Goal: Task Accomplishment & Management: Use online tool/utility

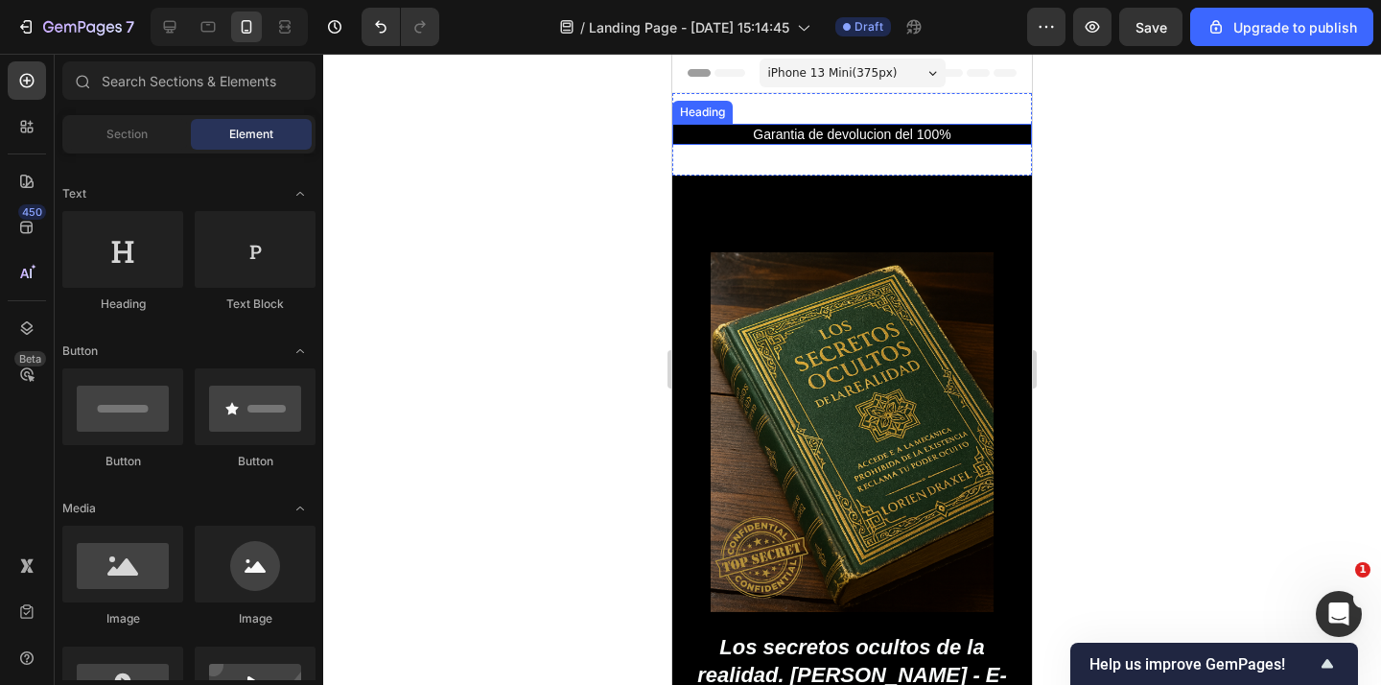
click at [821, 132] on p "Garantia de devolucion del 100%" at bounding box center [852, 134] width 356 height 17
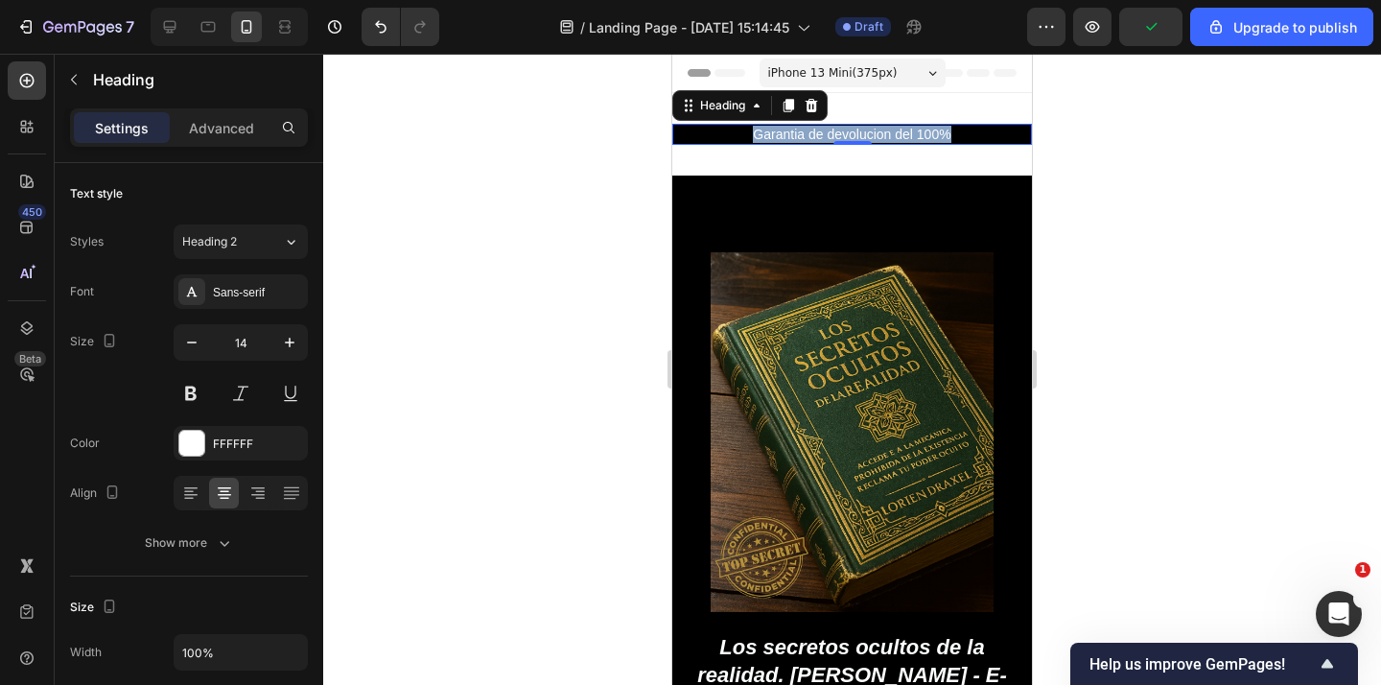
click at [865, 128] on p "Garantia de devolucion del 100%" at bounding box center [852, 134] width 356 height 17
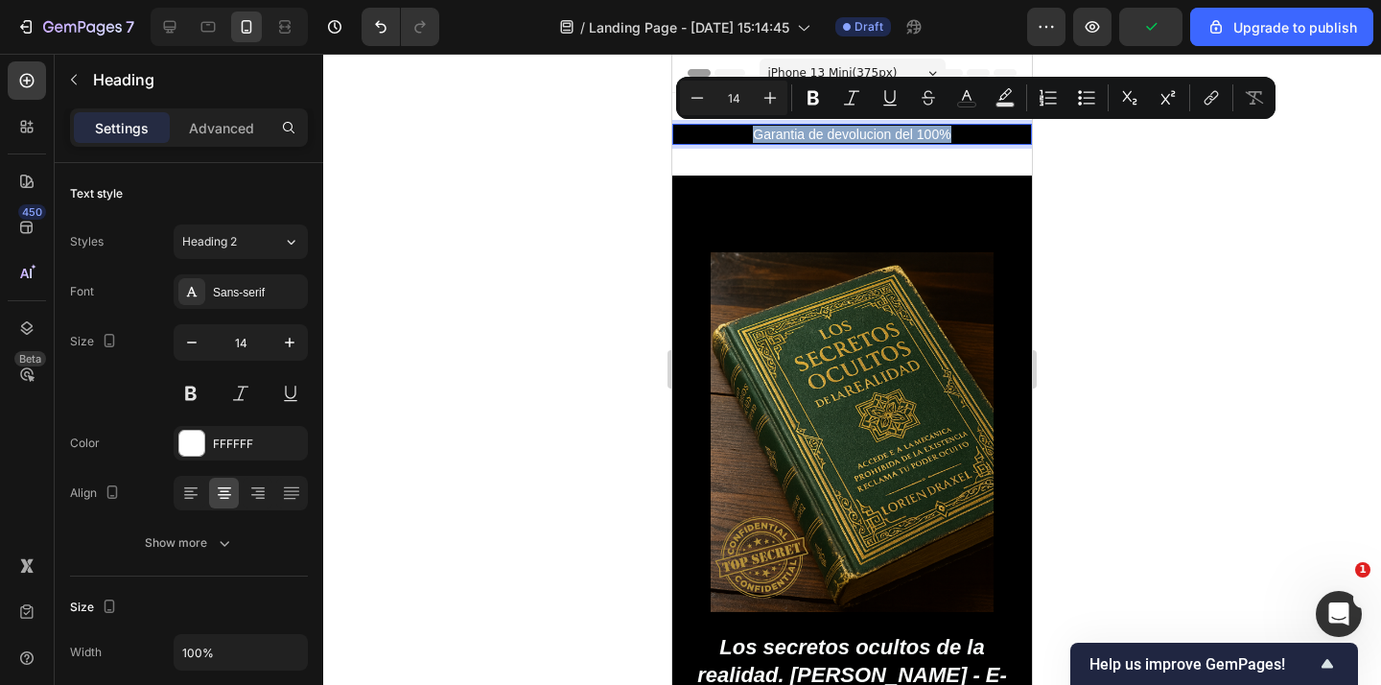
click at [865, 128] on p "Garantia de devolucion del 100%" at bounding box center [852, 134] width 356 height 17
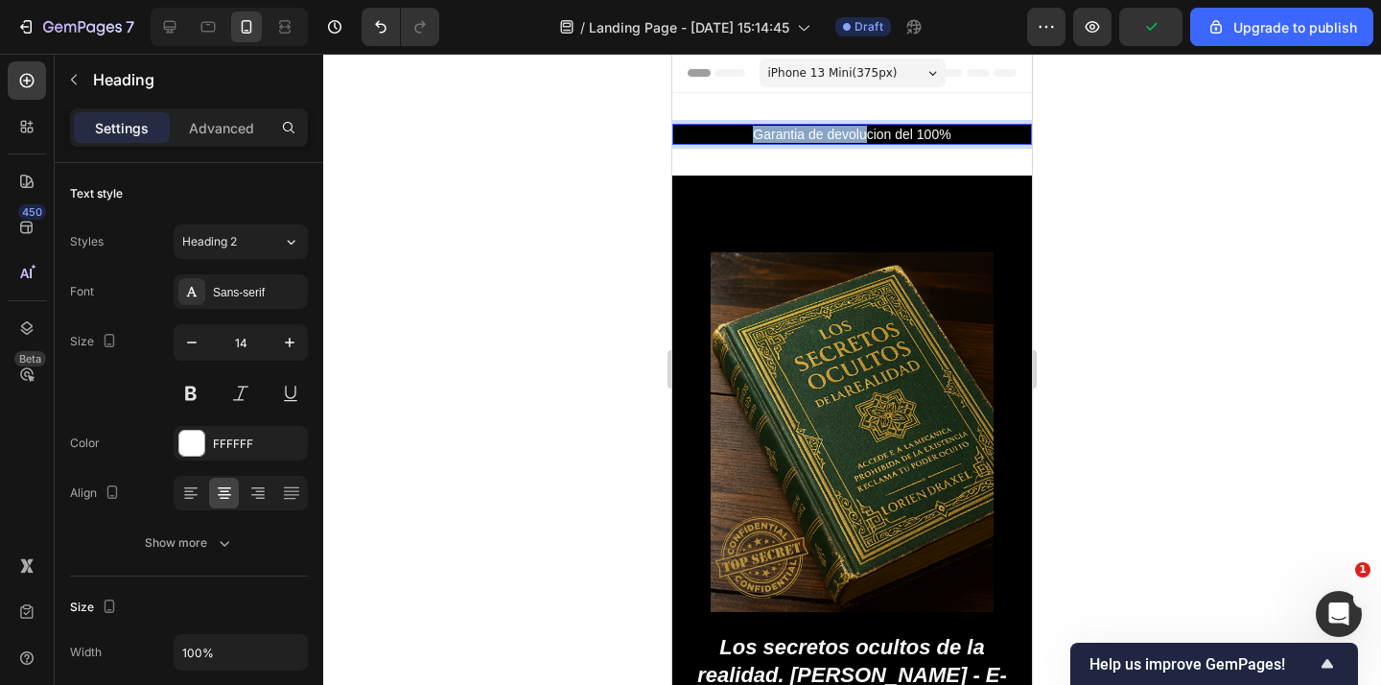
click at [865, 129] on p "Garantia de devolucion del 100%" at bounding box center [852, 134] width 356 height 17
click at [849, 133] on p "Garantia de devolucion del 100%" at bounding box center [852, 134] width 356 height 17
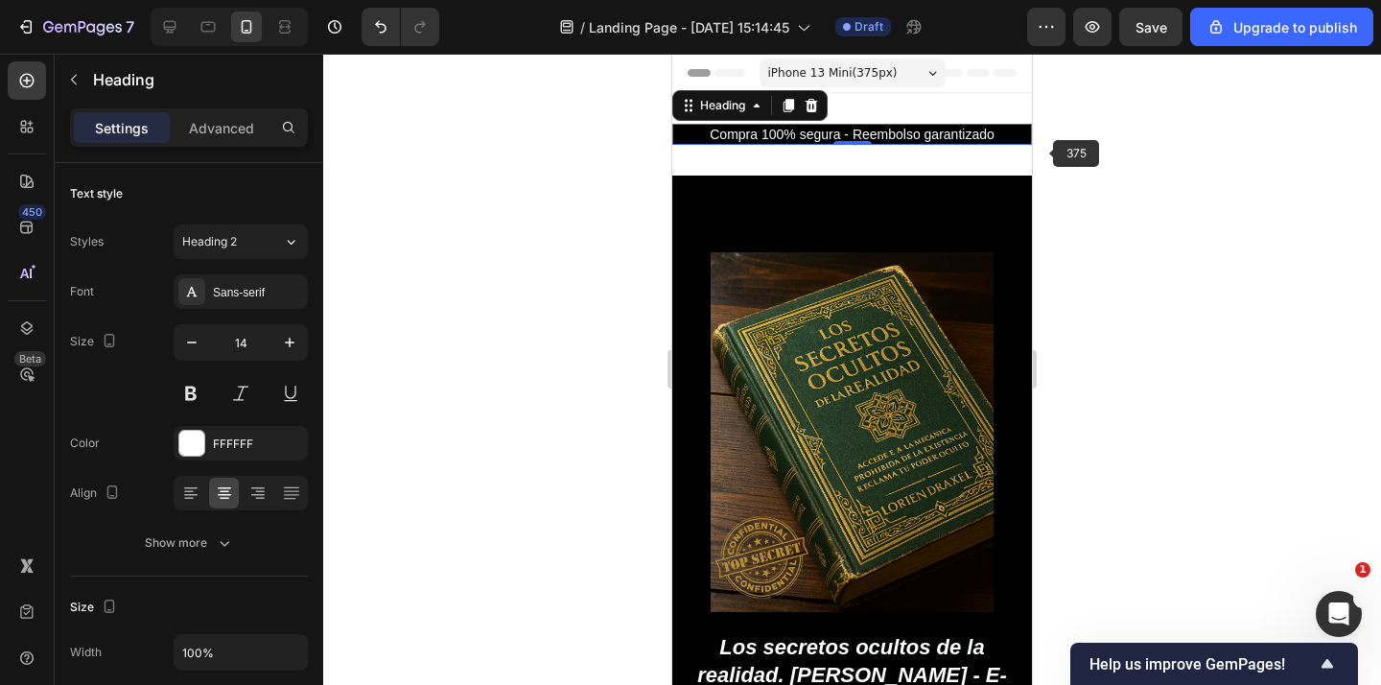
click at [1051, 152] on div at bounding box center [851, 369] width 1057 height 631
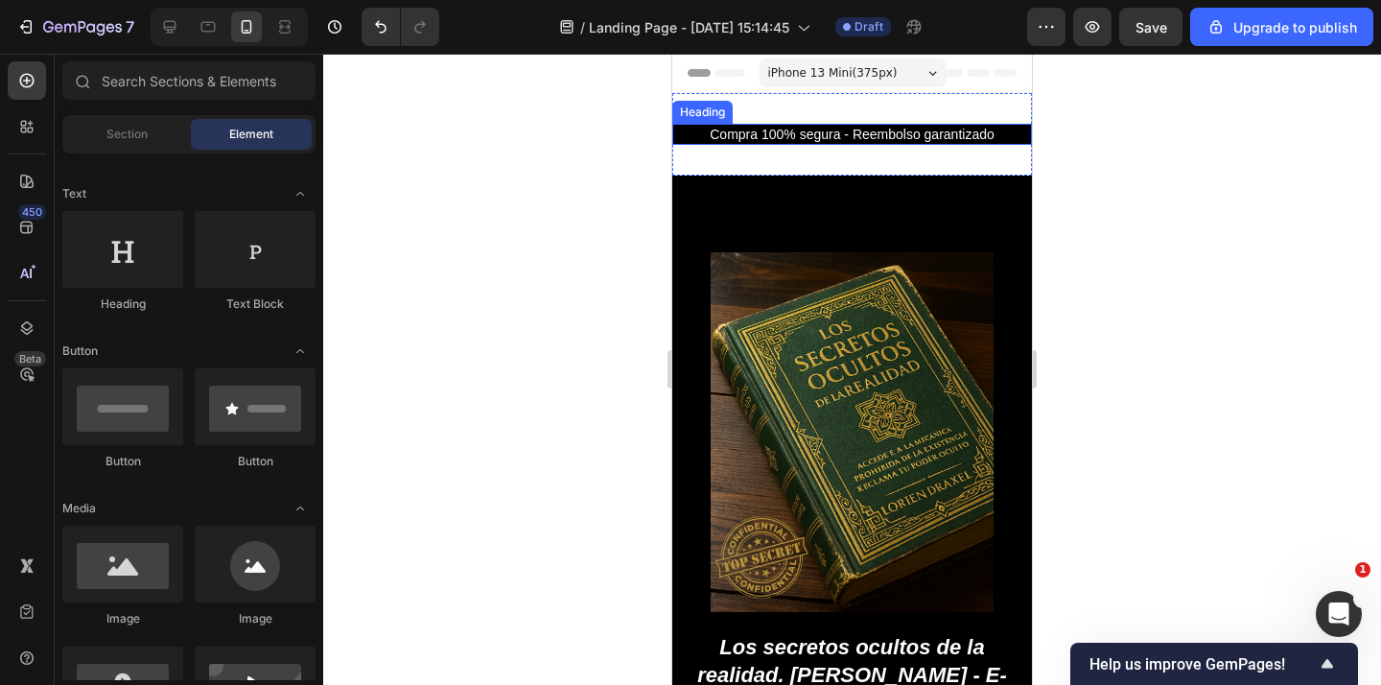
click at [923, 136] on p "Compra 100% segura - Reembolso garantizado" at bounding box center [852, 134] width 356 height 17
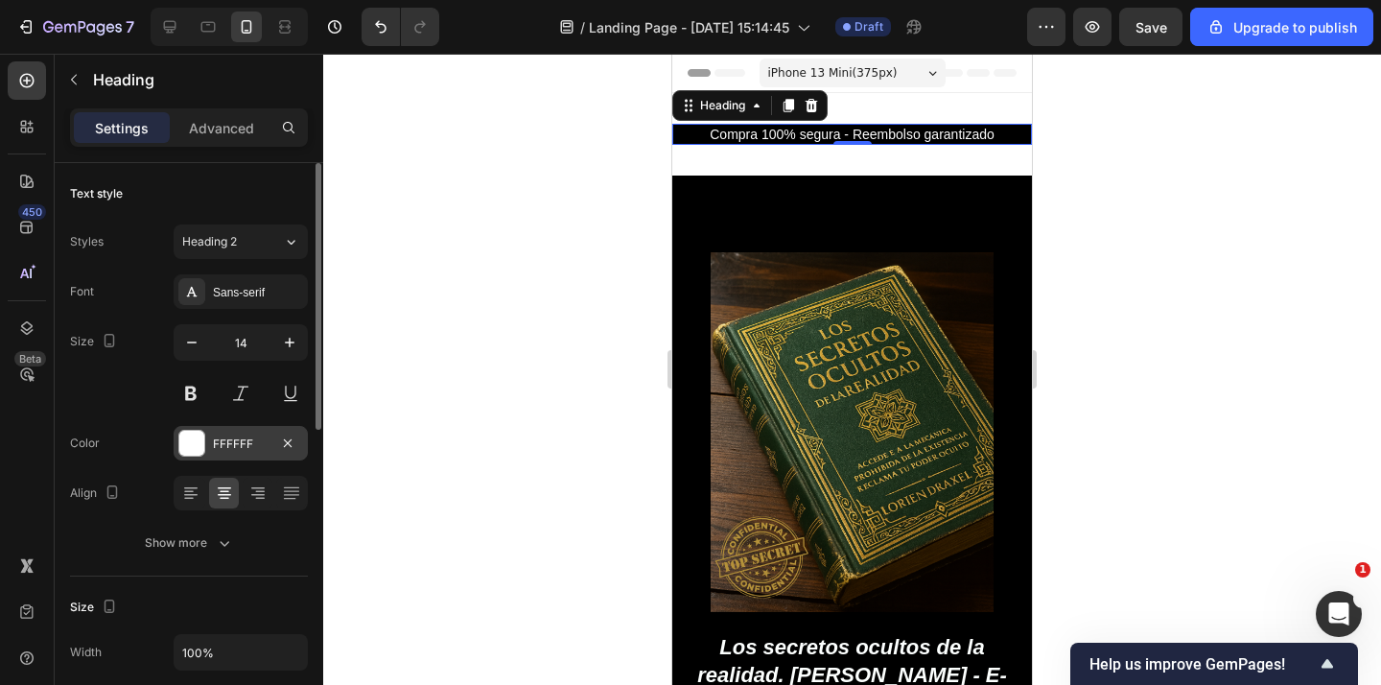
click at [238, 439] on div "FFFFFF" at bounding box center [241, 443] width 56 height 17
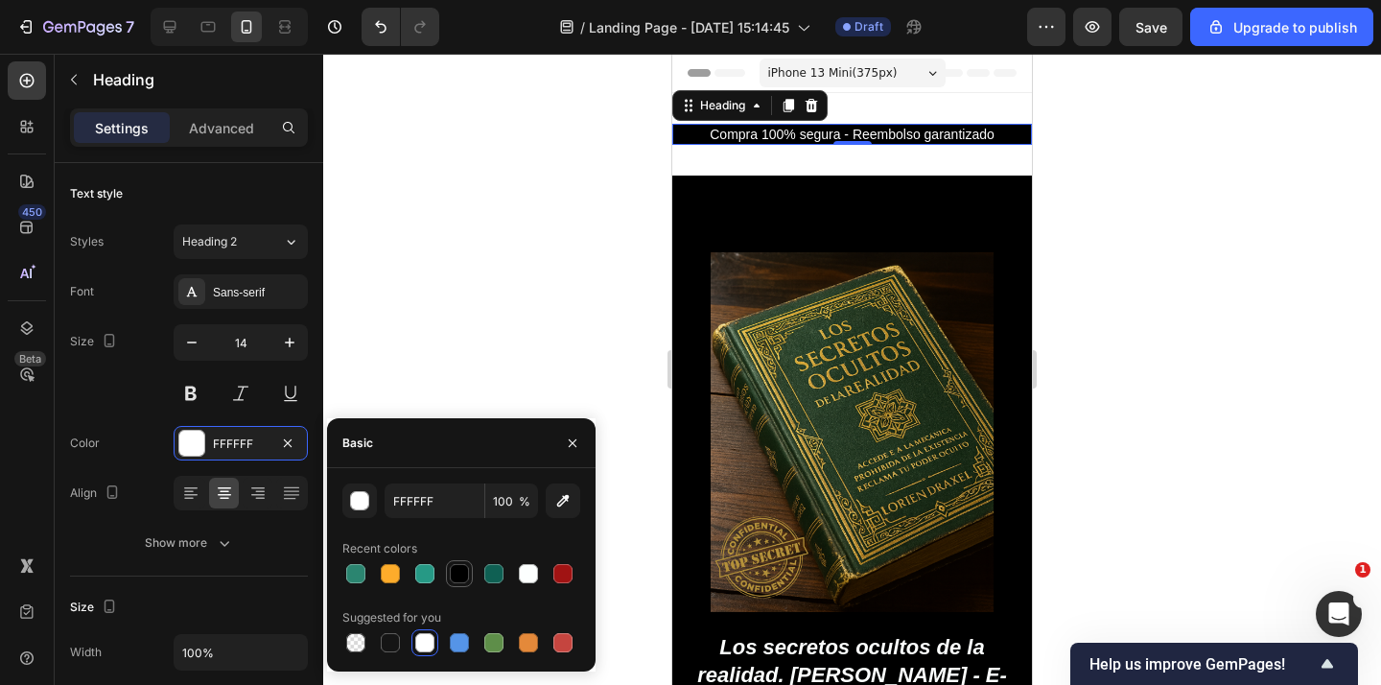
click at [462, 581] on div at bounding box center [459, 573] width 19 height 19
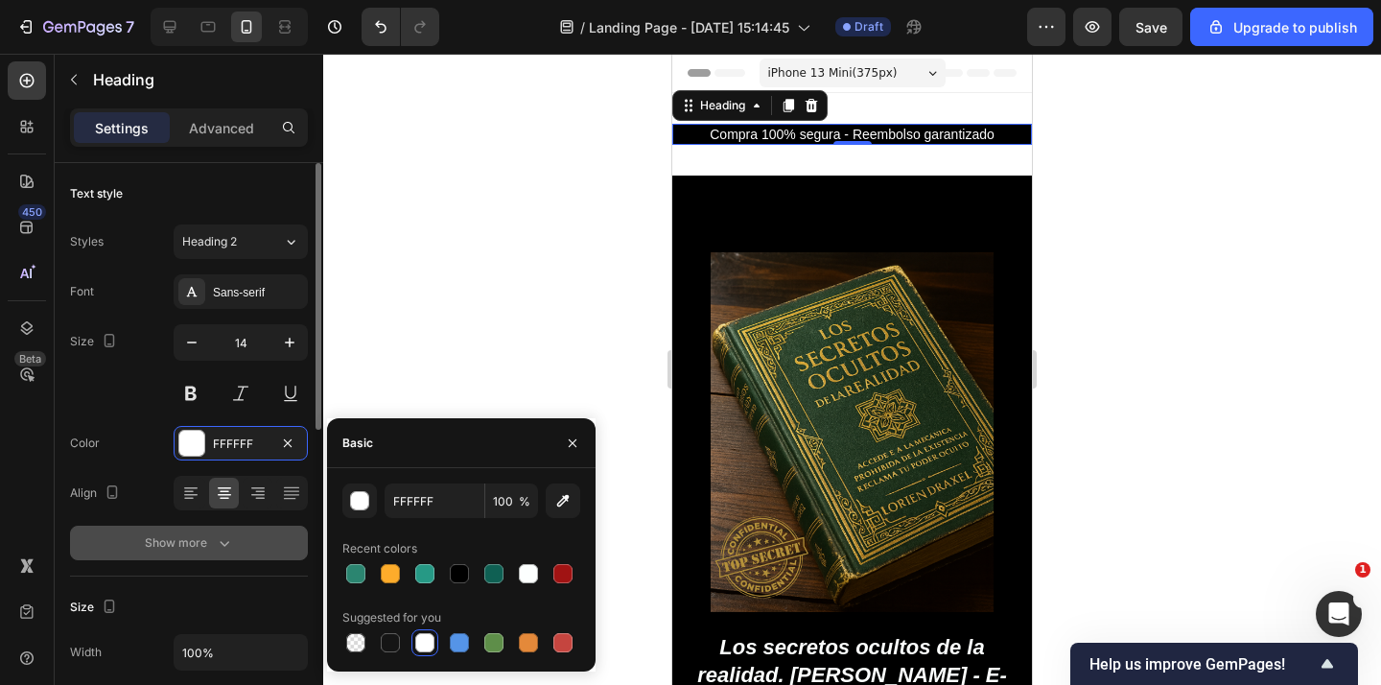
type input "000000"
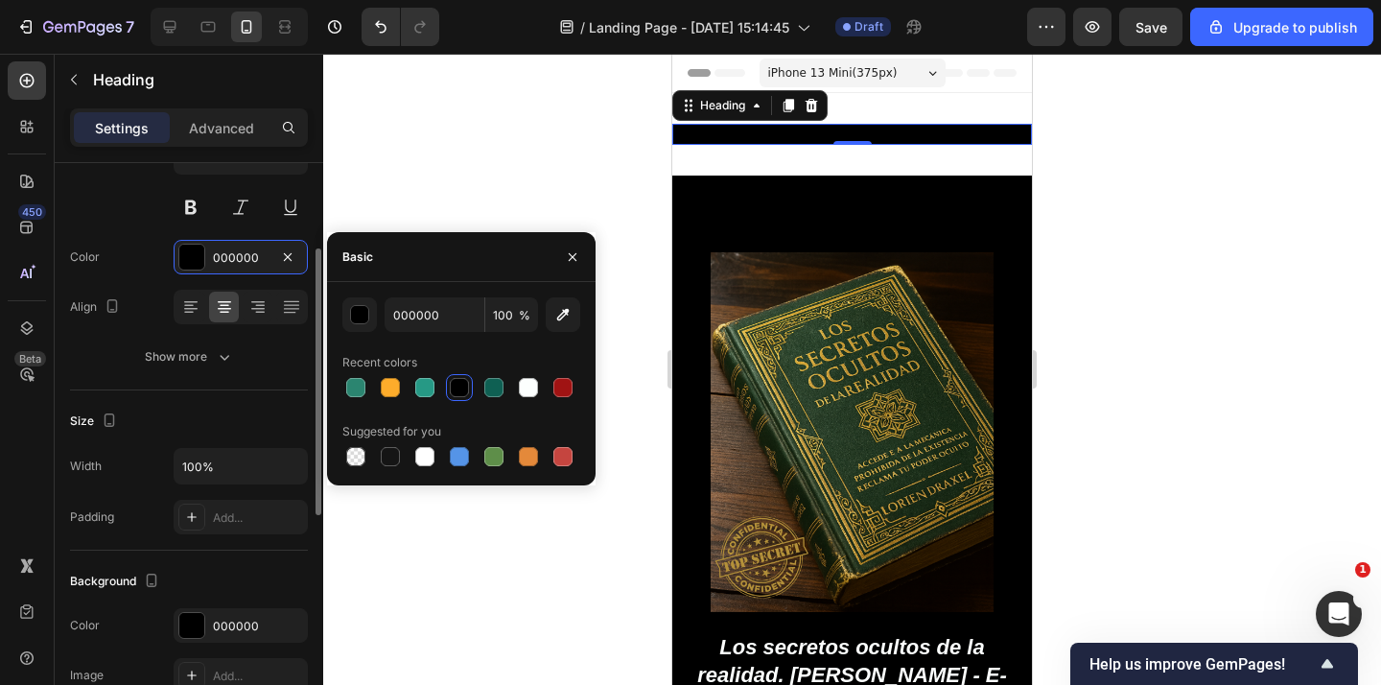
scroll to position [187, 0]
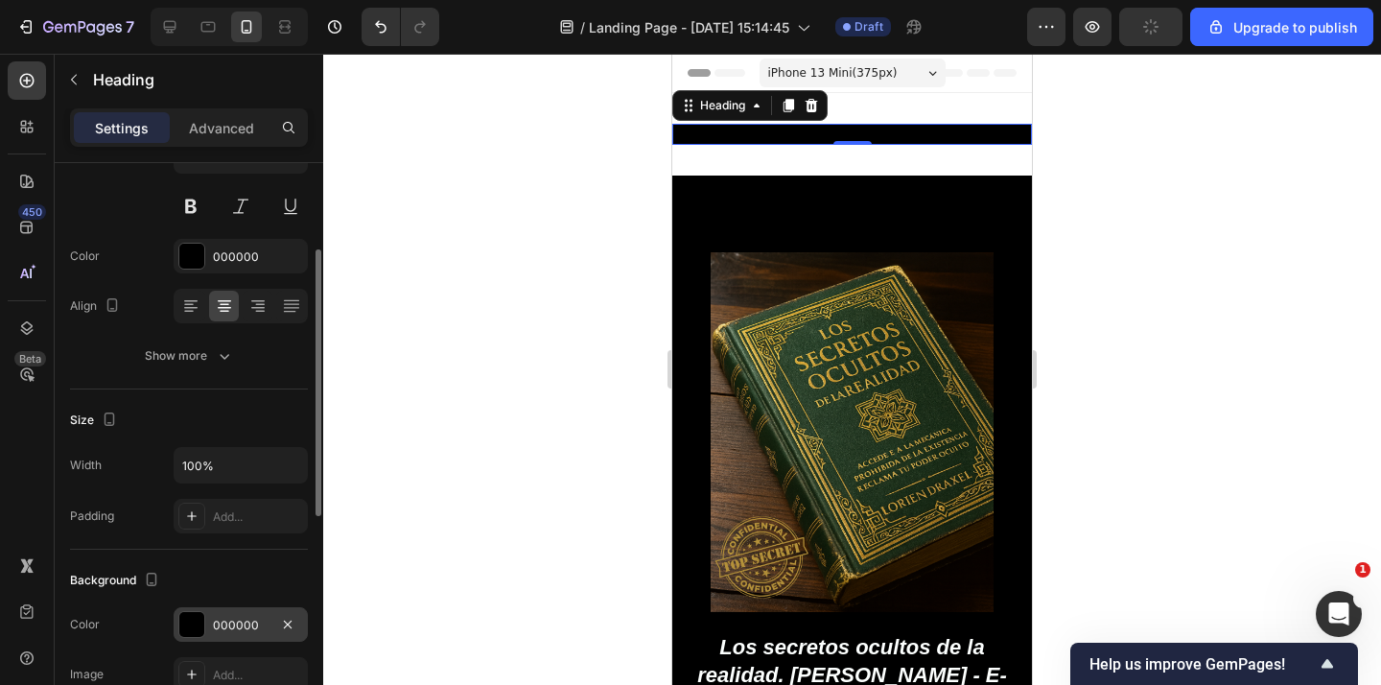
click at [243, 620] on div "000000" at bounding box center [241, 624] width 56 height 17
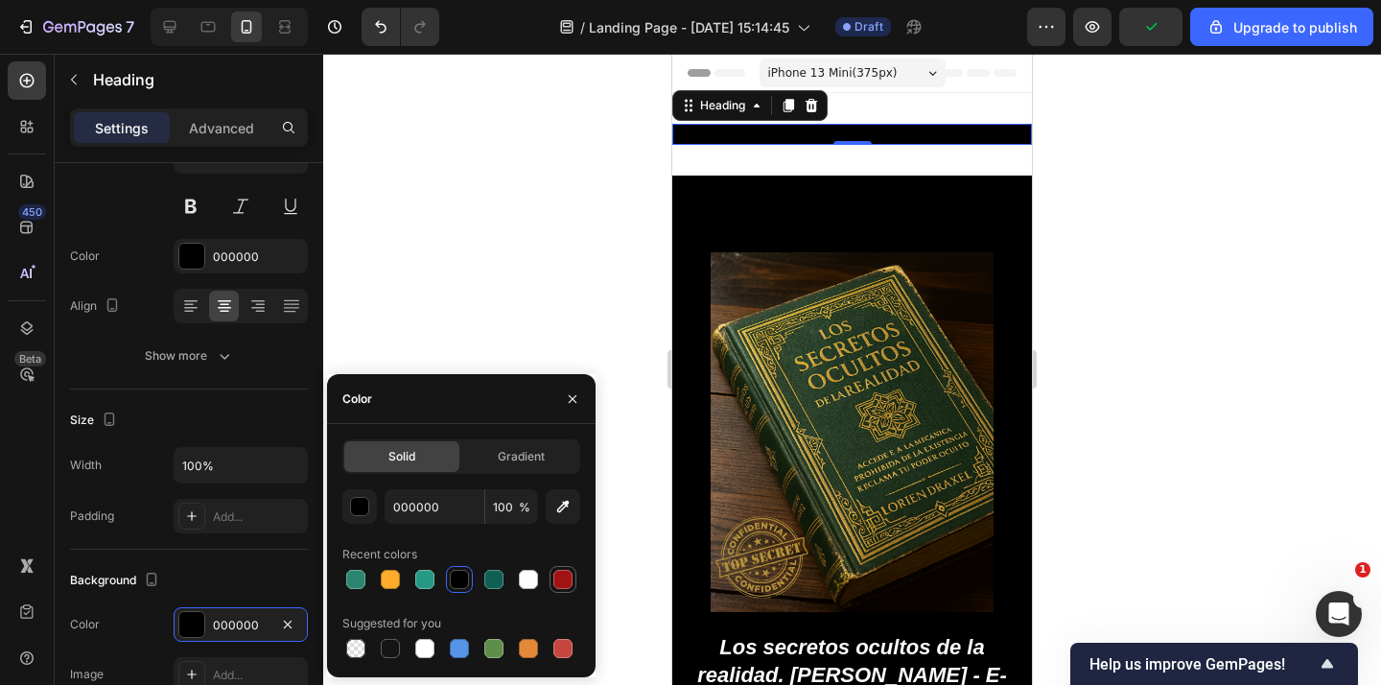
click at [563, 583] on div at bounding box center [562, 578] width 19 height 19
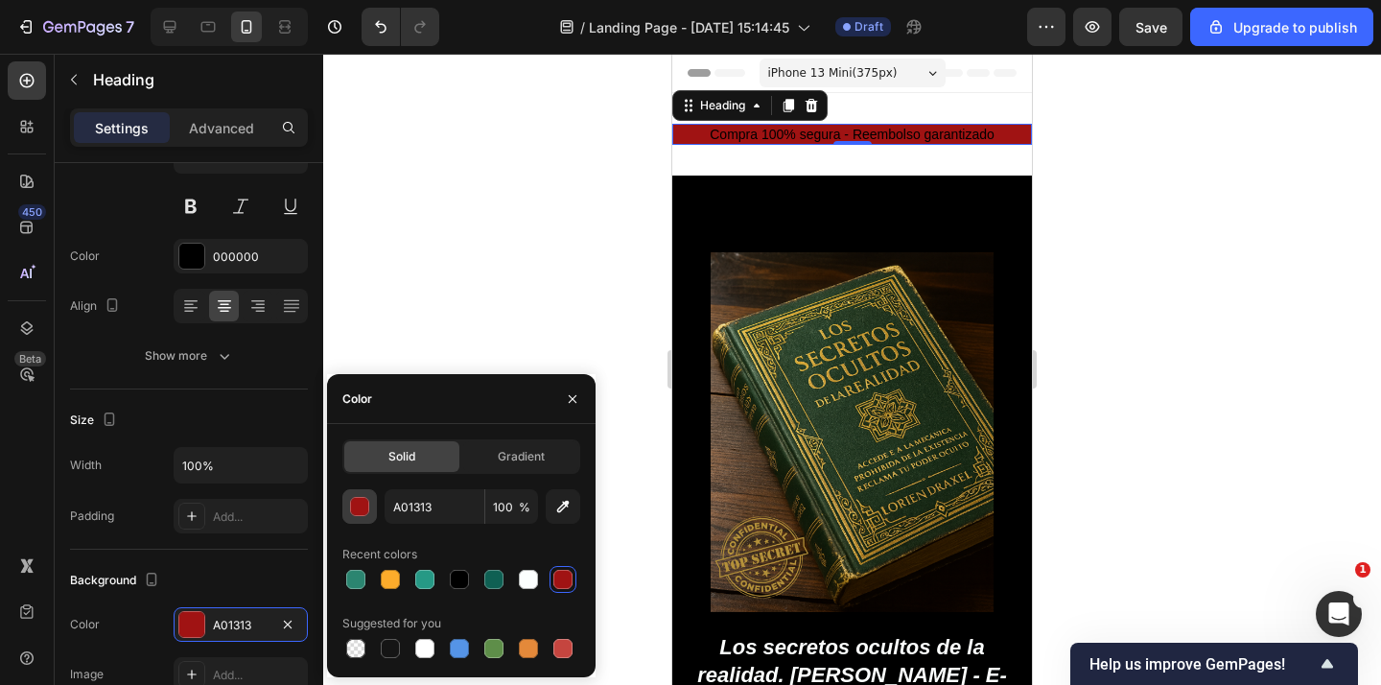
click at [357, 509] on div "button" at bounding box center [360, 507] width 19 height 19
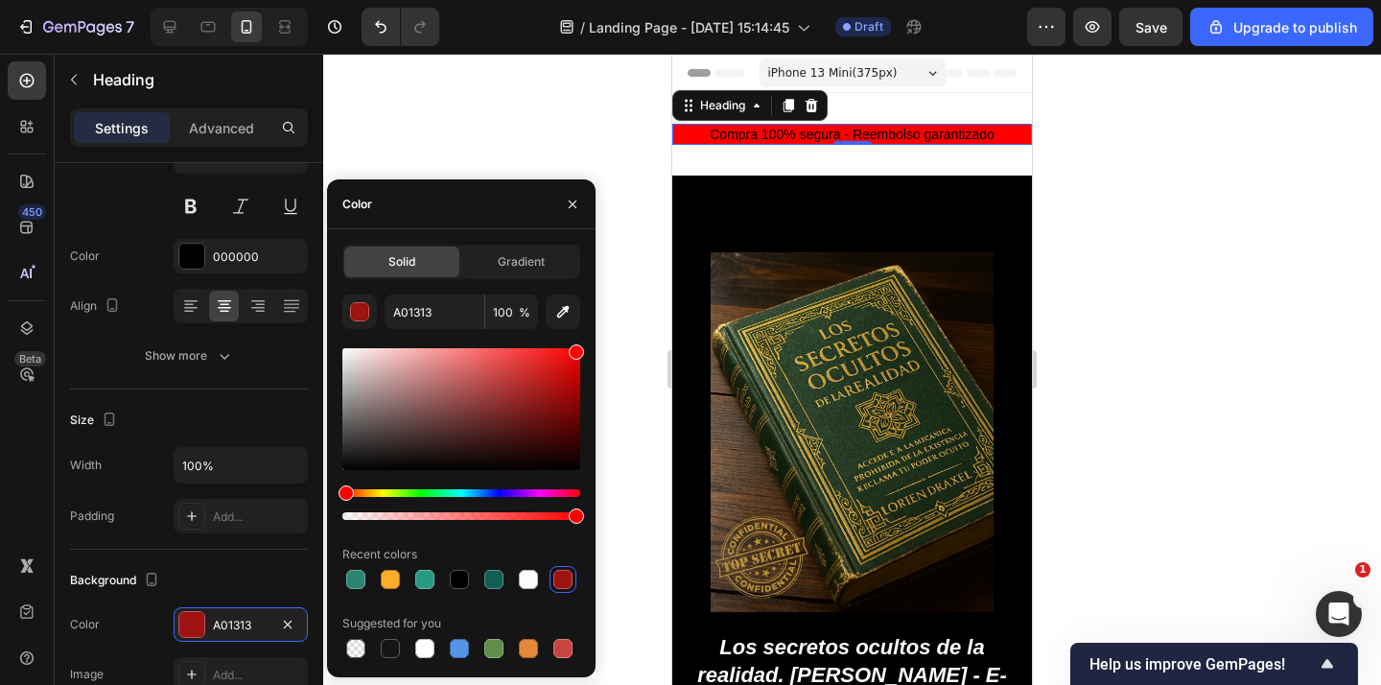
type input "FF0000"
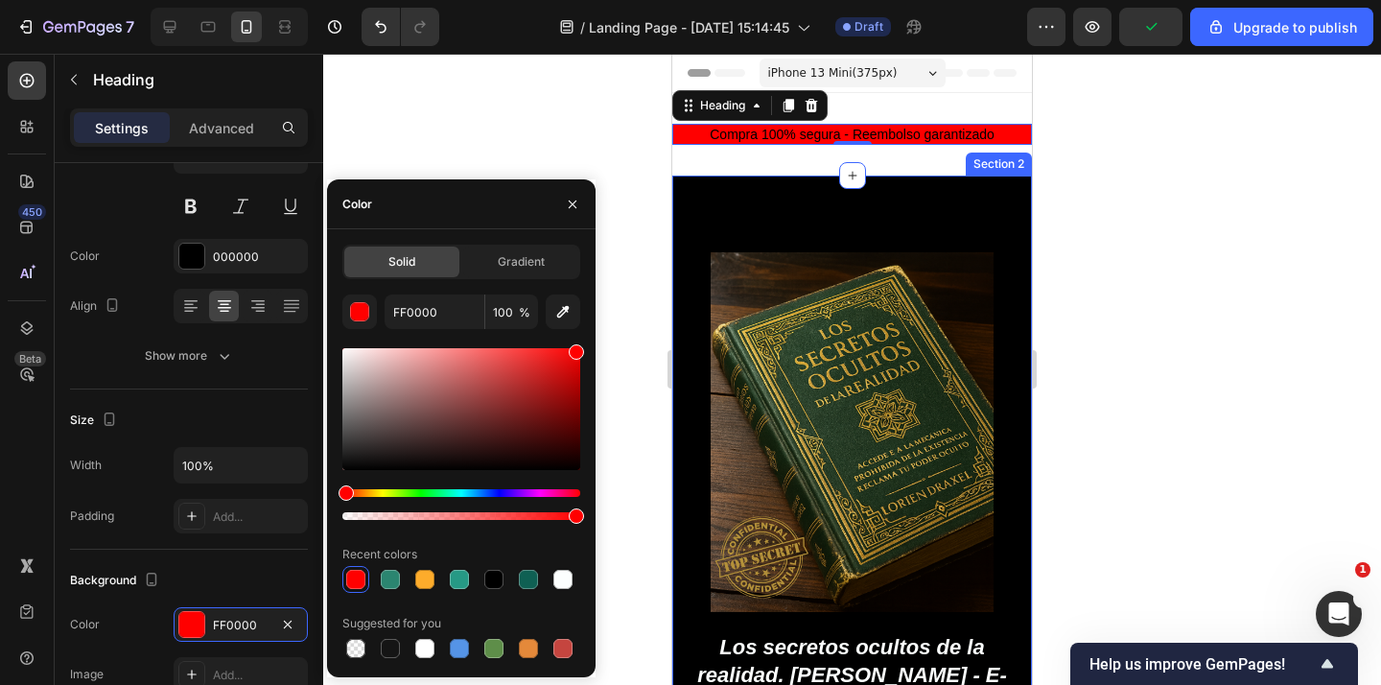
drag, startPoint x: 1224, startPoint y: 445, endPoint x: 757, endPoint y: 163, distance: 545.4
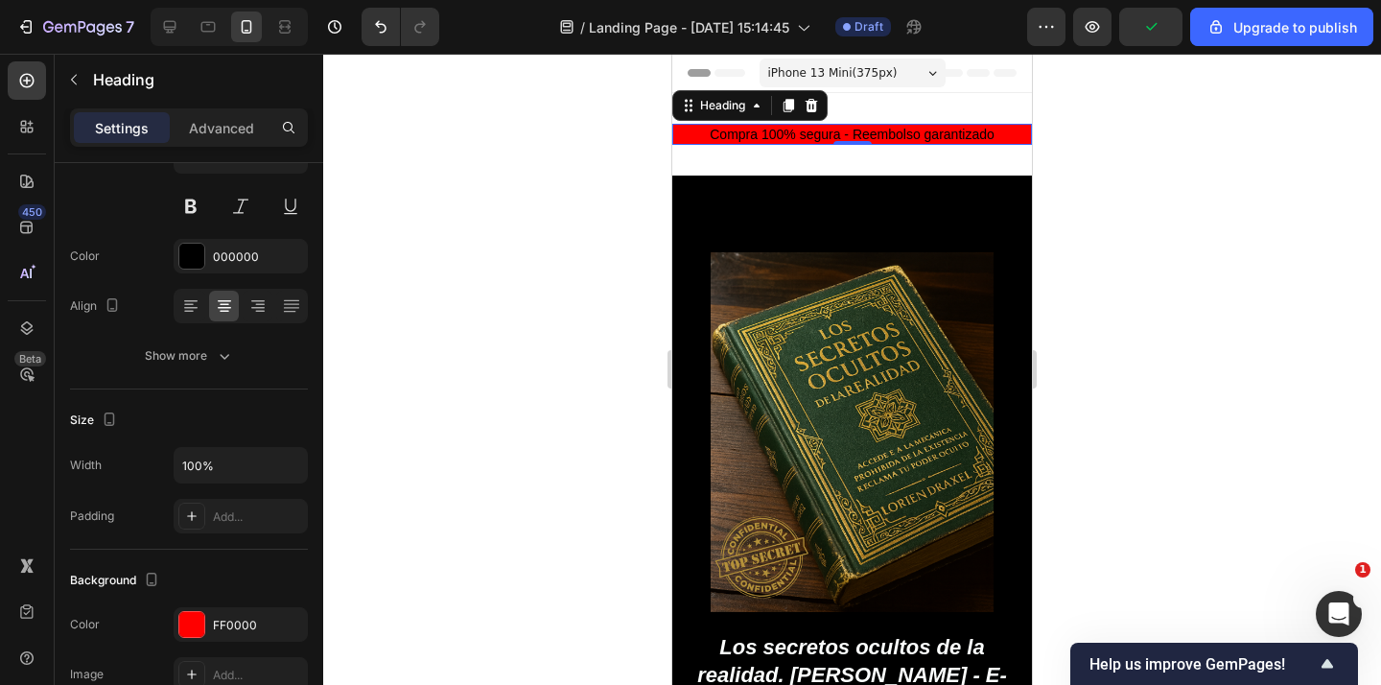
drag, startPoint x: 612, startPoint y: 174, endPoint x: 635, endPoint y: 167, distance: 24.3
click at [612, 175] on div at bounding box center [851, 369] width 1057 height 631
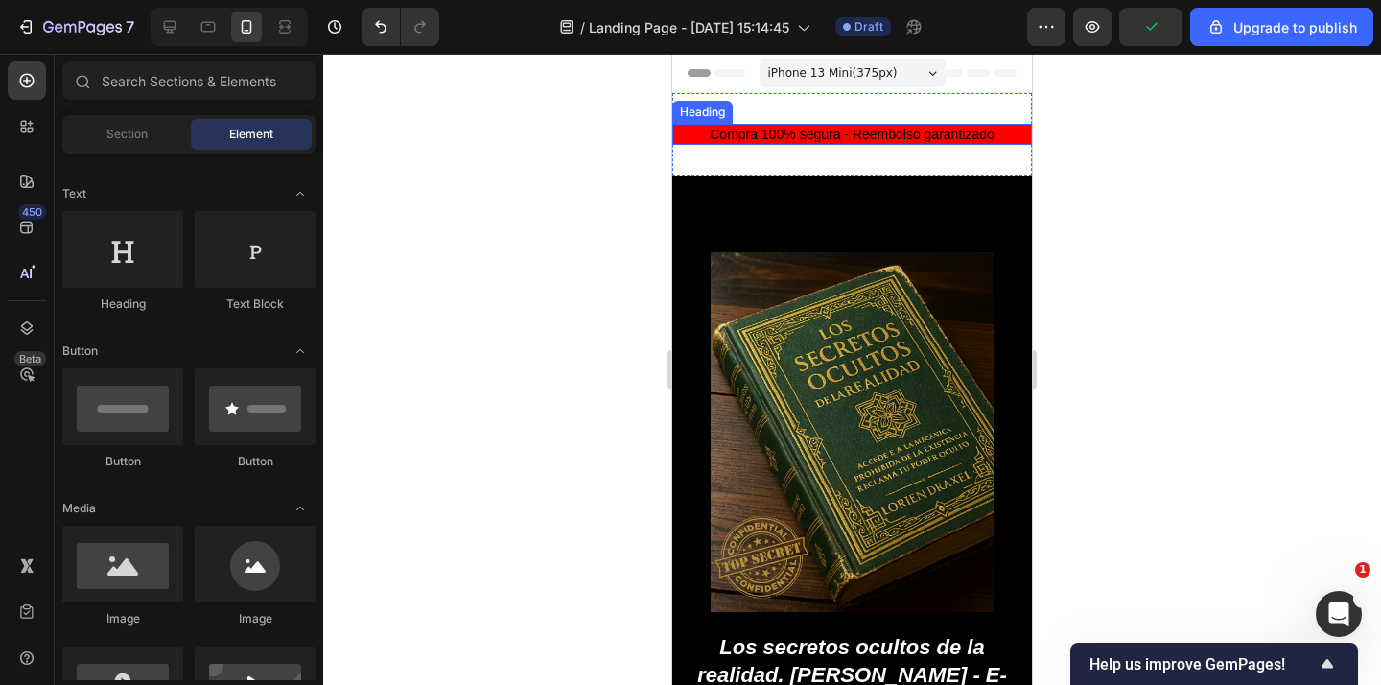
click at [792, 131] on p "Compra 100% segura - Reembolso garantizado" at bounding box center [852, 134] width 356 height 17
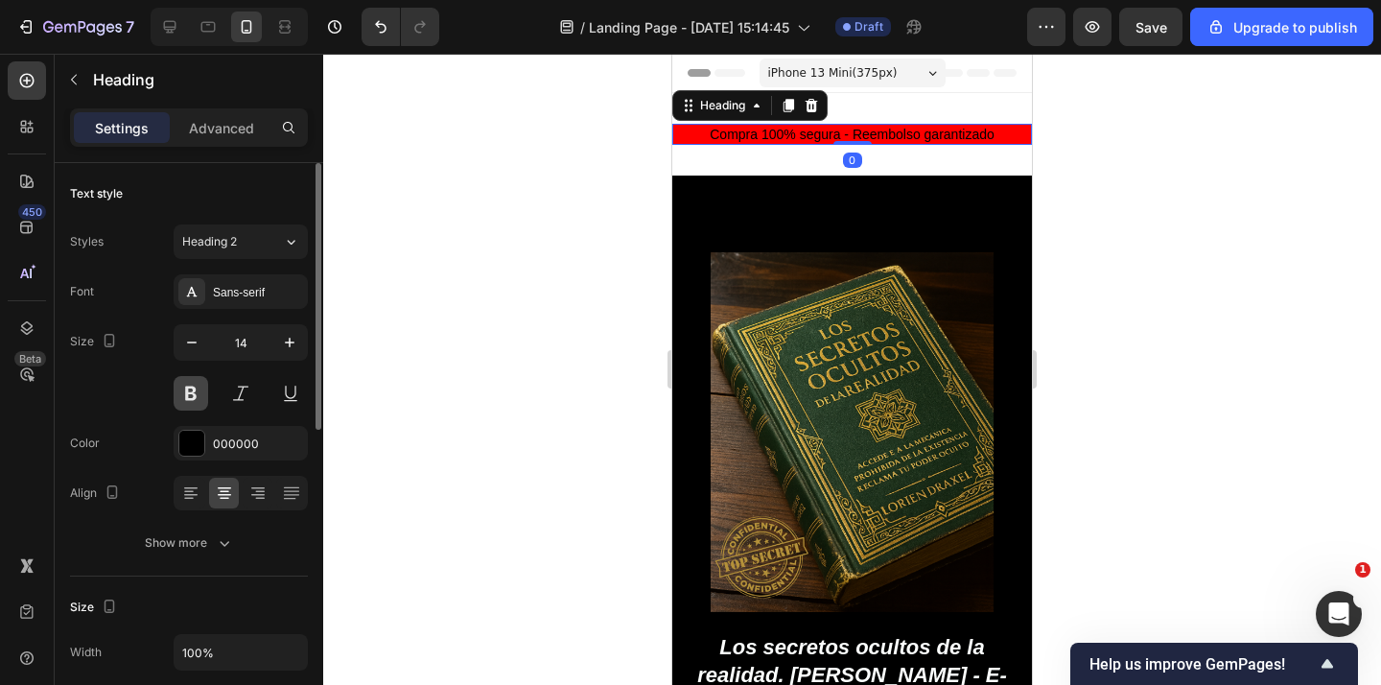
click at [203, 394] on button at bounding box center [191, 393] width 35 height 35
click at [231, 452] on div "000000" at bounding box center [241, 443] width 56 height 17
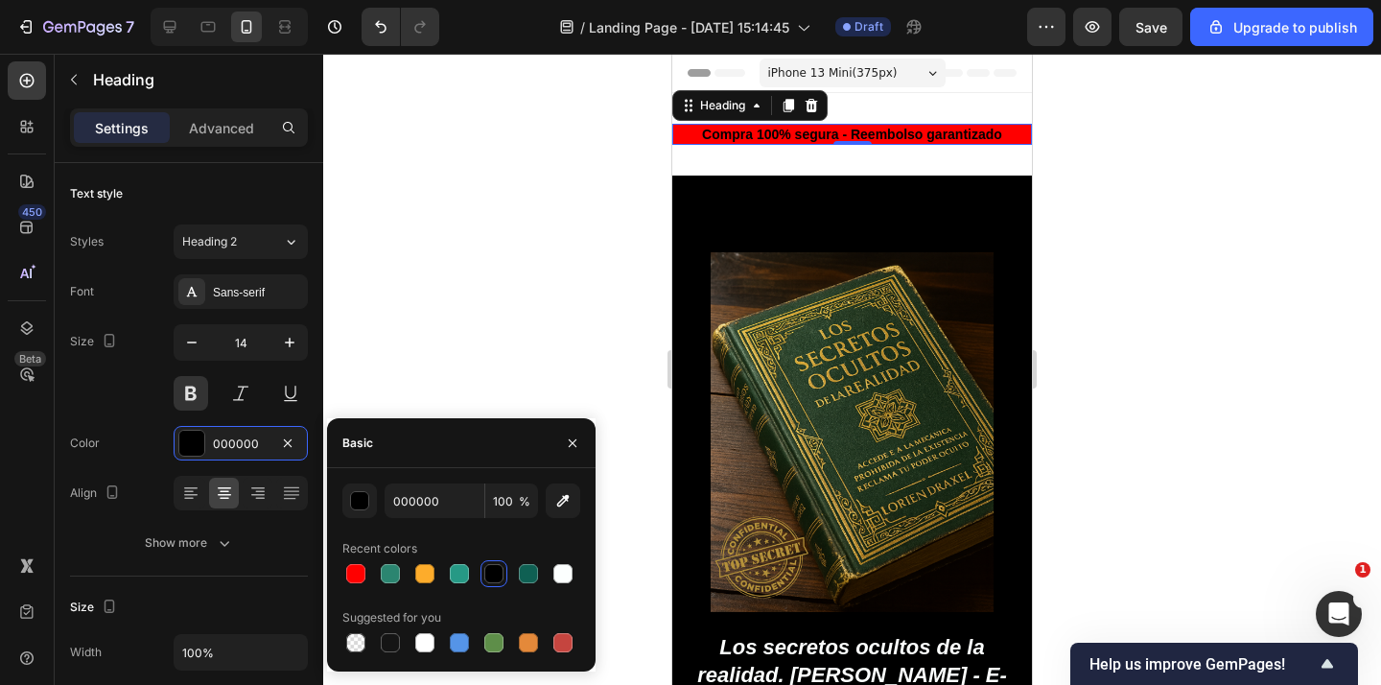
drag, startPoint x: 410, startPoint y: 336, endPoint x: 360, endPoint y: 373, distance: 62.3
click at [410, 336] on div at bounding box center [851, 369] width 1057 height 631
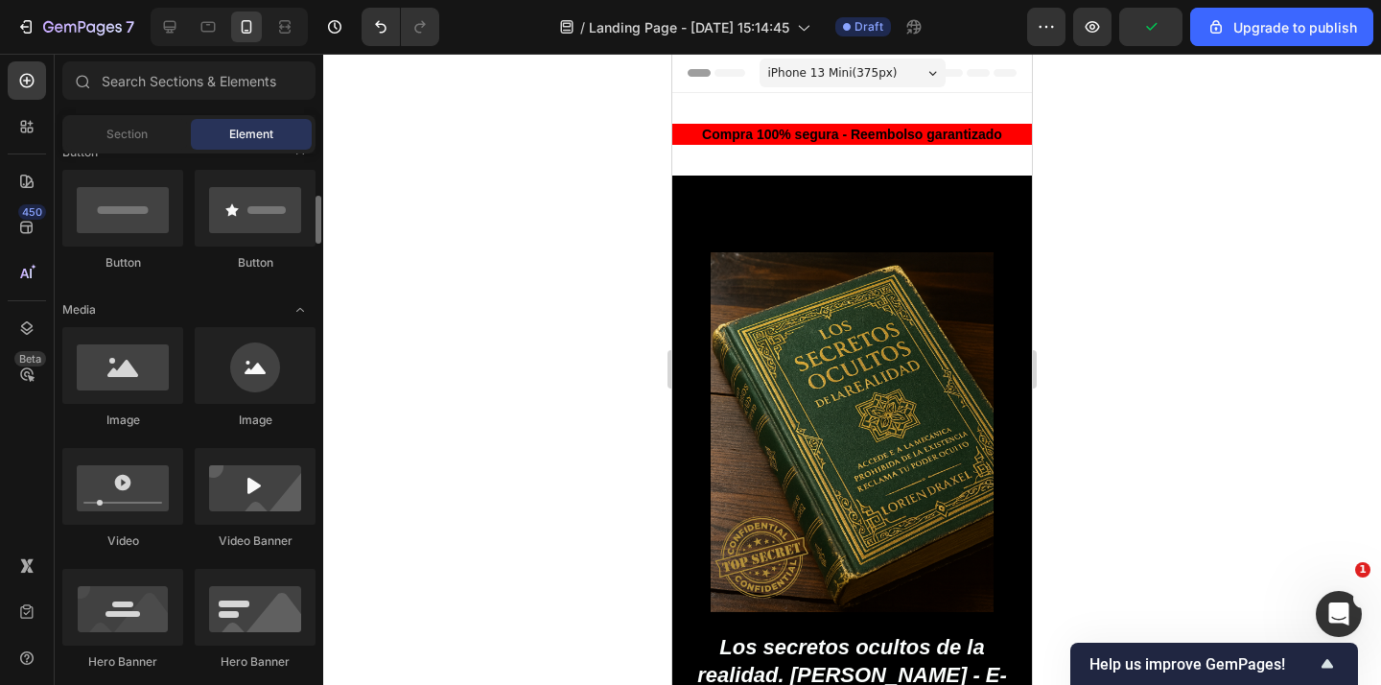
scroll to position [469, 0]
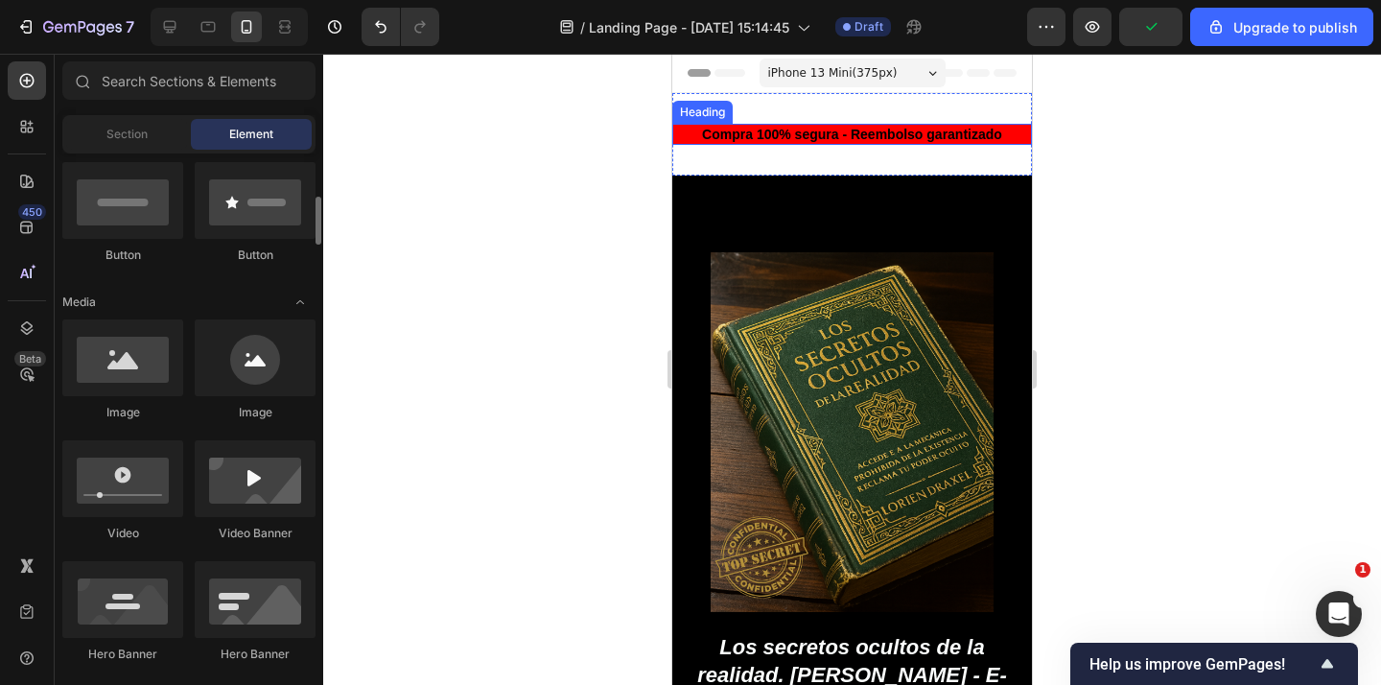
click at [802, 136] on p "Compra 100% segura - Reembolso garantizado" at bounding box center [852, 134] width 356 height 17
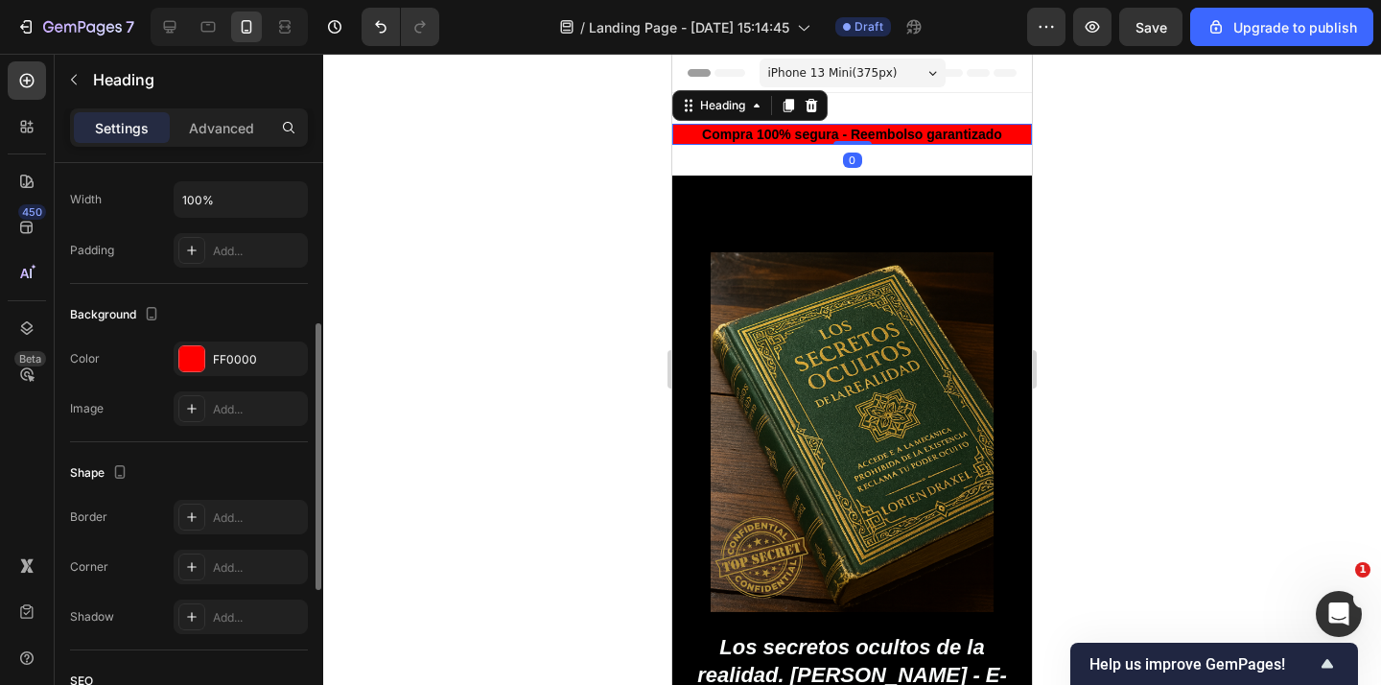
scroll to position [419, 0]
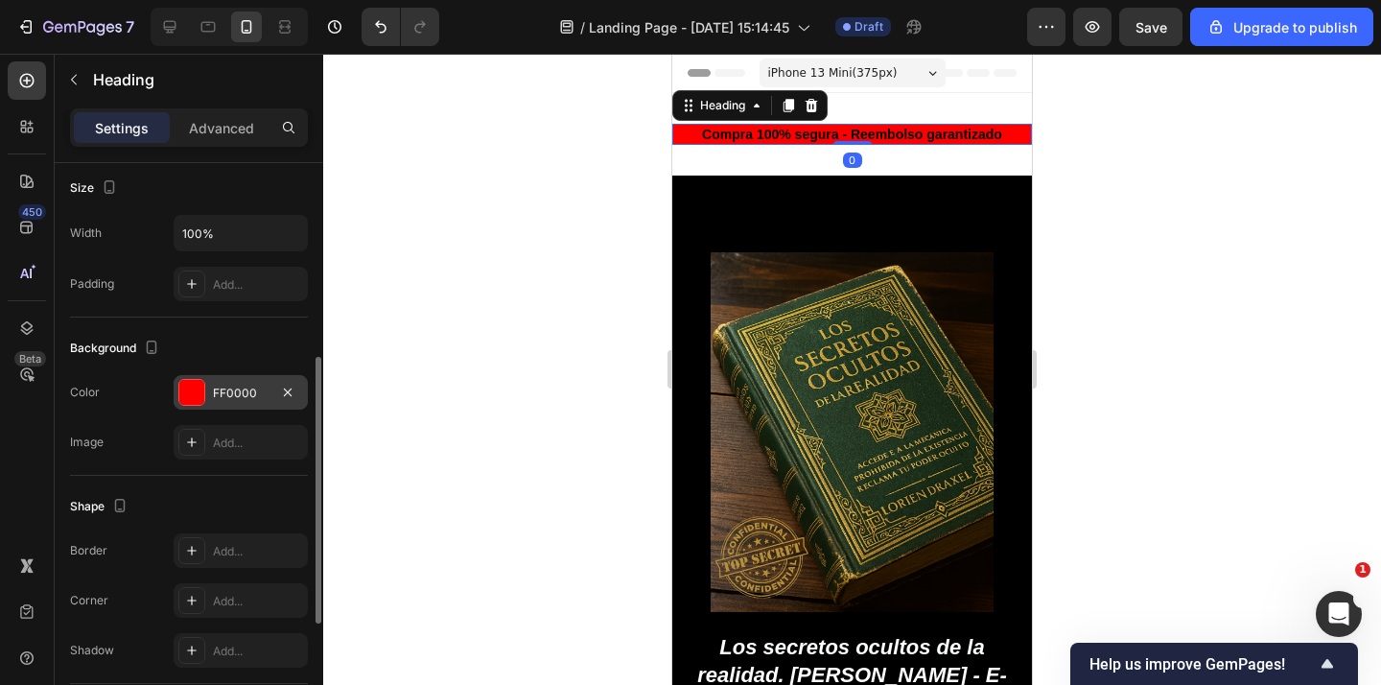
click at [222, 394] on div "FF0000" at bounding box center [241, 392] width 56 height 17
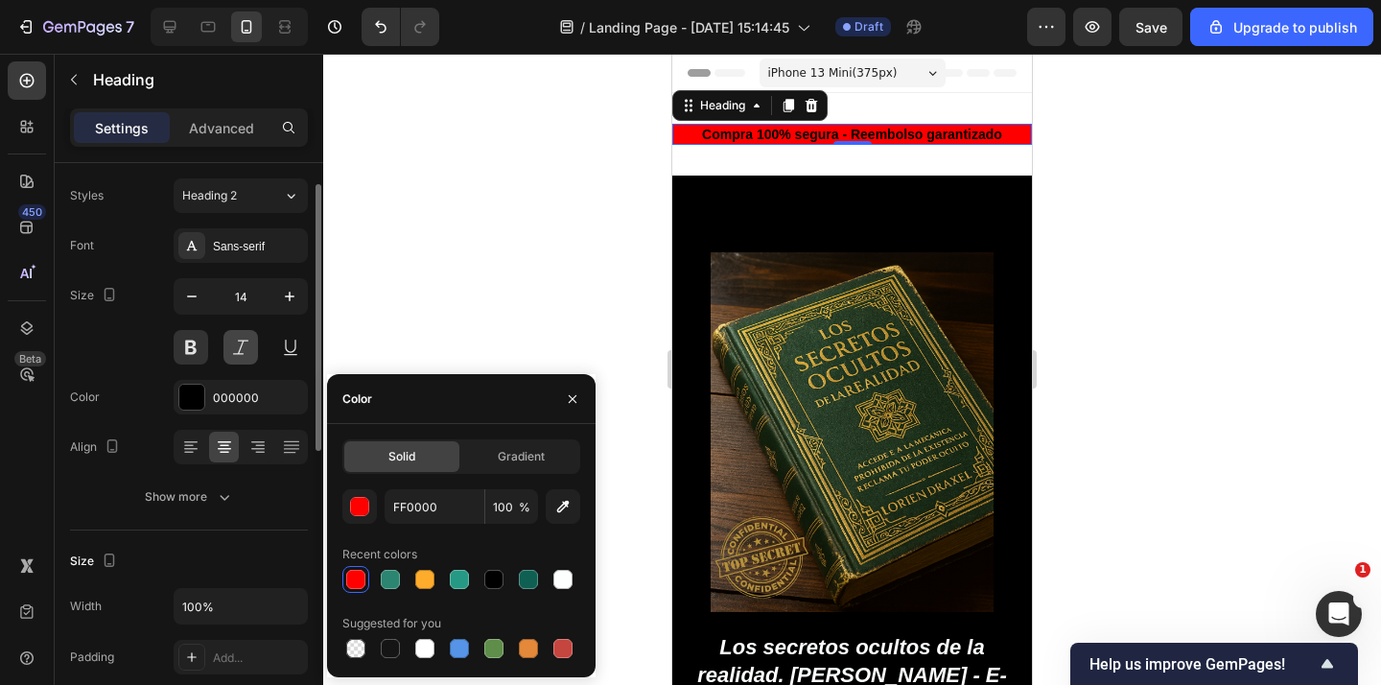
scroll to position [0, 0]
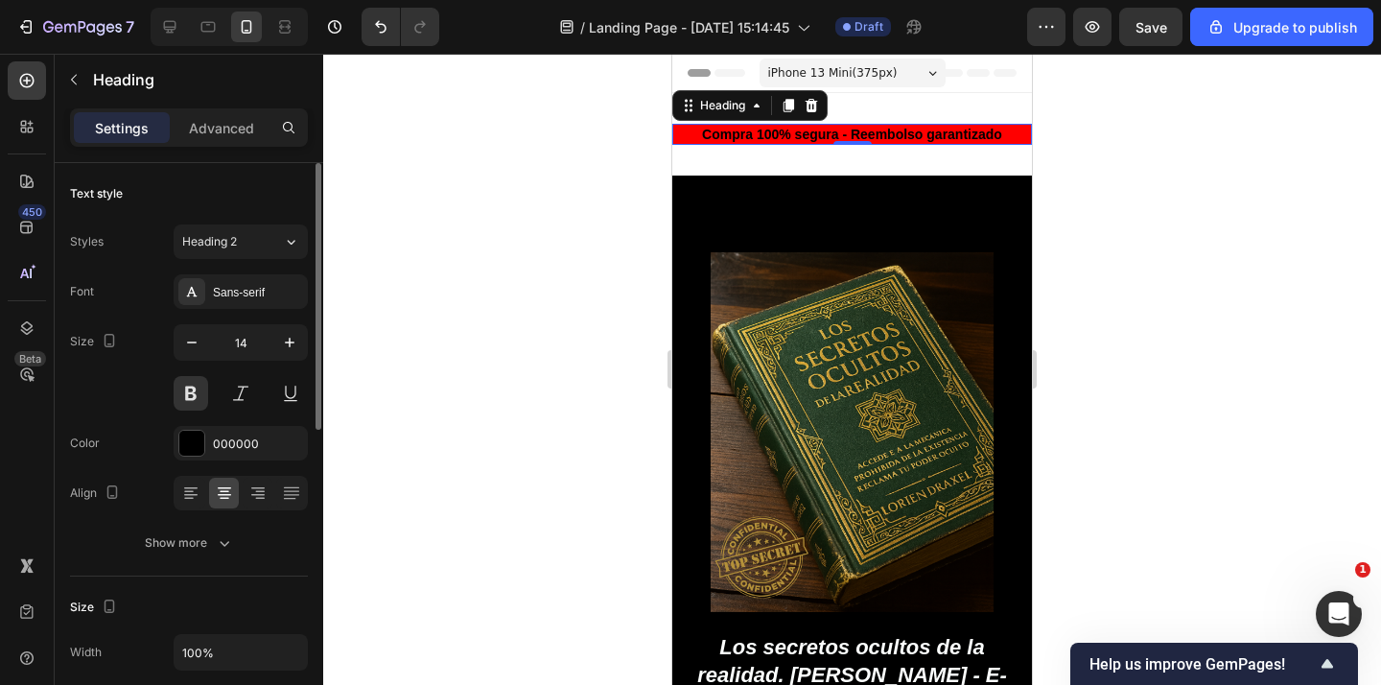
click at [216, 420] on div "Font Sans-serif Size 14 Color 000000 Align Show more" at bounding box center [189, 417] width 238 height 286
click at [214, 435] on div "000000" at bounding box center [241, 443] width 56 height 17
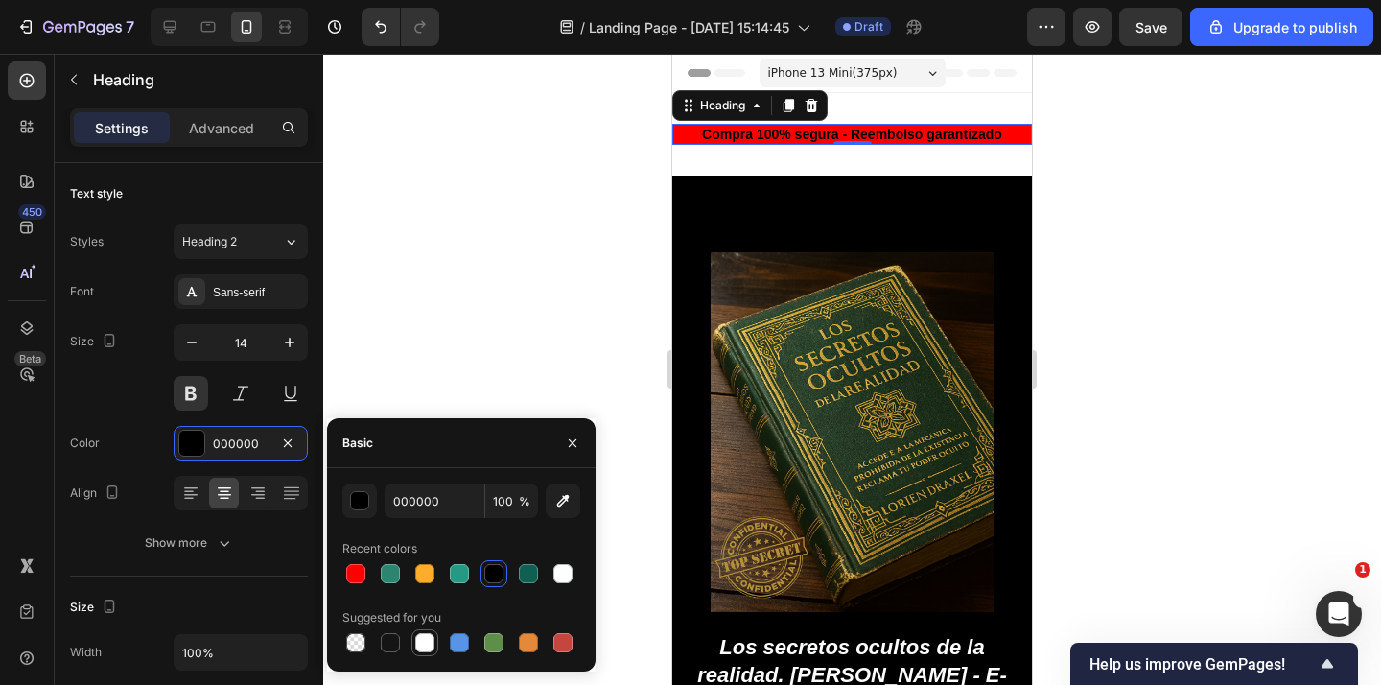
click at [424, 640] on div at bounding box center [424, 642] width 19 height 19
type input "FFFFFF"
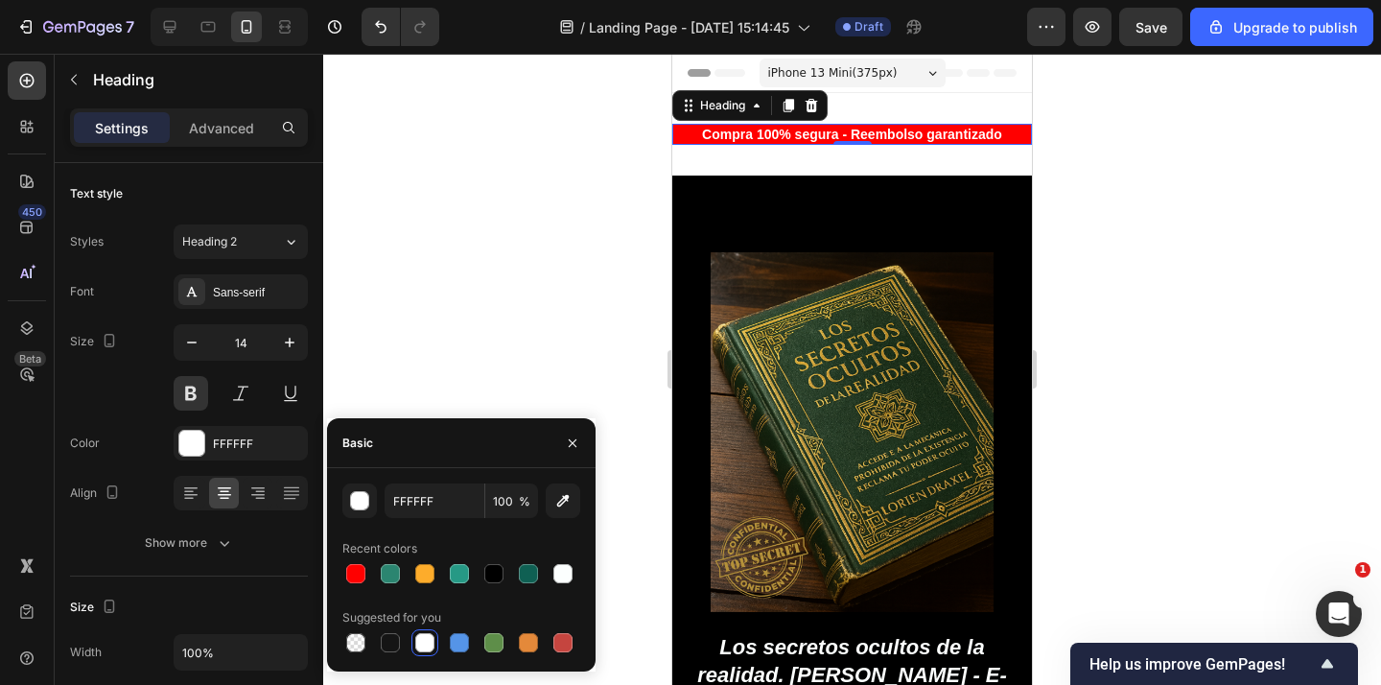
click at [513, 343] on div at bounding box center [851, 369] width 1057 height 631
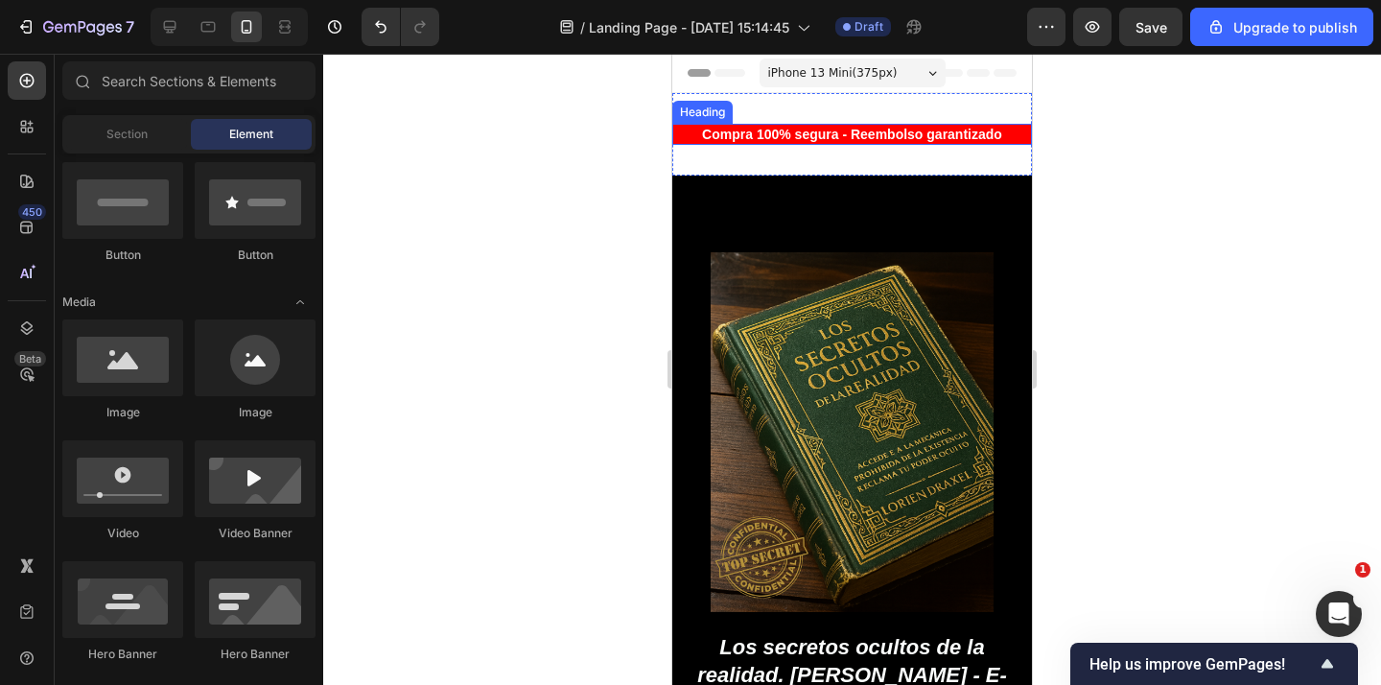
click at [842, 137] on p "Compra 100% segura - Reembolso garantizado" at bounding box center [852, 134] width 356 height 17
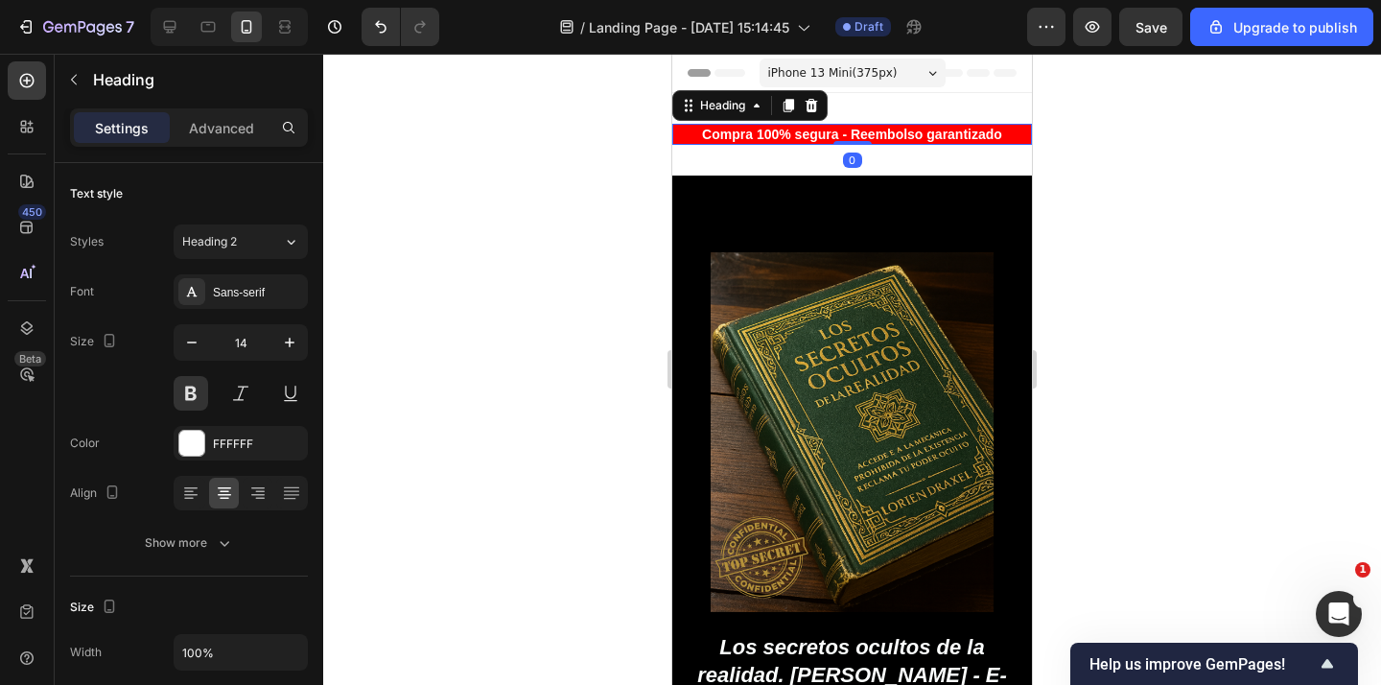
drag, startPoint x: 842, startPoint y: 137, endPoint x: 806, endPoint y: 137, distance: 35.5
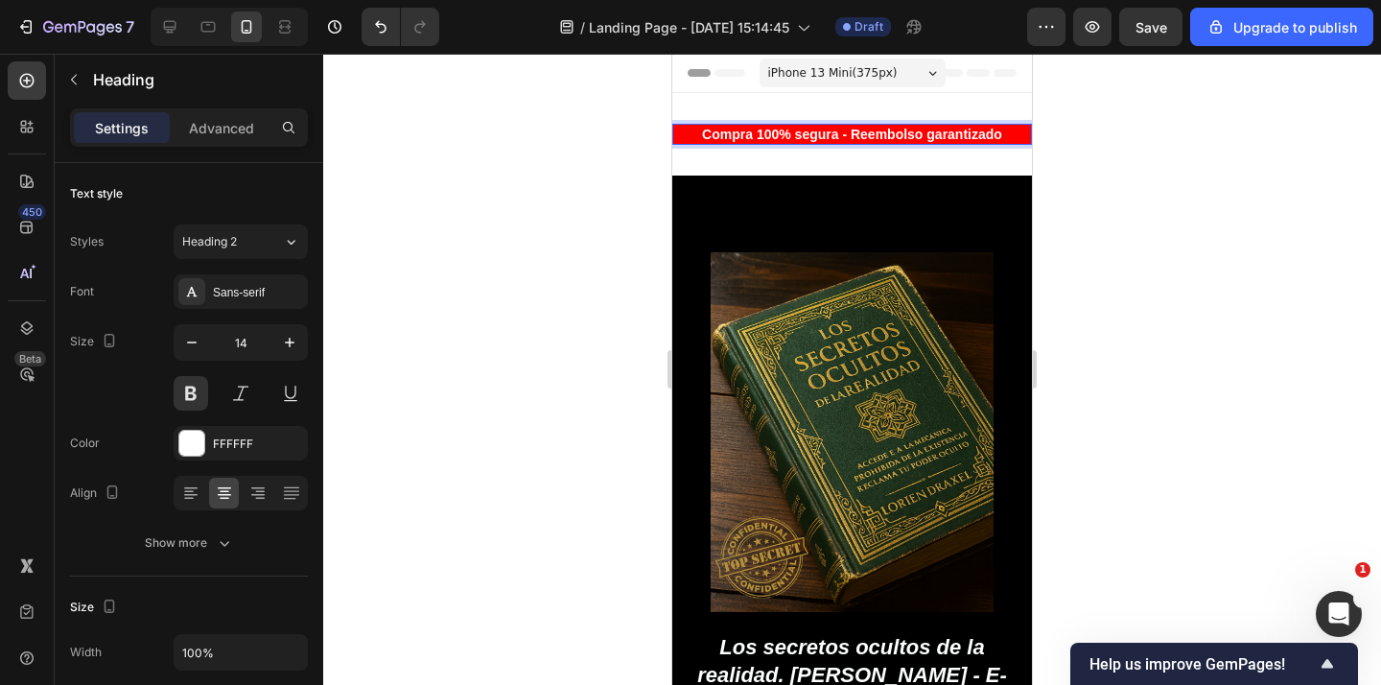
click at [806, 137] on p "Compra 100% segura - Reembolso garantizado" at bounding box center [852, 134] width 356 height 17
click at [800, 142] on p "Compra 100% segura - Reembolso garantizado" at bounding box center [852, 134] width 356 height 17
click at [1155, 137] on div at bounding box center [851, 369] width 1057 height 631
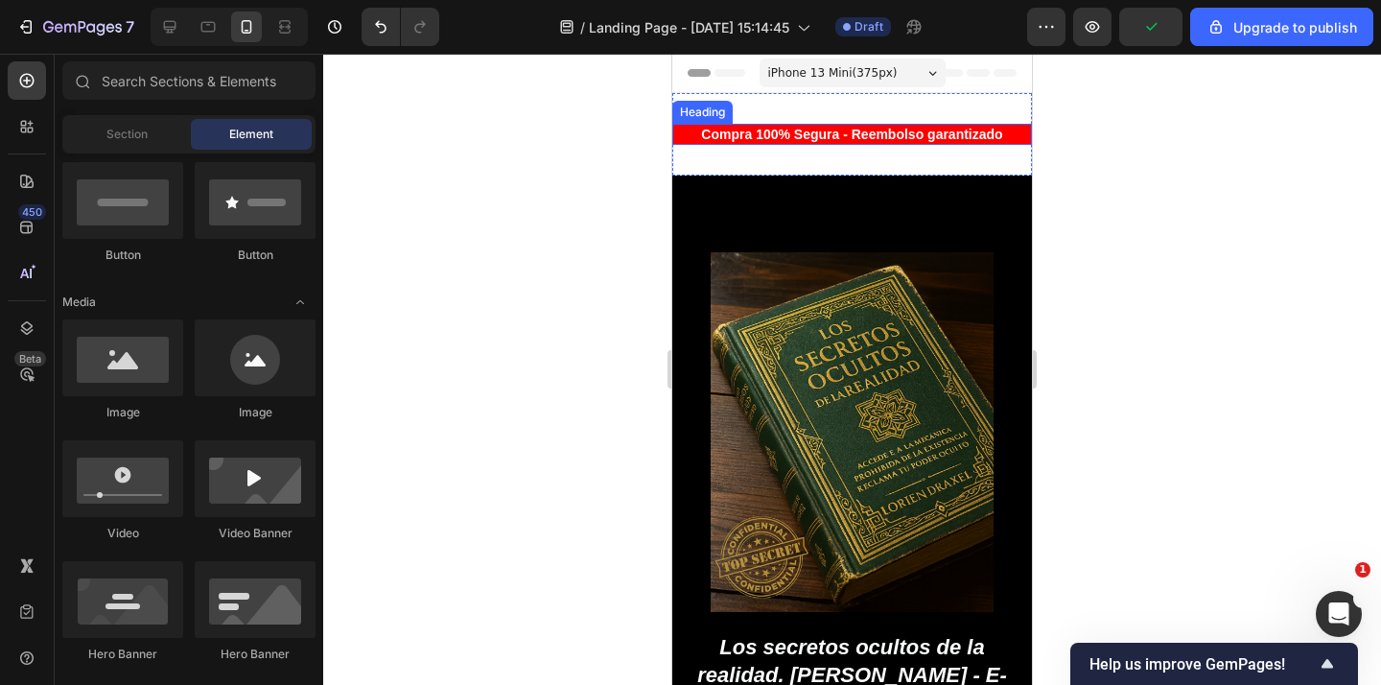
click at [825, 137] on p "Compra 100% Segura - Reembolso garantizado" at bounding box center [852, 134] width 356 height 17
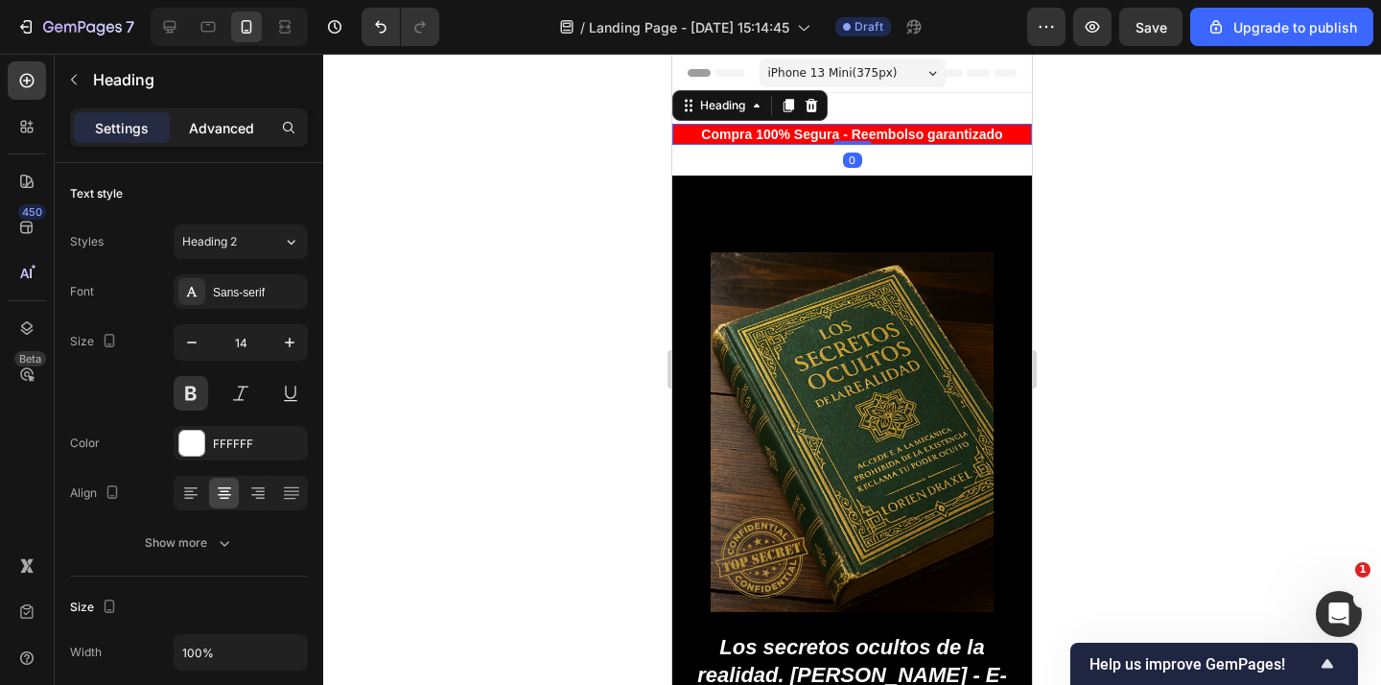
click at [219, 128] on p "Advanced" at bounding box center [221, 128] width 65 height 20
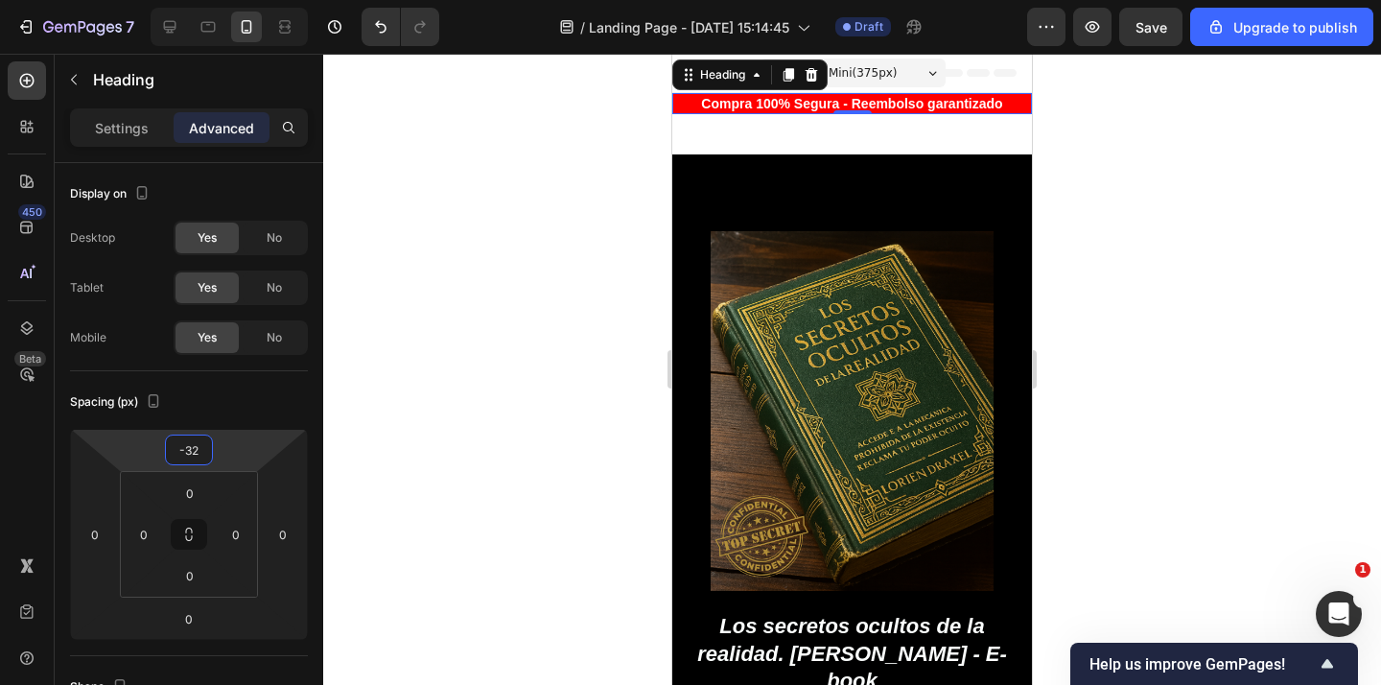
type input "-34"
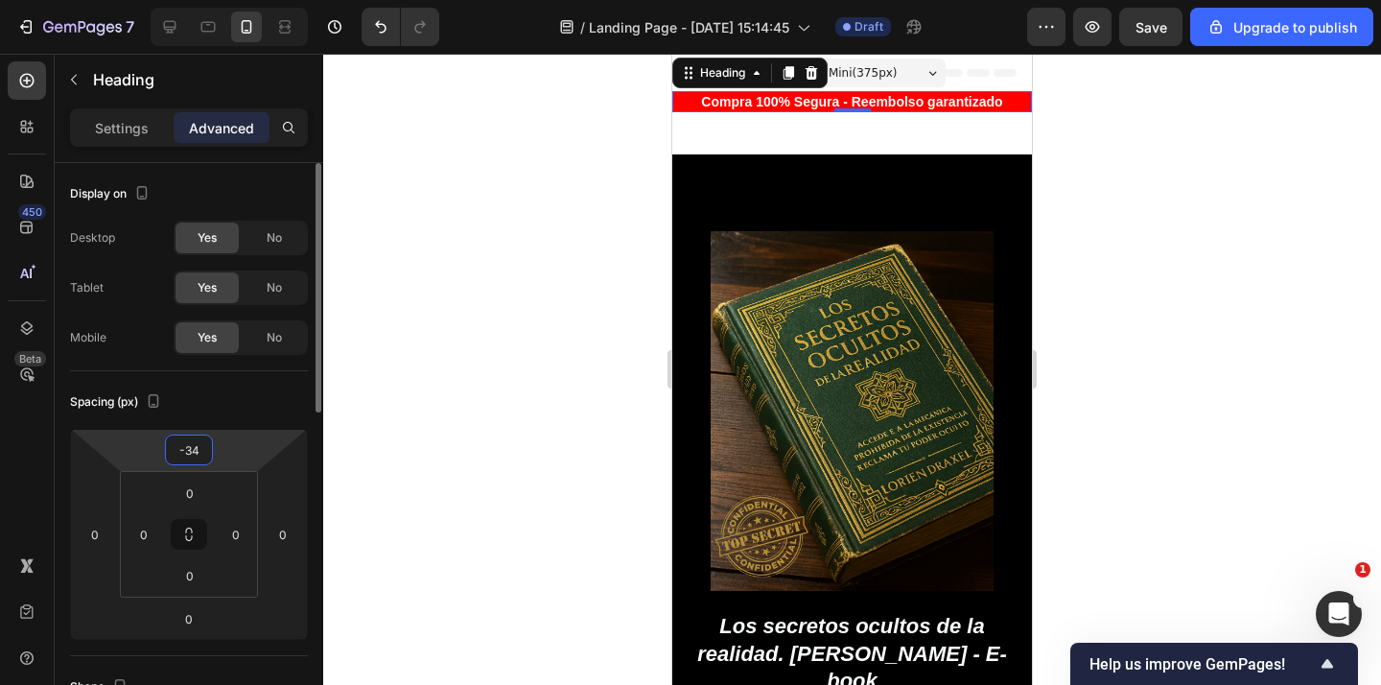
drag, startPoint x: 240, startPoint y: 413, endPoint x: 247, endPoint y: 468, distance: 55.2
click at [240, 0] on html "7 / Landing Page - Sep 24, 15:14:45 Draft Preview Save Upgrade to publish 450 B…" at bounding box center [690, 0] width 1381 height 0
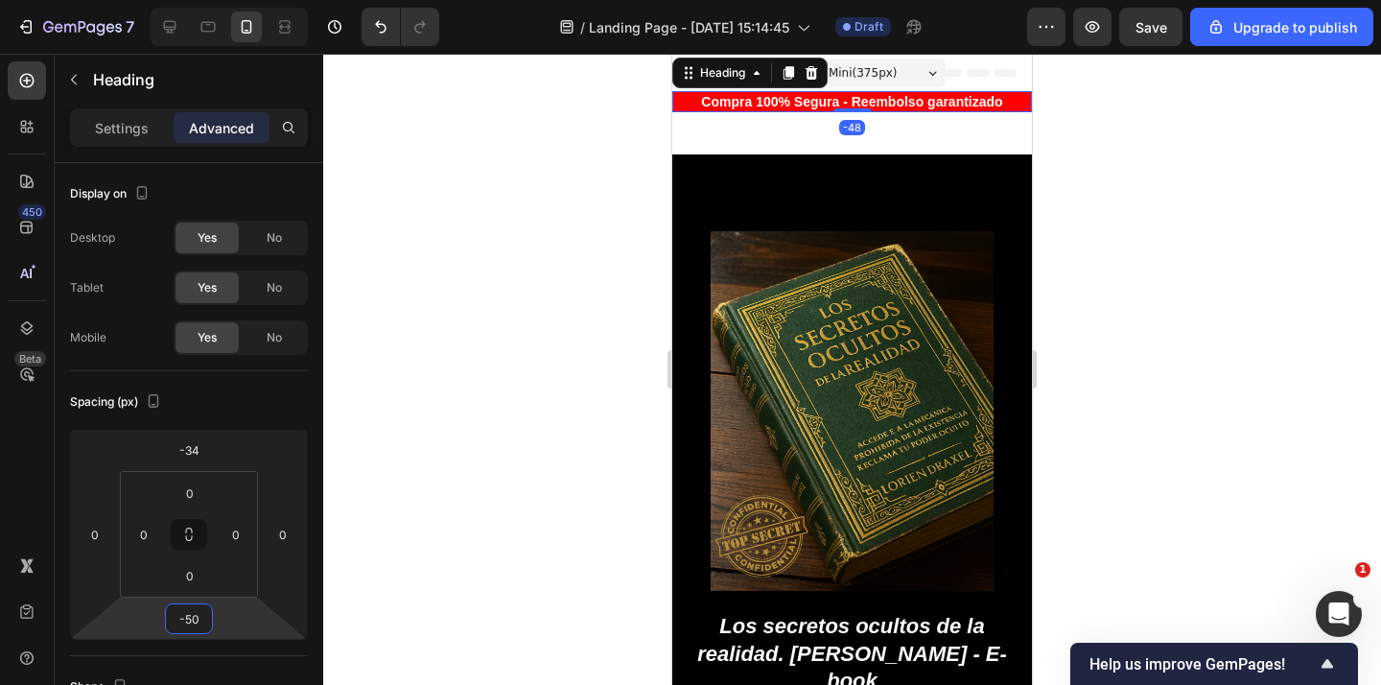
type input "-54"
drag, startPoint x: 225, startPoint y: 611, endPoint x: 227, endPoint y: 642, distance: 31.7
click at [227, 0] on html "7 / Landing Page - Sep 24, 15:14:45 Draft Preview Save Upgrade to publish 450 B…" at bounding box center [690, 0] width 1381 height 0
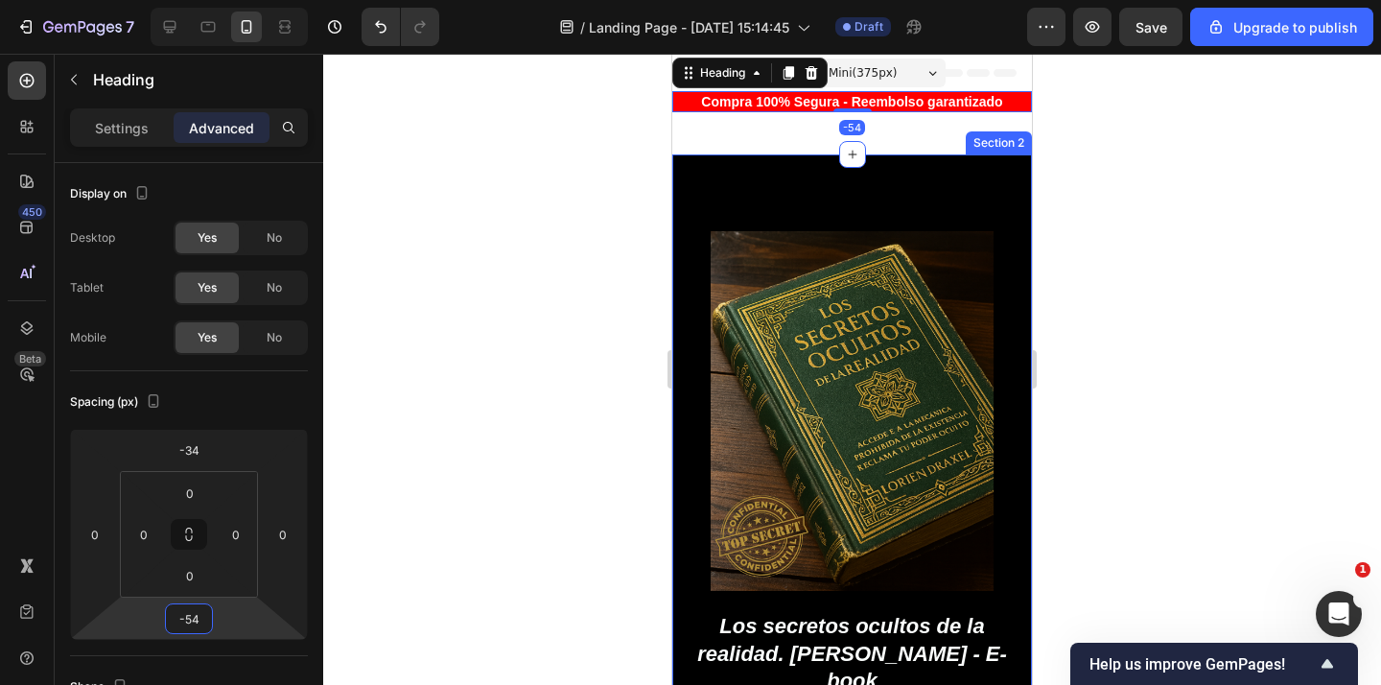
click at [771, 200] on div "Product Images Best Seller Text Block Los secretos ocultos de la realidad. Lori…" at bounding box center [852, 526] width 360 height 745
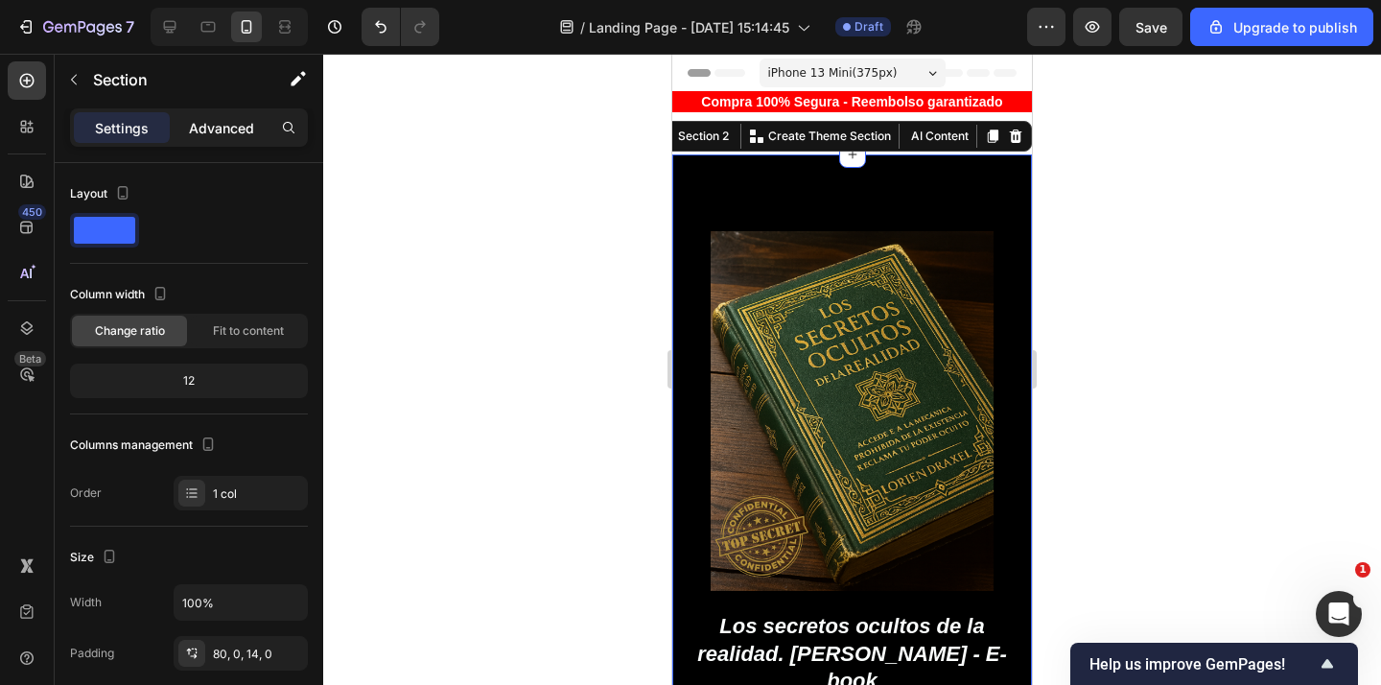
click at [251, 129] on p "Advanced" at bounding box center [221, 128] width 65 height 20
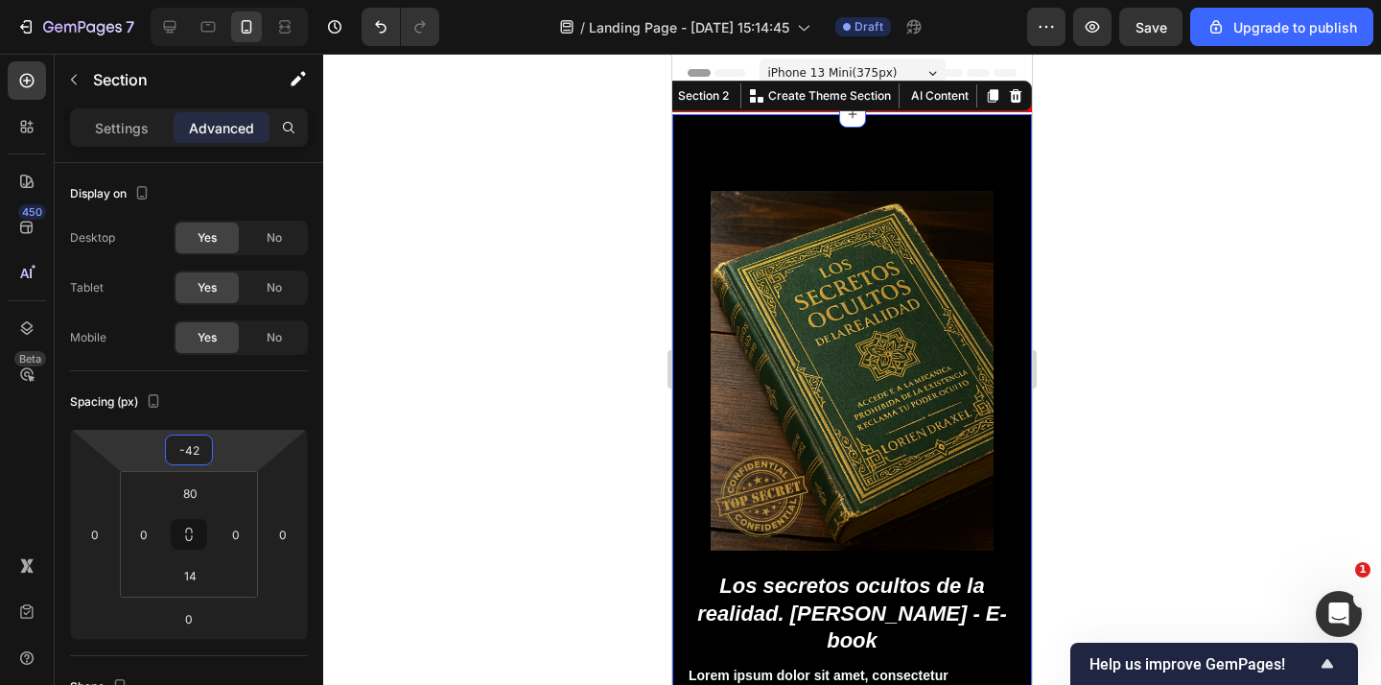
type input "-44"
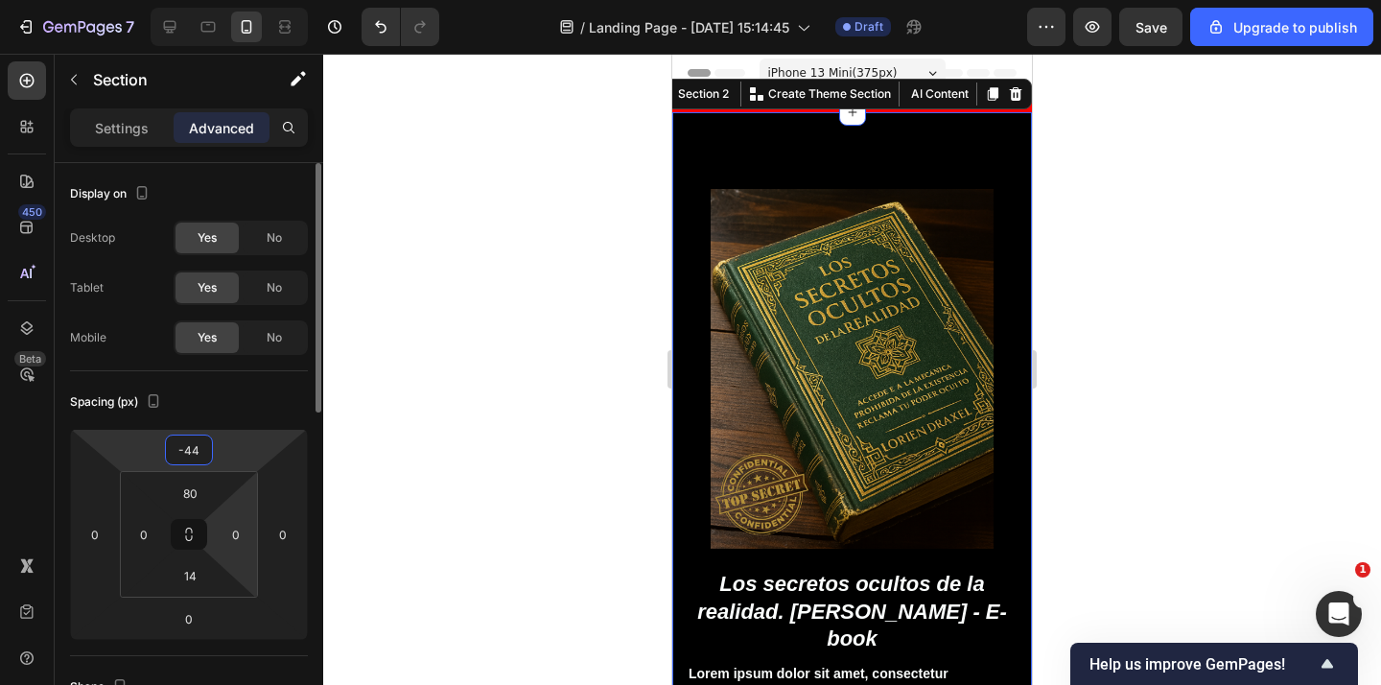
drag, startPoint x: 228, startPoint y: 429, endPoint x: 253, endPoint y: 475, distance: 51.5
click at [223, 0] on html "7 / Landing Page - Sep 24, 15:14:45 Draft Preview Save Upgrade to publish 450 B…" at bounding box center [690, 0] width 1381 height 0
click at [1124, 209] on div at bounding box center [851, 369] width 1057 height 631
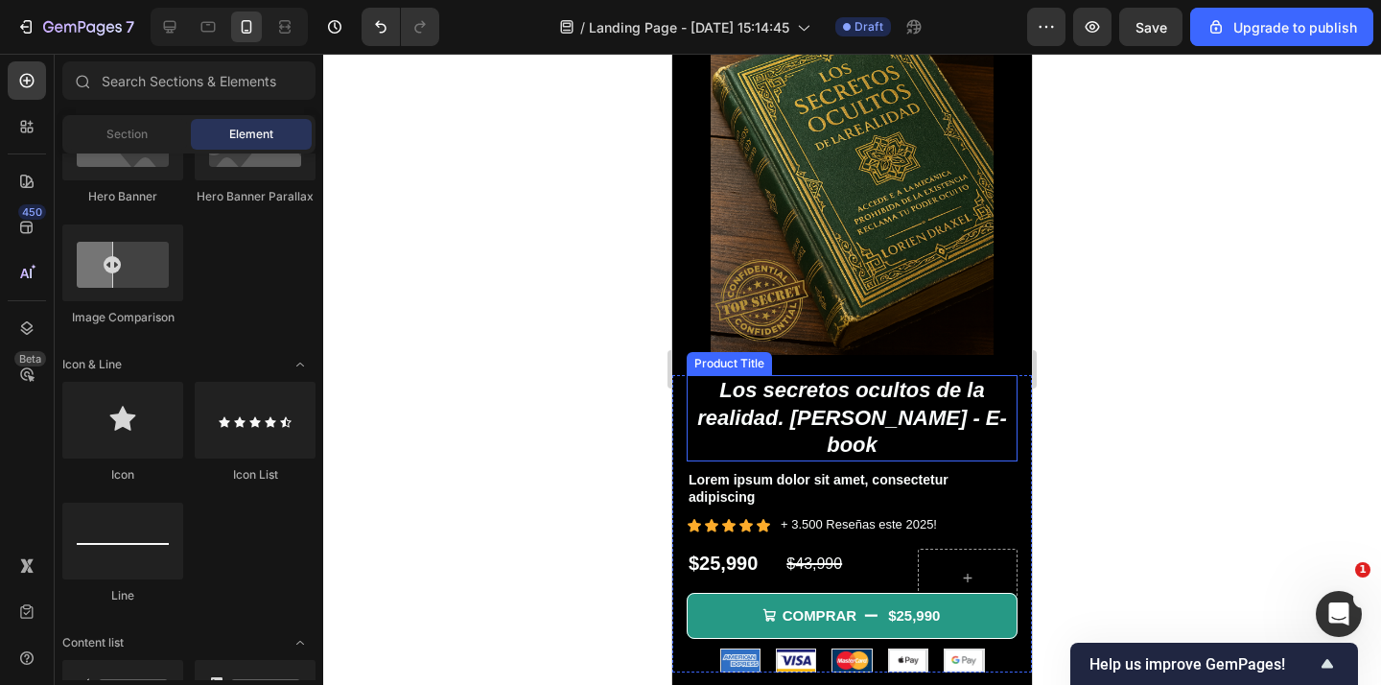
scroll to position [201, 0]
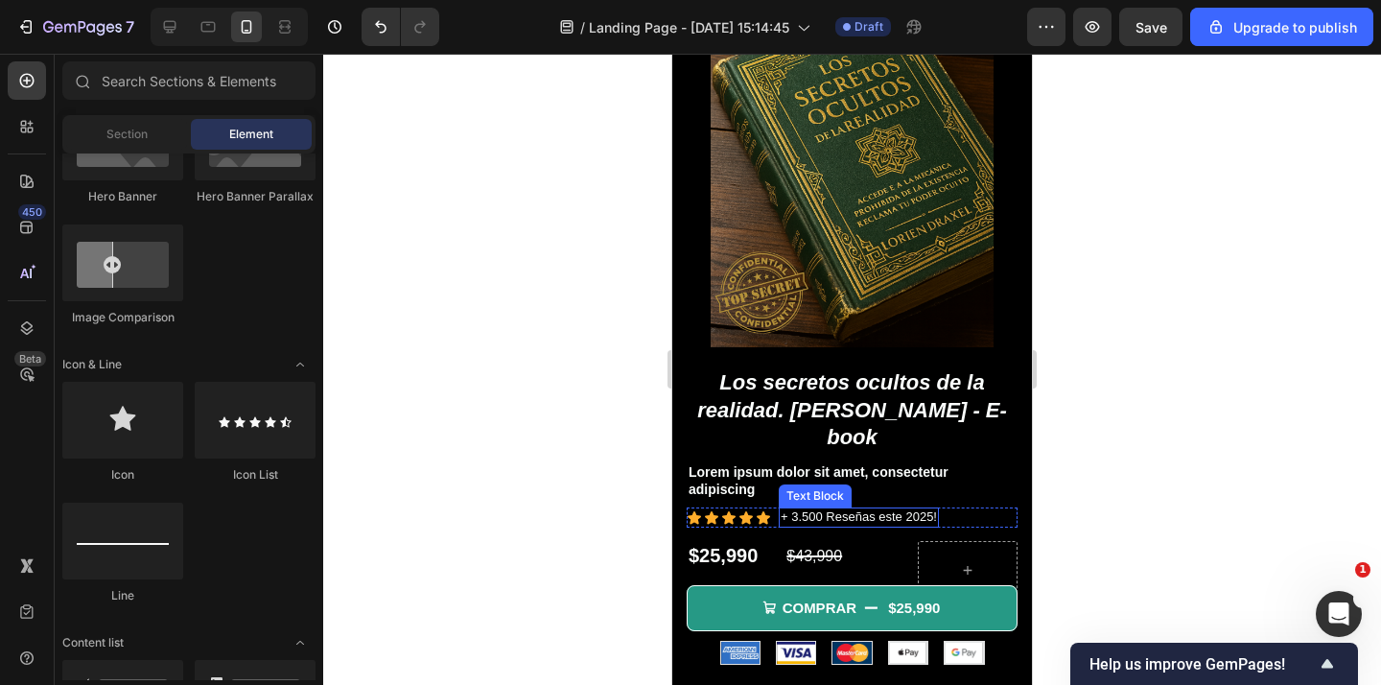
click at [856, 509] on p "+ 3.500 Reseñas este 2025!" at bounding box center [858, 517] width 156 height 16
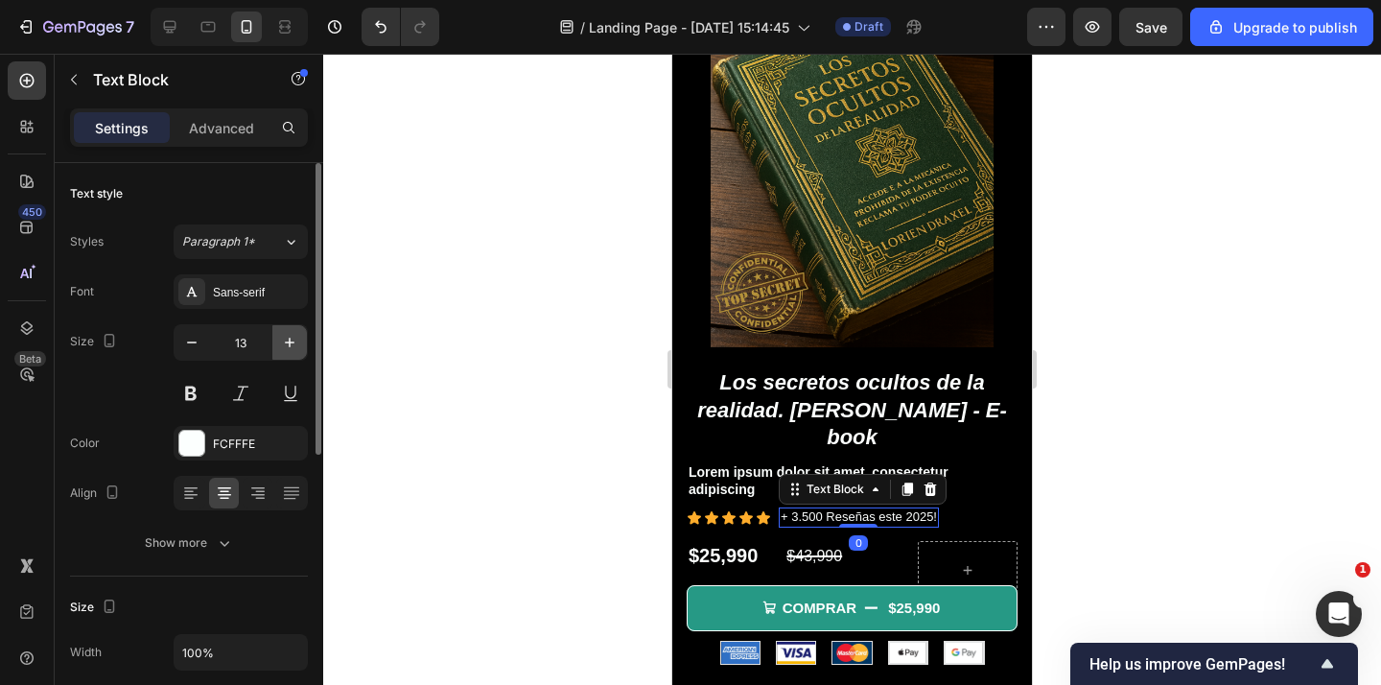
click at [284, 350] on button "button" at bounding box center [289, 342] width 35 height 35
click at [284, 349] on icon "button" at bounding box center [289, 342] width 19 height 19
type input "15"
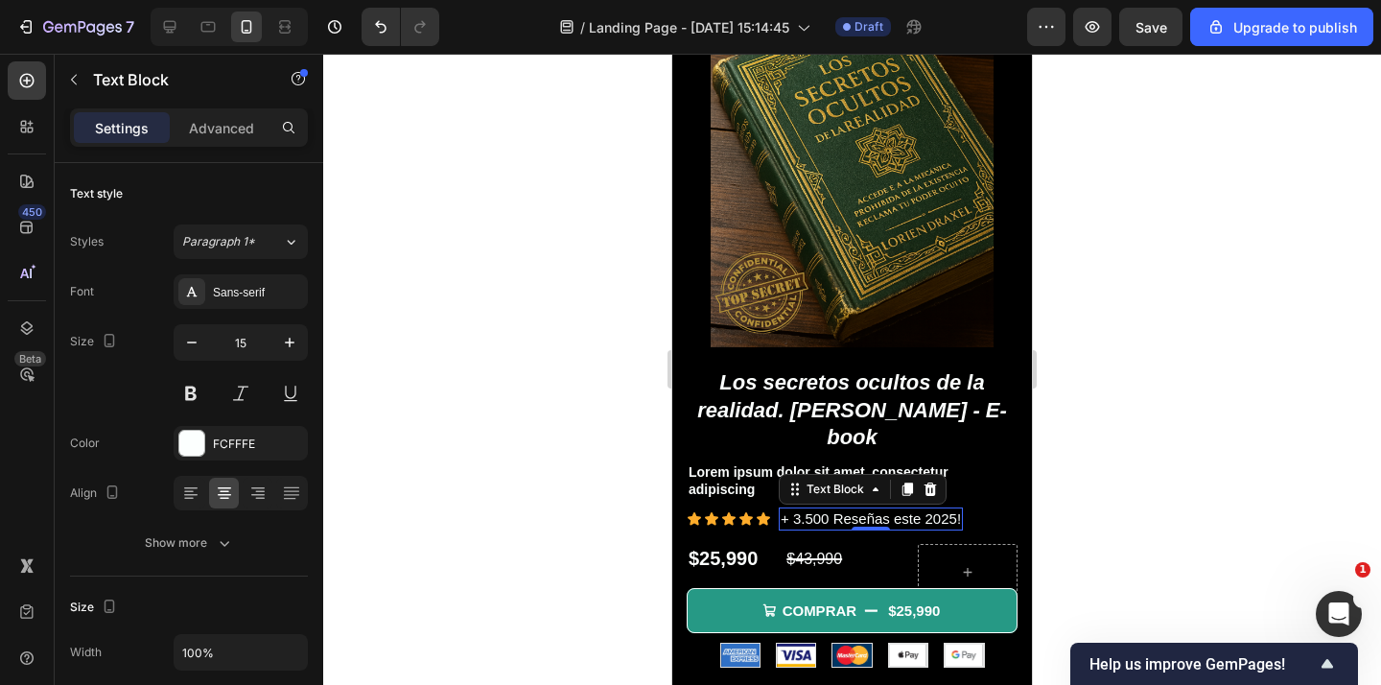
click at [1196, 309] on div at bounding box center [851, 369] width 1057 height 631
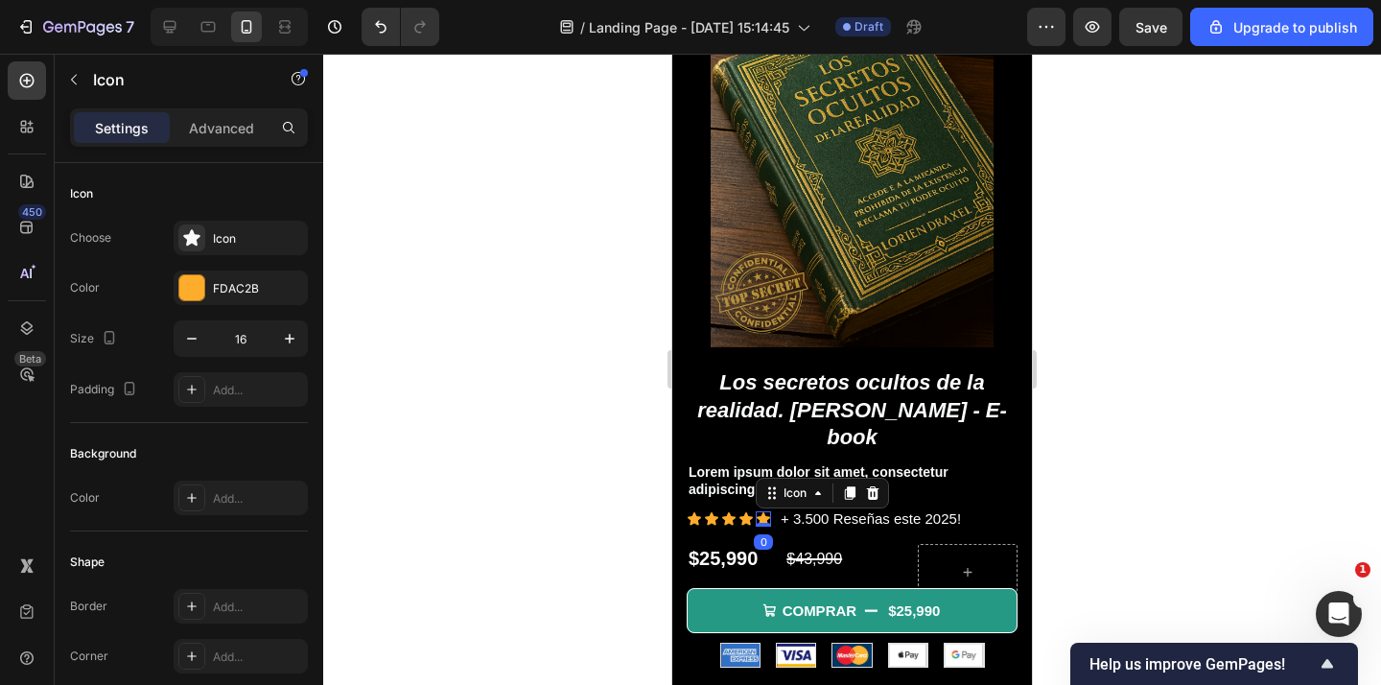
click at [761, 512] on icon at bounding box center [762, 518] width 13 height 12
click at [290, 327] on button "button" at bounding box center [289, 338] width 35 height 35
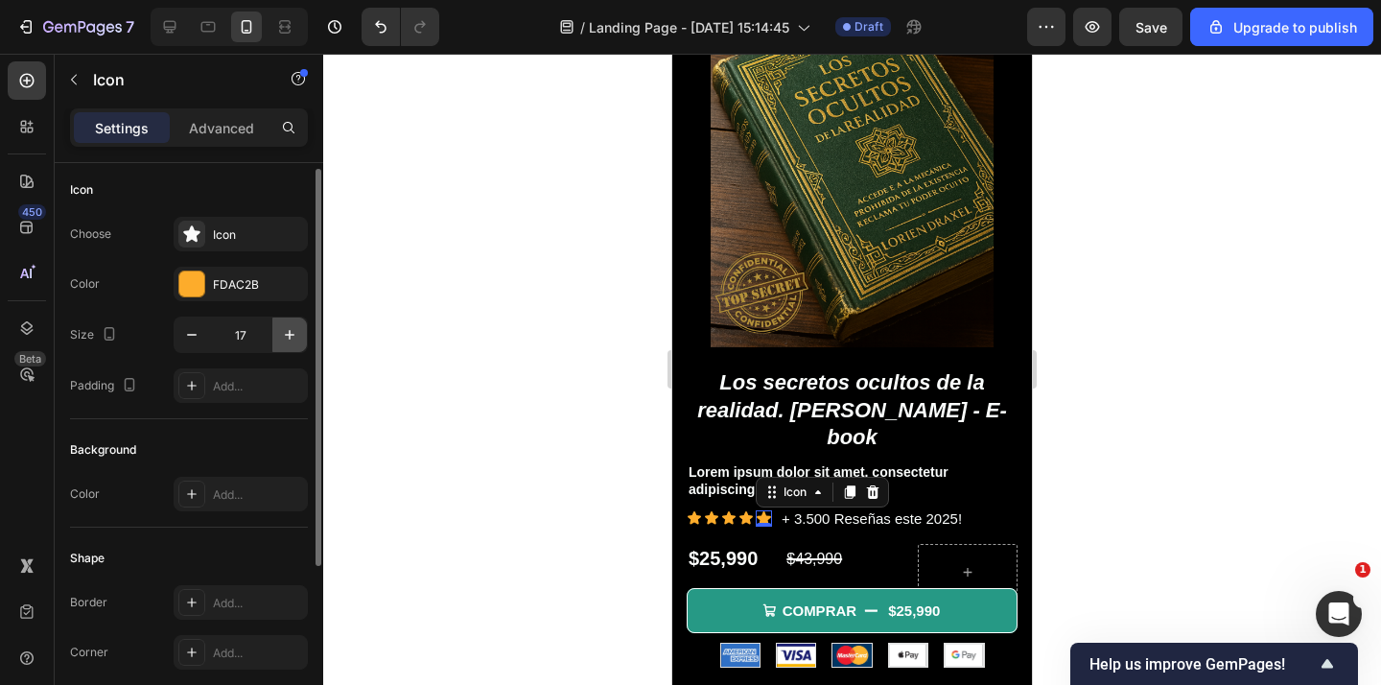
scroll to position [8, 0]
click at [291, 331] on icon "button" at bounding box center [289, 330] width 19 height 19
type input "18"
click at [496, 311] on div at bounding box center [851, 369] width 1057 height 631
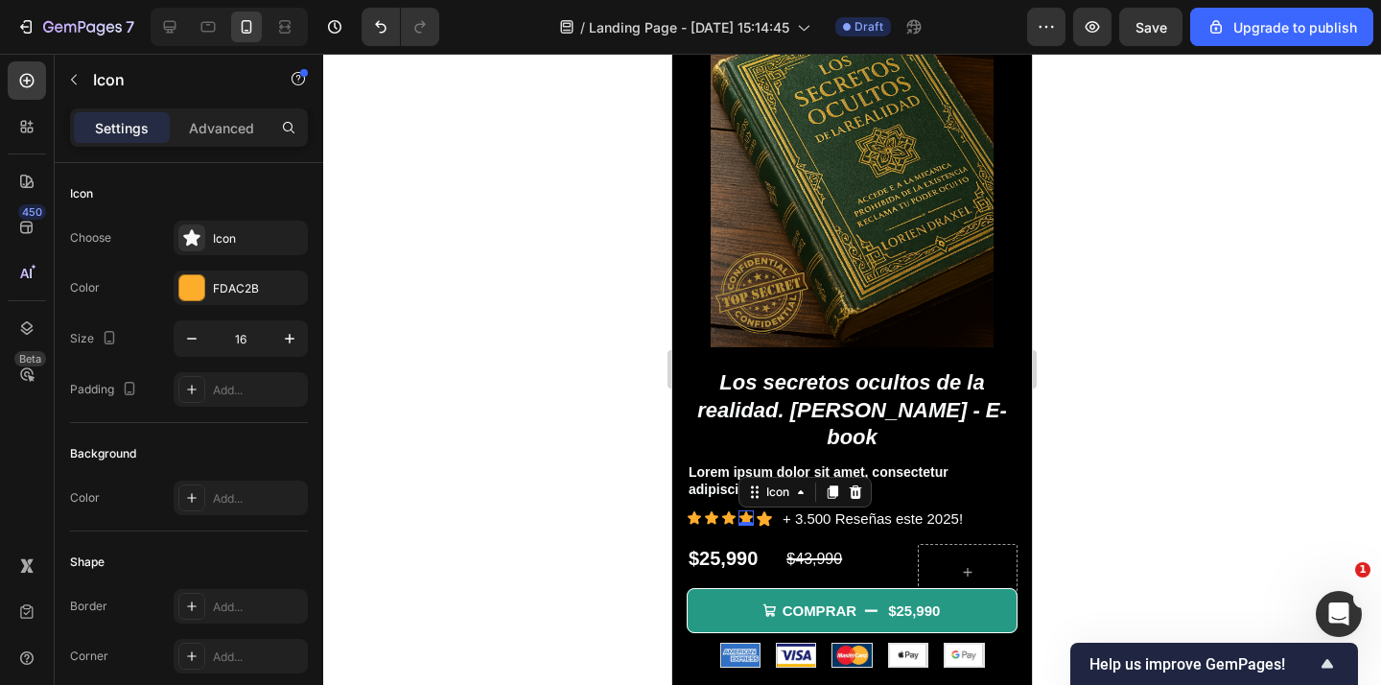
click at [747, 510] on div "Icon 0" at bounding box center [745, 517] width 15 height 15
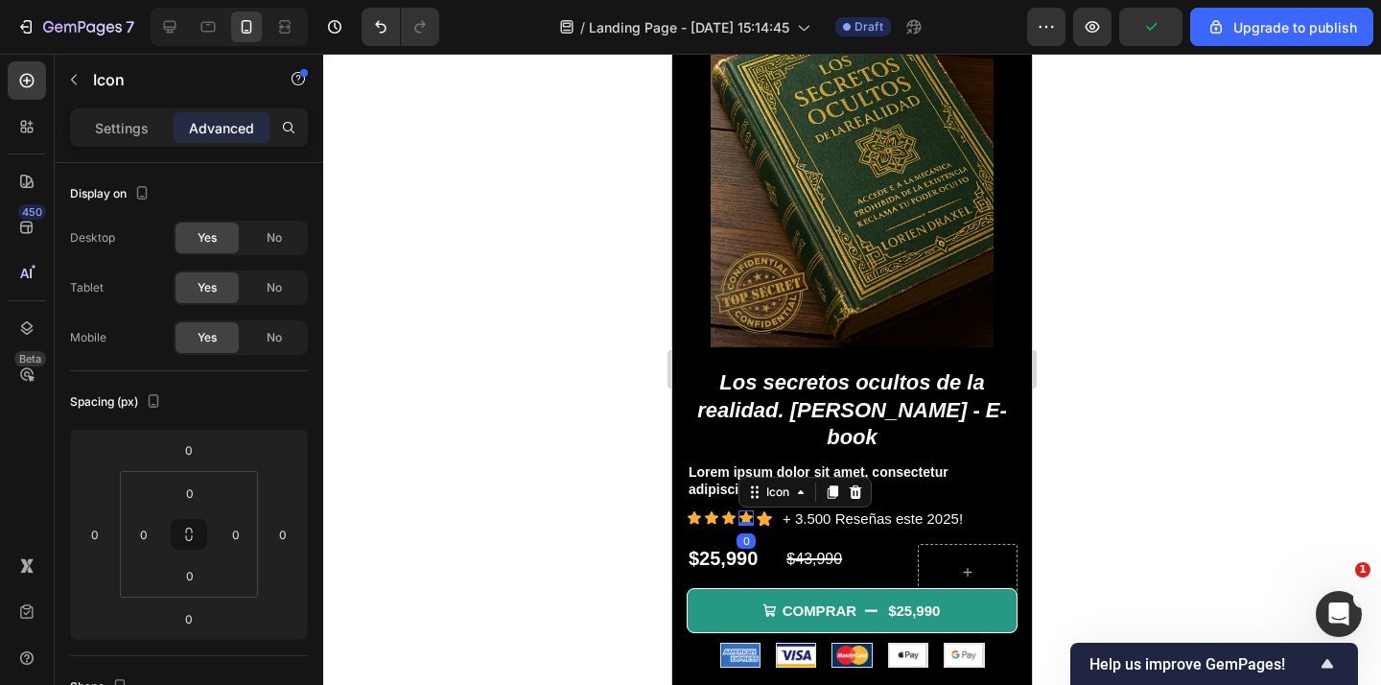
click at [144, 128] on p "Settings" at bounding box center [122, 128] width 54 height 20
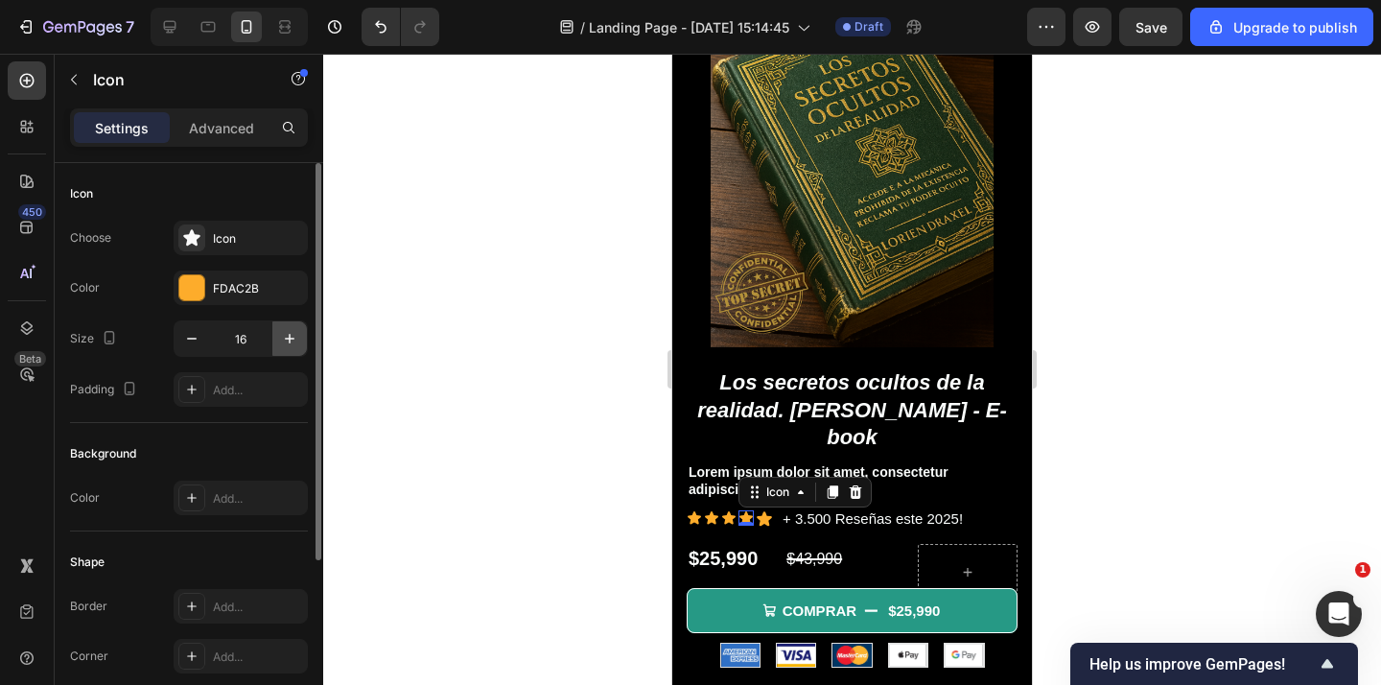
click at [292, 337] on icon "button" at bounding box center [290, 339] width 10 height 10
type input "18"
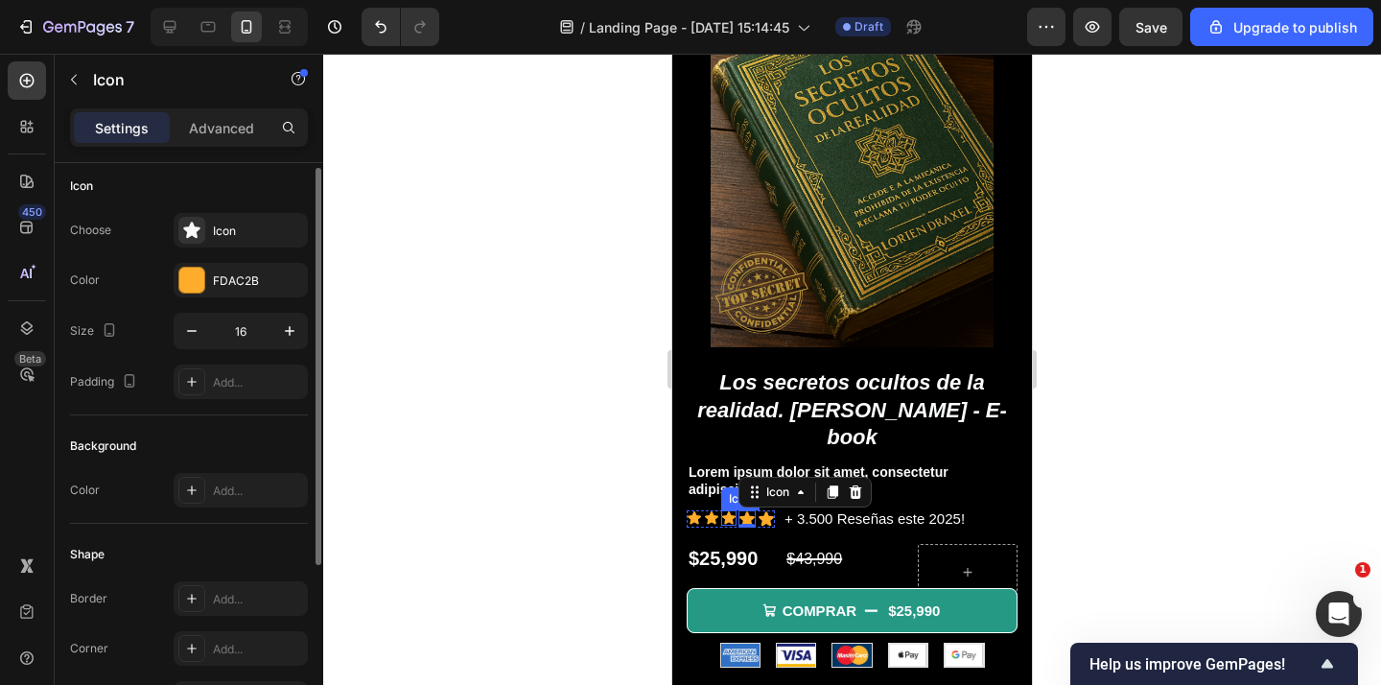
click at [731, 511] on icon at bounding box center [728, 517] width 13 height 12
click at [283, 327] on icon "button" at bounding box center [289, 330] width 19 height 19
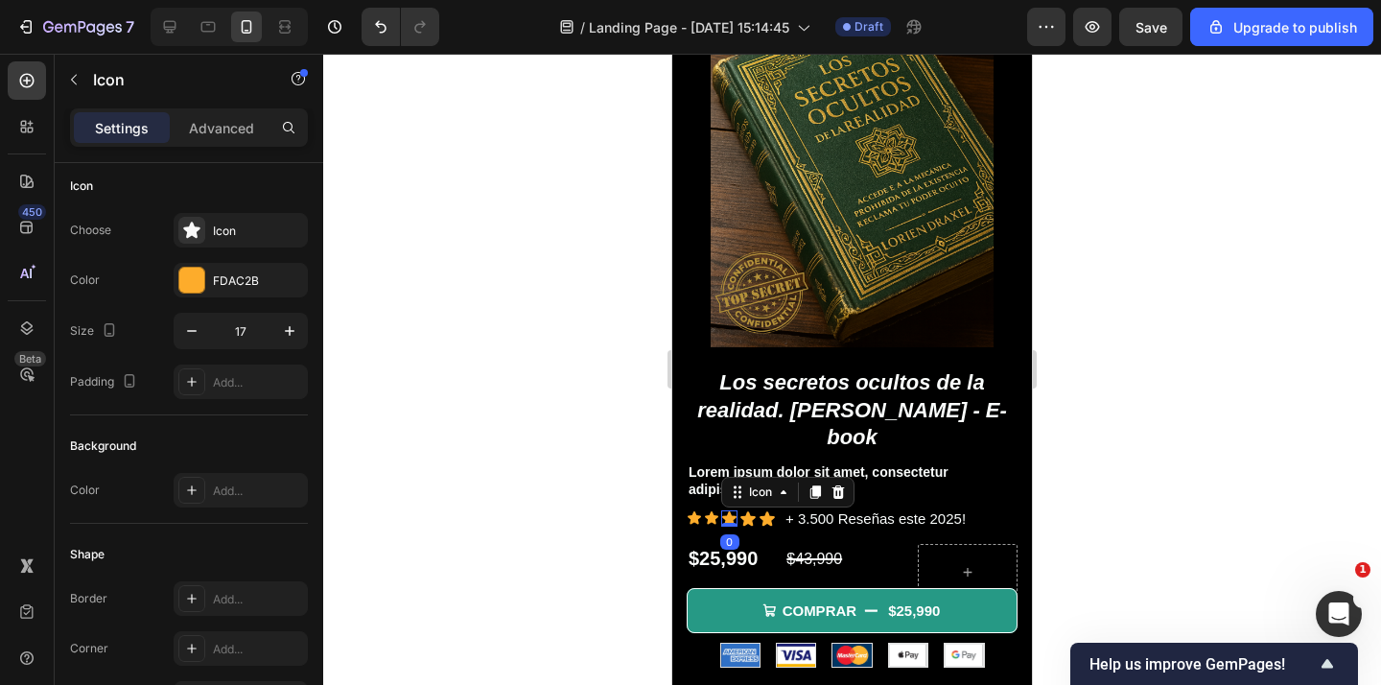
type input "18"
click at [713, 510] on div "Icon" at bounding box center [711, 517] width 15 height 15
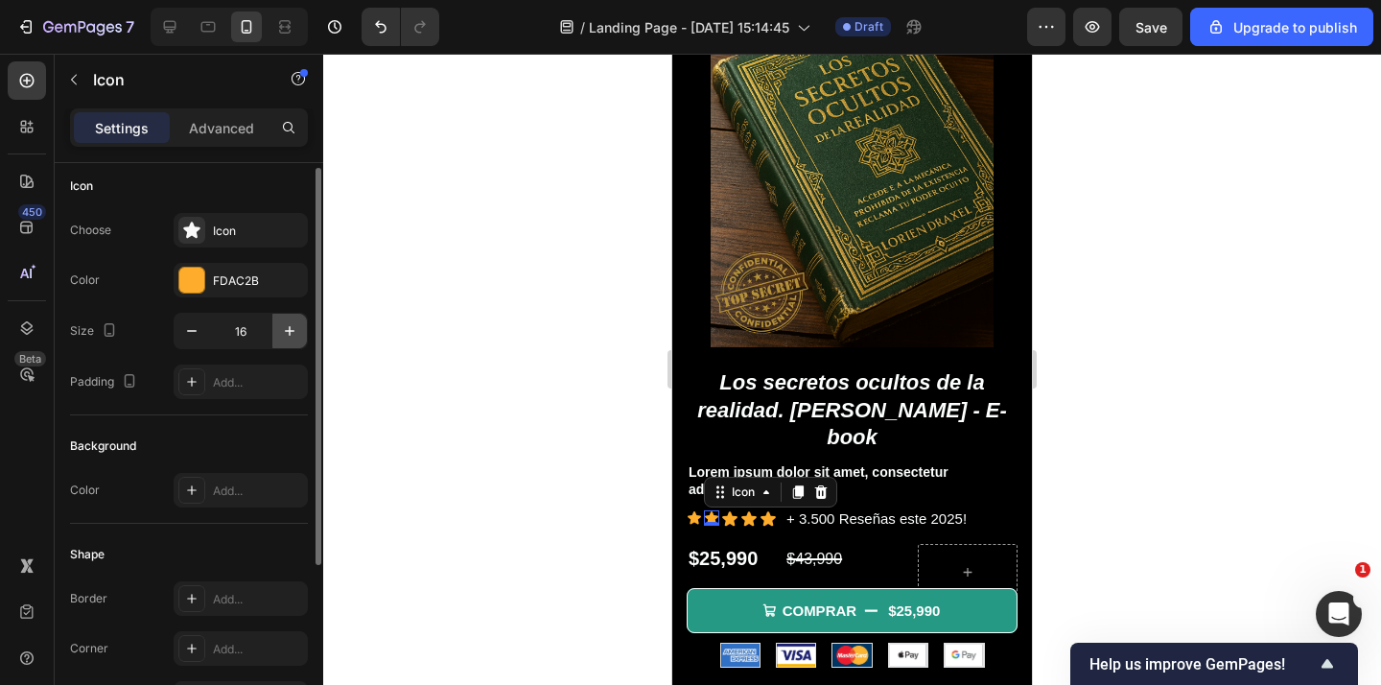
click at [289, 331] on icon "button" at bounding box center [290, 331] width 10 height 10
type input "18"
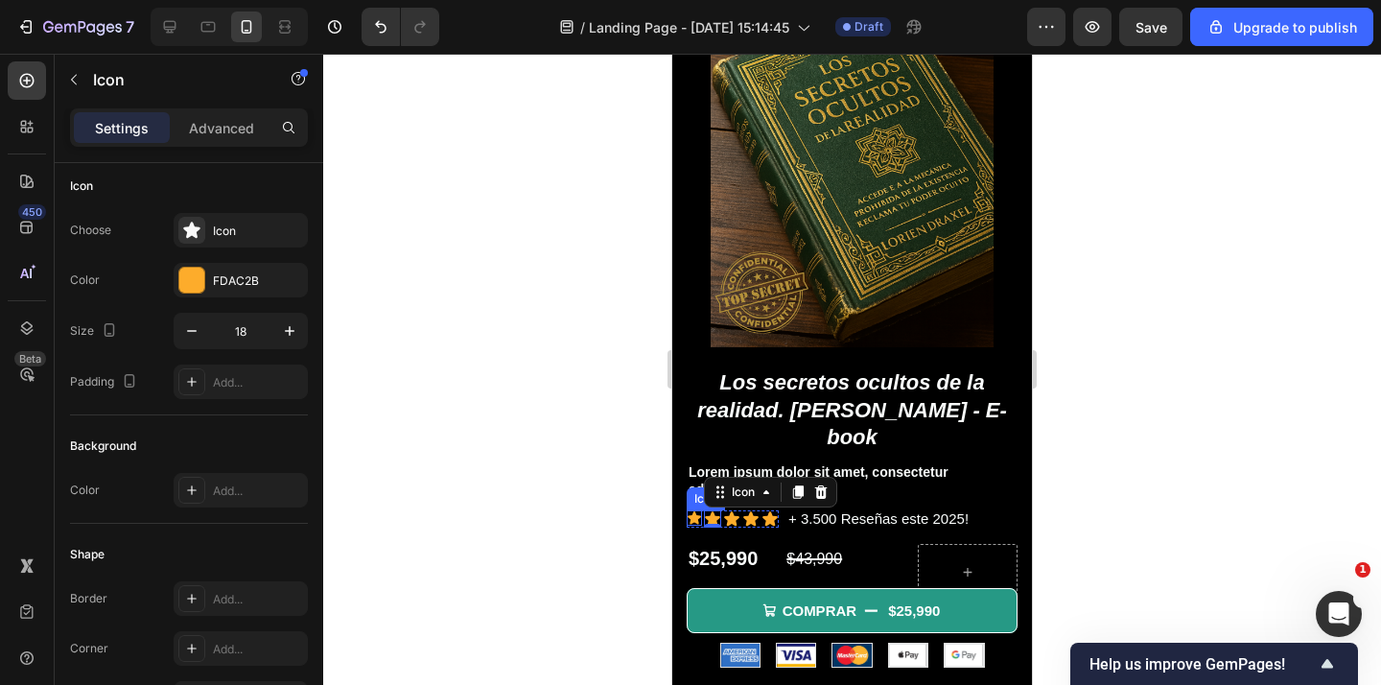
click at [691, 510] on div "Icon" at bounding box center [693, 517] width 15 height 15
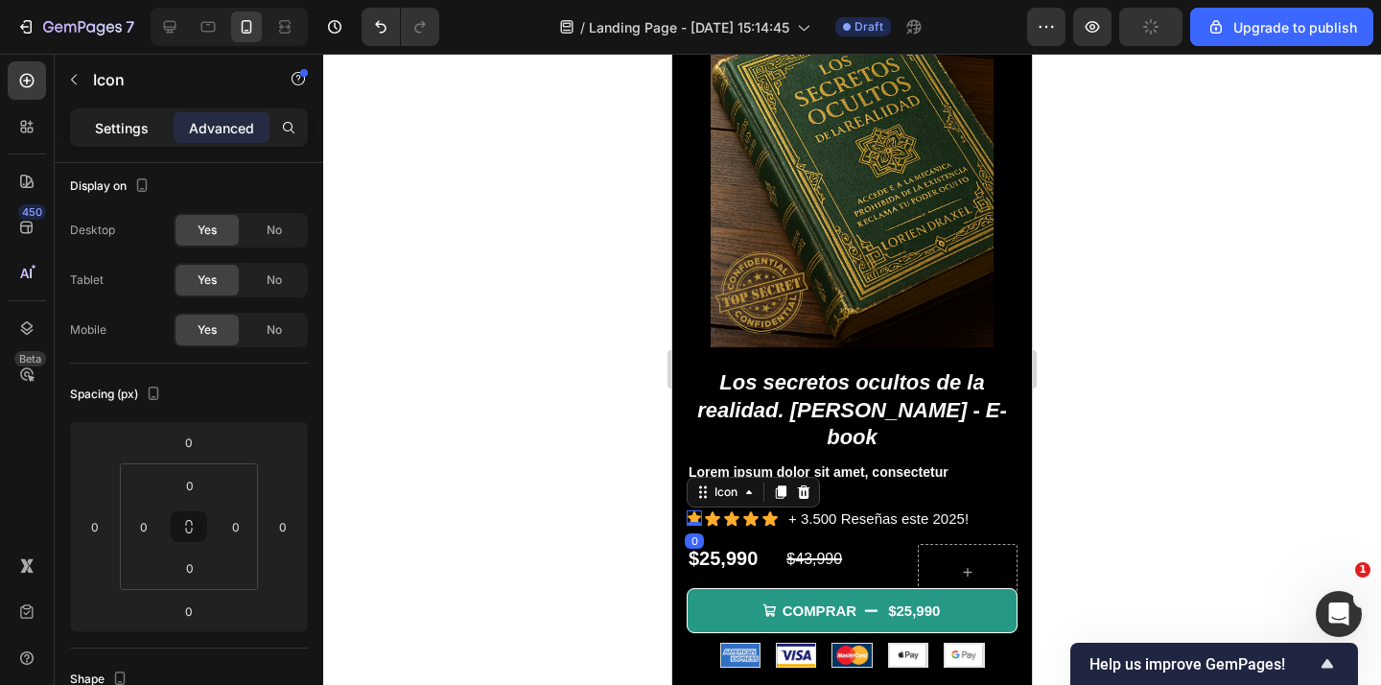
click at [115, 119] on p "Settings" at bounding box center [122, 128] width 54 height 20
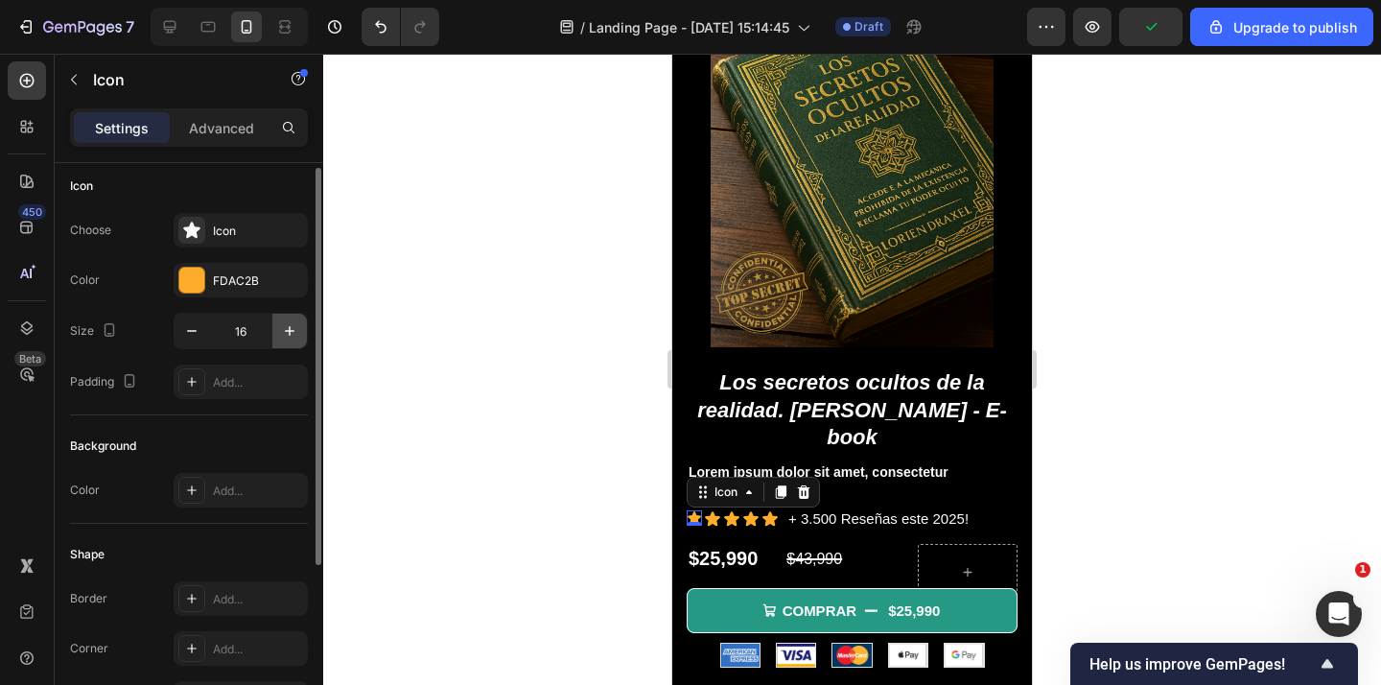
click at [292, 336] on icon "button" at bounding box center [289, 330] width 19 height 19
type input "18"
click at [499, 331] on div at bounding box center [851, 369] width 1057 height 631
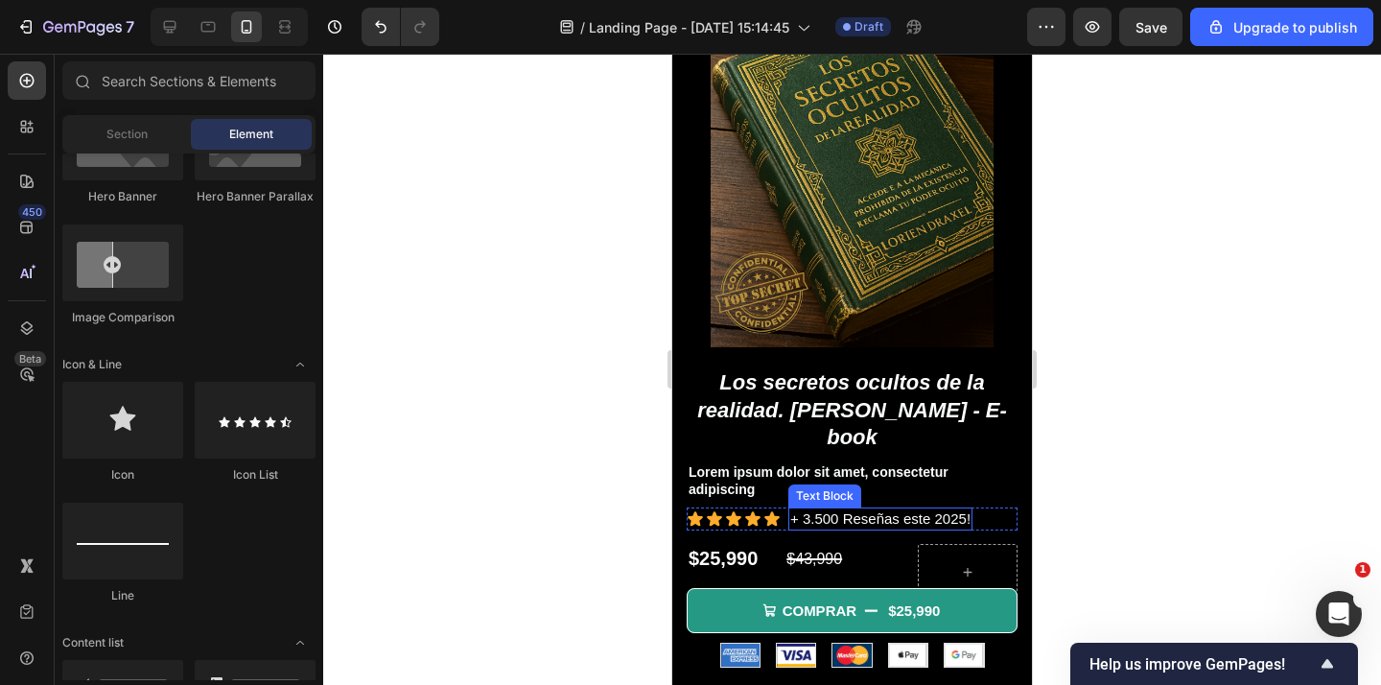
click at [962, 509] on p "+ 3.500 Reseñas este 2025!" at bounding box center [880, 518] width 180 height 19
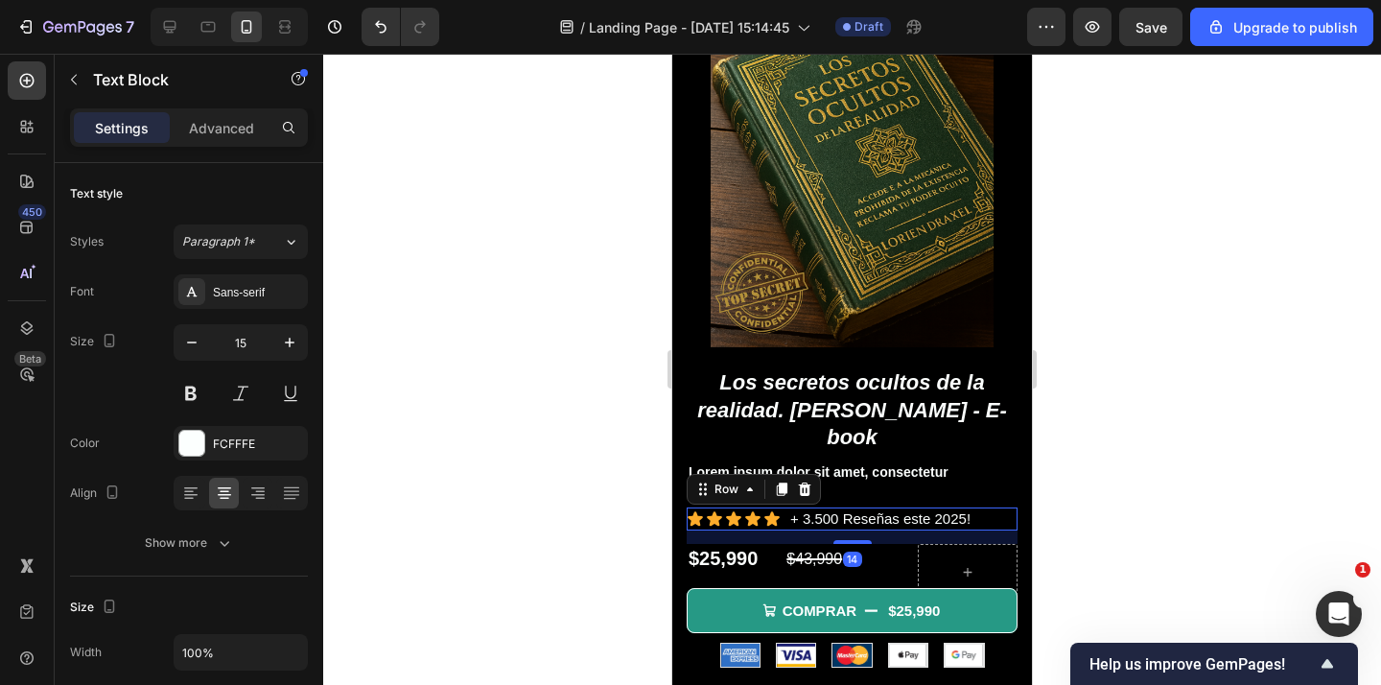
click at [979, 507] on div "Icon Icon Icon Icon Icon Icon List + 3.500 Reseñas este 2025! Text Block Row 14" at bounding box center [851, 518] width 331 height 23
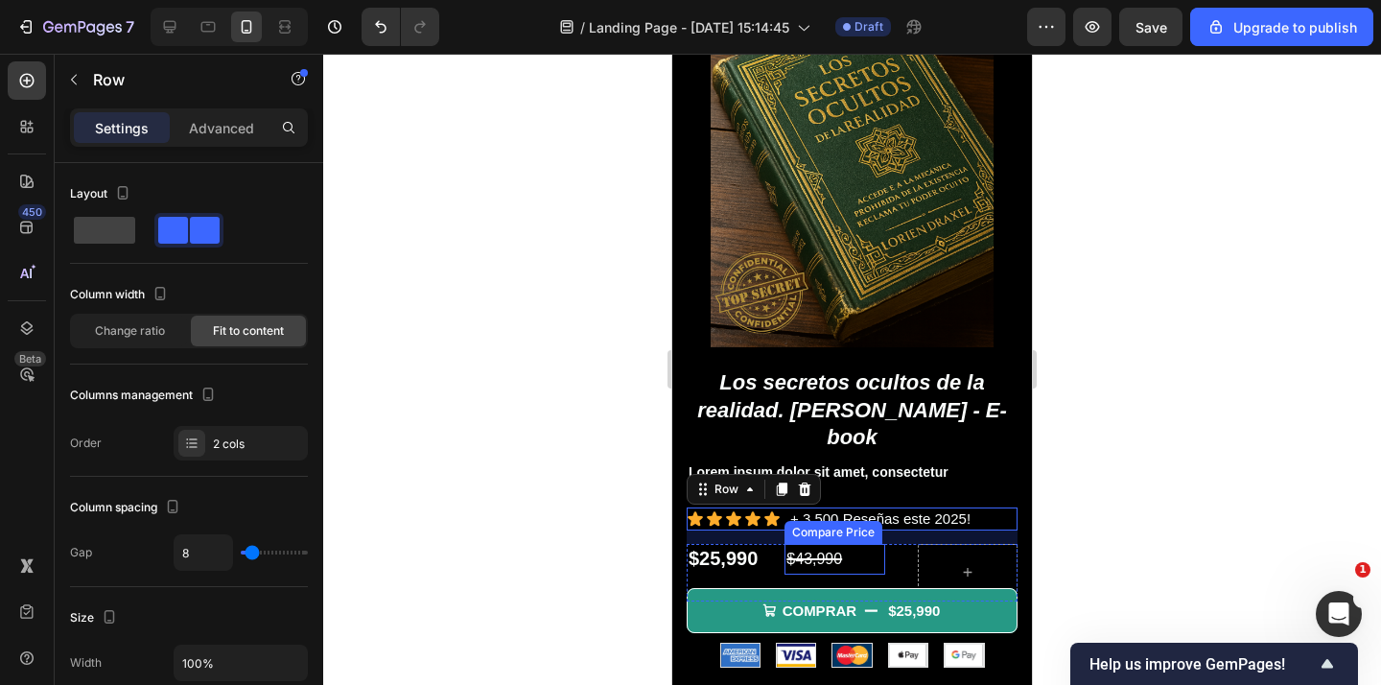
click at [838, 544] on div "$43,990" at bounding box center [834, 560] width 100 height 32
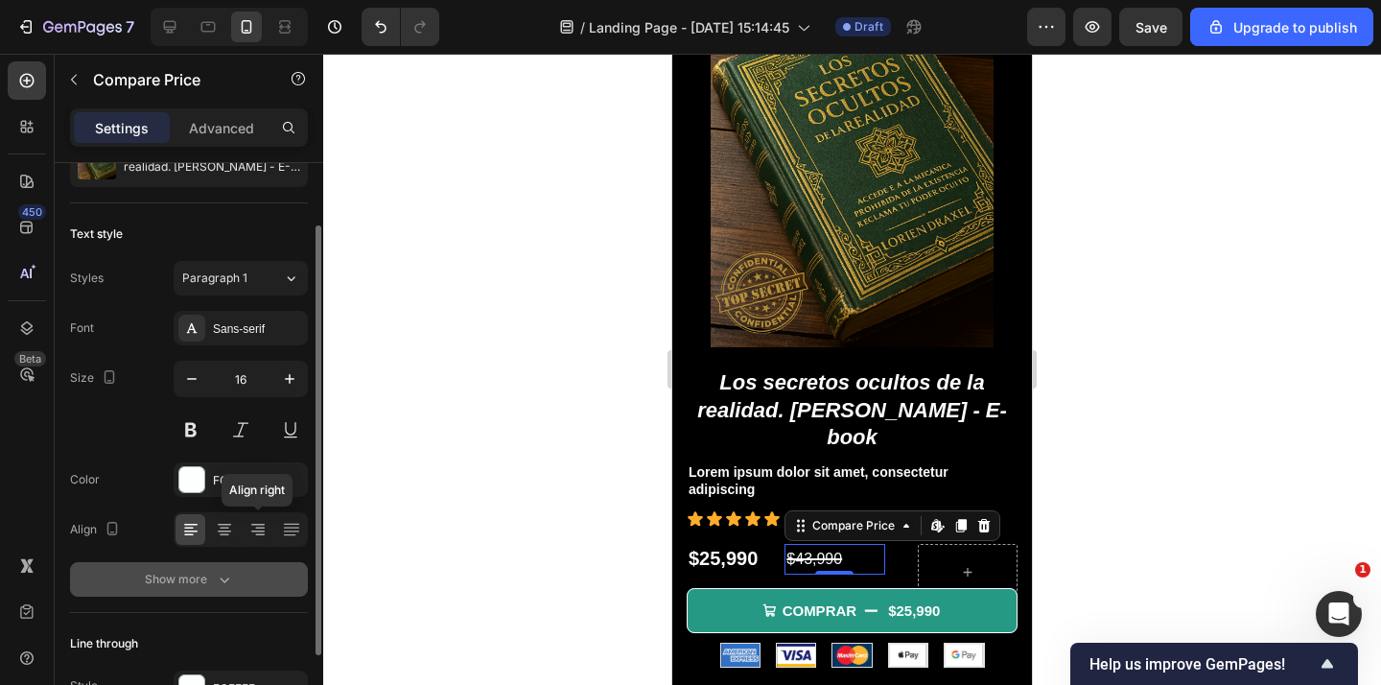
scroll to position [86, 0]
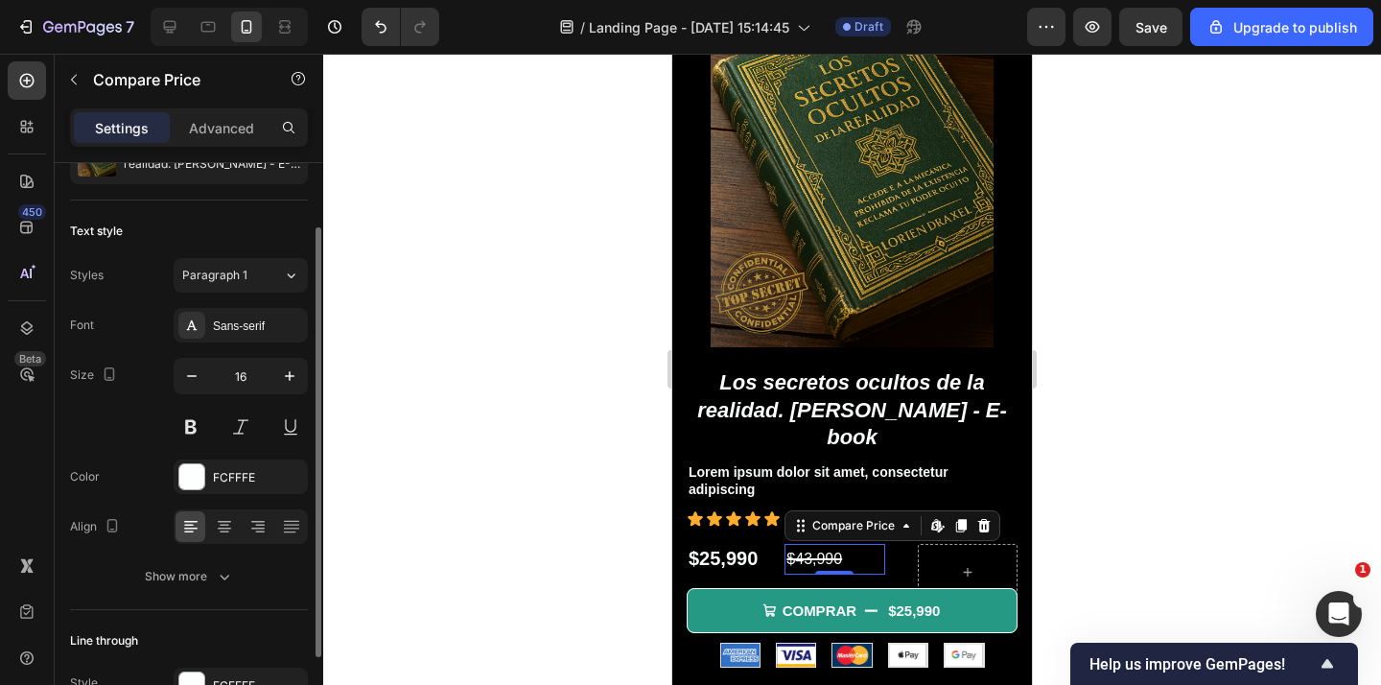
click at [587, 492] on div at bounding box center [851, 369] width 1057 height 631
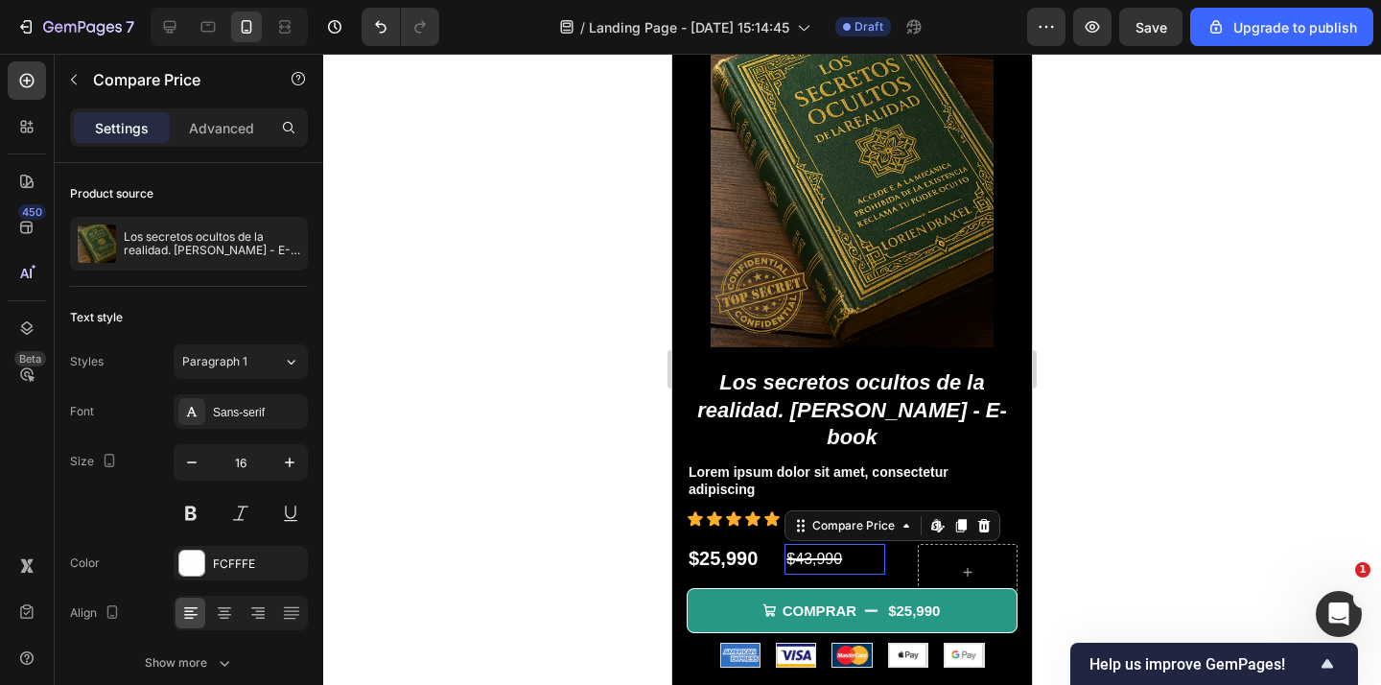
click at [805, 544] on div "$43,990" at bounding box center [834, 560] width 100 height 32
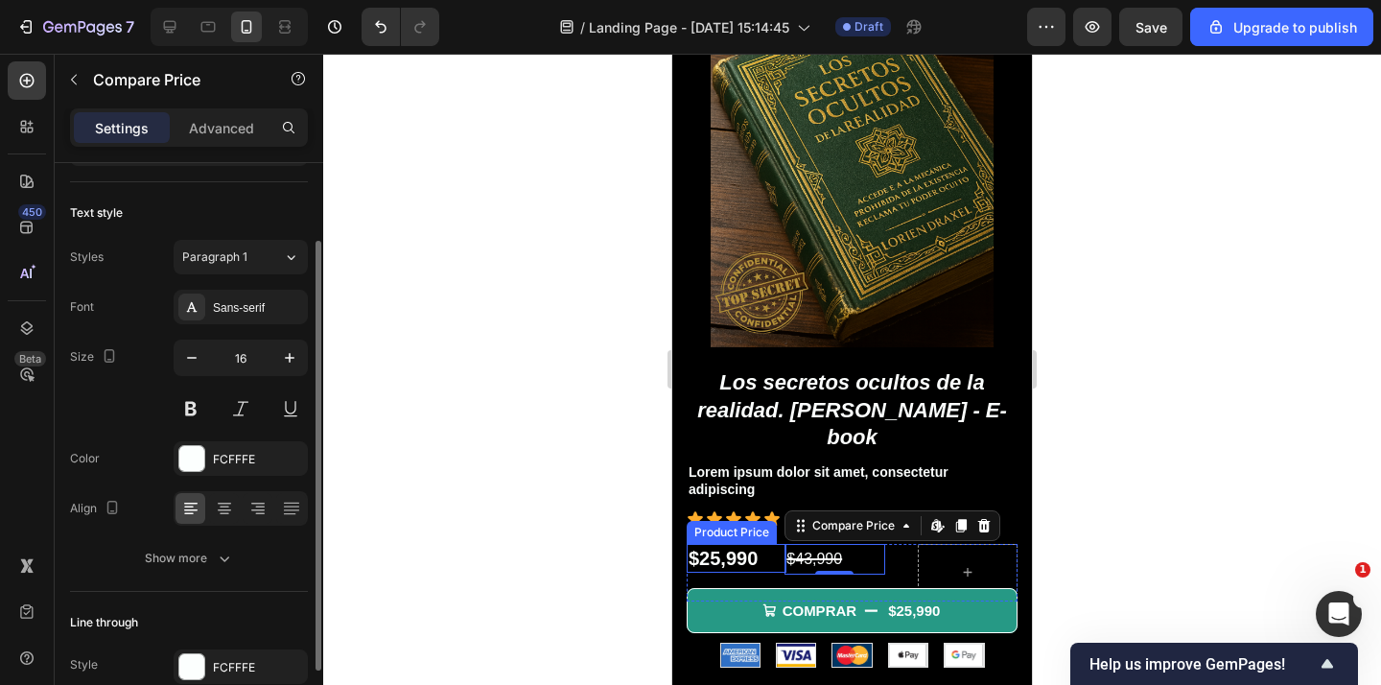
click at [770, 544] on div "$25,990" at bounding box center [736, 558] width 100 height 29
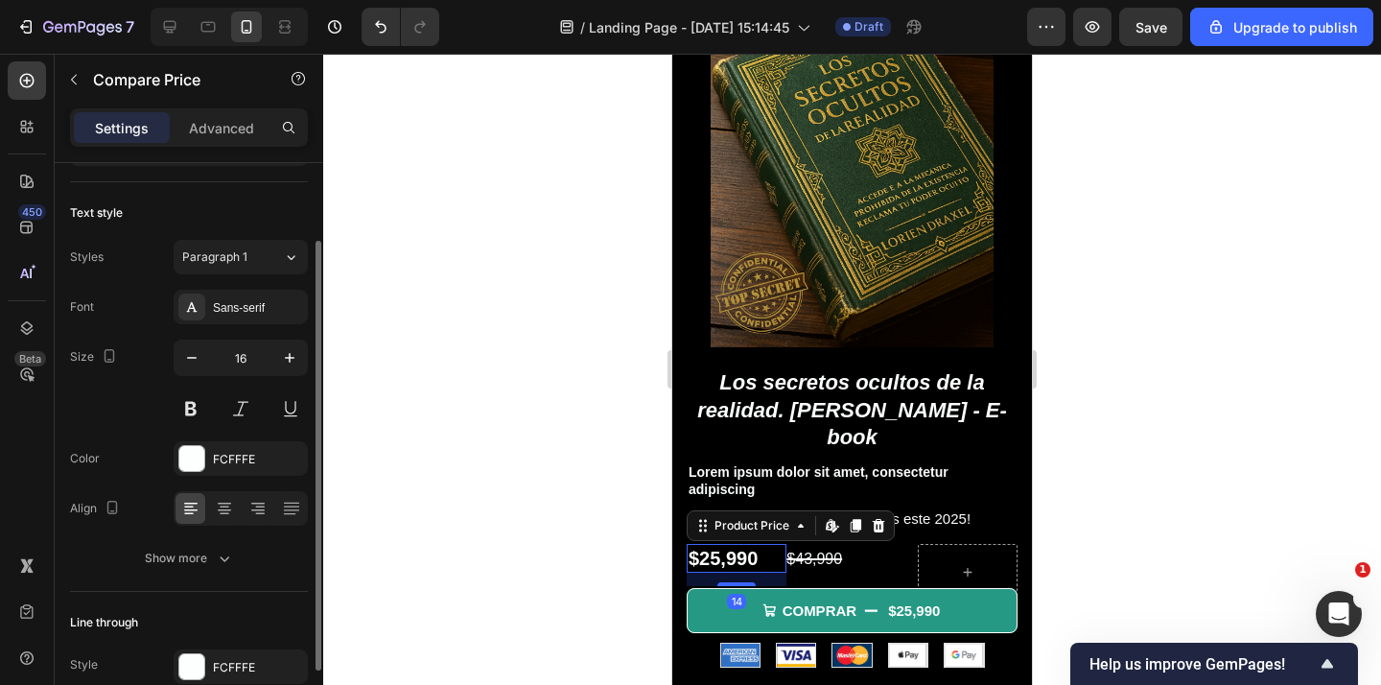
scroll to position [87, 0]
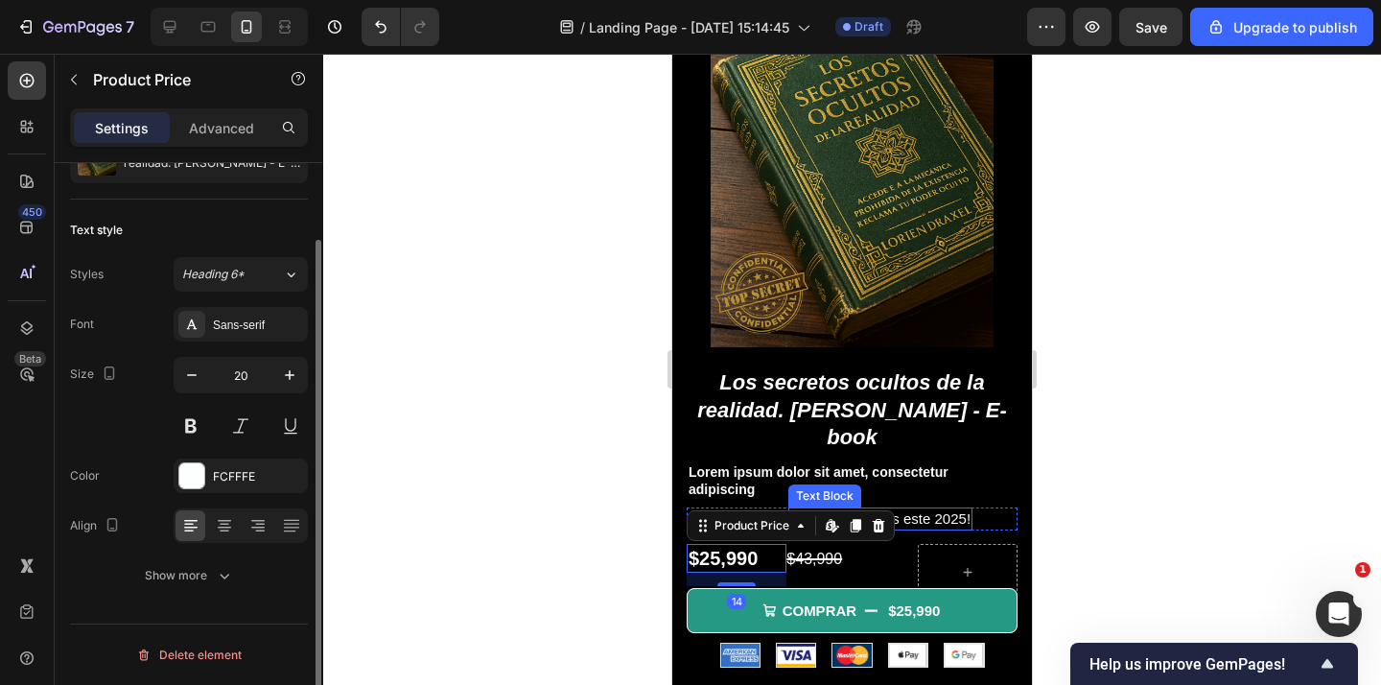
click at [1152, 447] on div at bounding box center [851, 369] width 1057 height 631
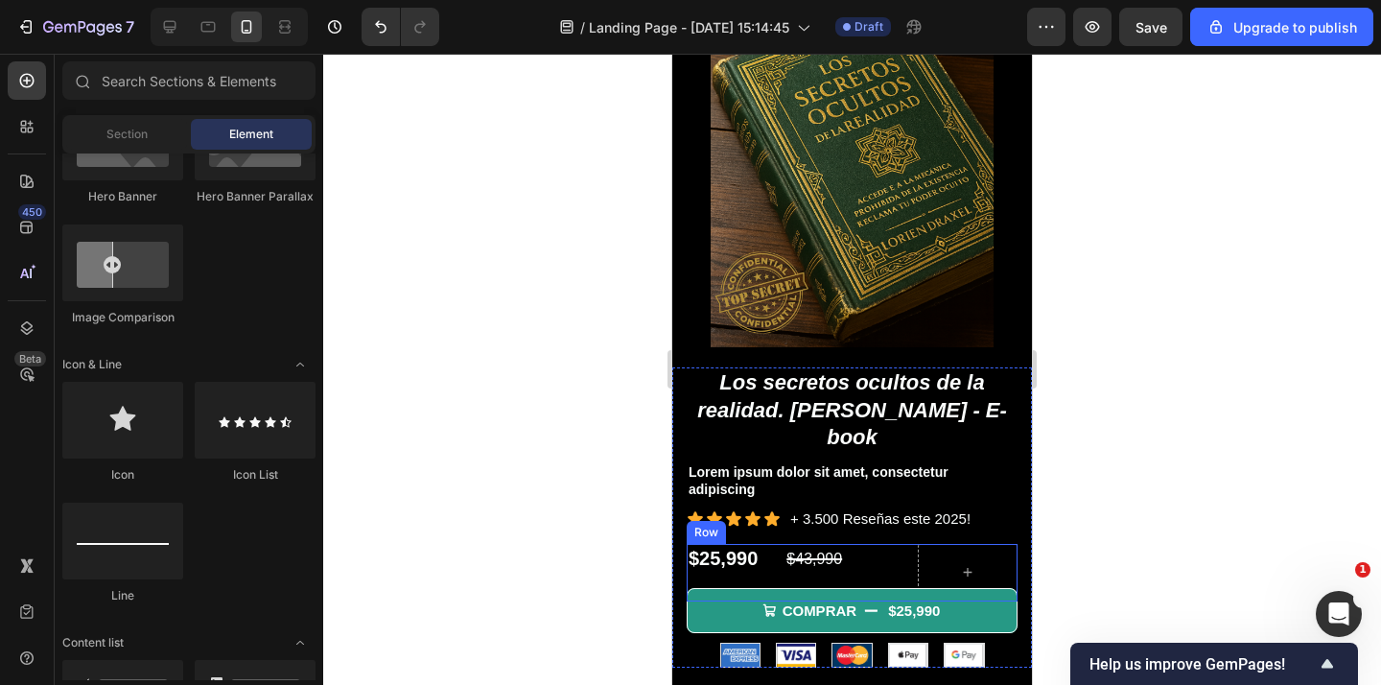
click at [905, 544] on div "$25,990 Product Price Product Price $43,990 Compare Price Compare Price Row" at bounding box center [851, 573] width 331 height 58
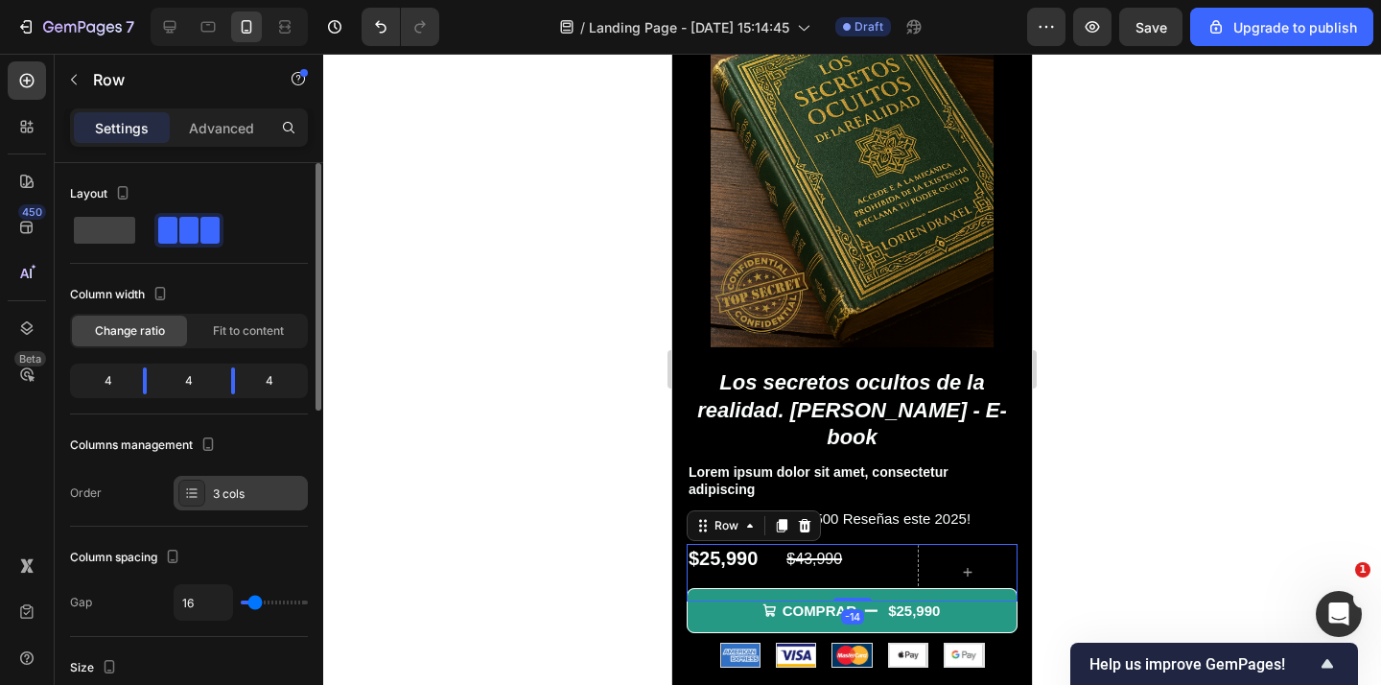
click at [243, 499] on div "3 cols" at bounding box center [258, 493] width 90 height 17
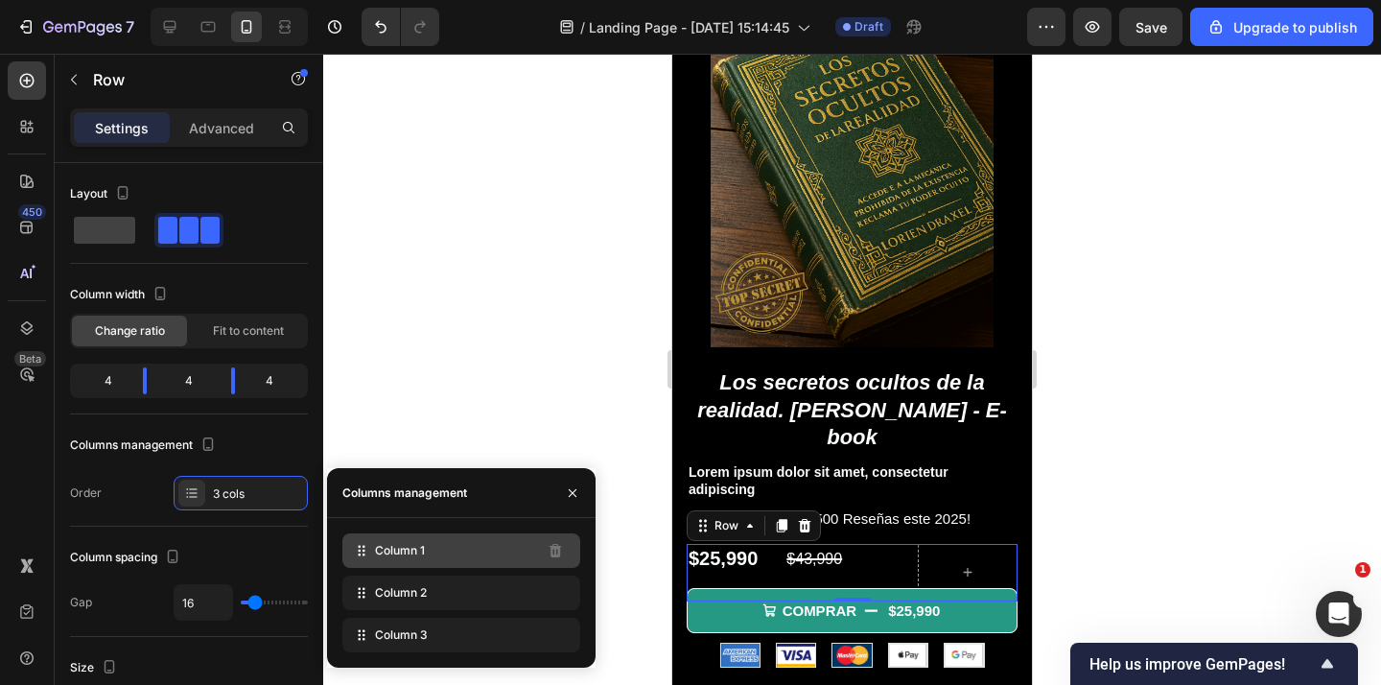
click at [441, 545] on div "Column 1" at bounding box center [461, 550] width 238 height 35
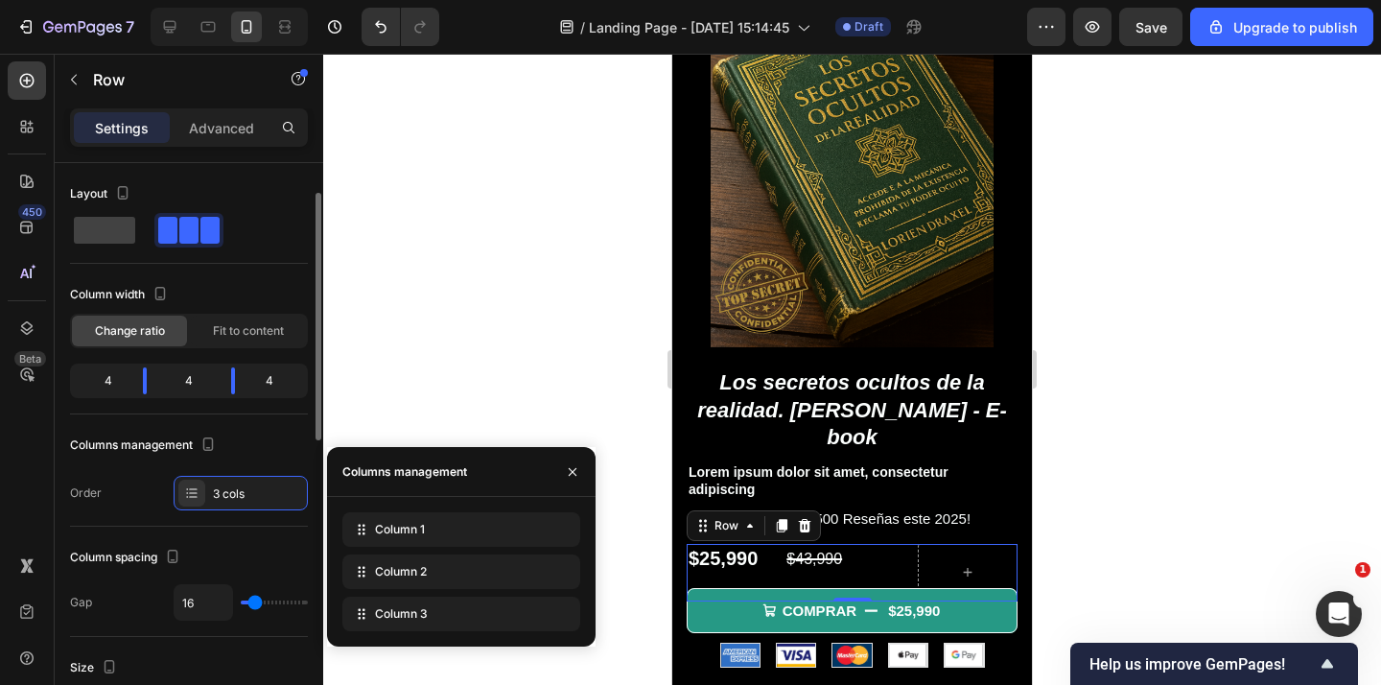
scroll to position [26, 0]
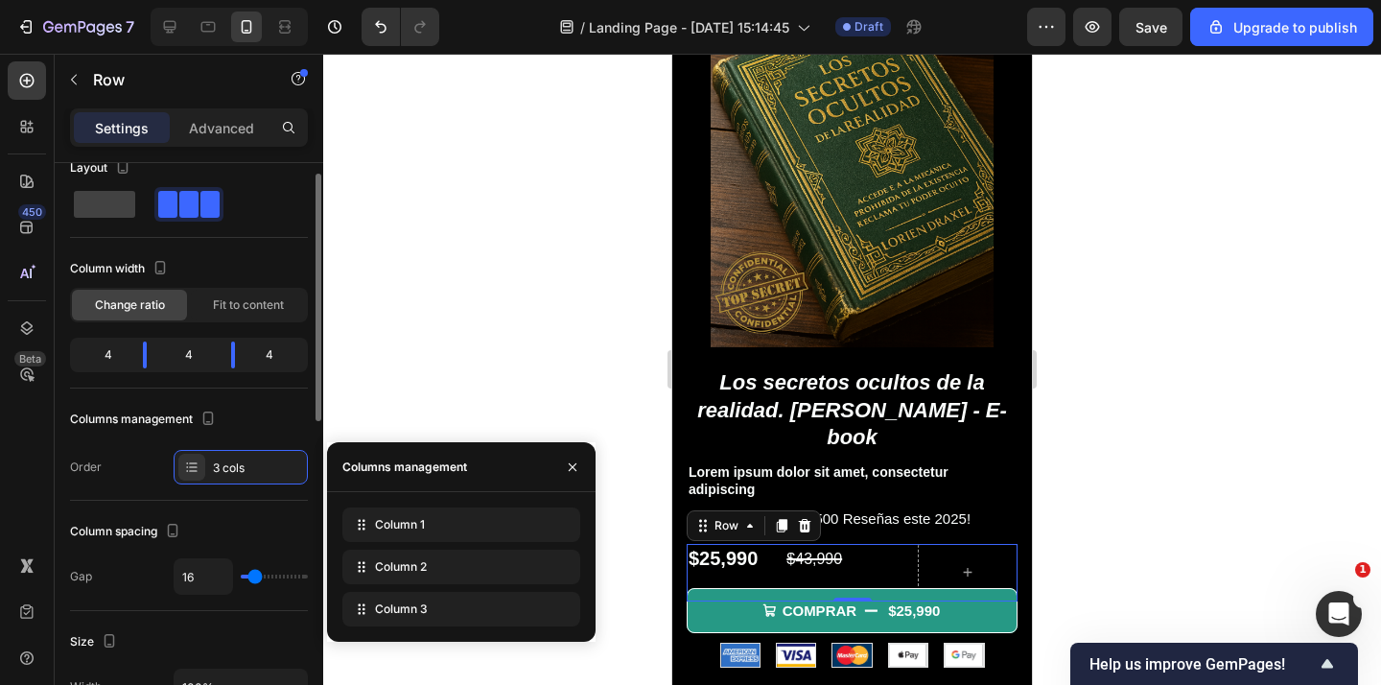
type input "17"
type input "20"
type input "23"
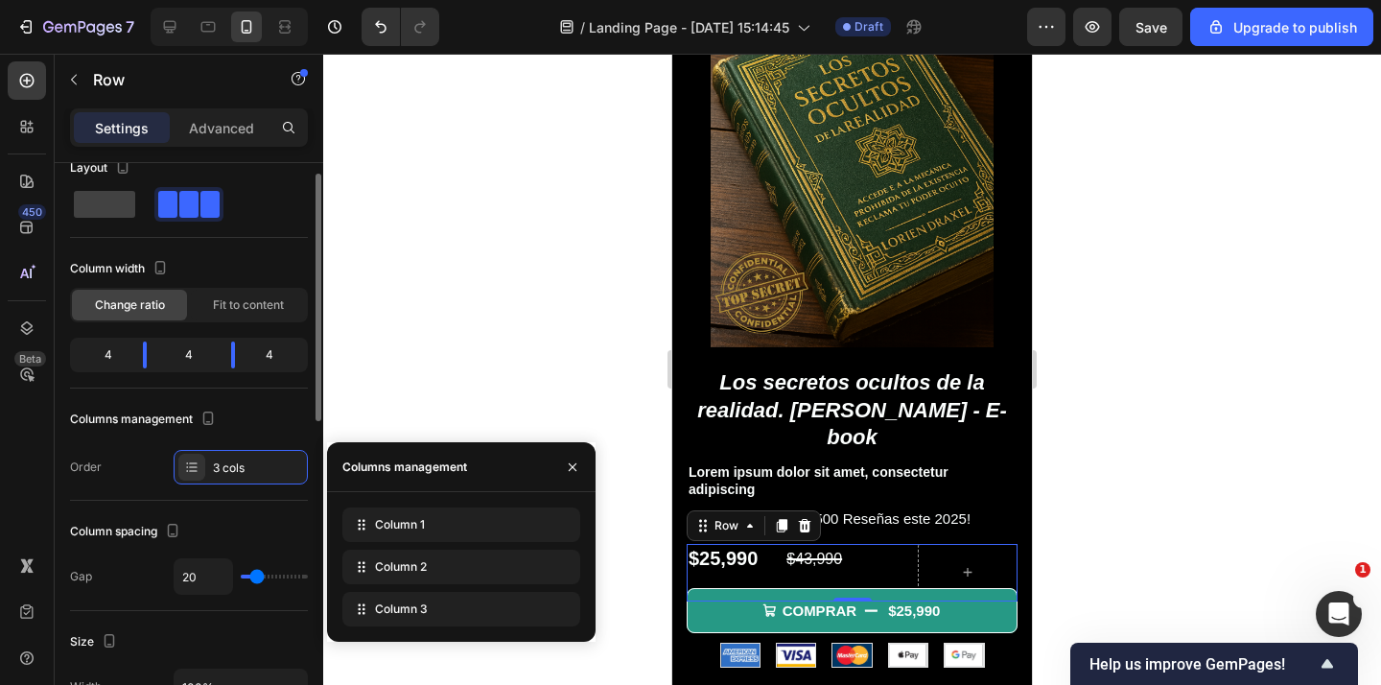
type input "23"
type input "24"
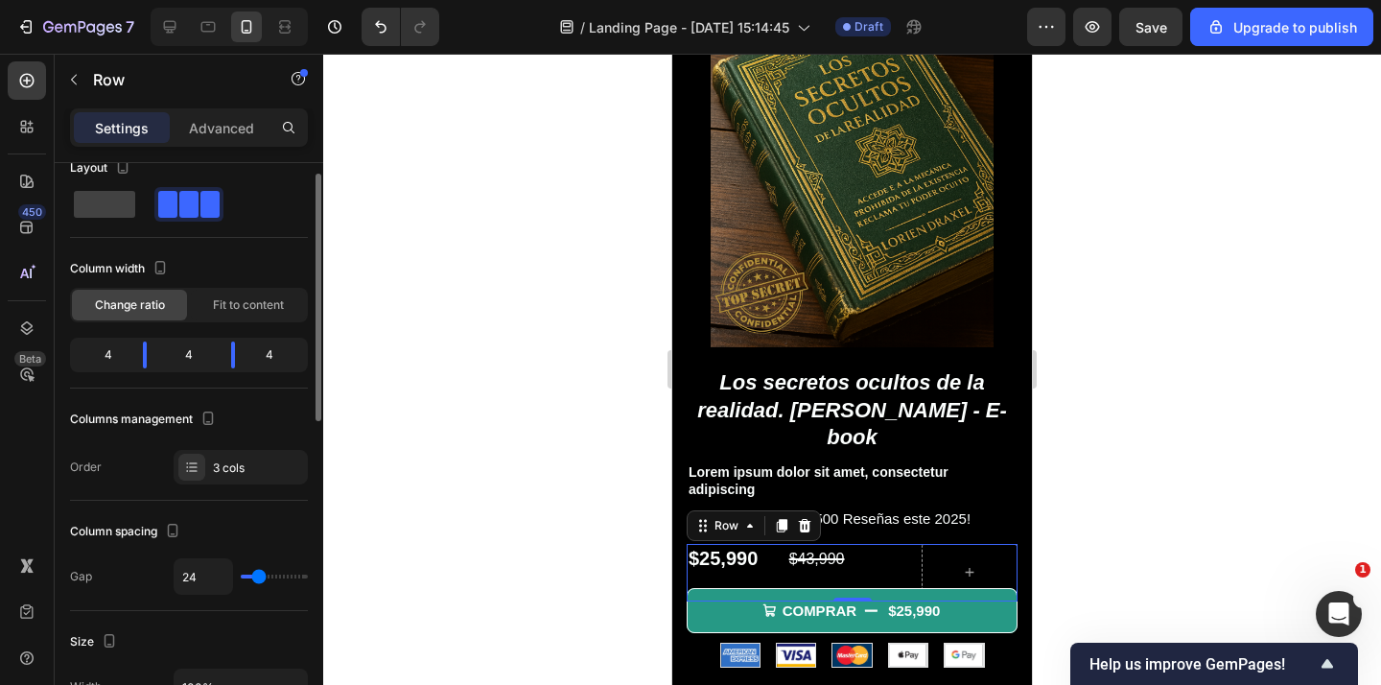
type input "28"
type input "31"
type input "37"
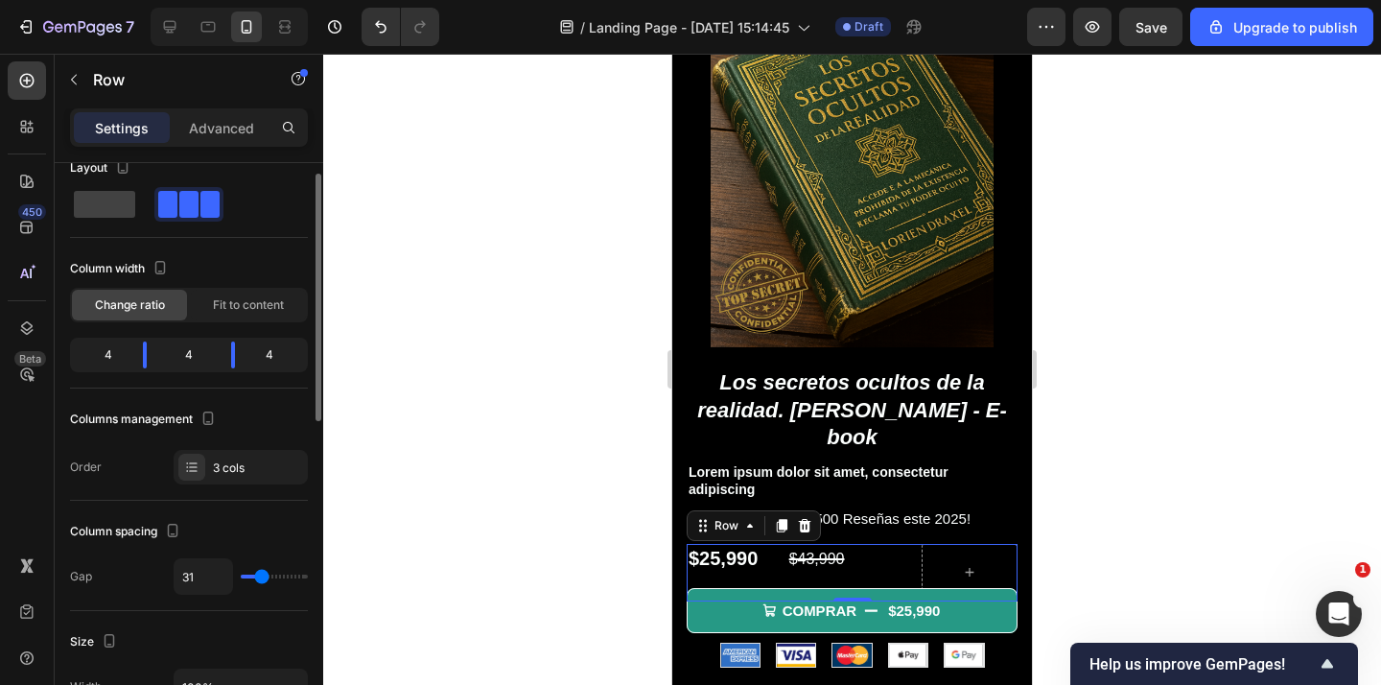
type input "37"
type input "38"
type input "33"
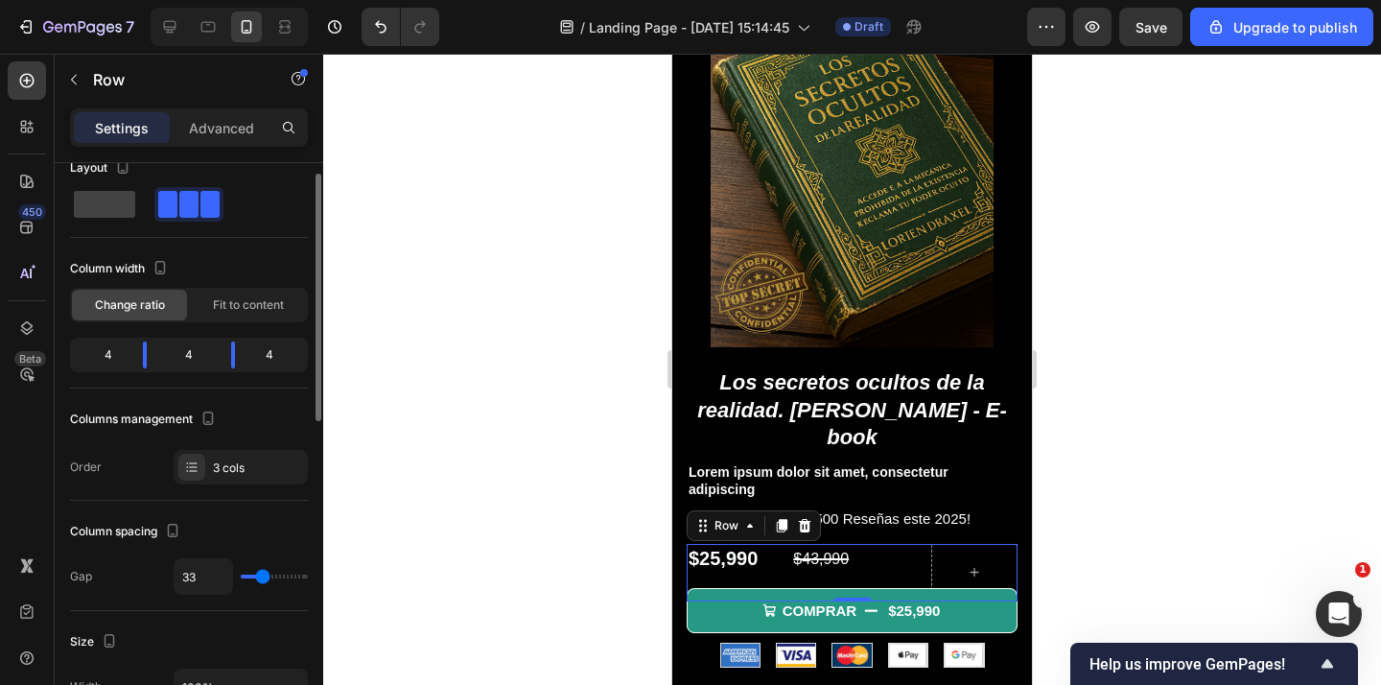
type input "25"
type input "4"
type input "1"
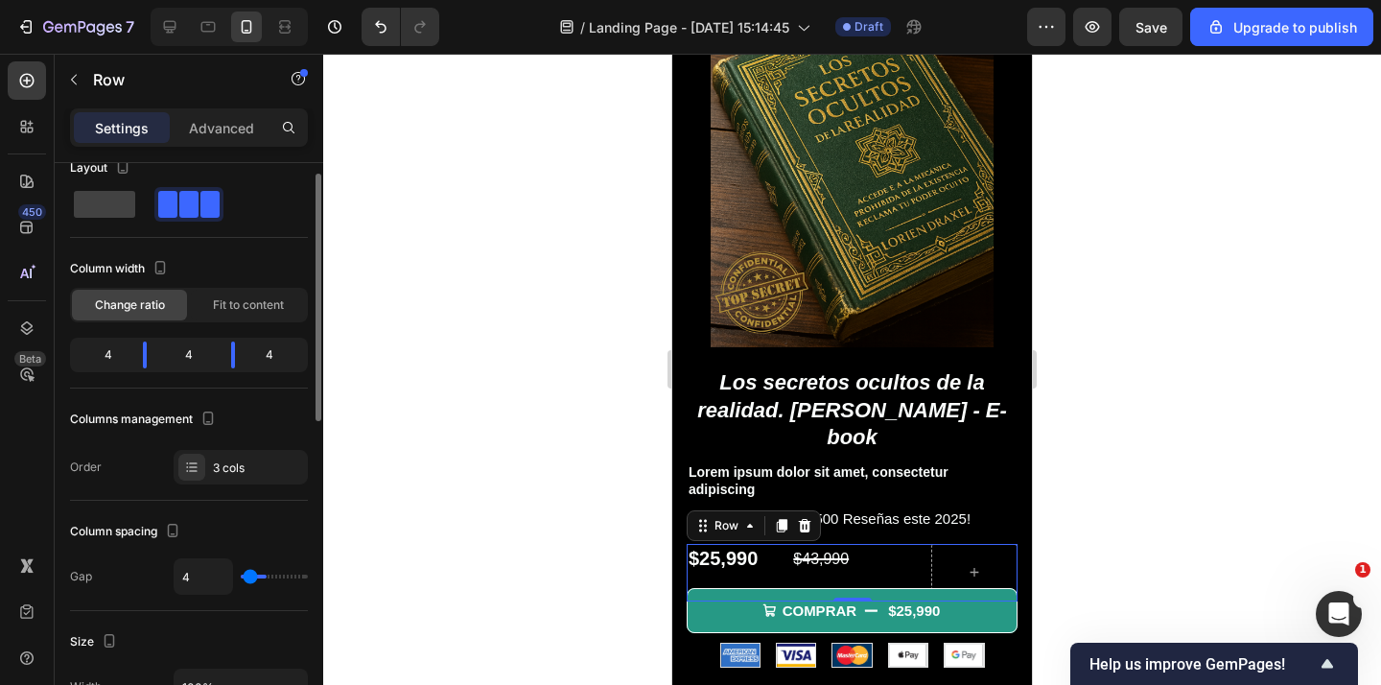
type input "1"
type input "0"
type input "4"
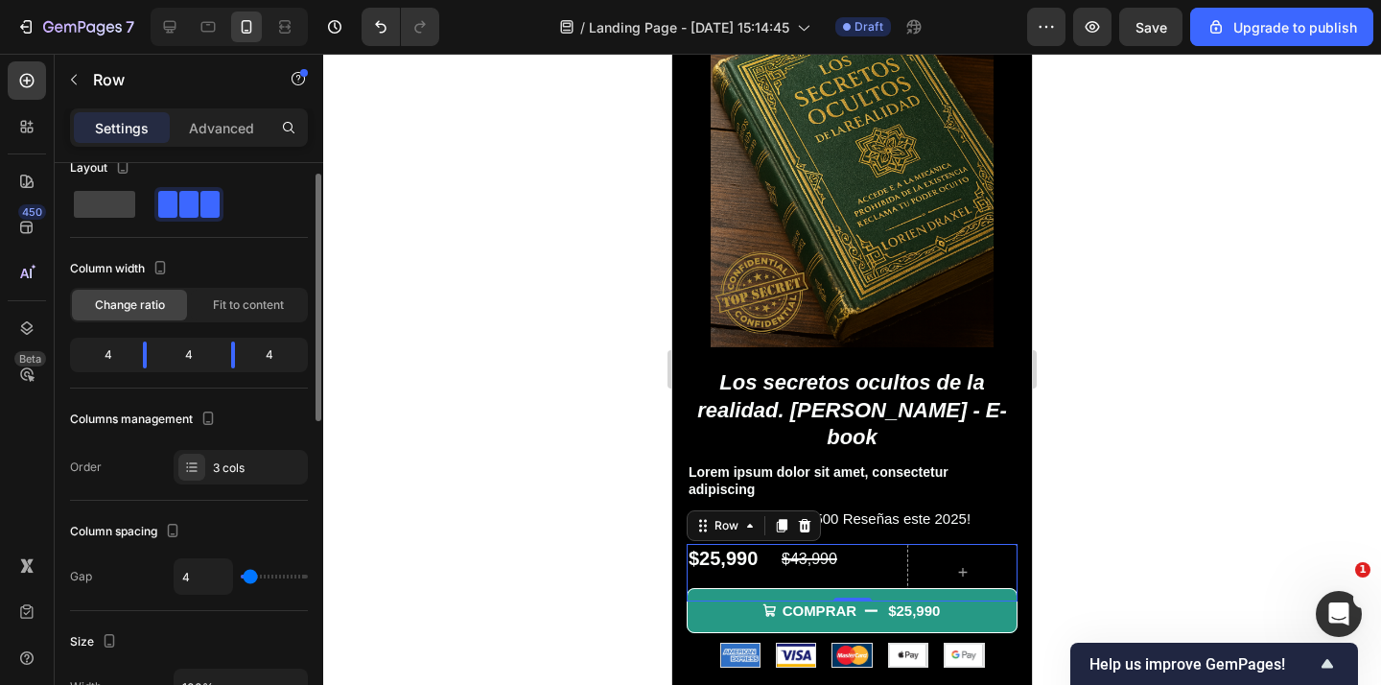
type input "120"
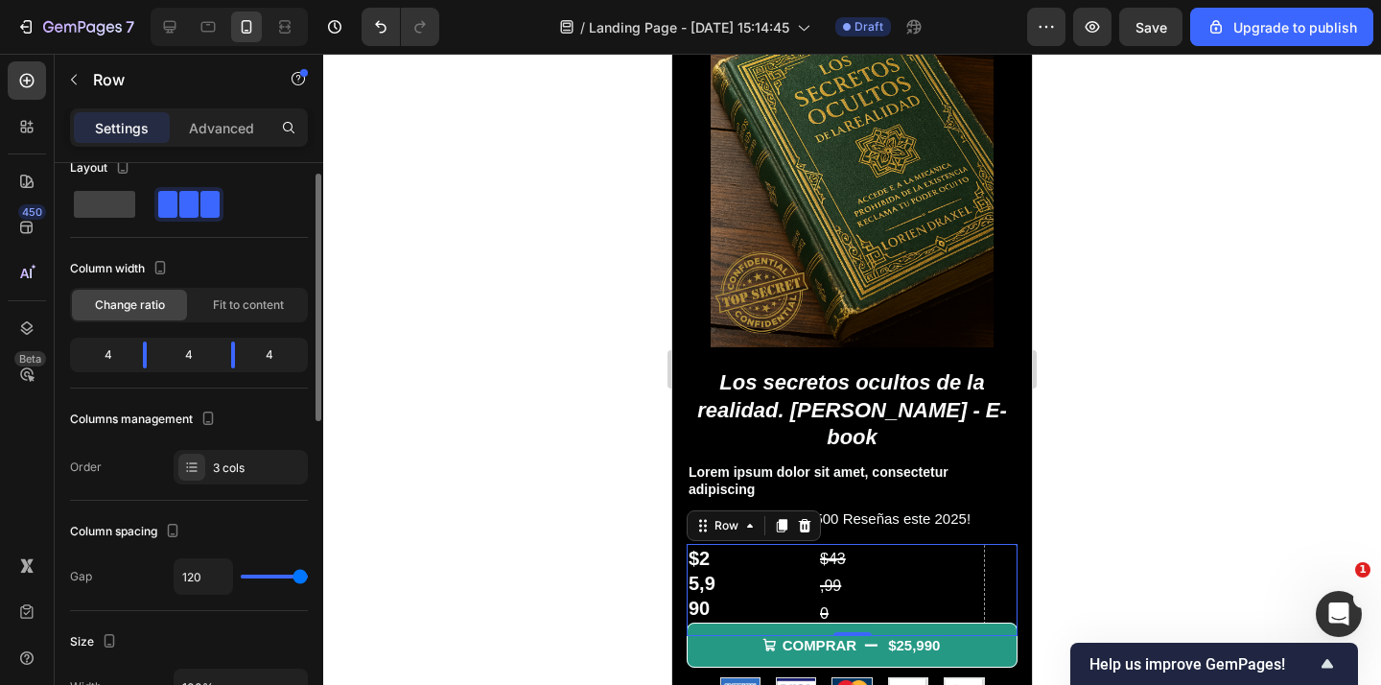
type input "116"
type input "79"
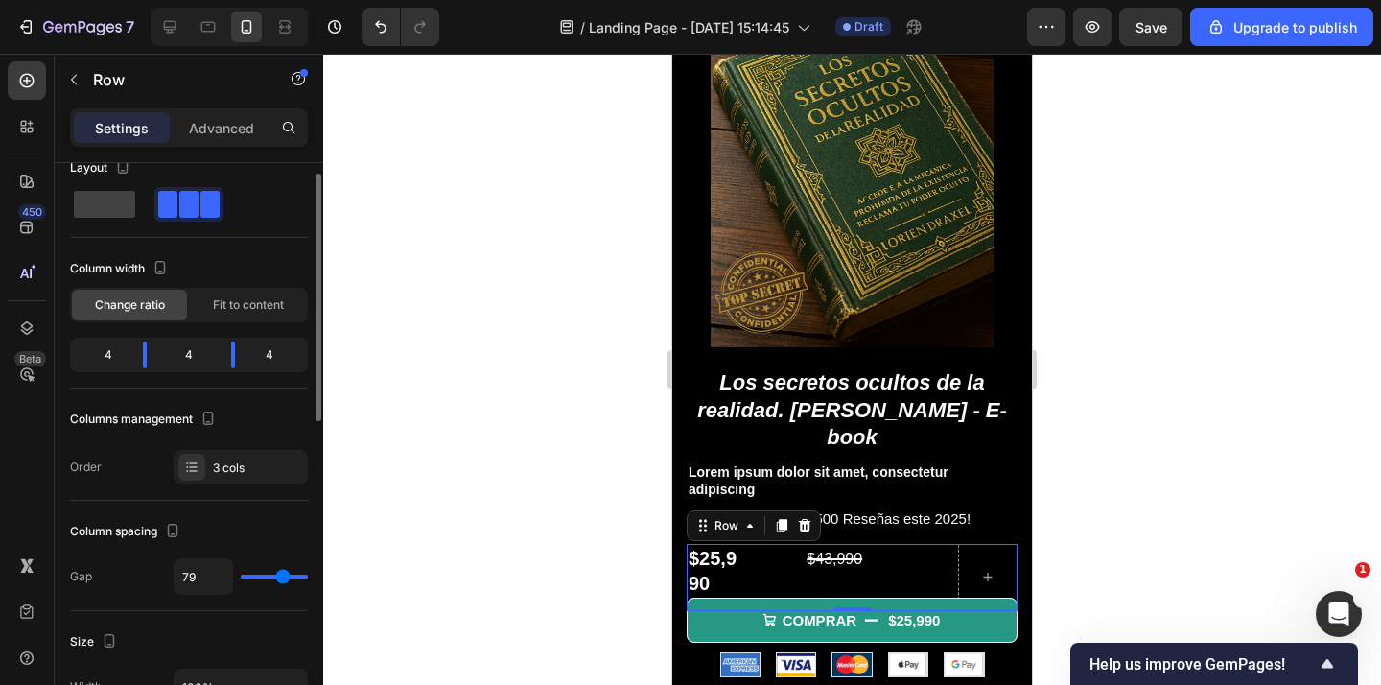
type input "73"
type input "71"
type input "67"
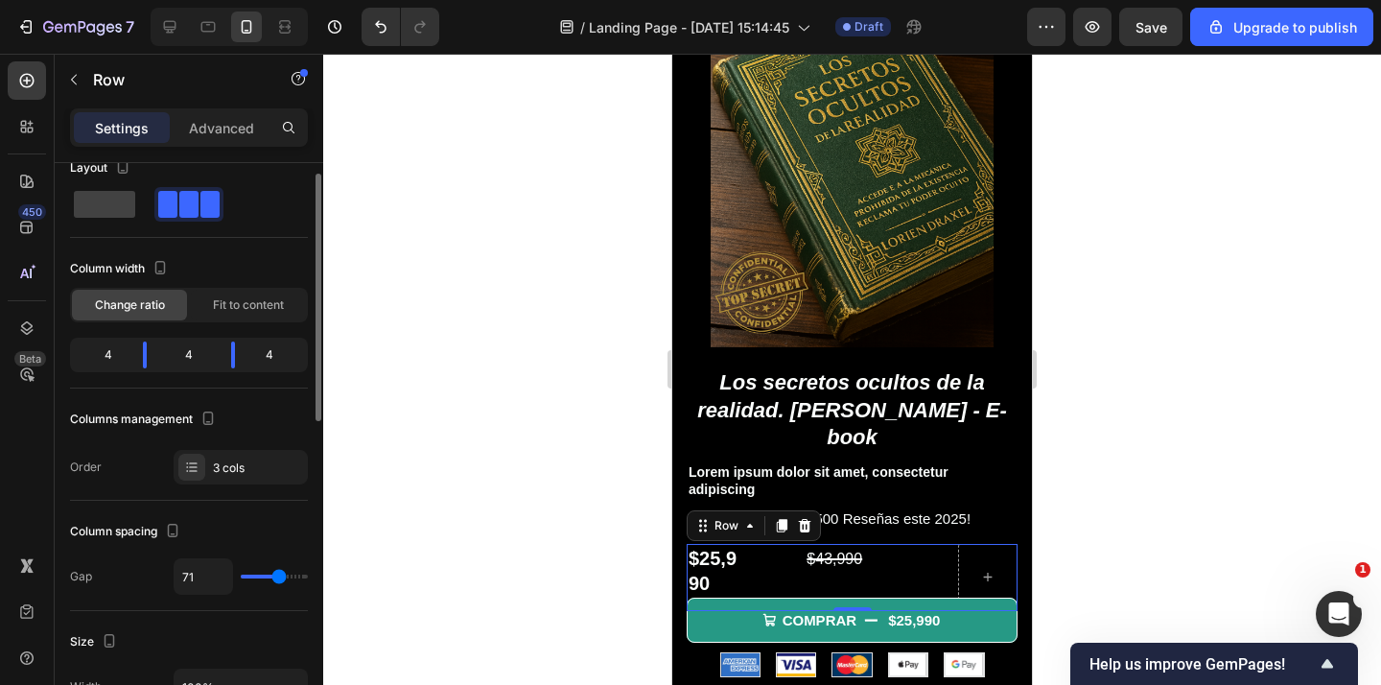
type input "67"
type input "48"
type input "41"
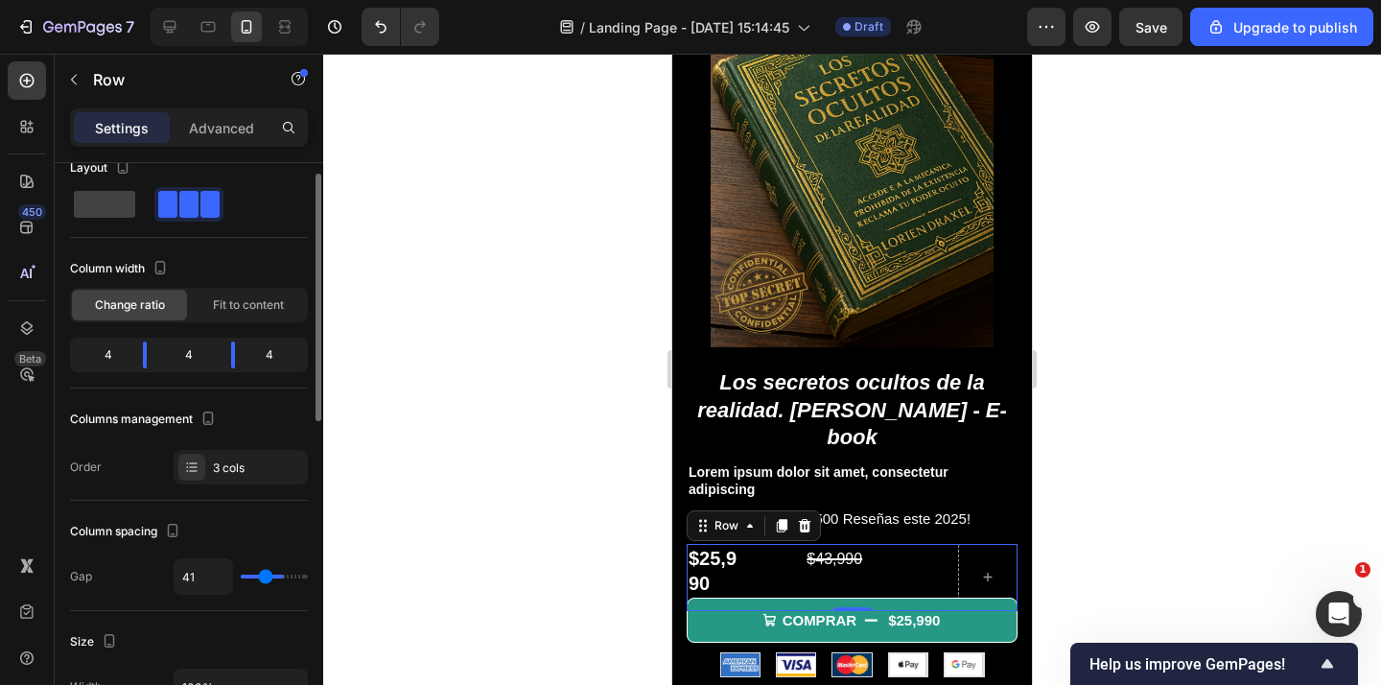
type input "38"
type input "32"
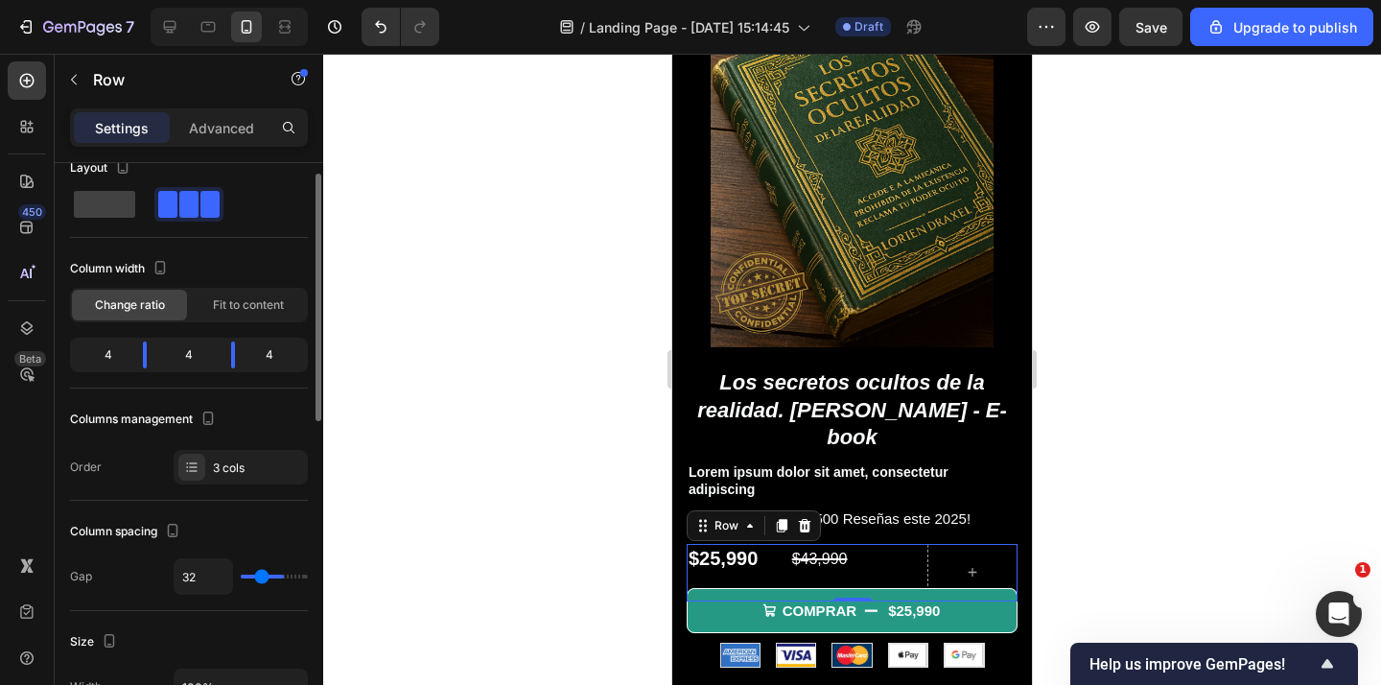
type input "20"
type input "17"
type input "13"
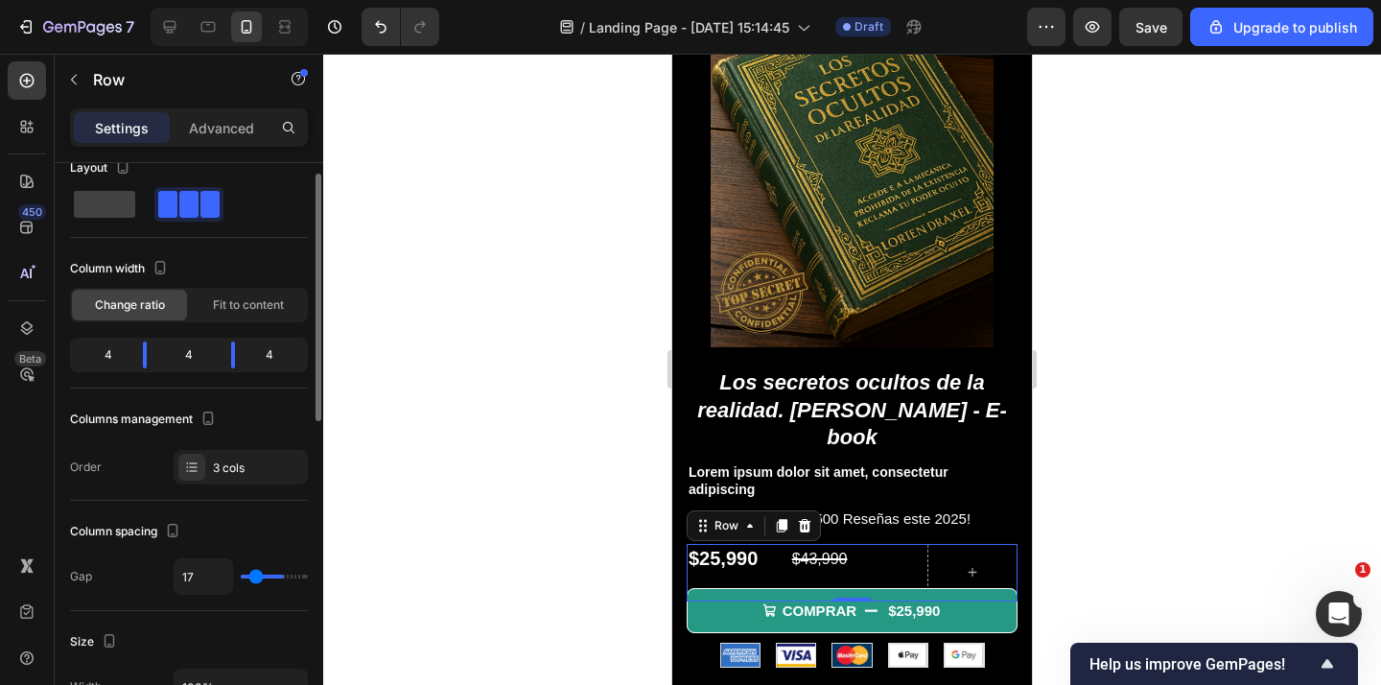
type input "13"
type input "0"
drag, startPoint x: 255, startPoint y: 577, endPoint x: 230, endPoint y: 578, distance: 24.9
type input "0"
click at [241, 578] on input "range" at bounding box center [274, 576] width 67 height 4
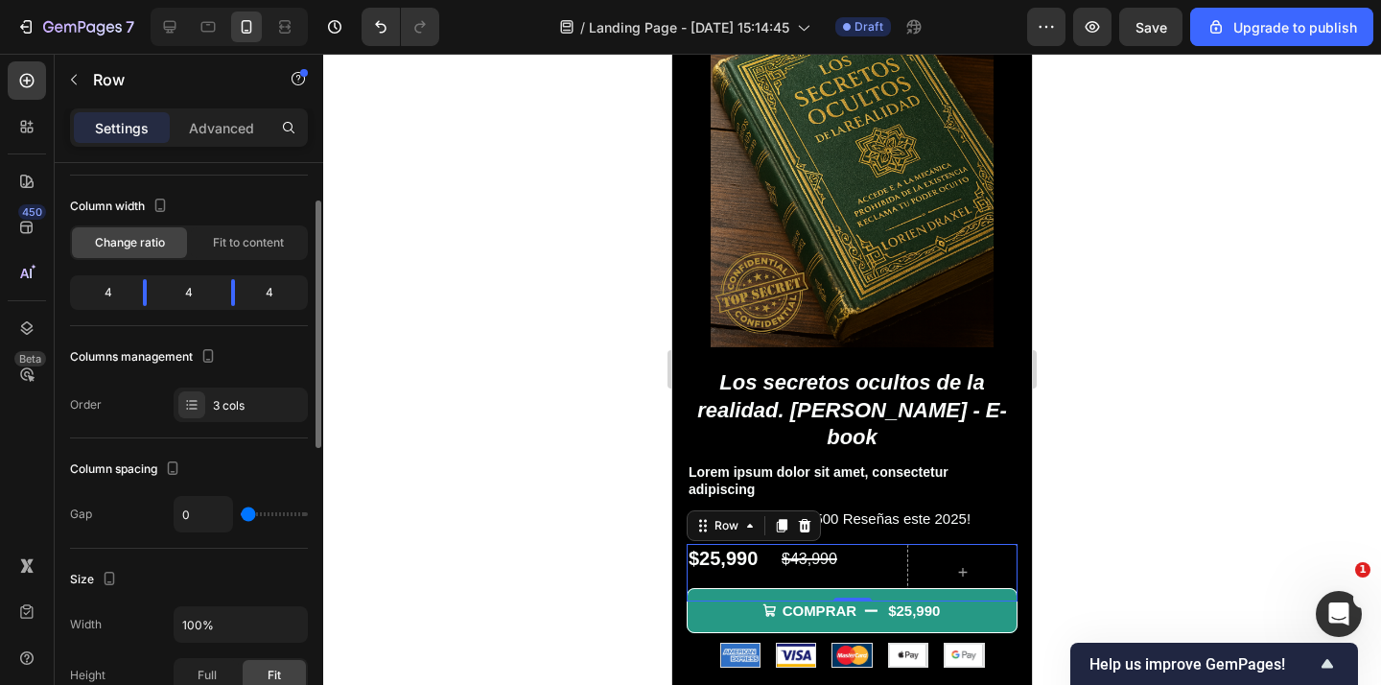
scroll to position [89, 0]
click at [238, 231] on div "Fit to content" at bounding box center [248, 241] width 115 height 31
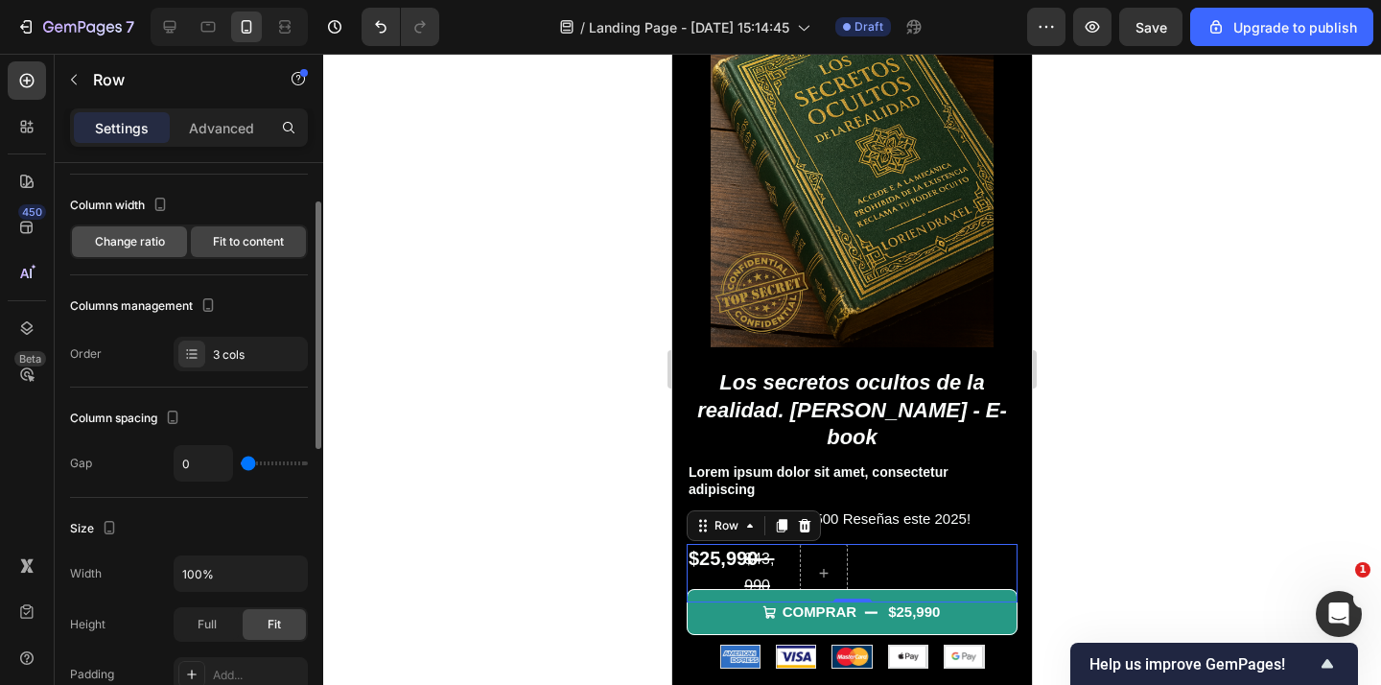
click at [163, 246] on span "Change ratio" at bounding box center [130, 241] width 70 height 17
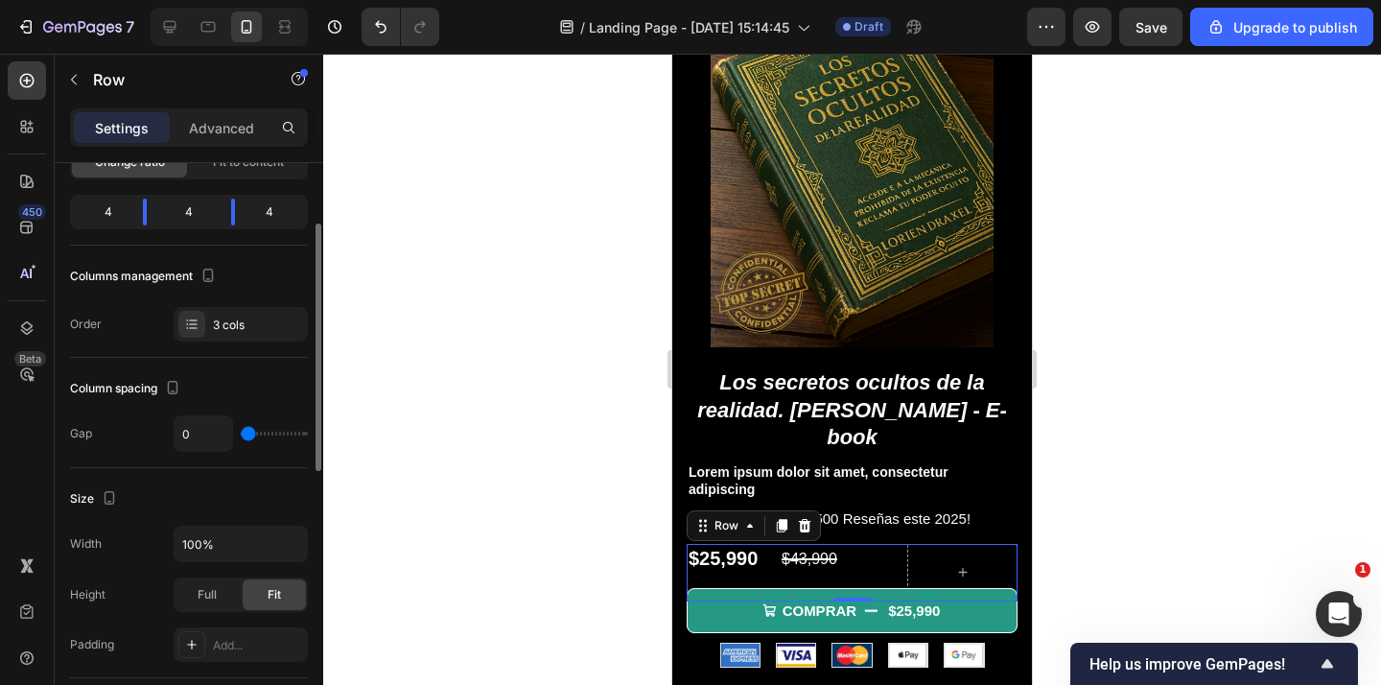
scroll to position [186, 0]
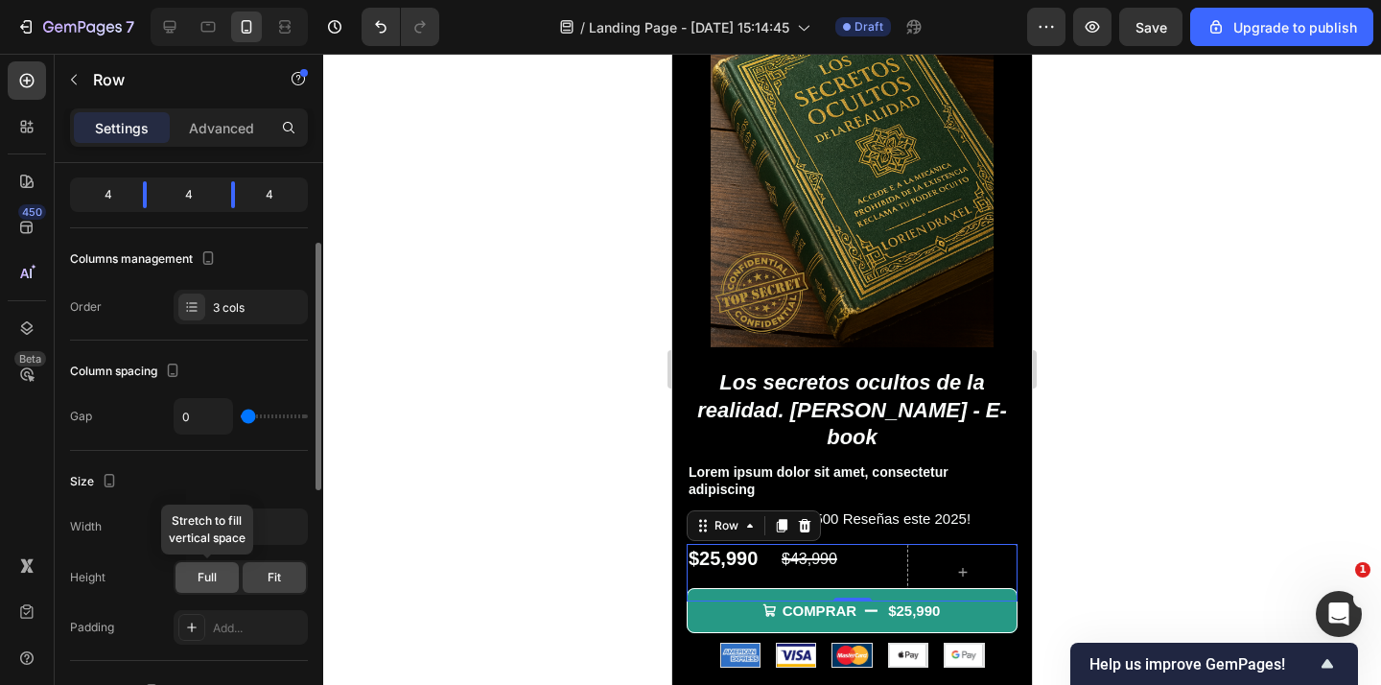
click at [233, 579] on div "Full" at bounding box center [206, 577] width 63 height 31
click at [276, 578] on span "Fit" at bounding box center [273, 577] width 13 height 17
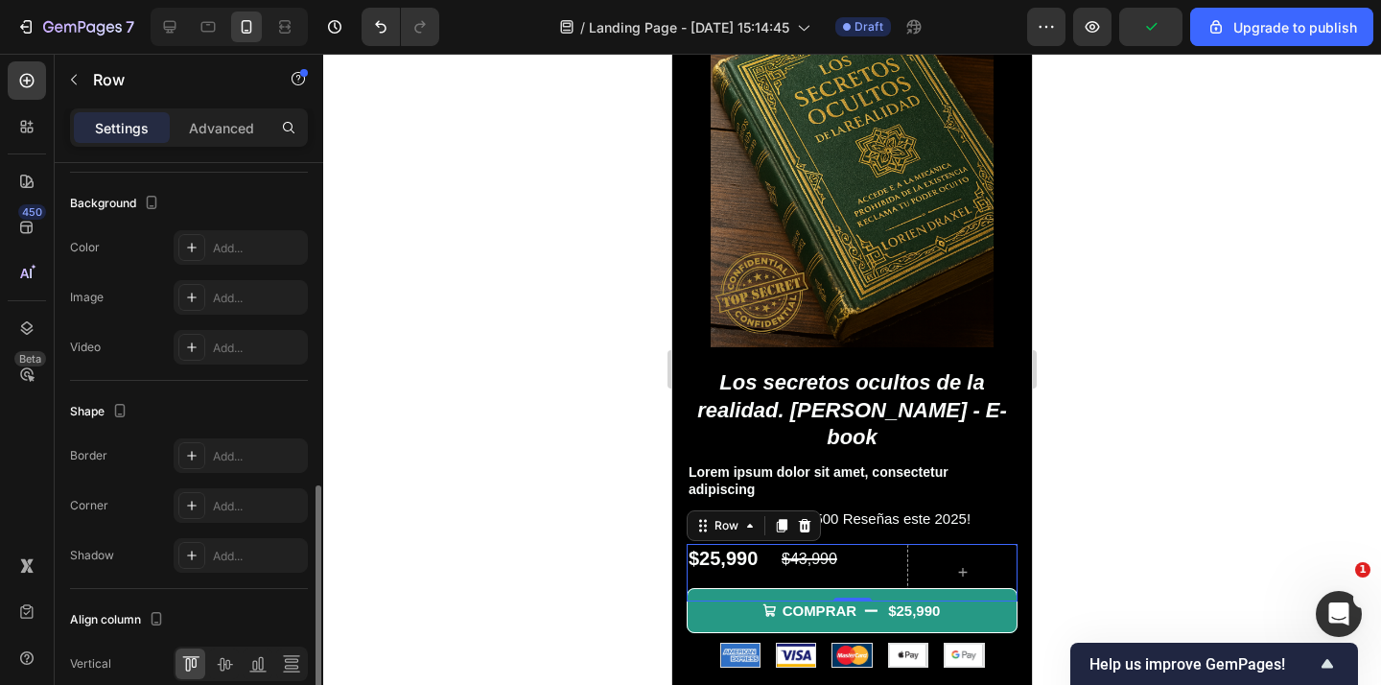
scroll to position [762, 0]
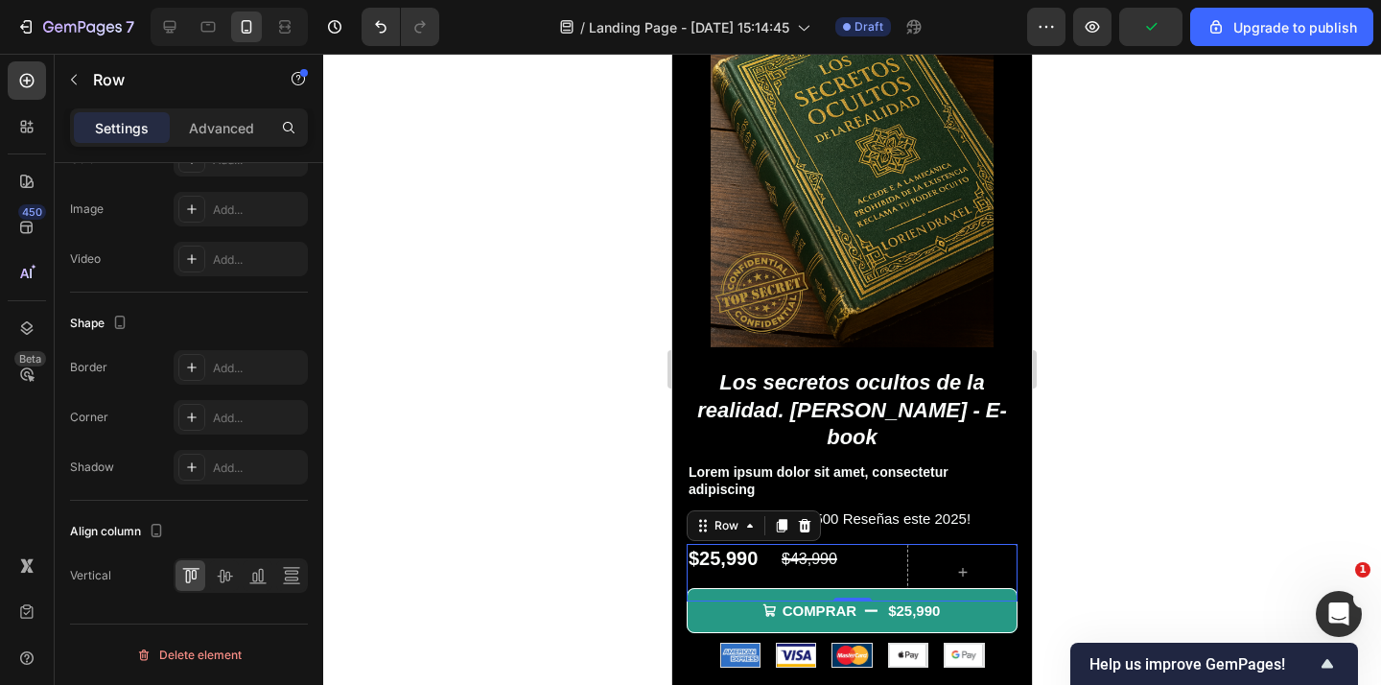
click at [514, 406] on div at bounding box center [851, 369] width 1057 height 631
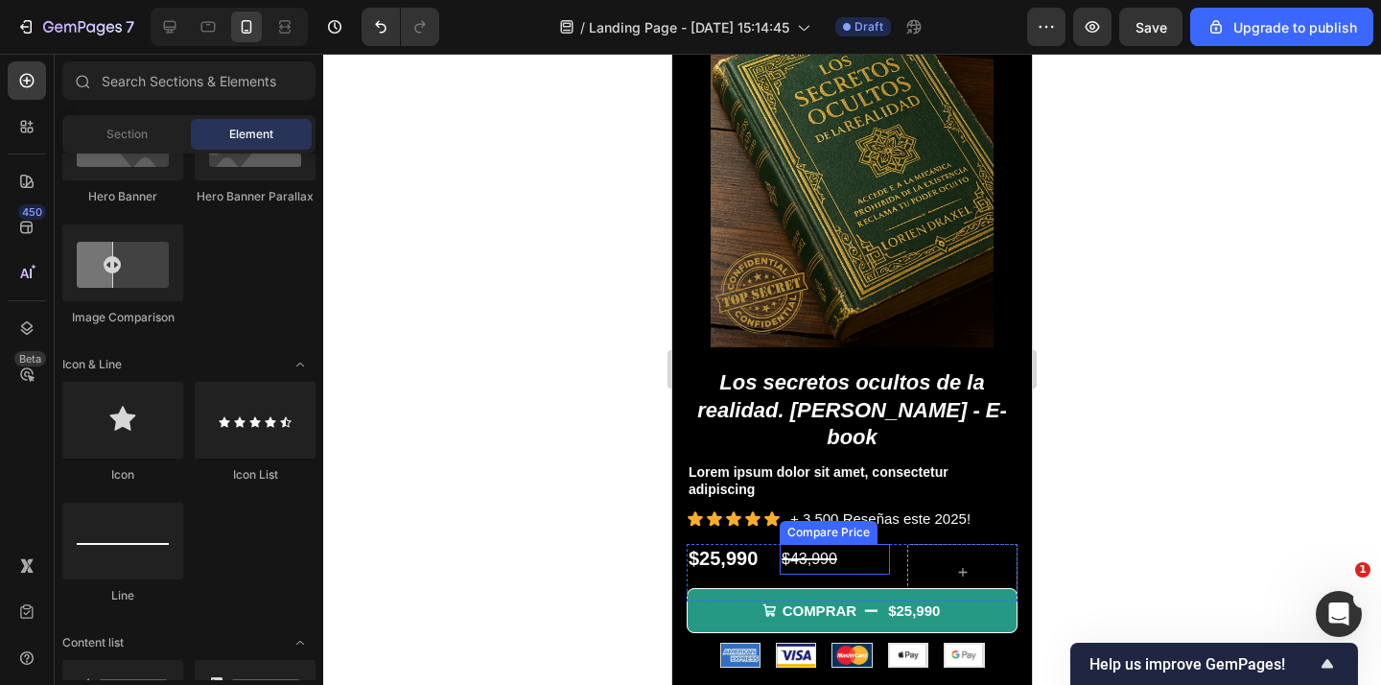
click at [799, 544] on div "$43,990" at bounding box center [834, 560] width 110 height 32
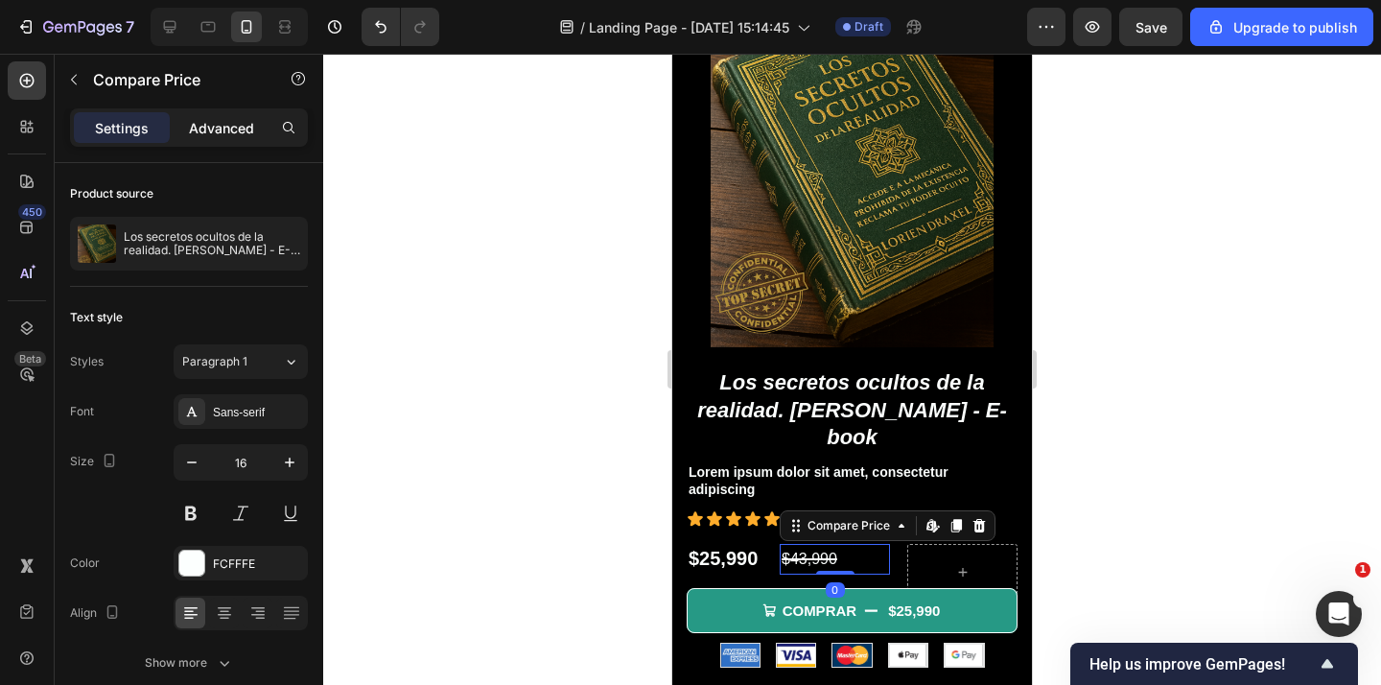
drag, startPoint x: 266, startPoint y: 120, endPoint x: 246, endPoint y: 121, distance: 19.2
click at [262, 120] on div "Advanced" at bounding box center [222, 127] width 96 height 31
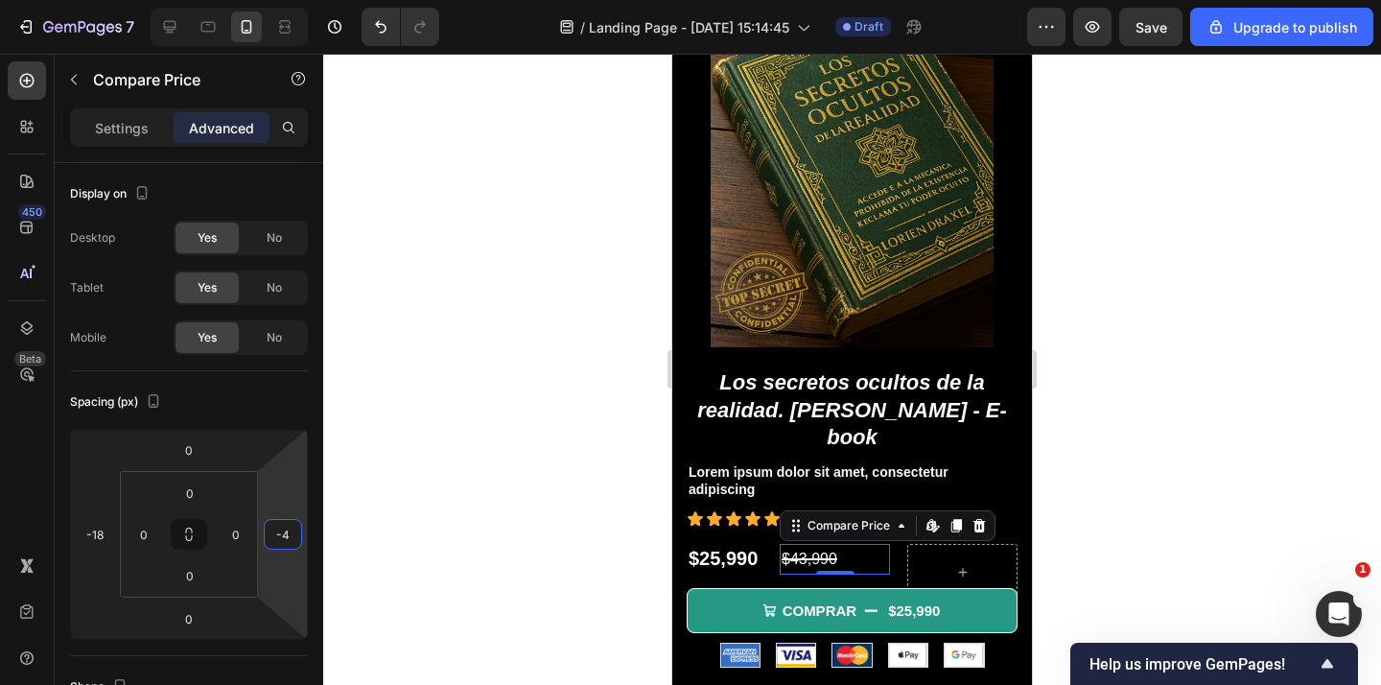
drag, startPoint x: 267, startPoint y: 551, endPoint x: 314, endPoint y: 553, distance: 48.0
click at [321, 0] on html "7 / Landing Page - Sep 24, 15:14:45 Draft Preview Save Upgrade to publish 450 B…" at bounding box center [690, 0] width 1381 height 0
click at [314, 0] on html "7 / Landing Page - Sep 24, 15:14:45 Draft Preview Save Upgrade to publish 450 B…" at bounding box center [690, 0] width 1381 height 0
drag, startPoint x: 283, startPoint y: 573, endPoint x: 326, endPoint y: 570, distance: 43.2
click at [326, 0] on div "7 / Landing Page - Sep 24, 15:14:45 Draft Preview Save Upgrade to publish 450 B…" at bounding box center [690, 0] width 1381 height 0
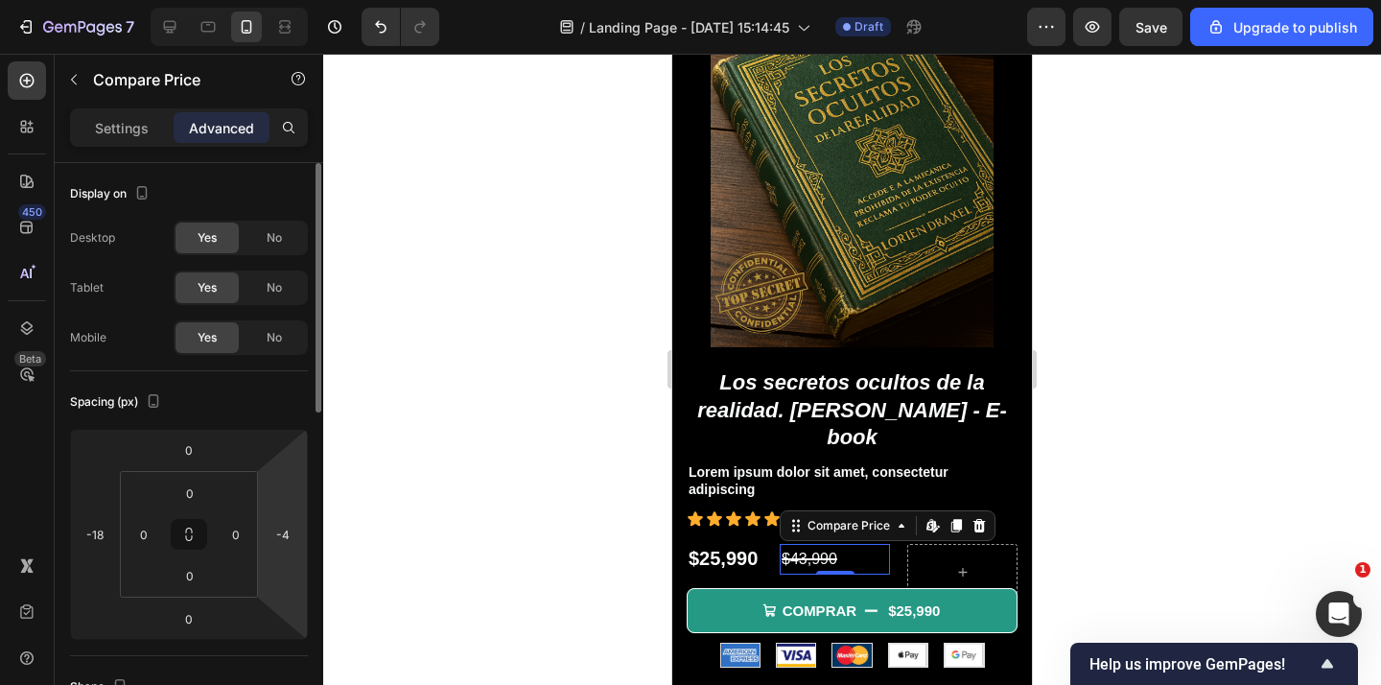
drag, startPoint x: 294, startPoint y: 570, endPoint x: 263, endPoint y: 570, distance: 31.6
click at [257, 0] on html "7 / Landing Page - Sep 24, 15:14:45 Draft Preview Save Upgrade to publish 450 B…" at bounding box center [690, 0] width 1381 height 0
drag, startPoint x: 275, startPoint y: 571, endPoint x: 258, endPoint y: 571, distance: 17.3
click at [331, 0] on div "7 / Landing Page - Sep 24, 15:14:45 Draft Preview Save Upgrade to publish 450 B…" at bounding box center [690, 0] width 1381 height 0
drag, startPoint x: 264, startPoint y: 574, endPoint x: 286, endPoint y: 576, distance: 22.1
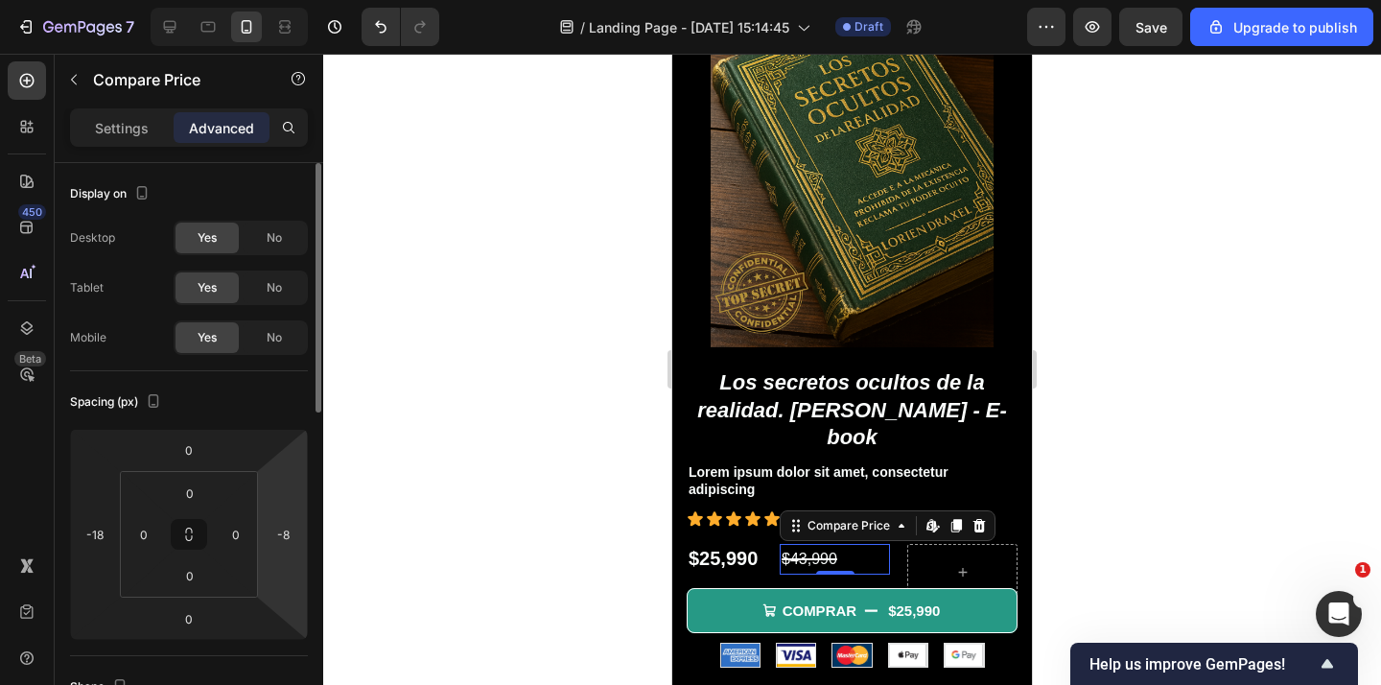
click at [324, 0] on div "7 / Landing Page - Sep 24, 15:14:45 Draft Preview Save Upgrade to publish 450 B…" at bounding box center [690, 0] width 1381 height 0
click at [347, 0] on div "7 / Landing Page - Sep 24, 15:14:45 Draft Preview Save Upgrade to publish 450 B…" at bounding box center [690, 0] width 1381 height 0
drag, startPoint x: 287, startPoint y: 572, endPoint x: 350, endPoint y: 572, distance: 63.3
click at [384, 0] on div "7 / Landing Page - Sep 24, 15:14:45 Draft Preview Save Upgrade to publish 450 B…" at bounding box center [690, 0] width 1381 height 0
type input "4"
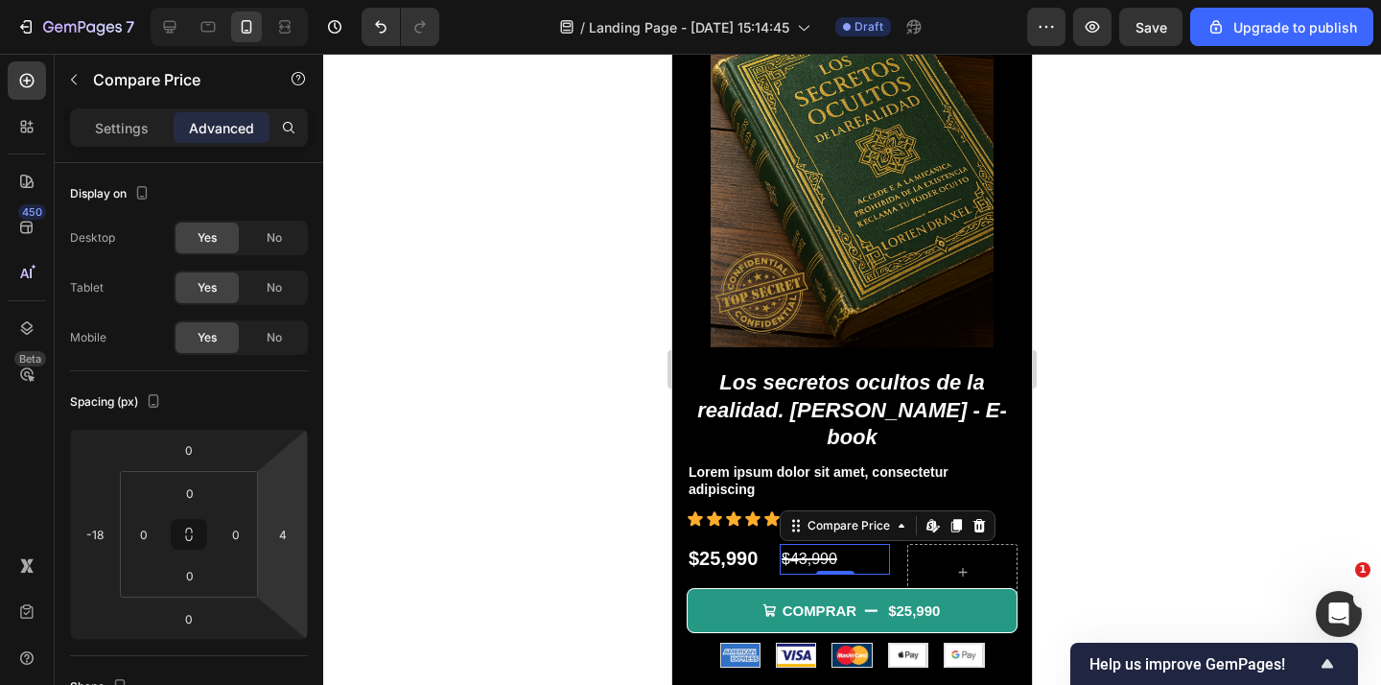
drag, startPoint x: 276, startPoint y: 570, endPoint x: 244, endPoint y: 569, distance: 32.7
click at [244, 0] on html "7 / Landing Page - Sep 24, 15:14:45 Draft Preview Save Upgrade to publish 450 B…" at bounding box center [690, 0] width 1381 height 0
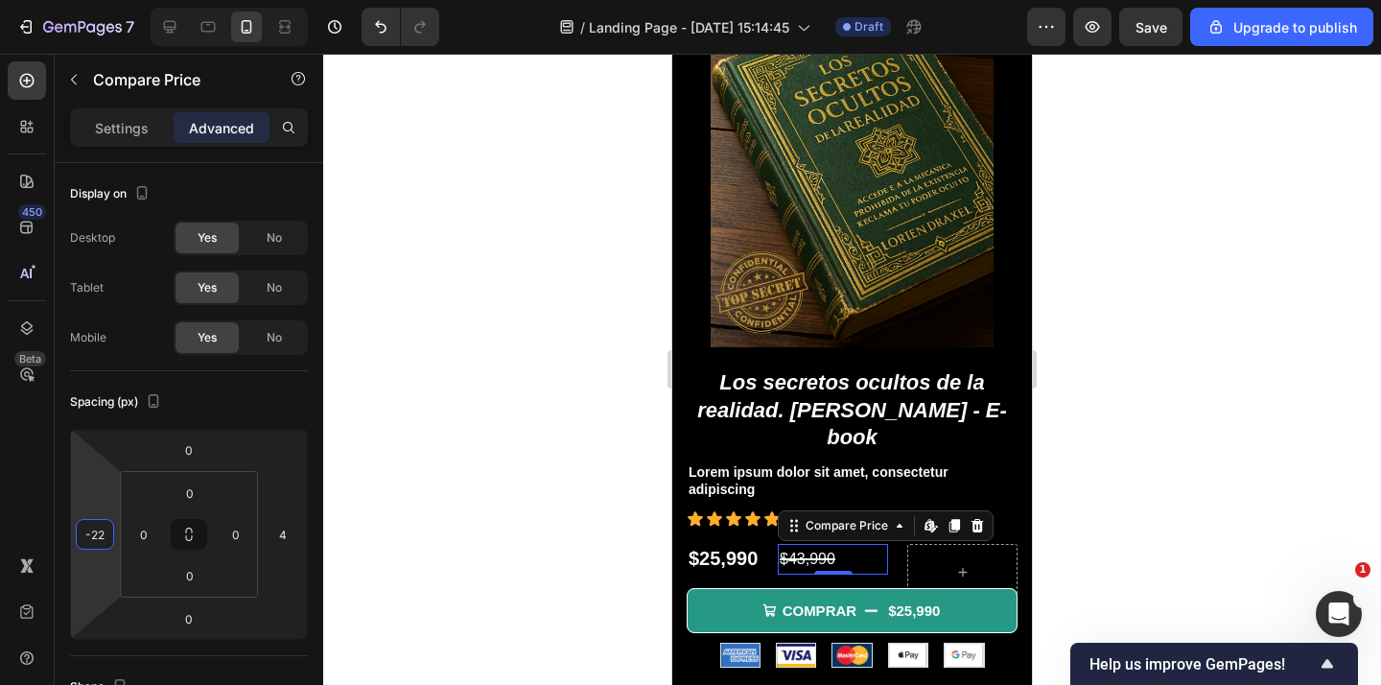
drag, startPoint x: 79, startPoint y: 563, endPoint x: 16, endPoint y: 565, distance: 62.3
click at [16, 0] on html "7 / Landing Page - Sep 24, 15:14:45 Draft Preview Save Upgrade to publish 450 B…" at bounding box center [690, 0] width 1381 height 0
drag, startPoint x: 93, startPoint y: 567, endPoint x: 69, endPoint y: 568, distance: 24.0
click at [69, 0] on html "7 / Landing Page - Sep 24, 15:14:45 Draft Preview Save Upgrade to publish 450 B…" at bounding box center [690, 0] width 1381 height 0
click at [76, 0] on html "7 / Landing Page - Sep 24, 15:14:45 Draft Preview Upgrade to publish 450 Beta S…" at bounding box center [690, 0] width 1381 height 0
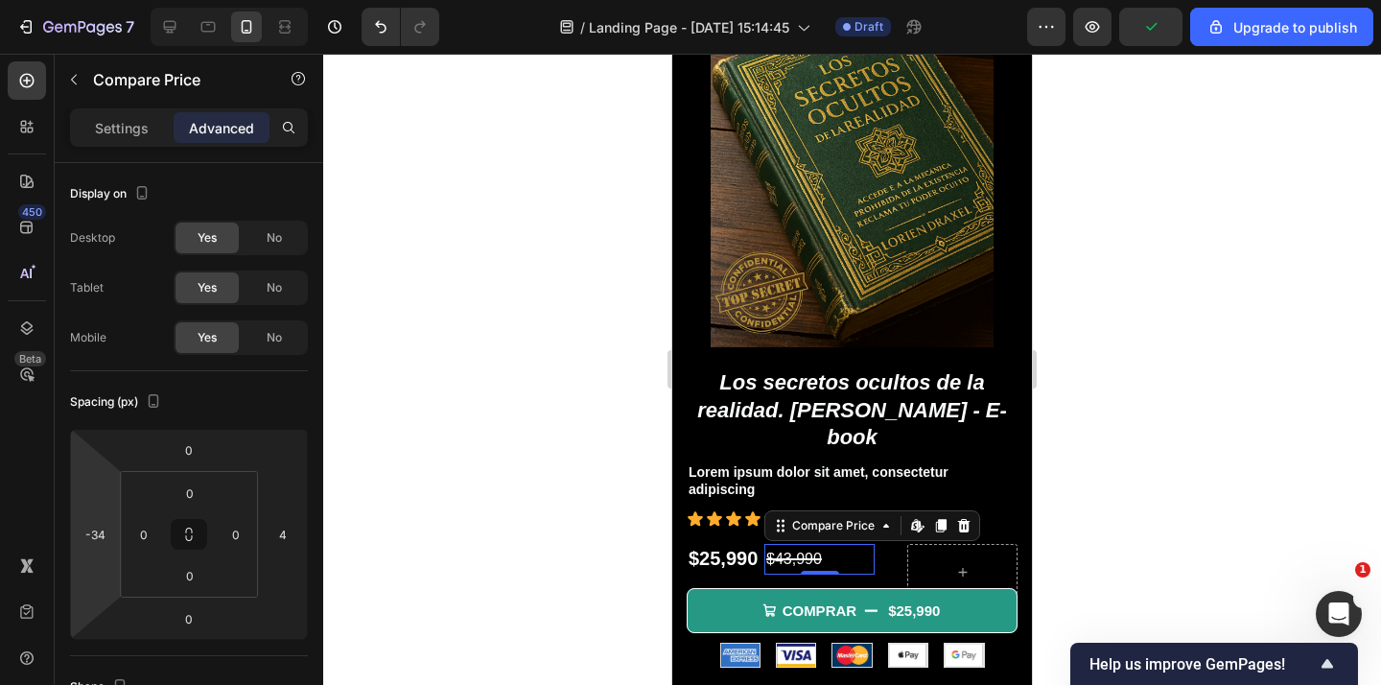
click at [72, 0] on html "7 / Landing Page - Sep 24, 15:14:45 Draft Preview Upgrade to publish 450 Beta S…" at bounding box center [690, 0] width 1381 height 0
type input "-36"
click at [102, 0] on html "7 / Landing Page - Sep 24, 15:14:45 Draft Preview Save Upgrade to publish 450 B…" at bounding box center [690, 0] width 1381 height 0
click at [396, 407] on div at bounding box center [851, 369] width 1057 height 631
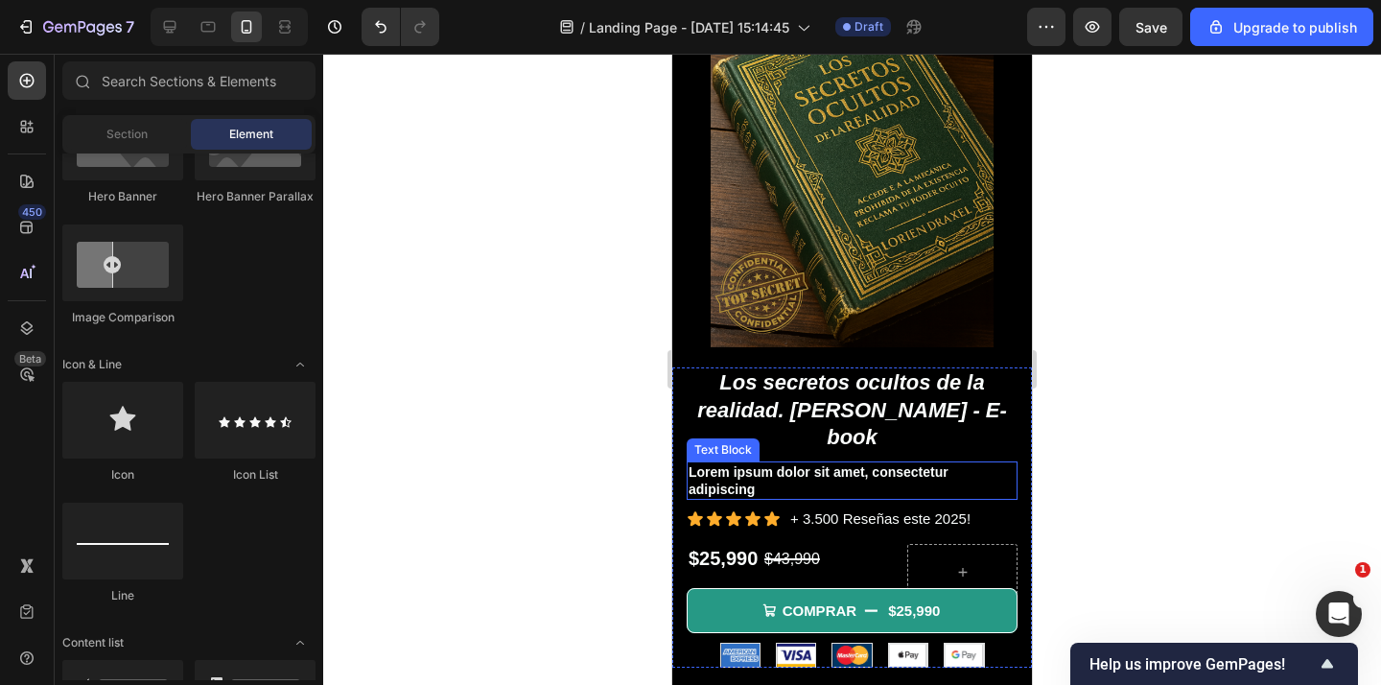
click at [935, 463] on p "Lorem ipsum dolor sit amet, consectetur adipiscing" at bounding box center [851, 480] width 327 height 35
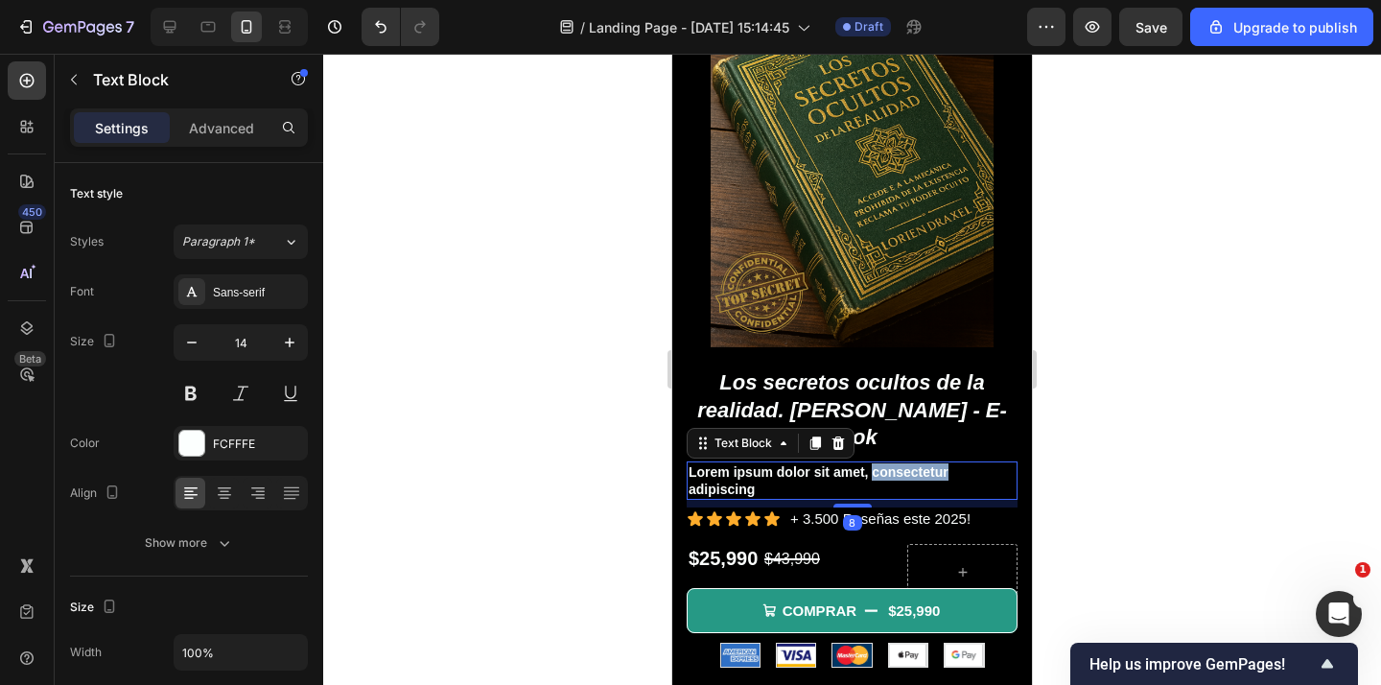
click at [935, 463] on p "Lorem ipsum dolor sit amet, consectetur adipiscing" at bounding box center [851, 480] width 327 height 35
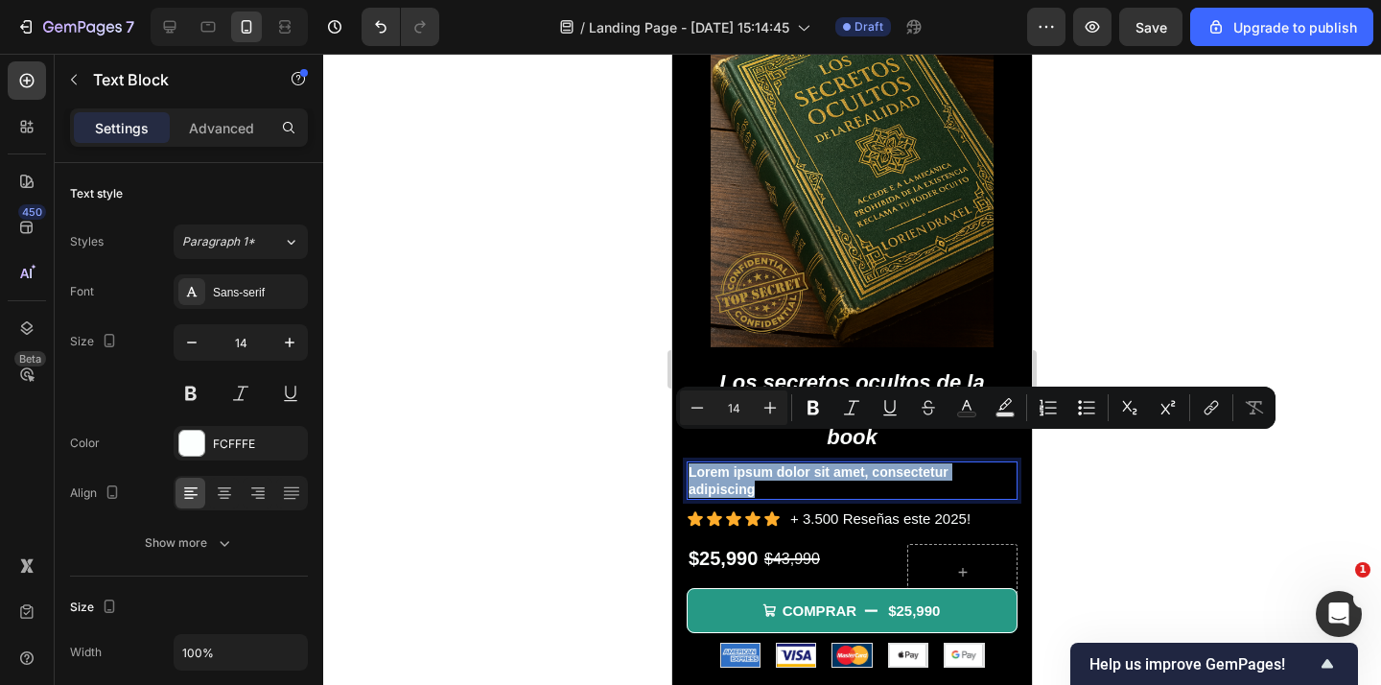
copy p "Lorem ipsum dolor sit amet, consectetur adipiscing"
click at [1149, 312] on div at bounding box center [851, 369] width 1057 height 631
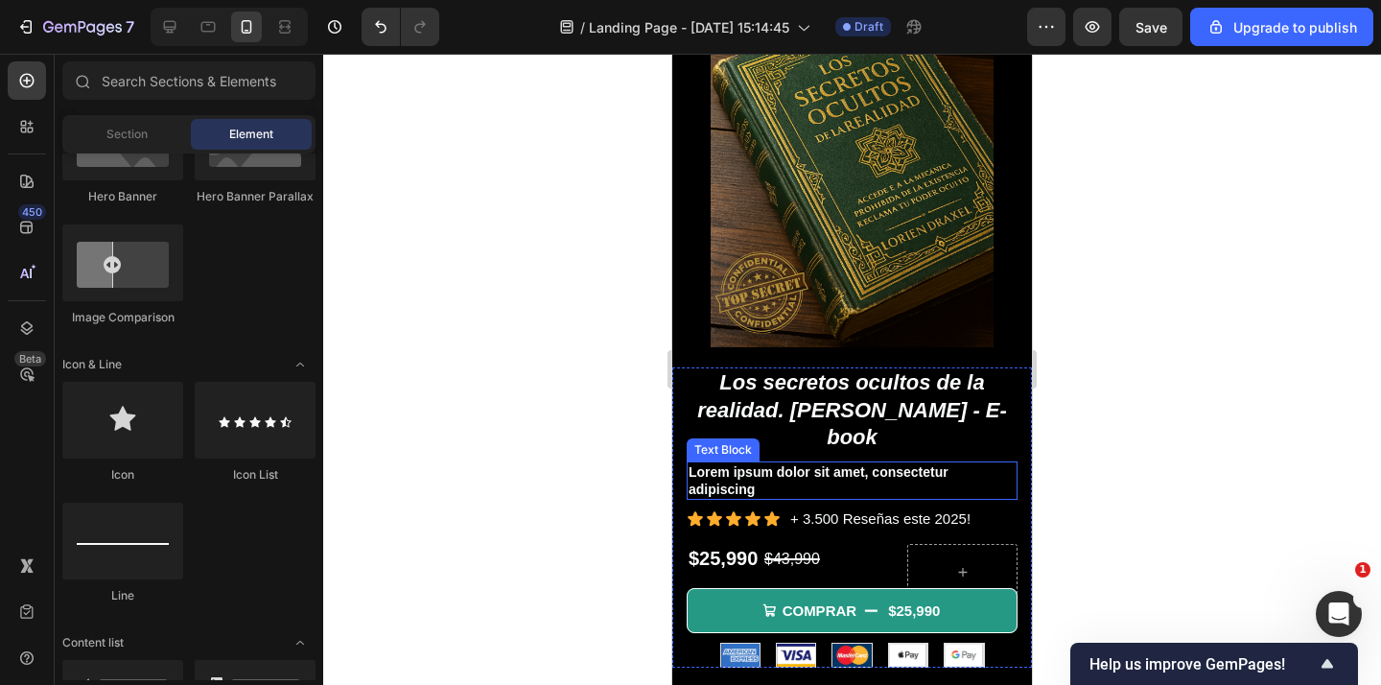
click at [831, 463] on p "Lorem ipsum dolor sit amet, consectetur adipiscing" at bounding box center [851, 480] width 327 height 35
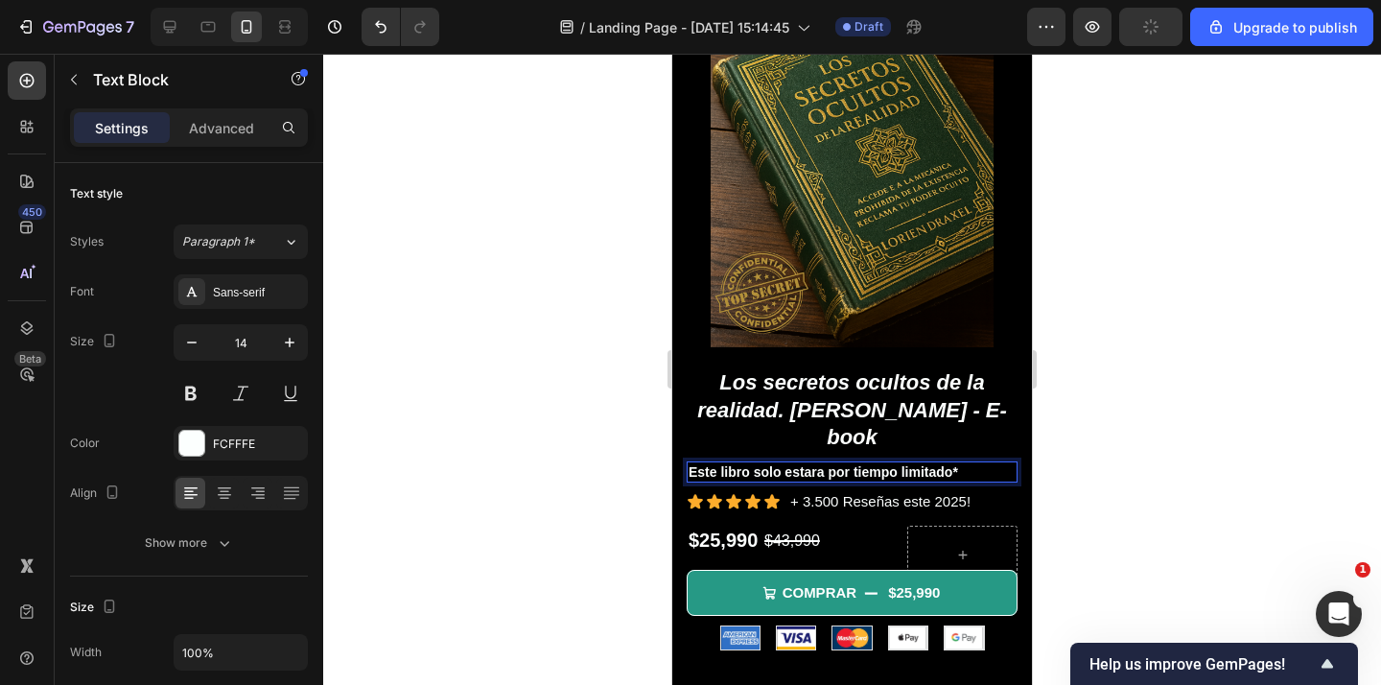
click at [693, 463] on p "Este libro solo estara por tiempo limitado*" at bounding box center [851, 471] width 327 height 17
click at [721, 463] on p "Este libro solo estara por tiempo limitado*" at bounding box center [851, 471] width 327 height 17
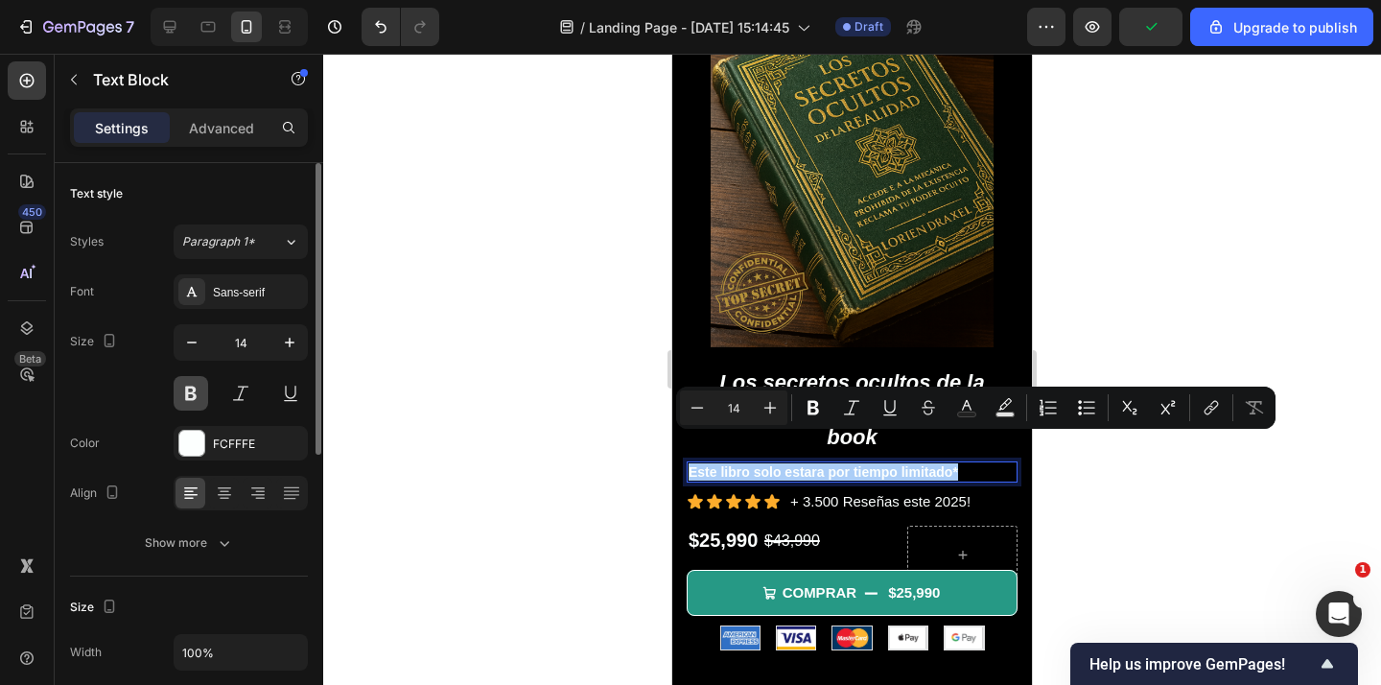
click at [197, 392] on button at bounding box center [191, 393] width 35 height 35
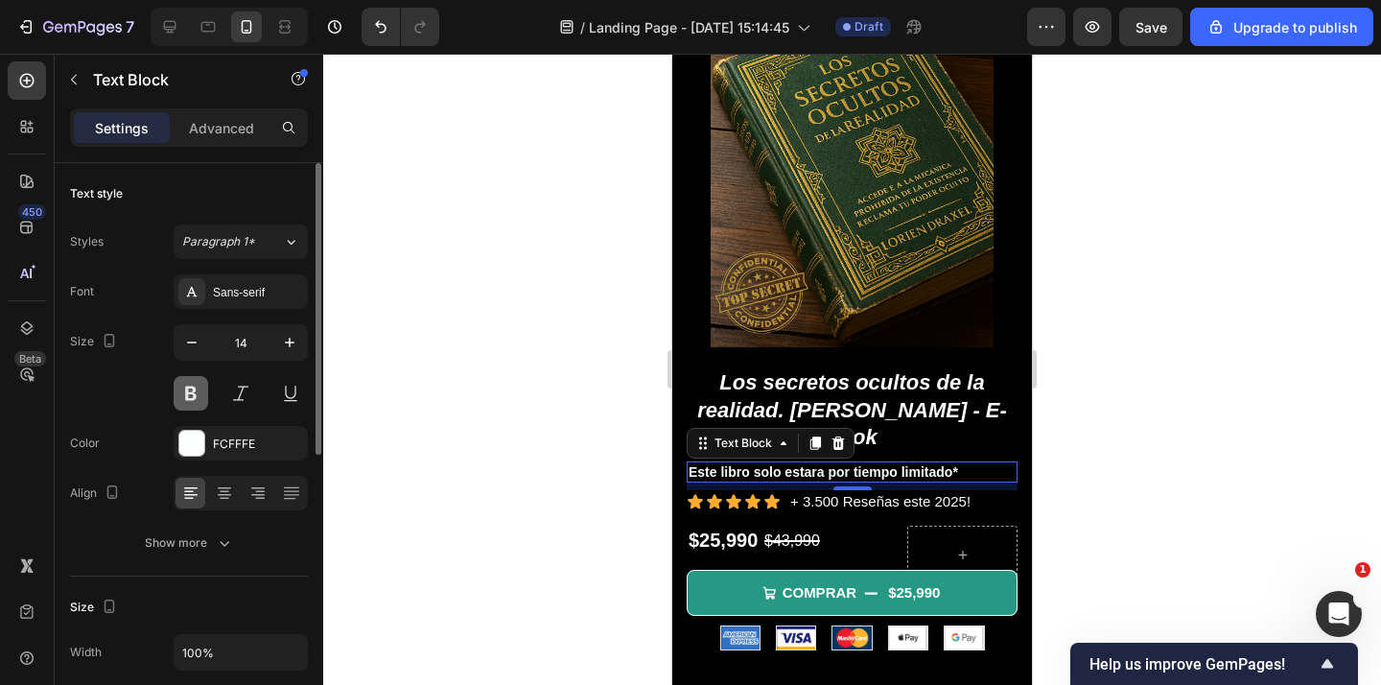
click at [197, 392] on button at bounding box center [191, 393] width 35 height 35
click at [1126, 468] on div at bounding box center [851, 369] width 1057 height 631
click at [947, 463] on p "Este libro solo estara por tiempo limitado*" at bounding box center [851, 471] width 327 height 17
click at [181, 393] on button at bounding box center [191, 393] width 35 height 35
drag, startPoint x: 561, startPoint y: 355, endPoint x: 637, endPoint y: 371, distance: 77.5
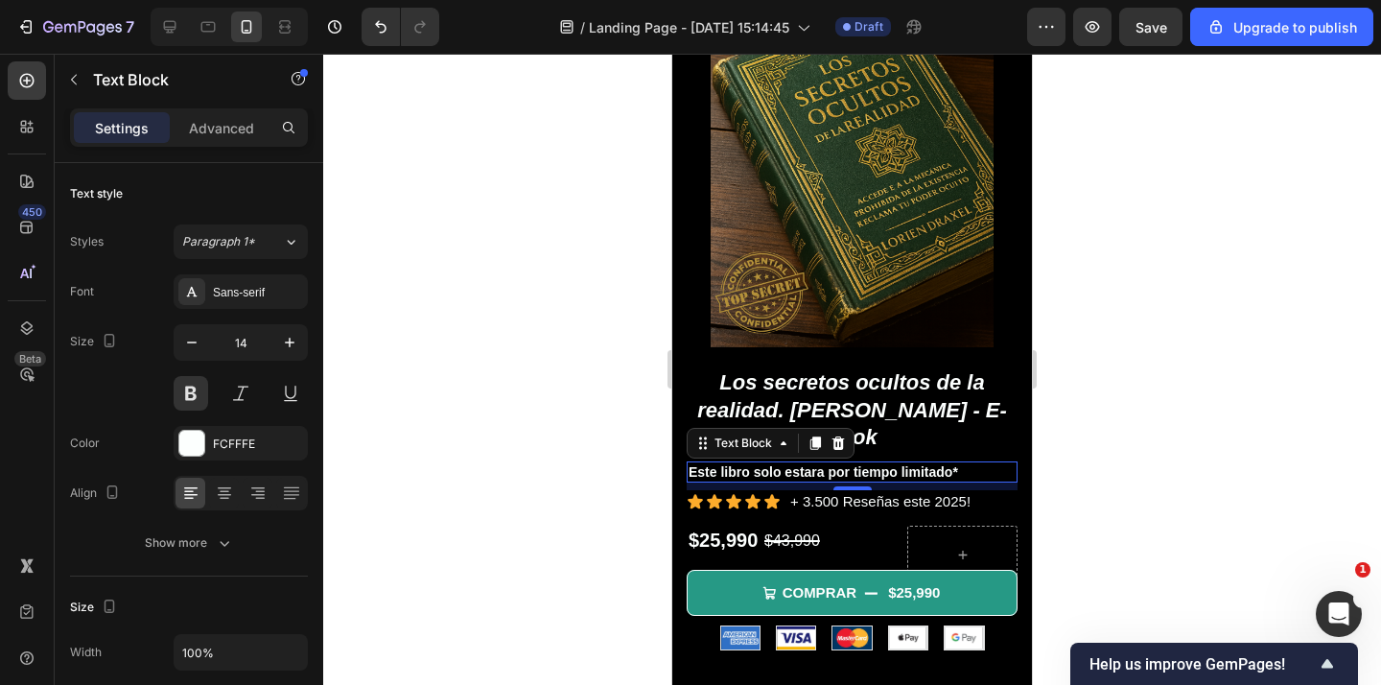
click at [568, 355] on div at bounding box center [851, 369] width 1057 height 631
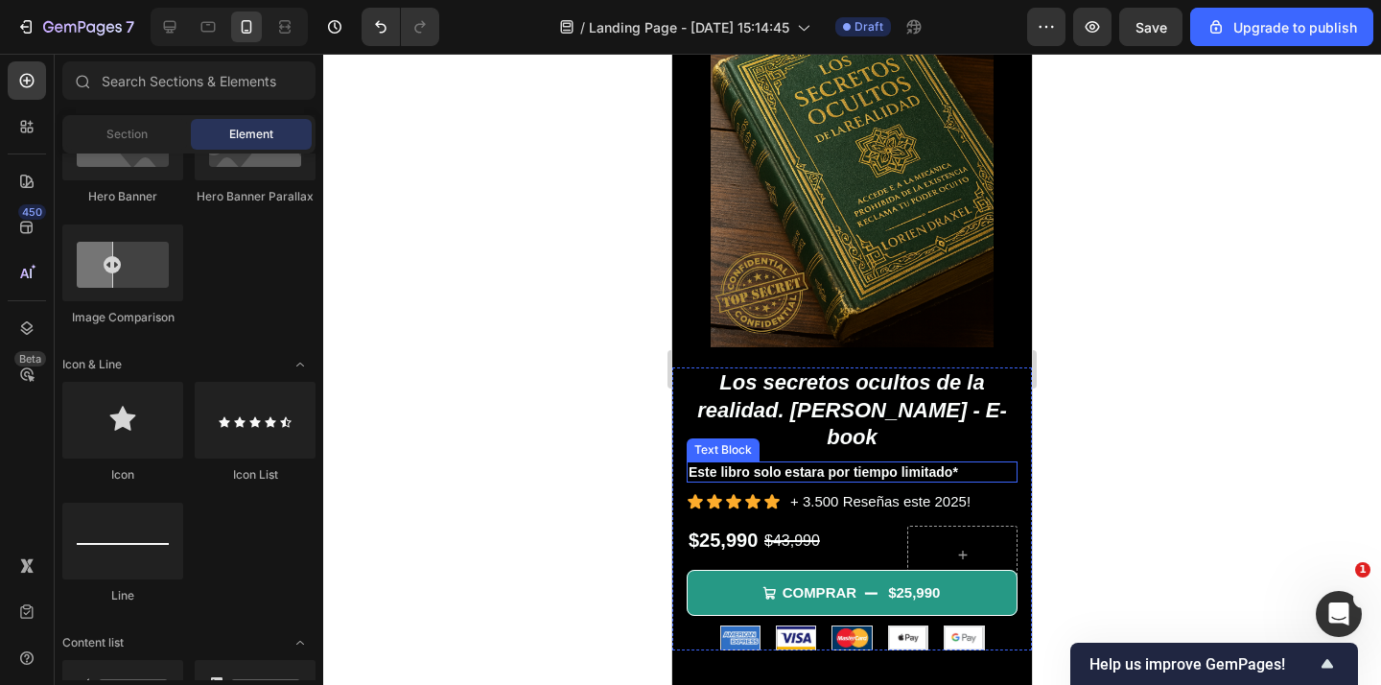
click at [958, 463] on p "Este libro solo estara por tiempo limitado*" at bounding box center [851, 471] width 327 height 17
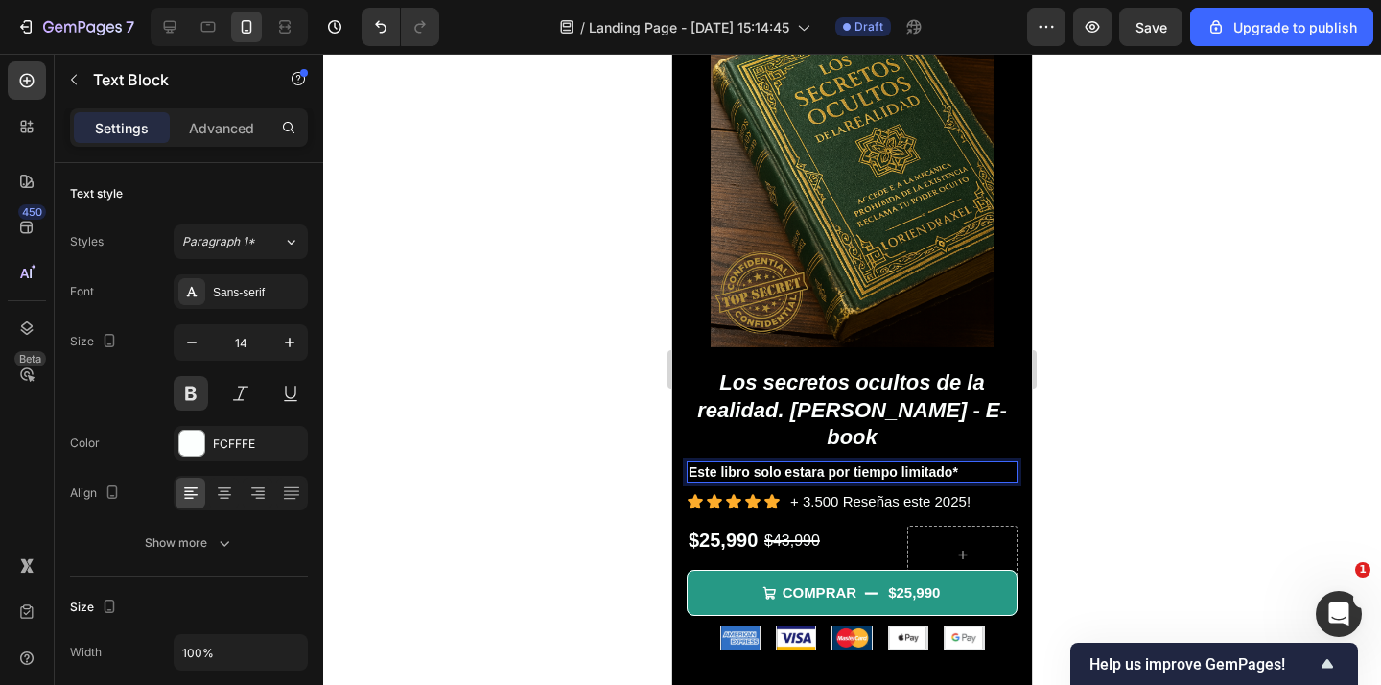
click at [691, 463] on p "Este libro solo estara por tiempo limitado*" at bounding box center [851, 471] width 327 height 17
click at [1083, 449] on div at bounding box center [851, 369] width 1057 height 631
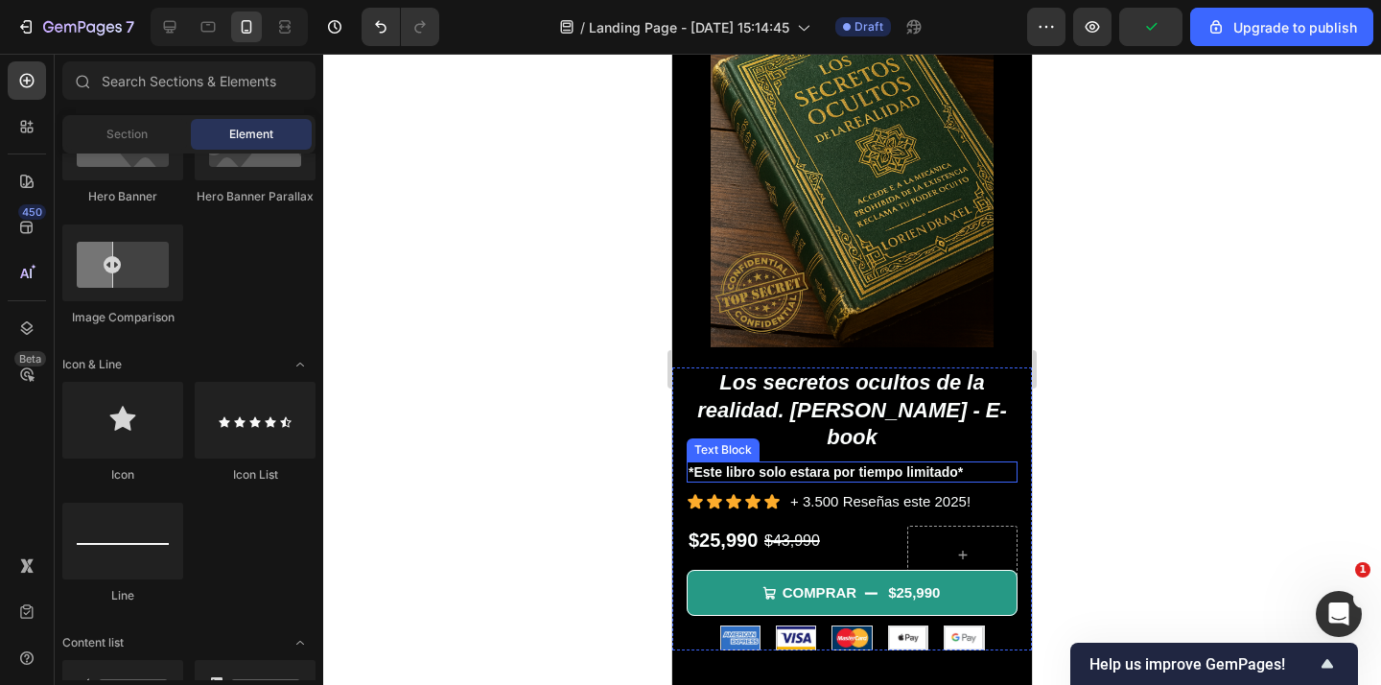
click at [922, 463] on p "*Este libro solo estara por tiempo limitado*" at bounding box center [851, 471] width 327 height 17
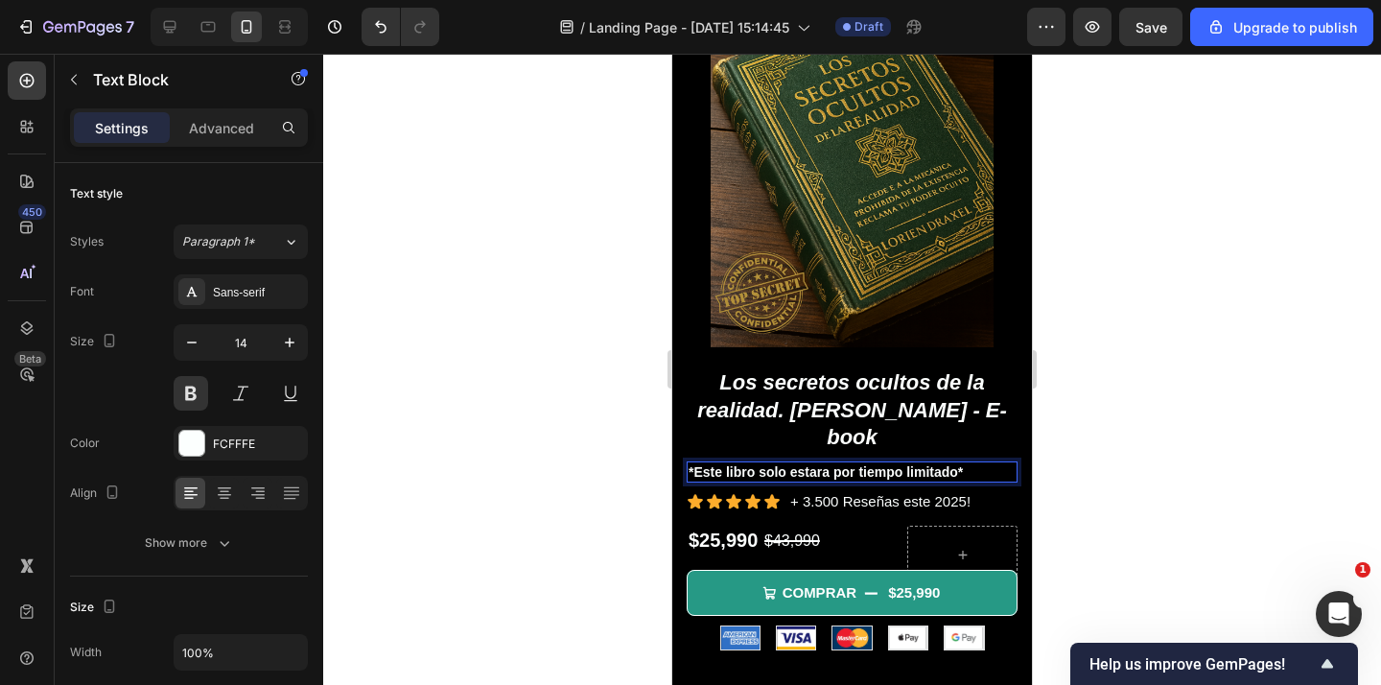
click at [922, 463] on p "*Este libro solo estara por tiempo limitado*" at bounding box center [851, 471] width 327 height 17
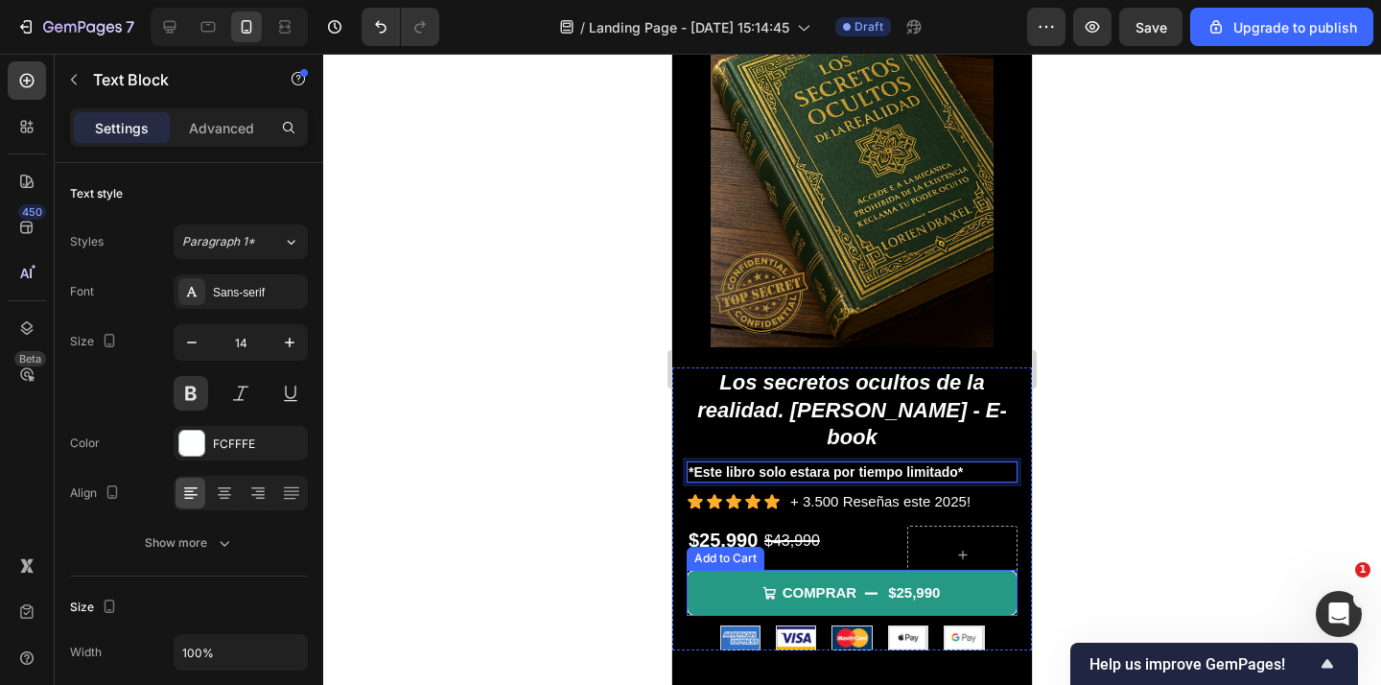
click at [1146, 521] on div at bounding box center [851, 369] width 1057 height 631
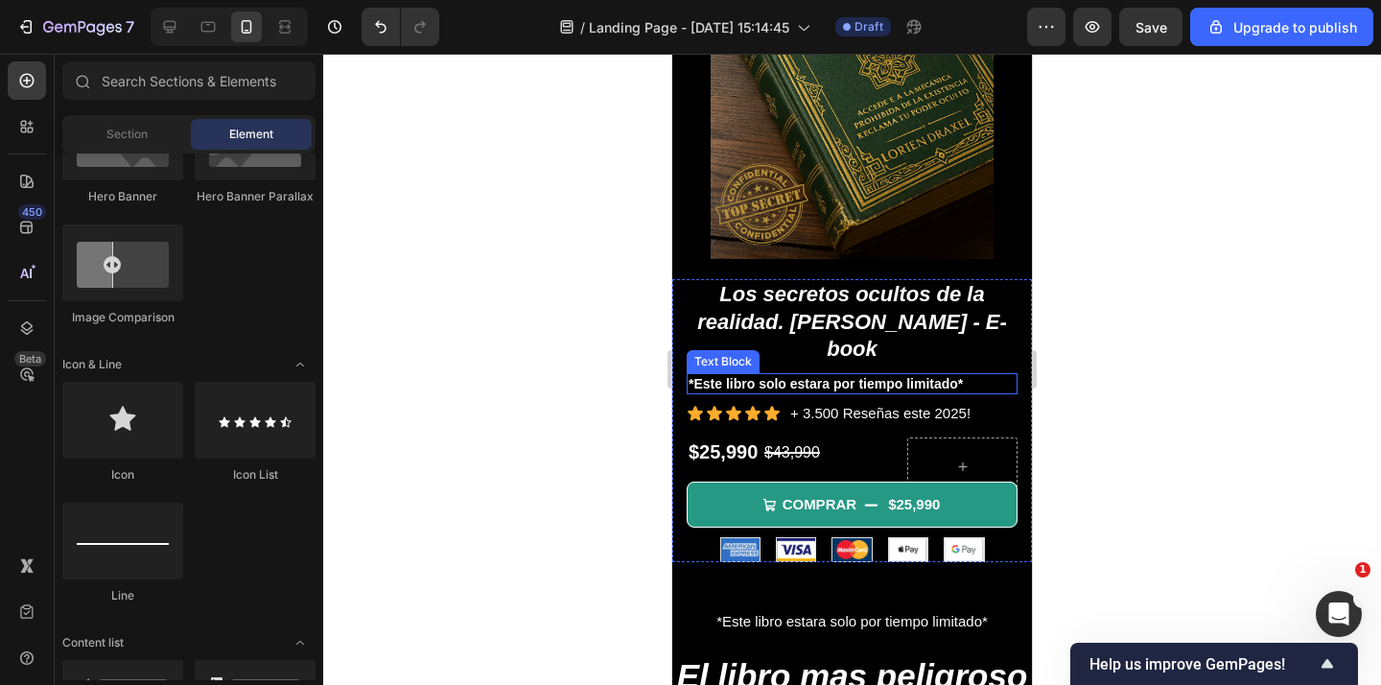
scroll to position [289, 0]
click at [900, 376] on p "*Este libro solo estara por tiempo limitado*" at bounding box center [851, 384] width 327 height 17
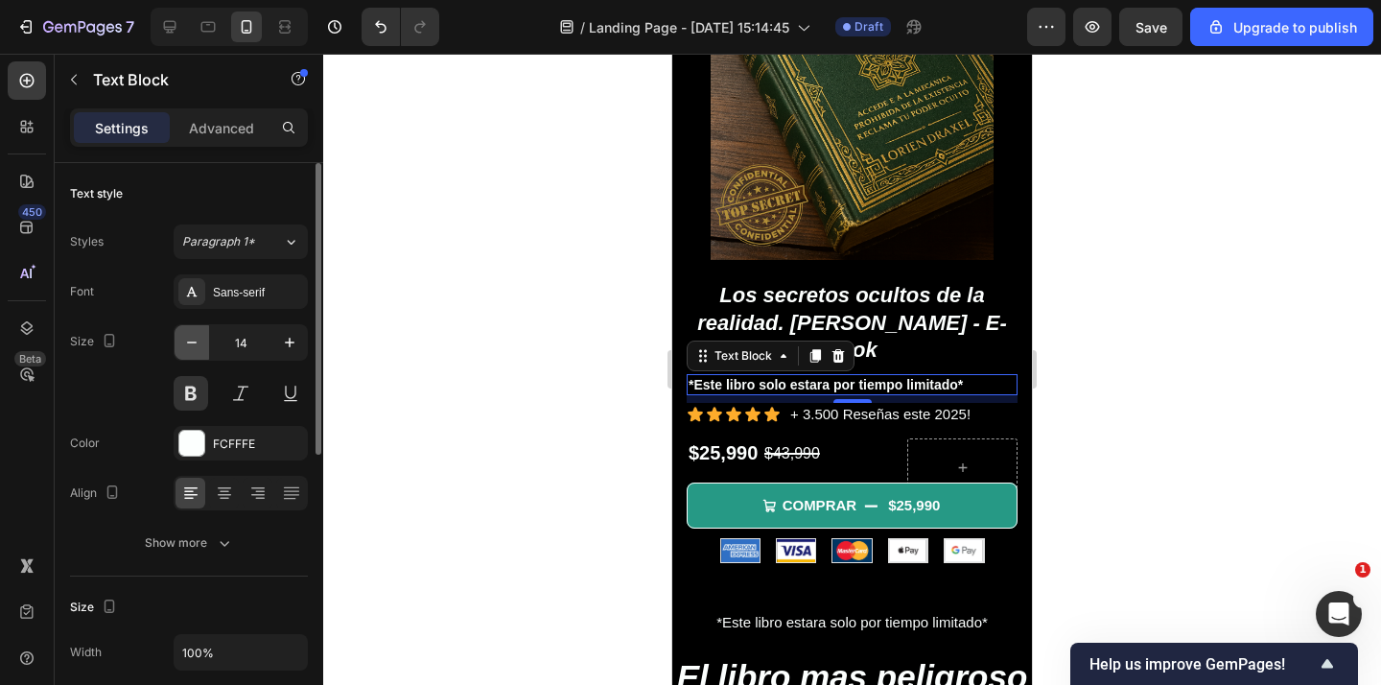
click at [182, 333] on icon "button" at bounding box center [191, 342] width 19 height 19
type input "13"
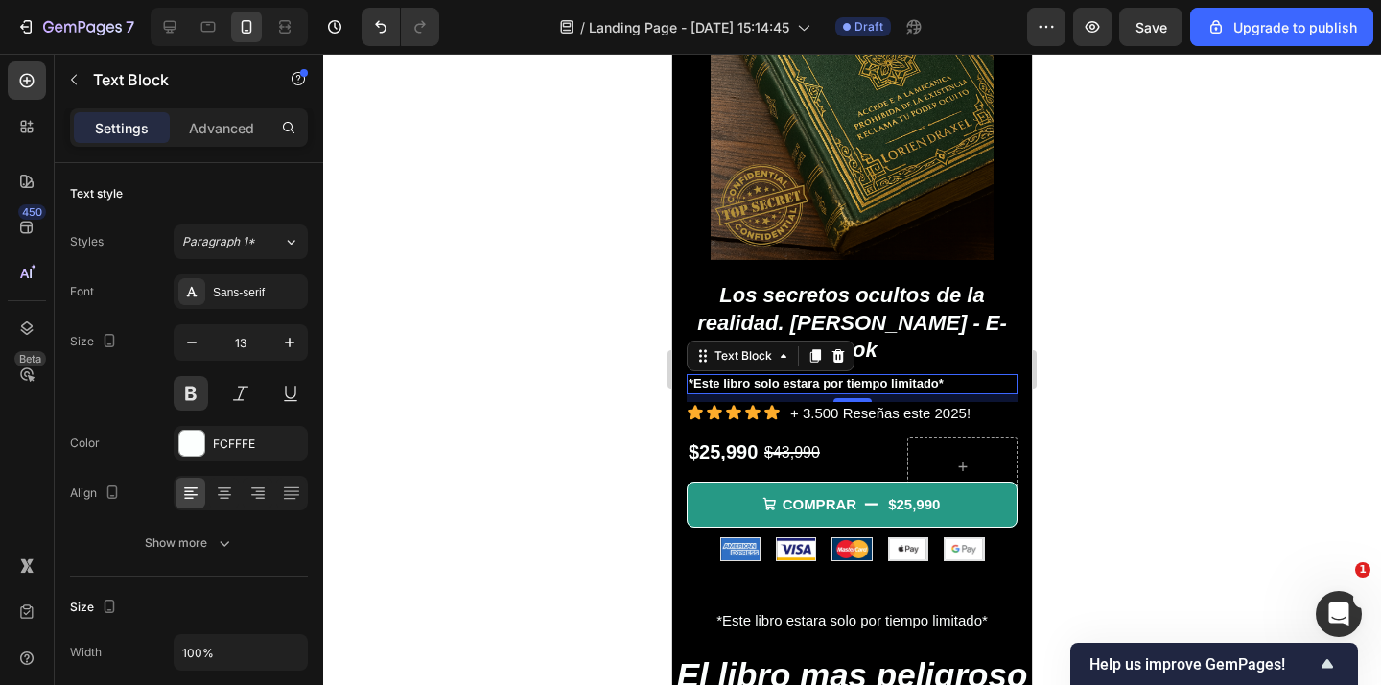
click at [458, 388] on div at bounding box center [851, 369] width 1057 height 631
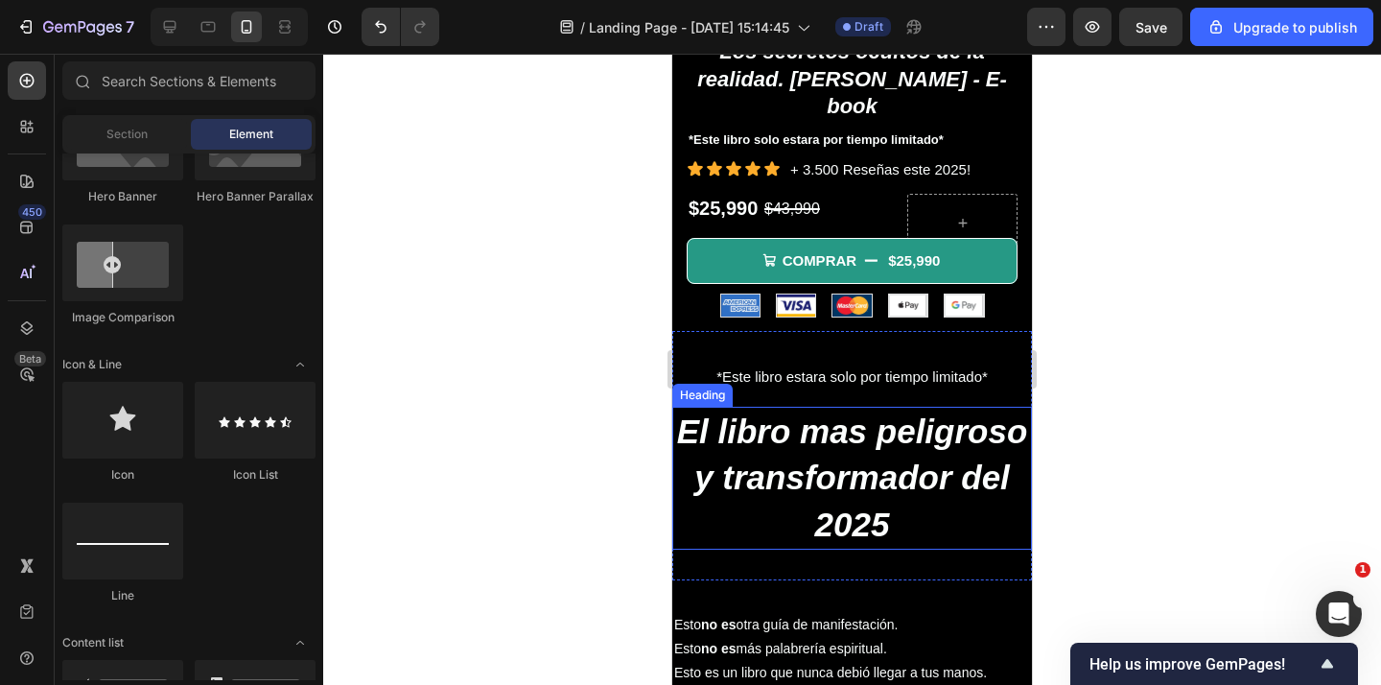
scroll to position [537, 0]
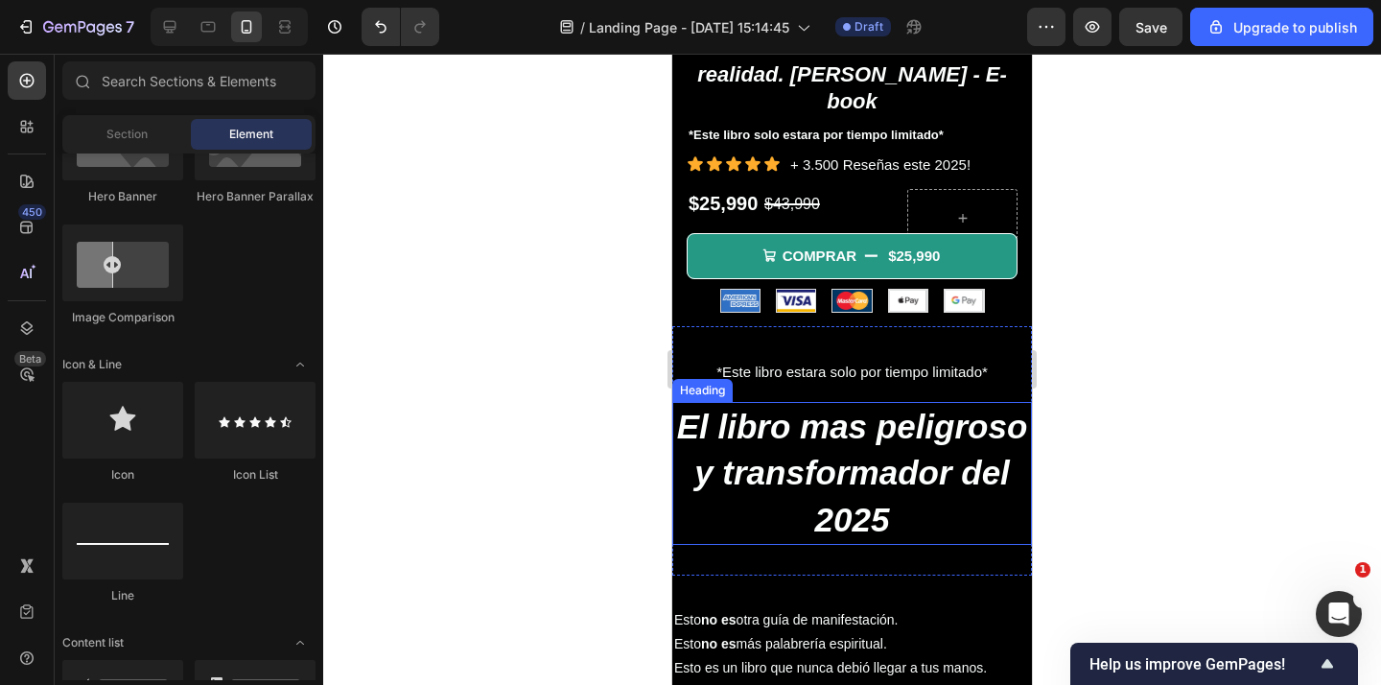
click at [864, 460] on span "El libro mas peligroso y transformador del 2025" at bounding box center [852, 471] width 351 height 129
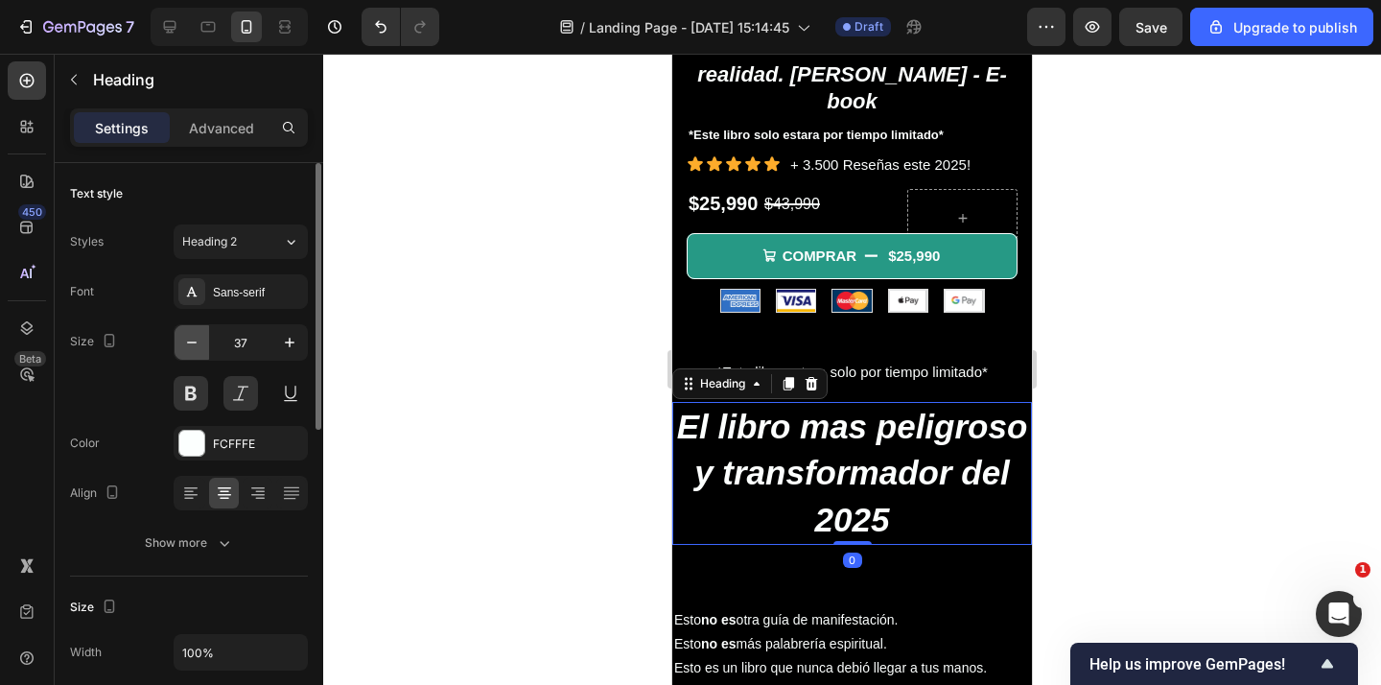
click at [178, 336] on button "button" at bounding box center [191, 342] width 35 height 35
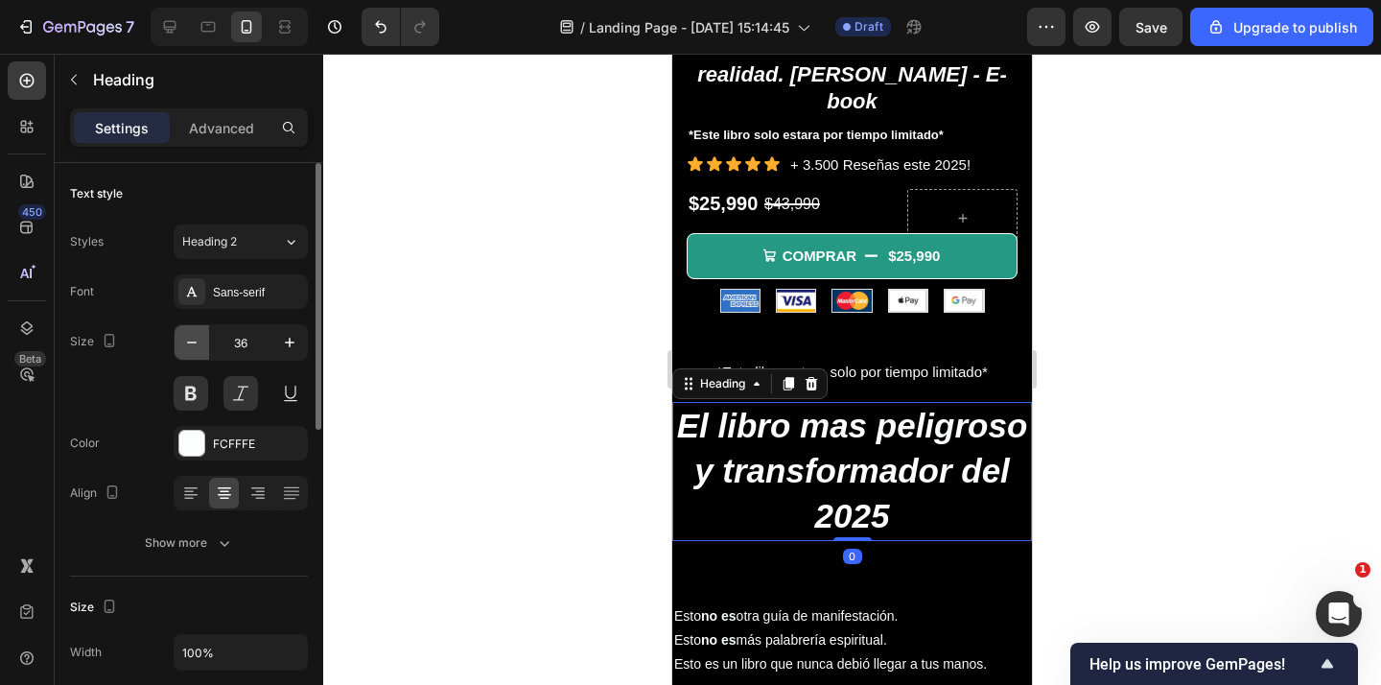
click at [186, 336] on icon "button" at bounding box center [191, 342] width 19 height 19
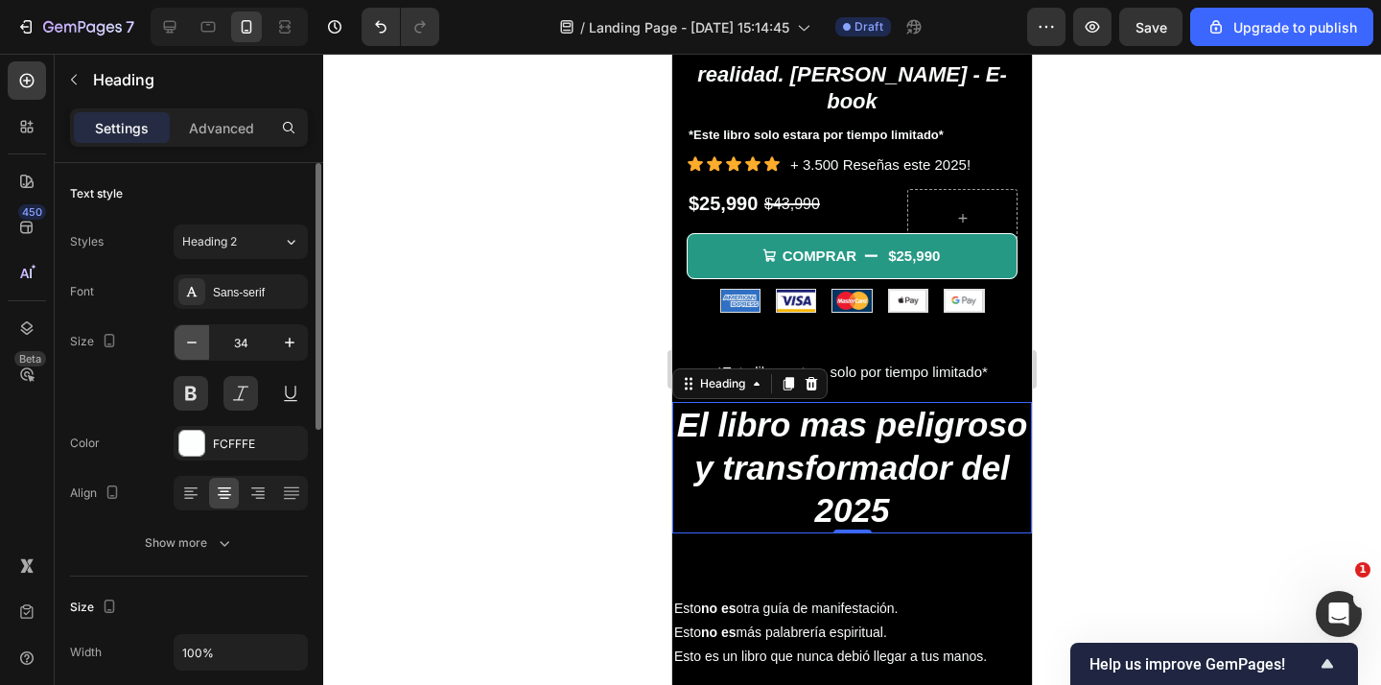
click at [186, 336] on icon "button" at bounding box center [191, 342] width 19 height 19
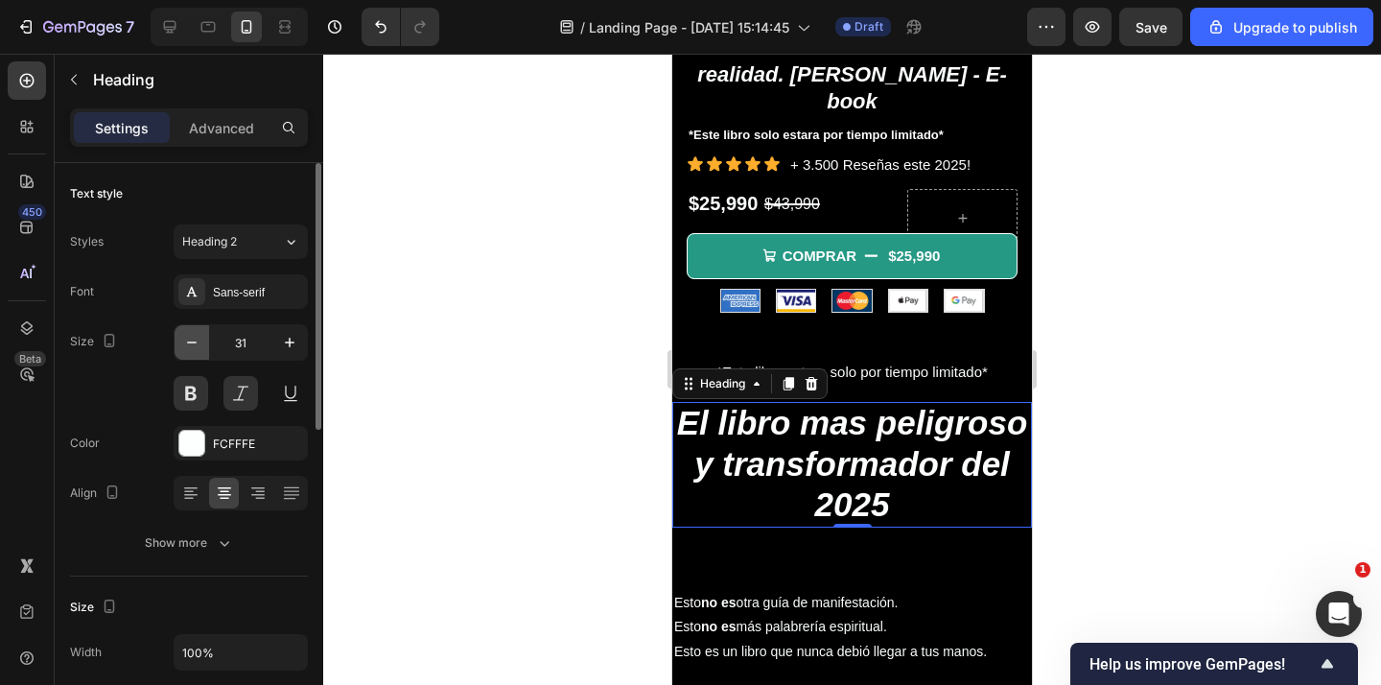
click at [186, 336] on icon "button" at bounding box center [191, 342] width 19 height 19
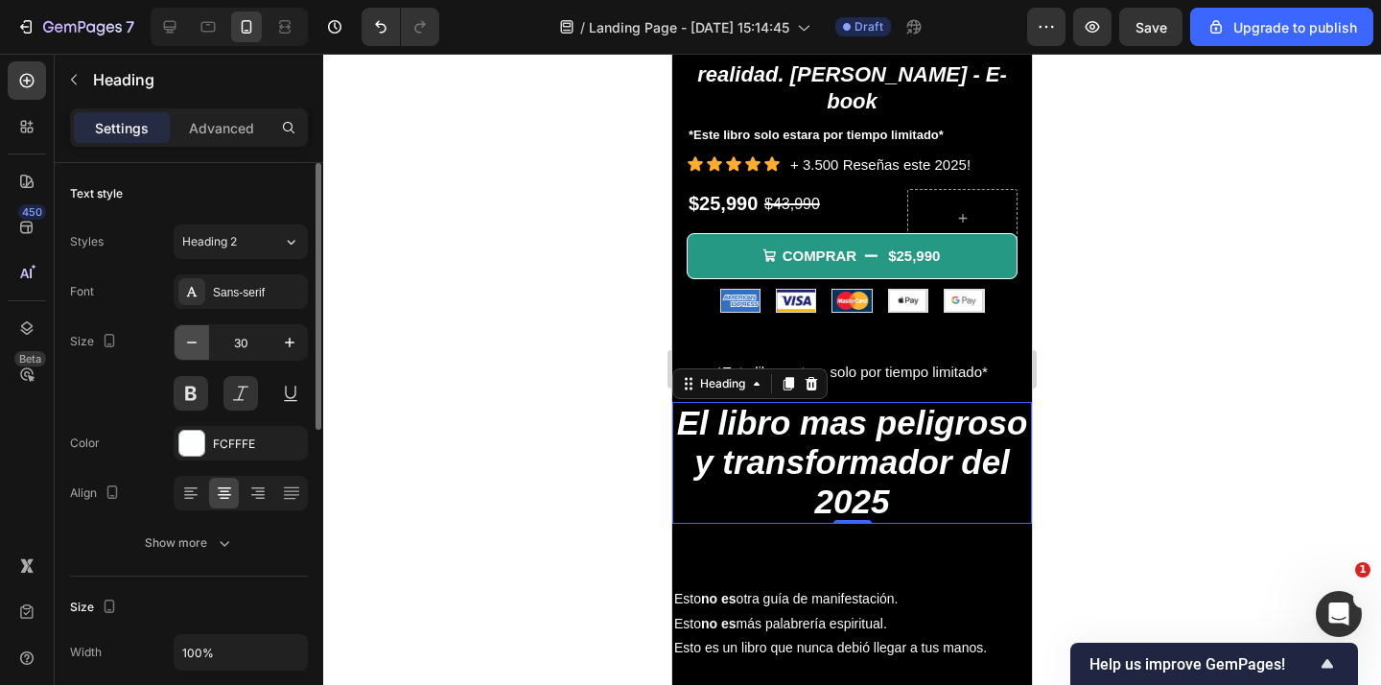
click at [186, 336] on icon "button" at bounding box center [191, 342] width 19 height 19
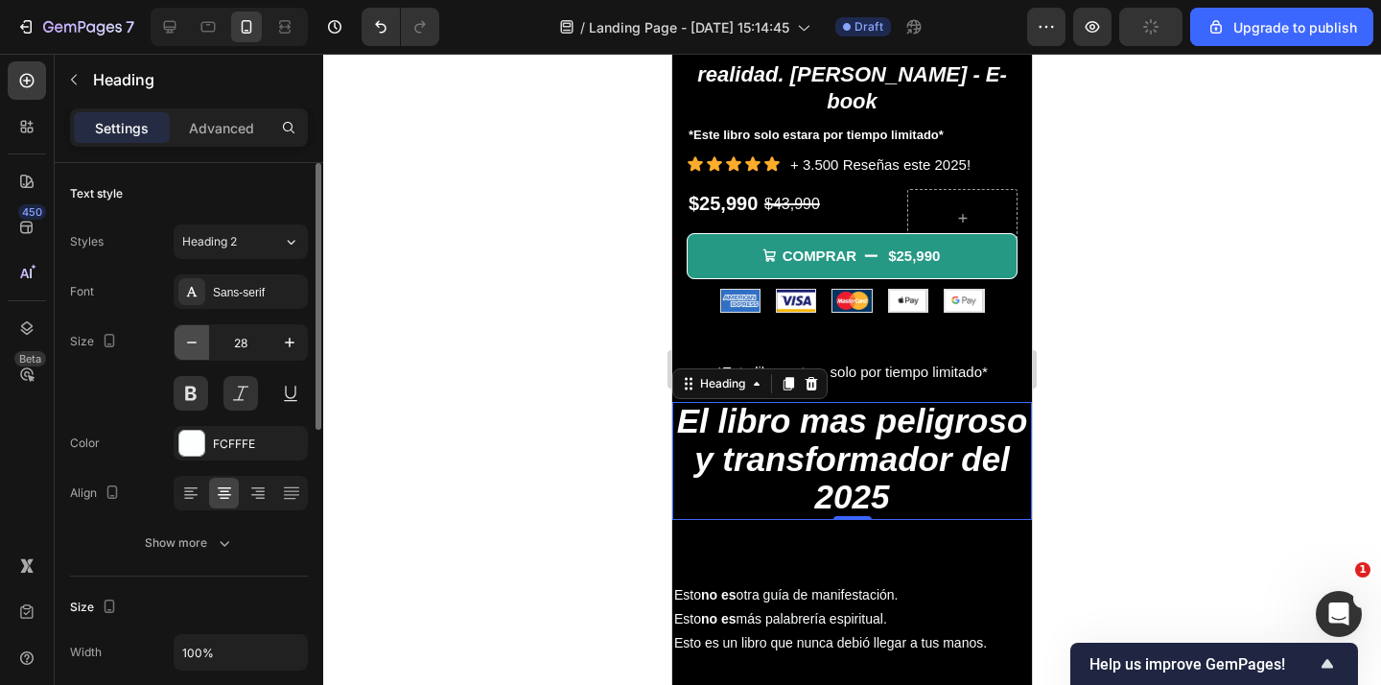
click at [186, 336] on icon "button" at bounding box center [191, 342] width 19 height 19
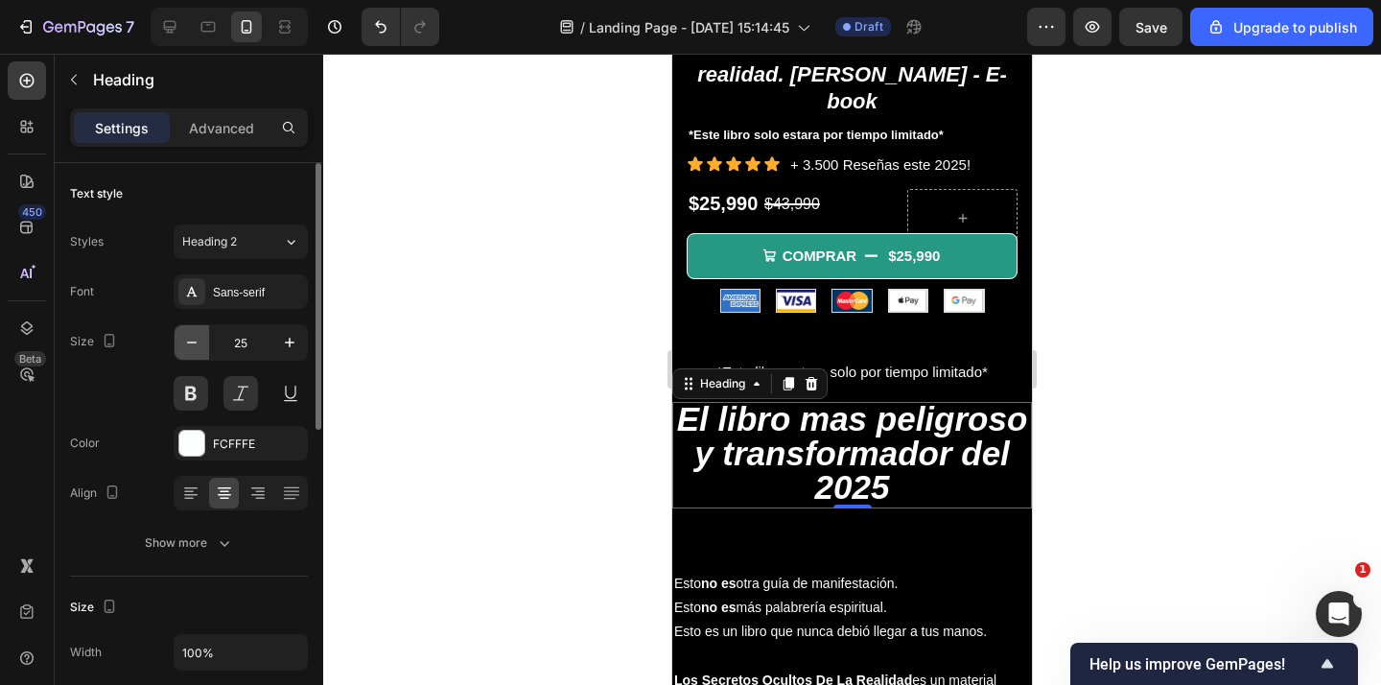
click at [186, 336] on icon "button" at bounding box center [191, 342] width 19 height 19
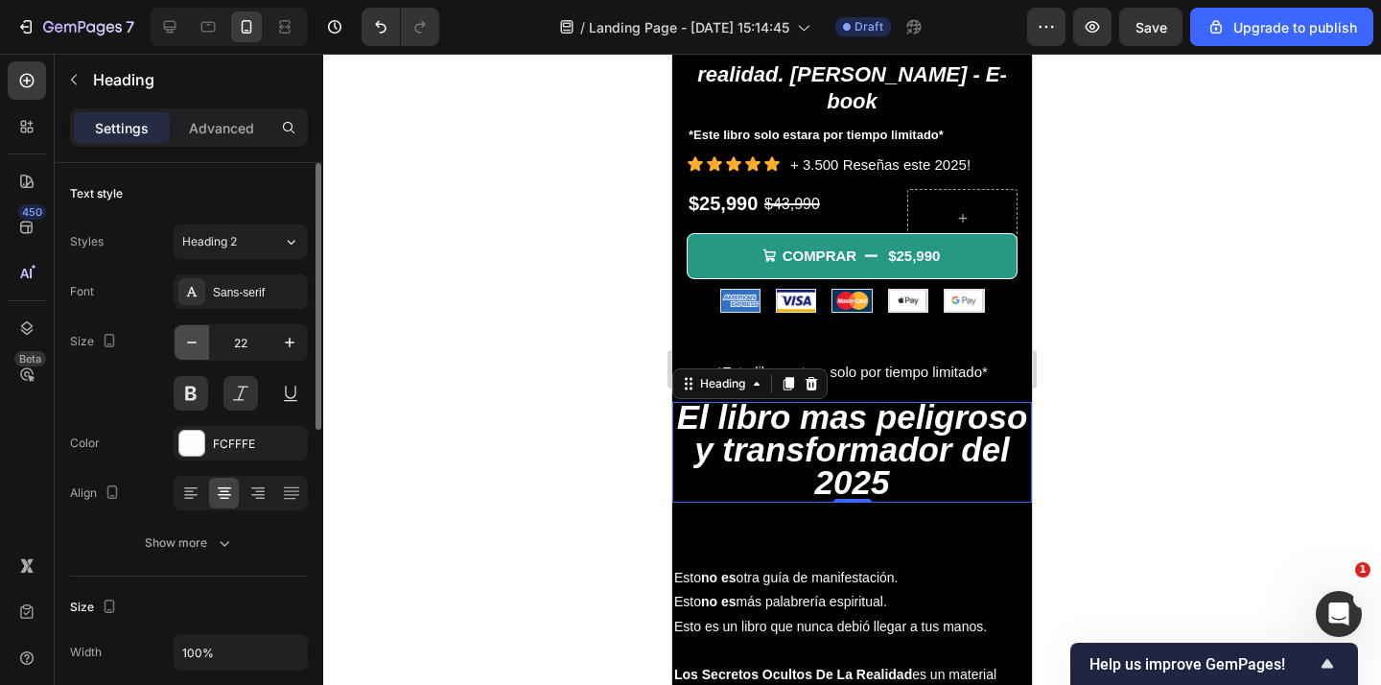
click at [186, 336] on icon "button" at bounding box center [191, 342] width 19 height 19
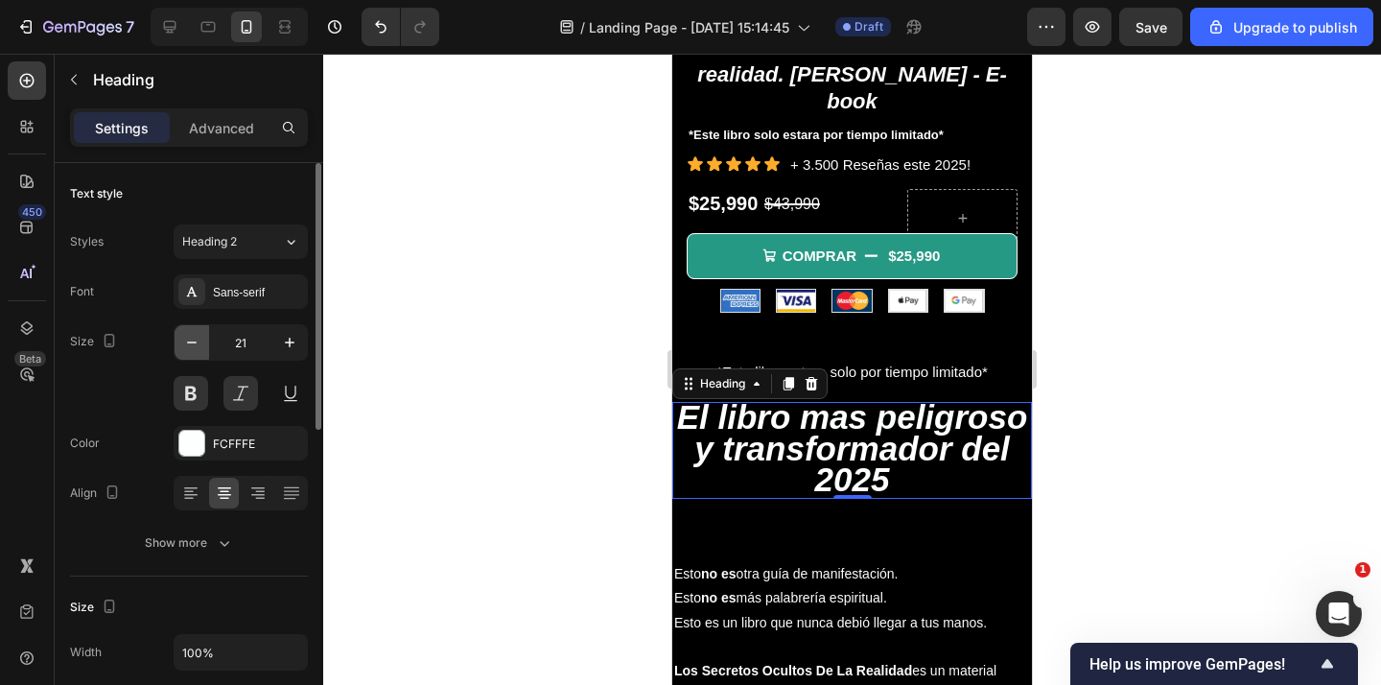
click at [186, 336] on icon "button" at bounding box center [191, 342] width 19 height 19
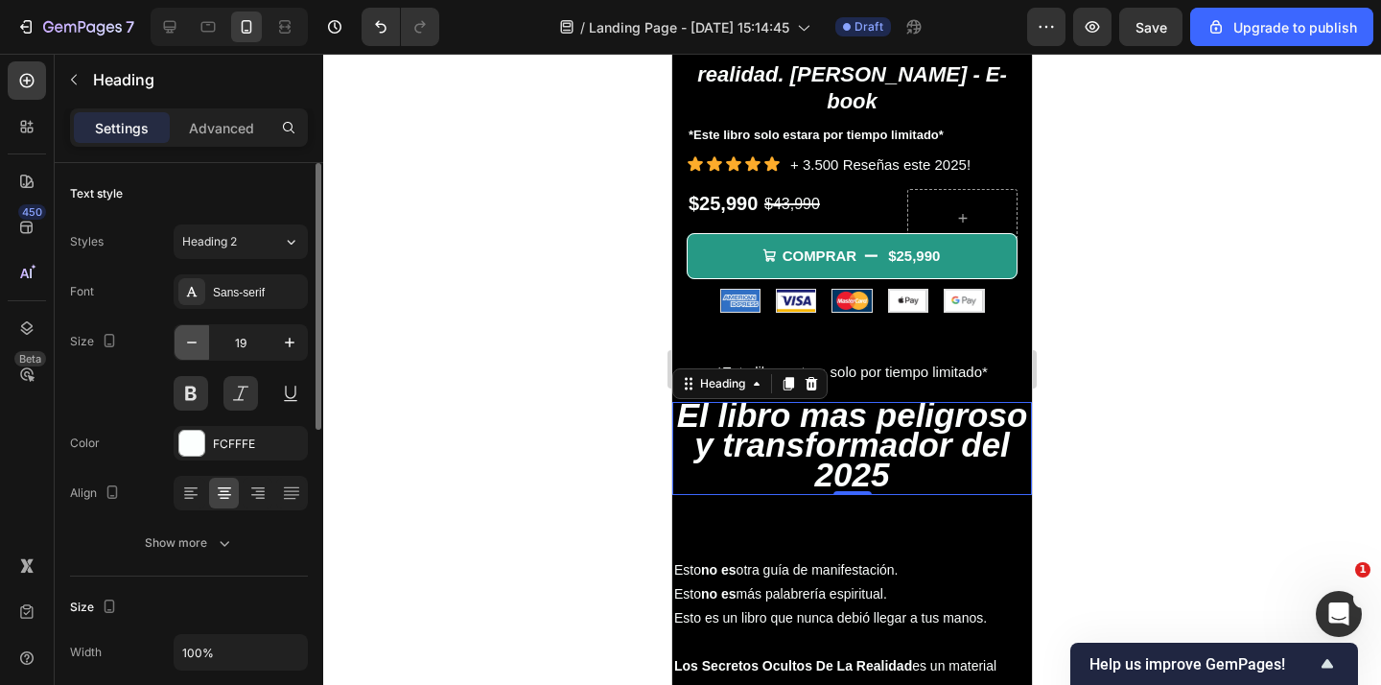
click at [186, 336] on icon "button" at bounding box center [191, 342] width 19 height 19
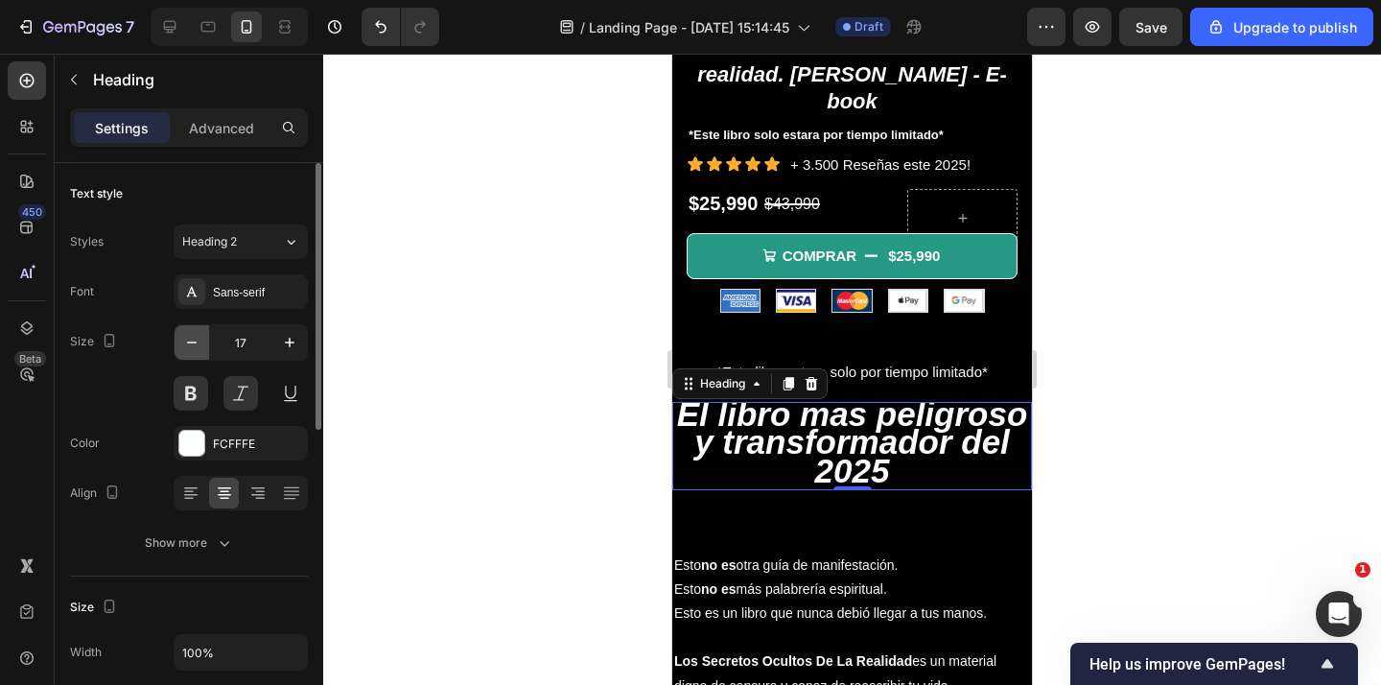
click at [186, 336] on icon "button" at bounding box center [191, 342] width 19 height 19
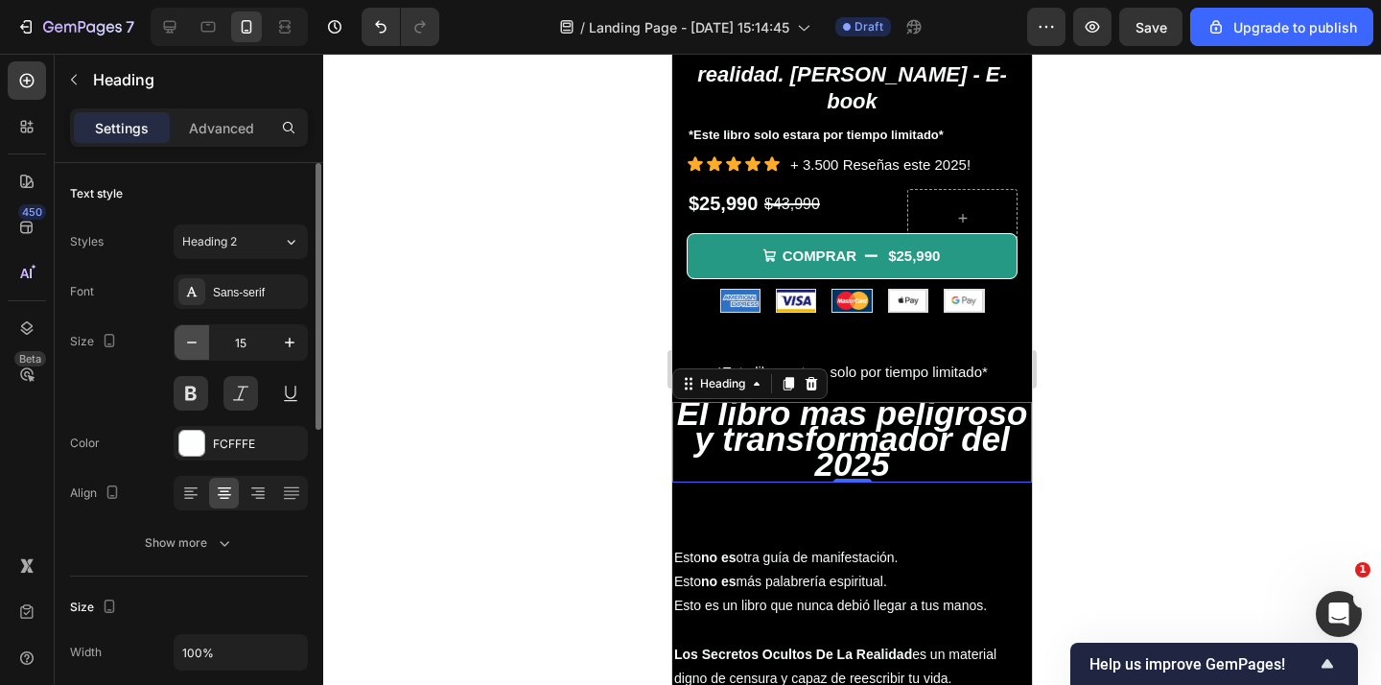
click at [186, 336] on icon "button" at bounding box center [191, 342] width 19 height 19
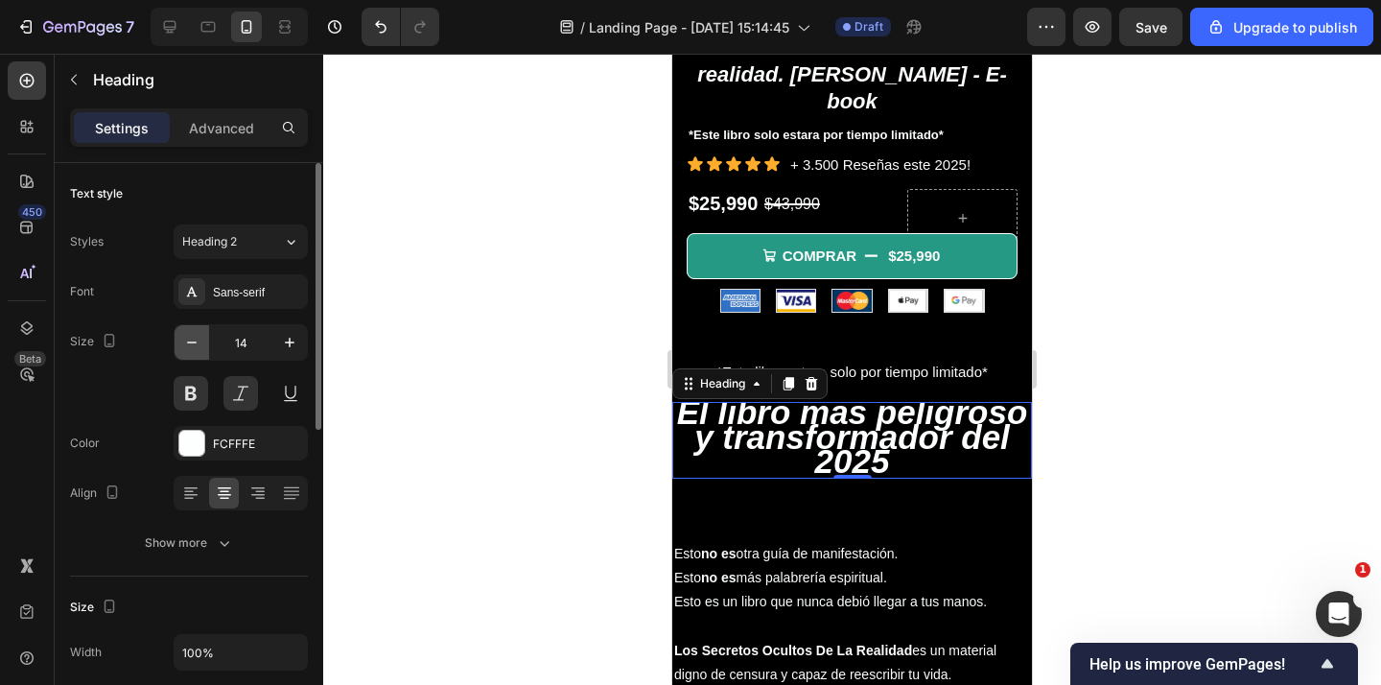
click at [186, 336] on icon "button" at bounding box center [191, 342] width 19 height 19
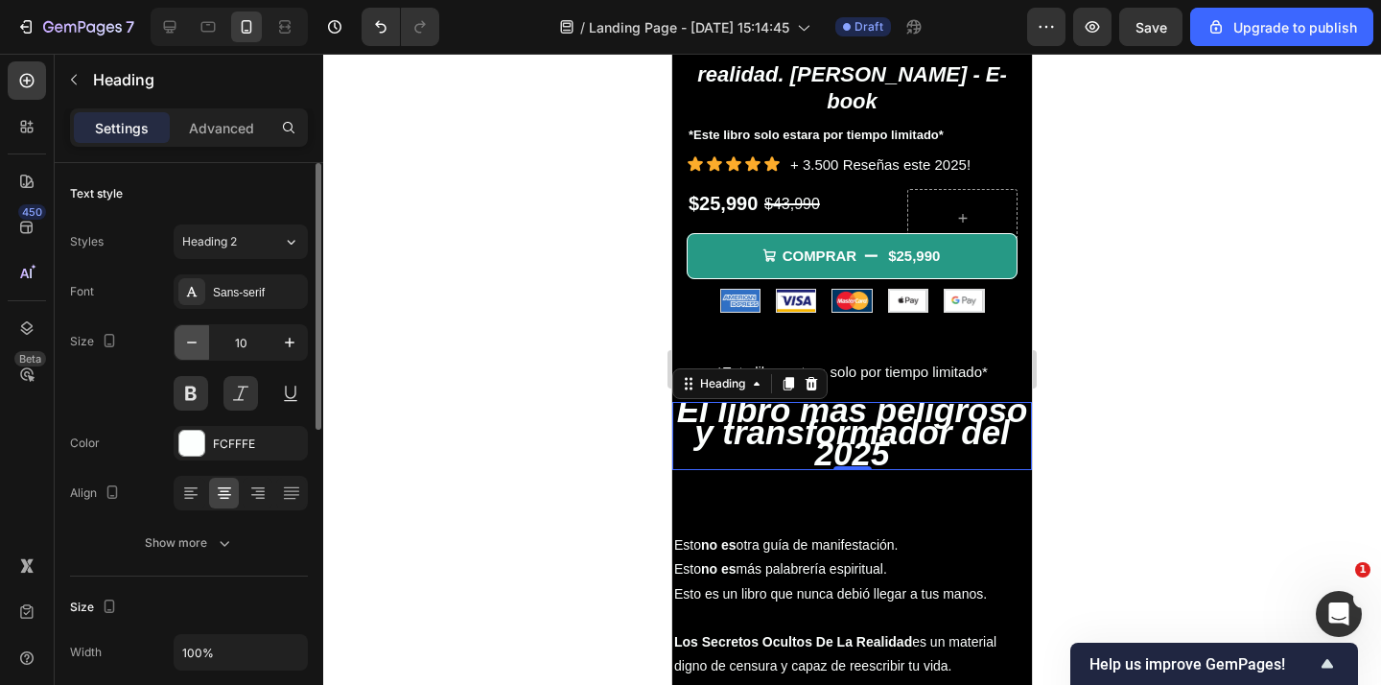
click at [186, 336] on icon "button" at bounding box center [191, 342] width 19 height 19
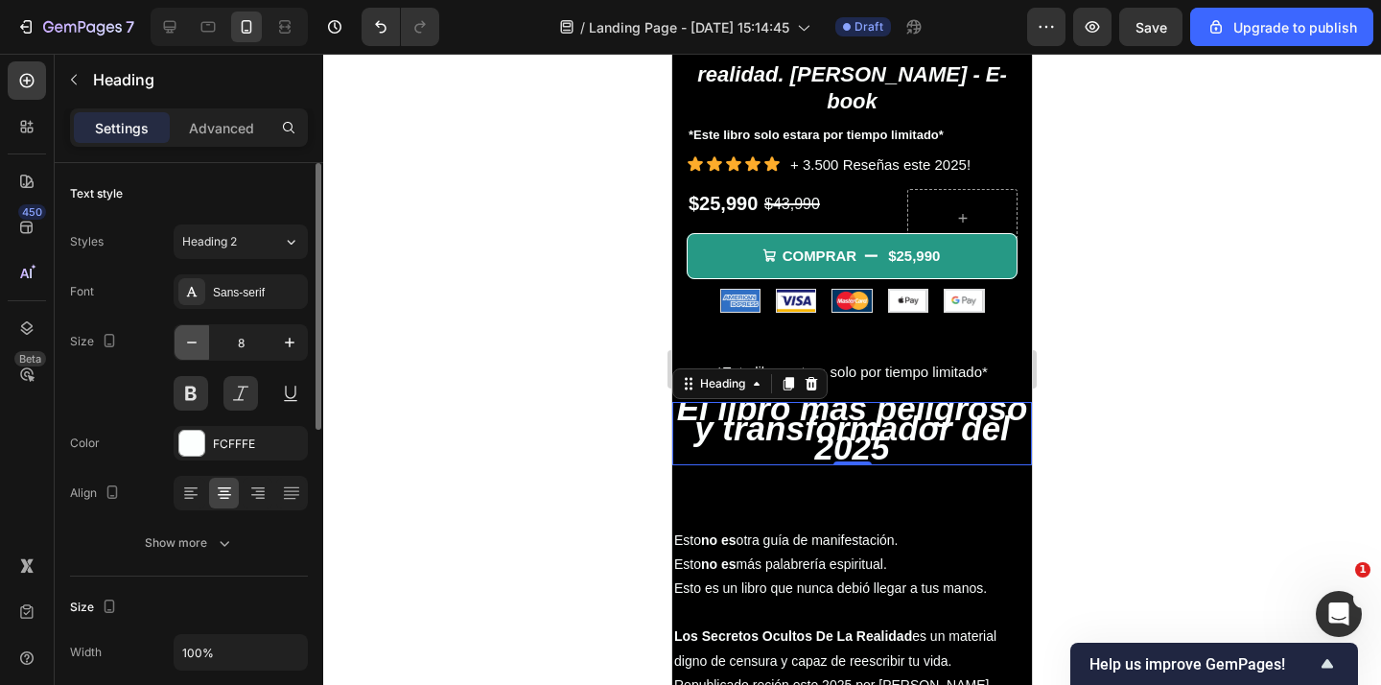
click at [186, 336] on icon "button" at bounding box center [191, 342] width 19 height 19
type input "7"
click at [186, 336] on icon "button" at bounding box center [191, 342] width 19 height 19
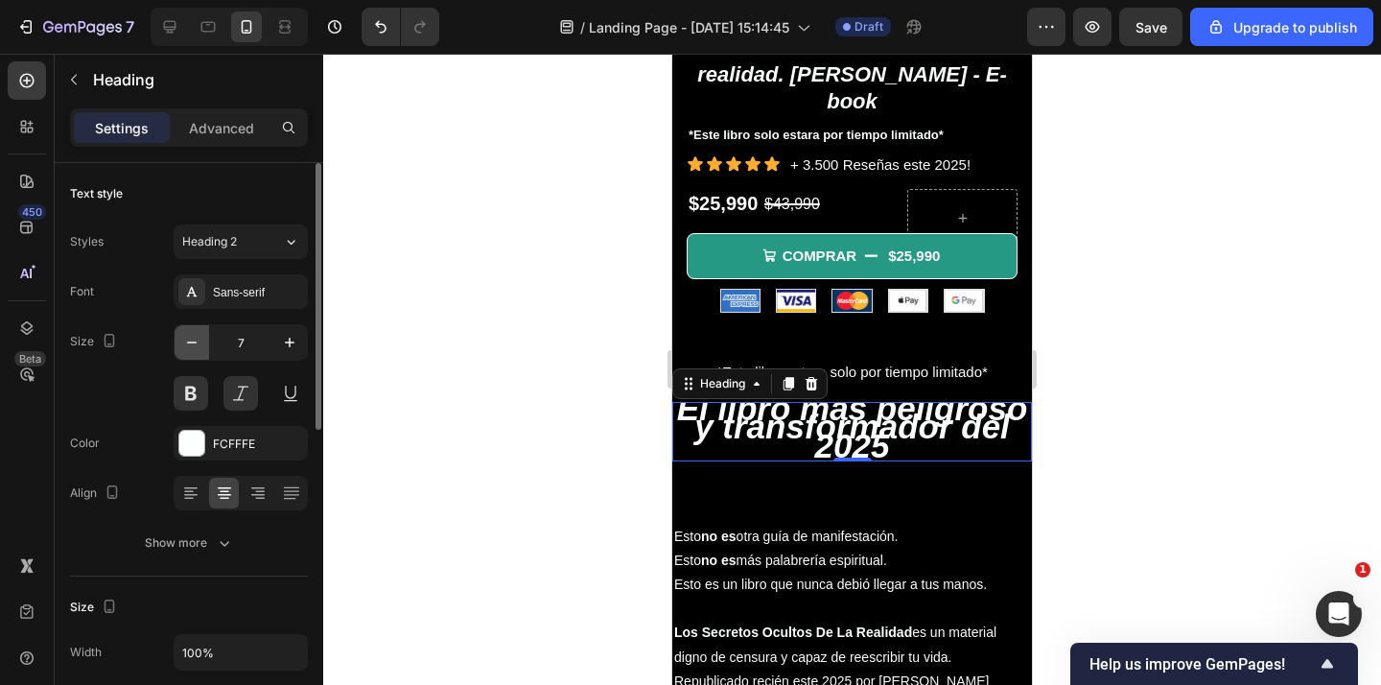
click at [186, 336] on icon "button" at bounding box center [191, 342] width 19 height 19
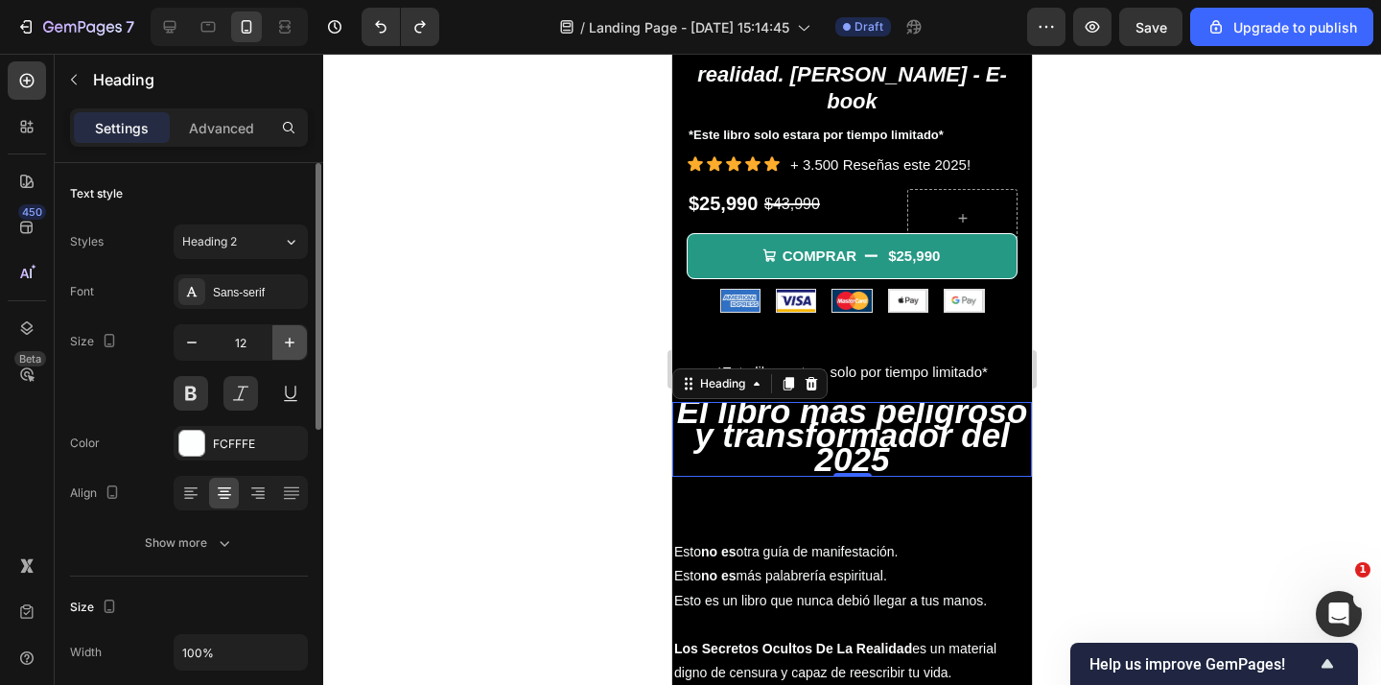
click at [285, 341] on icon "button" at bounding box center [289, 342] width 19 height 19
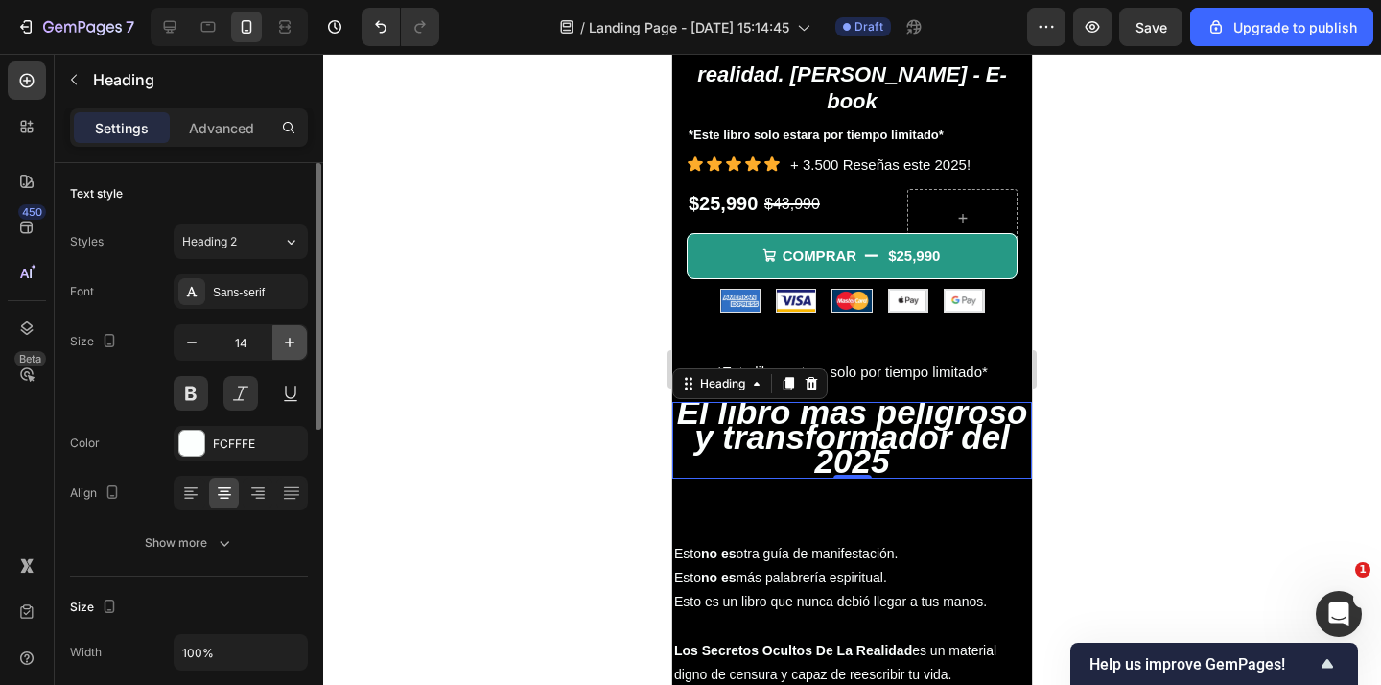
click at [285, 341] on icon "button" at bounding box center [289, 342] width 19 height 19
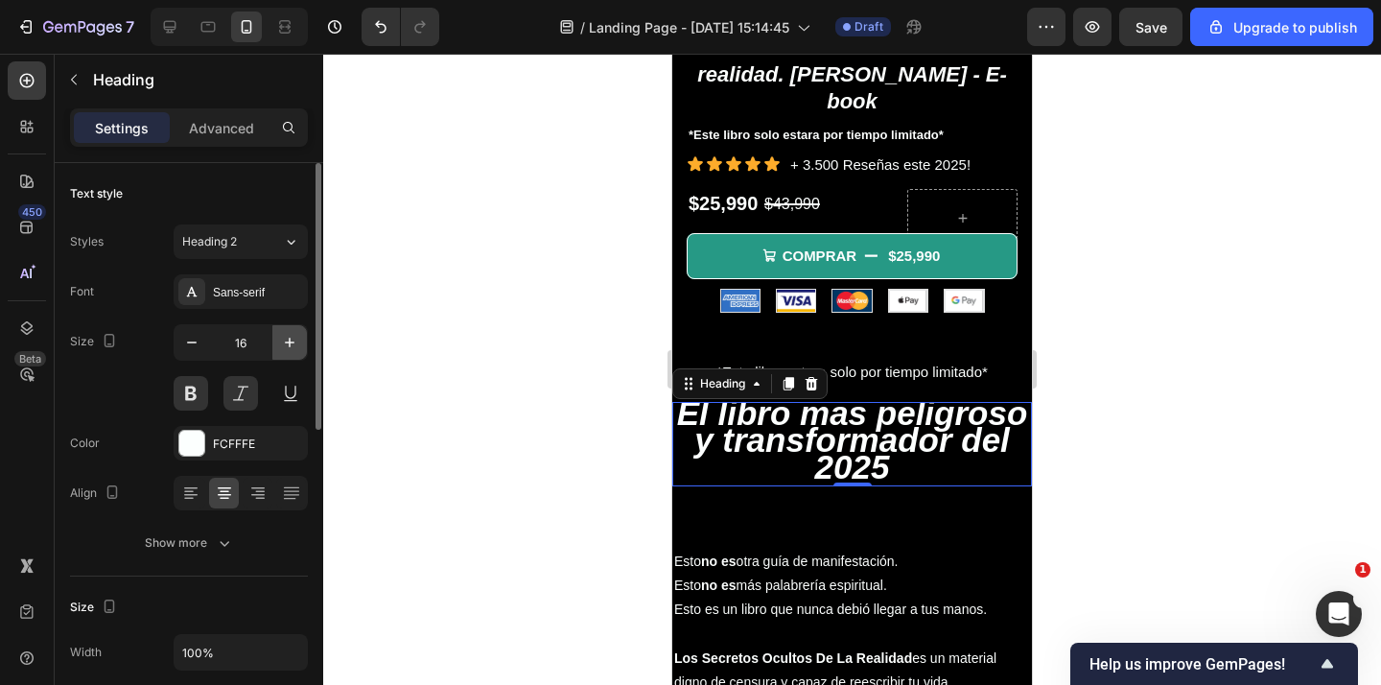
click at [285, 341] on icon "button" at bounding box center [289, 342] width 19 height 19
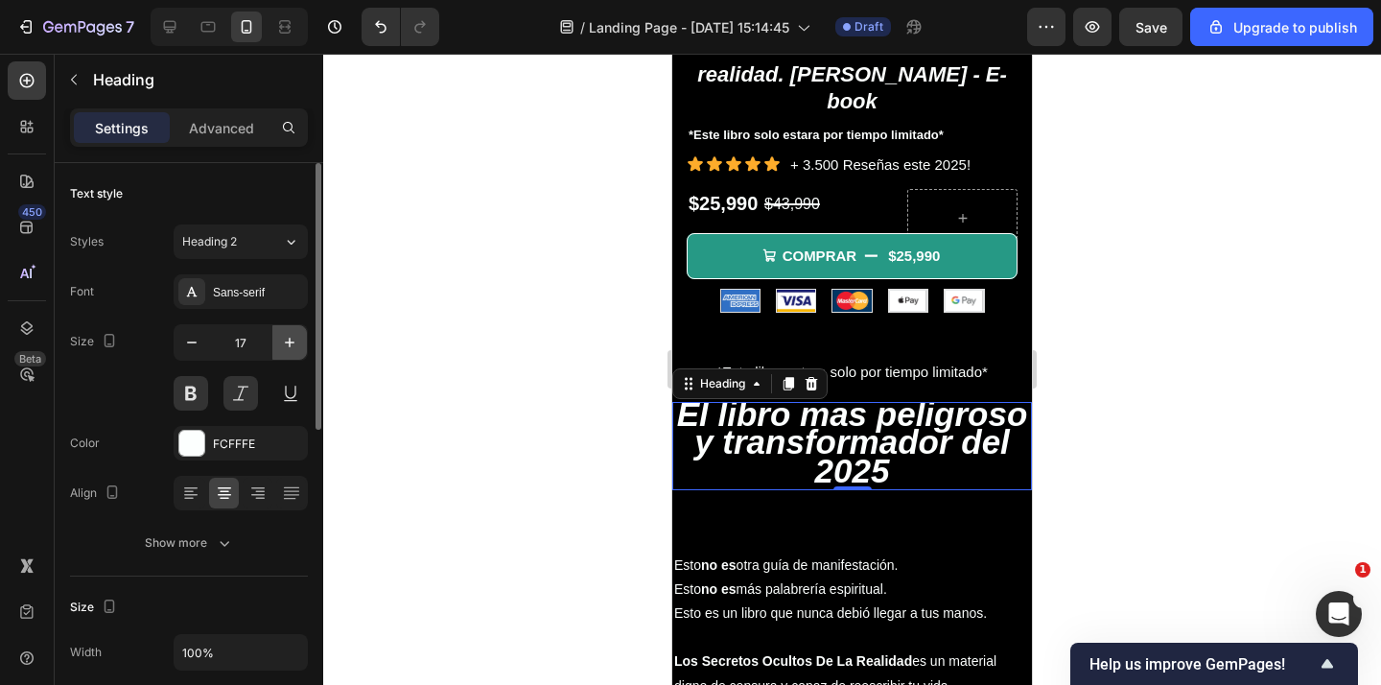
click at [285, 341] on icon "button" at bounding box center [289, 342] width 19 height 19
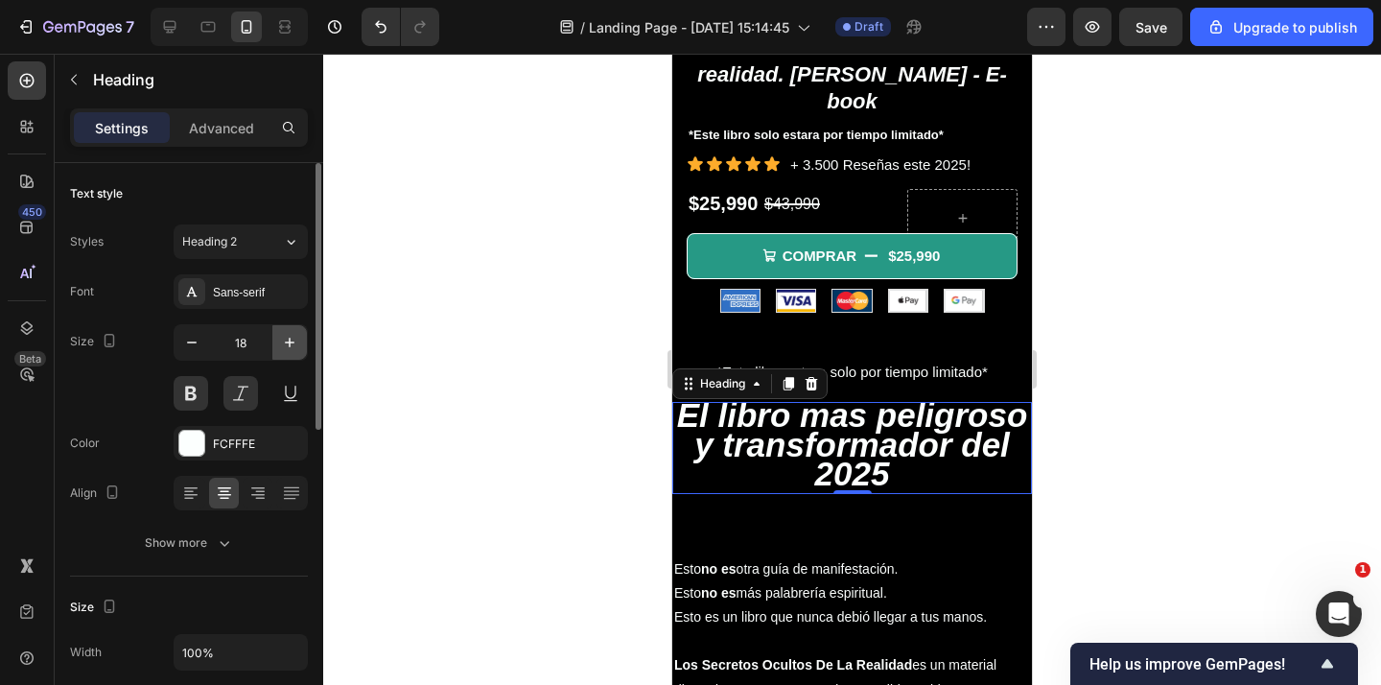
click at [285, 341] on icon "button" at bounding box center [289, 342] width 19 height 19
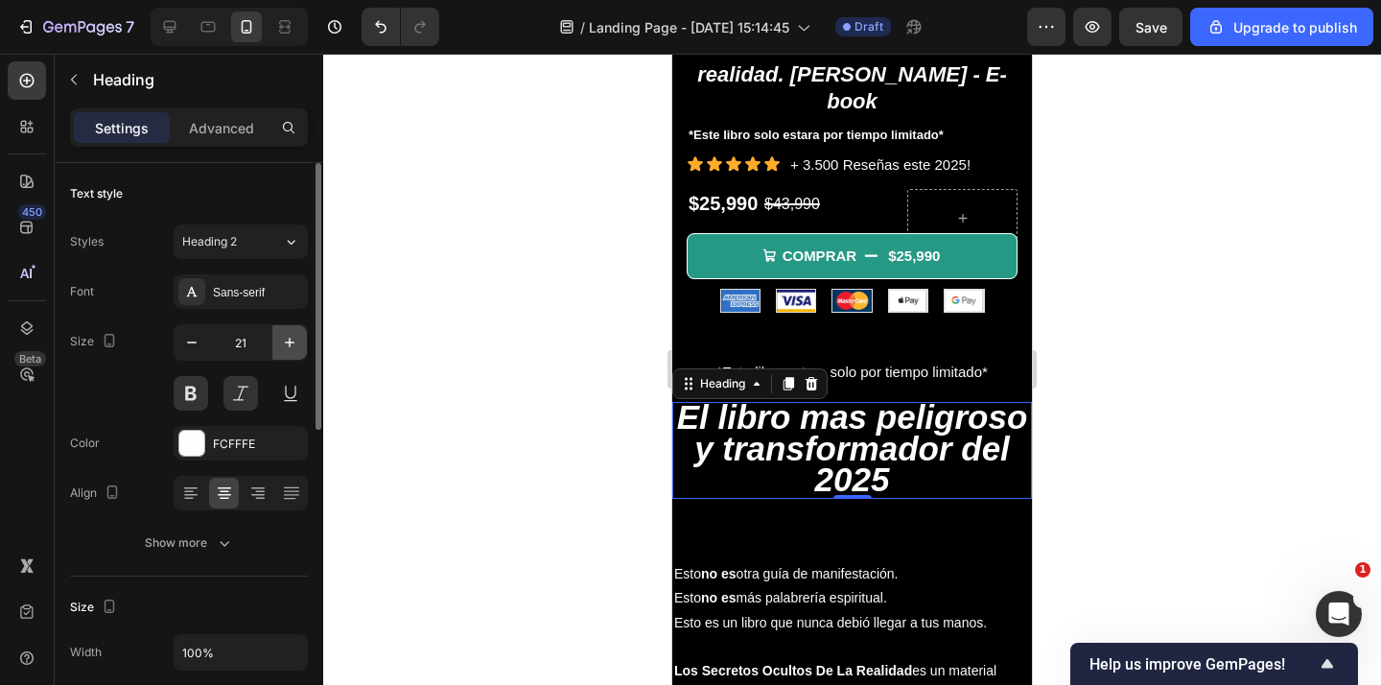
click at [285, 341] on icon "button" at bounding box center [289, 342] width 19 height 19
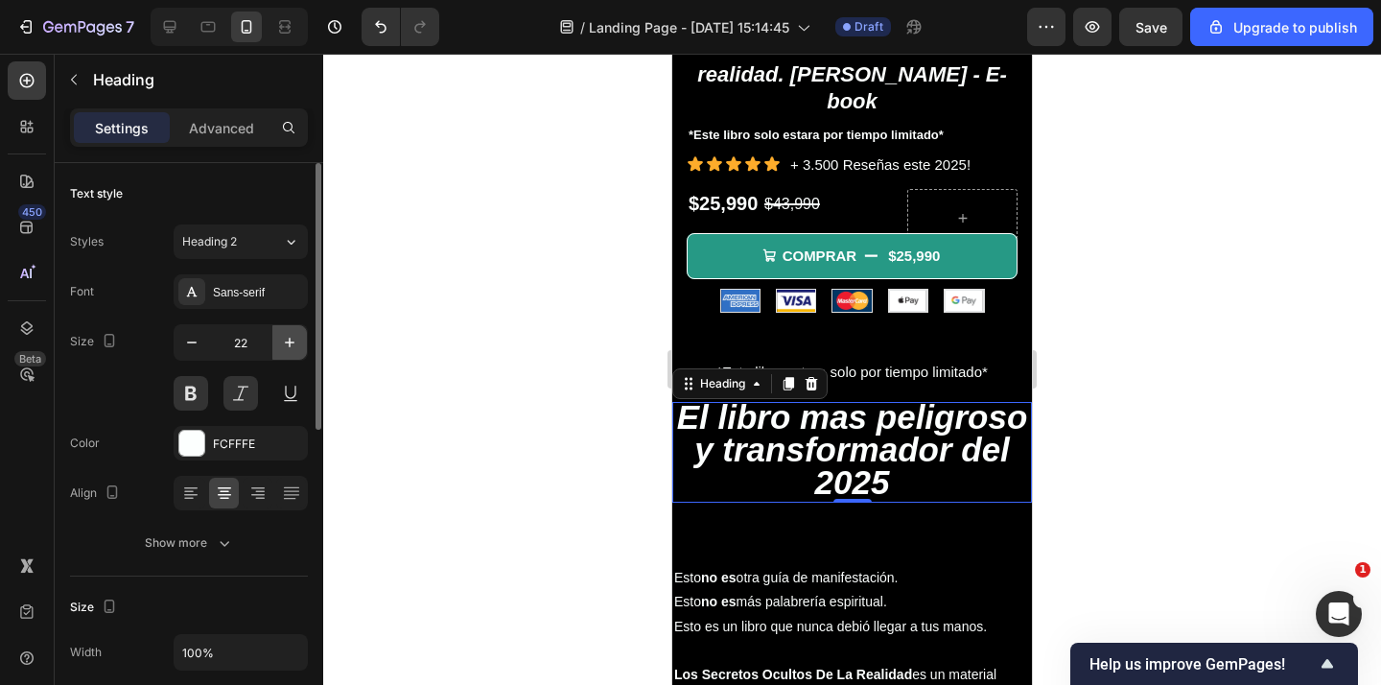
click at [285, 341] on icon "button" at bounding box center [289, 342] width 19 height 19
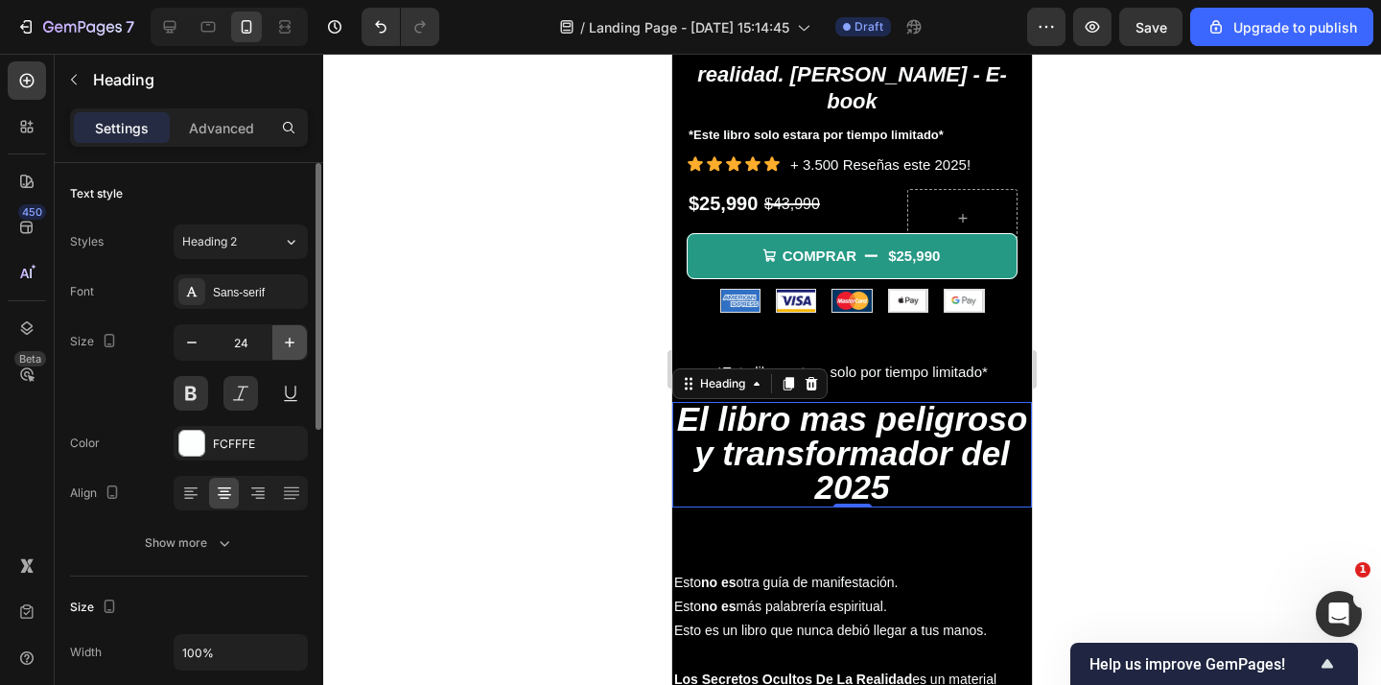
click at [285, 341] on icon "button" at bounding box center [289, 342] width 19 height 19
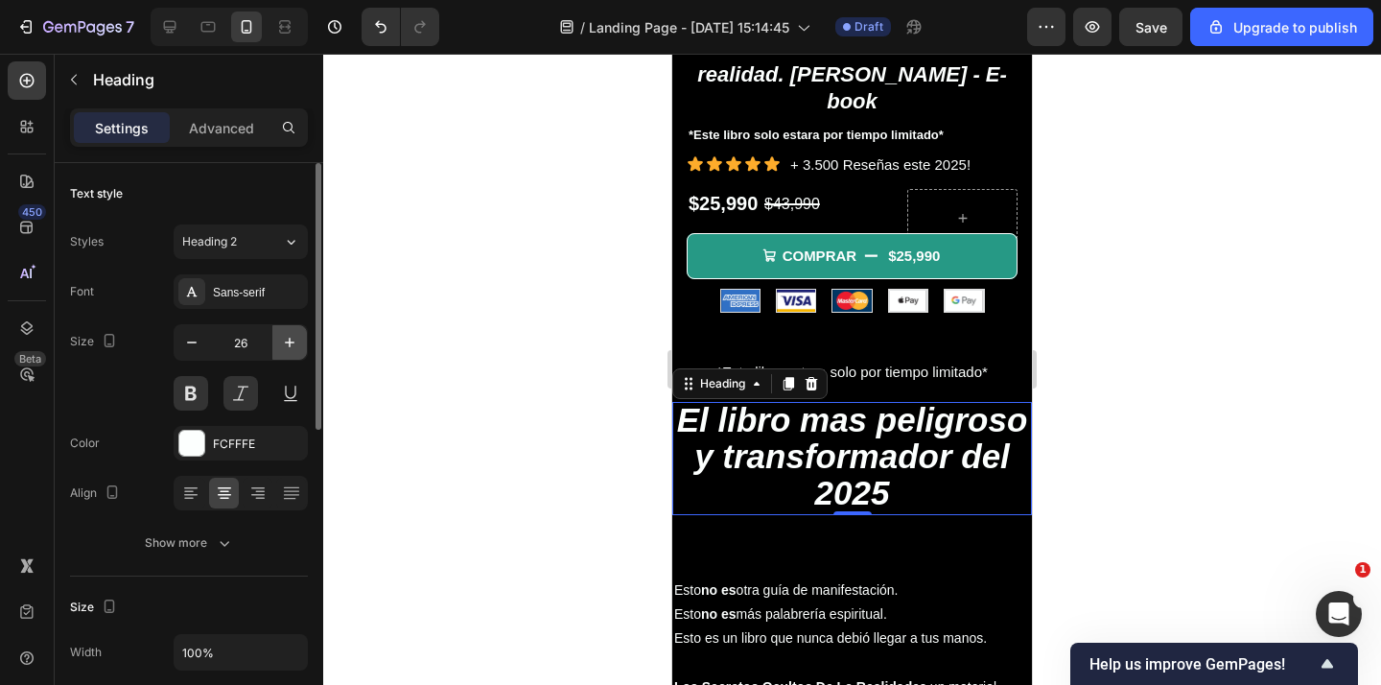
click at [285, 341] on icon "button" at bounding box center [289, 342] width 19 height 19
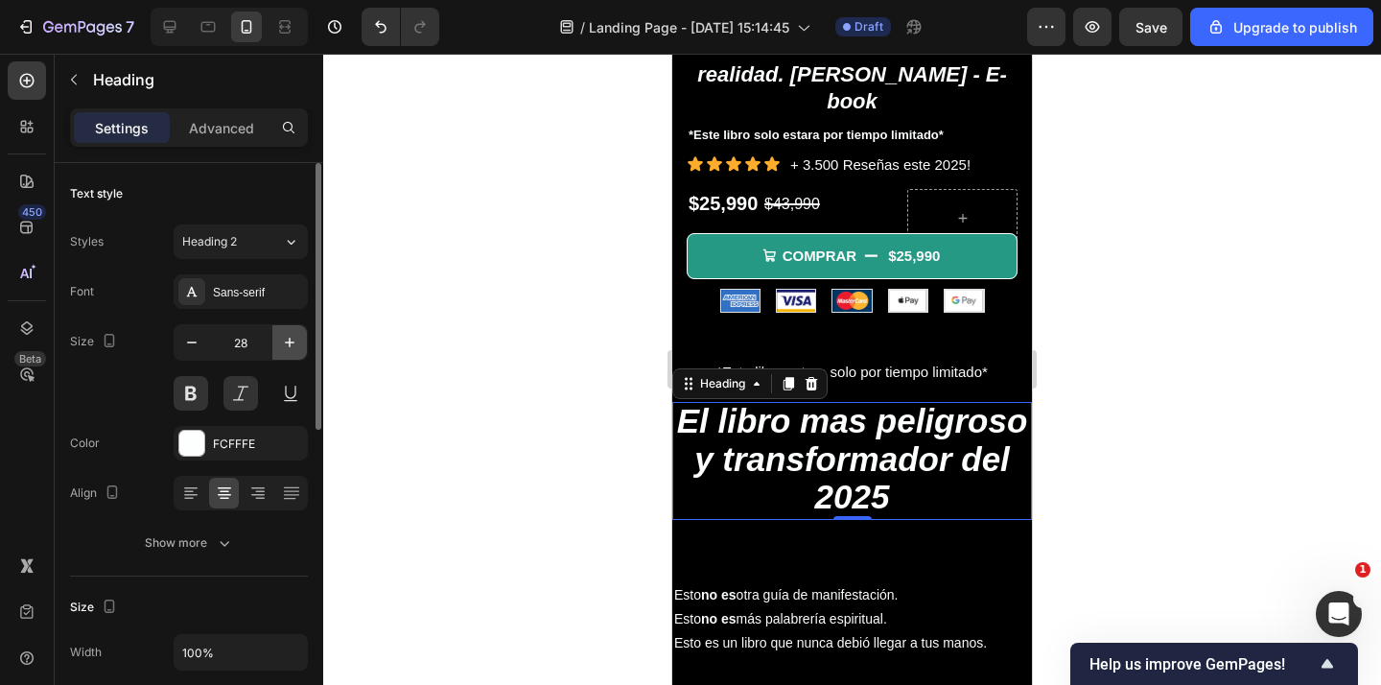
click at [285, 341] on icon "button" at bounding box center [289, 342] width 19 height 19
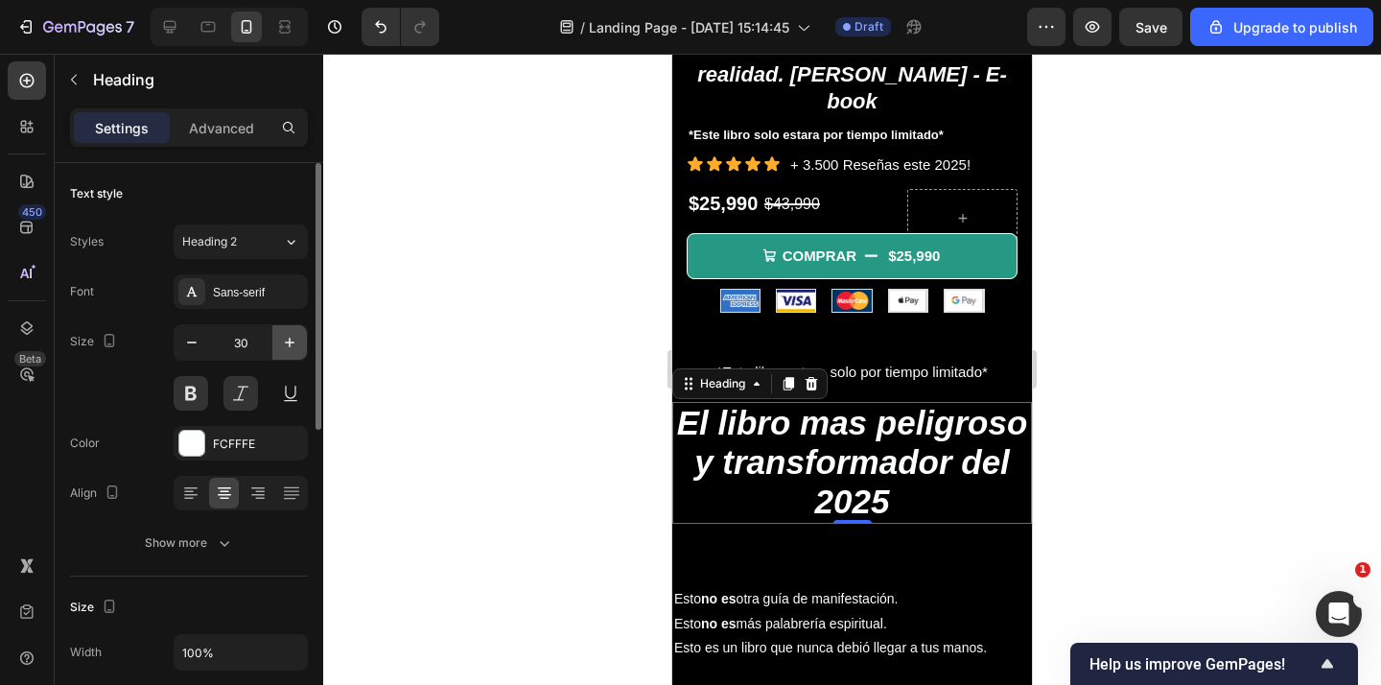
click at [285, 341] on icon "button" at bounding box center [289, 342] width 19 height 19
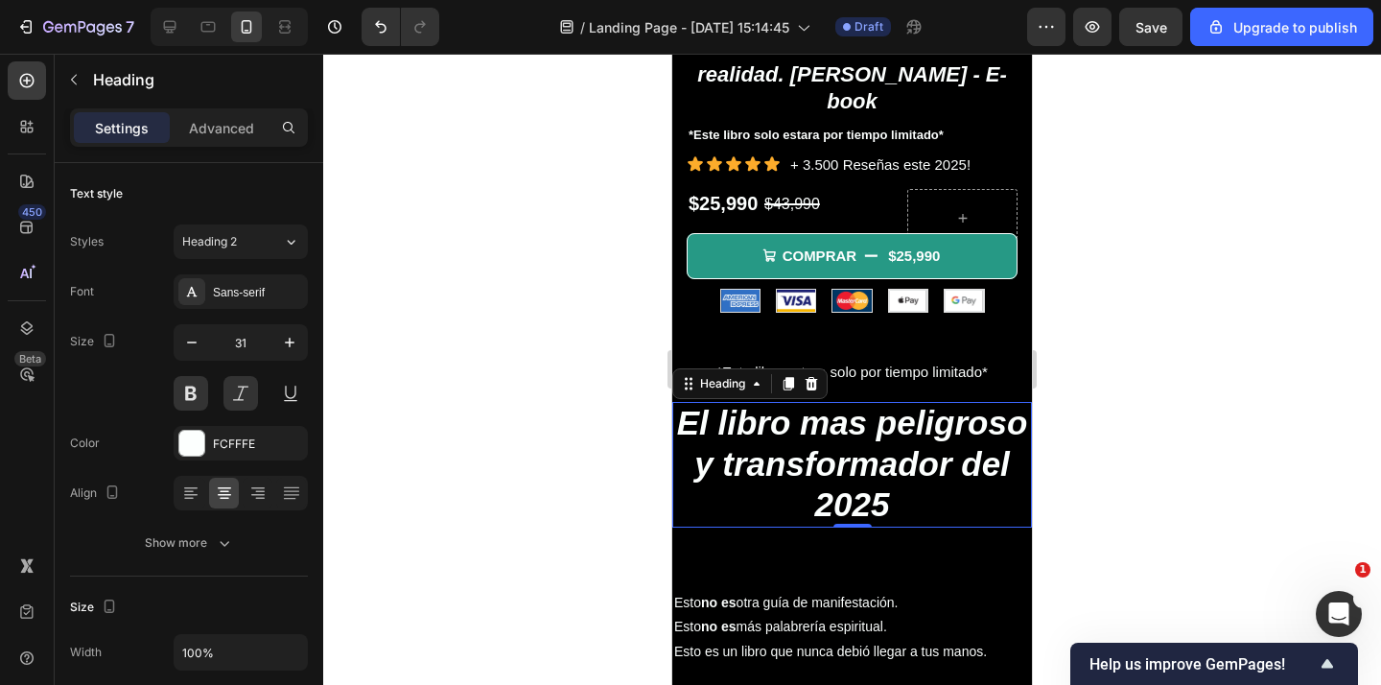
type input "32"
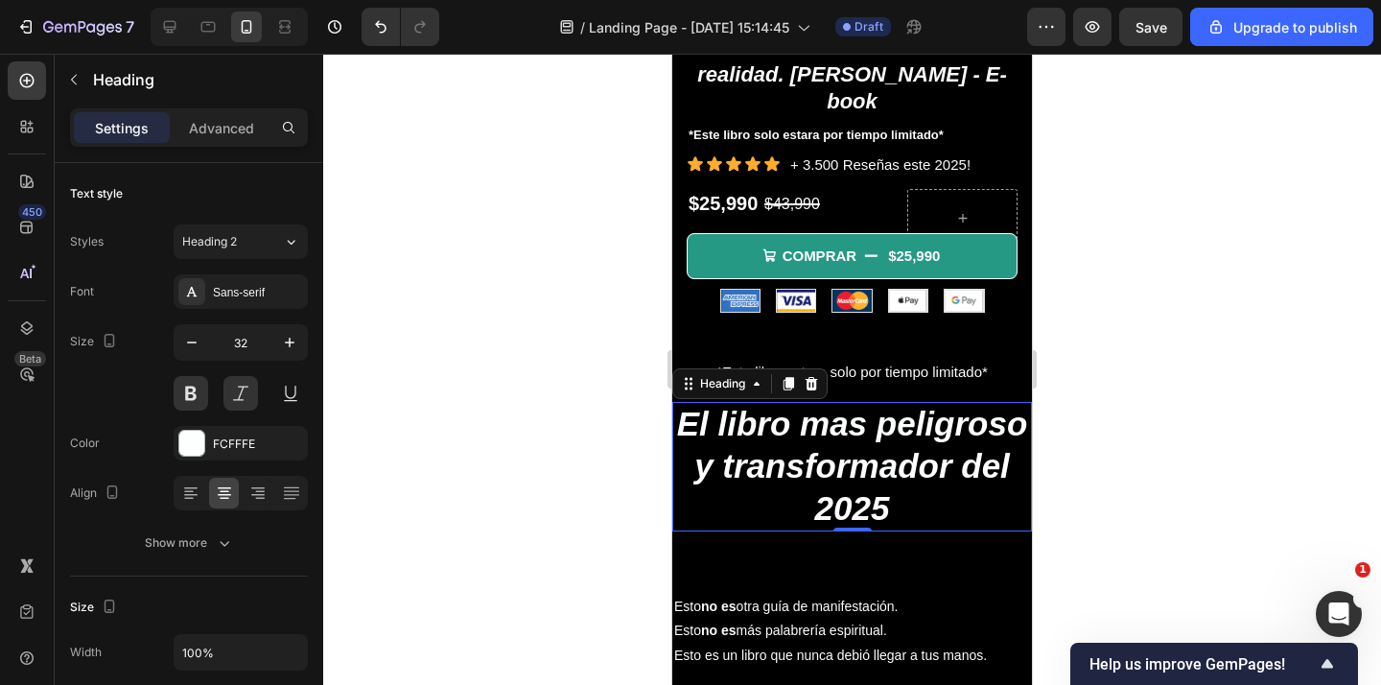
click at [495, 290] on div at bounding box center [851, 369] width 1057 height 631
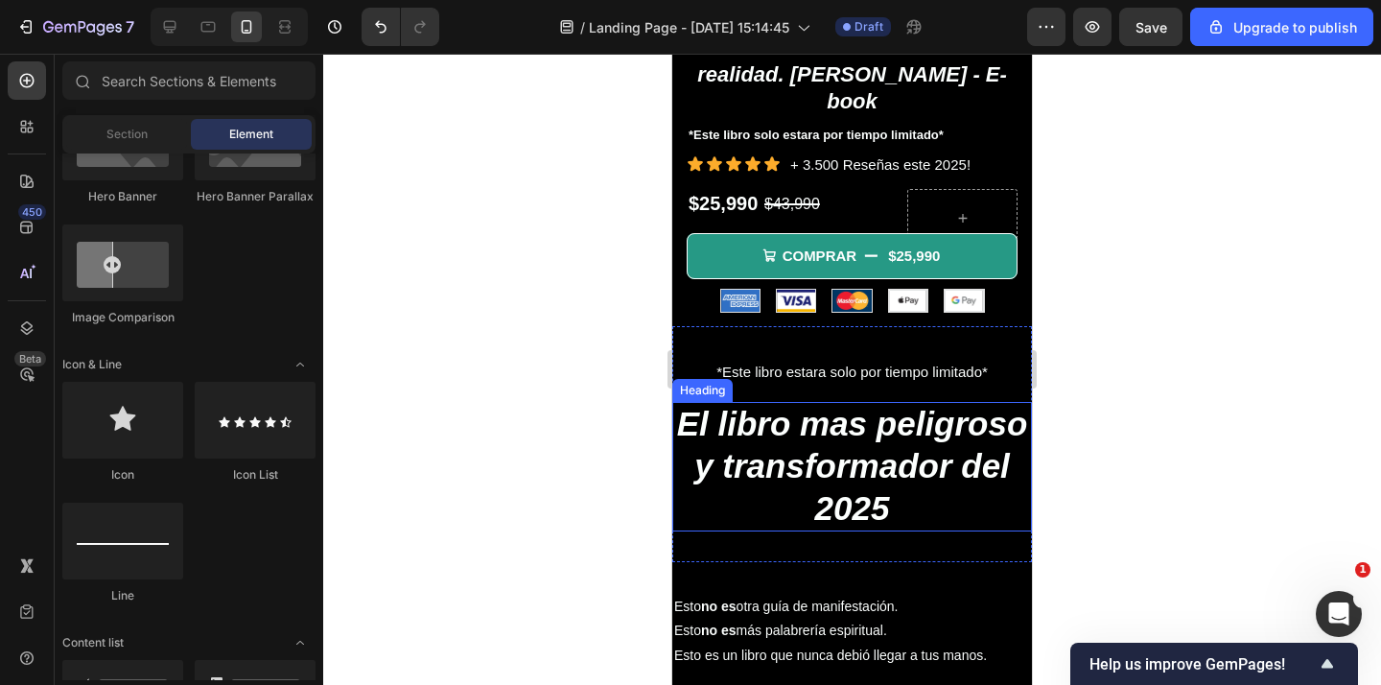
click at [765, 428] on span "El libro mas peligroso y transformador del 2025" at bounding box center [852, 465] width 351 height 121
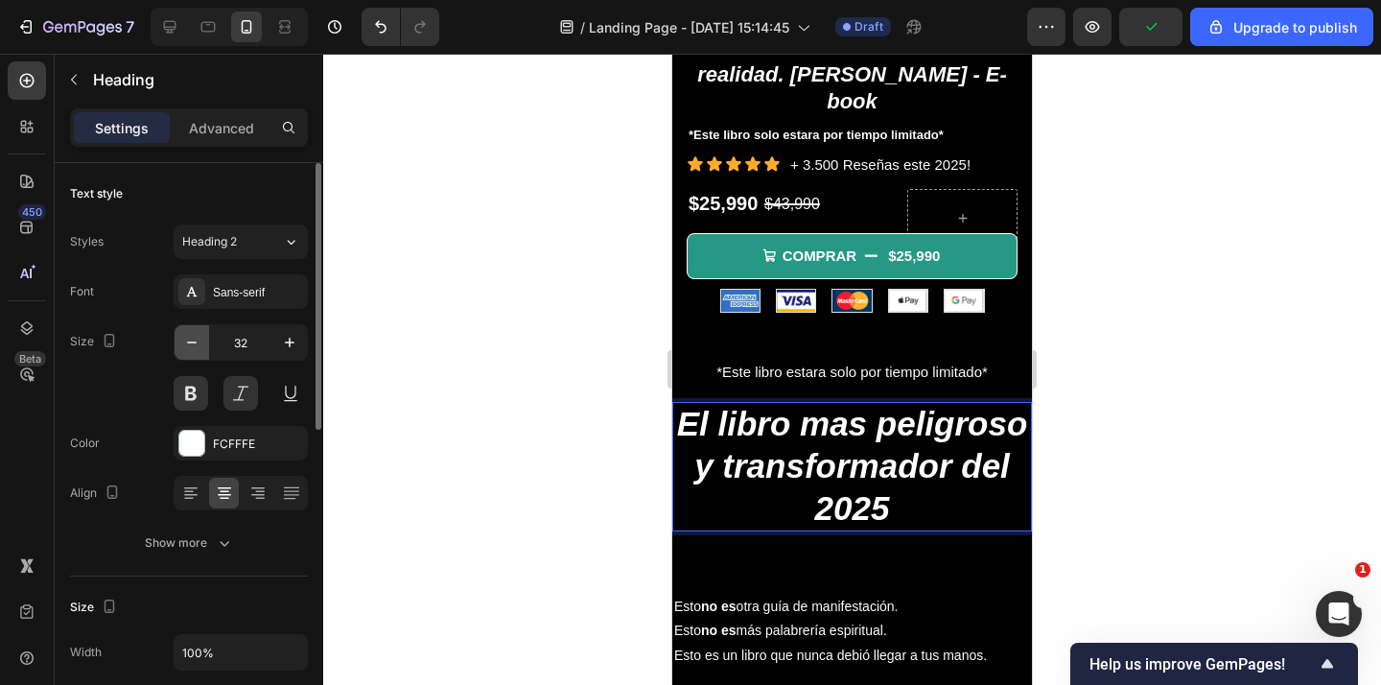
click at [195, 341] on icon "button" at bounding box center [192, 342] width 10 height 2
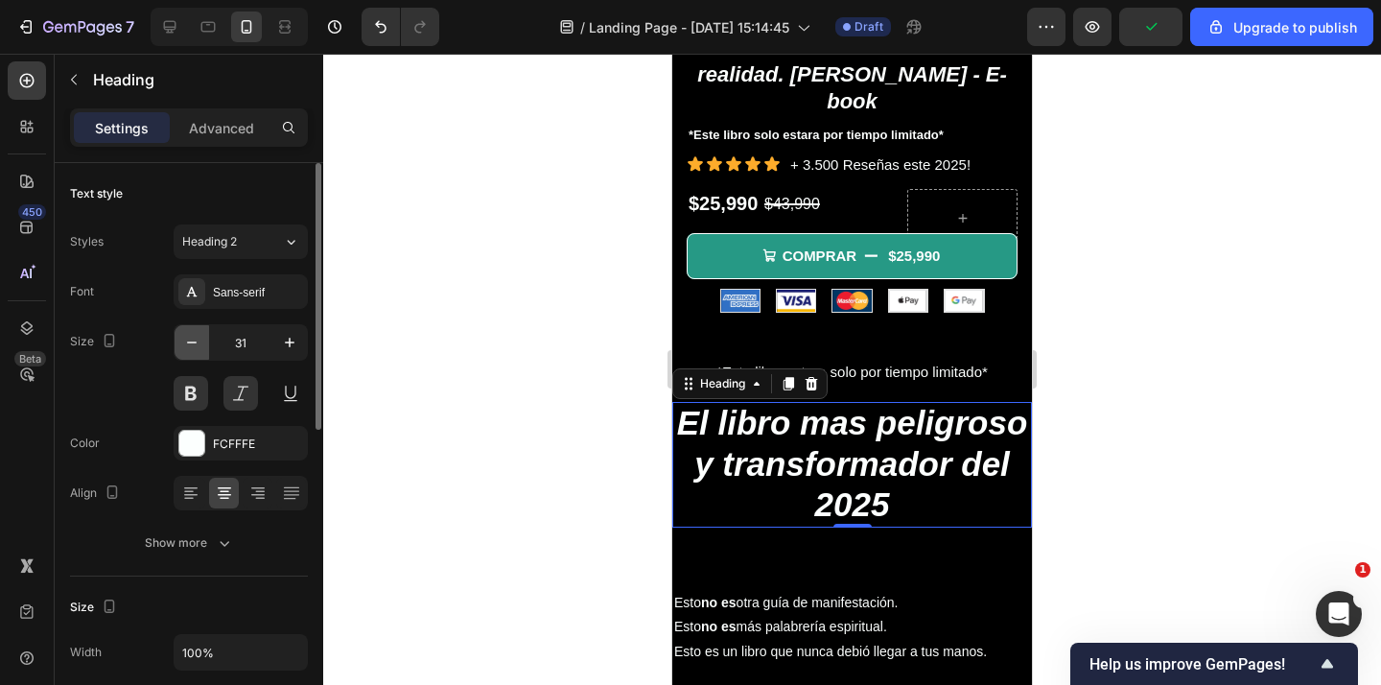
click at [195, 341] on icon "button" at bounding box center [192, 342] width 10 height 2
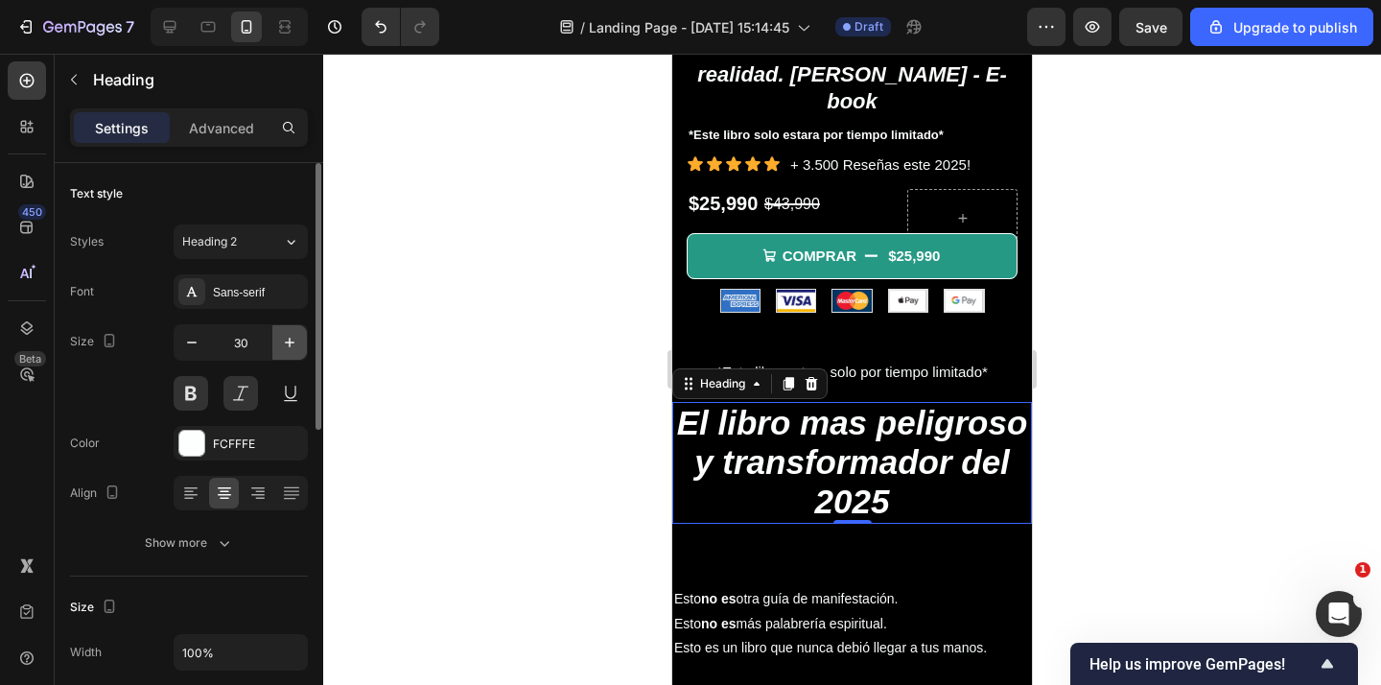
click at [292, 340] on icon "button" at bounding box center [289, 342] width 19 height 19
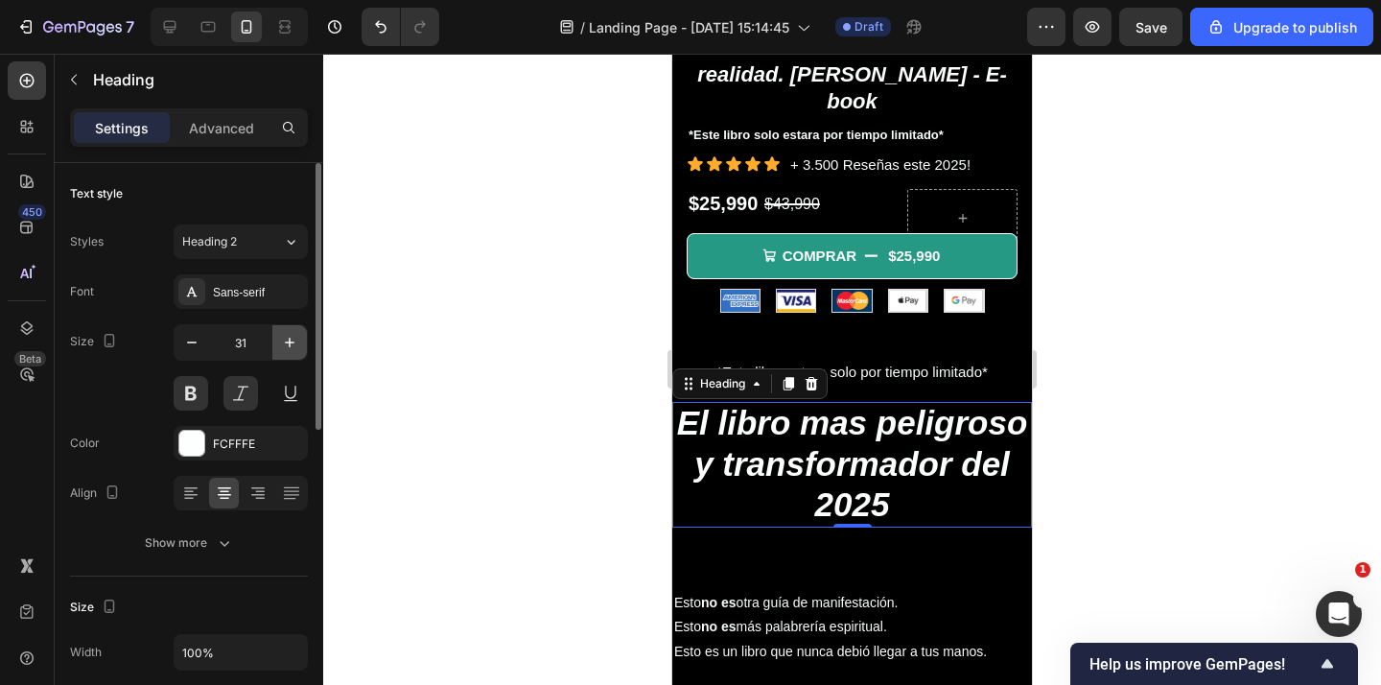
click at [292, 340] on icon "button" at bounding box center [289, 342] width 19 height 19
type input "32"
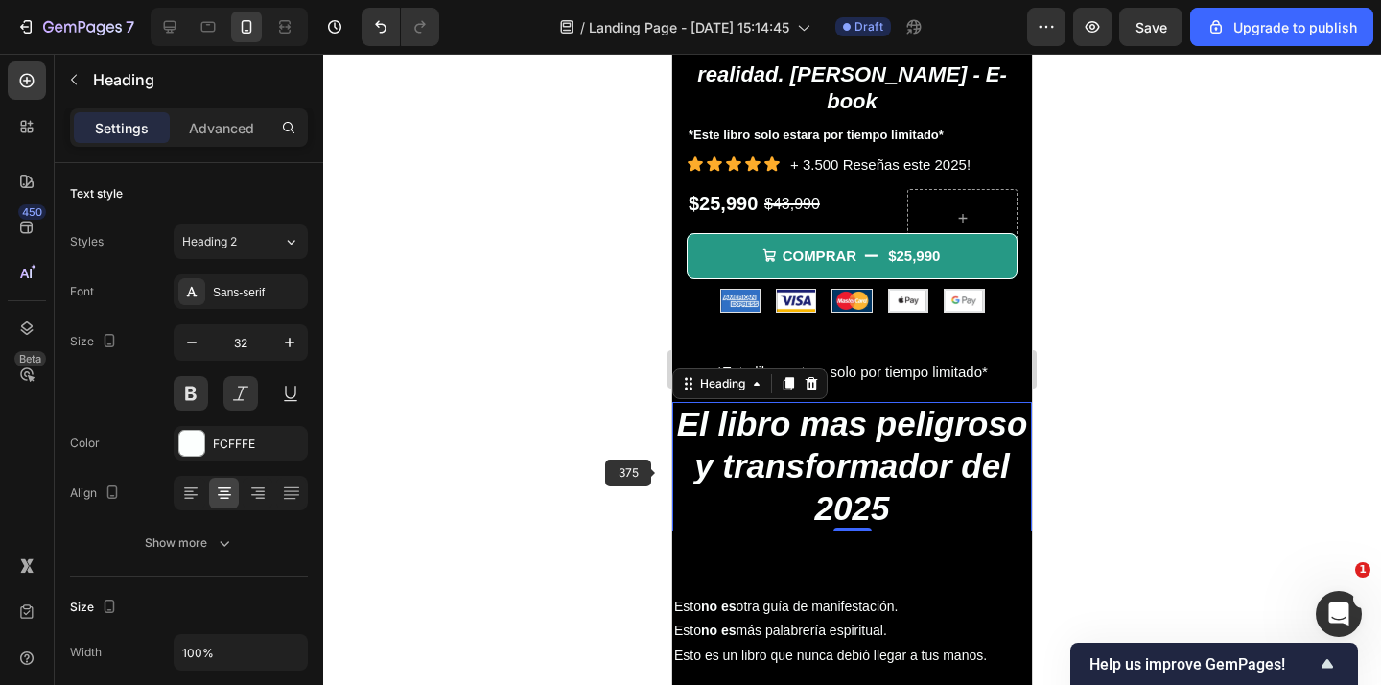
click at [598, 464] on div at bounding box center [851, 369] width 1057 height 631
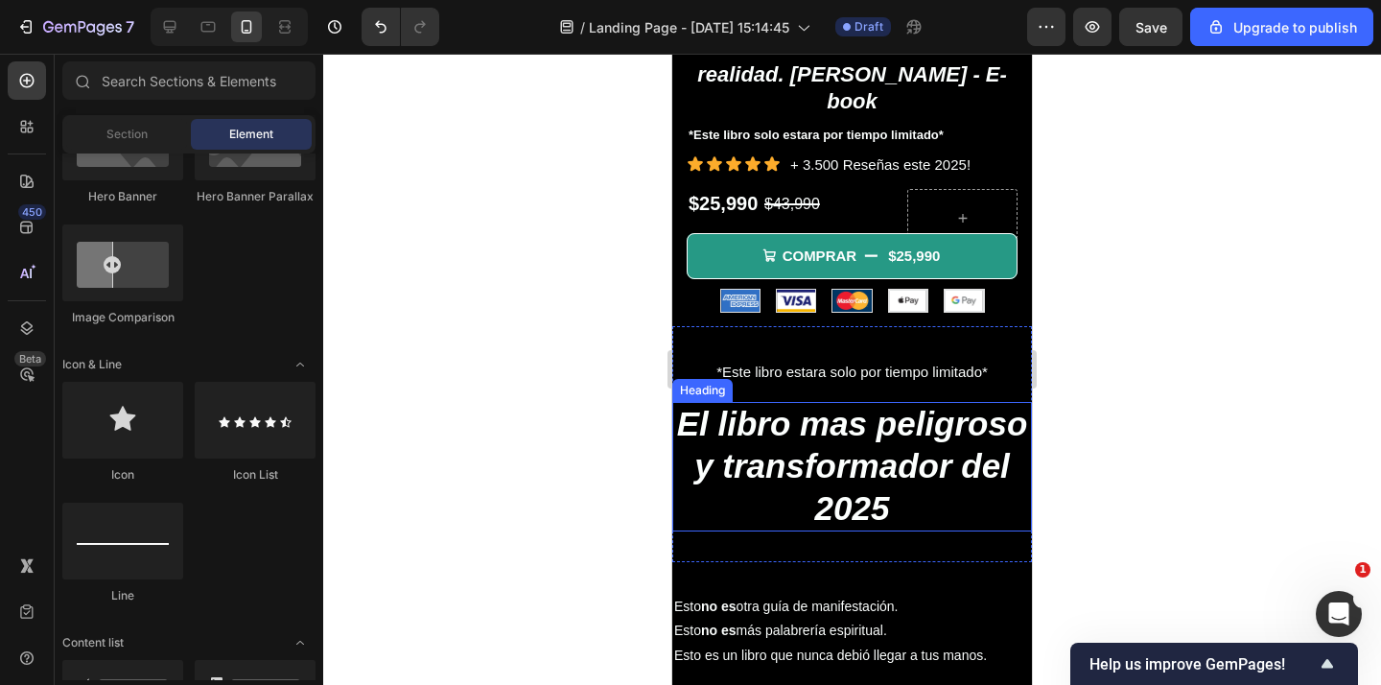
click at [804, 433] on span "El libro mas peligroso y transformador del 2025" at bounding box center [852, 465] width 351 height 121
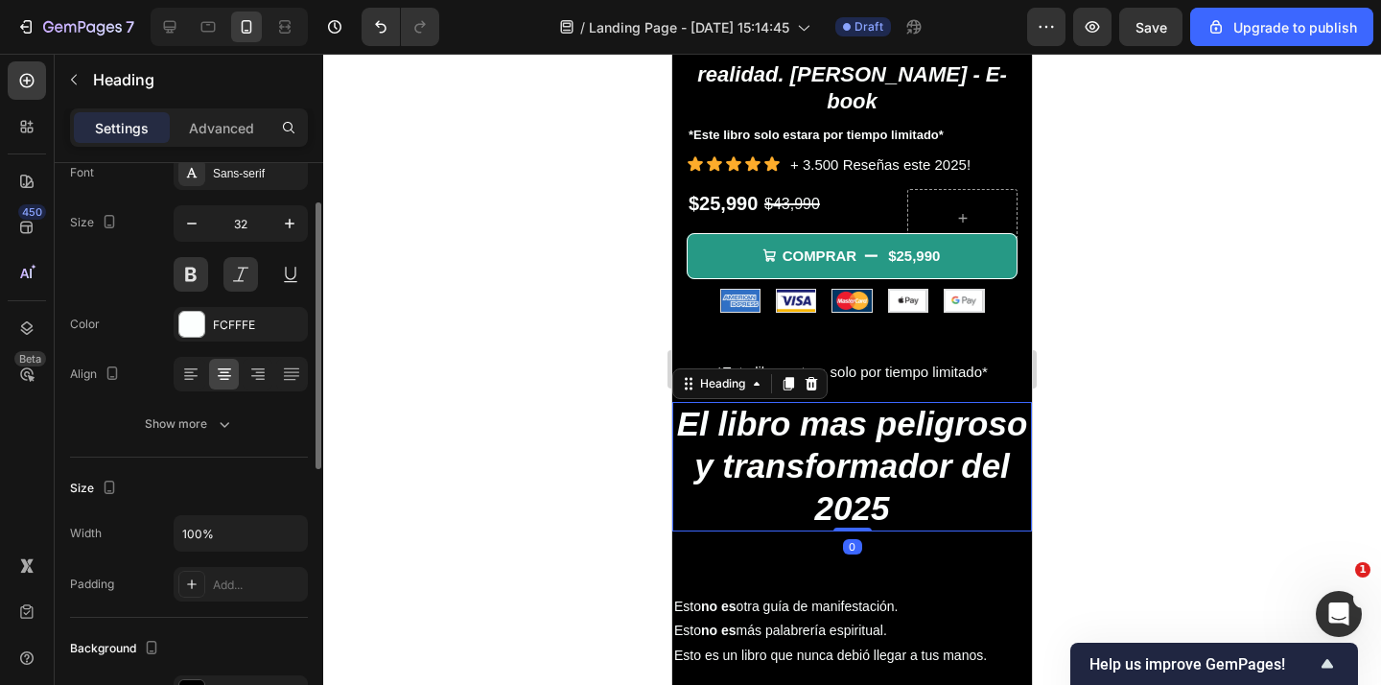
scroll to position [122, 0]
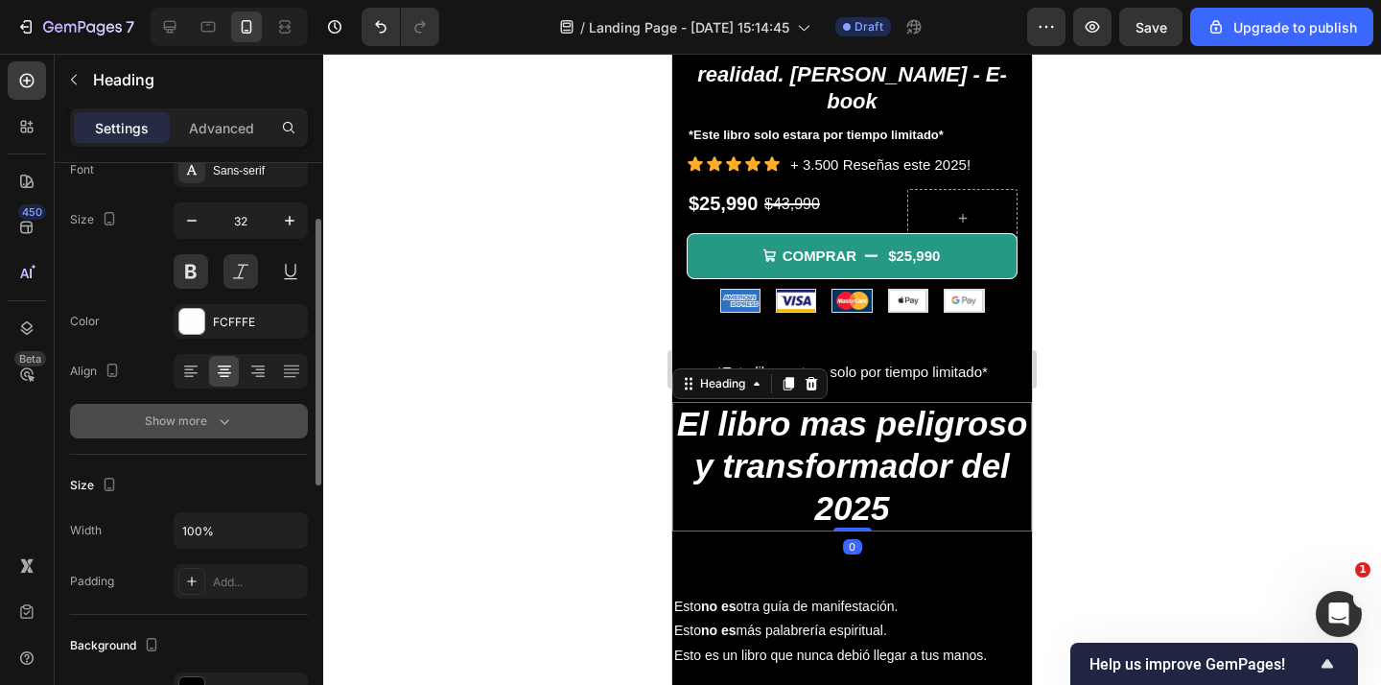
click at [187, 425] on div "Show more" at bounding box center [189, 420] width 89 height 19
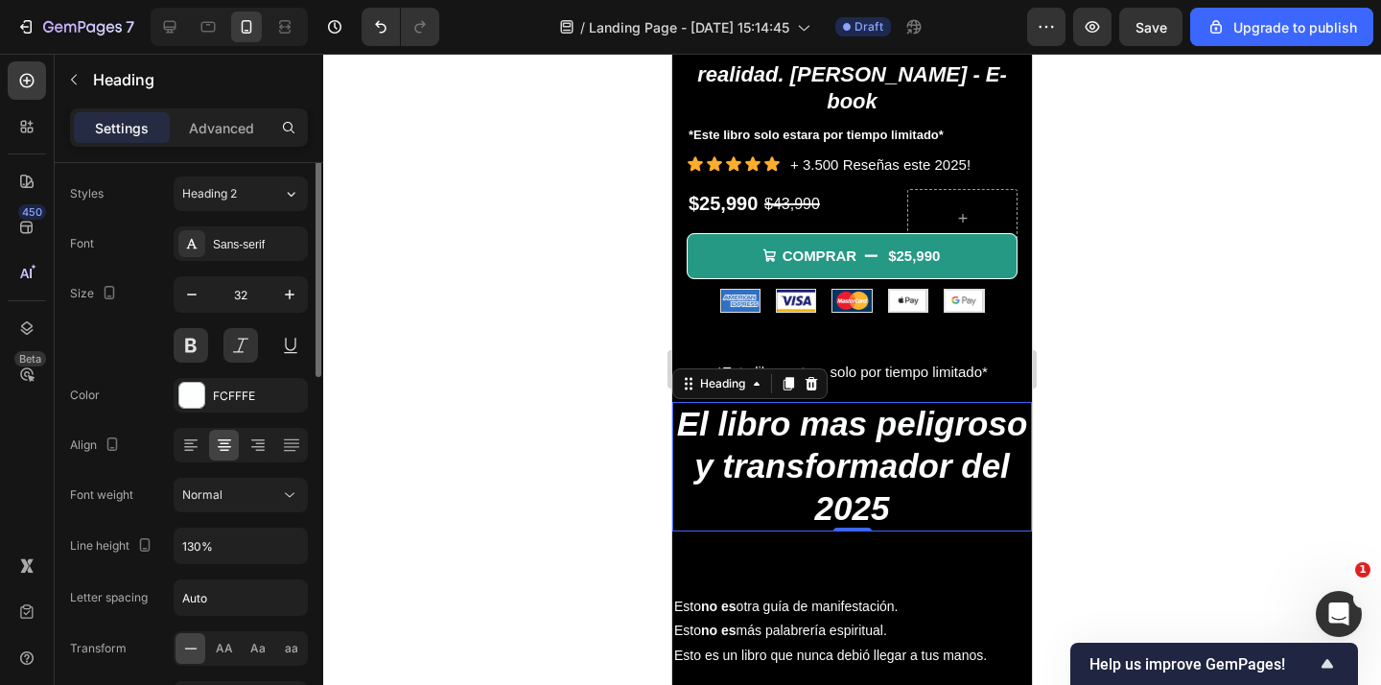
scroll to position [0, 0]
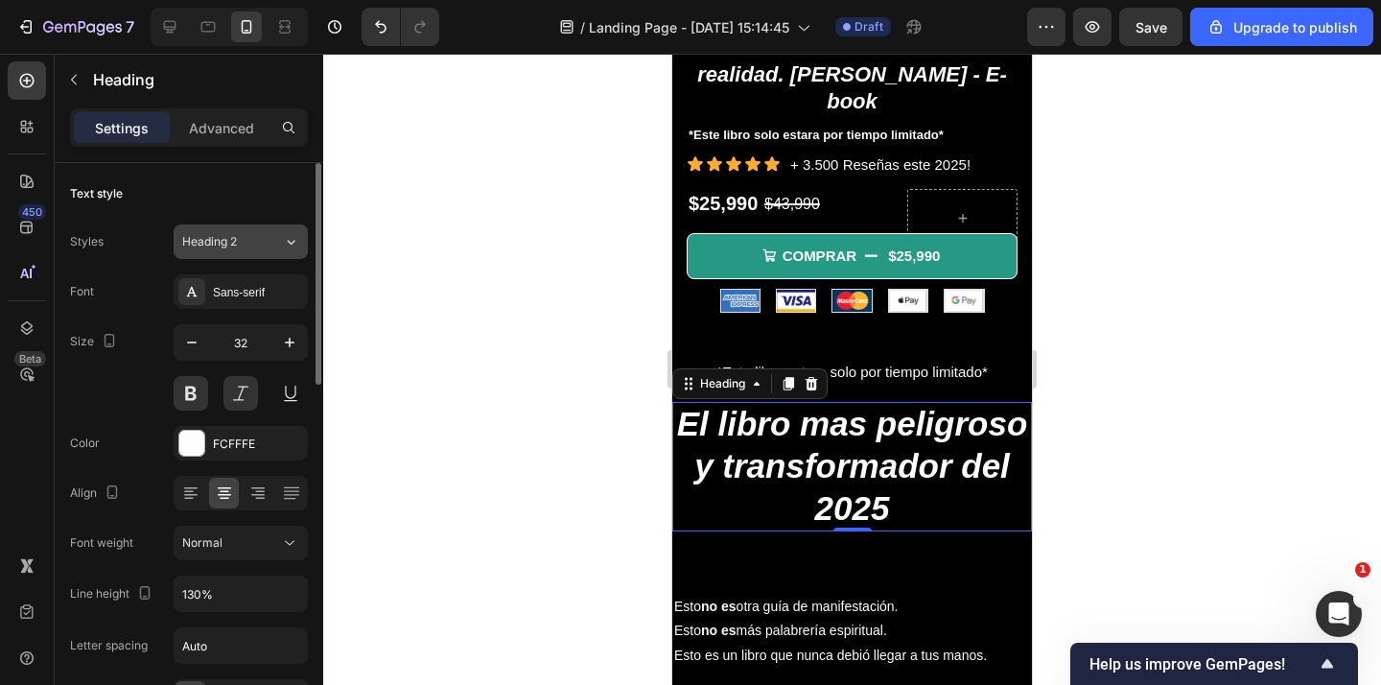
click at [266, 249] on div "Heading 2" at bounding box center [232, 241] width 101 height 17
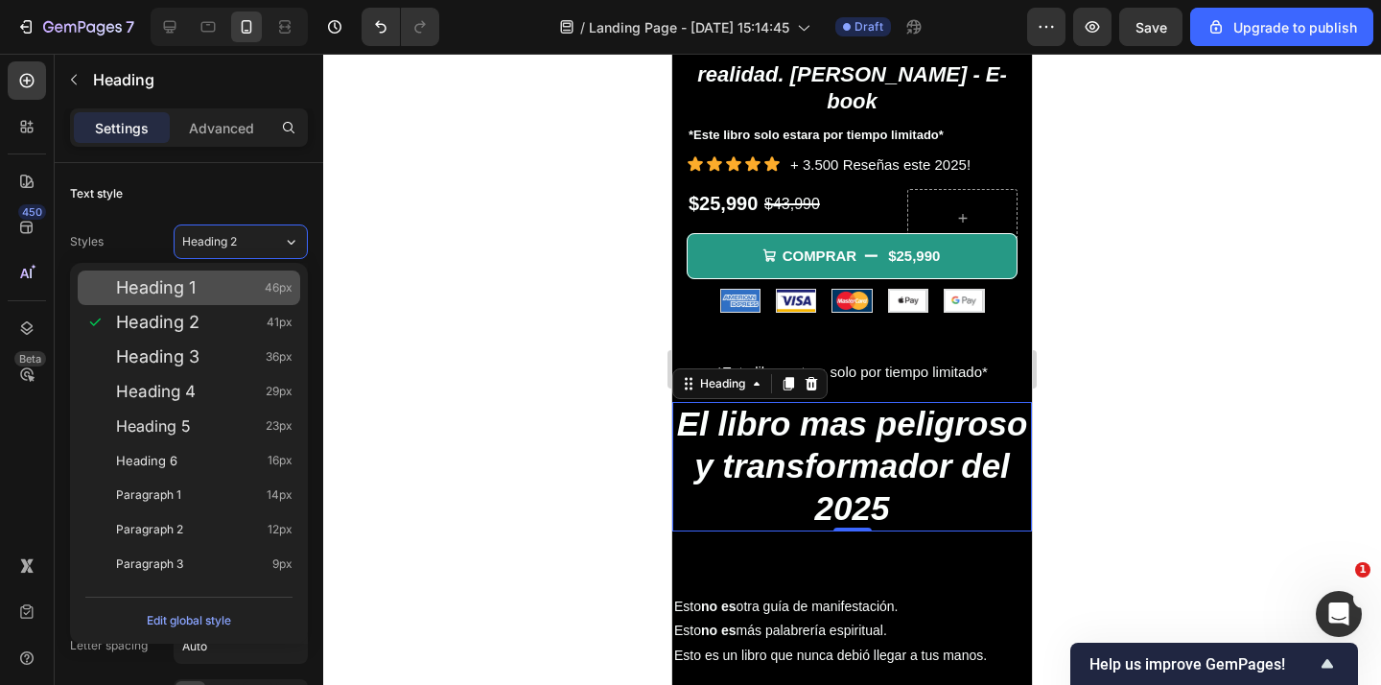
click at [237, 283] on div "Heading 1 46px" at bounding box center [204, 287] width 176 height 19
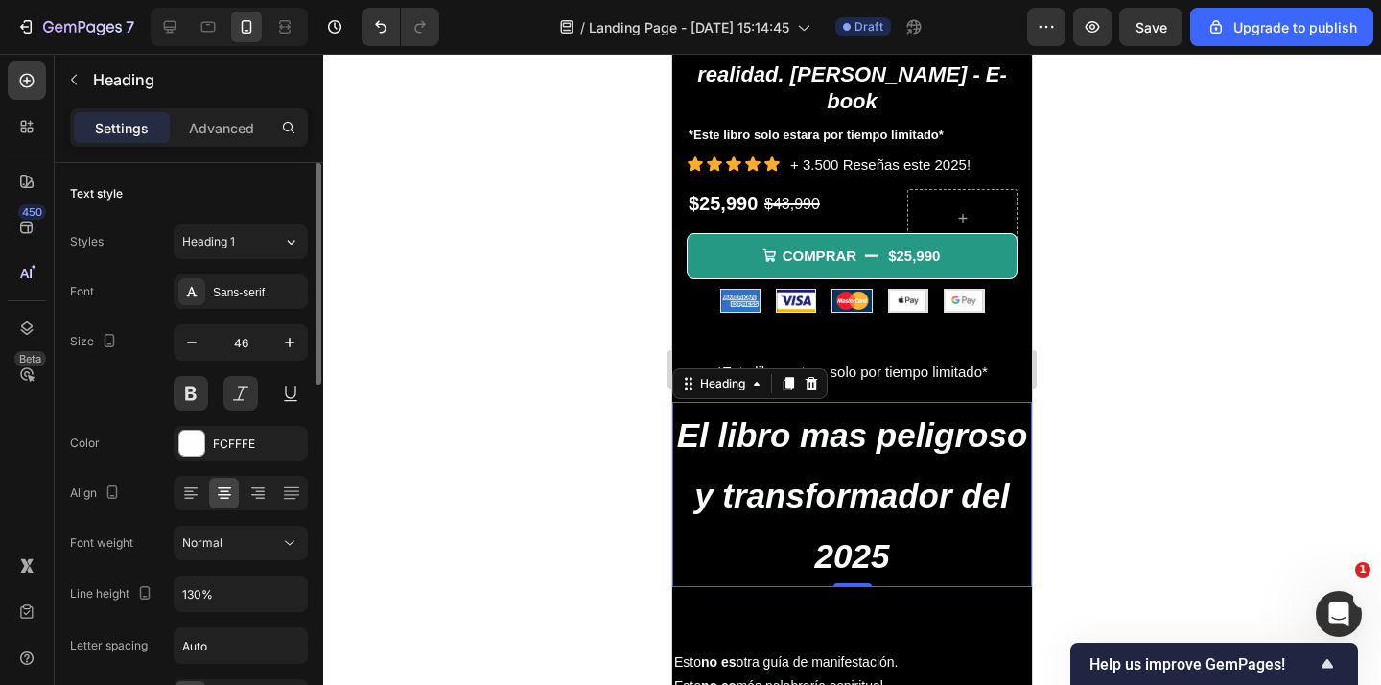
click at [245, 259] on div "Styles Heading 1 Font Sans-serif Size 46 Color FCFFFE Align Font weight Normal …" at bounding box center [189, 518] width 238 height 589
click at [253, 242] on div "Heading 1" at bounding box center [221, 241] width 78 height 17
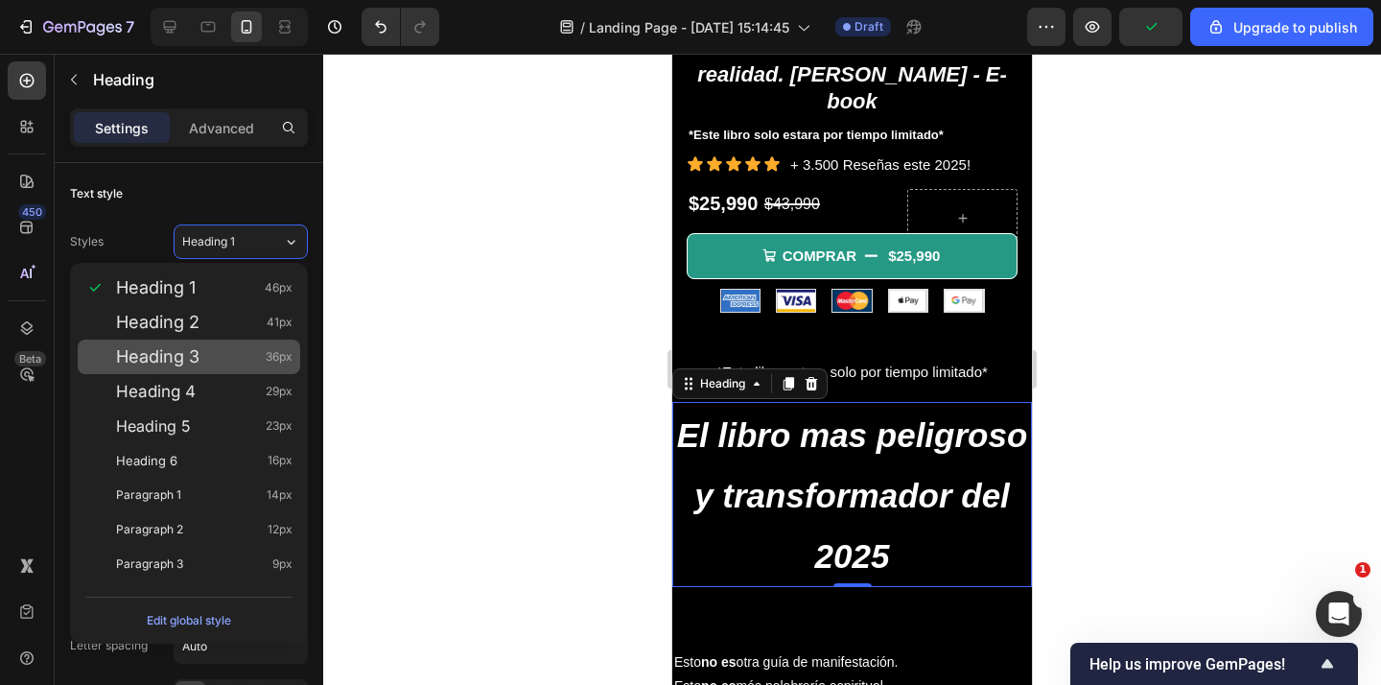
click at [210, 360] on div "Heading 3 36px" at bounding box center [204, 356] width 176 height 19
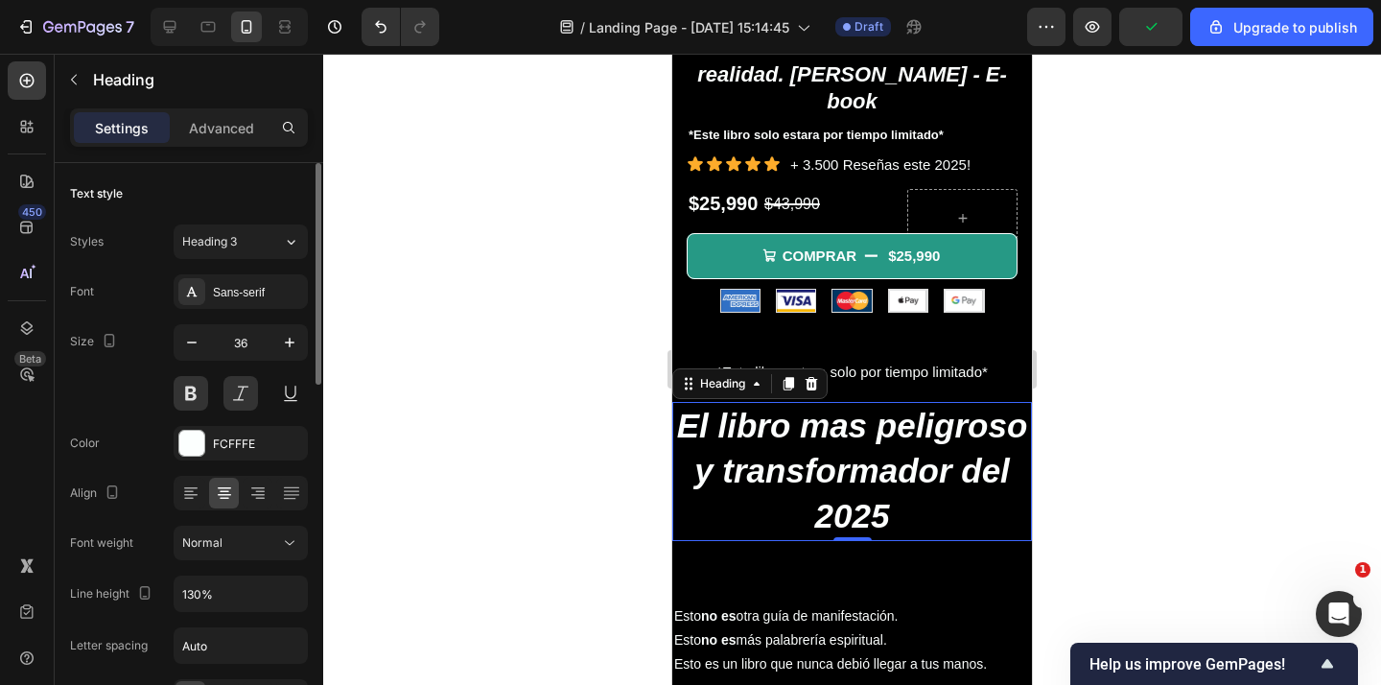
click at [281, 265] on div "Styles Heading 3 Font Sans-serif Size 36 Color FCFFFE Align Font weight Normal …" at bounding box center [189, 518] width 238 height 589
click at [283, 249] on icon at bounding box center [291, 241] width 16 height 19
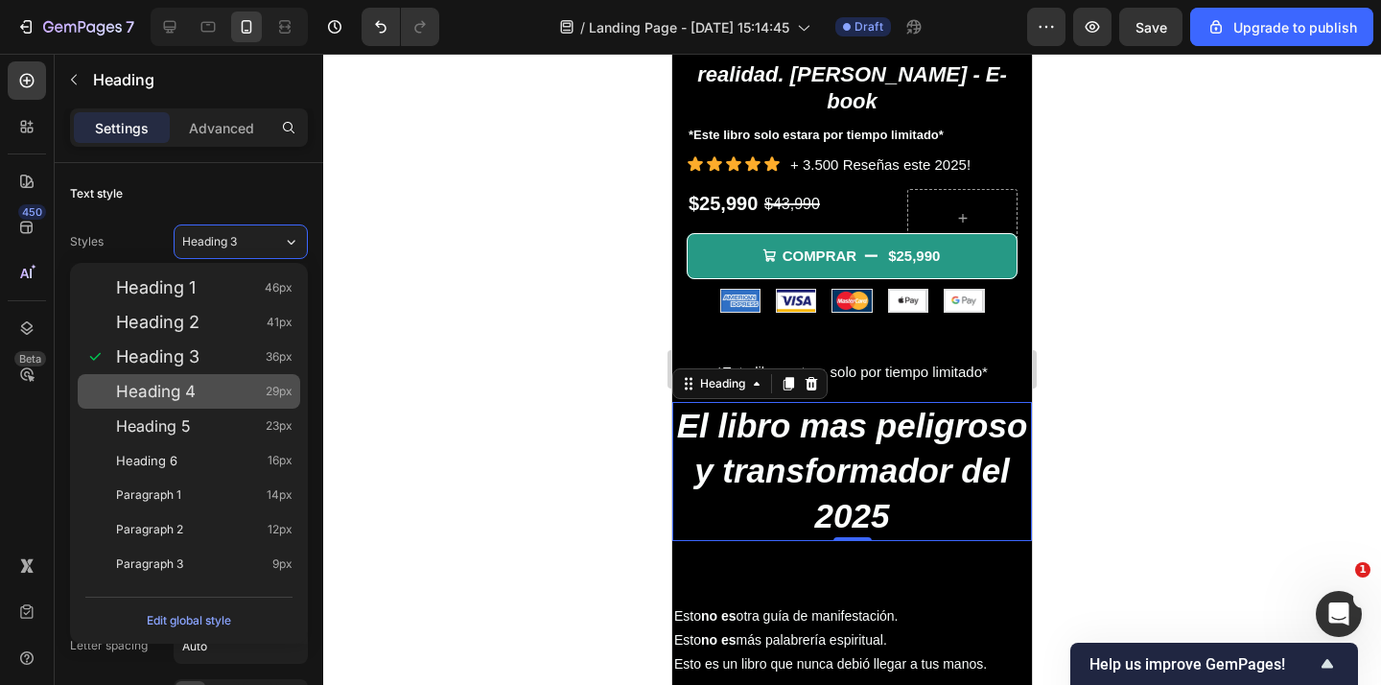
click at [218, 395] on div "Heading 4 29px" at bounding box center [204, 391] width 176 height 19
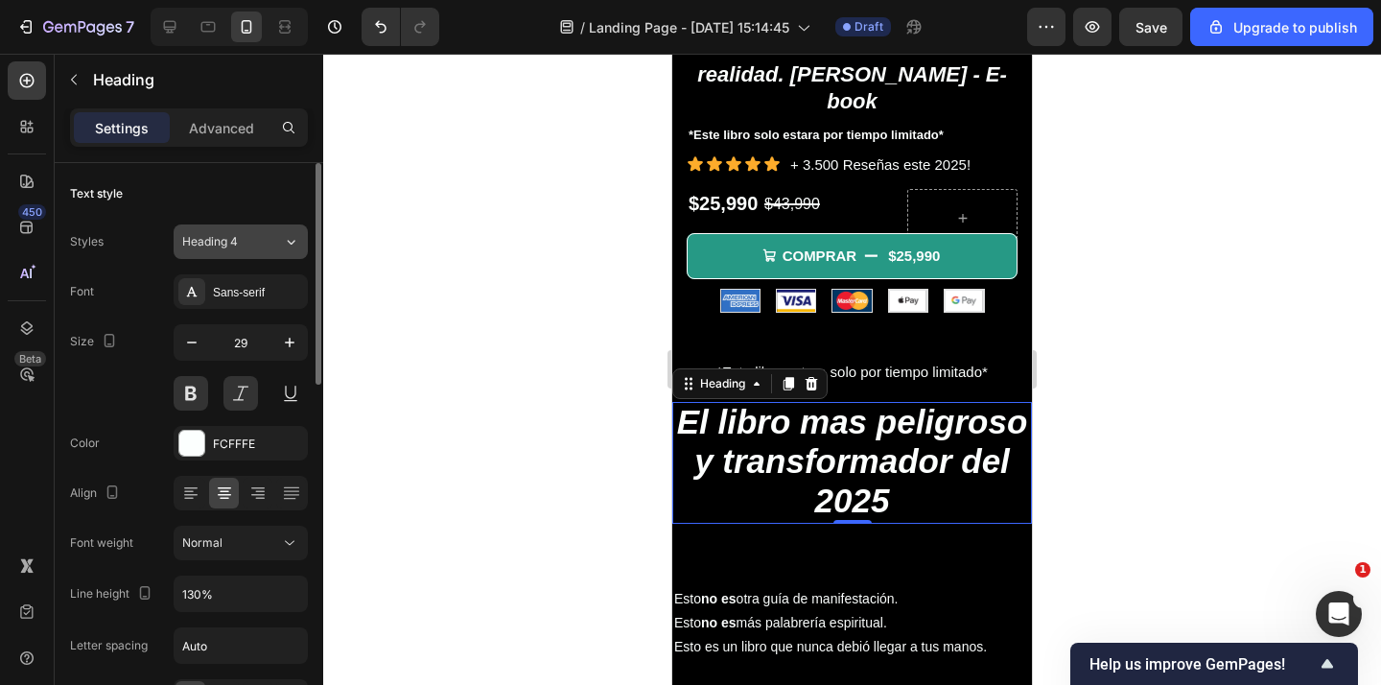
click at [281, 251] on button "Heading 4" at bounding box center [241, 241] width 134 height 35
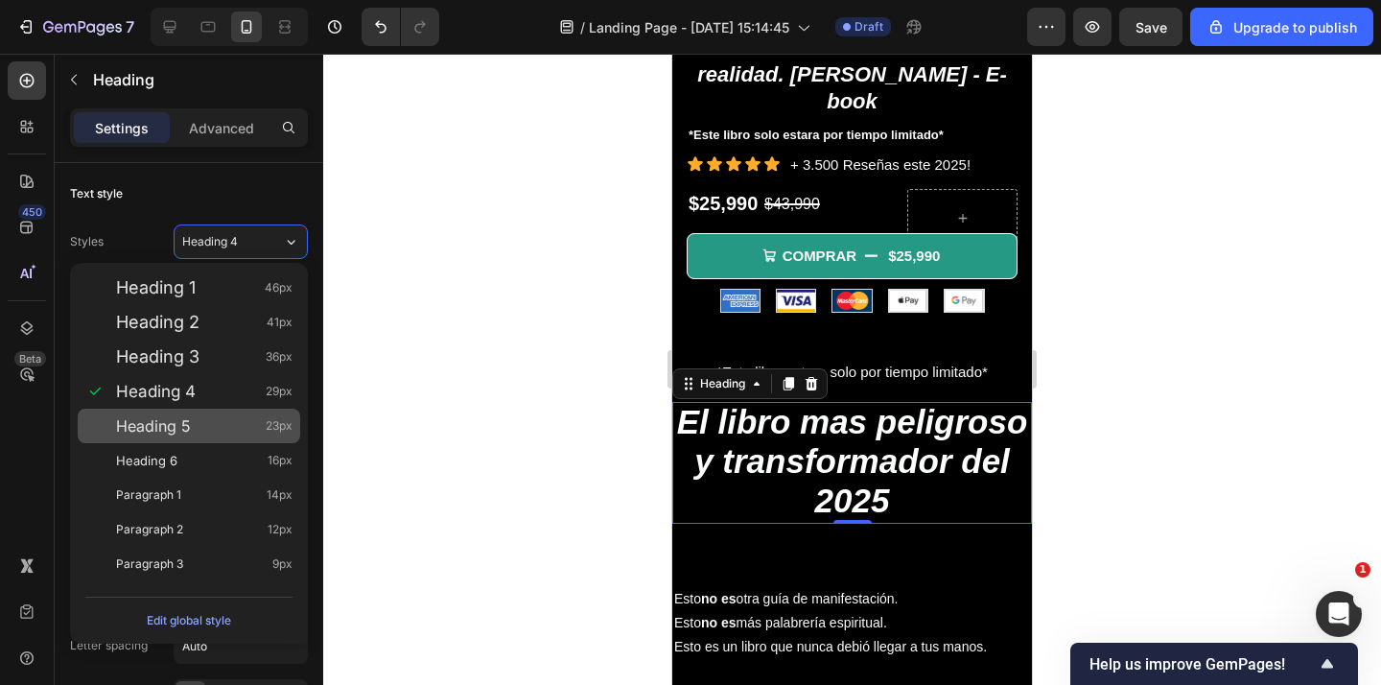
click at [215, 420] on div "Heading 5 23px" at bounding box center [204, 425] width 176 height 19
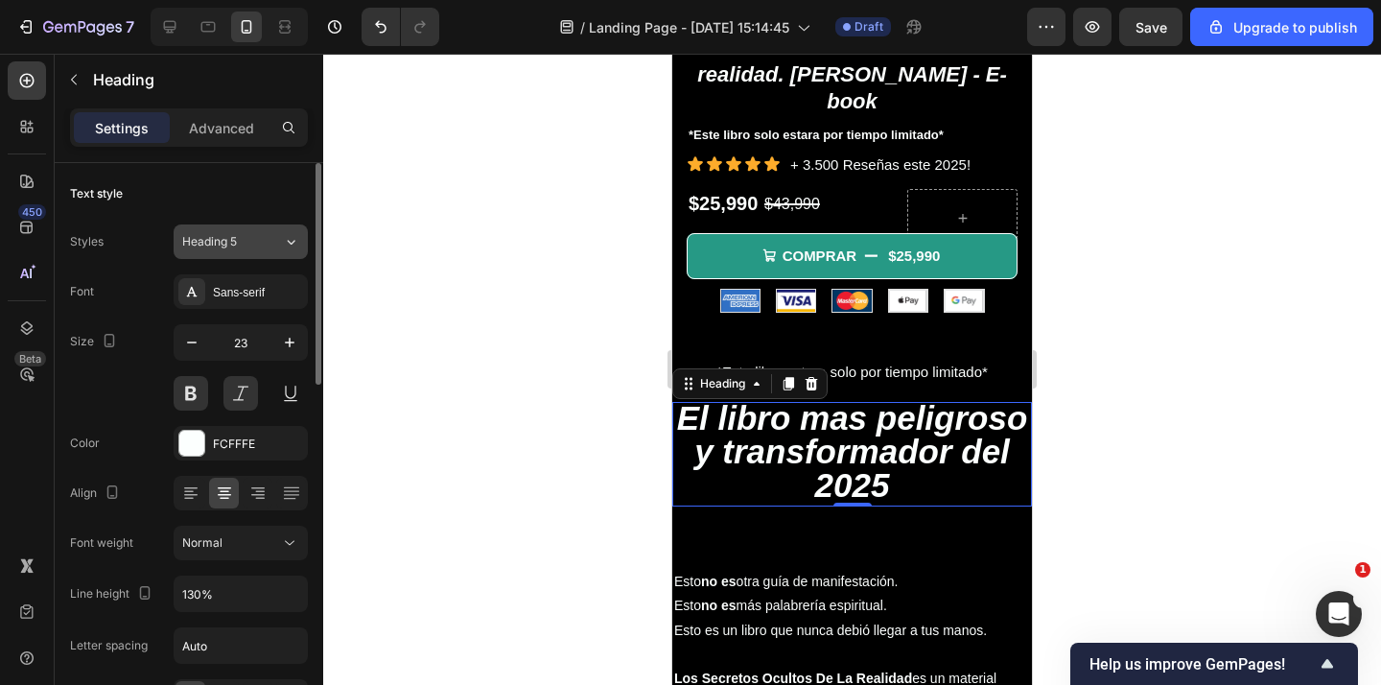
click at [269, 243] on div "Heading 5" at bounding box center [232, 241] width 101 height 17
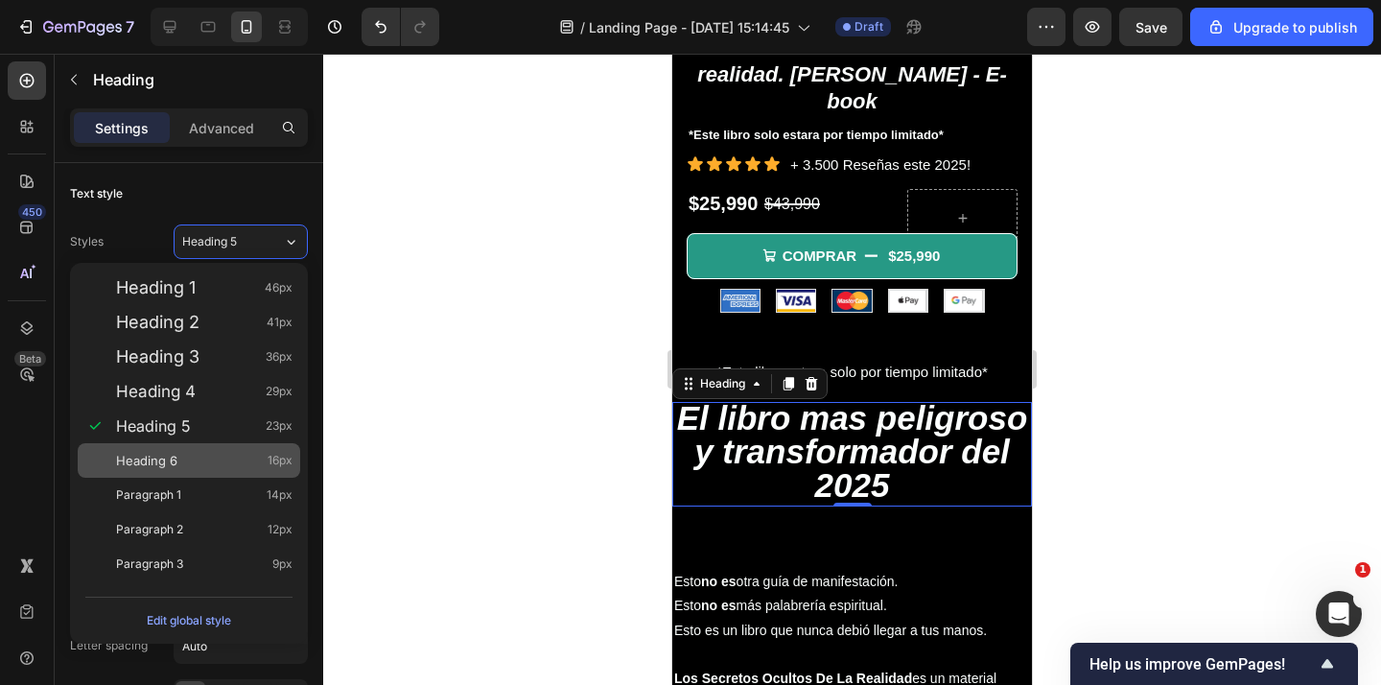
click at [231, 449] on div "Heading 6 16px" at bounding box center [189, 460] width 222 height 35
type input "16"
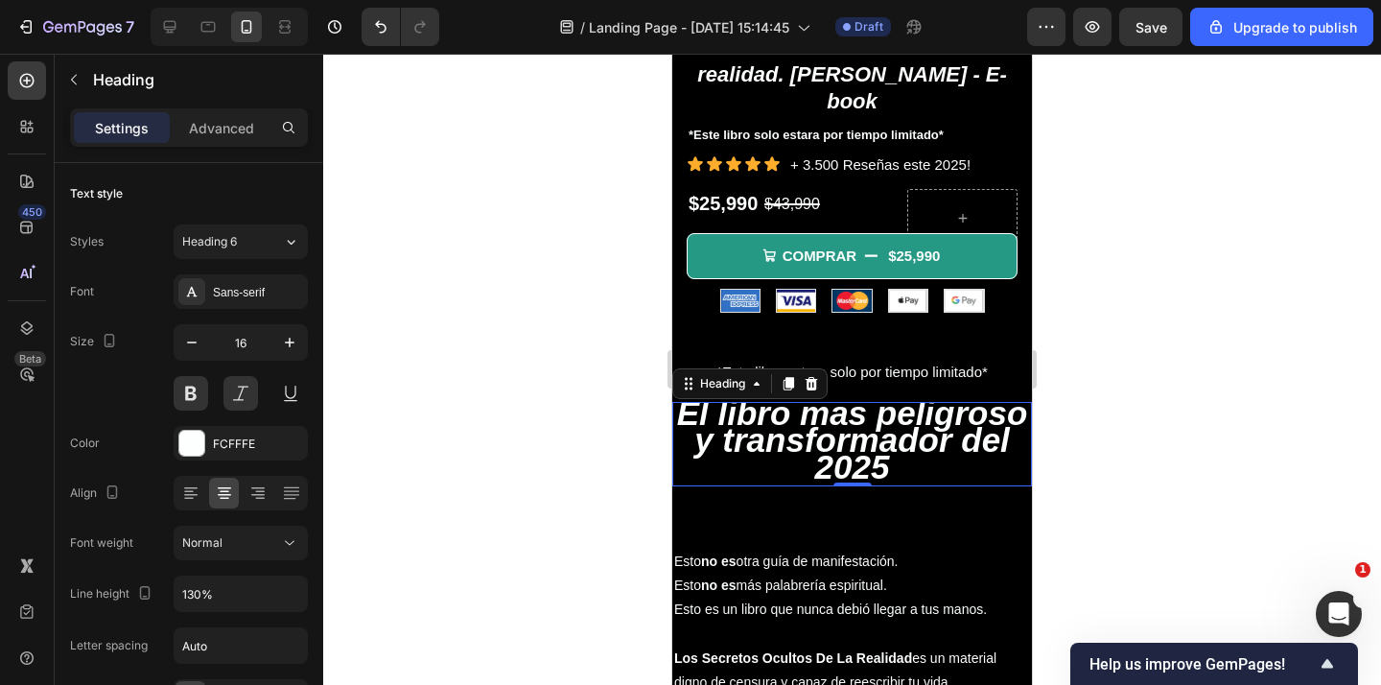
click at [551, 285] on div at bounding box center [851, 369] width 1057 height 631
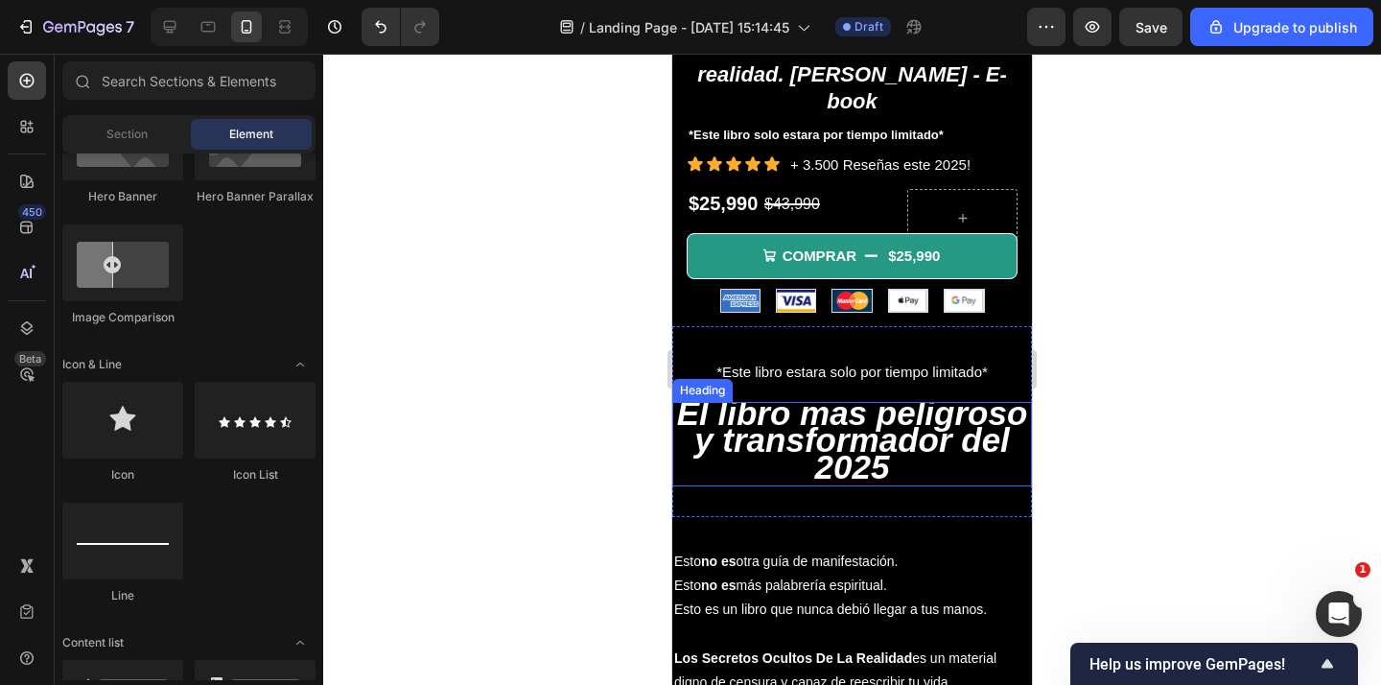
click at [849, 409] on span "El libro mas peligroso y transformador del 2025" at bounding box center [852, 439] width 351 height 91
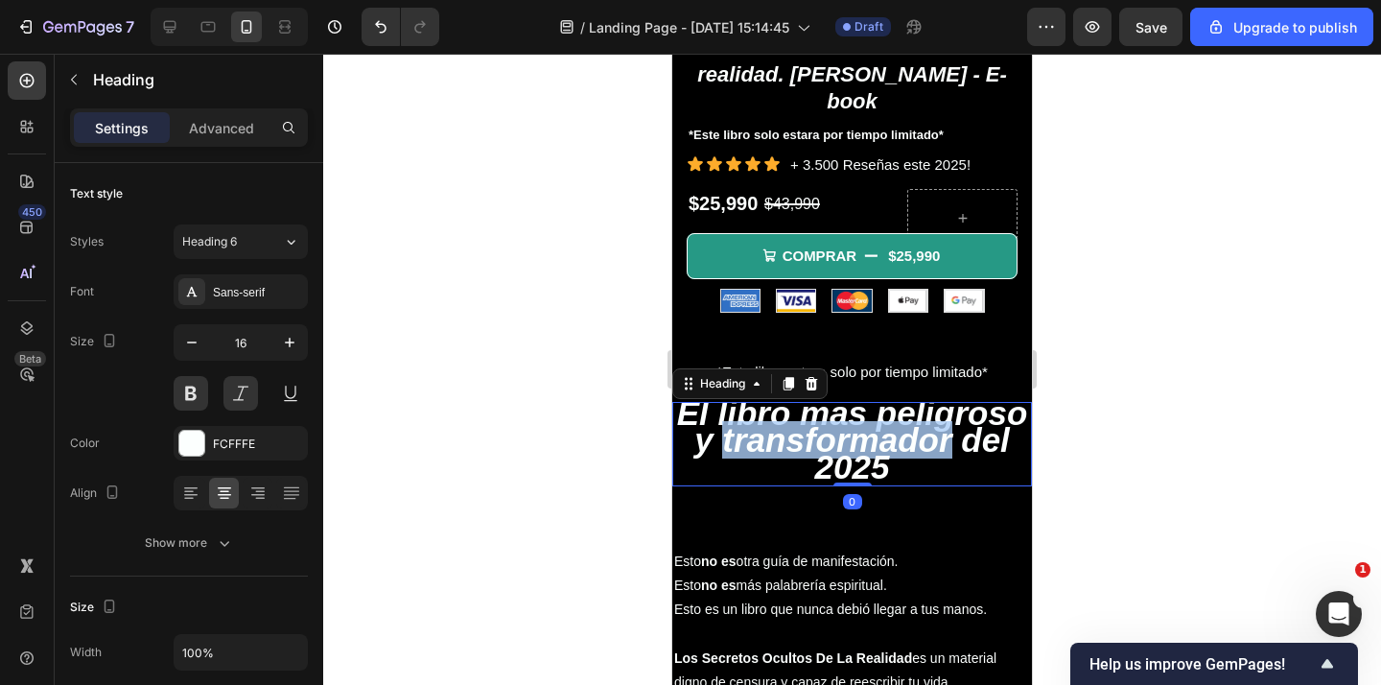
click at [849, 409] on span "El libro mas peligroso y transformador del 2025" at bounding box center [852, 439] width 351 height 91
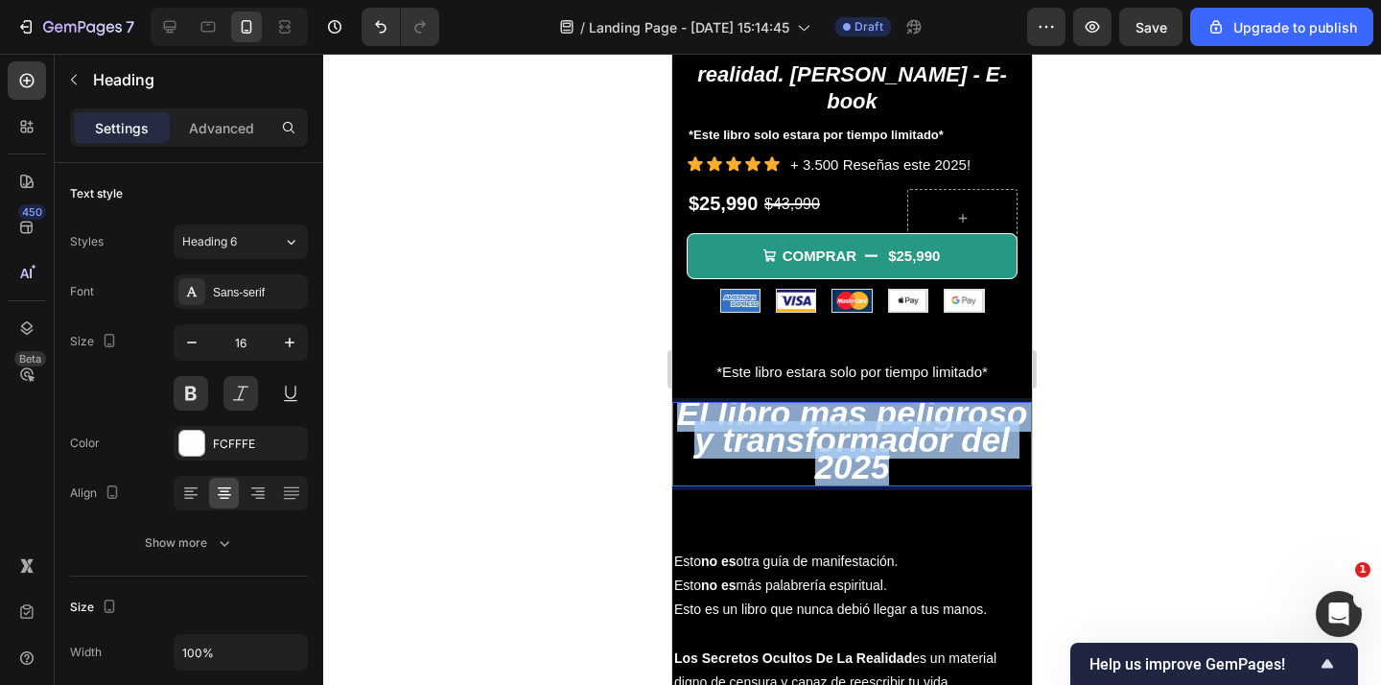
click at [849, 409] on span "El libro mas peligroso y transformador del 2025" at bounding box center [852, 439] width 351 height 91
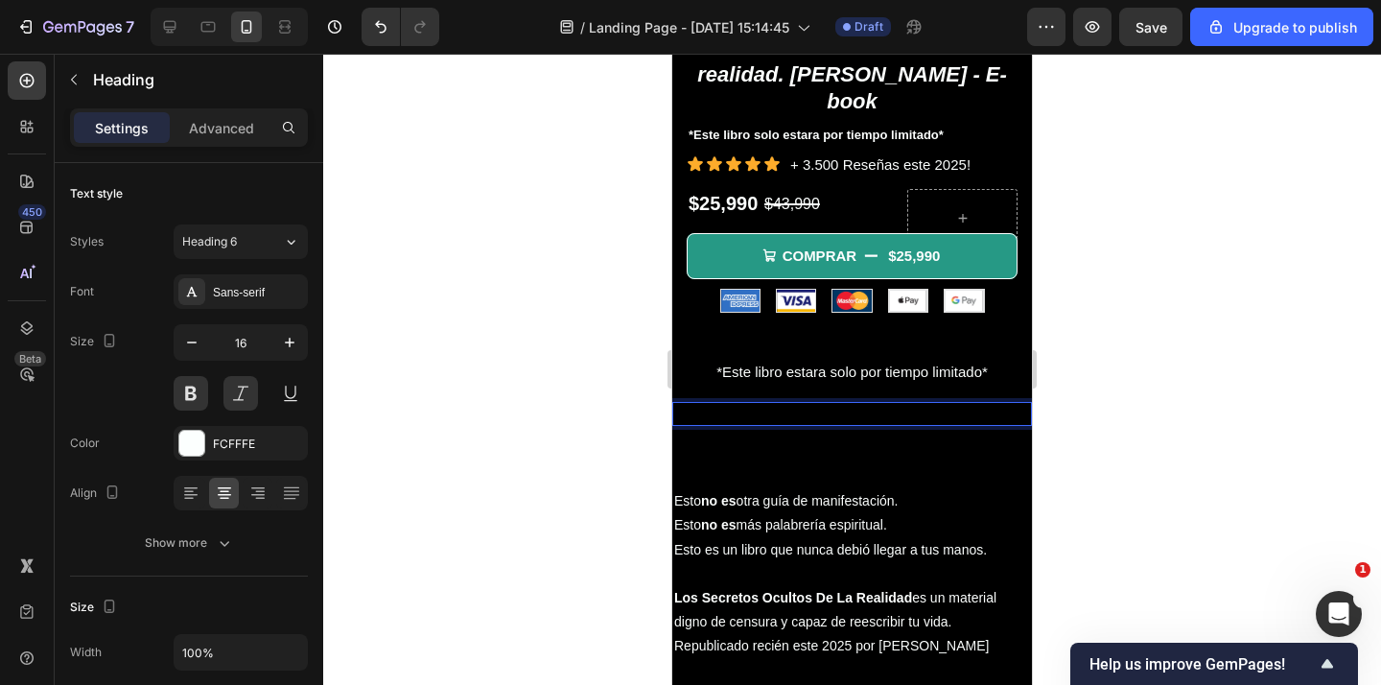
click at [635, 410] on div at bounding box center [851, 369] width 1057 height 631
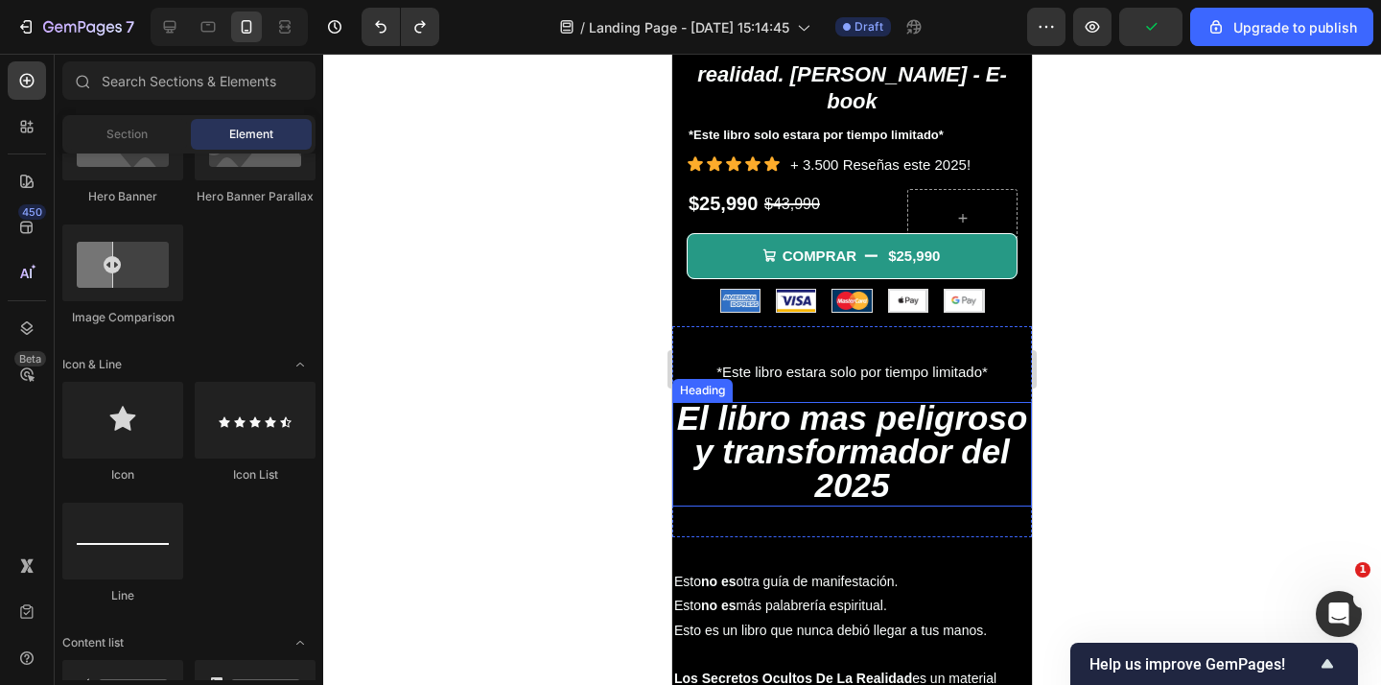
click at [767, 399] on span "El libro mas peligroso y transformador del 2025" at bounding box center [852, 451] width 351 height 104
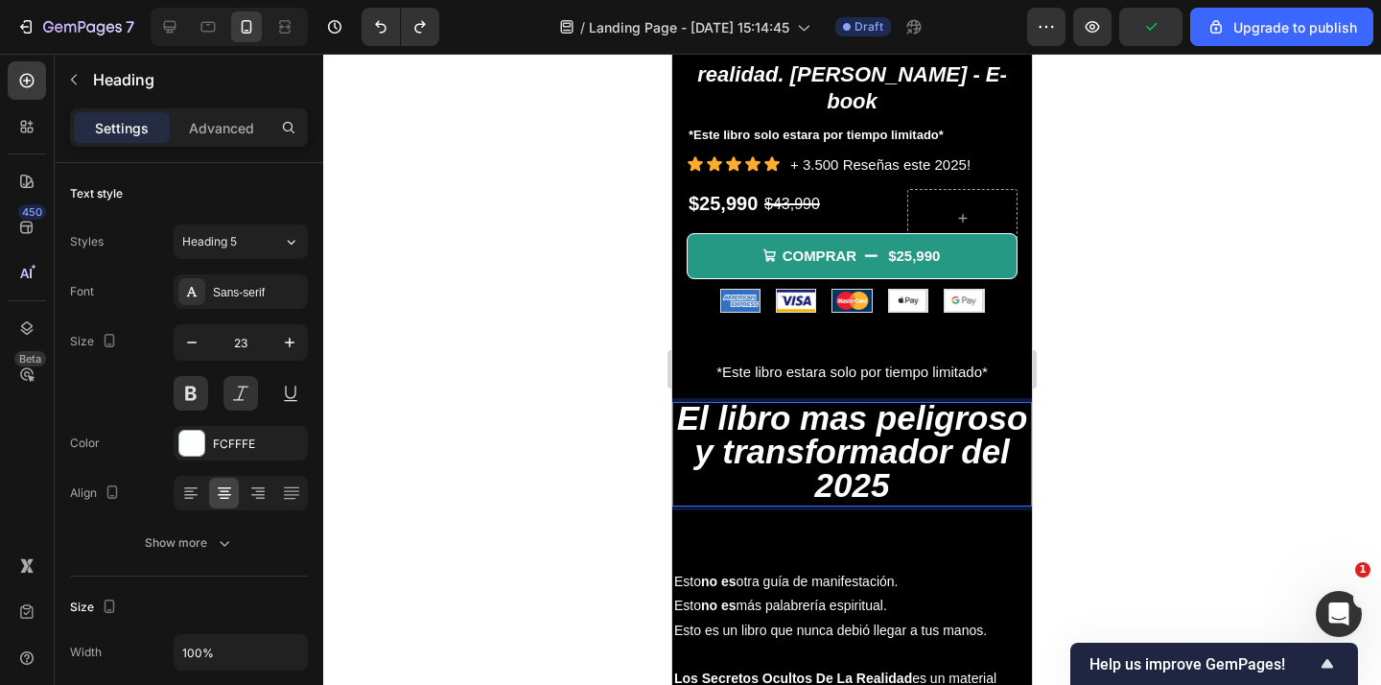
click at [767, 399] on span "El libro mas peligroso y transformador del 2025" at bounding box center [852, 451] width 351 height 104
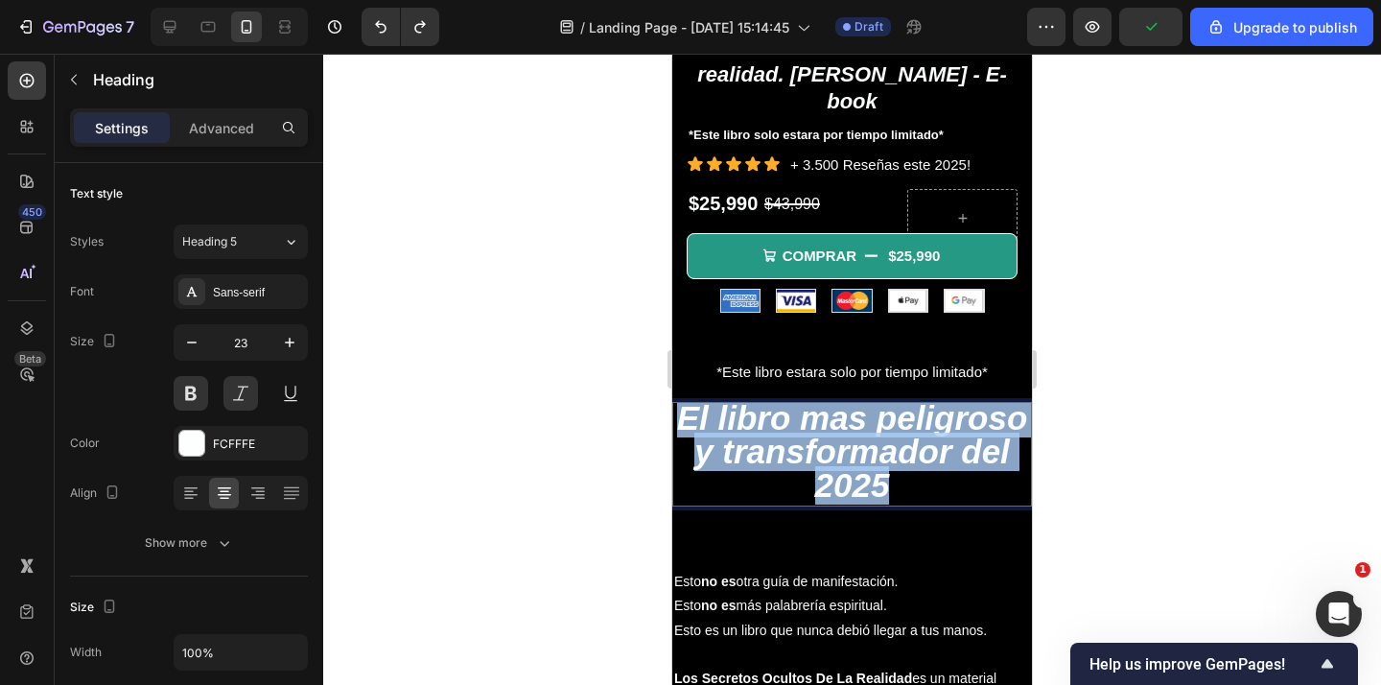
click at [767, 399] on span "El libro mas peligroso y transformador del 2025" at bounding box center [852, 451] width 351 height 104
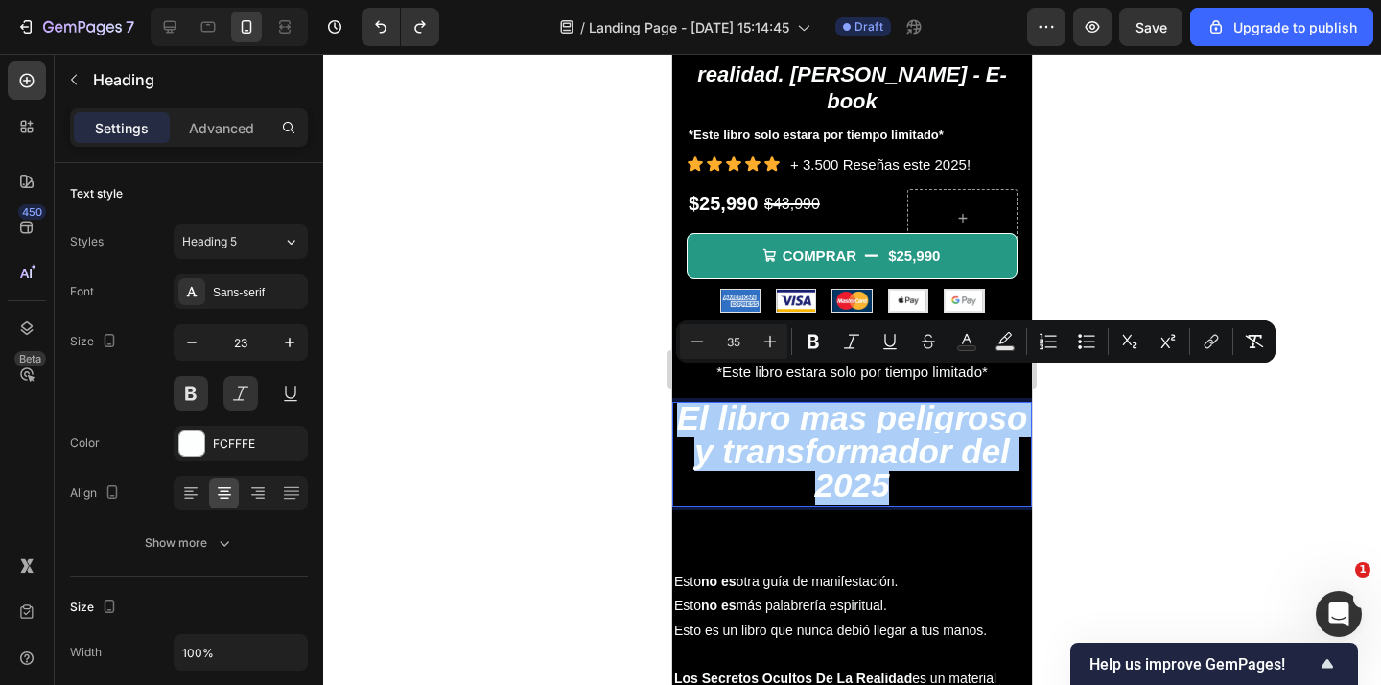
click at [578, 418] on div at bounding box center [851, 369] width 1057 height 631
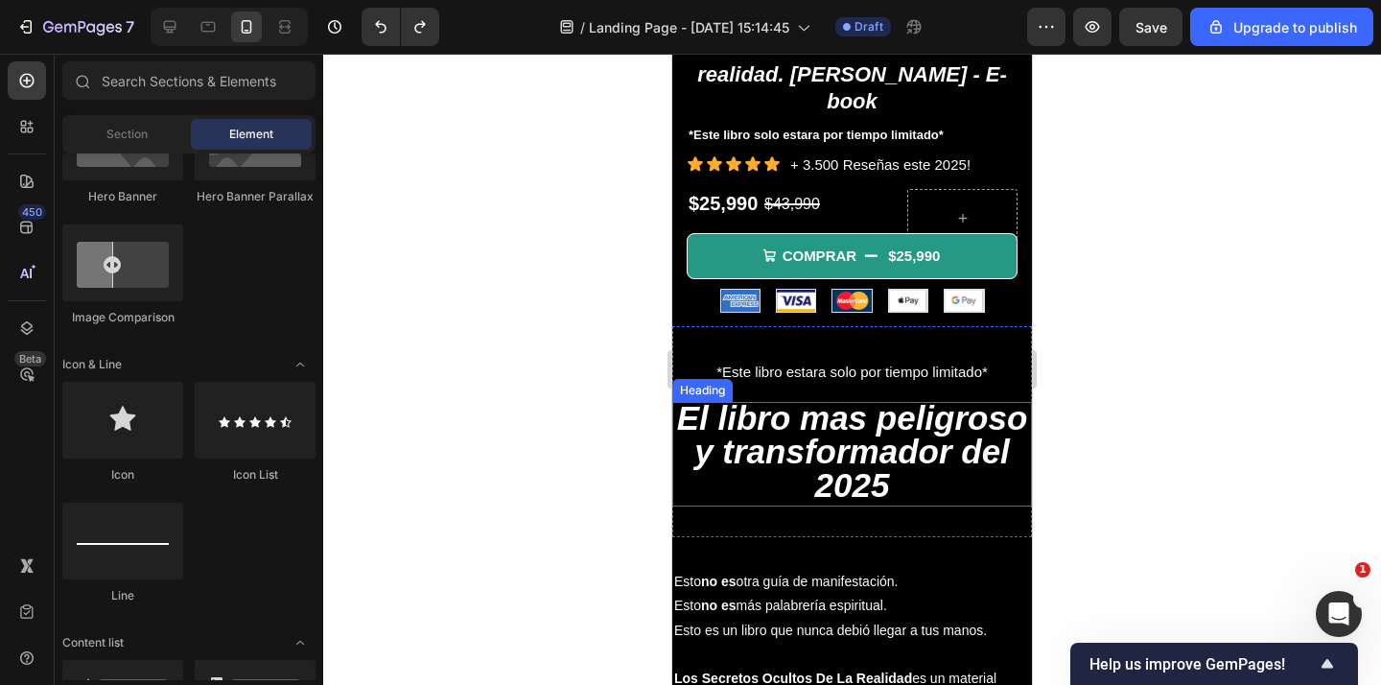
click at [775, 414] on span "El libro mas peligroso y transformador del 2025" at bounding box center [852, 451] width 351 height 104
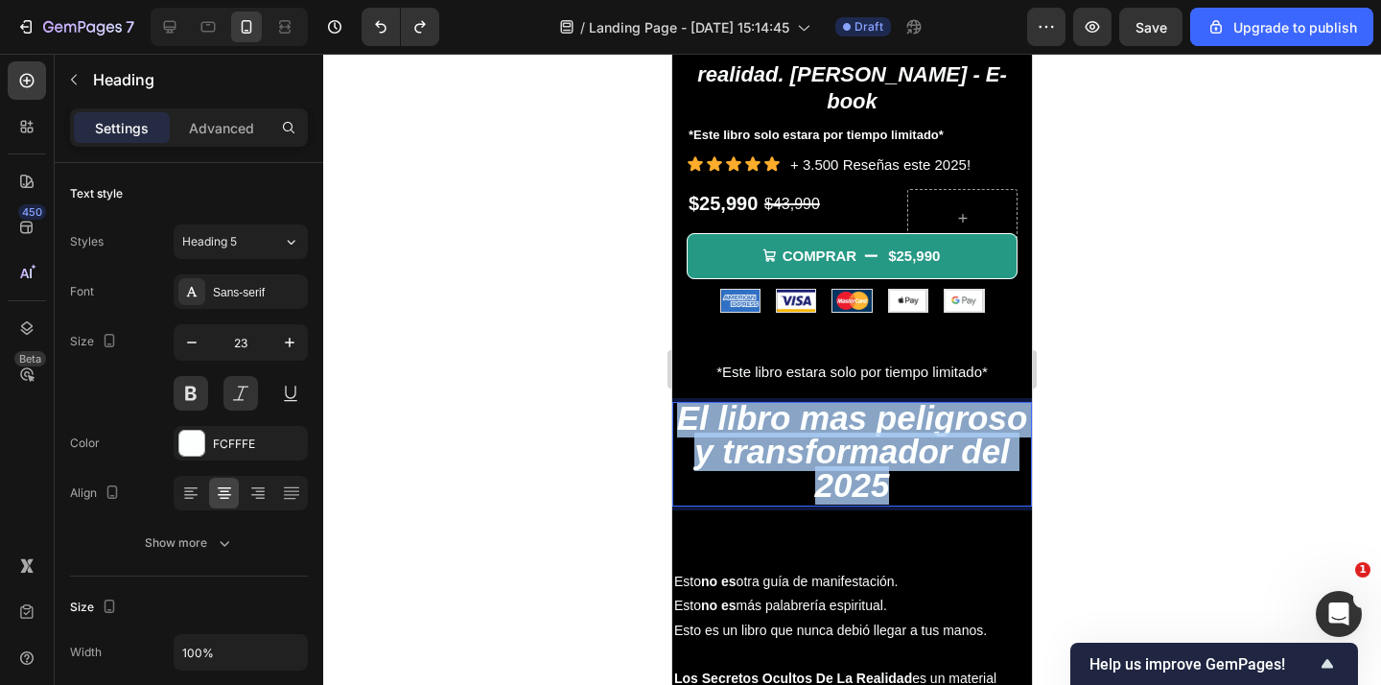
click at [775, 414] on span "El libro mas peligroso y transformador del 2025" at bounding box center [852, 451] width 351 height 104
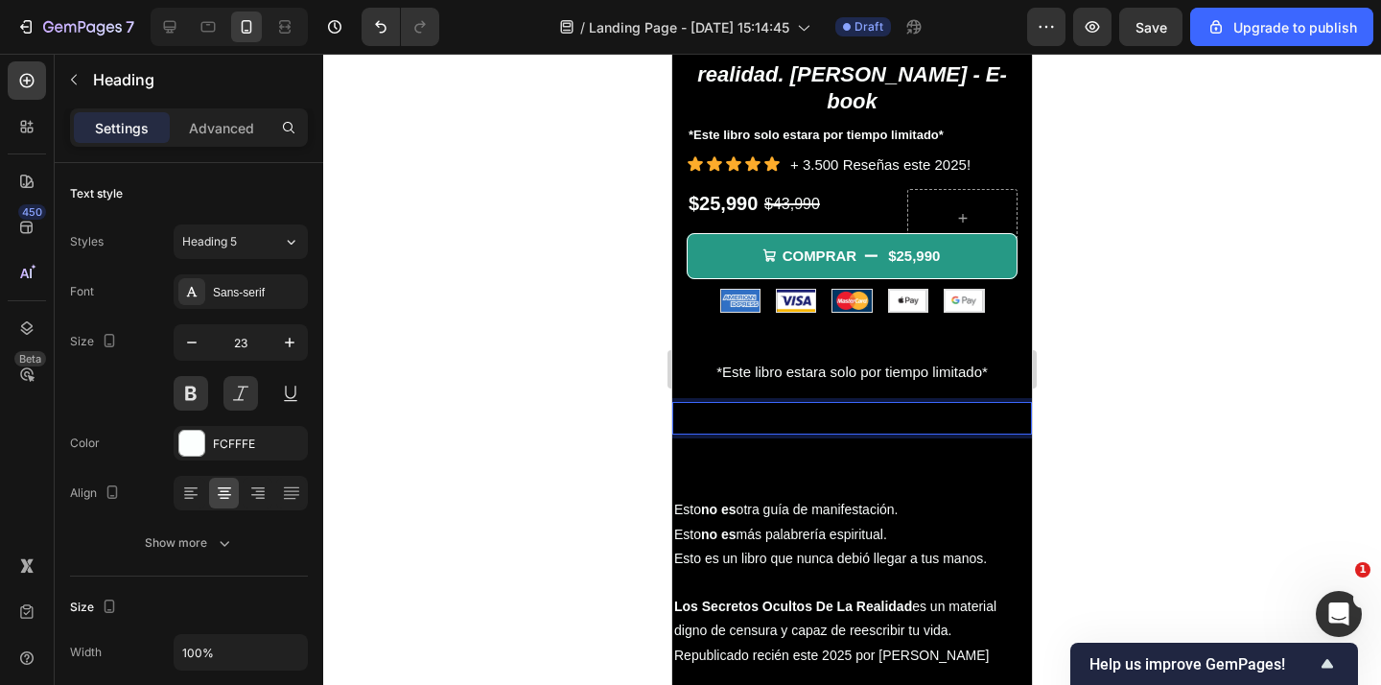
click at [1215, 425] on div at bounding box center [851, 369] width 1057 height 631
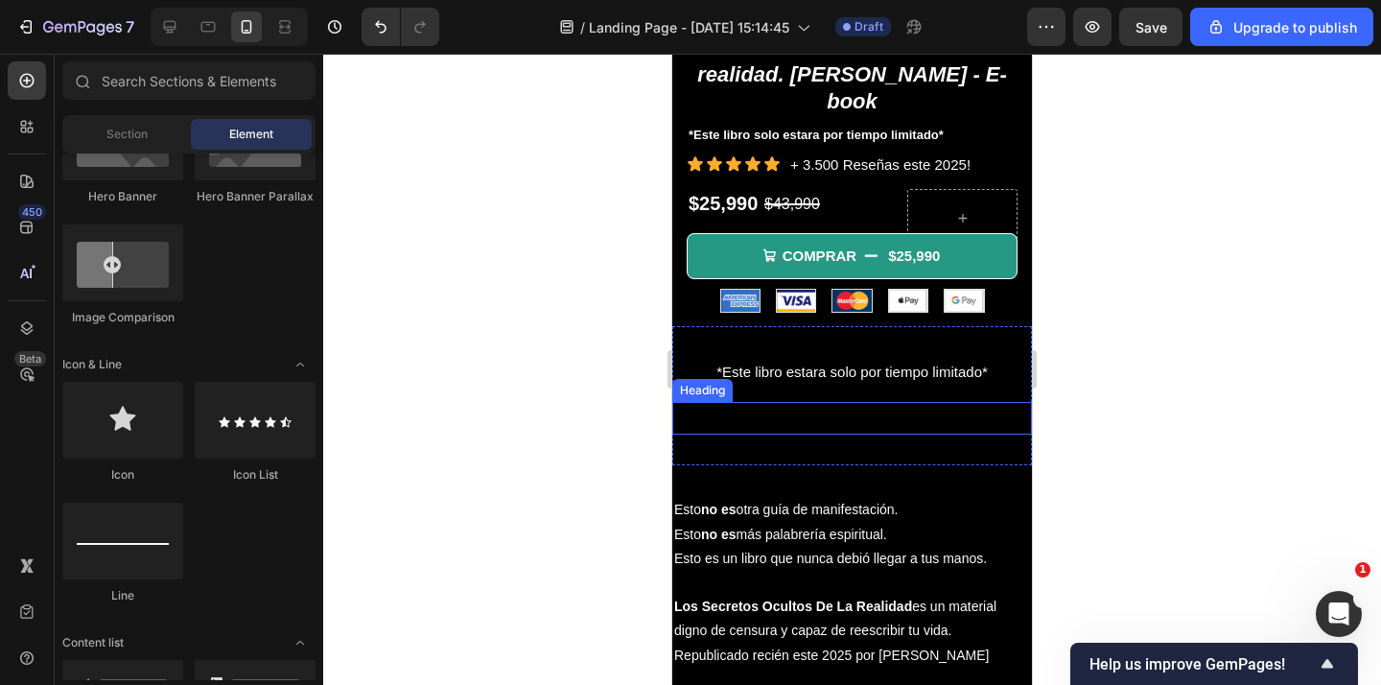
click at [866, 403] on h2 "Rich Text Editor. Editing area: main" at bounding box center [852, 418] width 360 height 33
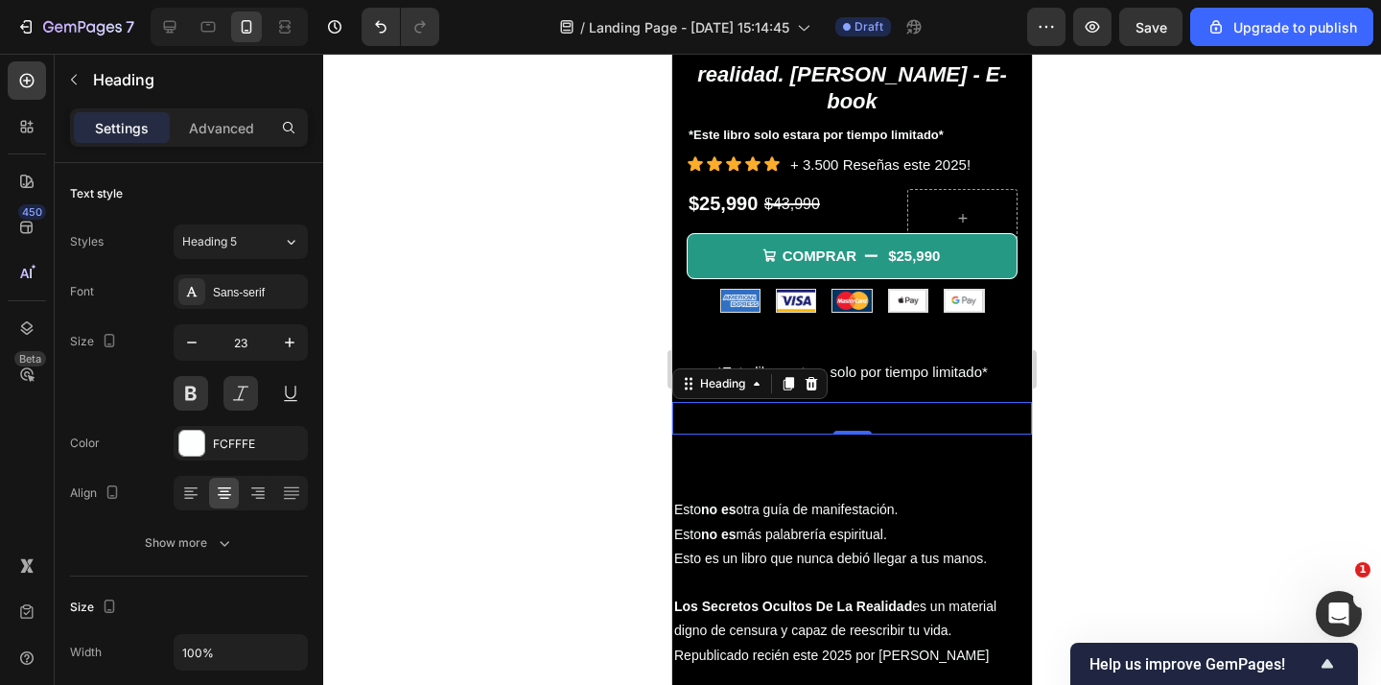
click at [1125, 244] on div at bounding box center [851, 369] width 1057 height 631
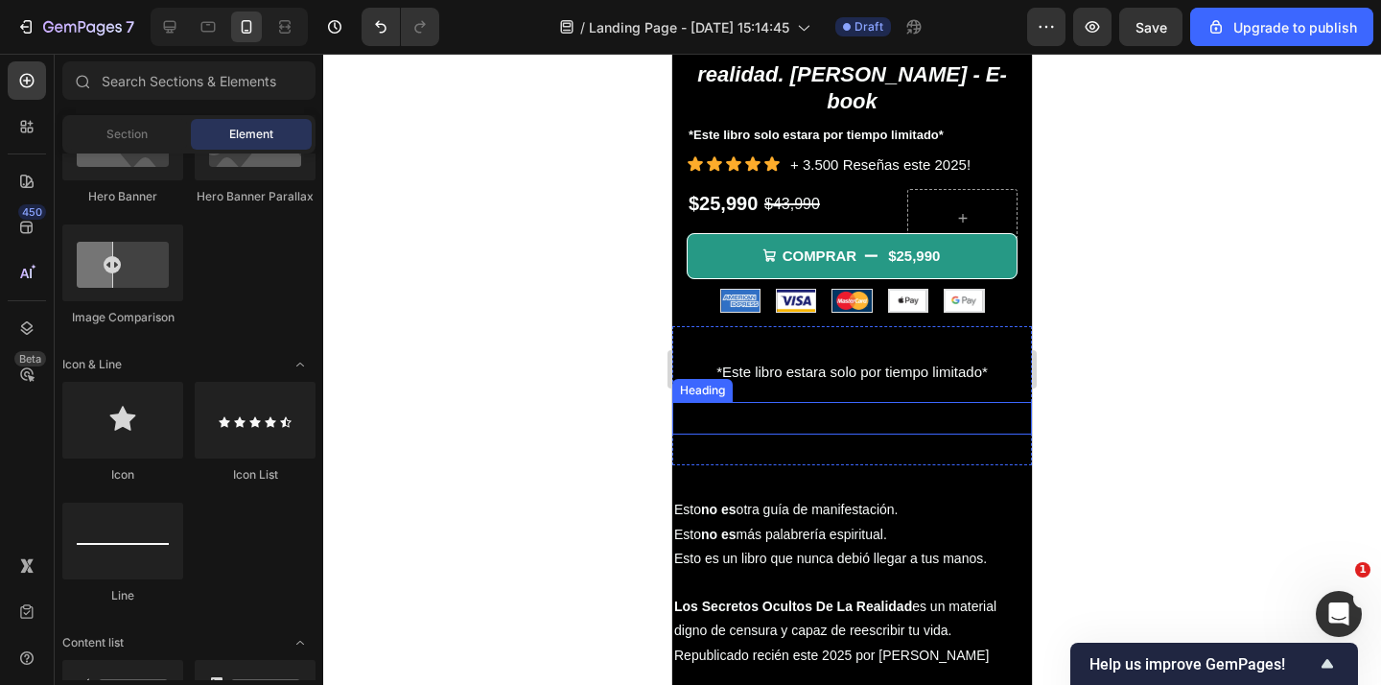
click at [843, 414] on div "*Este libro estara solo por tiempo limitado* Text Block Heading Section 3" at bounding box center [852, 395] width 360 height 139
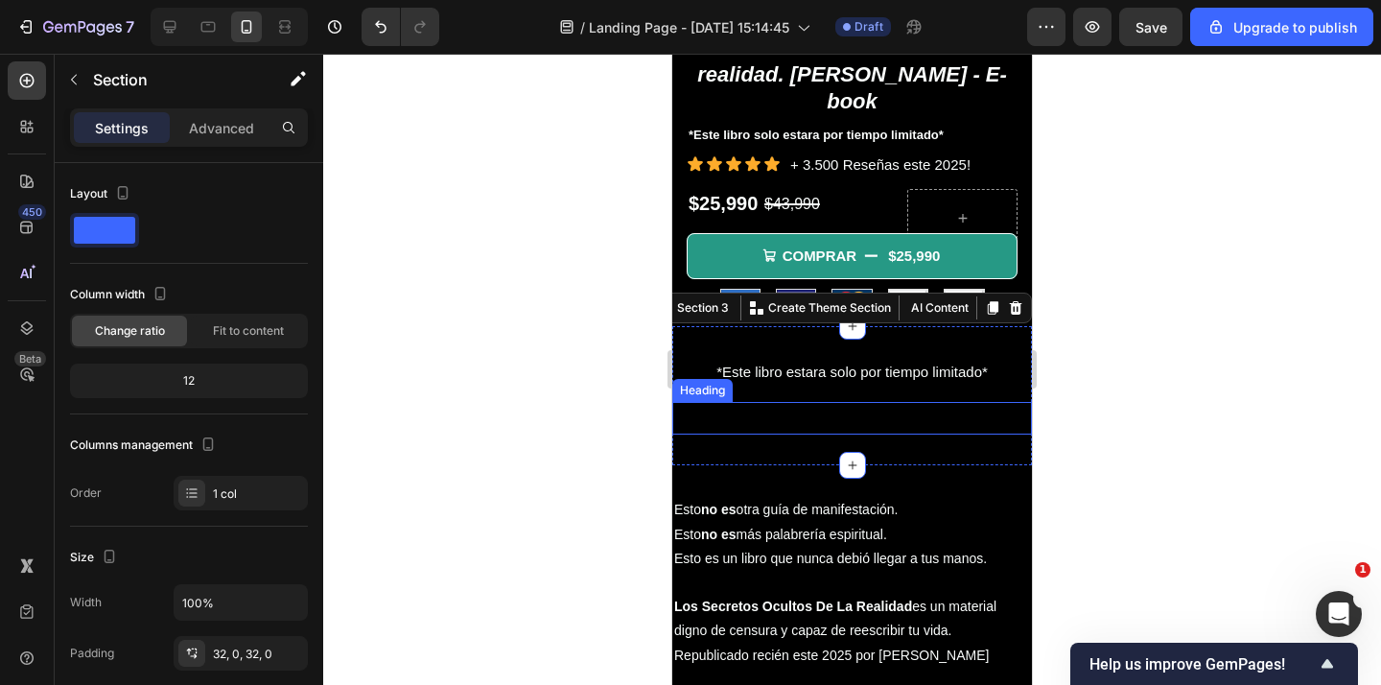
click at [852, 404] on p "Rich Text Editor. Editing area: main" at bounding box center [852, 418] width 356 height 29
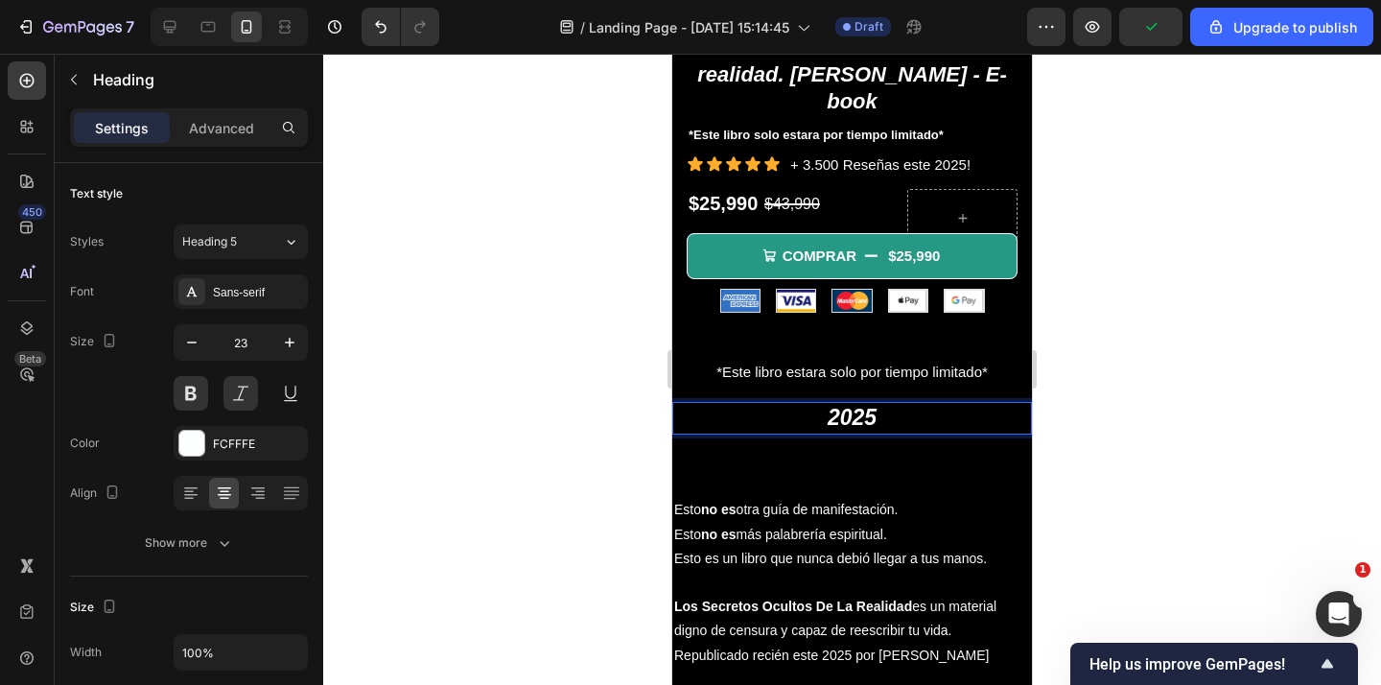
click at [866, 404] on p "2025" at bounding box center [852, 418] width 356 height 29
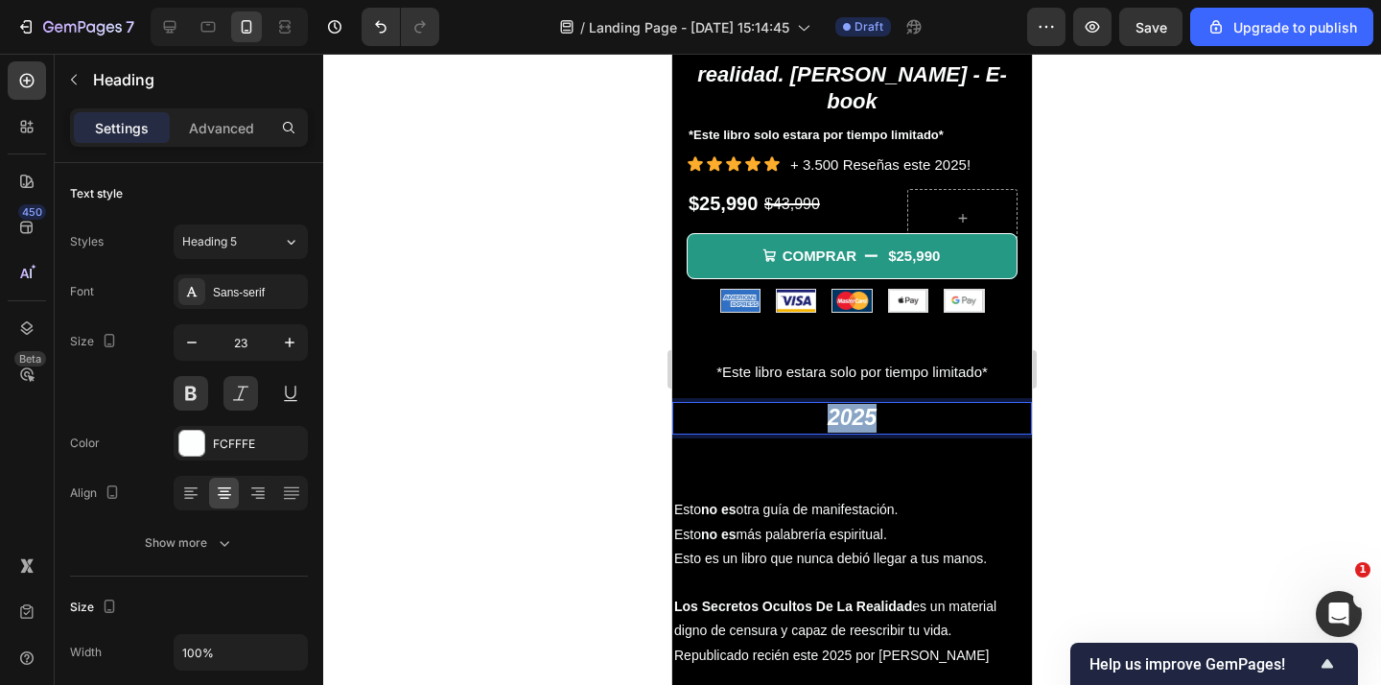
click at [866, 404] on p "2025" at bounding box center [852, 418] width 356 height 29
click at [838, 404] on p "2025" at bounding box center [852, 418] width 356 height 29
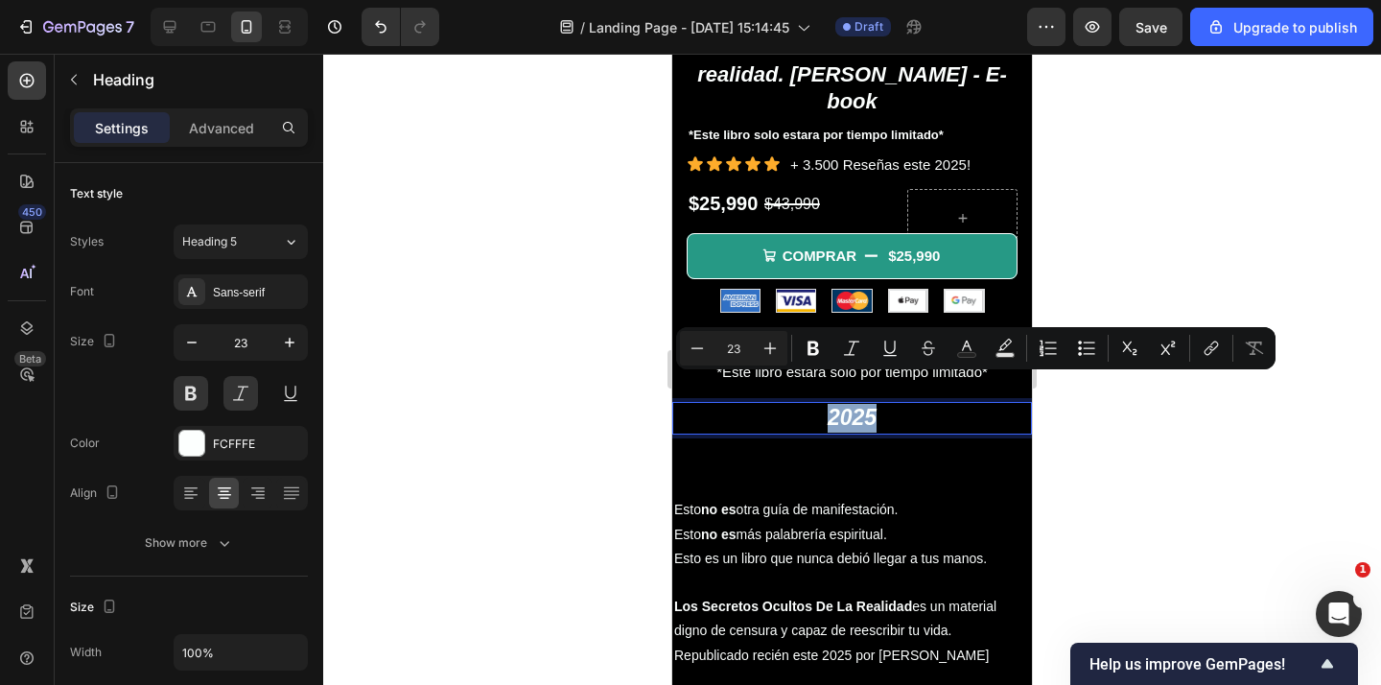
click at [838, 404] on p "2025" at bounding box center [852, 418] width 356 height 29
click at [856, 404] on p "2025" at bounding box center [852, 418] width 356 height 29
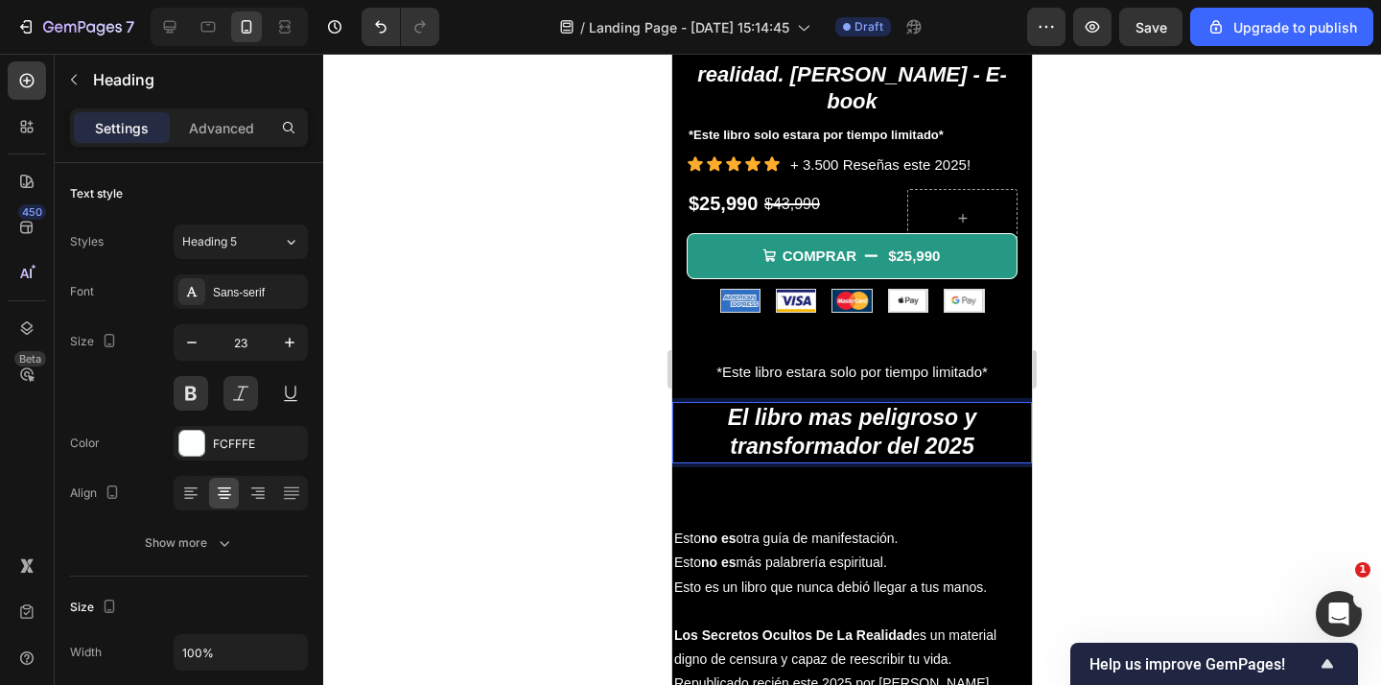
click at [1075, 397] on div at bounding box center [851, 369] width 1057 height 631
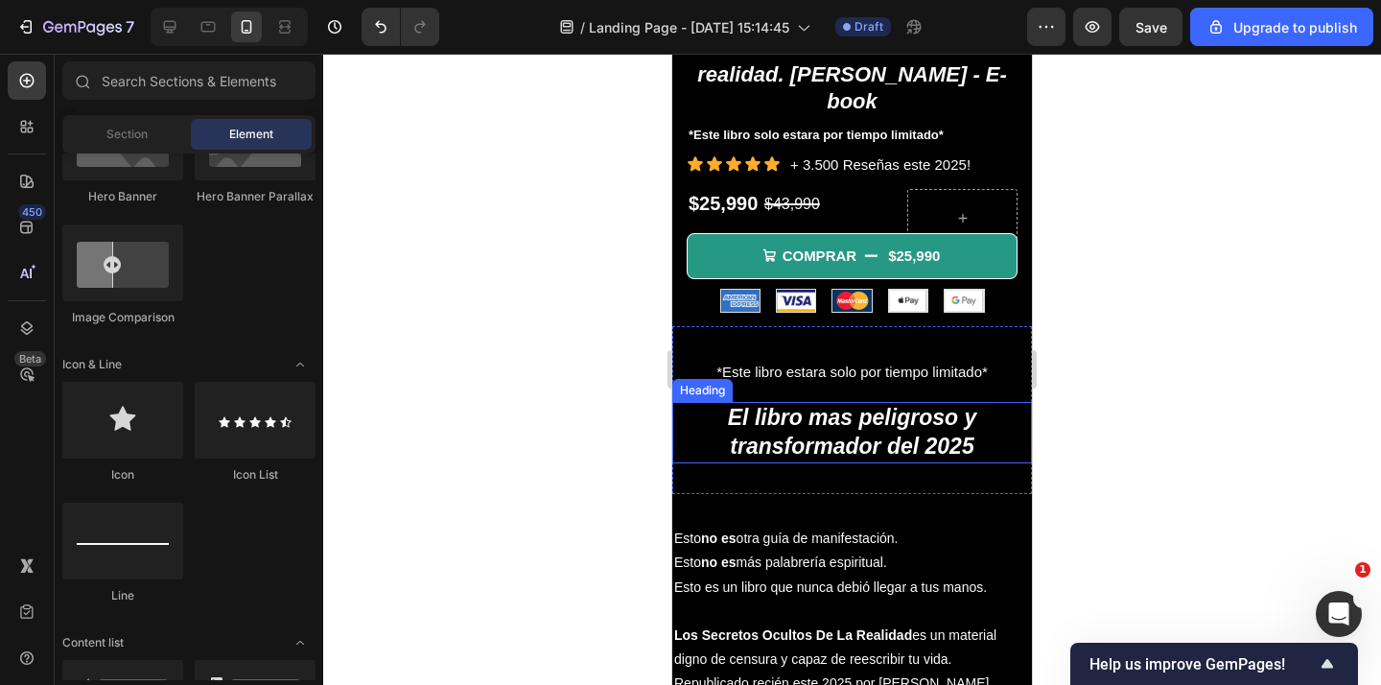
click at [955, 408] on p "El libro mas peligroso y transformador del 2025" at bounding box center [852, 433] width 356 height 58
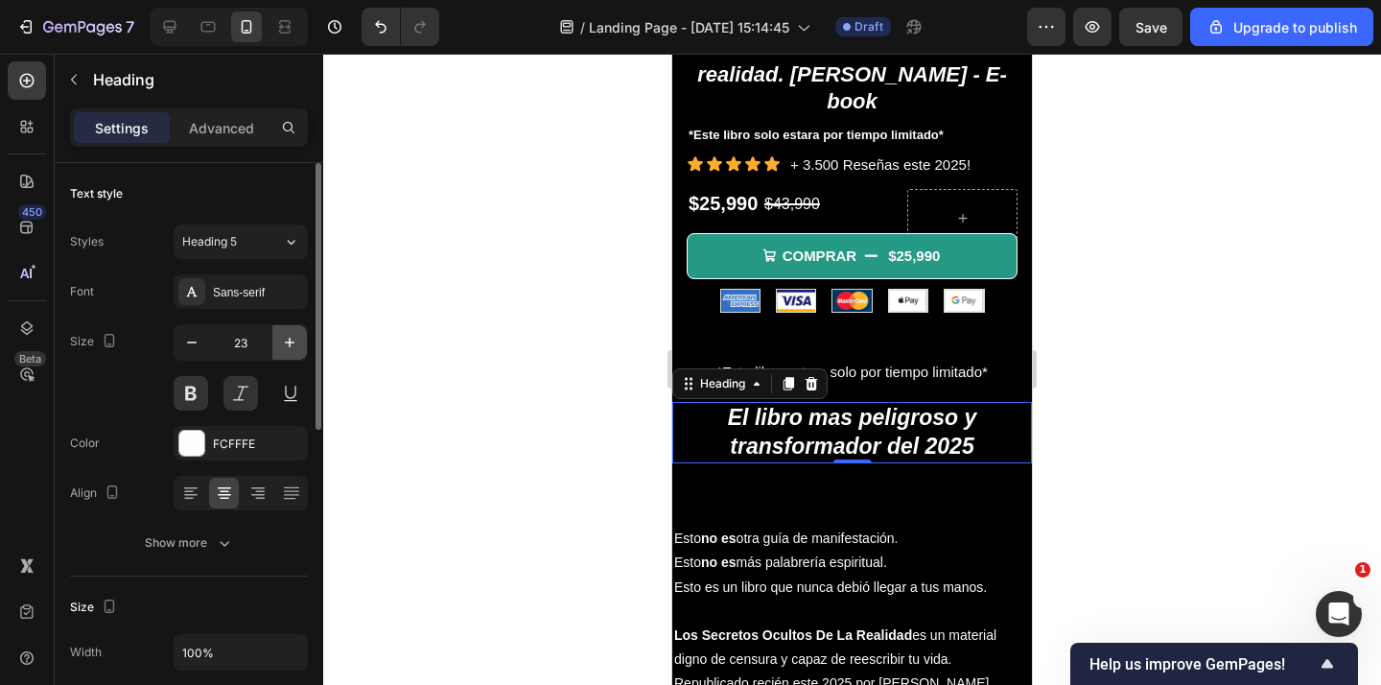
click at [290, 339] on icon "button" at bounding box center [290, 342] width 10 height 10
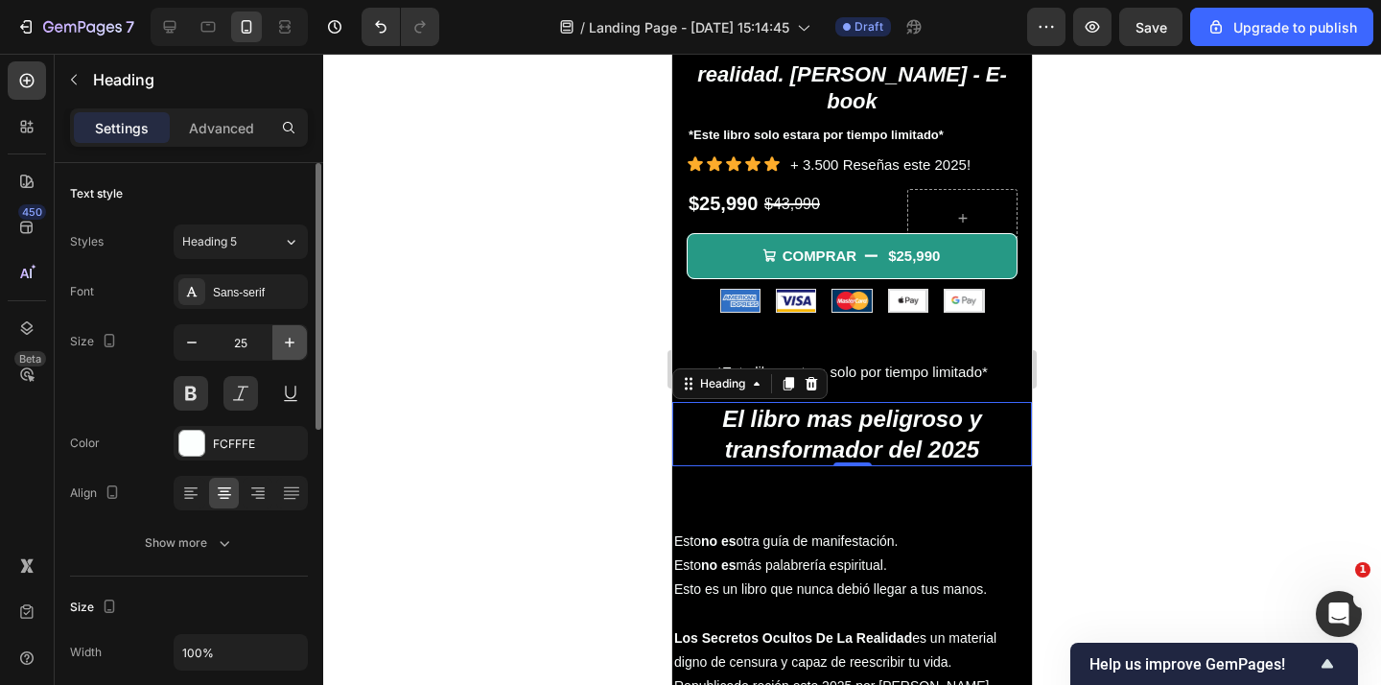
click at [290, 339] on icon "button" at bounding box center [290, 342] width 10 height 10
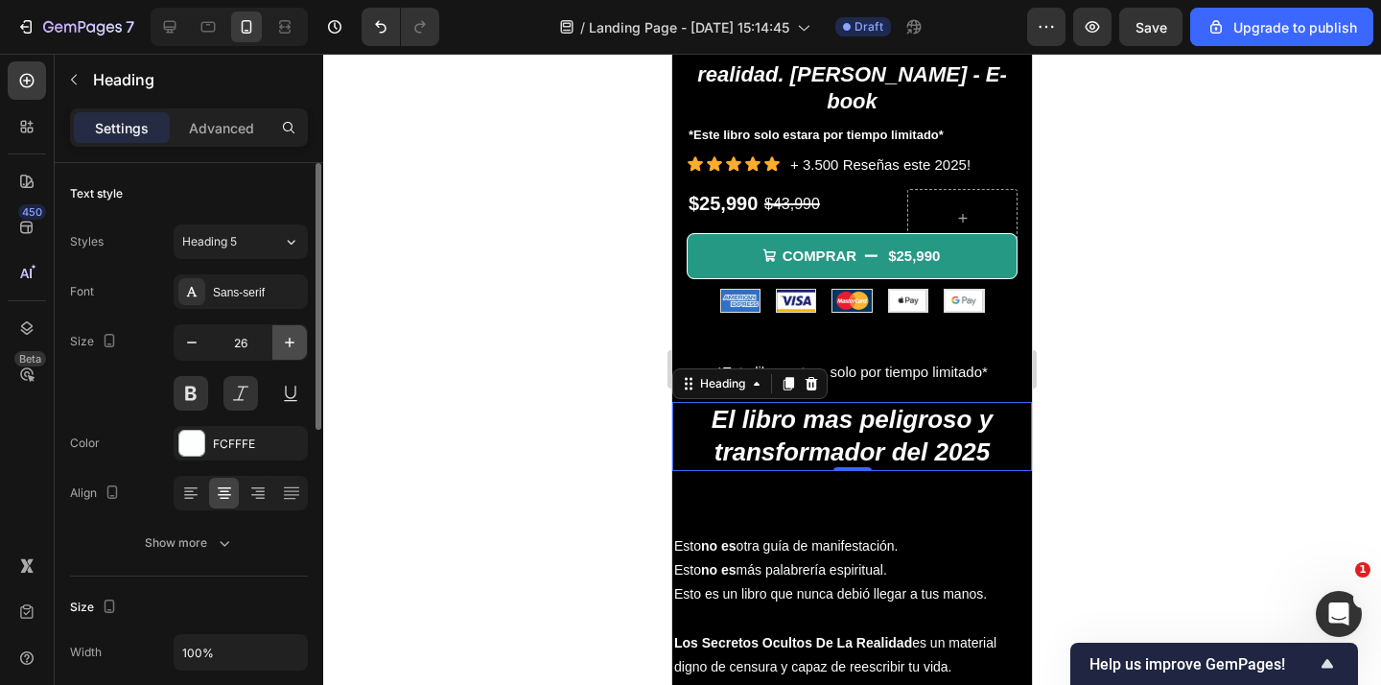
click at [290, 339] on icon "button" at bounding box center [290, 342] width 10 height 10
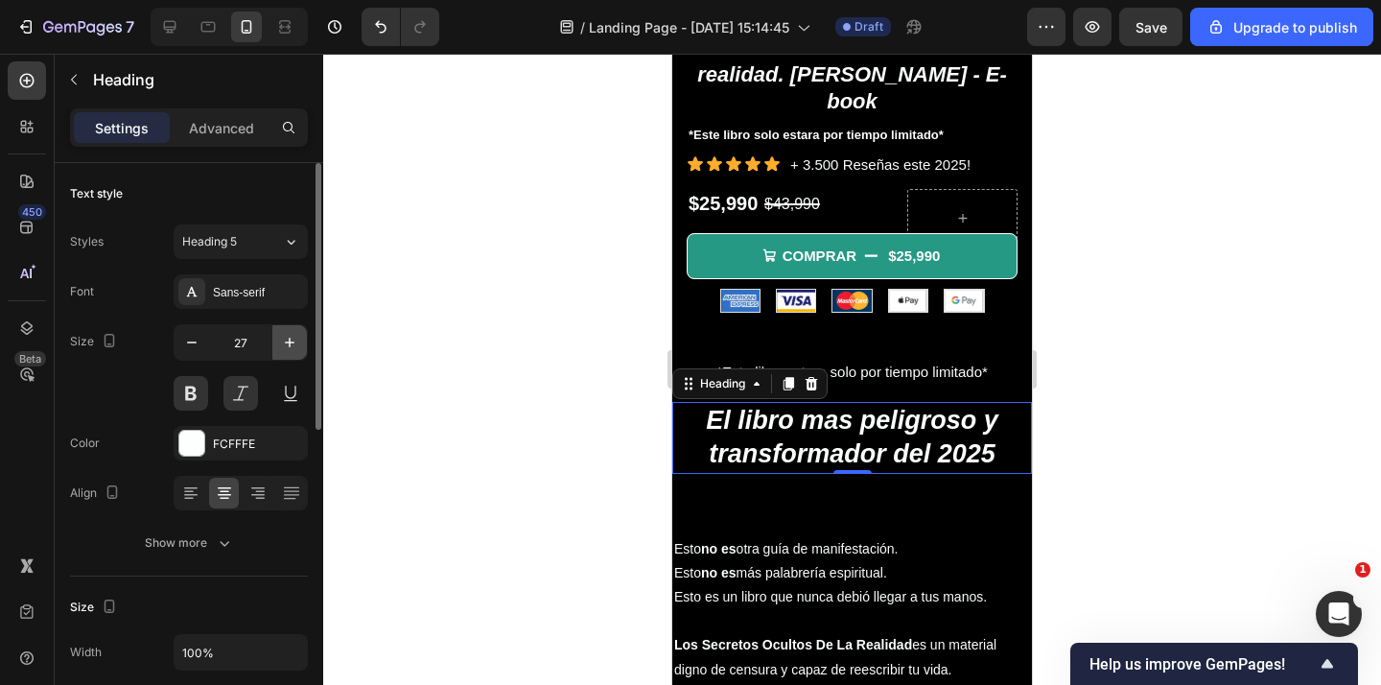
click at [290, 339] on icon "button" at bounding box center [290, 342] width 10 height 10
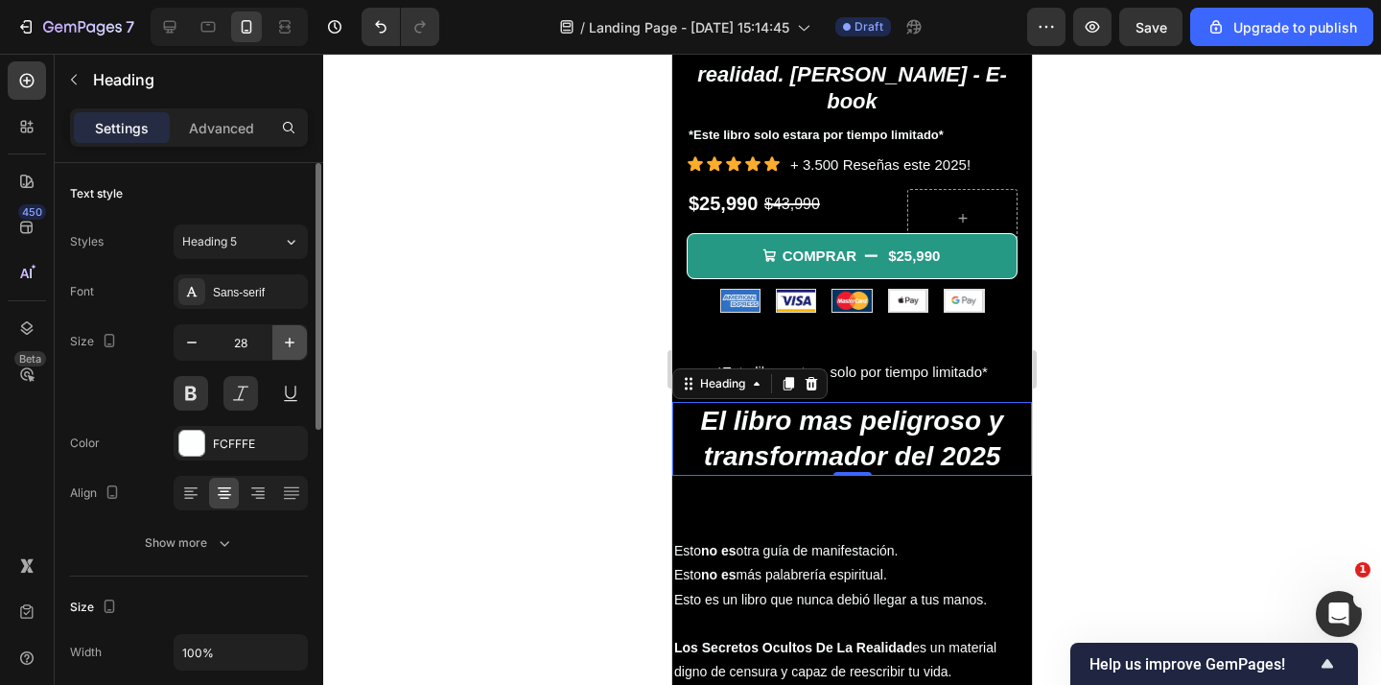
click at [290, 339] on icon "button" at bounding box center [290, 342] width 10 height 10
type input "29"
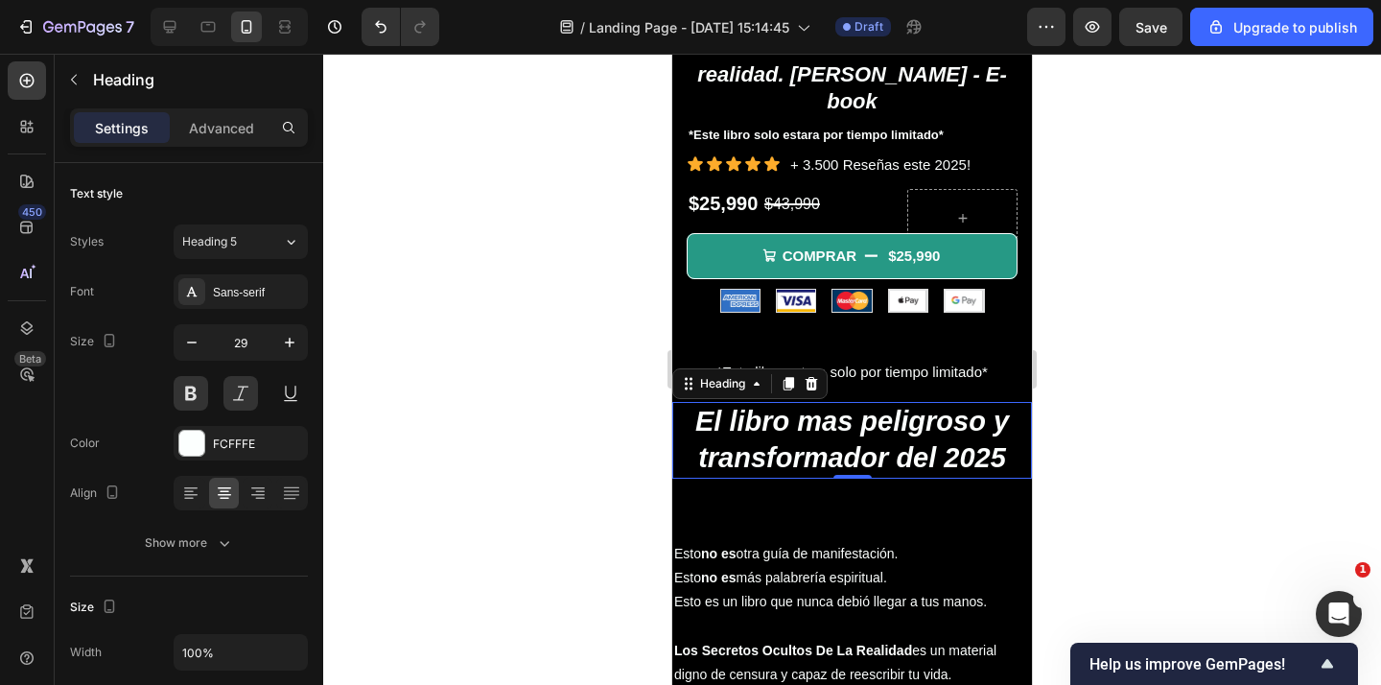
click at [1072, 355] on div at bounding box center [851, 369] width 1057 height 631
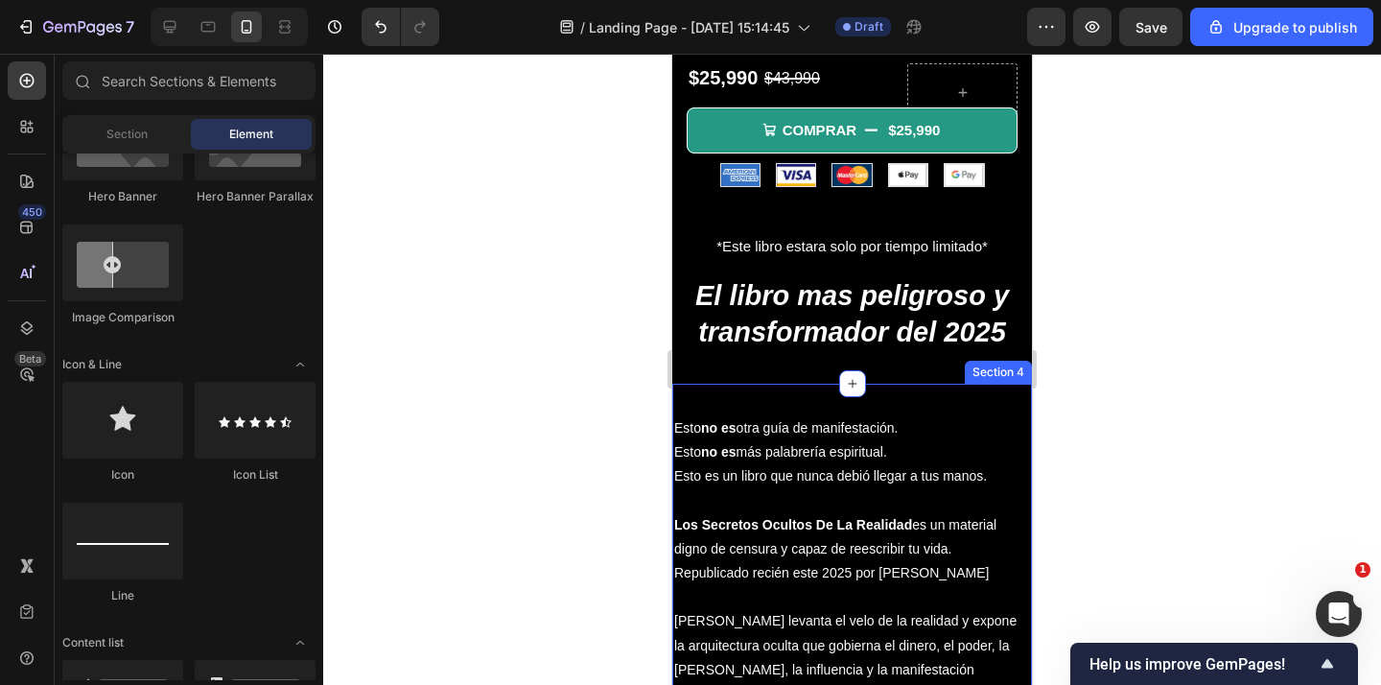
scroll to position [665, 0]
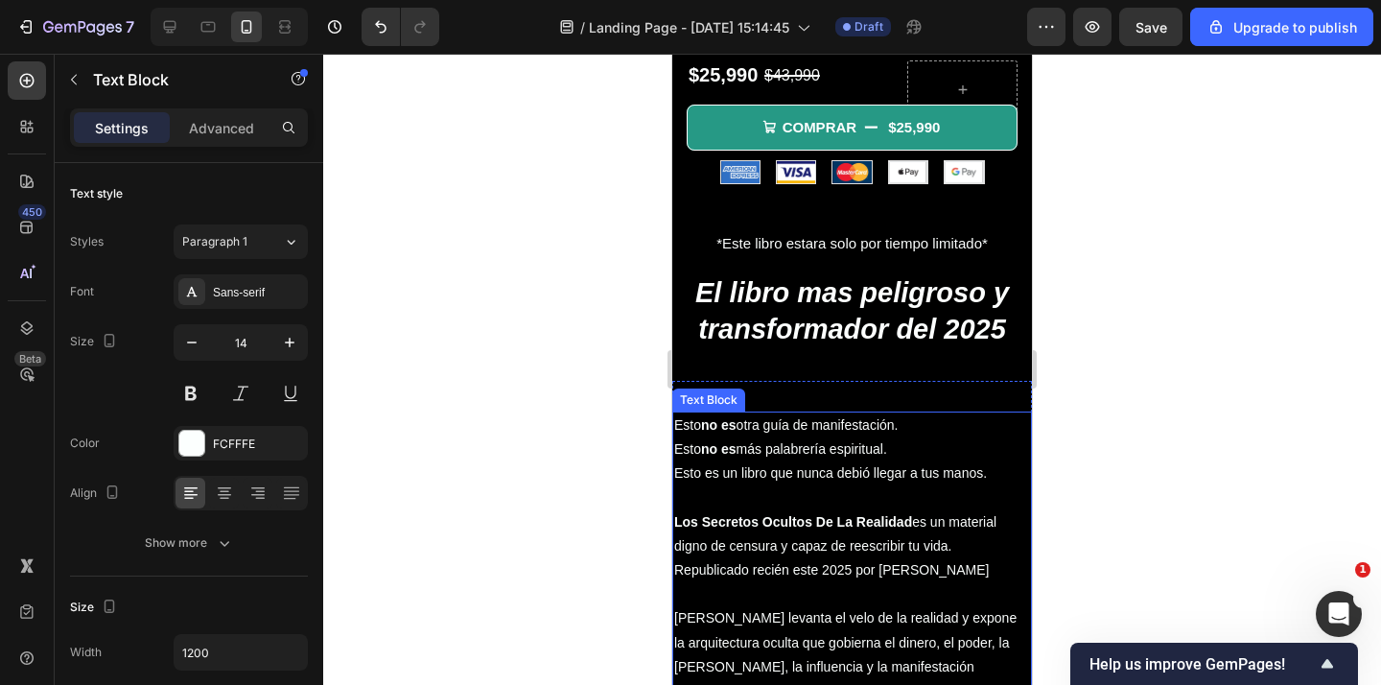
click at [834, 514] on strong "Los Secretos Ocultos De La Realidad" at bounding box center [793, 521] width 238 height 15
click at [240, 131] on p "Advanced" at bounding box center [221, 128] width 65 height 20
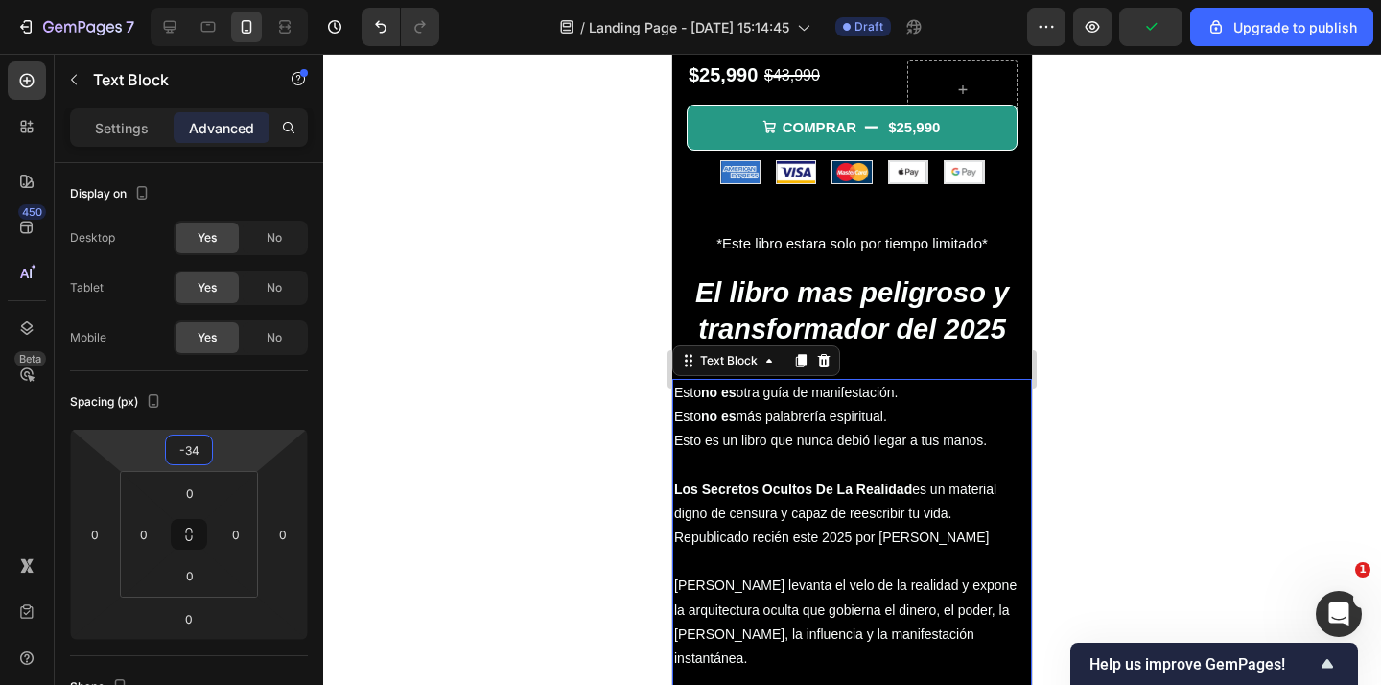
drag, startPoint x: 234, startPoint y: 458, endPoint x: 421, endPoint y: 409, distance: 193.2
click at [235, 0] on html "7 / Landing Page - Sep 24, 15:14:45 Draft Preview Upgrade to publish 450 Beta S…" at bounding box center [690, 0] width 1381 height 0
type input "-32"
drag, startPoint x: 531, startPoint y: 375, endPoint x: 643, endPoint y: 371, distance: 112.2
click at [531, 374] on div at bounding box center [851, 369] width 1057 height 631
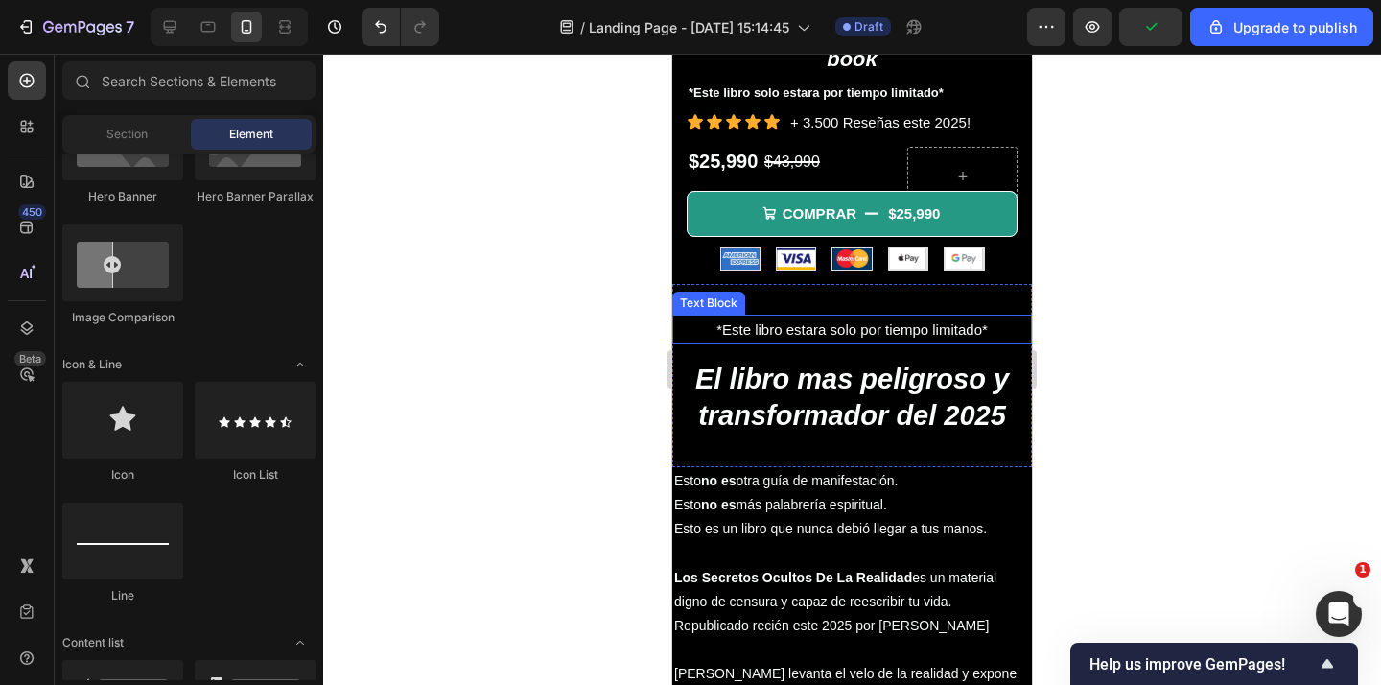
scroll to position [592, 0]
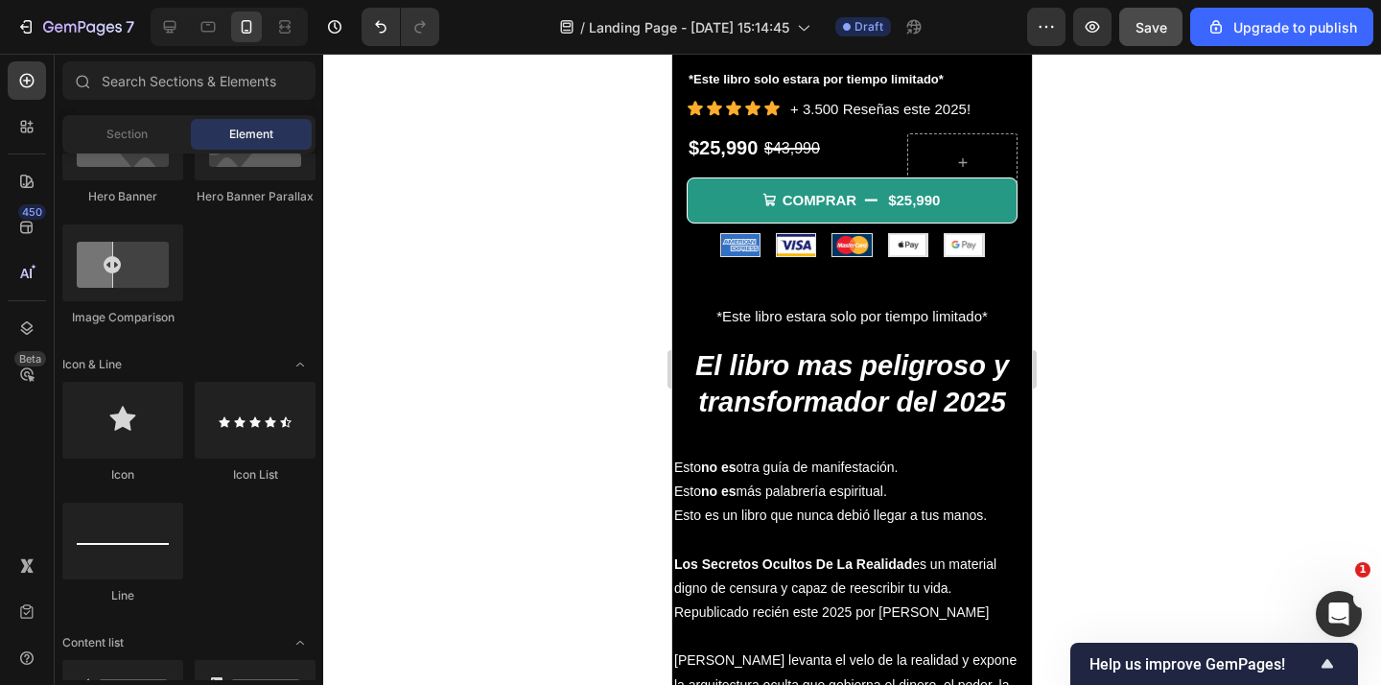
click at [1162, 35] on div "Save" at bounding box center [1151, 27] width 32 height 20
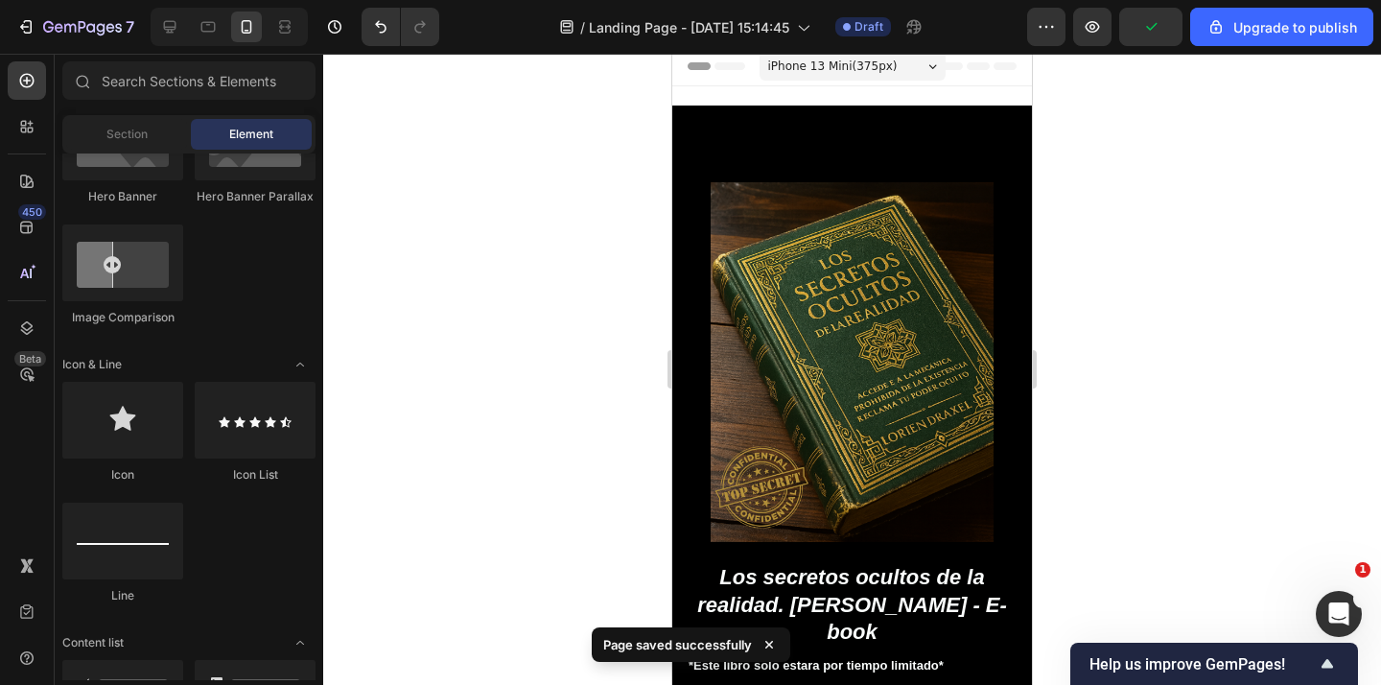
scroll to position [0, 0]
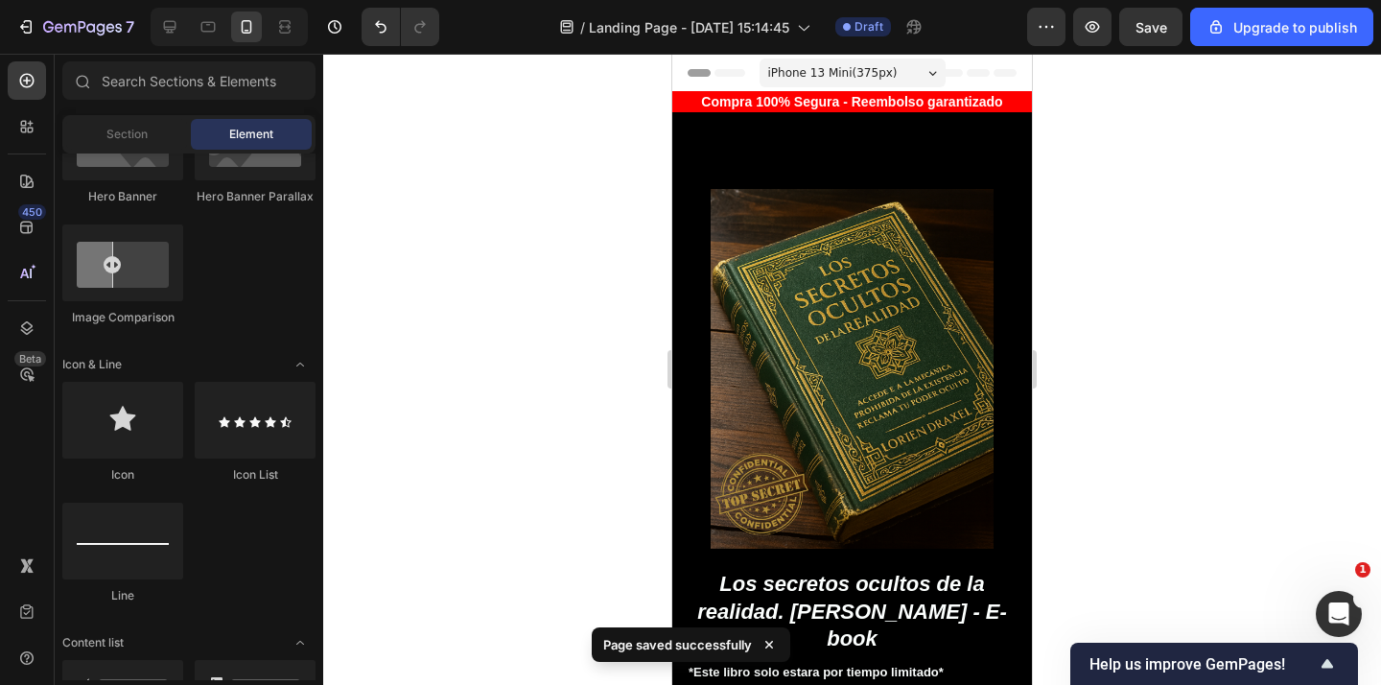
click at [920, 65] on div "iPhone 13 Mini ( 375 px)" at bounding box center [852, 72] width 186 height 29
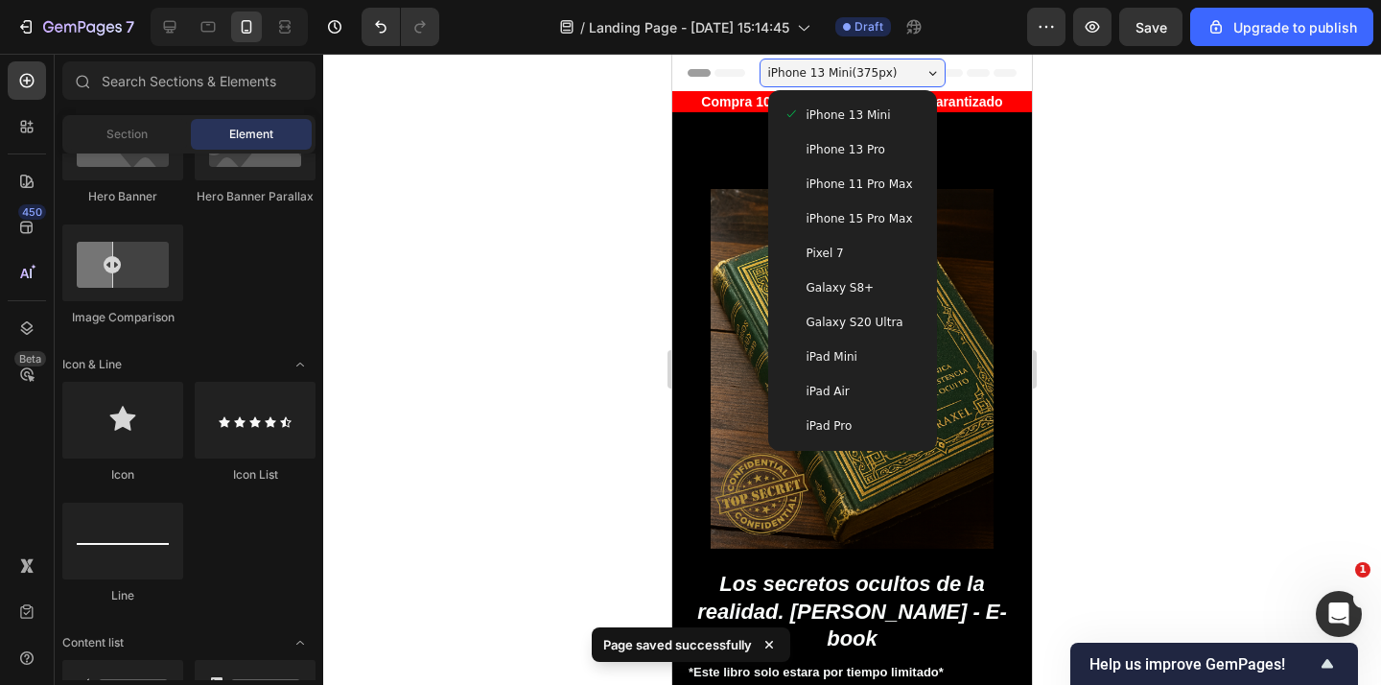
click at [847, 146] on span "iPhone 13 Pro" at bounding box center [845, 149] width 79 height 19
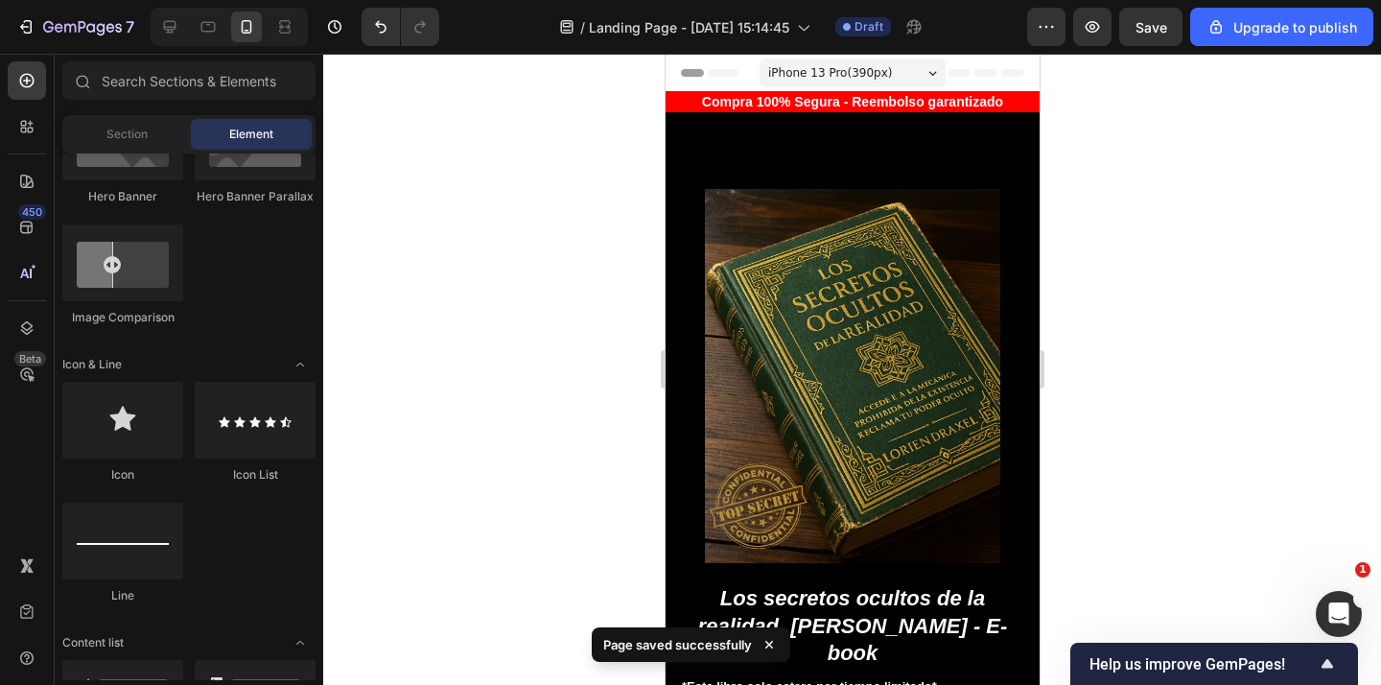
click at [894, 73] on div "iPhone 13 Pro ( 390 px)" at bounding box center [851, 72] width 186 height 29
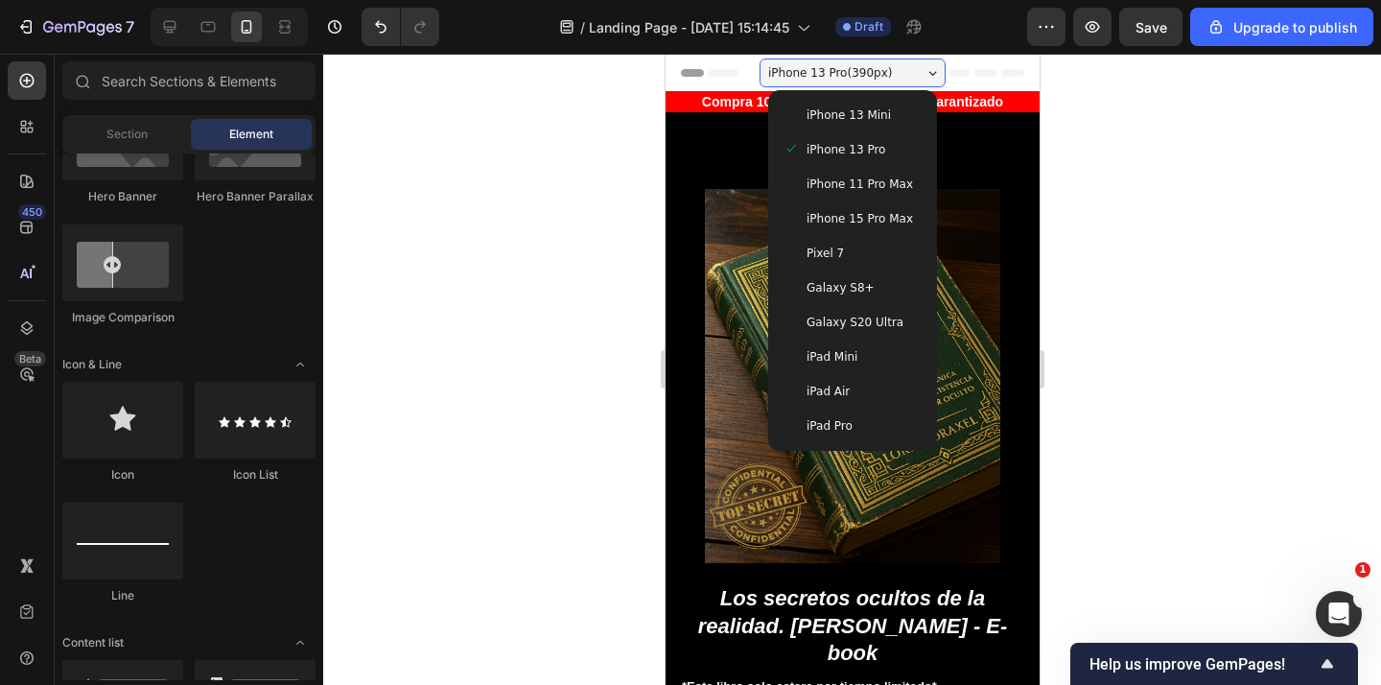
click at [847, 221] on span "iPhone 15 Pro Max" at bounding box center [858, 218] width 106 height 19
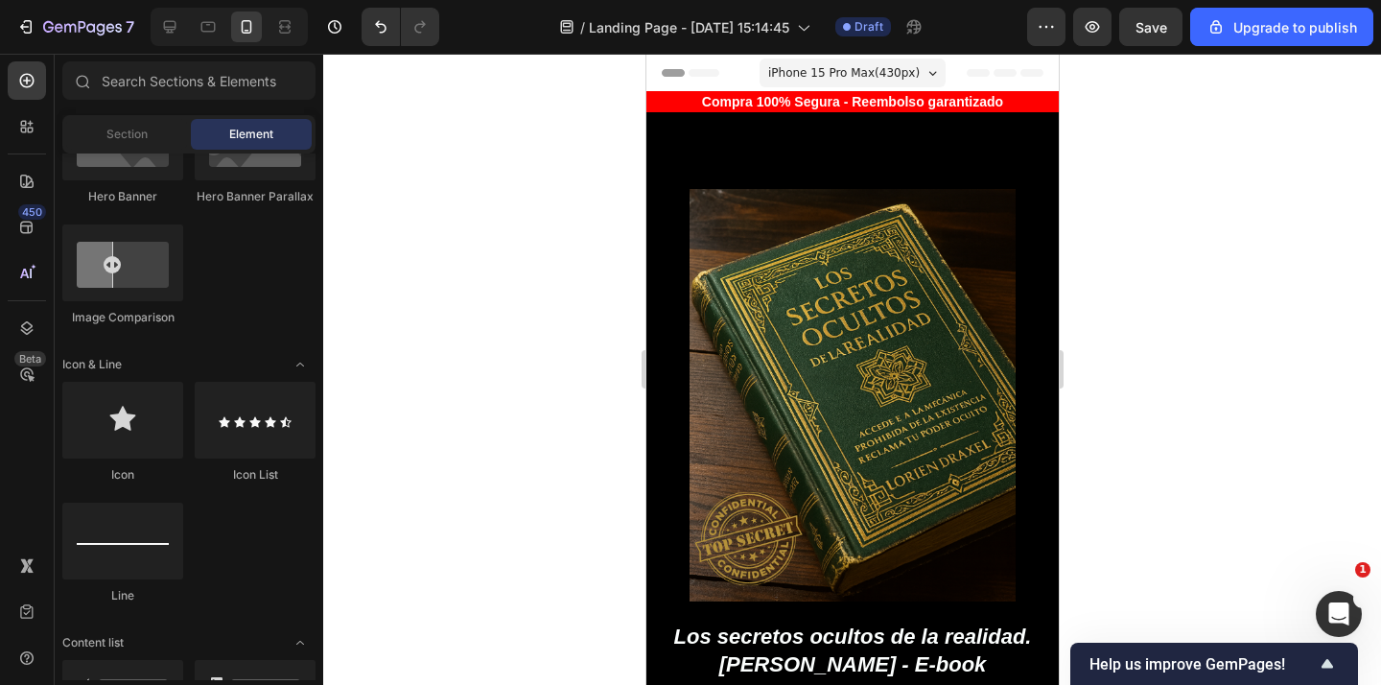
click at [880, 70] on span "iPhone 15 Pro Max ( 430 px)" at bounding box center [842, 72] width 151 height 19
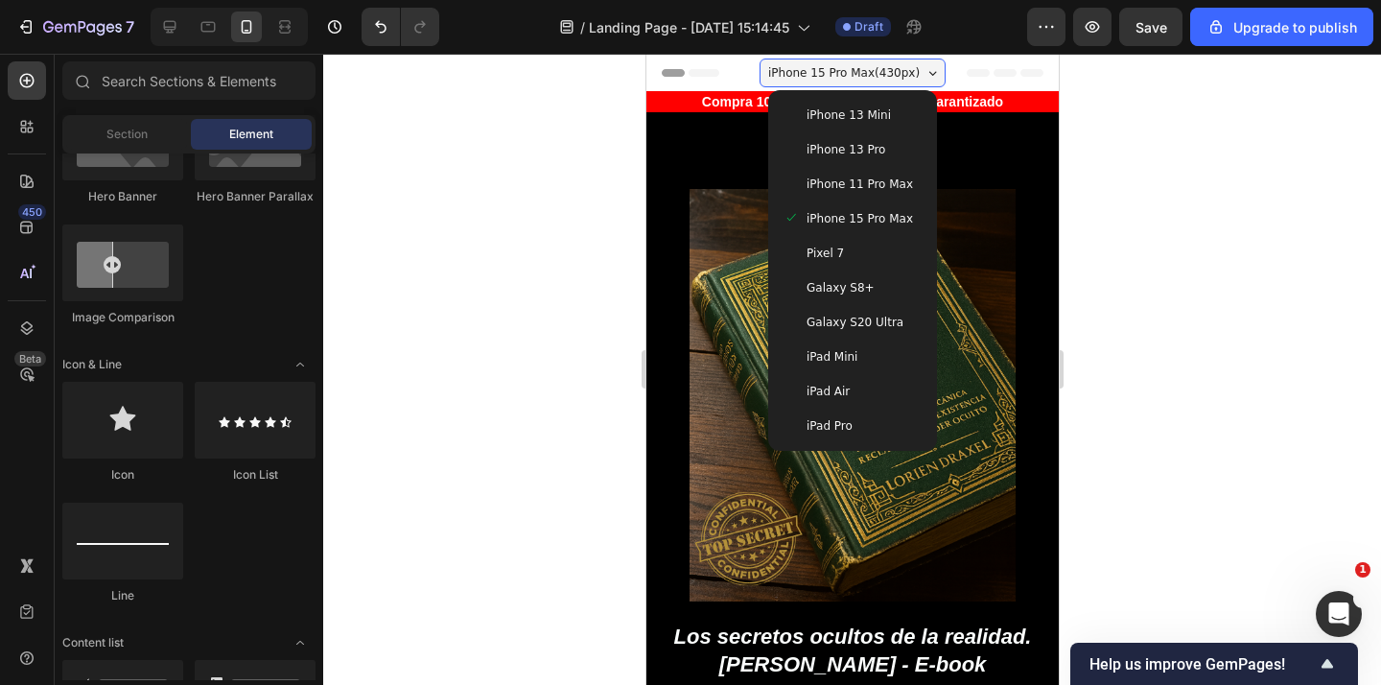
click at [862, 268] on div "Pixel 7" at bounding box center [851, 253] width 153 height 35
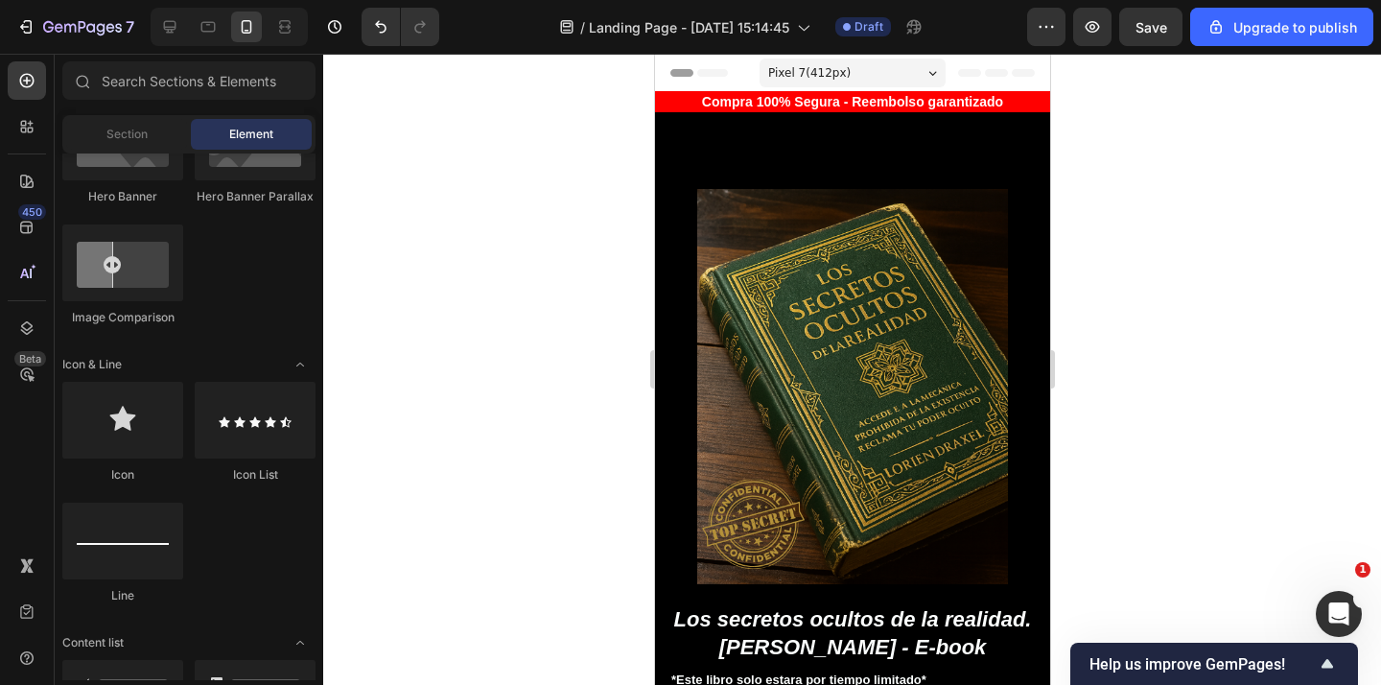
click at [908, 76] on div "Pixel 7 ( 412 px)" at bounding box center [851, 72] width 186 height 29
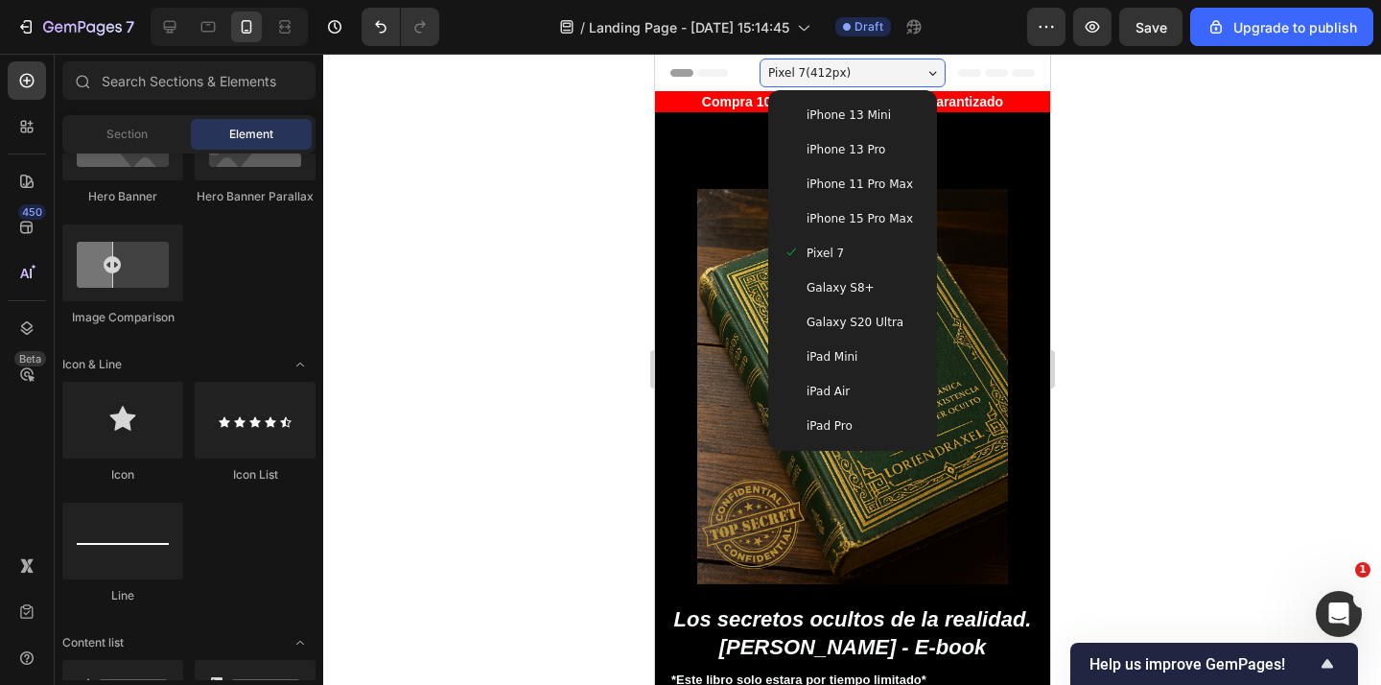
click at [858, 284] on span "Galaxy S8+" at bounding box center [839, 287] width 68 height 19
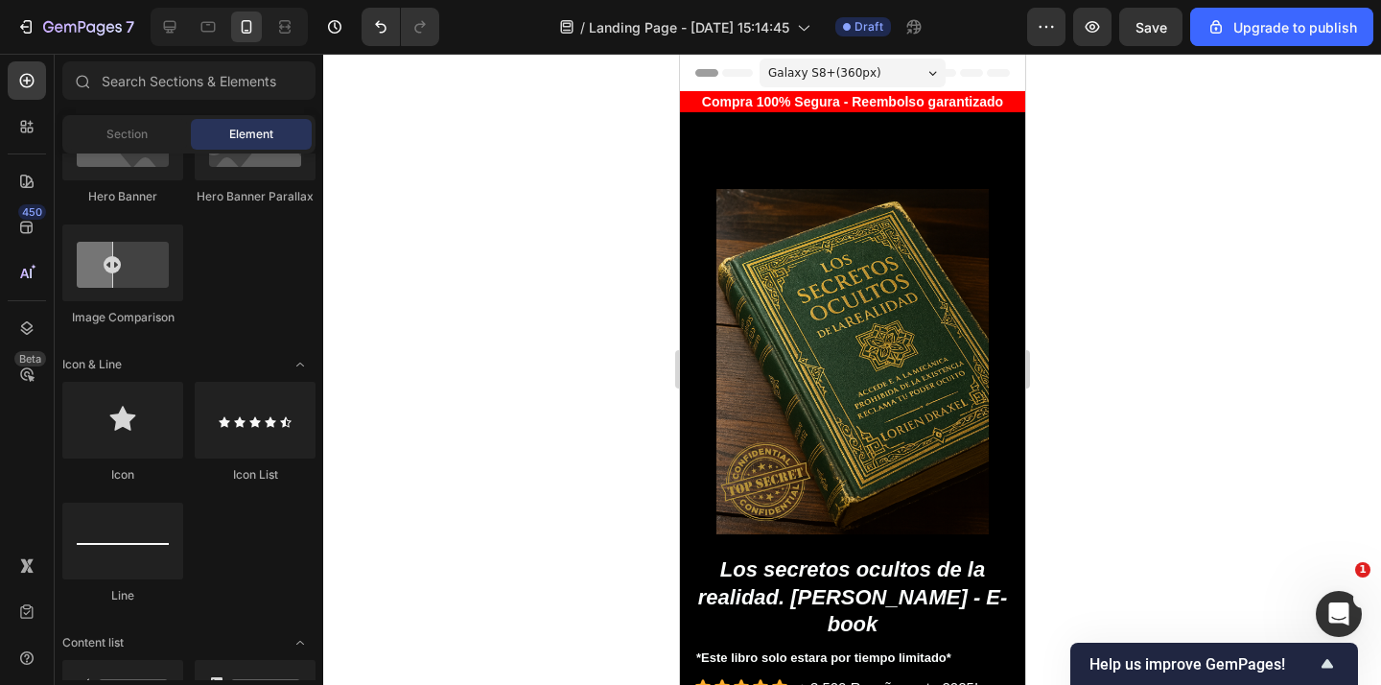
drag, startPoint x: 878, startPoint y: 66, endPoint x: 866, endPoint y: 176, distance: 111.0
click at [878, 67] on div "Galaxy S8+ ( 360 px)" at bounding box center [851, 72] width 186 height 29
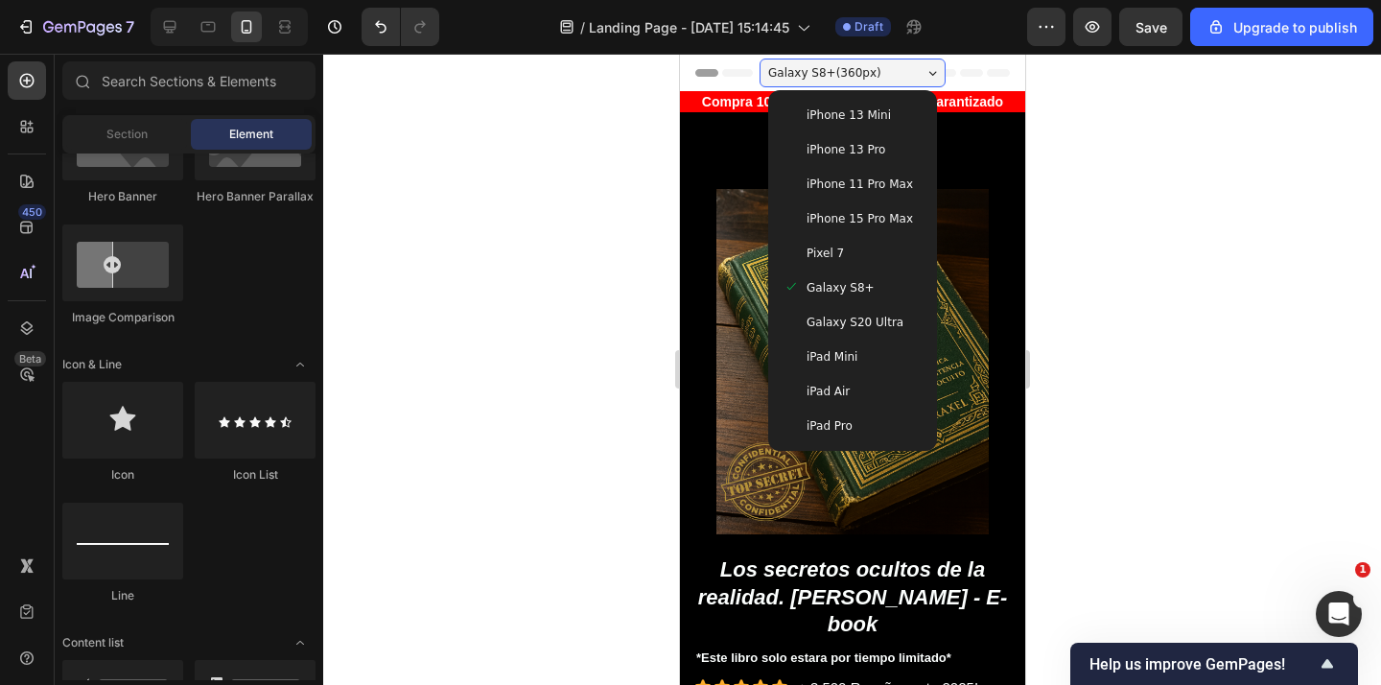
click at [840, 316] on span "Galaxy S20 Ultra" at bounding box center [853, 322] width 97 height 19
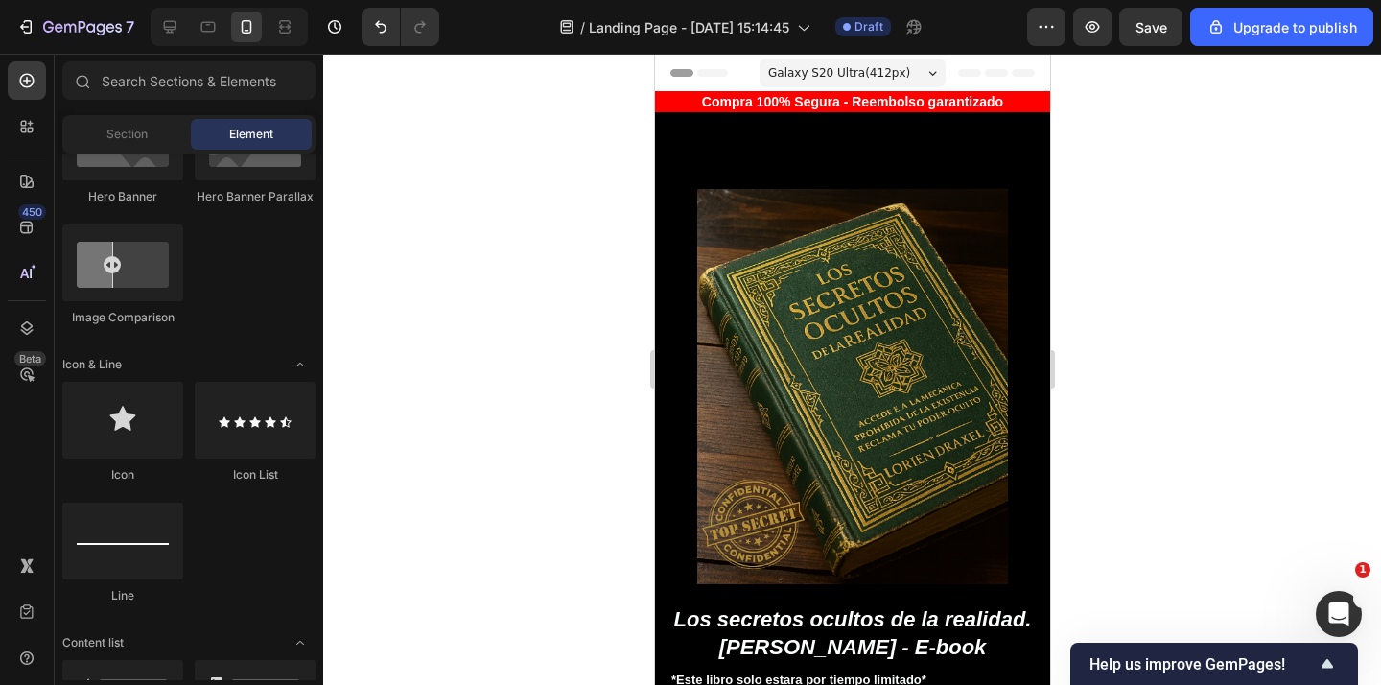
click at [887, 68] on span "Galaxy S20 Ultra ( 412 px)" at bounding box center [838, 72] width 142 height 19
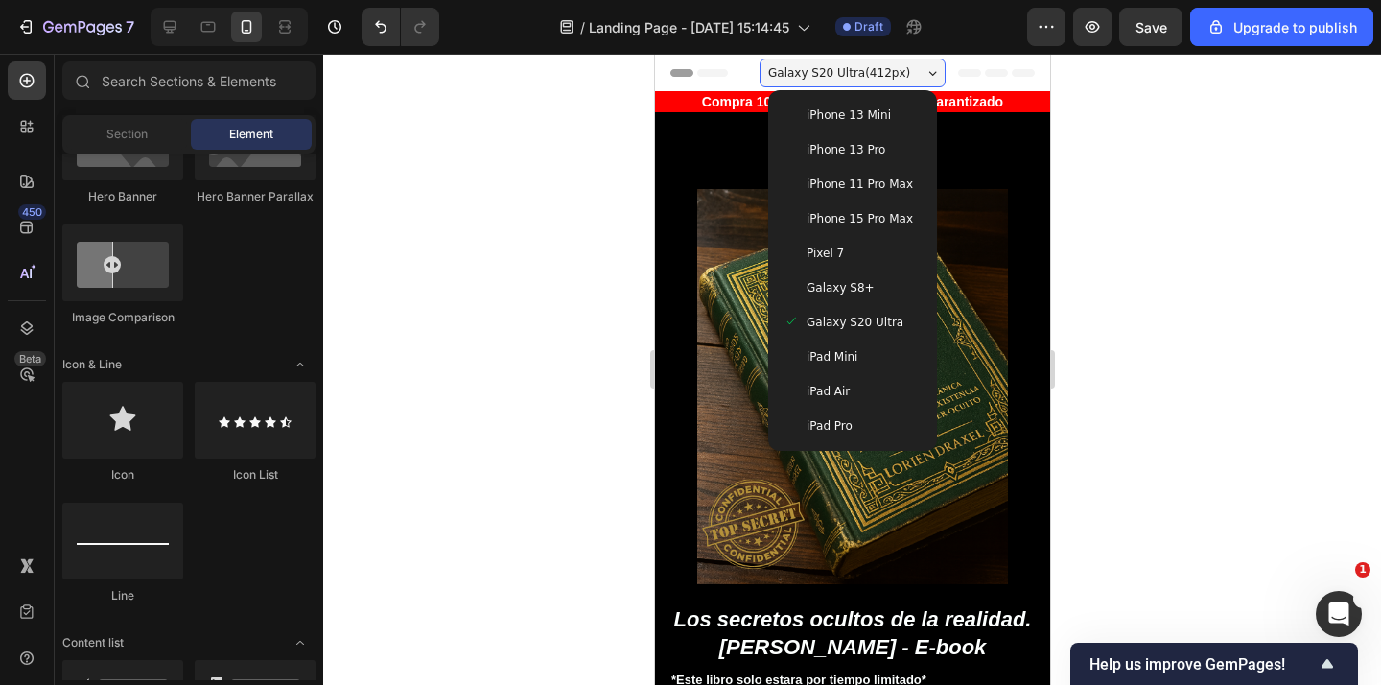
click at [855, 365] on div "iPad Mini" at bounding box center [851, 356] width 138 height 19
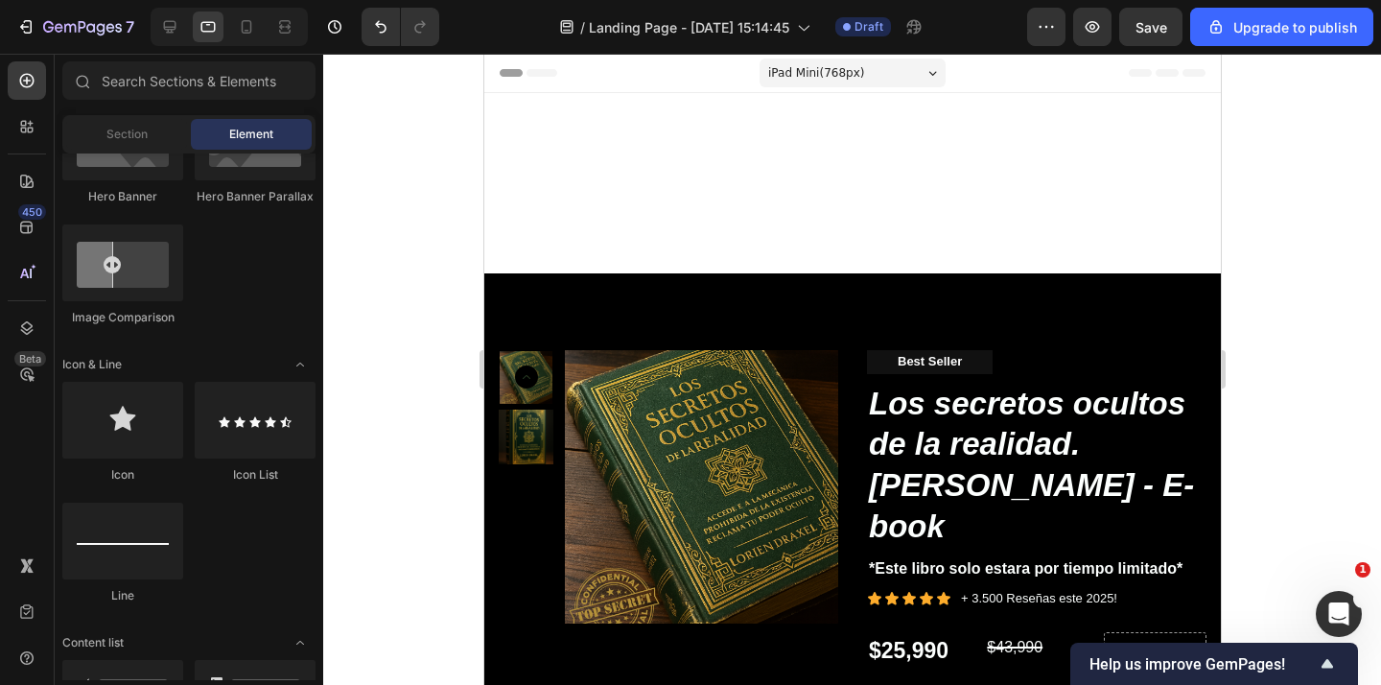
click at [921, 80] on div "iPad Mini ( 768 px)" at bounding box center [851, 72] width 186 height 29
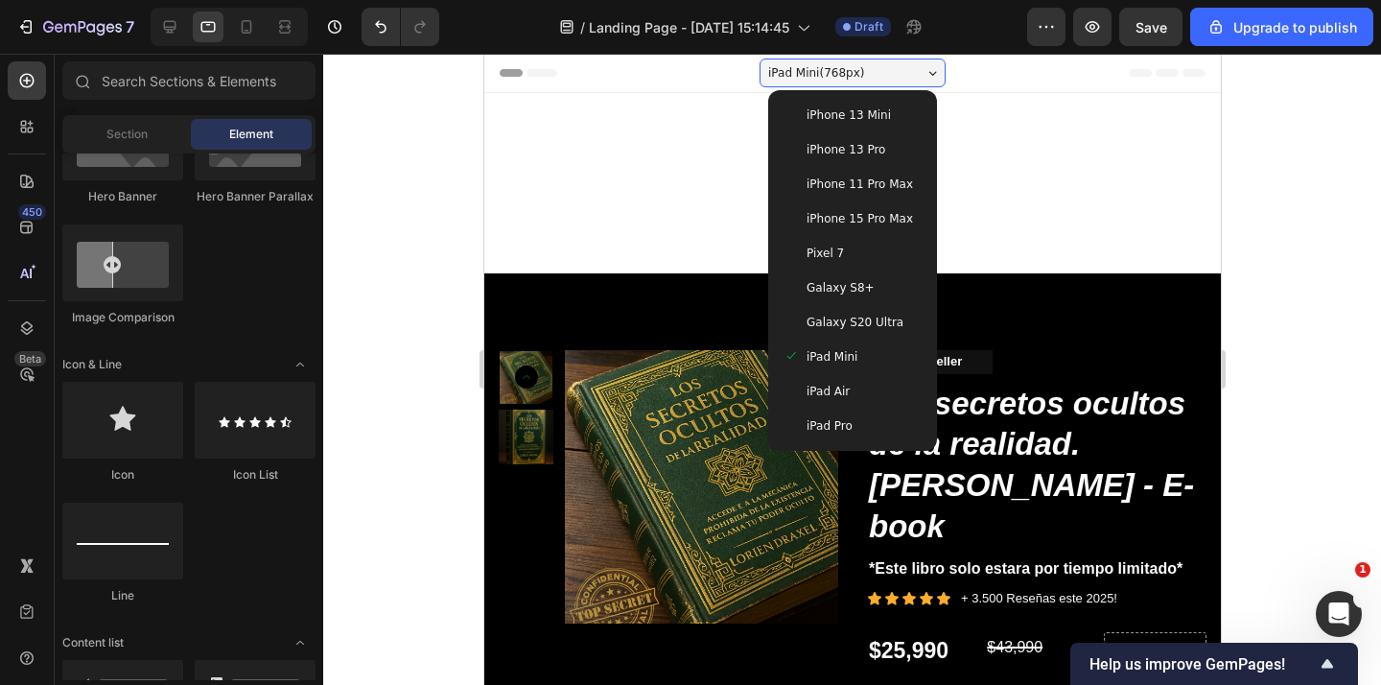
click at [844, 321] on span "Galaxy S20 Ultra" at bounding box center [853, 322] width 97 height 19
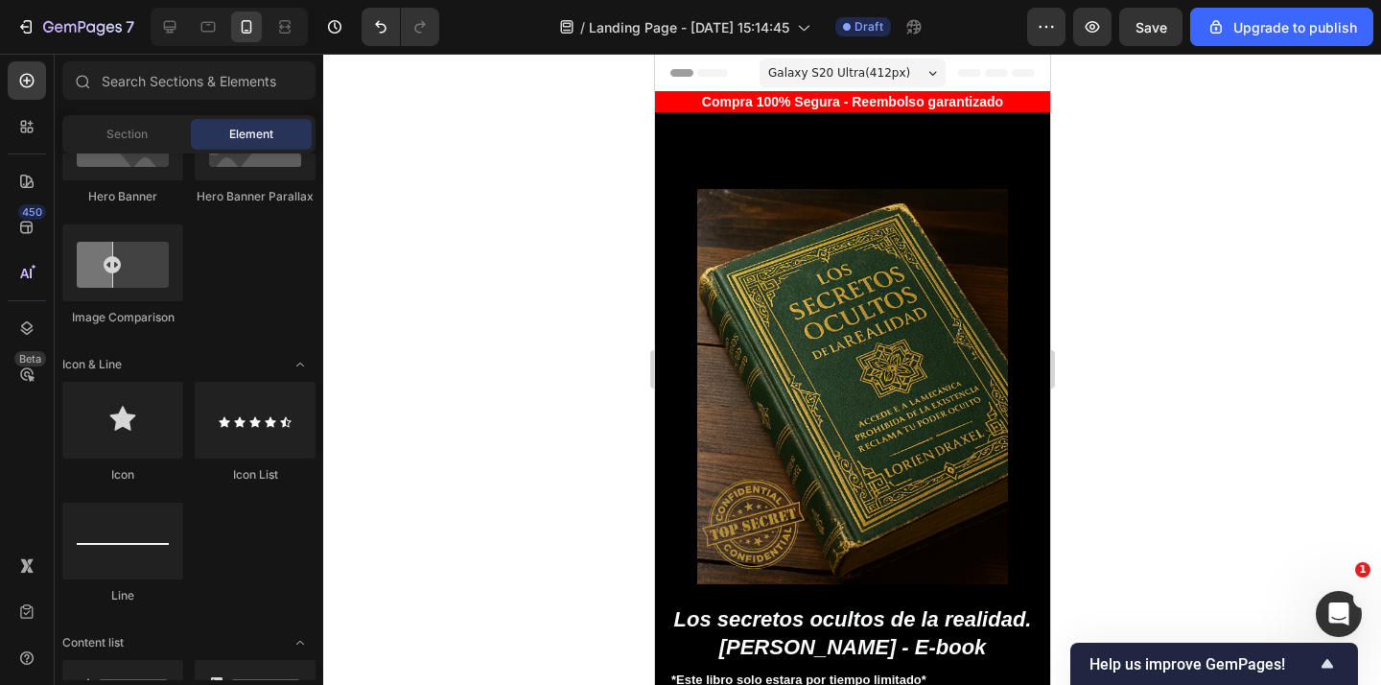
click at [865, 73] on span "Galaxy S20 Ultra ( 412 px)" at bounding box center [838, 72] width 142 height 19
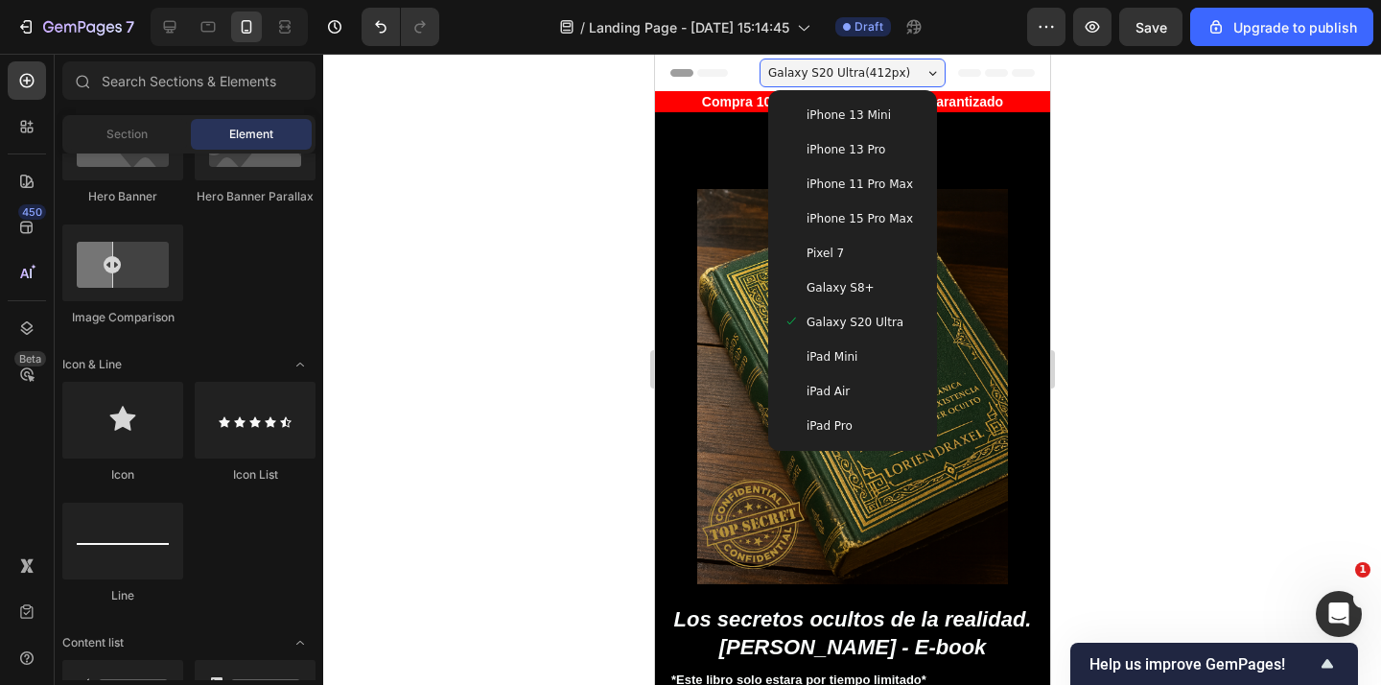
click at [841, 293] on span "Galaxy S8+" at bounding box center [839, 287] width 68 height 19
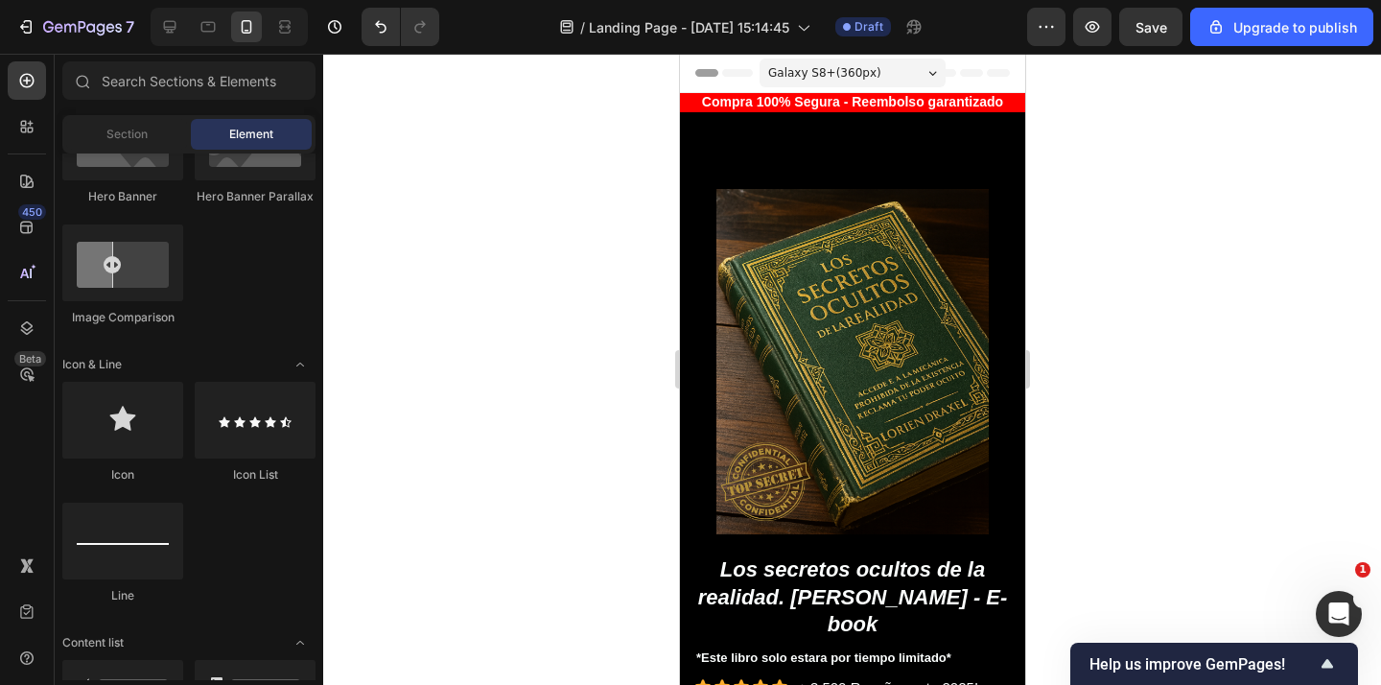
click at [865, 79] on span "Galaxy S8+ ( 360 px)" at bounding box center [823, 72] width 113 height 19
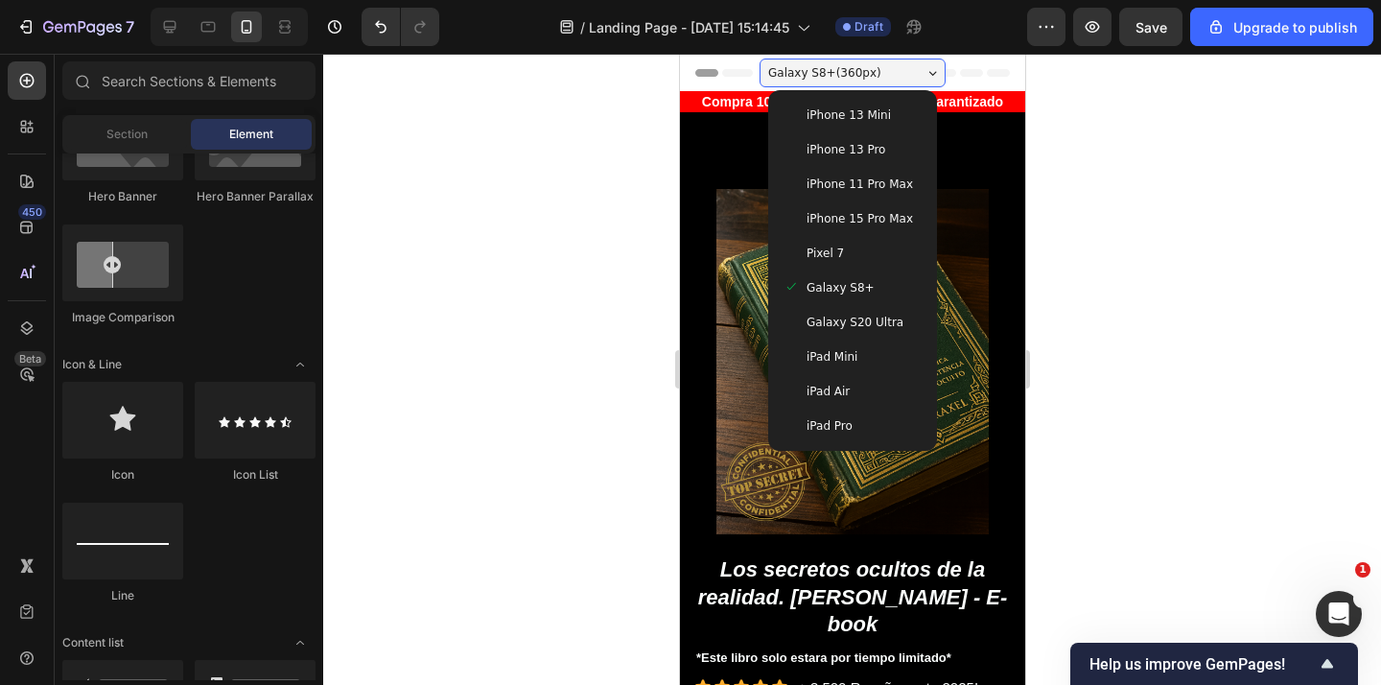
click at [867, 186] on span "iPhone 11 Pro Max" at bounding box center [858, 183] width 106 height 19
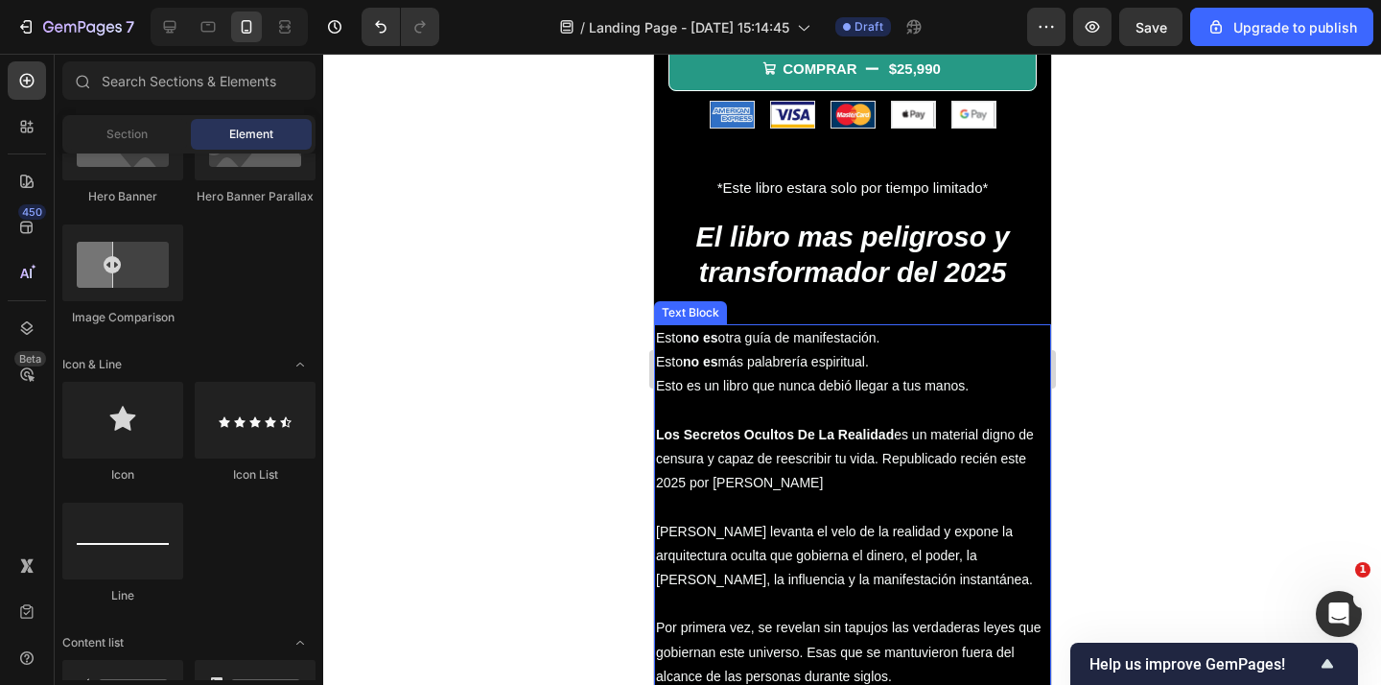
scroll to position [739, 0]
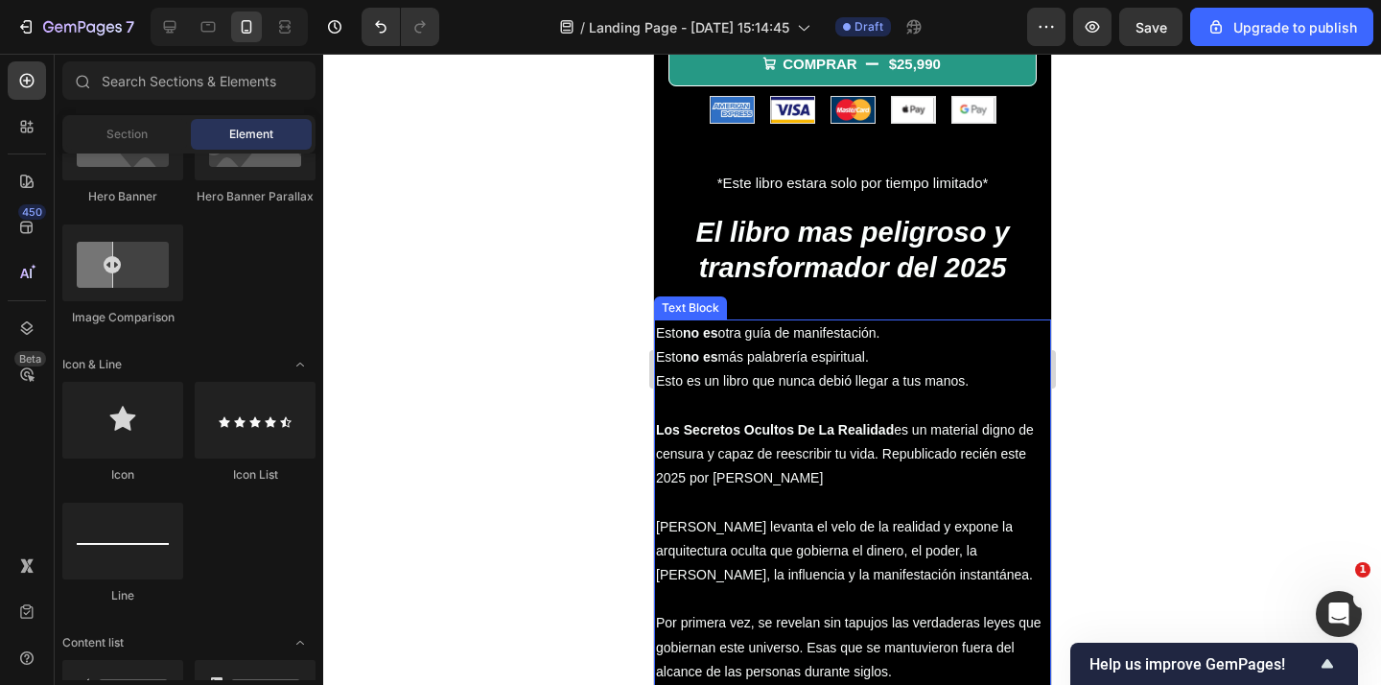
click at [861, 369] on p "Esto no es otra guía de manifestación. Esto no es más palabrería espiritual. Es…" at bounding box center [851, 357] width 393 height 73
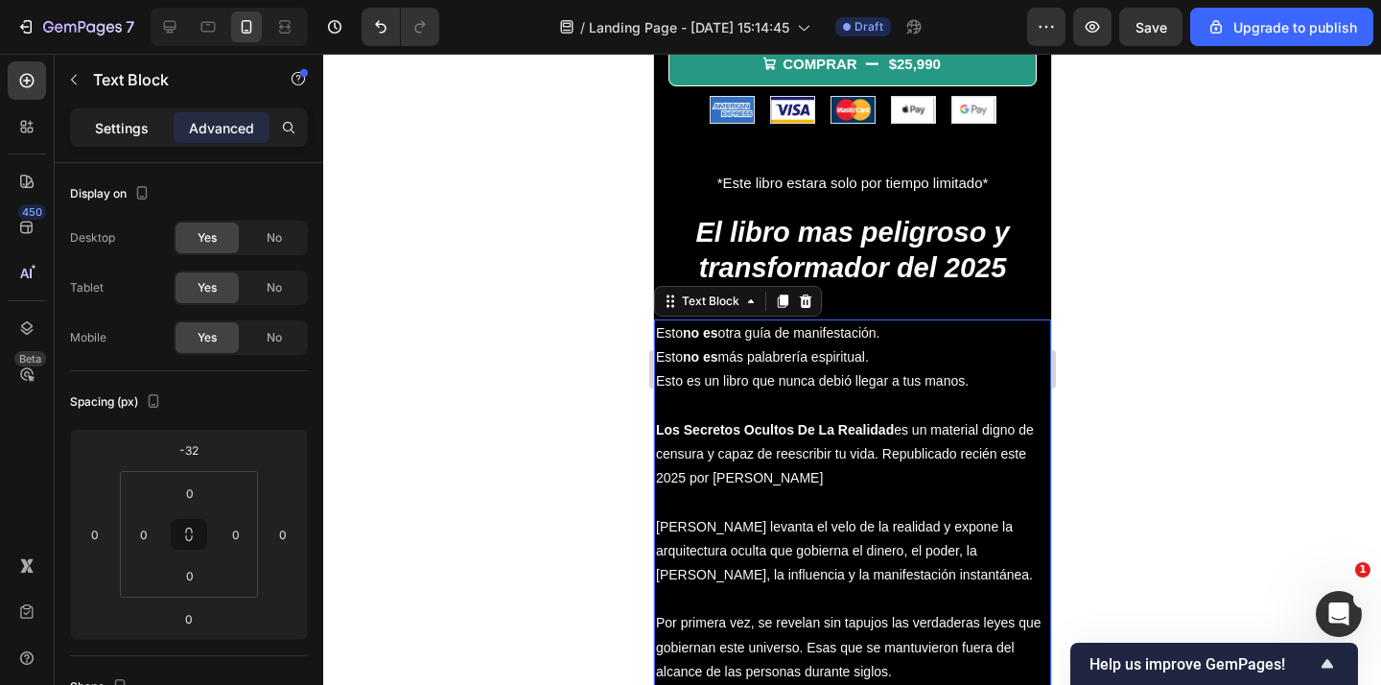
click at [142, 136] on p "Settings" at bounding box center [122, 128] width 54 height 20
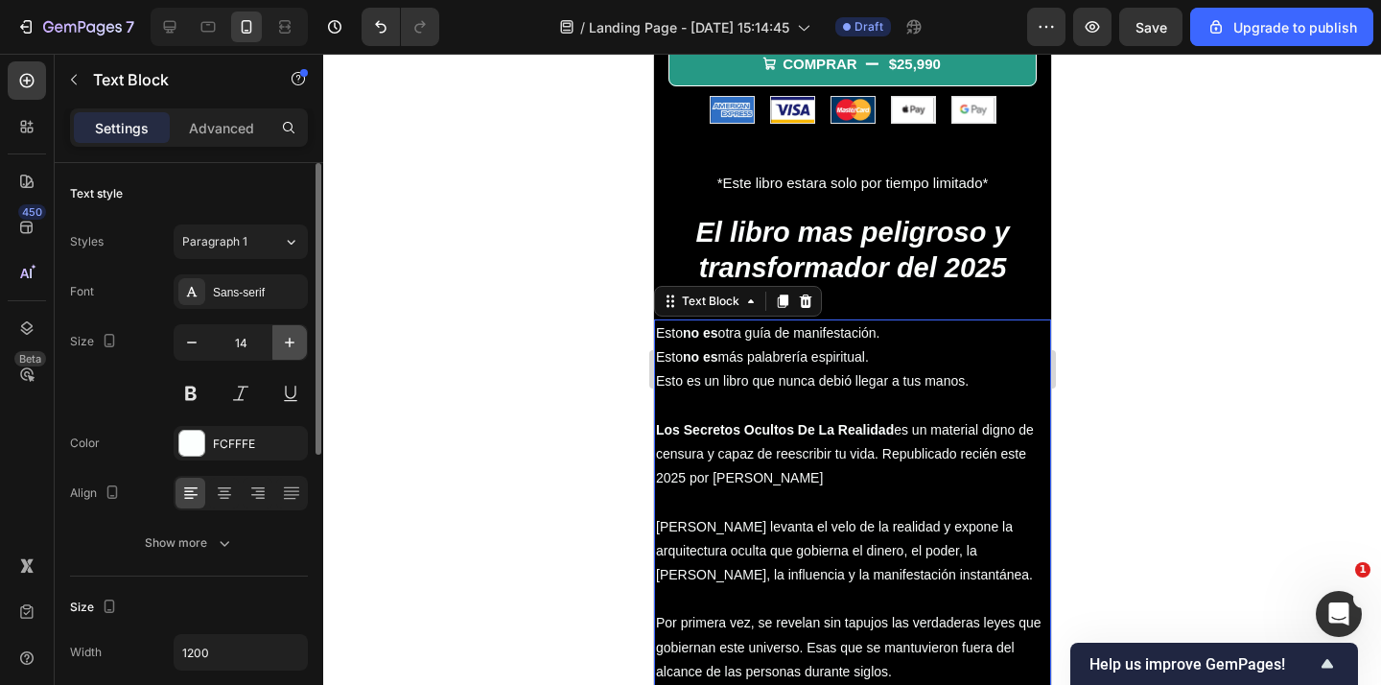
click at [287, 342] on icon "button" at bounding box center [290, 342] width 10 height 10
type input "15"
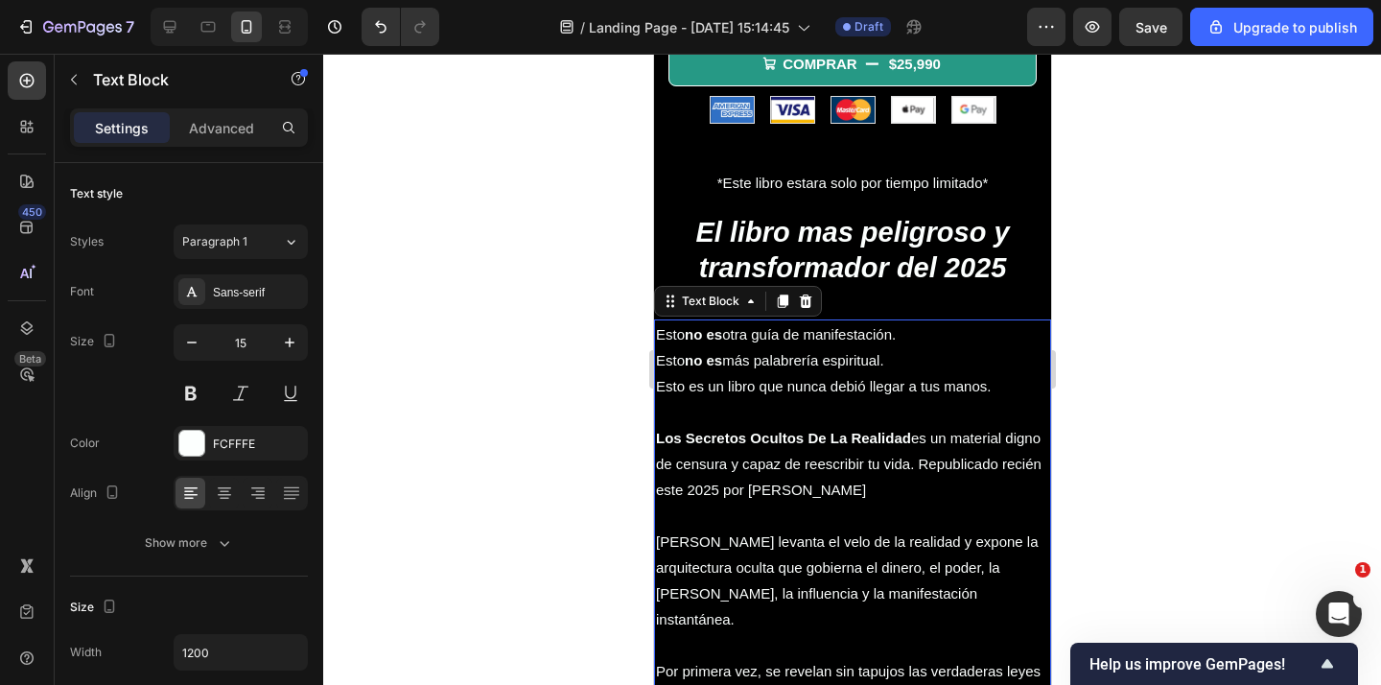
click at [528, 438] on div at bounding box center [851, 369] width 1057 height 631
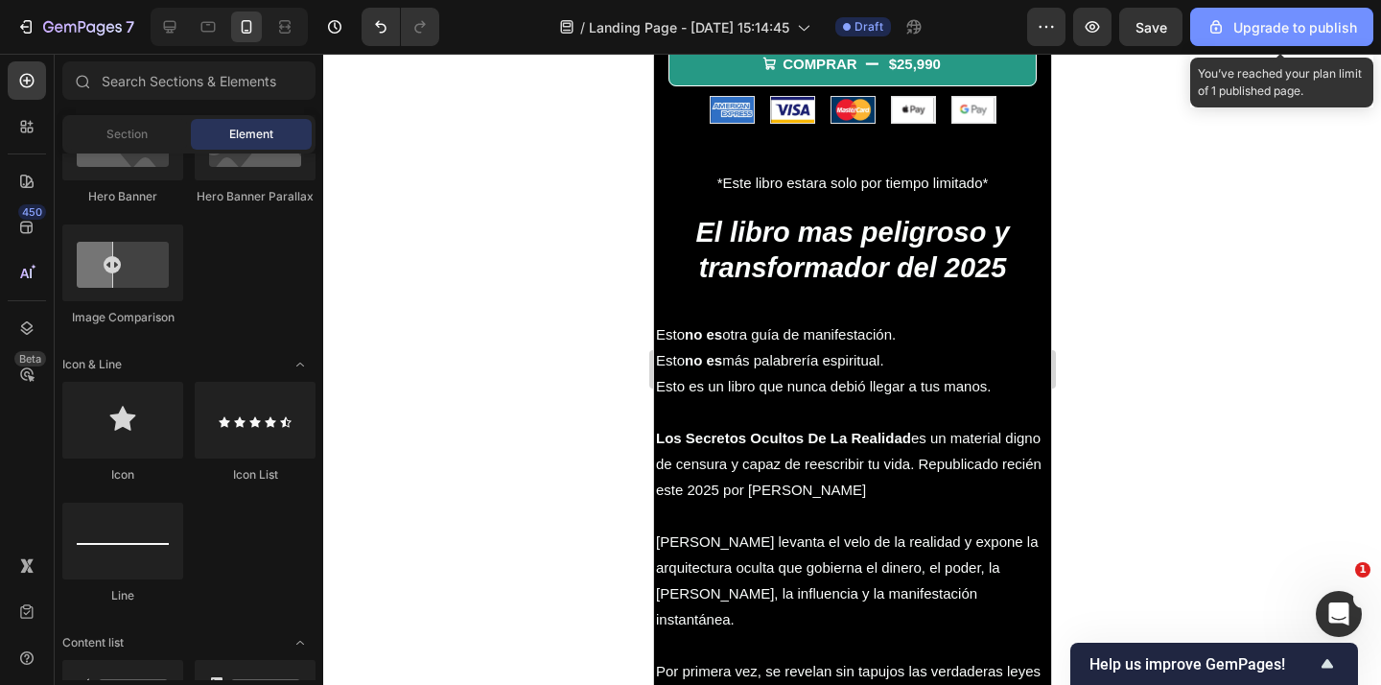
click at [1243, 32] on div "Upgrade to publish" at bounding box center [1281, 27] width 151 height 20
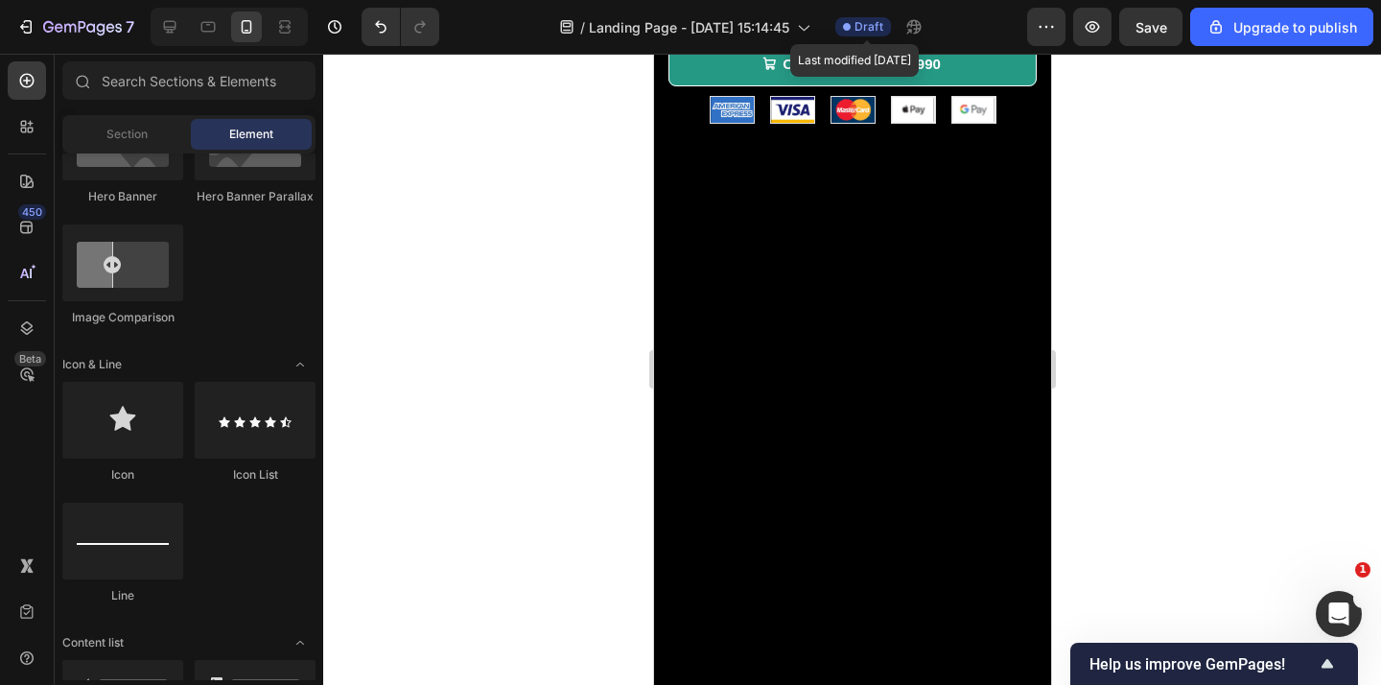
scroll to position [0, 0]
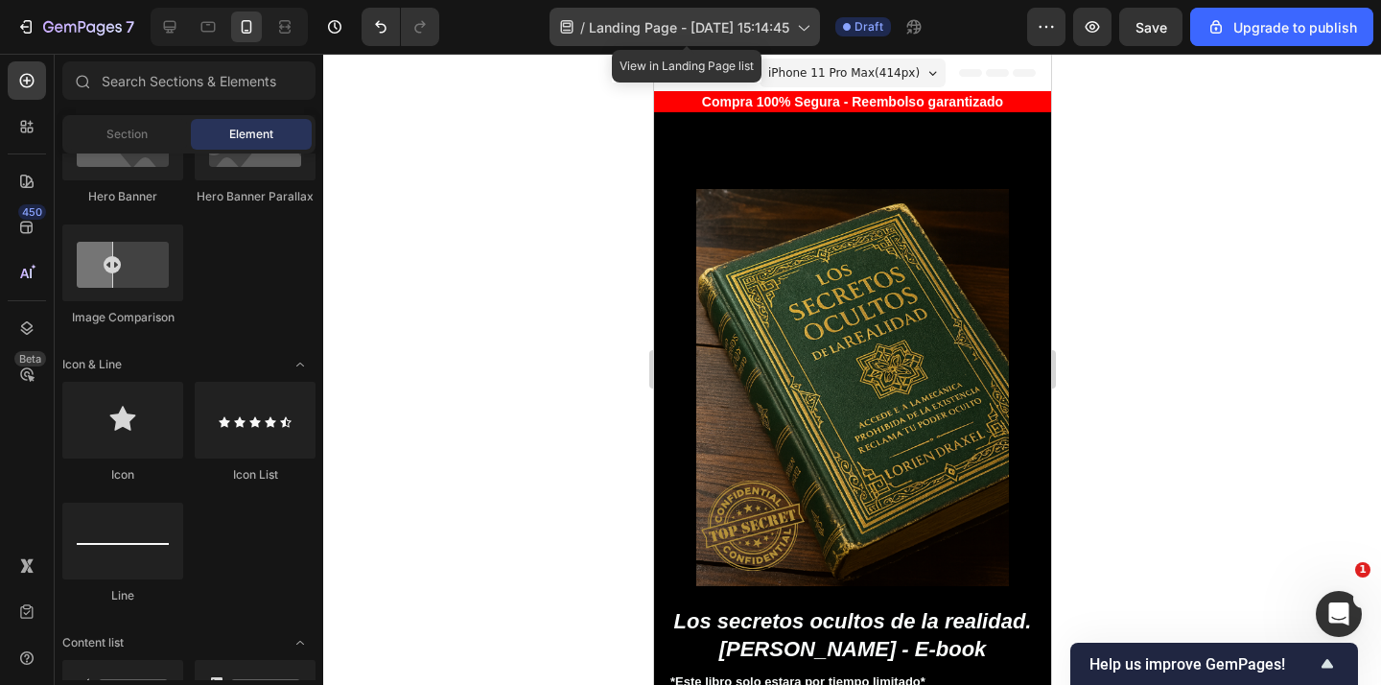
click at [796, 28] on icon at bounding box center [802, 26] width 19 height 19
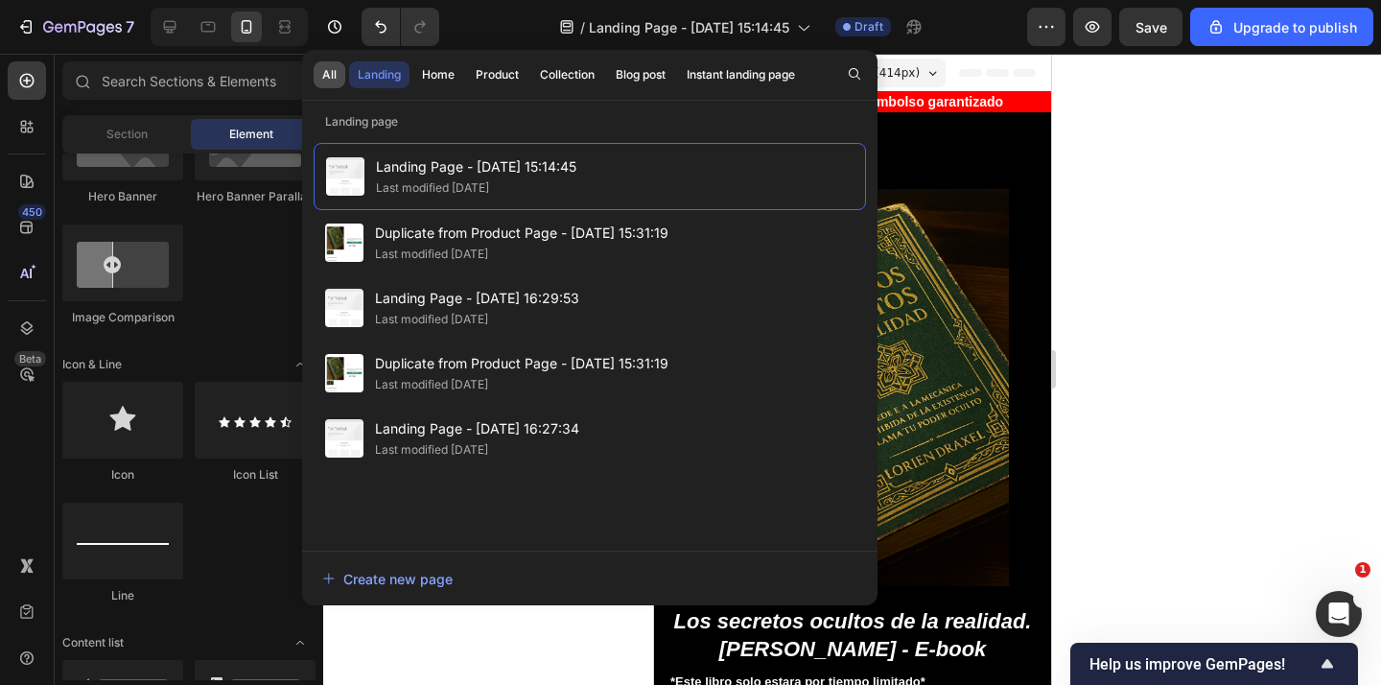
click at [328, 72] on div "All" at bounding box center [329, 74] width 14 height 17
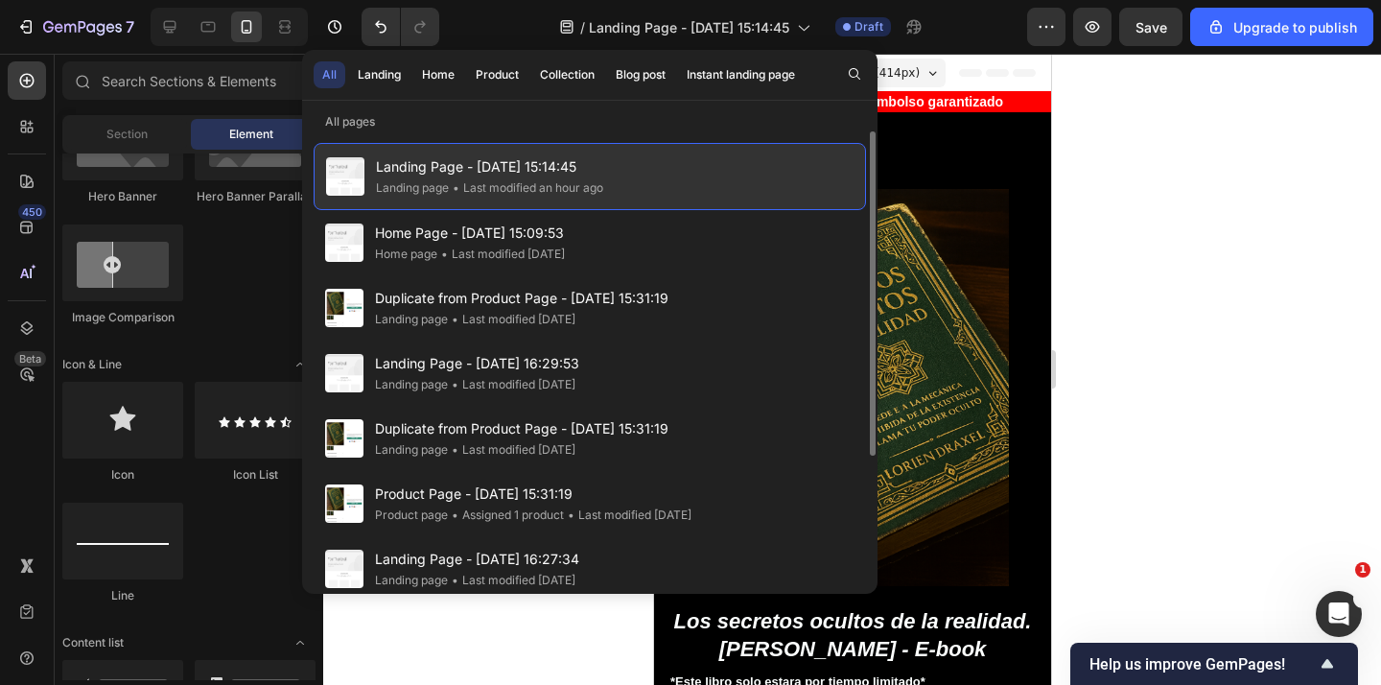
click at [666, 182] on div "Landing Page - Sep 24, 15:14:45 Landing page • Last modified an hour ago" at bounding box center [589, 176] width 552 height 67
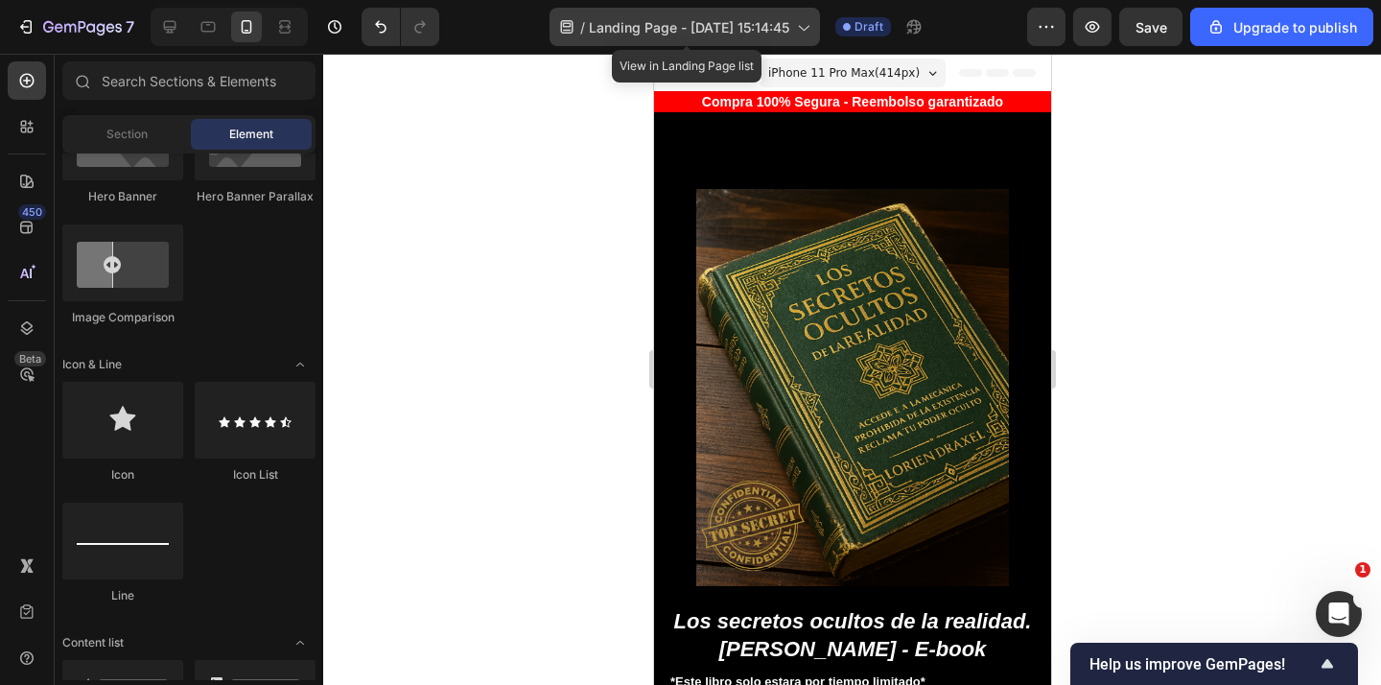
click at [661, 24] on span "Landing Page - Sep 24, 15:14:45" at bounding box center [689, 27] width 200 height 20
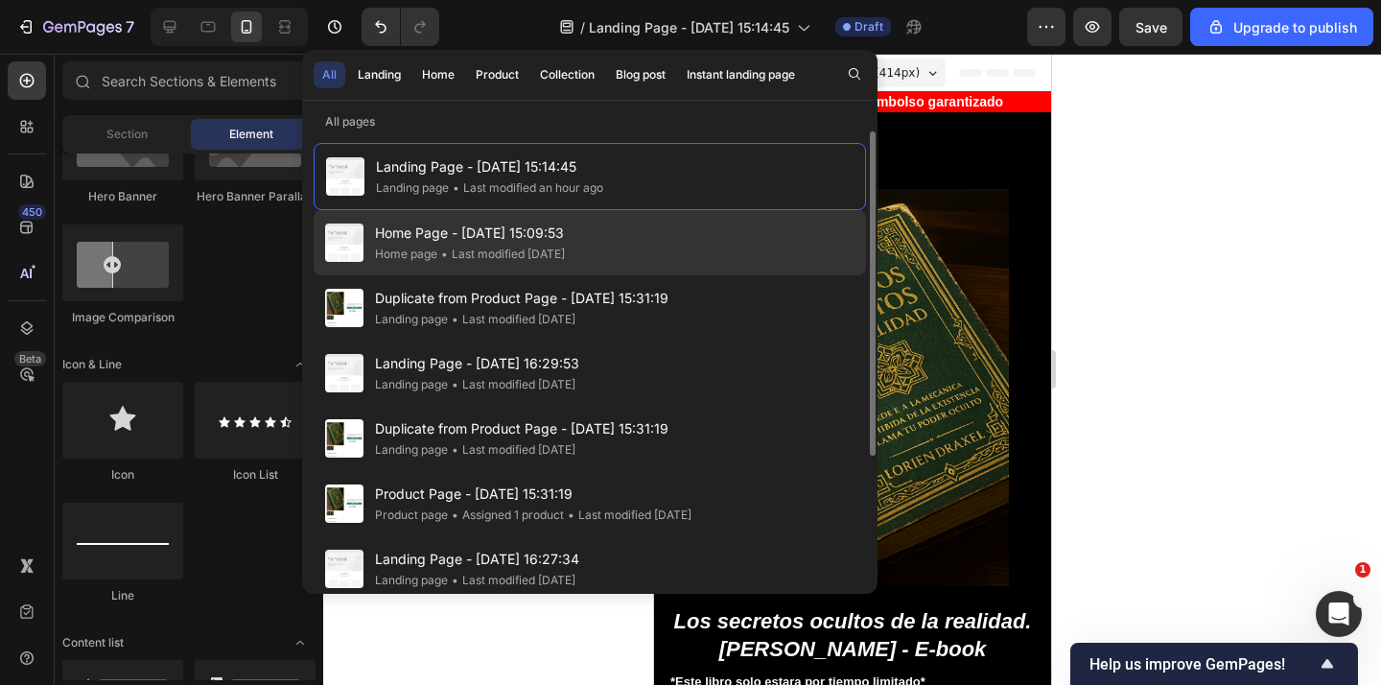
click at [654, 236] on div "Home Page - Sep 24, 15:09:53 Home page • Last modified 2 days ago" at bounding box center [589, 242] width 552 height 65
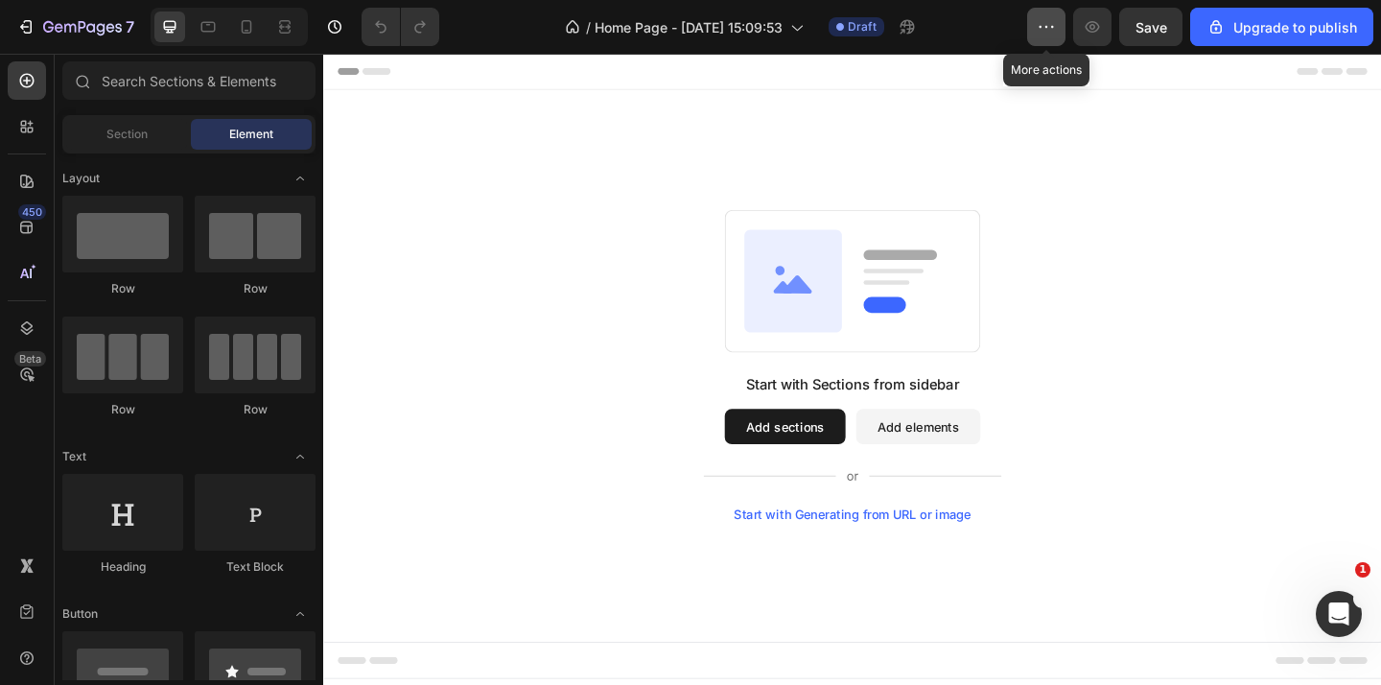
click at [1057, 33] on button "button" at bounding box center [1046, 27] width 38 height 38
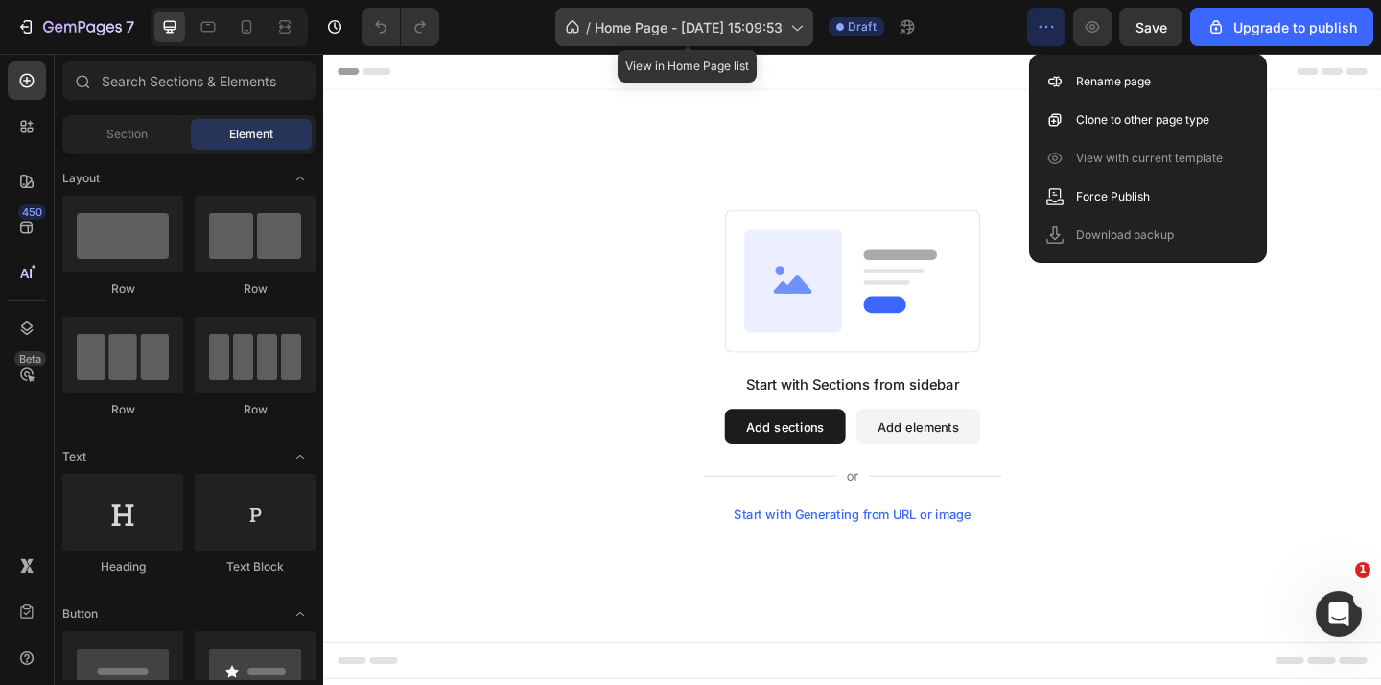
click at [624, 27] on span "Home Page - [DATE] 15:09:53" at bounding box center [688, 27] width 188 height 20
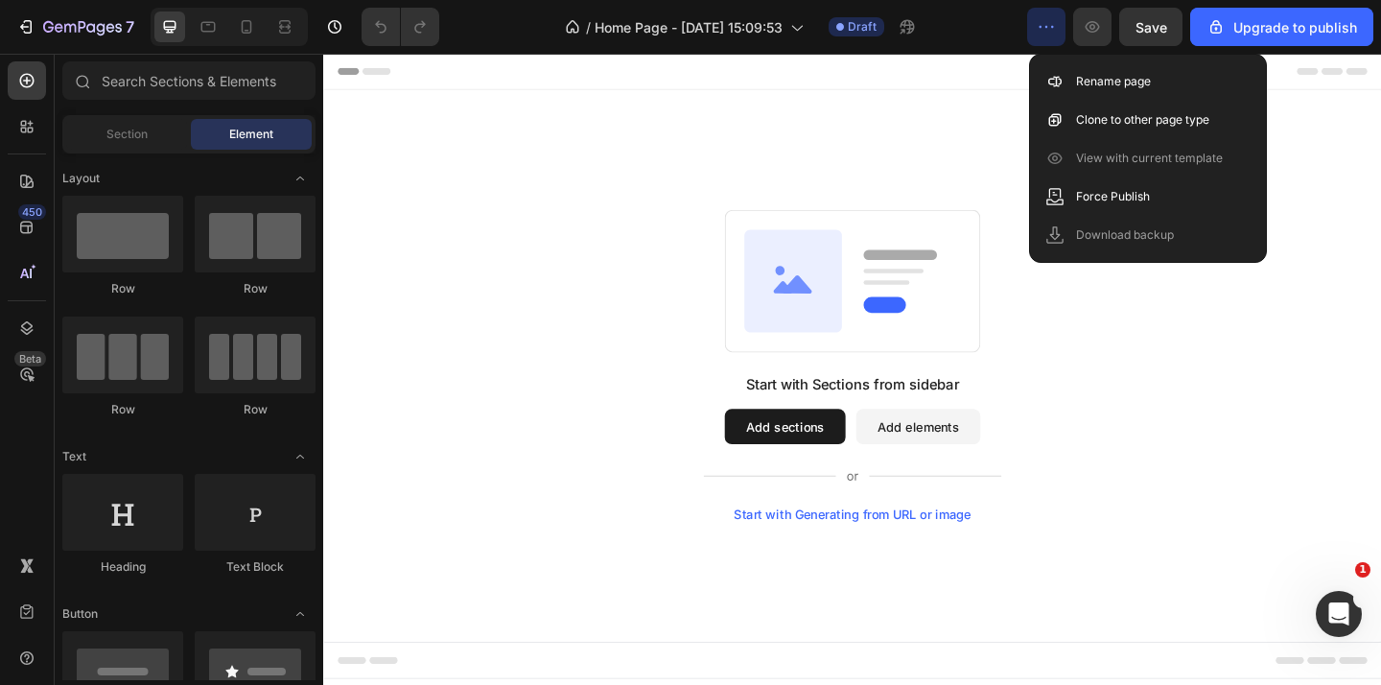
click at [1114, 330] on div "Start with Sections from sidebar Add sections Add elements Start with Generatin…" at bounding box center [898, 392] width 1012 height 339
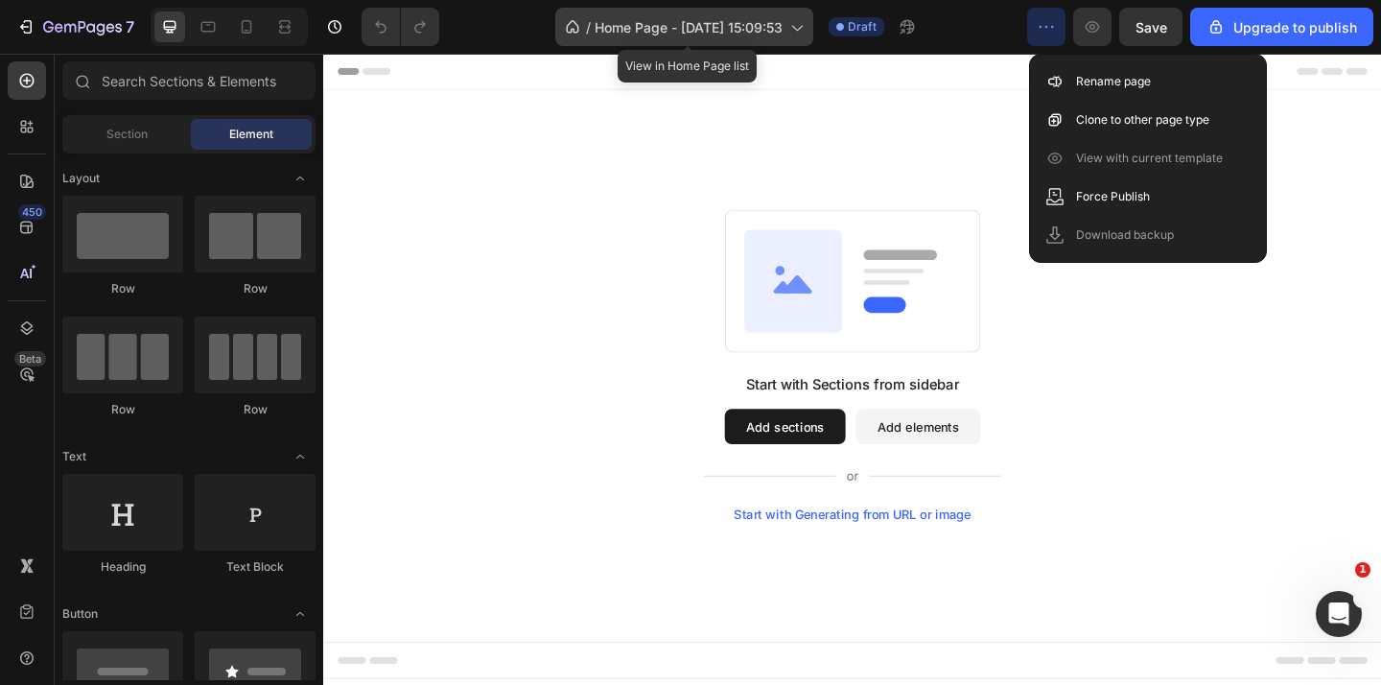
click at [640, 25] on span "Home Page - [DATE] 15:09:53" at bounding box center [688, 27] width 188 height 20
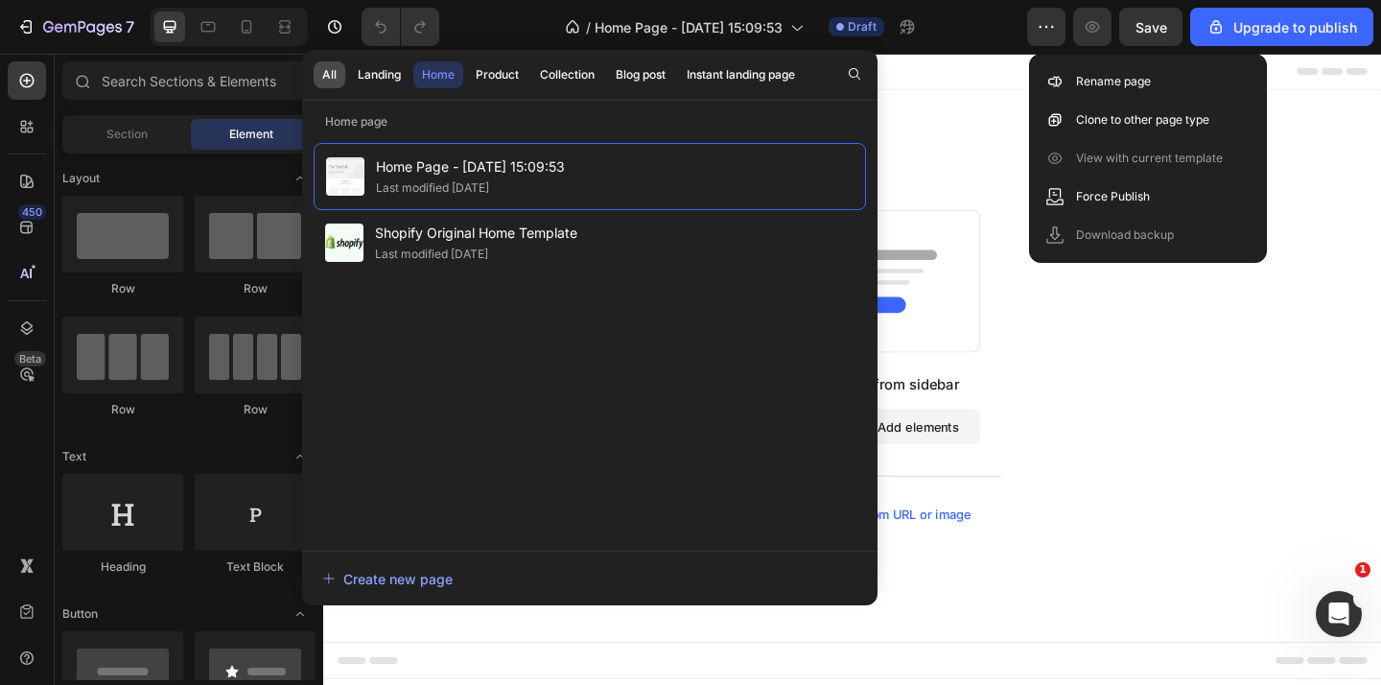
click at [337, 75] on button "All" at bounding box center [329, 74] width 32 height 27
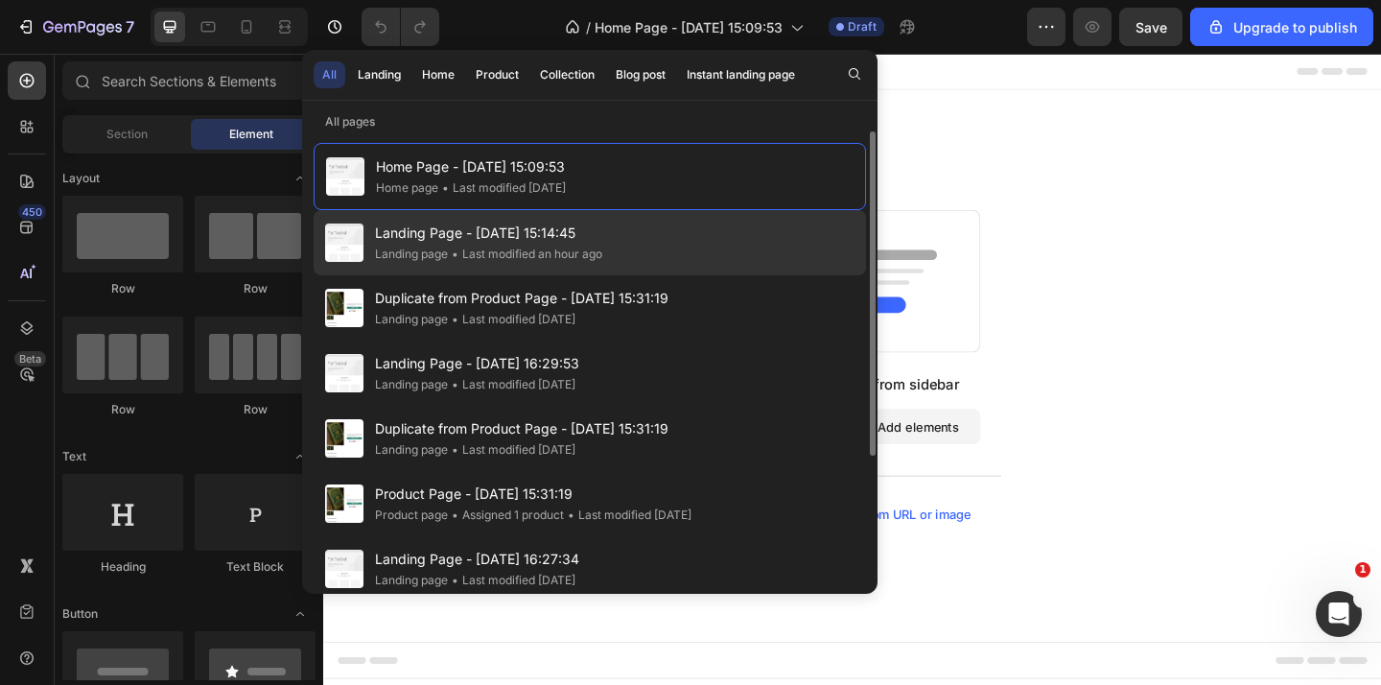
drag, startPoint x: 415, startPoint y: 194, endPoint x: 449, endPoint y: 258, distance: 72.5
click at [449, 258] on div "Home Page - Sep 24, 15:09:53 Home page • Last modified 2 days ago Landing Page …" at bounding box center [589, 364] width 552 height 442
click at [449, 258] on div "• Last modified an hour ago" at bounding box center [525, 253] width 154 height 19
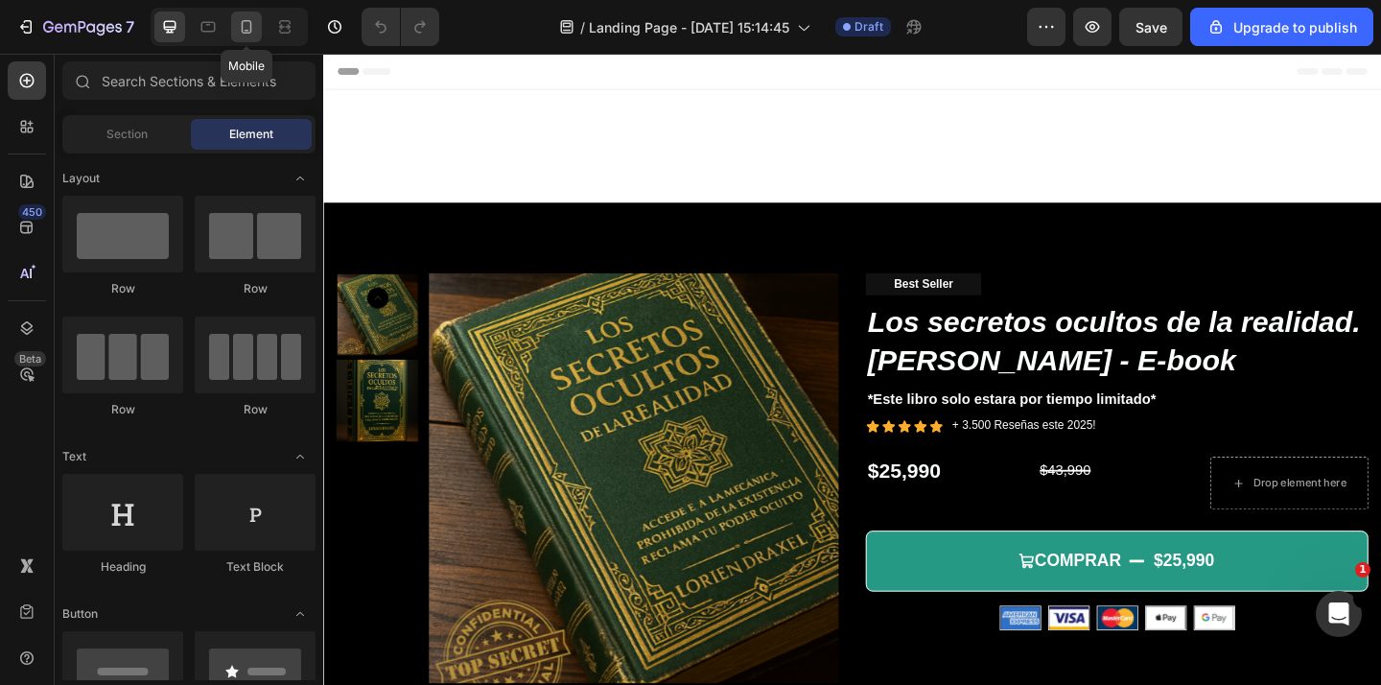
click at [247, 21] on icon at bounding box center [246, 26] width 19 height 19
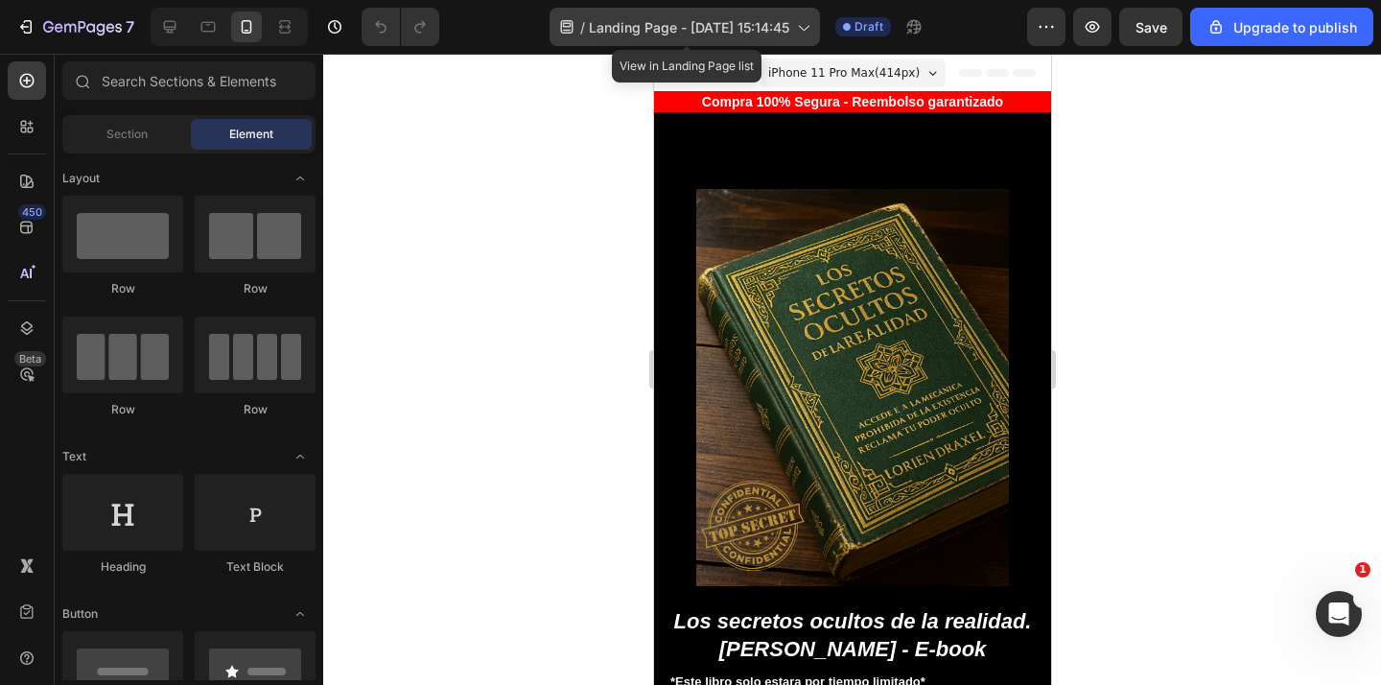
click at [650, 29] on span "Landing Page - [DATE] 15:14:45" at bounding box center [689, 27] width 200 height 20
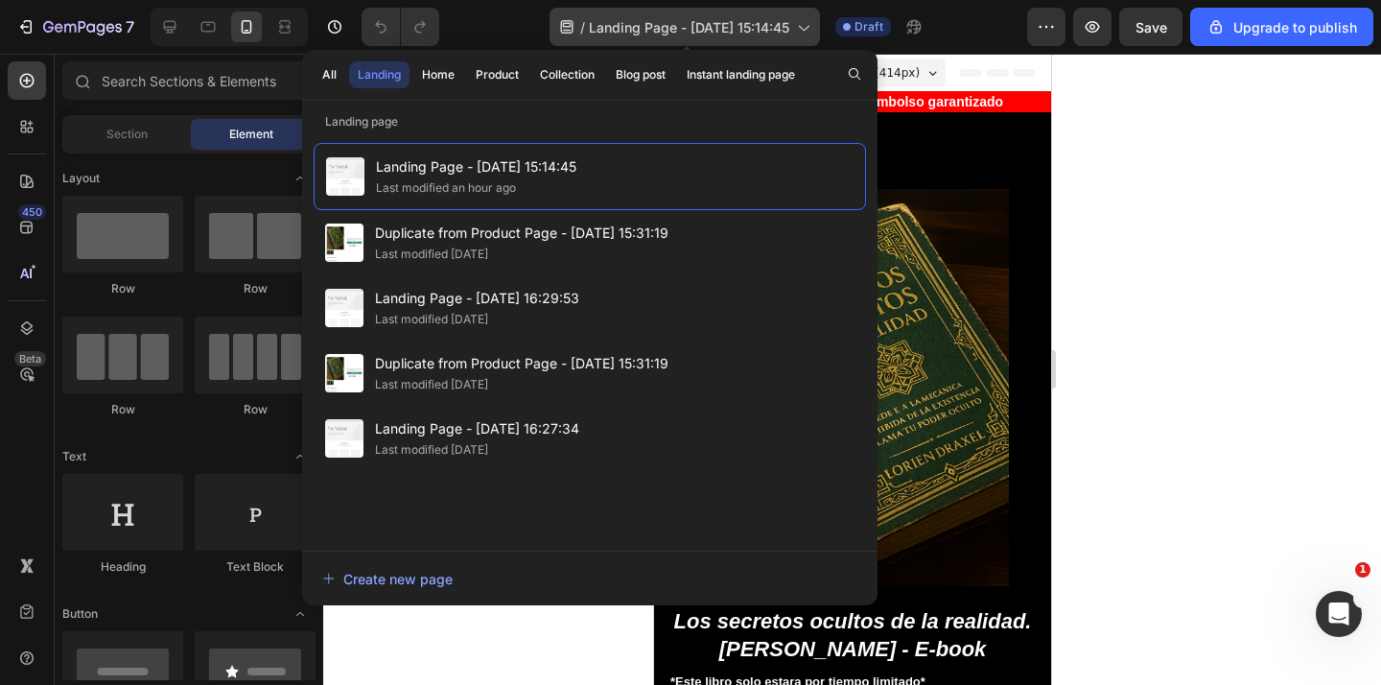
click at [650, 29] on span "Landing Page - [DATE] 15:14:45" at bounding box center [689, 27] width 200 height 20
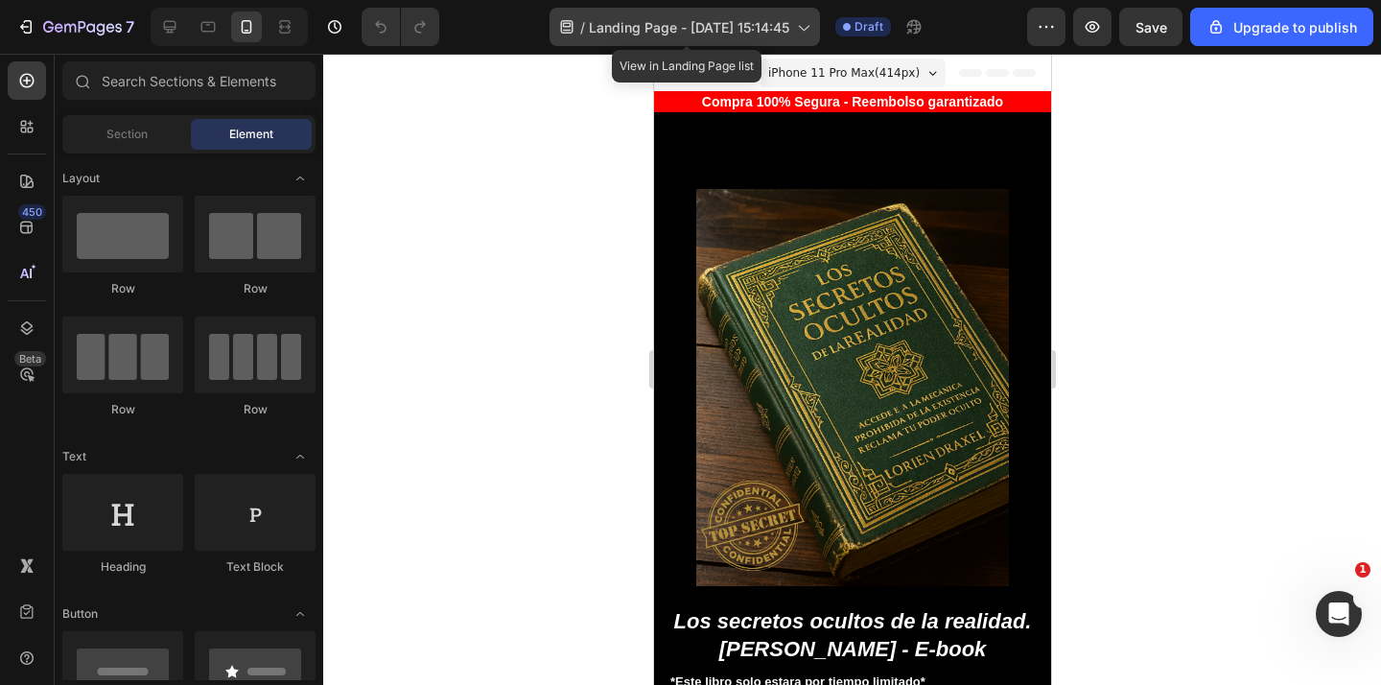
click at [650, 29] on span "Landing Page - [DATE] 15:14:45" at bounding box center [689, 27] width 200 height 20
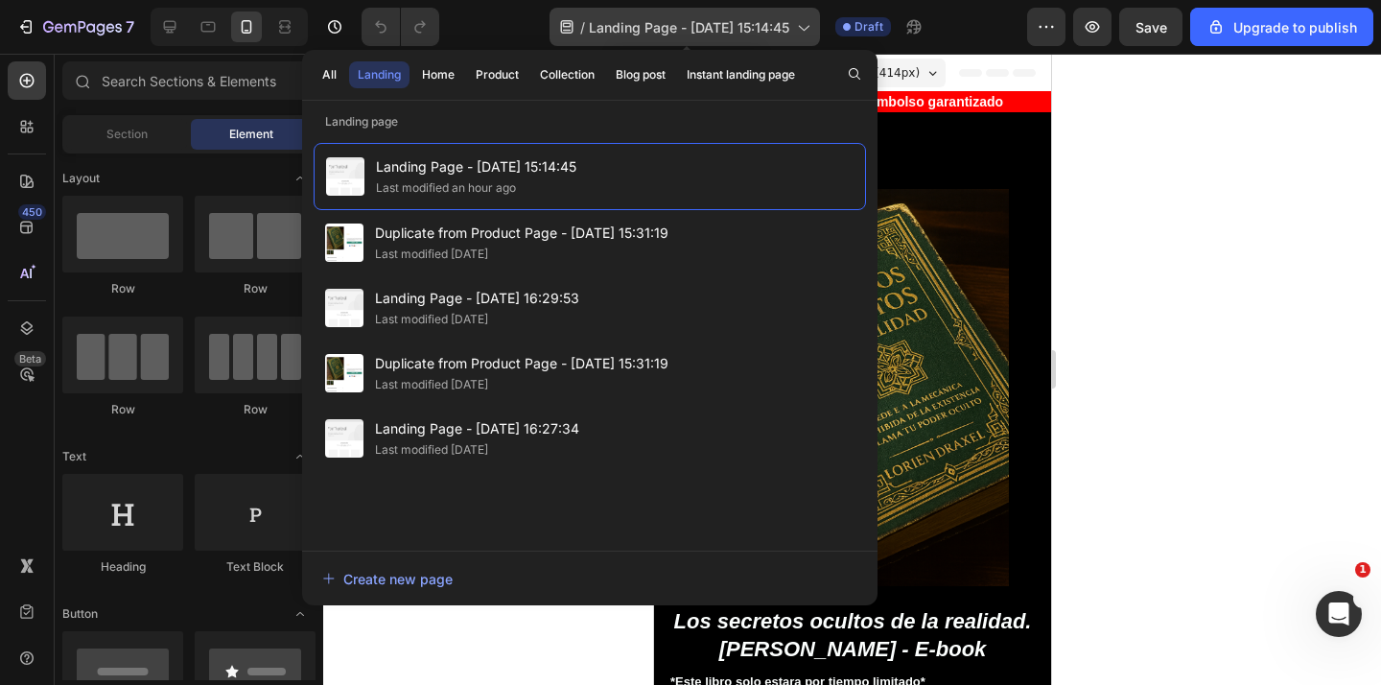
click at [650, 29] on span "Landing Page - [DATE] 15:14:45" at bounding box center [689, 27] width 200 height 20
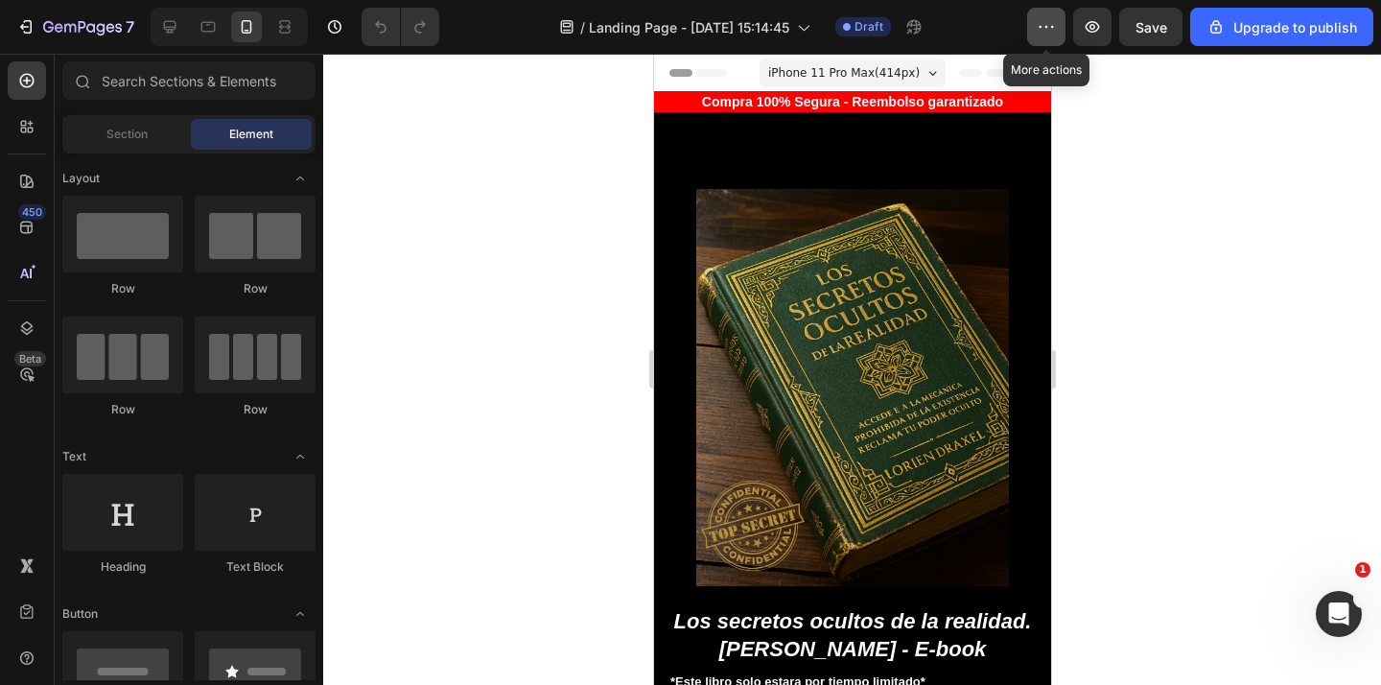
click at [1032, 25] on button "button" at bounding box center [1046, 27] width 38 height 38
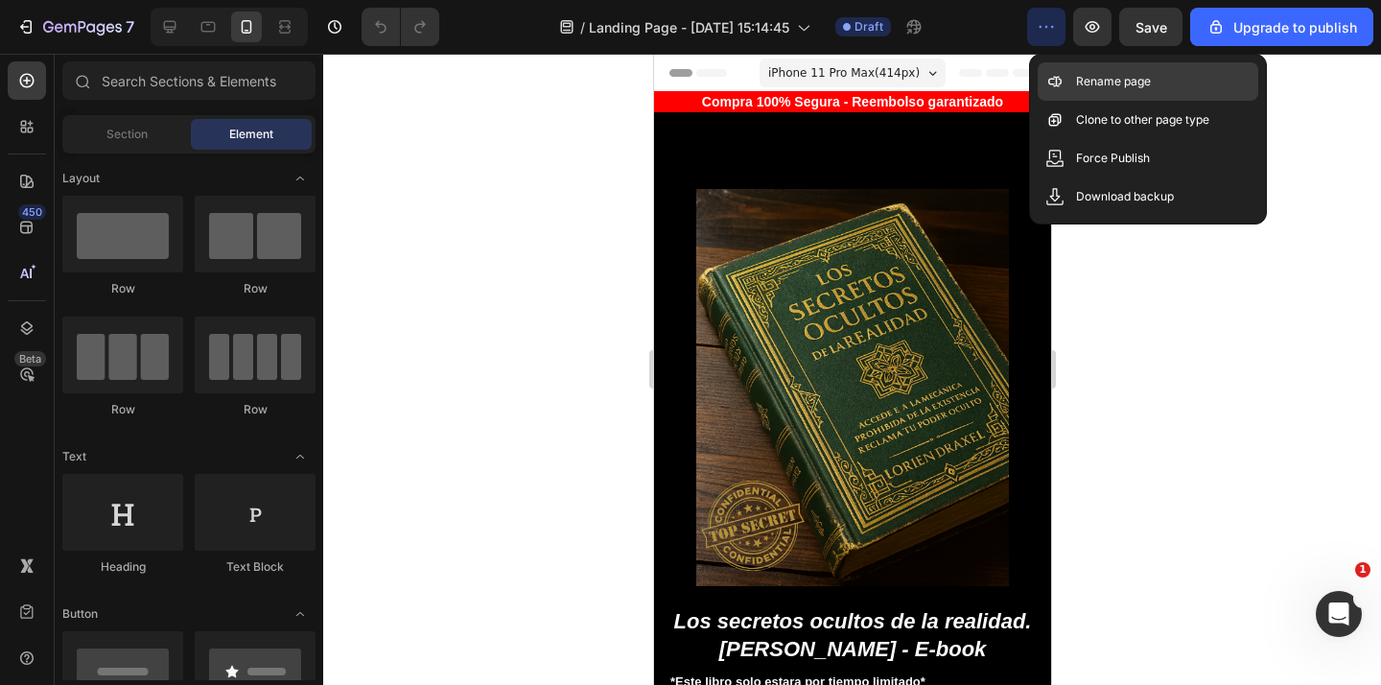
click at [1145, 81] on p "Rename page" at bounding box center [1113, 81] width 75 height 19
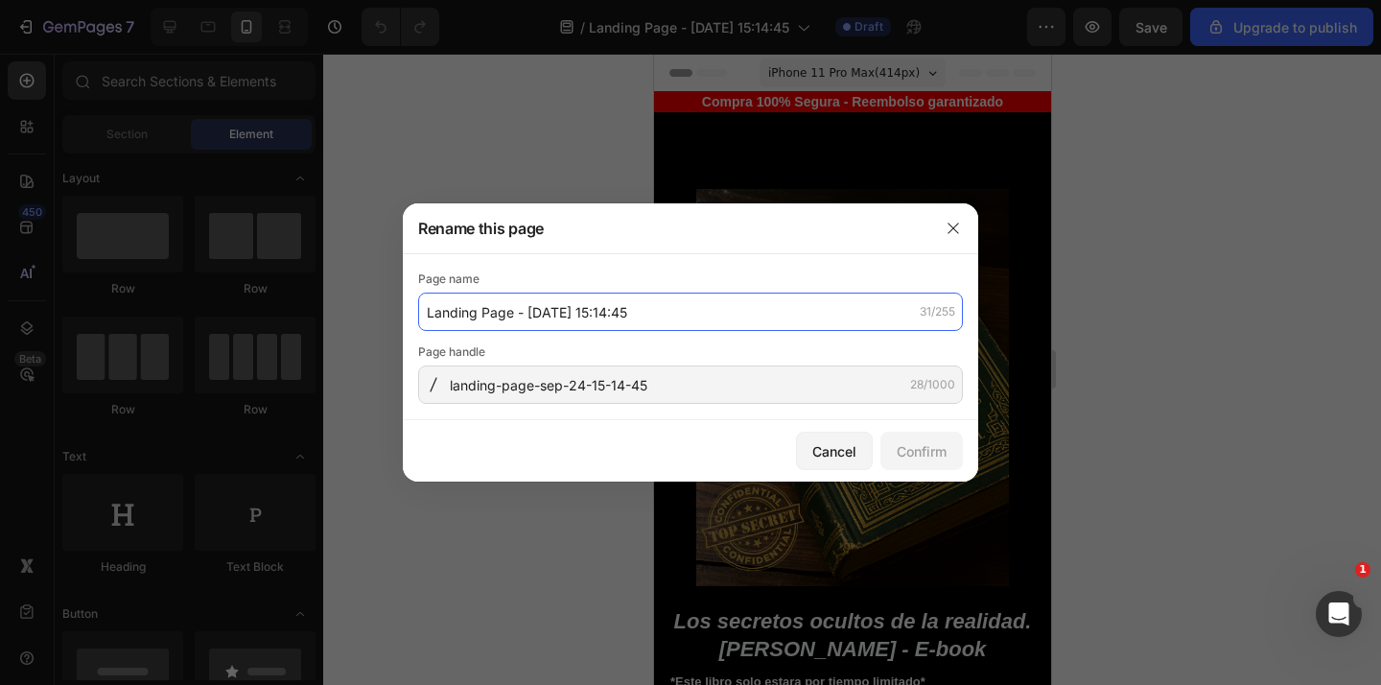
click at [576, 308] on input "Landing Page - [DATE] 15:14:45" at bounding box center [690, 311] width 545 height 38
type input "pagina libro"
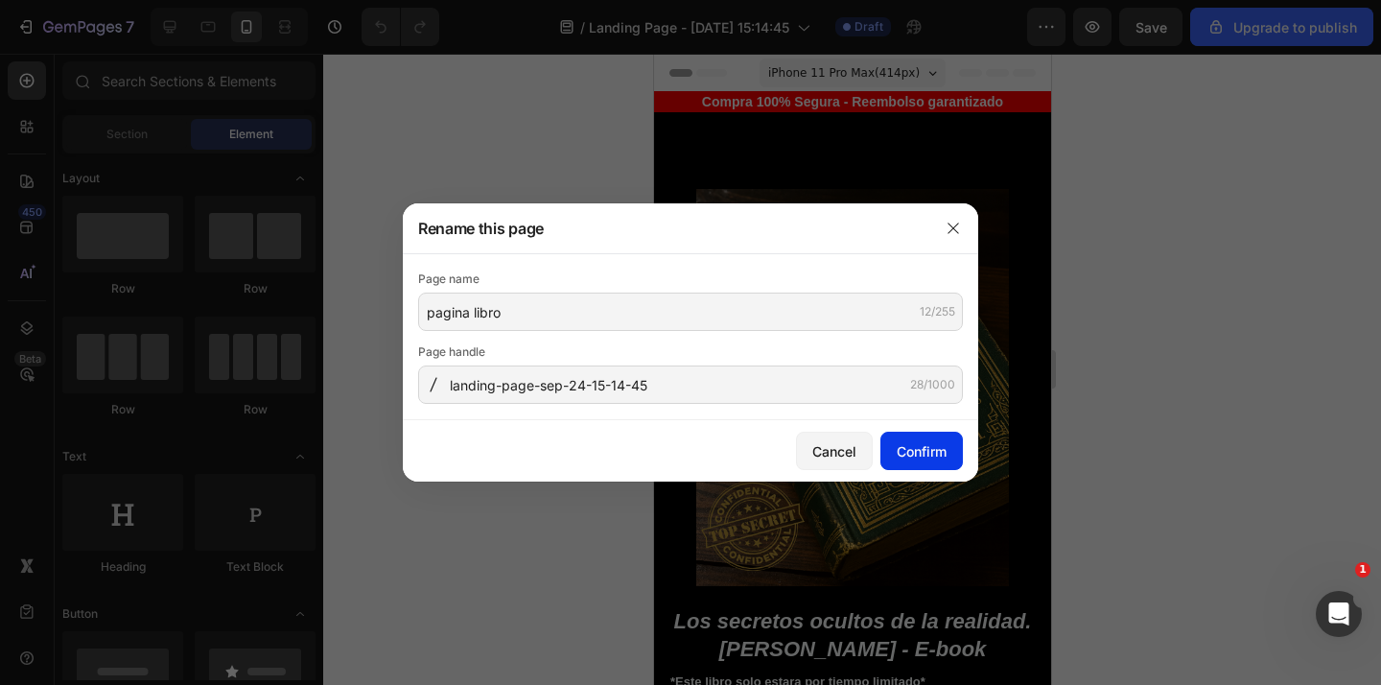
click at [916, 444] on div "Confirm" at bounding box center [921, 451] width 50 height 20
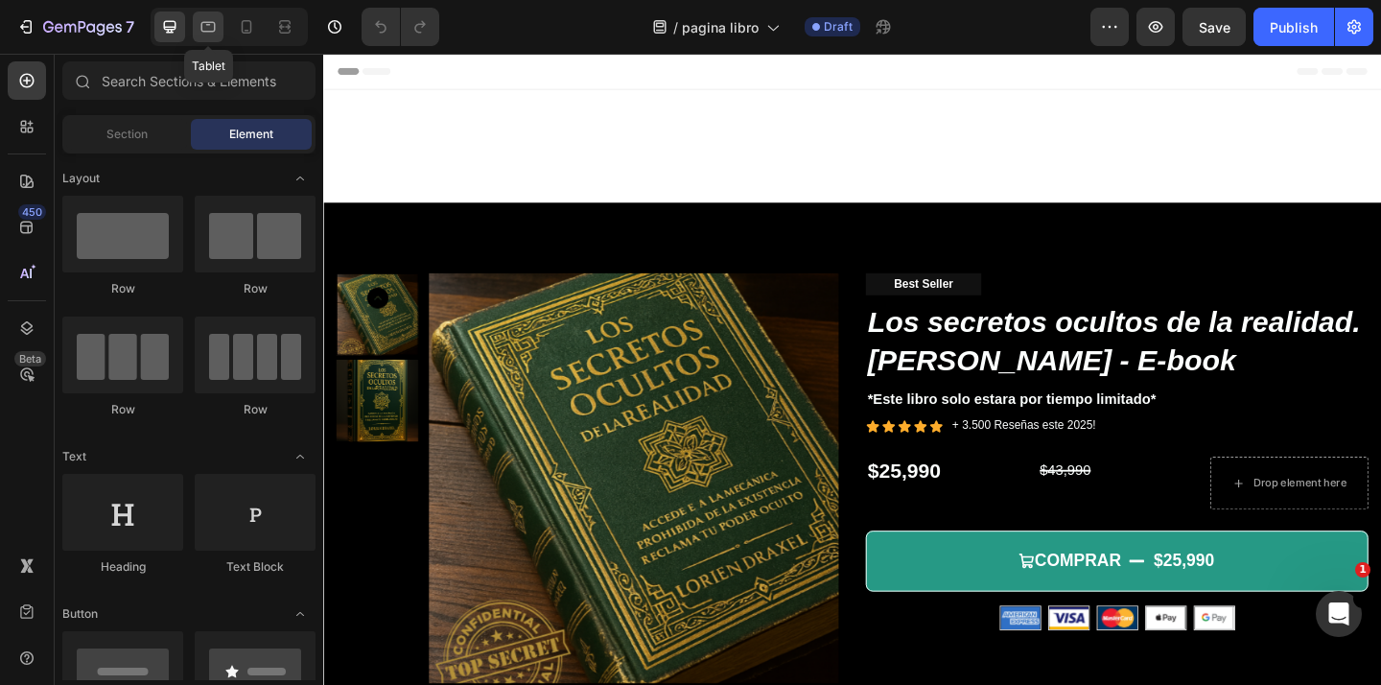
click at [200, 29] on icon at bounding box center [207, 26] width 19 height 19
click at [236, 25] on div at bounding box center [246, 27] width 31 height 31
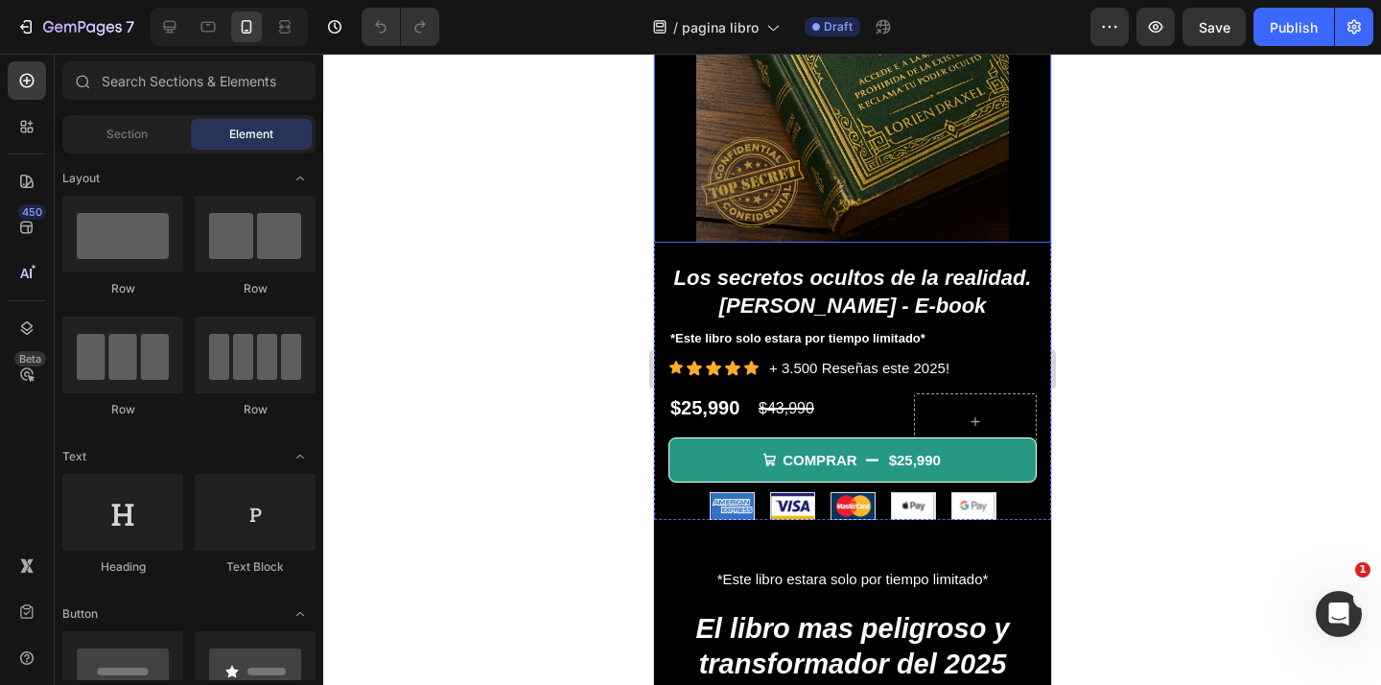
scroll to position [392, 0]
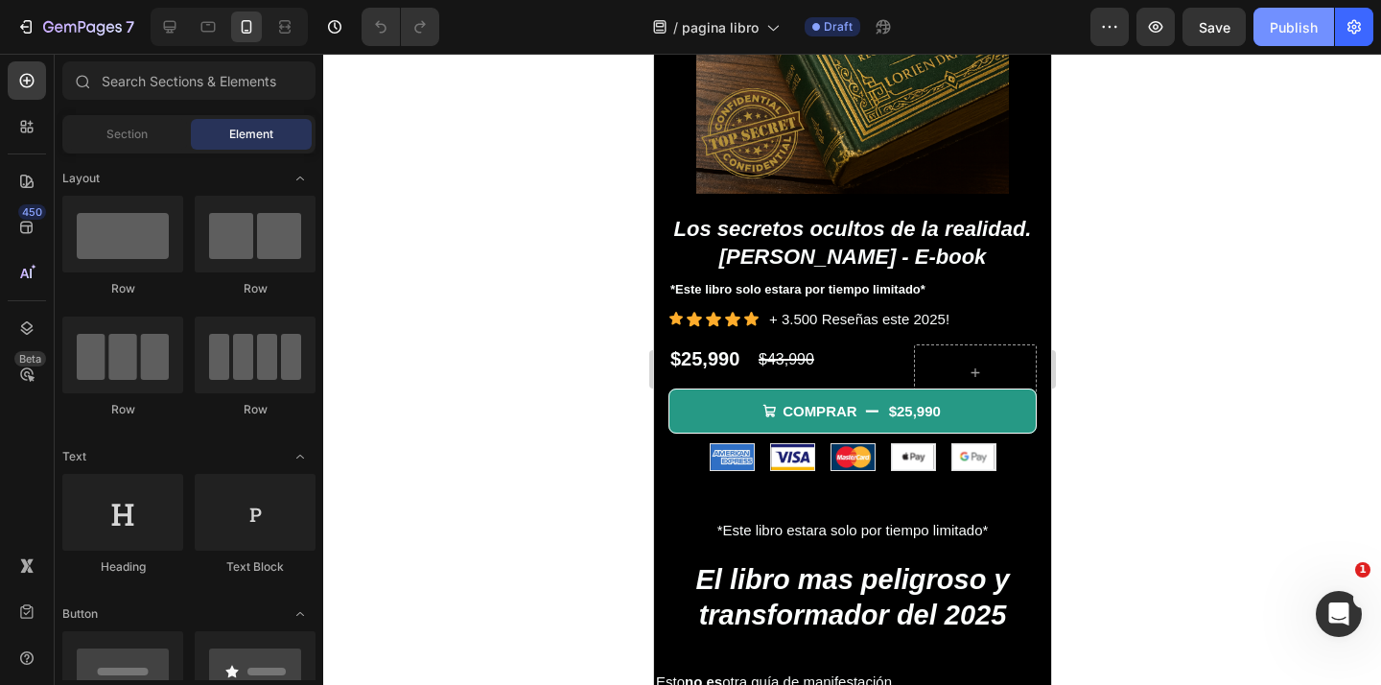
click at [1297, 18] on div "Publish" at bounding box center [1293, 27] width 48 height 20
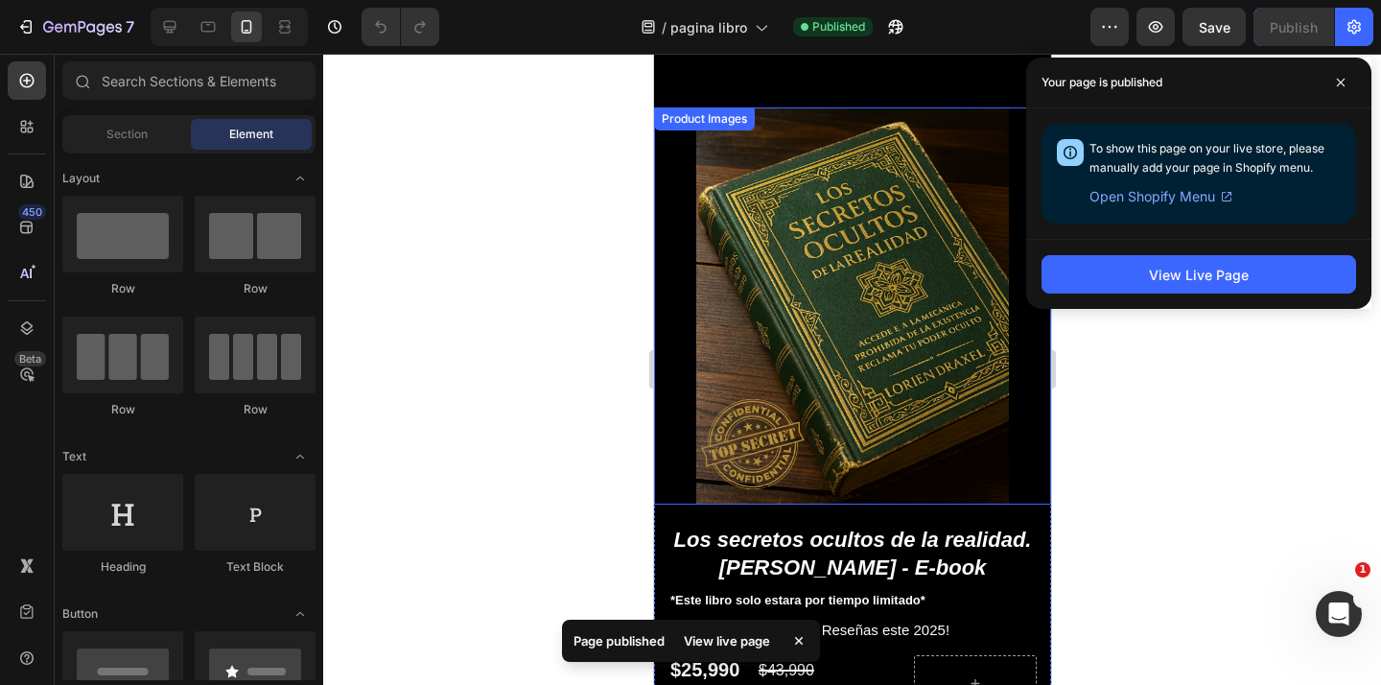
scroll to position [0, 0]
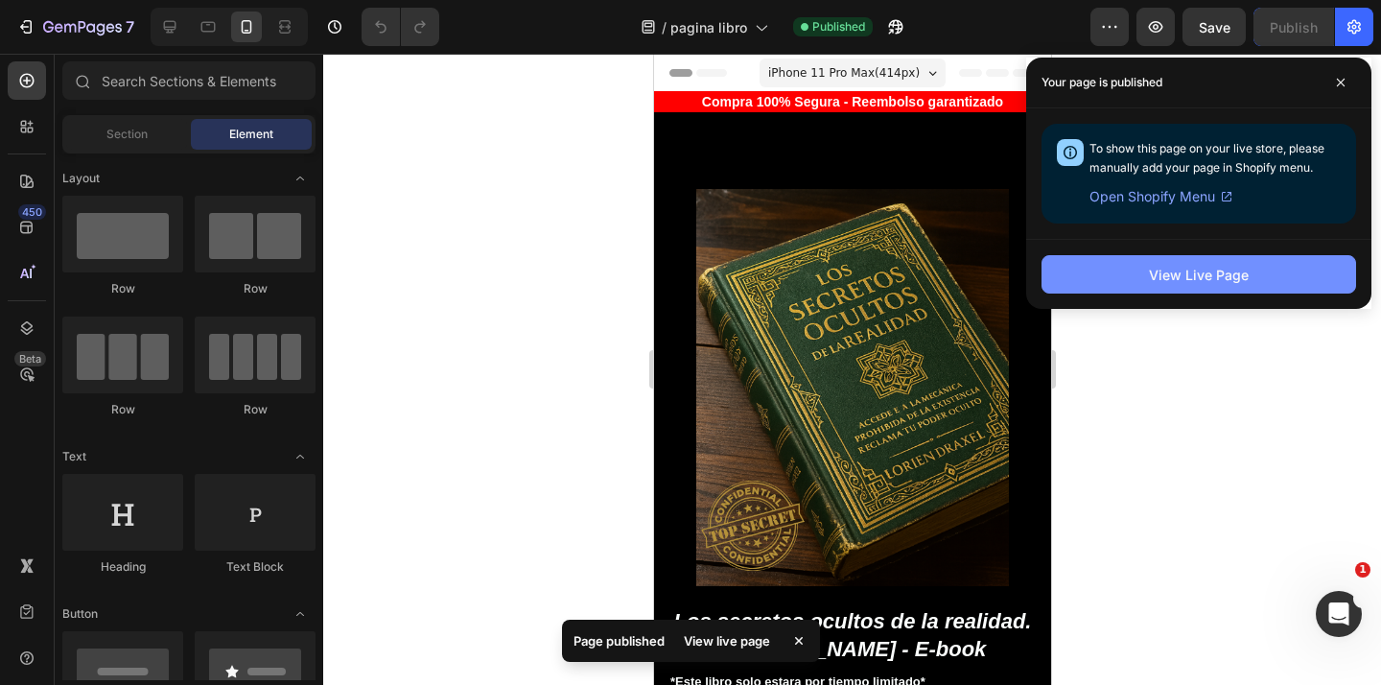
click at [1201, 273] on div "View Live Page" at bounding box center [1199, 275] width 100 height 20
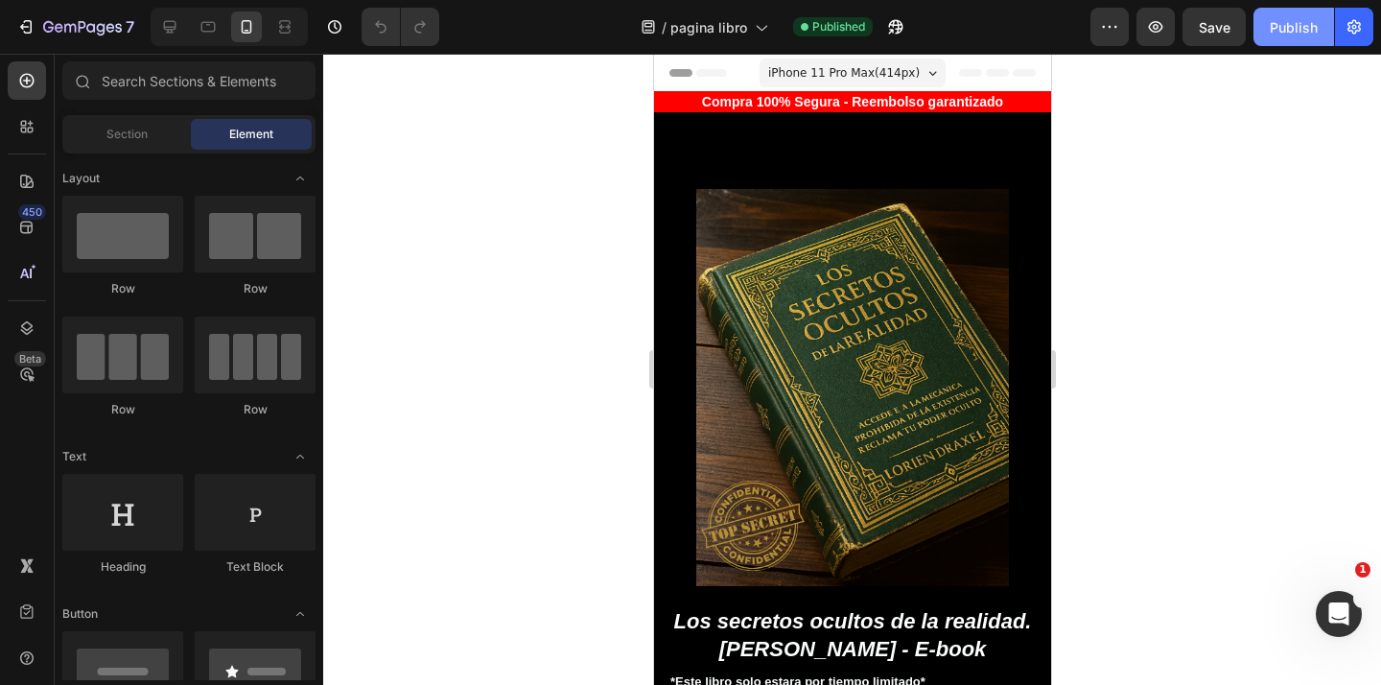
click at [1271, 24] on div "Publish" at bounding box center [1293, 27] width 48 height 20
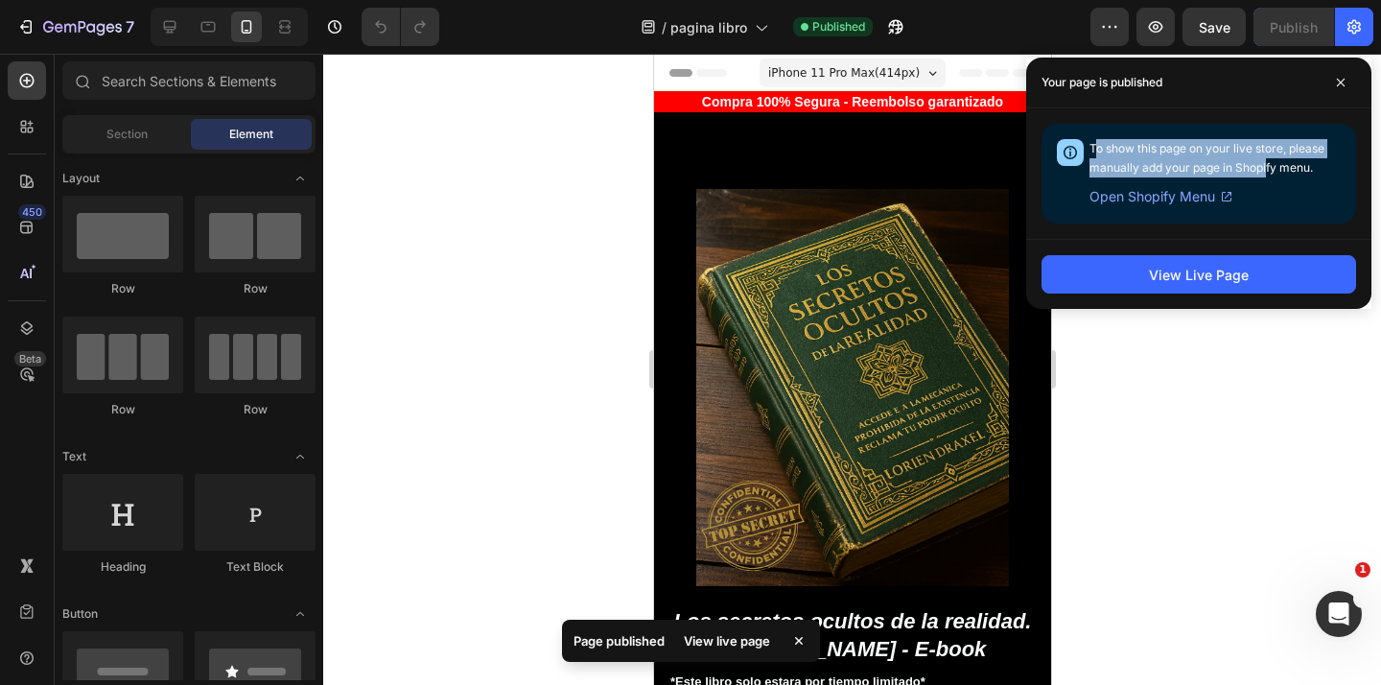
drag, startPoint x: 1094, startPoint y: 148, endPoint x: 1265, endPoint y: 165, distance: 171.5
click at [1265, 164] on span "To show this page on your live store, please manually add your page in Shopify …" at bounding box center [1206, 158] width 235 height 34
click at [1261, 159] on span "To show this page on your live store, please manually add your page in Shopify …" at bounding box center [1206, 158] width 235 height 34
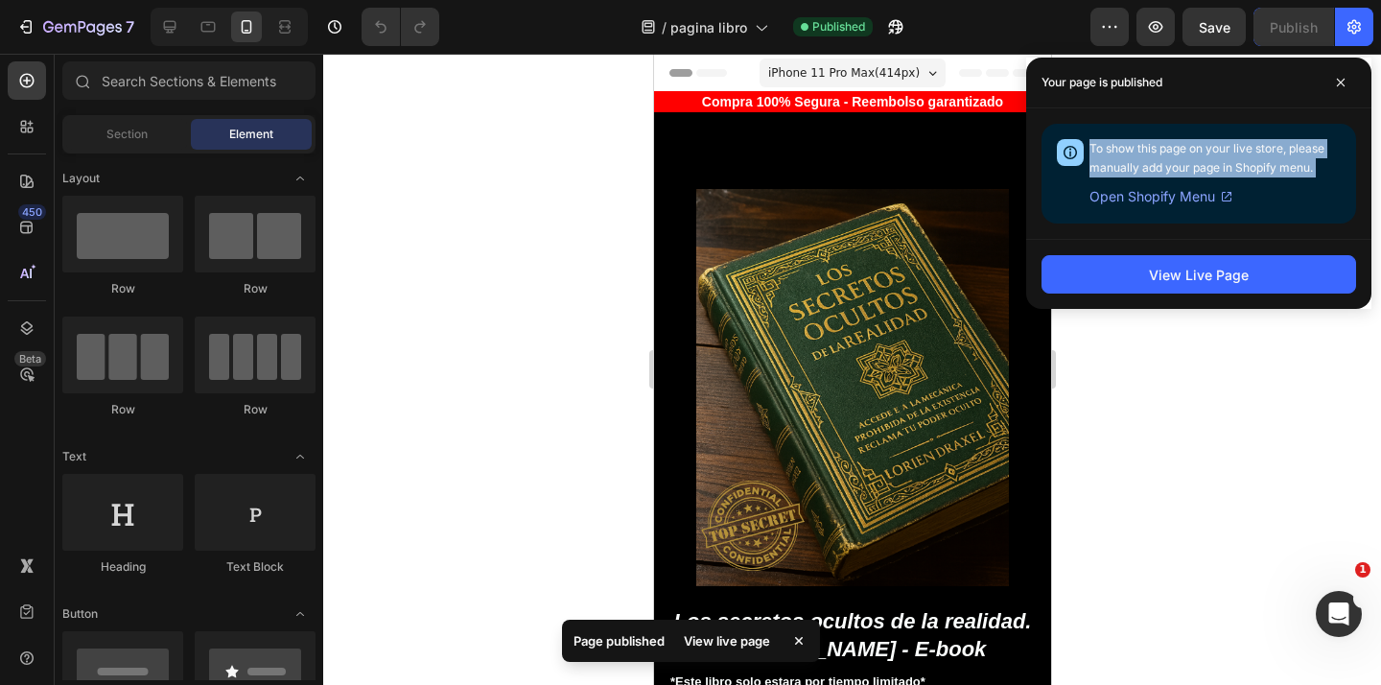
click at [1248, 175] on div at bounding box center [1248, 175] width 0 height 0
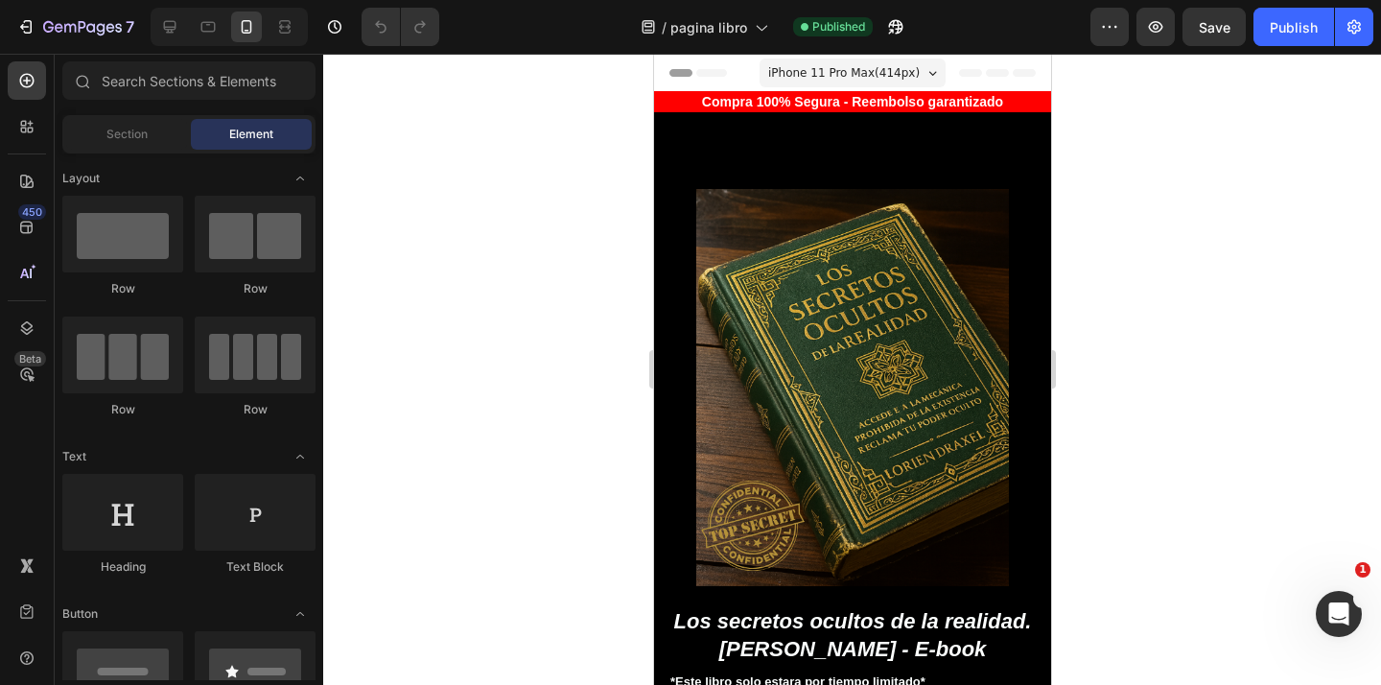
click at [1271, 152] on div at bounding box center [851, 369] width 1057 height 631
click at [1315, 35] on div "Publish" at bounding box center [1293, 27] width 48 height 20
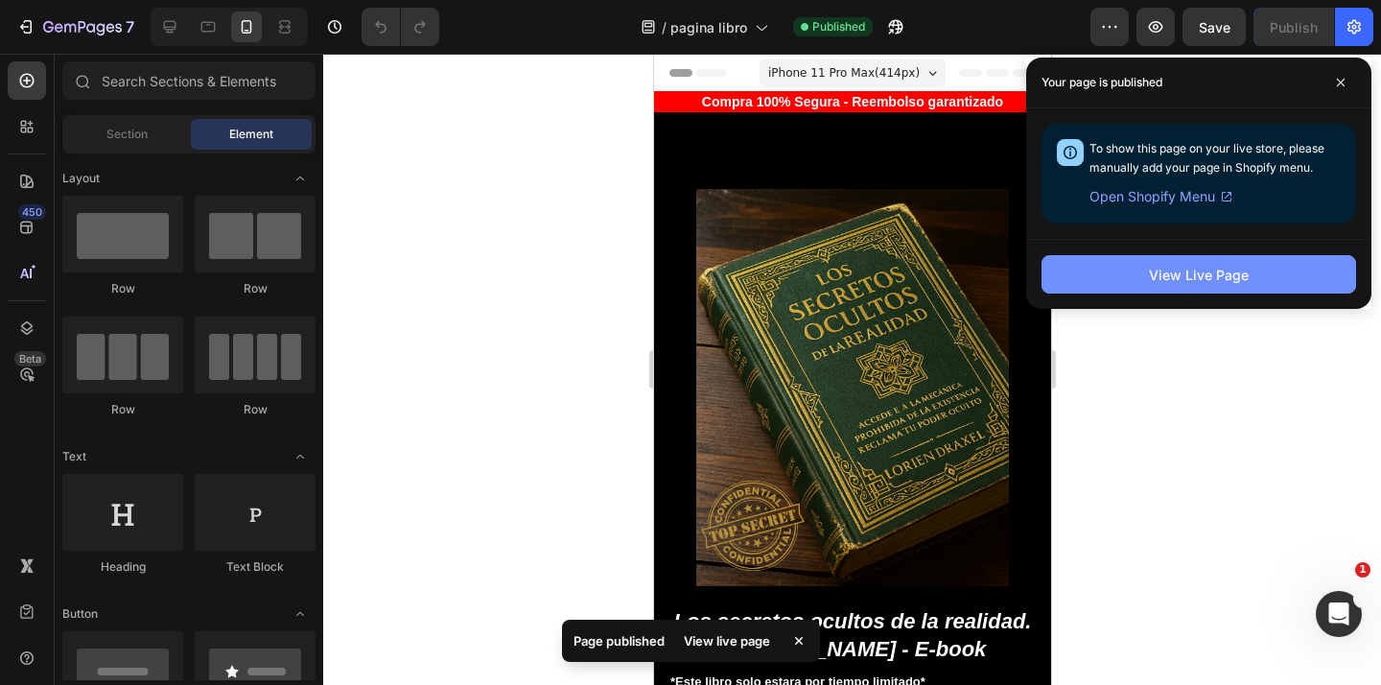
click at [1206, 272] on div "View Live Page" at bounding box center [1199, 275] width 100 height 20
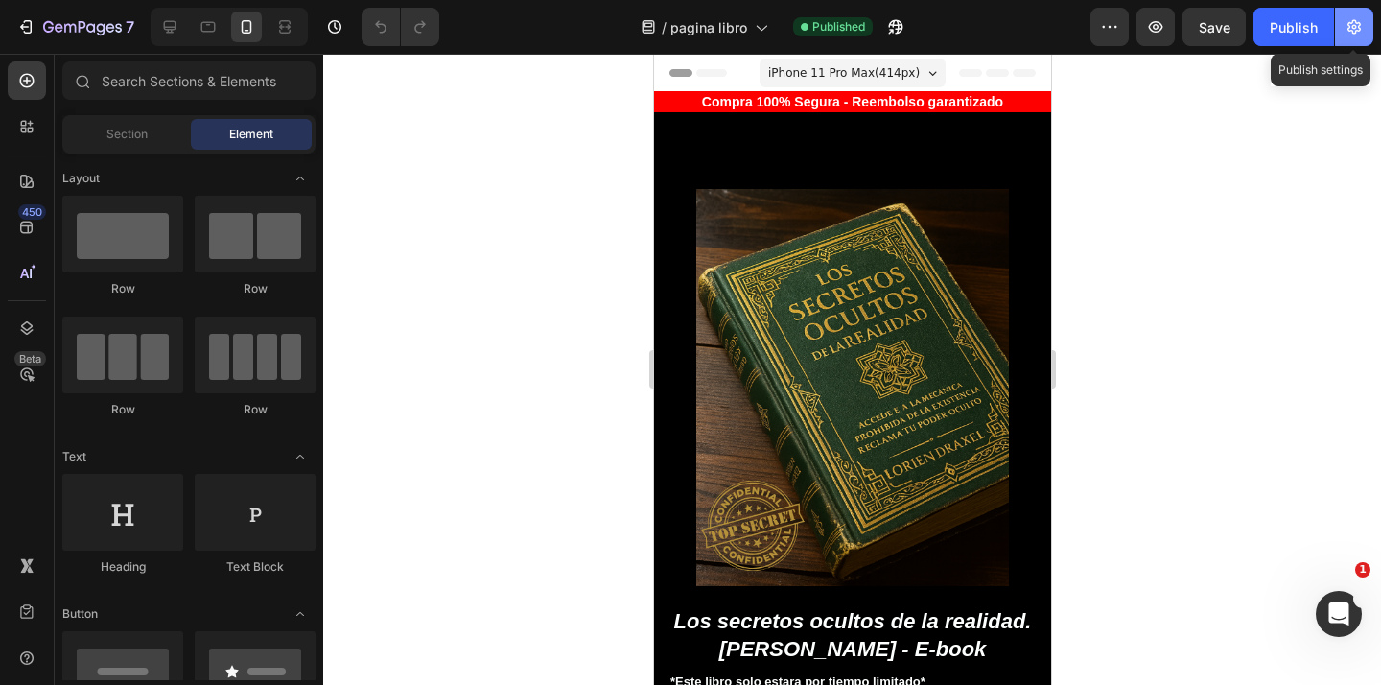
click at [1347, 23] on icon "button" at bounding box center [1353, 27] width 13 height 14
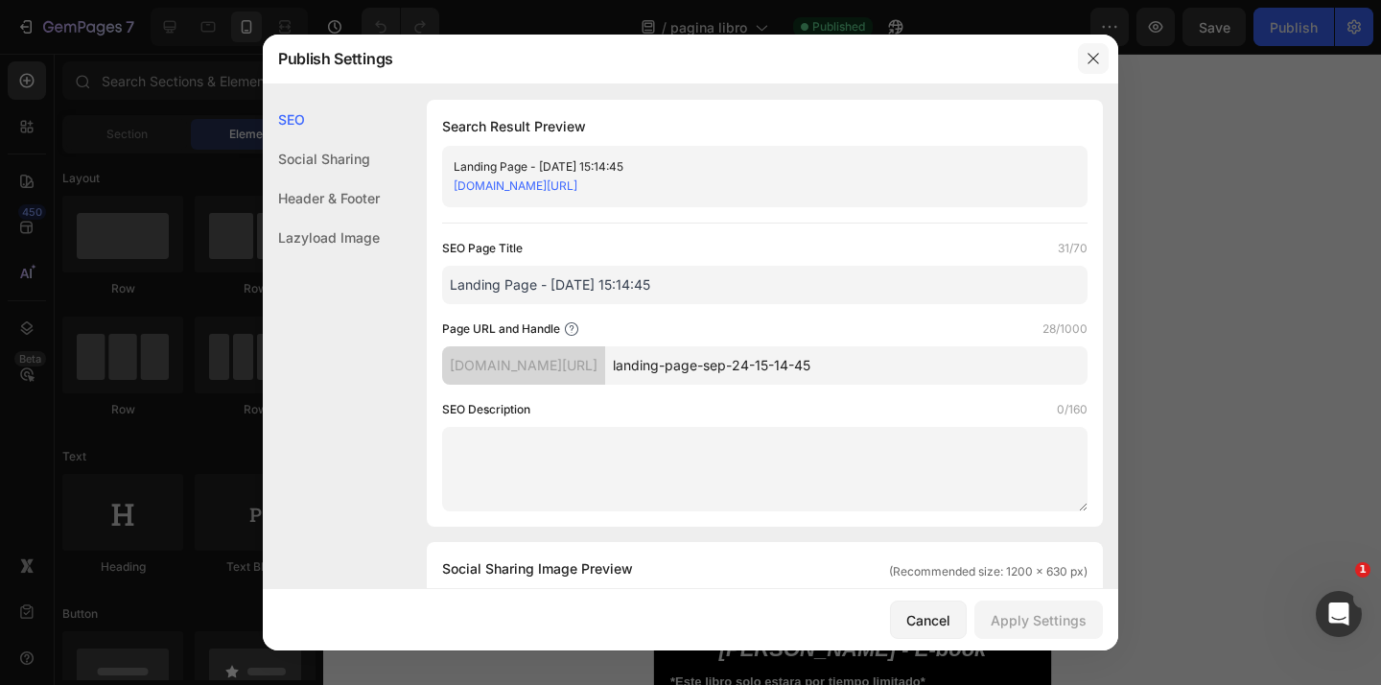
click at [1090, 62] on icon "button" at bounding box center [1092, 58] width 15 height 15
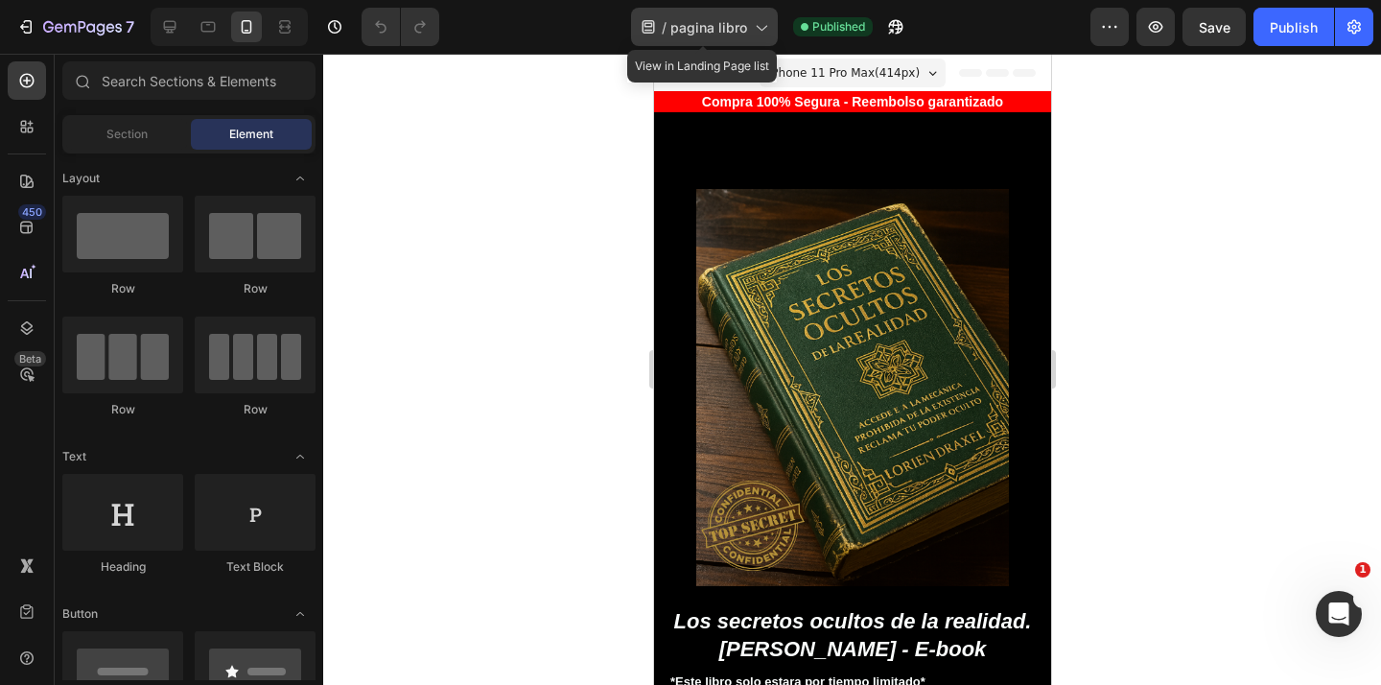
click at [733, 15] on div "/ pagina libro" at bounding box center [704, 27] width 147 height 38
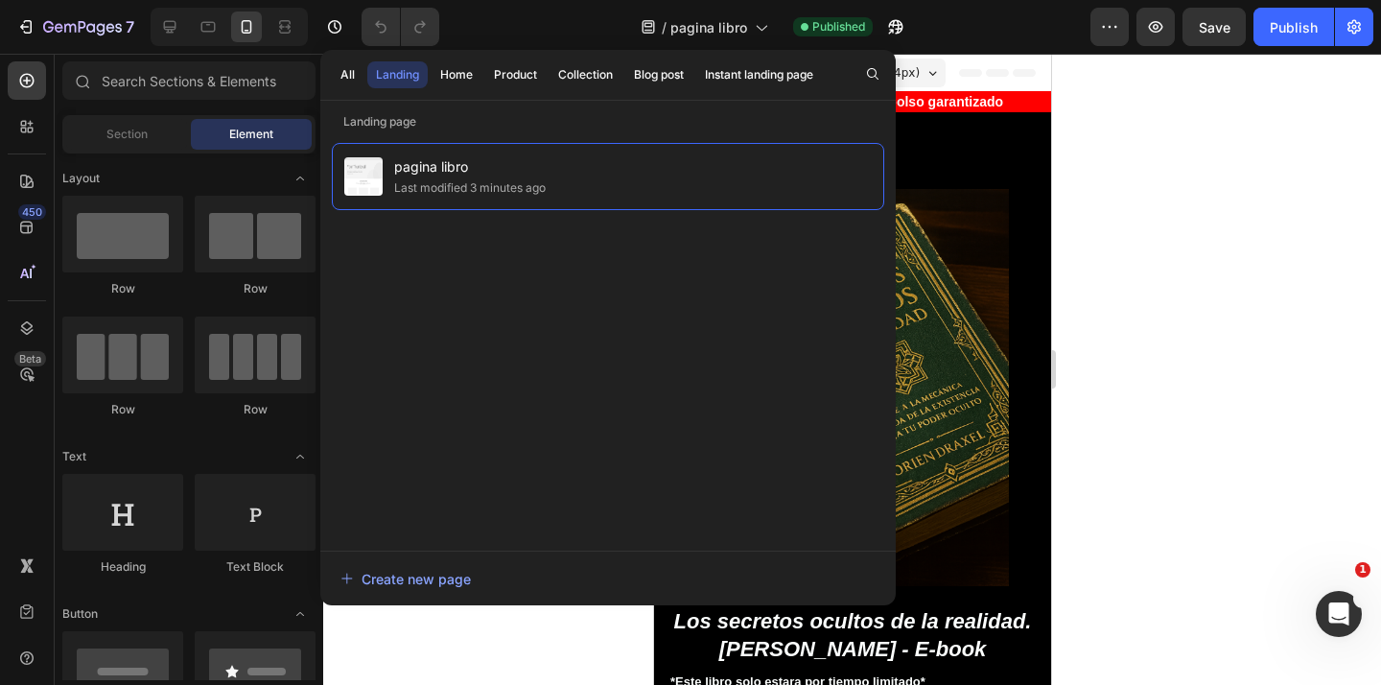
click at [1089, 232] on div at bounding box center [851, 369] width 1057 height 631
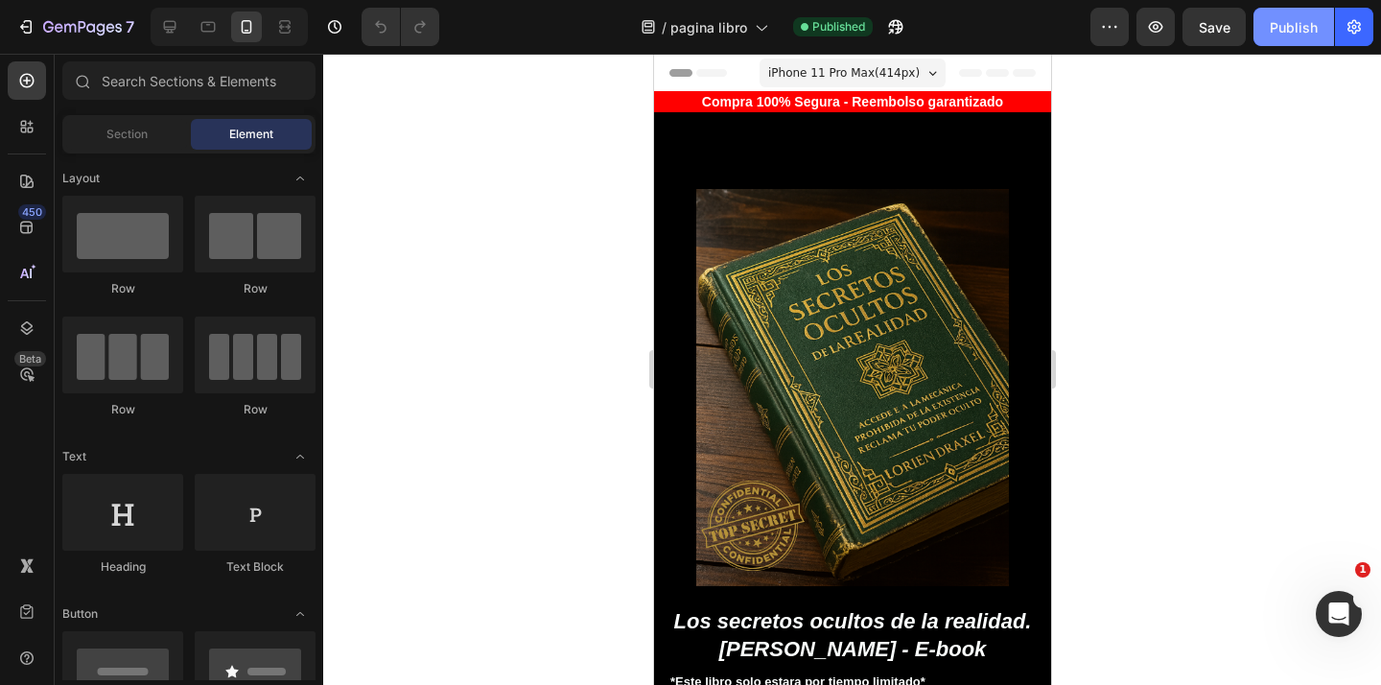
click at [1299, 15] on button "Publish" at bounding box center [1293, 27] width 81 height 38
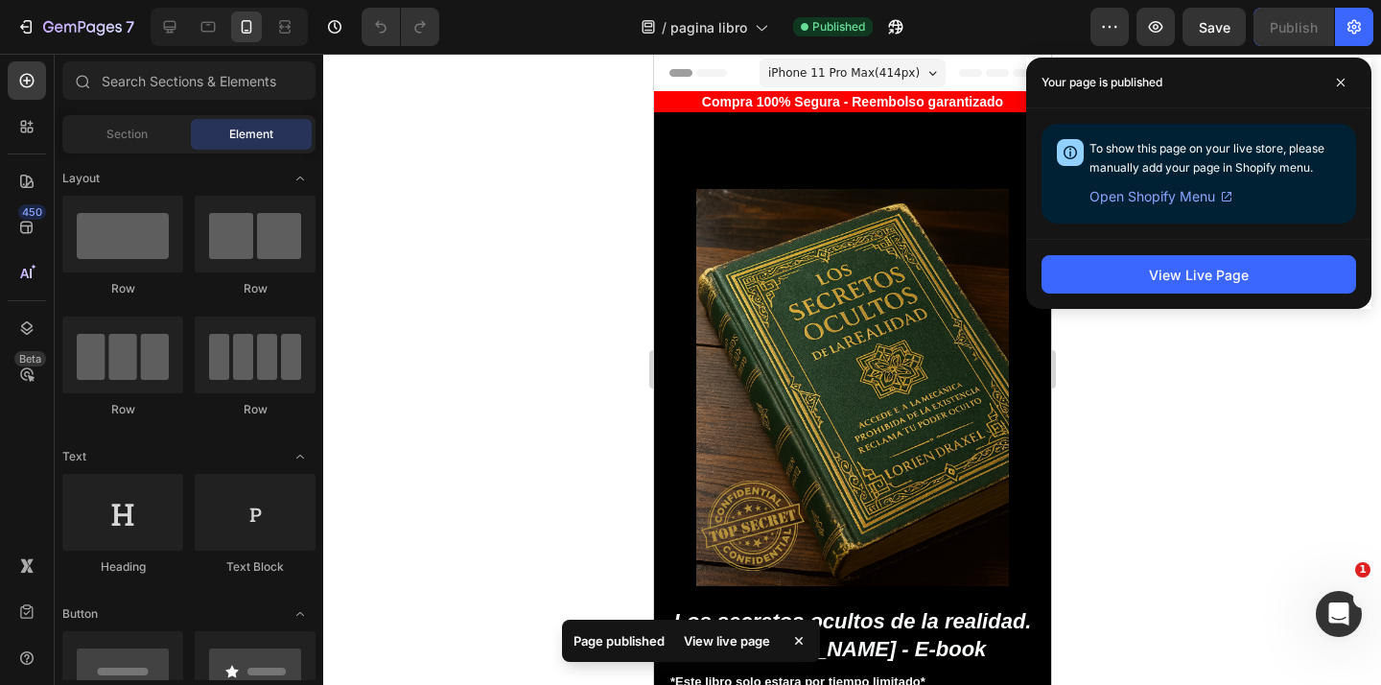
click at [1138, 84] on p "Your page is published" at bounding box center [1101, 82] width 121 height 19
drag, startPoint x: 1092, startPoint y: 148, endPoint x: 1260, endPoint y: 212, distance: 179.6
click at [1260, 212] on div "To show this page on your live store, please manually add your page in Shopify …" at bounding box center [1198, 174] width 314 height 100
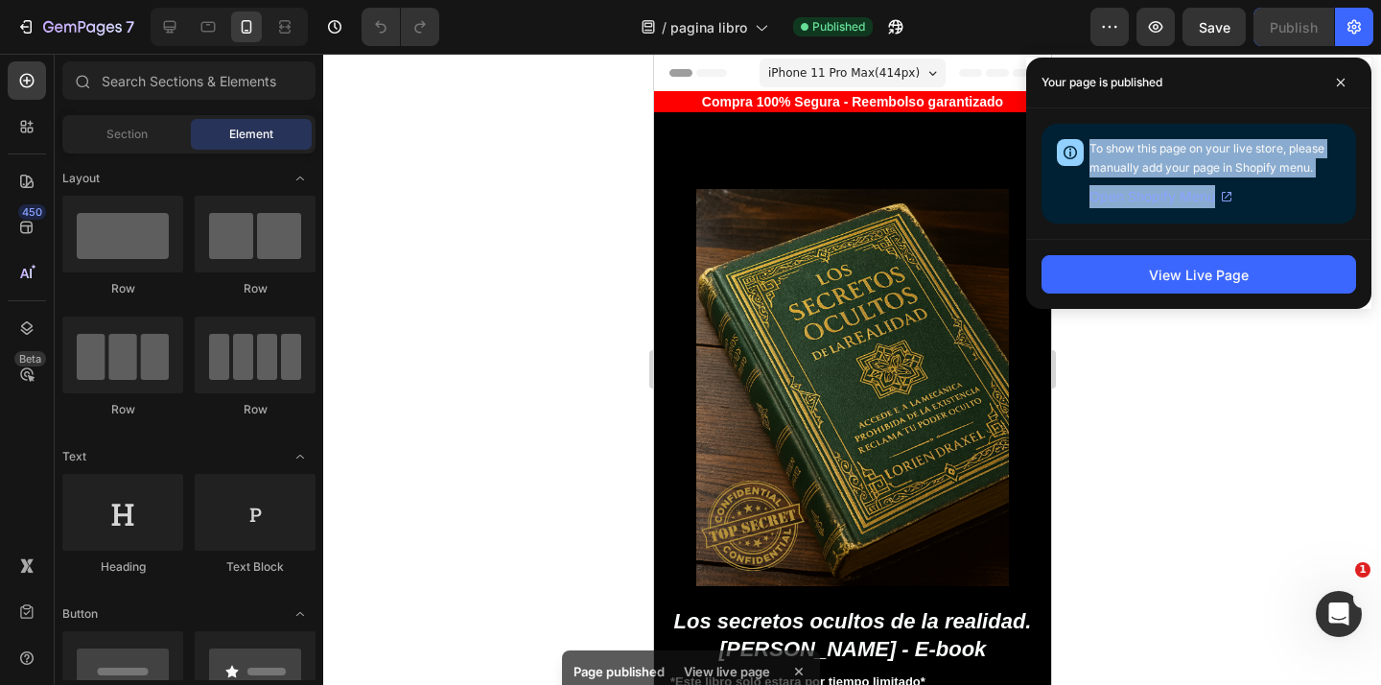
drag, startPoint x: 1255, startPoint y: 196, endPoint x: 1107, endPoint y: 144, distance: 156.5
click at [1107, 144] on div "To show this page on your live store, please manually add your page in Shopify …" at bounding box center [1214, 173] width 251 height 69
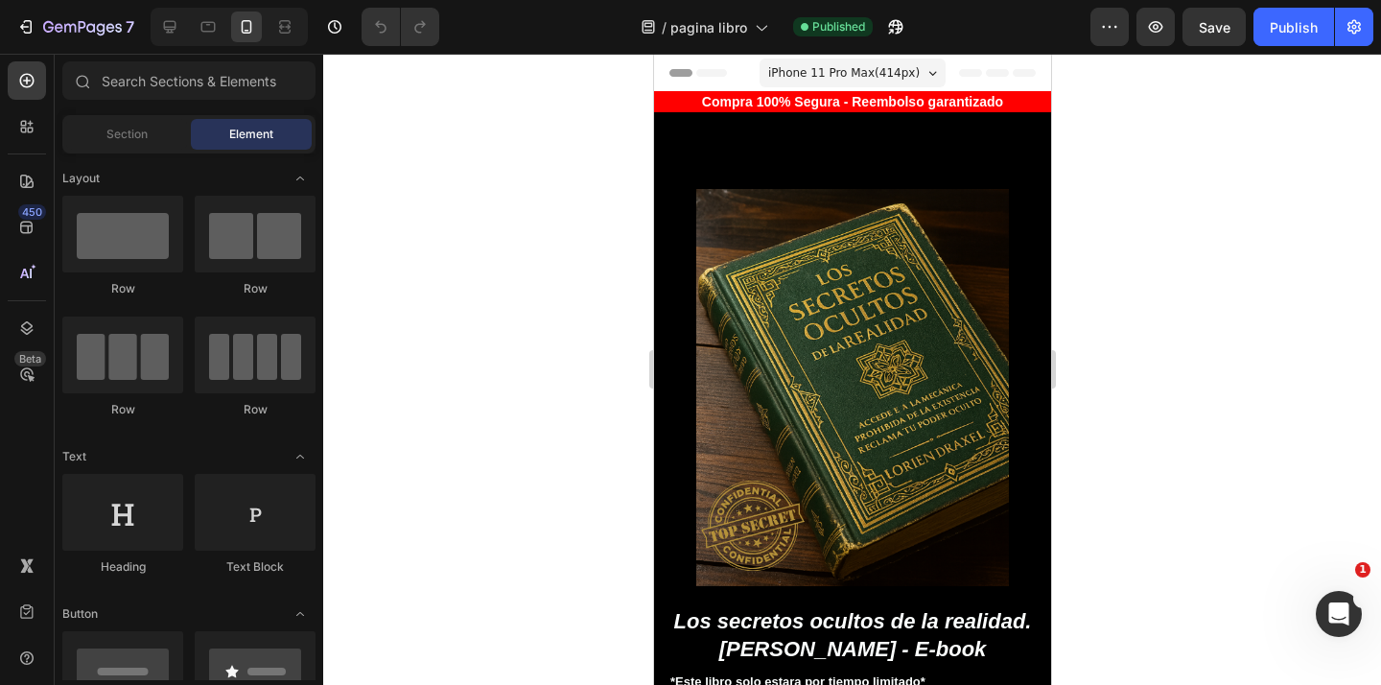
click at [1095, 114] on div at bounding box center [1095, 114] width 0 height 0
click at [1320, 30] on button "Publish" at bounding box center [1293, 27] width 81 height 38
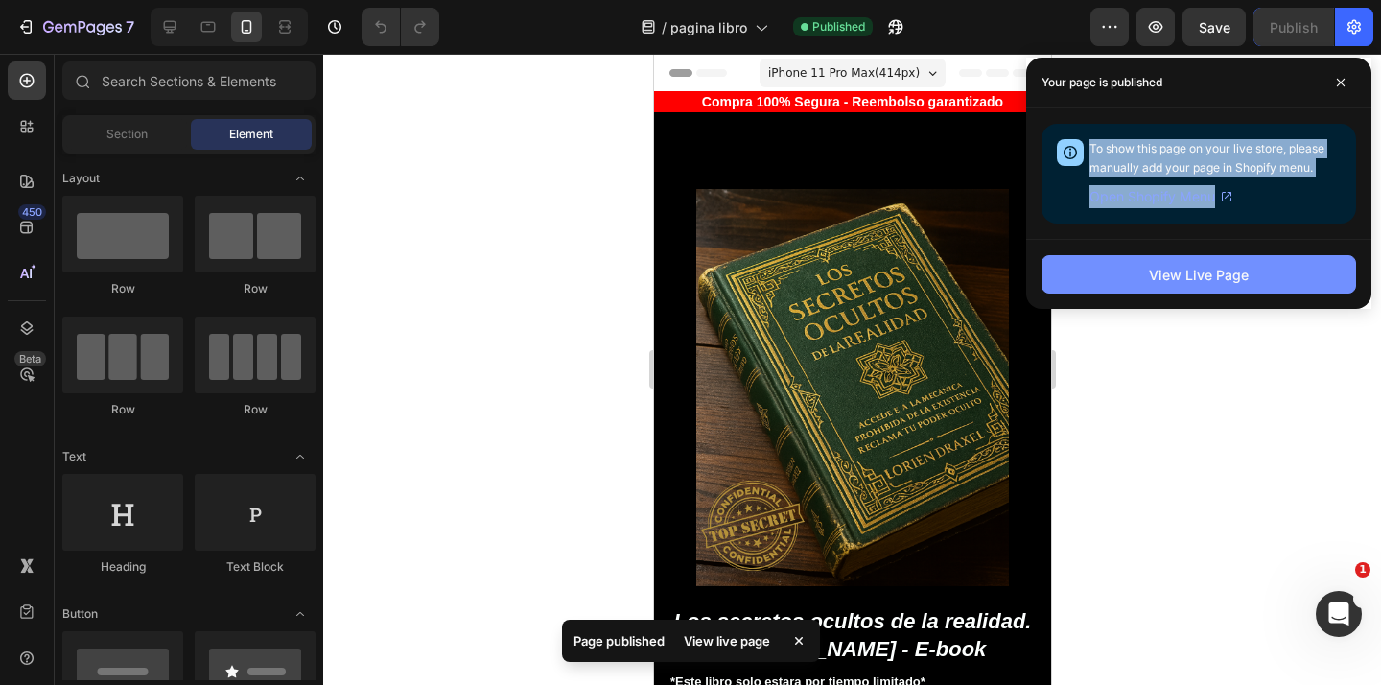
click at [1211, 277] on div "View Live Page" at bounding box center [1199, 275] width 100 height 20
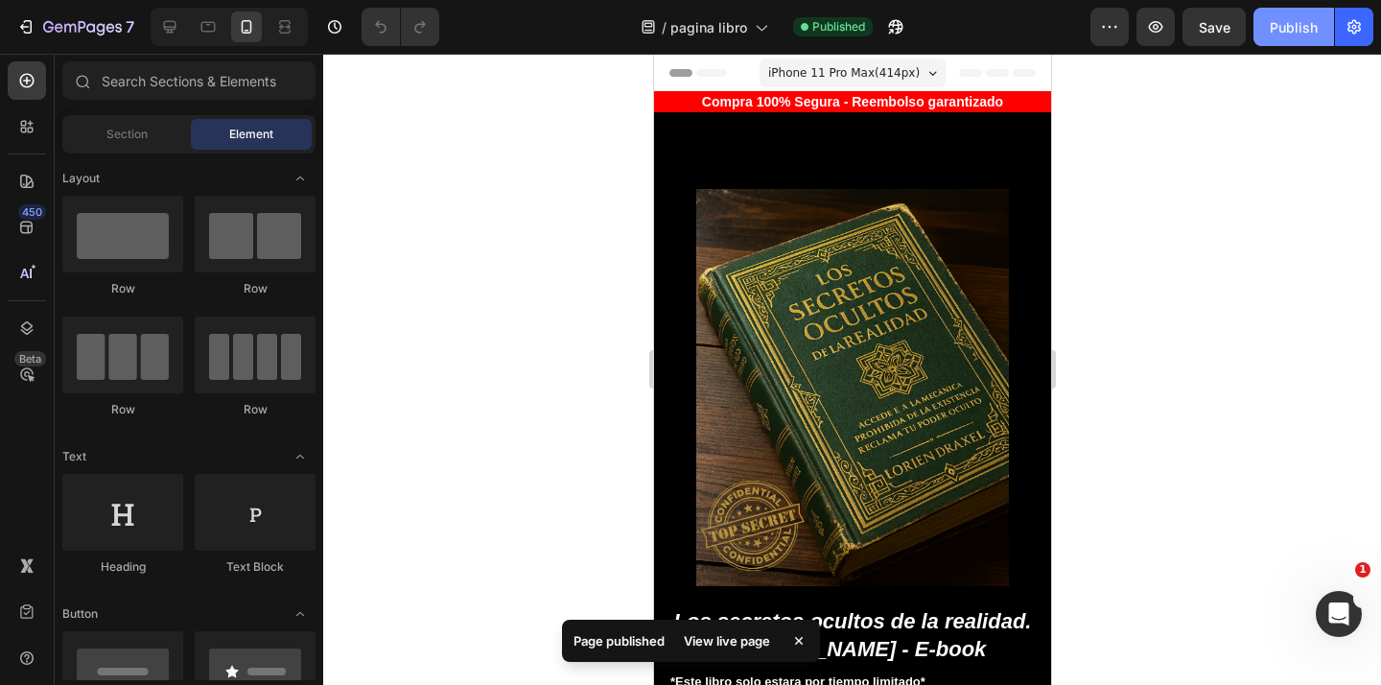
click at [1268, 24] on button "Publish" at bounding box center [1293, 27] width 81 height 38
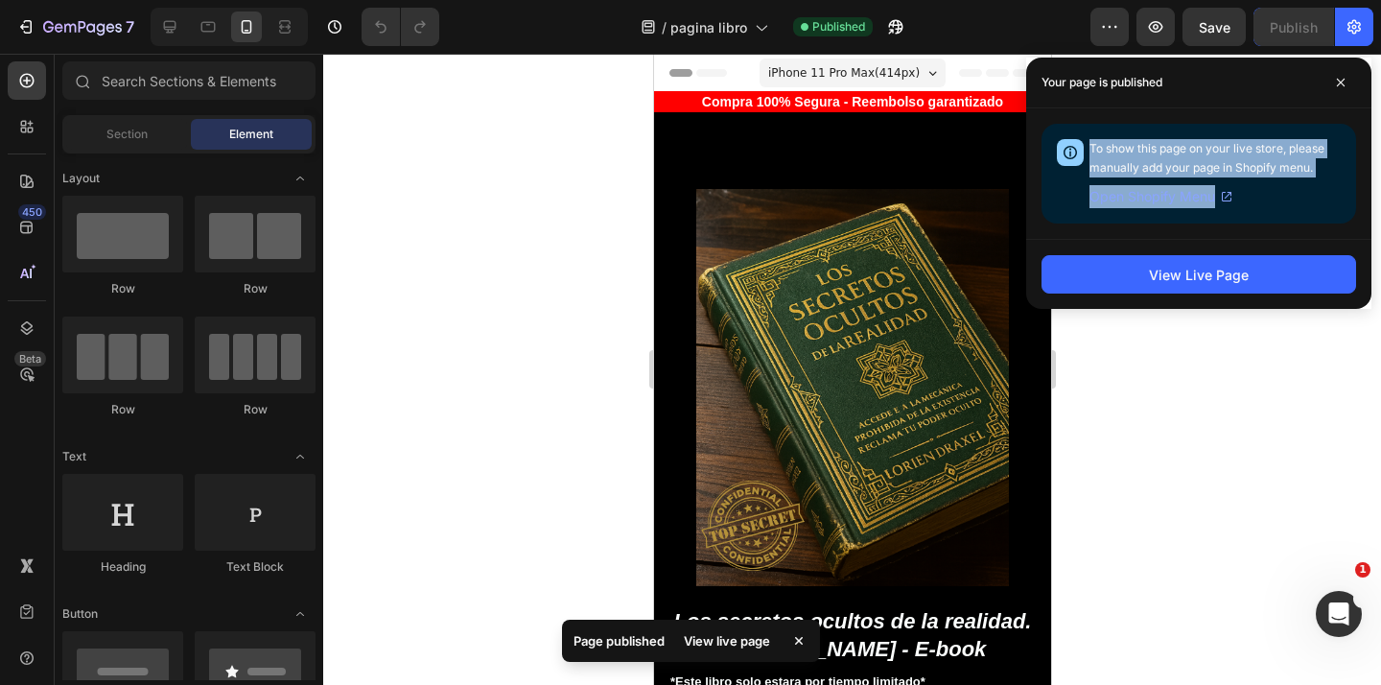
click at [1186, 196] on span "Open Shopify Menu" at bounding box center [1152, 196] width 126 height 23
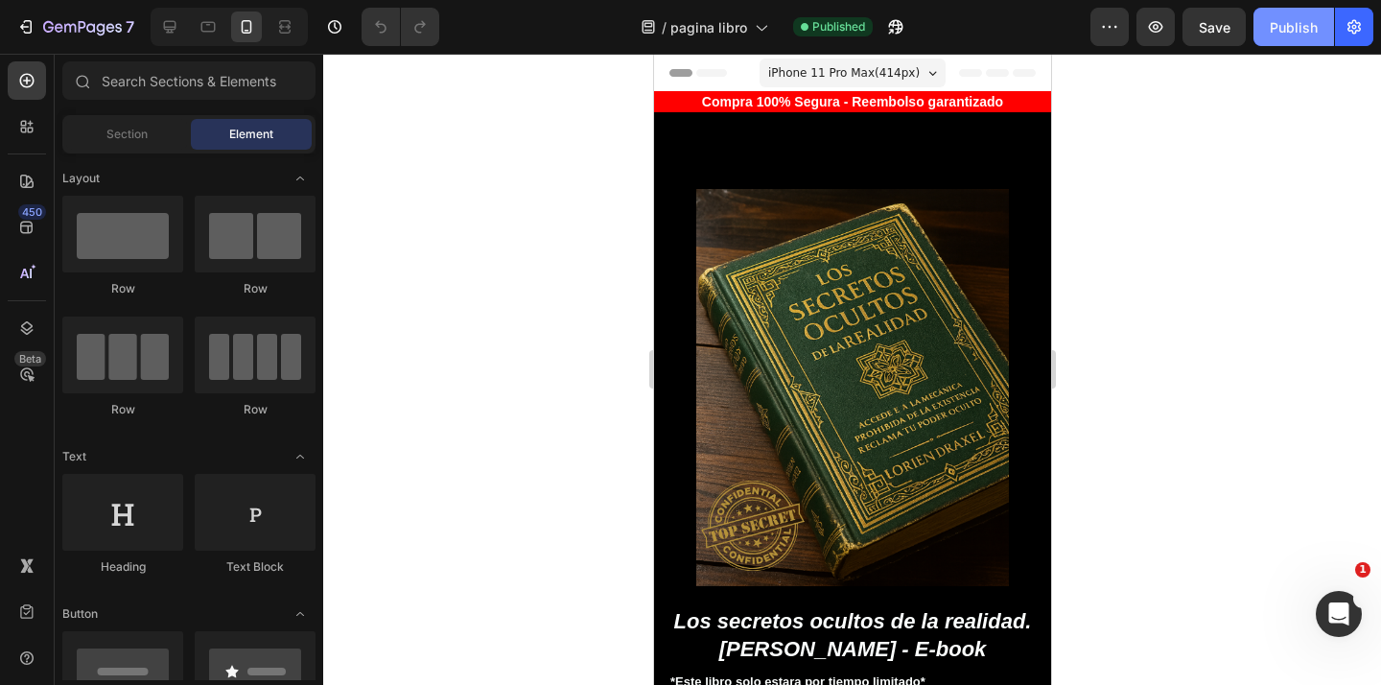
click at [1288, 22] on div "Publish" at bounding box center [1293, 27] width 48 height 20
click at [1284, 35] on div "Publish" at bounding box center [1293, 27] width 48 height 20
click at [1348, 22] on icon "button" at bounding box center [1353, 27] width 13 height 14
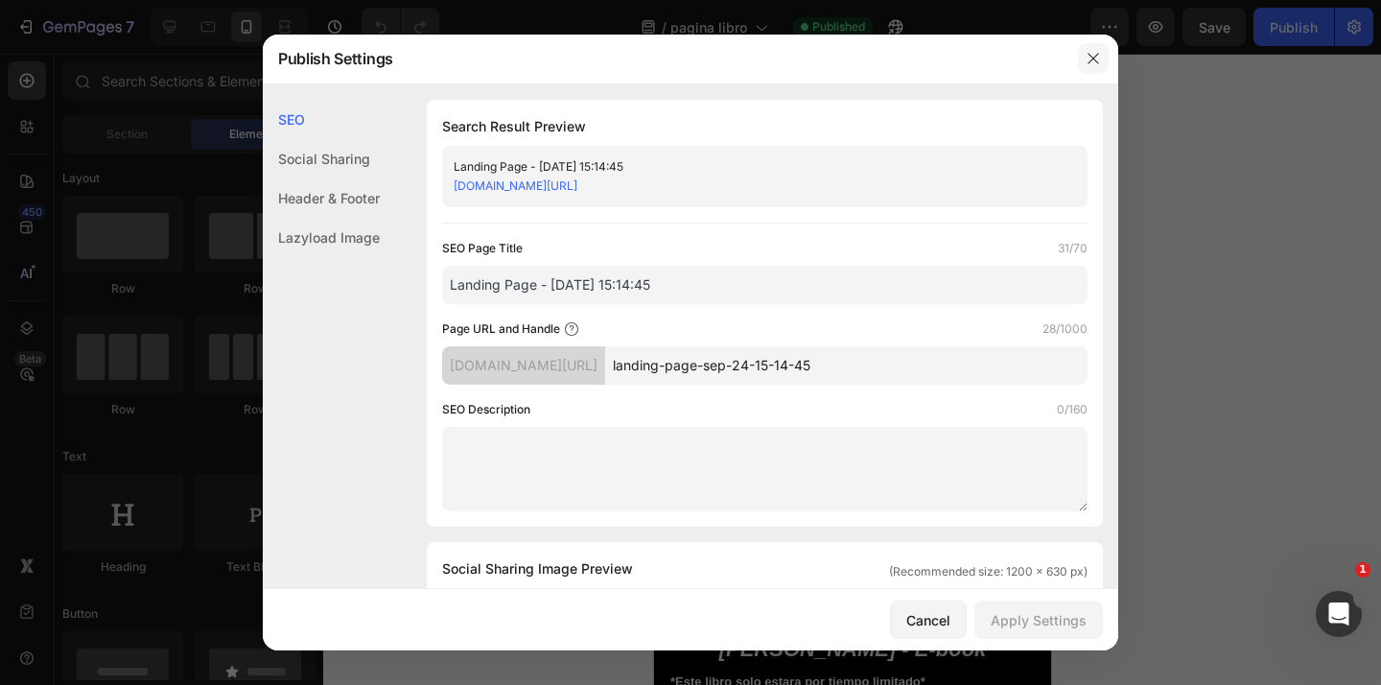
click at [1095, 58] on icon "button" at bounding box center [1092, 58] width 15 height 15
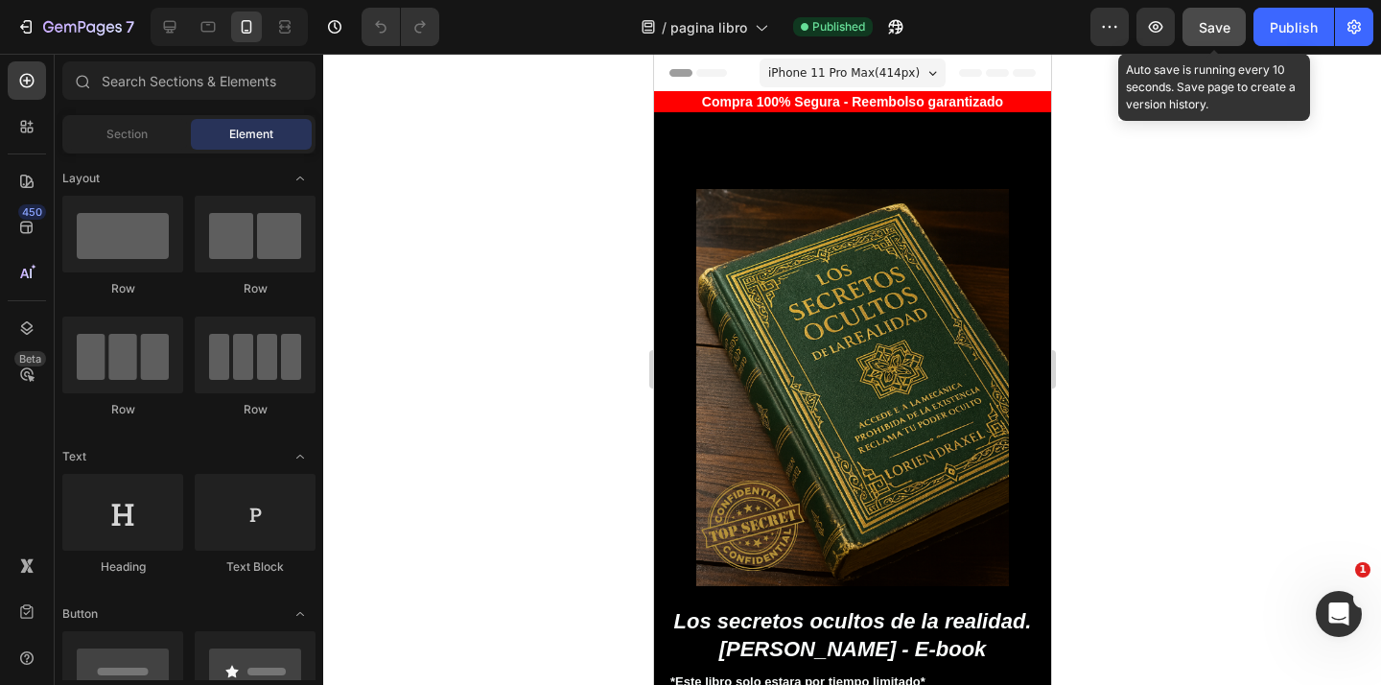
click at [1209, 25] on span "Save" at bounding box center [1214, 27] width 32 height 16
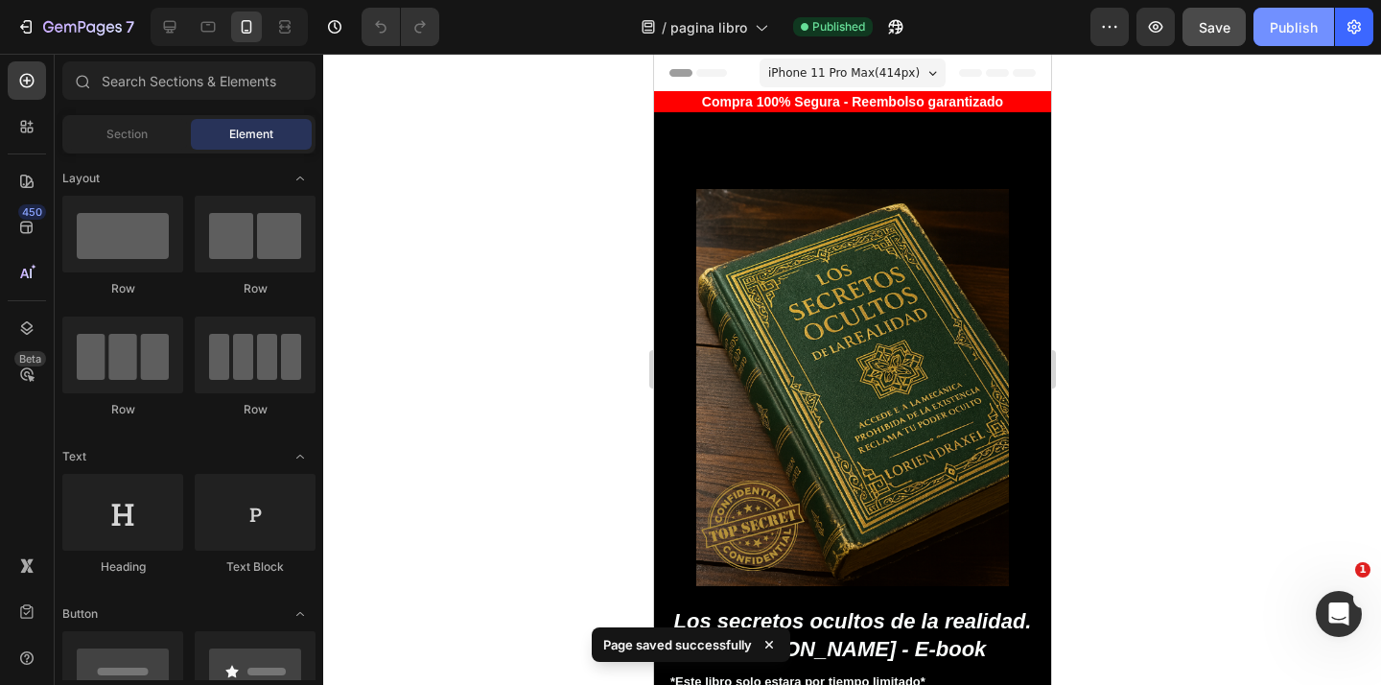
click at [1269, 24] on div "Publish" at bounding box center [1293, 27] width 48 height 20
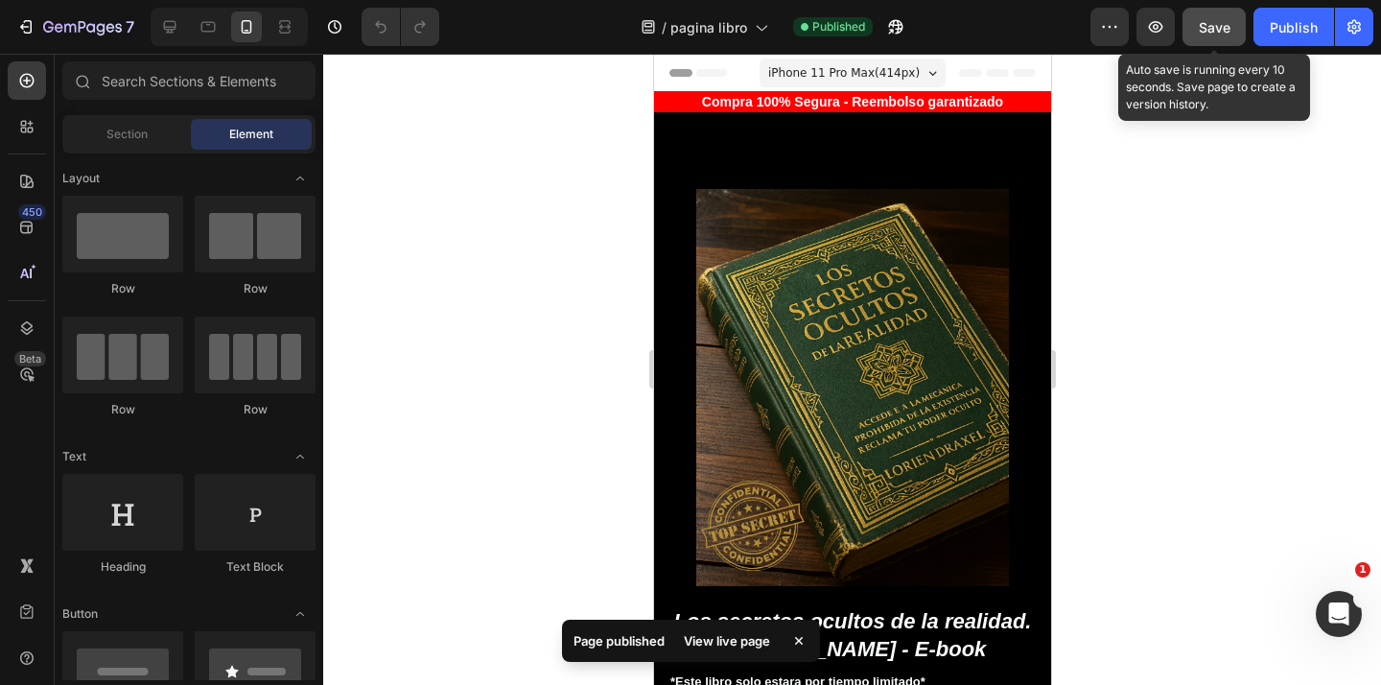
click at [1205, 25] on span "Save" at bounding box center [1214, 27] width 32 height 16
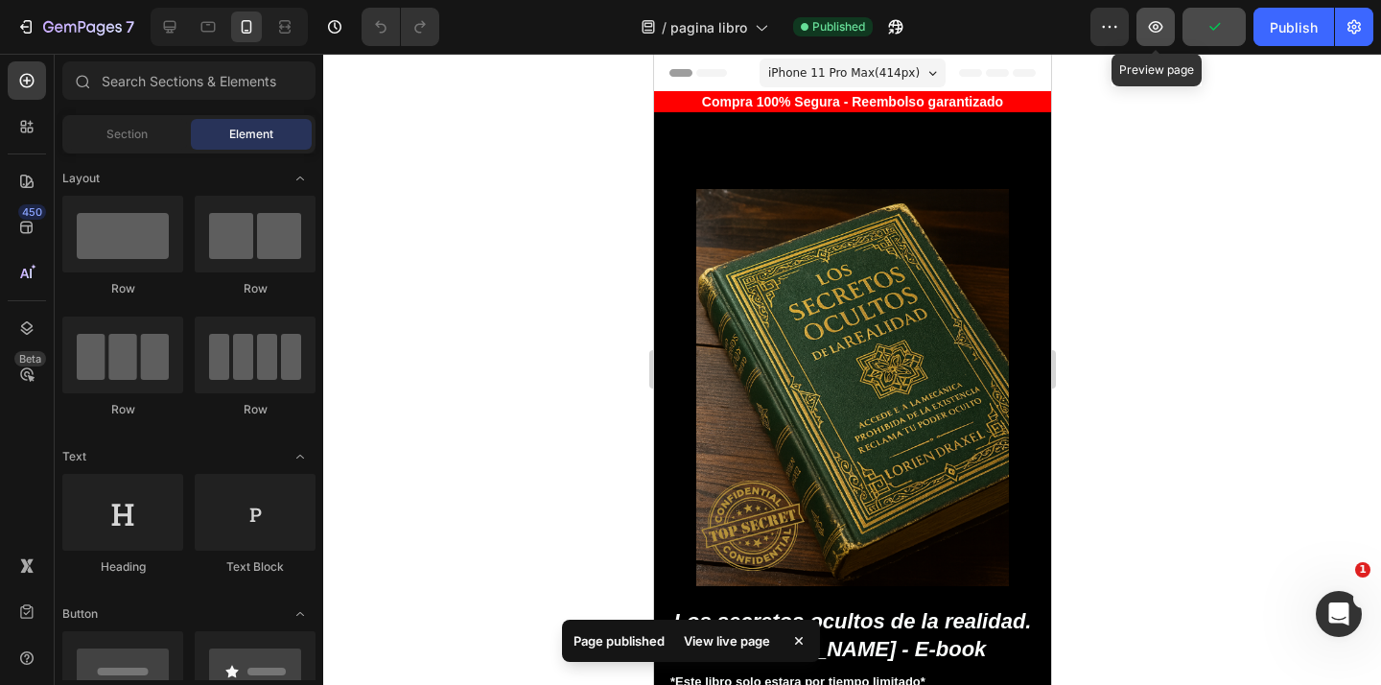
click at [1157, 29] on icon "button" at bounding box center [1155, 27] width 6 height 6
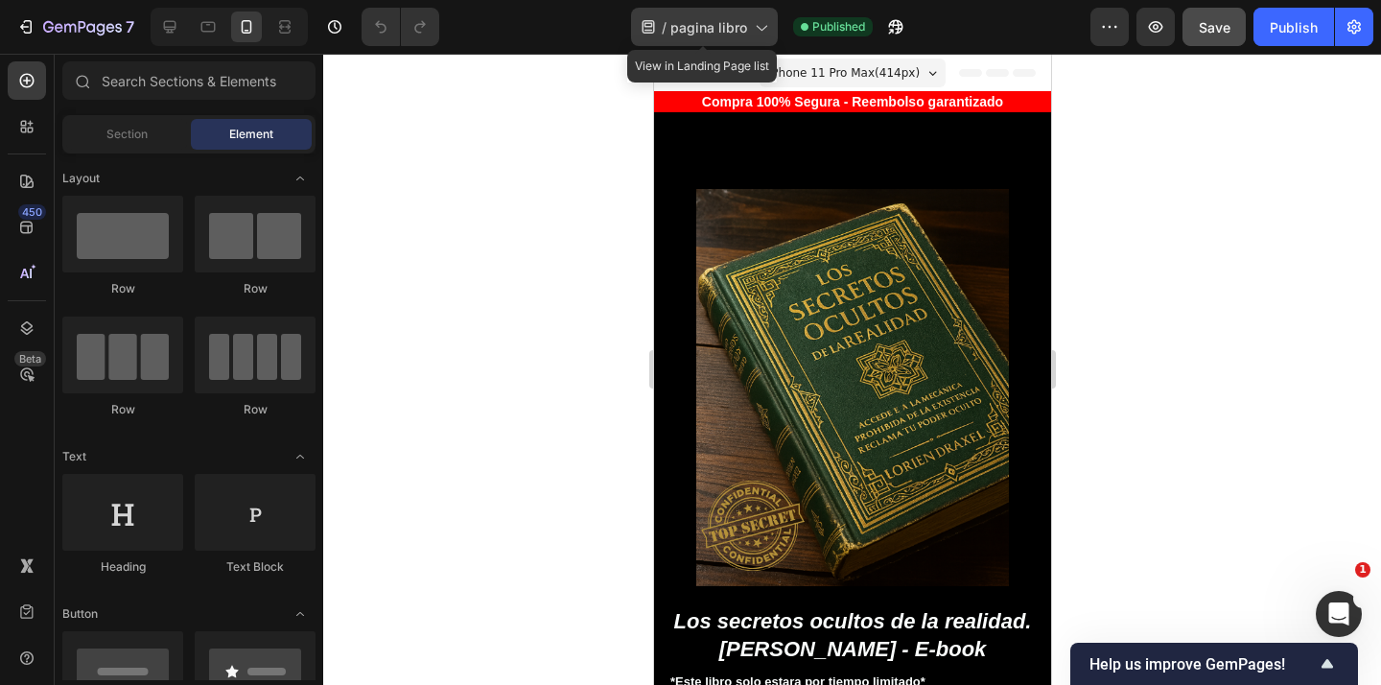
click at [748, 32] on div "/ pagina libro" at bounding box center [704, 27] width 147 height 38
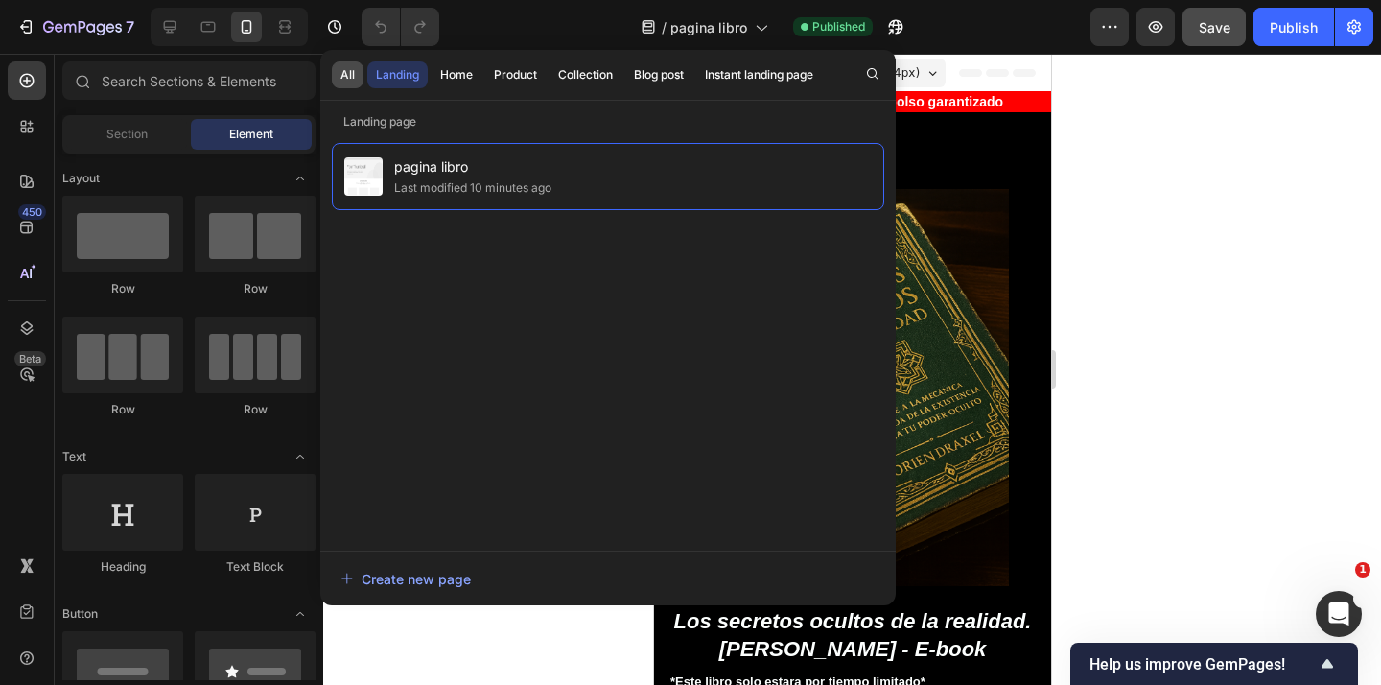
click at [357, 74] on button "All" at bounding box center [348, 74] width 32 height 27
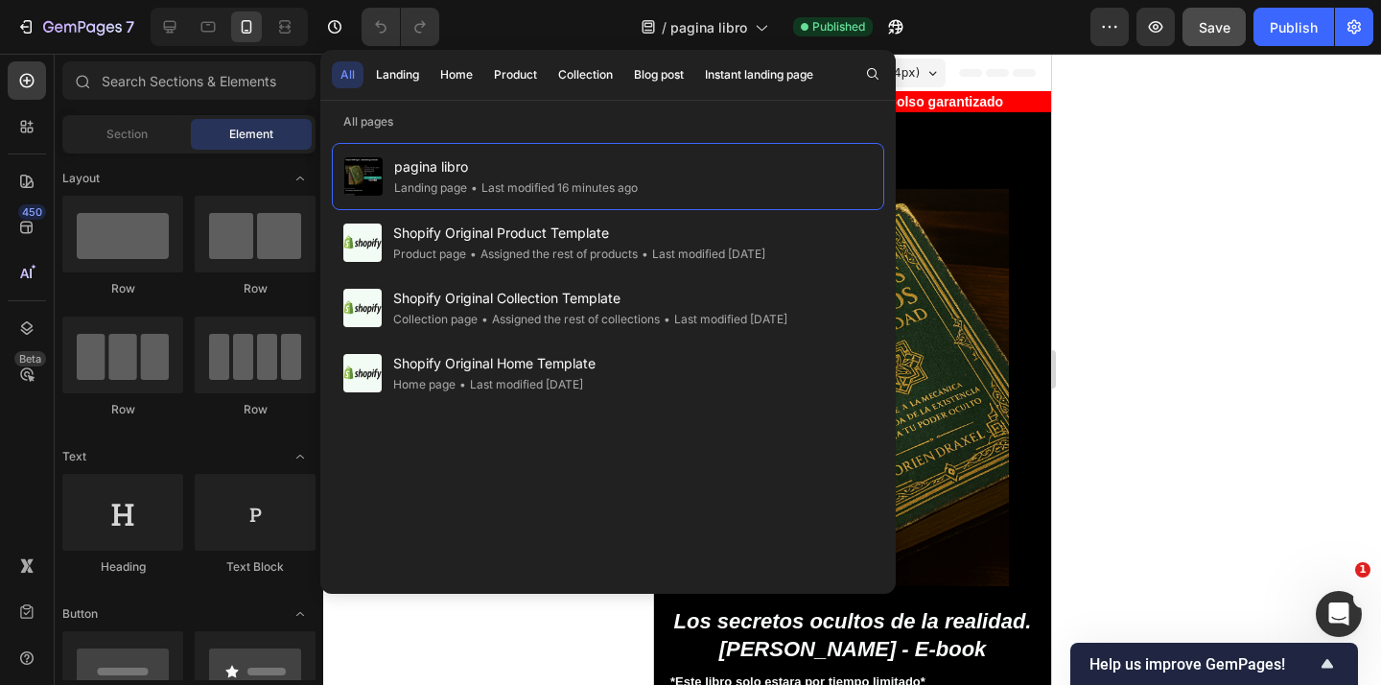
click at [1183, 178] on div at bounding box center [851, 369] width 1057 height 631
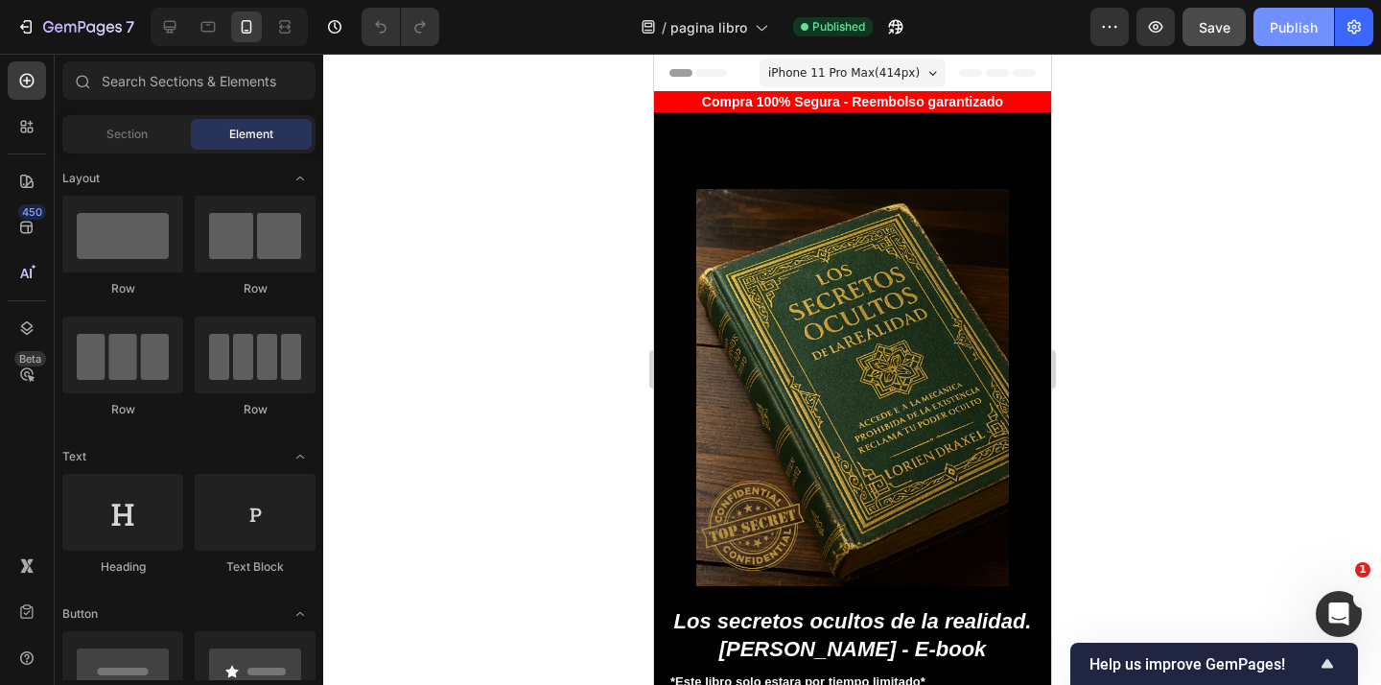
click at [1280, 21] on div "Publish" at bounding box center [1293, 27] width 48 height 20
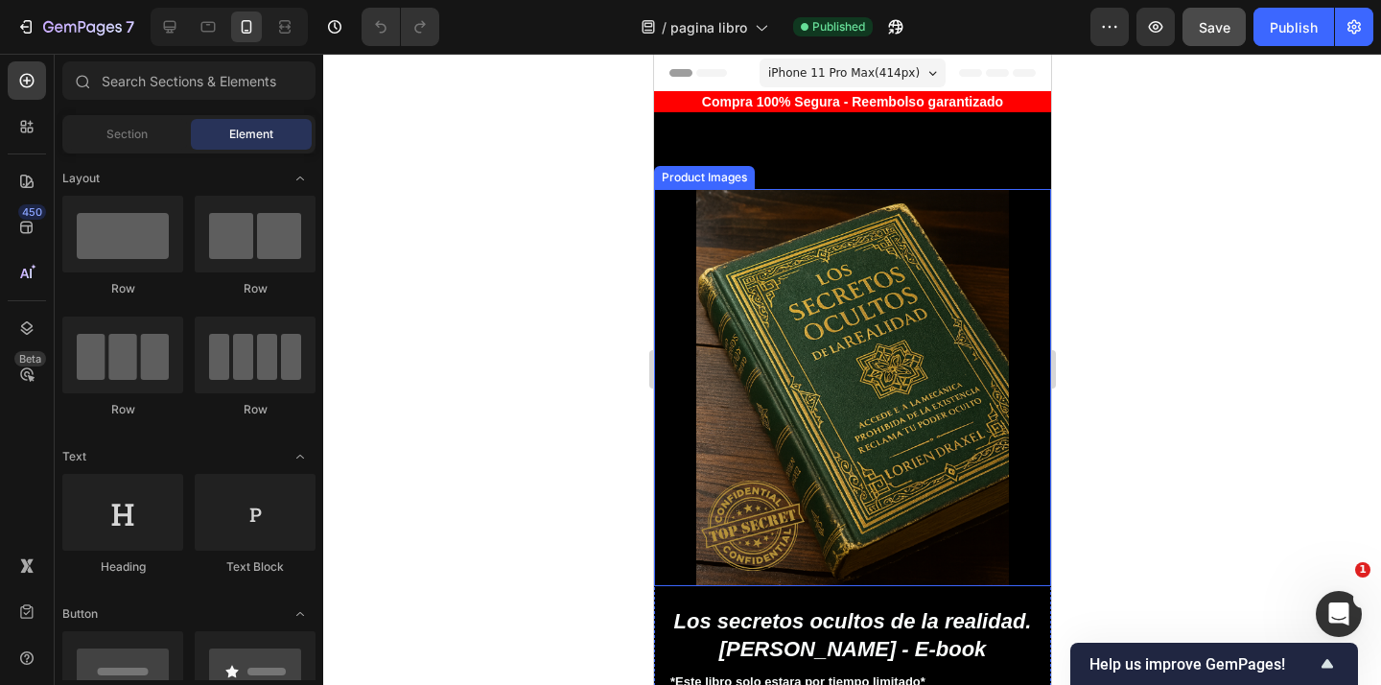
click at [711, 206] on img at bounding box center [851, 387] width 397 height 397
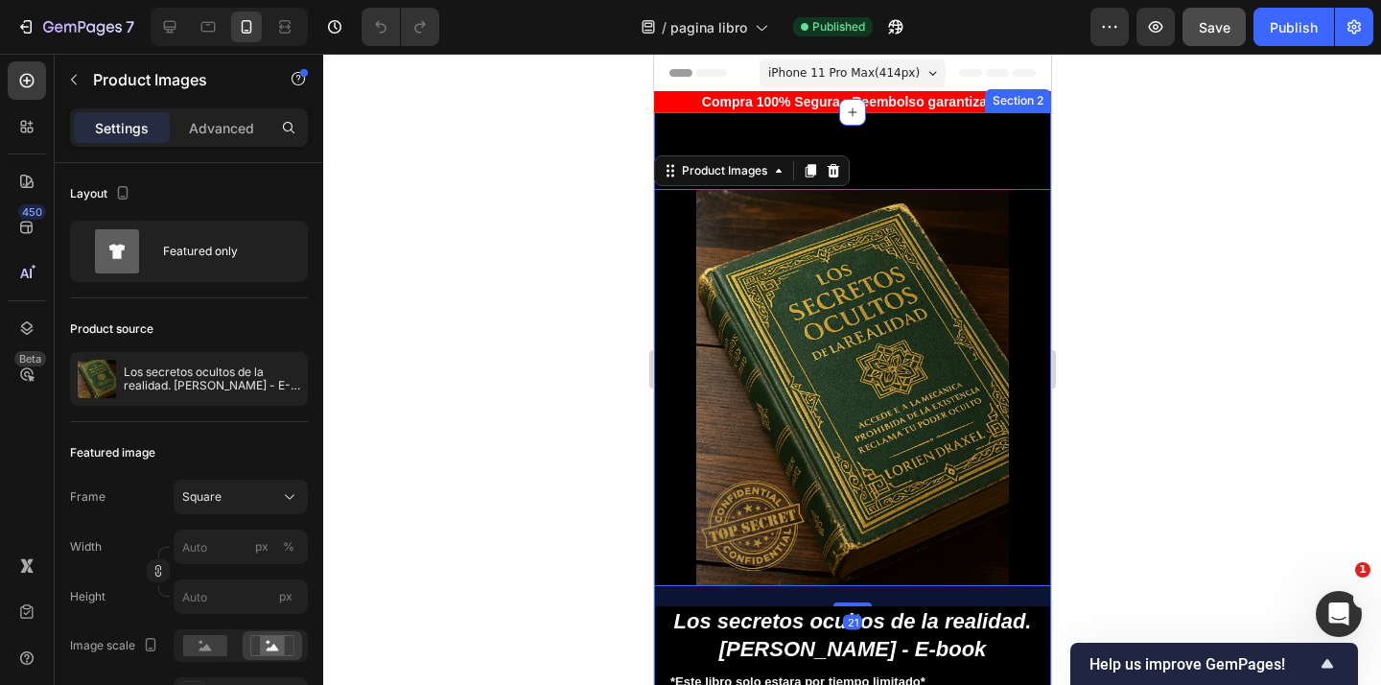
click at [932, 133] on div "Product Images 21 Best Seller Text Block Los secretos ocultos de la realidad. L…" at bounding box center [851, 494] width 397 height 764
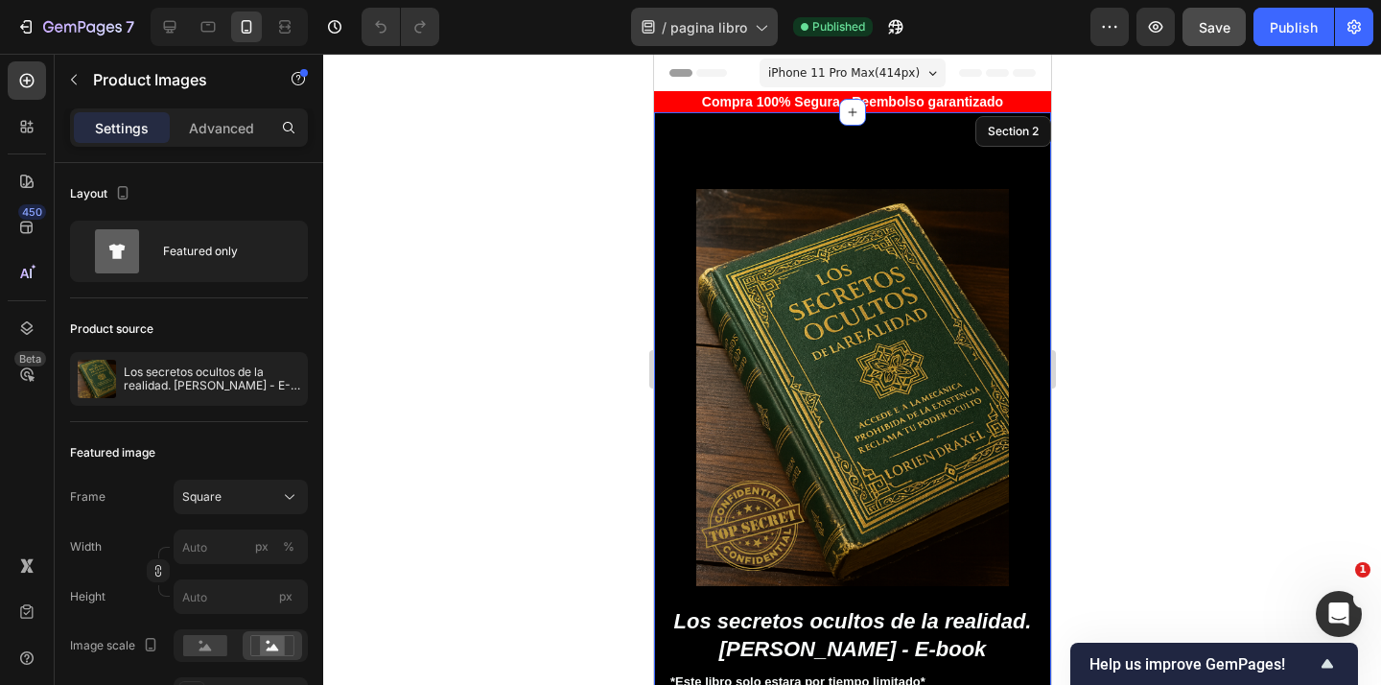
click at [738, 21] on span "pagina libro" at bounding box center [708, 27] width 77 height 20
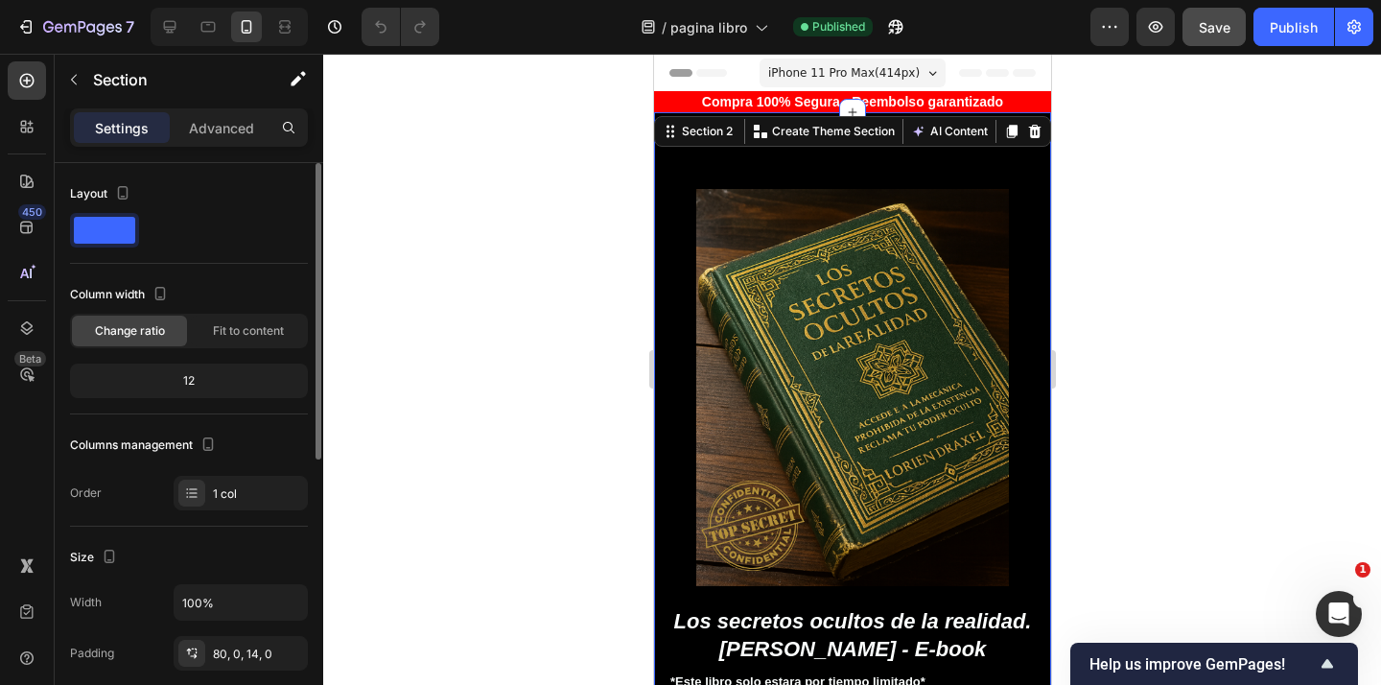
click at [199, 186] on div "Layout" at bounding box center [189, 193] width 238 height 31
click at [137, 123] on p "Settings" at bounding box center [122, 128] width 54 height 20
click at [127, 195] on icon "button" at bounding box center [123, 192] width 11 height 13
click at [238, 135] on p "Advanced" at bounding box center [221, 128] width 65 height 20
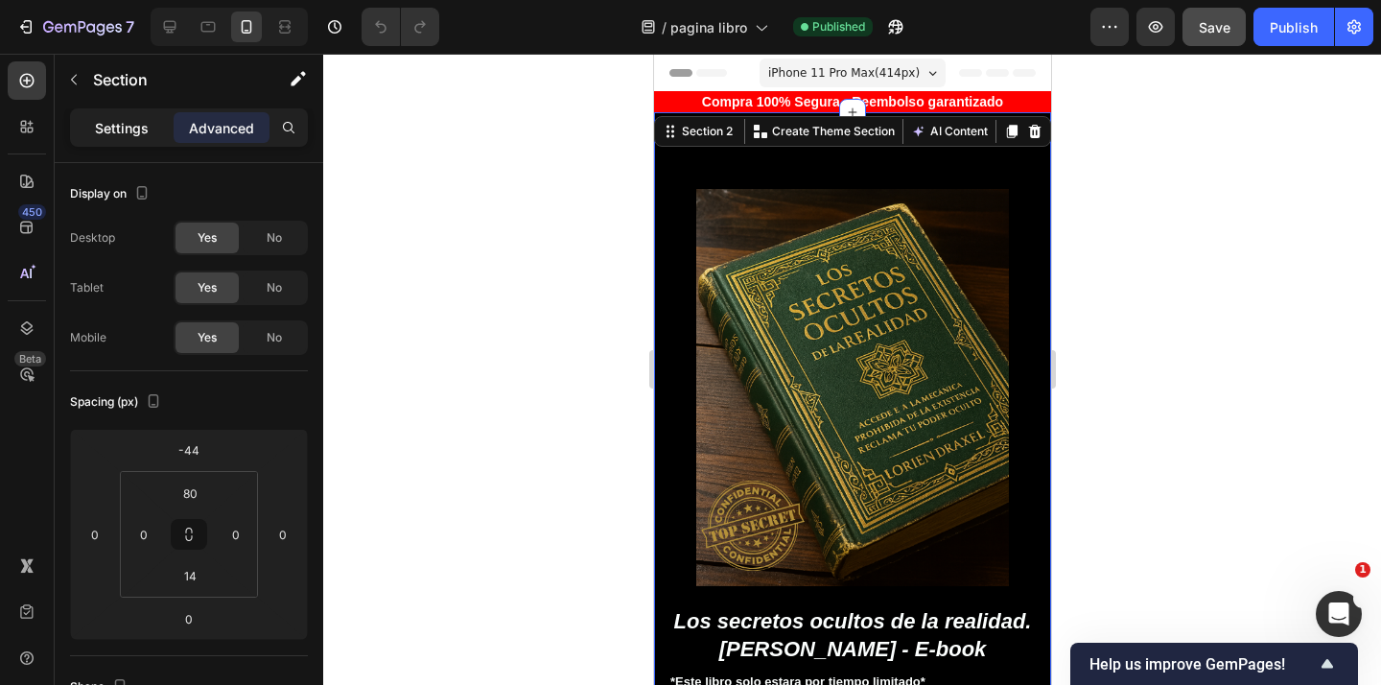
click at [140, 129] on p "Settings" at bounding box center [122, 128] width 54 height 20
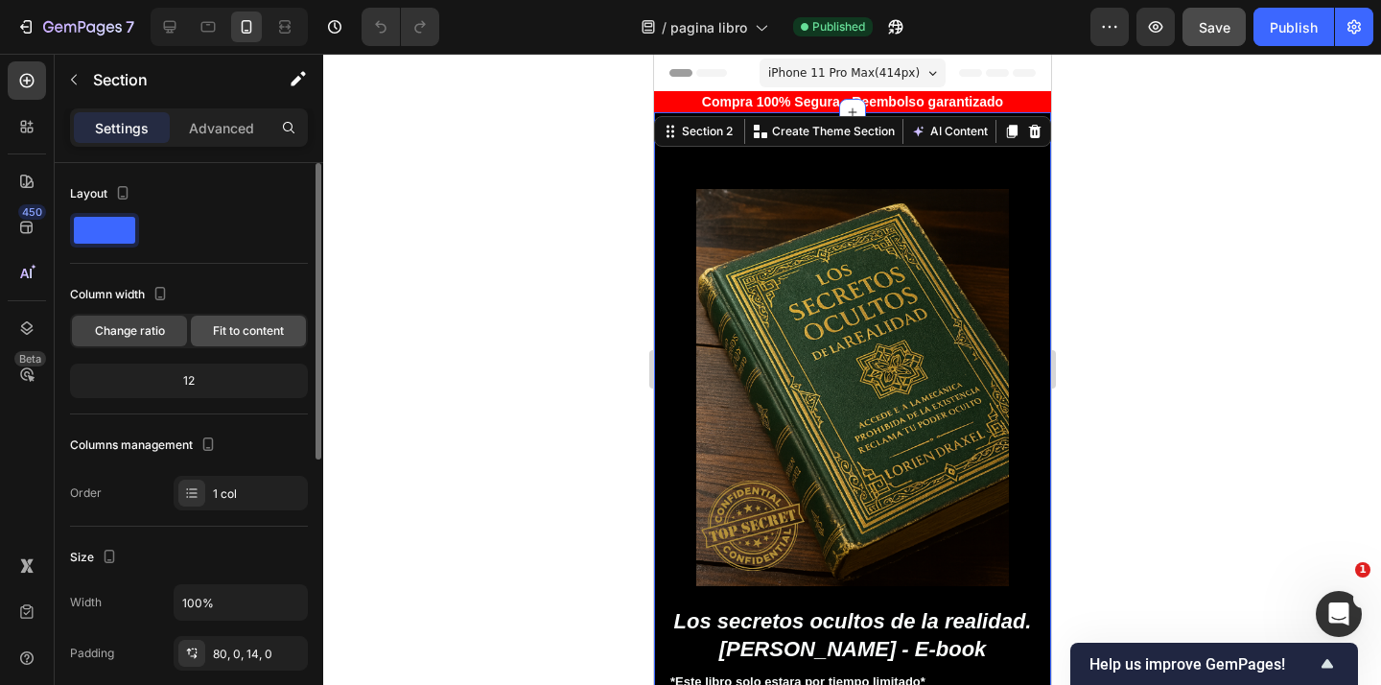
click at [250, 332] on span "Fit to content" at bounding box center [248, 330] width 71 height 17
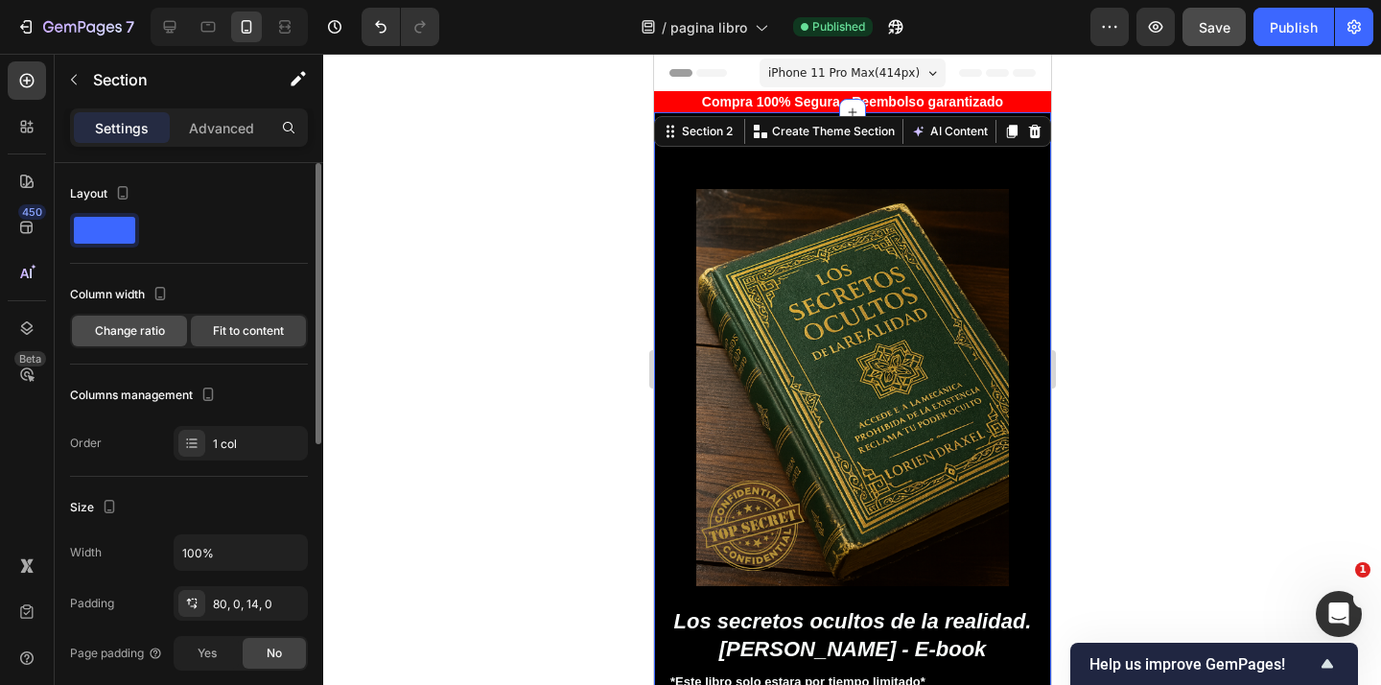
click at [137, 331] on span "Change ratio" at bounding box center [130, 330] width 70 height 17
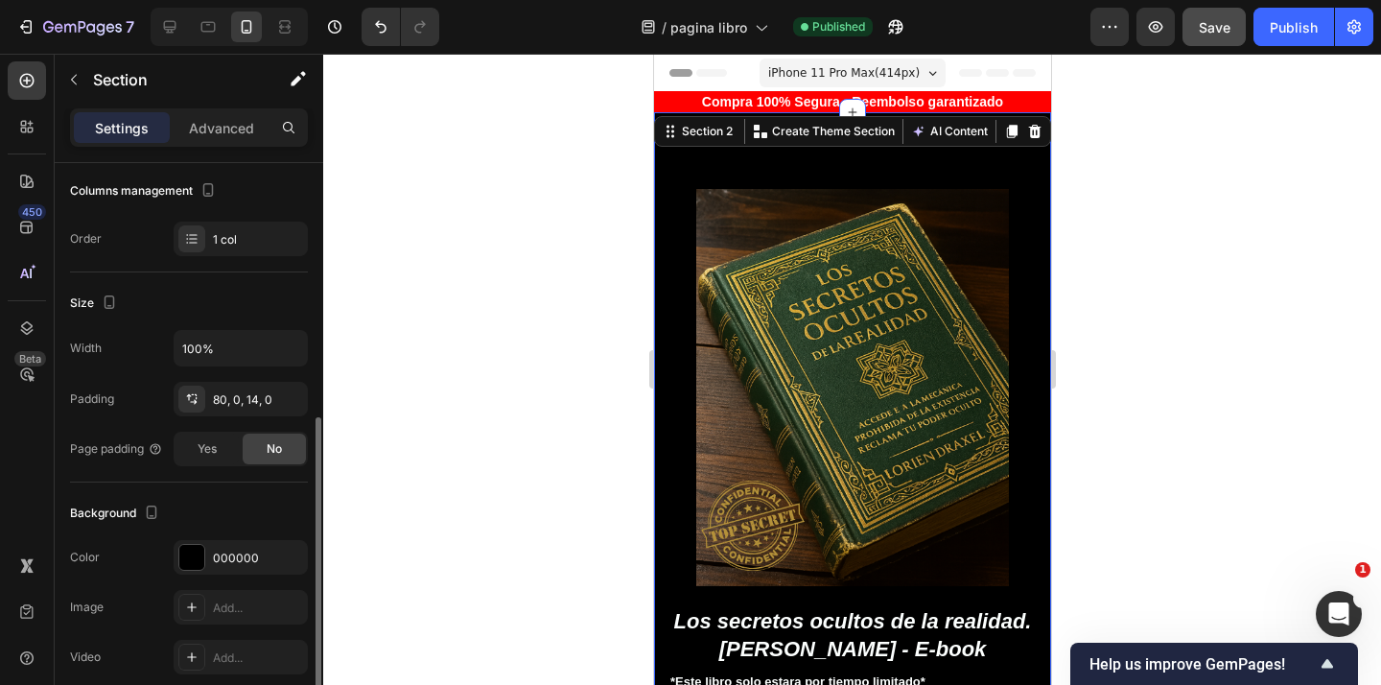
scroll to position [362, 0]
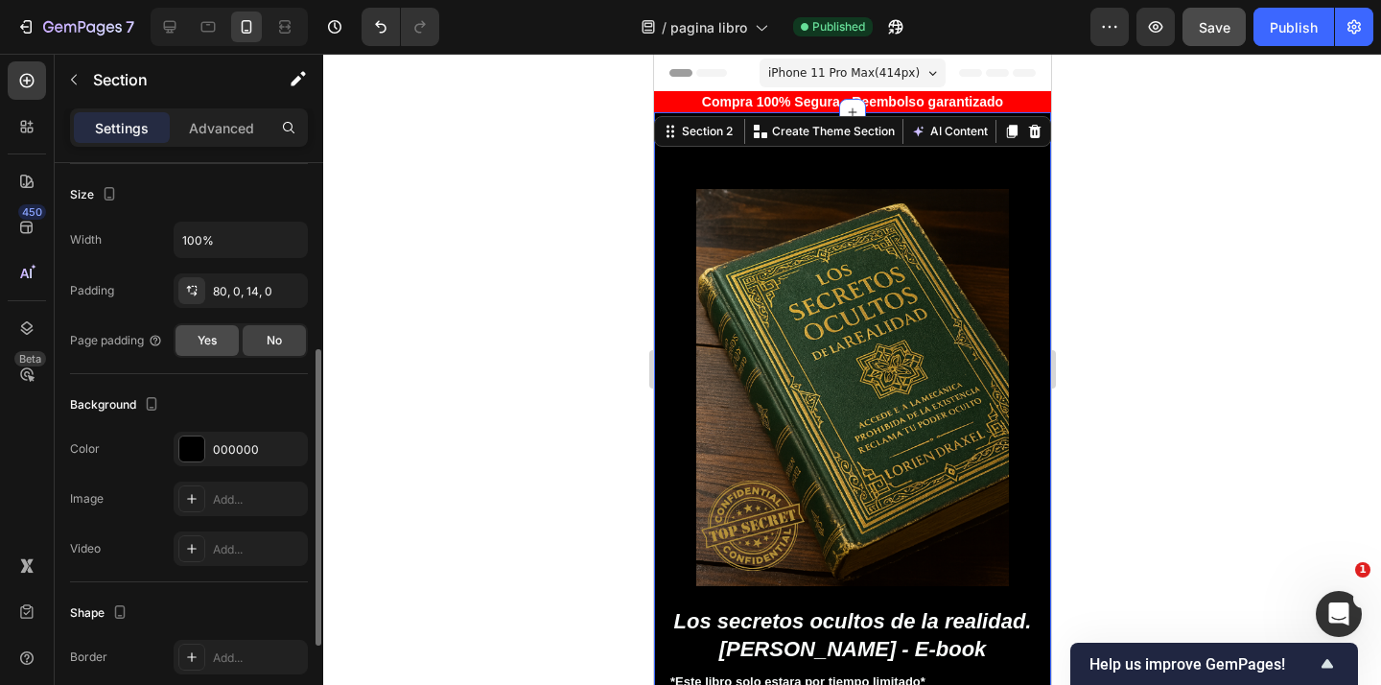
click at [200, 339] on span "Yes" at bounding box center [206, 340] width 19 height 17
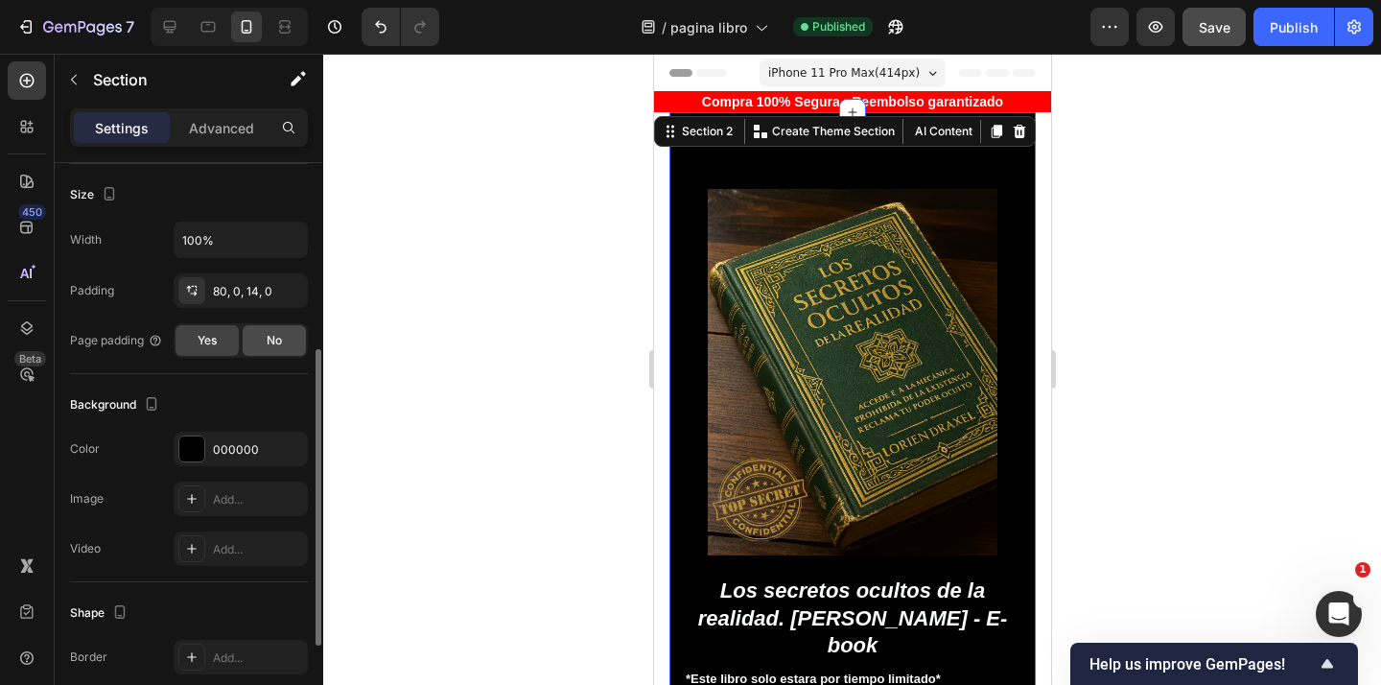
click at [269, 339] on span "No" at bounding box center [274, 340] width 15 height 17
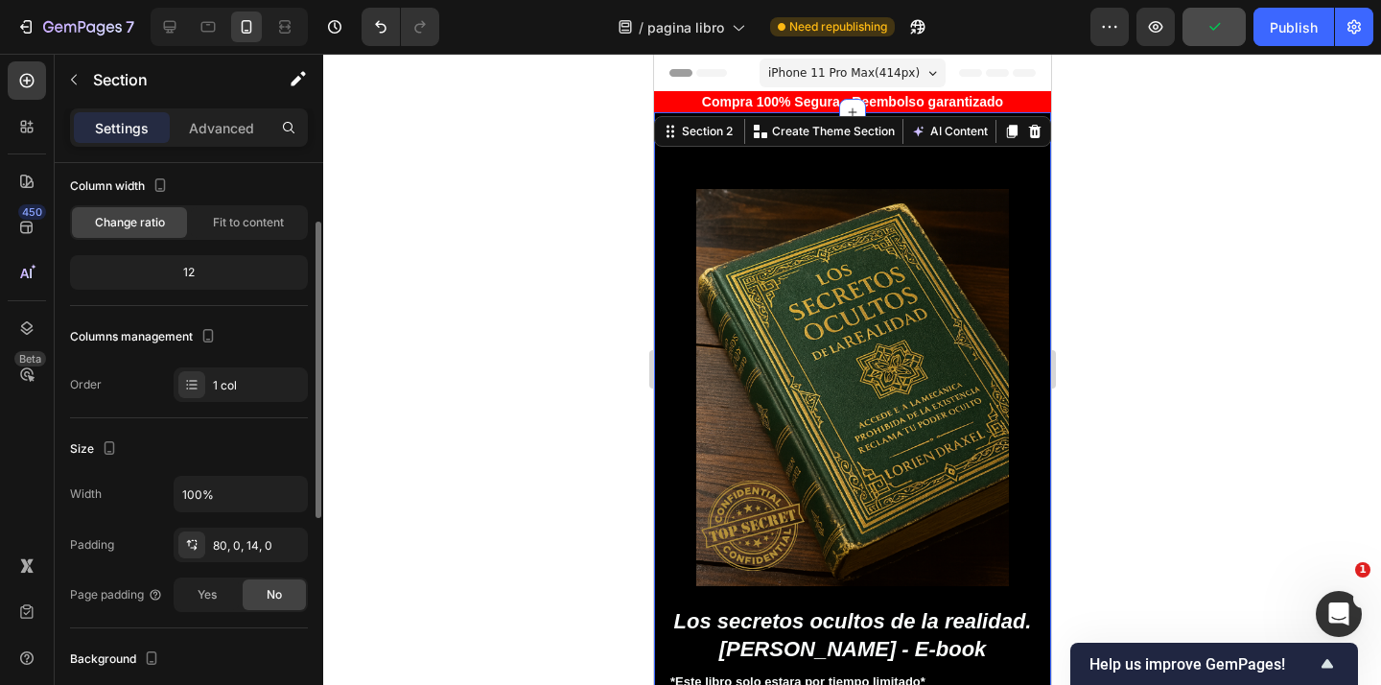
scroll to position [0, 0]
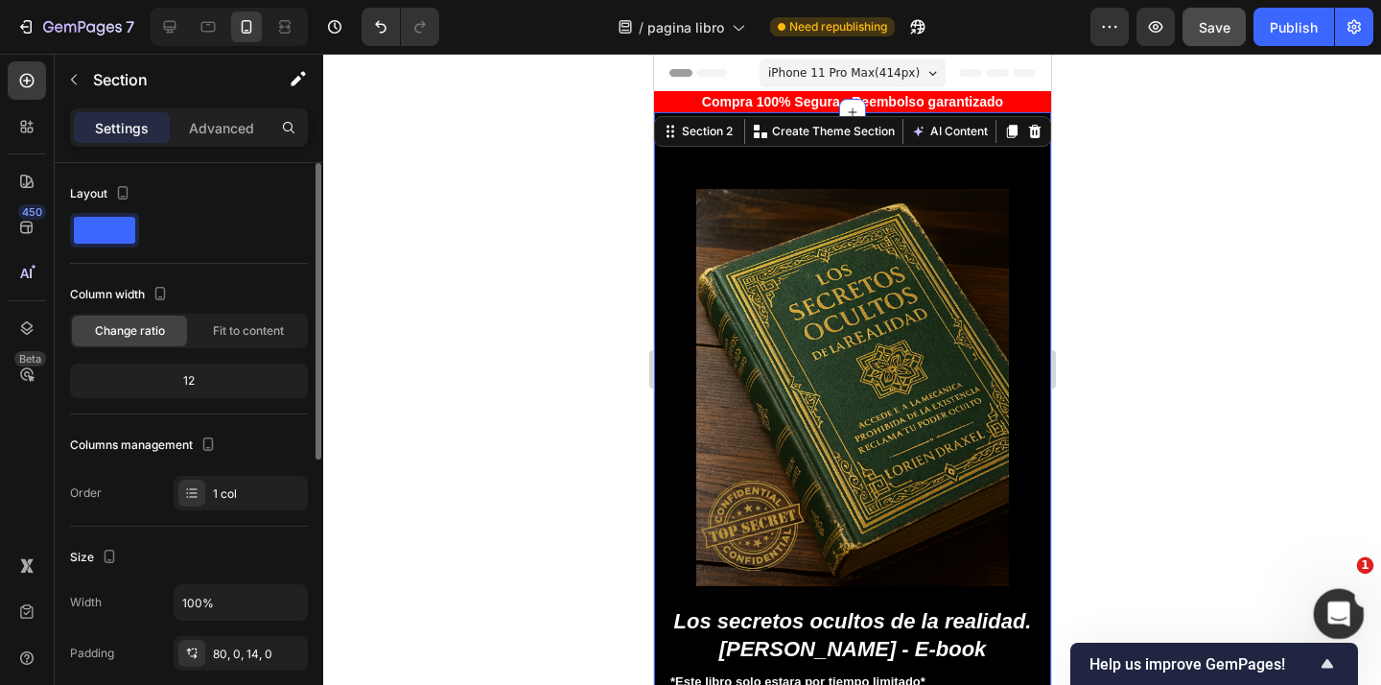
click at [1351, 592] on div "Abrir Intercom Messenger" at bounding box center [1335, 610] width 63 height 63
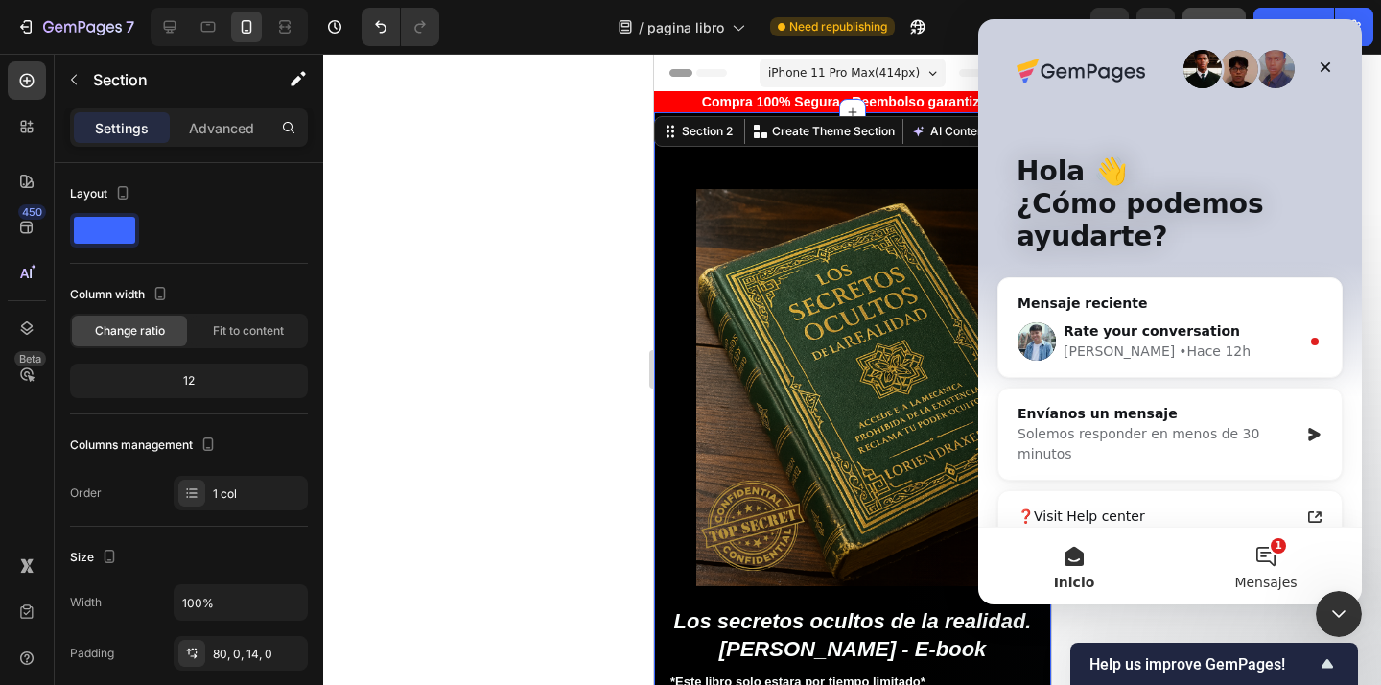
click at [1270, 556] on button "1 Mensajes" at bounding box center [1266, 565] width 192 height 77
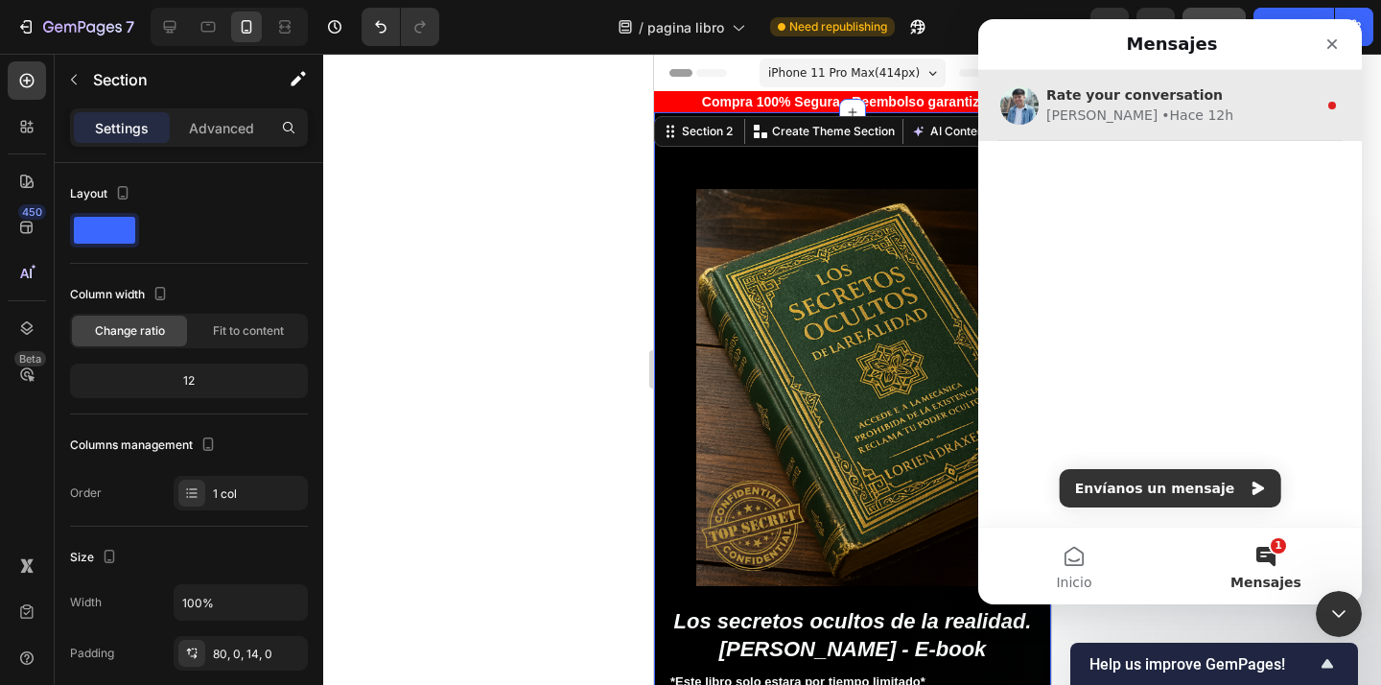
click at [1161, 107] on div "• Hace 12h" at bounding box center [1197, 115] width 72 height 20
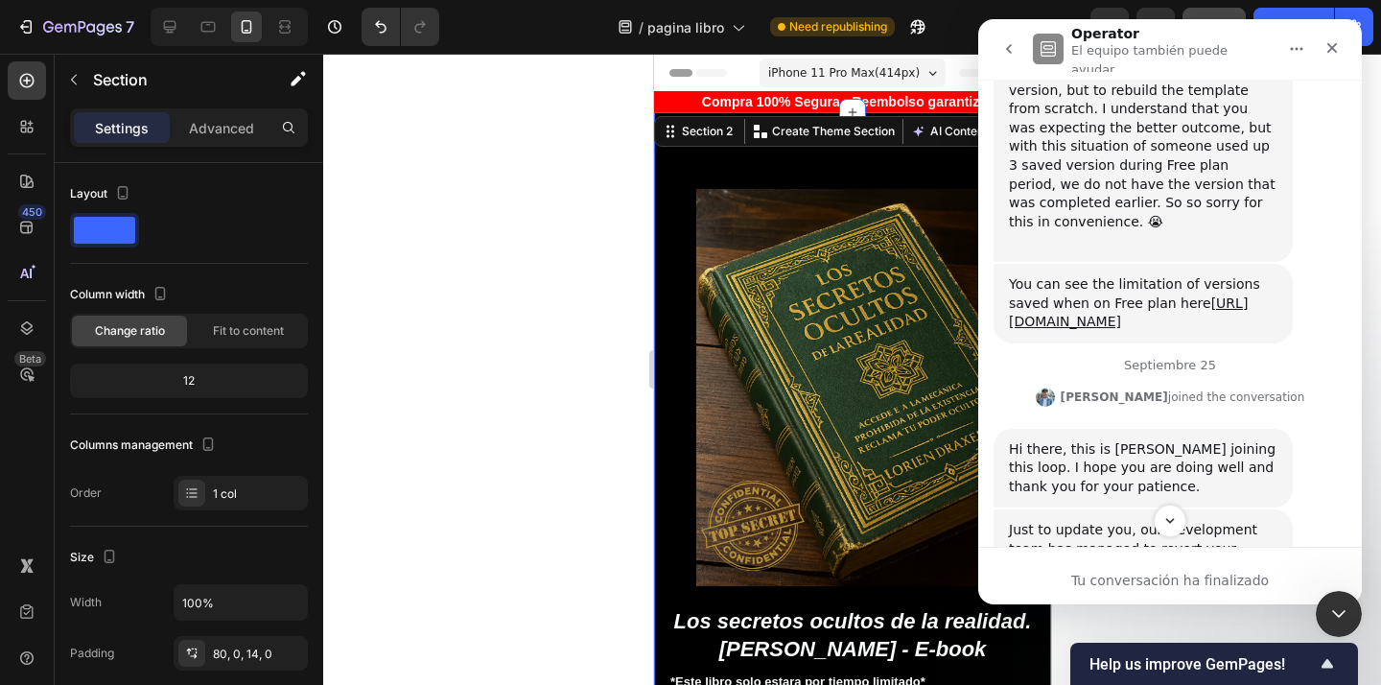
scroll to position [7461, 0]
click at [1144, 574] on img "Liam dice…" at bounding box center [1137, 632] width 257 height 116
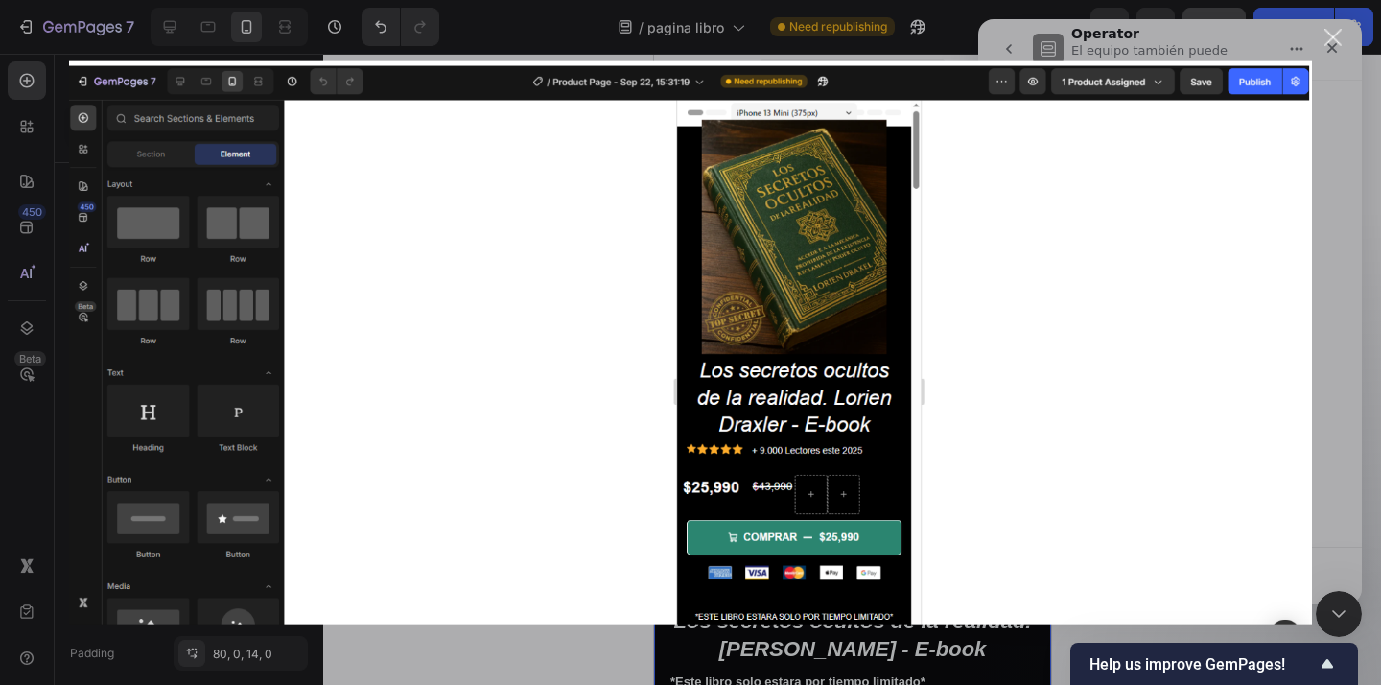
scroll to position [0, 0]
click at [1332, 35] on div "Cerrar" at bounding box center [1333, 38] width 18 height 18
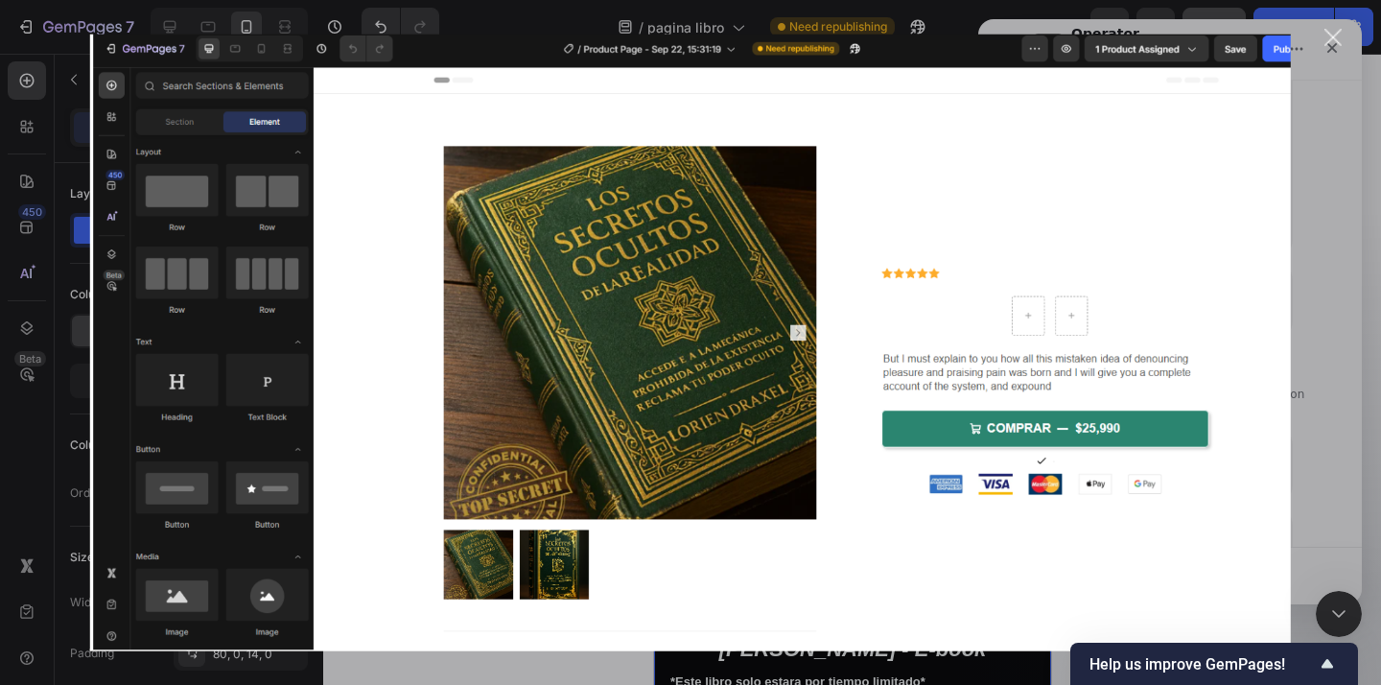
click at [1338, 33] on div "Cerrar" at bounding box center [1333, 38] width 18 height 18
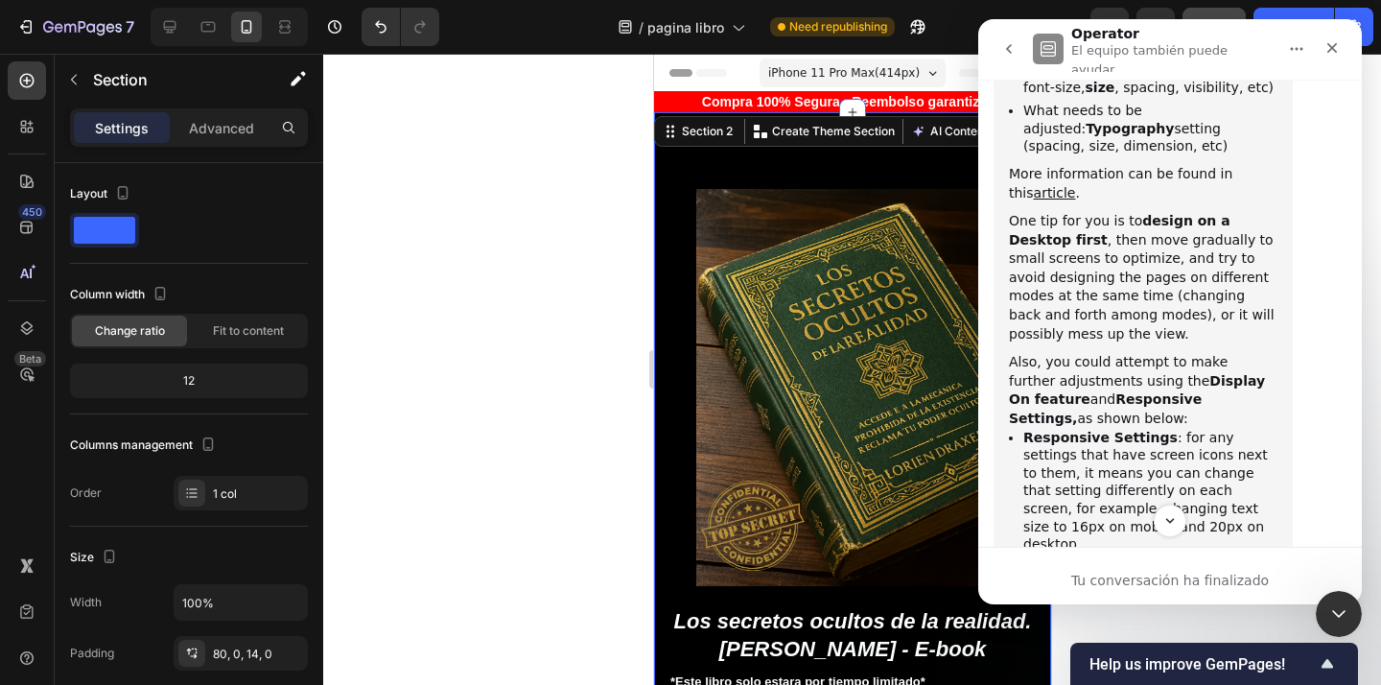
scroll to position [2829, 0]
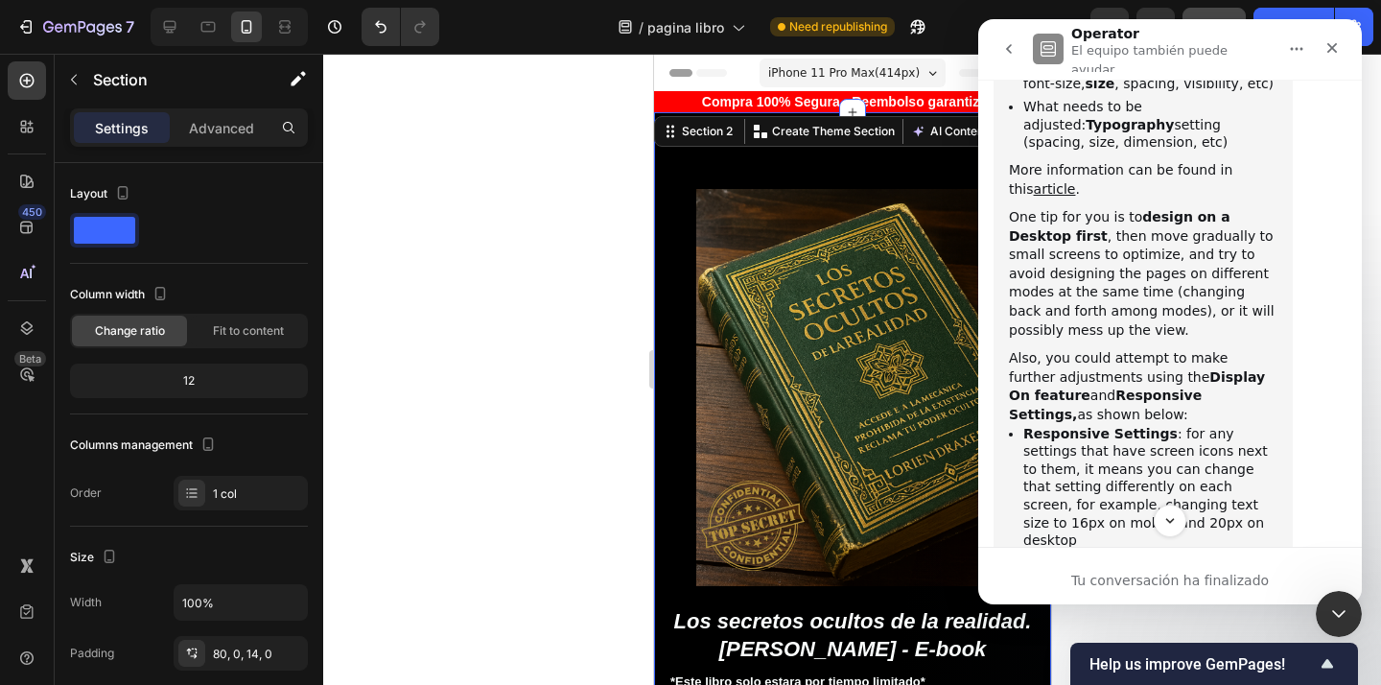
click at [1202, 559] on img "George dice…" at bounding box center [1137, 660] width 257 height 203
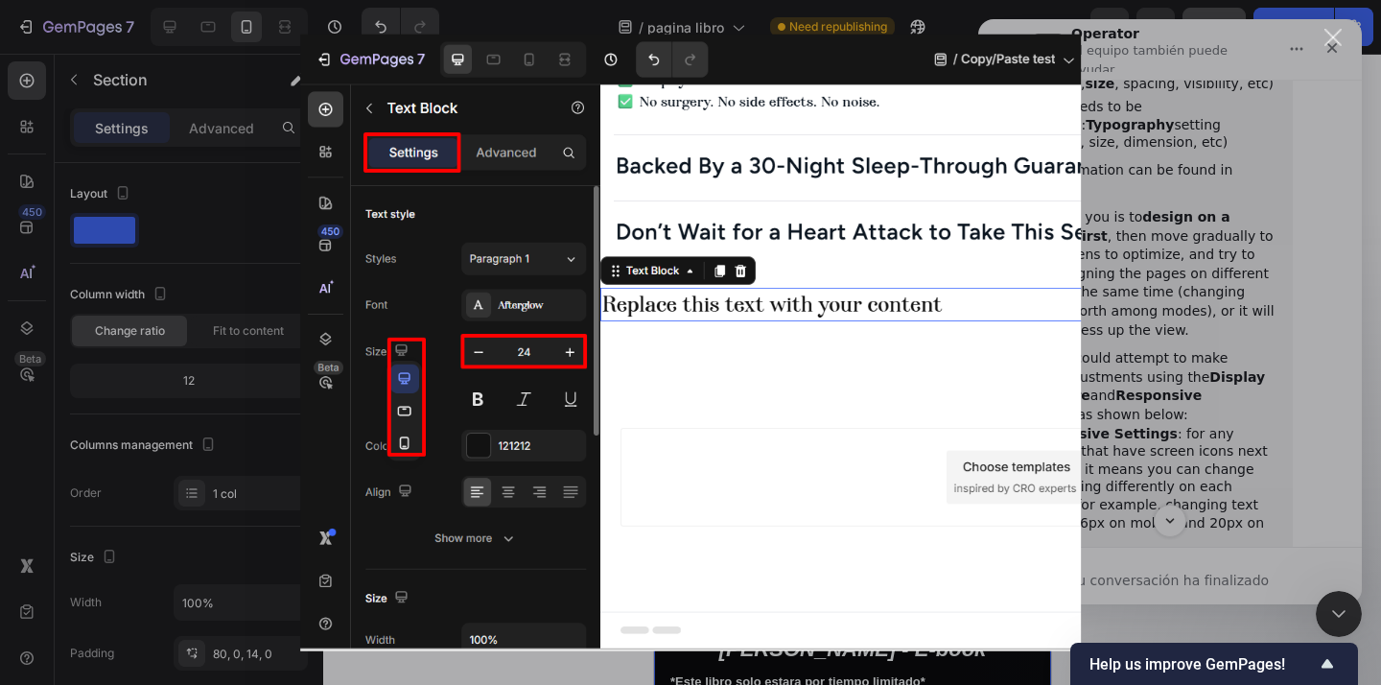
click at [1191, 332] on div "Intercom Messenger" at bounding box center [690, 342] width 1381 height 685
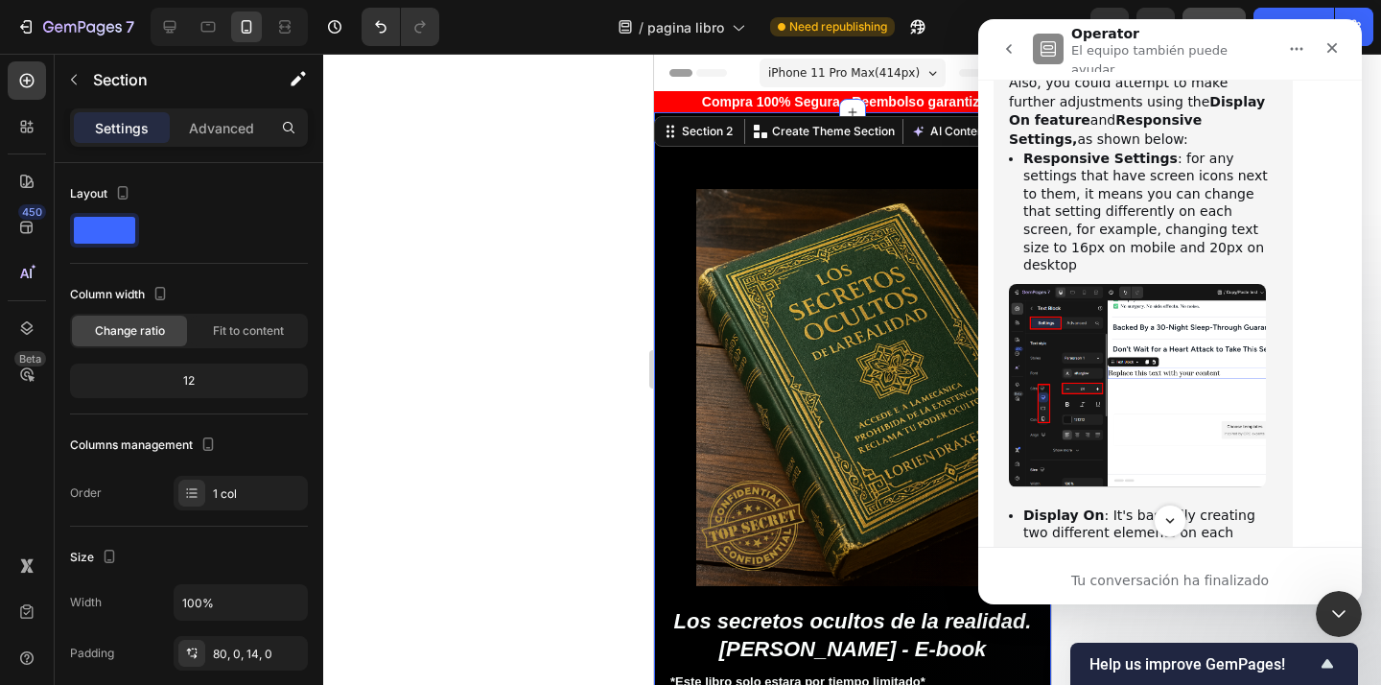
scroll to position [3117, 0]
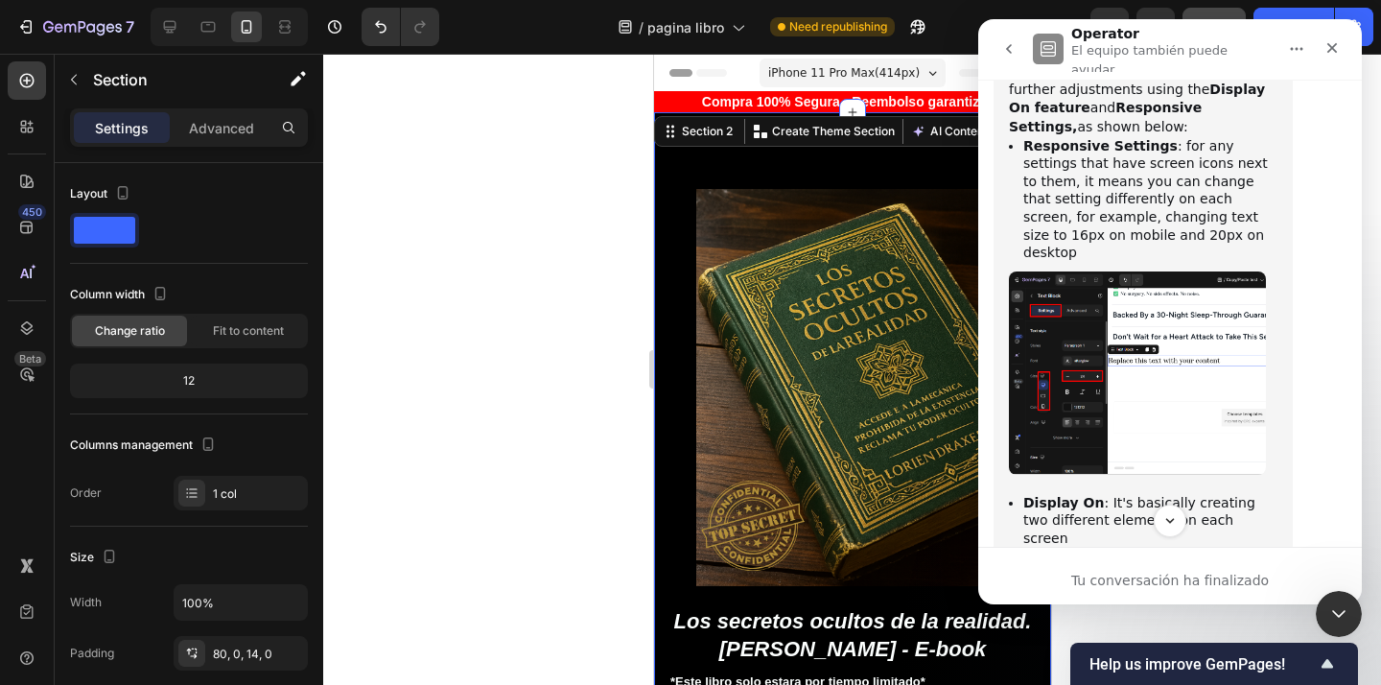
click at [1191, 566] on img "George dice…" at bounding box center [1137, 667] width 257 height 203
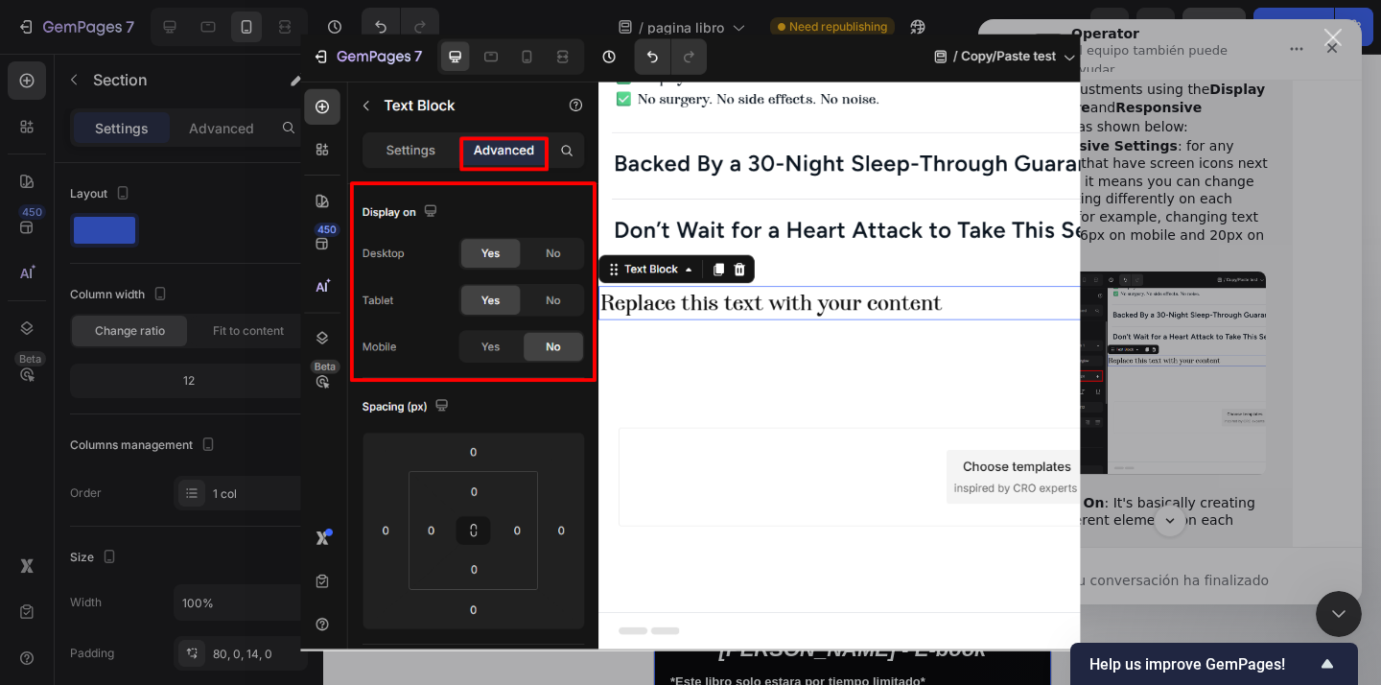
scroll to position [0, 0]
click at [1191, 332] on div "Intercom Messenger" at bounding box center [690, 342] width 1381 height 685
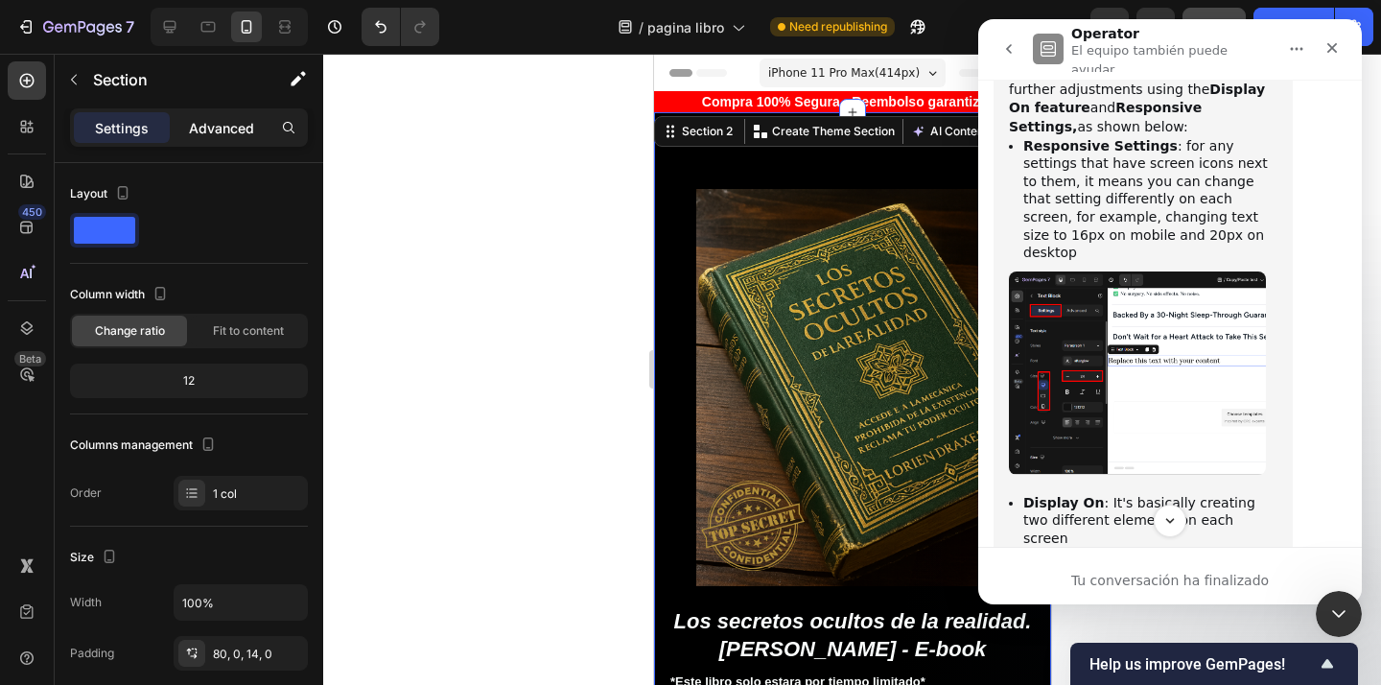
click at [195, 128] on p "Advanced" at bounding box center [221, 128] width 65 height 20
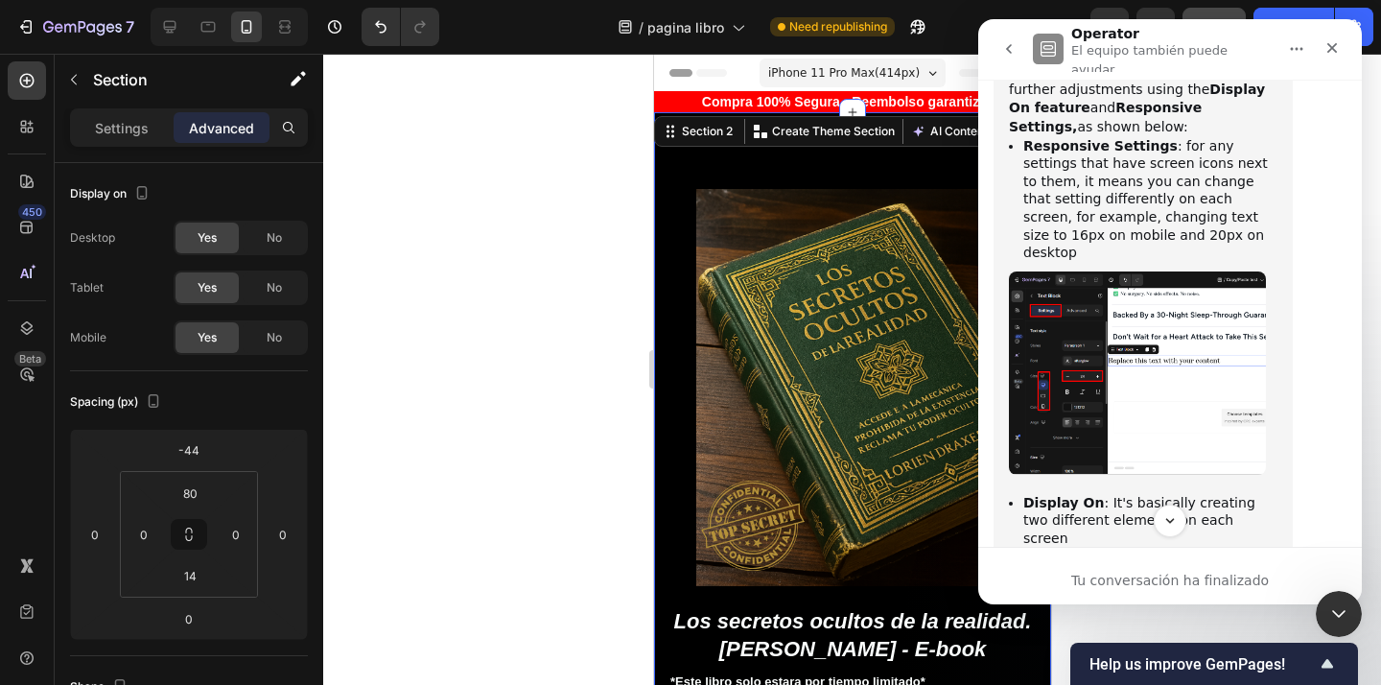
click at [539, 198] on div at bounding box center [851, 369] width 1057 height 631
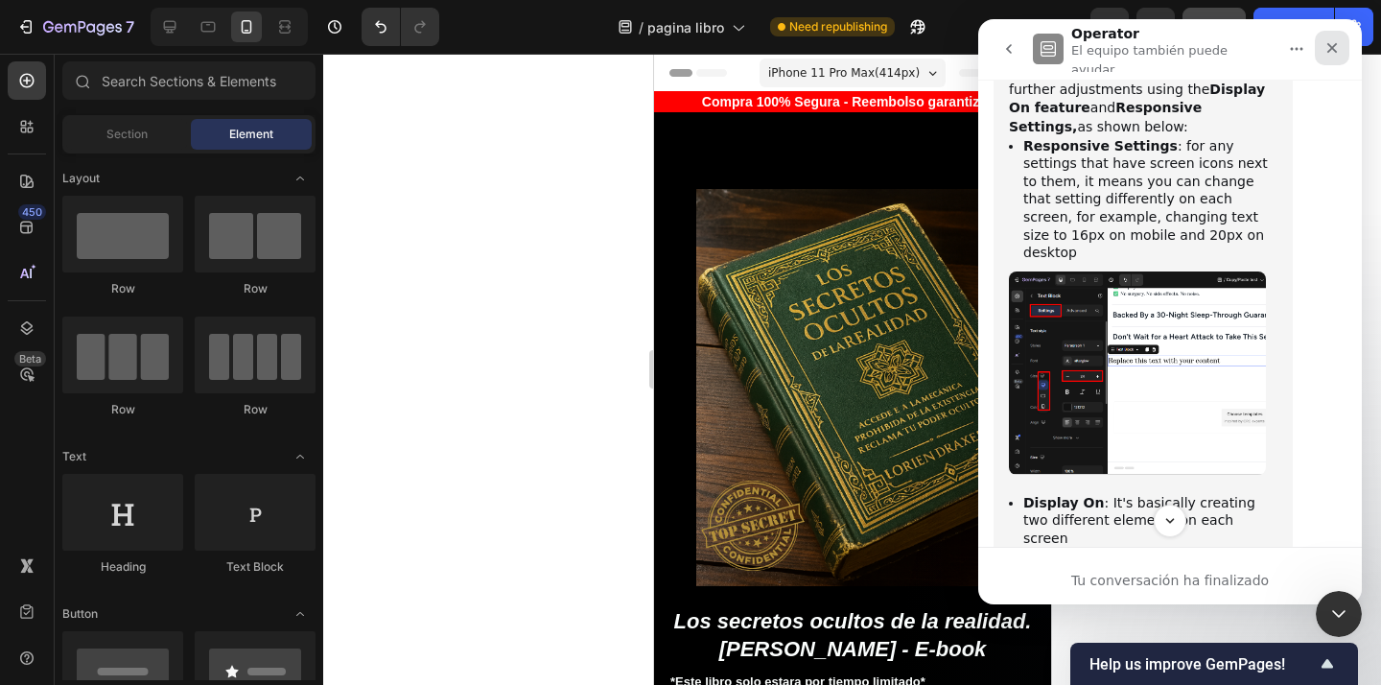
click at [1325, 42] on icon "Cerrar" at bounding box center [1331, 47] width 15 height 15
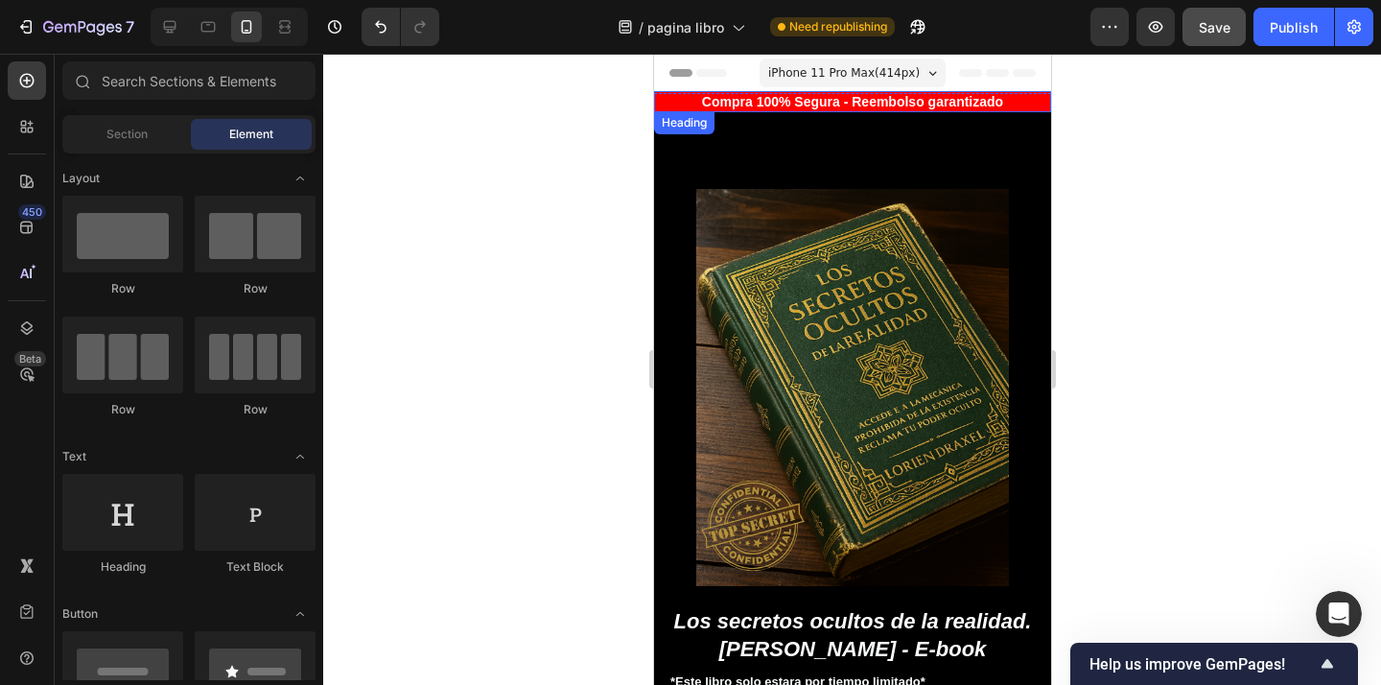
scroll to position [8518, 0]
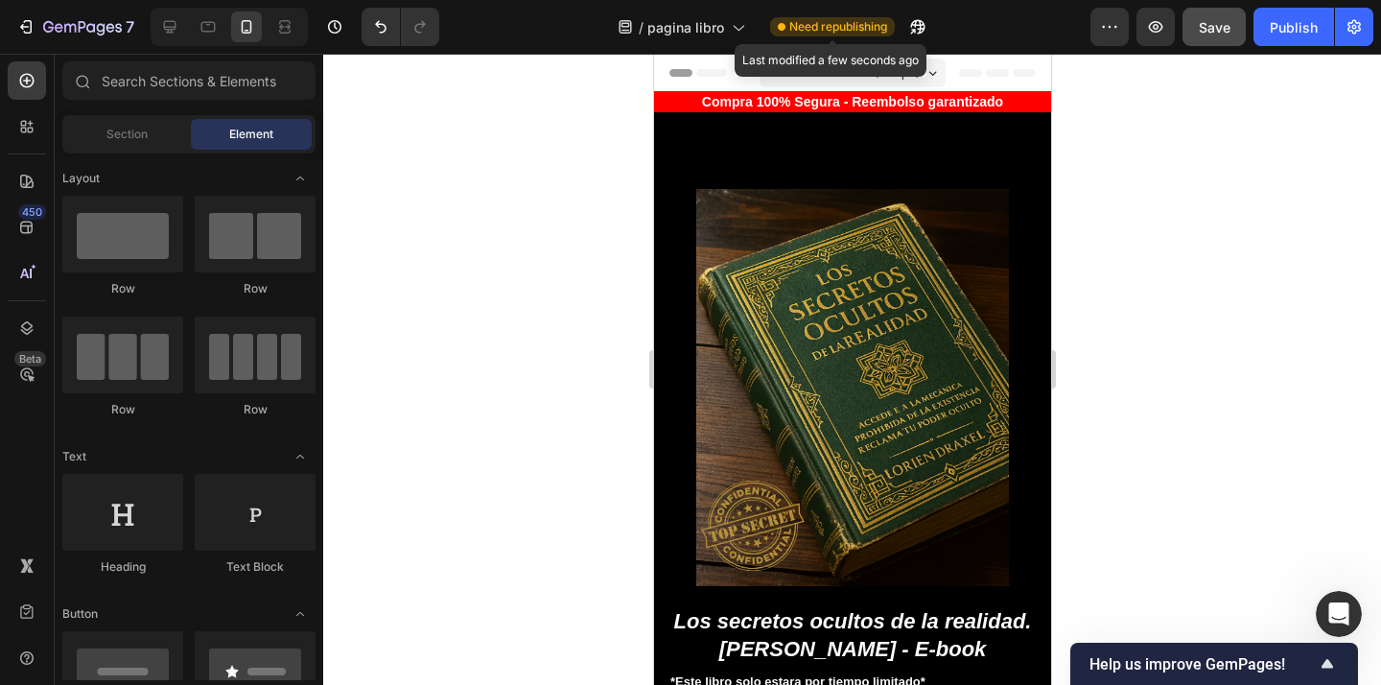
click at [871, 34] on span "Need republishing" at bounding box center [838, 26] width 98 height 17
click at [917, 30] on icon "button" at bounding box center [917, 26] width 19 height 19
drag, startPoint x: 785, startPoint y: 29, endPoint x: 889, endPoint y: 28, distance: 103.5
click at [889, 28] on div "Need republishing" at bounding box center [832, 26] width 125 height 19
click at [876, 35] on div at bounding box center [876, 35] width 0 height 0
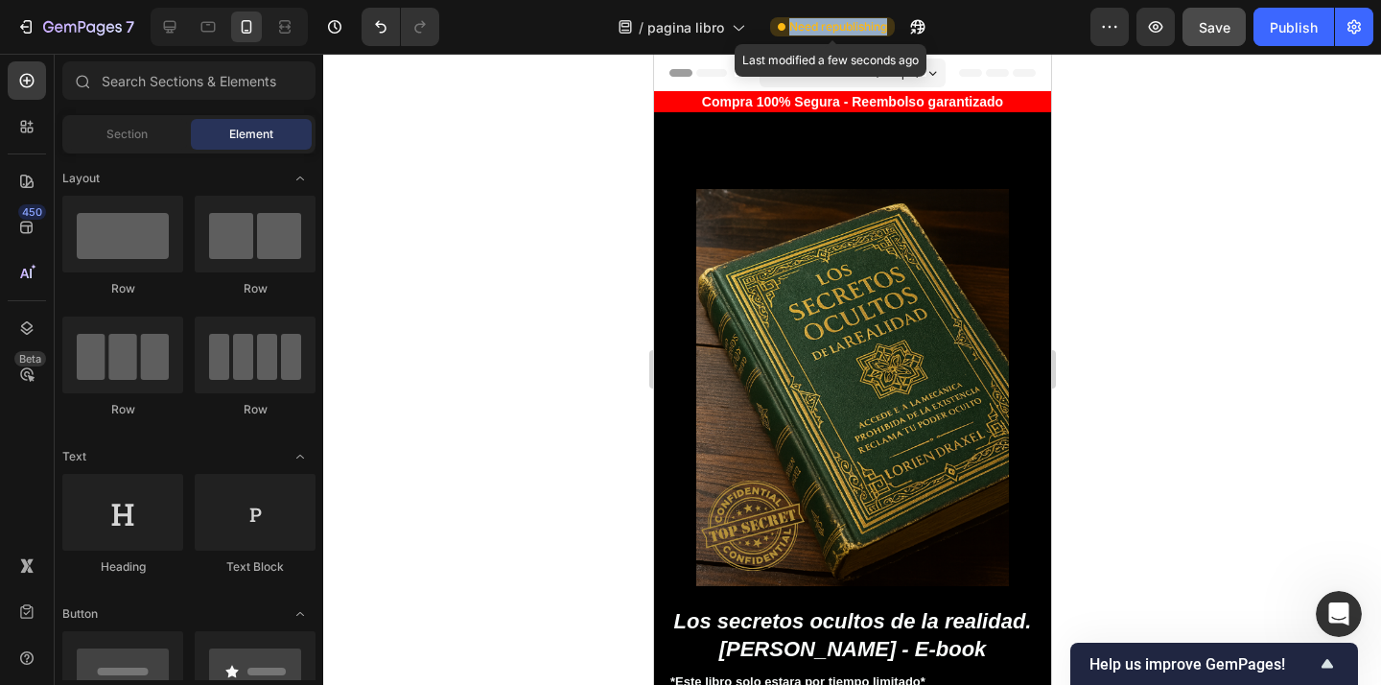
click at [874, 29] on span "Need republishing" at bounding box center [838, 26] width 98 height 17
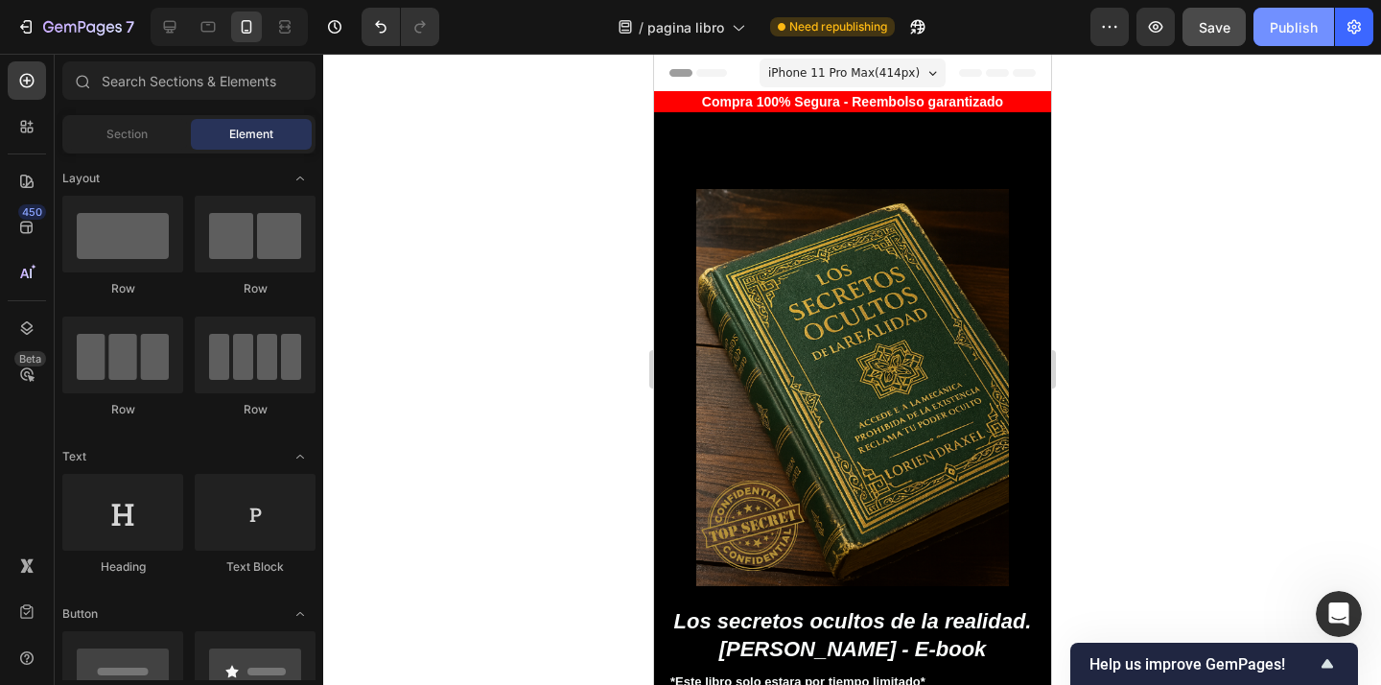
click at [1275, 23] on div "Publish" at bounding box center [1293, 27] width 48 height 20
click at [704, 75] on span "Header" at bounding box center [710, 72] width 42 height 19
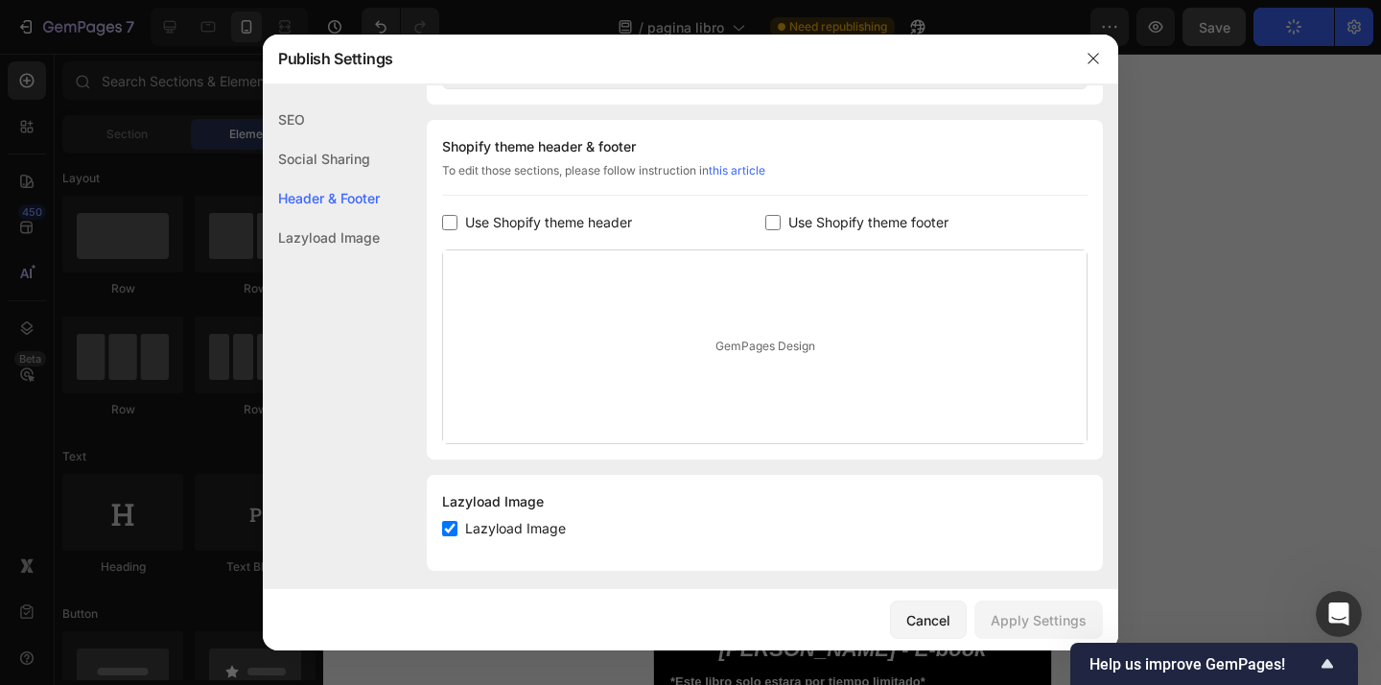
scroll to position [893, 0]
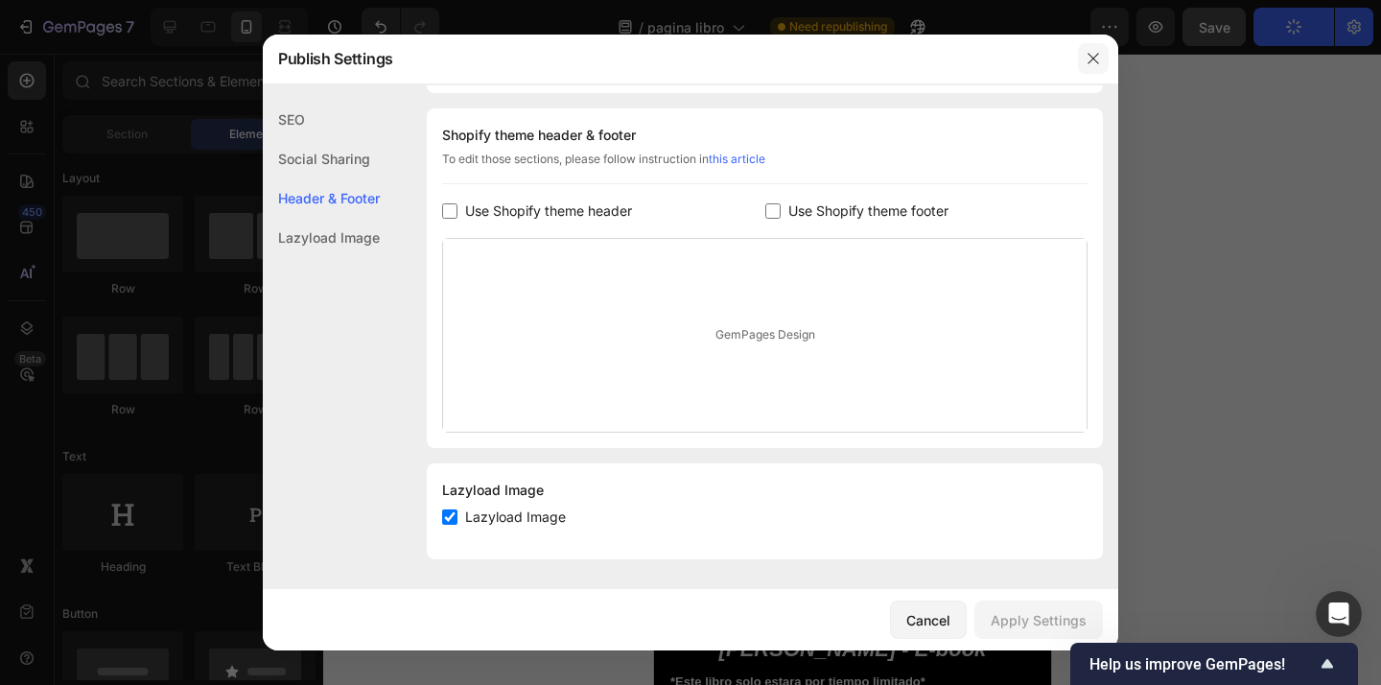
click at [1090, 57] on icon "button" at bounding box center [1092, 58] width 15 height 15
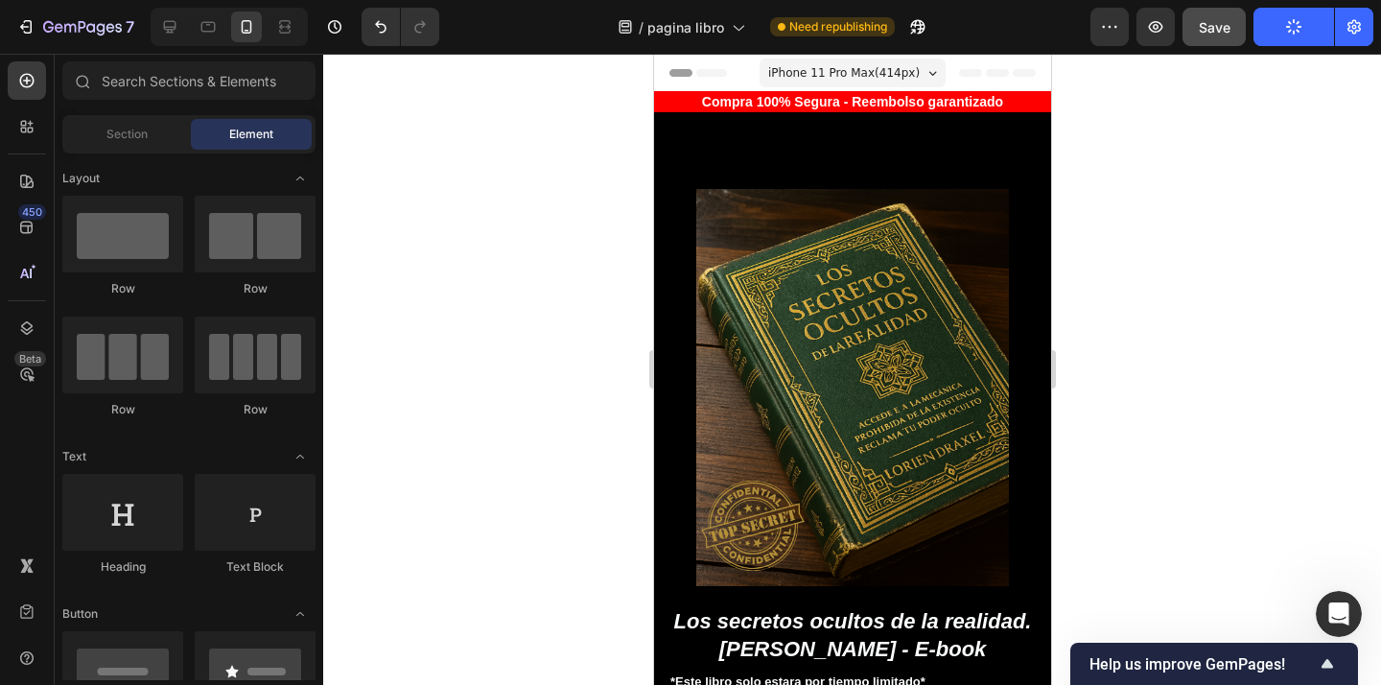
click at [243, 130] on span "Element" at bounding box center [251, 134] width 44 height 17
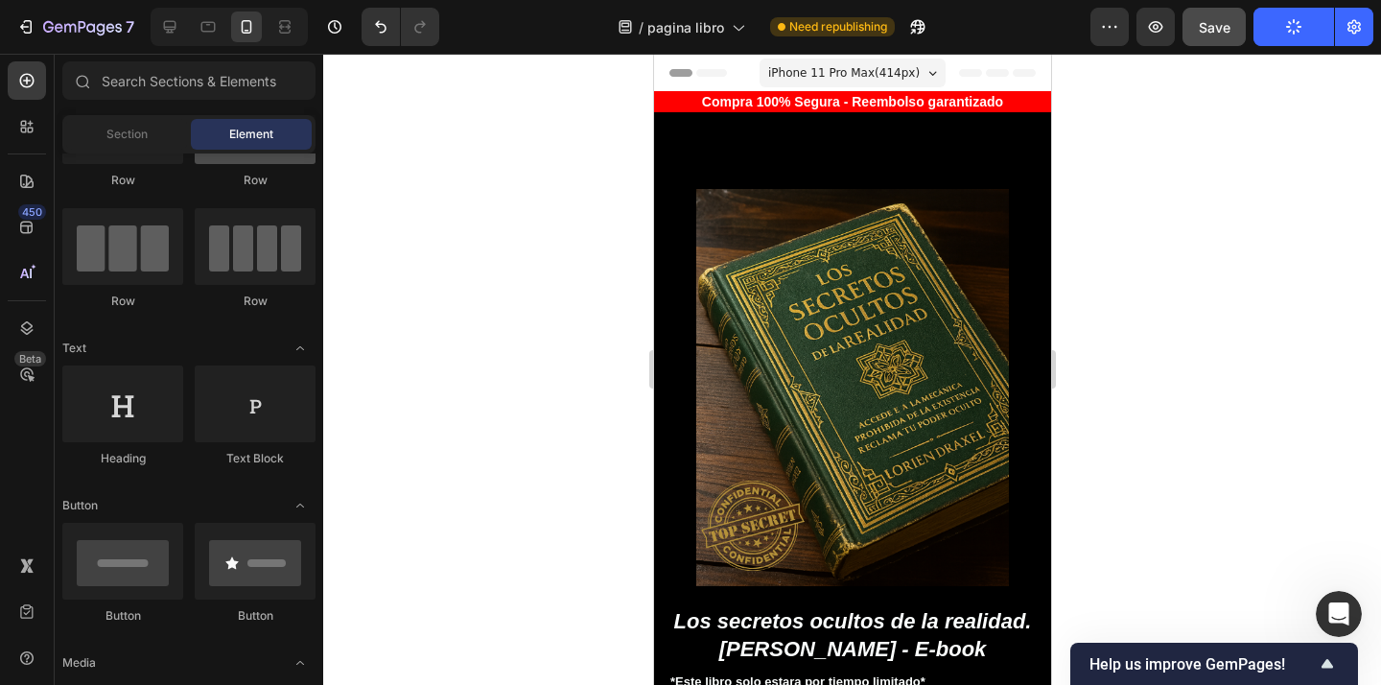
scroll to position [0, 0]
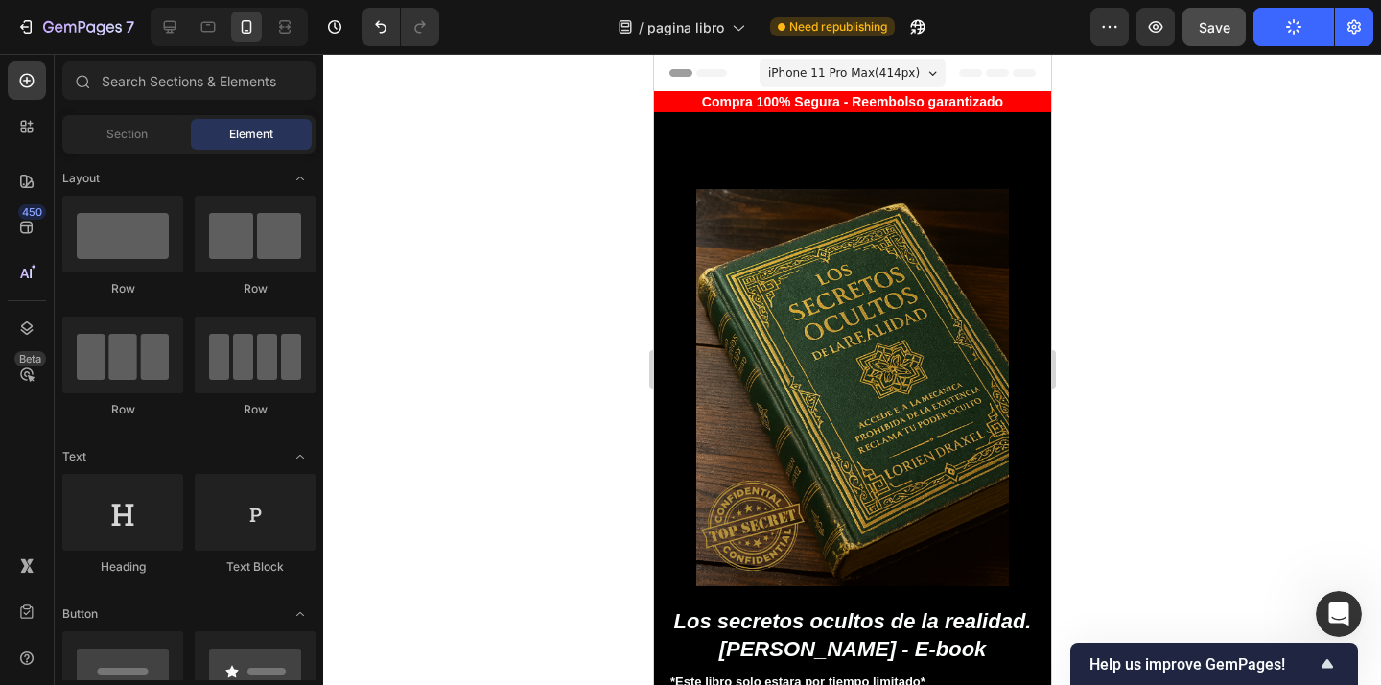
click at [1015, 69] on icon at bounding box center [1022, 73] width 23 height 8
click at [1017, 121] on div "Product Images Best Seller Text Block Los secretos ocultos de la realidad. Lori…" at bounding box center [851, 494] width 397 height 764
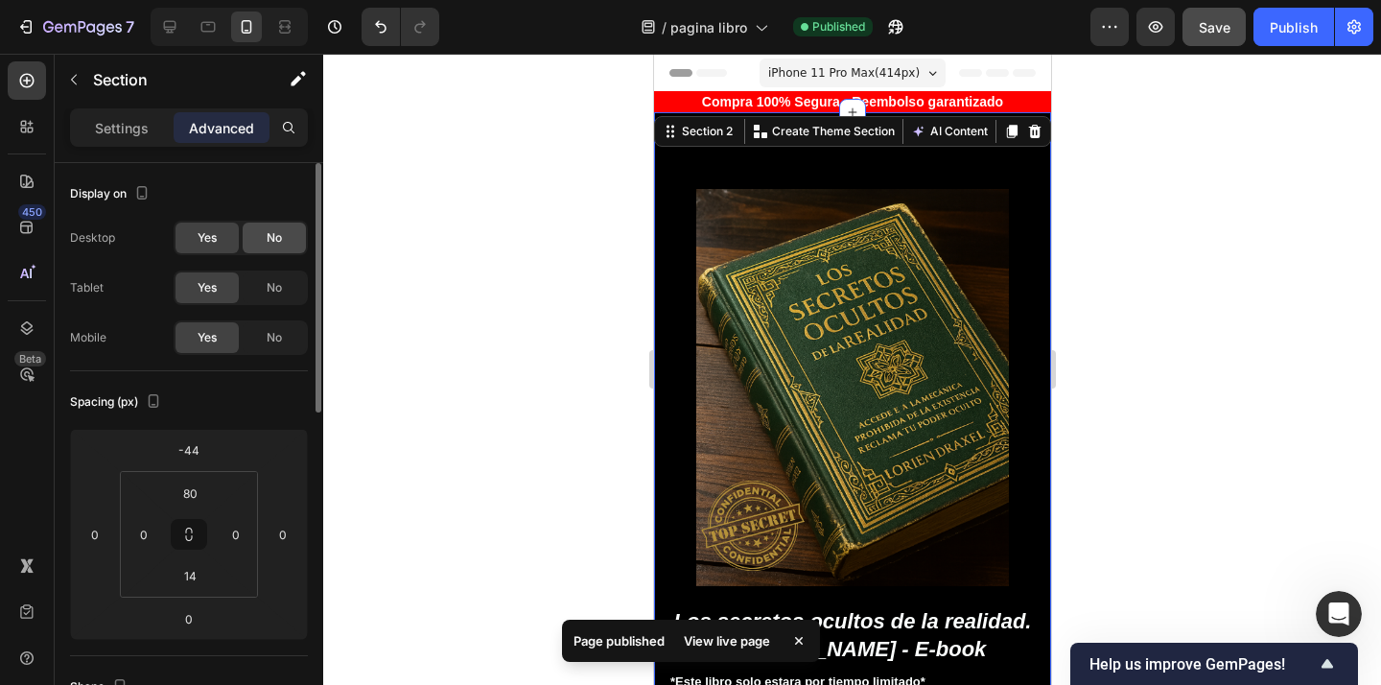
click at [276, 232] on span "No" at bounding box center [274, 237] width 15 height 17
click at [229, 236] on div "Yes" at bounding box center [206, 237] width 63 height 31
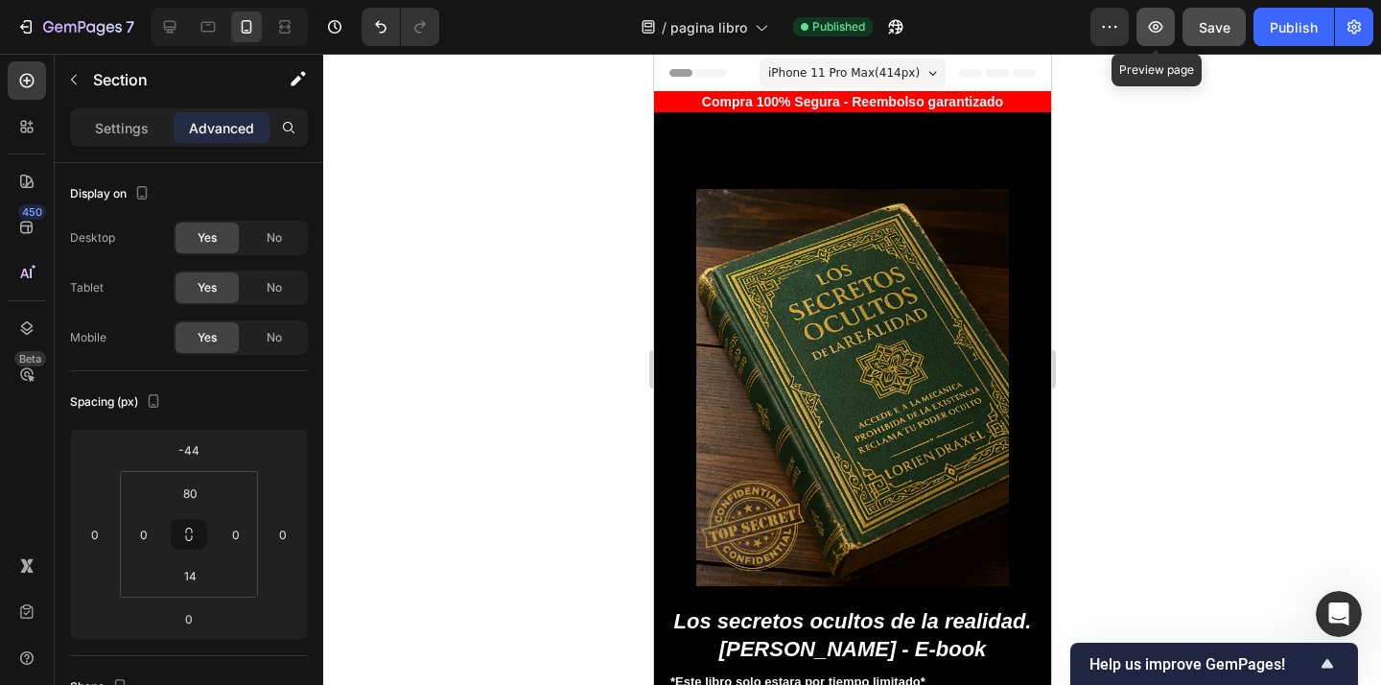
click at [1151, 27] on icon "button" at bounding box center [1155, 26] width 19 height 19
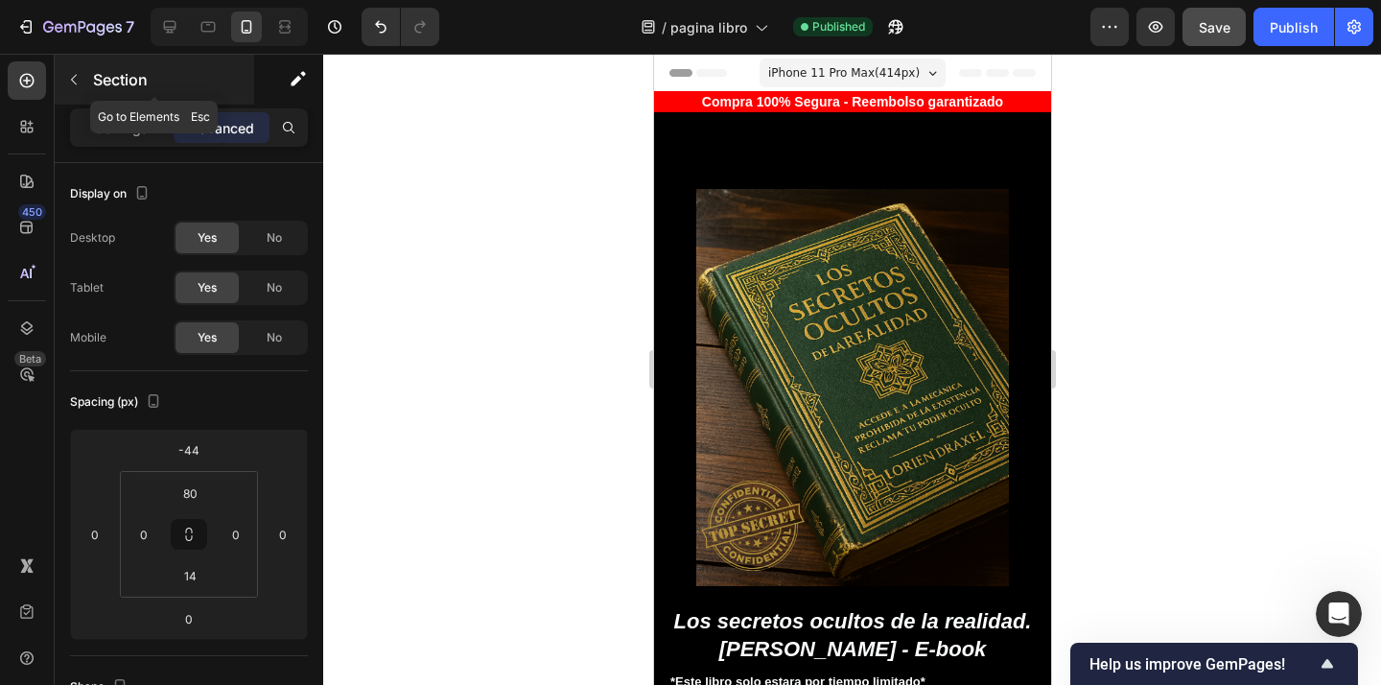
click at [84, 85] on button "button" at bounding box center [73, 79] width 31 height 31
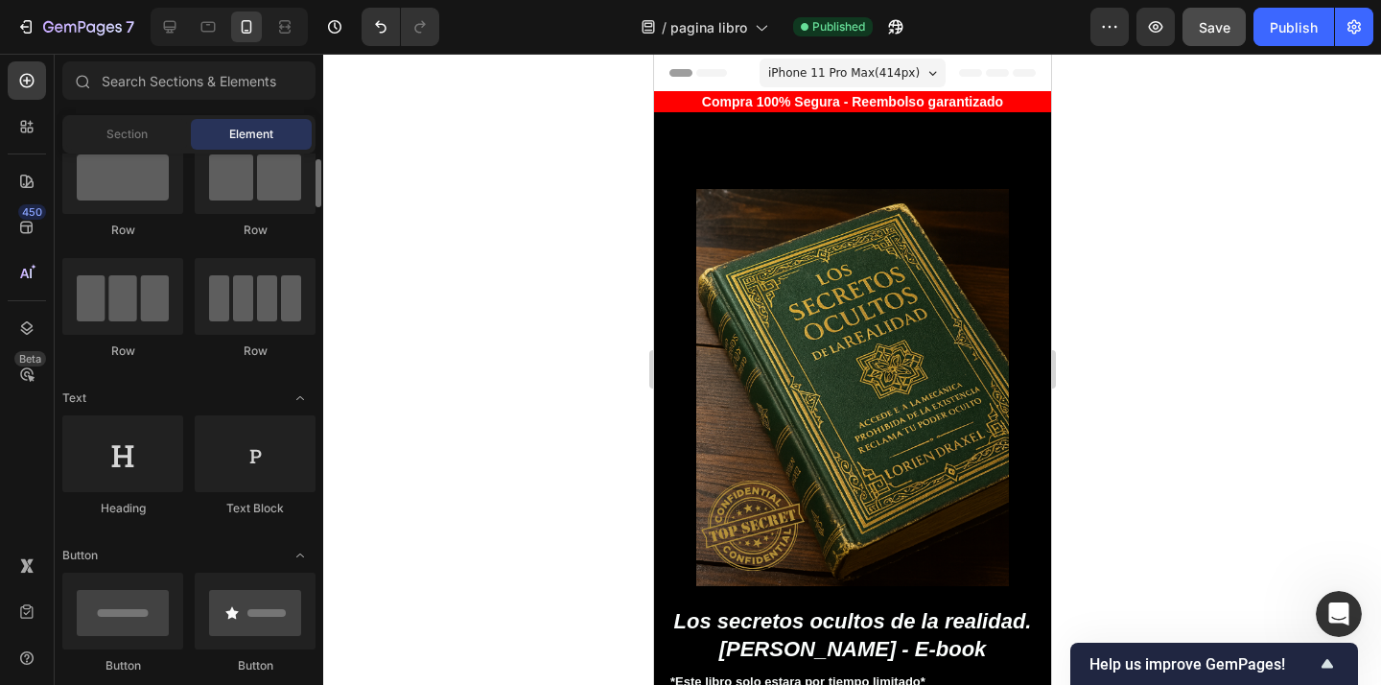
scroll to position [59, 0]
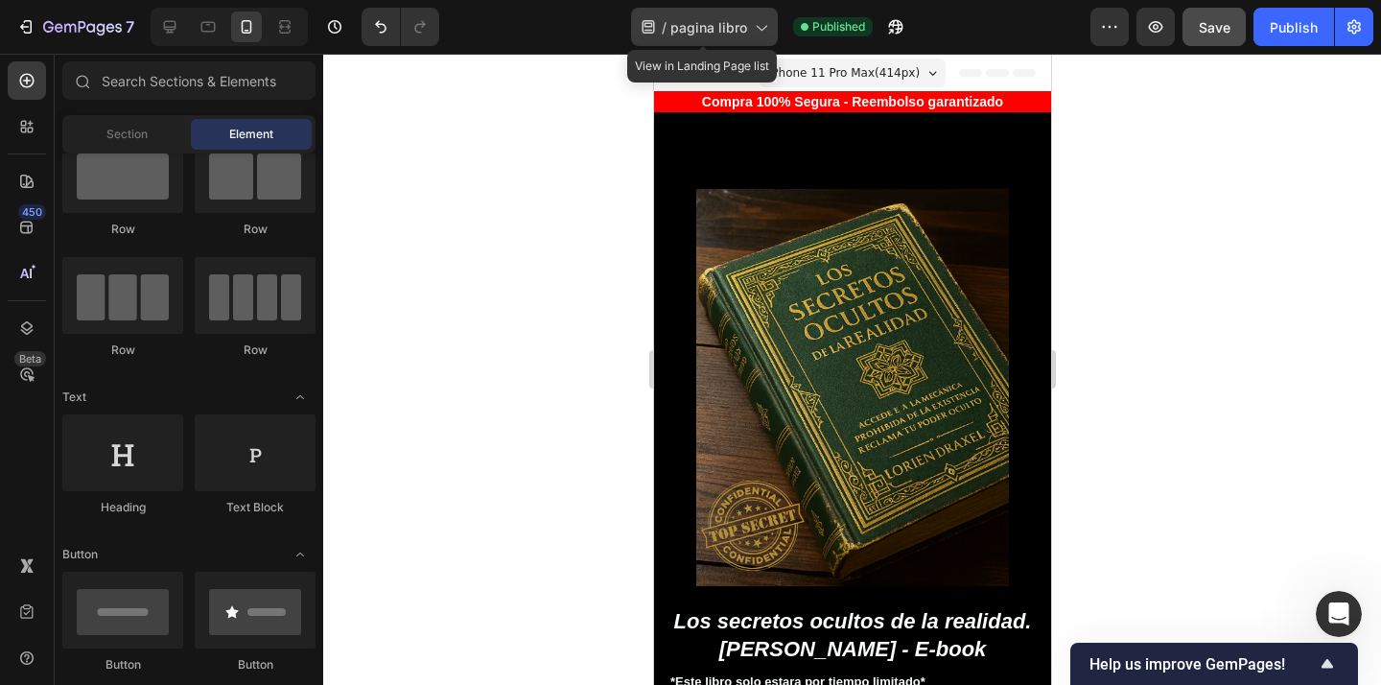
click at [653, 29] on icon at bounding box center [647, 26] width 12 height 13
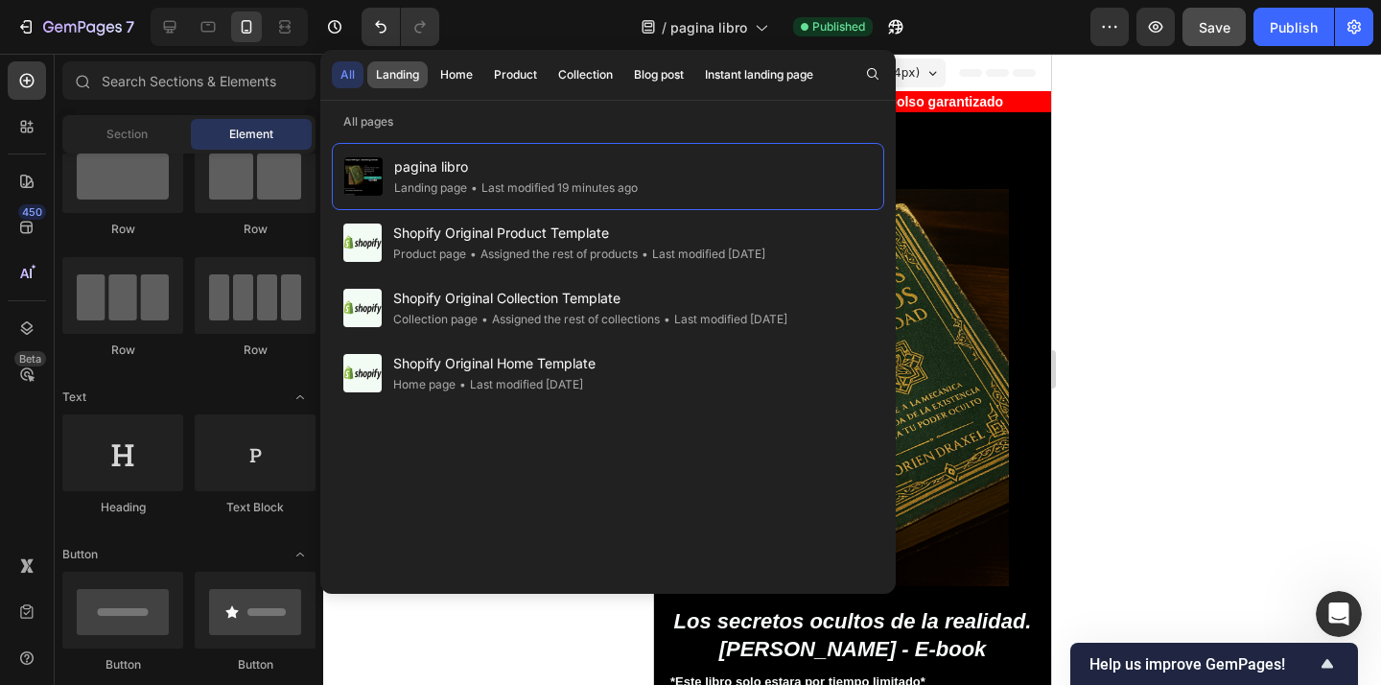
click at [412, 81] on div "Landing" at bounding box center [397, 74] width 43 height 17
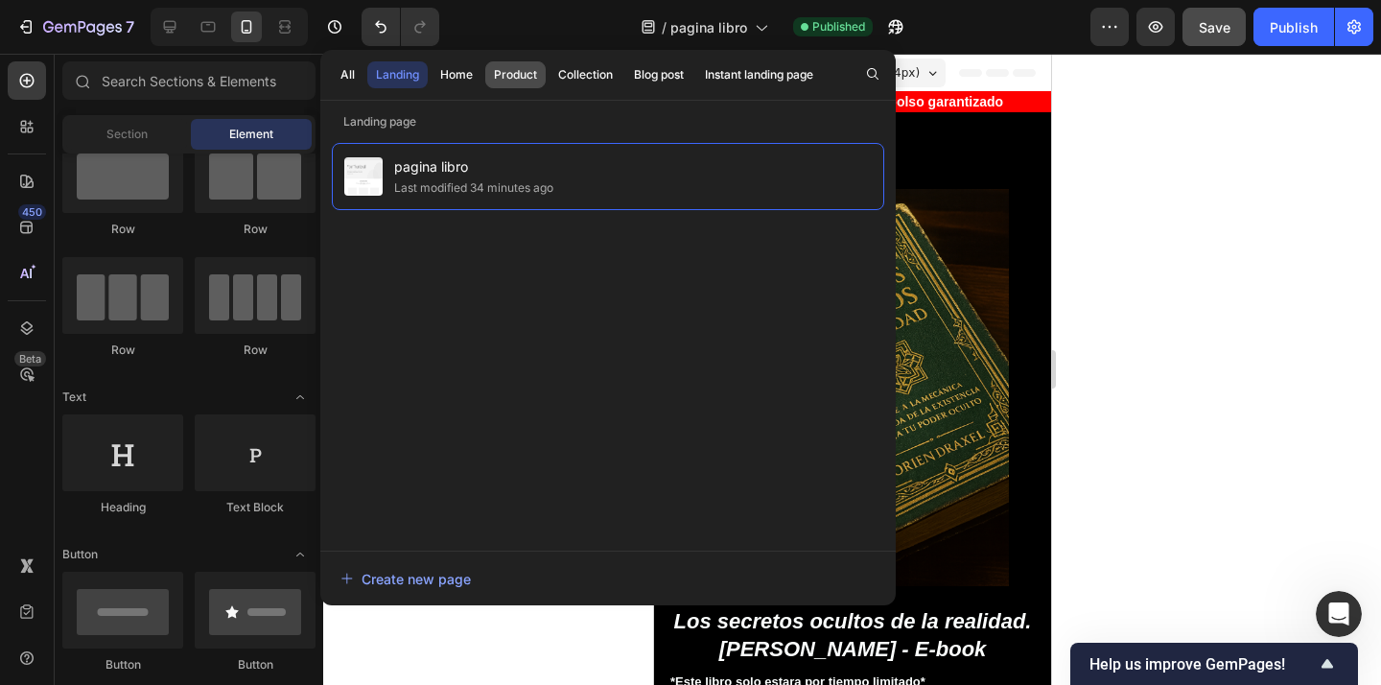
click at [538, 81] on button "Product" at bounding box center [515, 74] width 60 height 27
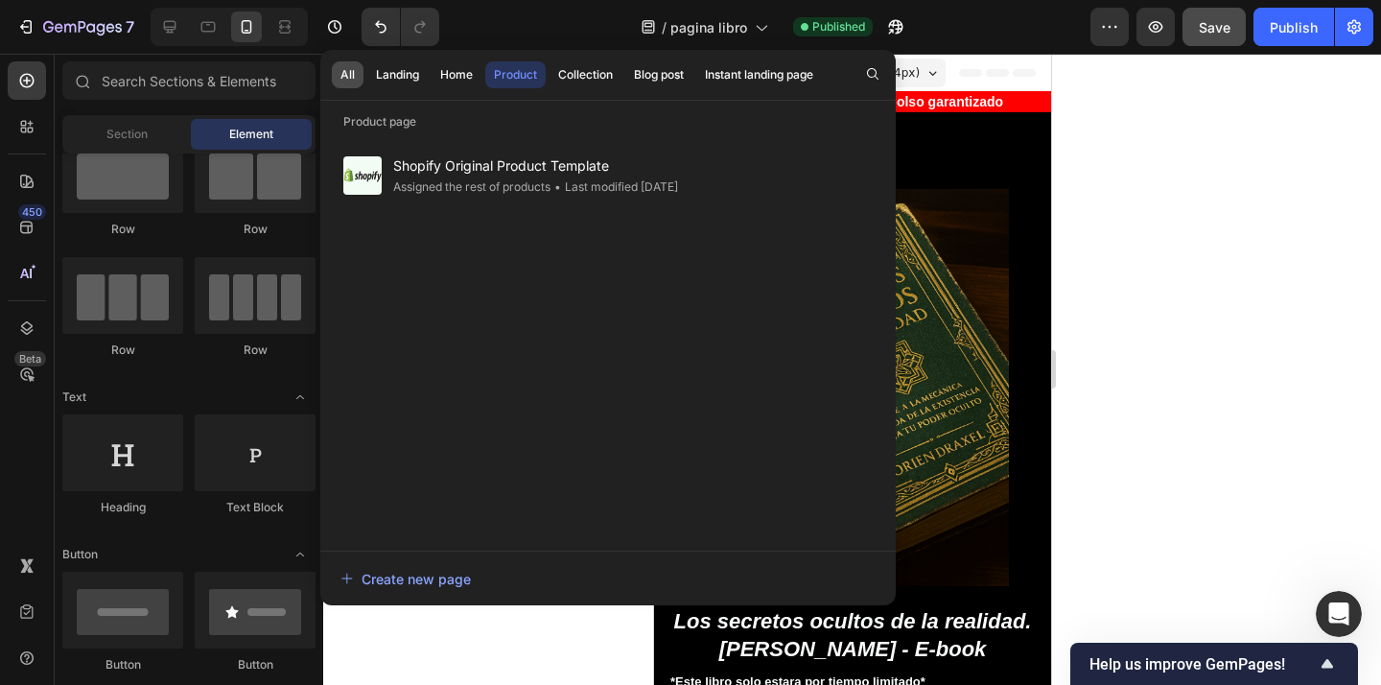
click at [354, 79] on div "All" at bounding box center [347, 74] width 14 height 17
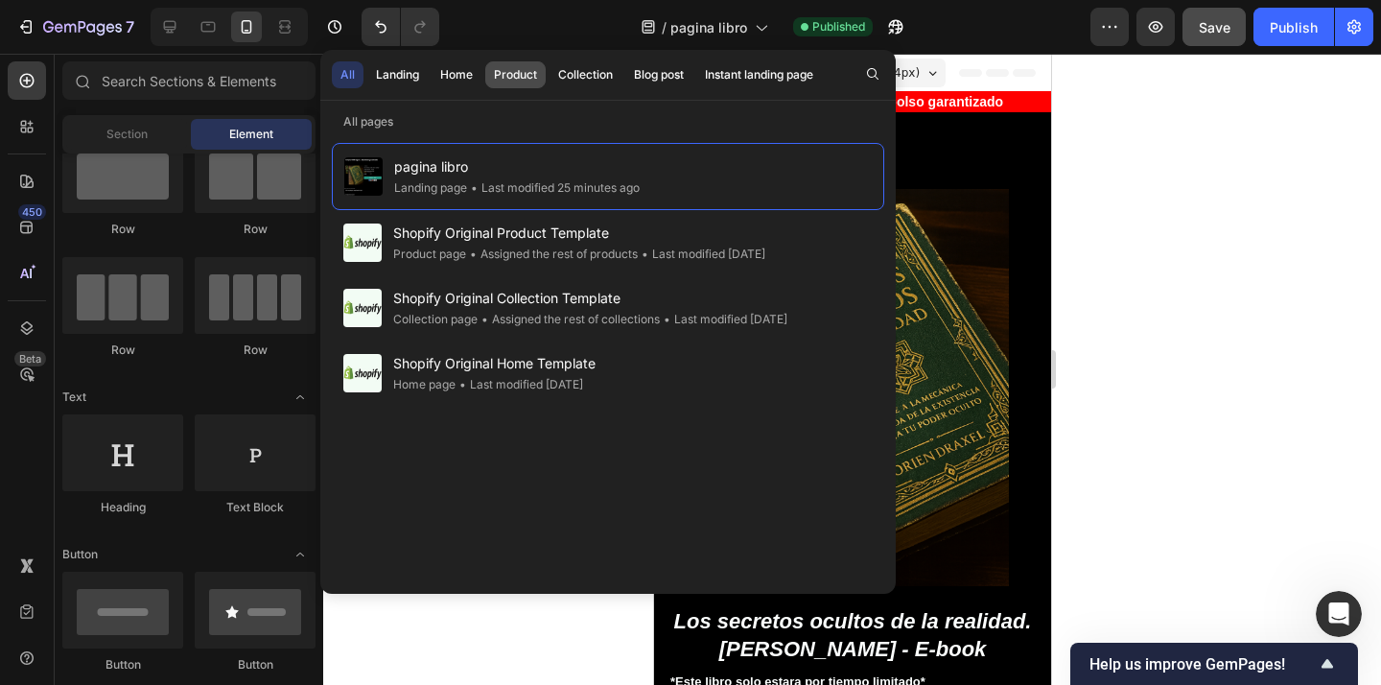
click at [532, 72] on div "Product" at bounding box center [515, 74] width 43 height 17
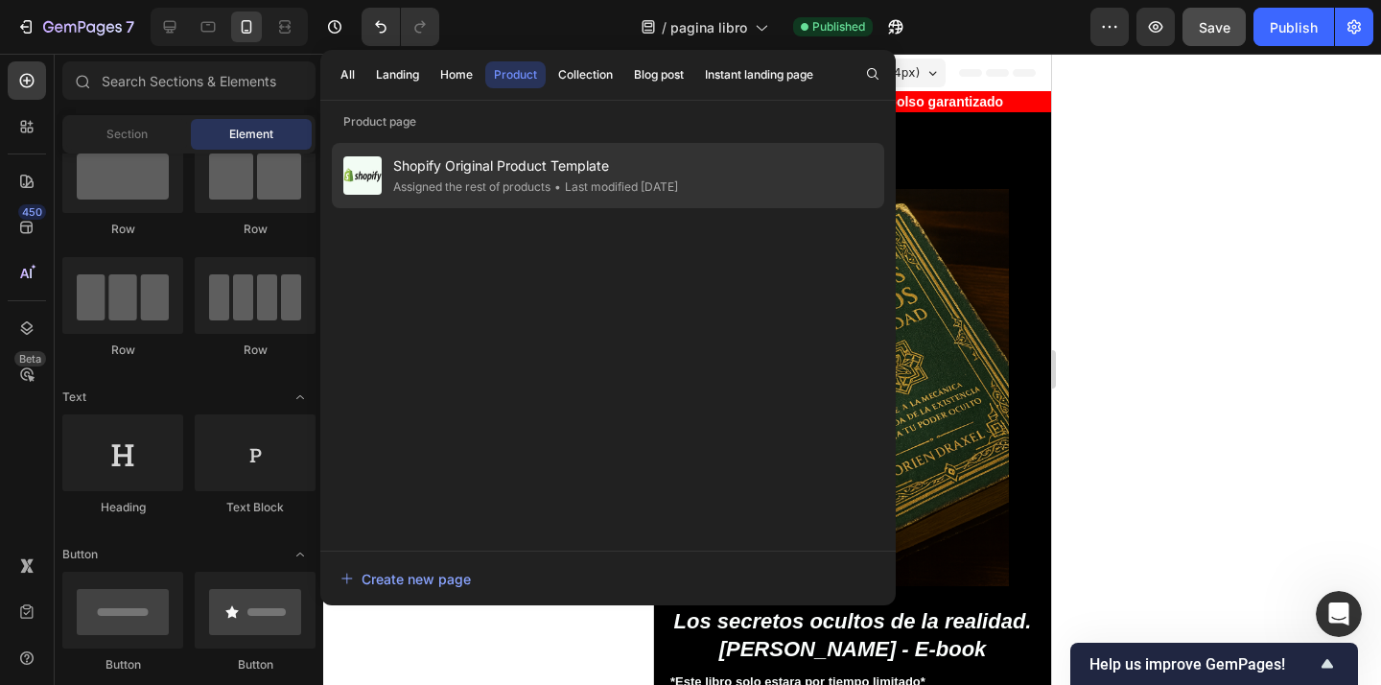
click at [542, 174] on span "Shopify Original Product Template" at bounding box center [535, 165] width 285 height 23
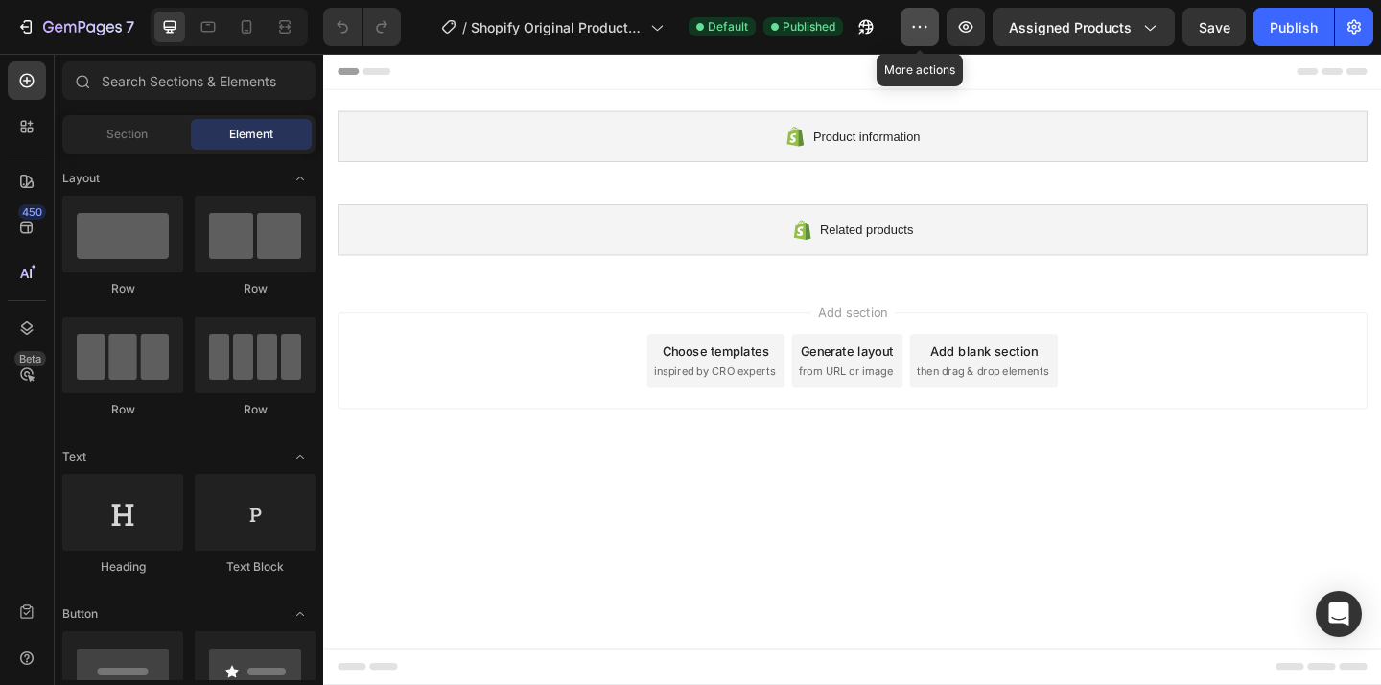
click at [912, 31] on icon "button" at bounding box center [919, 26] width 19 height 19
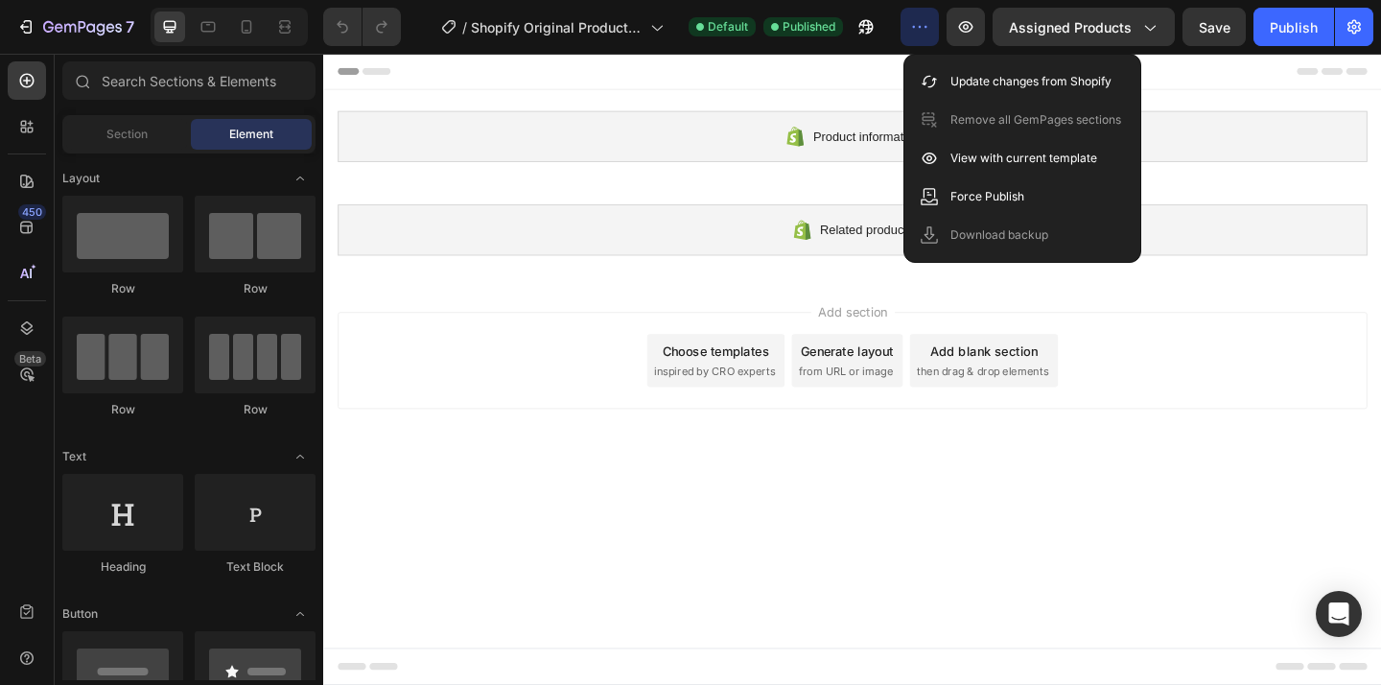
click at [1170, 478] on div "Add section Choose templates inspired by CRO experts Generate layout from URL o…" at bounding box center [898, 391] width 1150 height 190
click at [722, 486] on body "Product information Shopify section: Product information Related products Shopi…" at bounding box center [898, 397] width 1150 height 686
click at [862, 78] on div at bounding box center [898, 73] width 1120 height 38
click at [796, 68] on div at bounding box center [898, 73] width 1120 height 38
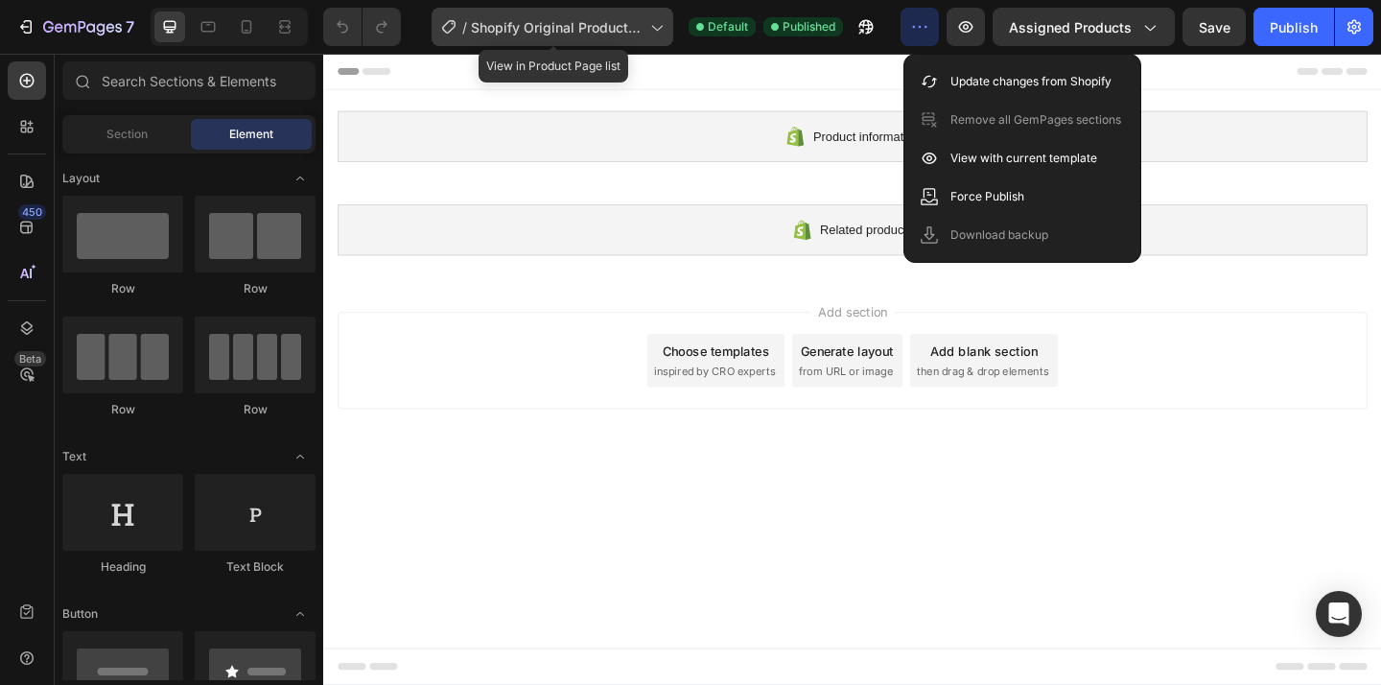
click at [650, 29] on icon at bounding box center [655, 26] width 19 height 19
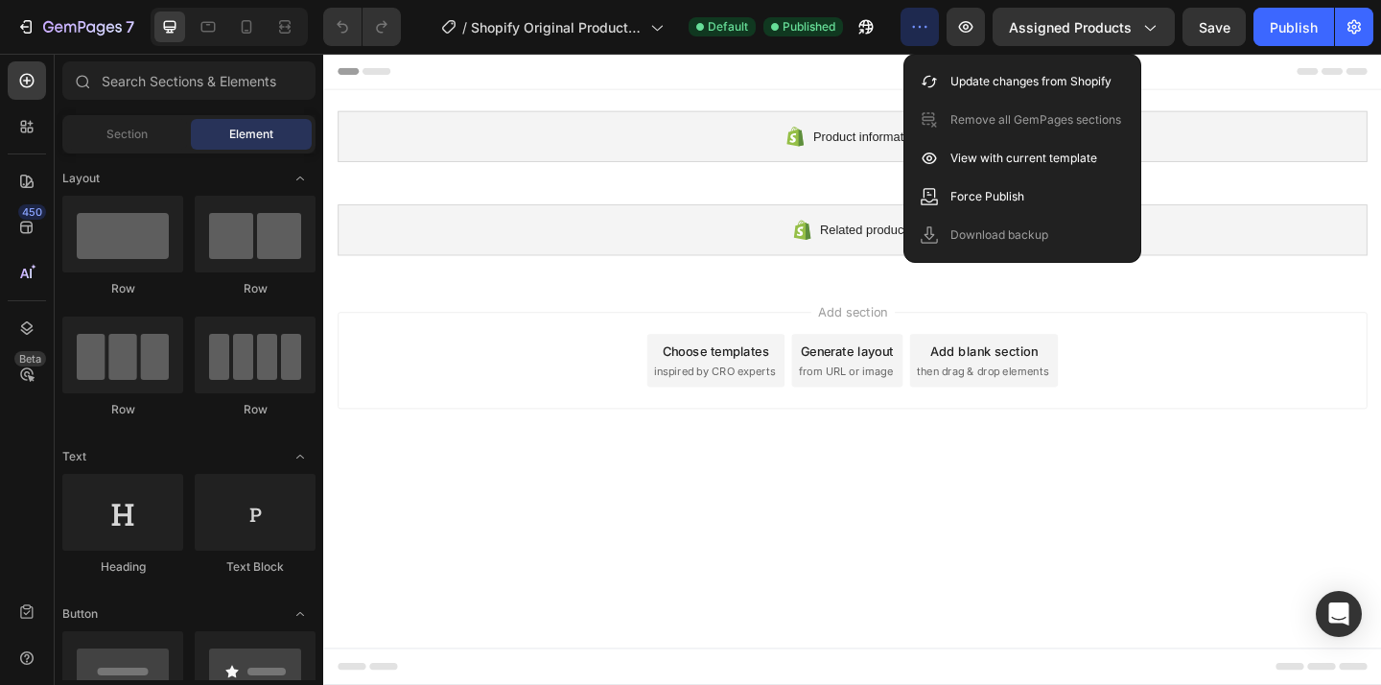
click at [876, 485] on div "Add section Choose templates inspired by CRO experts Generate layout from URL o…" at bounding box center [898, 391] width 1150 height 190
click at [969, 81] on p "Update changes from Shopify" at bounding box center [1030, 81] width 161 height 19
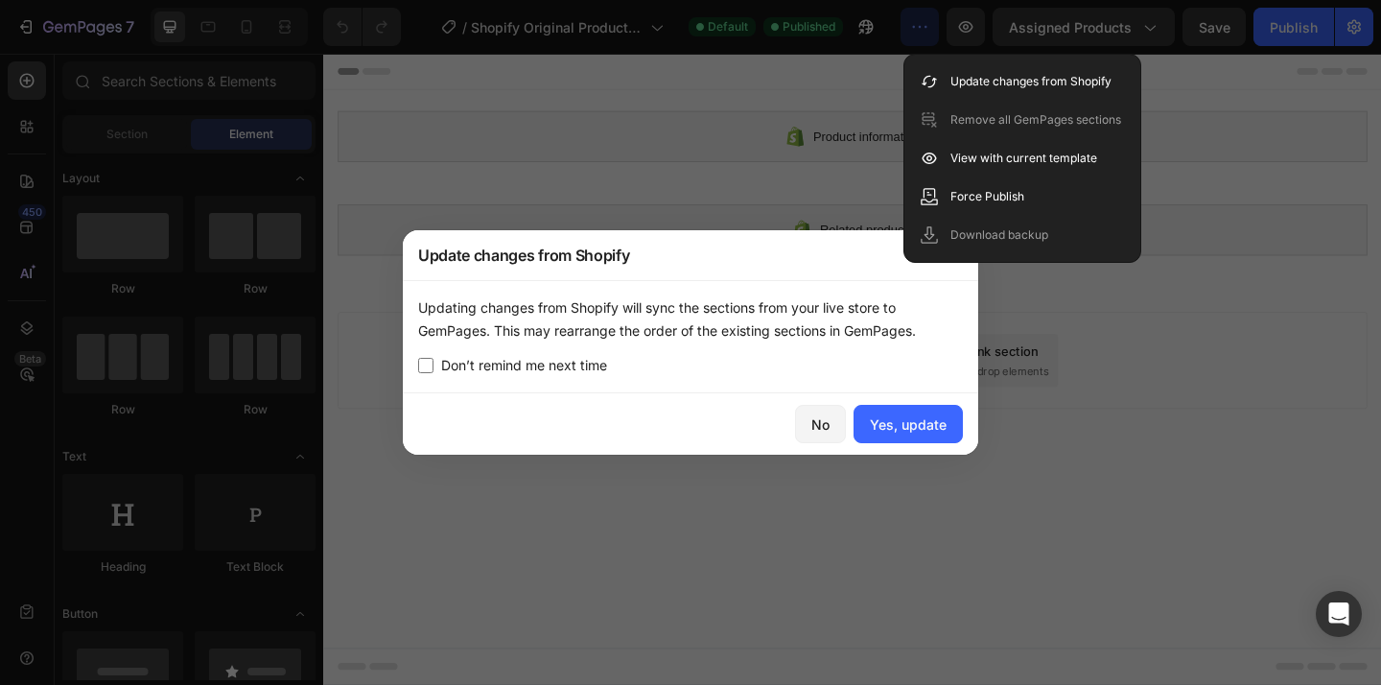
click at [452, 310] on div "Updating changes from Shopify will sync the sections from your live store to Ge…" at bounding box center [690, 319] width 545 height 46
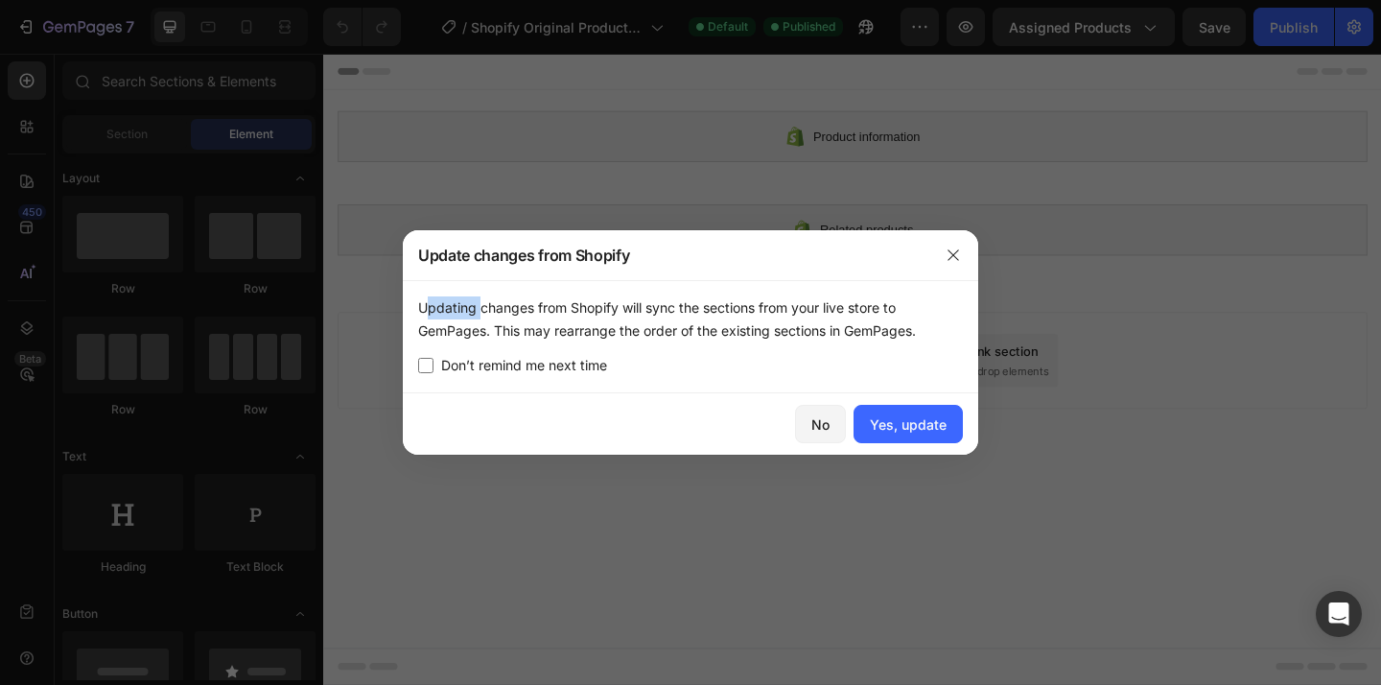
click at [452, 310] on div "Updating changes from Shopify will sync the sections from your live store to Ge…" at bounding box center [690, 319] width 545 height 46
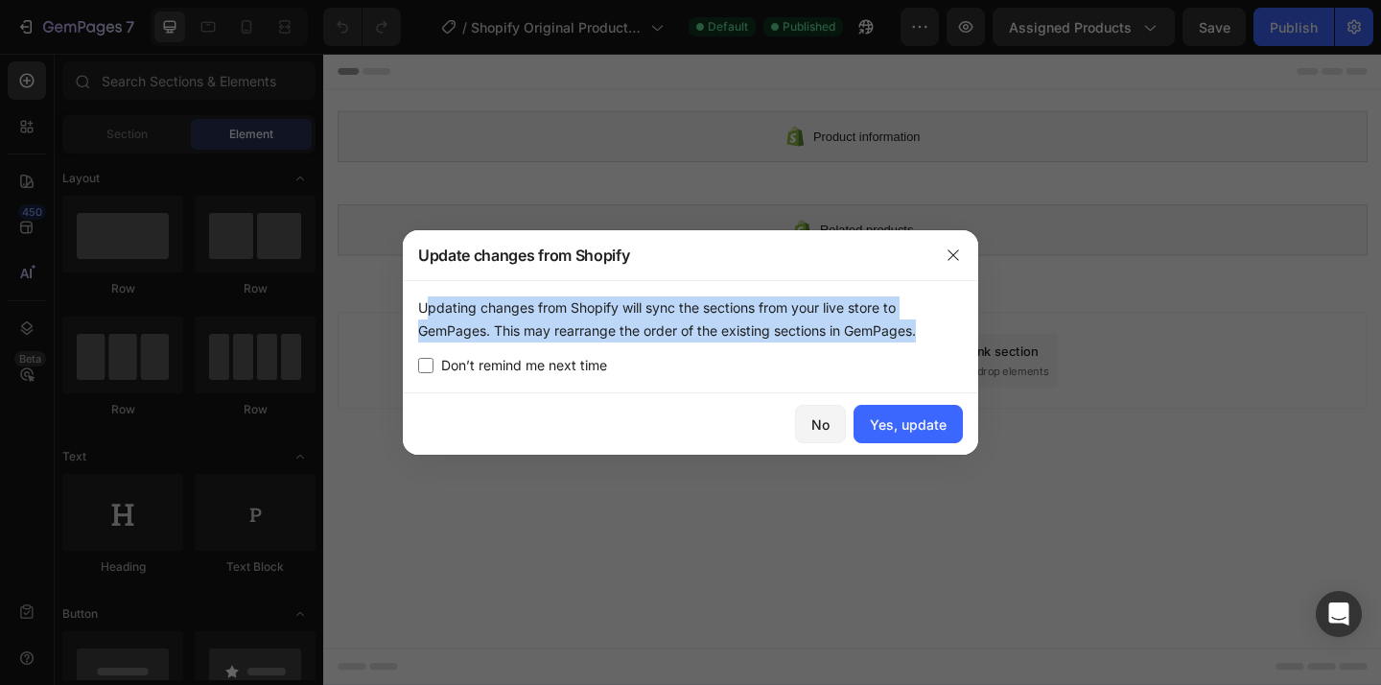
click at [452, 310] on div "Updating changes from Shopify will sync the sections from your live store to Ge…" at bounding box center [690, 319] width 545 height 46
click at [440, 272] on div at bounding box center [440, 272] width 0 height 0
click at [783, 312] on div "Updating changes from Shopify will sync the sections from your live store to Ge…" at bounding box center [690, 319] width 545 height 46
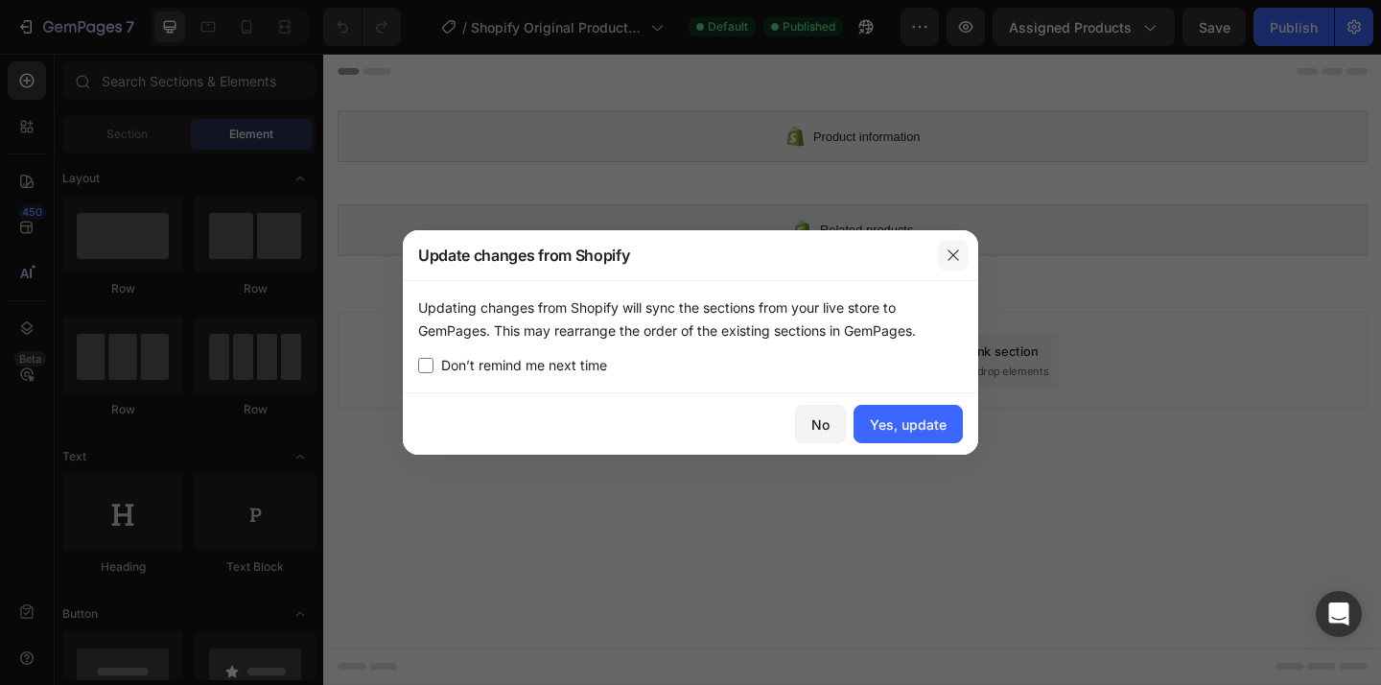
click at [963, 257] on button "button" at bounding box center [953, 255] width 31 height 31
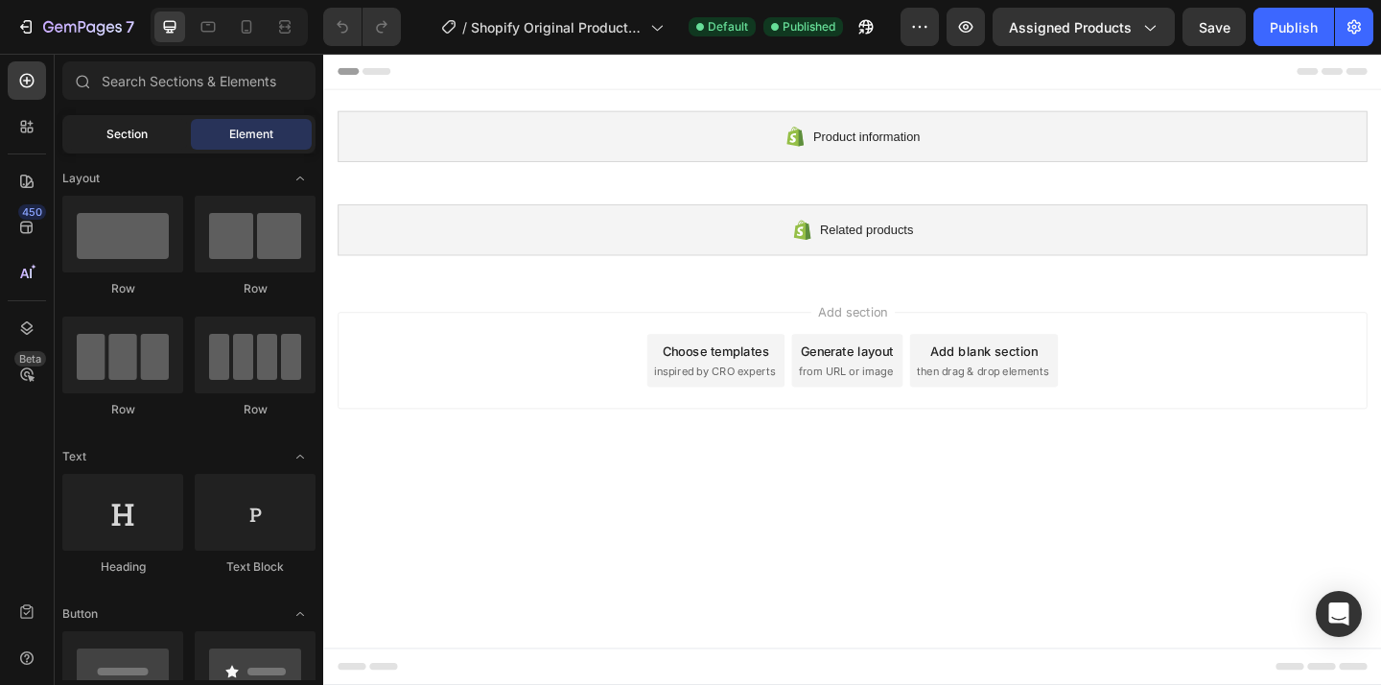
click at [138, 142] on span "Section" at bounding box center [126, 134] width 41 height 17
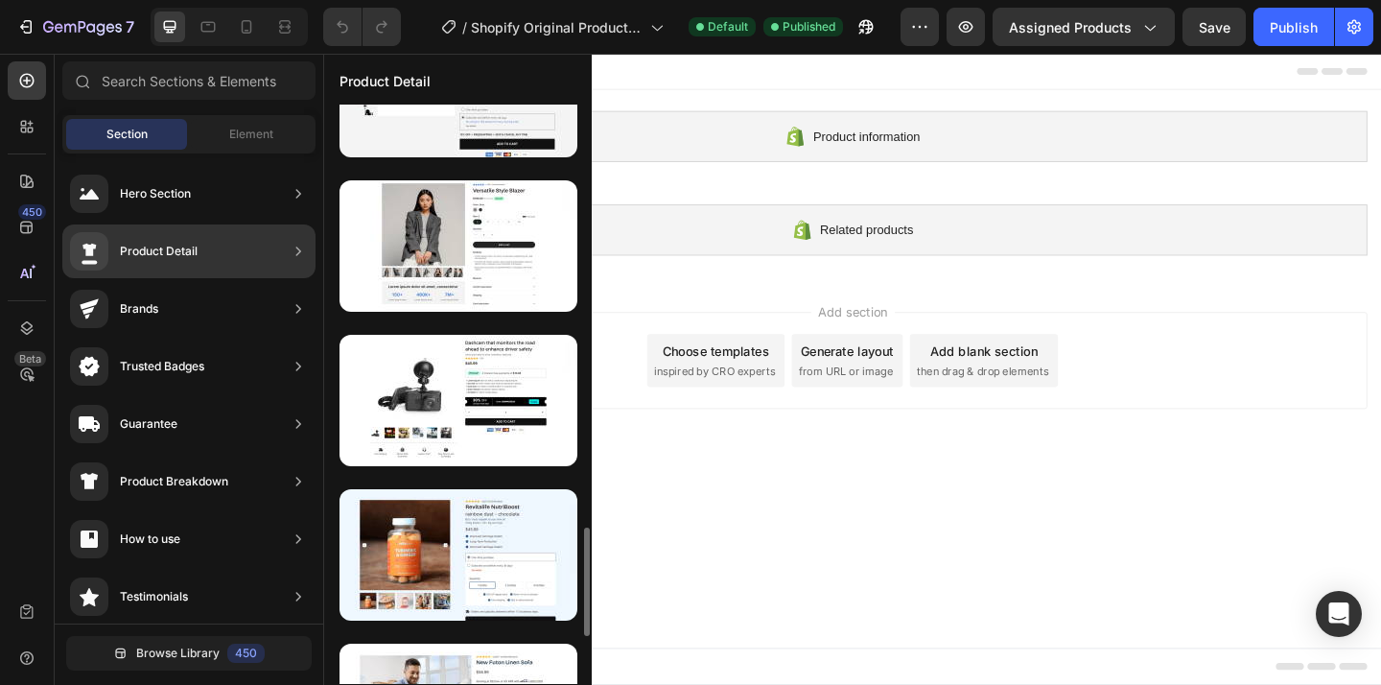
scroll to position [2244, 0]
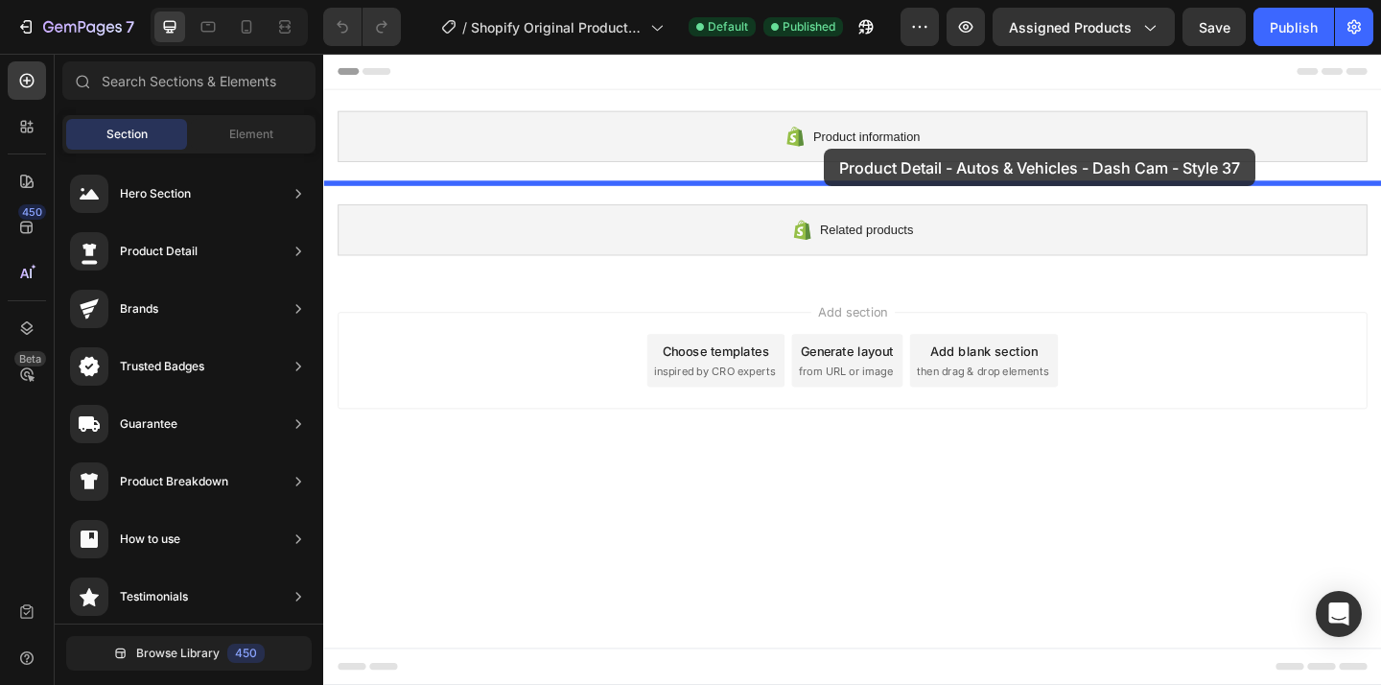
drag, startPoint x: 766, startPoint y: 476, endPoint x: 867, endPoint y: 157, distance: 333.8
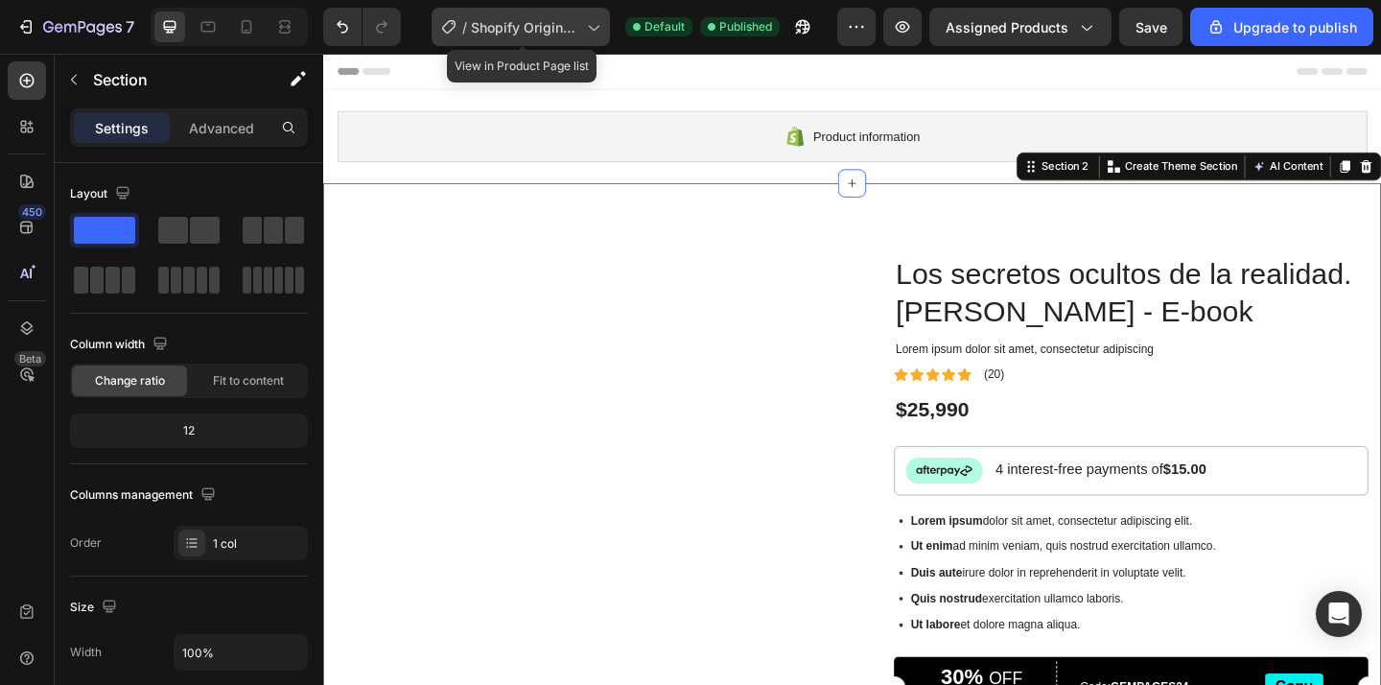
click at [576, 26] on span "Shopify Original Product Template" at bounding box center [525, 27] width 108 height 20
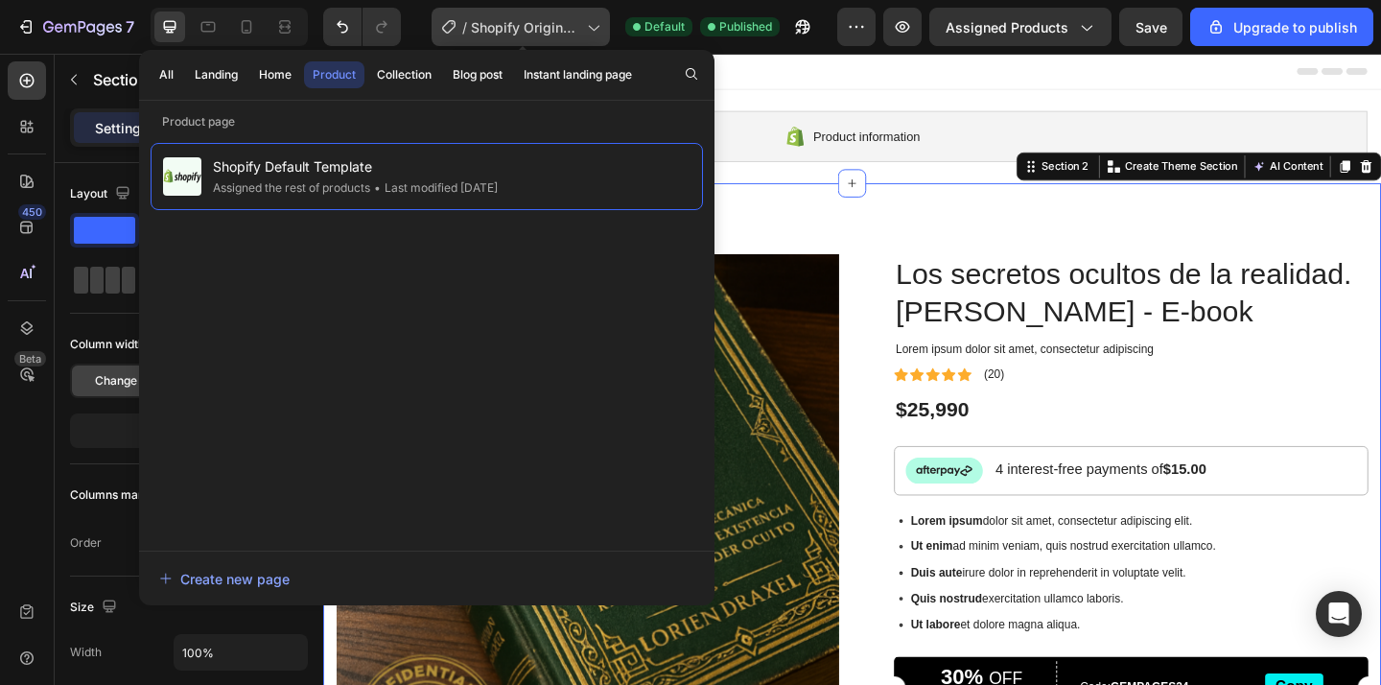
click at [538, 24] on span "Shopify Original Product Template" at bounding box center [525, 27] width 108 height 20
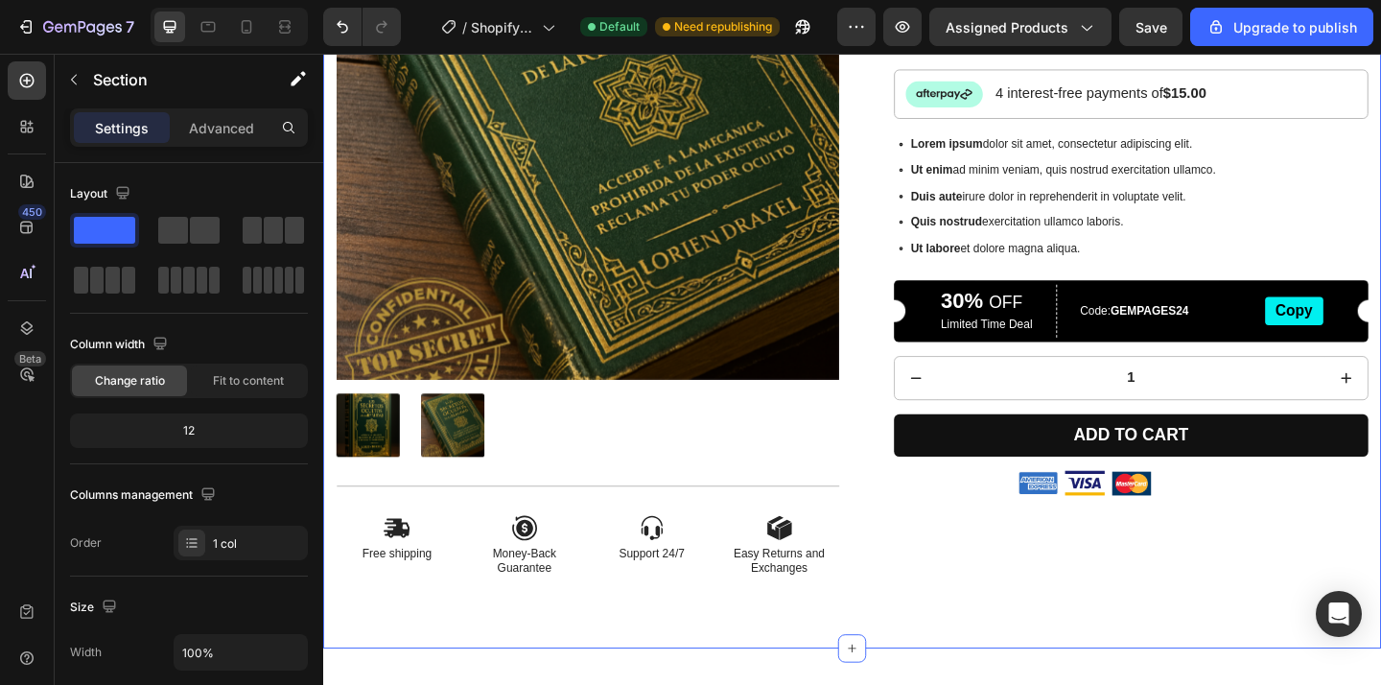
scroll to position [0, 0]
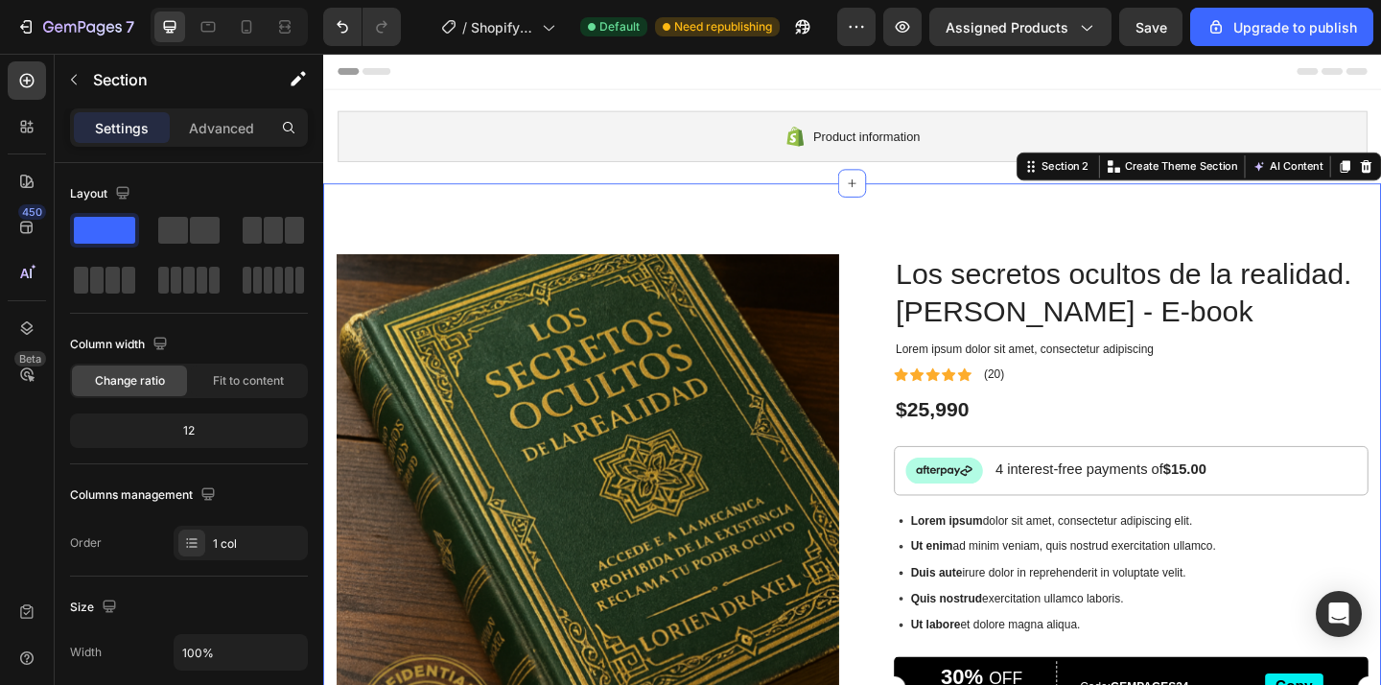
click at [801, 80] on div at bounding box center [898, 73] width 1120 height 38
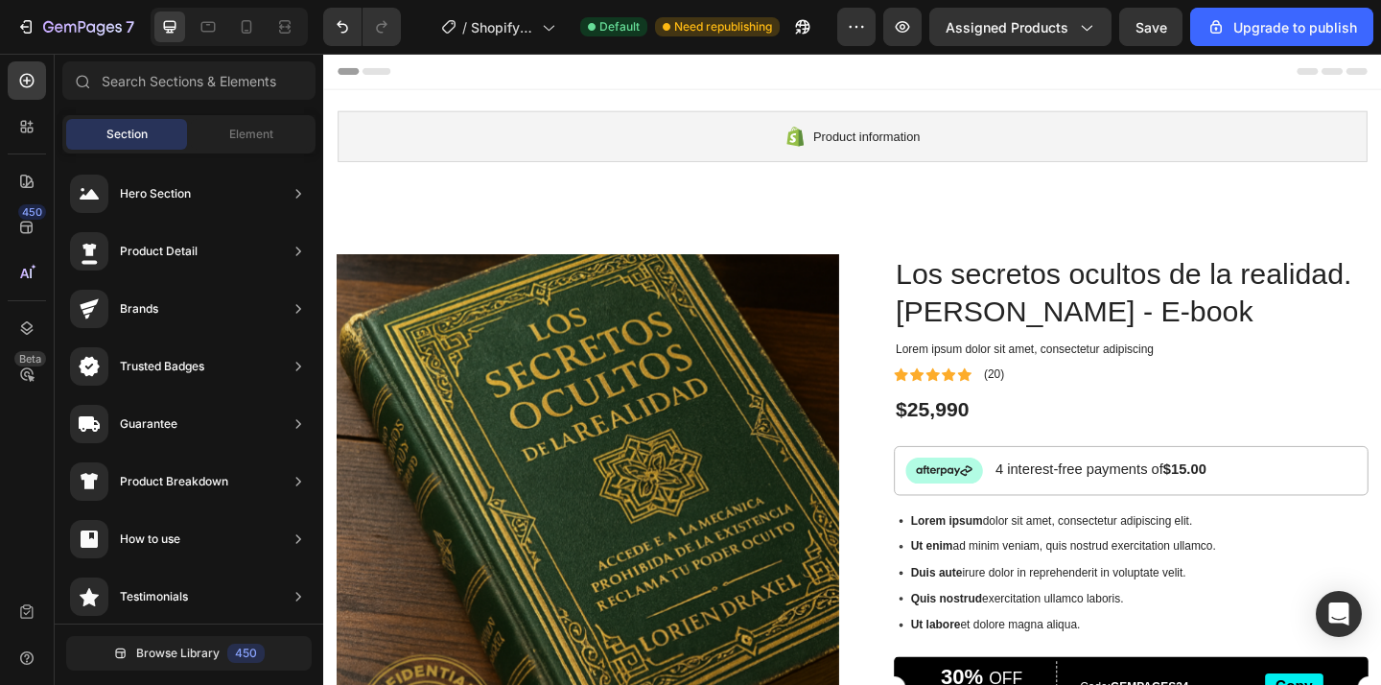
click at [351, 71] on icon at bounding box center [349, 73] width 23 height 8
click at [348, 69] on icon at bounding box center [349, 73] width 23 height 8
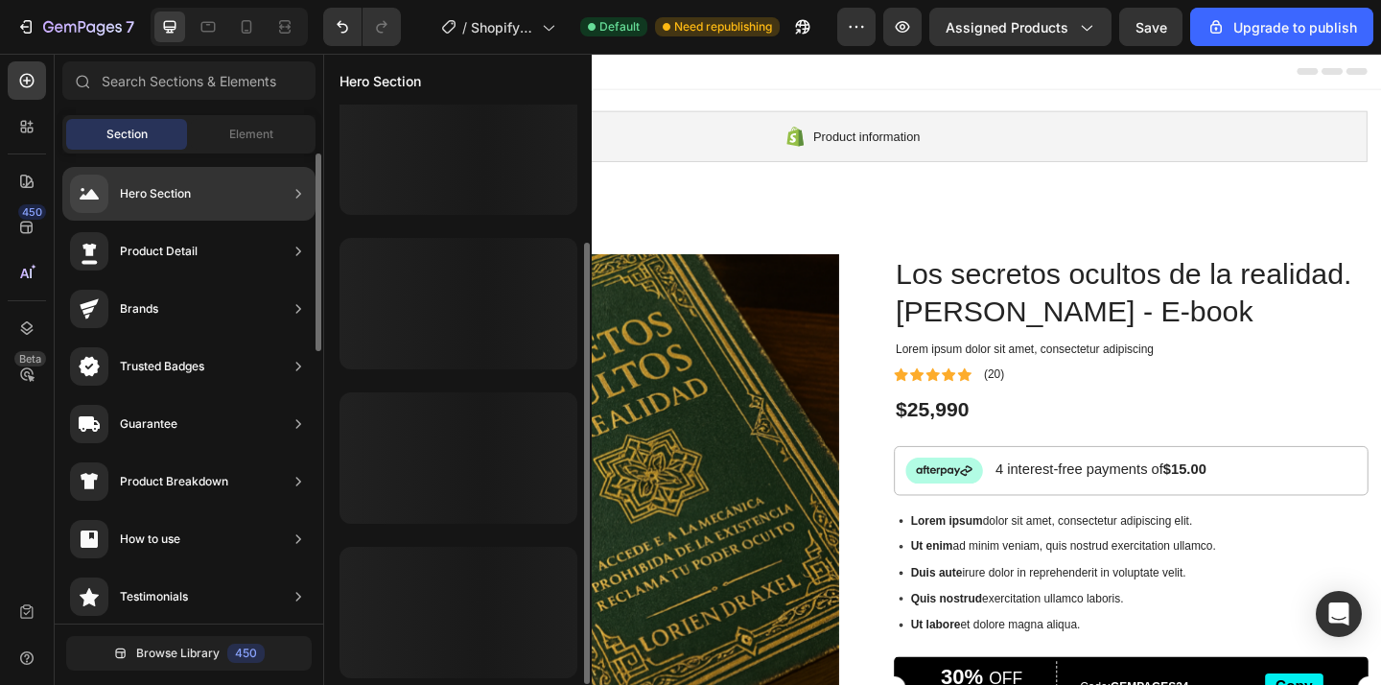
scroll to position [181, 0]
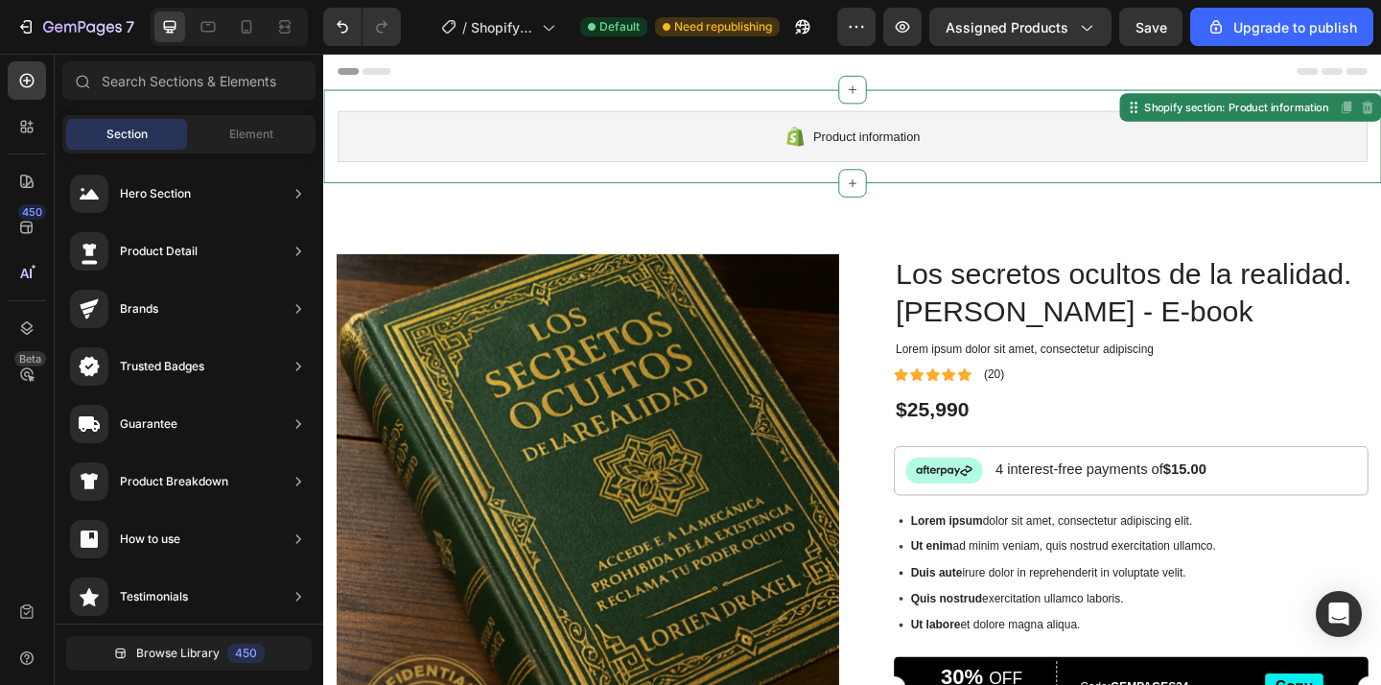
click at [890, 124] on div "Product information" at bounding box center [898, 144] width 1120 height 56
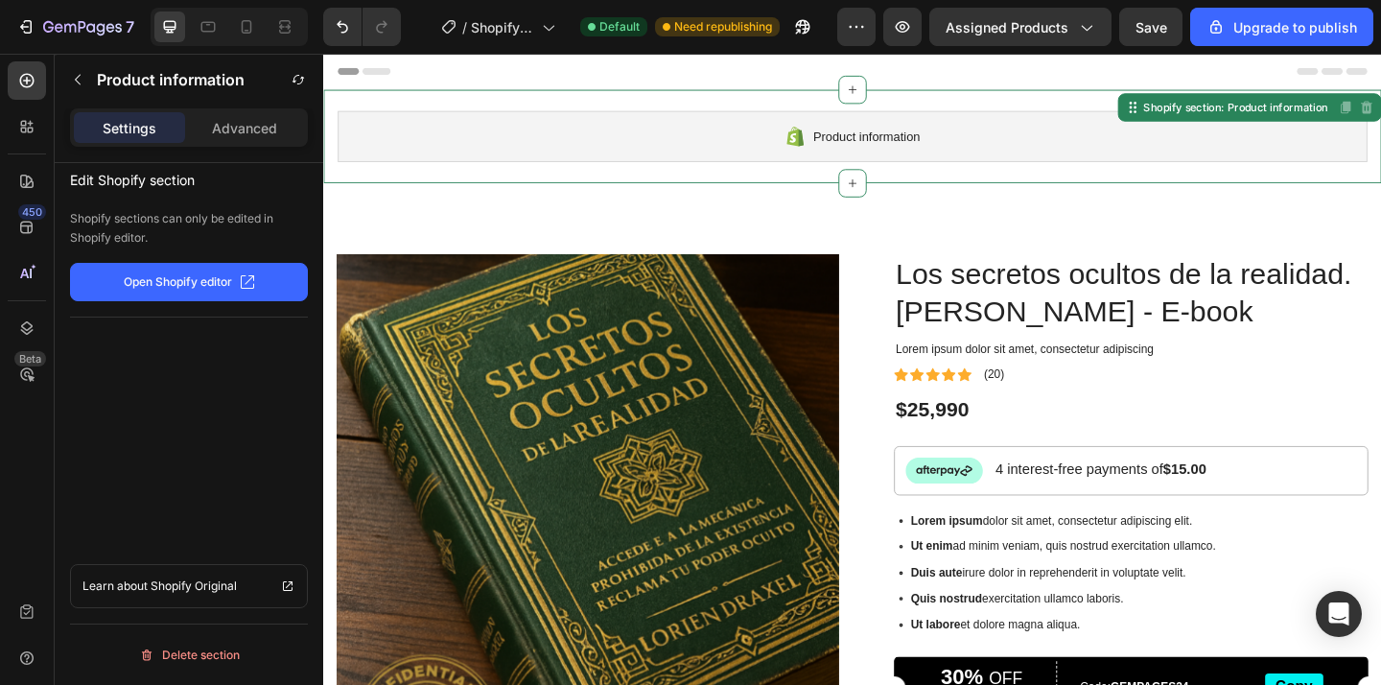
click at [504, 85] on div at bounding box center [898, 73] width 1120 height 38
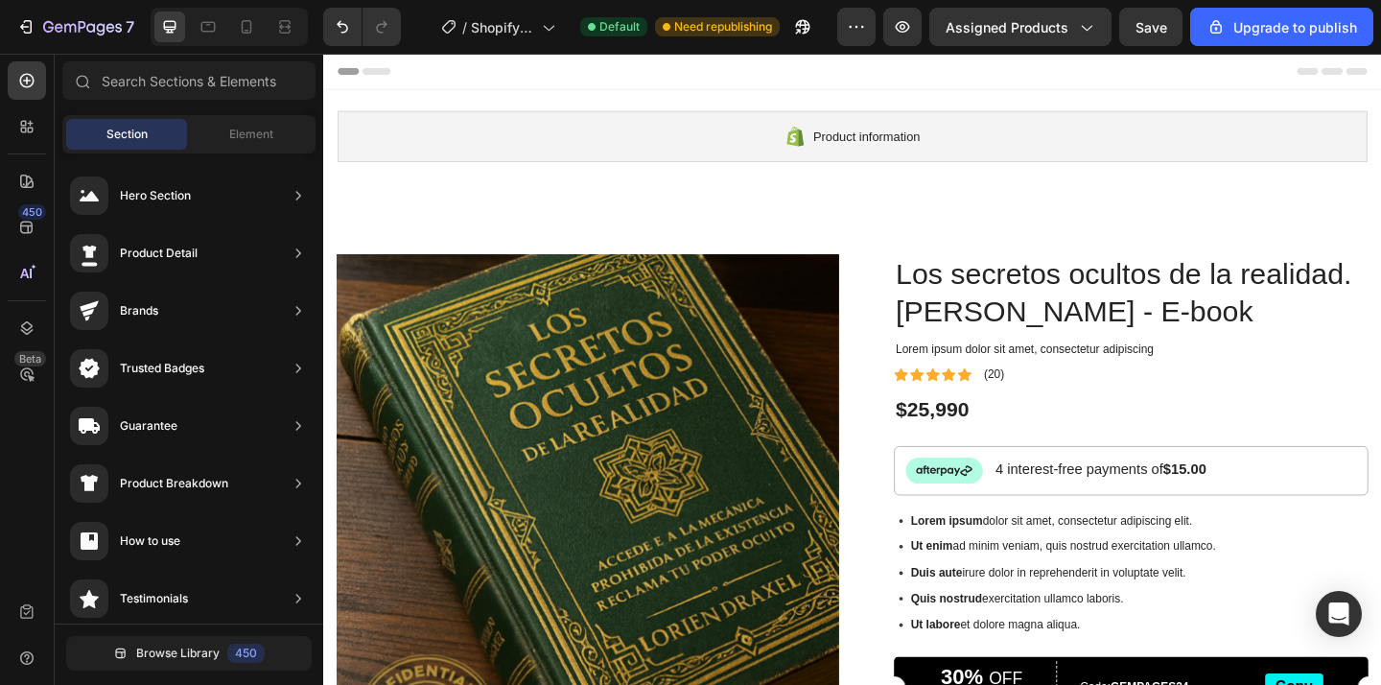
click at [523, 72] on div at bounding box center [898, 73] width 1120 height 38
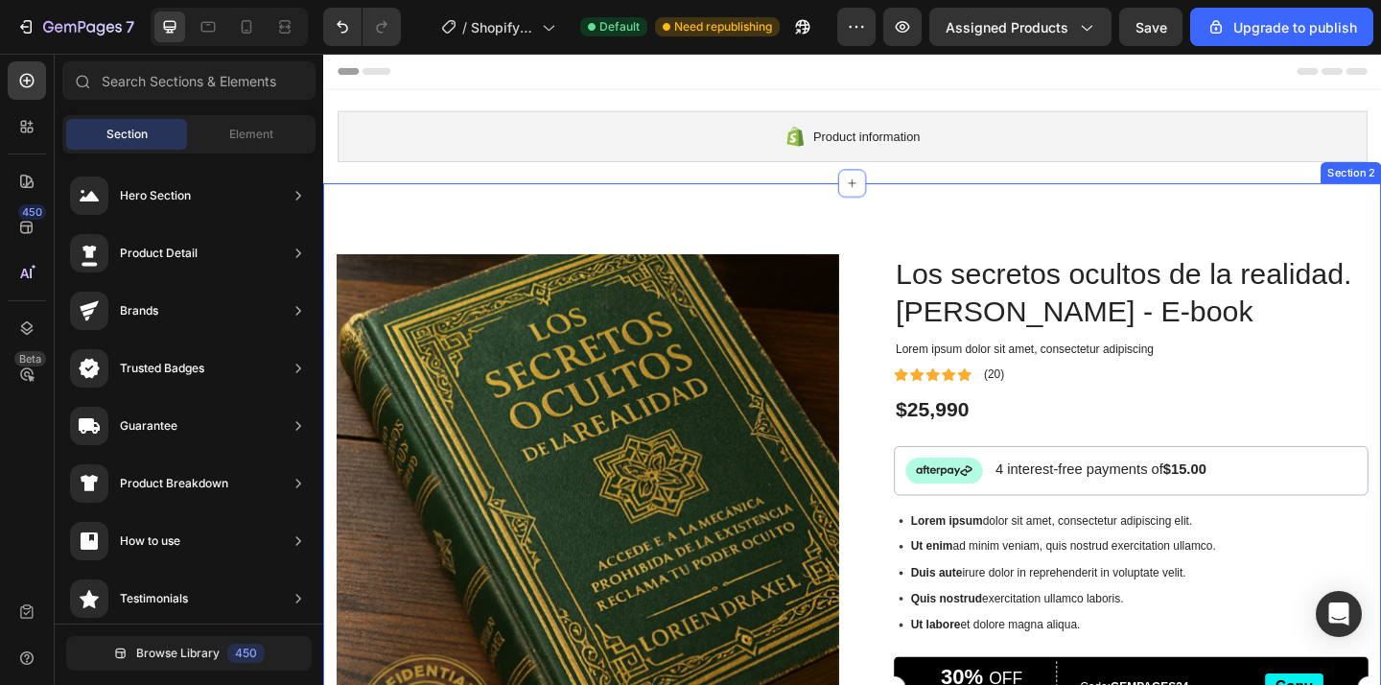
click at [512, 207] on div "Product Images Icon Free shipping Text Block Icon Money-Back Guarantee Text Blo…" at bounding box center [898, 653] width 1150 height 916
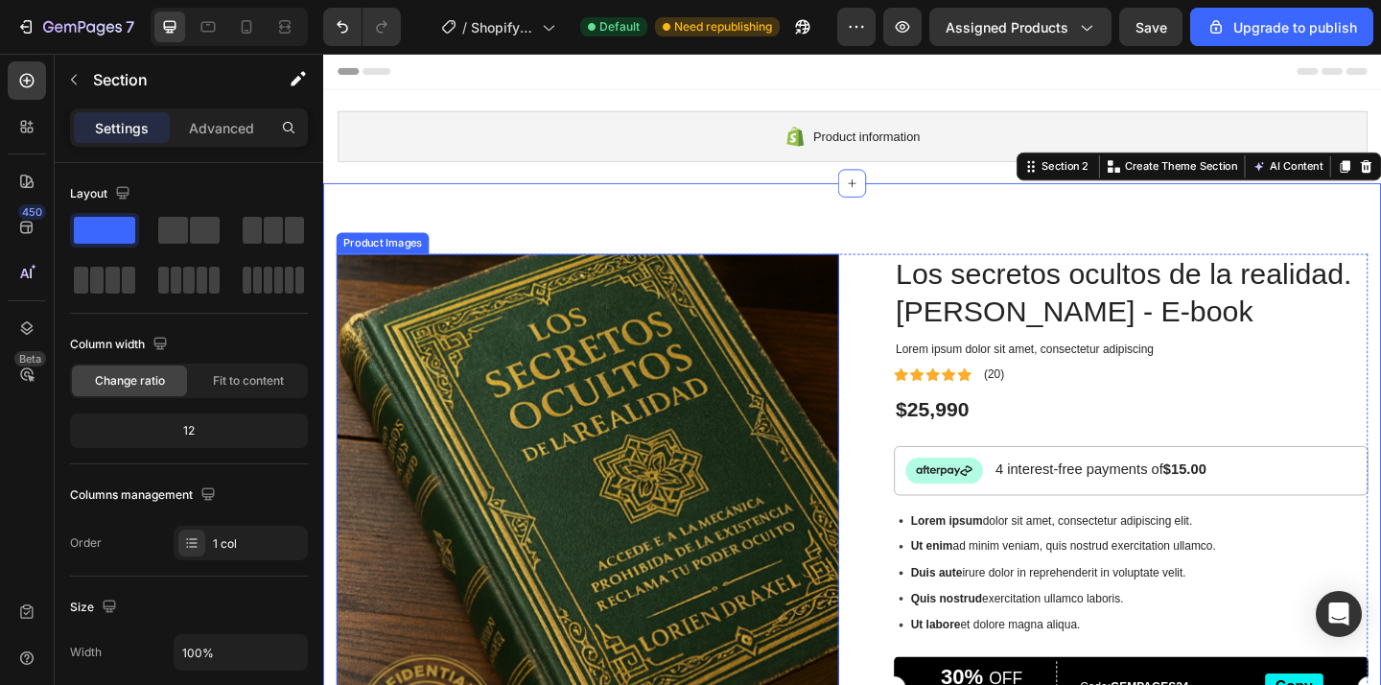
click at [444, 297] on img at bounding box center [610, 544] width 546 height 546
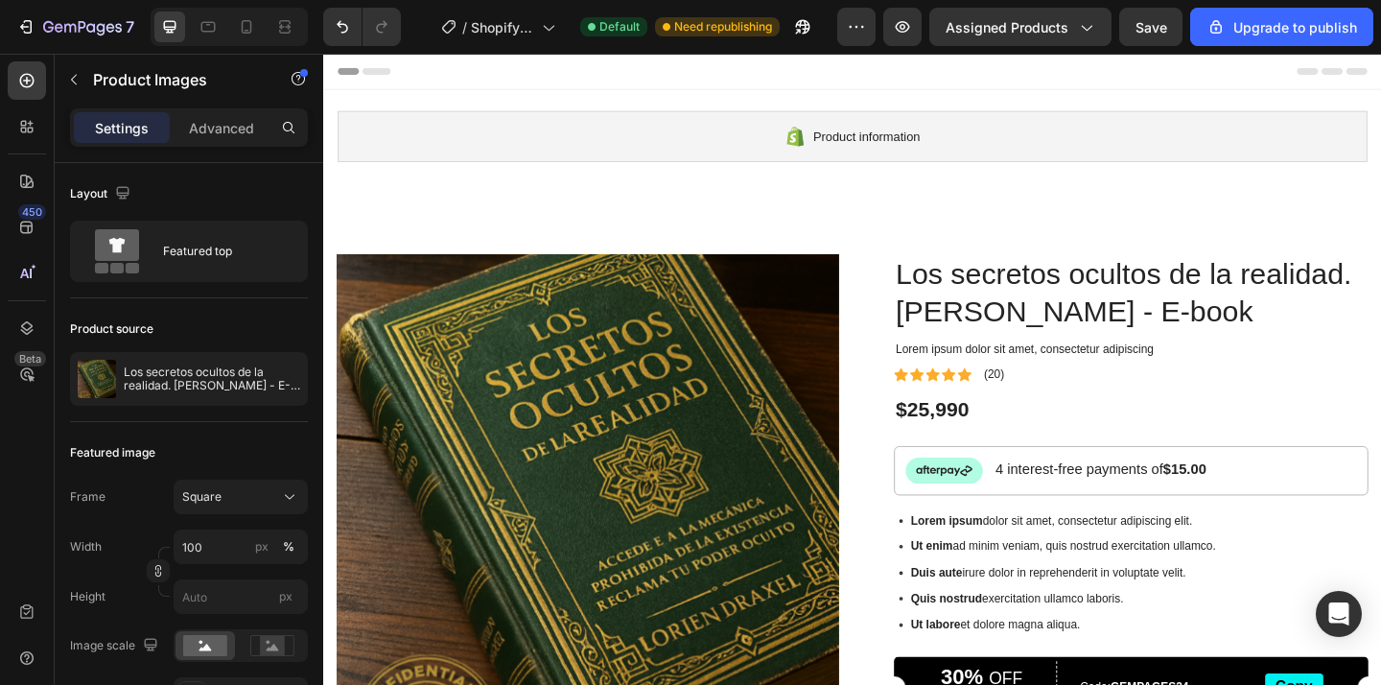
click at [464, 76] on div at bounding box center [898, 73] width 1120 height 38
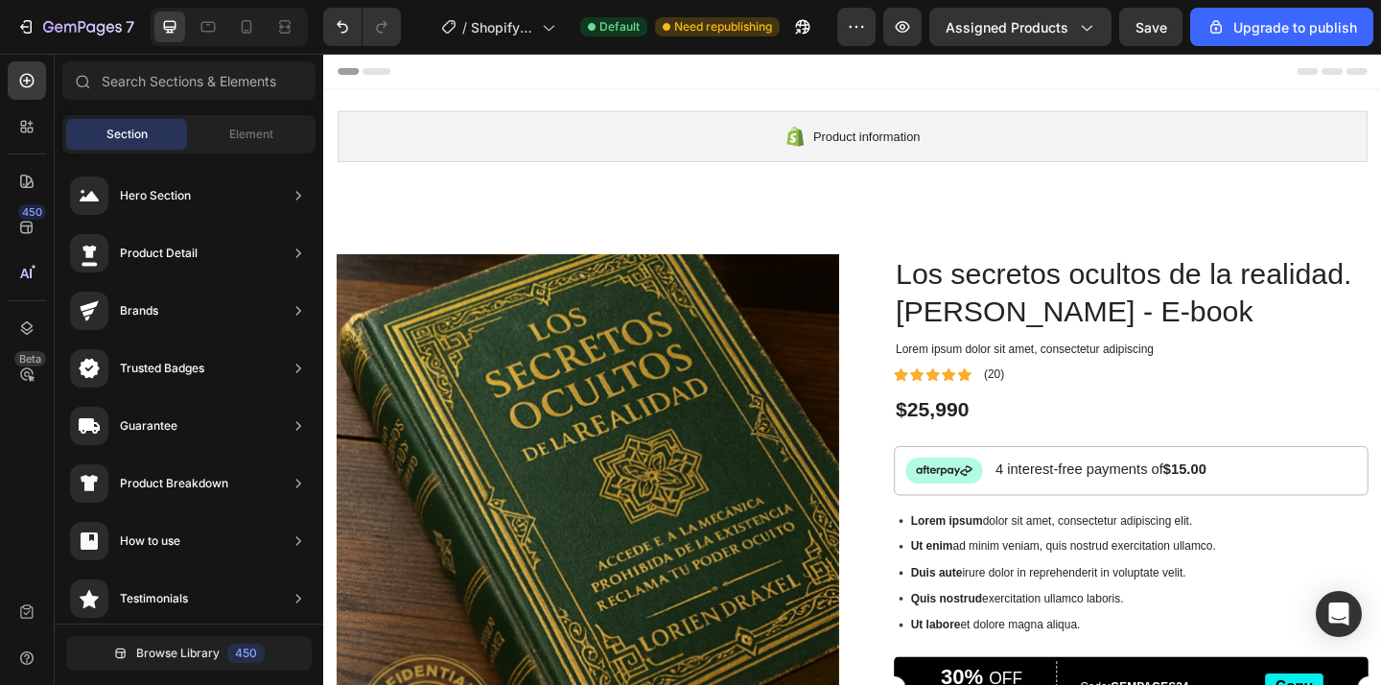
click at [464, 76] on div at bounding box center [898, 73] width 1120 height 38
click at [1265, 86] on div at bounding box center [898, 73] width 1120 height 38
drag, startPoint x: 1268, startPoint y: 86, endPoint x: 941, endPoint y: 64, distance: 327.7
click at [1265, 86] on div at bounding box center [898, 73] width 1120 height 38
click at [252, 27] on icon at bounding box center [246, 26] width 19 height 19
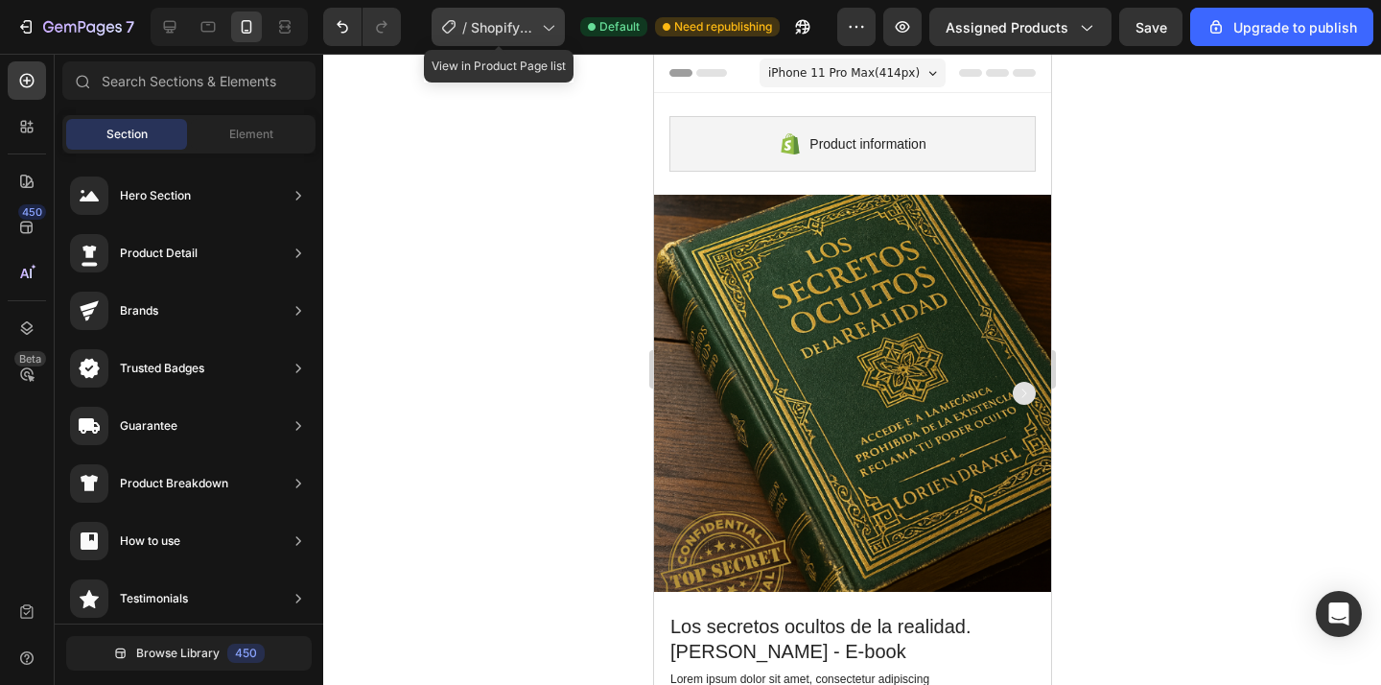
click at [548, 30] on icon at bounding box center [549, 29] width 11 height 6
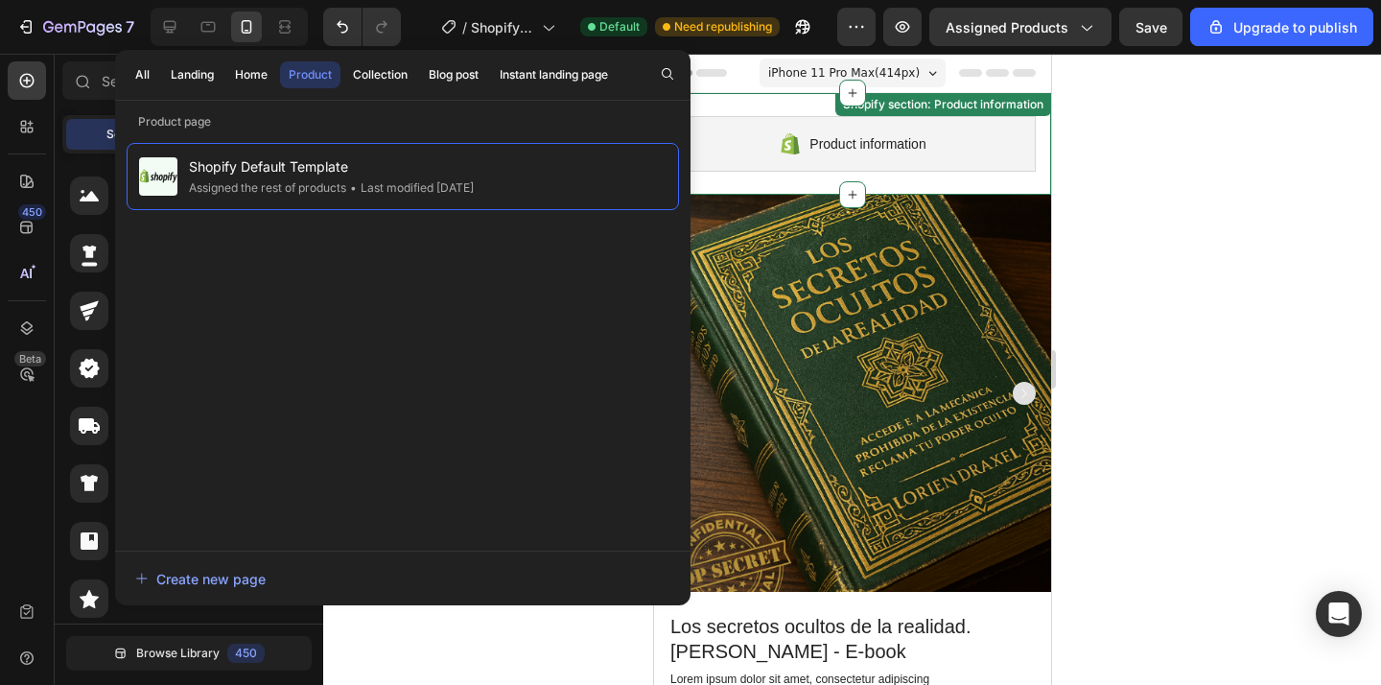
click at [1172, 235] on div at bounding box center [851, 369] width 1057 height 631
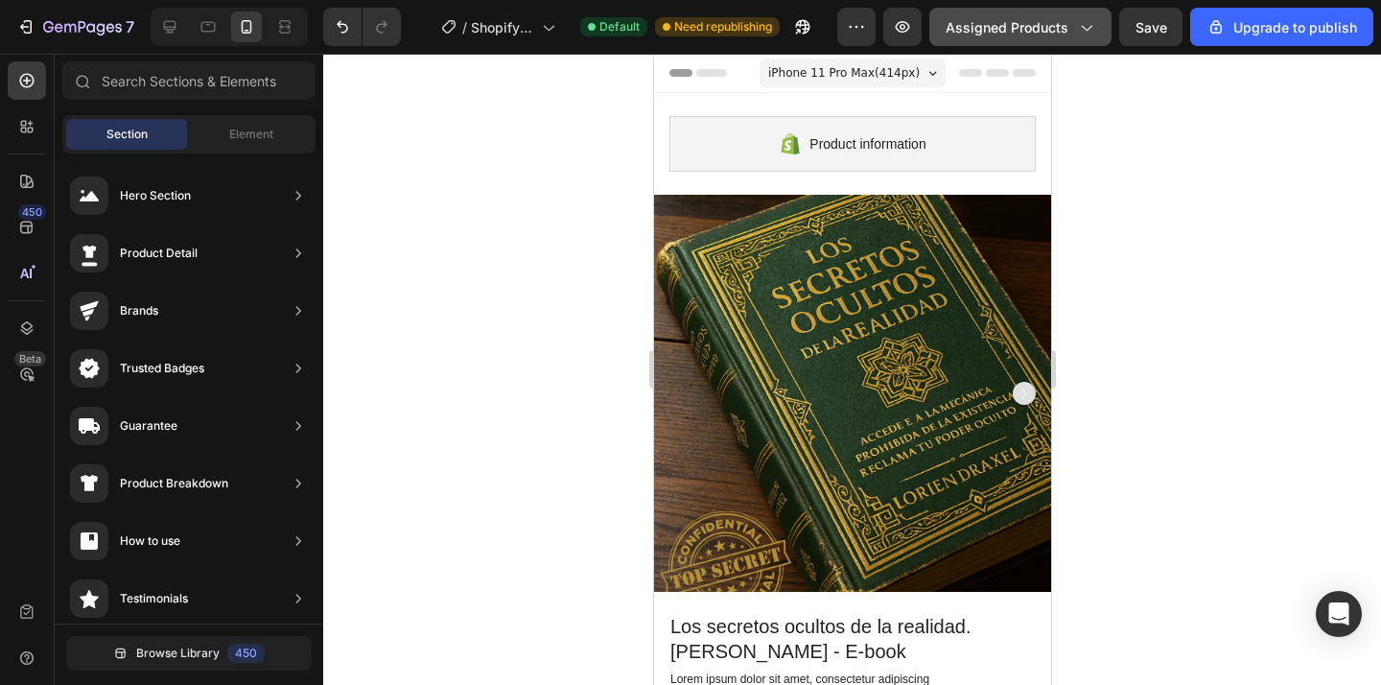
click at [1008, 39] on button "Assigned Products" at bounding box center [1020, 27] width 182 height 38
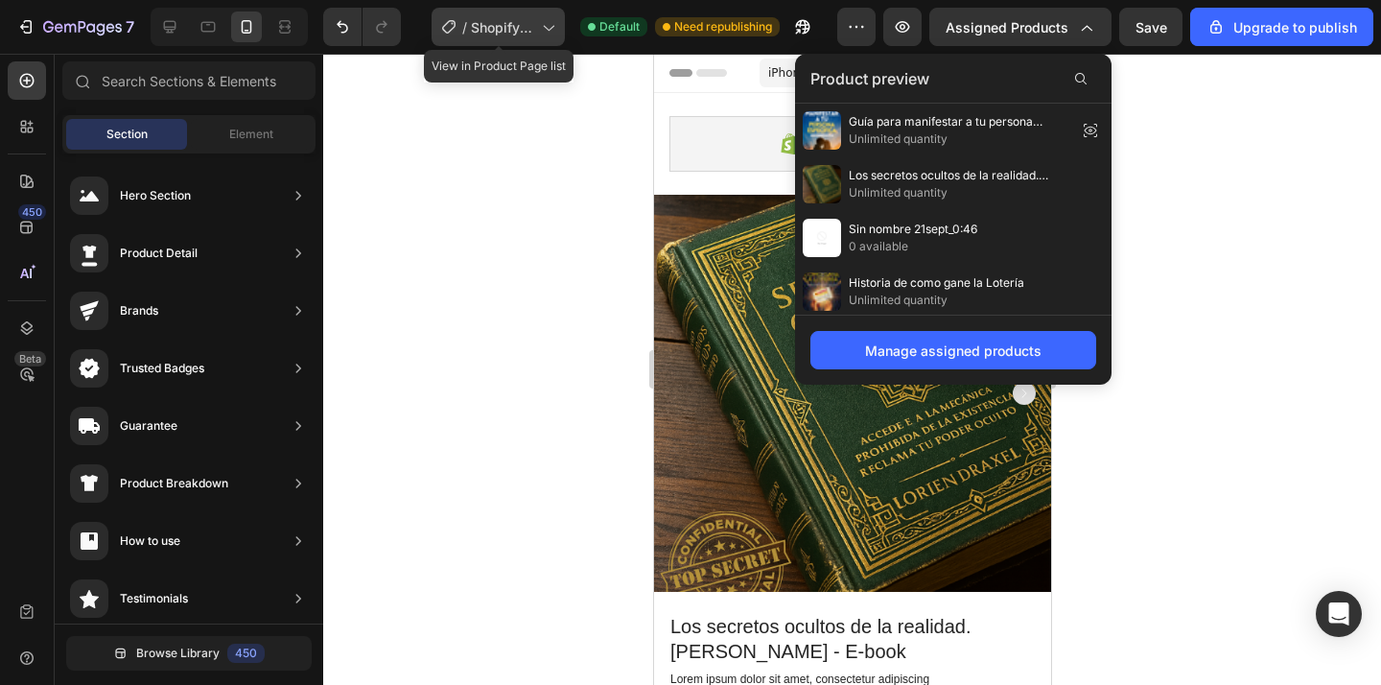
click at [539, 36] on div "/ Shopify Original Product Template" at bounding box center [497, 27] width 133 height 38
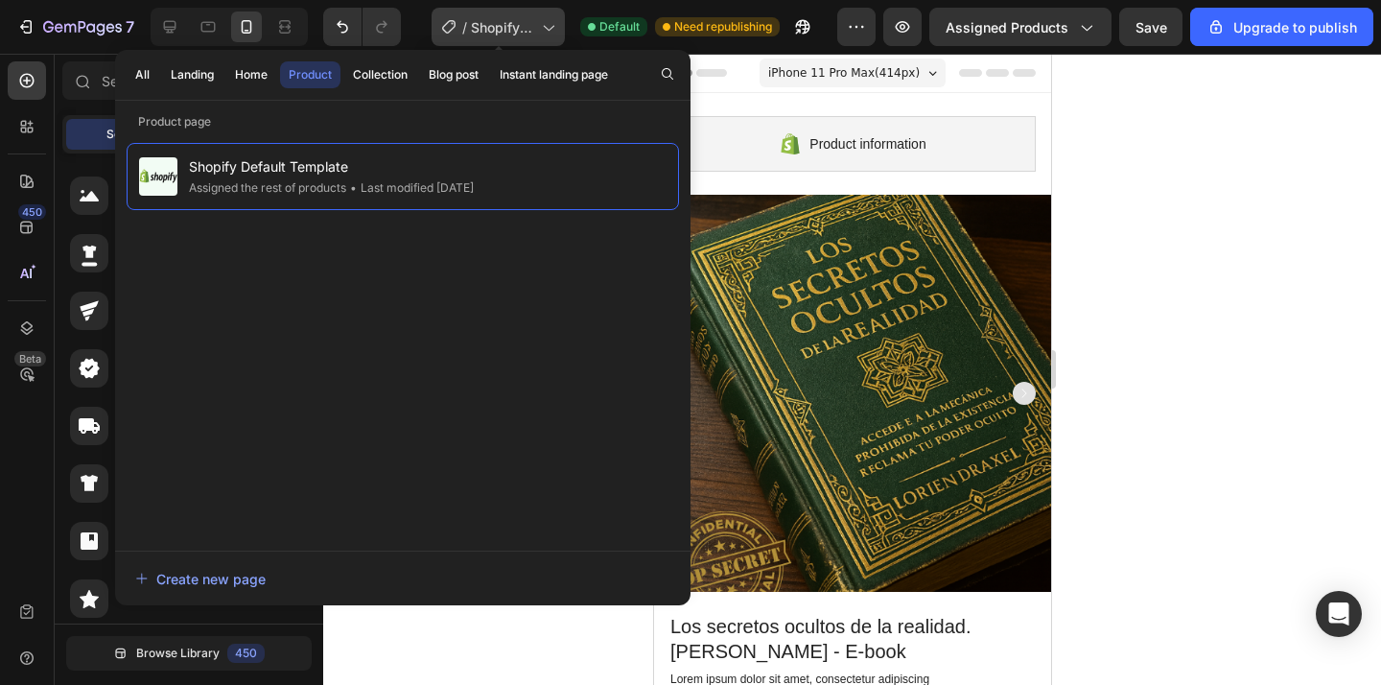
click at [539, 36] on div "/ Shopify Original Product Template" at bounding box center [497, 27] width 133 height 38
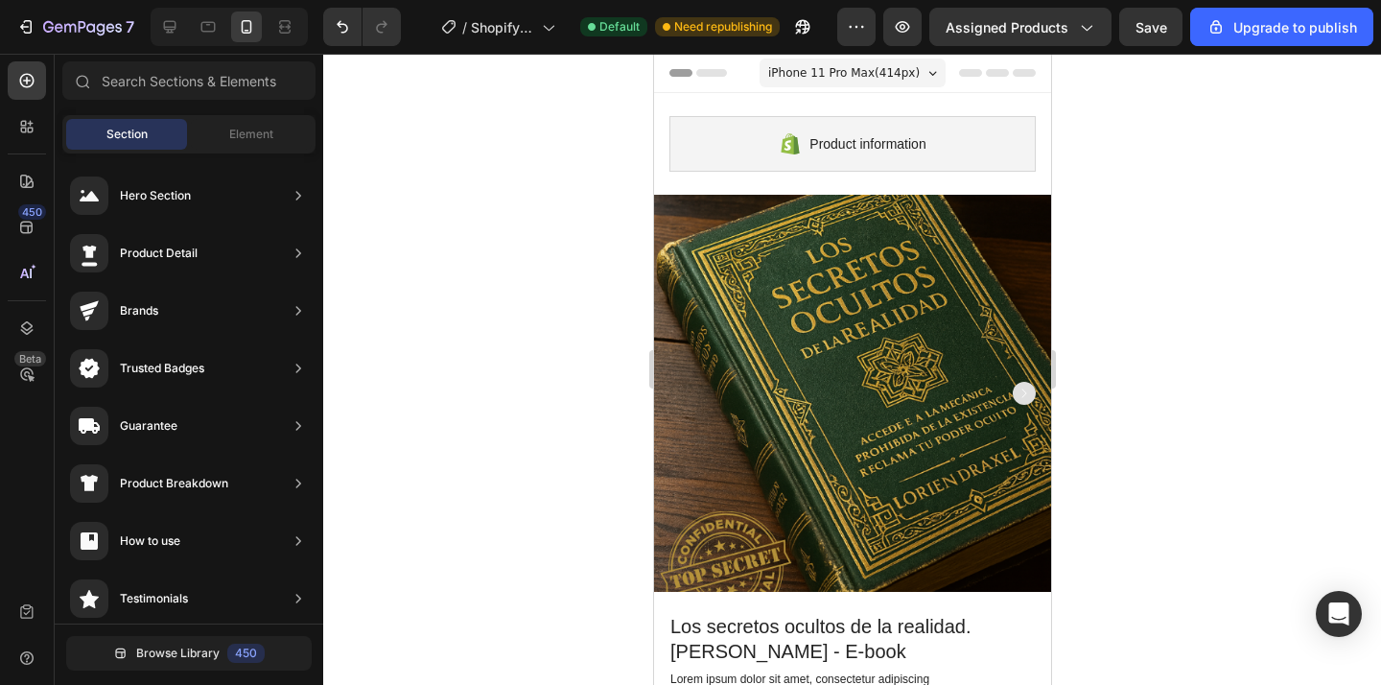
drag, startPoint x: 747, startPoint y: 82, endPoint x: 722, endPoint y: 74, distance: 26.4
click at [746, 82] on div at bounding box center [851, 73] width 366 height 38
click at [237, 144] on div "Element" at bounding box center [251, 134] width 121 height 31
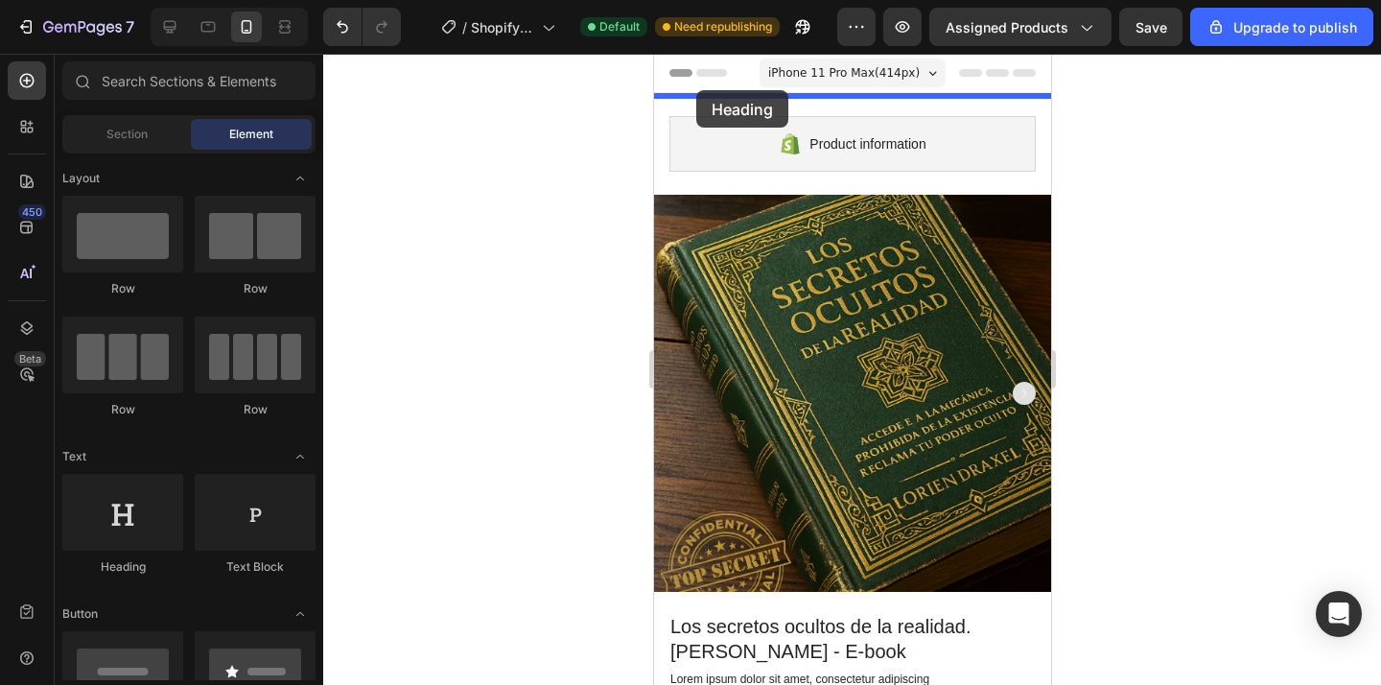
drag, startPoint x: 1185, startPoint y: 254, endPoint x: 695, endPoint y: 90, distance: 516.6
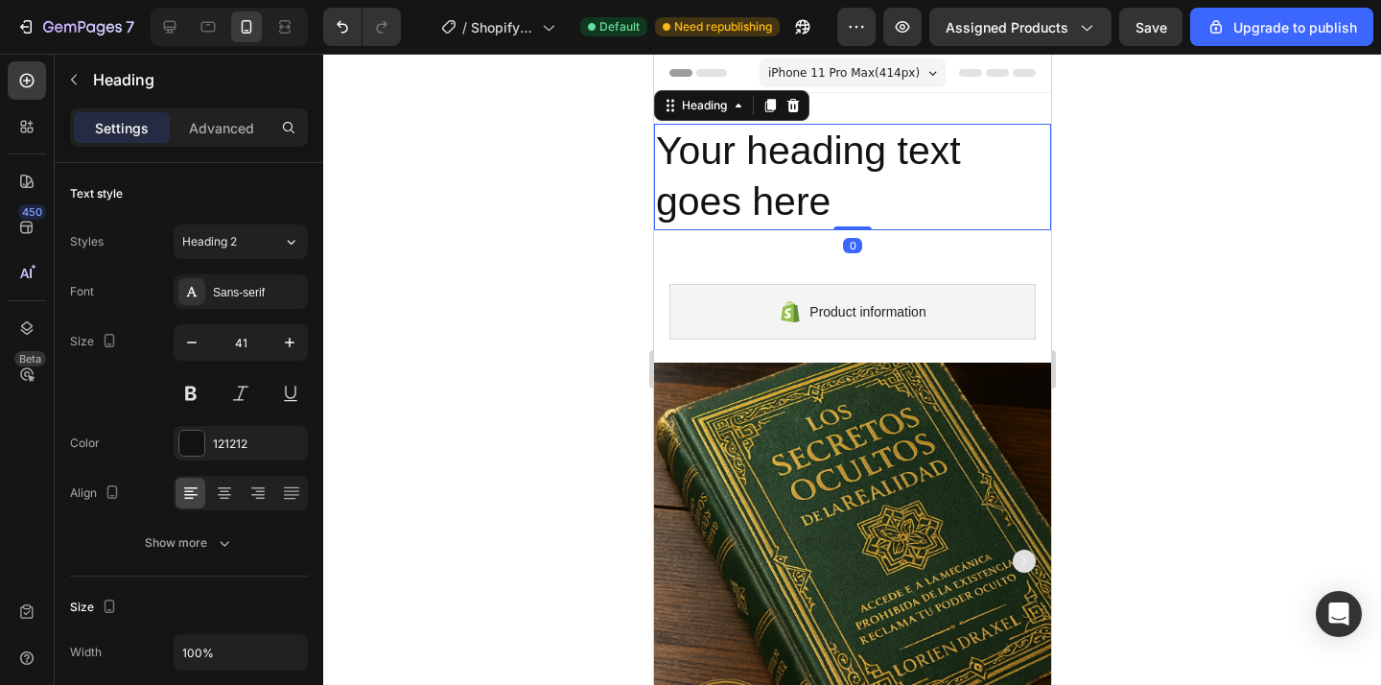
click at [567, 198] on div at bounding box center [851, 369] width 1057 height 631
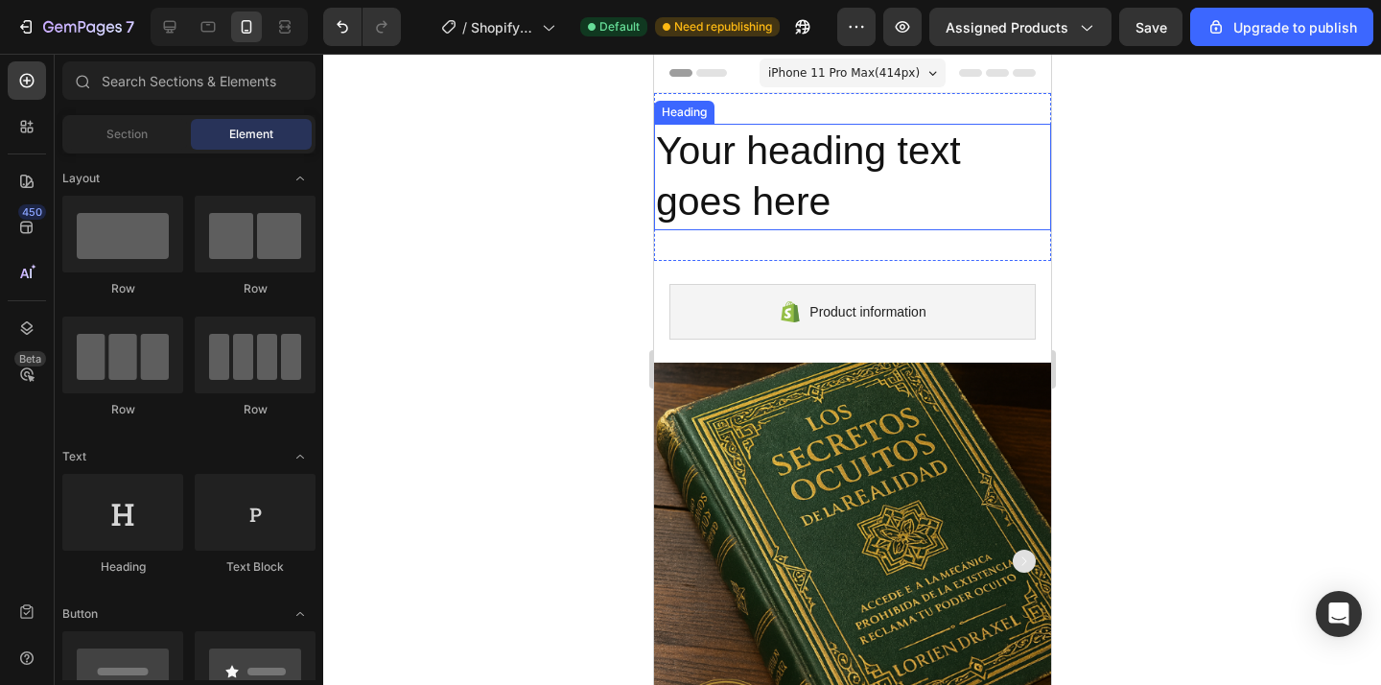
click at [708, 151] on h2 "Your heading text goes here" at bounding box center [851, 177] width 397 height 106
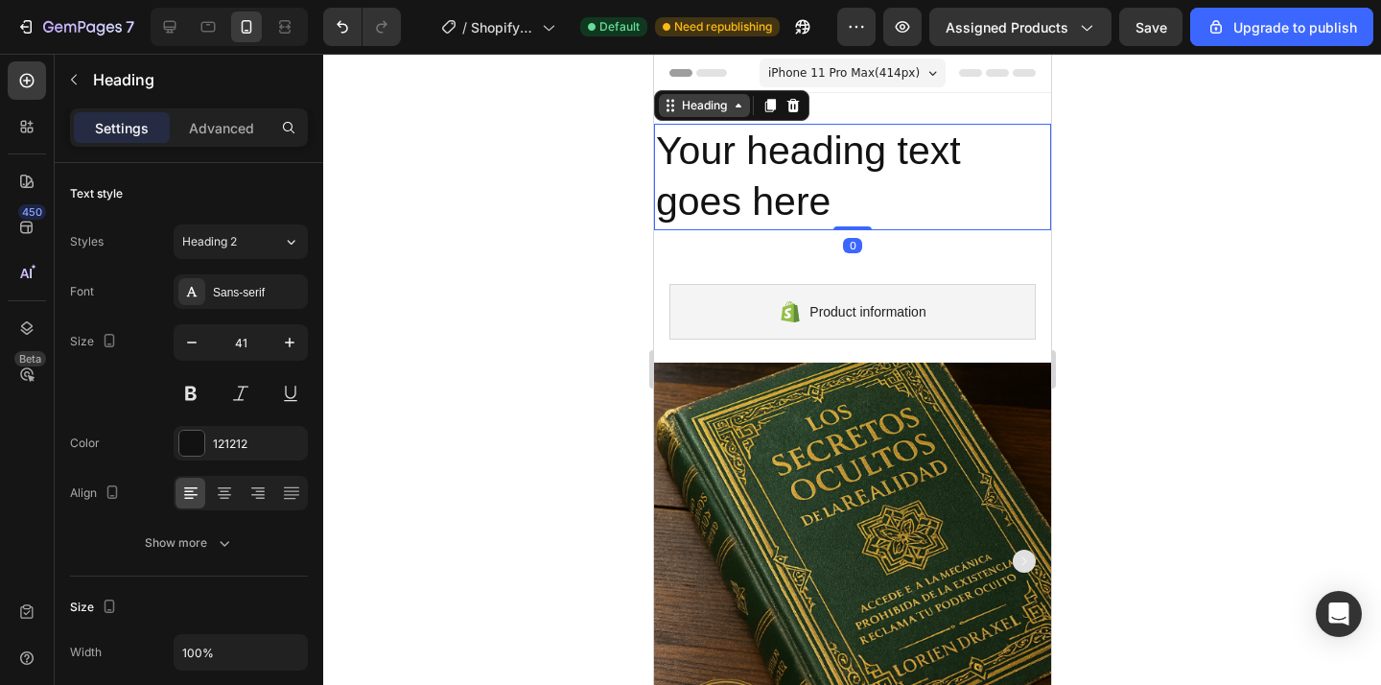
click at [708, 108] on div "Heading" at bounding box center [703, 105] width 53 height 17
drag, startPoint x: 1094, startPoint y: 135, endPoint x: 1063, endPoint y: 91, distance: 53.7
click at [1093, 134] on div at bounding box center [851, 369] width 1057 height 631
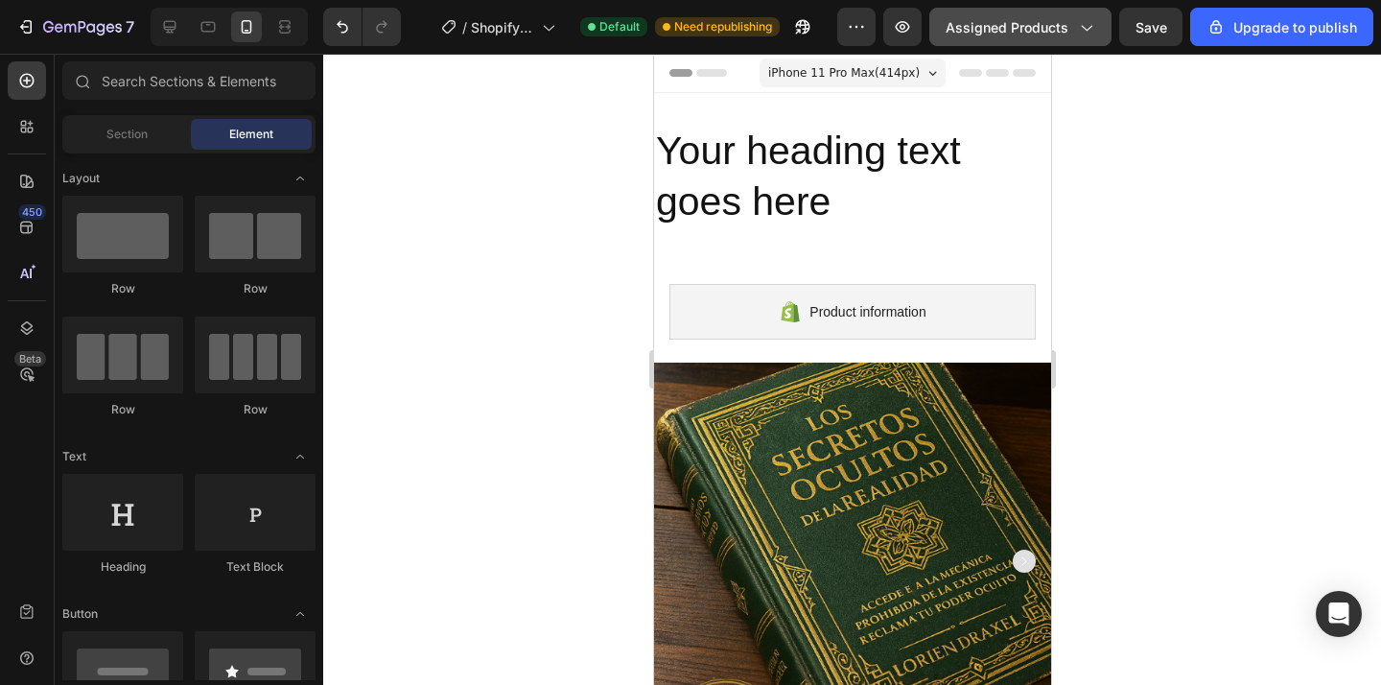
click at [1022, 17] on span "Assigned Products" at bounding box center [1006, 27] width 123 height 20
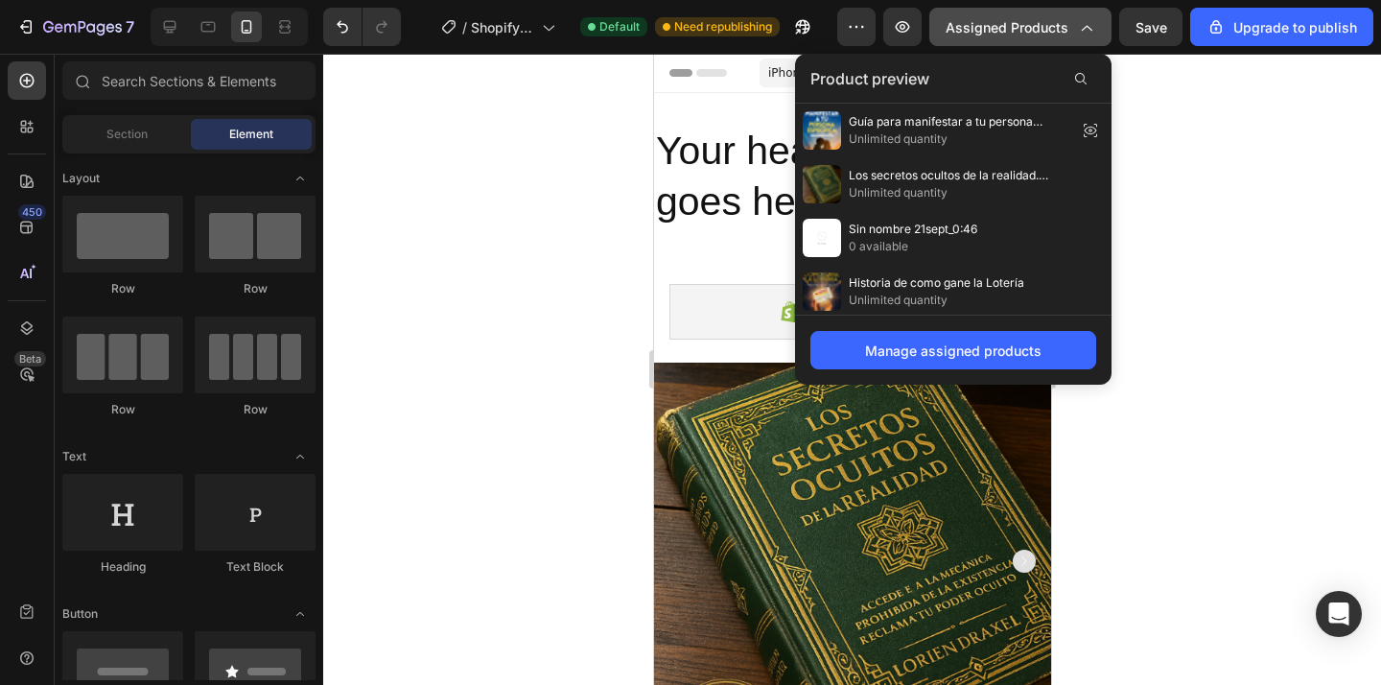
click at [1020, 21] on span "Assigned Products" at bounding box center [1006, 27] width 123 height 20
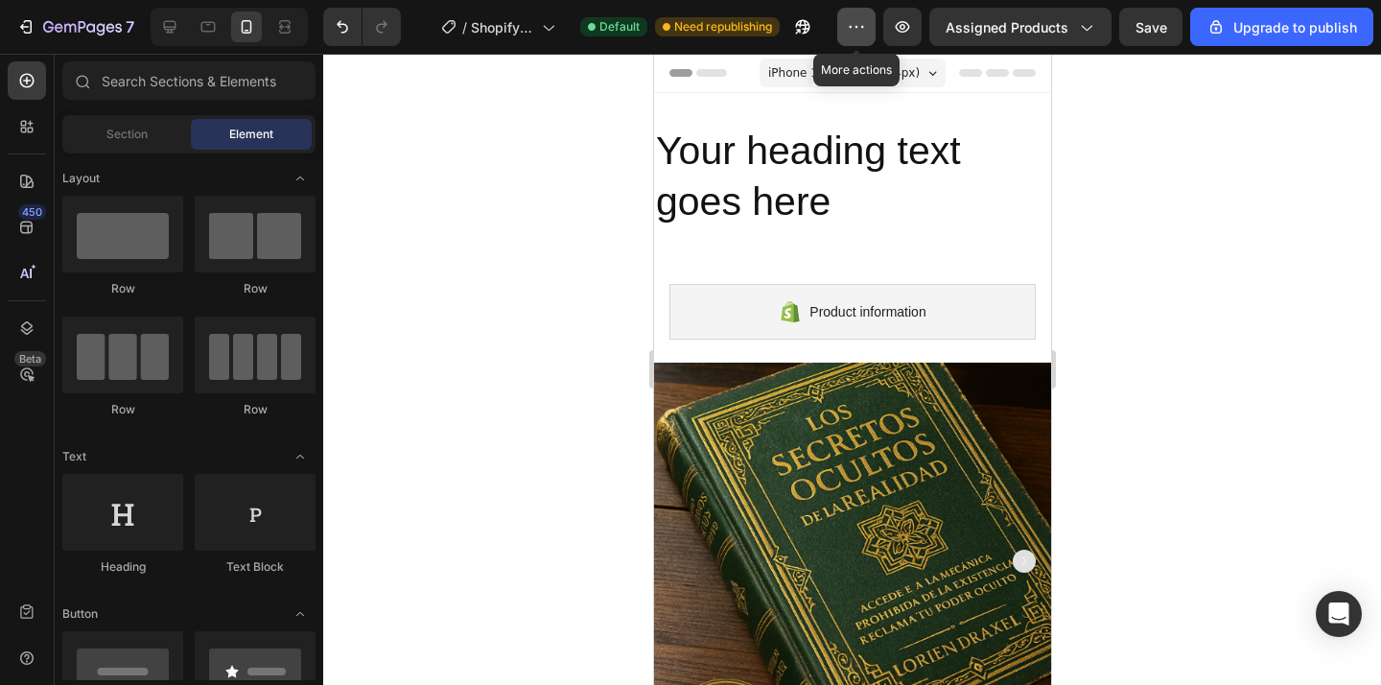
click at [861, 23] on icon "button" at bounding box center [856, 26] width 19 height 19
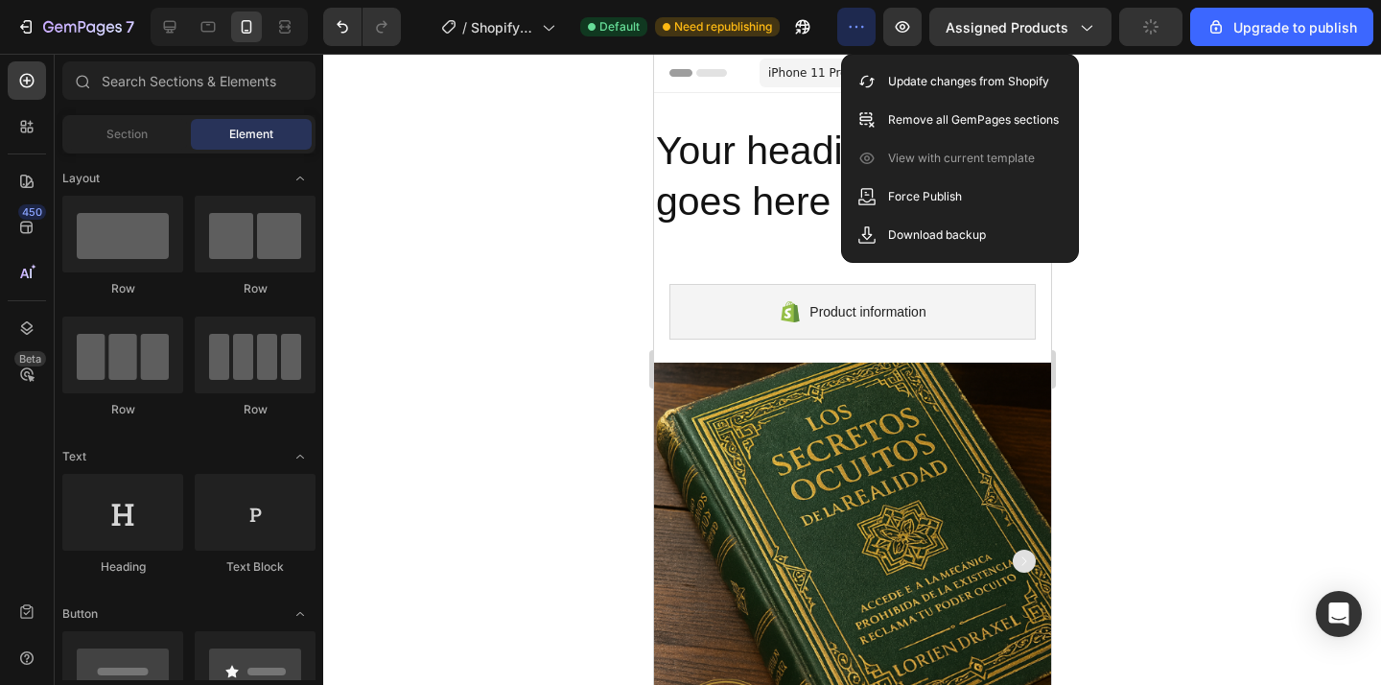
click at [861, 23] on icon "button" at bounding box center [856, 26] width 19 height 19
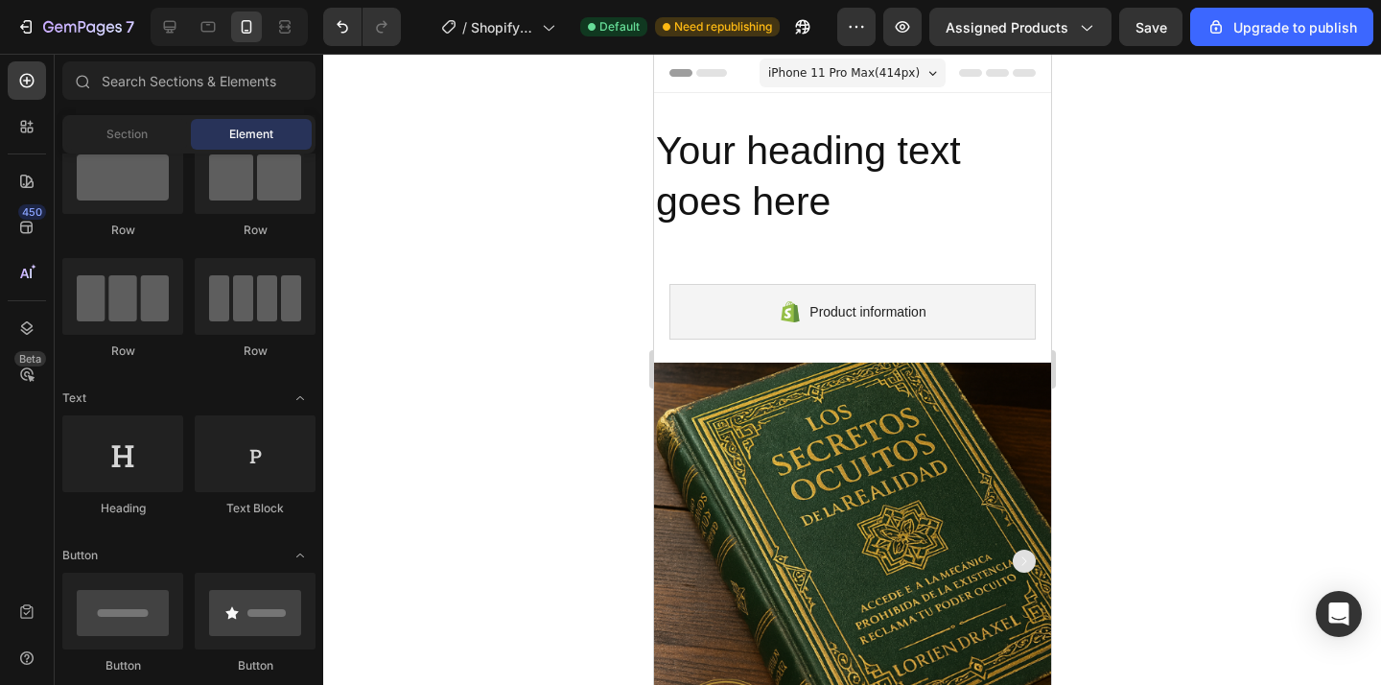
click at [700, 75] on icon at bounding box center [710, 73] width 31 height 8
click at [688, 75] on icon at bounding box center [679, 73] width 23 height 8
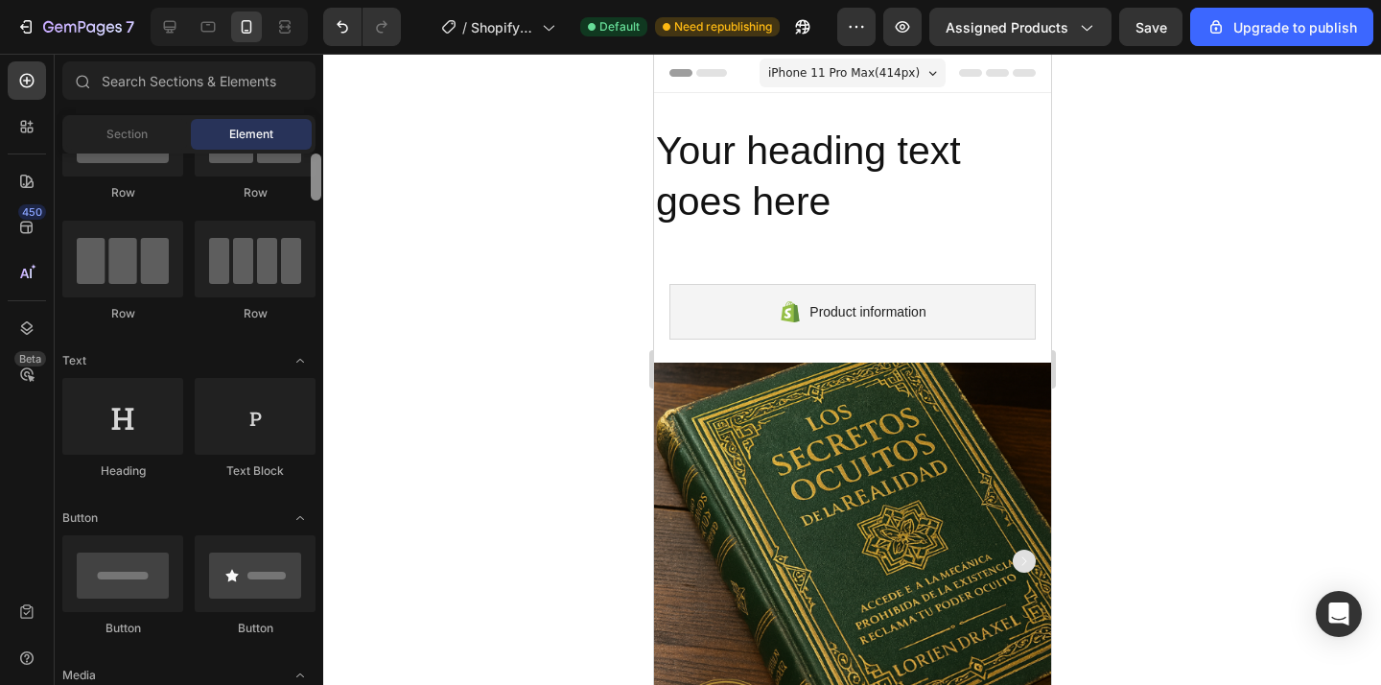
scroll to position [100, 0]
click at [570, 238] on div at bounding box center [851, 369] width 1057 height 631
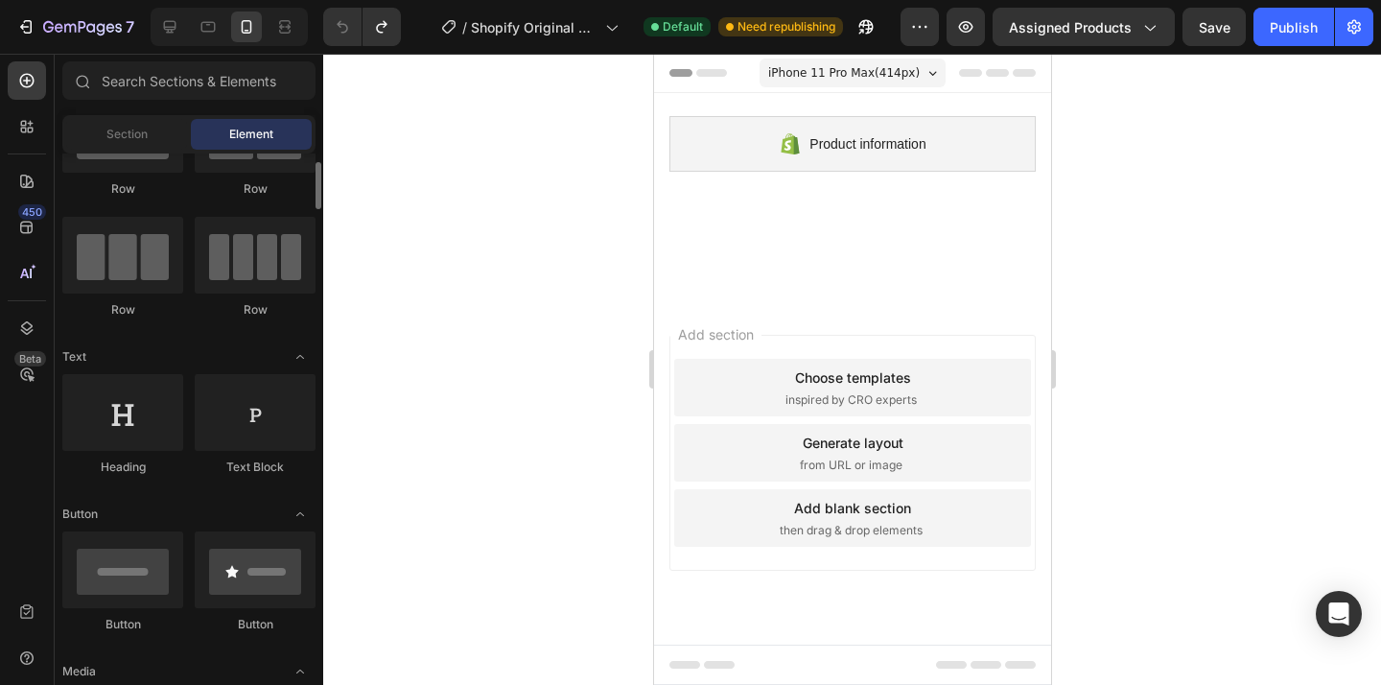
scroll to position [0, 0]
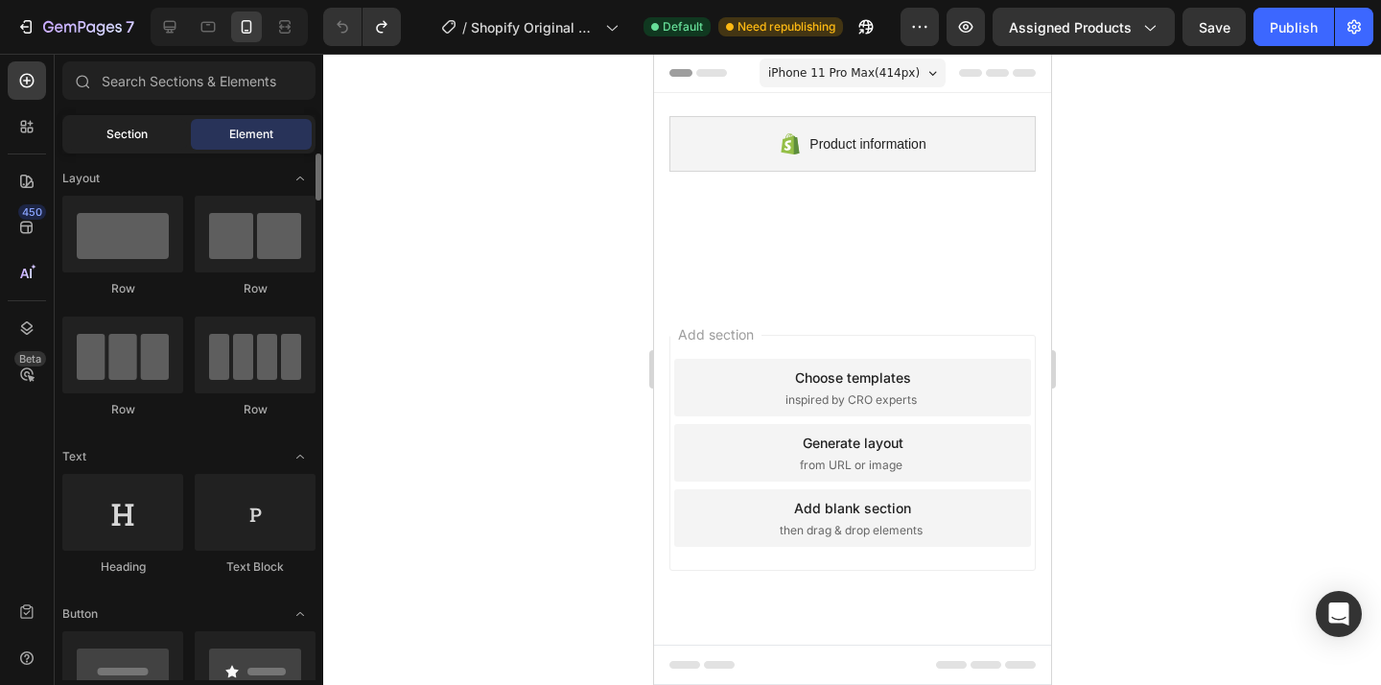
click at [128, 131] on span "Section" at bounding box center [126, 134] width 41 height 17
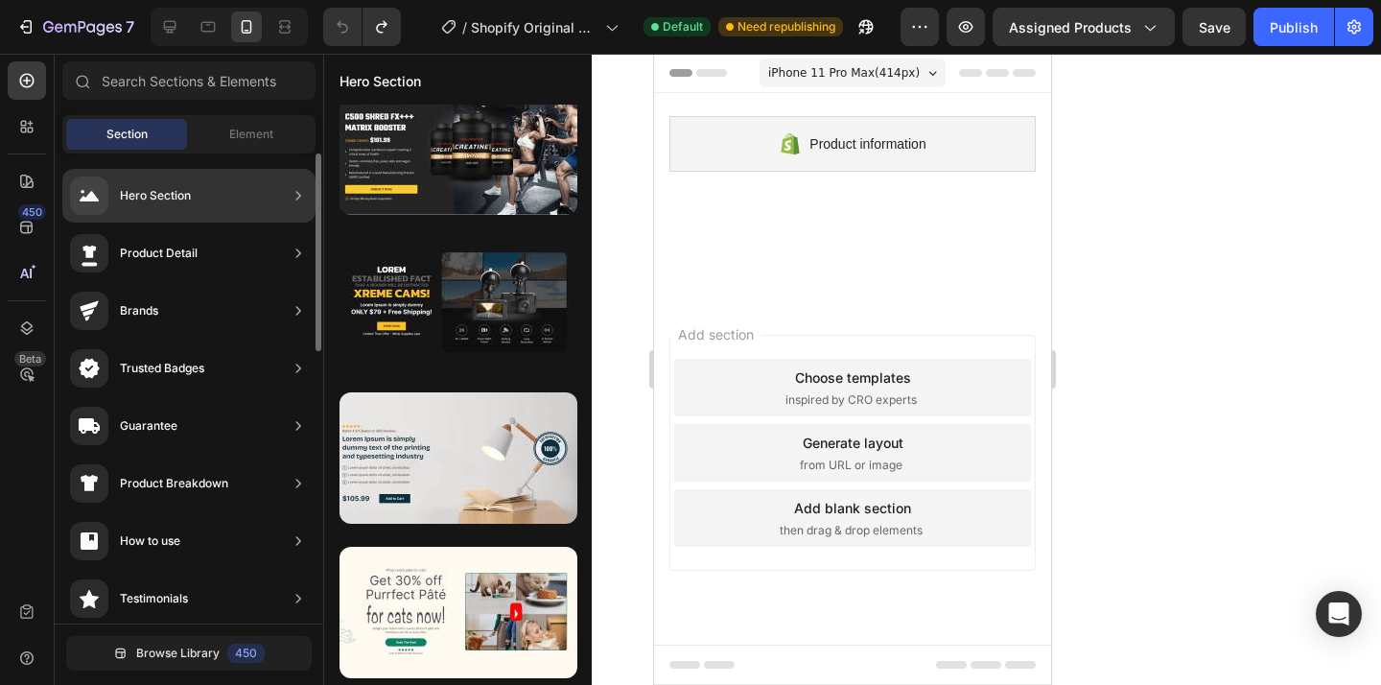
click at [278, 257] on div "Product Detail" at bounding box center [188, 253] width 253 height 54
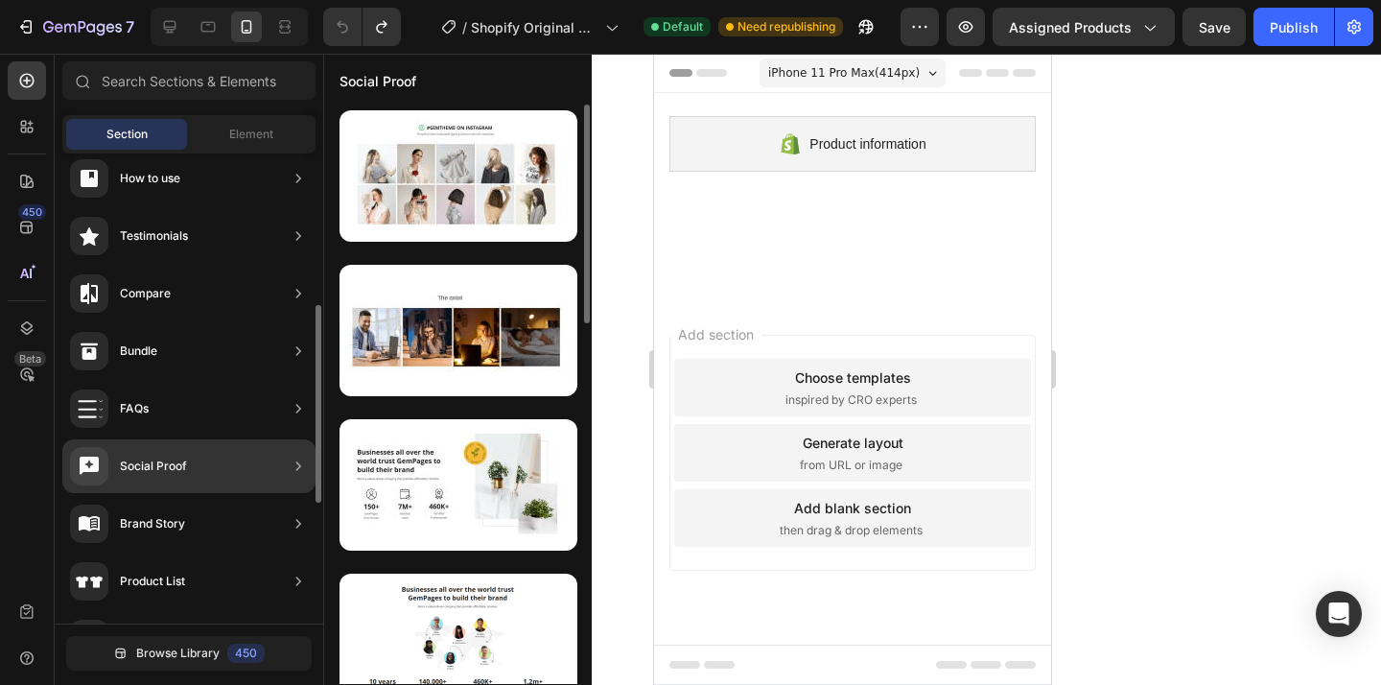
scroll to position [361, 0]
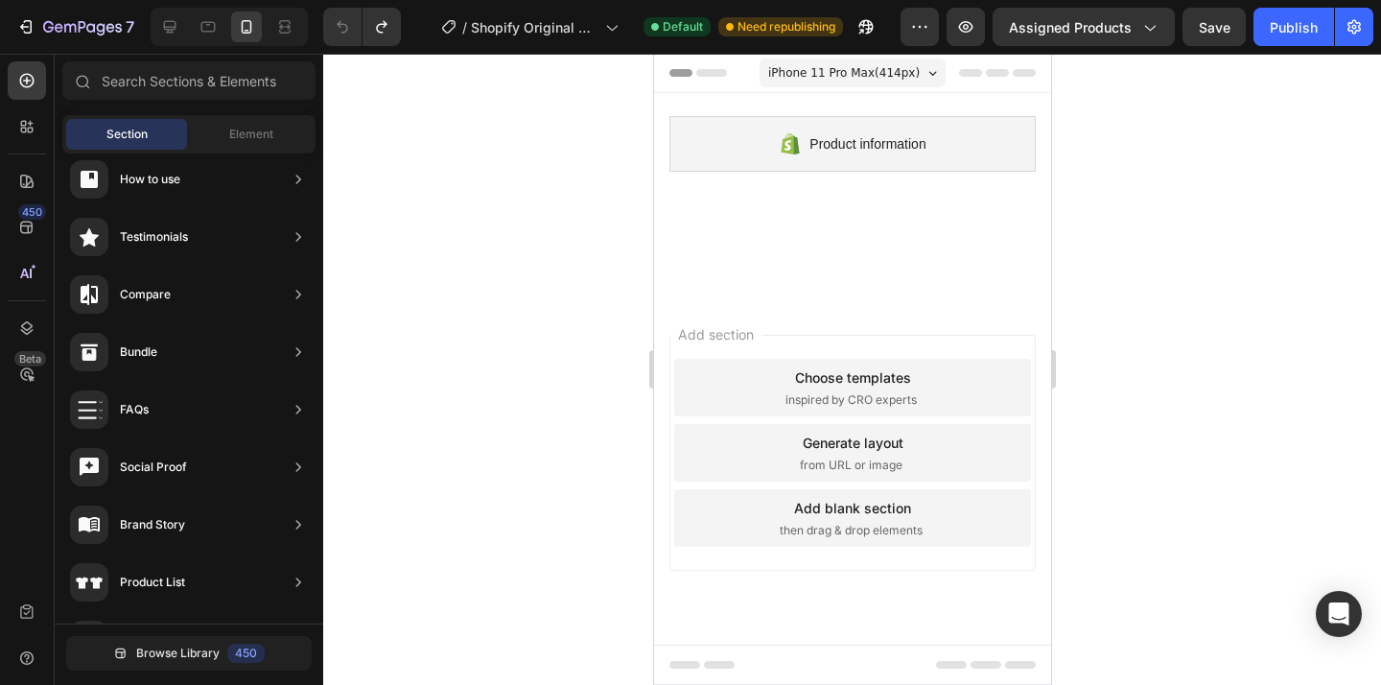
click at [1163, 267] on div at bounding box center [851, 369] width 1057 height 631
click at [212, 27] on icon at bounding box center [207, 26] width 19 height 19
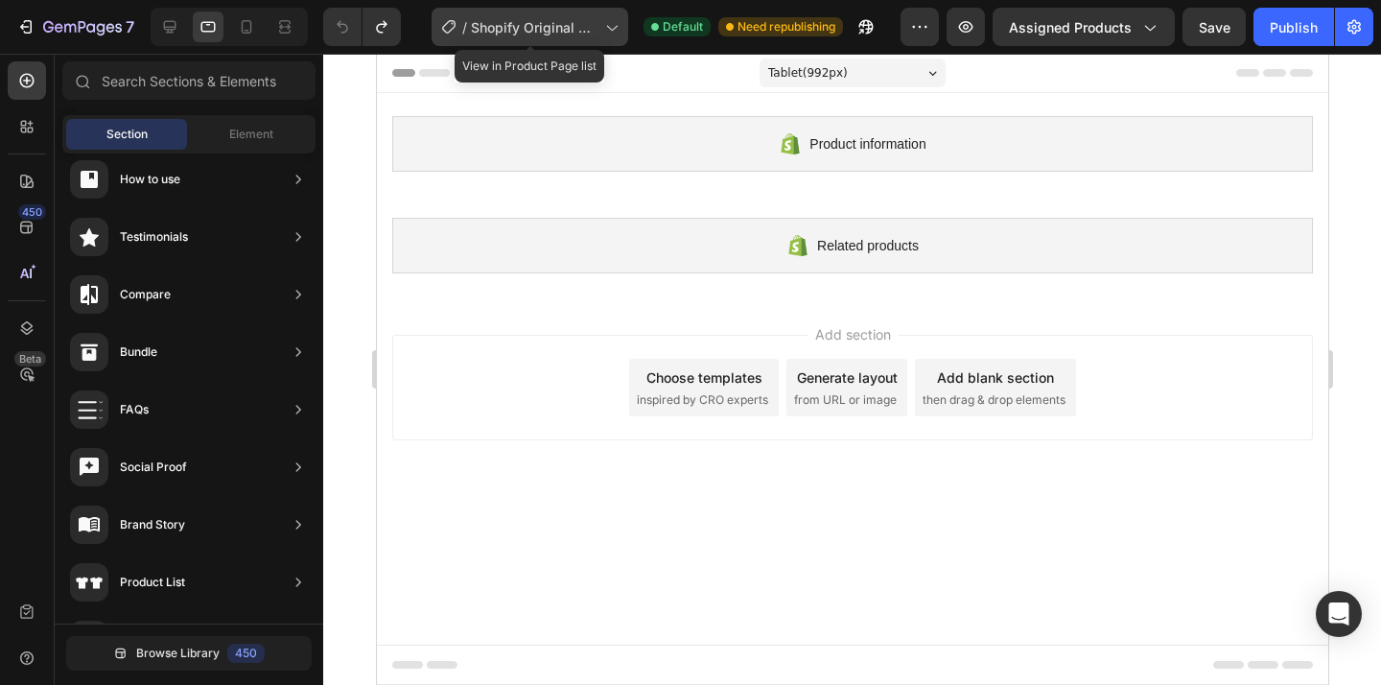
click at [552, 27] on span "Shopify Original Product Template" at bounding box center [534, 27] width 127 height 20
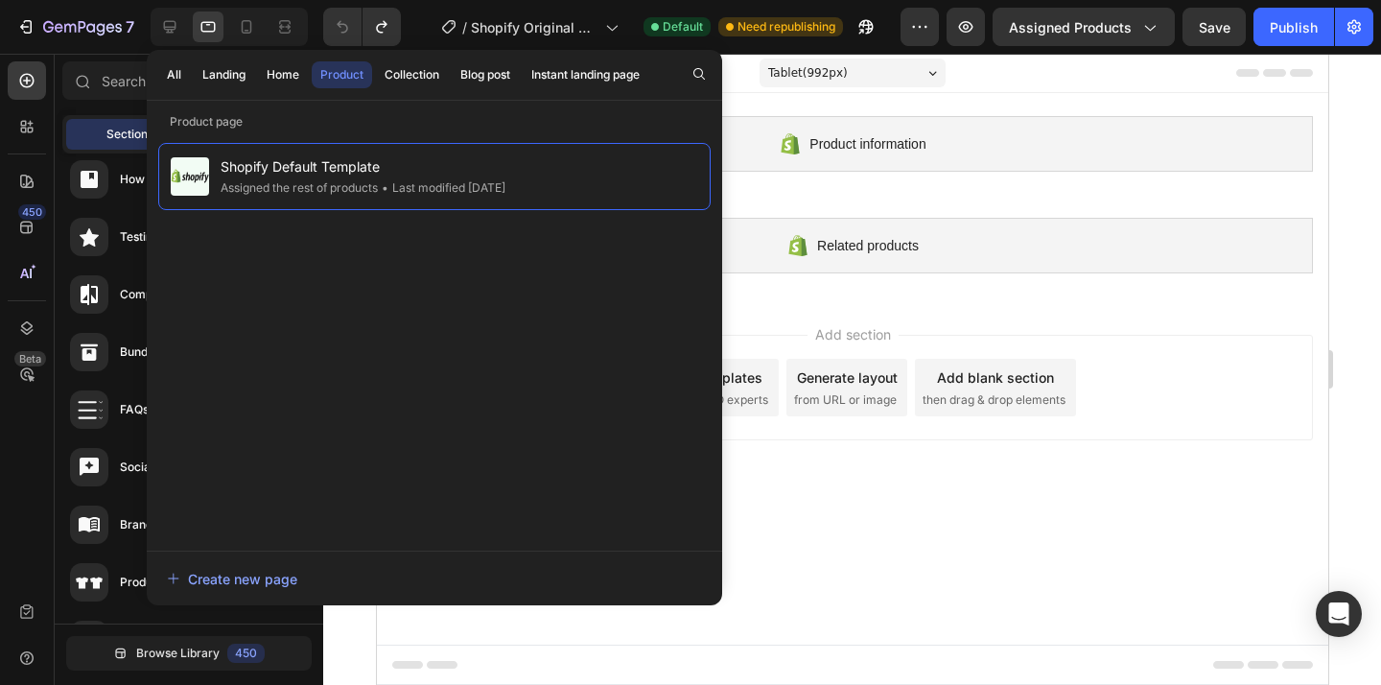
click at [335, 77] on div "Product" at bounding box center [341, 74] width 43 height 17
click at [529, 75] on button "Instant landing page" at bounding box center [585, 74] width 126 height 27
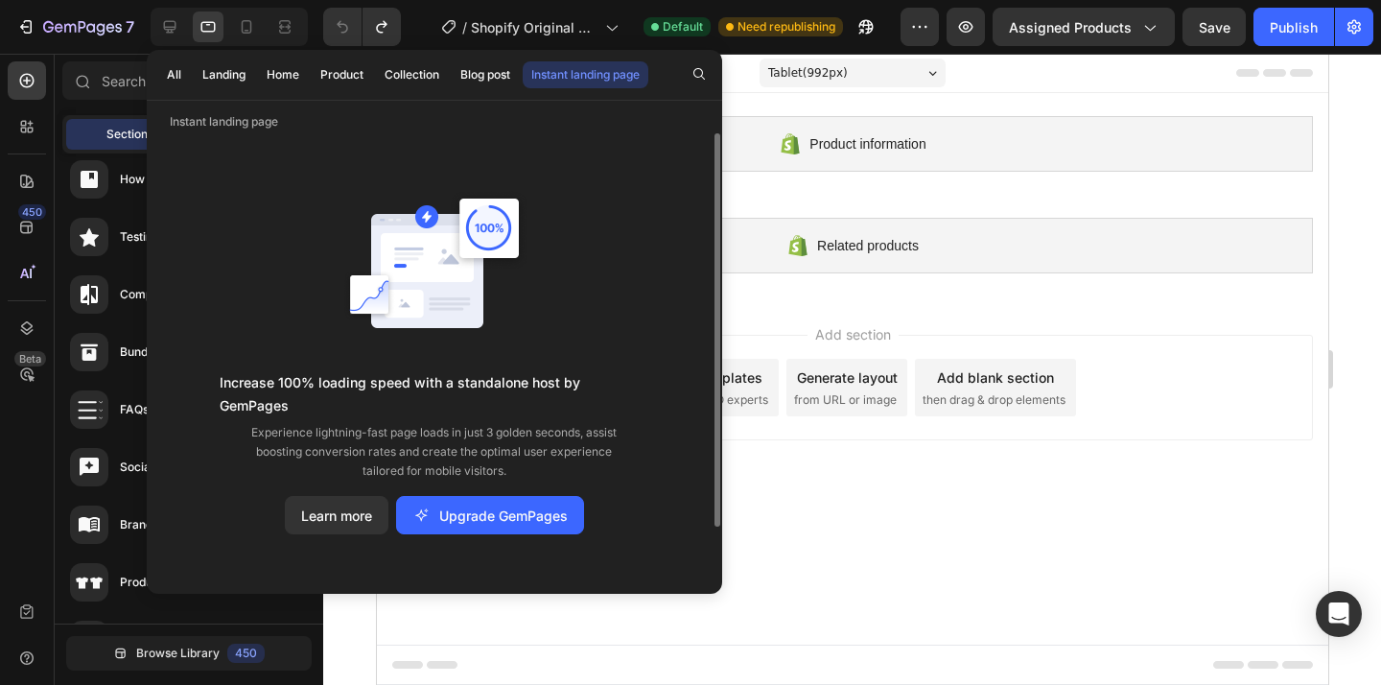
scroll to position [1, 0]
click at [488, 61] on button "Blog post" at bounding box center [485, 74] width 67 height 27
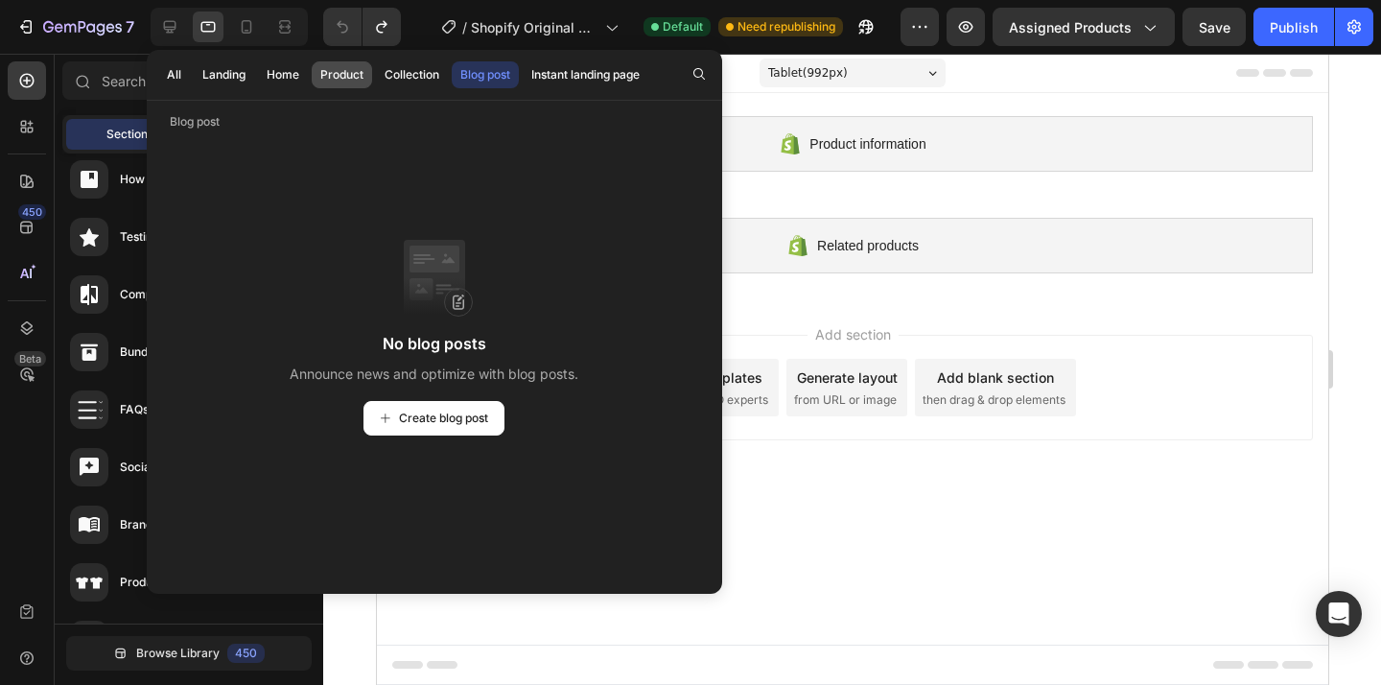
drag, startPoint x: 432, startPoint y: 68, endPoint x: 363, endPoint y: 74, distance: 69.3
click at [431, 68] on div "Collection" at bounding box center [411, 74] width 55 height 17
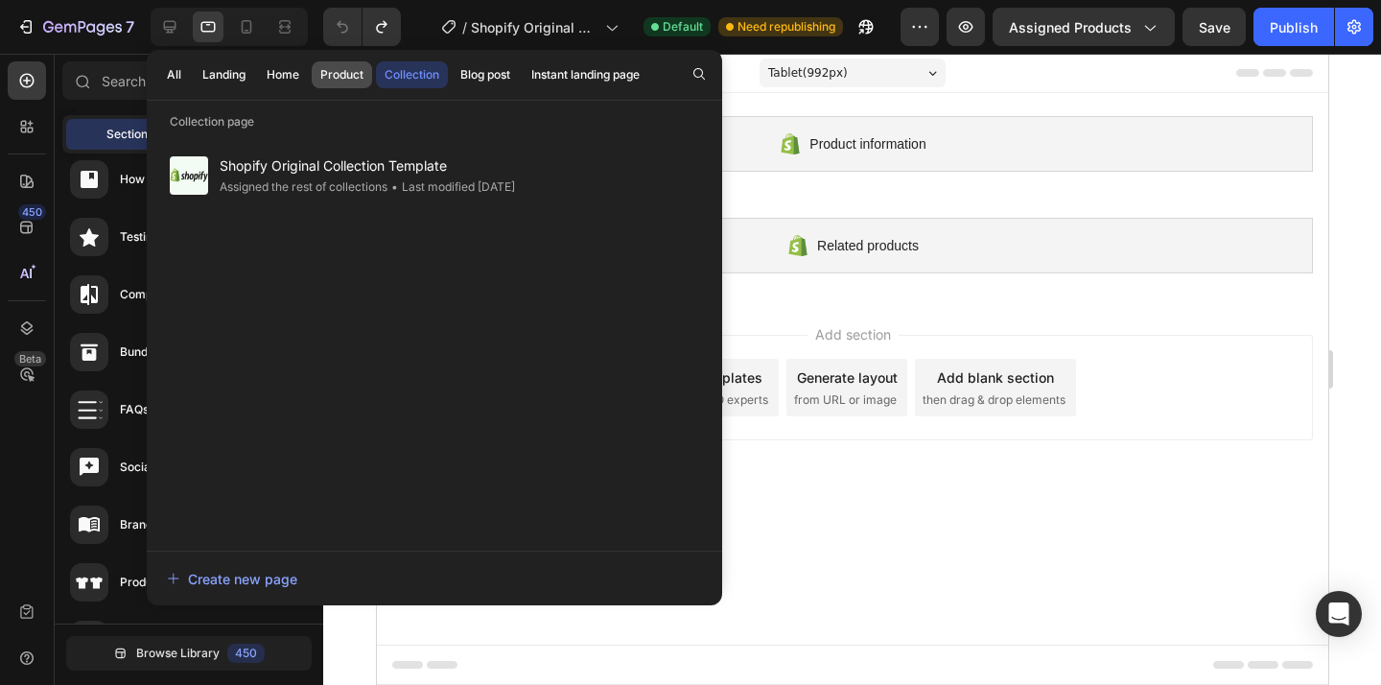
click at [357, 75] on div "Product" at bounding box center [341, 74] width 43 height 17
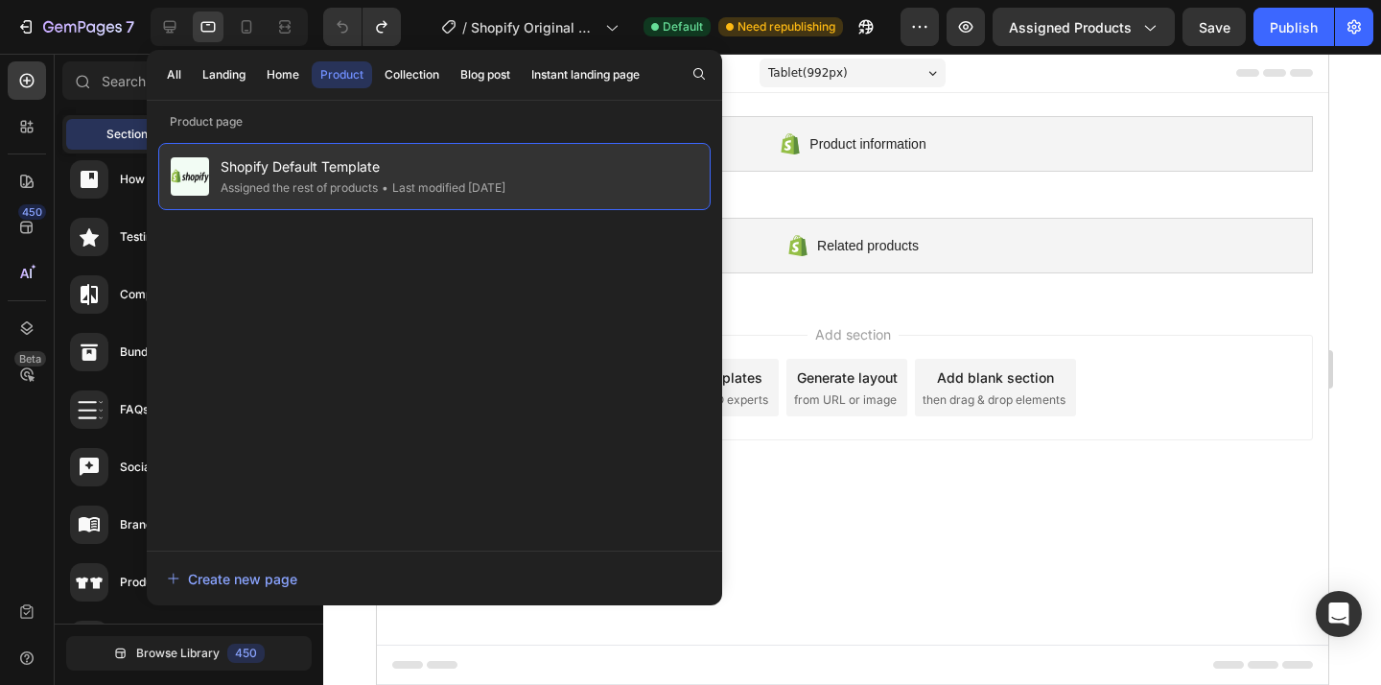
click at [429, 167] on span "Shopify Default Template" at bounding box center [362, 166] width 285 height 23
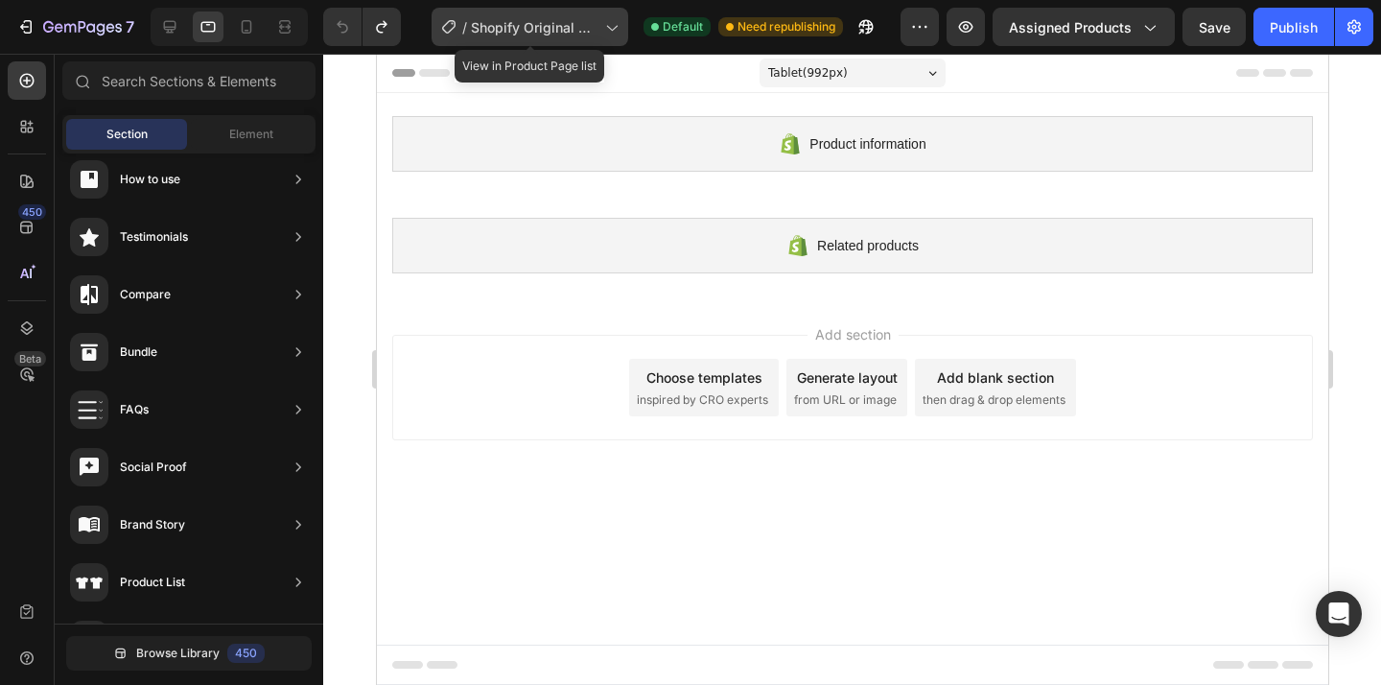
click at [560, 29] on span "Shopify Original Product Template" at bounding box center [534, 27] width 127 height 20
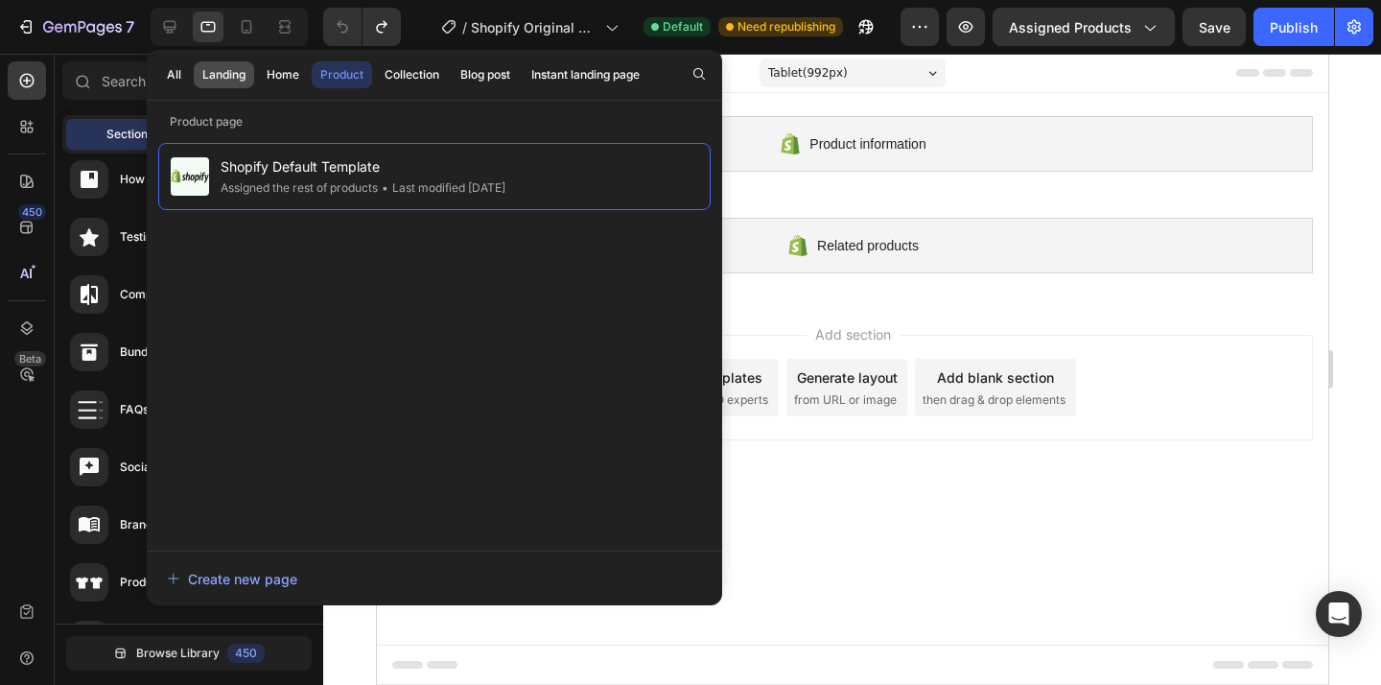
click at [243, 69] on div "Landing" at bounding box center [223, 74] width 43 height 17
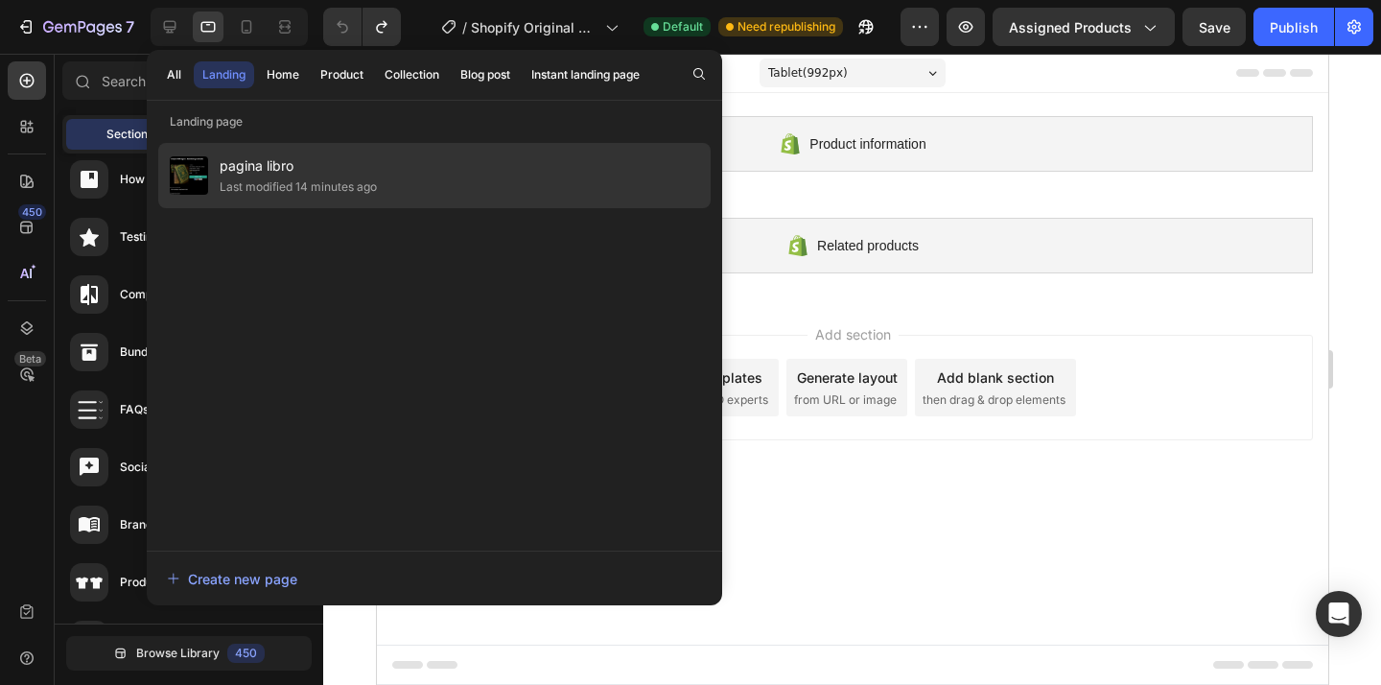
click at [336, 184] on div "Last modified 14 minutes ago" at bounding box center [298, 186] width 157 height 19
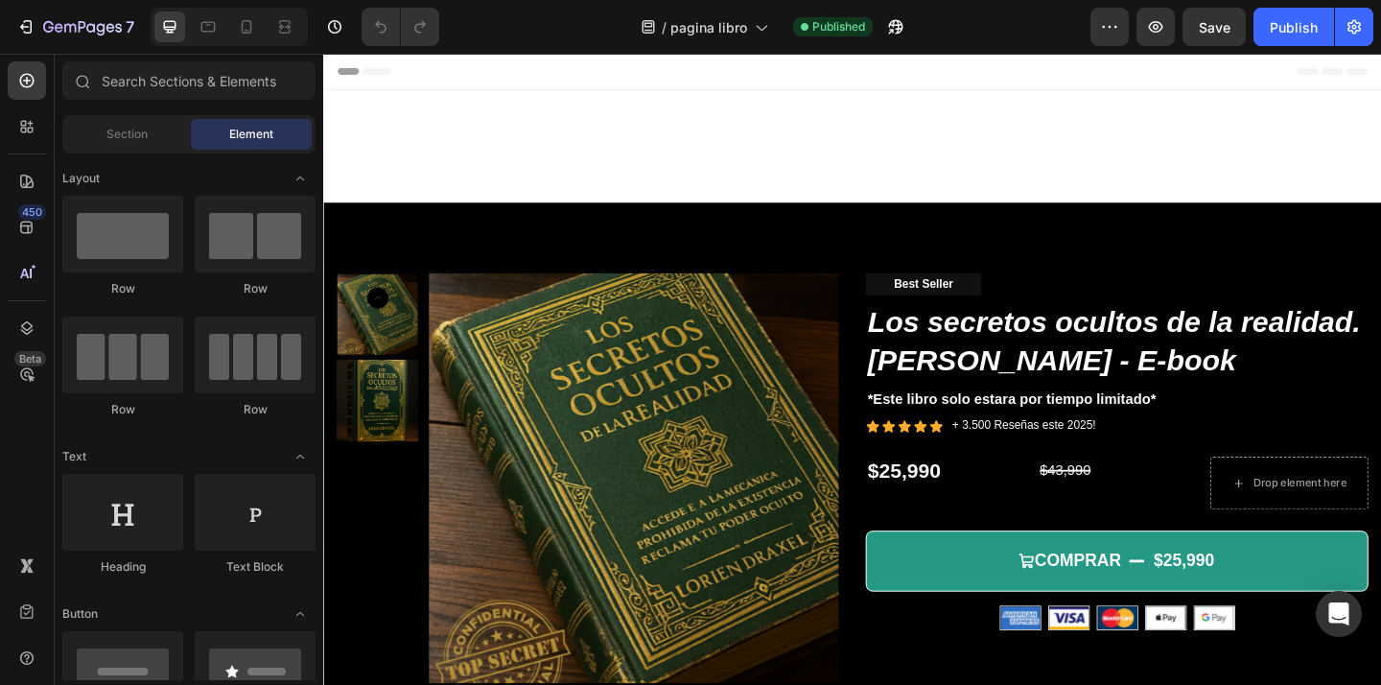
click at [360, 76] on span "Header" at bounding box center [381, 72] width 42 height 19
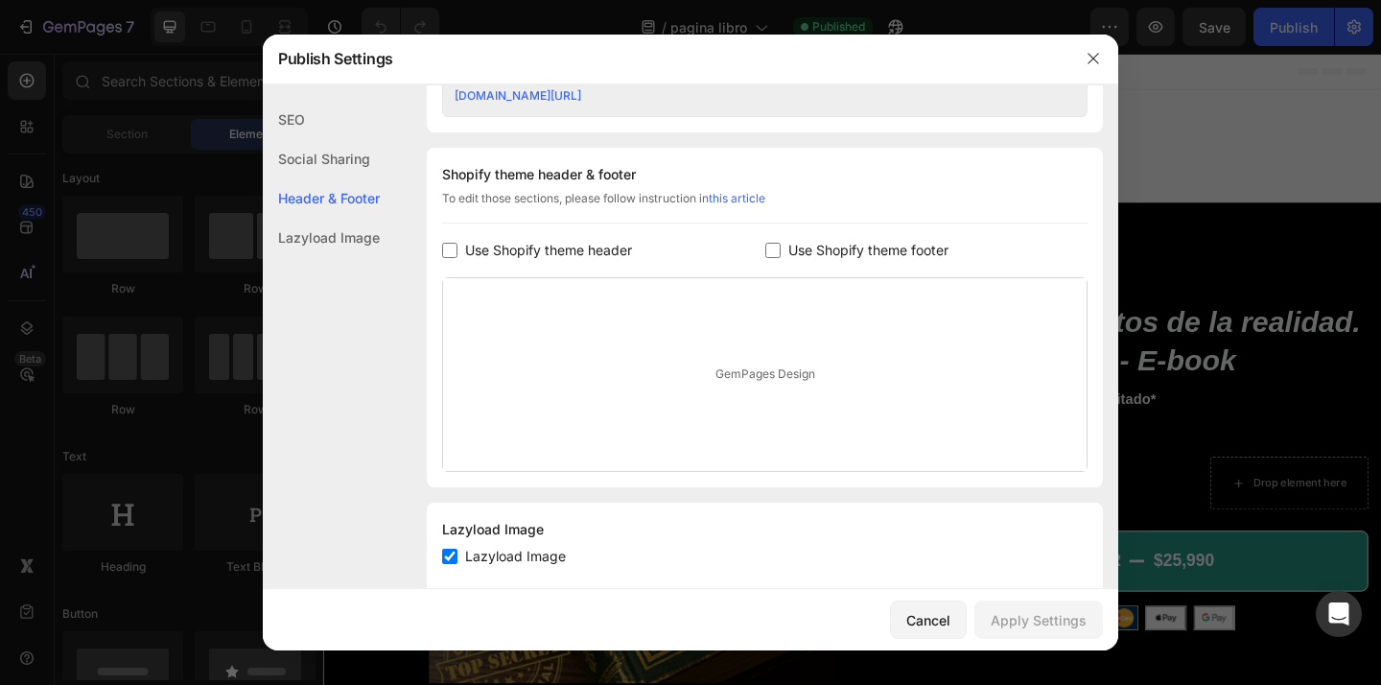
scroll to position [893, 0]
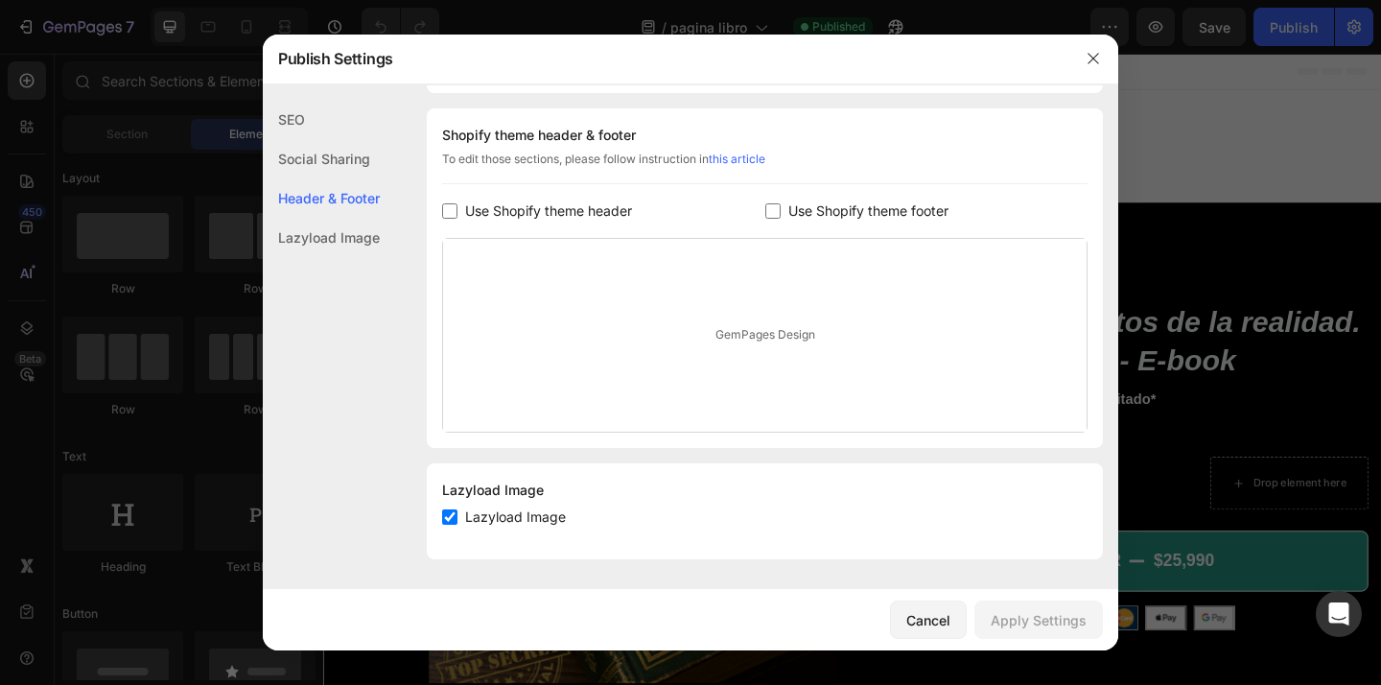
drag, startPoint x: 526, startPoint y: 206, endPoint x: 595, endPoint y: 207, distance: 69.0
click at [528, 206] on span "Use Shopify theme header" at bounding box center [548, 210] width 167 height 23
checkbox input "true"
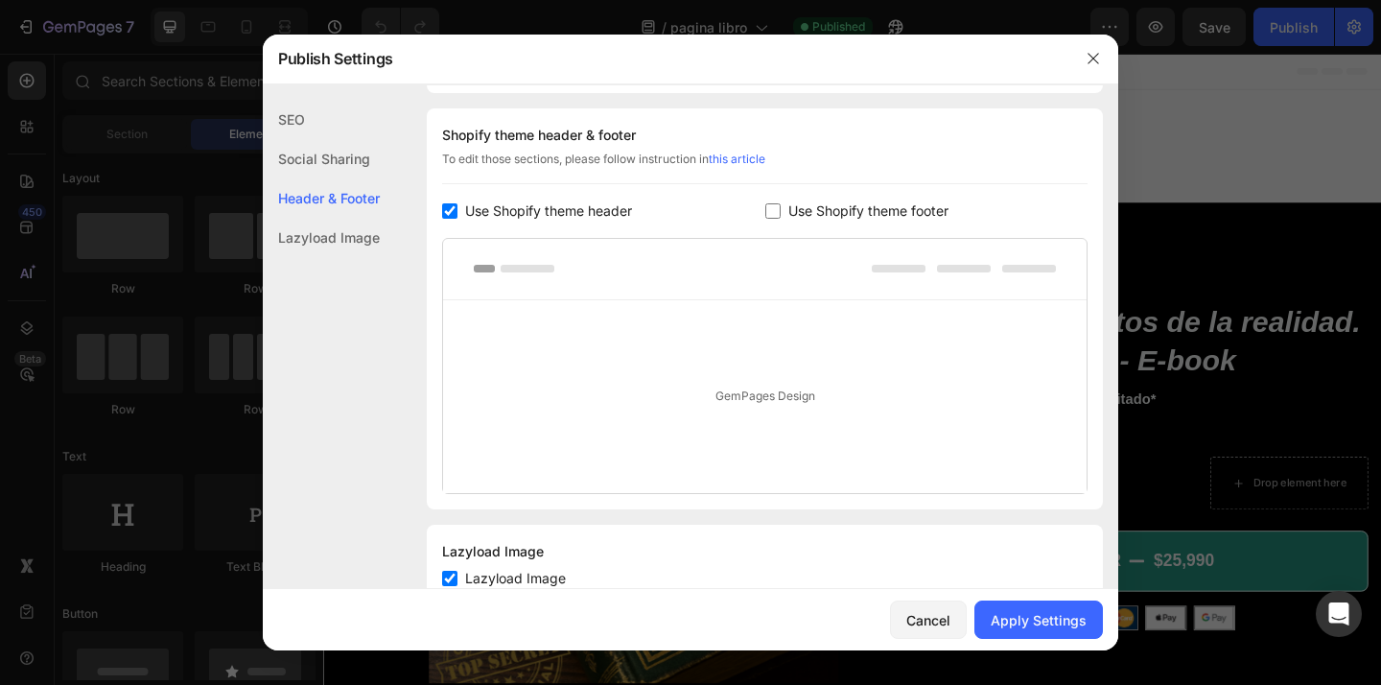
click at [806, 202] on span "Use Shopify theme footer" at bounding box center [868, 210] width 160 height 23
checkbox input "true"
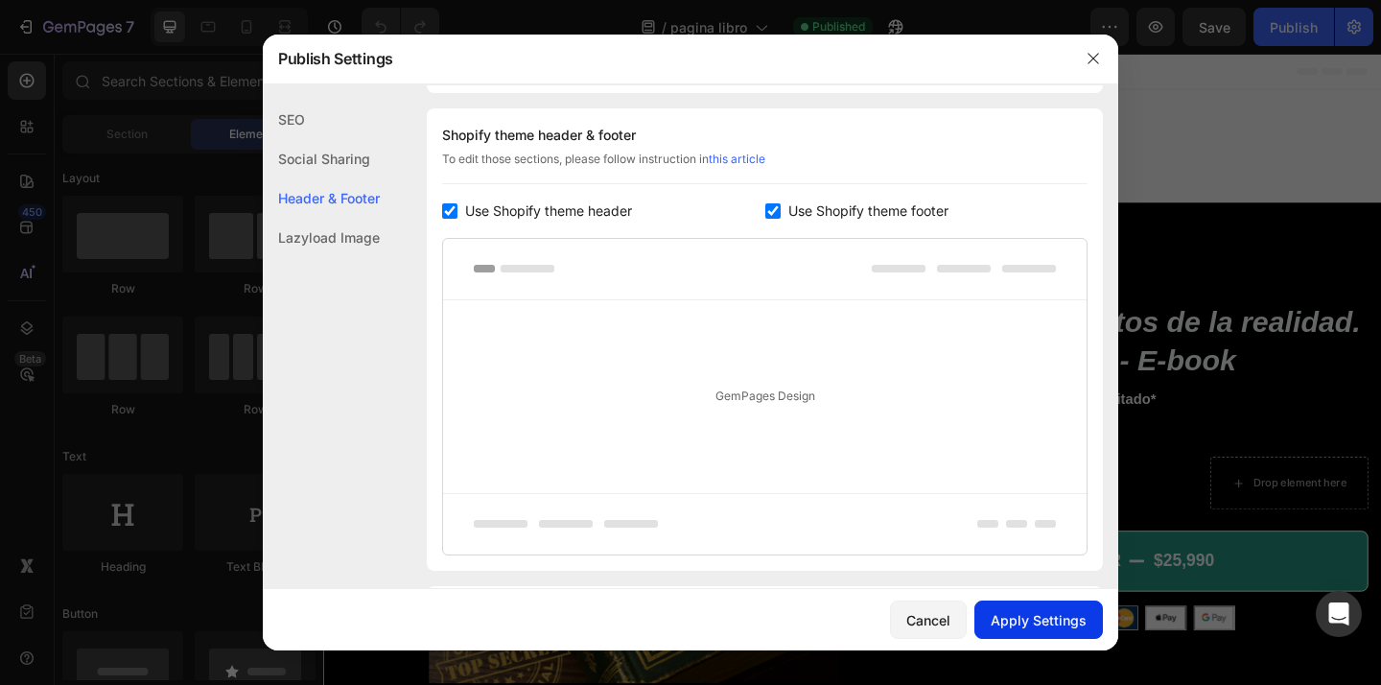
click at [1031, 606] on button "Apply Settings" at bounding box center [1038, 619] width 128 height 38
drag, startPoint x: 535, startPoint y: 206, endPoint x: 549, endPoint y: 206, distance: 14.4
click at [536, 206] on span "Use Shopify theme header" at bounding box center [548, 210] width 167 height 23
checkbox input "false"
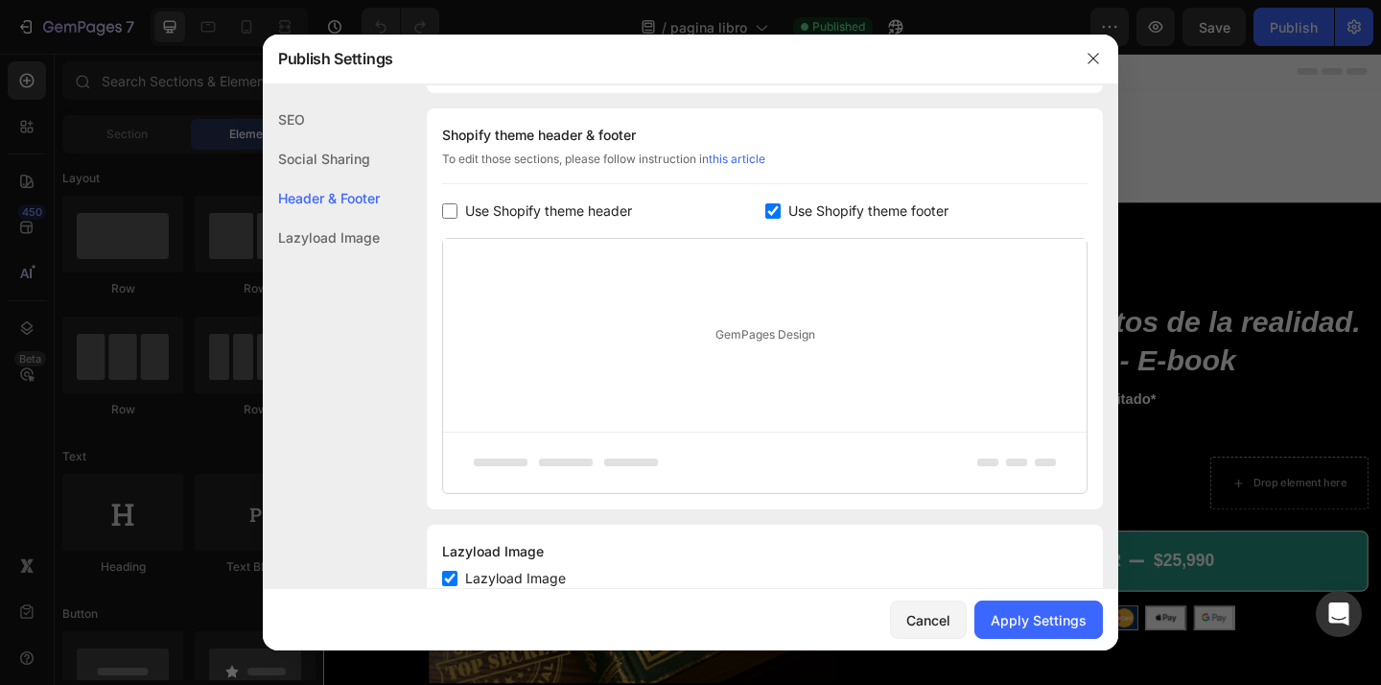
drag, startPoint x: 832, startPoint y: 215, endPoint x: 834, endPoint y: 202, distance: 12.6
click at [832, 215] on span "Use Shopify theme footer" at bounding box center [868, 210] width 160 height 23
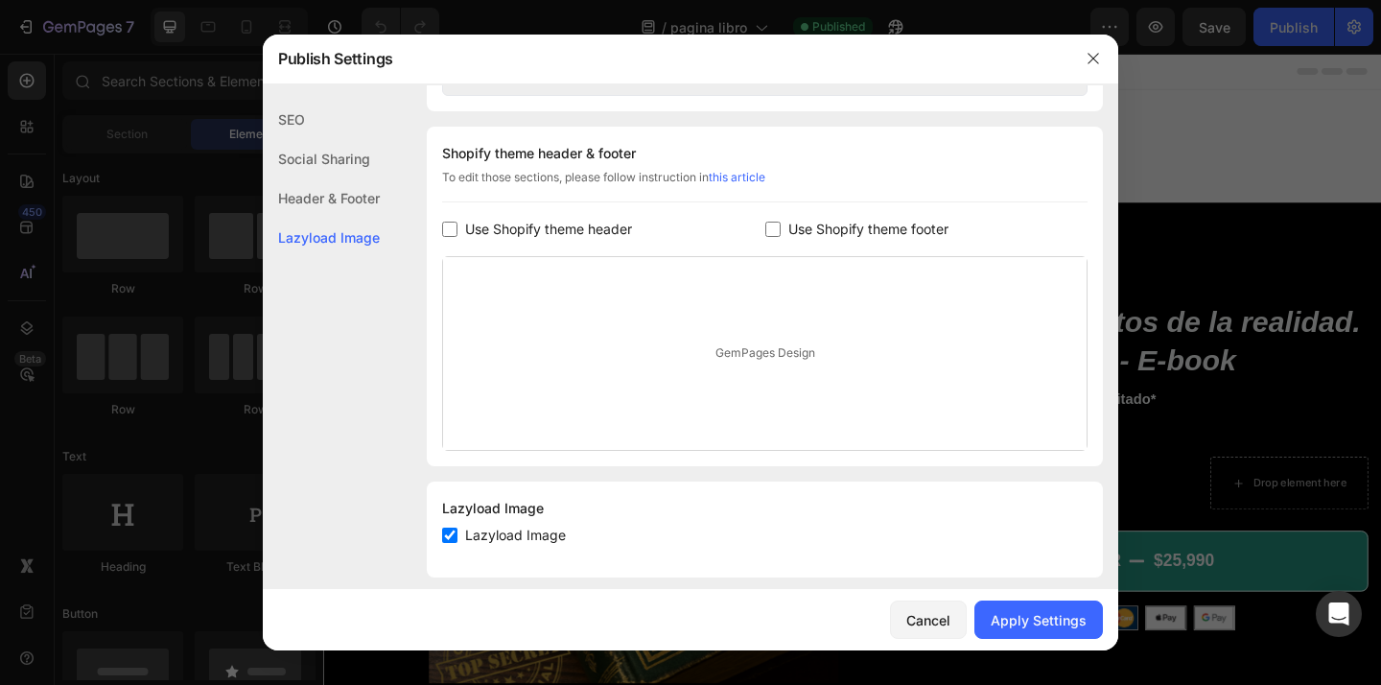
click at [911, 233] on span "Use Shopify theme footer" at bounding box center [868, 229] width 160 height 23
checkbox input "true"
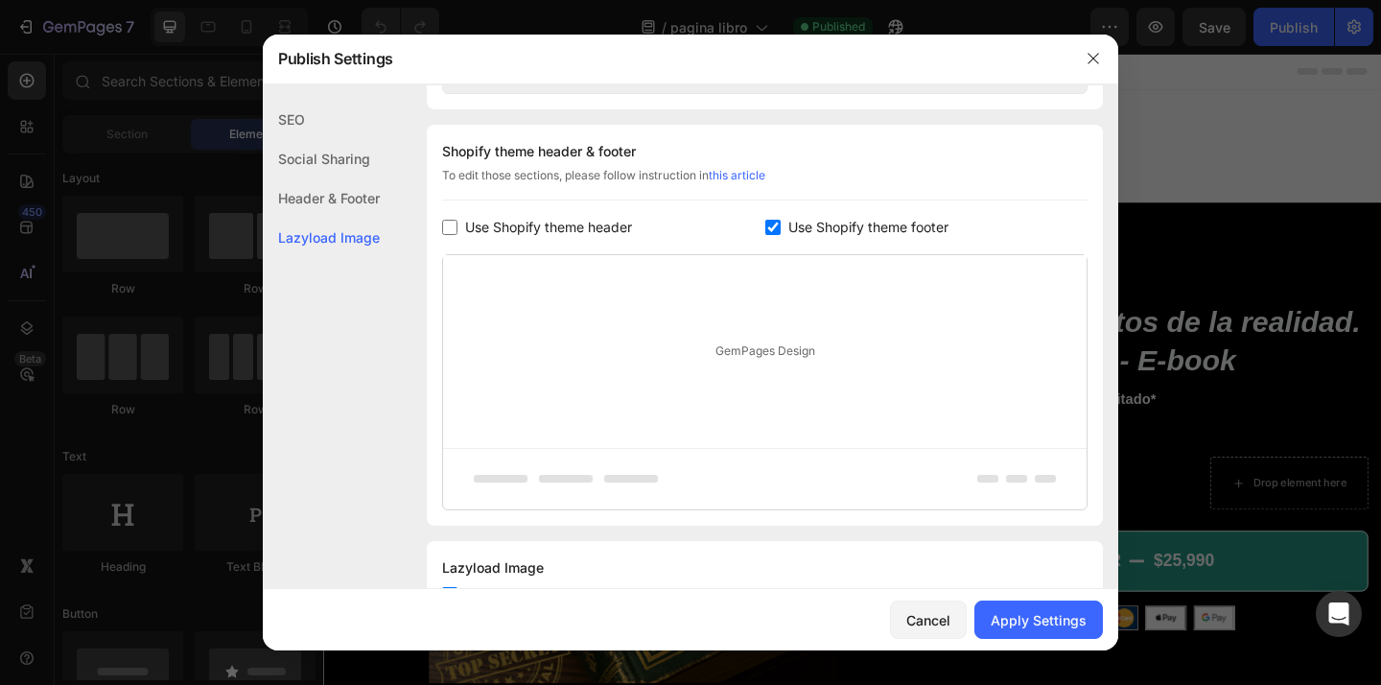
scroll to position [955, 0]
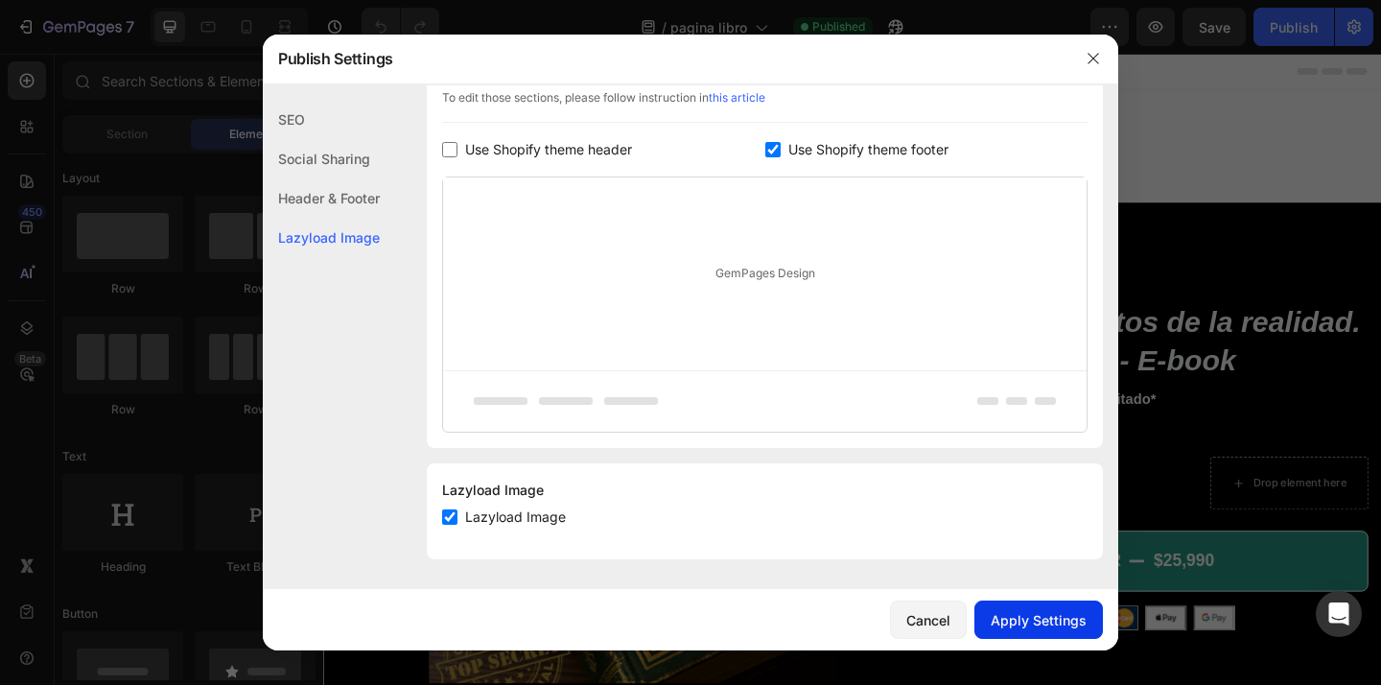
click at [1032, 625] on div "Apply Settings" at bounding box center [1038, 620] width 96 height 20
click at [1086, 53] on icon "button" at bounding box center [1092, 58] width 15 height 15
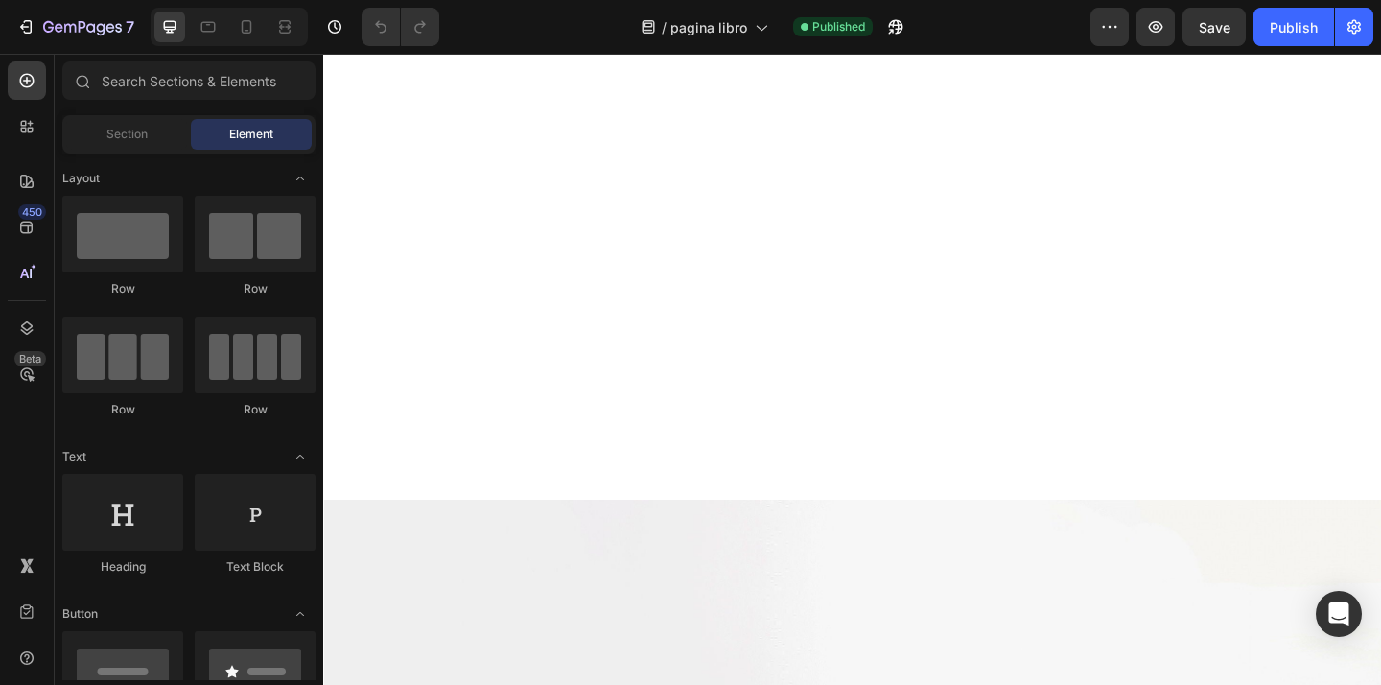
scroll to position [3244, 0]
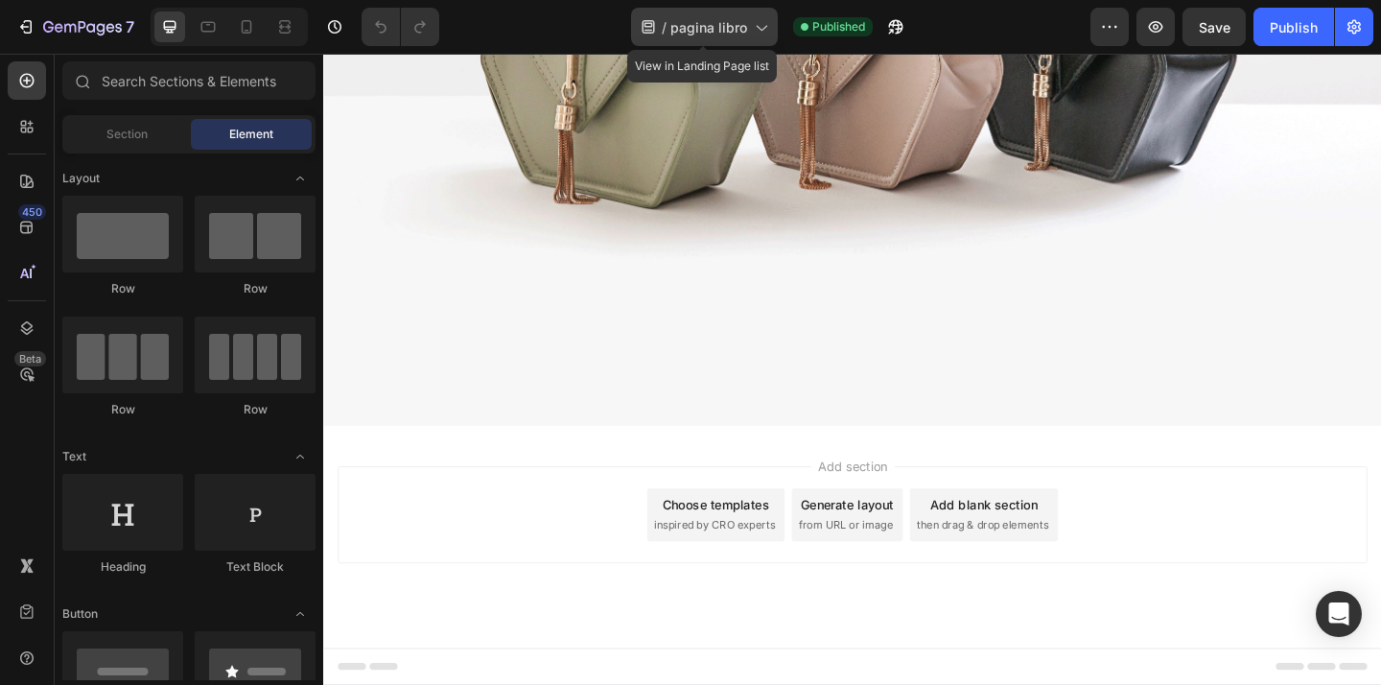
click at [705, 35] on span "pagina libro" at bounding box center [708, 27] width 77 height 20
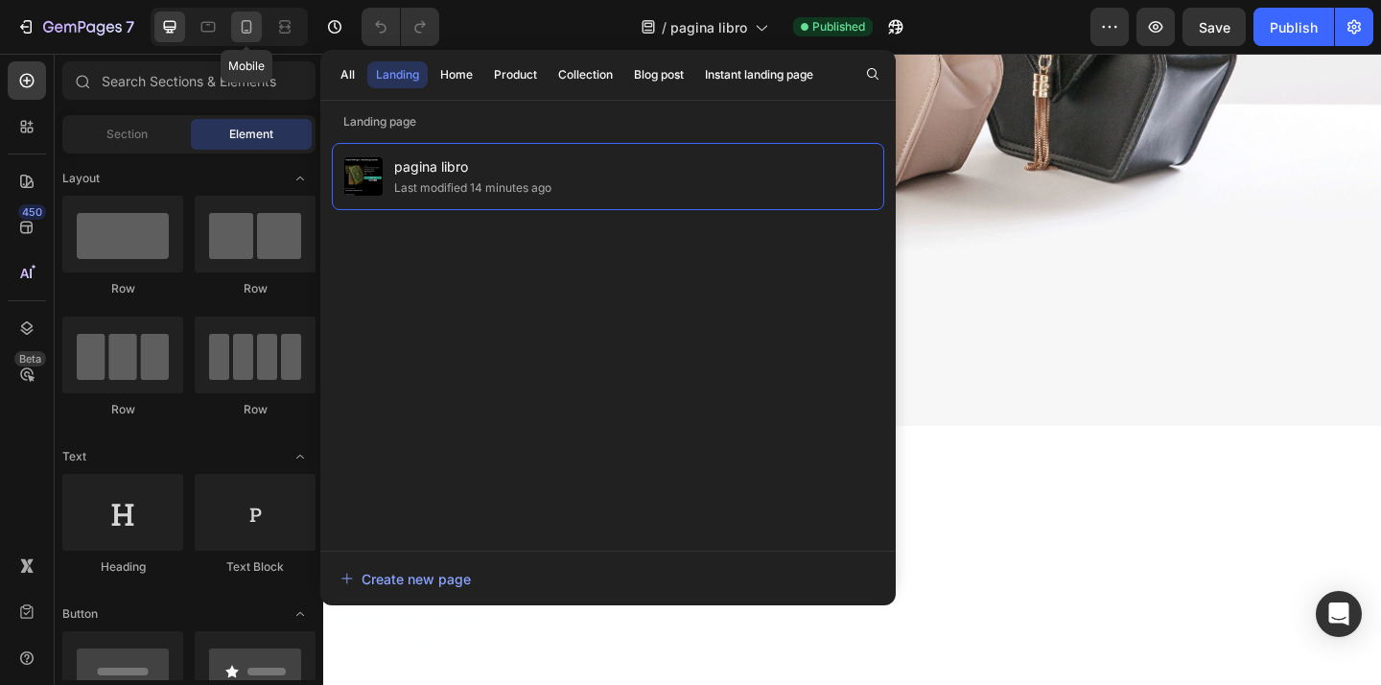
click at [250, 25] on icon at bounding box center [247, 26] width 11 height 13
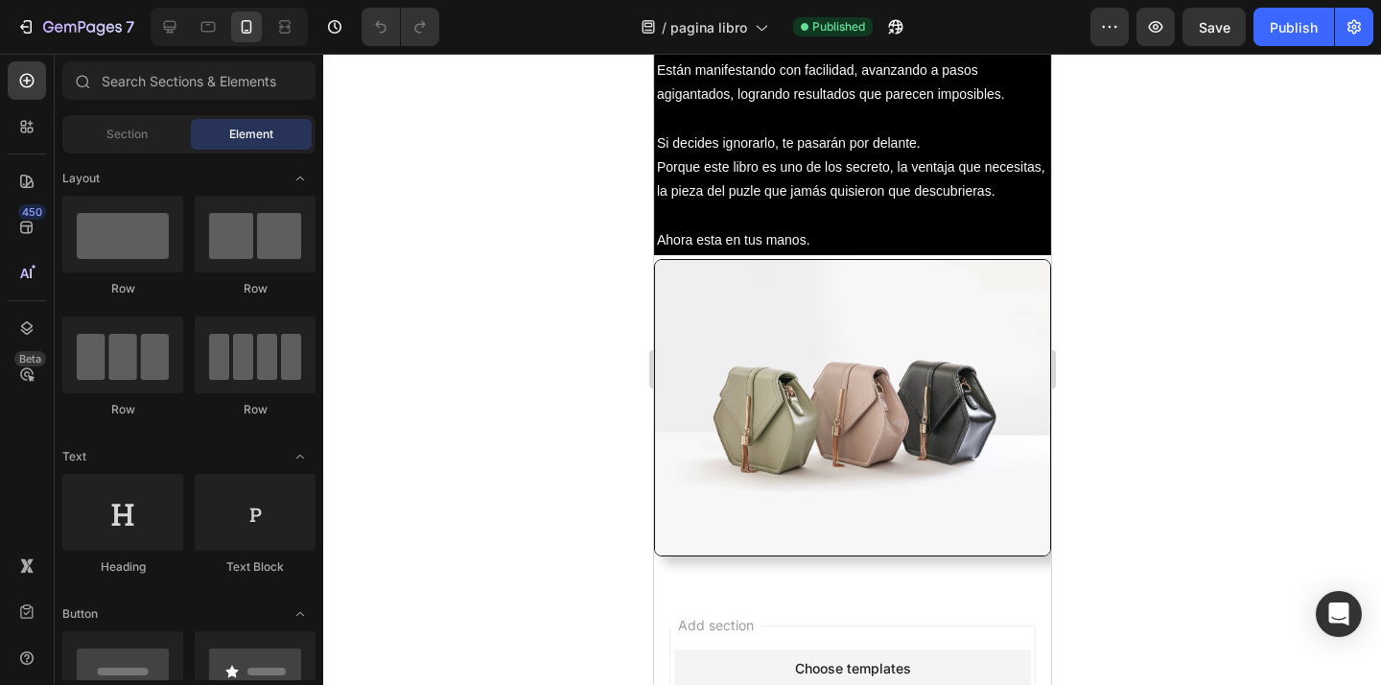
scroll to position [4332, 0]
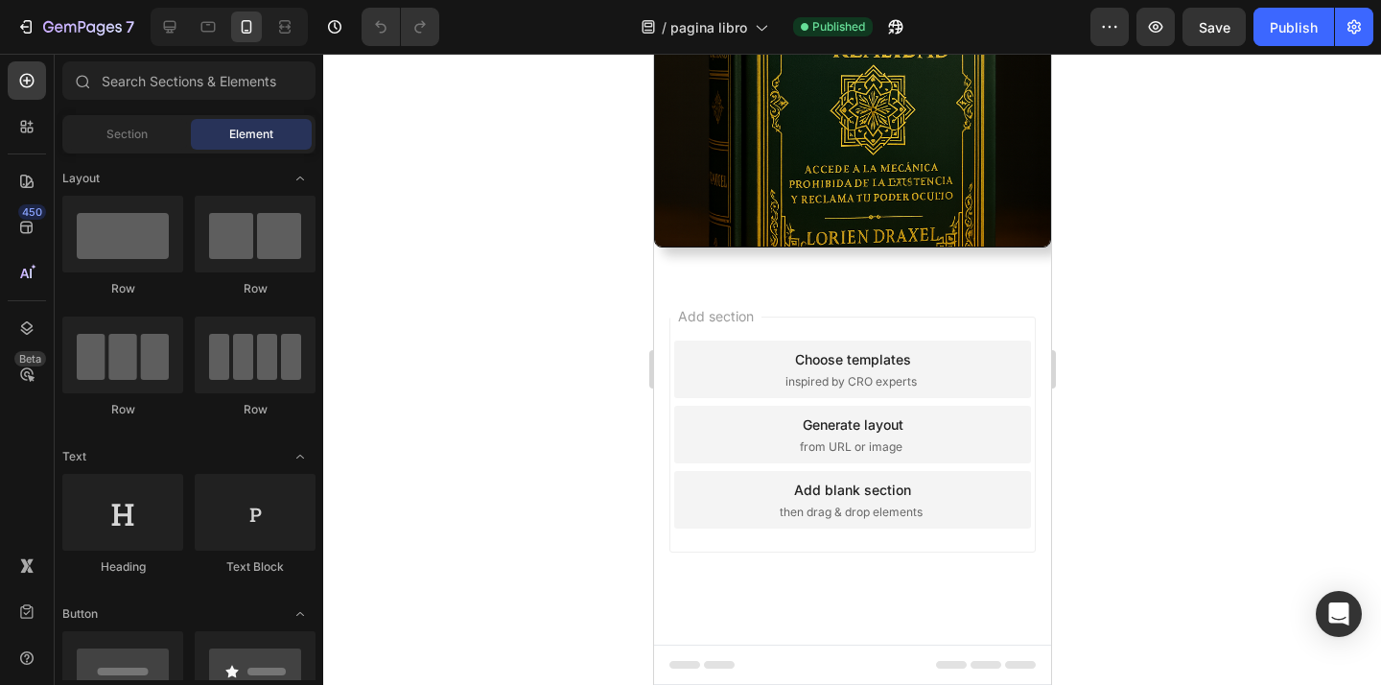
click at [693, 666] on div at bounding box center [690, 668] width 8 height 15
click at [715, 663] on span "Footer" at bounding box center [707, 664] width 36 height 19
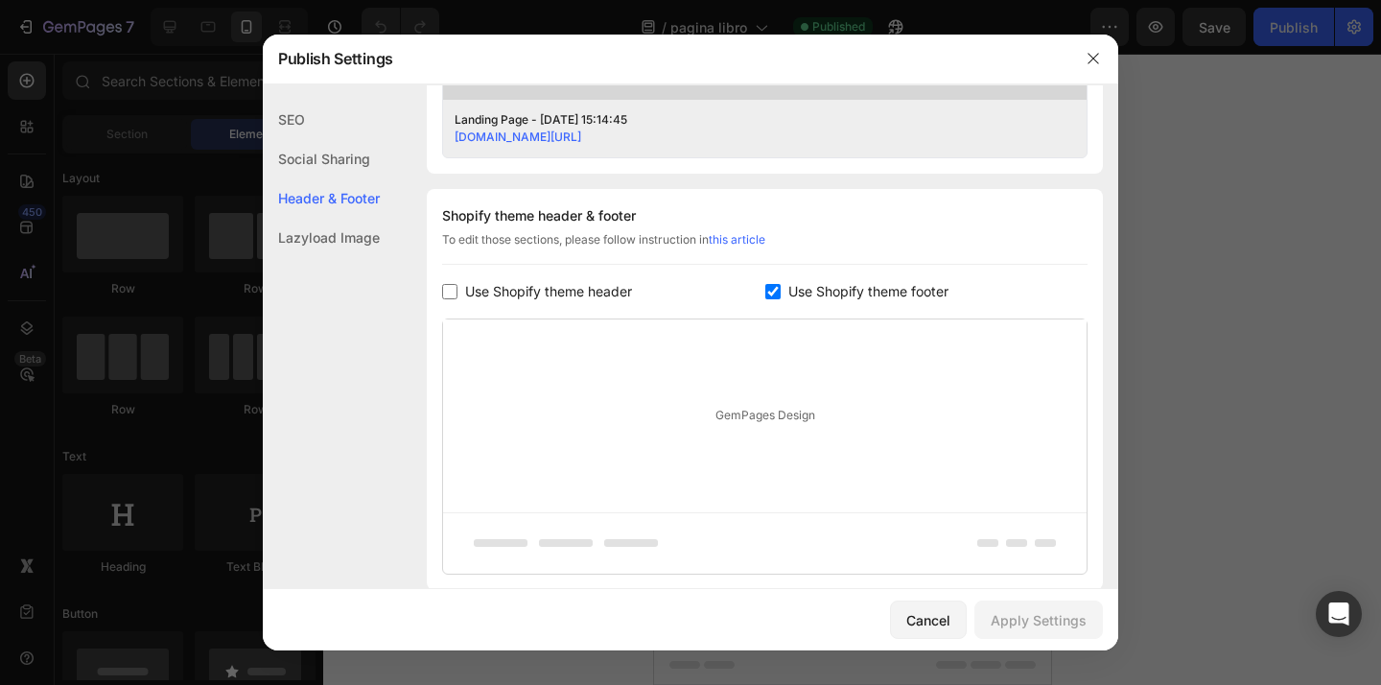
scroll to position [898, 0]
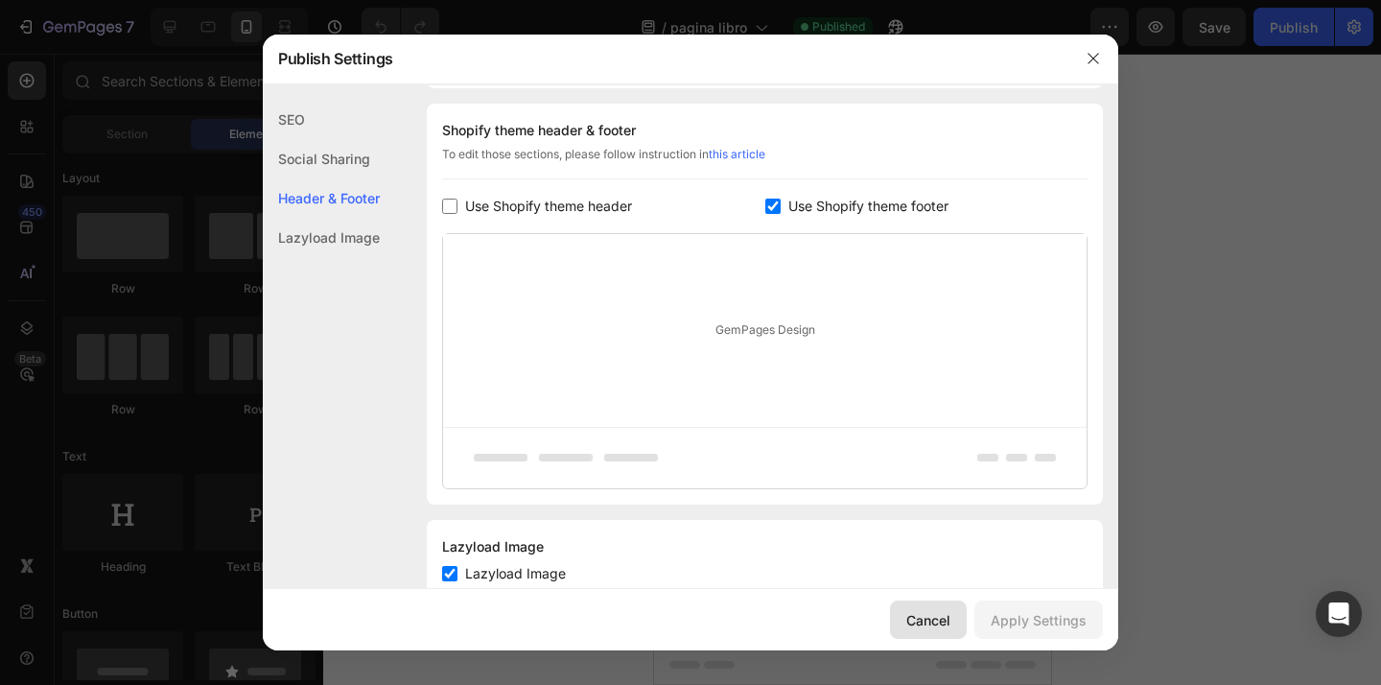
click at [928, 612] on div "Cancel" at bounding box center [928, 620] width 44 height 20
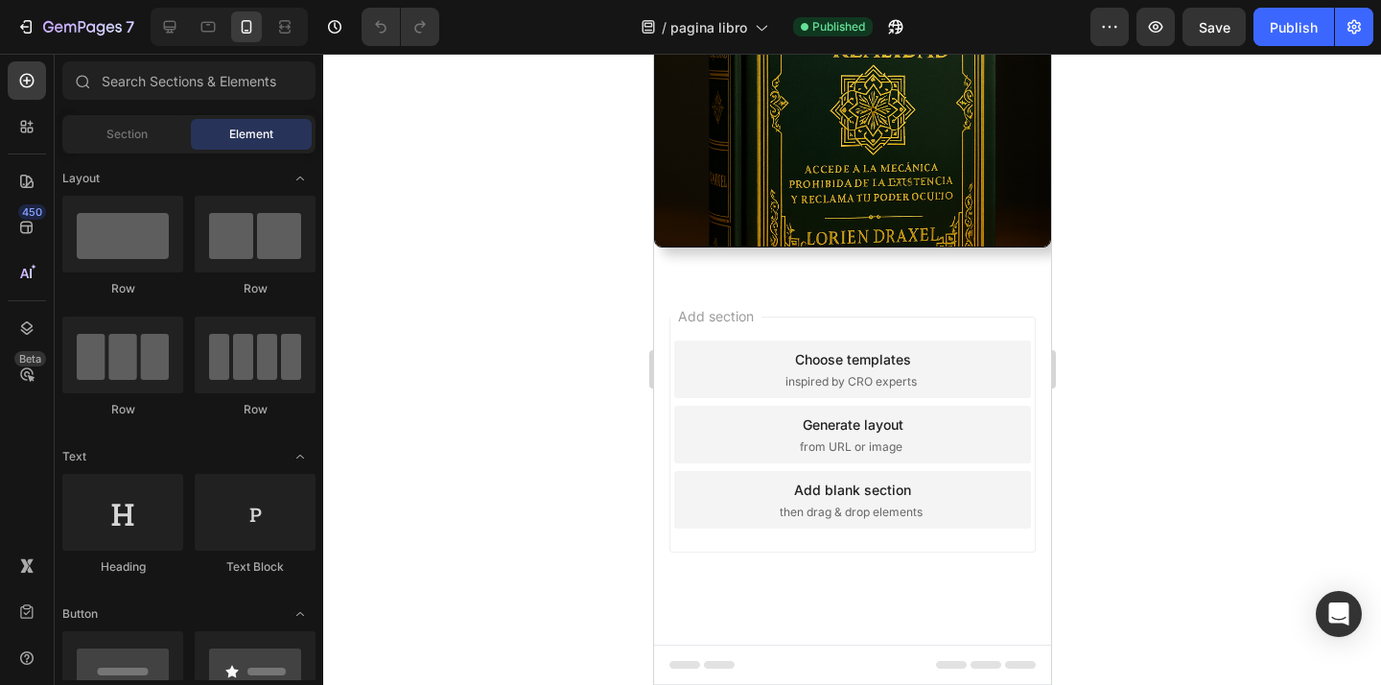
click at [689, 668] on div at bounding box center [690, 668] width 8 height 15
click at [704, 661] on span "Footer" at bounding box center [707, 664] width 36 height 19
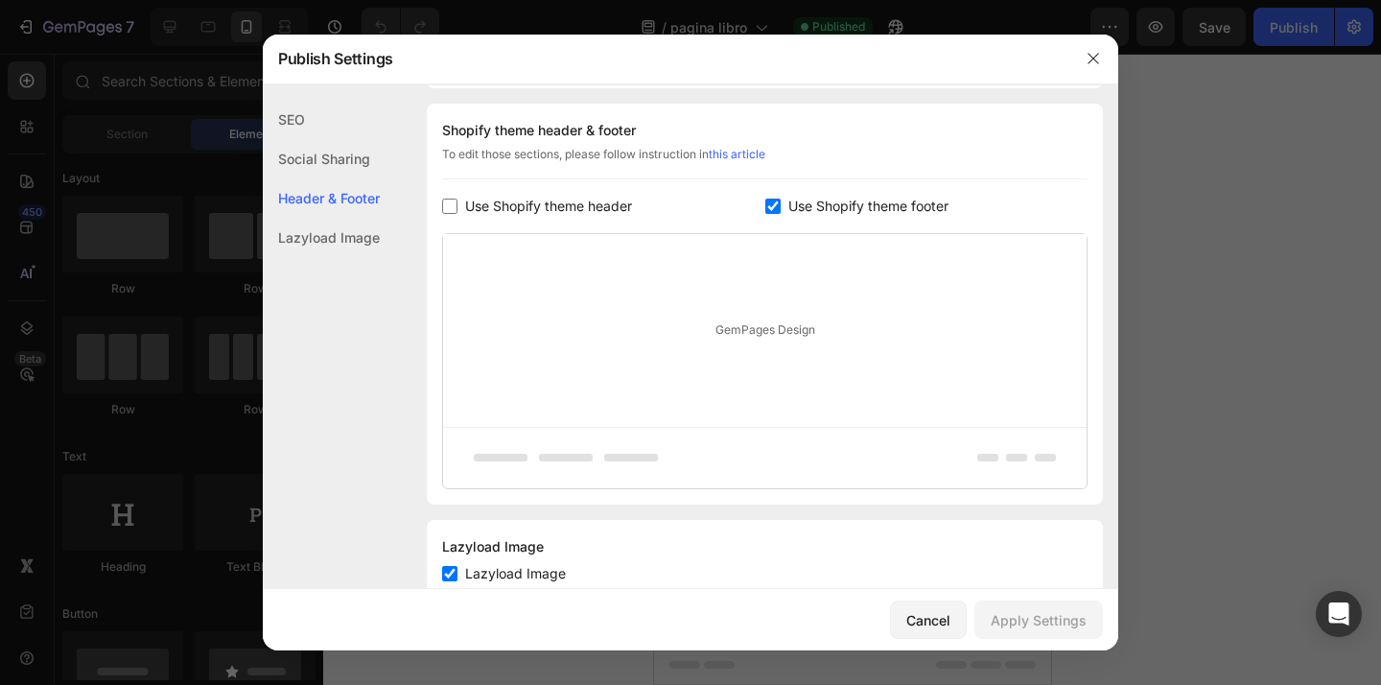
click at [872, 215] on span "Use Shopify theme footer" at bounding box center [868, 206] width 160 height 23
checkbox input "false"
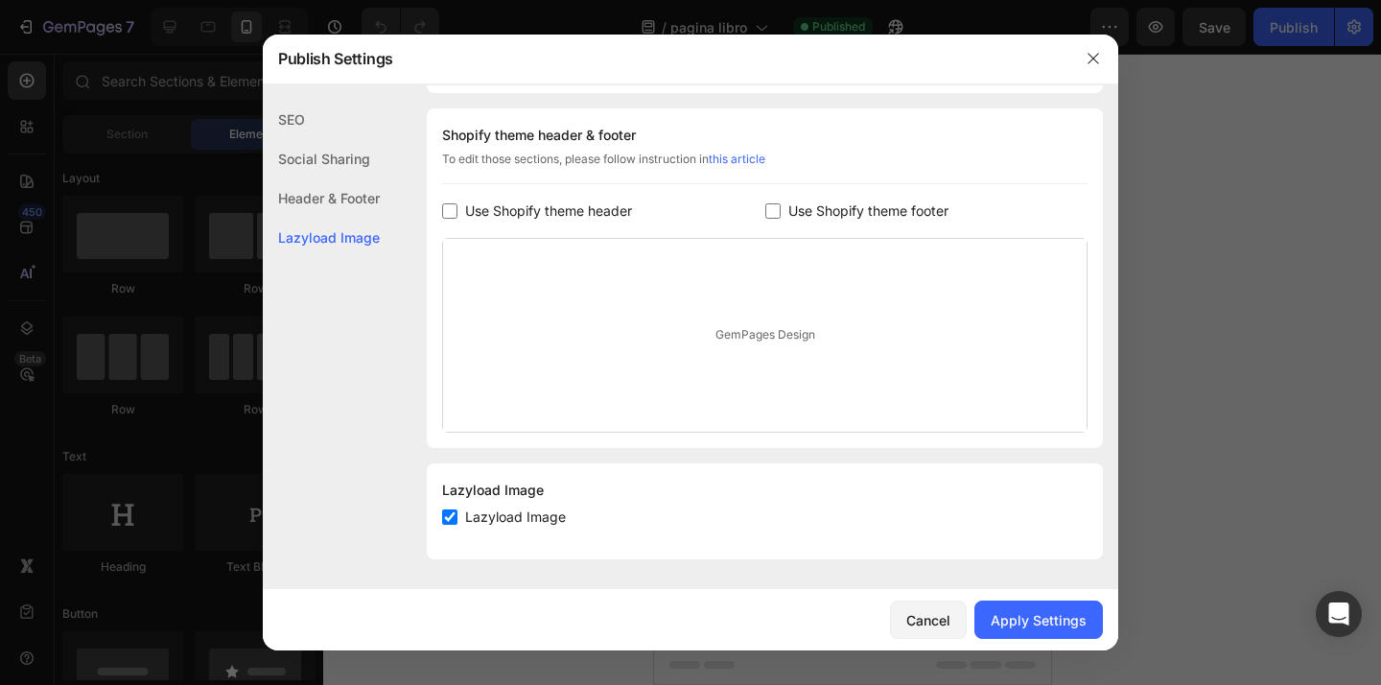
scroll to position [893, 0]
click at [1007, 602] on button "Apply Settings" at bounding box center [1038, 619] width 128 height 38
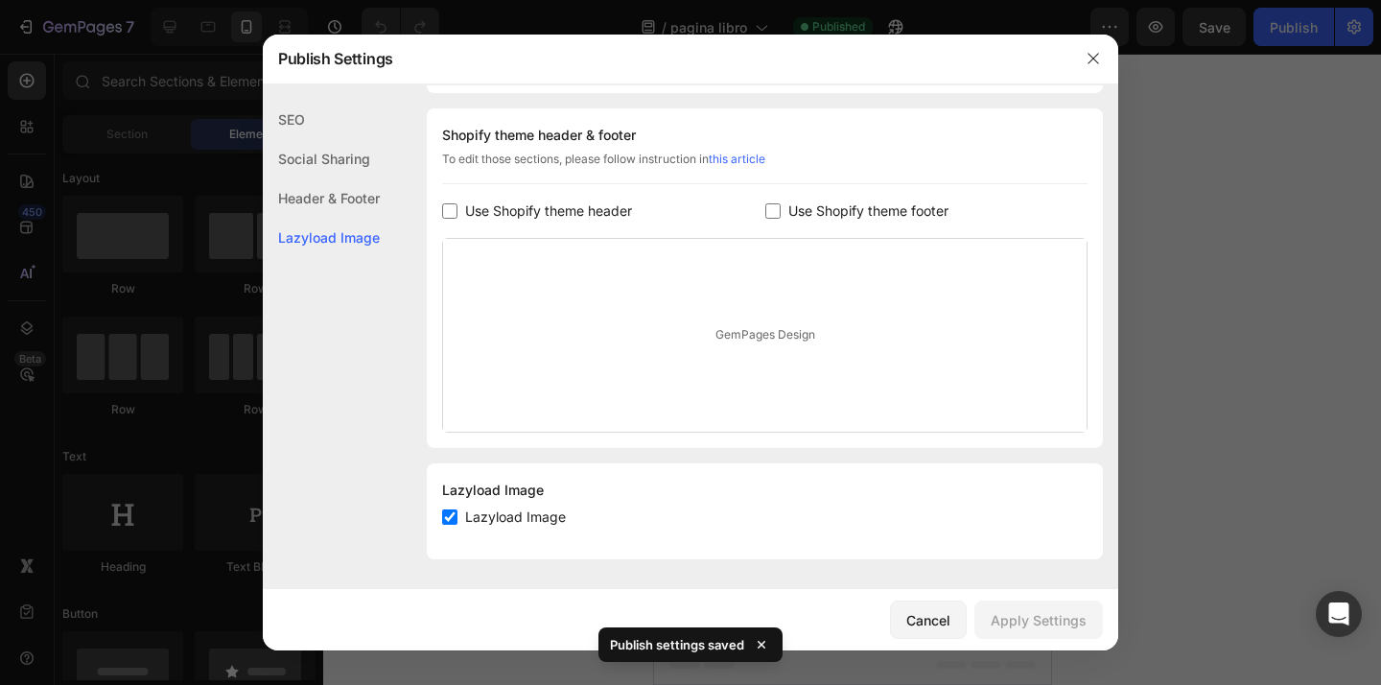
click at [1270, 390] on div at bounding box center [690, 342] width 1381 height 685
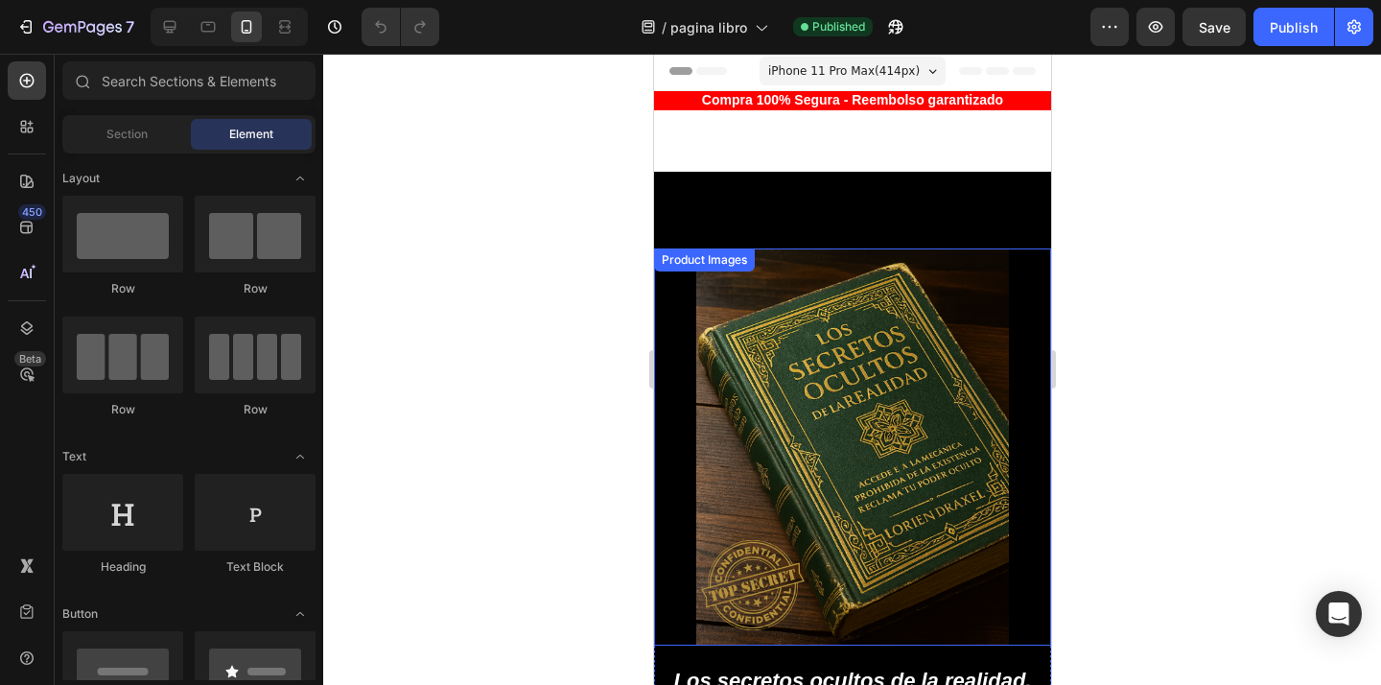
scroll to position [0, 0]
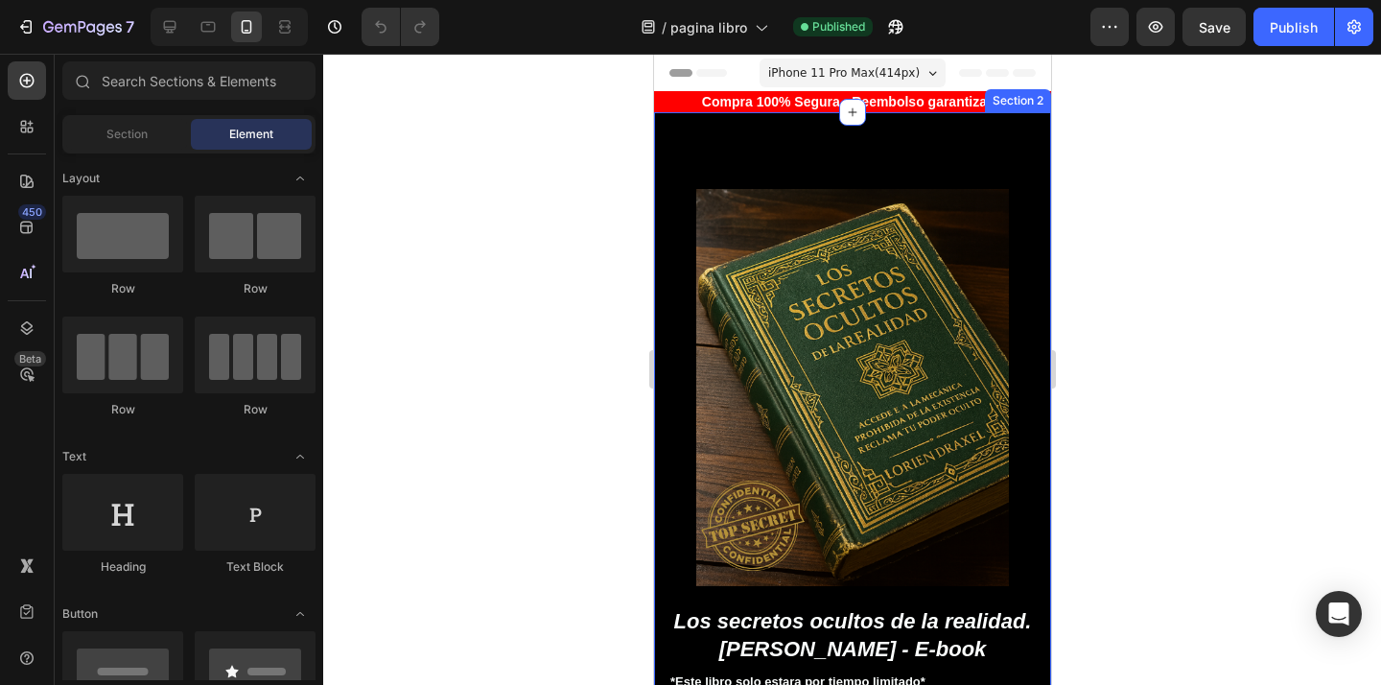
click at [1116, 191] on div at bounding box center [851, 369] width 1057 height 631
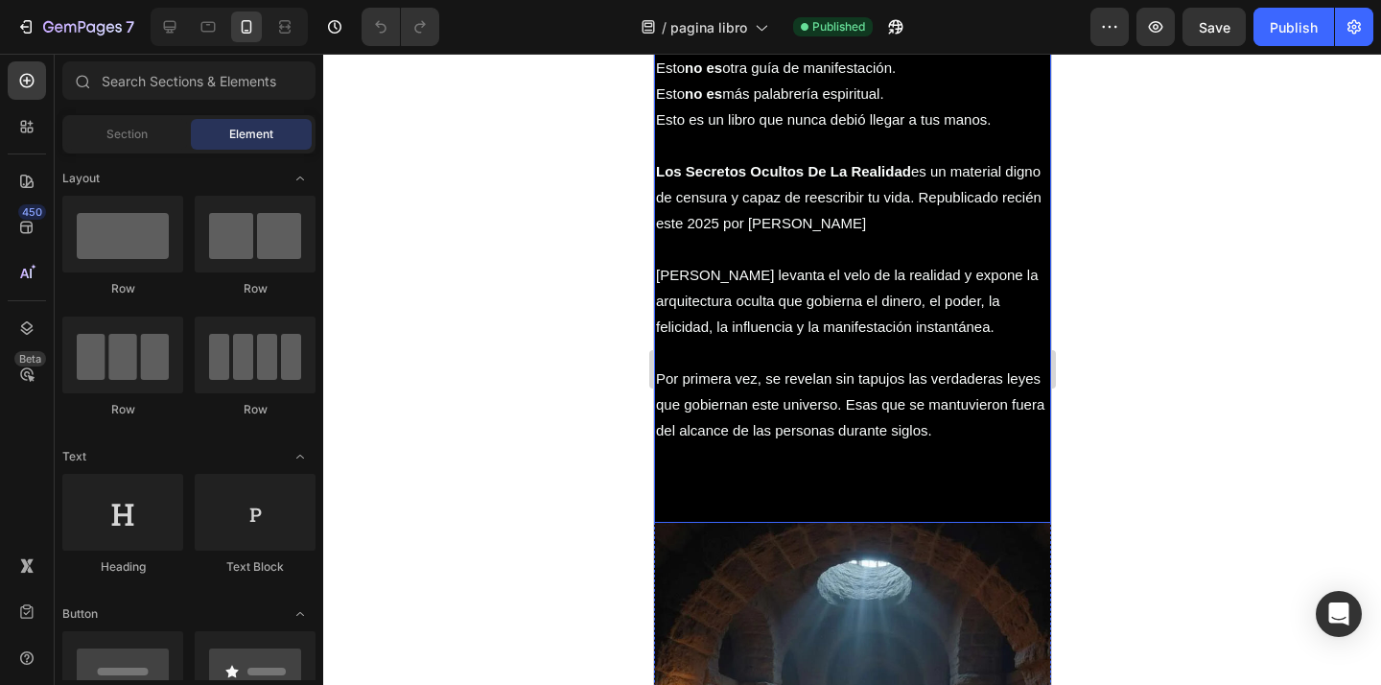
scroll to position [1009, 0]
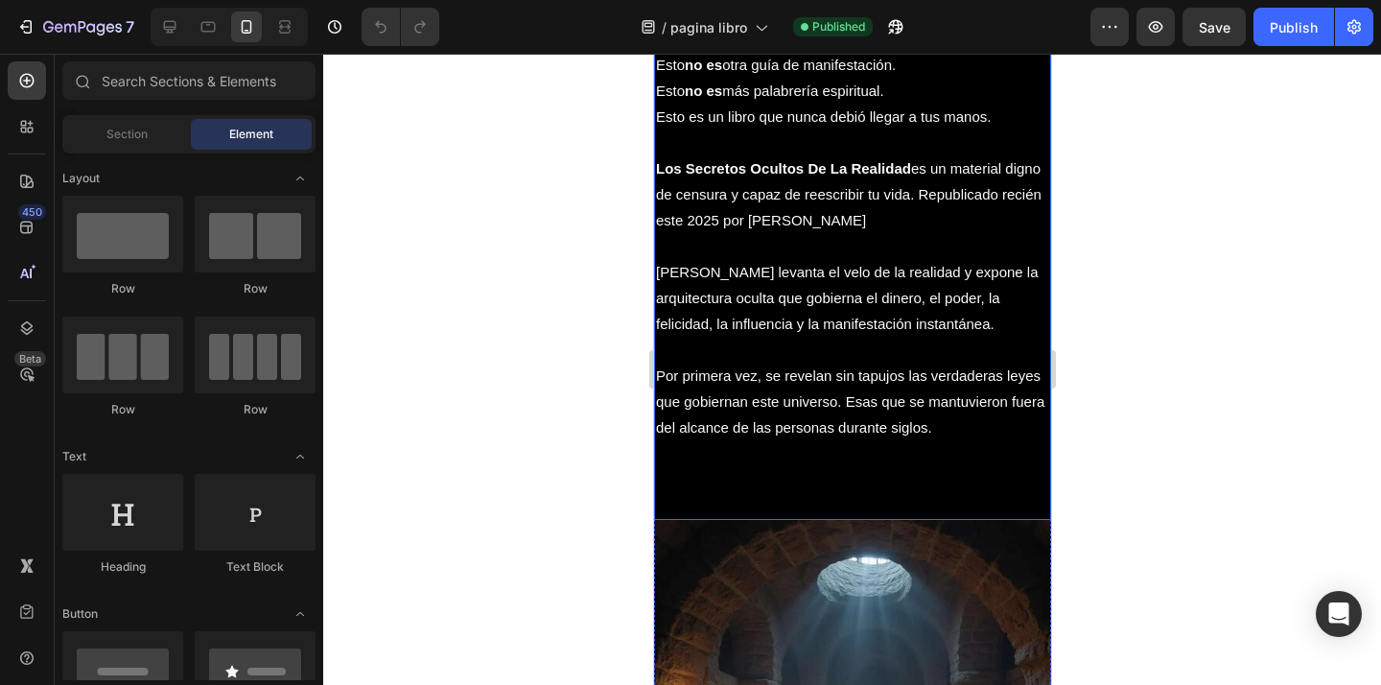
click at [838, 210] on p "Los Secretos Ocultos De La Realidad es un material digno de censura y capaz de …" at bounding box center [851, 194] width 393 height 78
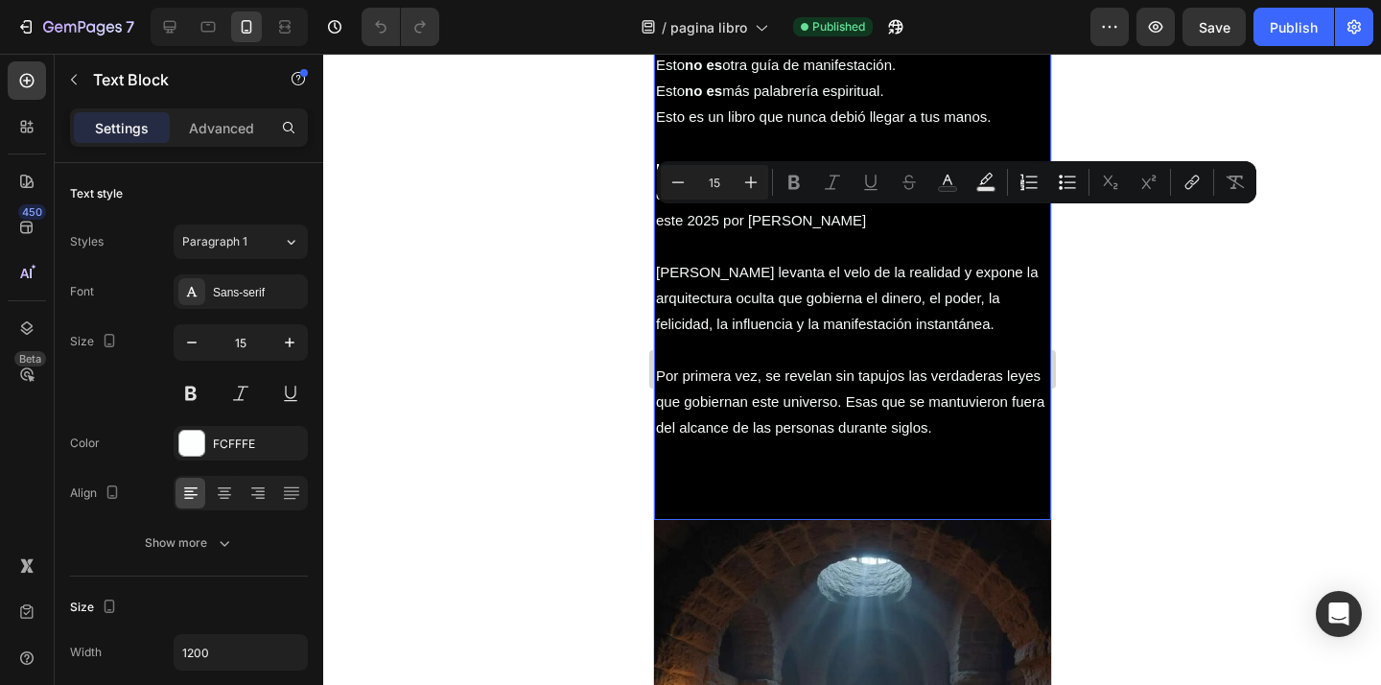
click at [827, 220] on p "Los Secretos Ocultos De La Realidad es un material digno de censura y capaz de …" at bounding box center [851, 194] width 393 height 78
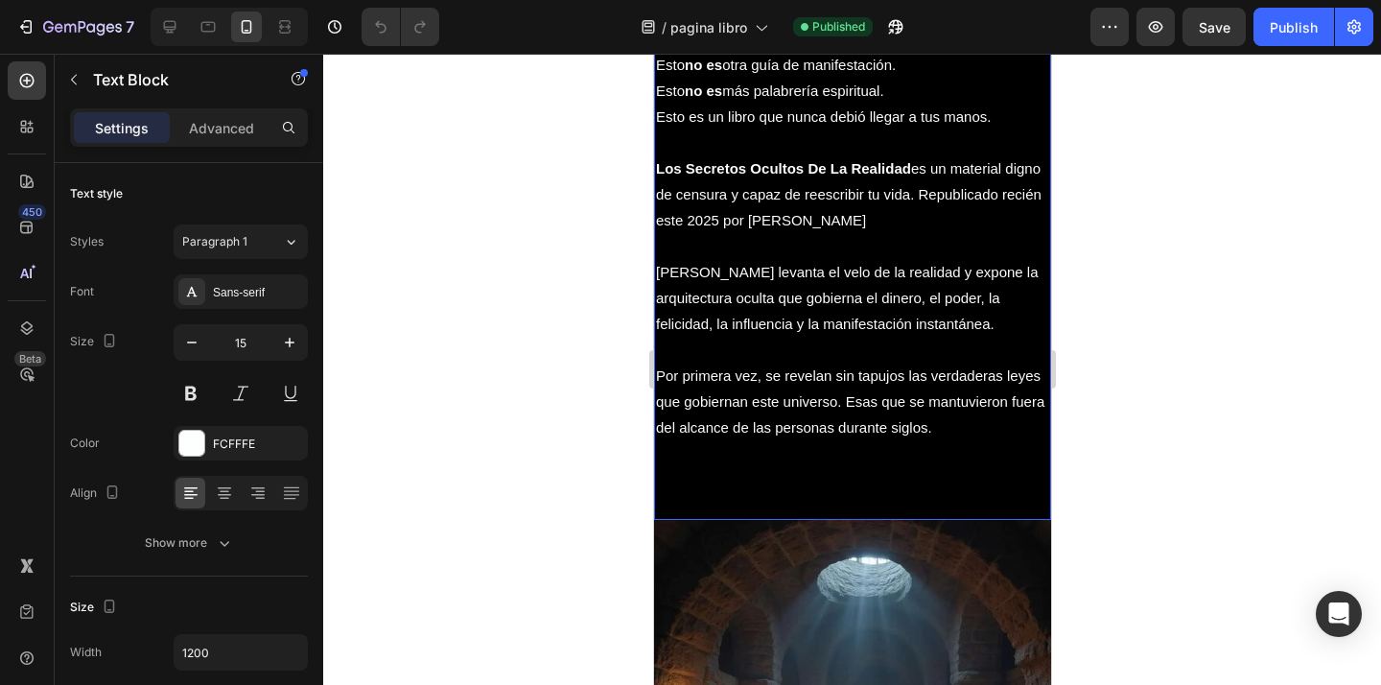
click at [843, 222] on p "Los Secretos Ocultos De La Realidad es un material digno de censura y capaz de …" at bounding box center [851, 194] width 393 height 78
click at [872, 319] on p "[PERSON_NAME] levanta el velo de la realidad y expone la arquitectura oculta qu…" at bounding box center [851, 298] width 393 height 78
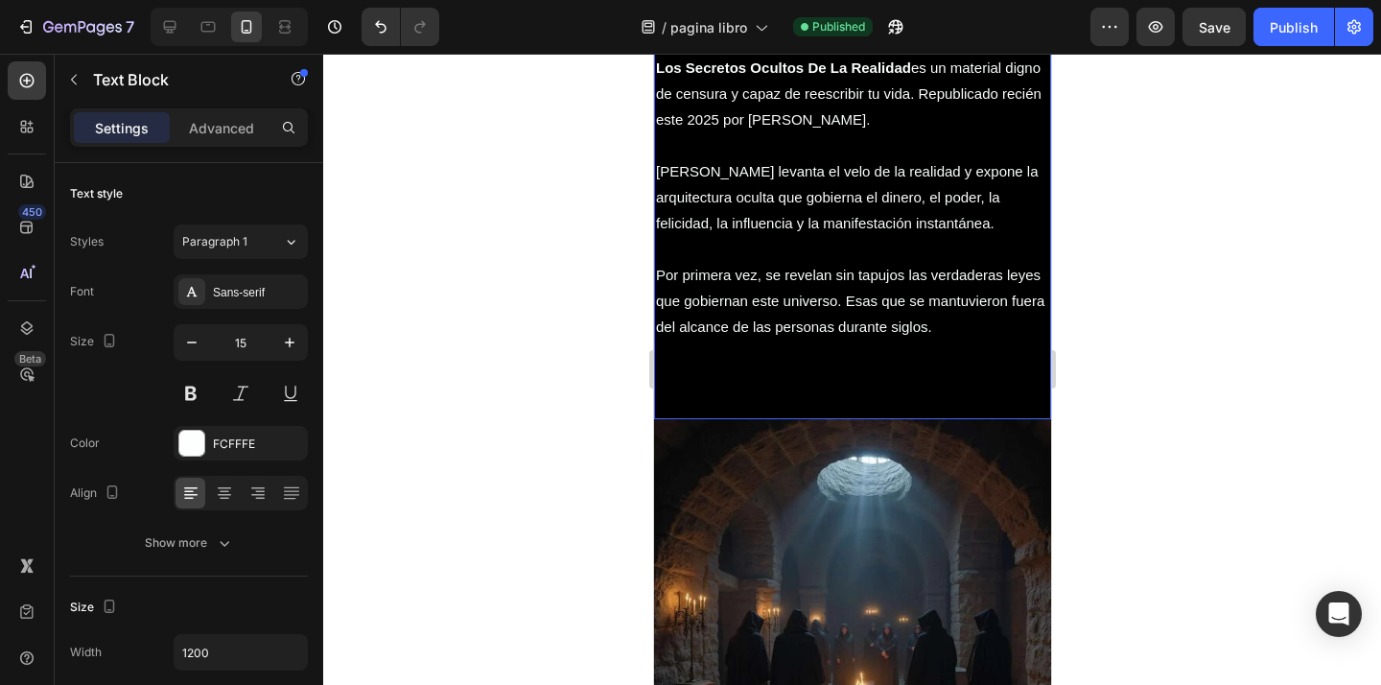
scroll to position [1112, 0]
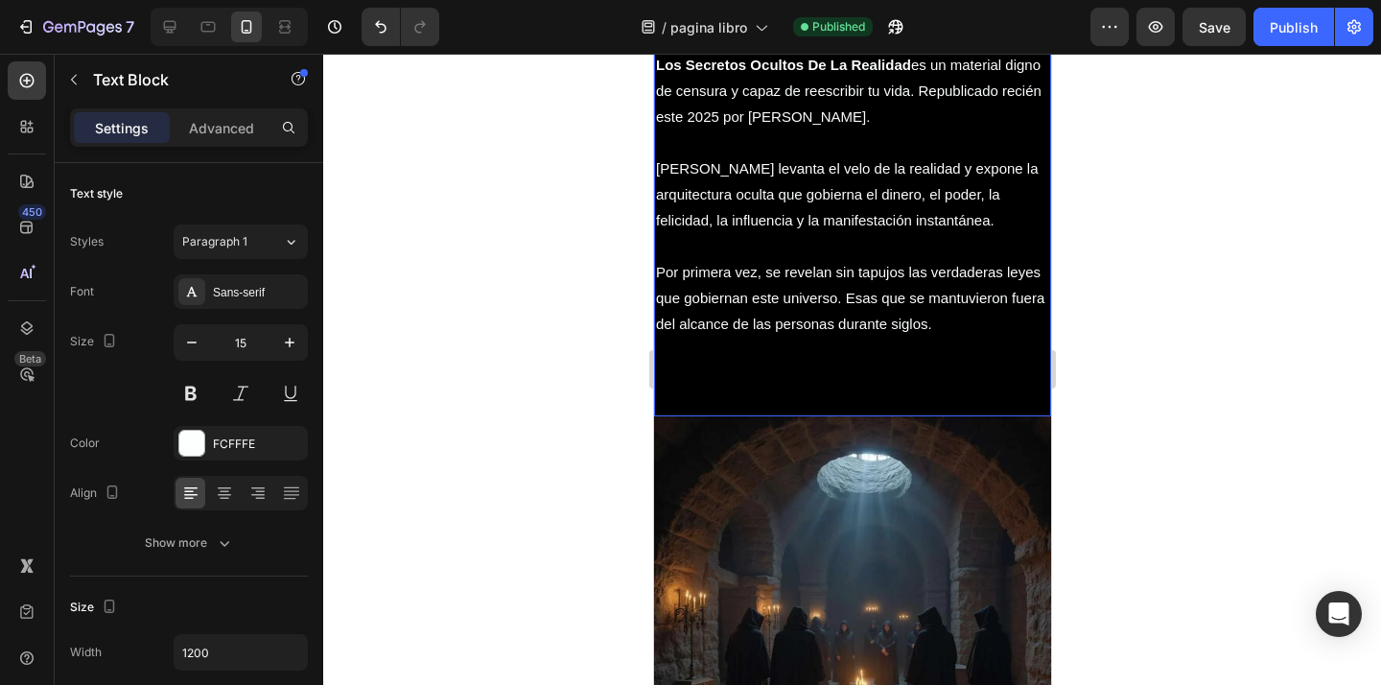
click at [966, 226] on p "[PERSON_NAME] levanta el velo de la realidad y expone la arquitectura oculta qu…" at bounding box center [851, 194] width 393 height 78
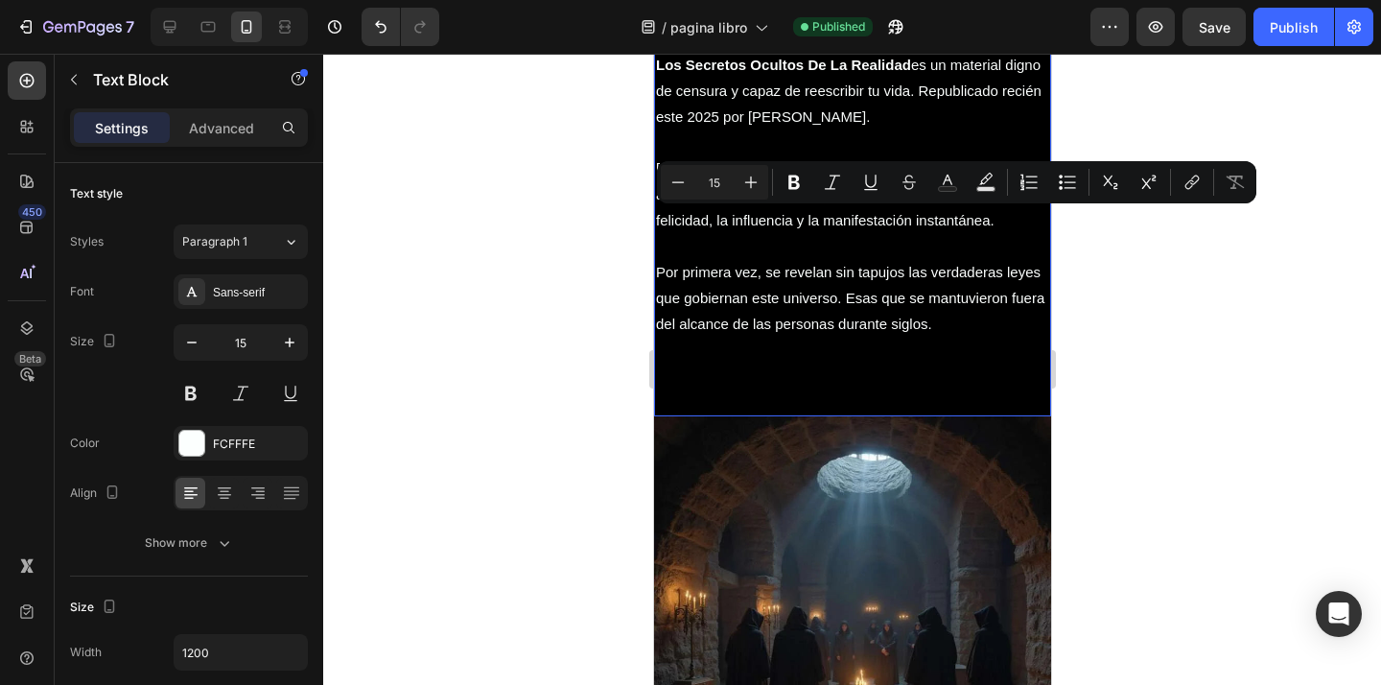
click at [955, 252] on p "Rich Text Editor. Editing area: main" at bounding box center [851, 246] width 393 height 26
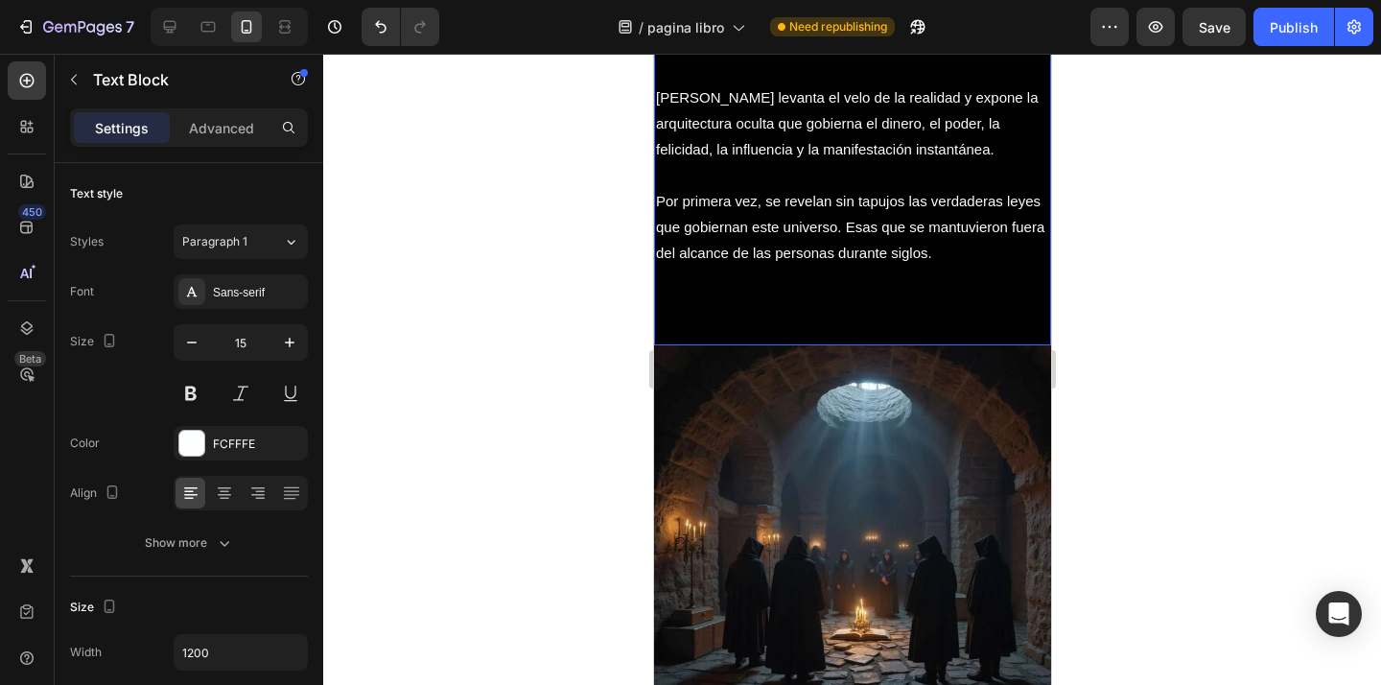
scroll to position [1176, 0]
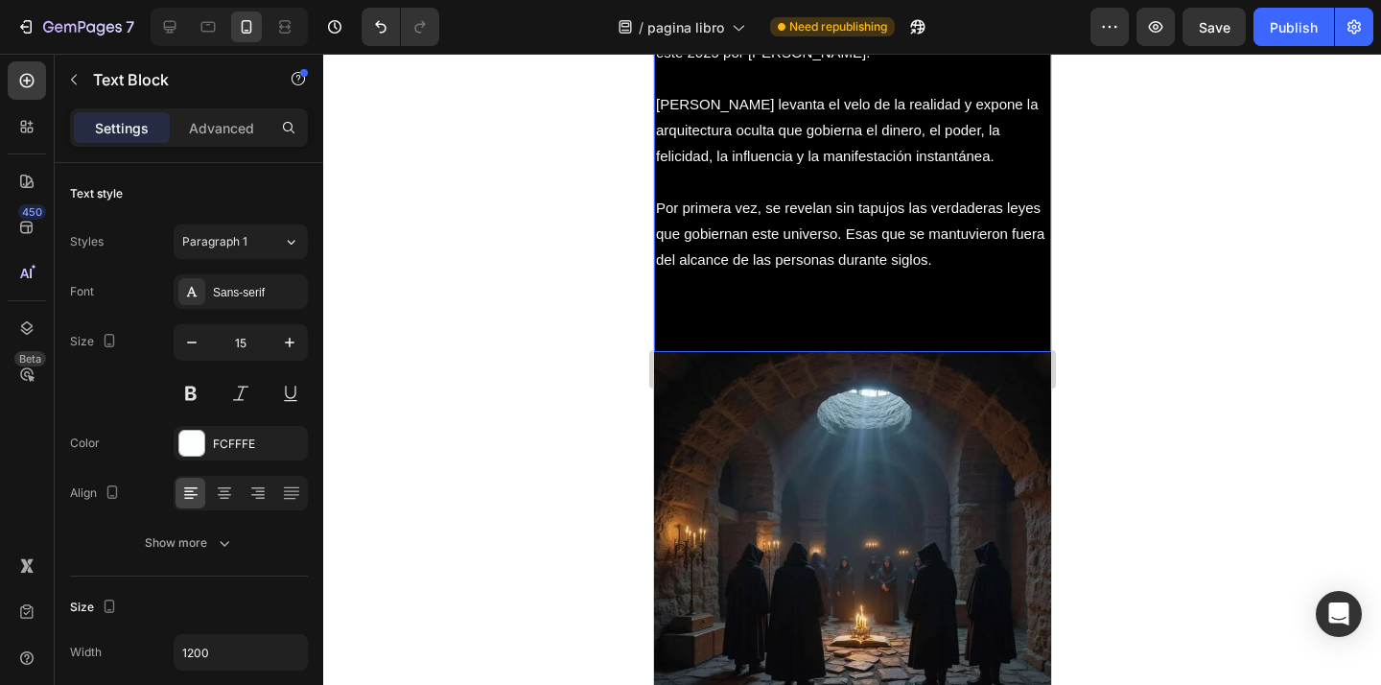
click at [943, 265] on p "Por primera vez, se revelan sin tapujos las verdaderas leyes que gobiernan este…" at bounding box center [851, 234] width 393 height 78
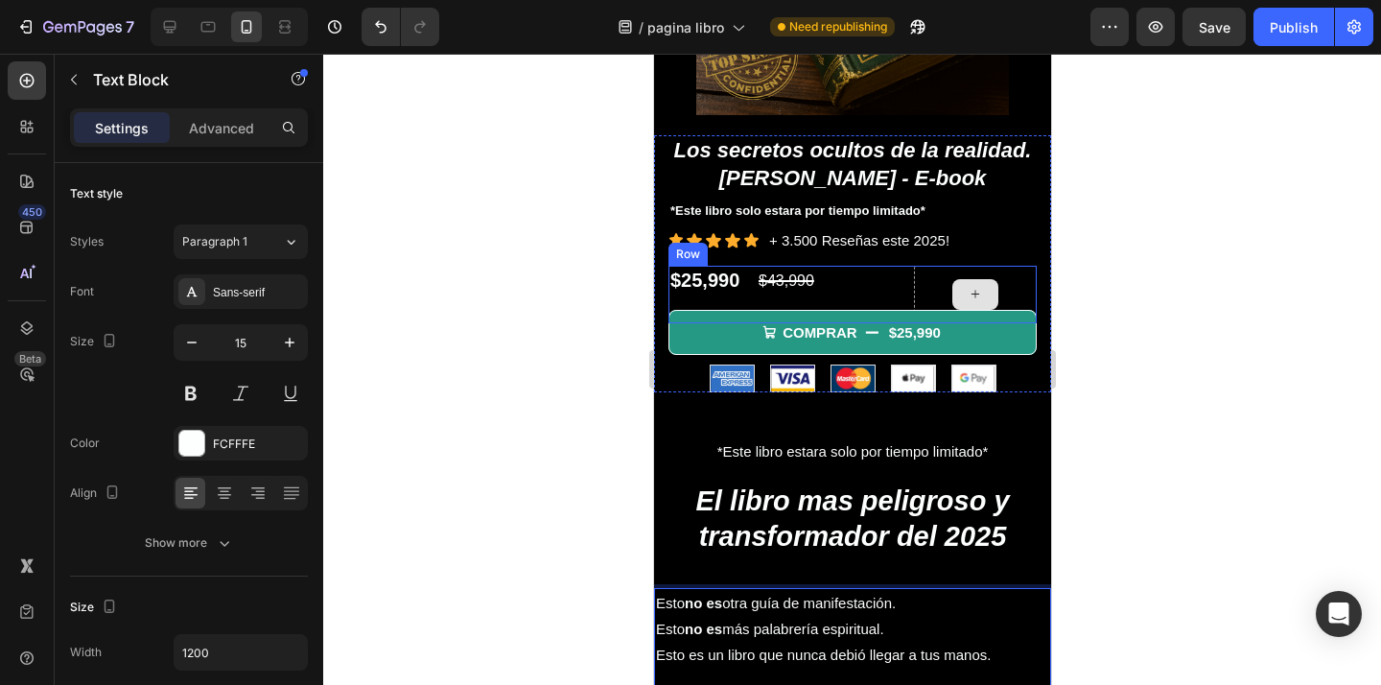
scroll to position [520, 0]
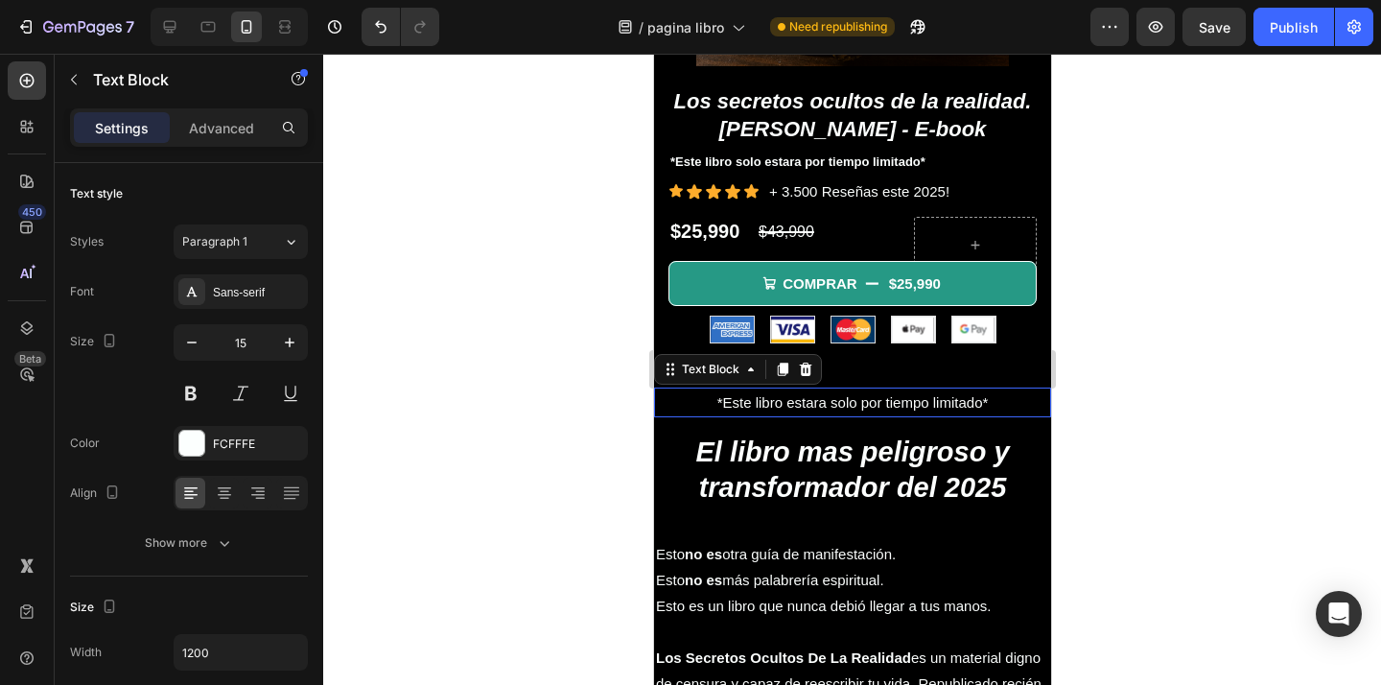
click at [875, 406] on p "*Este libro estara solo por tiempo limitado*" at bounding box center [851, 402] width 393 height 26
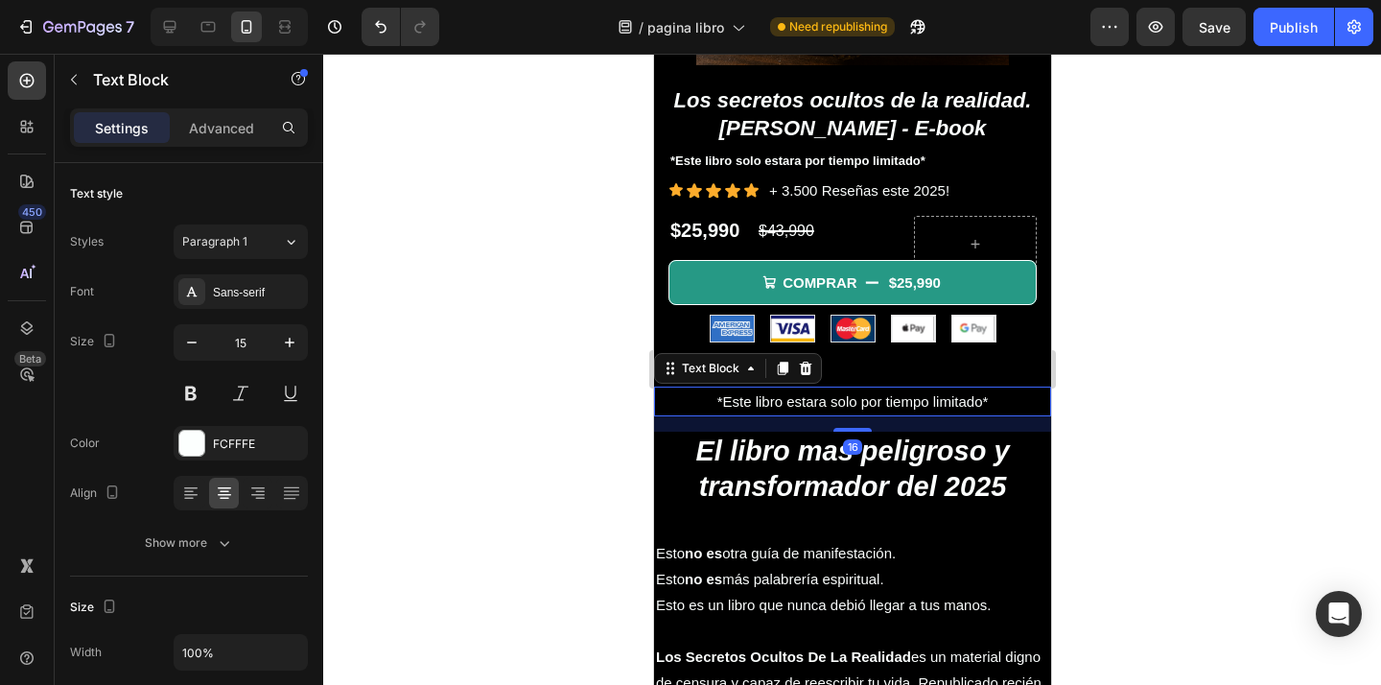
scroll to position [522, 0]
click at [250, 144] on div "Settings Advanced" at bounding box center [189, 127] width 238 height 38
click at [223, 124] on p "Advanced" at bounding box center [221, 128] width 65 height 20
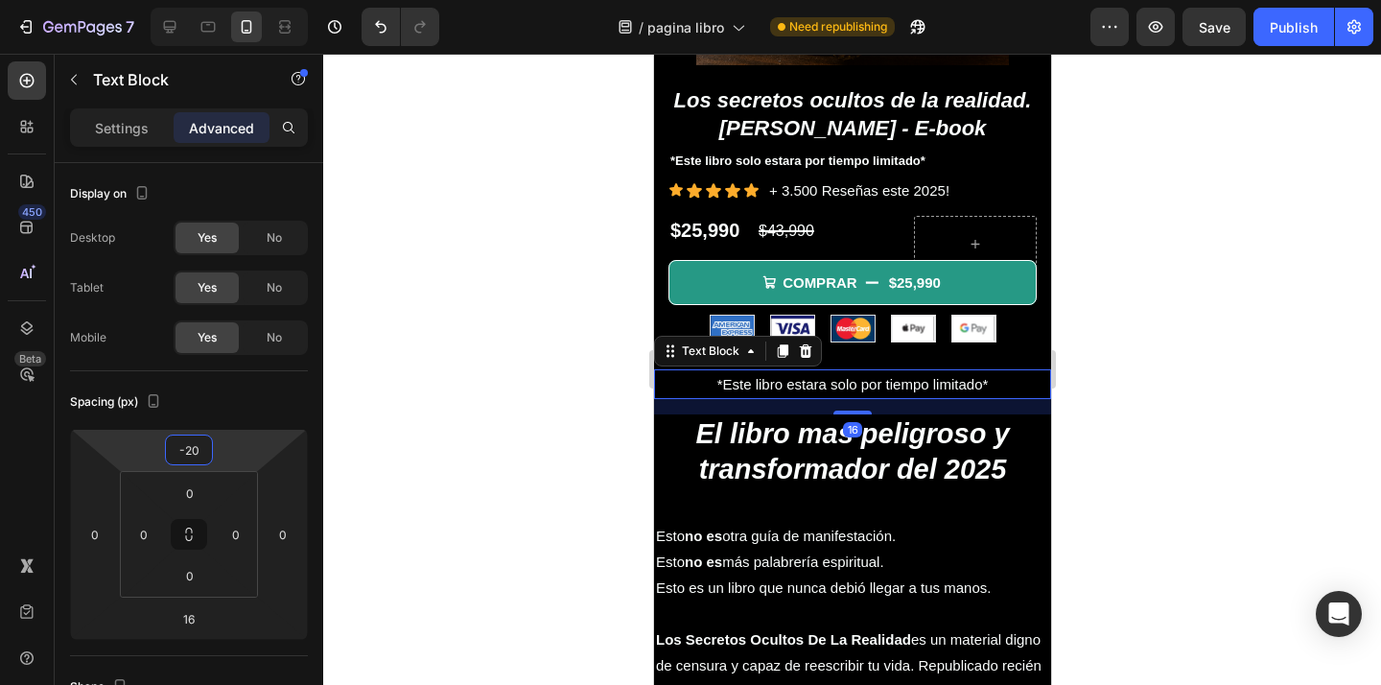
scroll to position [522, 0]
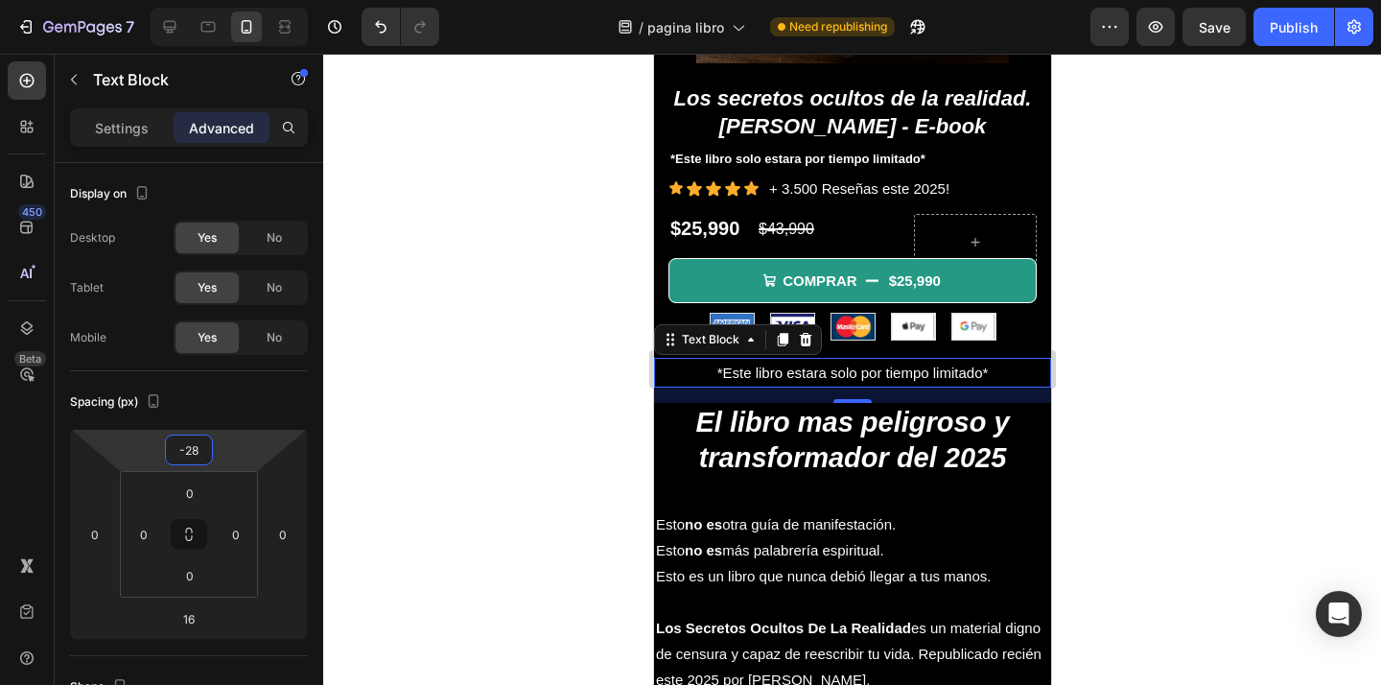
type input "-30"
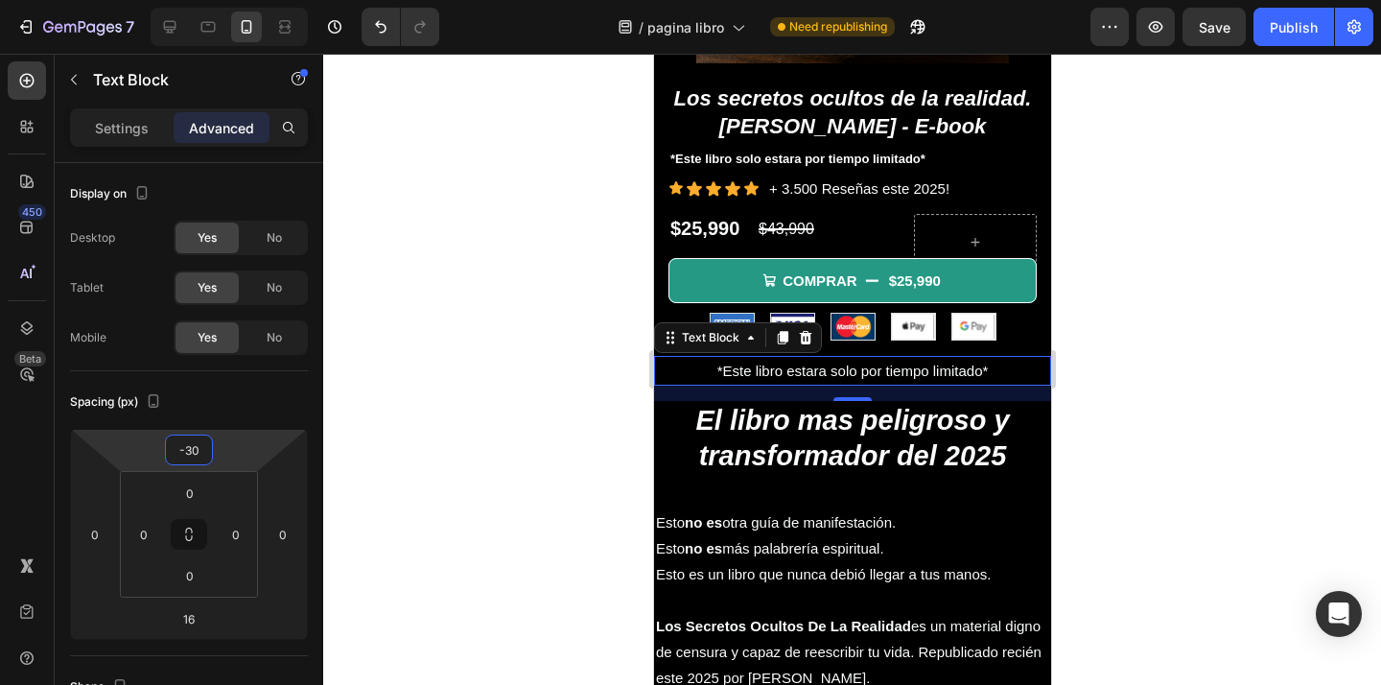
drag, startPoint x: 227, startPoint y: 457, endPoint x: 398, endPoint y: 453, distance: 170.7
click at [231, 0] on html "7 / pagina libro Need republishing Preview Save Publish 450 Beta Sections(18) E…" at bounding box center [690, 0] width 1381 height 0
click at [574, 445] on div at bounding box center [851, 369] width 1057 height 631
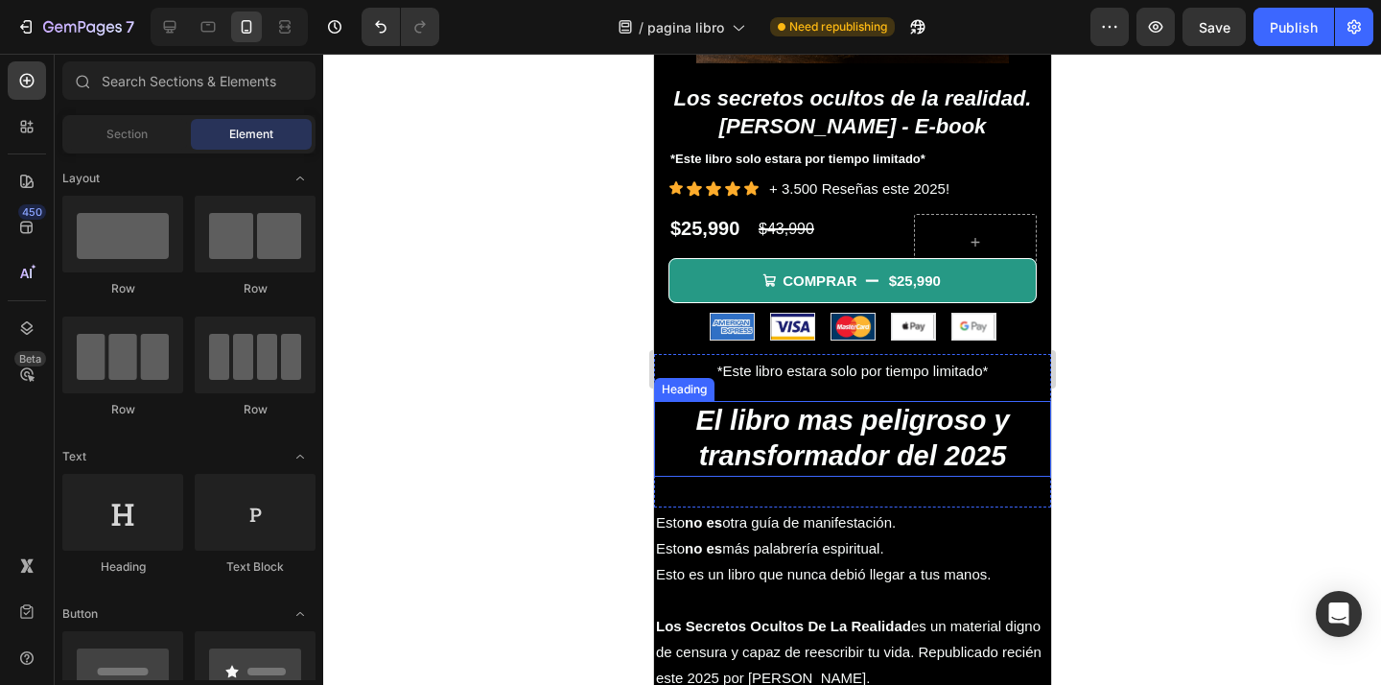
click at [778, 443] on h2 "El libro mas peligroso y transformador del 2025" at bounding box center [851, 439] width 397 height 76
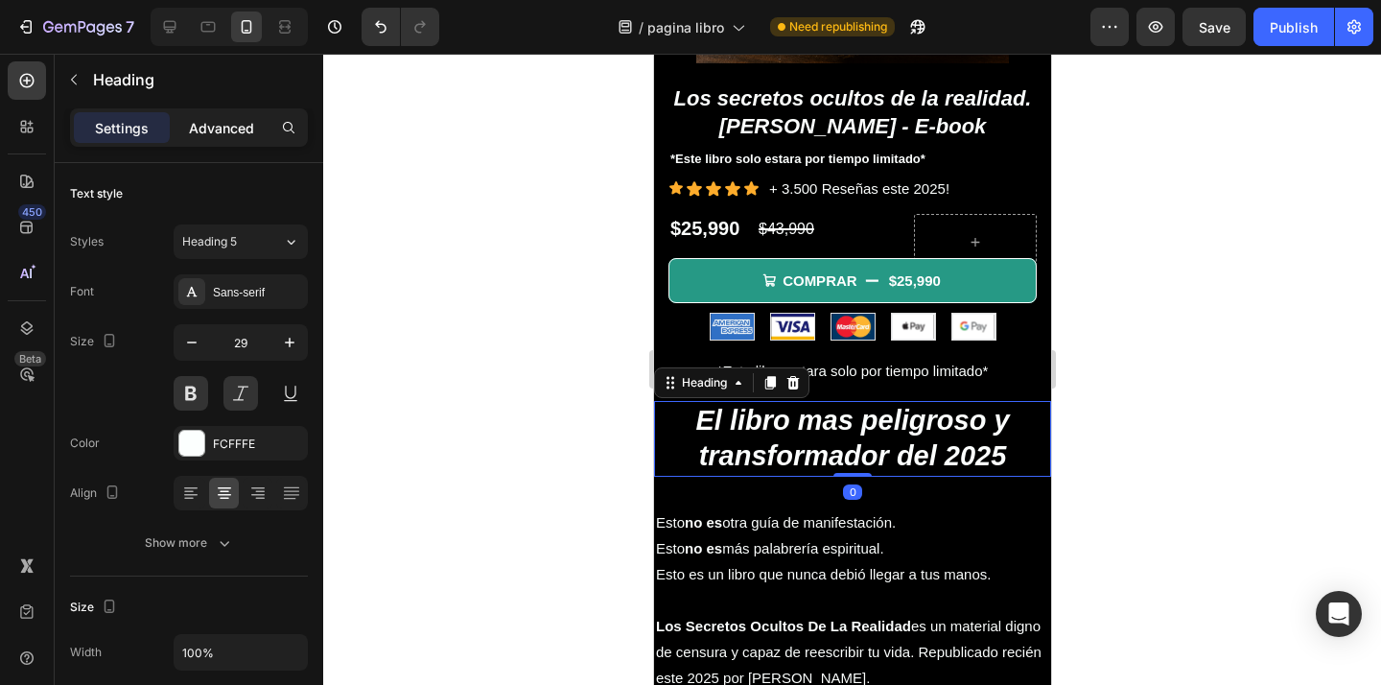
click at [222, 136] on p "Advanced" at bounding box center [221, 128] width 65 height 20
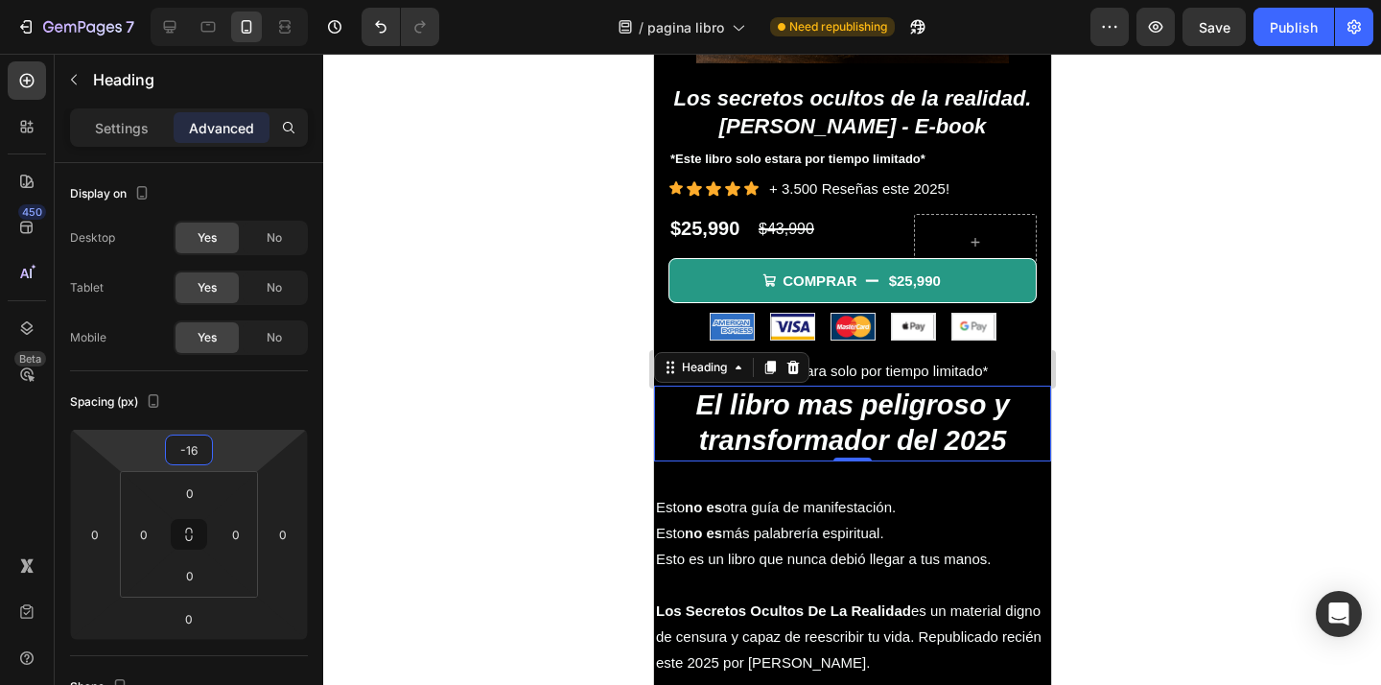
type input "-14"
drag, startPoint x: 238, startPoint y: 449, endPoint x: 497, endPoint y: 459, distance: 259.1
click at [237, 0] on html "7 / pagina libro Need republishing Preview Save Publish 450 Beta Sections(18) E…" at bounding box center [690, 0] width 1381 height 0
click at [882, 544] on p "Esto no es otra guía de manifestación. Esto no es más palabrería espiritual. Es…" at bounding box center [851, 535] width 393 height 78
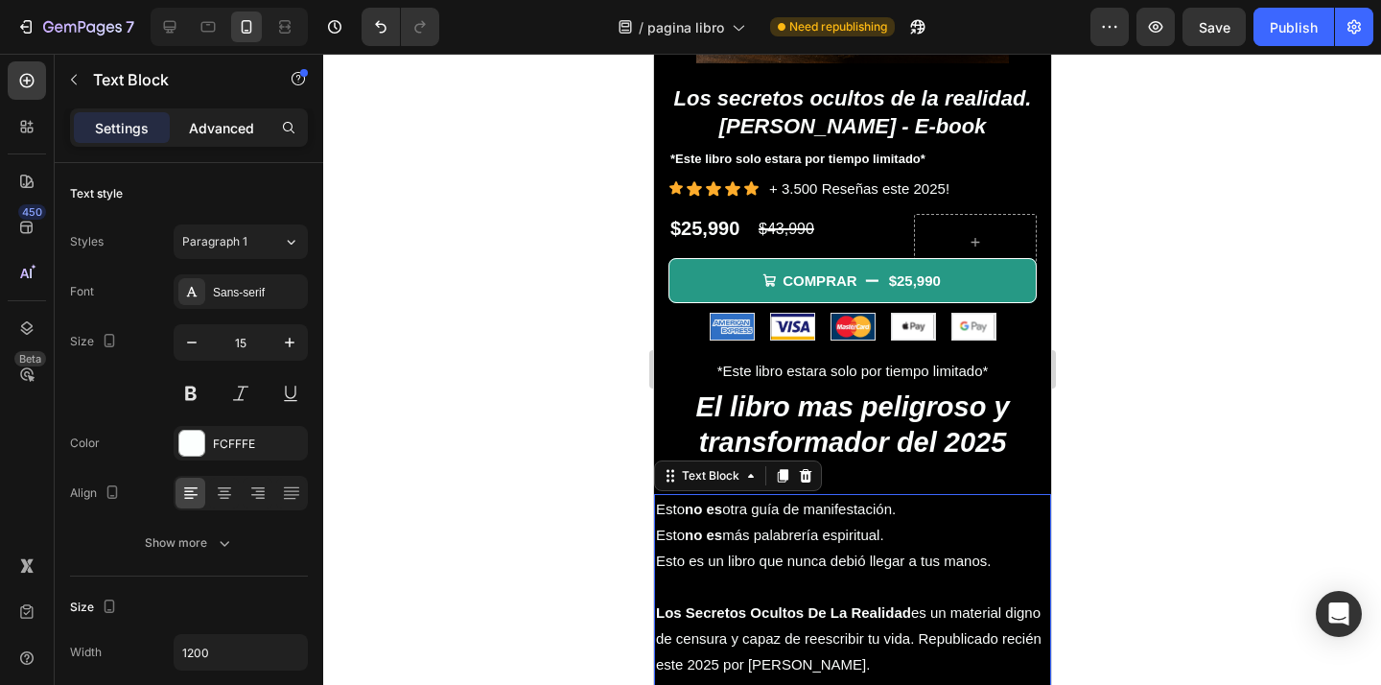
click at [234, 129] on p "Advanced" at bounding box center [221, 128] width 65 height 20
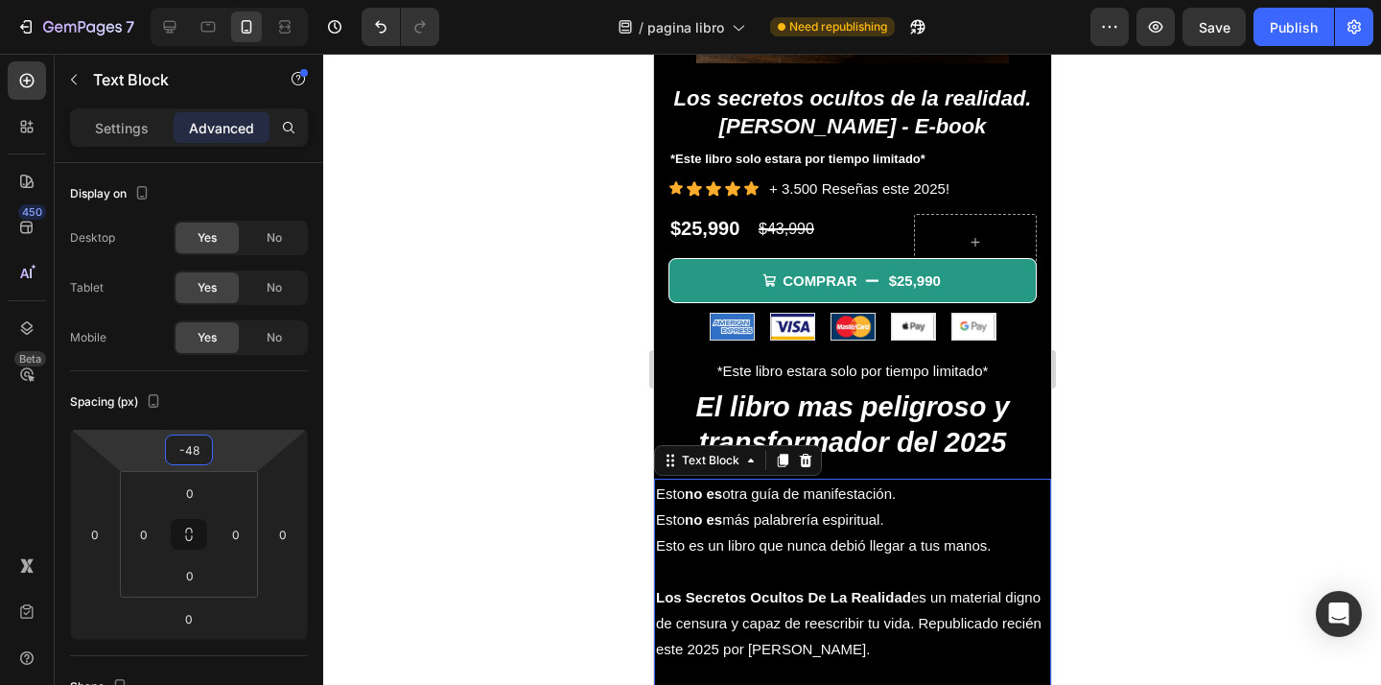
type input "-46"
drag, startPoint x: 240, startPoint y: 453, endPoint x: 290, endPoint y: 432, distance: 54.1
click at [243, 0] on html "7 / pagina libro Need republishing Preview Save Publish 450 Beta Sections(18) E…" at bounding box center [690, 0] width 1381 height 0
click at [612, 374] on div at bounding box center [851, 369] width 1057 height 631
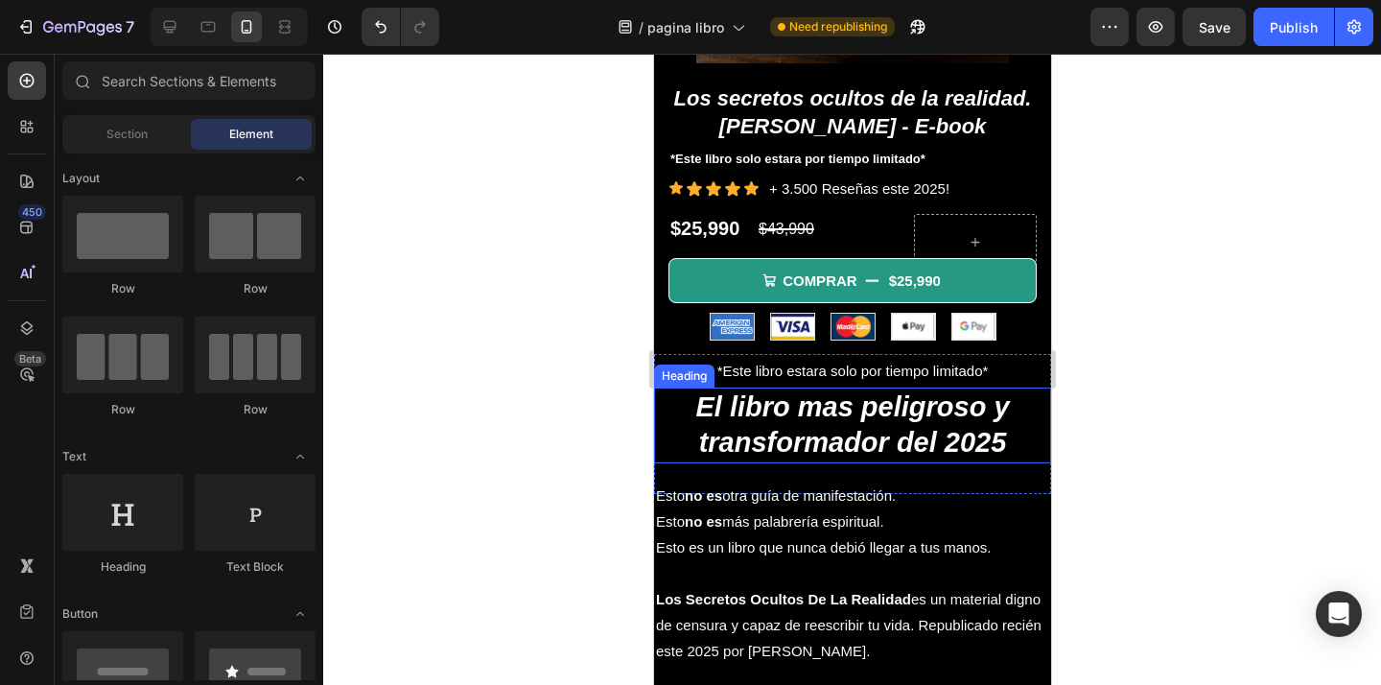
click at [810, 412] on h2 "El libro mas peligroso y transformador del 2025" at bounding box center [851, 425] width 397 height 76
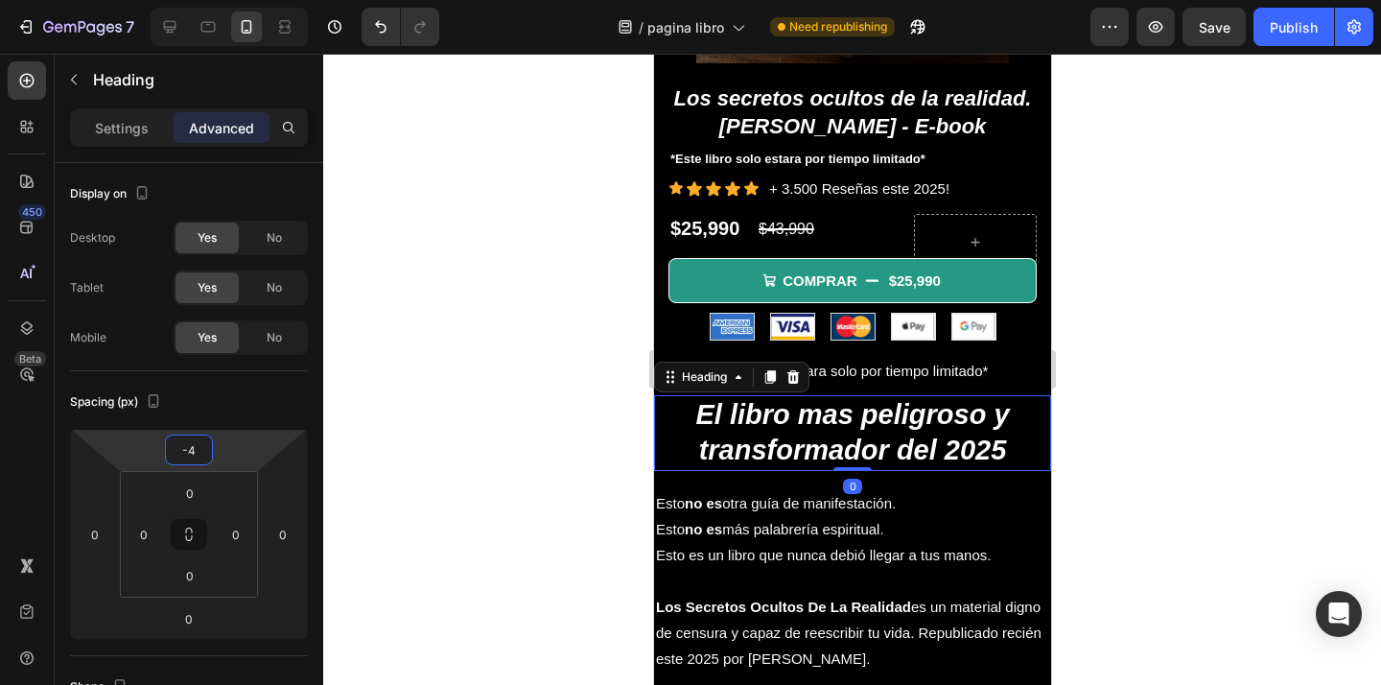
type input "4"
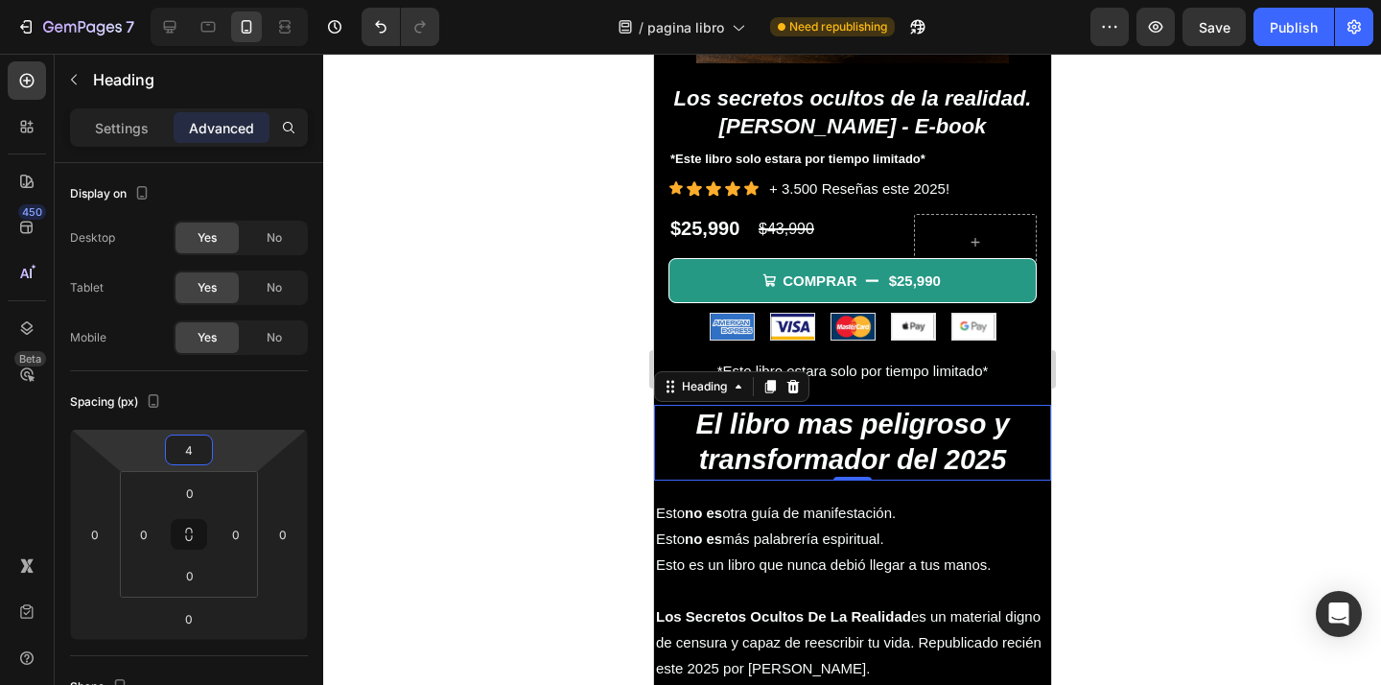
drag, startPoint x: 253, startPoint y: 455, endPoint x: 549, endPoint y: 418, distance: 298.6
click at [255, 0] on html "7 / pagina libro Need republishing Preview Save Publish 450 Beta Sections(18) E…" at bounding box center [690, 0] width 1381 height 0
click at [593, 403] on div at bounding box center [851, 369] width 1057 height 631
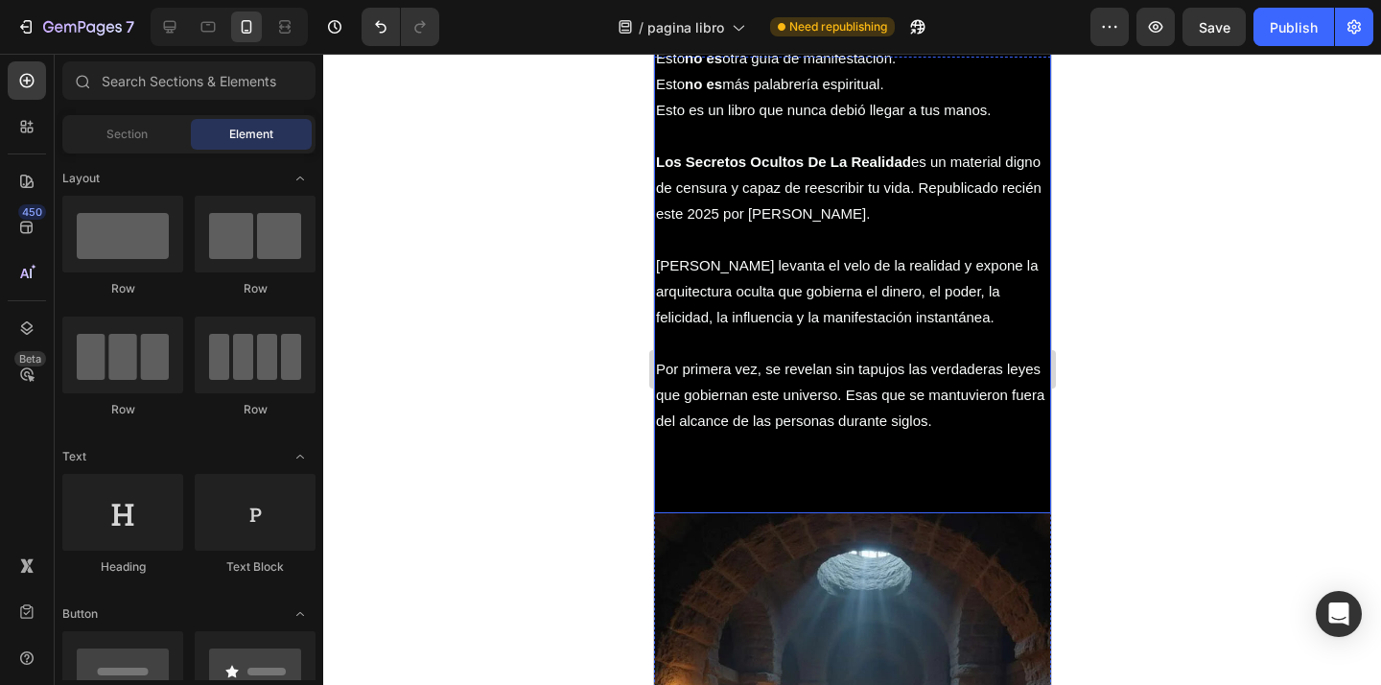
scroll to position [1006, 0]
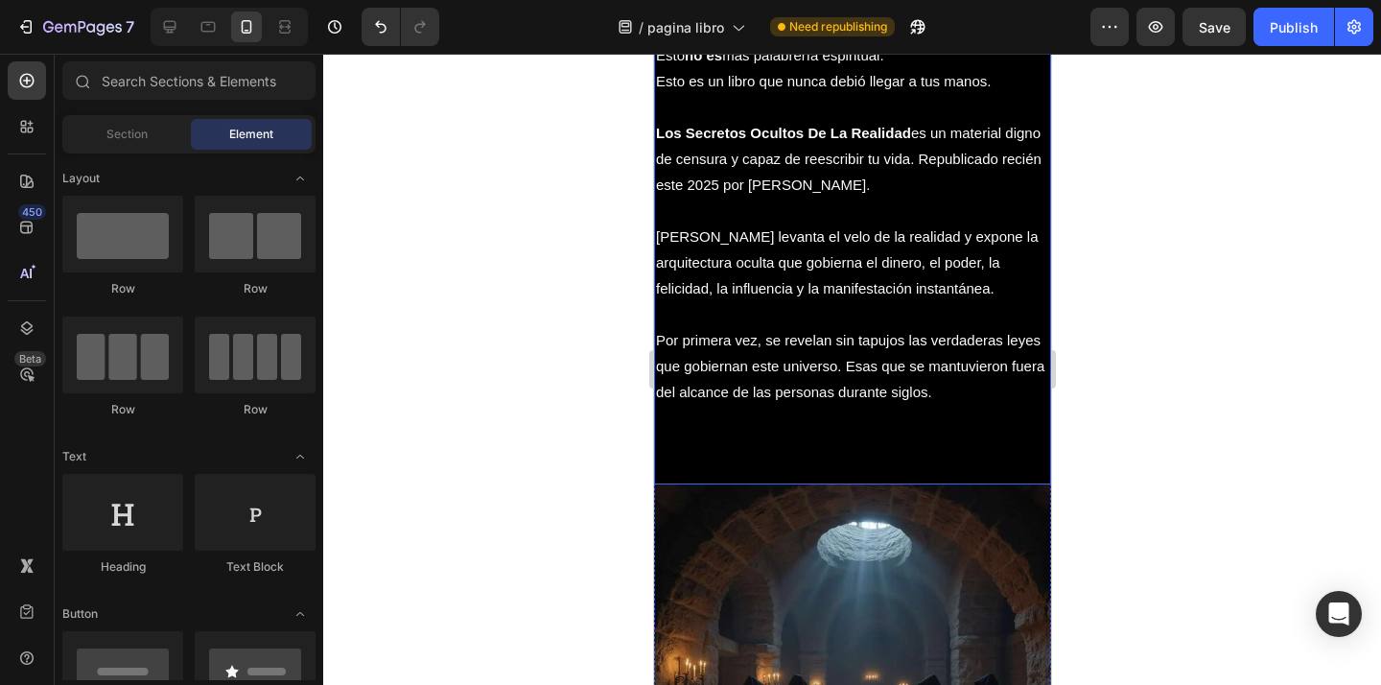
drag, startPoint x: 913, startPoint y: 550, endPoint x: 665, endPoint y: 540, distance: 247.6
click at [913, 550] on img at bounding box center [851, 682] width 397 height 397
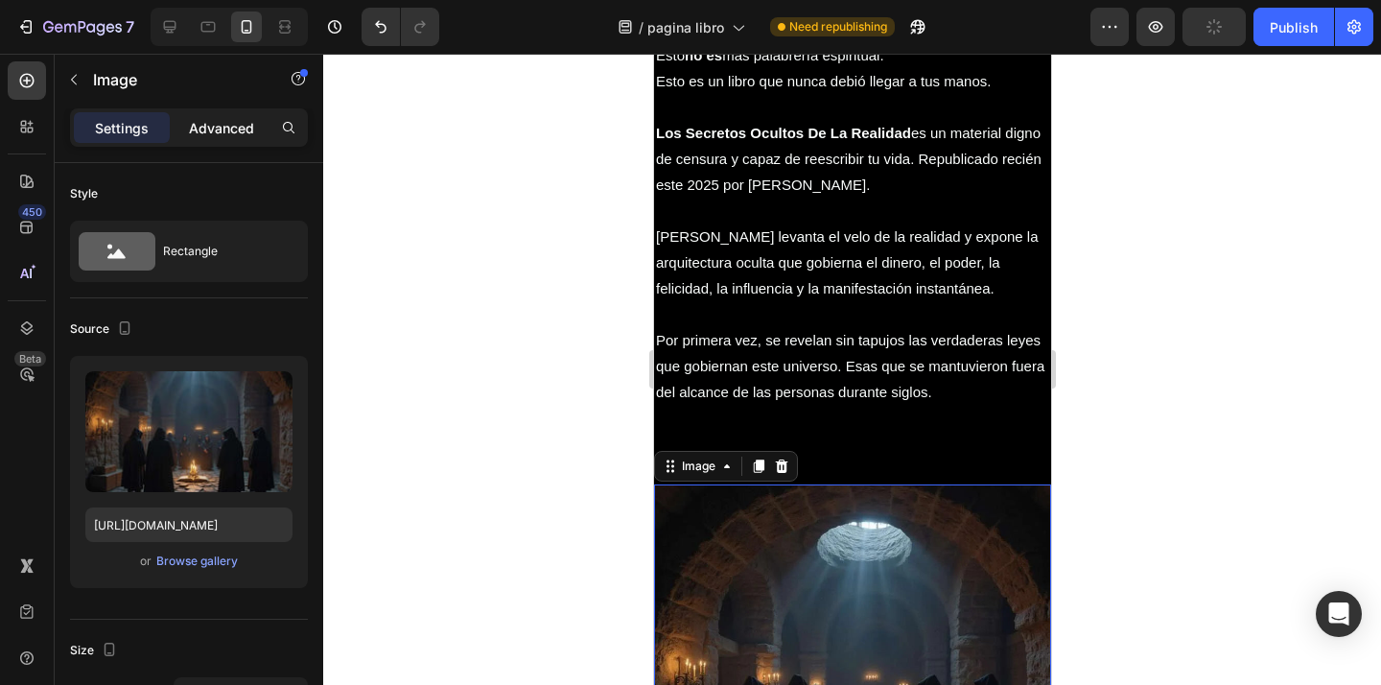
click at [227, 128] on p "Advanced" at bounding box center [221, 128] width 65 height 20
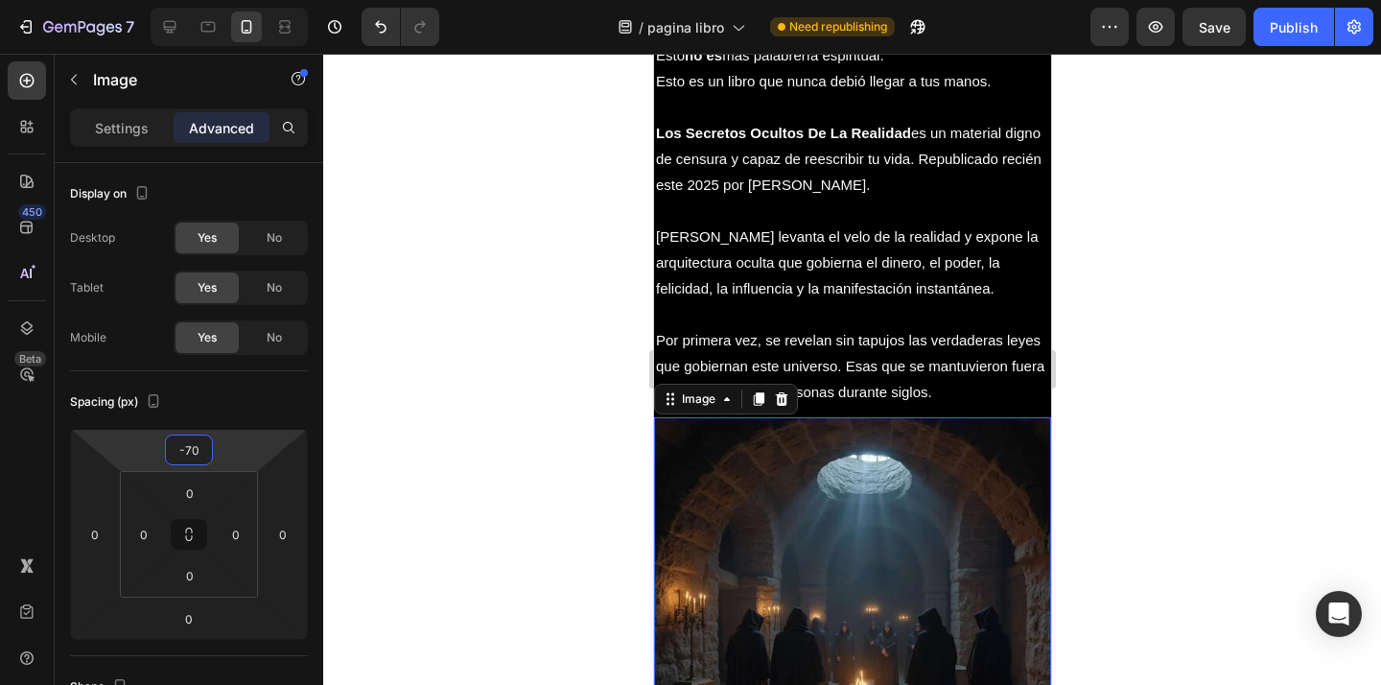
drag, startPoint x: 234, startPoint y: 442, endPoint x: 445, endPoint y: 383, distance: 219.1
click at [230, 0] on html "7 / pagina libro Need republishing Preview Save Publish 450 Beta Sections(18) E…" at bounding box center [690, 0] width 1381 height 0
type input "-68"
click at [490, 359] on div at bounding box center [851, 369] width 1057 height 631
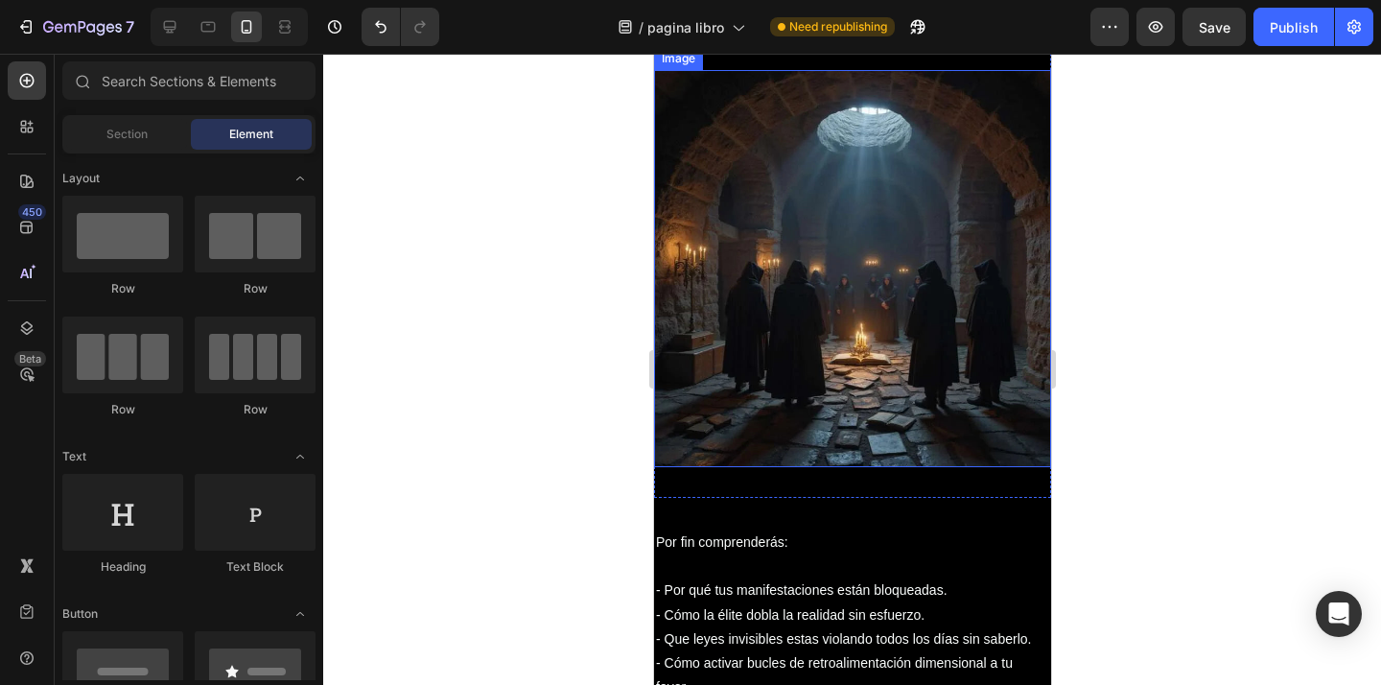
scroll to position [1362, 0]
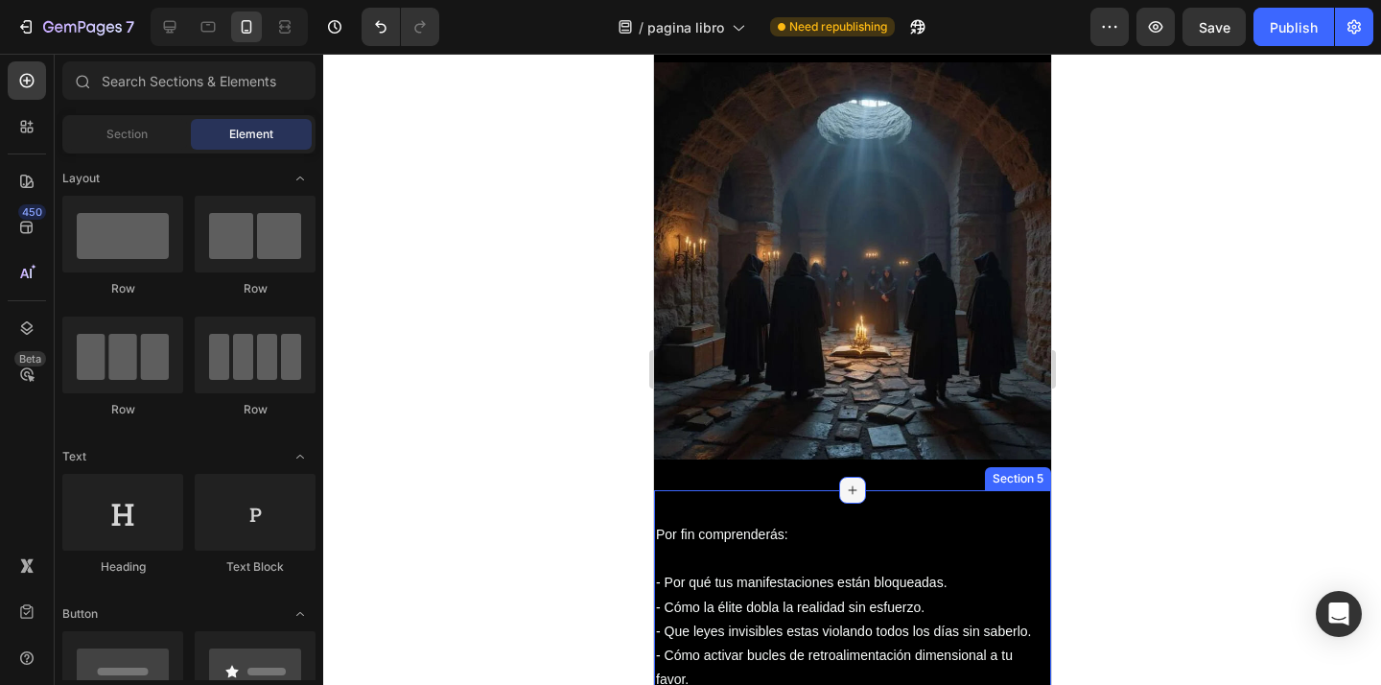
click at [863, 495] on div at bounding box center [851, 489] width 27 height 27
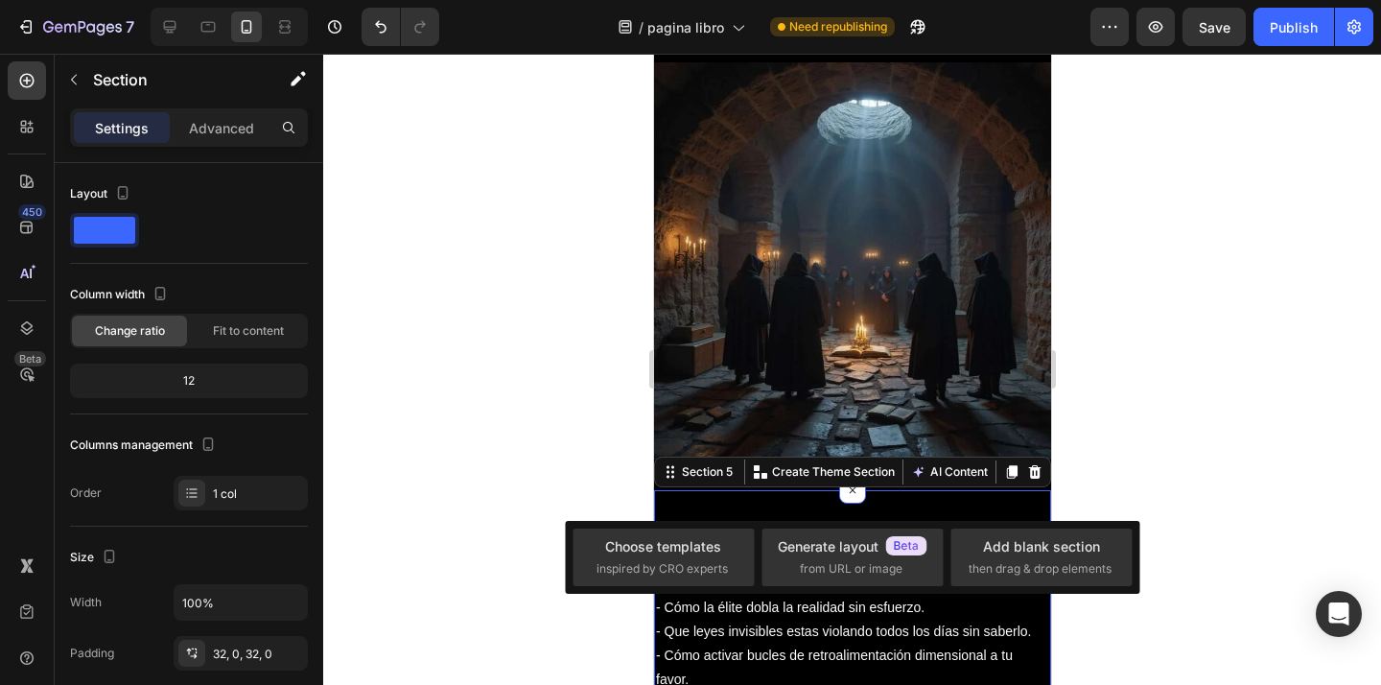
click at [1236, 387] on div at bounding box center [851, 369] width 1057 height 631
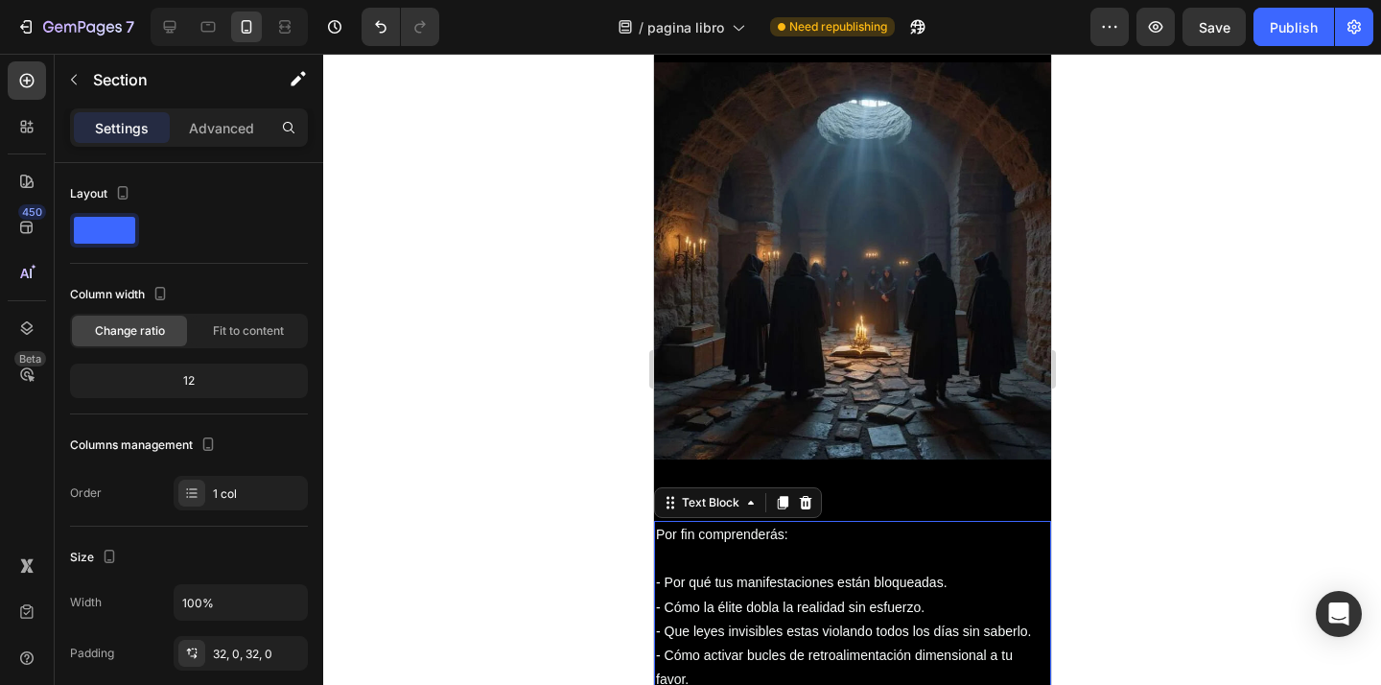
click at [847, 525] on p "Por fin comprenderás:" at bounding box center [851, 534] width 393 height 24
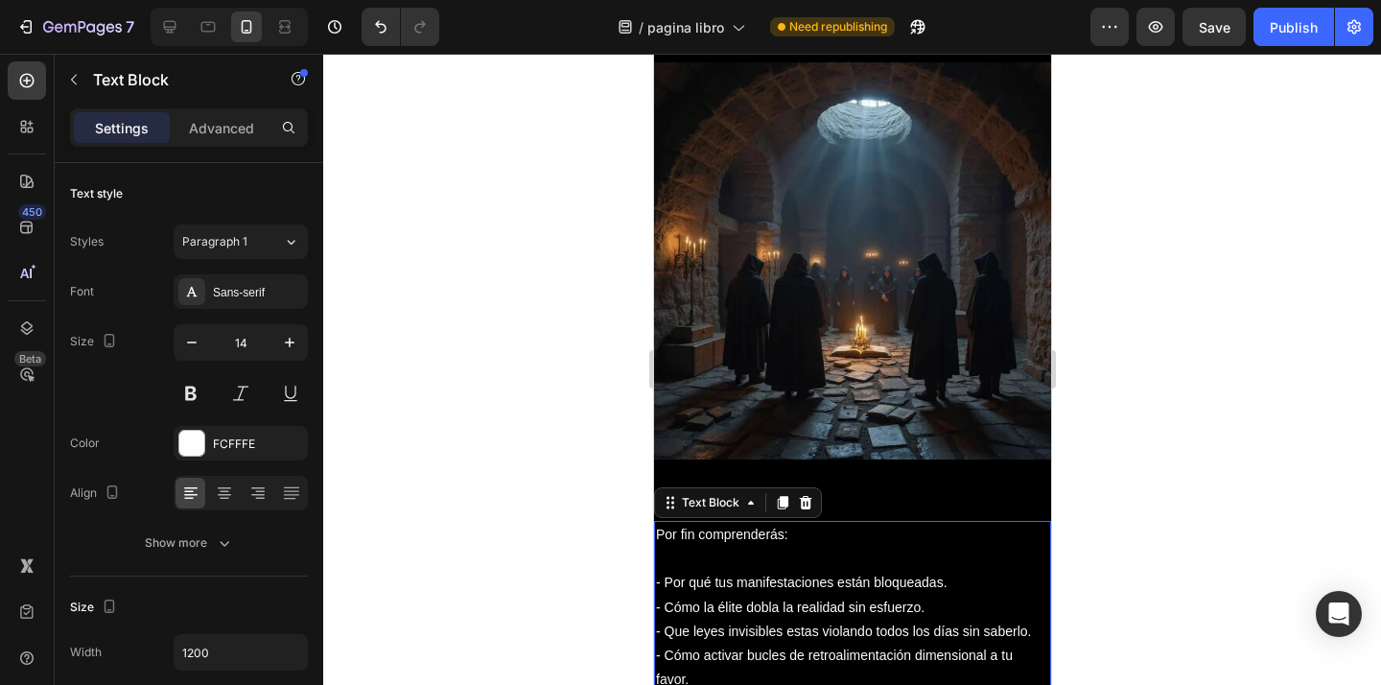
click at [819, 548] on p at bounding box center [851, 558] width 393 height 24
click at [1261, 518] on div at bounding box center [851, 369] width 1057 height 631
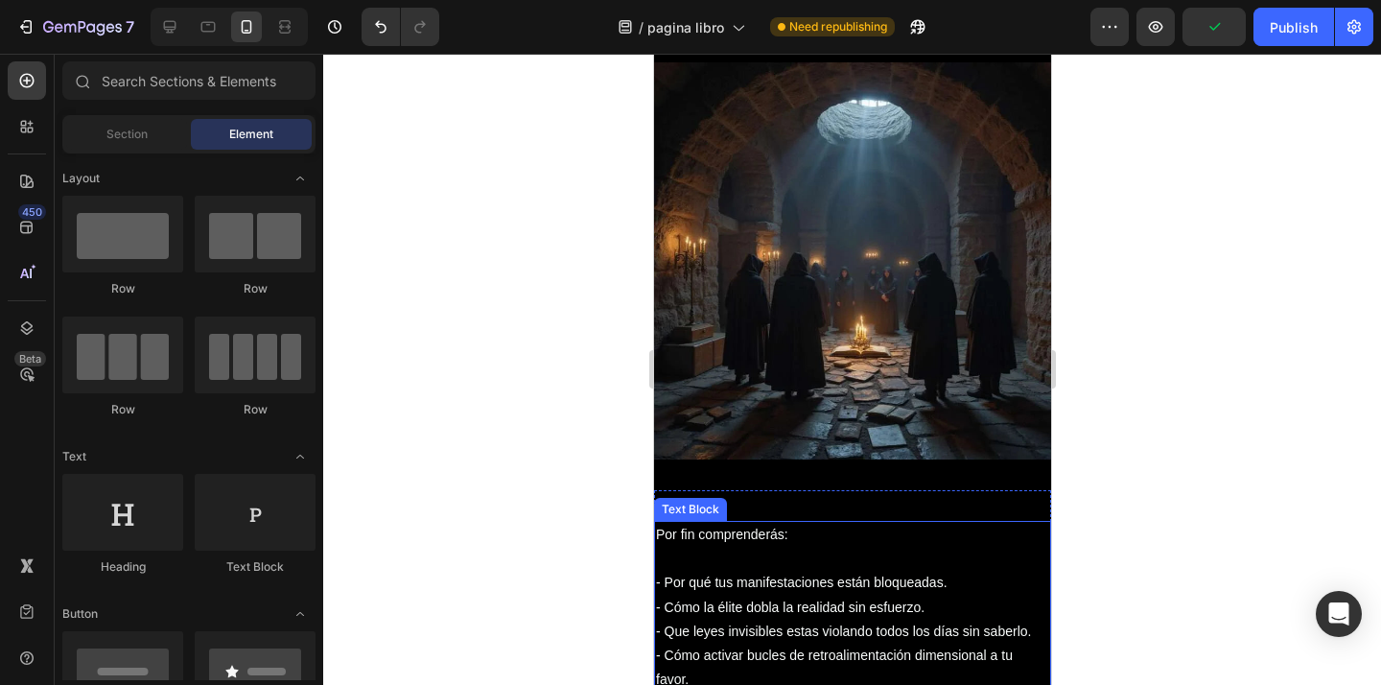
click at [977, 578] on p "- Por qué tus manifestaciones están bloqueadas." at bounding box center [851, 582] width 393 height 24
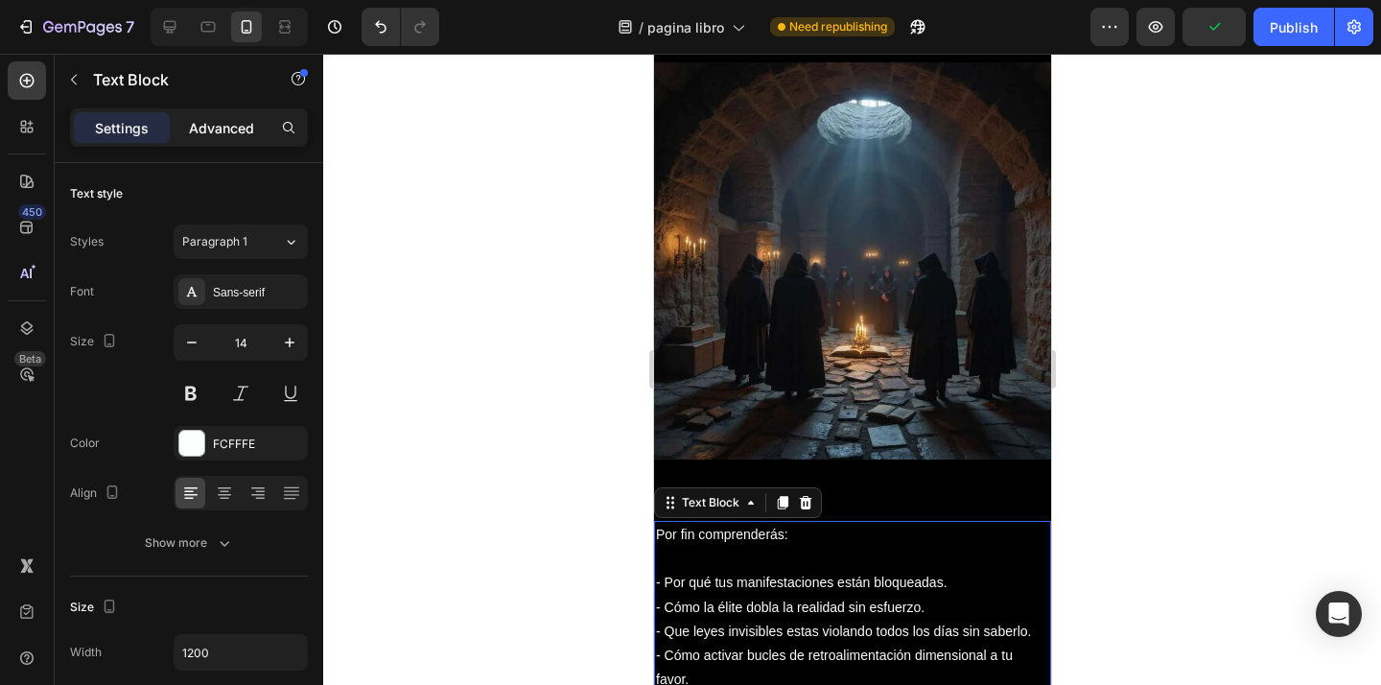
click at [244, 130] on p "Advanced" at bounding box center [221, 128] width 65 height 20
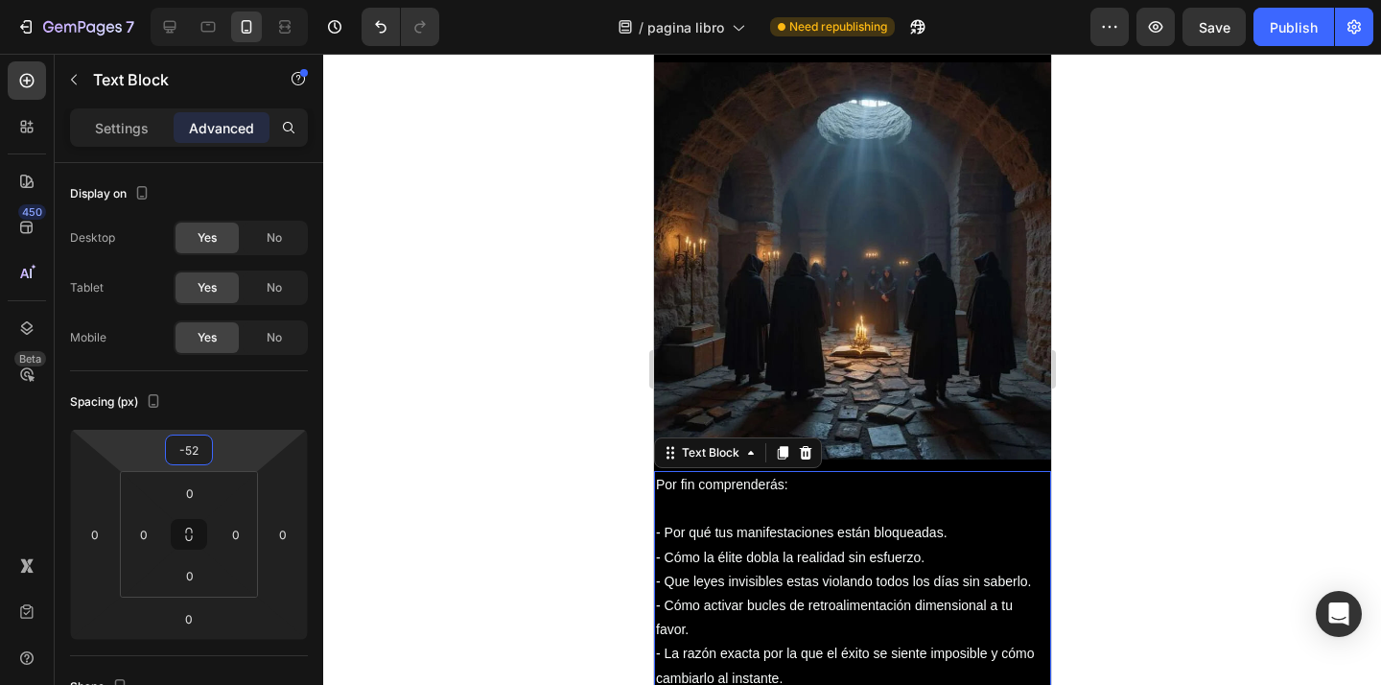
drag, startPoint x: 221, startPoint y: 443, endPoint x: 365, endPoint y: 378, distance: 157.9
click at [217, 0] on html "7 / pagina libro Need republishing Preview Save Publish 450 Beta Sections(18) E…" at bounding box center [690, 0] width 1381 height 0
type input "-48"
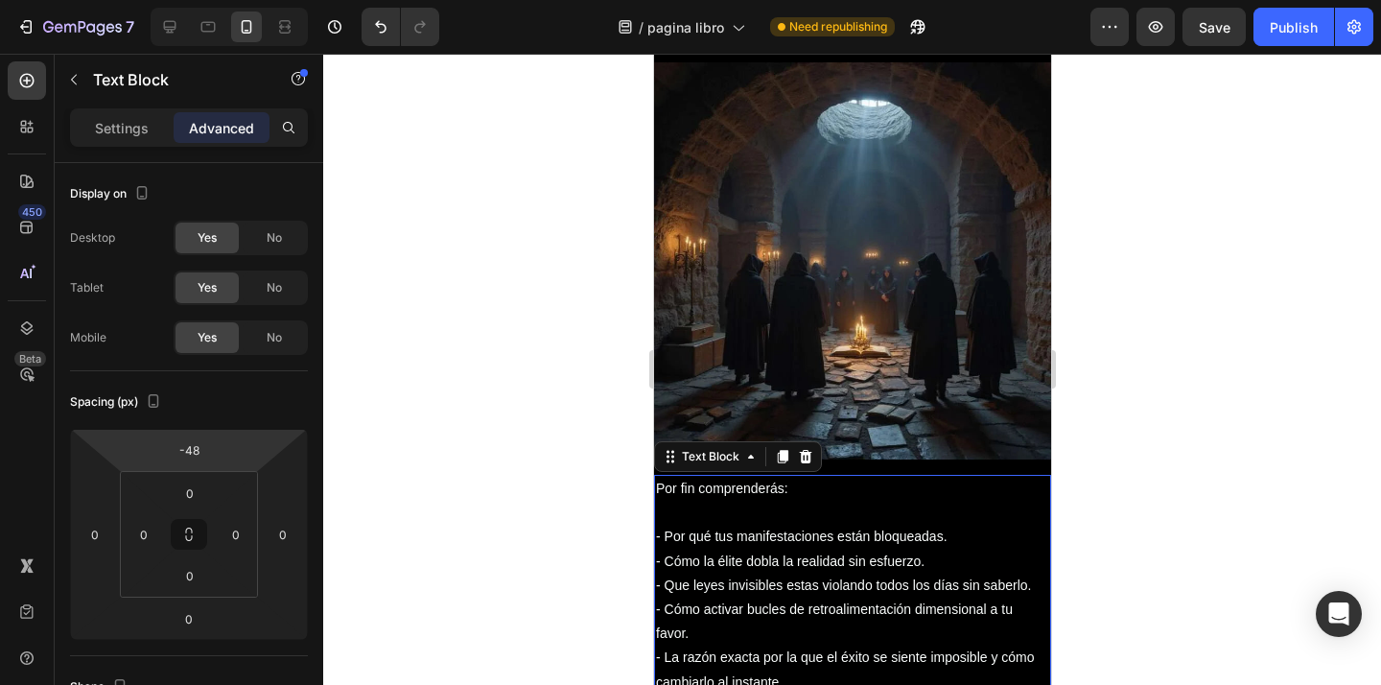
drag, startPoint x: 449, startPoint y: 333, endPoint x: 463, endPoint y: 329, distance: 14.9
click at [449, 333] on div at bounding box center [851, 369] width 1057 height 631
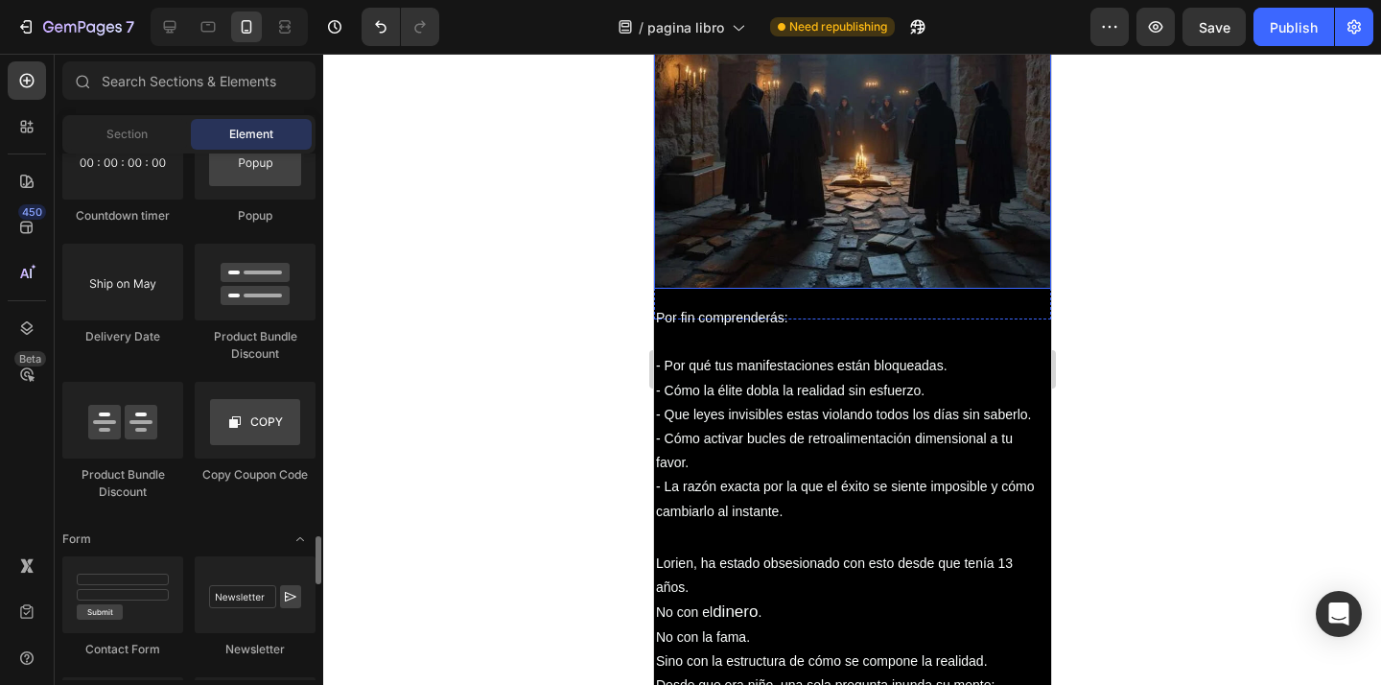
scroll to position [3945, 0]
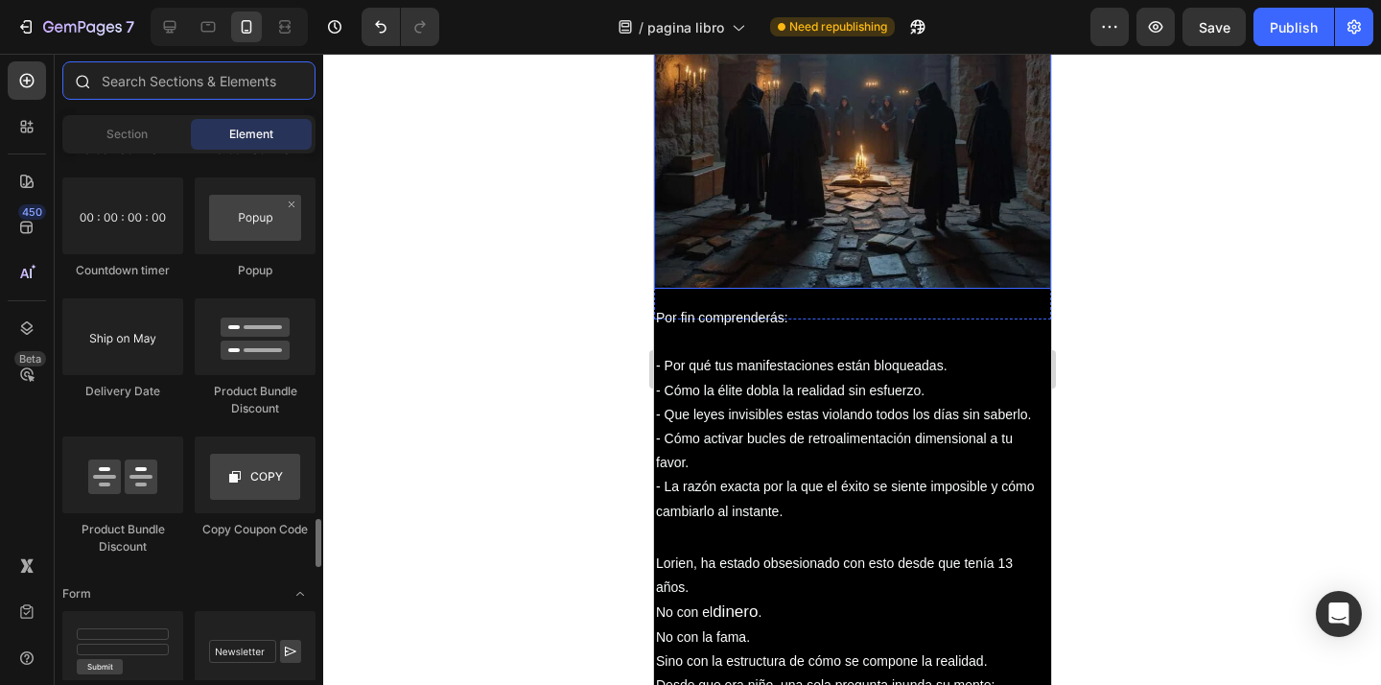
click at [224, 89] on input "text" at bounding box center [188, 80] width 253 height 38
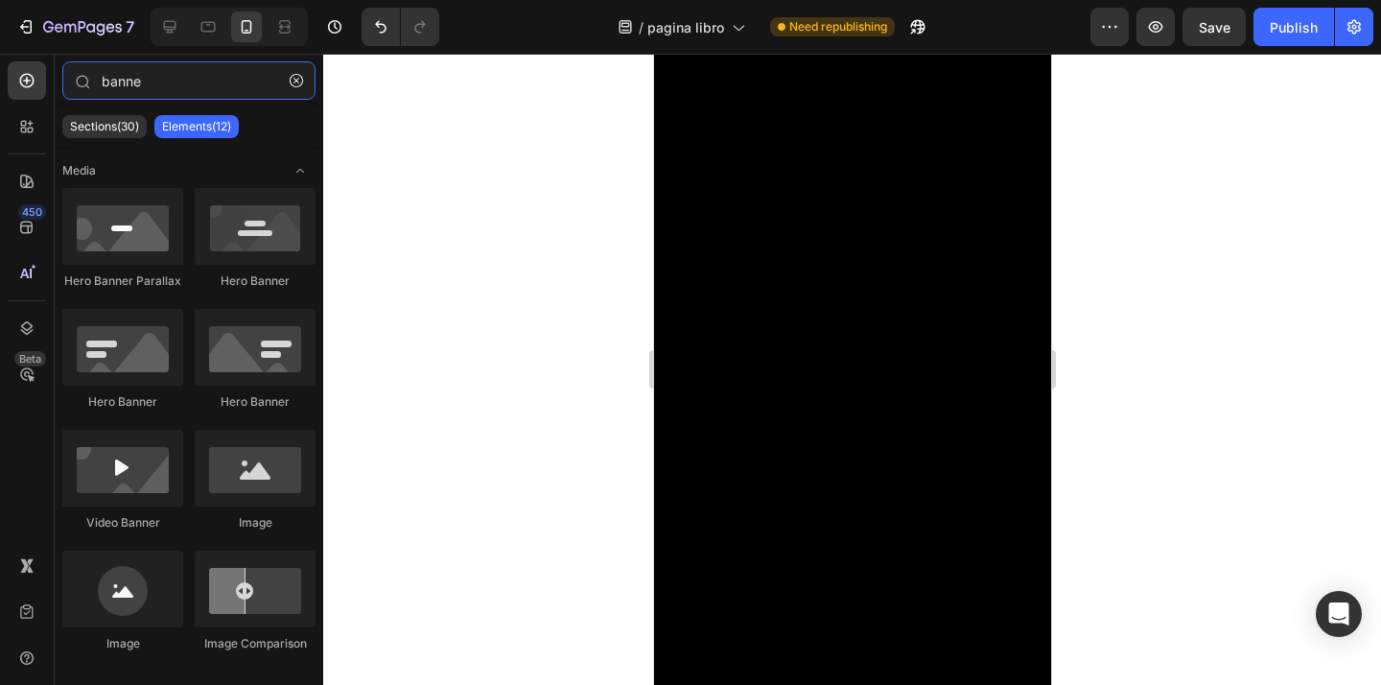
scroll to position [0, 0]
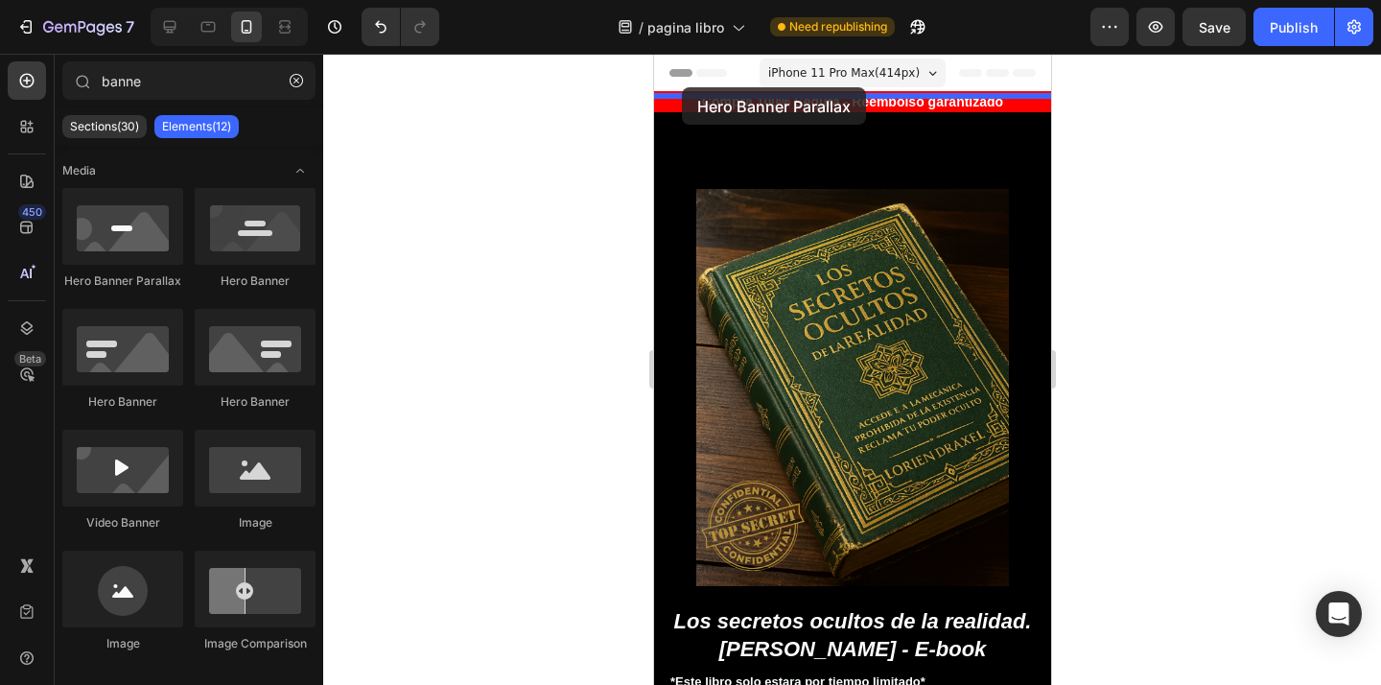
drag, startPoint x: 759, startPoint y: 300, endPoint x: 681, endPoint y: 87, distance: 226.9
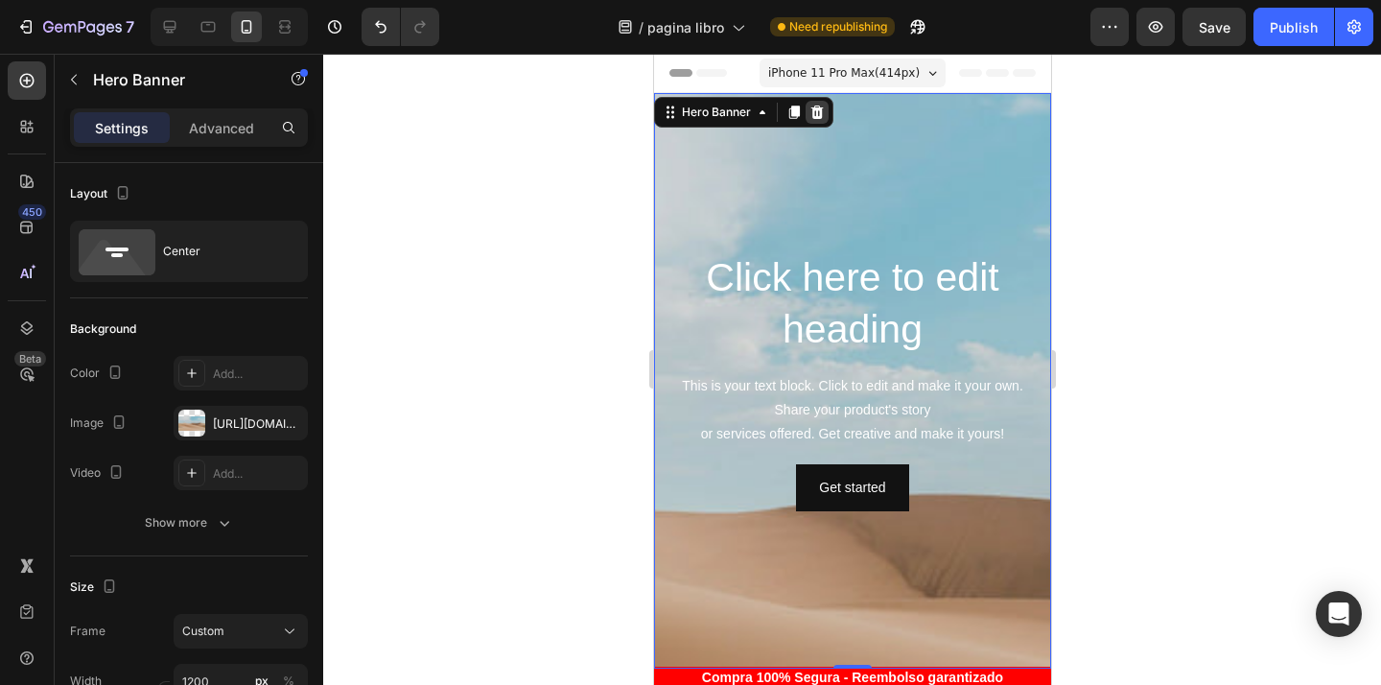
click at [815, 113] on icon at bounding box center [816, 111] width 12 height 13
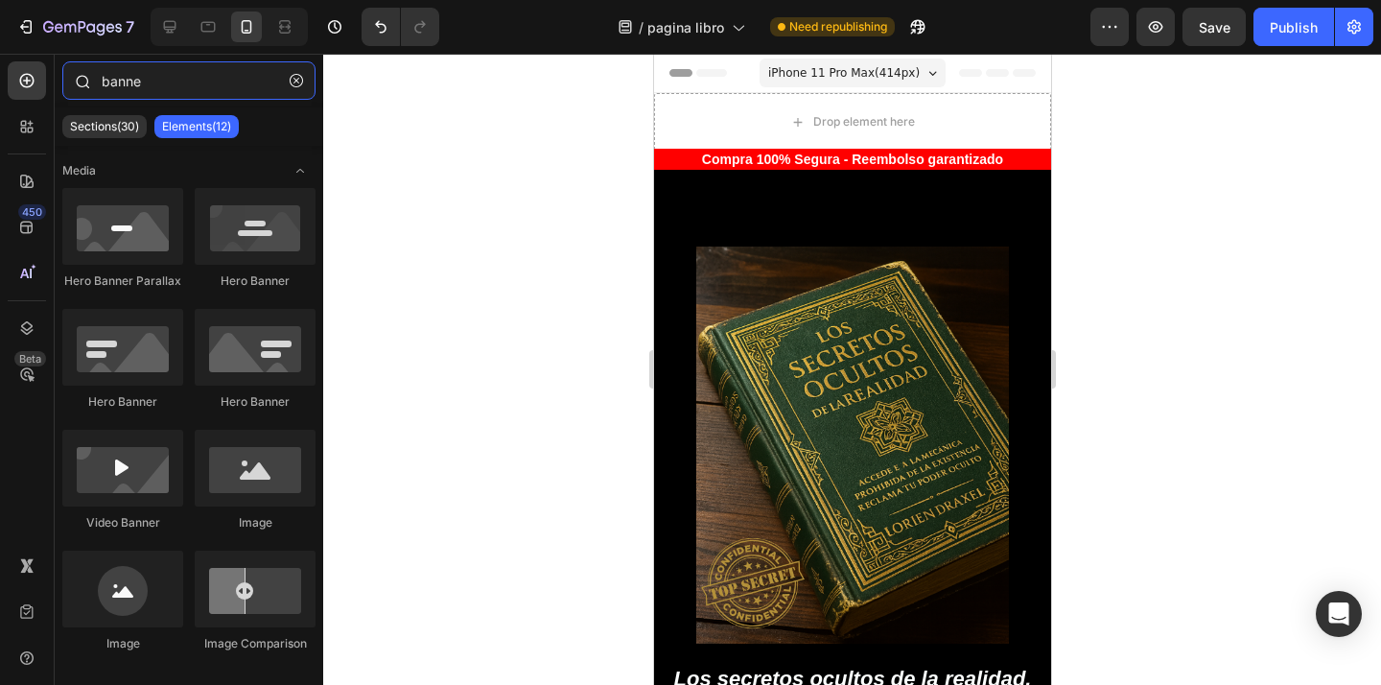
click at [202, 83] on input "banne" at bounding box center [188, 80] width 253 height 38
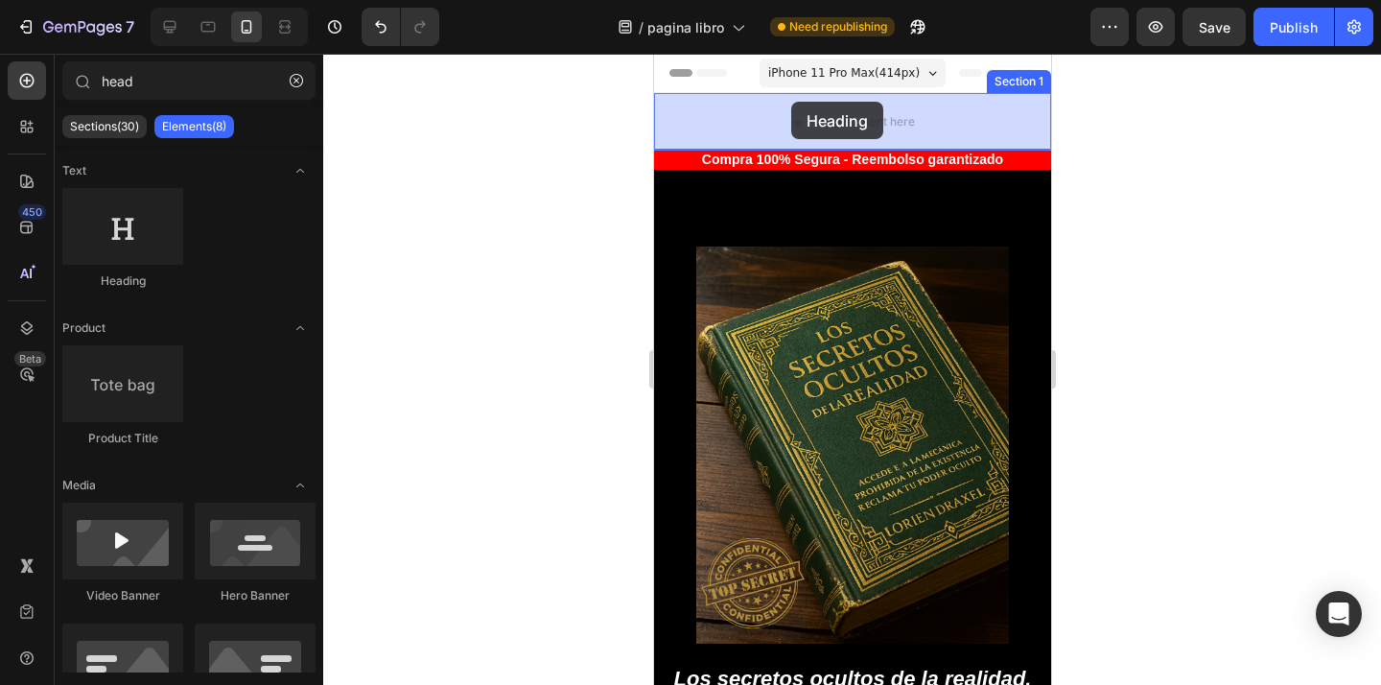
drag, startPoint x: 807, startPoint y: 309, endPoint x: 790, endPoint y: 102, distance: 207.8
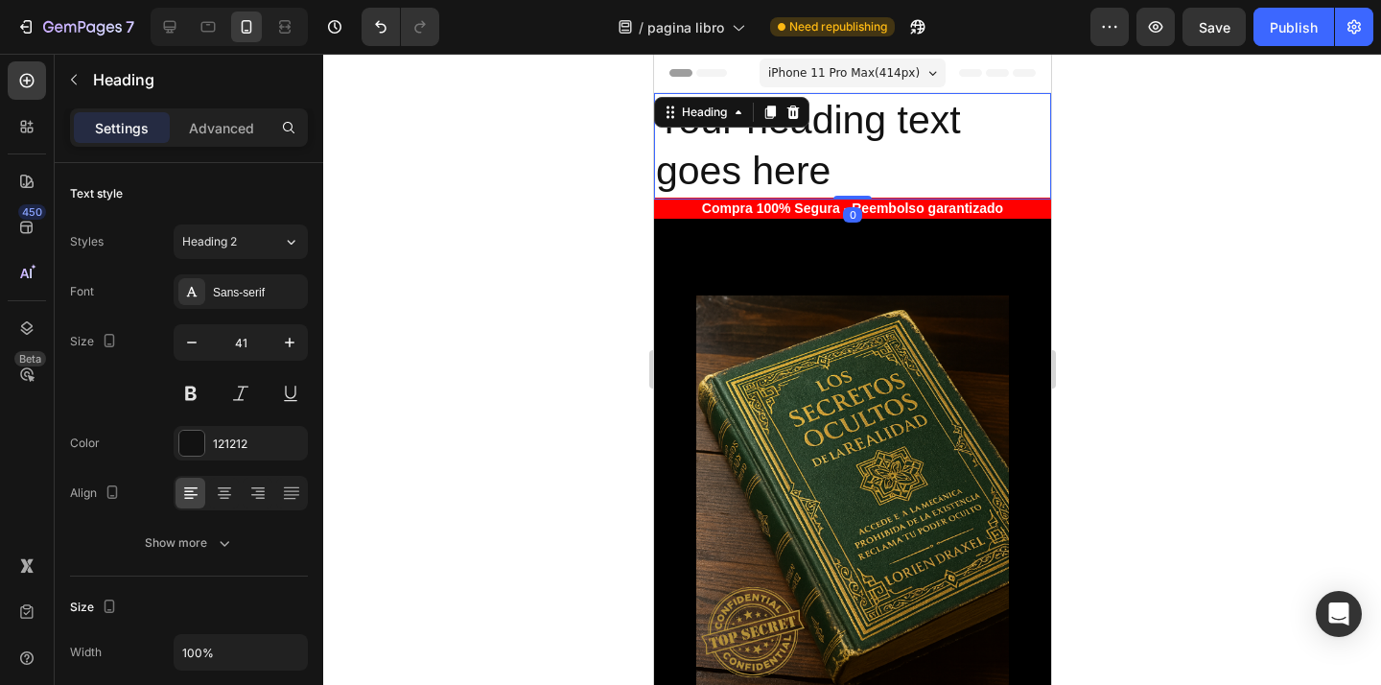
click at [1133, 238] on div at bounding box center [851, 369] width 1057 height 631
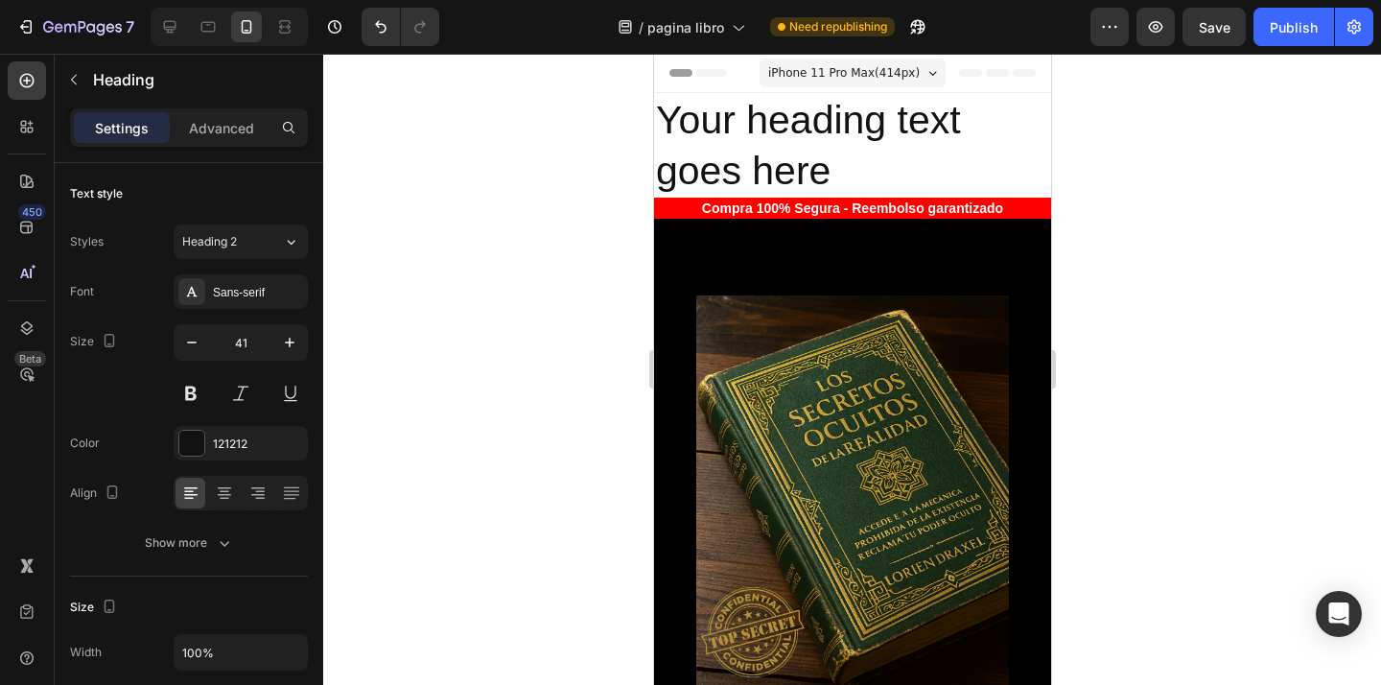
type input "heade"
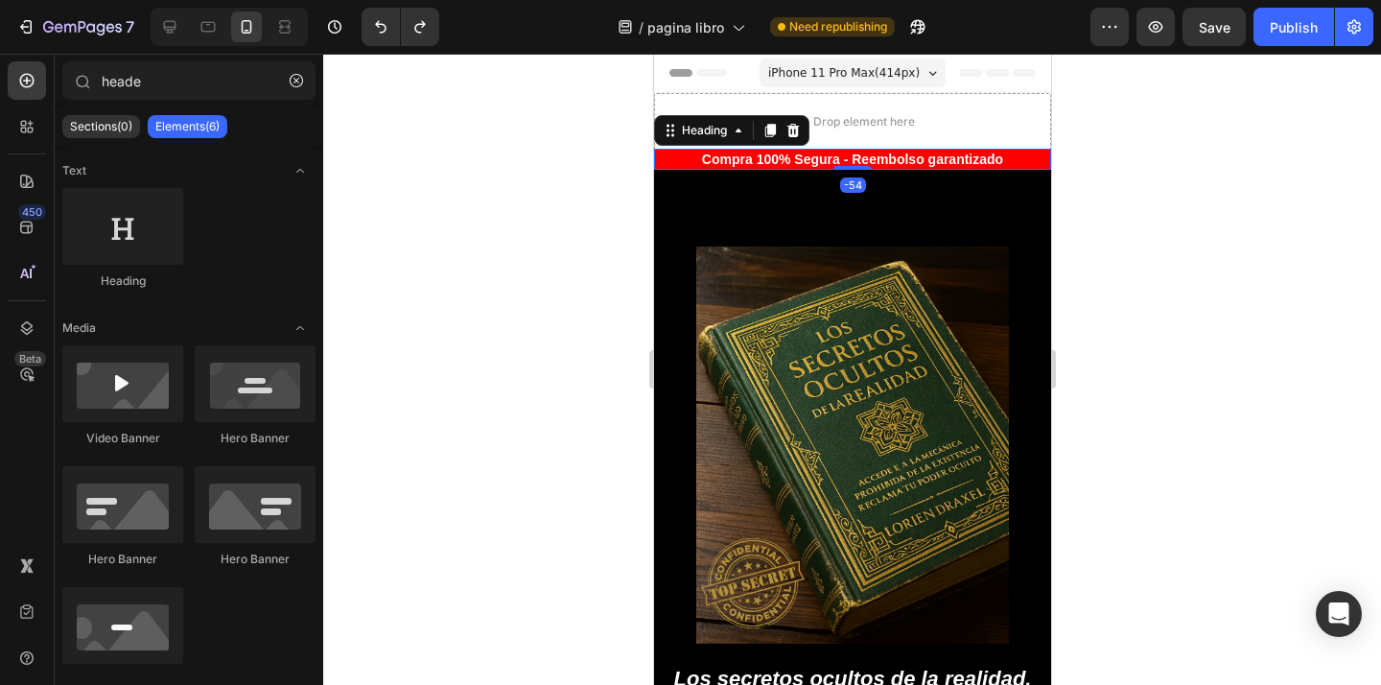
click at [924, 155] on h2 "Compra 100% Segura - Reembolso garantizado" at bounding box center [851, 159] width 397 height 21
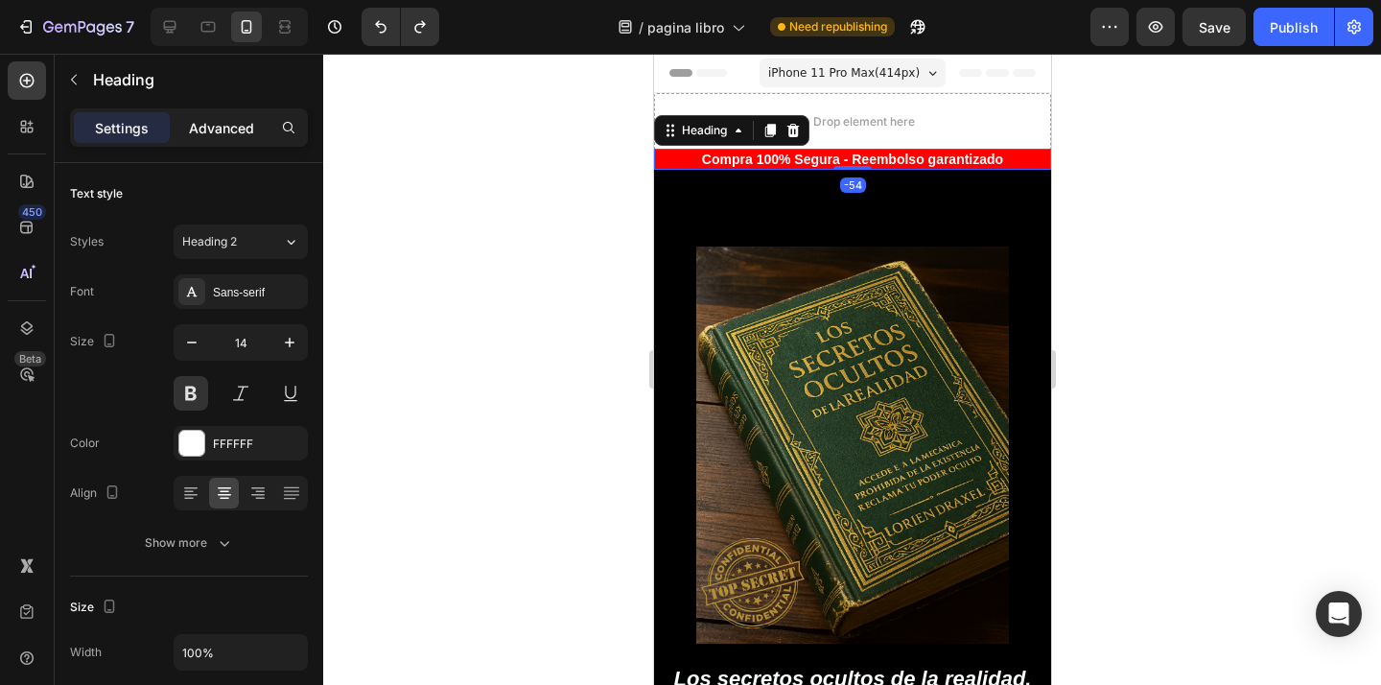
click at [235, 128] on p "Advanced" at bounding box center [221, 128] width 65 height 20
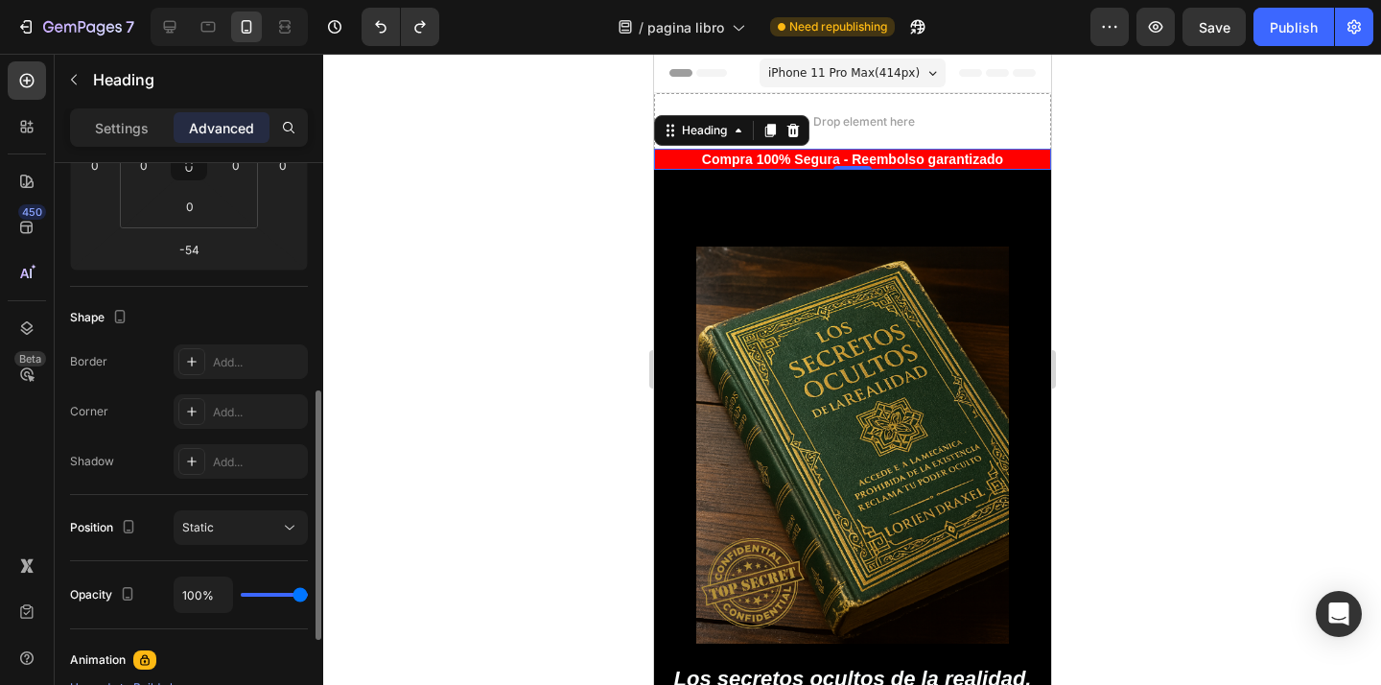
scroll to position [416, 0]
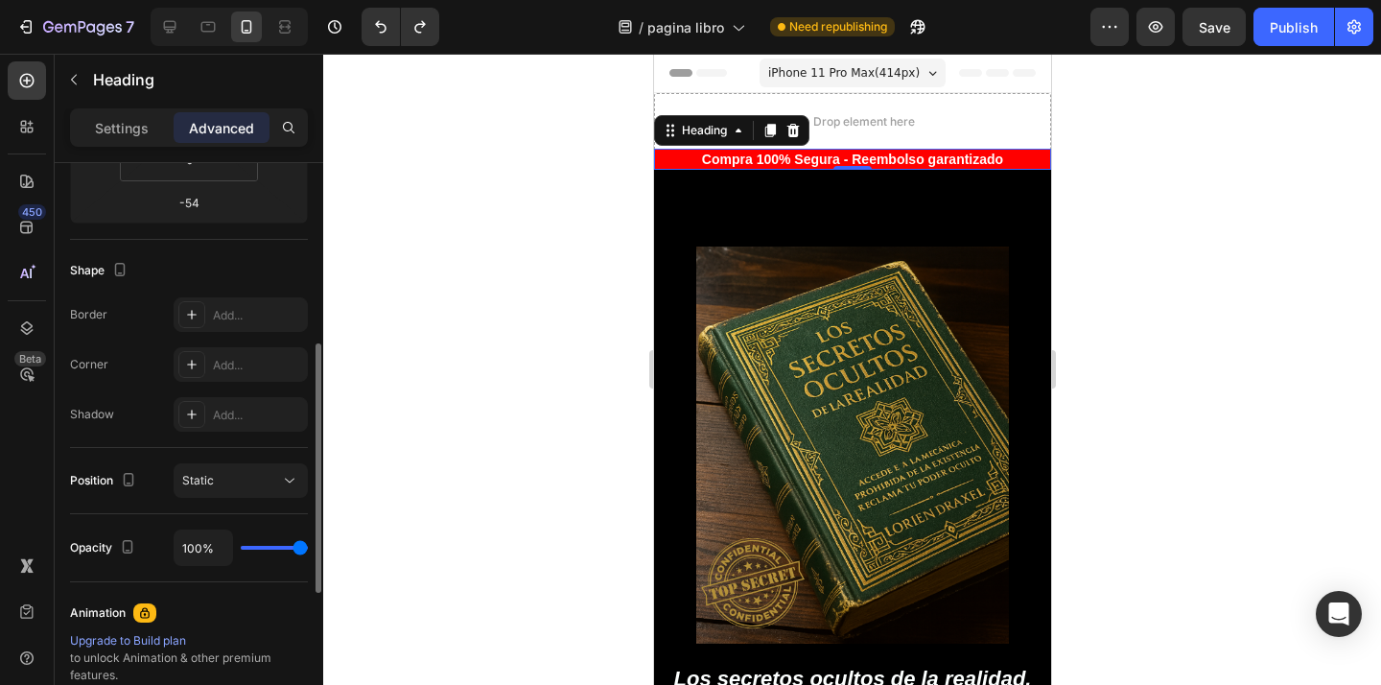
click at [87, 271] on div "Shape" at bounding box center [100, 271] width 61 height 26
click at [75, 278] on div at bounding box center [75, 278] width 0 height 0
click at [172, 264] on div "Shape" at bounding box center [189, 270] width 238 height 31
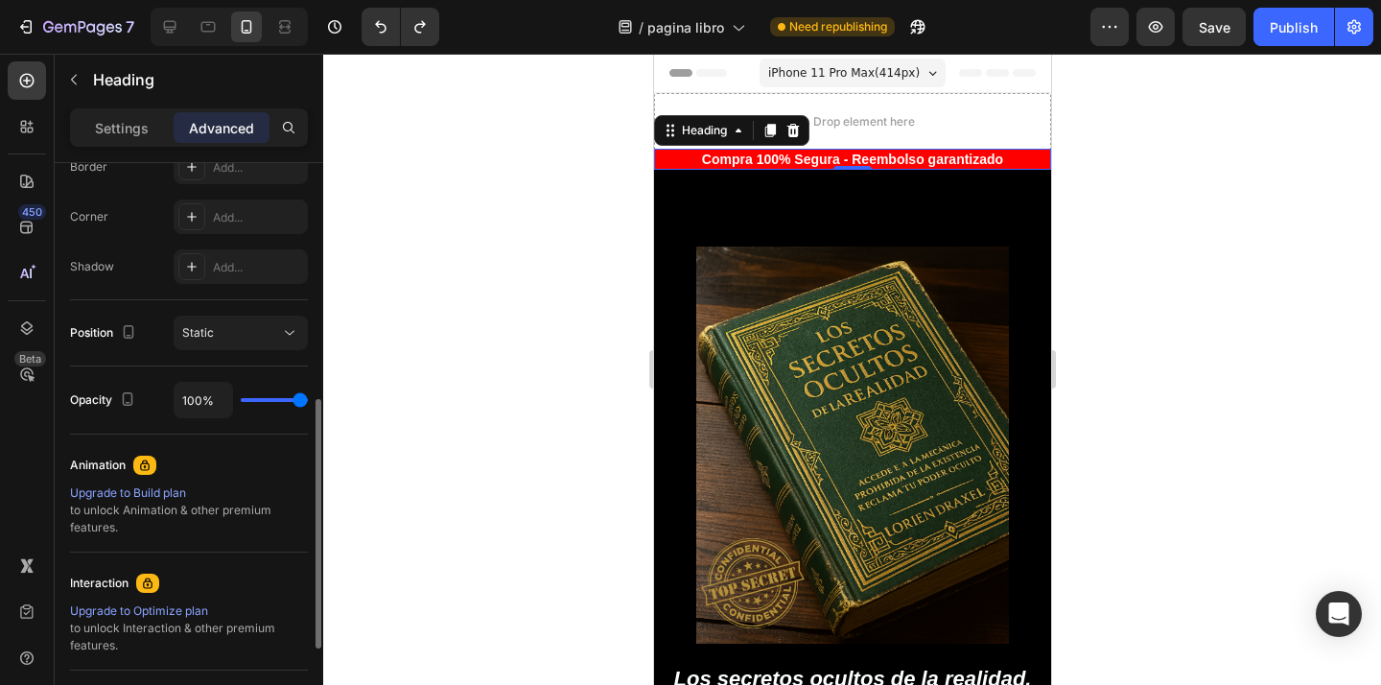
scroll to position [585, 0]
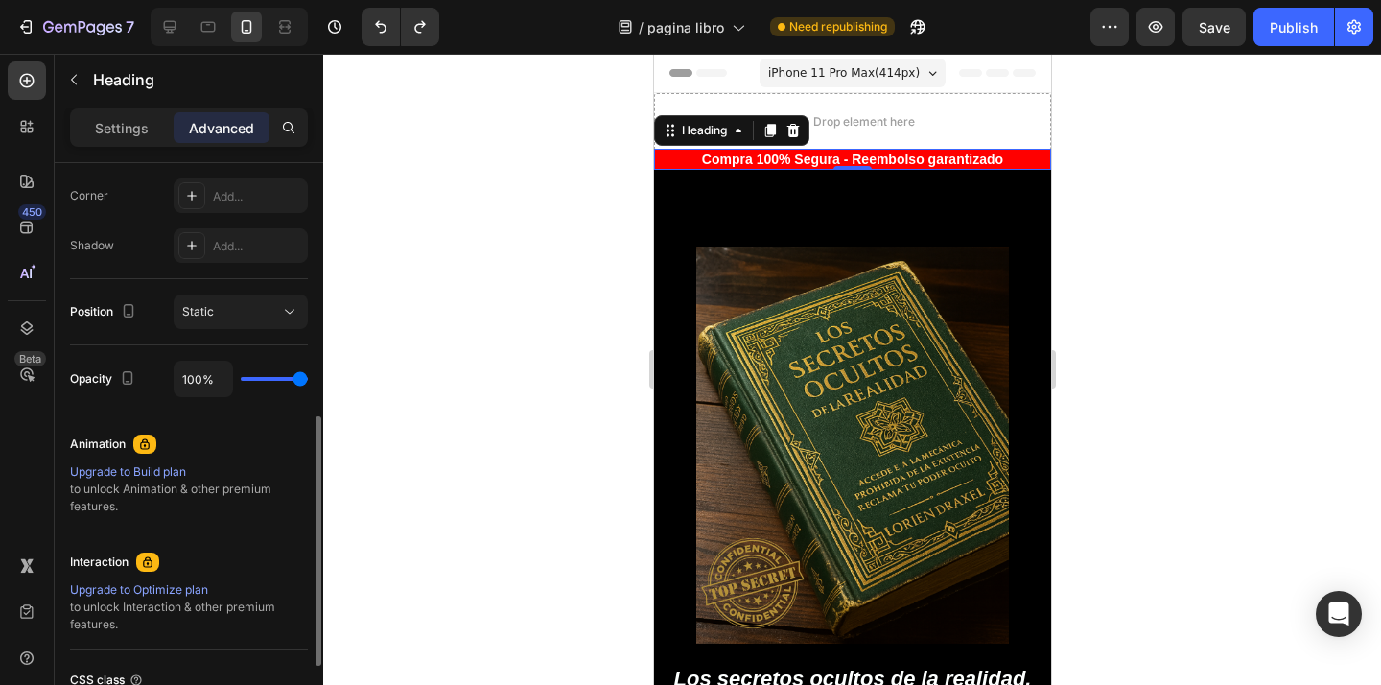
click at [150, 470] on div "Upgrade to Build plan" at bounding box center [189, 471] width 238 height 17
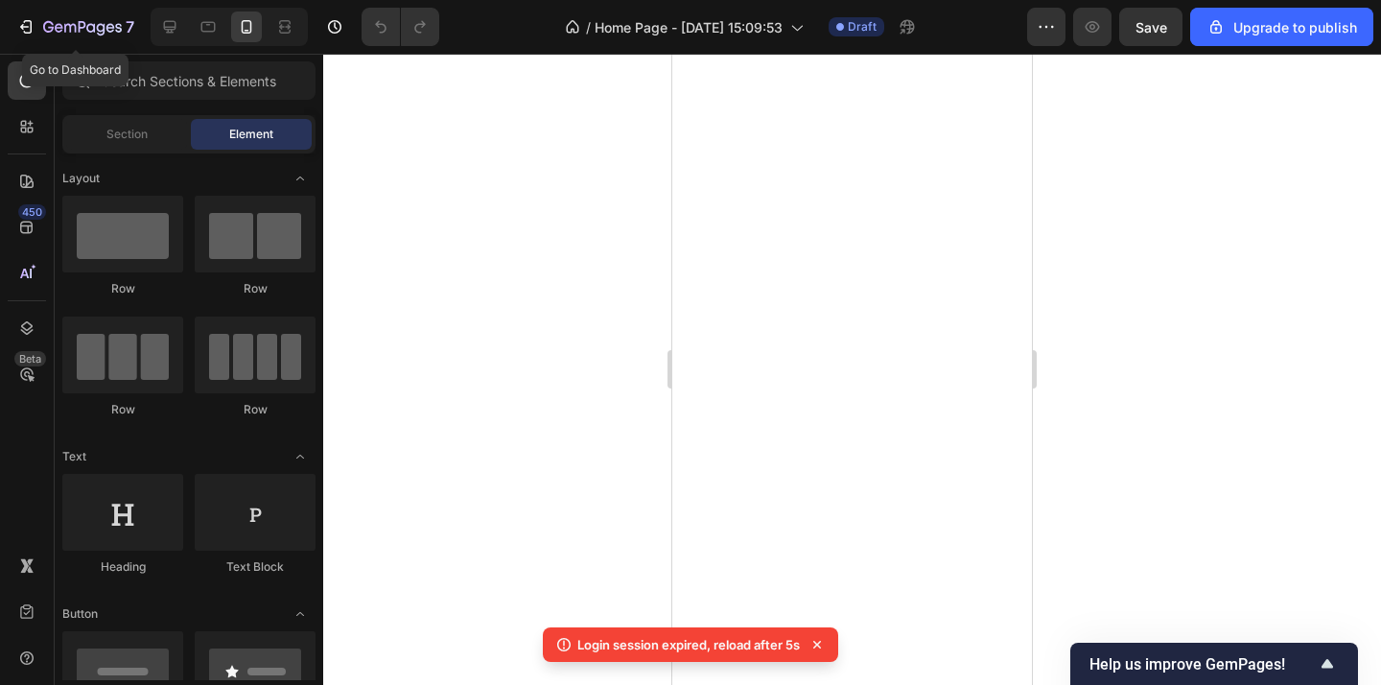
click at [36, 22] on div "7" at bounding box center [75, 26] width 118 height 23
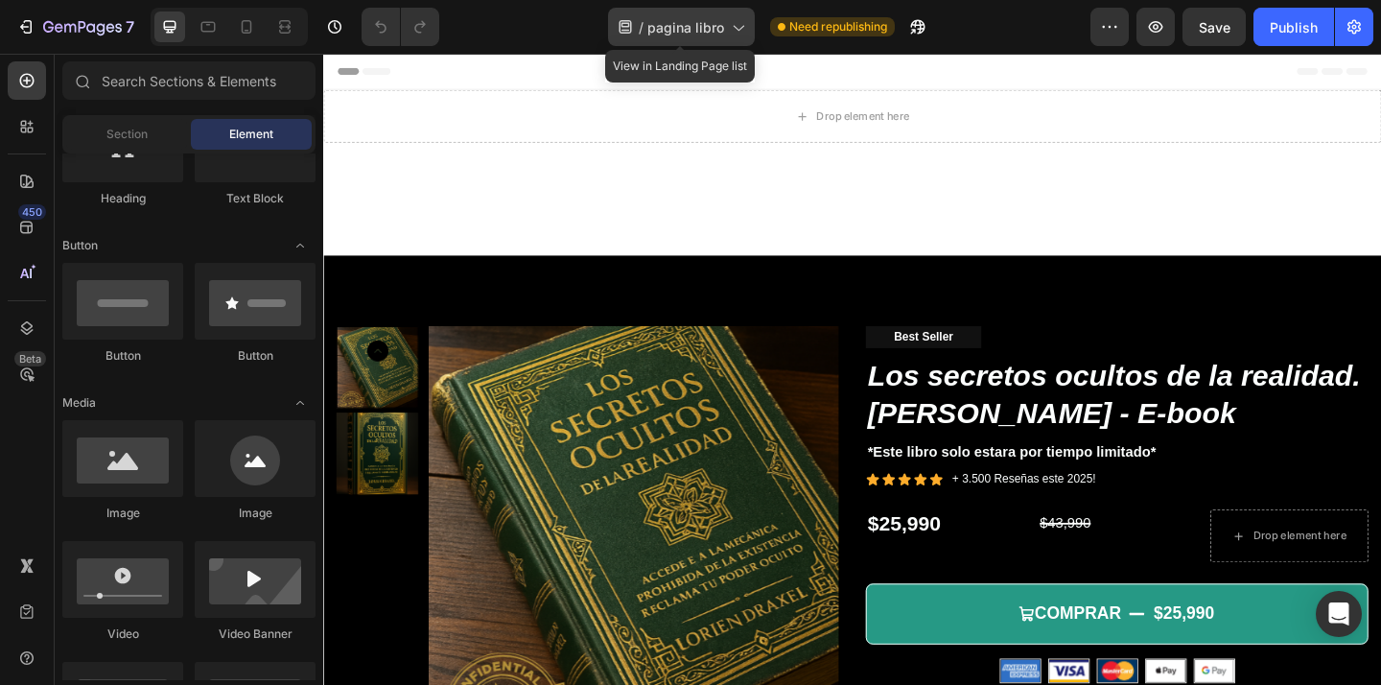
click at [666, 19] on span "pagina libro" at bounding box center [685, 27] width 77 height 20
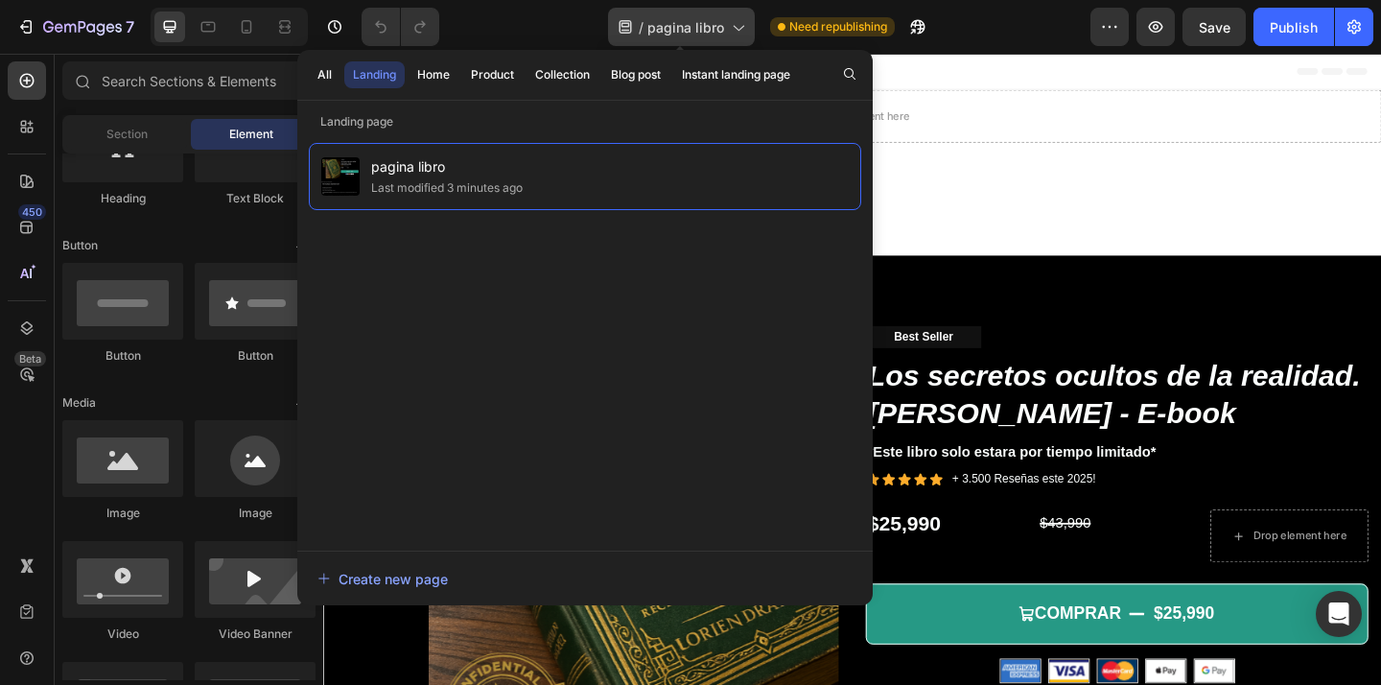
click at [666, 19] on span "pagina libro" at bounding box center [685, 27] width 77 height 20
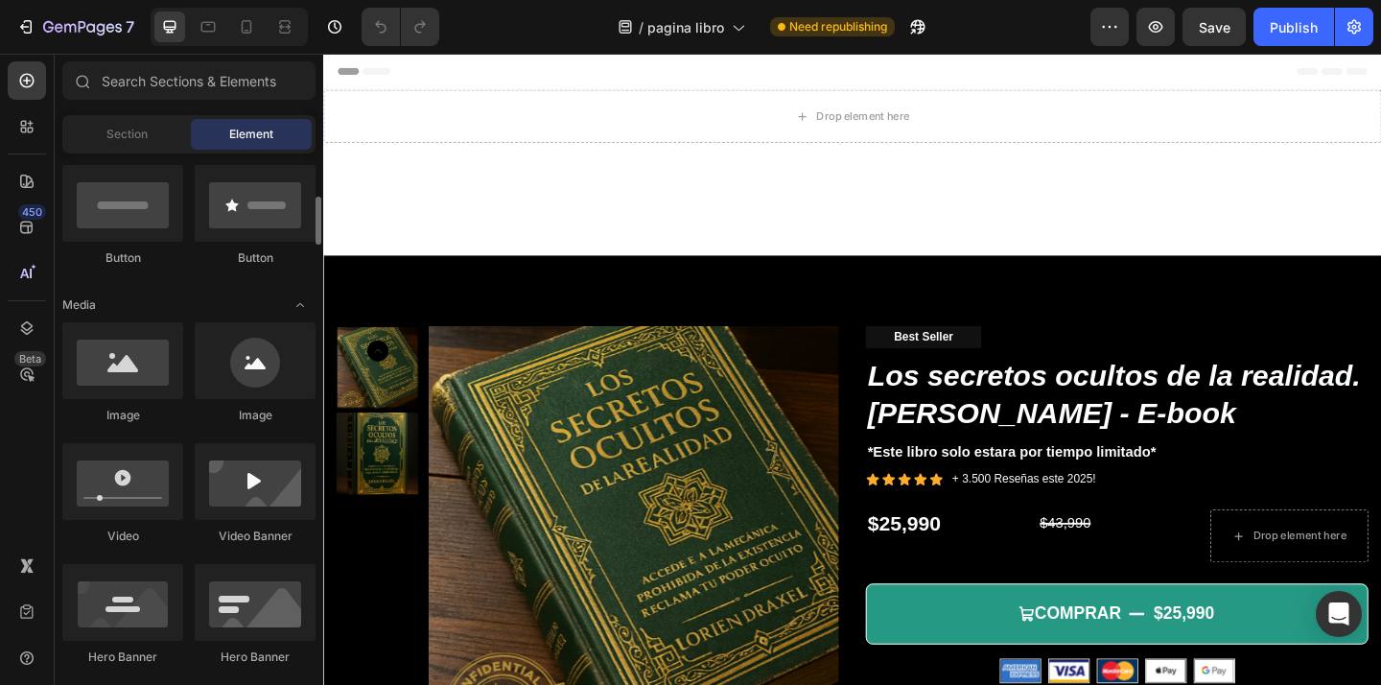
scroll to position [469, 0]
click at [244, 26] on icon at bounding box center [246, 26] width 19 height 19
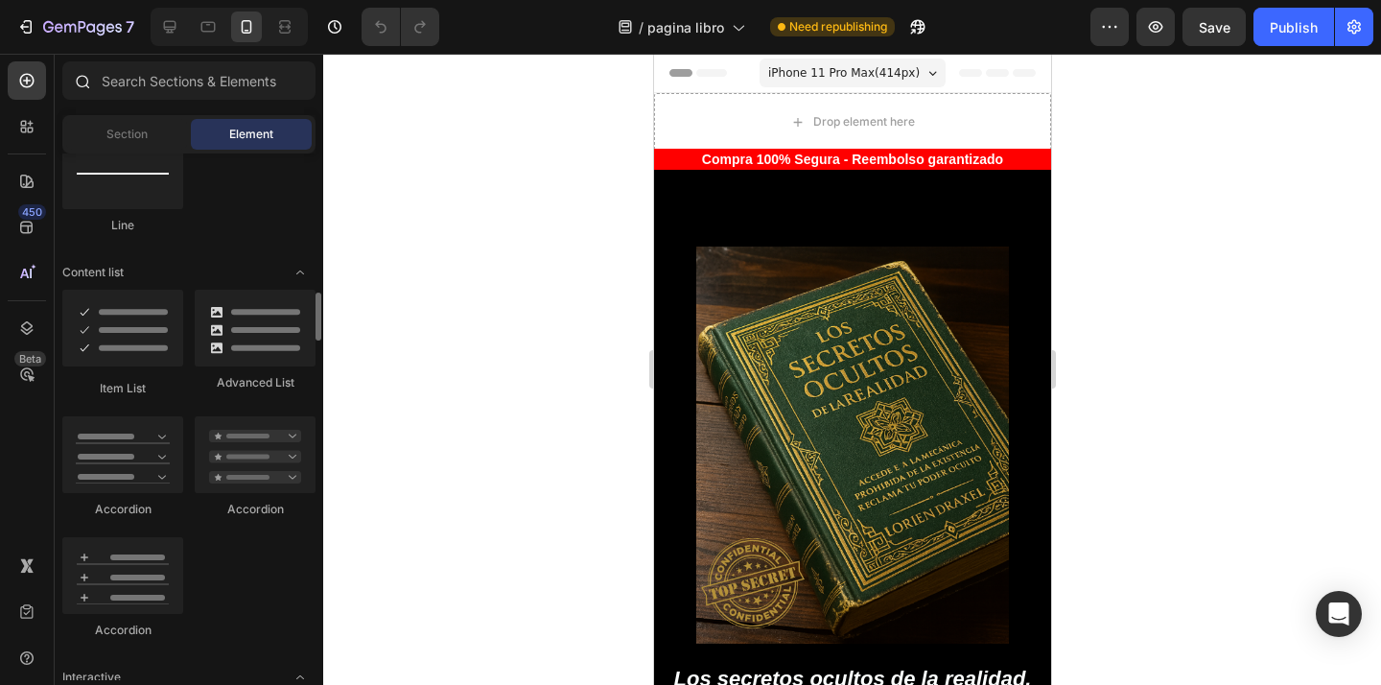
scroll to position [1425, 0]
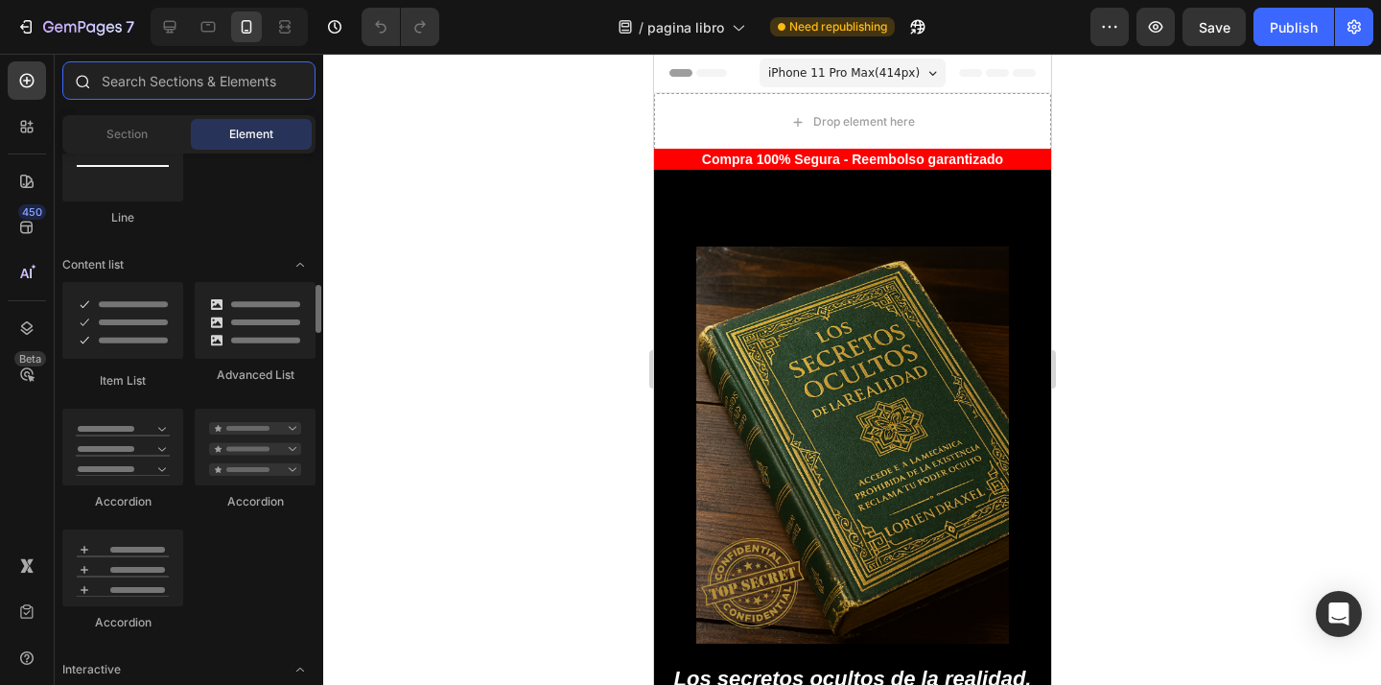
click at [203, 91] on input "text" at bounding box center [188, 80] width 253 height 38
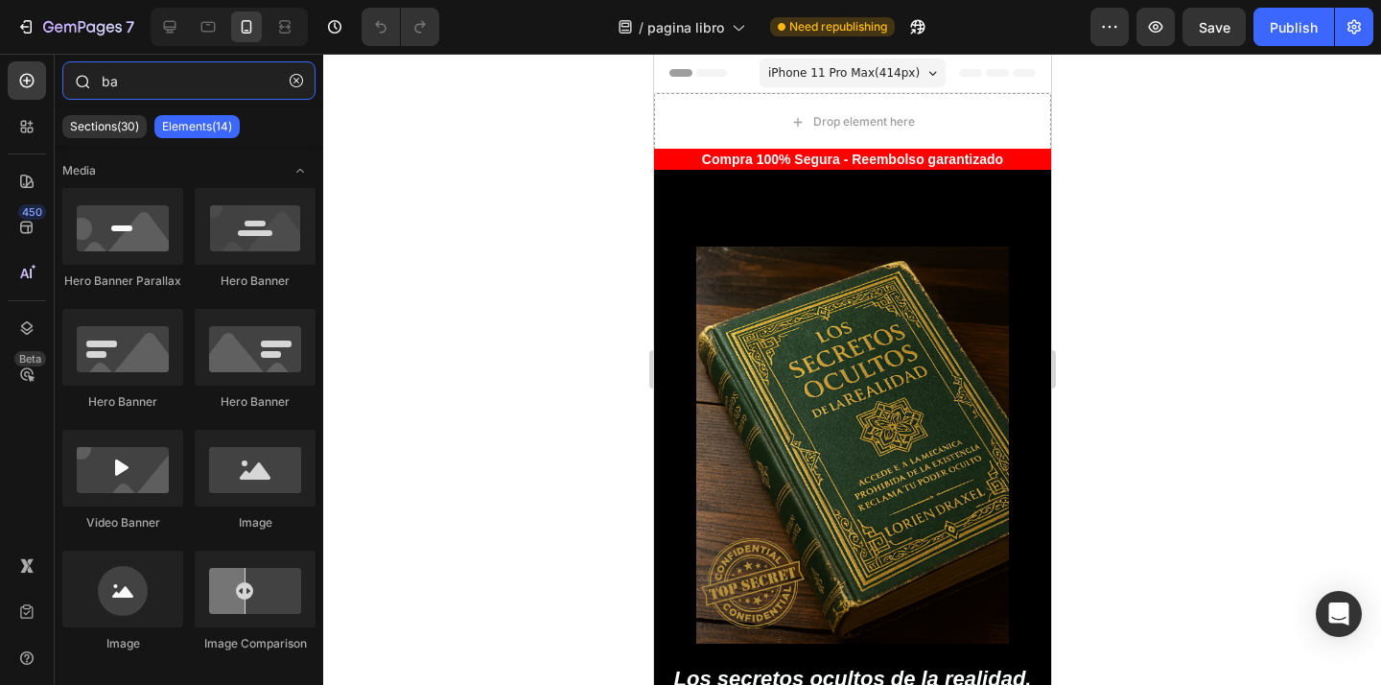
type input "b"
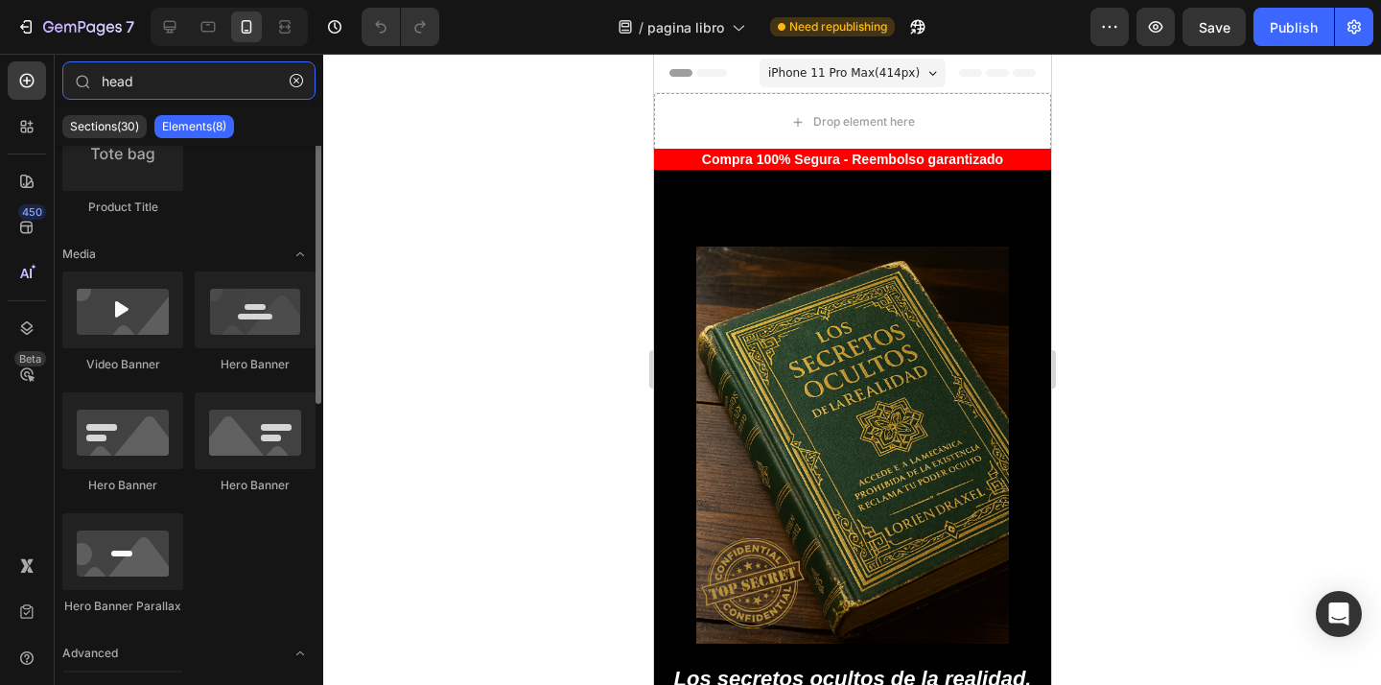
scroll to position [0, 0]
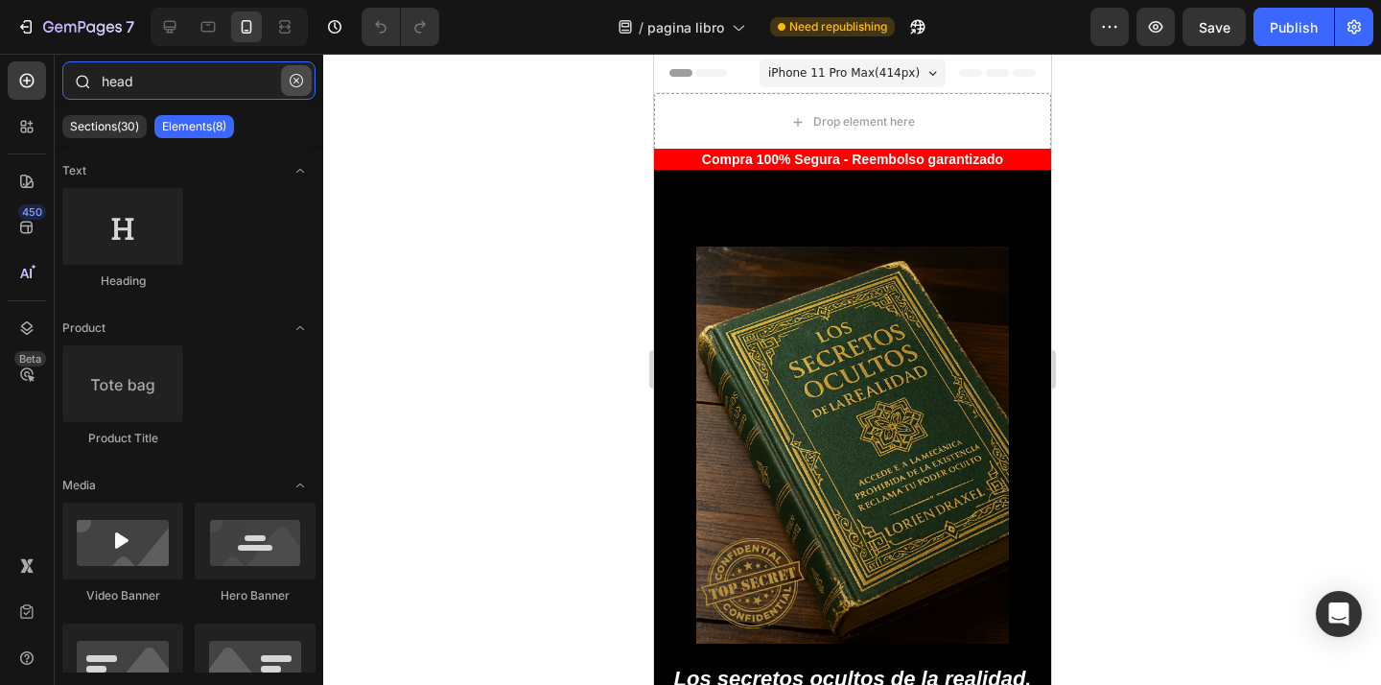
type input "head"
click at [298, 82] on icon "button" at bounding box center [296, 80] width 13 height 13
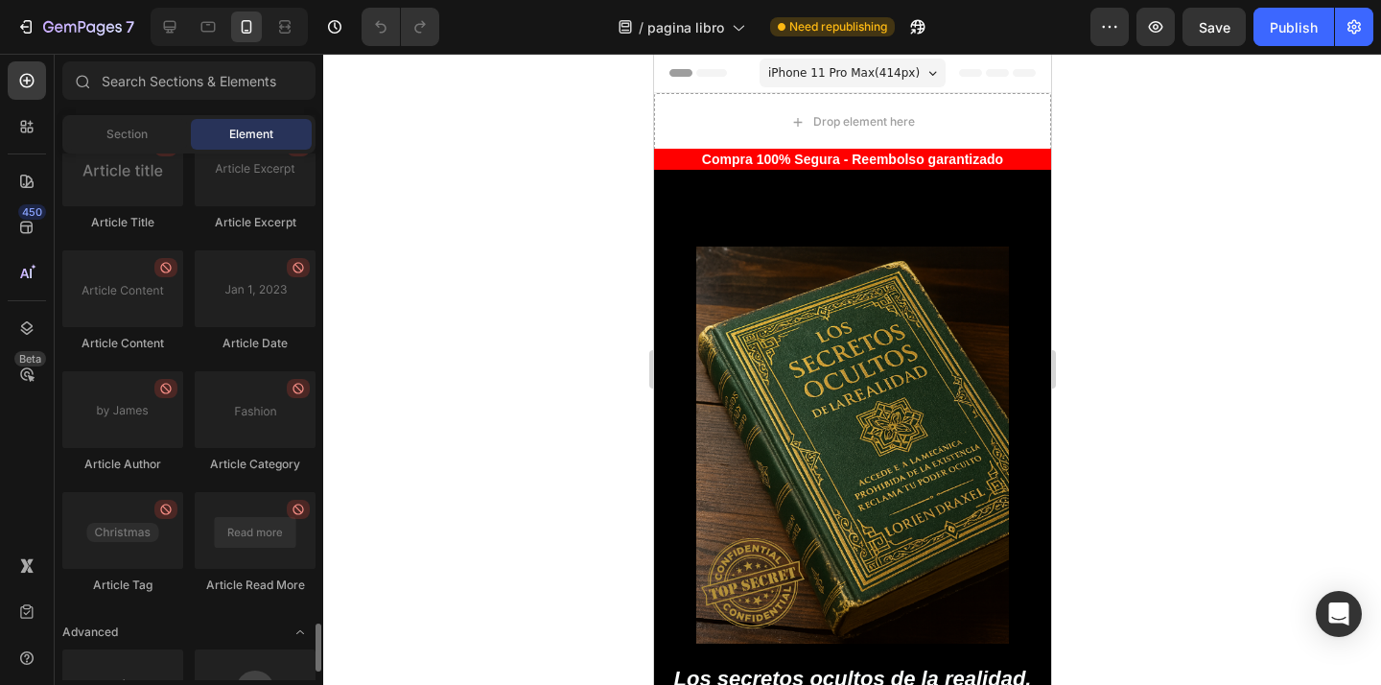
scroll to position [5155, 0]
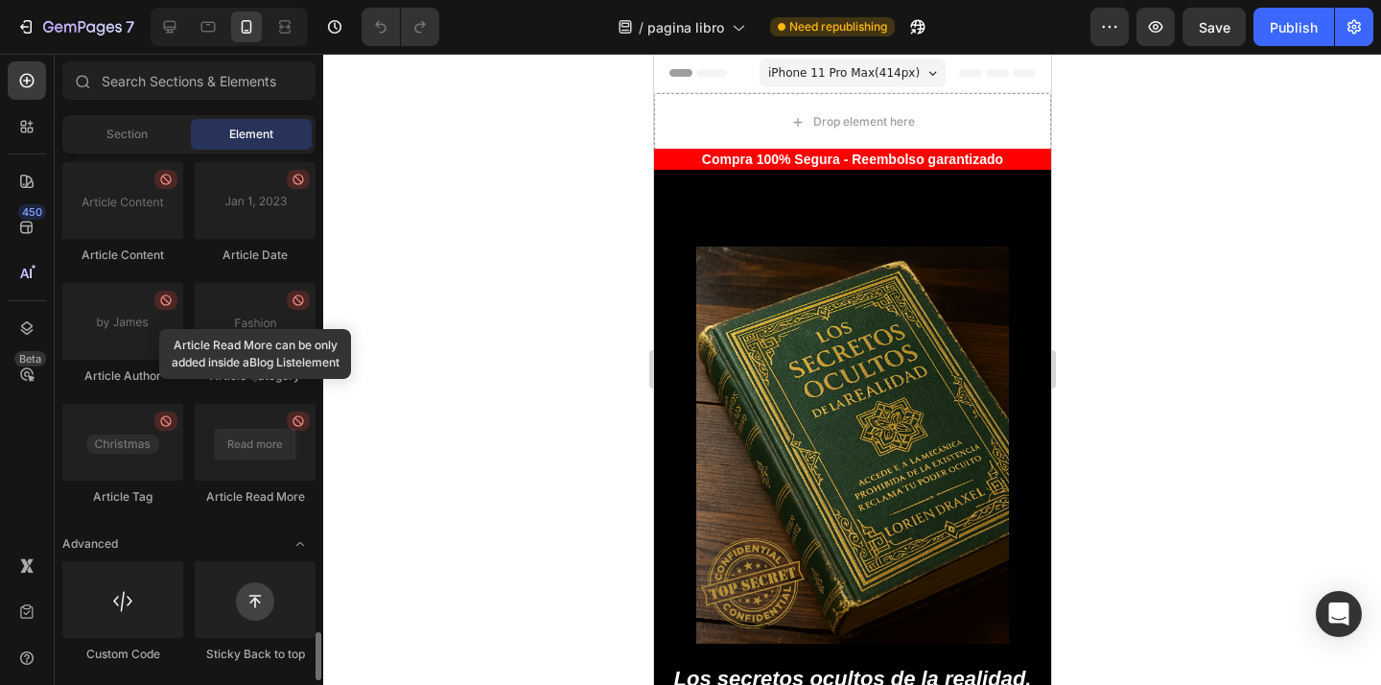
click at [195, 522] on div "Article List Article Image Article Title Article Excerpt Article Content Articl…" at bounding box center [188, 221] width 253 height 602
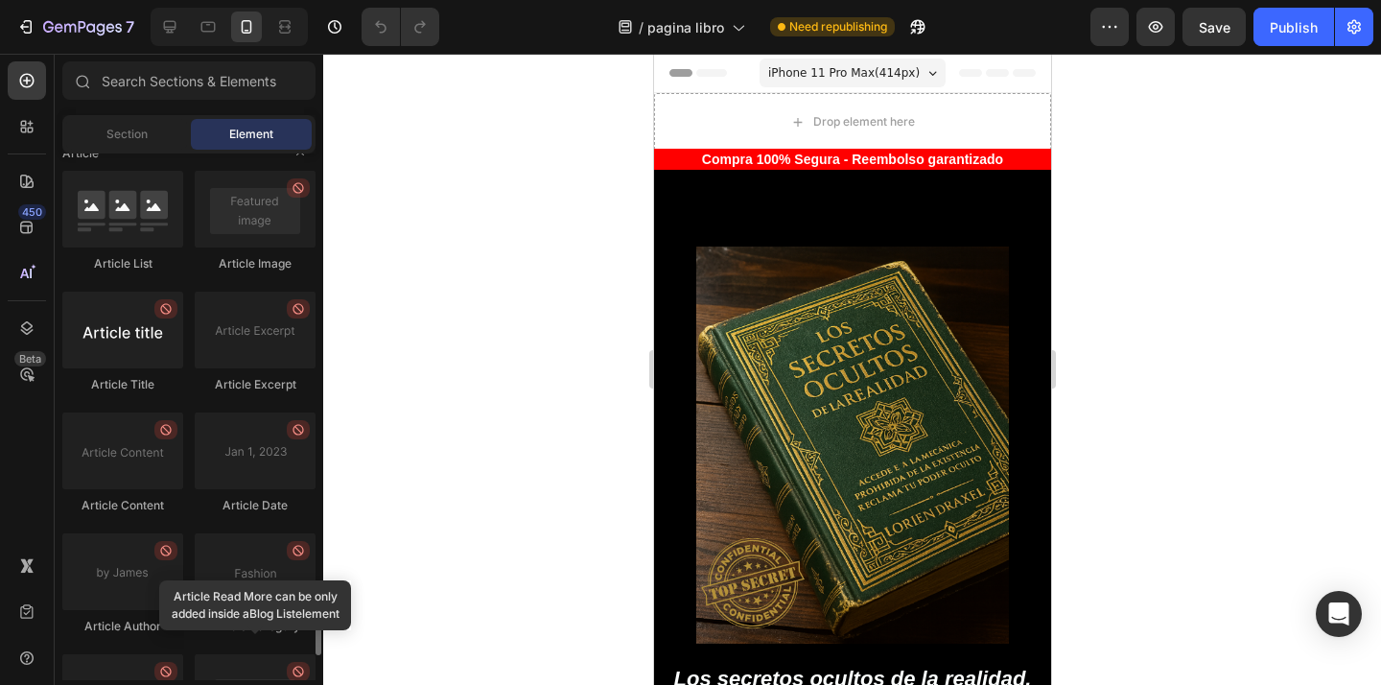
scroll to position [4904, 0]
click at [167, 321] on div at bounding box center [122, 330] width 121 height 77
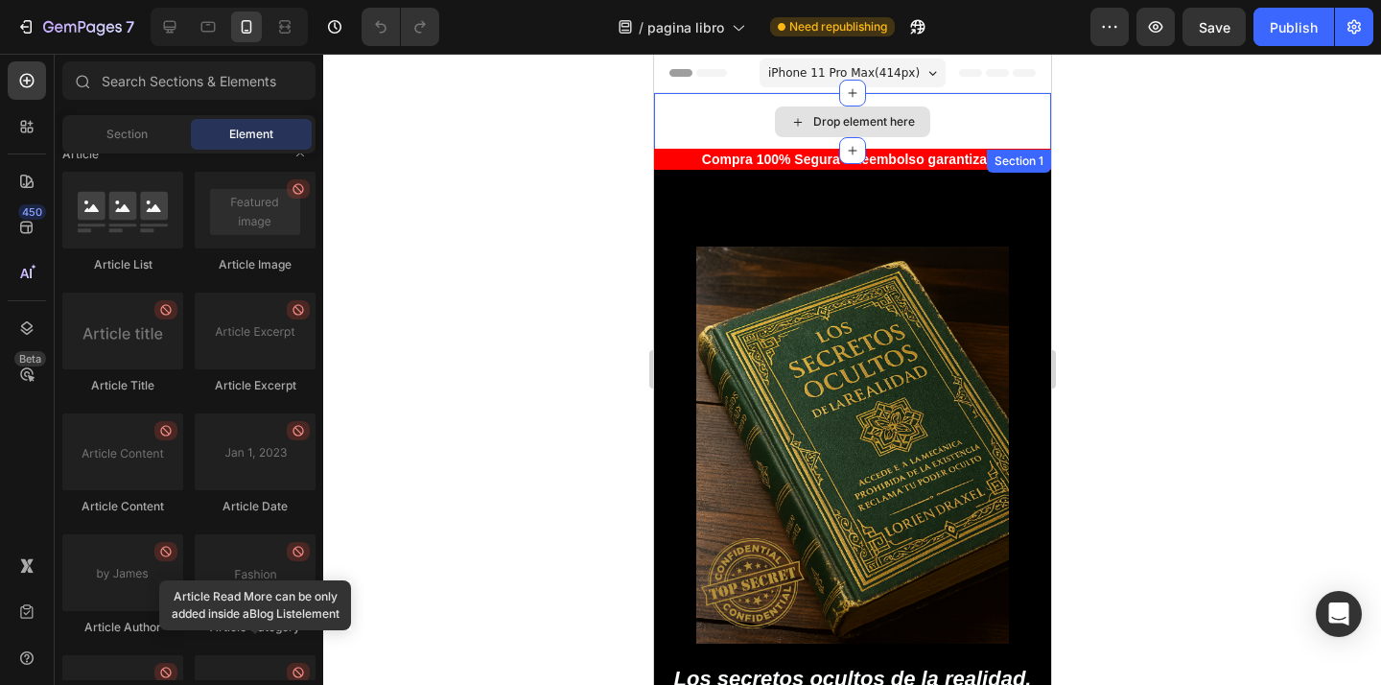
drag, startPoint x: 794, startPoint y: 386, endPoint x: 751, endPoint y: 120, distance: 270.0
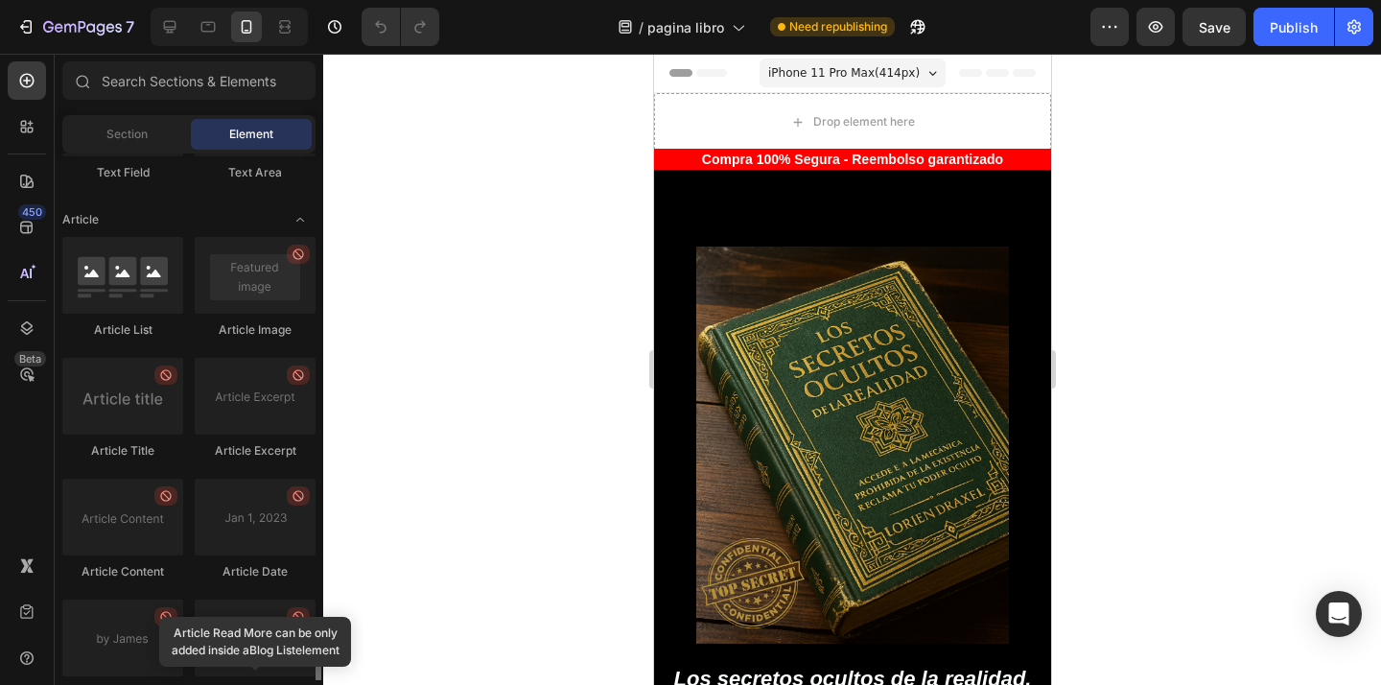
scroll to position [4835, 0]
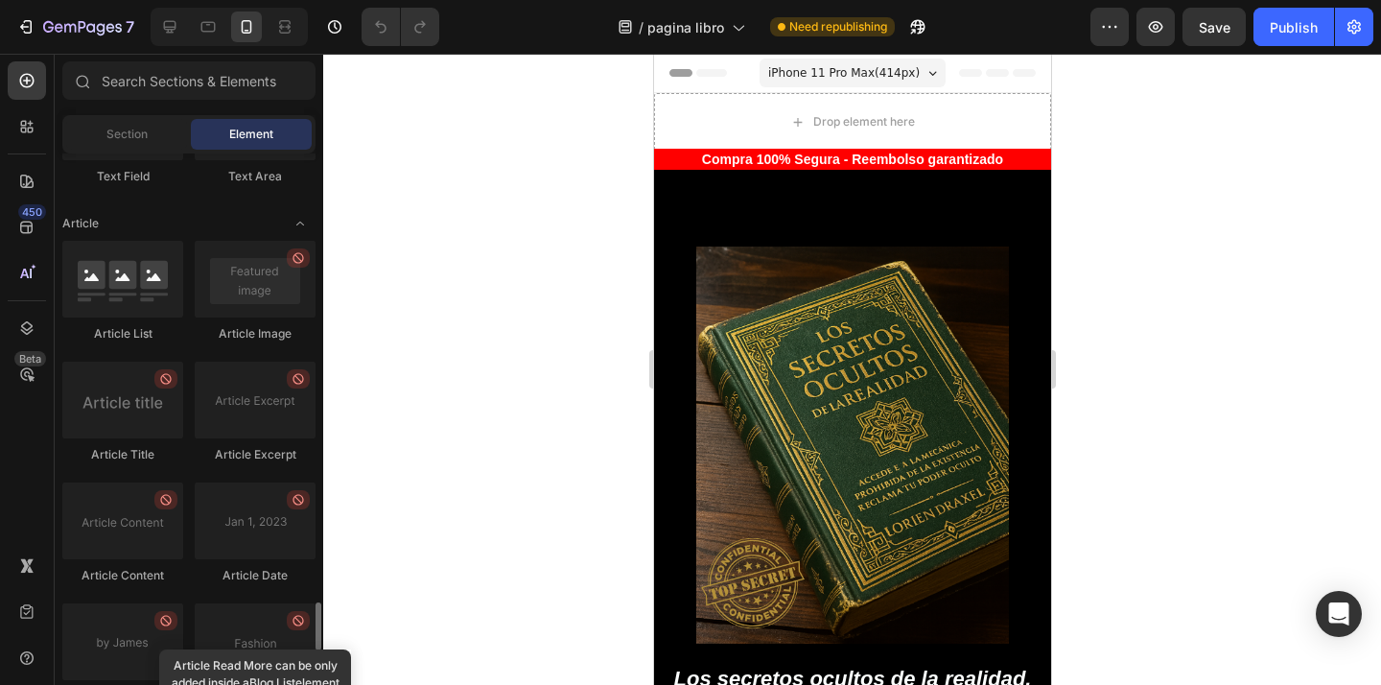
click at [491, 274] on div at bounding box center [851, 369] width 1057 height 631
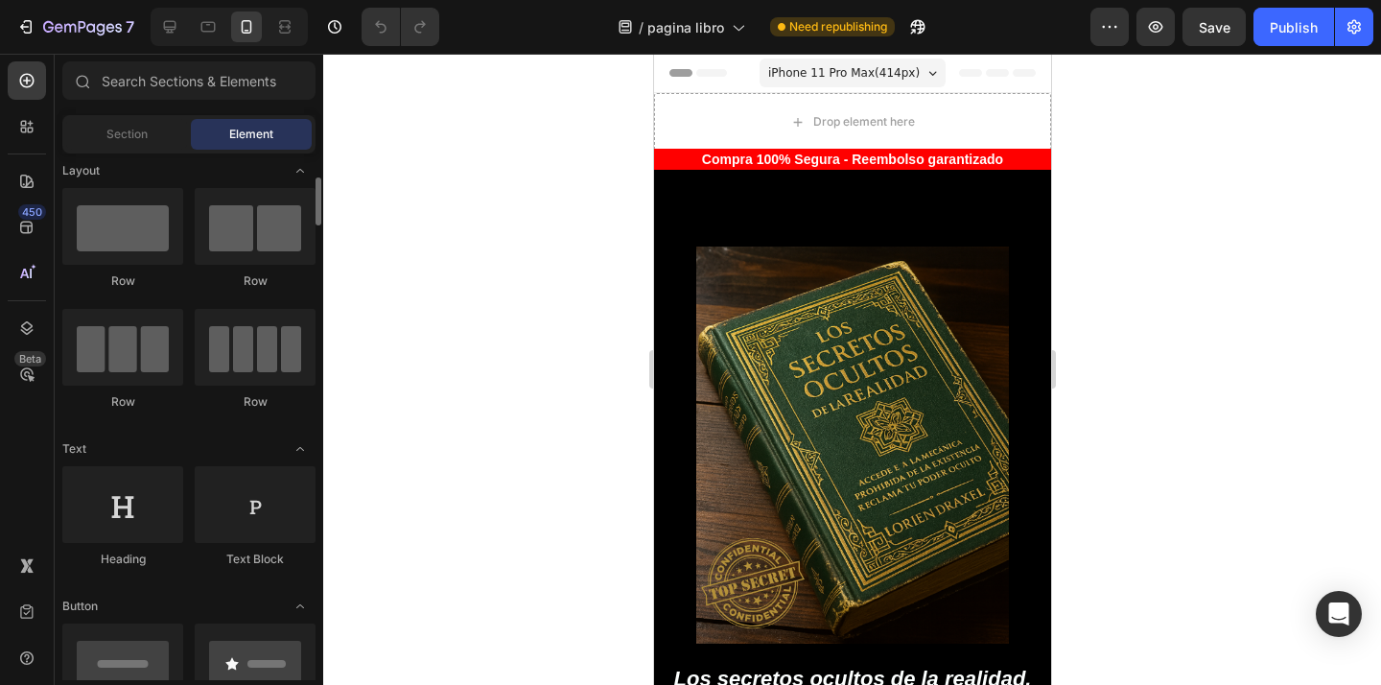
scroll to position [0, 0]
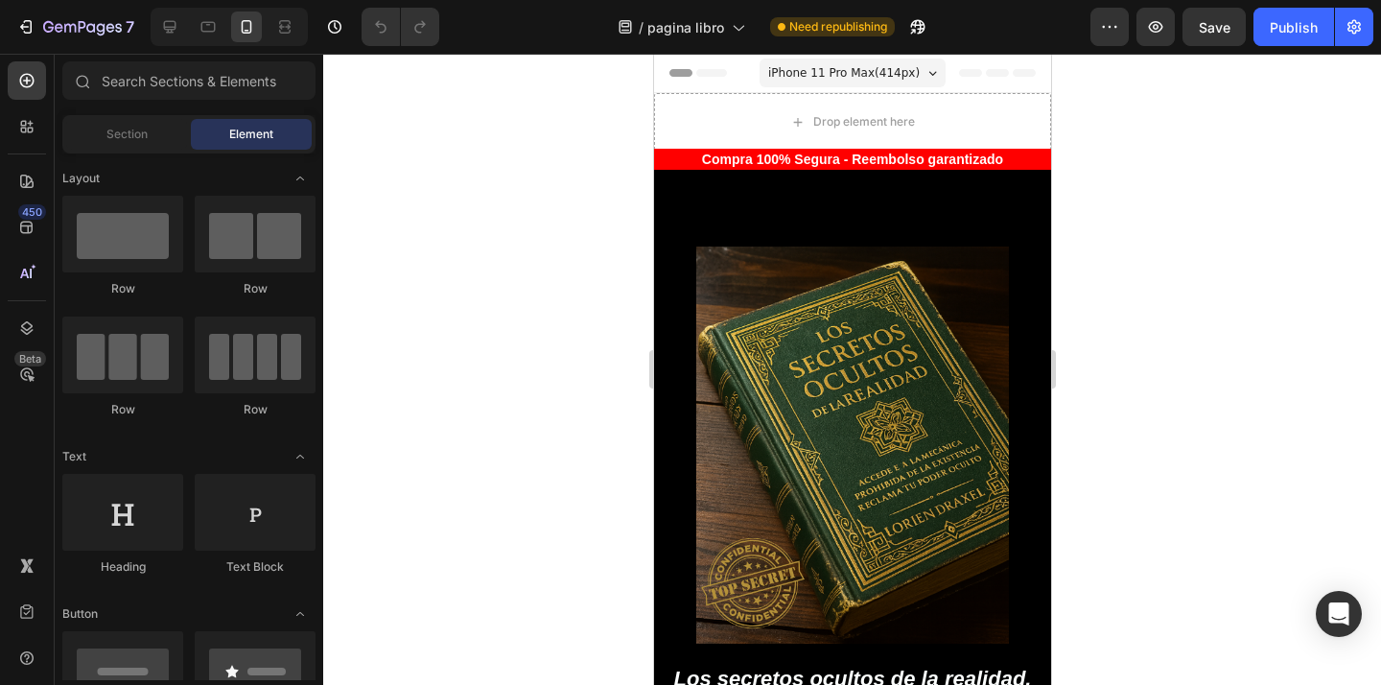
click at [1157, 283] on div at bounding box center [851, 369] width 1057 height 631
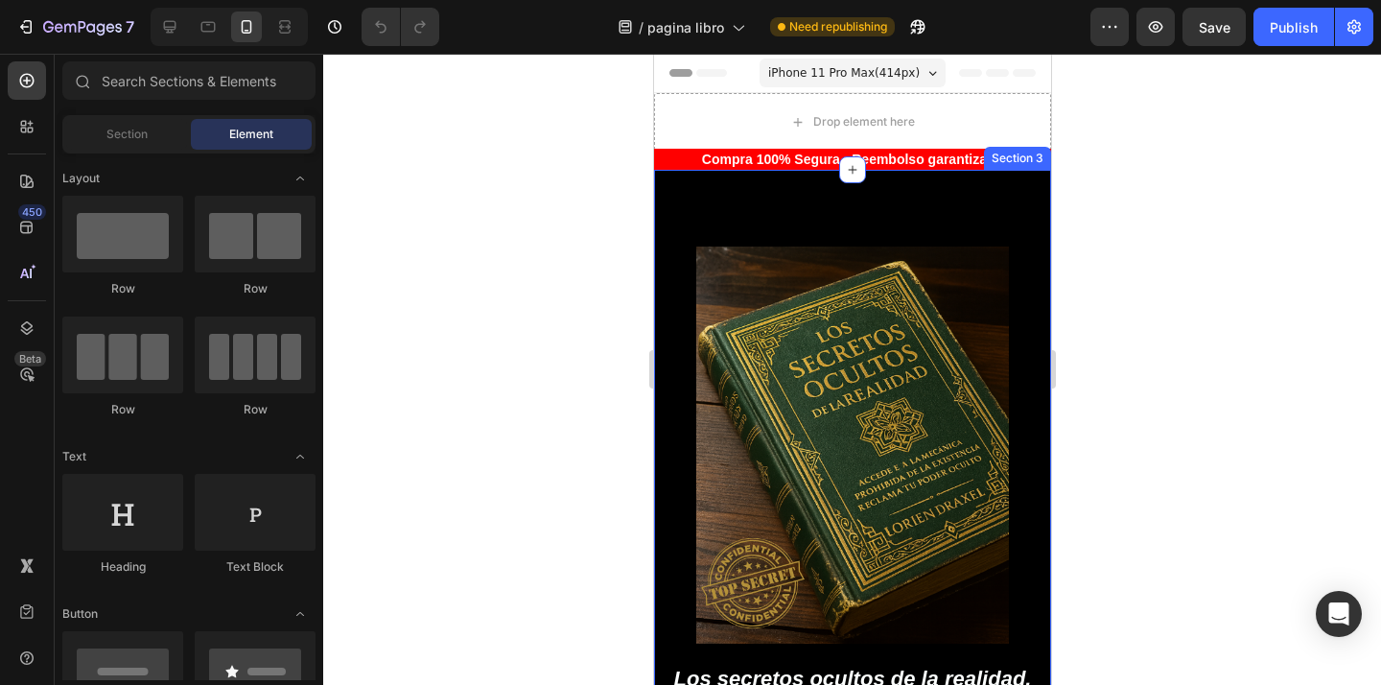
click at [759, 168] on h2 "Compra 100% Segura - Reembolso garantizado" at bounding box center [851, 159] width 397 height 21
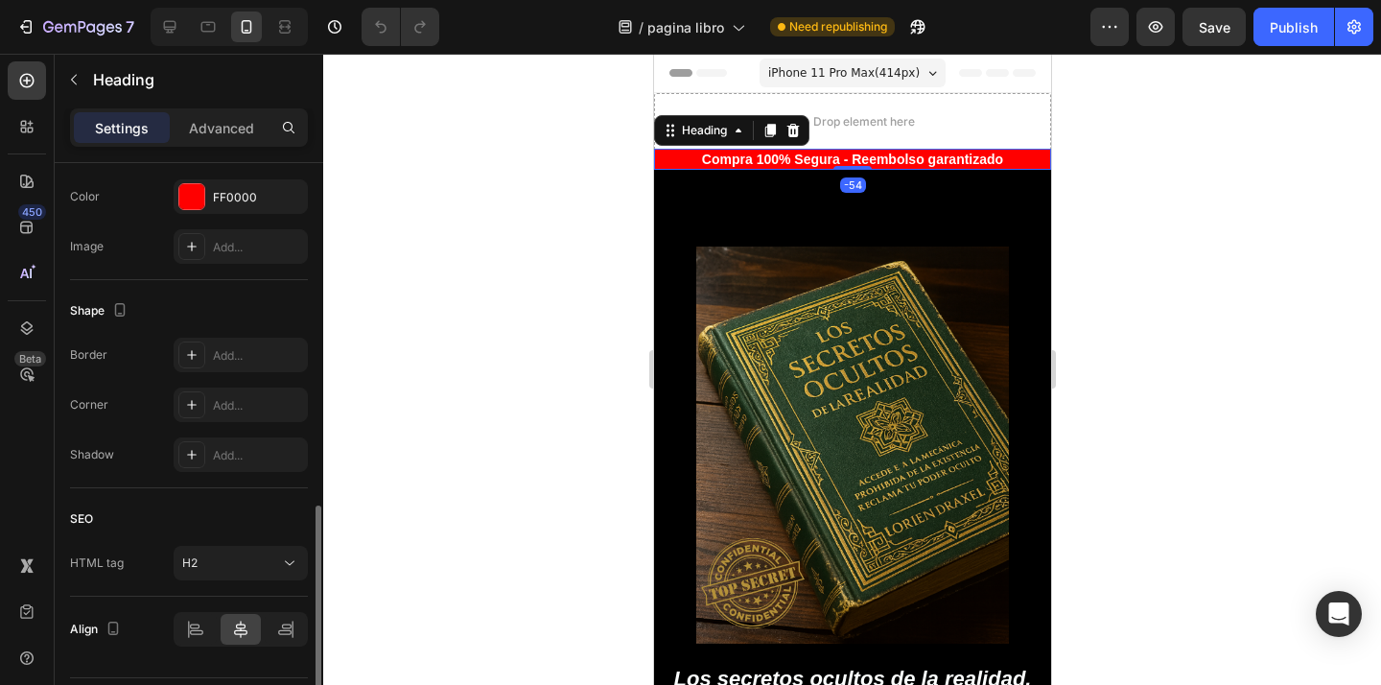
scroll to position [668, 0]
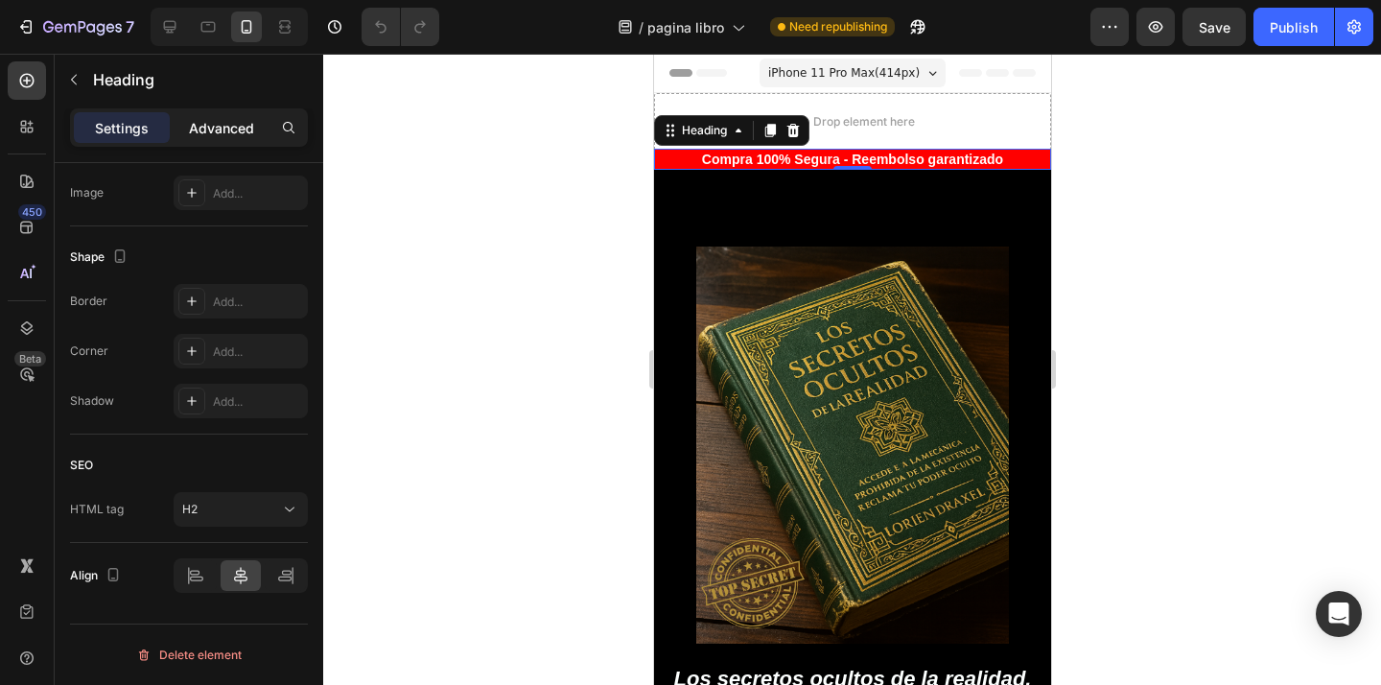
click at [236, 123] on p "Advanced" at bounding box center [221, 128] width 65 height 20
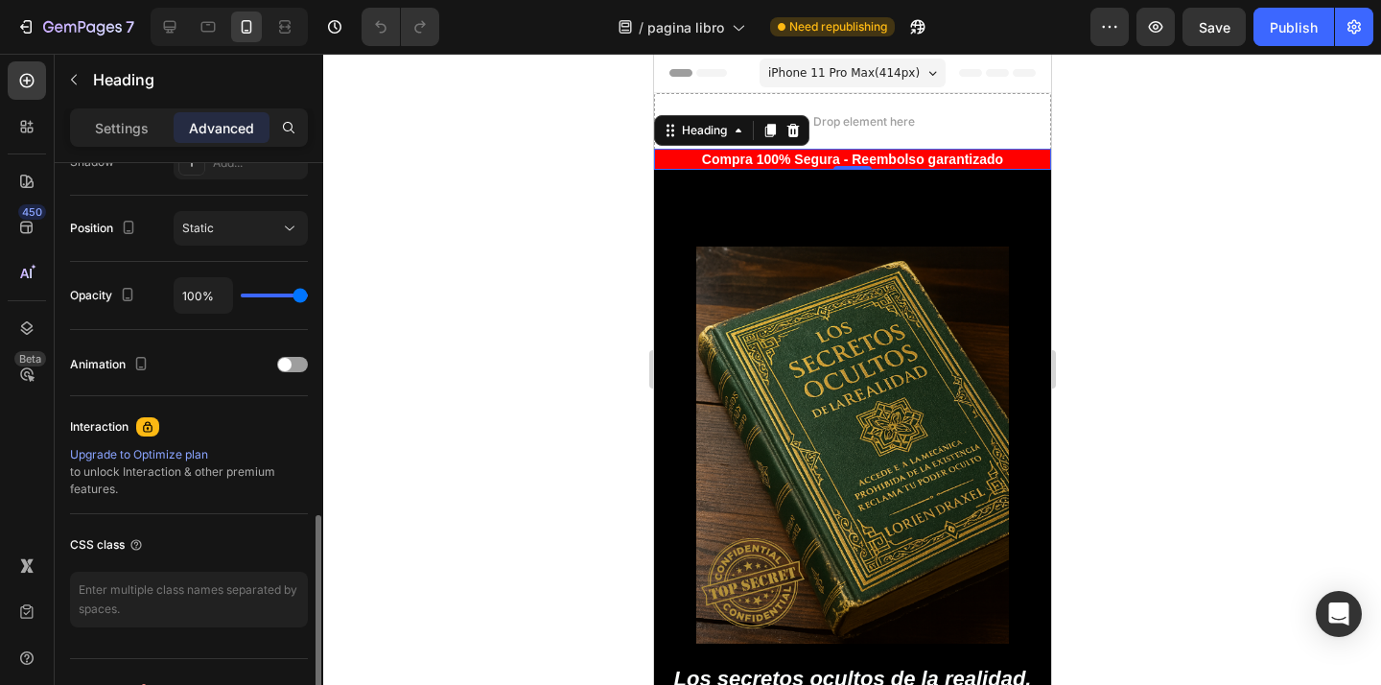
scroll to position [703, 0]
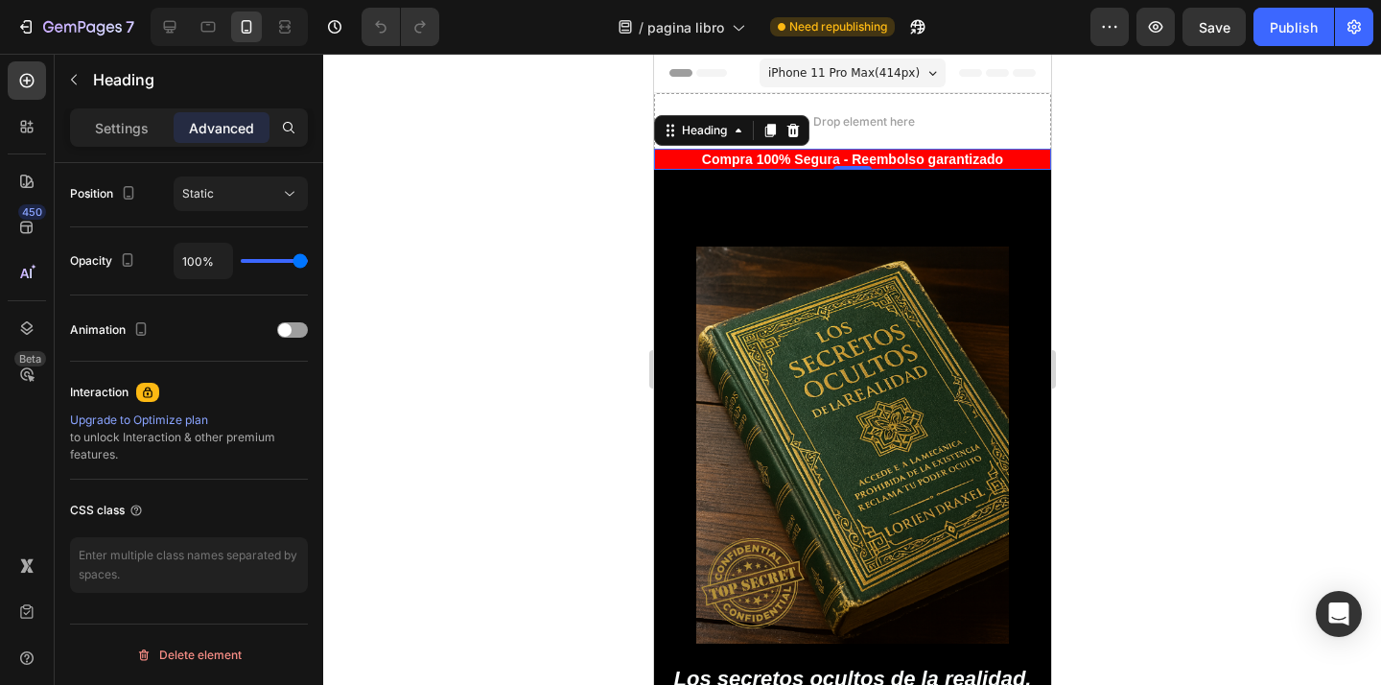
click at [755, 165] on h2 "Compra 100% Segura - Reembolso garantizado" at bounding box center [851, 159] width 397 height 21
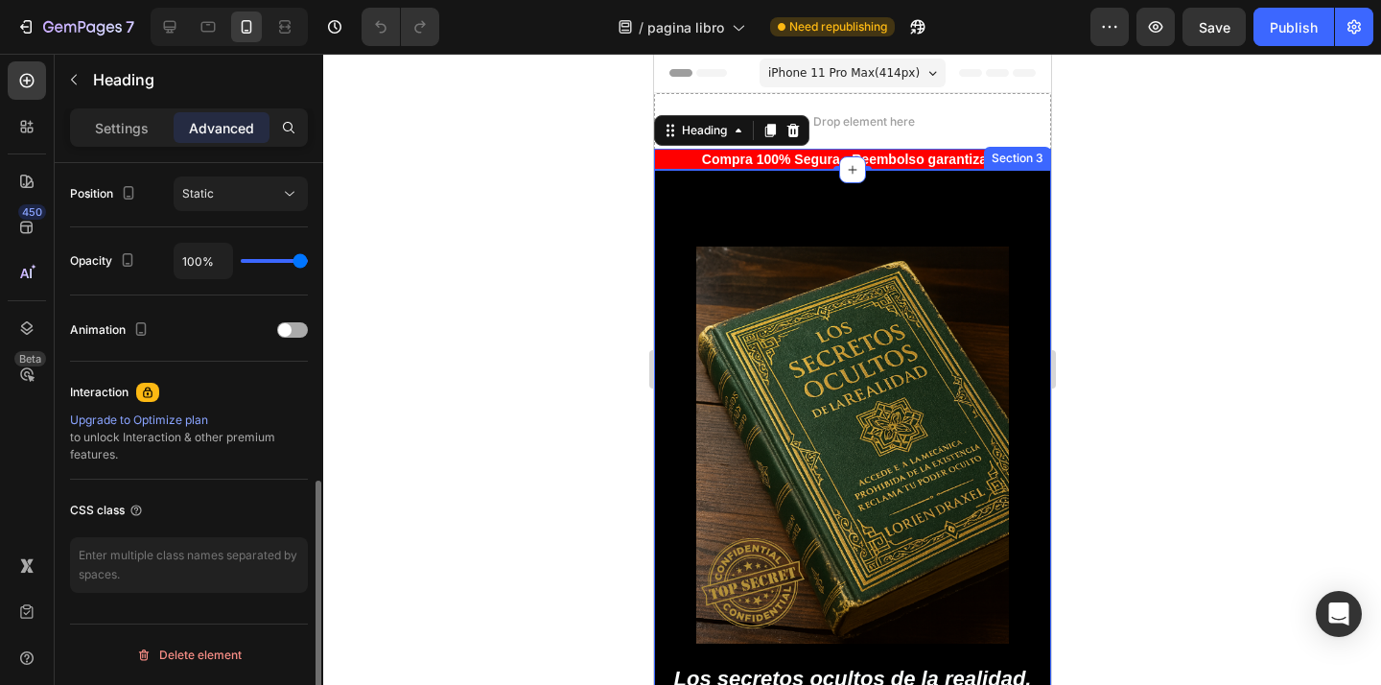
click at [289, 329] on span at bounding box center [284, 329] width 13 height 13
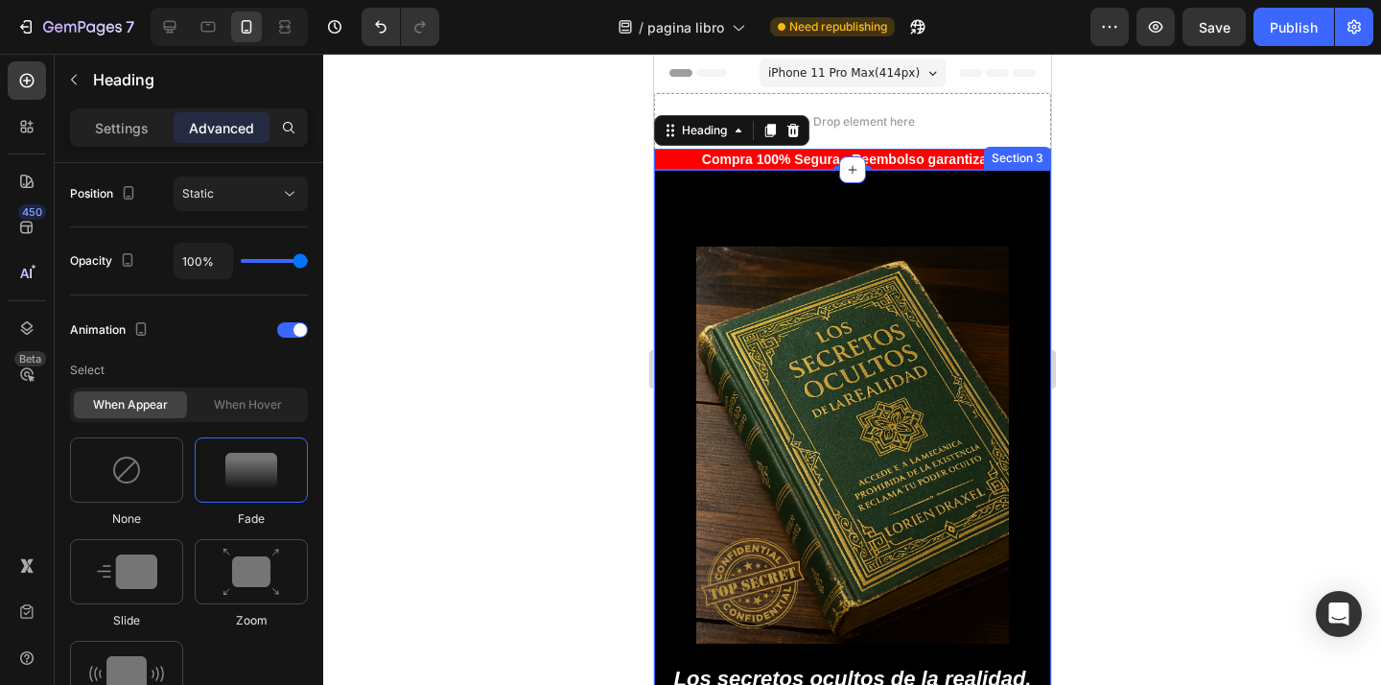
click at [435, 296] on div at bounding box center [851, 369] width 1057 height 631
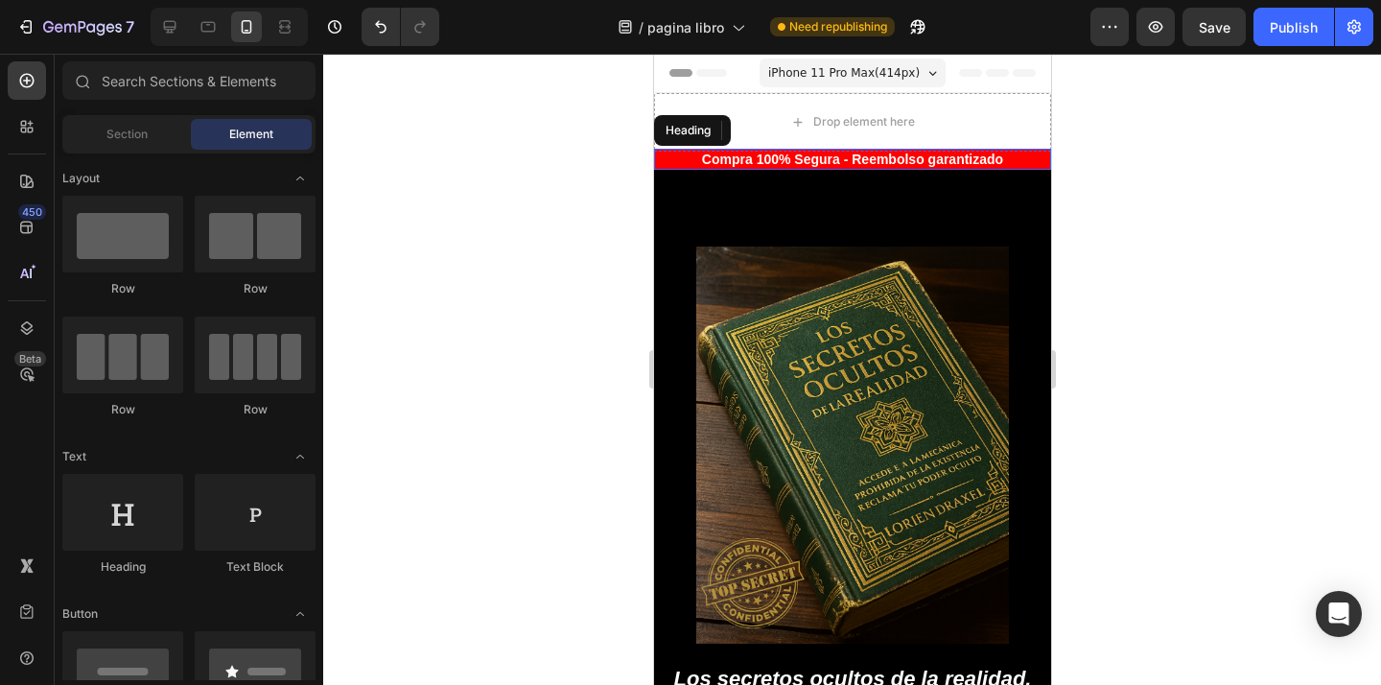
click at [721, 163] on p "Compra 100% Segura - Reembolso garantizado" at bounding box center [851, 159] width 393 height 17
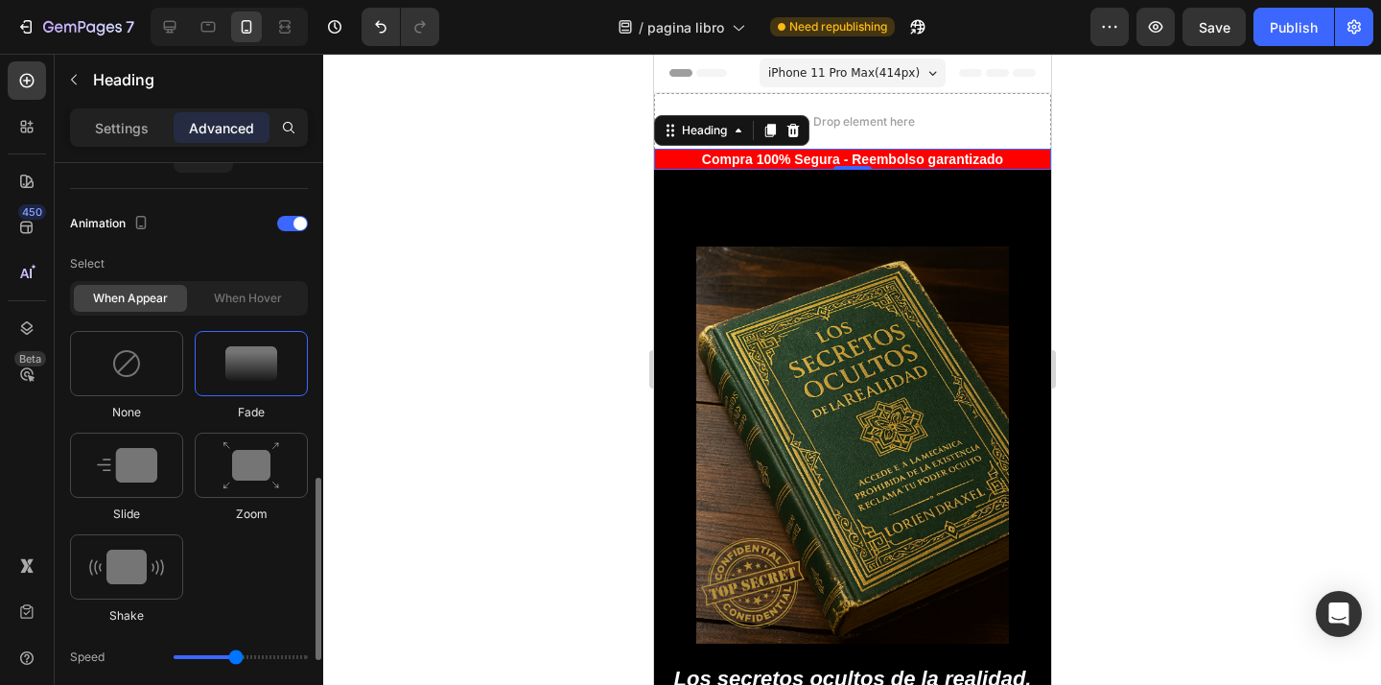
scroll to position [862, 0]
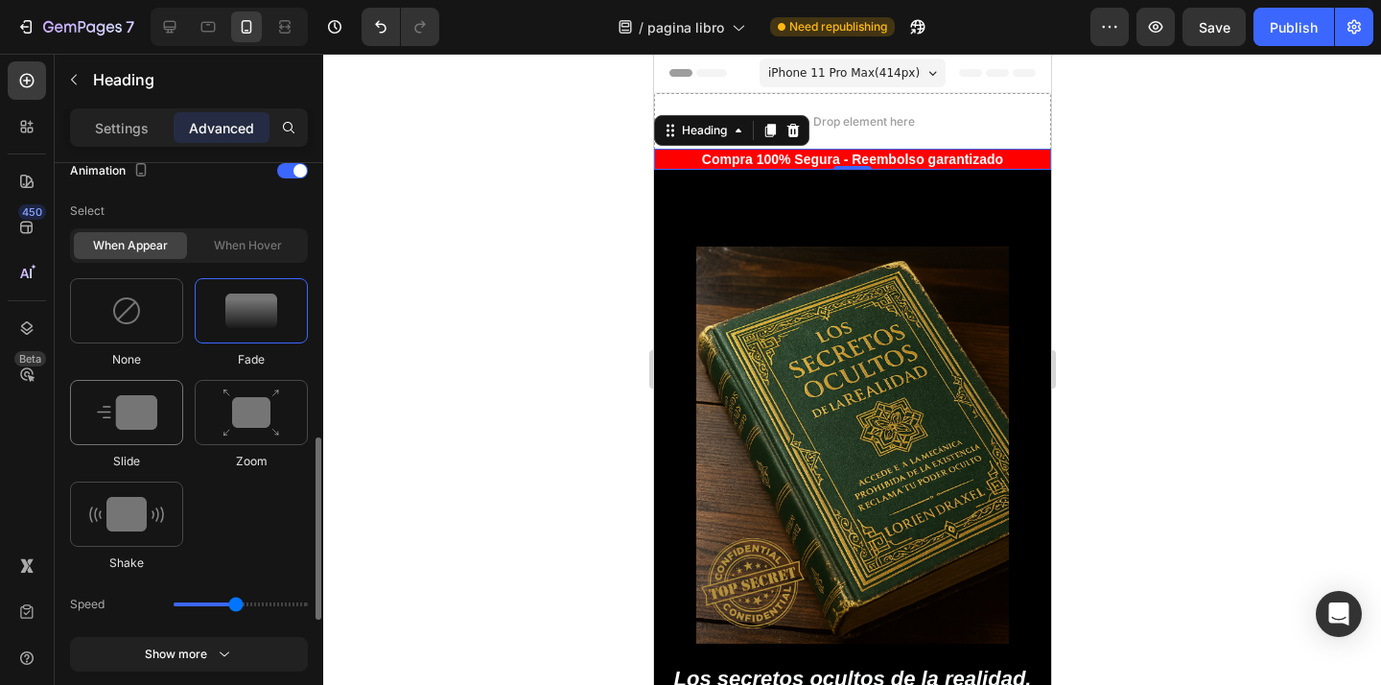
click at [160, 412] on div at bounding box center [126, 412] width 113 height 65
click at [230, 410] on img at bounding box center [251, 412] width 58 height 49
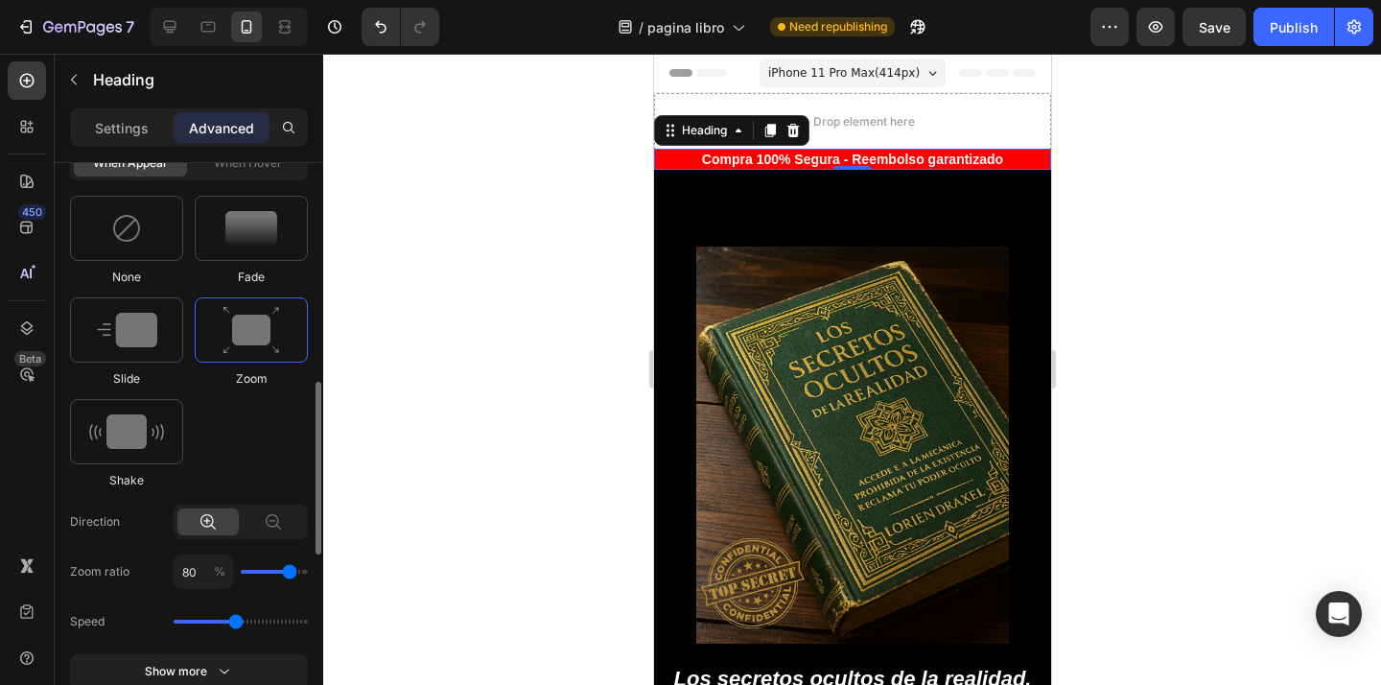
scroll to position [864, 0]
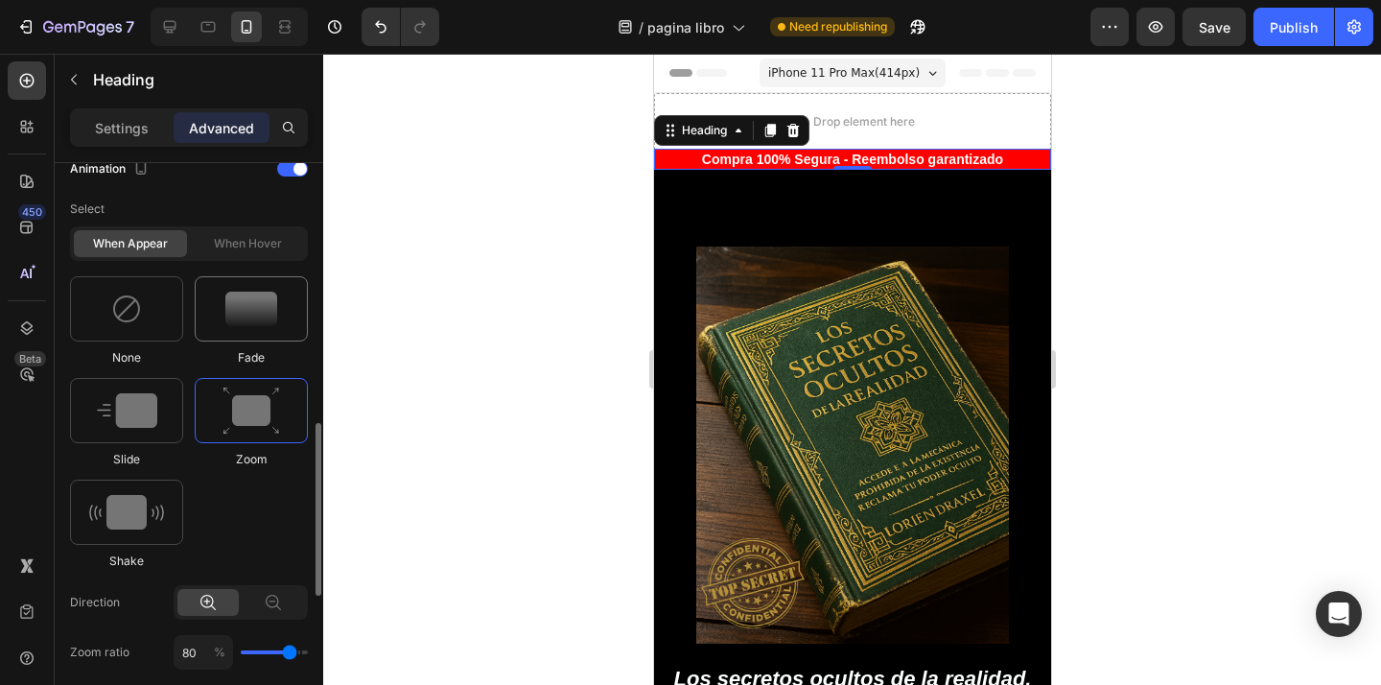
click at [251, 315] on img at bounding box center [251, 308] width 52 height 35
click at [237, 249] on div "When hover" at bounding box center [247, 243] width 113 height 27
click at [138, 296] on img at bounding box center [126, 308] width 31 height 31
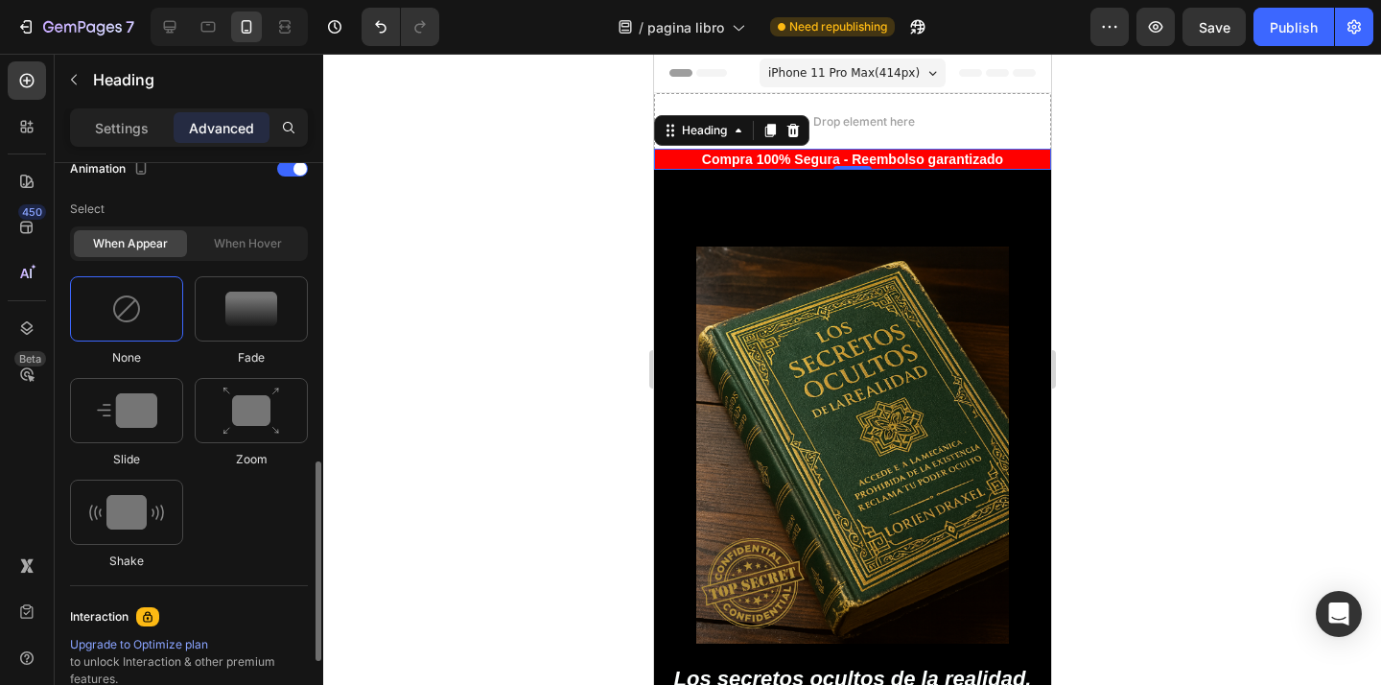
click at [225, 243] on div "When hover" at bounding box center [247, 243] width 113 height 27
click at [198, 315] on div at bounding box center [251, 308] width 113 height 65
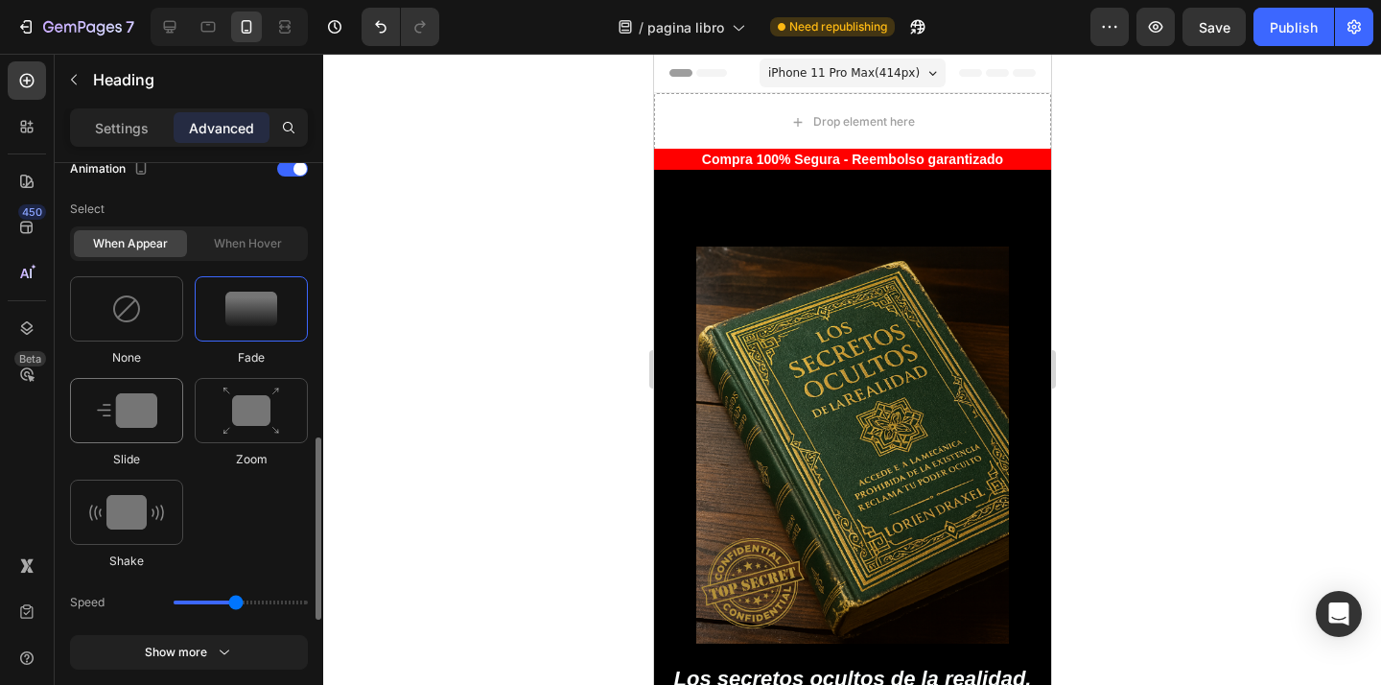
drag, startPoint x: 150, startPoint y: 399, endPoint x: 159, endPoint y: 400, distance: 9.6
click at [150, 399] on img at bounding box center [127, 410] width 60 height 35
click at [220, 414] on div at bounding box center [251, 410] width 113 height 65
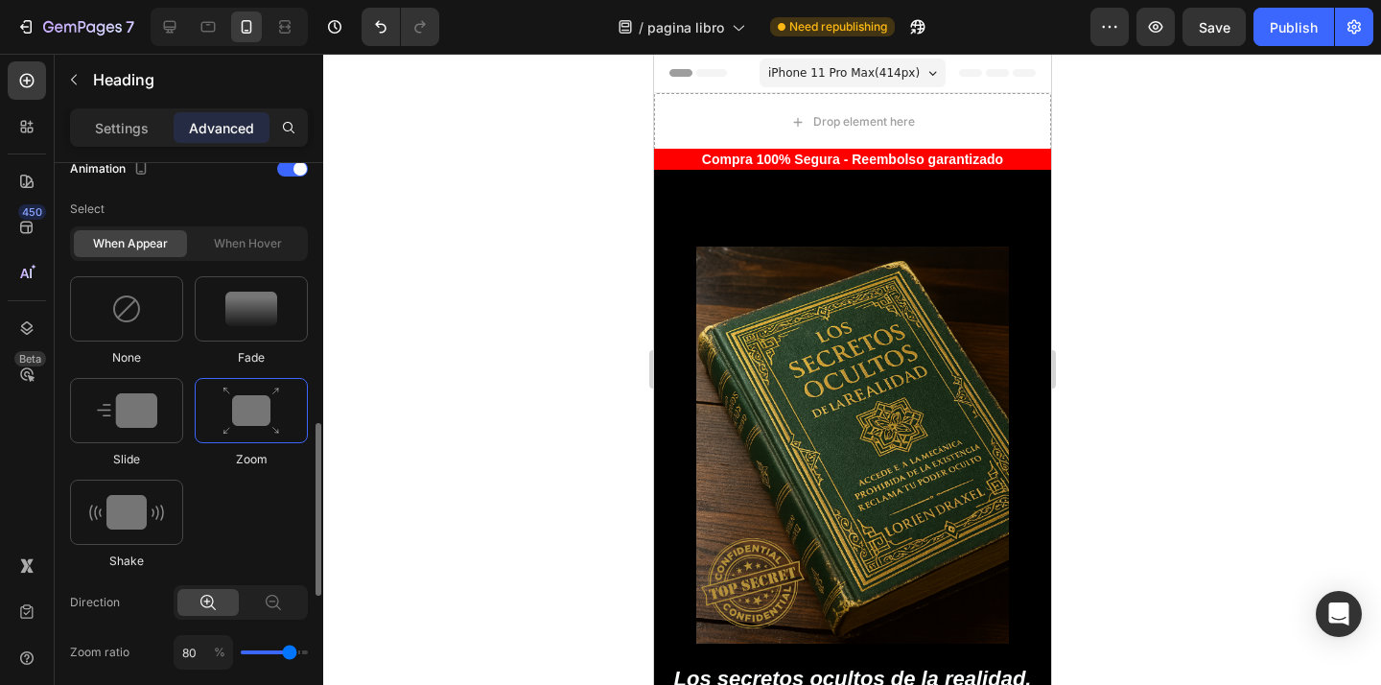
click at [151, 475] on div "None Fade Slide Zoom Shake" at bounding box center [189, 422] width 238 height 293
click at [244, 241] on div "When hover" at bounding box center [247, 243] width 113 height 27
click at [118, 524] on img at bounding box center [126, 512] width 75 height 35
type input "0.7"
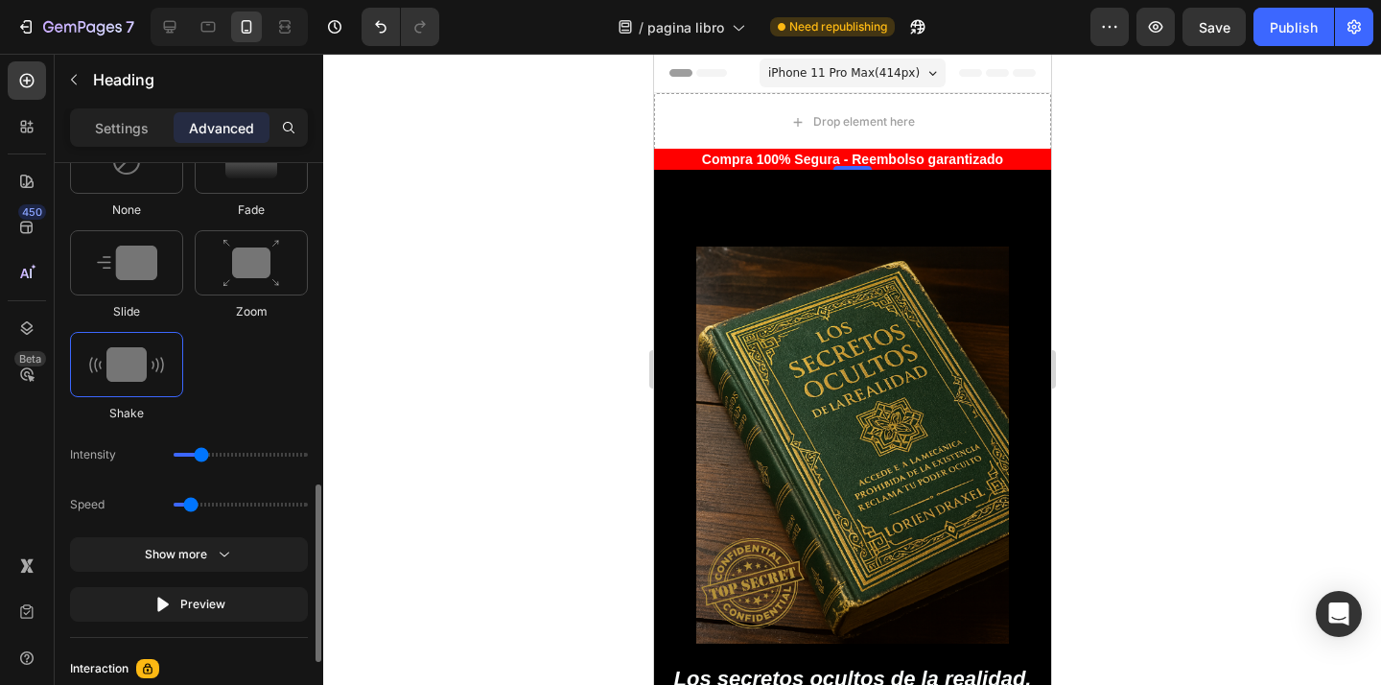
scroll to position [1026, 0]
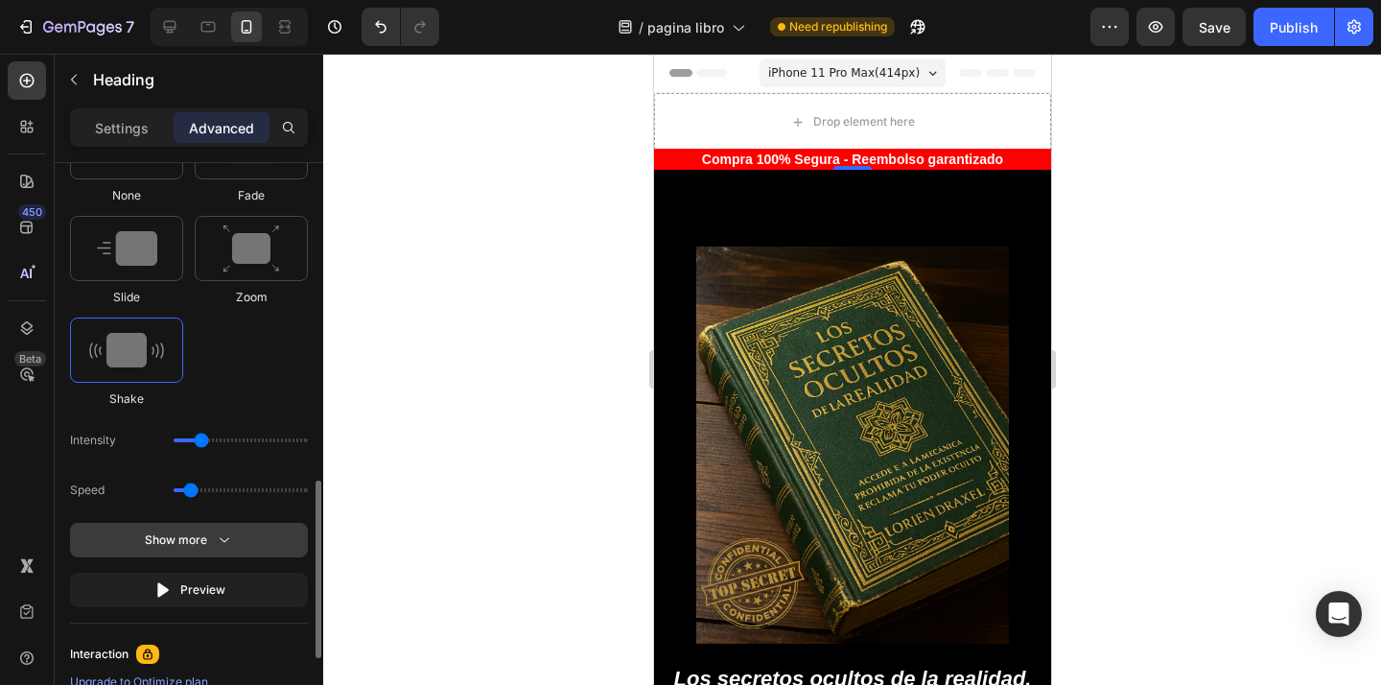
click at [217, 527] on button "Show more" at bounding box center [189, 539] width 238 height 35
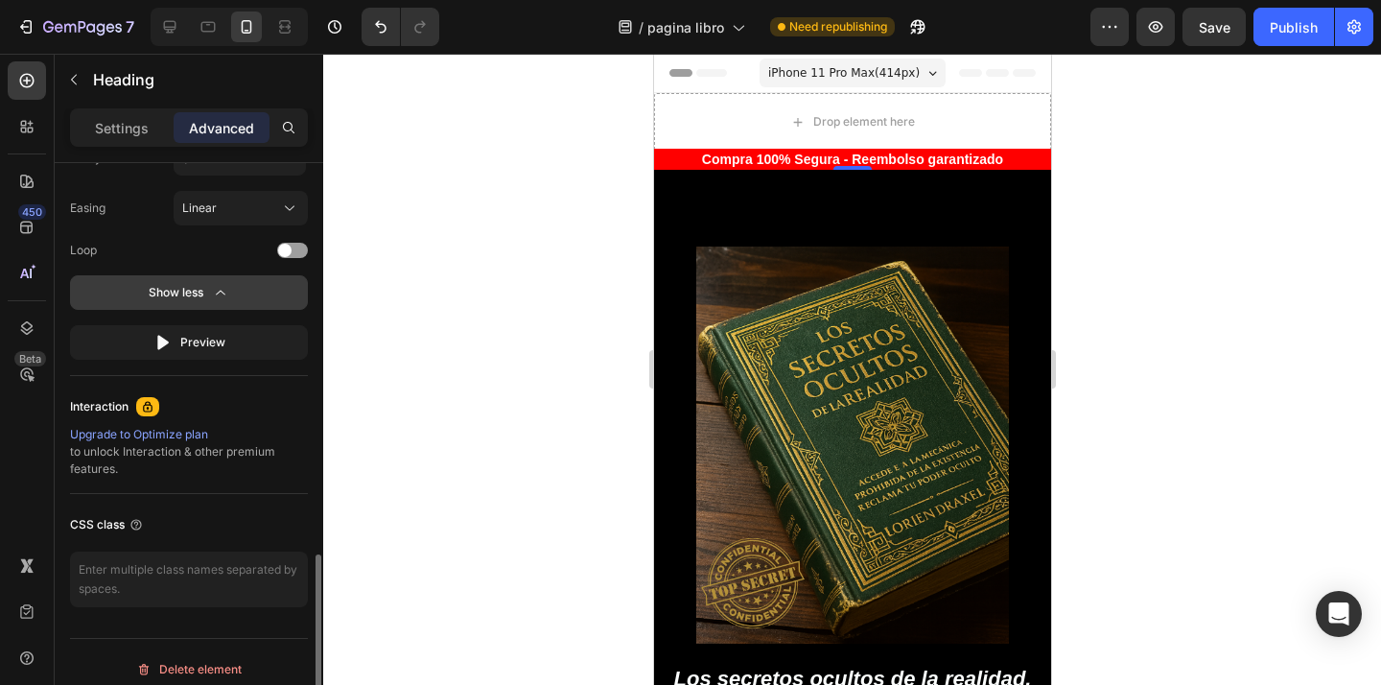
scroll to position [1422, 0]
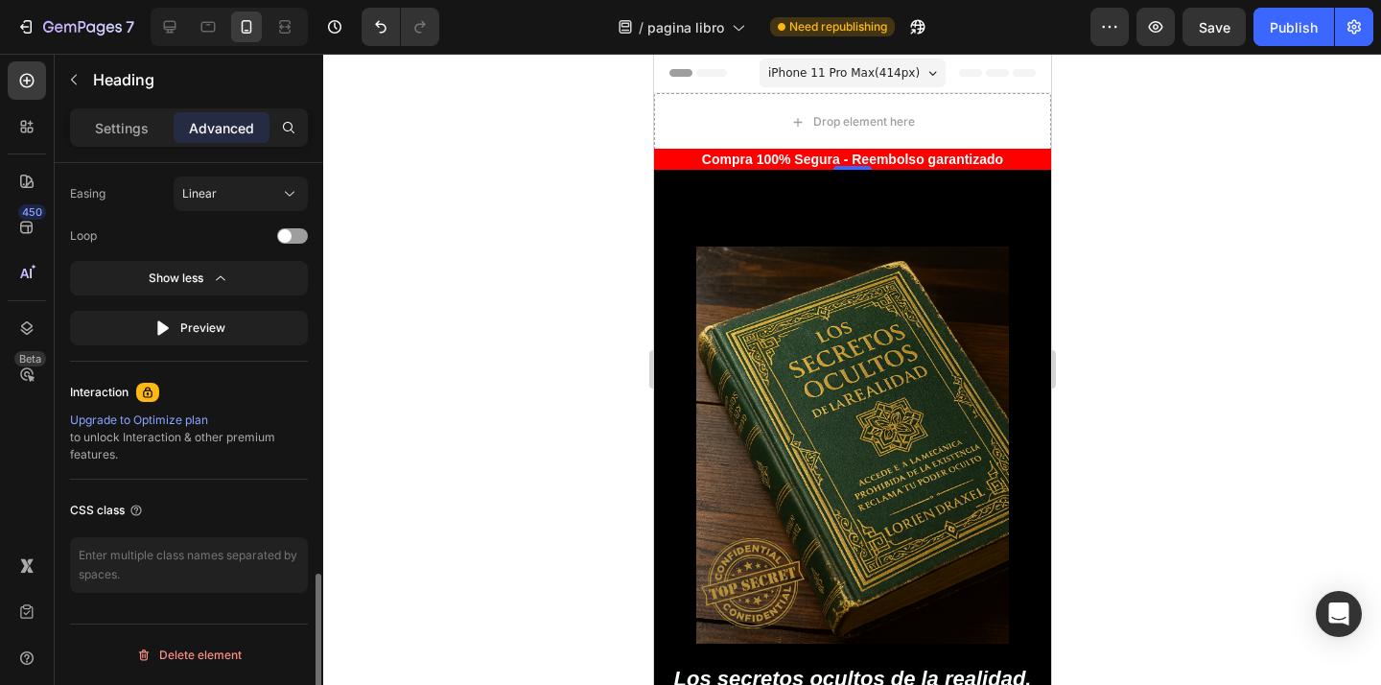
click at [161, 422] on div "Upgrade to Optimize plan" at bounding box center [189, 419] width 238 height 17
click at [159, 434] on div "Upgrade to Optimize plan to unlock Interaction & other premium features." at bounding box center [189, 437] width 238 height 52
click at [98, 396] on div "Interaction" at bounding box center [99, 391] width 58 height 17
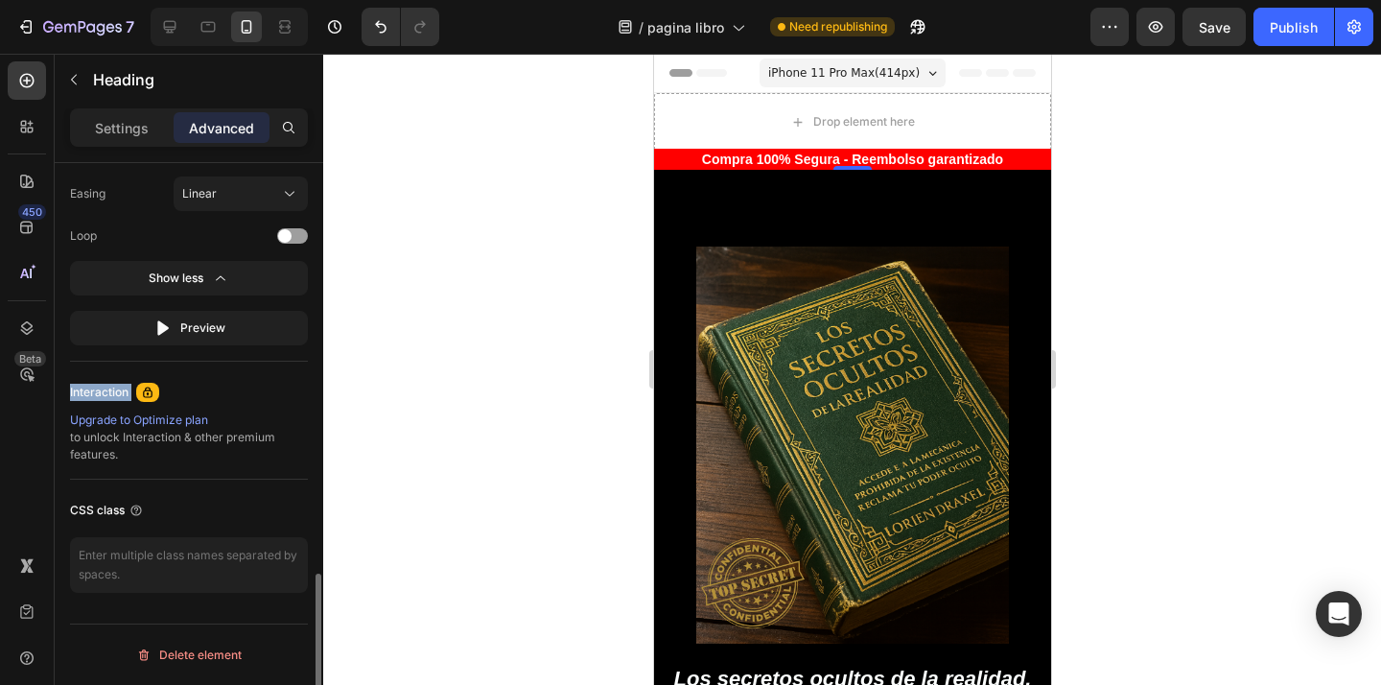
click at [98, 396] on div "Interaction" at bounding box center [99, 391] width 58 height 17
click at [85, 403] on div at bounding box center [85, 403] width 0 height 0
click at [102, 394] on div "Interaction" at bounding box center [99, 391] width 58 height 17
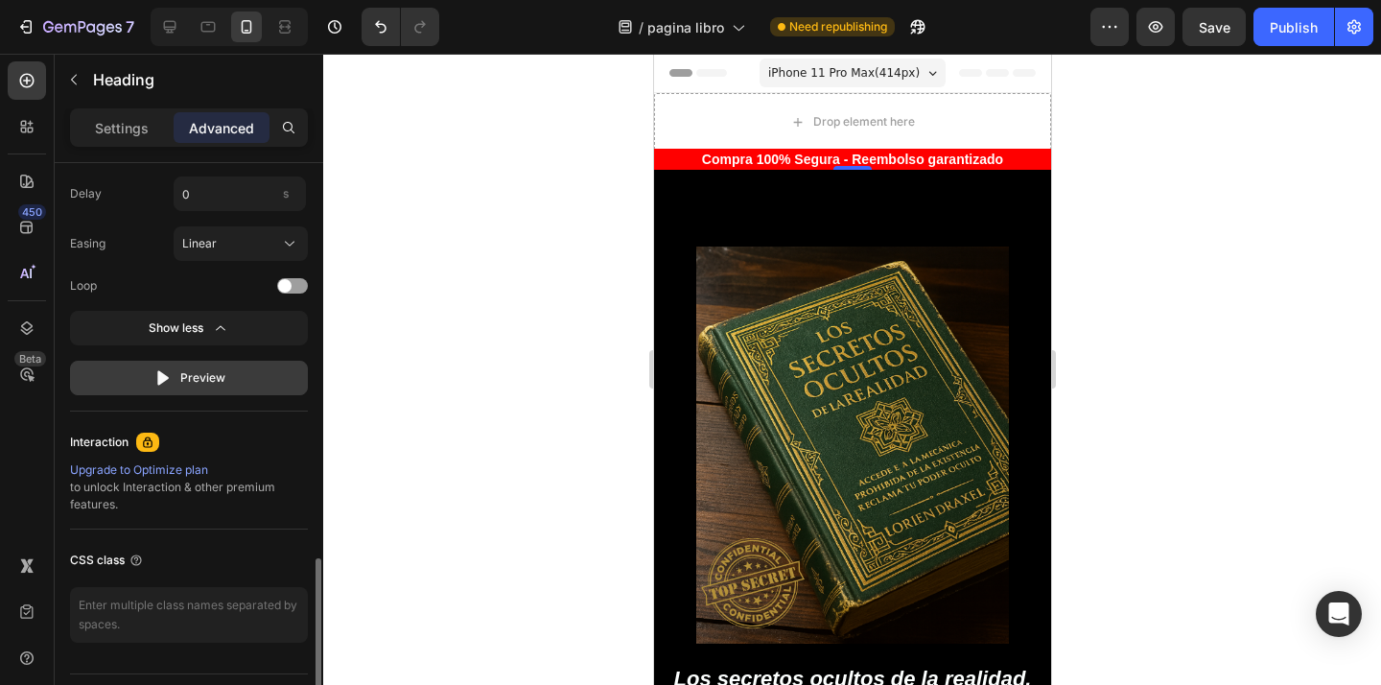
scroll to position [1331, 0]
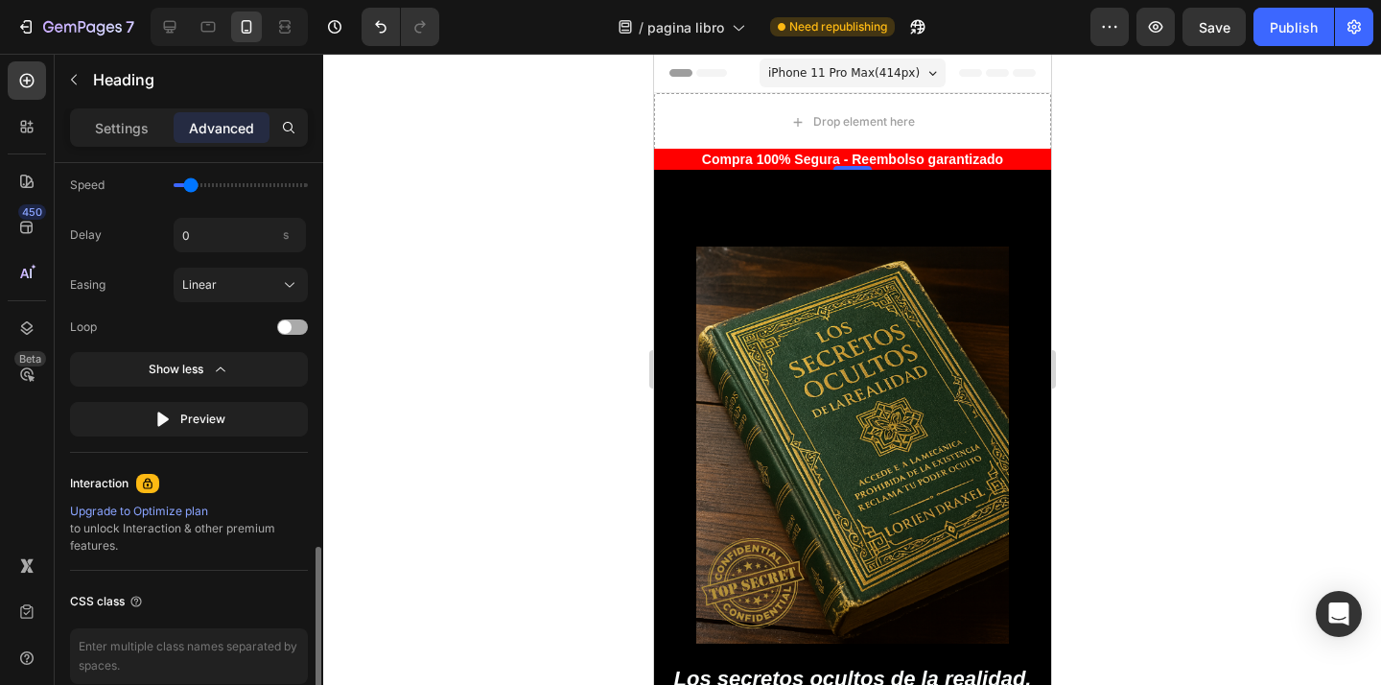
click at [281, 331] on span at bounding box center [284, 326] width 13 height 13
click at [232, 366] on button "Show less" at bounding box center [189, 369] width 238 height 35
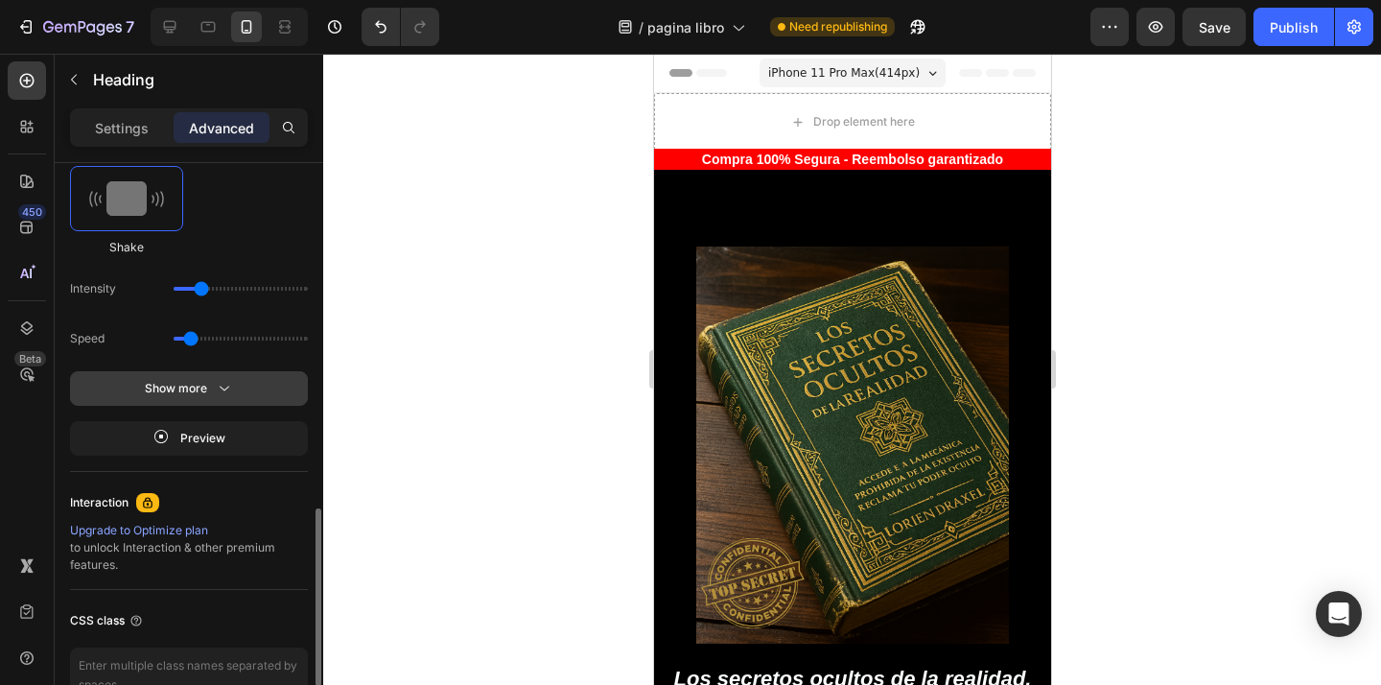
scroll to position [1163, 0]
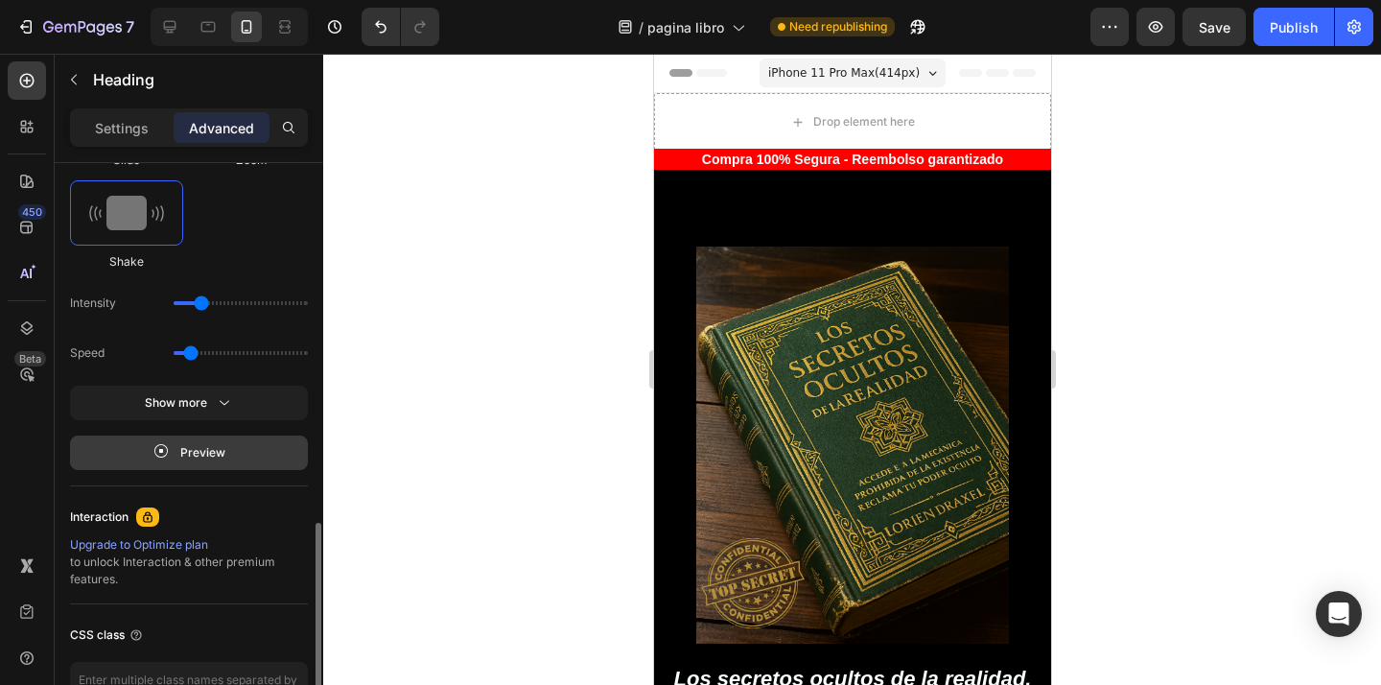
click at [202, 453] on div "Preview" at bounding box center [189, 452] width 72 height 19
type input "11"
click at [191, 305] on input "range" at bounding box center [241, 303] width 134 height 4
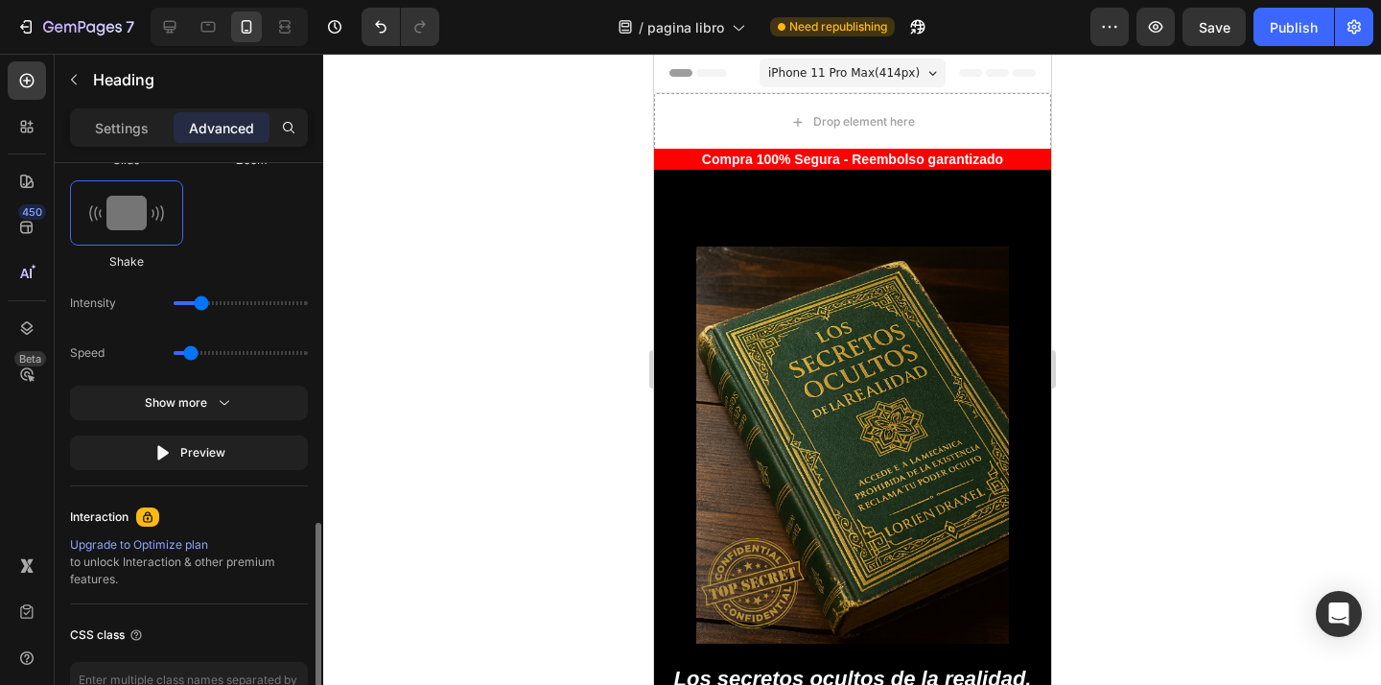
click at [187, 355] on input "range" at bounding box center [241, 353] width 134 height 4
drag, startPoint x: 196, startPoint y: 354, endPoint x: 263, endPoint y: 356, distance: 67.1
click at [263, 355] on input "range" at bounding box center [241, 353] width 134 height 4
click at [273, 355] on input "range" at bounding box center [241, 353] width 134 height 4
drag, startPoint x: 266, startPoint y: 358, endPoint x: 191, endPoint y: 362, distance: 74.9
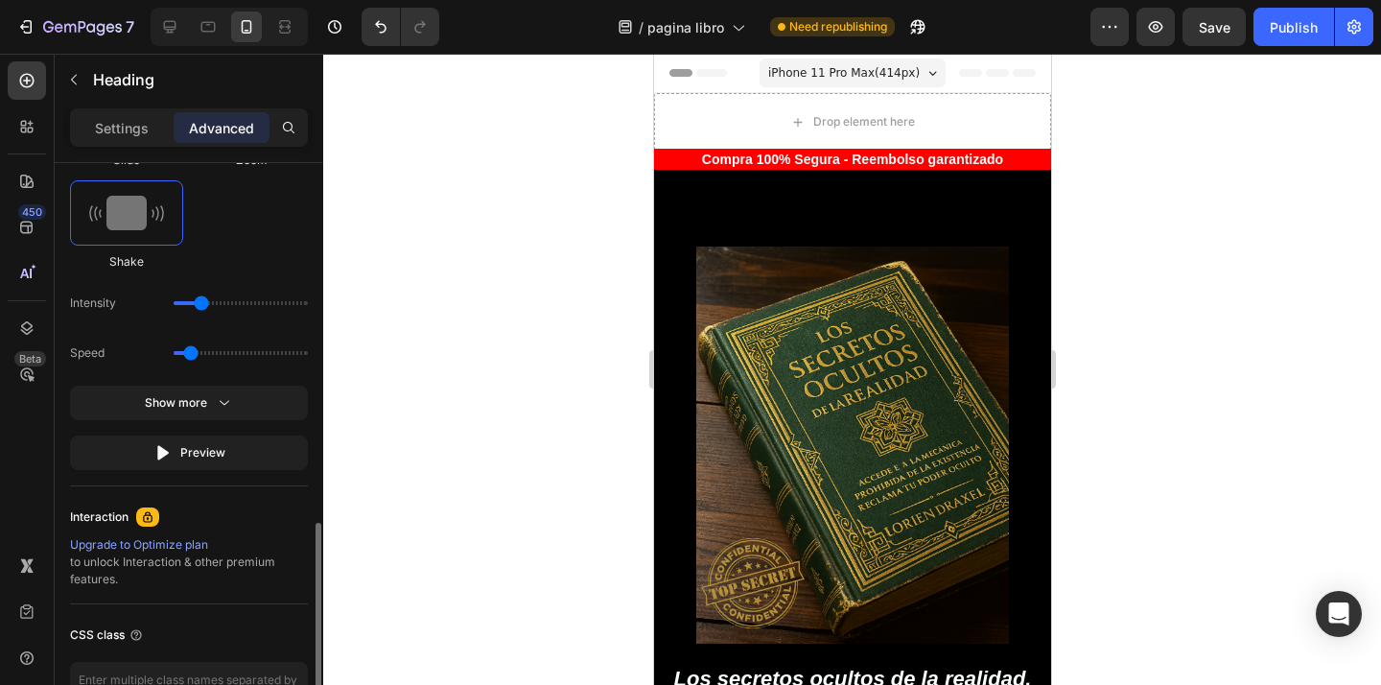
type input "0.7"
click at [191, 355] on input "range" at bounding box center [241, 353] width 134 height 4
click at [230, 305] on input "range" at bounding box center [241, 303] width 134 height 4
drag, startPoint x: 236, startPoint y: 304, endPoint x: 179, endPoint y: 309, distance: 56.8
type input "1"
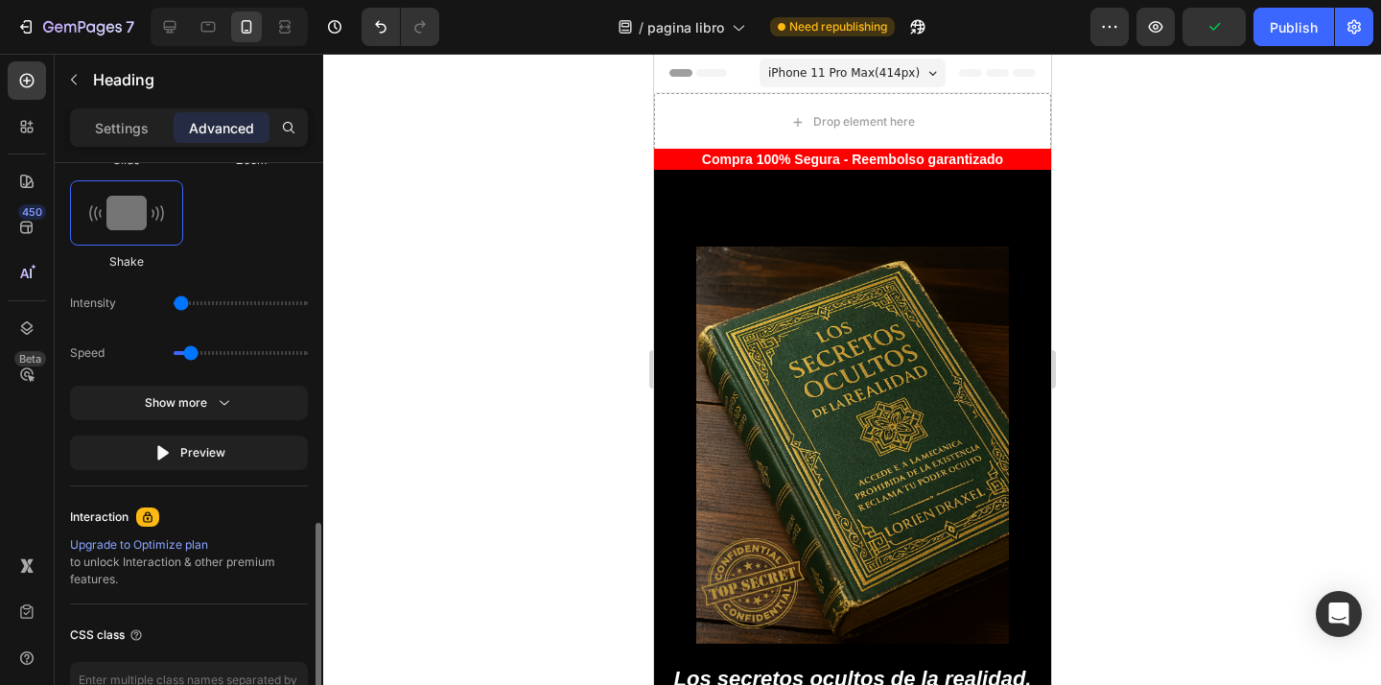
click at [179, 305] on input "range" at bounding box center [241, 303] width 134 height 4
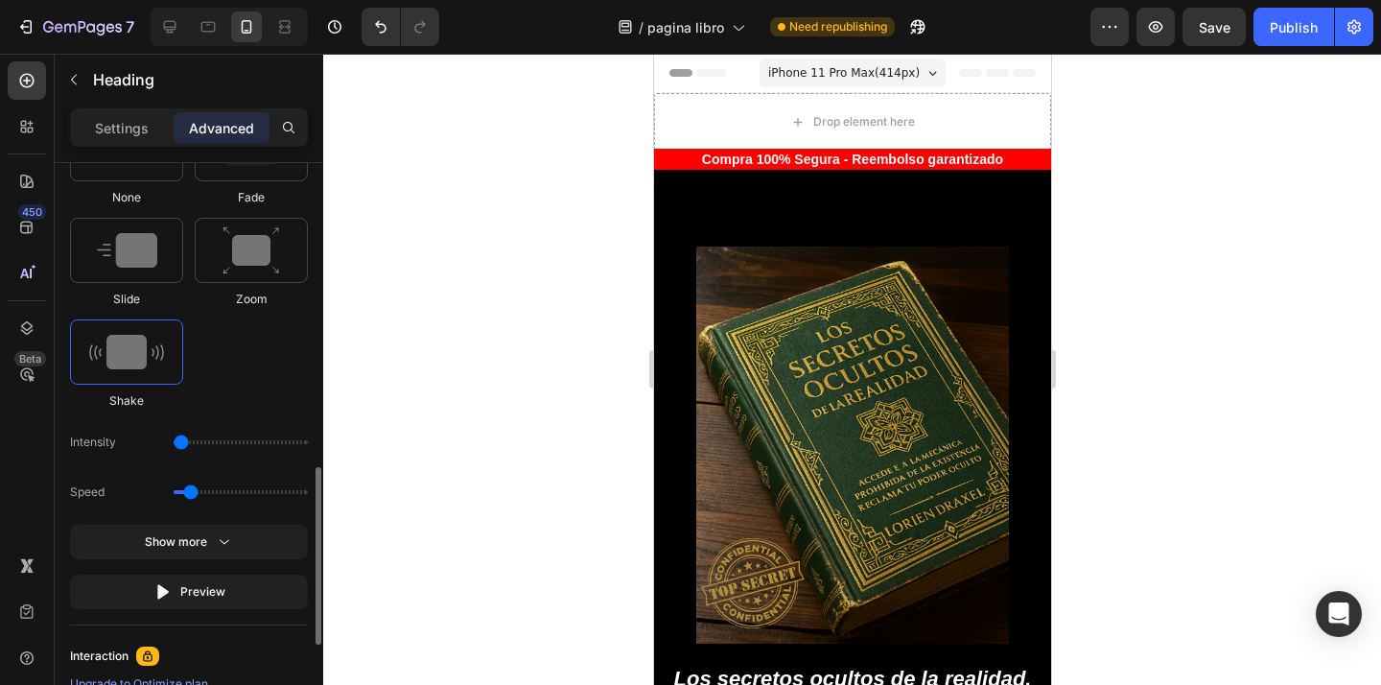
scroll to position [1014, 0]
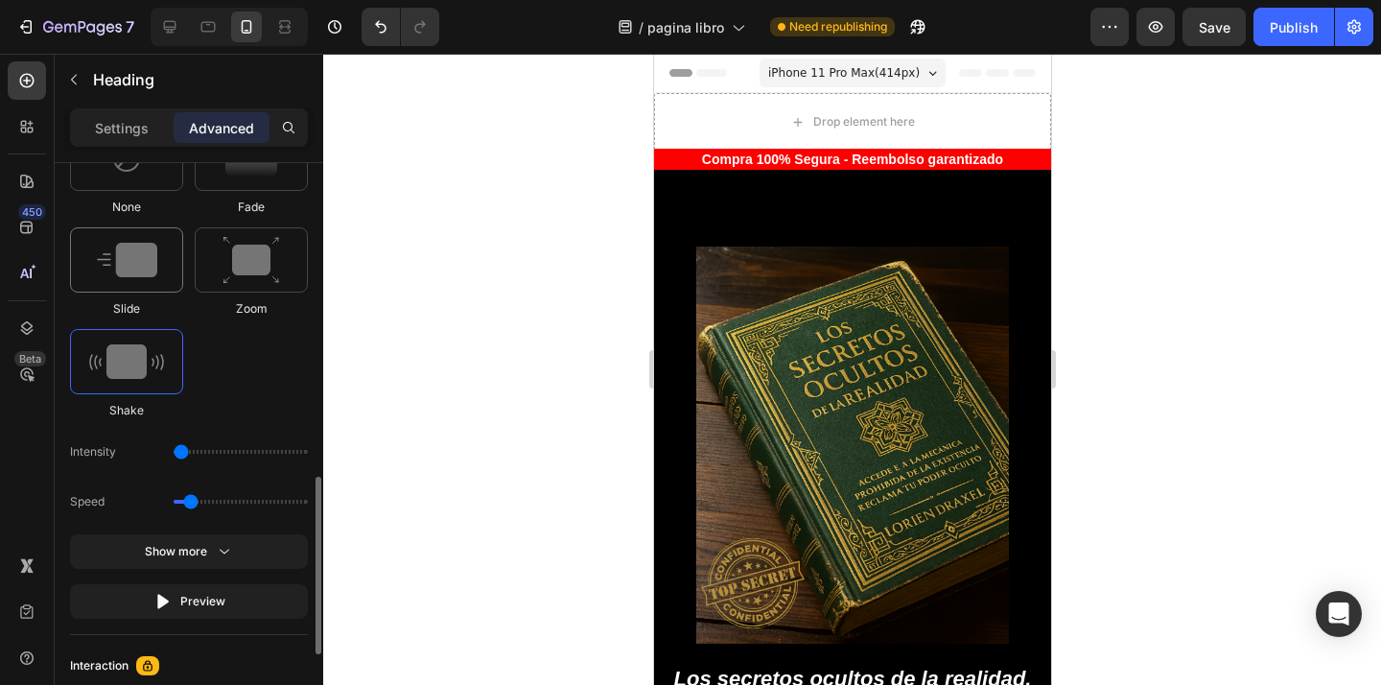
click at [146, 265] on img at bounding box center [127, 260] width 60 height 35
type input "1.7"
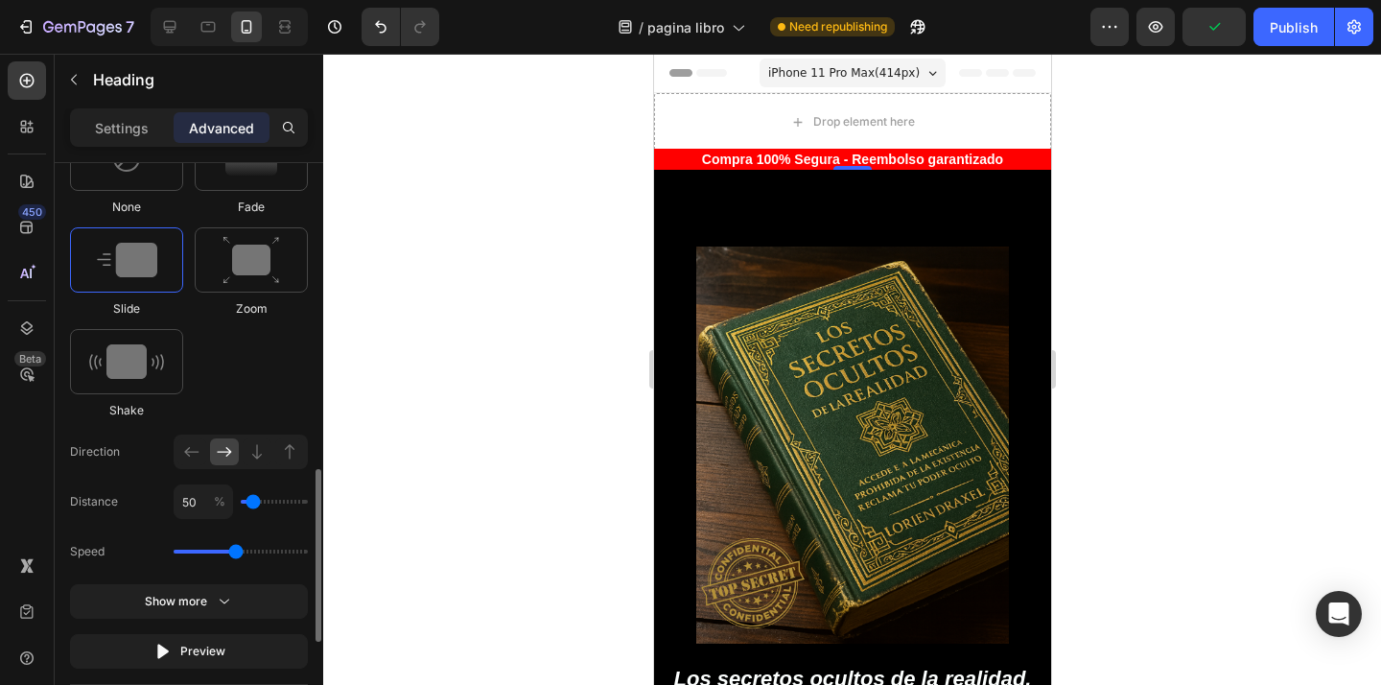
click at [260, 386] on div "None Fade Slide Zoom Shake" at bounding box center [189, 272] width 238 height 293
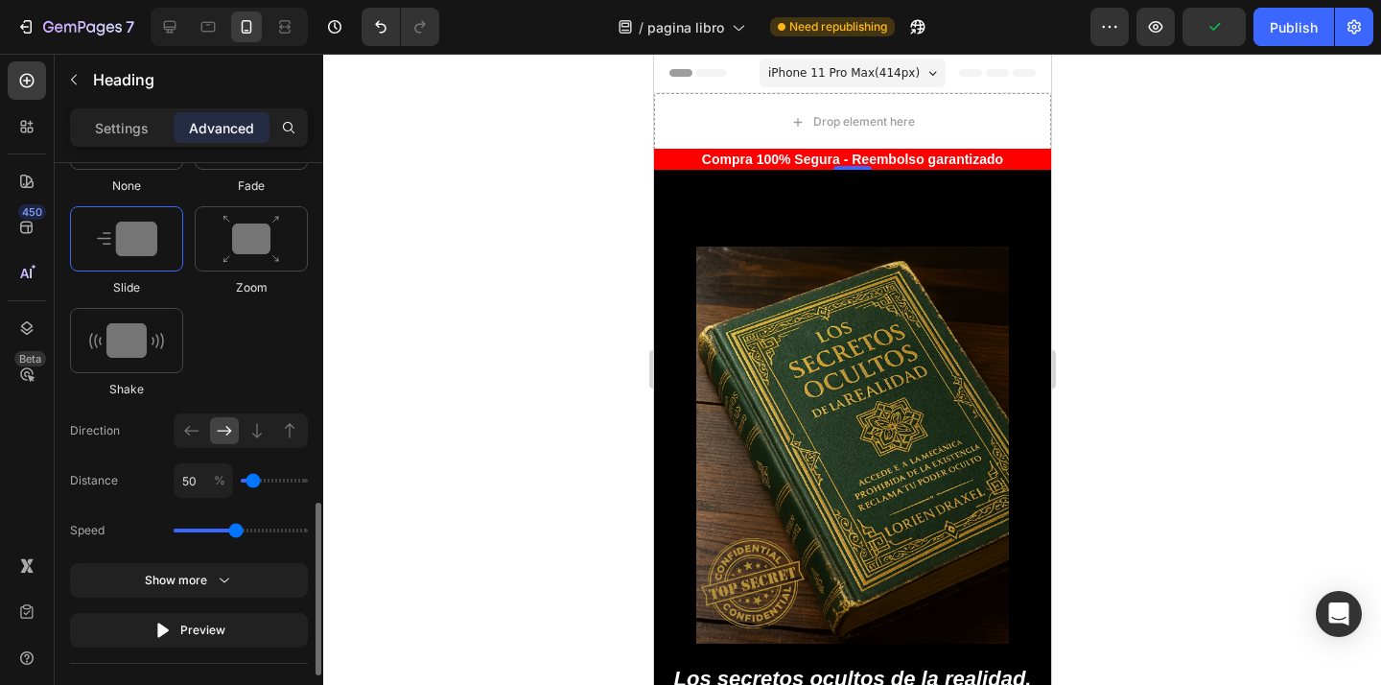
scroll to position [1071, 0]
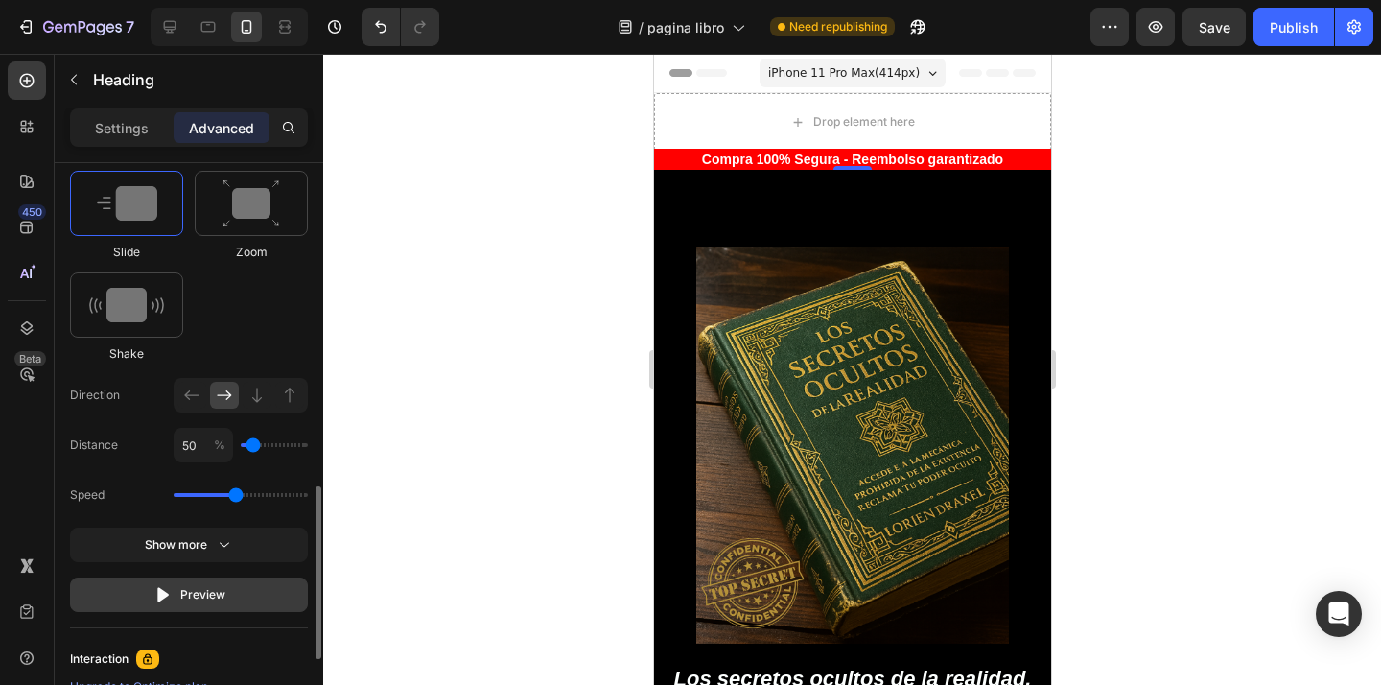
click at [192, 597] on div "Preview" at bounding box center [189, 594] width 72 height 19
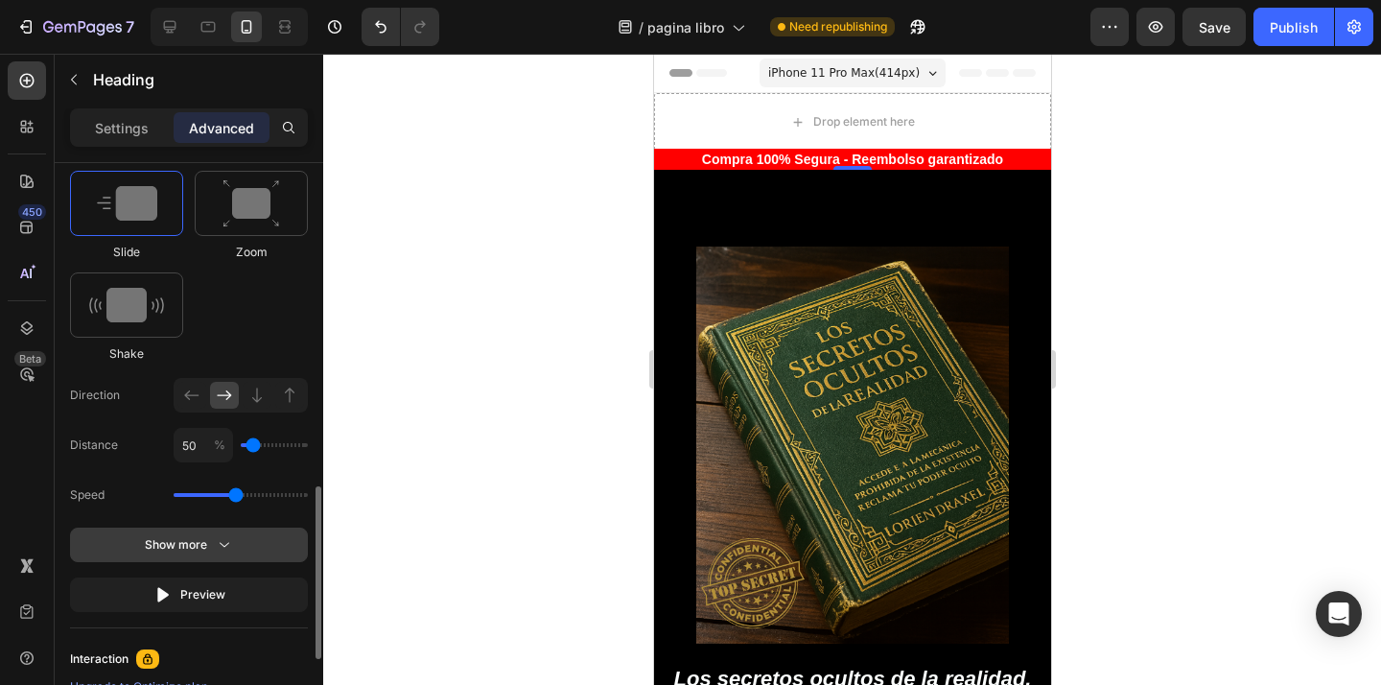
click at [219, 553] on icon "button" at bounding box center [224, 544] width 19 height 19
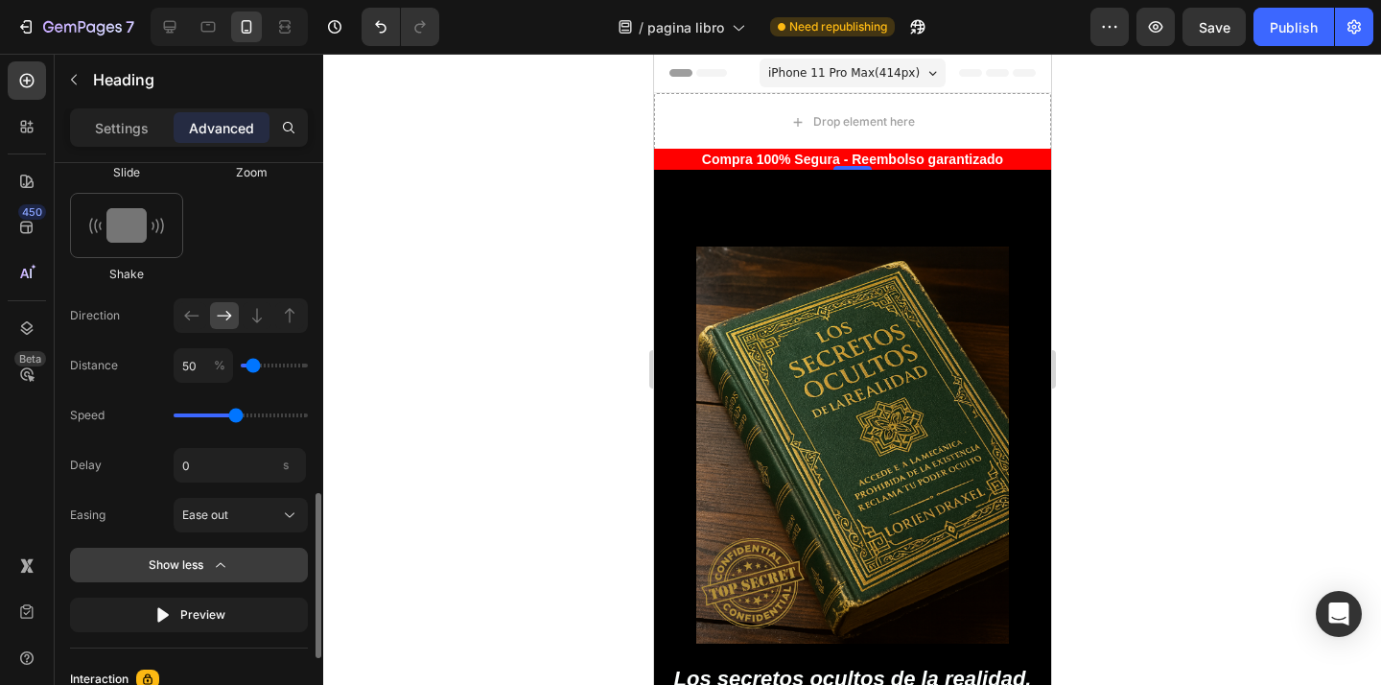
scroll to position [1151, 0]
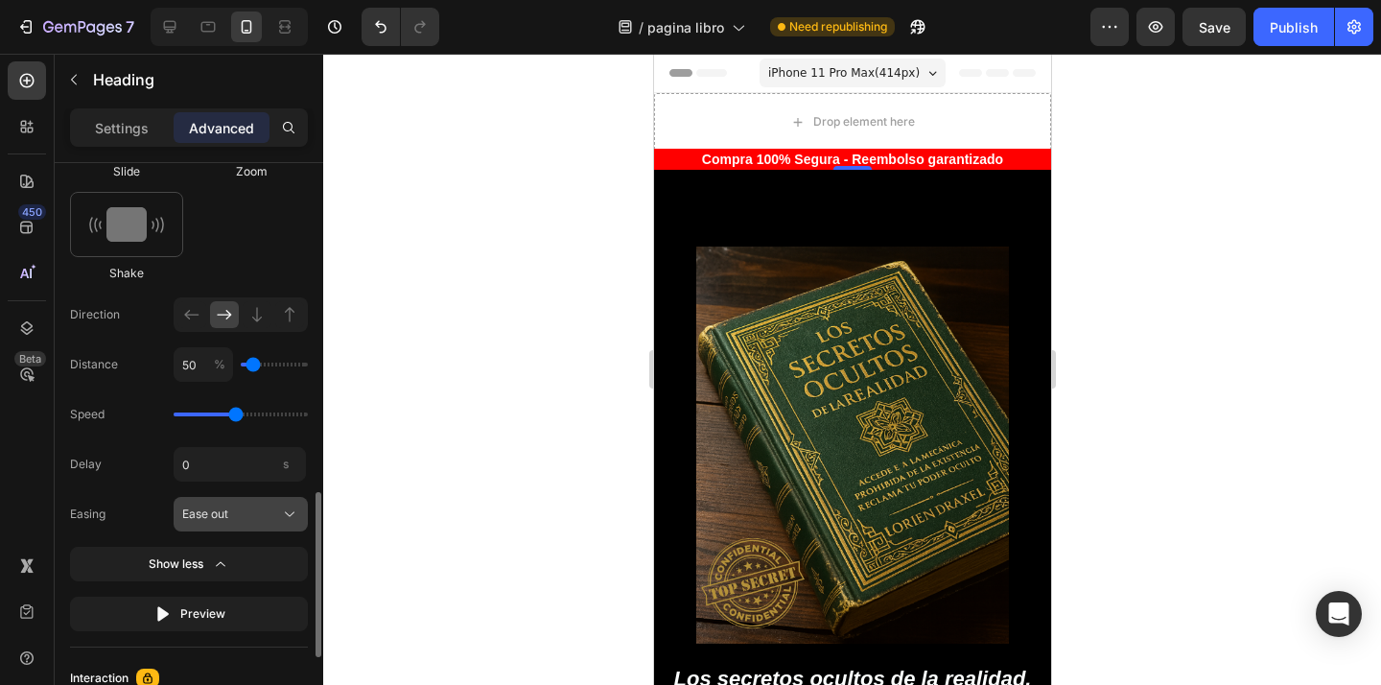
click at [243, 520] on div "Ease out" at bounding box center [229, 513] width 94 height 17
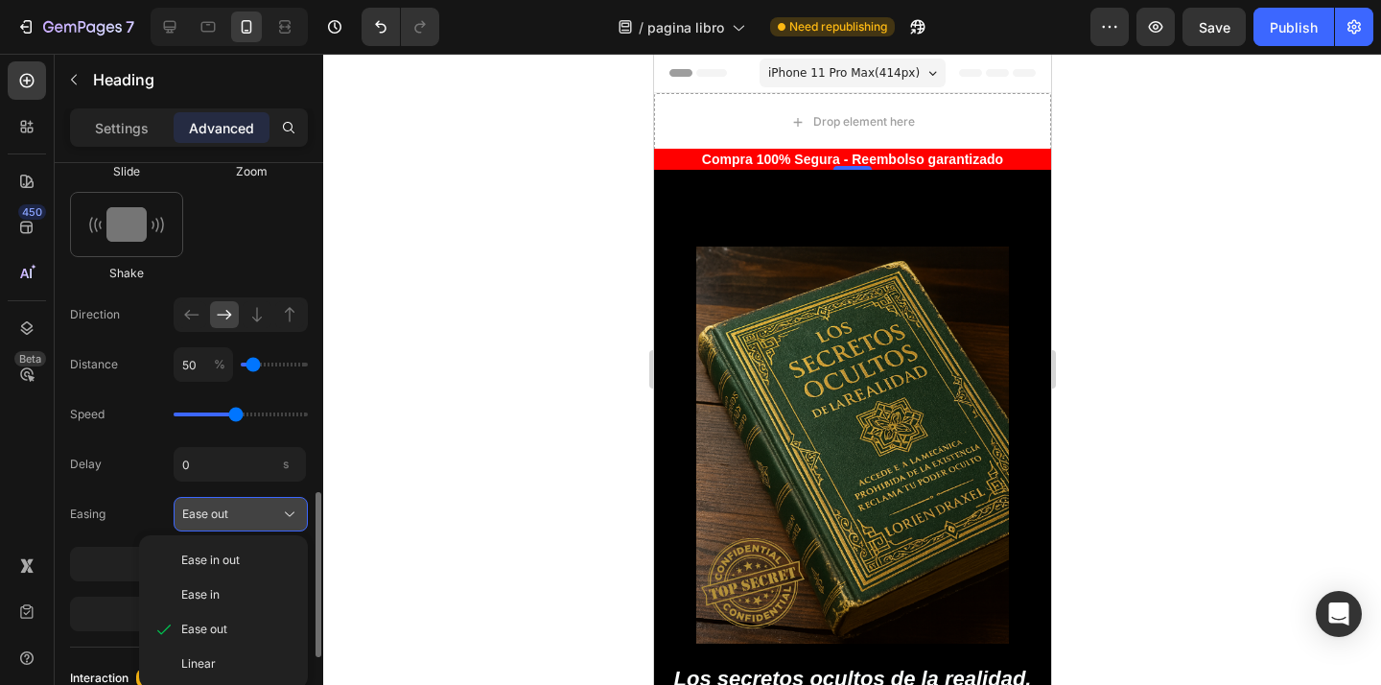
click at [243, 520] on div "Ease out" at bounding box center [229, 513] width 94 height 17
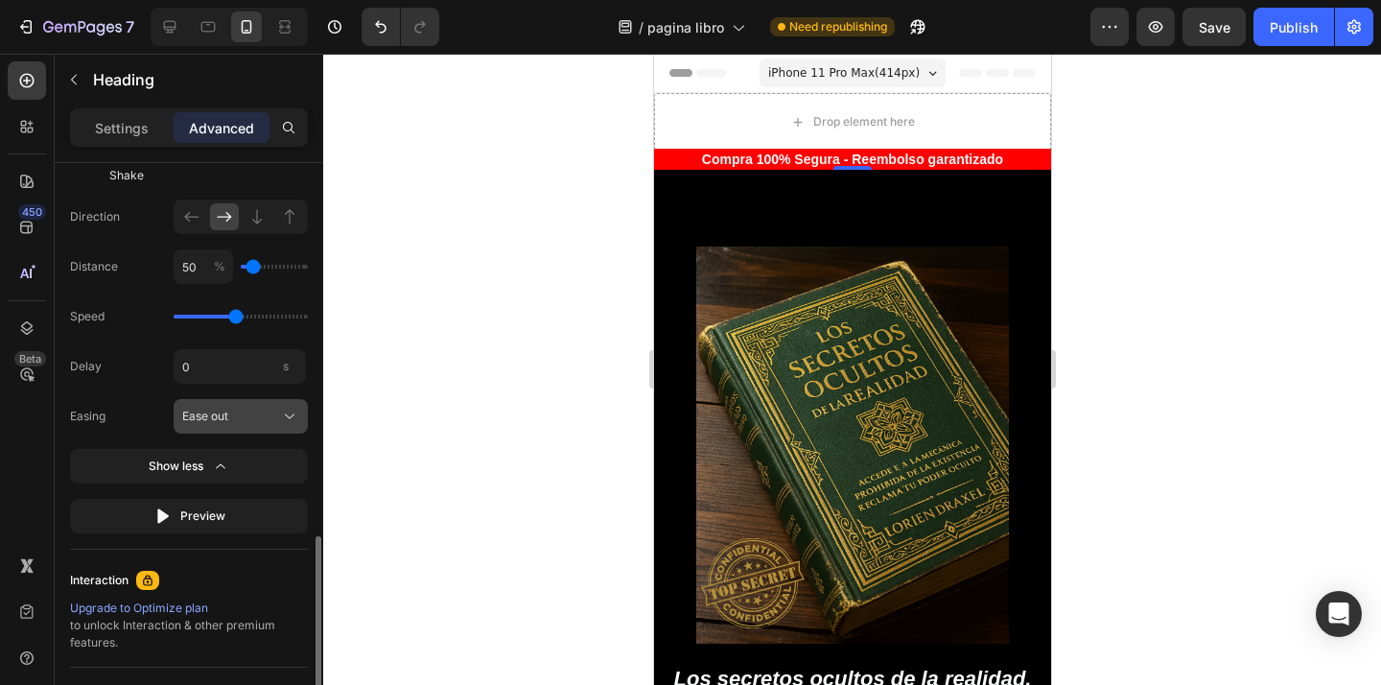
scroll to position [1241, 0]
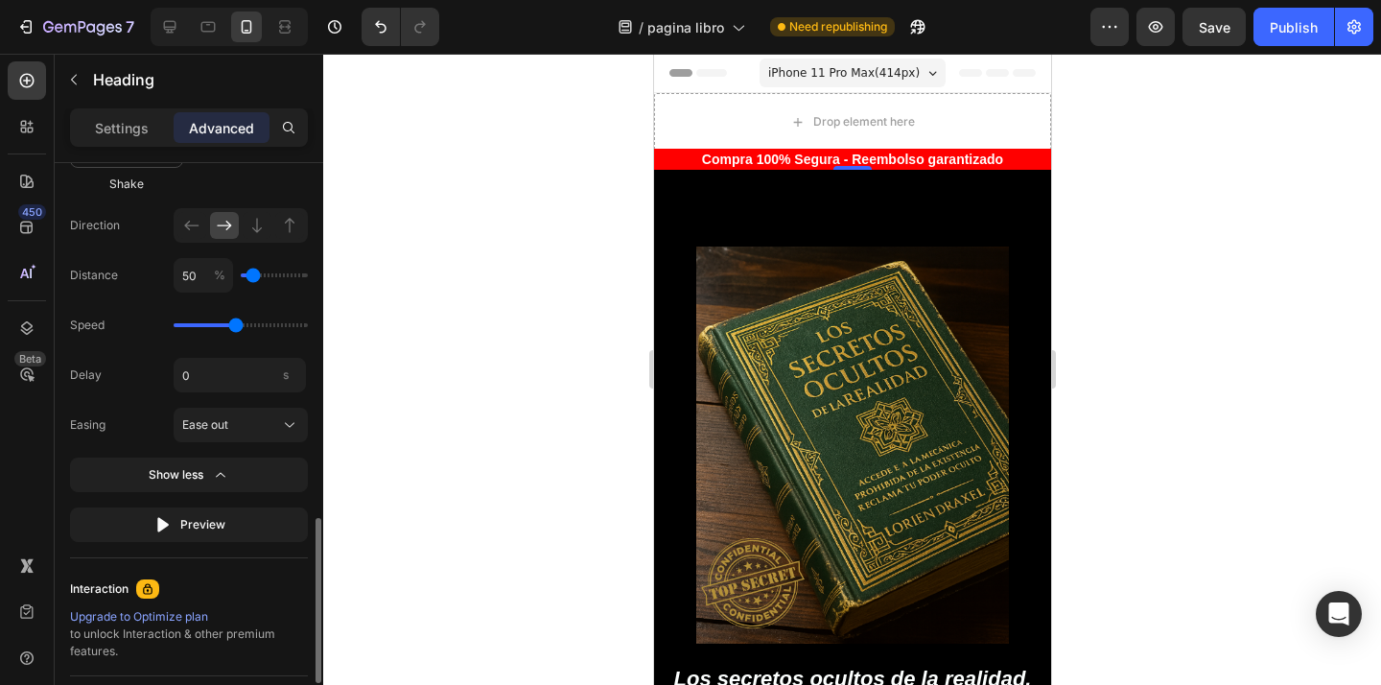
type input "100"
type input "150"
type input "200"
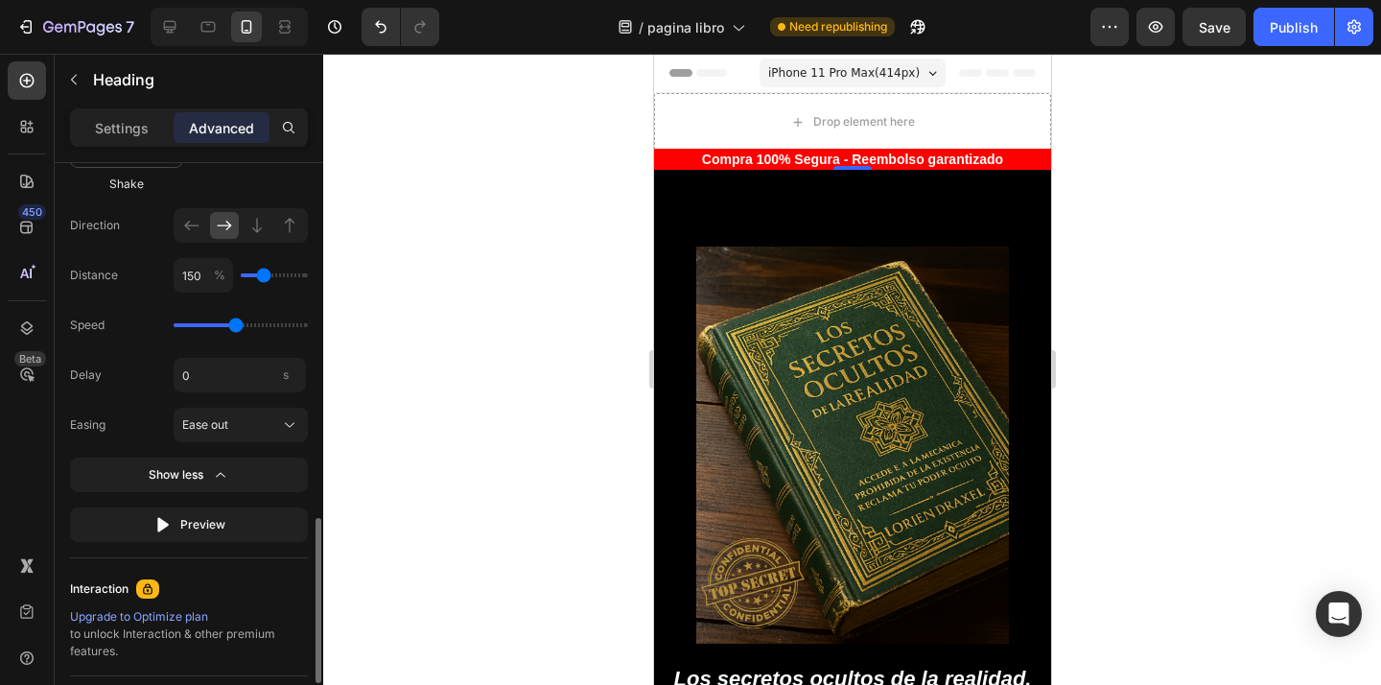
type input "200"
type input "250"
drag, startPoint x: 258, startPoint y: 278, endPoint x: 271, endPoint y: 277, distance: 13.5
type input "250"
click at [271, 277] on input "range" at bounding box center [274, 275] width 67 height 4
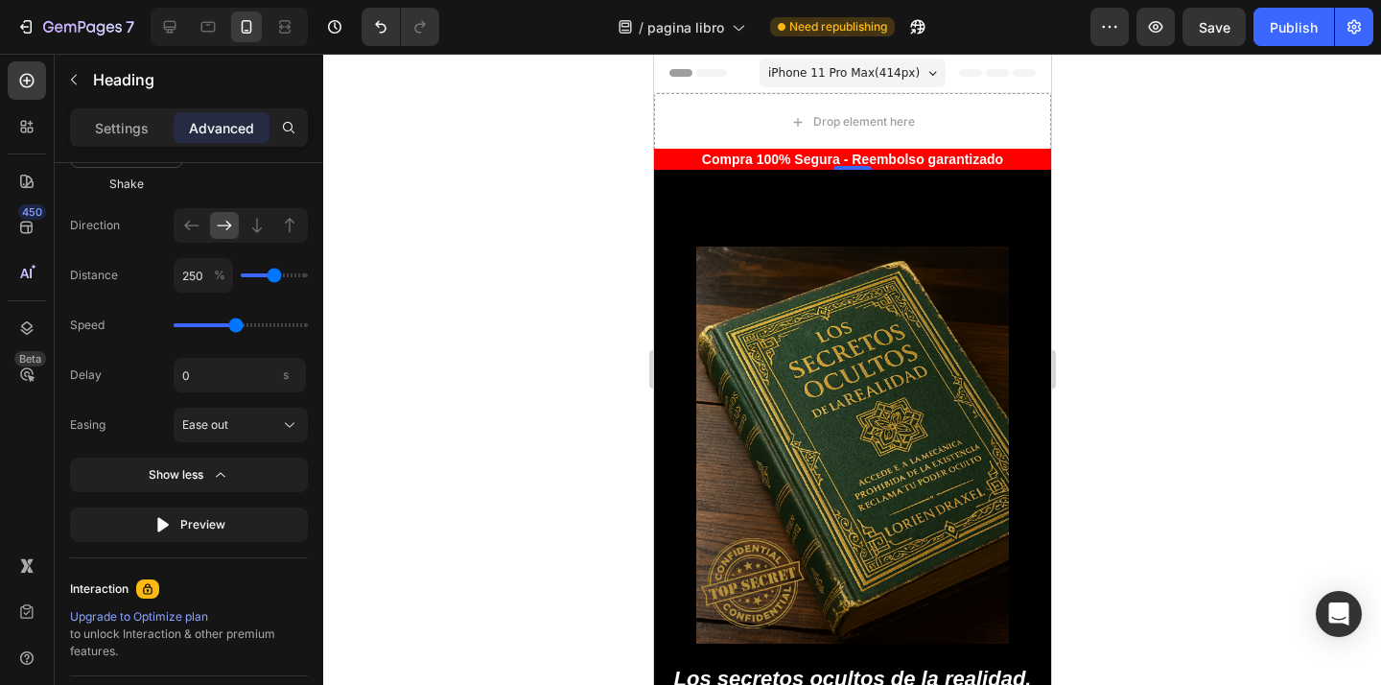
click at [401, 353] on div at bounding box center [851, 369] width 1057 height 631
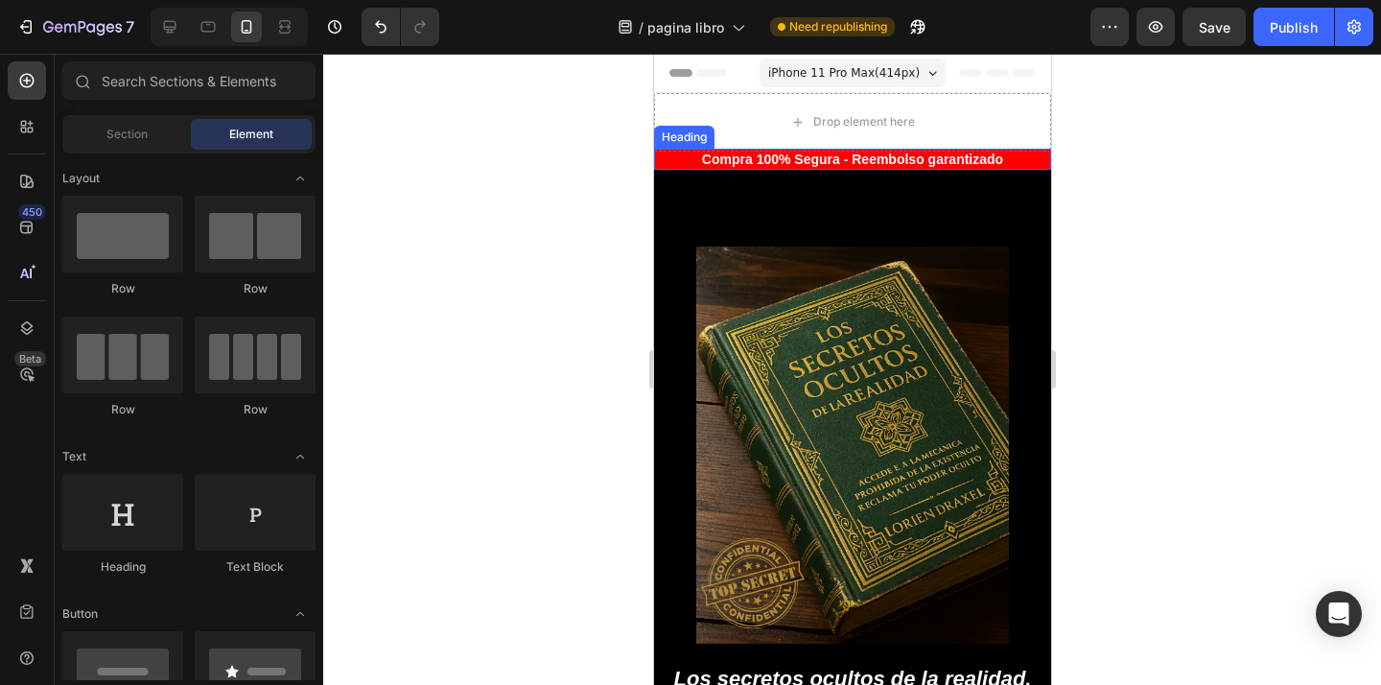
click at [828, 159] on p "Compra 100% Segura - Reembolso garantizado" at bounding box center [851, 159] width 393 height 17
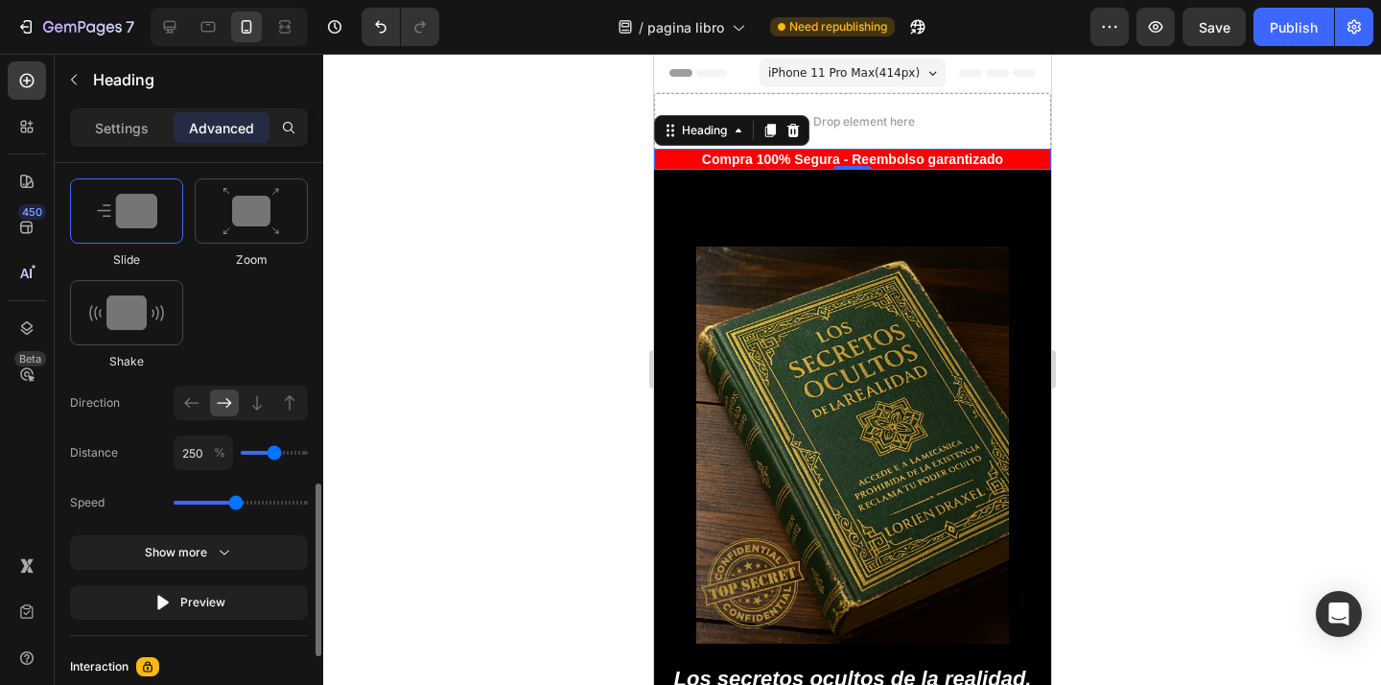
scroll to position [1067, 0]
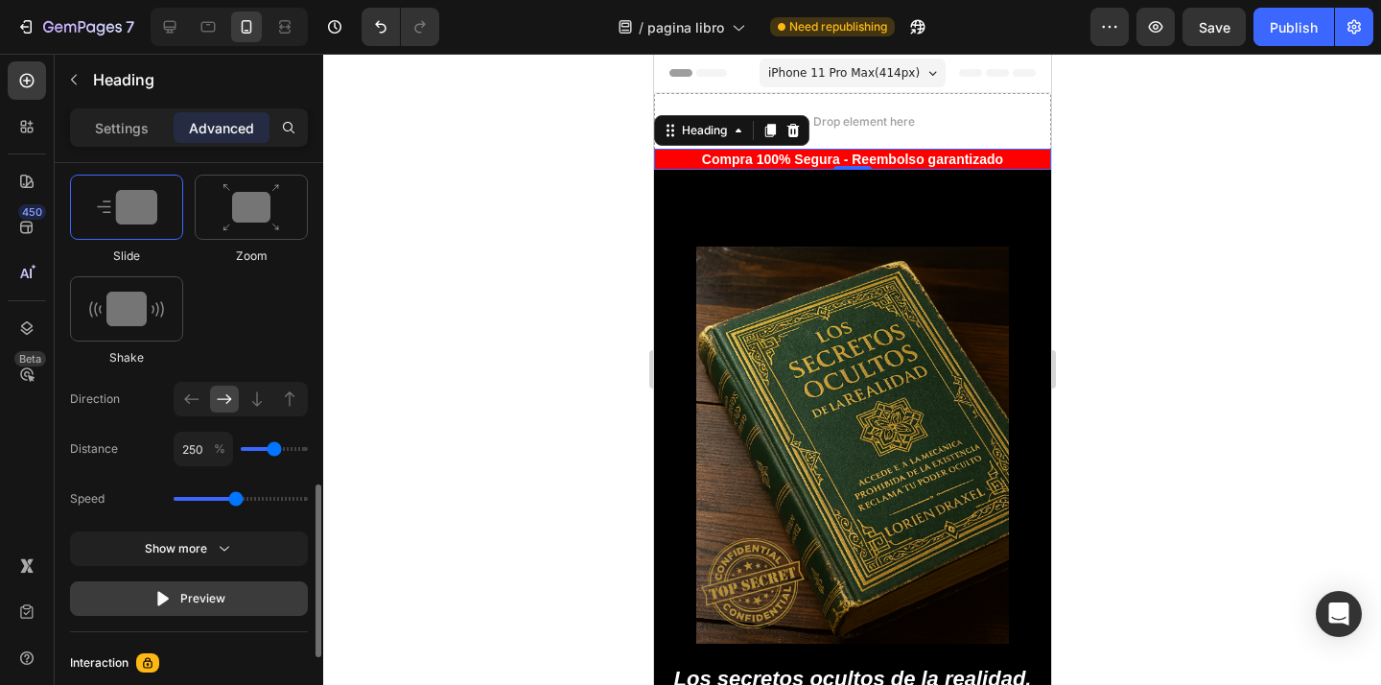
click at [212, 592] on div "Preview" at bounding box center [189, 598] width 72 height 19
click at [269, 455] on div "250 %" at bounding box center [241, 448] width 134 height 35
type input "200"
type input "150"
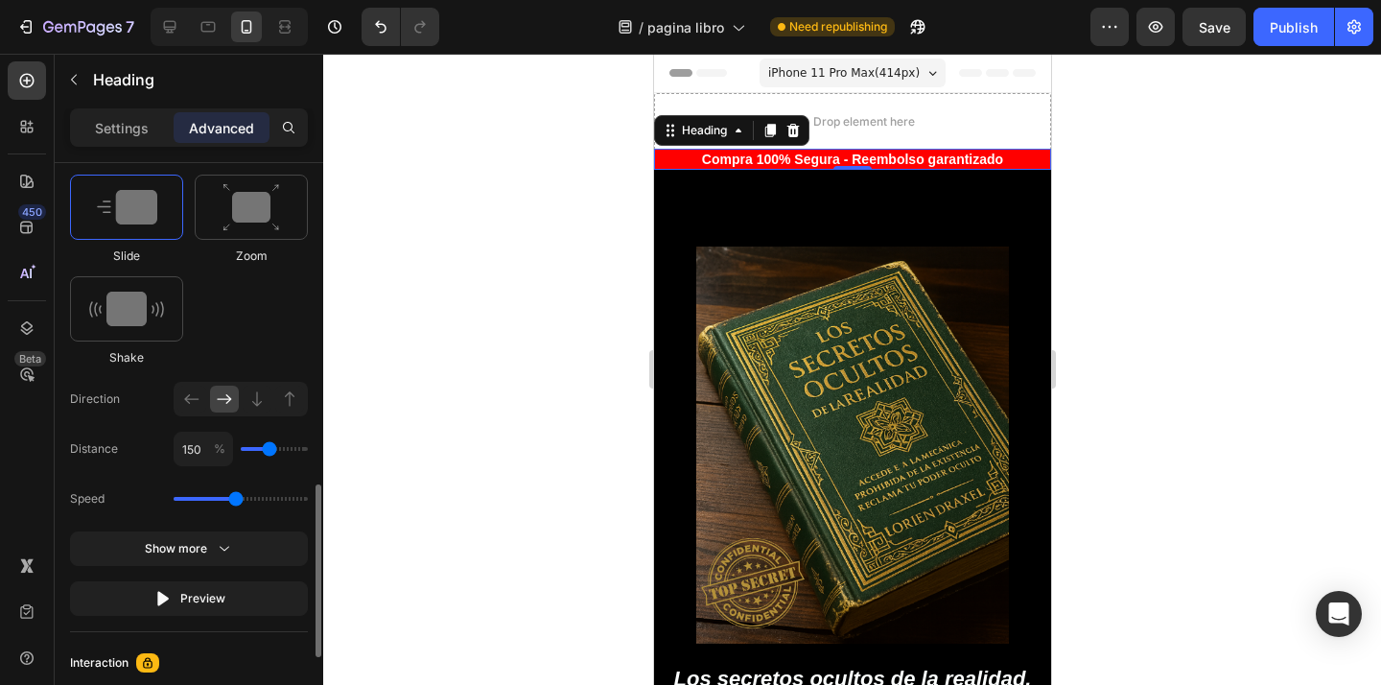
type input "150"
type input "100"
drag, startPoint x: 274, startPoint y: 452, endPoint x: 260, endPoint y: 453, distance: 14.5
type input "100"
click at [260, 451] on input "range" at bounding box center [274, 449] width 67 height 4
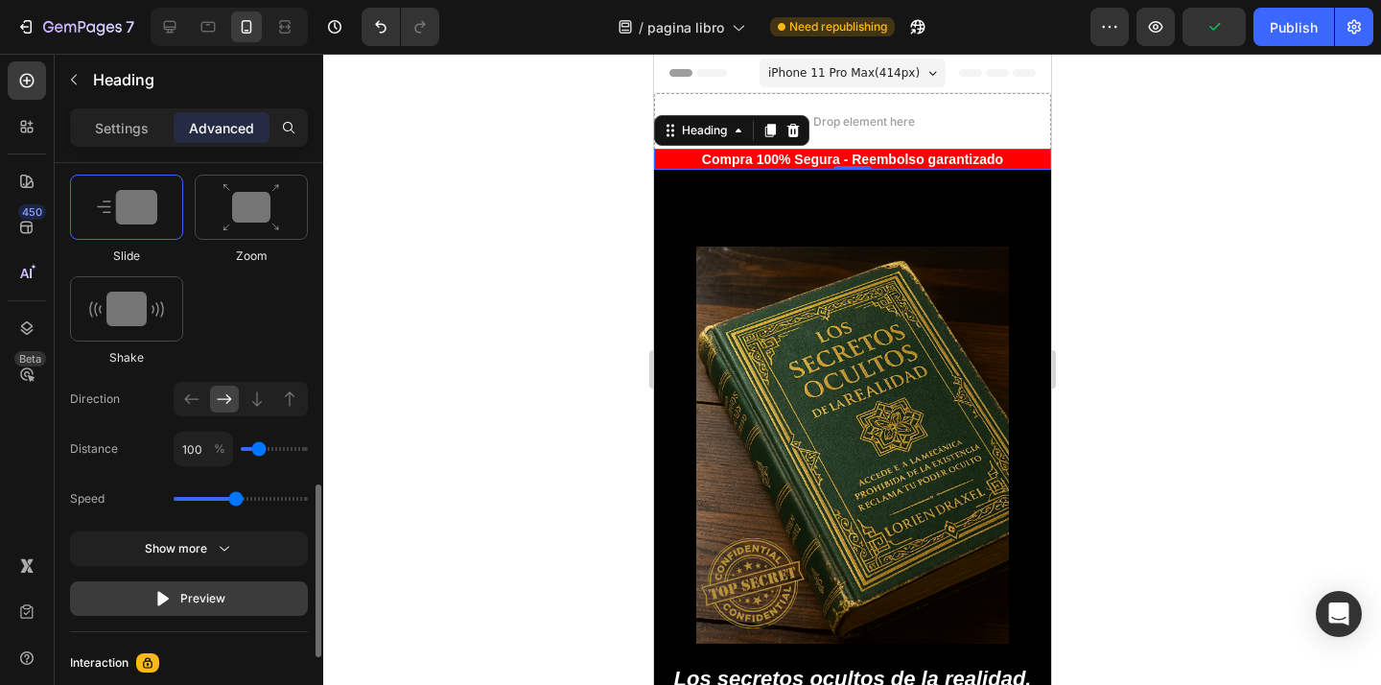
click at [218, 591] on div "Preview" at bounding box center [189, 598] width 72 height 19
drag, startPoint x: 239, startPoint y: 504, endPoint x: 209, endPoint y: 508, distance: 30.0
click at [209, 500] on input "range" at bounding box center [241, 499] width 134 height 4
click at [204, 589] on div "Preview" at bounding box center [189, 598] width 72 height 19
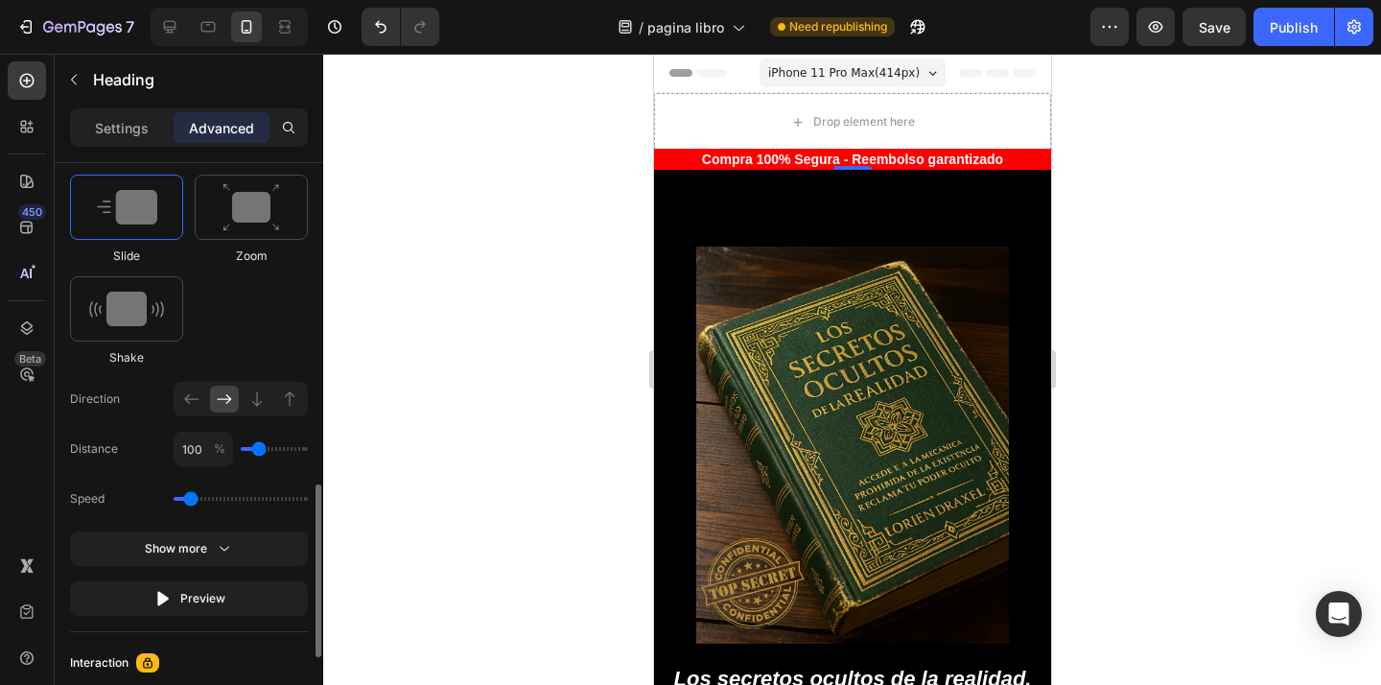
drag, startPoint x: 208, startPoint y: 504, endPoint x: 192, endPoint y: 507, distance: 16.5
click at [192, 500] on input "range" at bounding box center [241, 499] width 134 height 4
click at [189, 590] on div "Preview" at bounding box center [189, 598] width 72 height 19
drag, startPoint x: 220, startPoint y: 491, endPoint x: 205, endPoint y: 494, distance: 15.6
click at [219, 491] on div "Speed" at bounding box center [189, 498] width 238 height 35
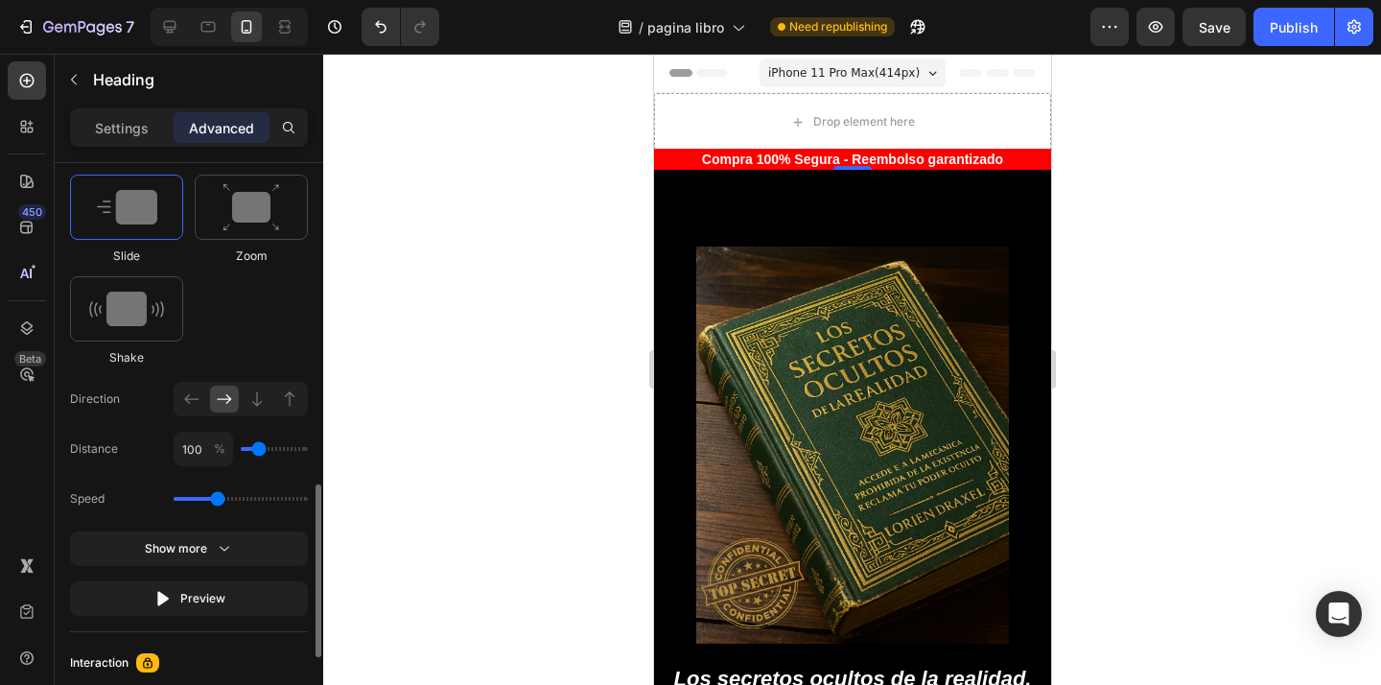
drag, startPoint x: 190, startPoint y: 499, endPoint x: 215, endPoint y: 498, distance: 24.9
click at [215, 498] on input "range" at bounding box center [241, 499] width 134 height 4
click at [261, 405] on icon at bounding box center [256, 398] width 19 height 19
click at [230, 406] on icon at bounding box center [224, 398] width 19 height 19
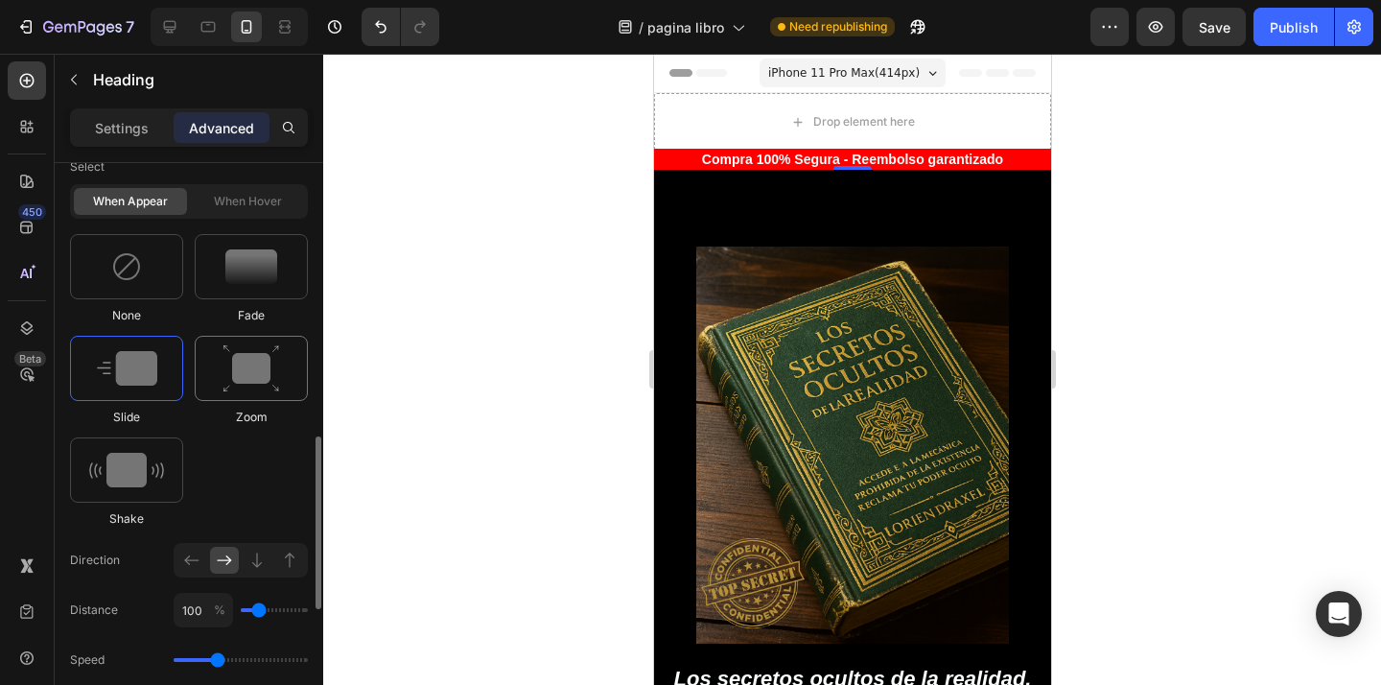
click at [253, 346] on img at bounding box center [251, 368] width 58 height 49
type input "1.7"
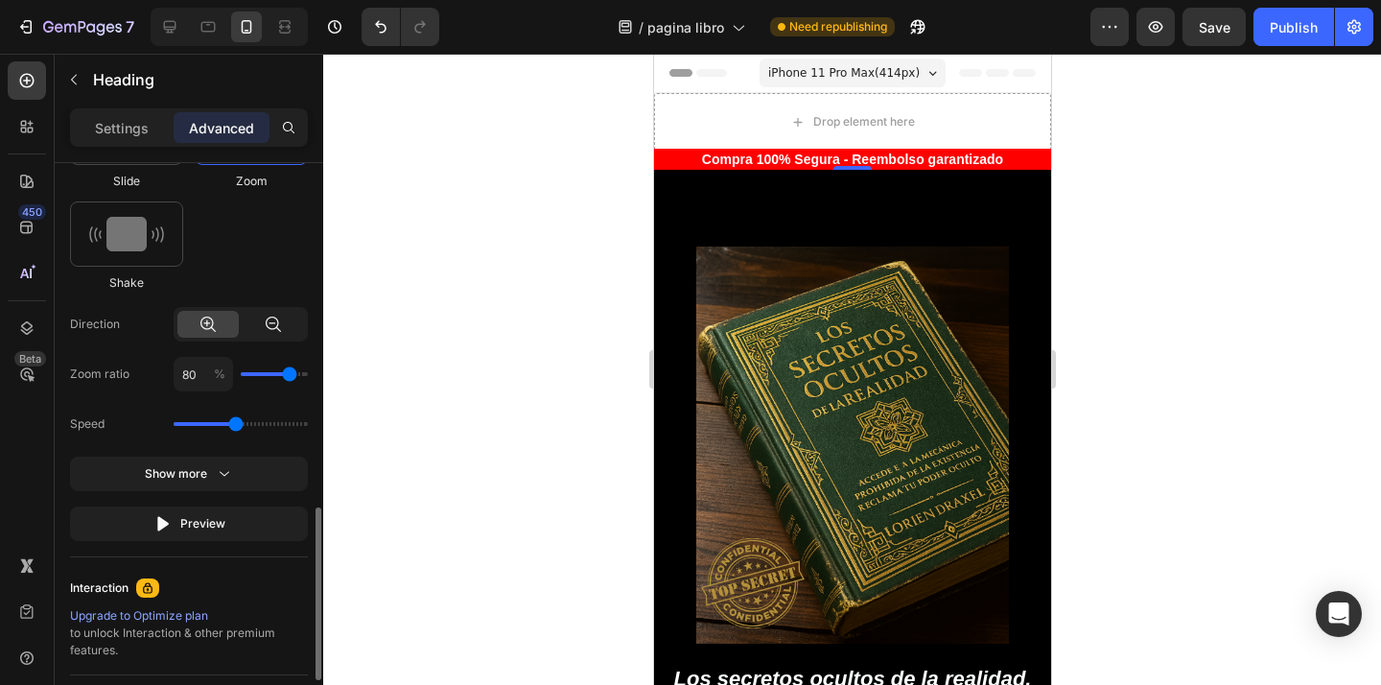
scroll to position [1141, 0]
click at [275, 332] on icon at bounding box center [273, 324] width 19 height 19
type input "120"
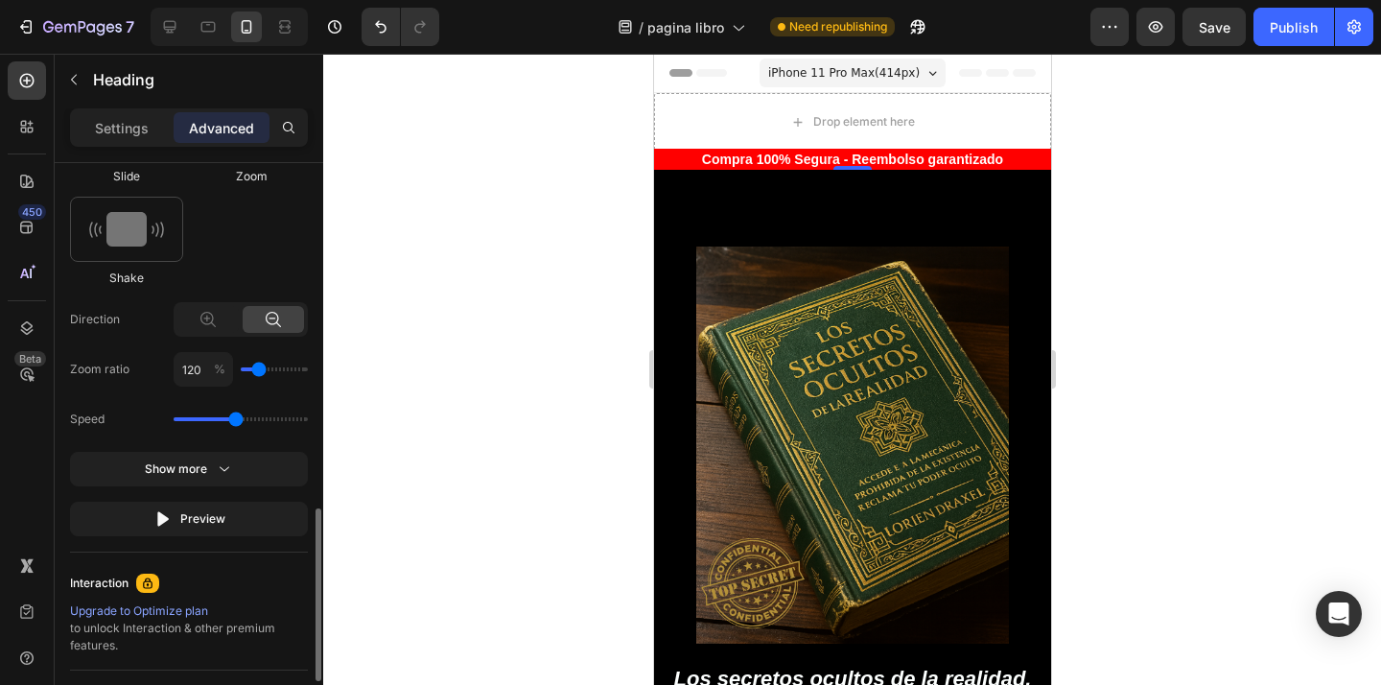
type input "110"
type input "120"
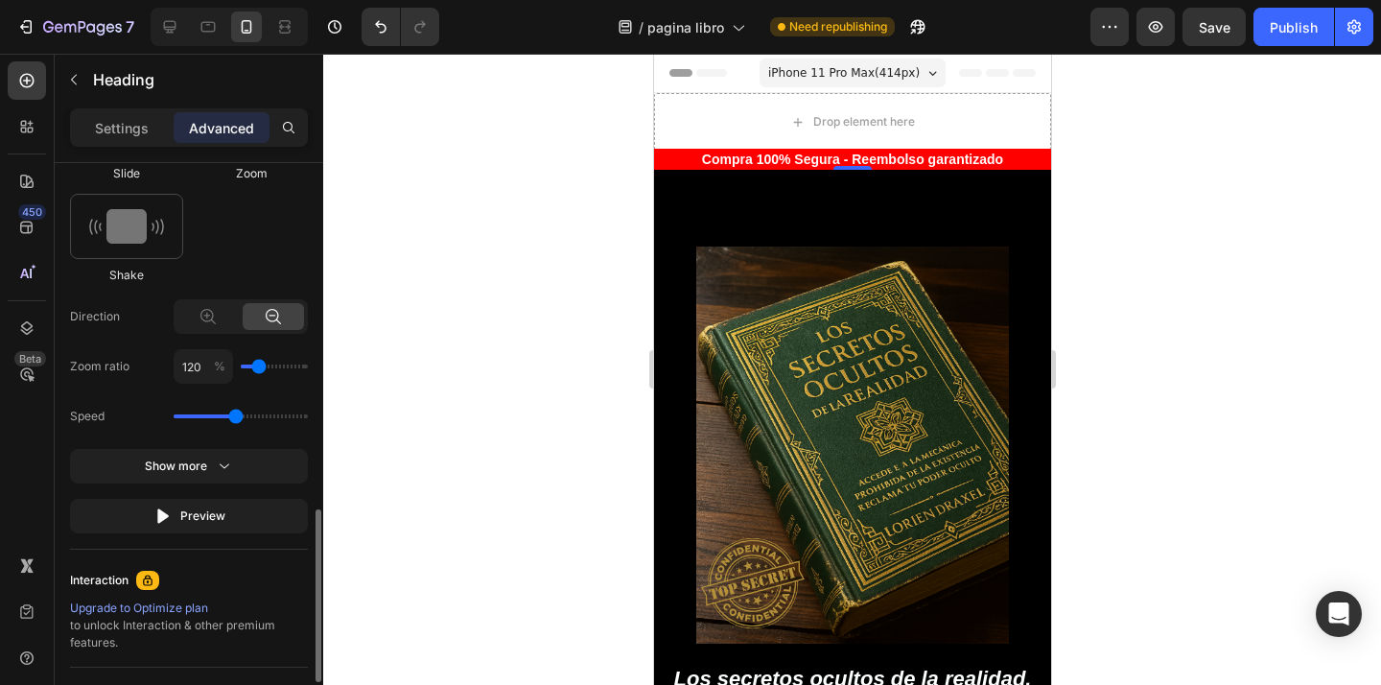
type input "130"
click at [263, 368] on input "range" at bounding box center [274, 366] width 67 height 4
click at [200, 517] on div "Preview" at bounding box center [189, 515] width 72 height 19
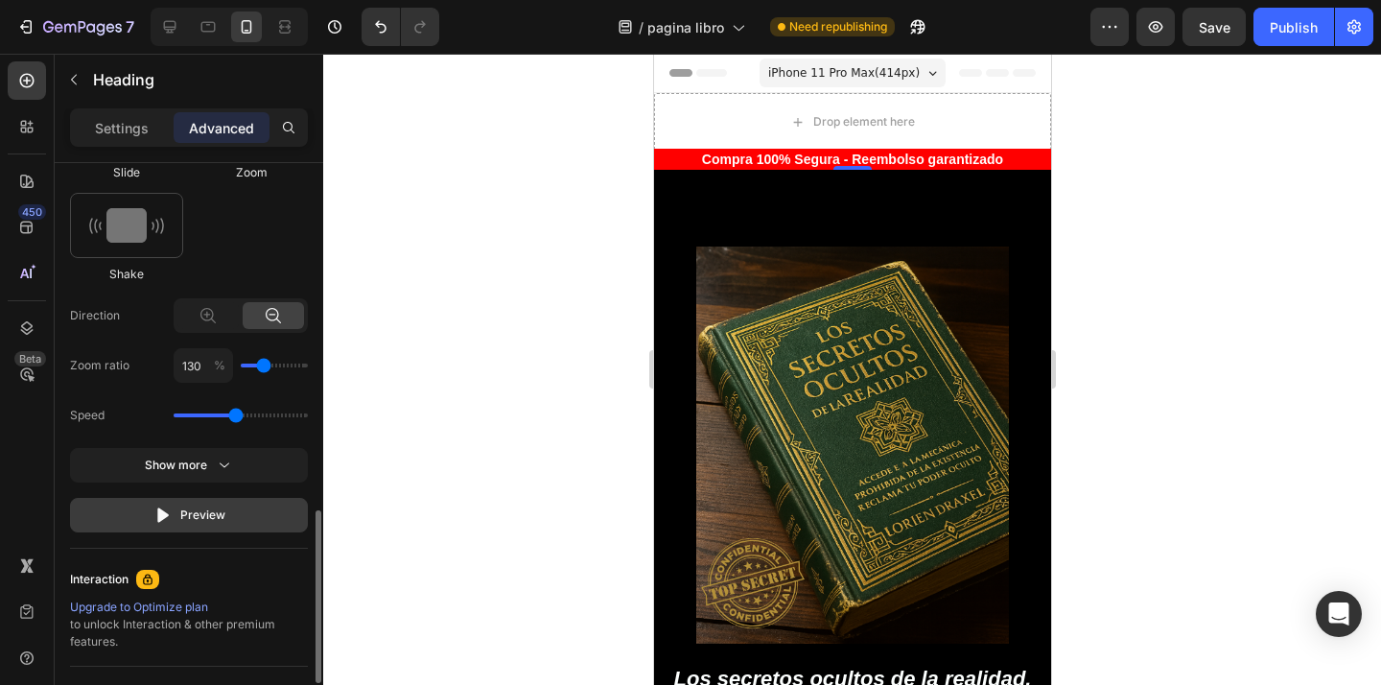
click at [200, 517] on div "Preview" at bounding box center [189, 514] width 72 height 19
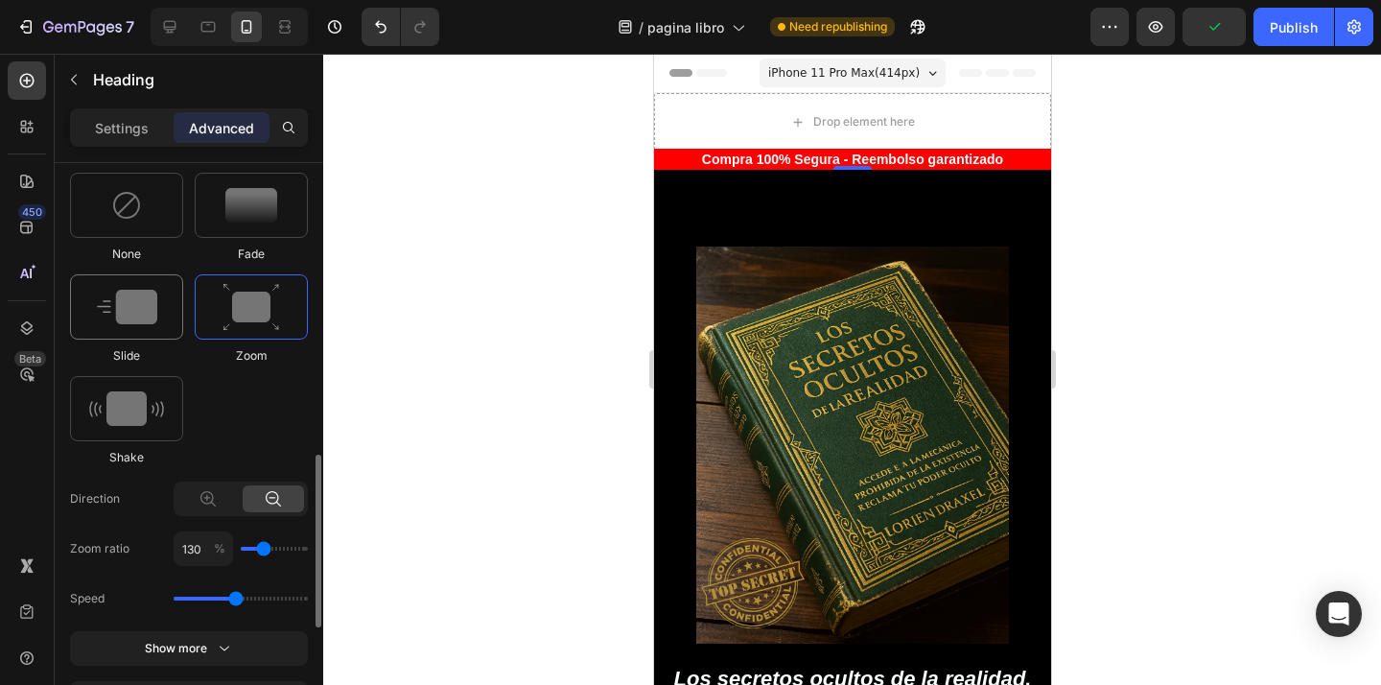
click at [162, 317] on div at bounding box center [126, 306] width 113 height 65
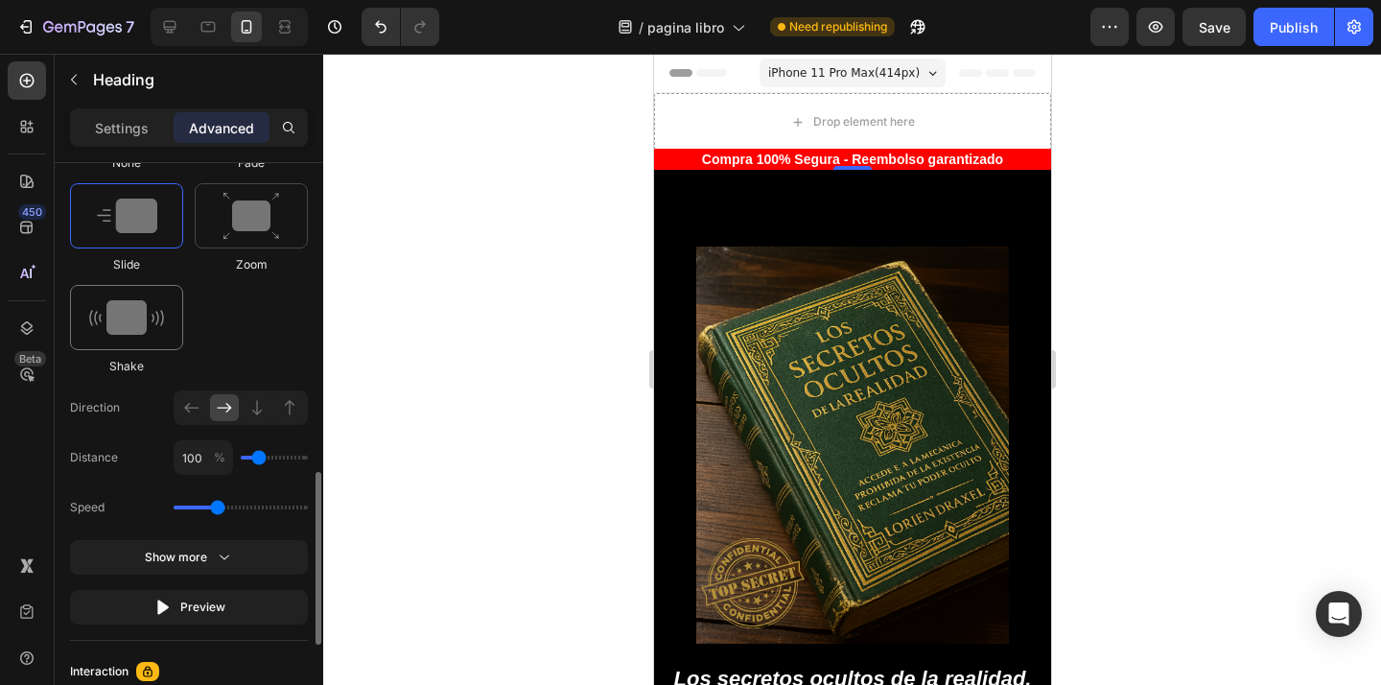
scroll to position [1051, 0]
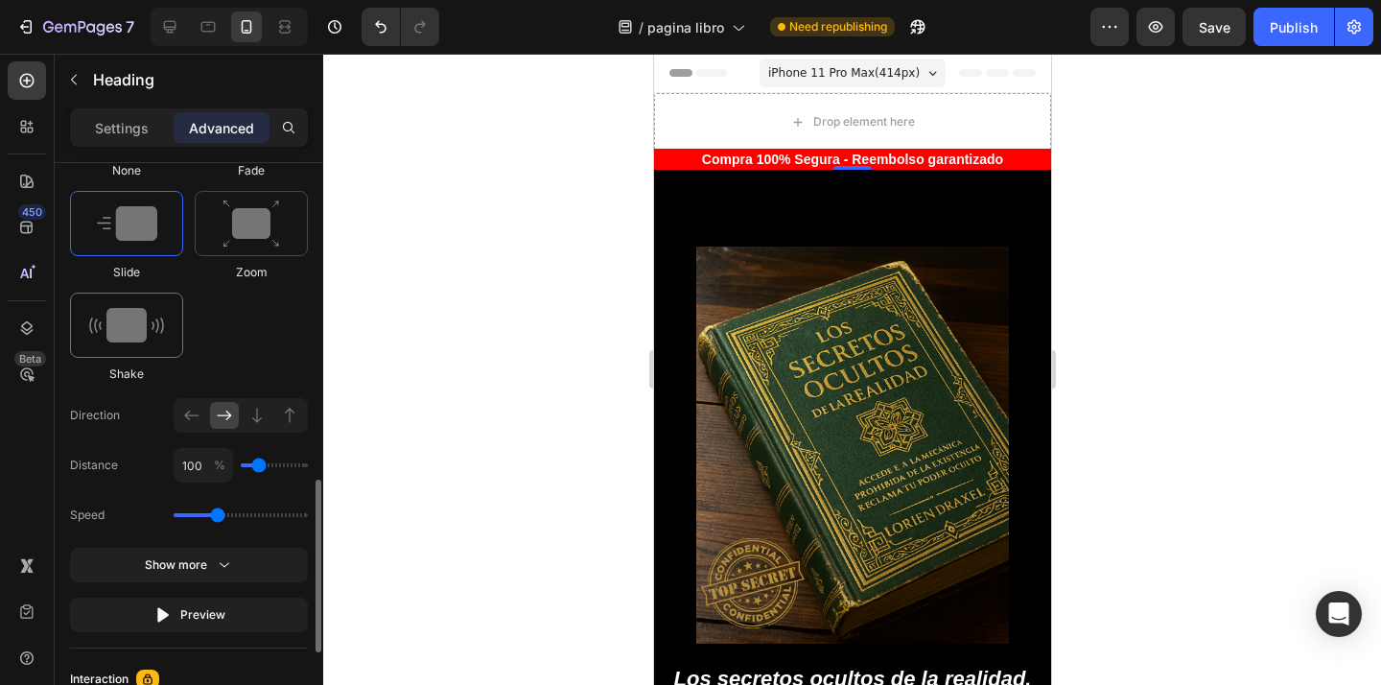
click at [114, 345] on div at bounding box center [126, 324] width 113 height 65
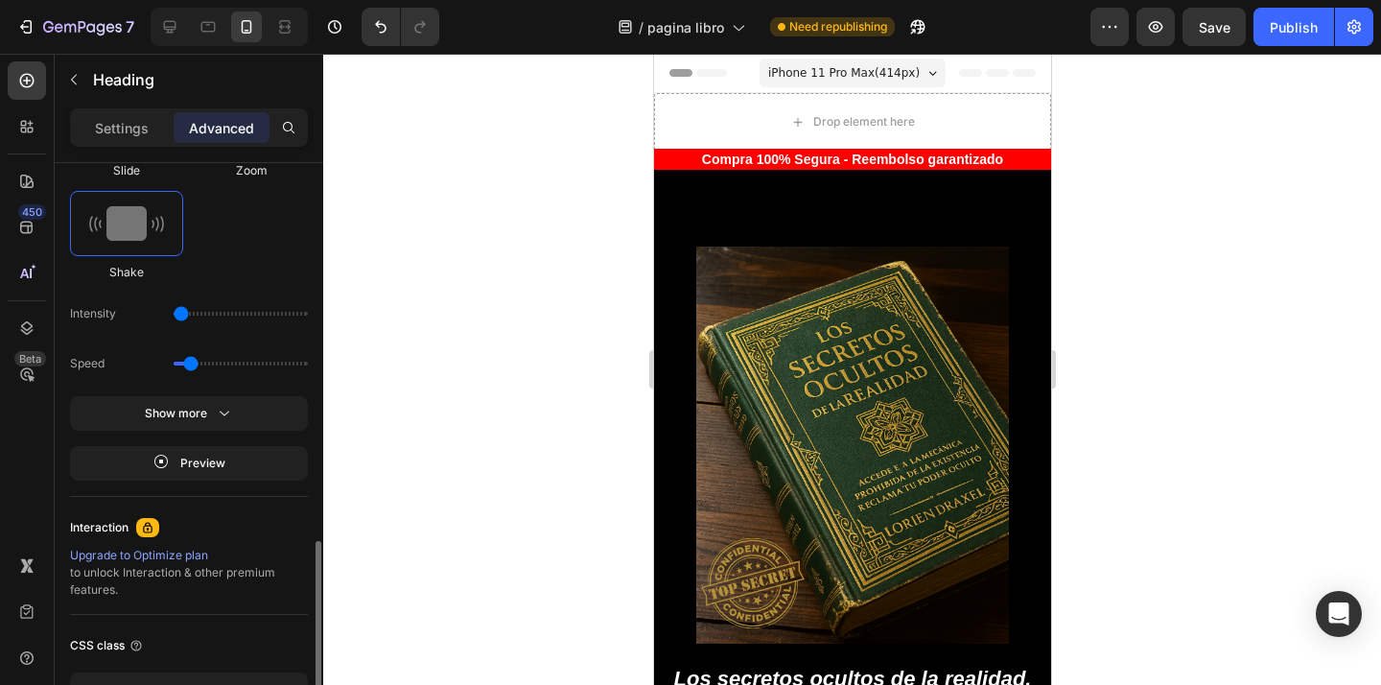
scroll to position [1188, 0]
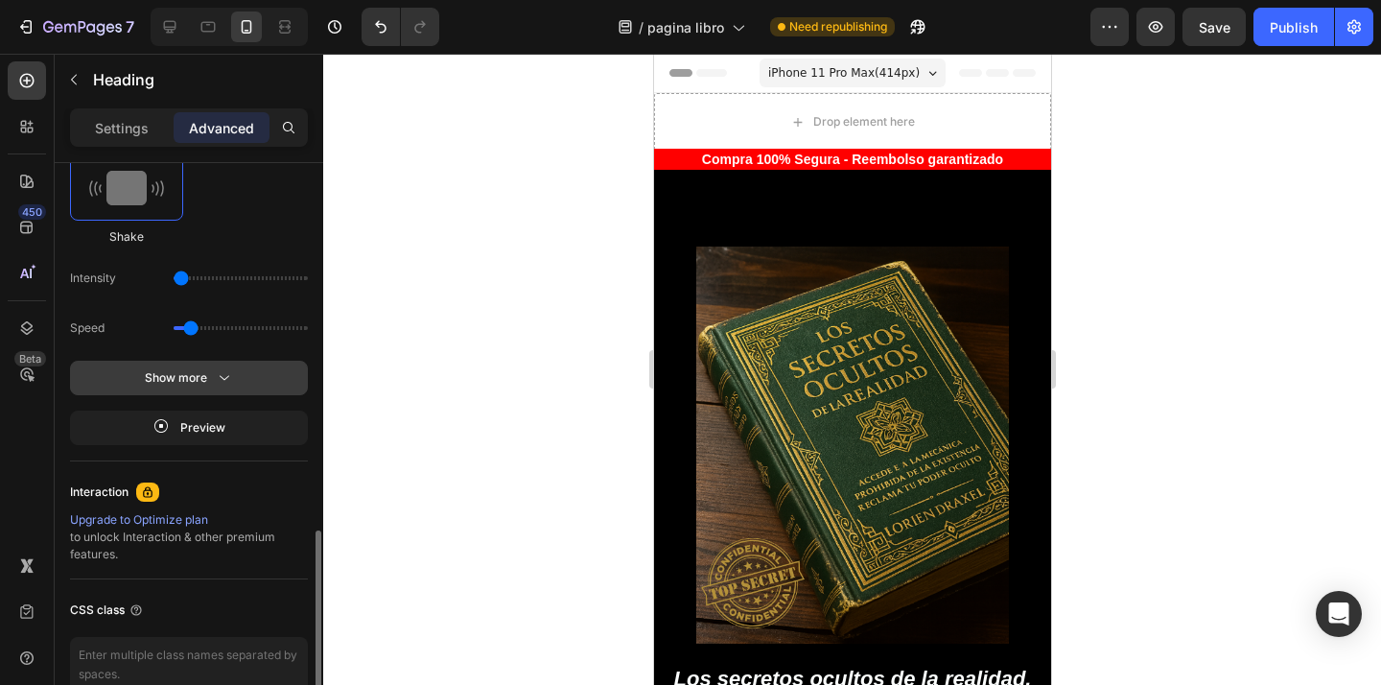
click at [229, 371] on icon "button" at bounding box center [224, 377] width 19 height 19
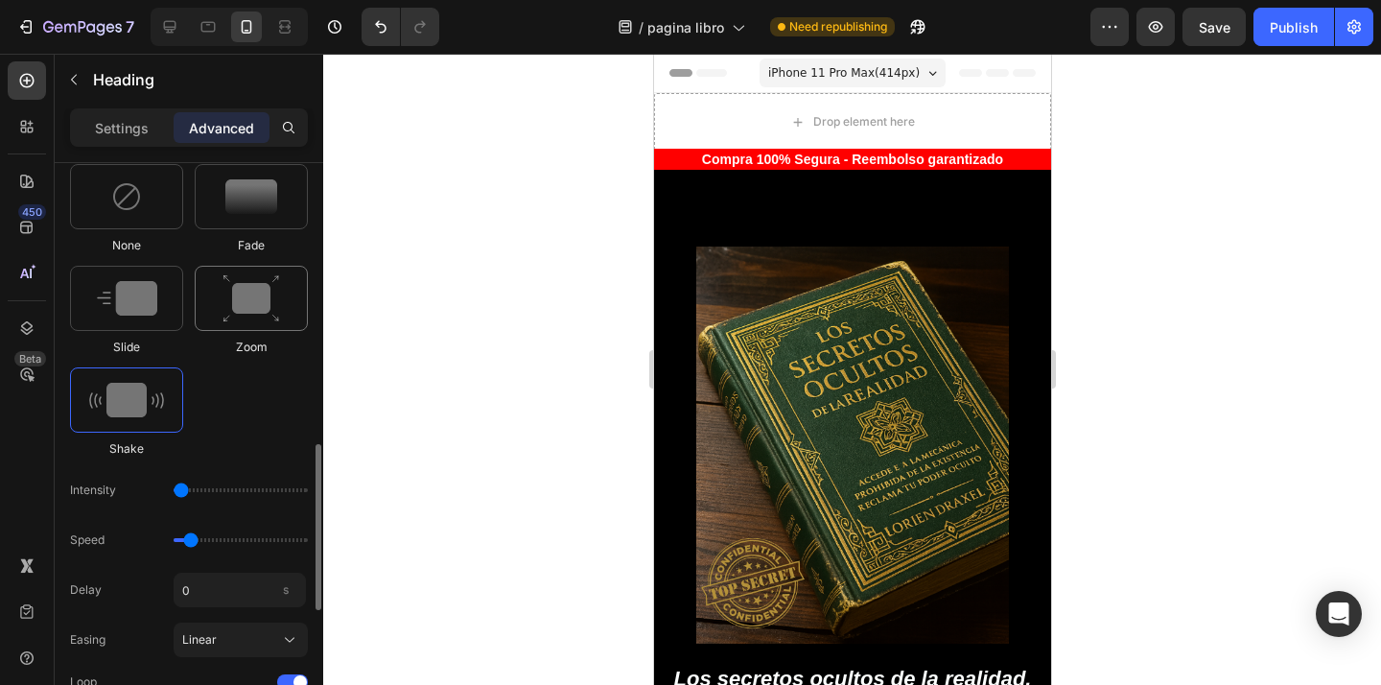
click at [224, 283] on img at bounding box center [251, 298] width 58 height 49
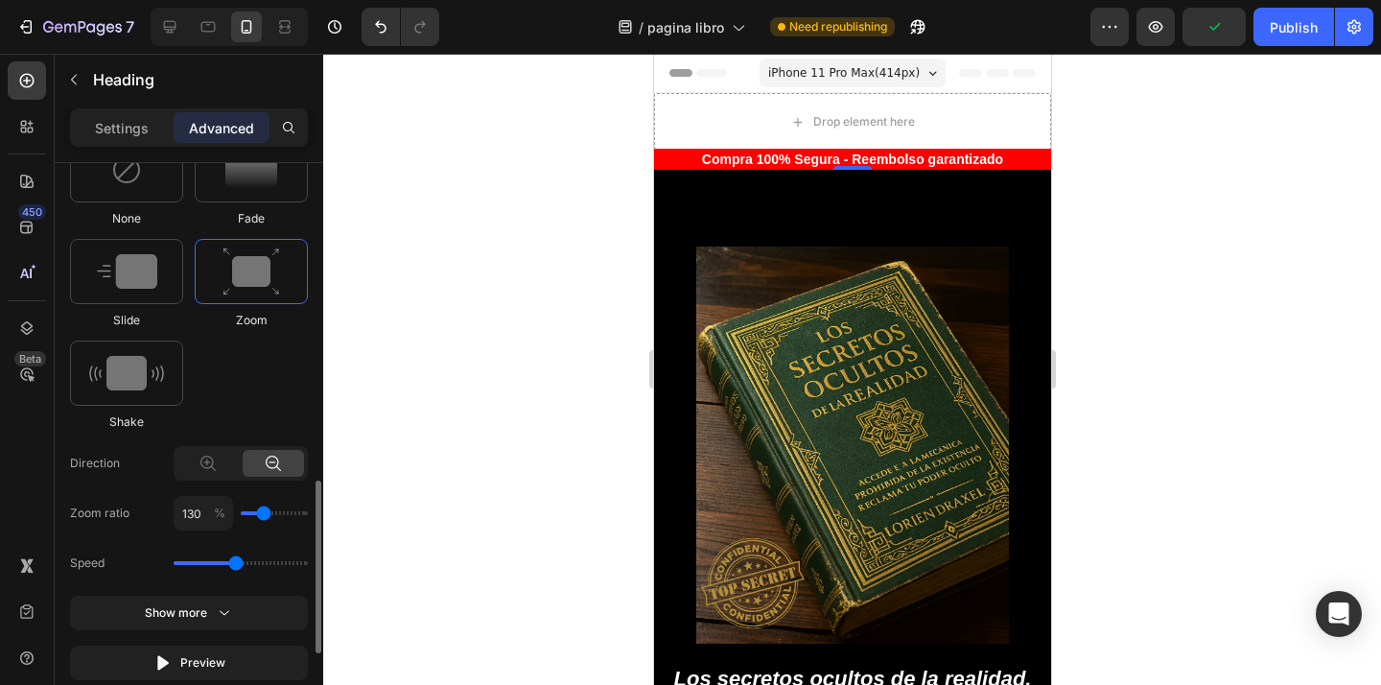
scroll to position [995, 0]
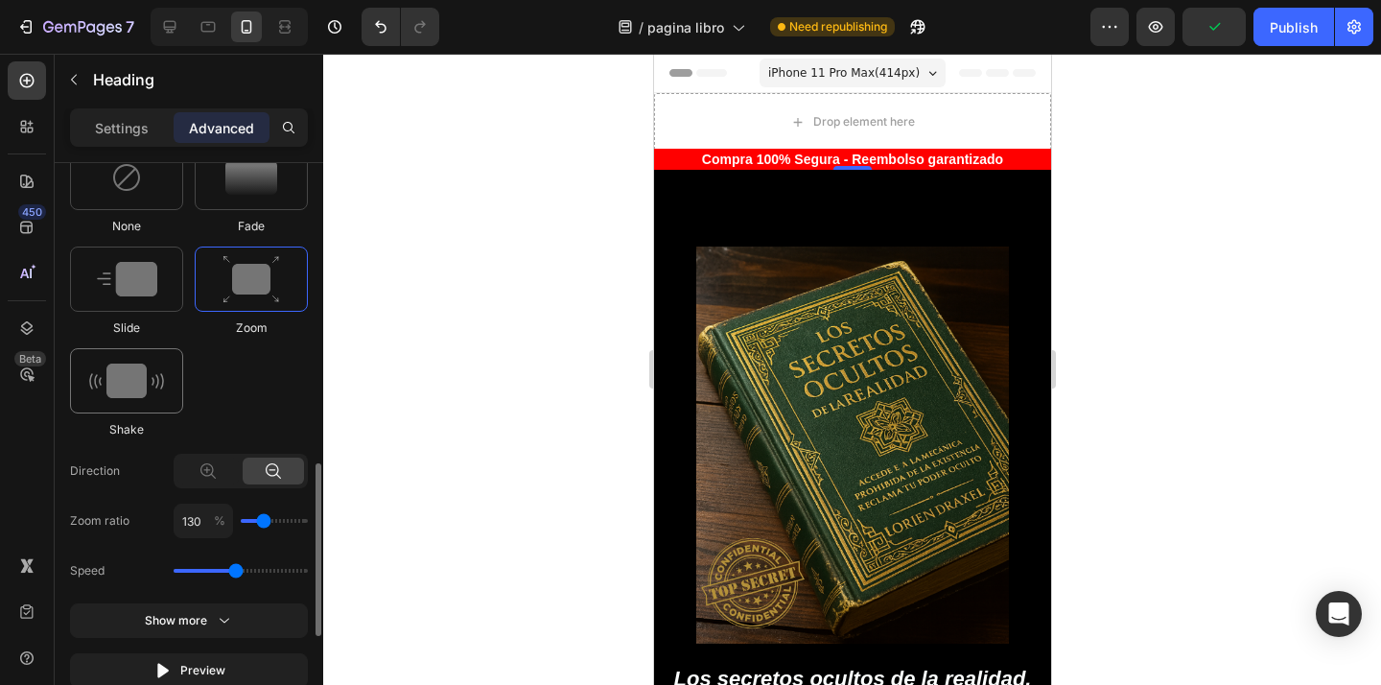
click at [138, 384] on img at bounding box center [126, 380] width 75 height 35
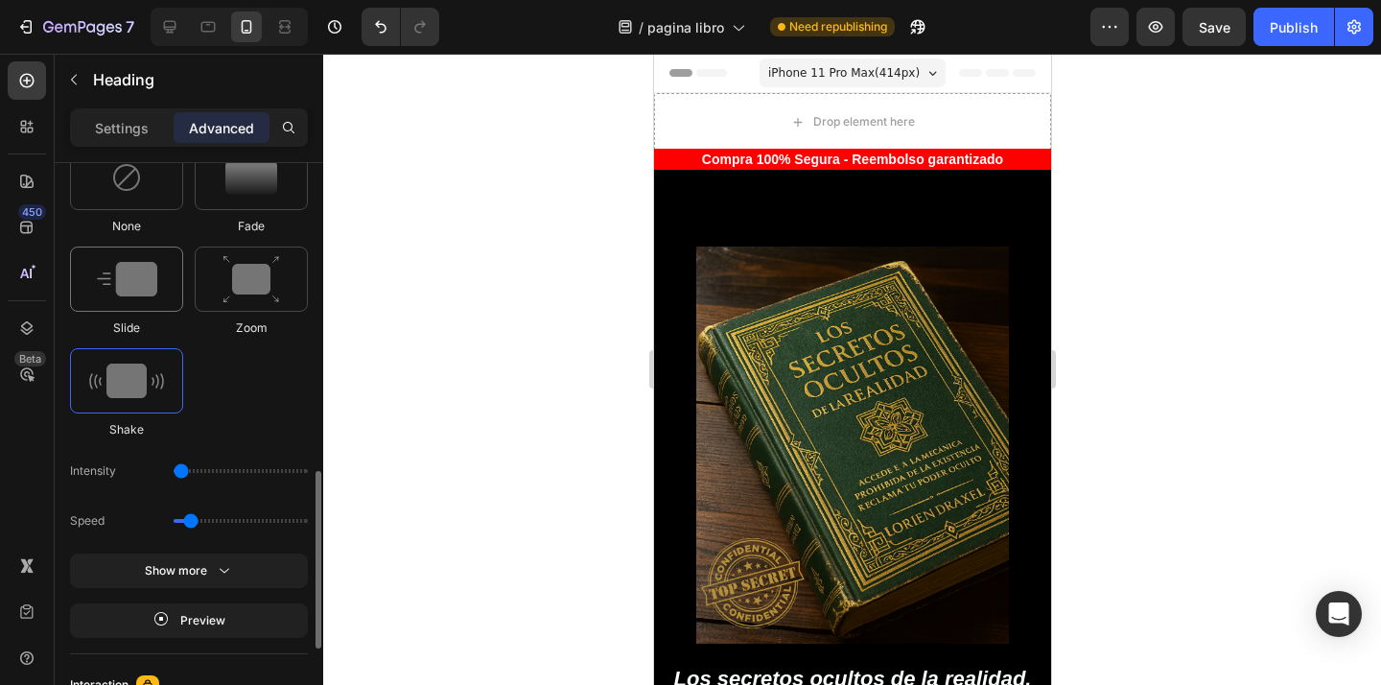
click at [162, 274] on div at bounding box center [126, 278] width 113 height 65
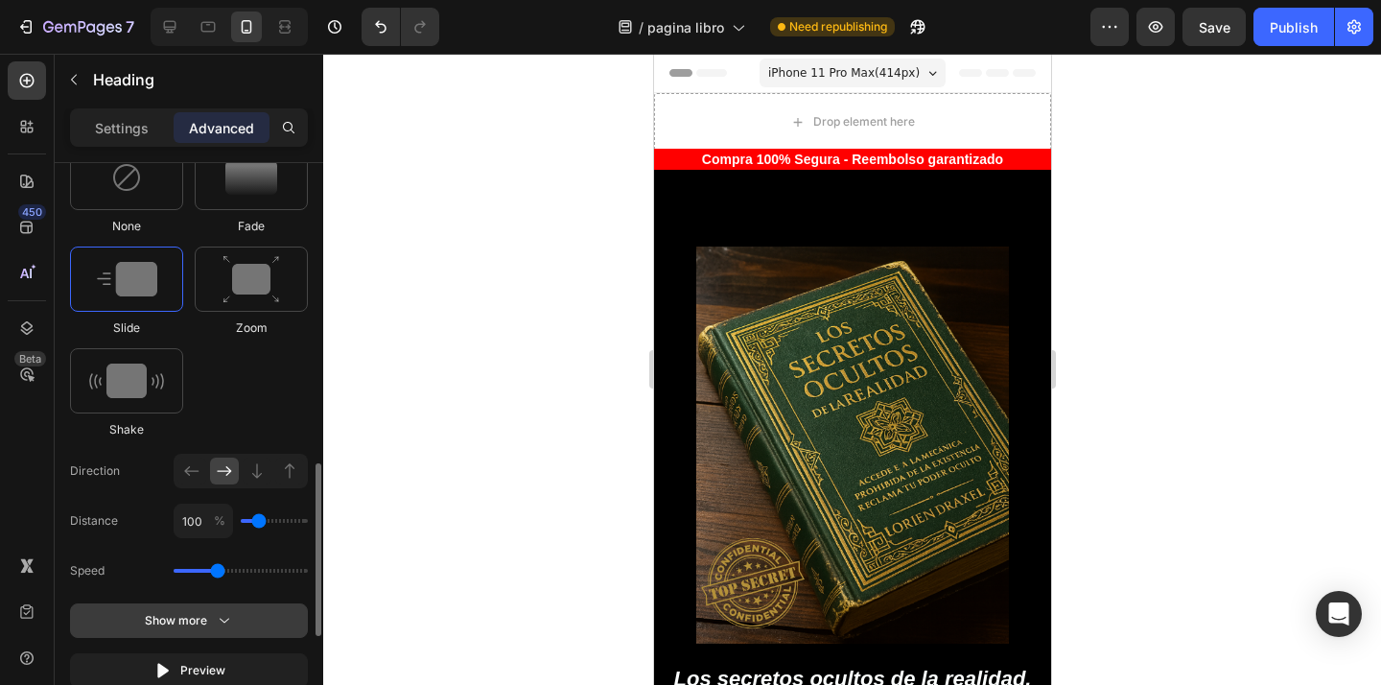
click at [205, 629] on div "Show more" at bounding box center [189, 620] width 89 height 19
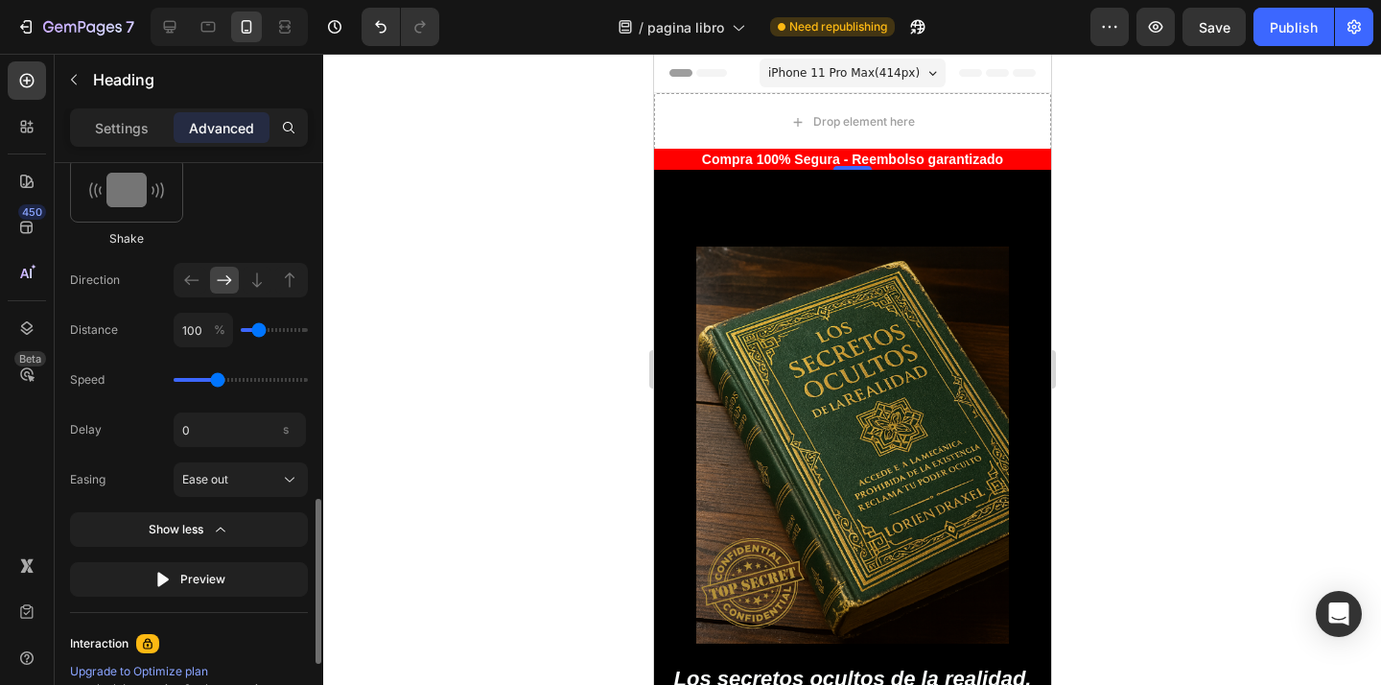
scroll to position [1190, 0]
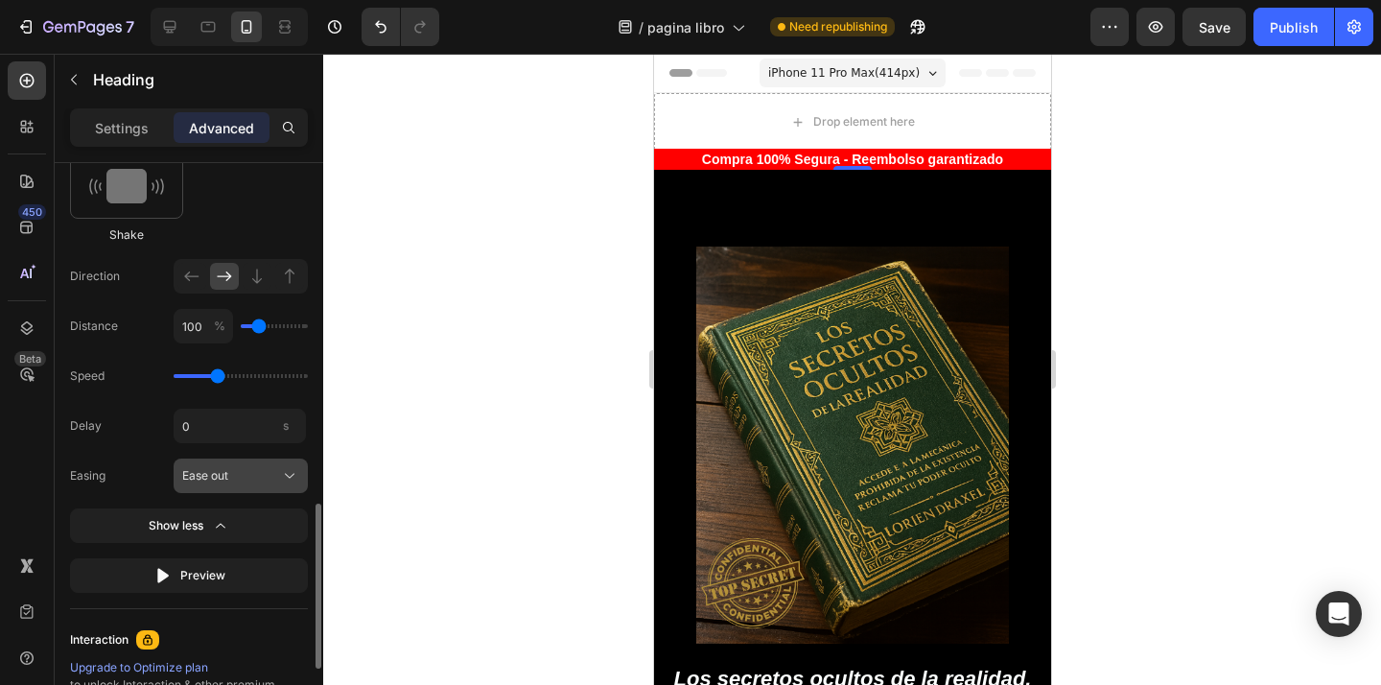
click at [261, 480] on div "Ease out" at bounding box center [229, 475] width 94 height 17
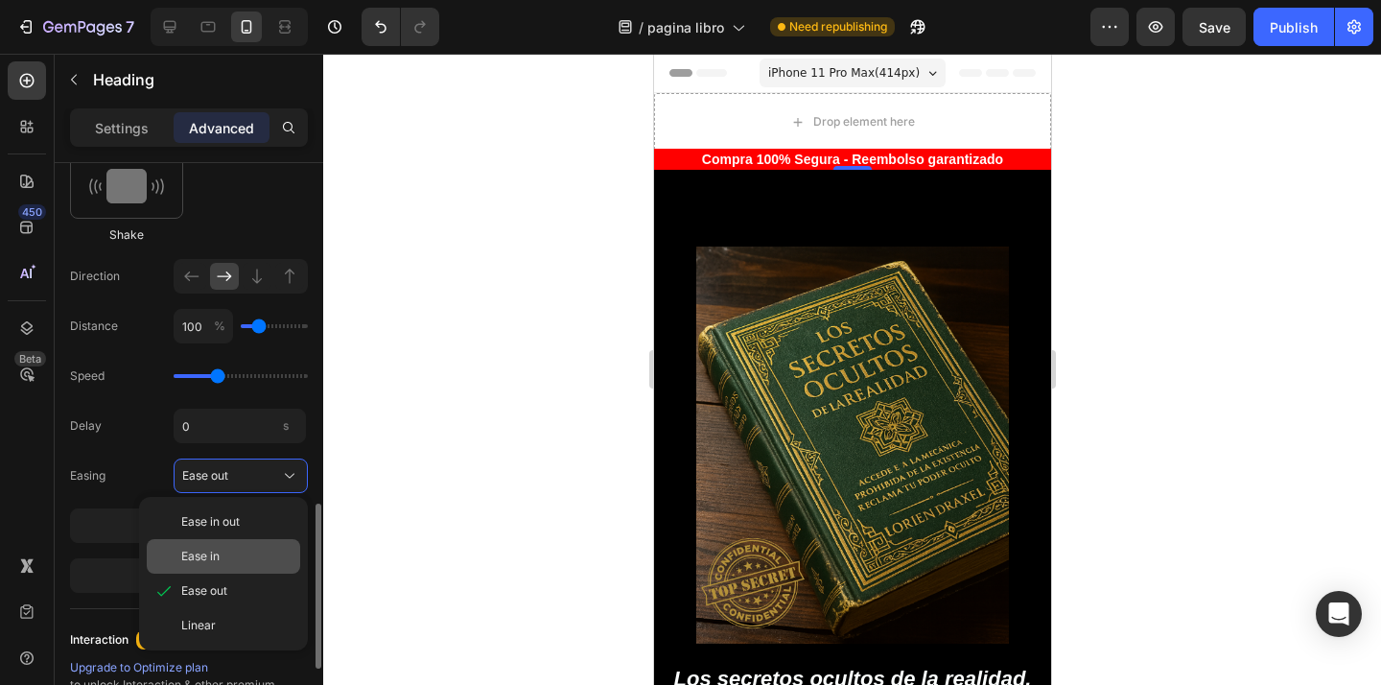
click at [242, 539] on div "Ease in" at bounding box center [223, 556] width 153 height 35
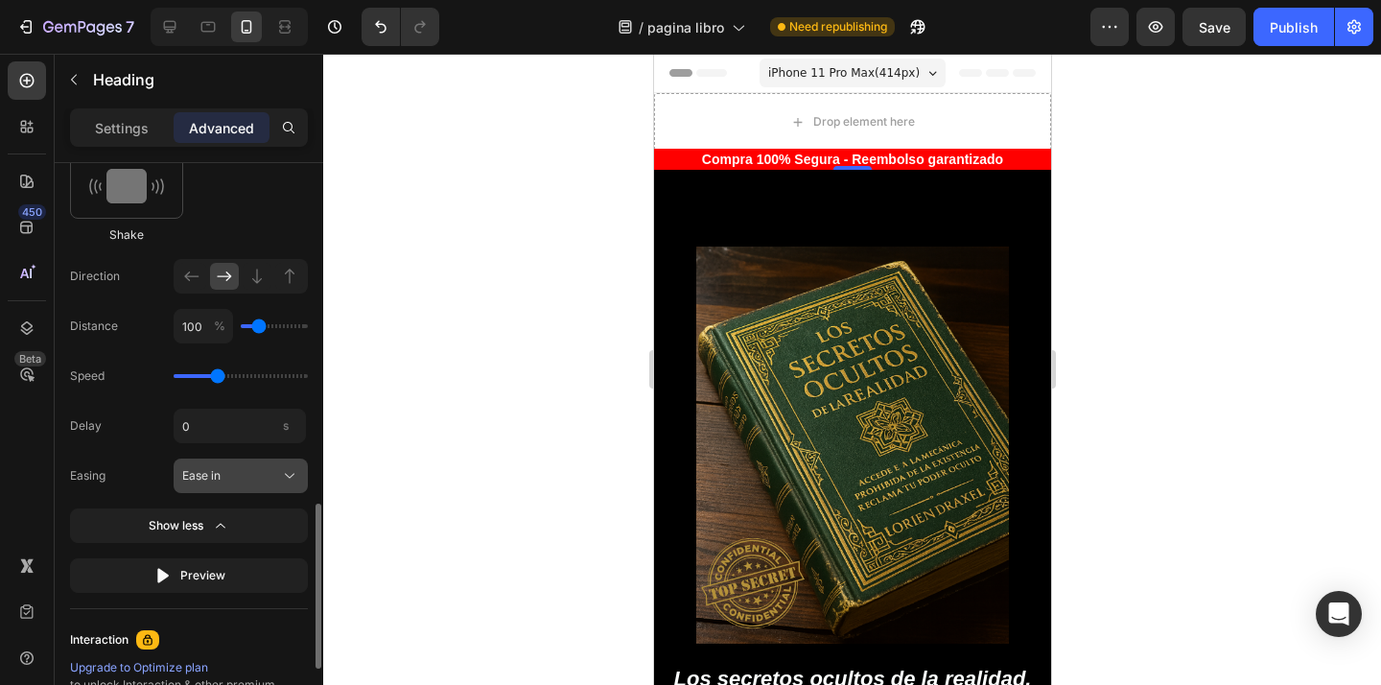
click at [263, 474] on div "Ease in" at bounding box center [229, 475] width 94 height 17
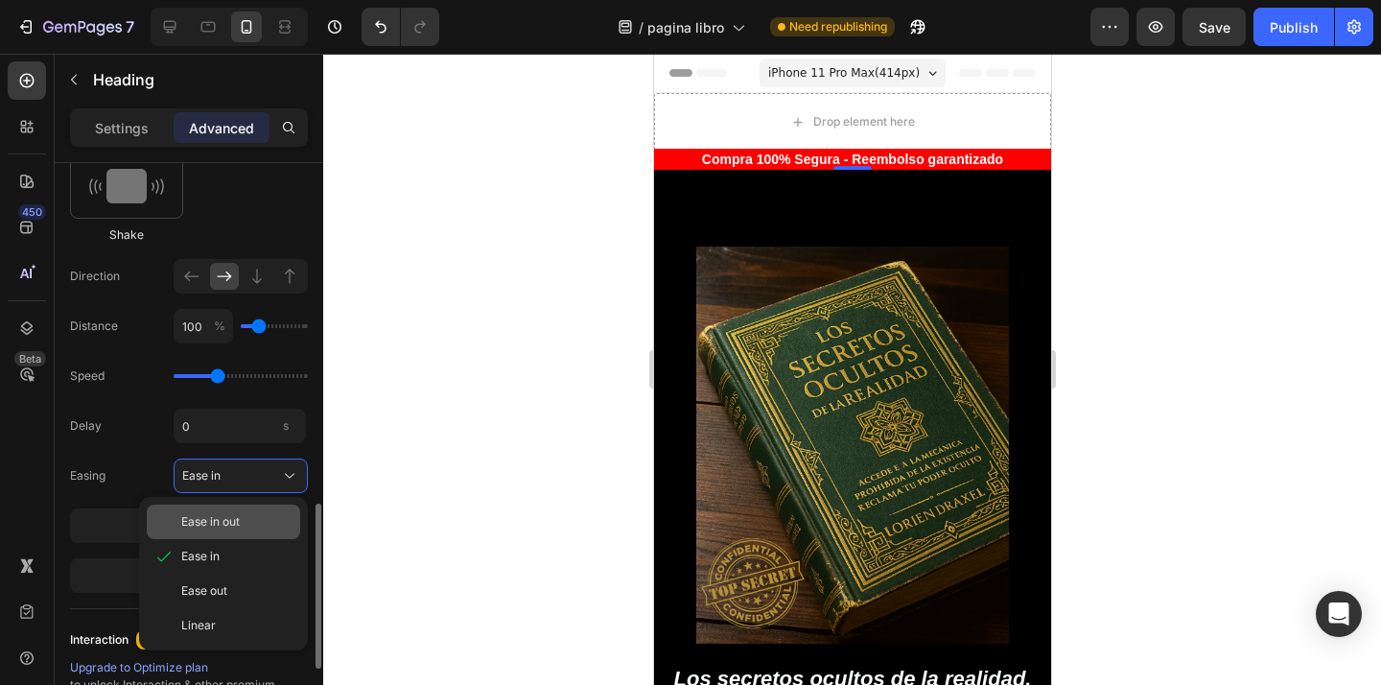
click at [249, 513] on div "Ease in out" at bounding box center [236, 521] width 111 height 17
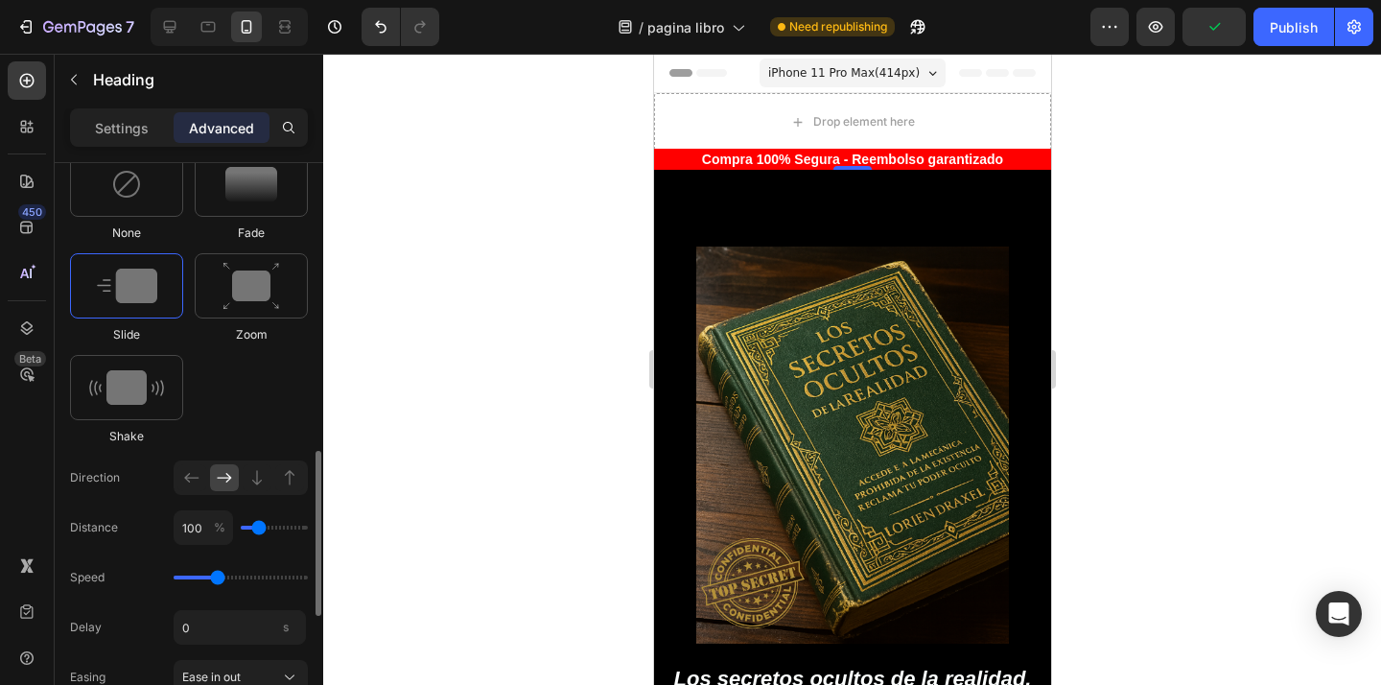
scroll to position [986, 0]
click at [236, 208] on div at bounding box center [251, 186] width 113 height 65
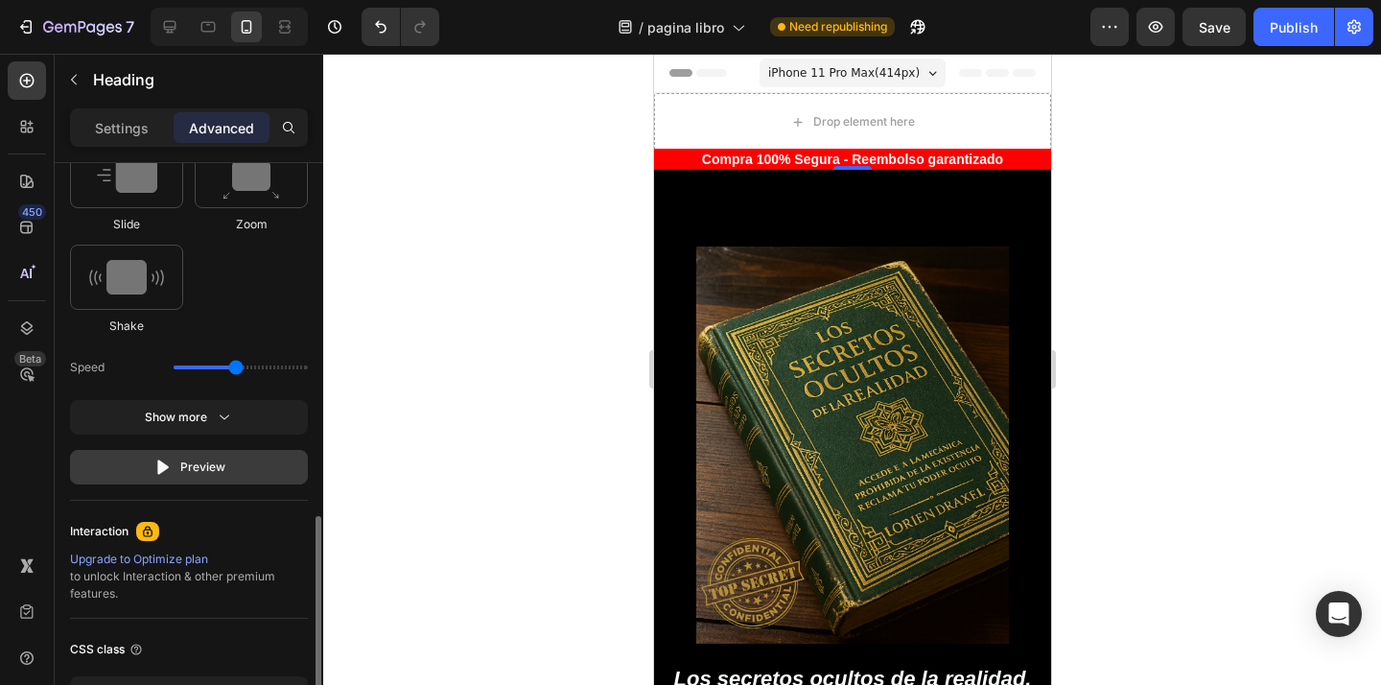
scroll to position [1102, 0]
click at [244, 472] on button "Preview" at bounding box center [189, 464] width 238 height 35
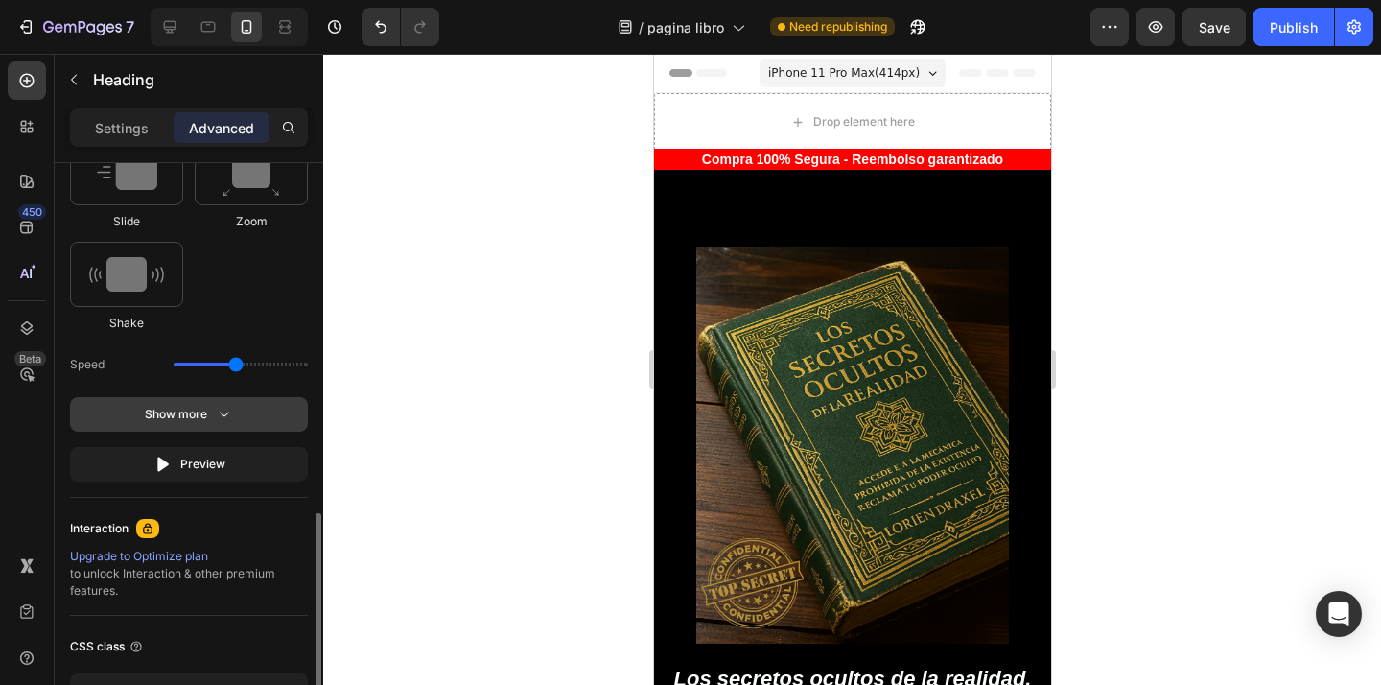
click at [230, 415] on icon "button" at bounding box center [224, 414] width 19 height 19
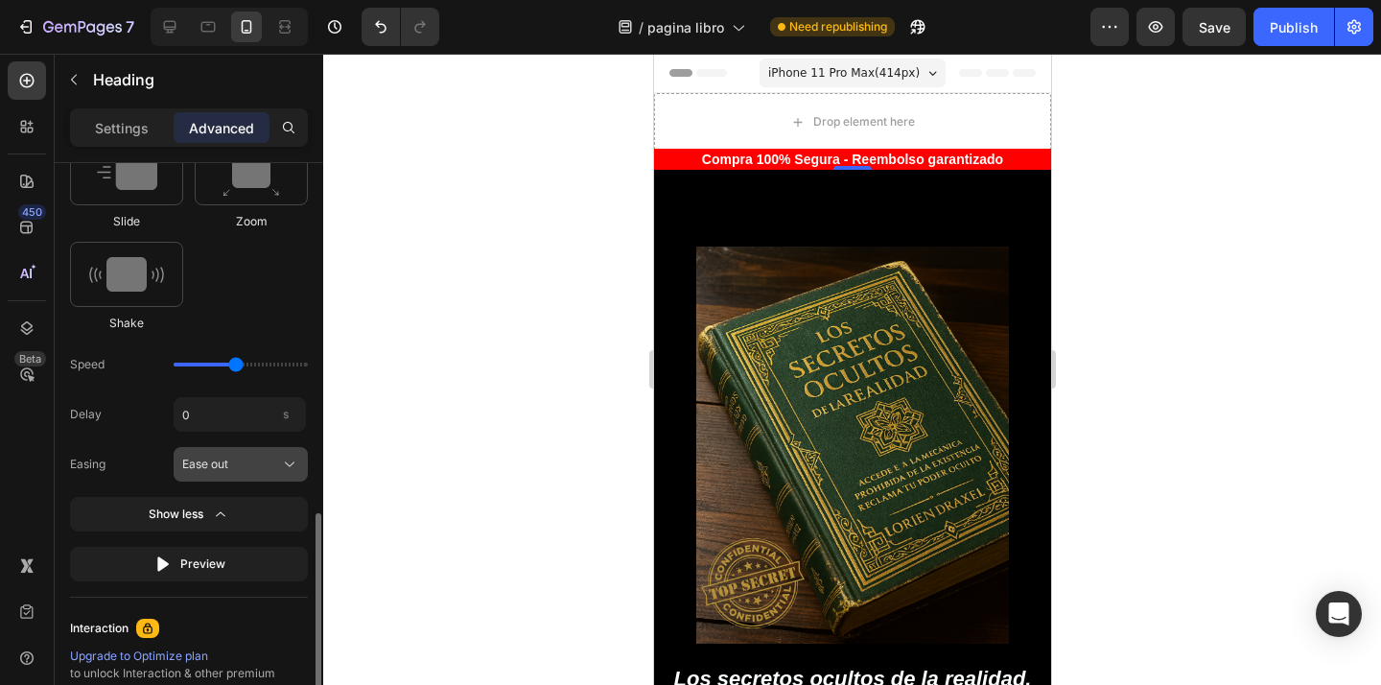
click at [242, 465] on div "Ease out" at bounding box center [229, 463] width 94 height 17
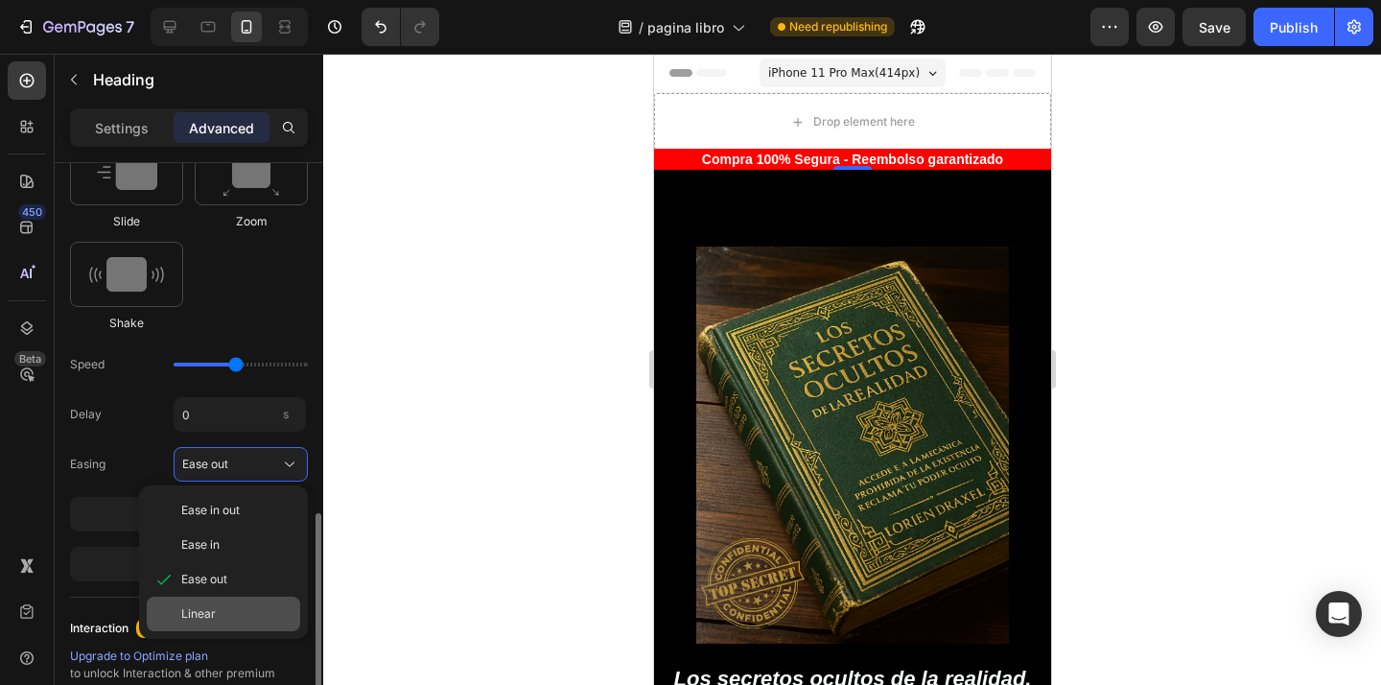
click at [229, 606] on div "Linear" at bounding box center [236, 613] width 111 height 17
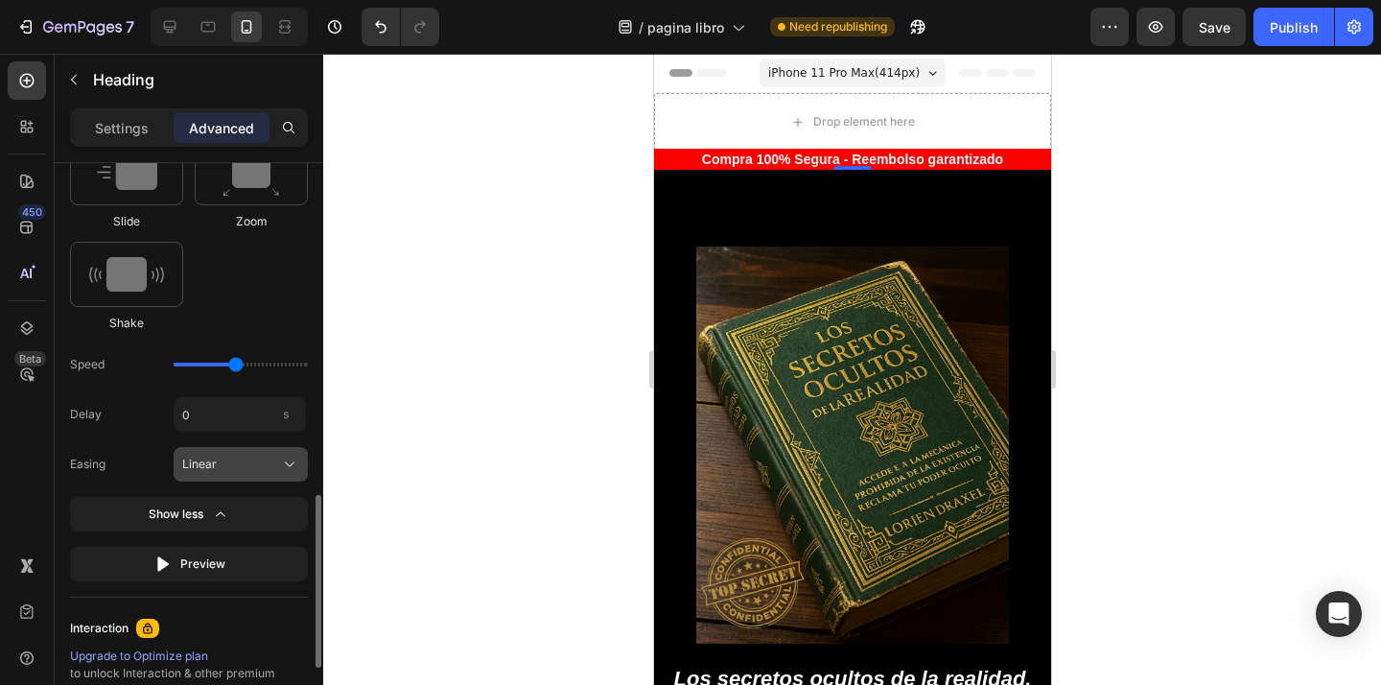
click at [252, 464] on div "Linear" at bounding box center [229, 463] width 94 height 17
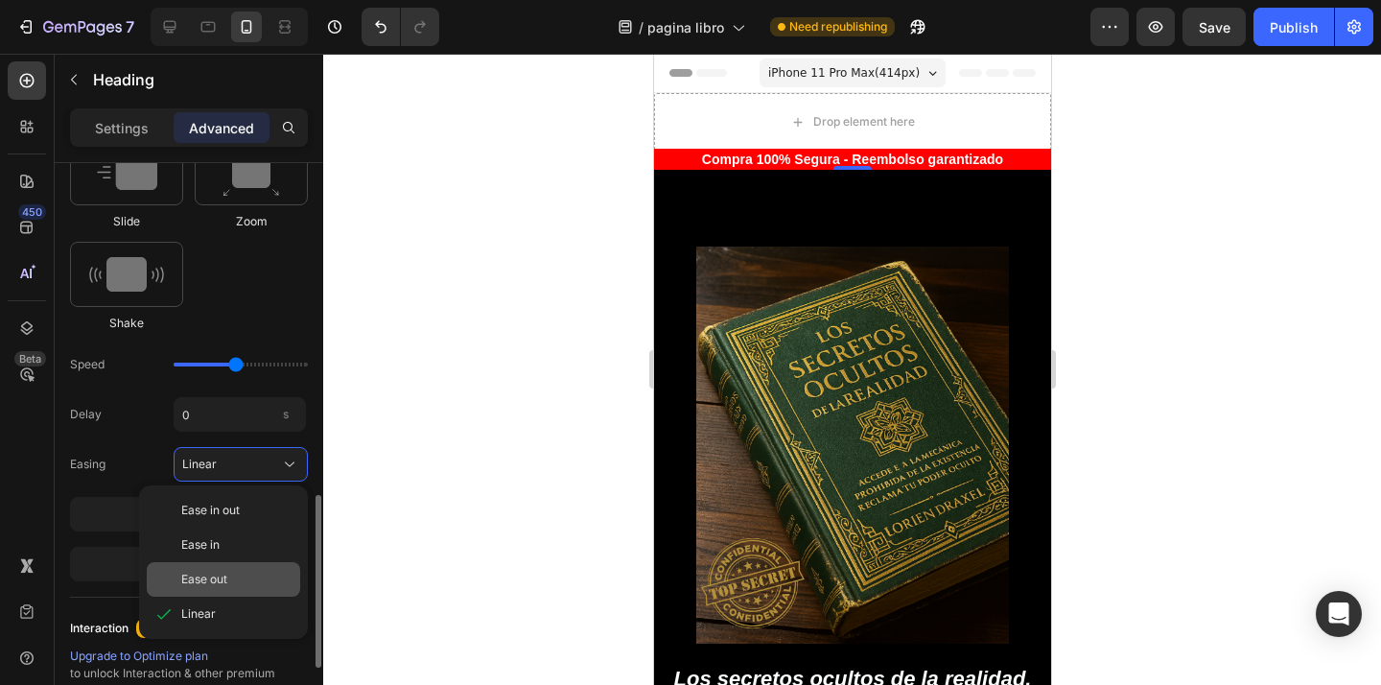
click at [221, 571] on span "Ease out" at bounding box center [204, 578] width 46 height 17
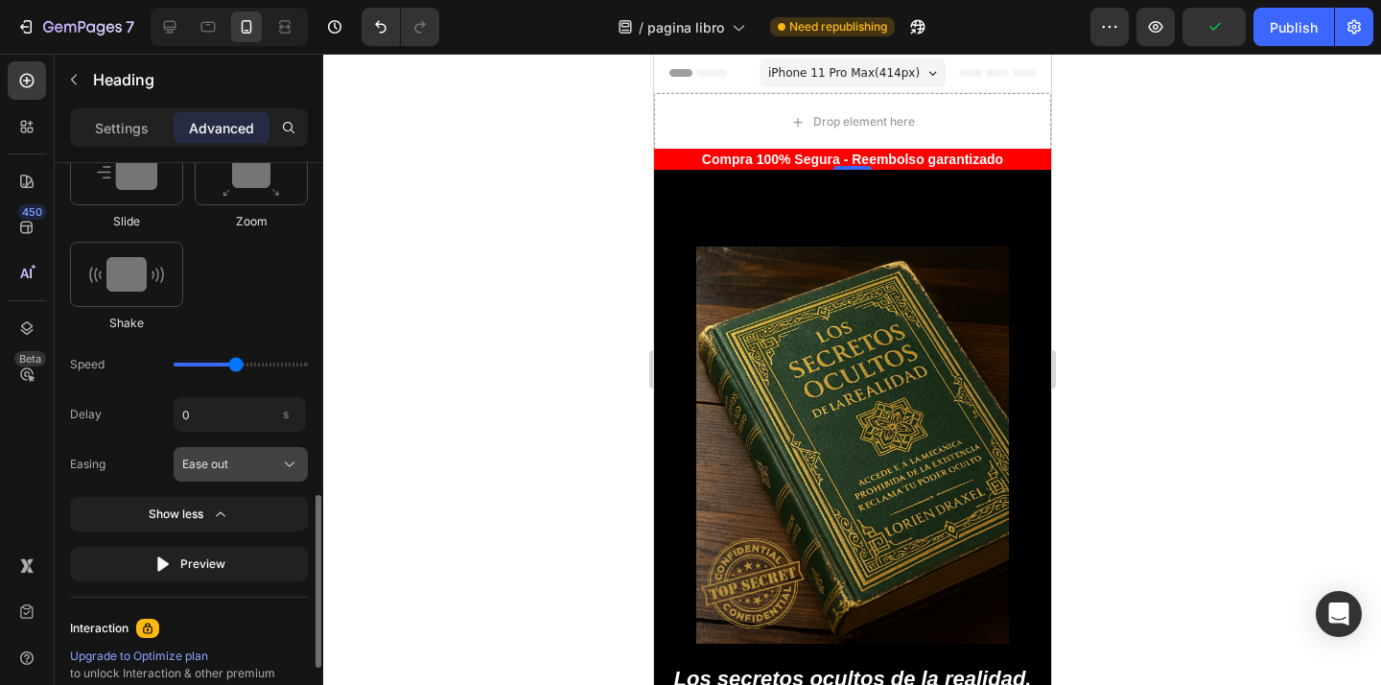
click at [264, 459] on div "Ease out" at bounding box center [229, 463] width 94 height 17
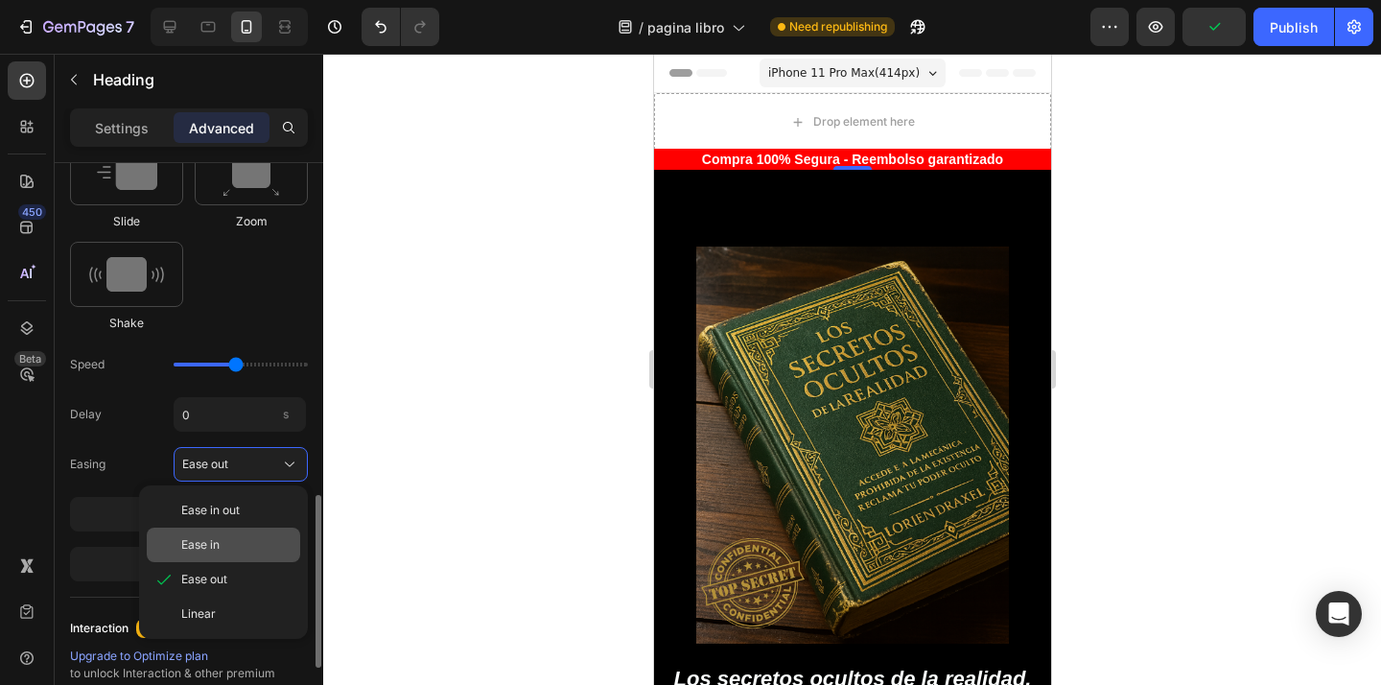
click at [228, 533] on div "Ease in" at bounding box center [223, 544] width 153 height 35
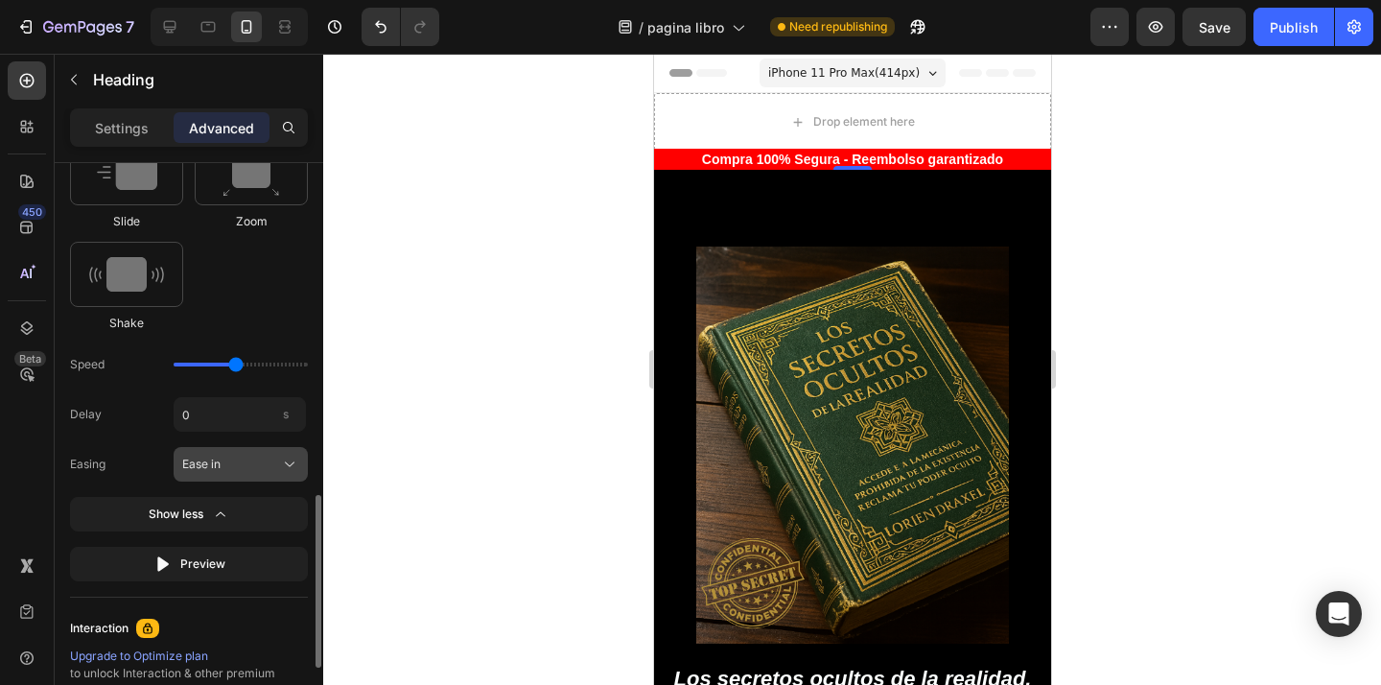
click at [242, 459] on div "Ease in" at bounding box center [229, 463] width 94 height 17
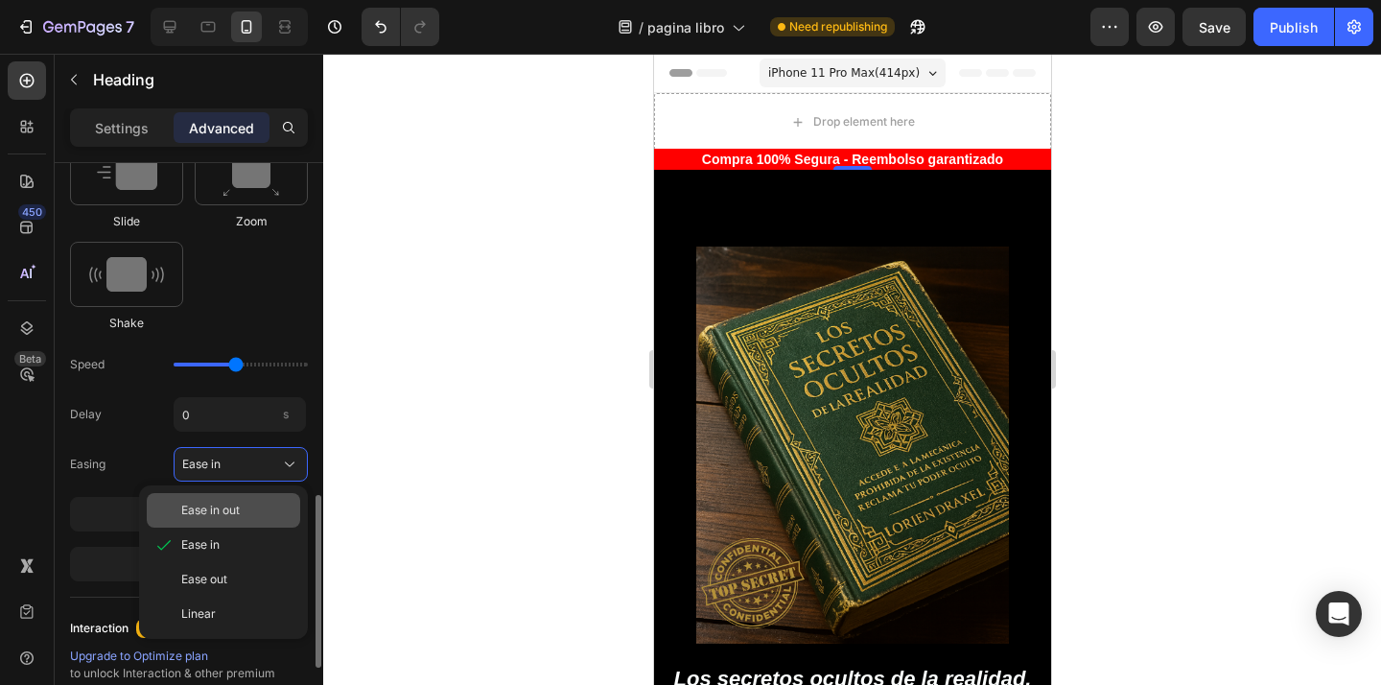
click at [227, 513] on span "Ease in out" at bounding box center [210, 509] width 58 height 17
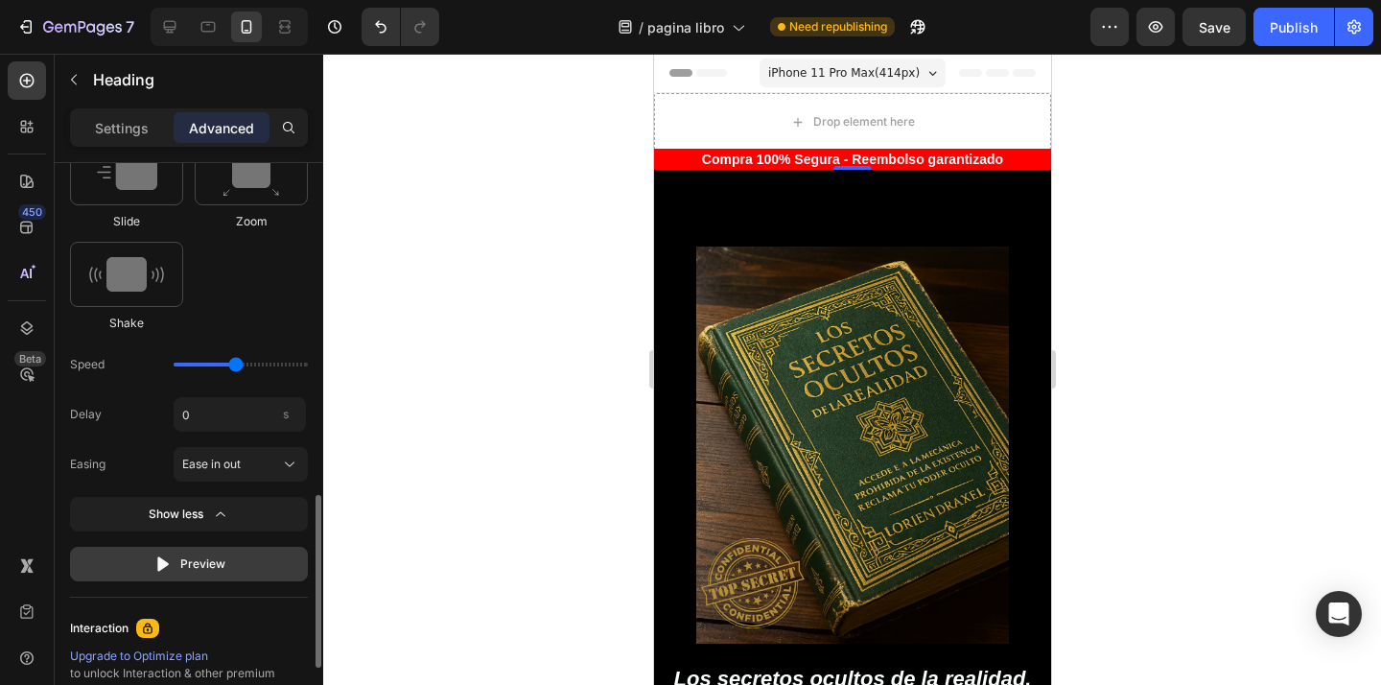
click at [231, 569] on button "Preview" at bounding box center [189, 563] width 238 height 35
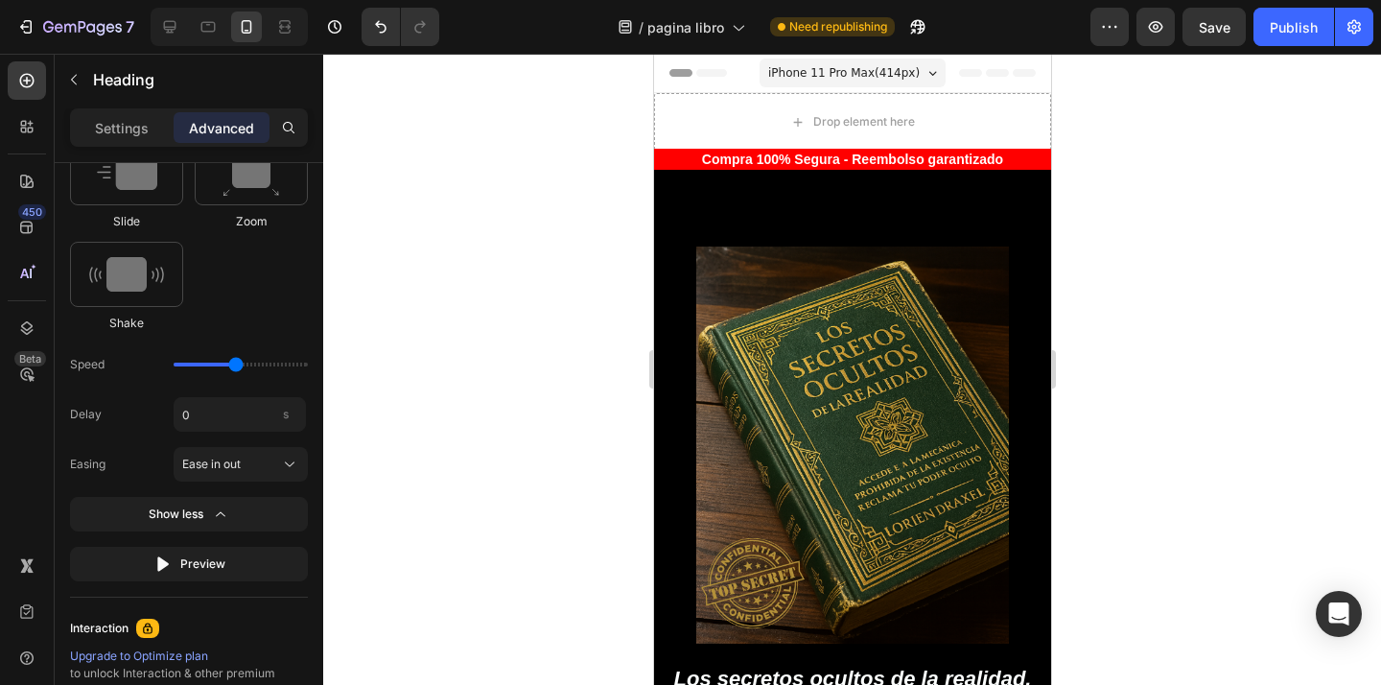
drag, startPoint x: 223, startPoint y: 366, endPoint x: 362, endPoint y: 353, distance: 139.7
click at [364, 0] on div "7 Version history / pagina libro Need republishing Preview Save Publish 450 Bet…" at bounding box center [690, 0] width 1381 height 0
drag, startPoint x: 270, startPoint y: 365, endPoint x: 324, endPoint y: 363, distance: 53.7
type input "3.1"
click at [308, 363] on input "range" at bounding box center [241, 364] width 134 height 4
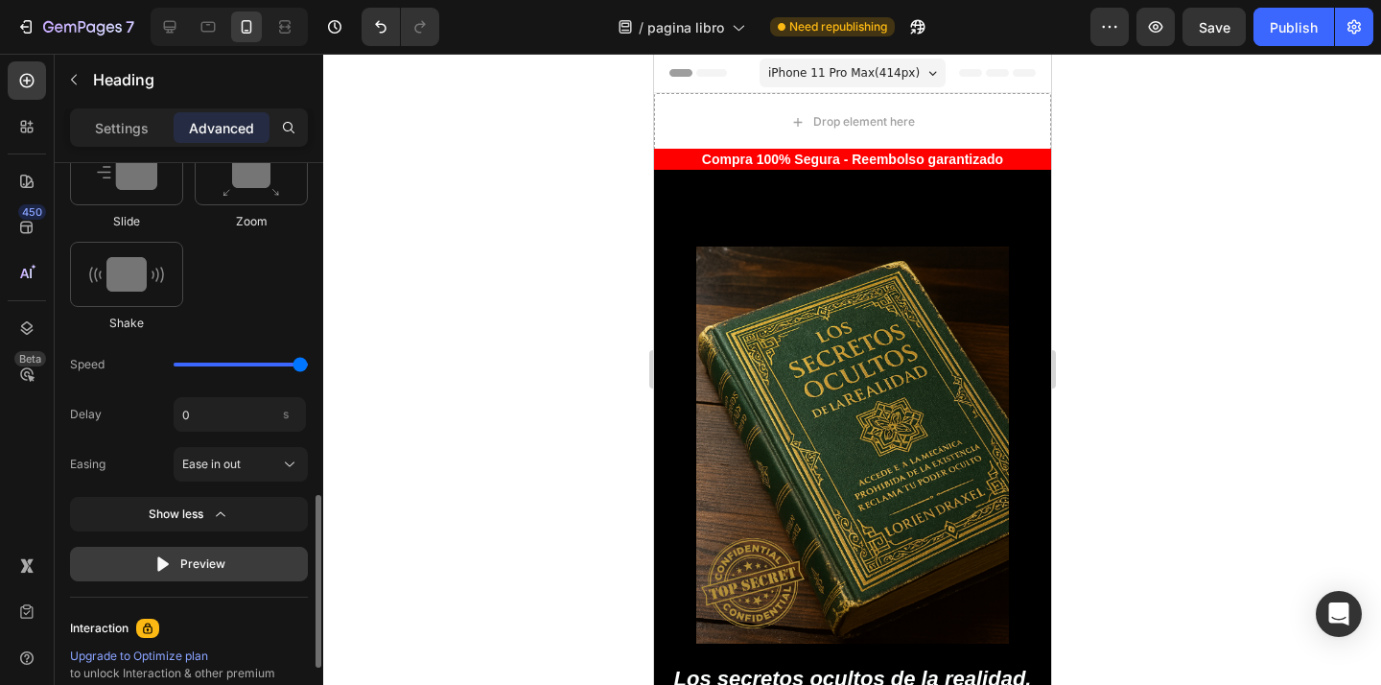
click at [230, 554] on button "Preview" at bounding box center [189, 563] width 238 height 35
click at [230, 557] on button "Preview" at bounding box center [189, 563] width 238 height 35
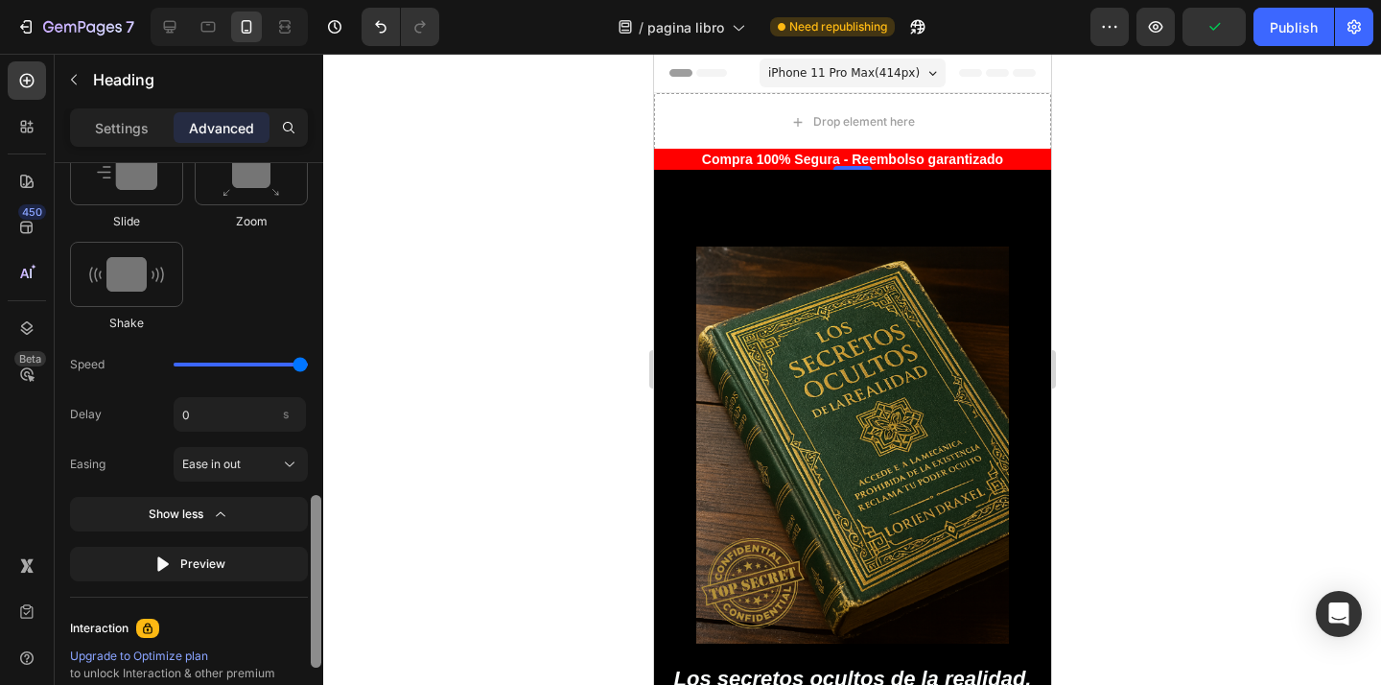
drag, startPoint x: 272, startPoint y: 366, endPoint x: 318, endPoint y: 359, distance: 46.7
click at [265, 366] on div "Speed" at bounding box center [189, 364] width 238 height 35
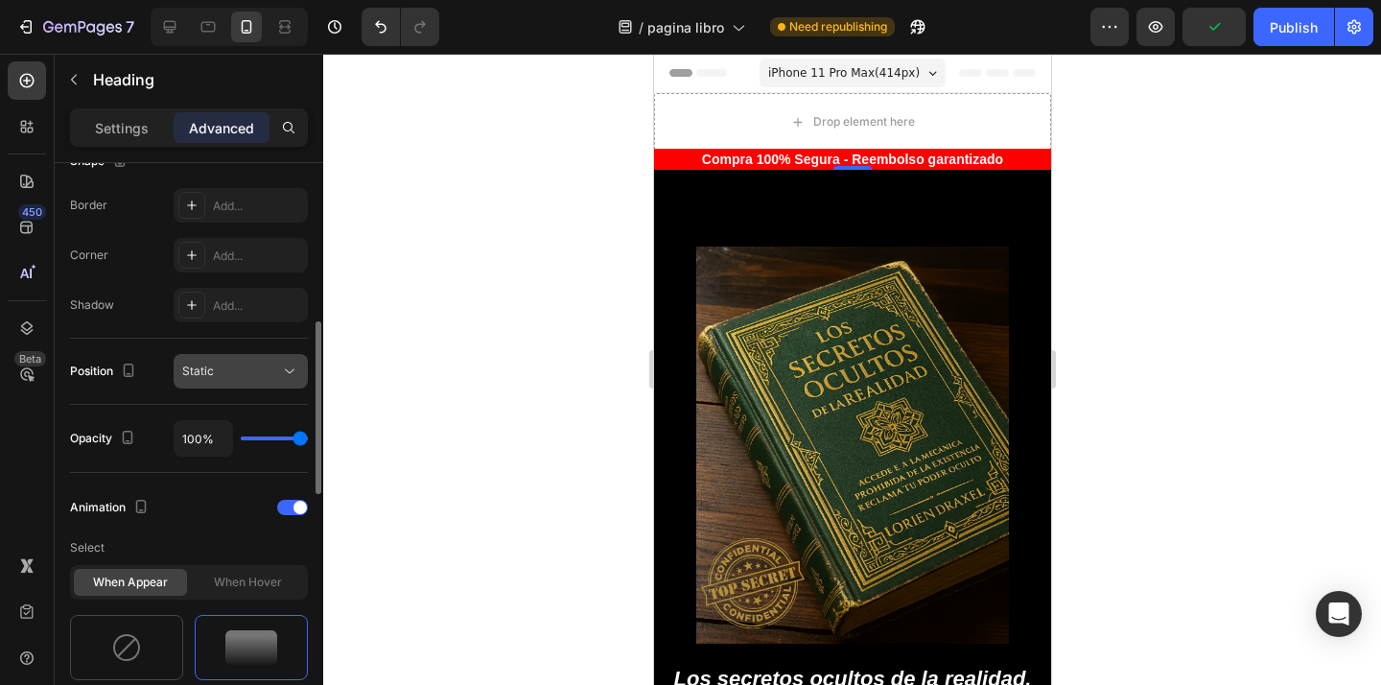
drag, startPoint x: 316, startPoint y: 359, endPoint x: 305, endPoint y: 359, distance: 11.5
click at [307, 359] on div "Display on Desktop Yes No Tablet Yes No Mobile Yes No Spacing (px) -34 0 -54 0 …" at bounding box center [189, 451] width 268 height 576
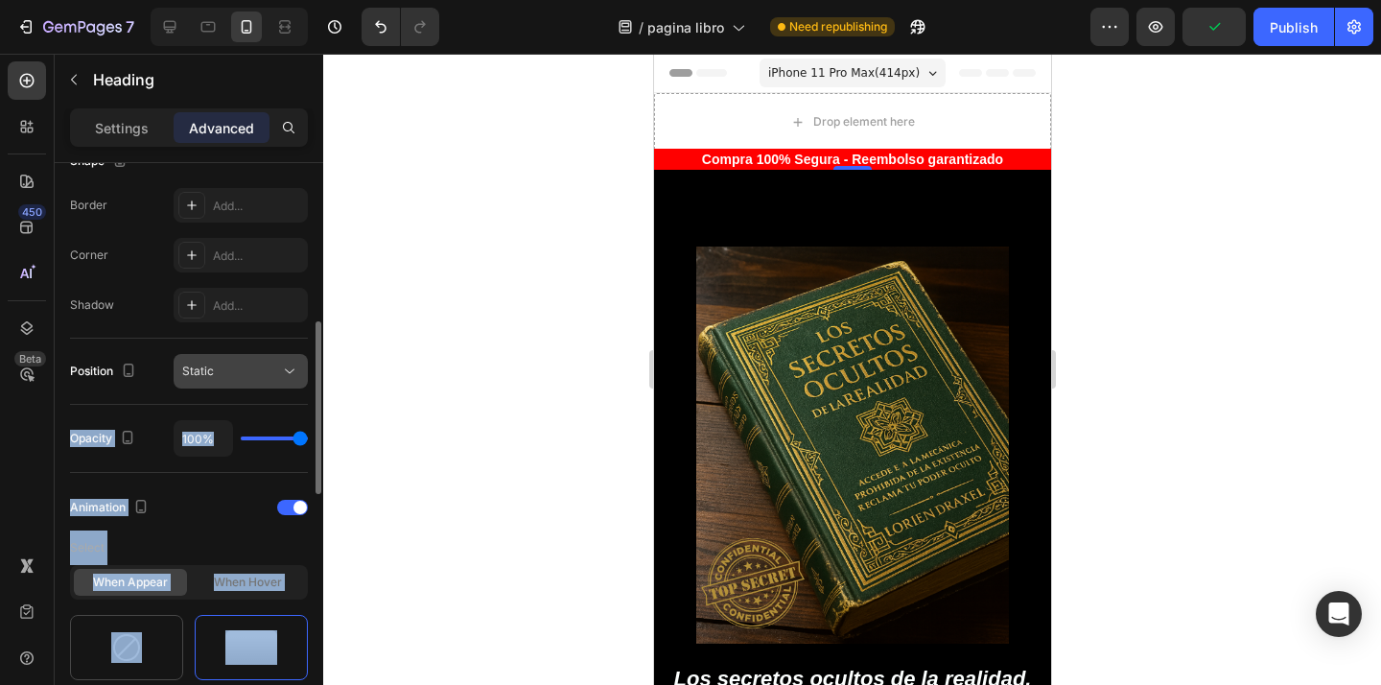
drag, startPoint x: 305, startPoint y: 359, endPoint x: 281, endPoint y: 364, distance: 24.6
click at [281, 364] on button "Static" at bounding box center [241, 371] width 134 height 35
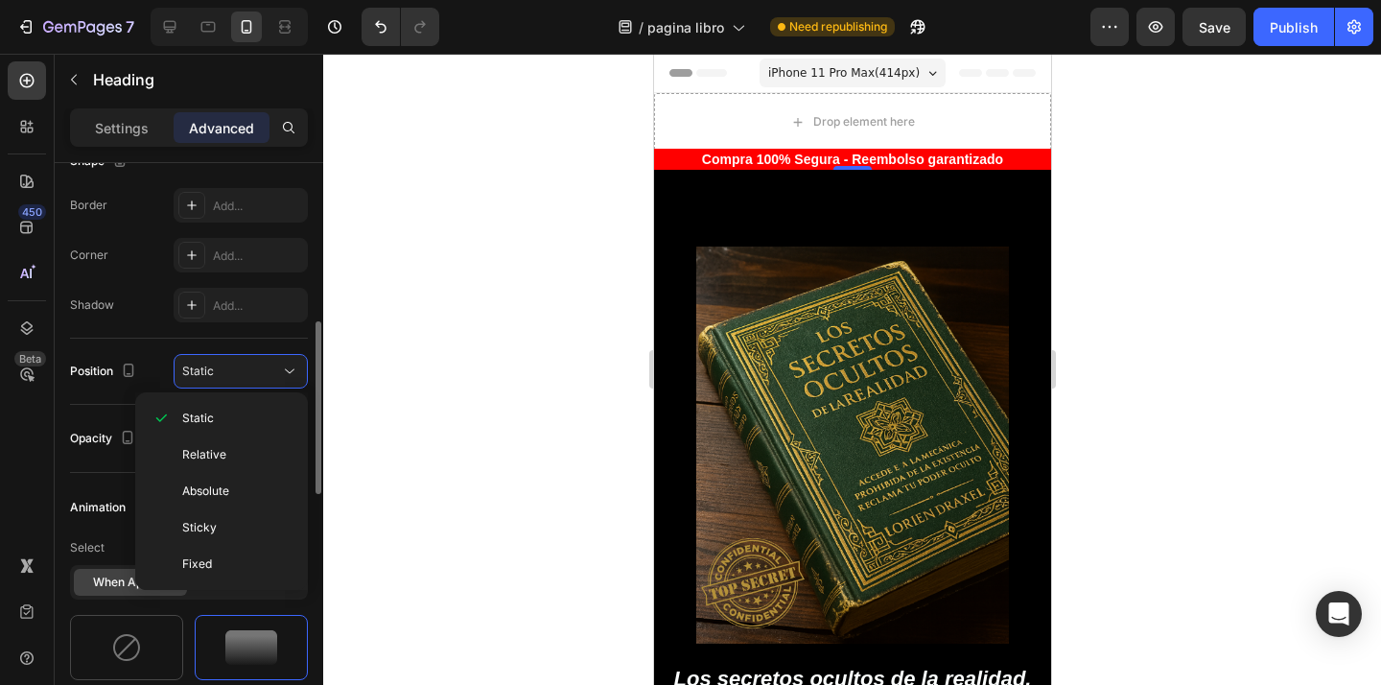
click at [387, 368] on div at bounding box center [851, 369] width 1057 height 631
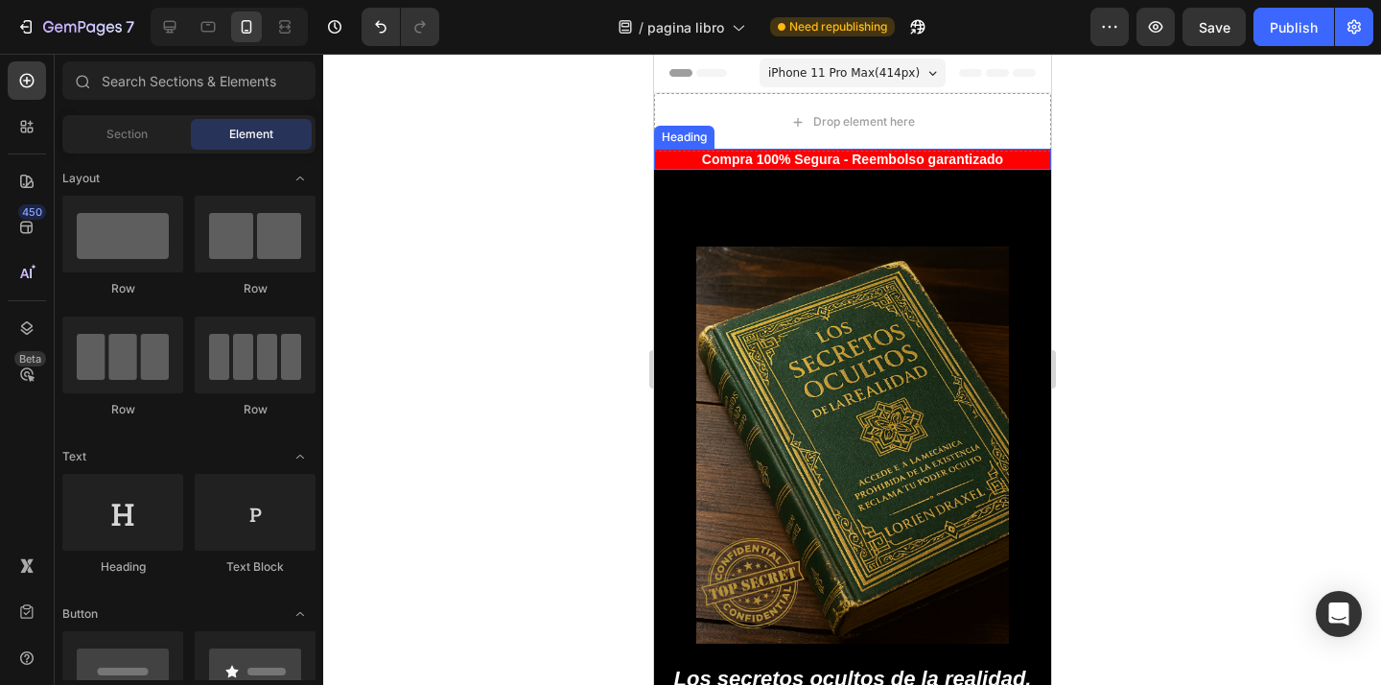
click at [712, 159] on p "Compra 100% Segura - Reembolso garantizado" at bounding box center [851, 159] width 393 height 17
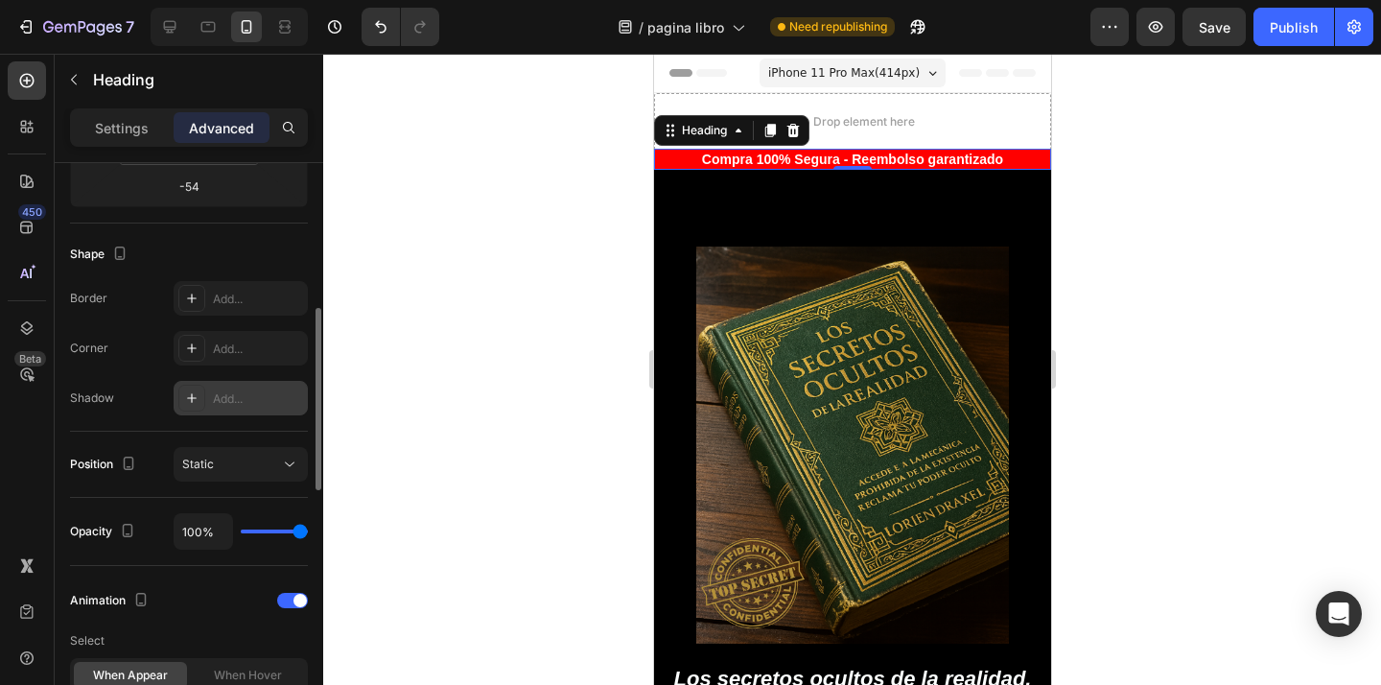
scroll to position [438, 0]
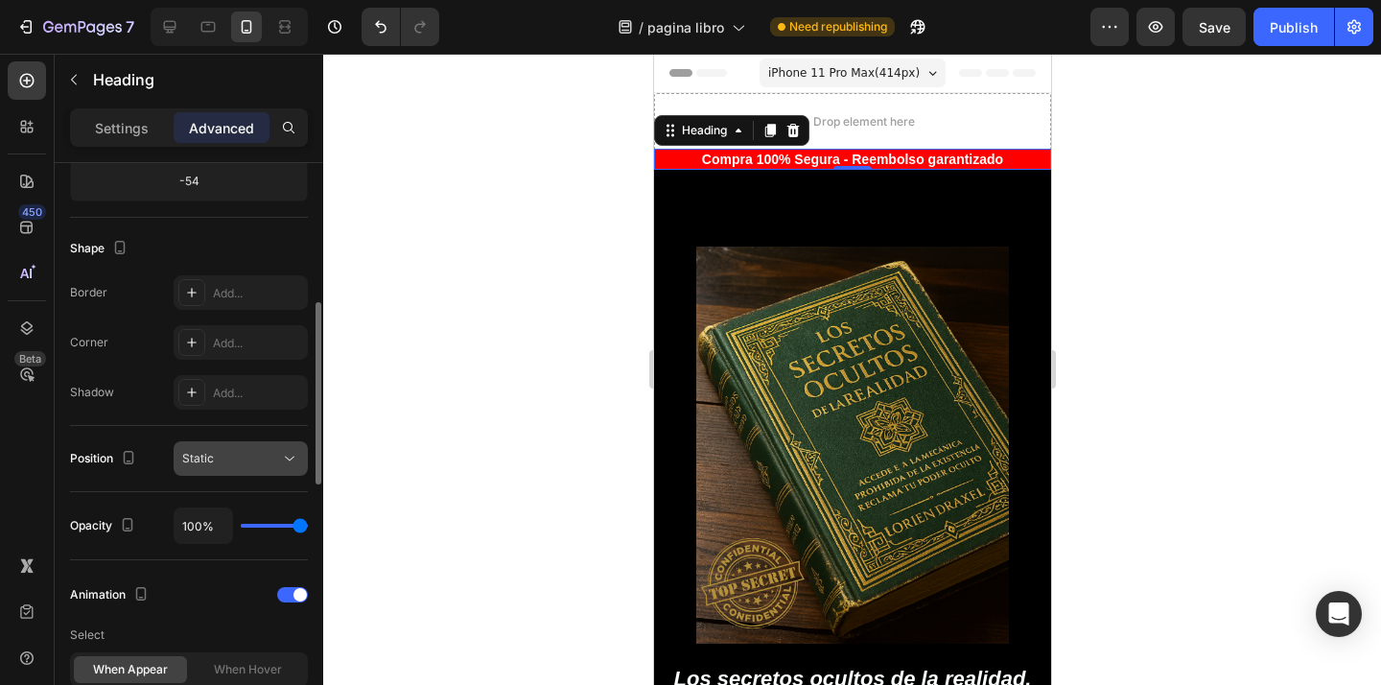
click at [247, 449] on div "Static" at bounding box center [240, 458] width 117 height 19
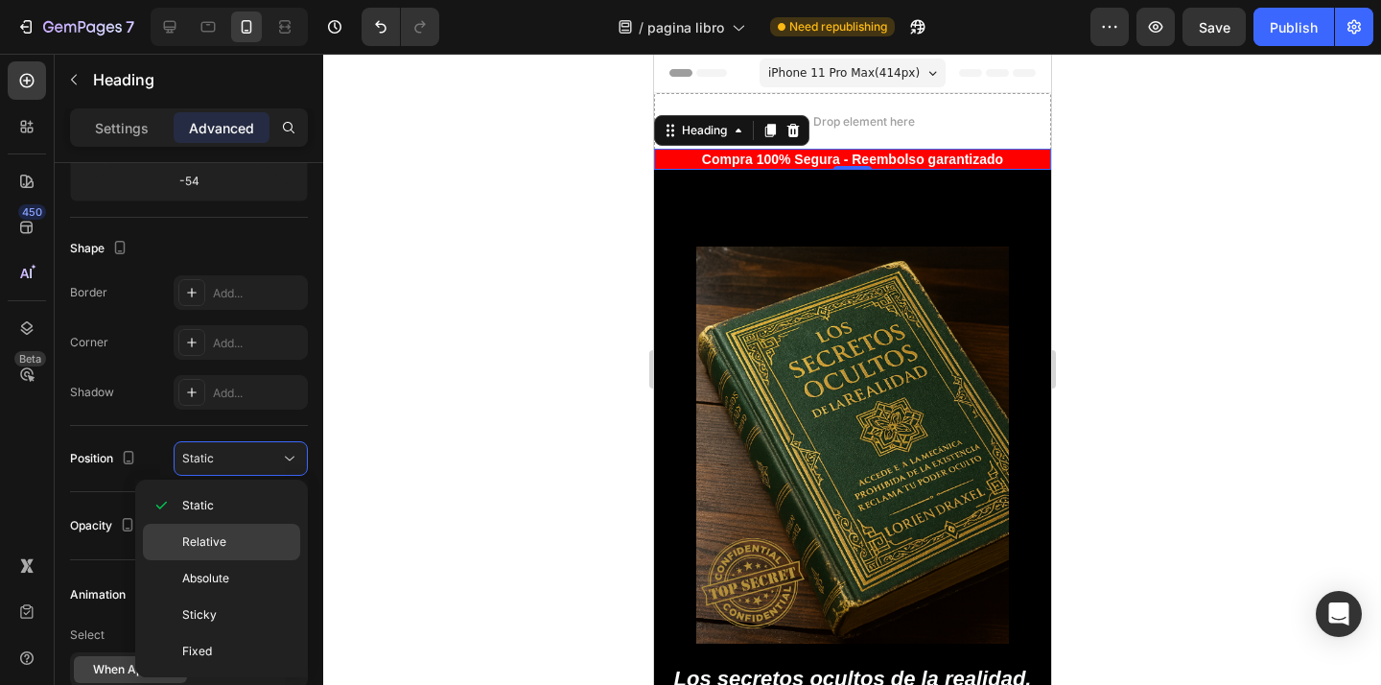
click at [222, 541] on span "Relative" at bounding box center [204, 541] width 44 height 17
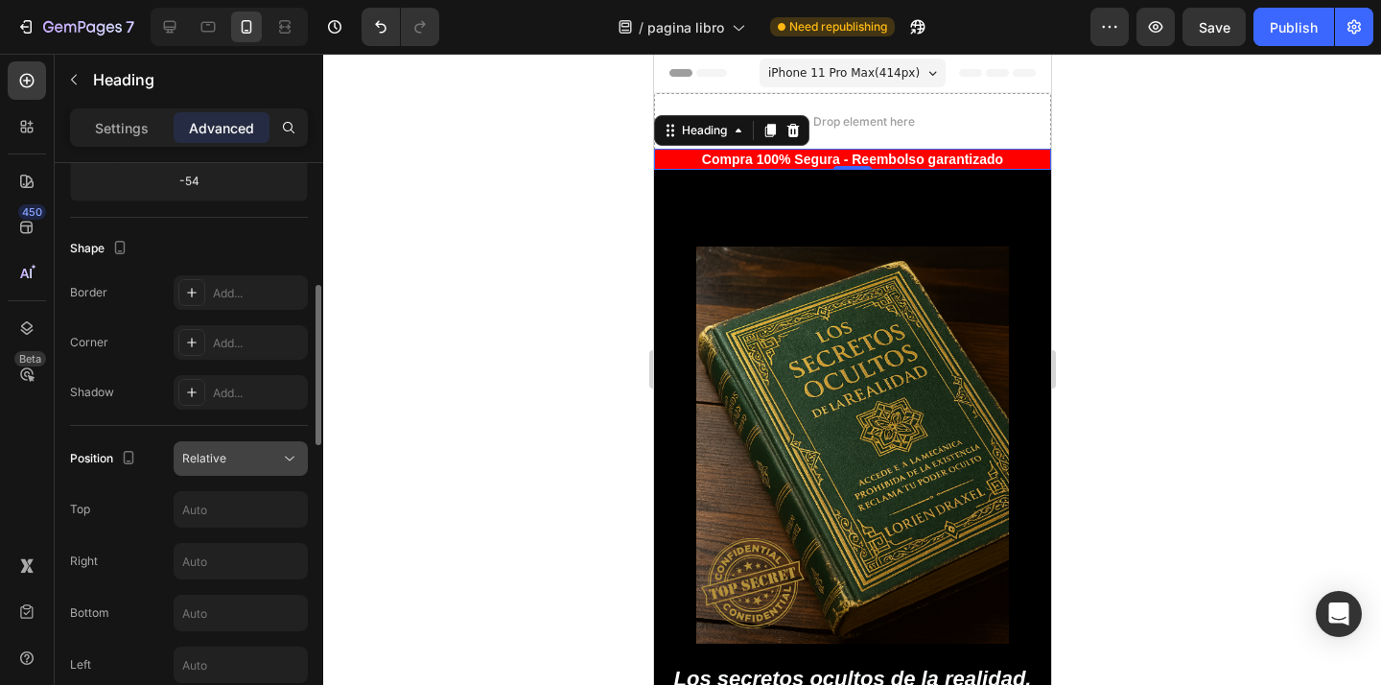
click at [267, 460] on div "Relative" at bounding box center [231, 458] width 98 height 17
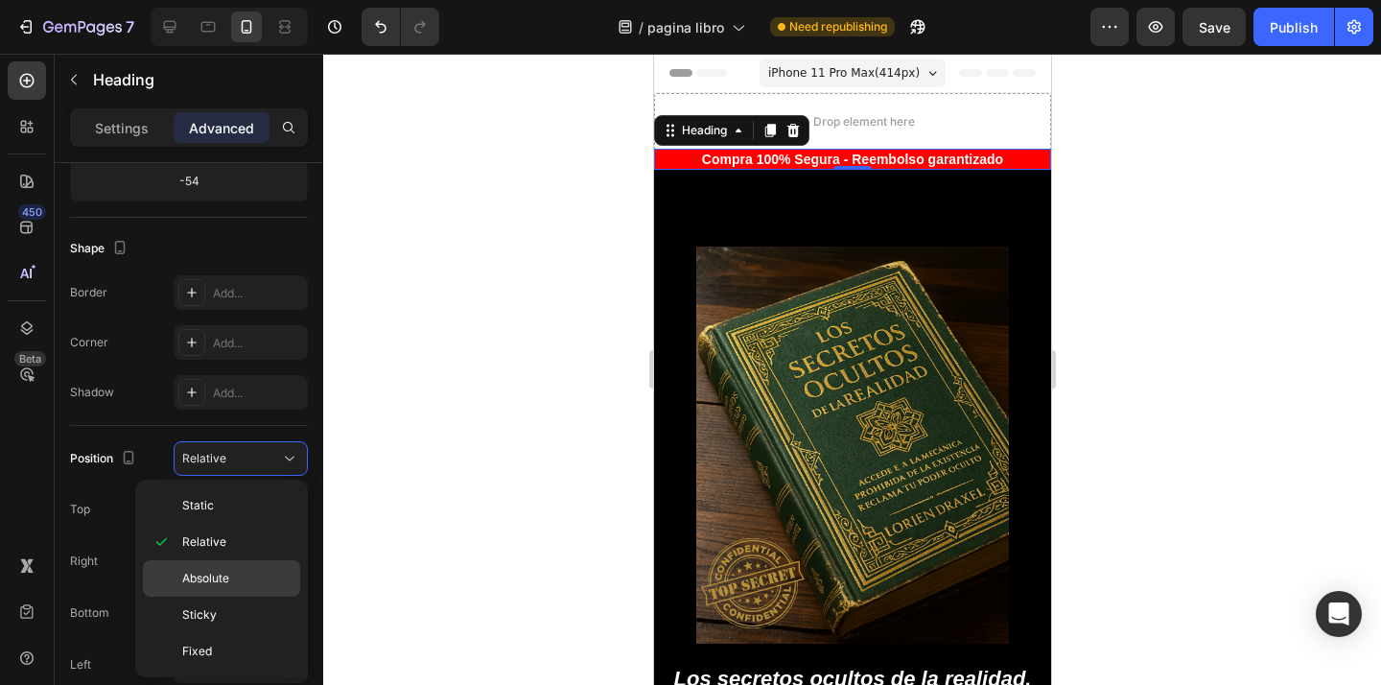
click at [220, 570] on span "Absolute" at bounding box center [205, 577] width 47 height 17
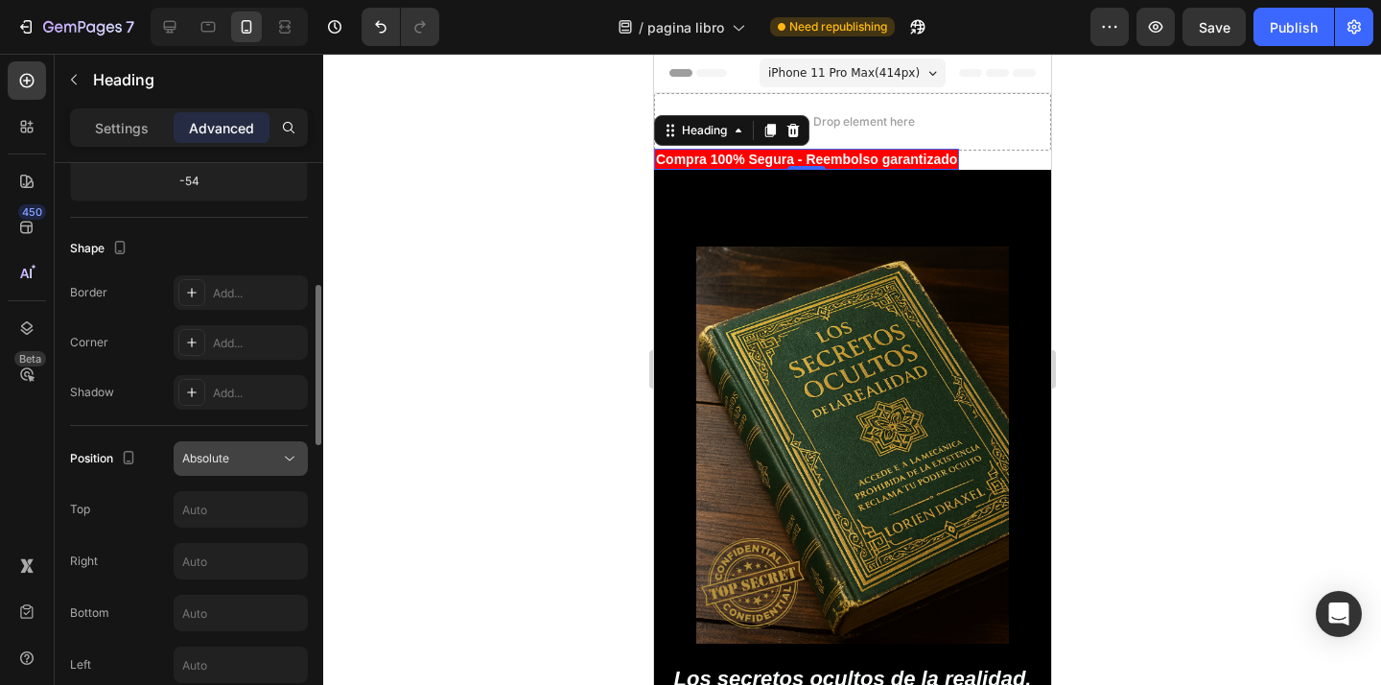
click at [258, 465] on div "Absolute" at bounding box center [231, 458] width 98 height 17
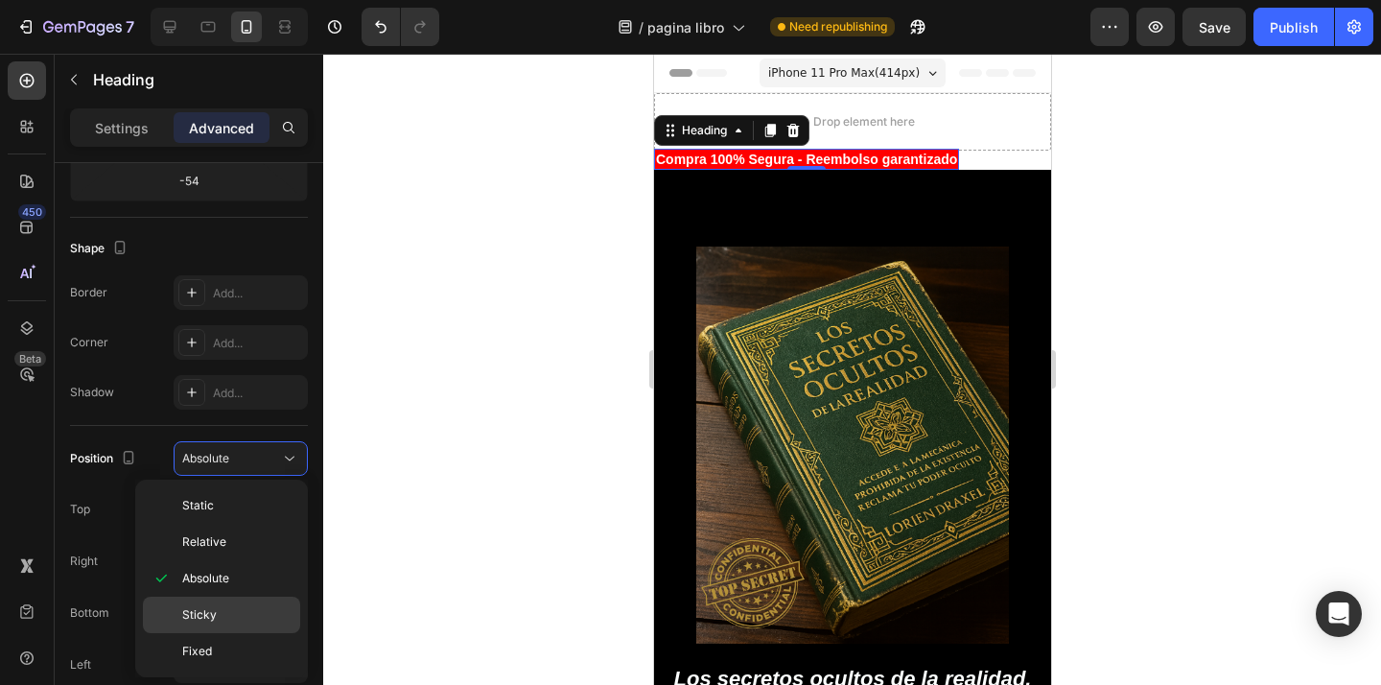
click at [211, 613] on span "Sticky" at bounding box center [199, 614] width 35 height 17
type input "0"
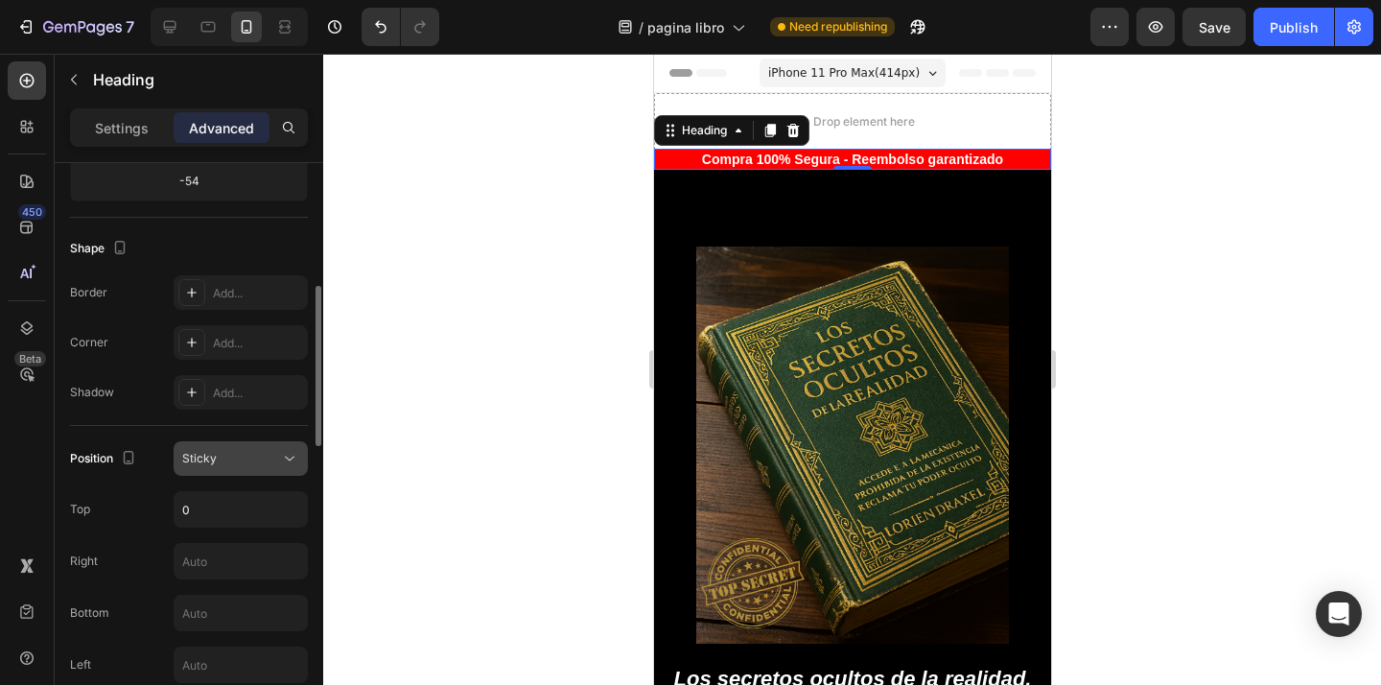
scroll to position [439, 0]
click at [249, 467] on button "Sticky" at bounding box center [241, 457] width 134 height 35
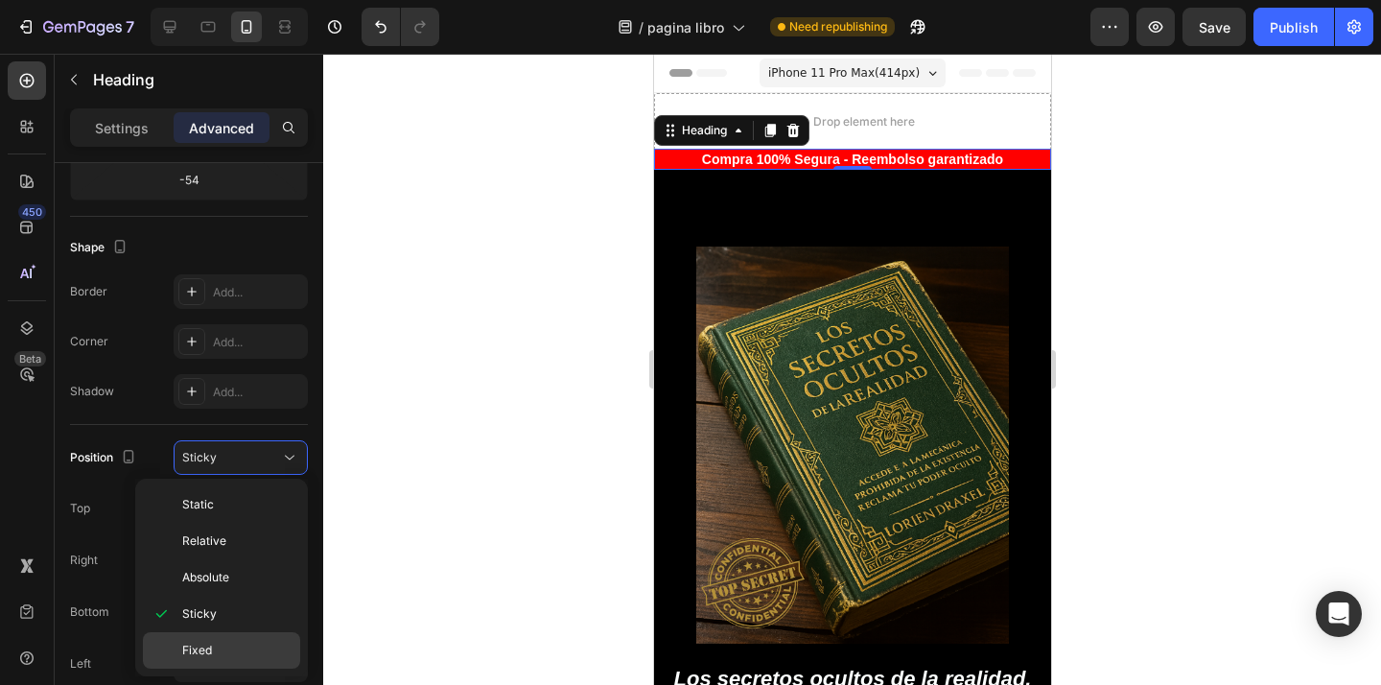
click at [222, 641] on p "Fixed" at bounding box center [236, 649] width 109 height 17
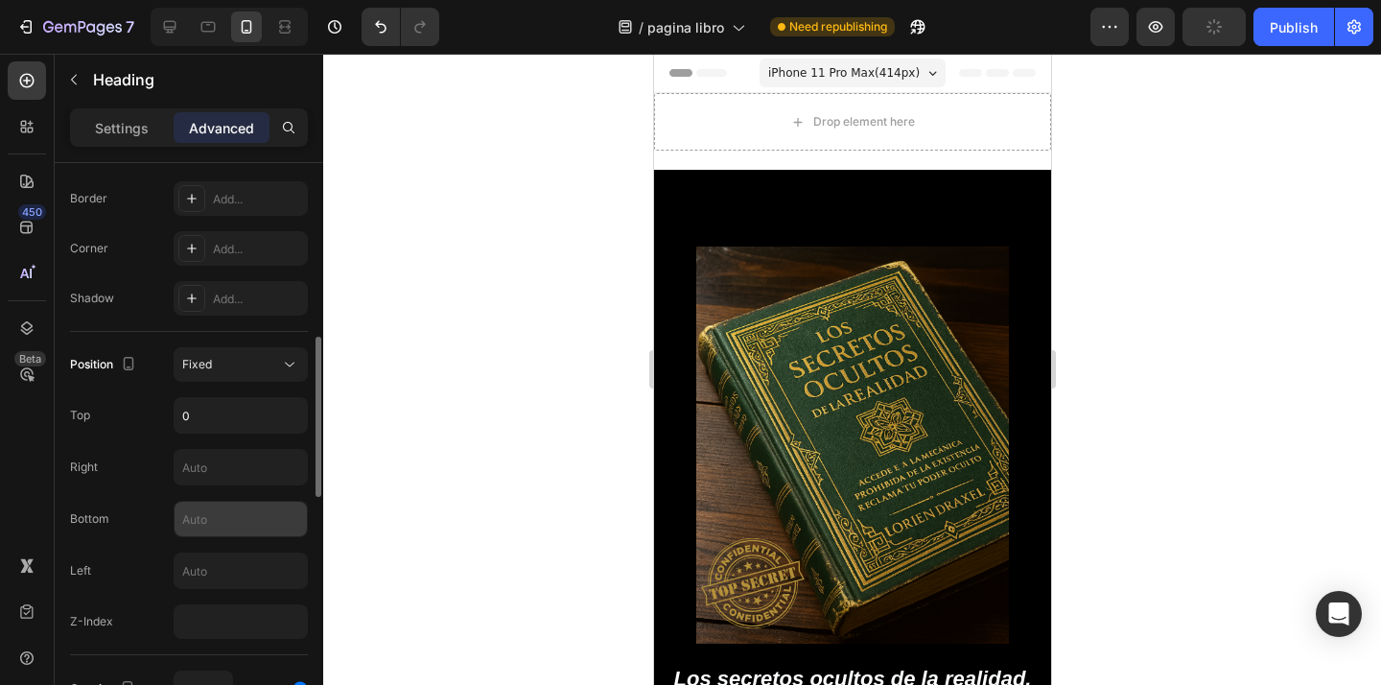
scroll to position [565, 0]
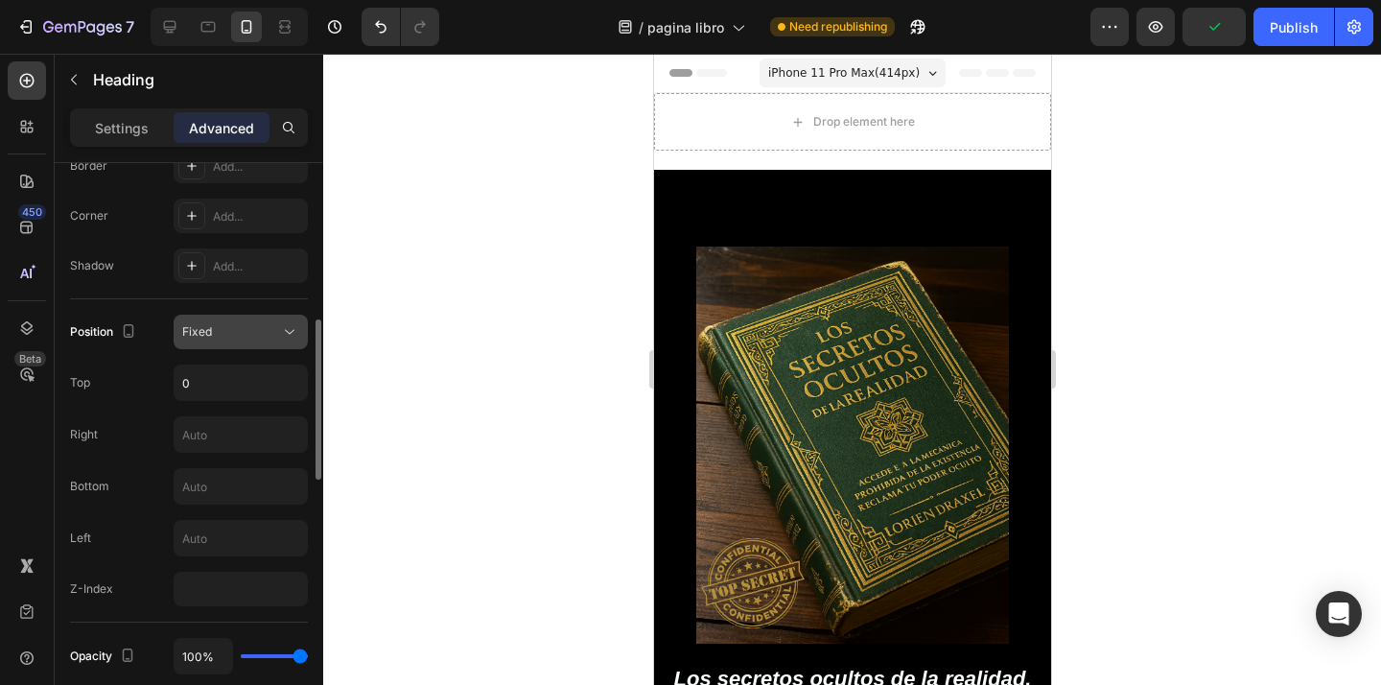
click at [275, 336] on div "Fixed" at bounding box center [231, 331] width 98 height 17
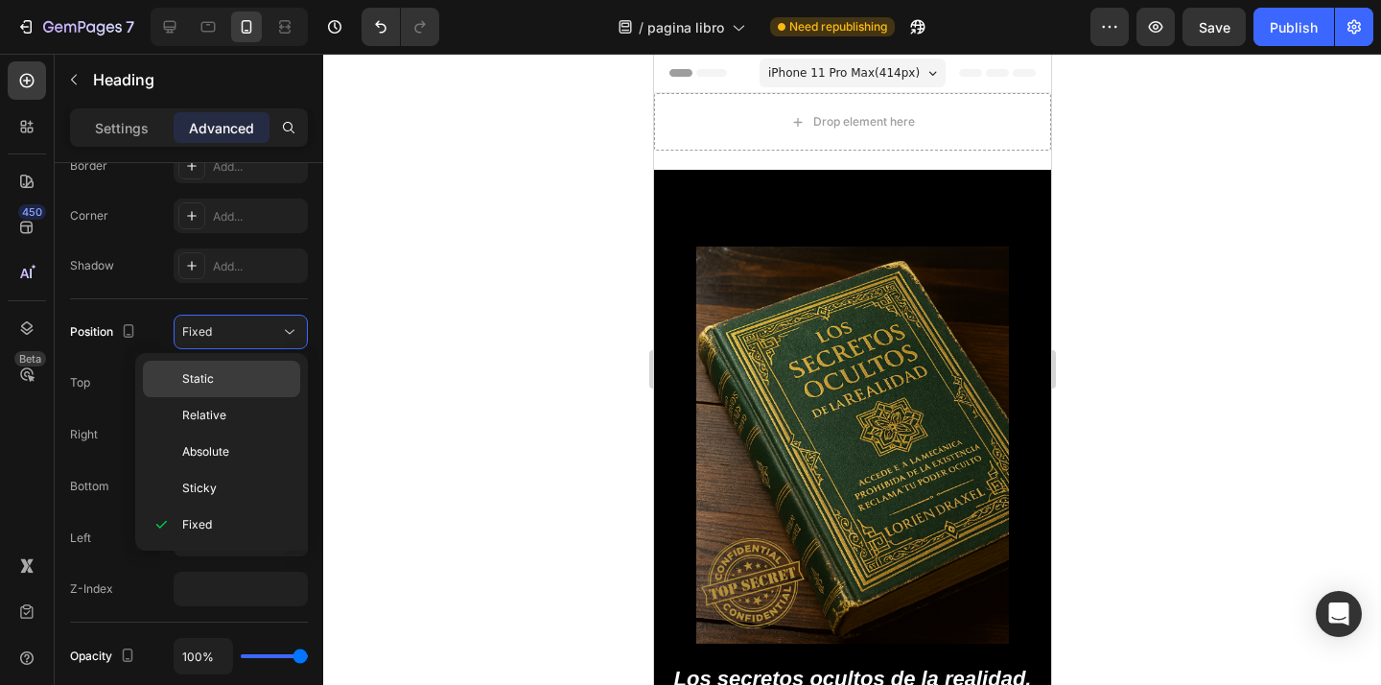
click at [244, 380] on p "Static" at bounding box center [236, 378] width 109 height 17
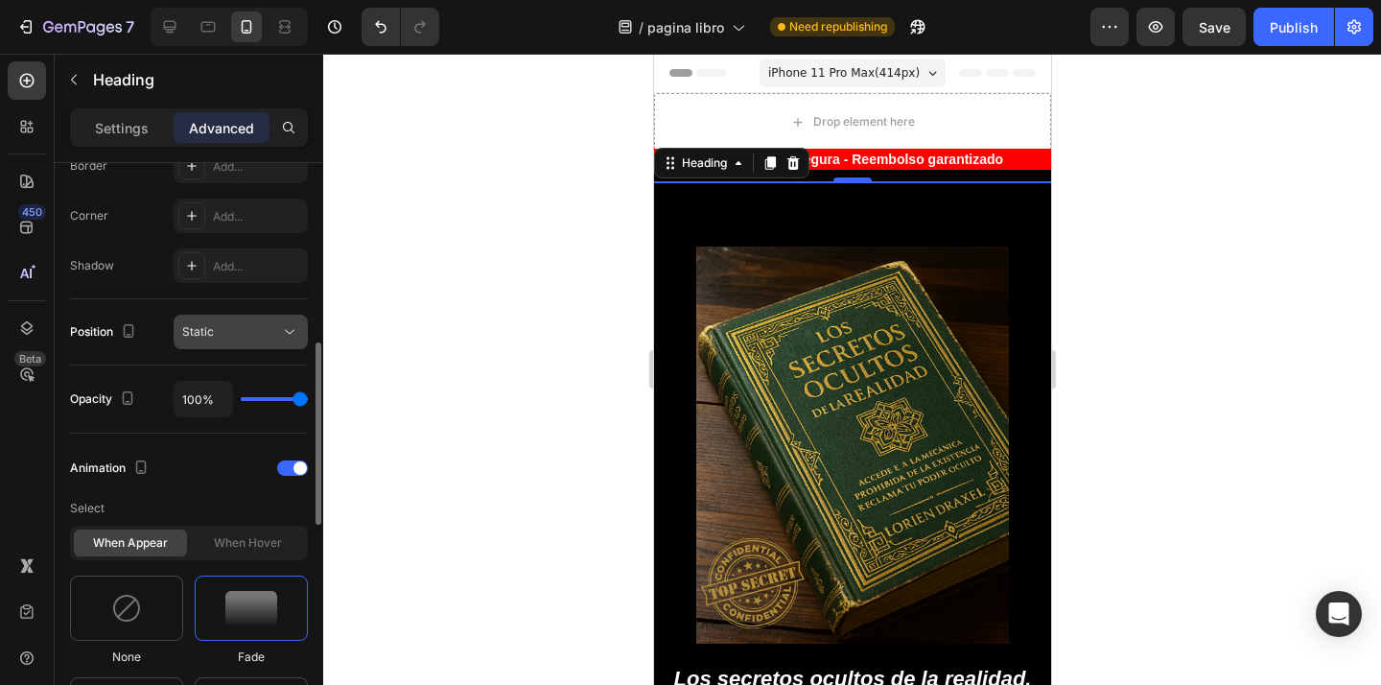
click at [269, 338] on div "Static" at bounding box center [231, 331] width 98 height 17
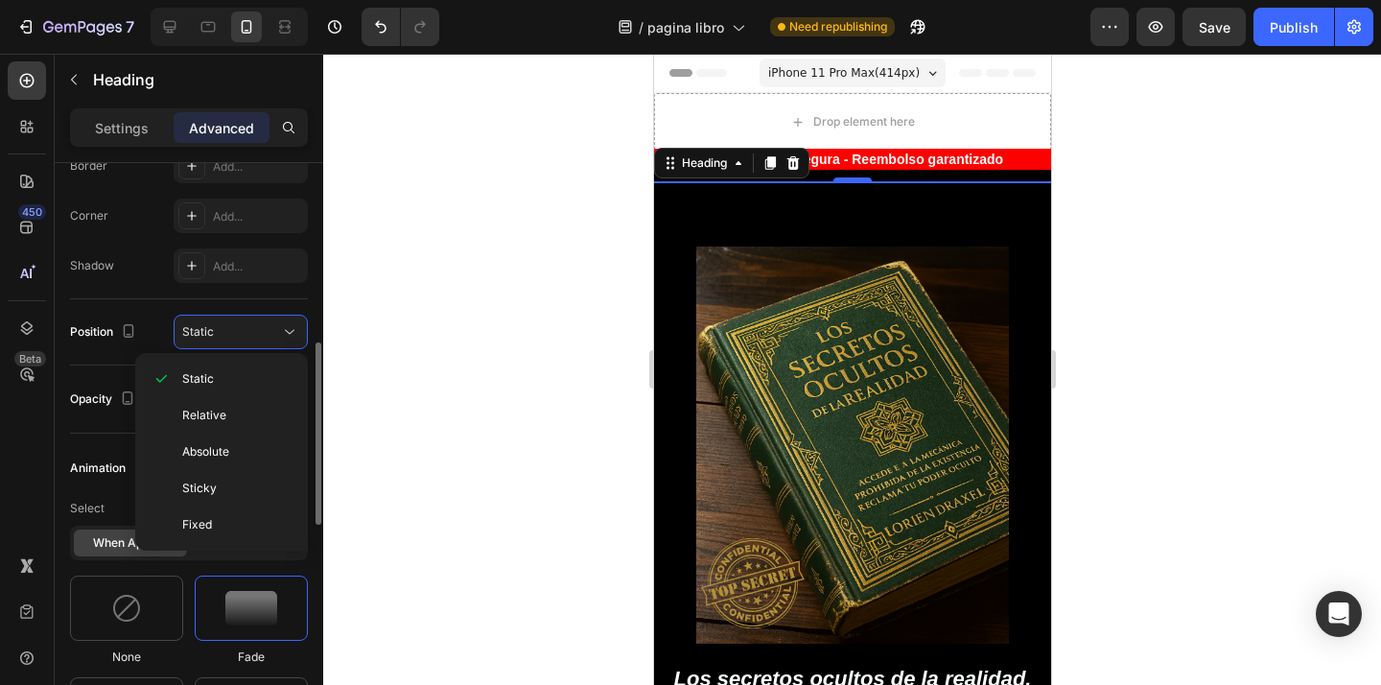
click at [106, 329] on div "Position" at bounding box center [105, 332] width 70 height 26
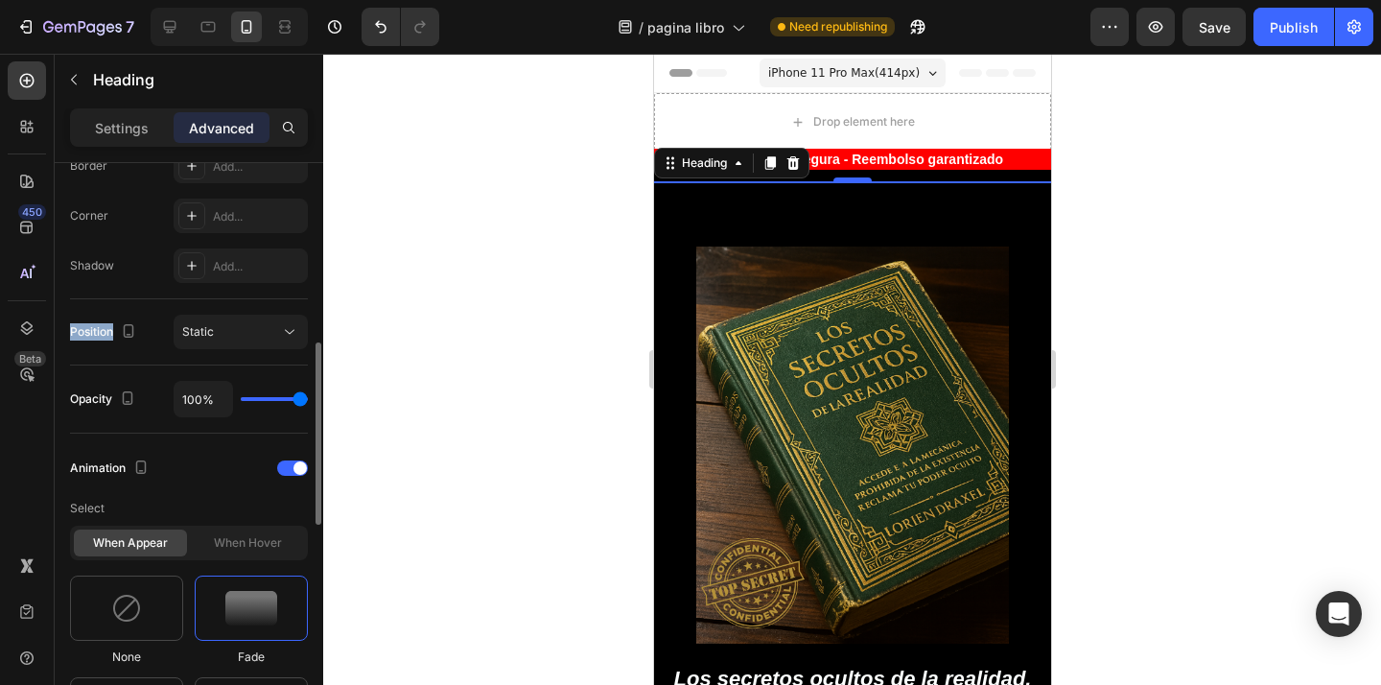
click at [106, 329] on div "Position" at bounding box center [105, 332] width 70 height 26
click at [94, 292] on div at bounding box center [94, 292] width 0 height 0
click at [244, 326] on div "Static" at bounding box center [231, 331] width 98 height 17
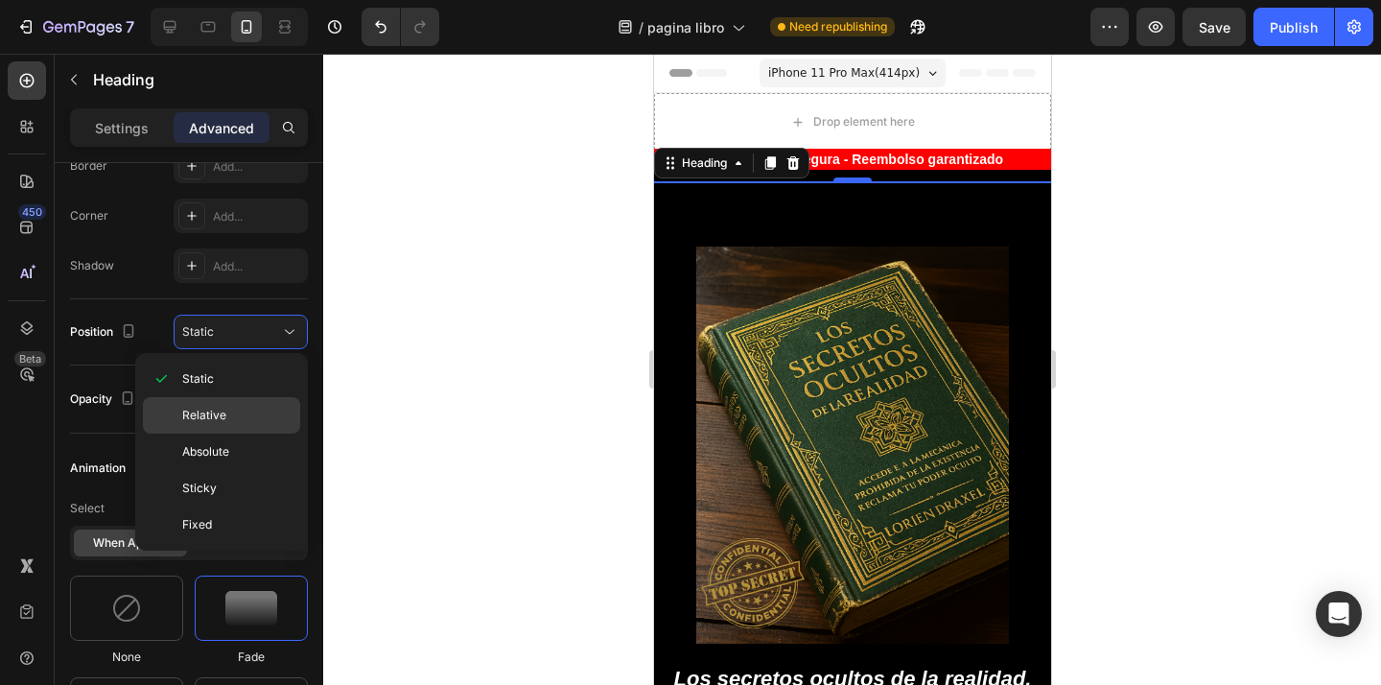
click at [244, 477] on div "Sticky" at bounding box center [221, 488] width 157 height 36
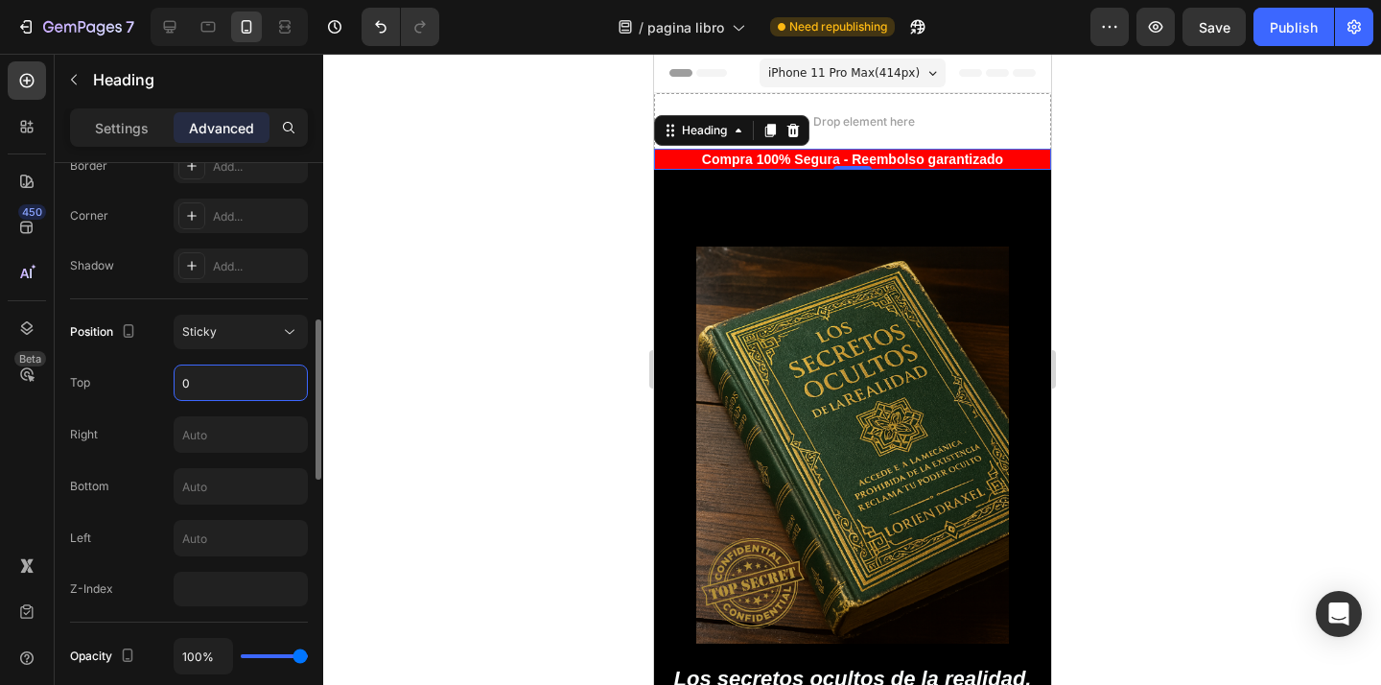
click at [226, 377] on input "0" at bounding box center [240, 382] width 132 height 35
type input "50"
click at [413, 379] on div at bounding box center [851, 369] width 1057 height 631
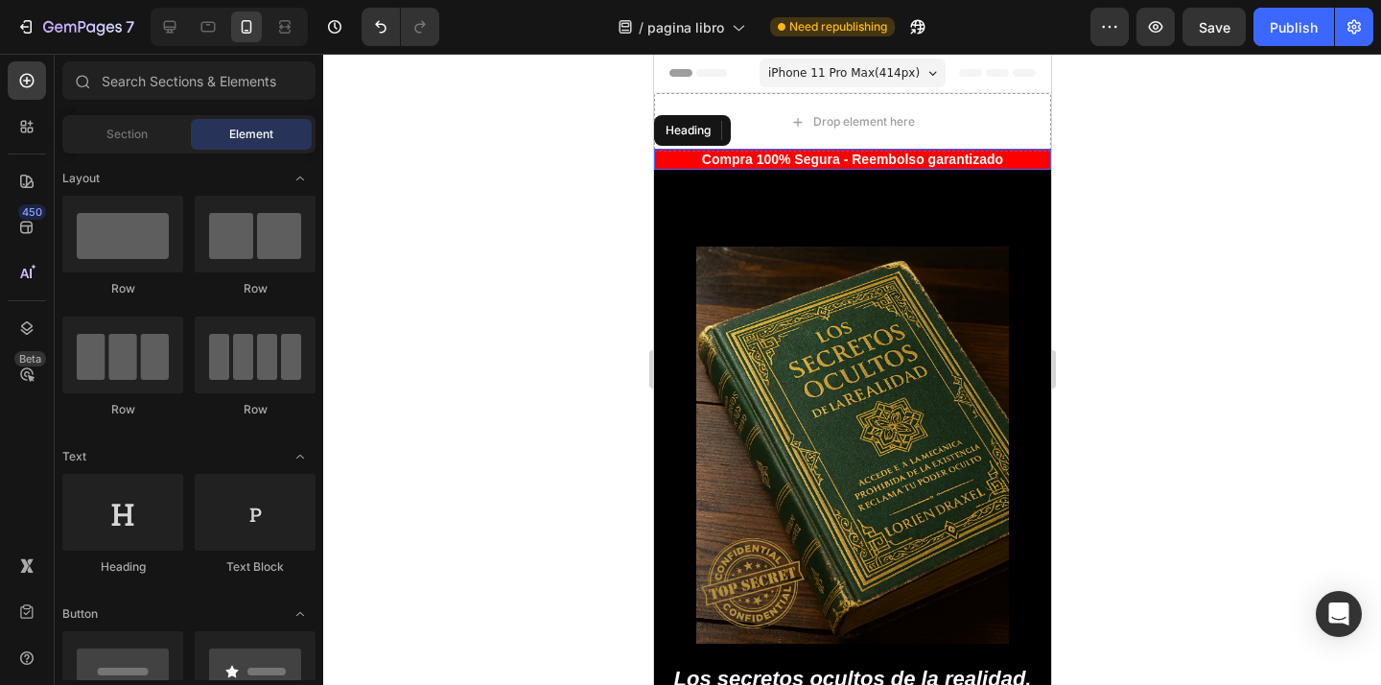
click at [677, 167] on p "Compra 100% Segura - Reembolso garantizado" at bounding box center [851, 159] width 393 height 17
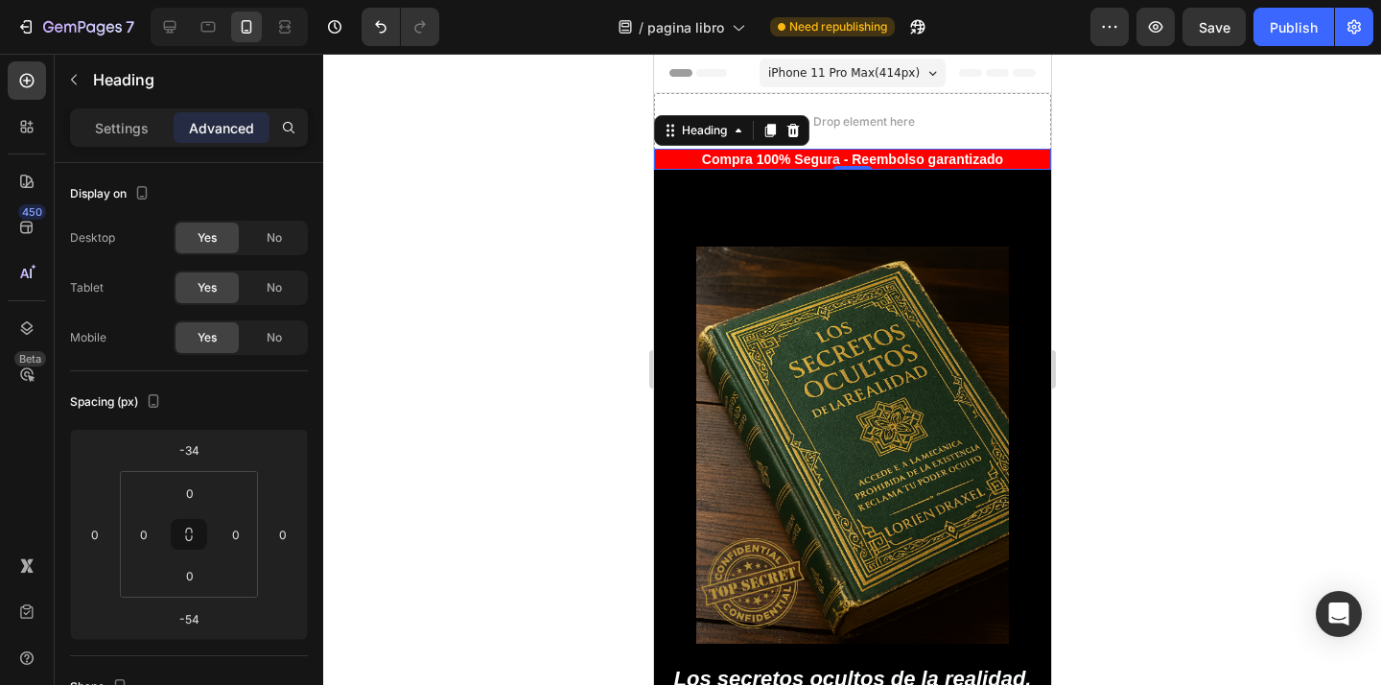
click at [536, 354] on div at bounding box center [851, 369] width 1057 height 631
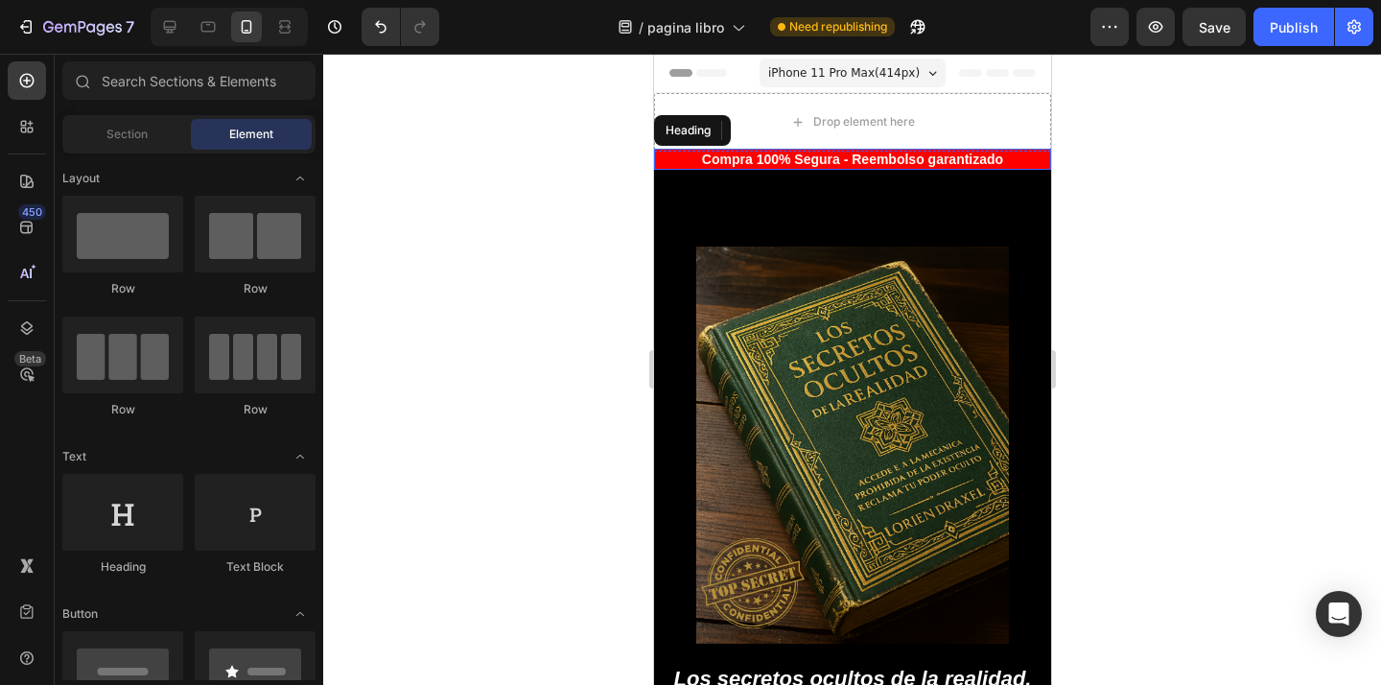
click at [694, 156] on p "Compra 100% Segura - Reembolso garantizado" at bounding box center [851, 159] width 393 height 17
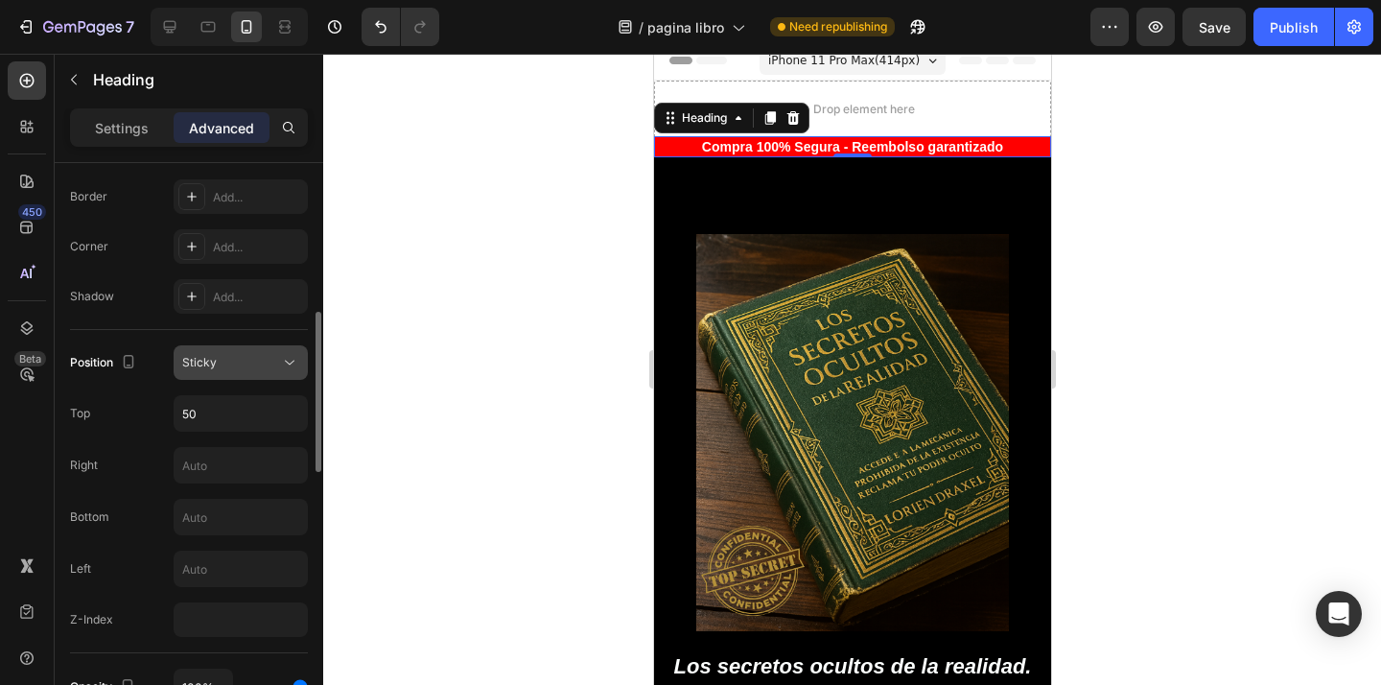
scroll to position [535, 0]
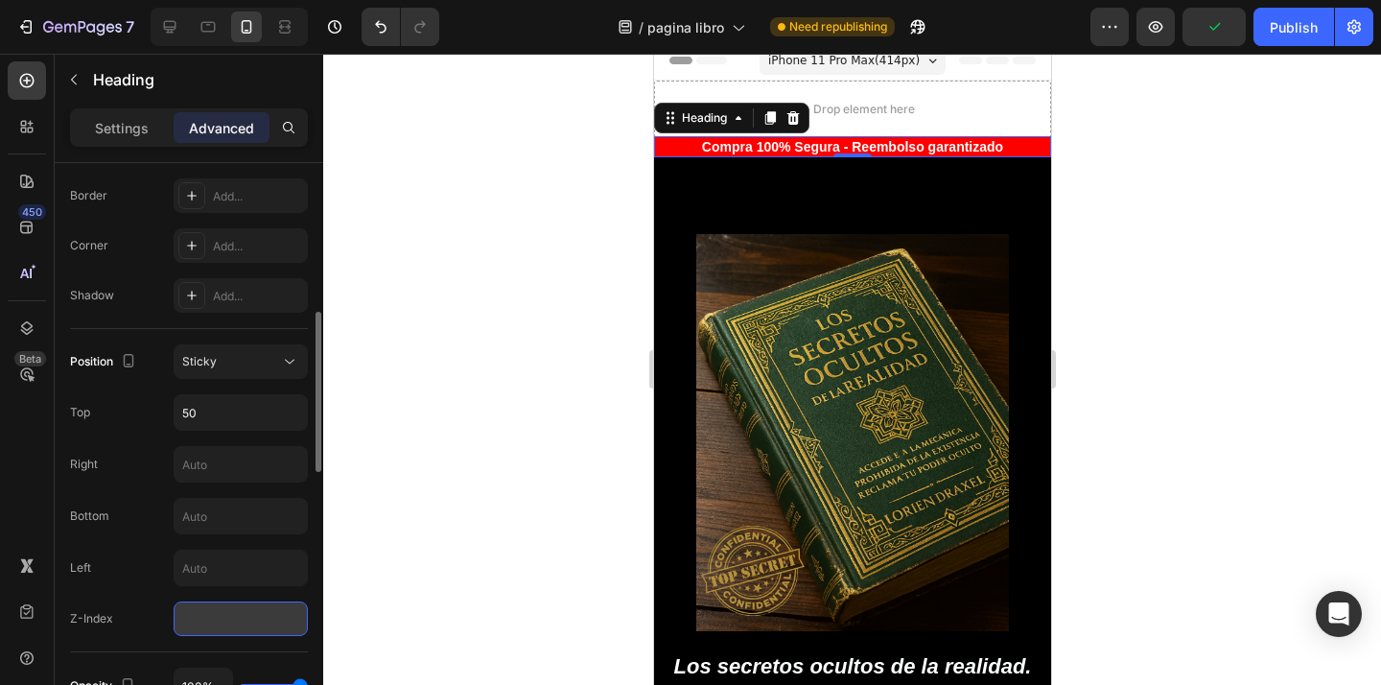
click at [235, 631] on input "number" at bounding box center [241, 618] width 134 height 35
type input "4324"
click at [374, 566] on div at bounding box center [851, 369] width 1057 height 631
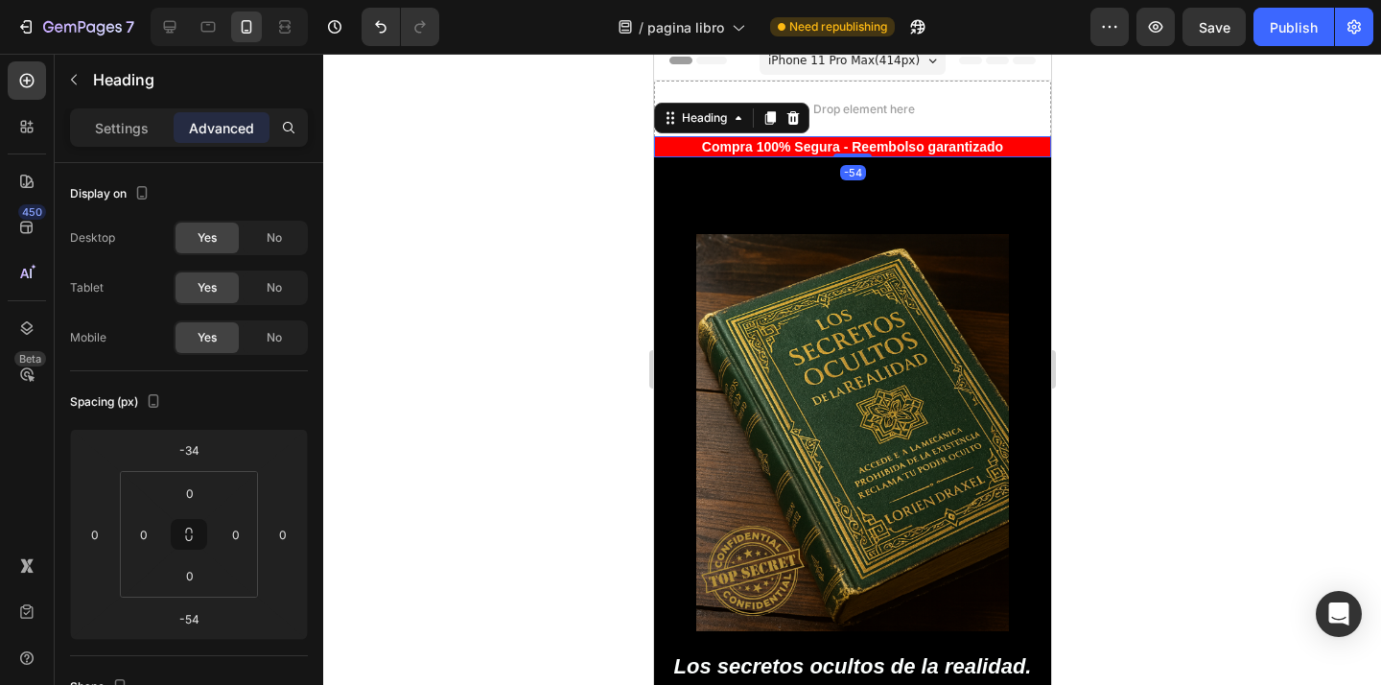
click at [685, 145] on p "Compra 100% Segura - Reembolso garantizado" at bounding box center [851, 146] width 393 height 17
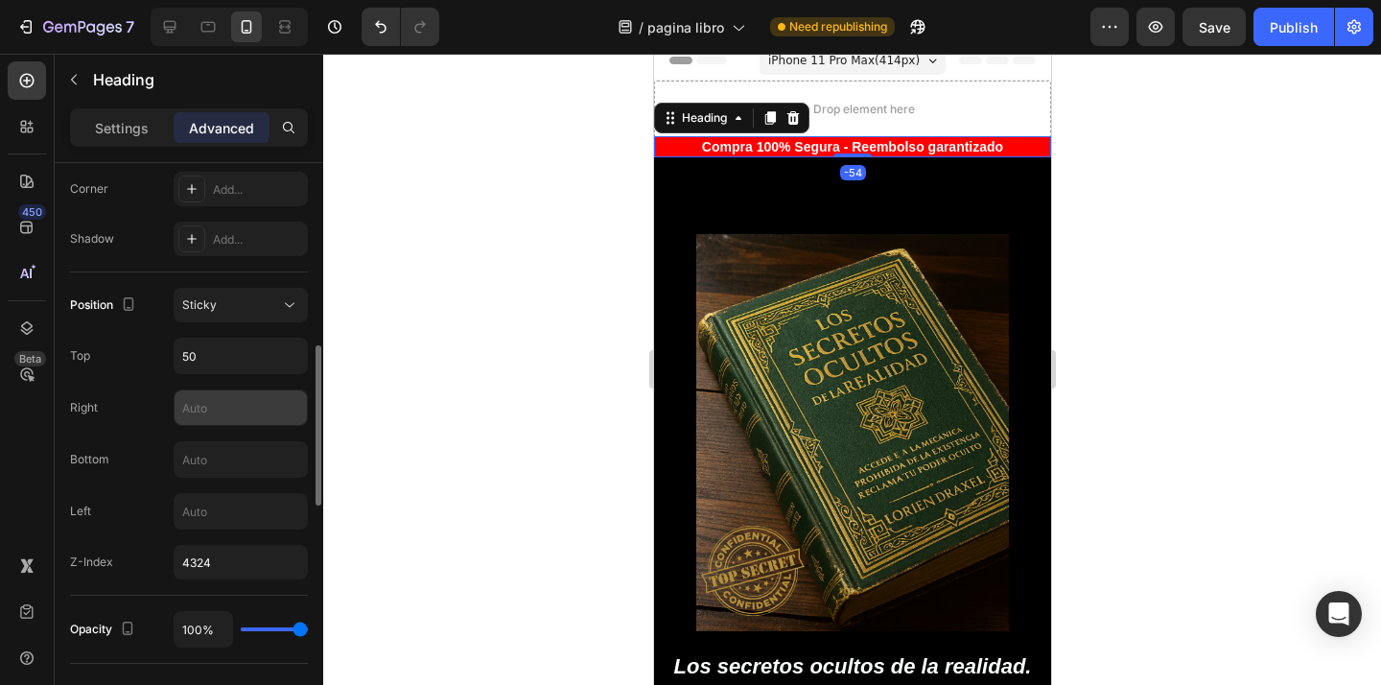
scroll to position [610, 0]
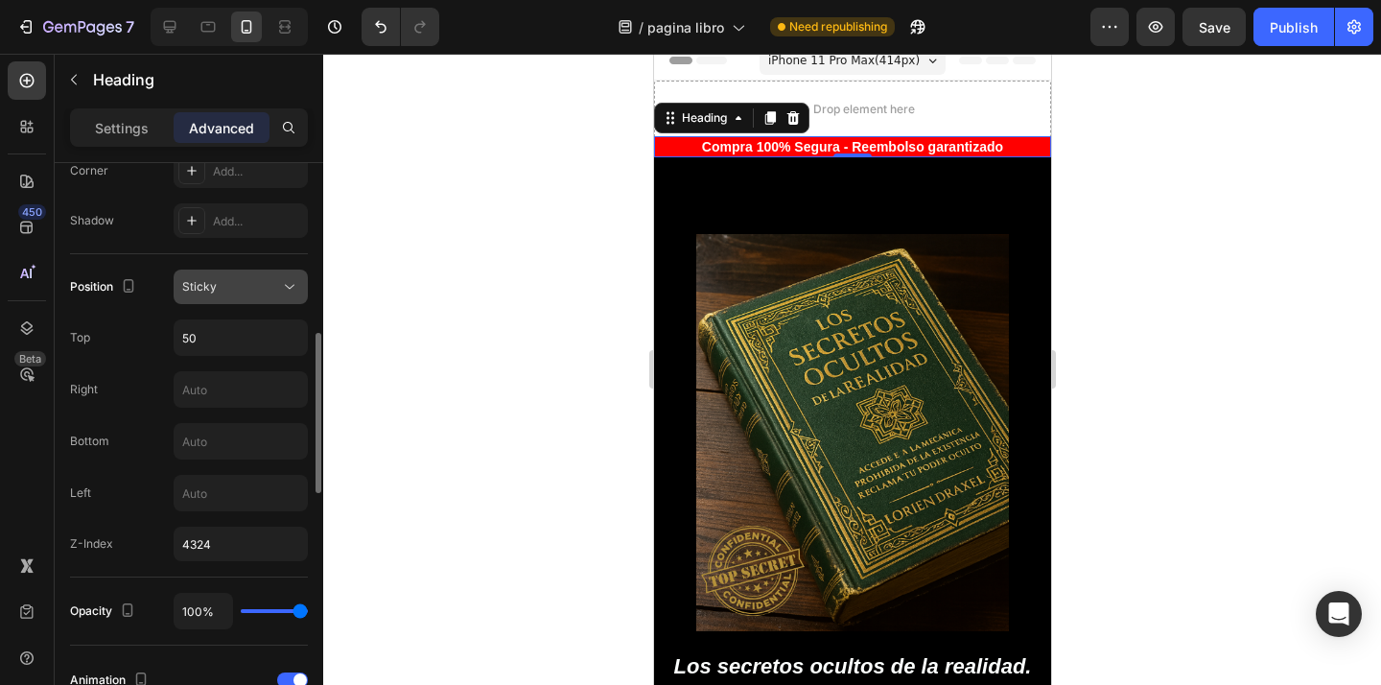
click at [246, 295] on div "Sticky" at bounding box center [240, 286] width 117 height 19
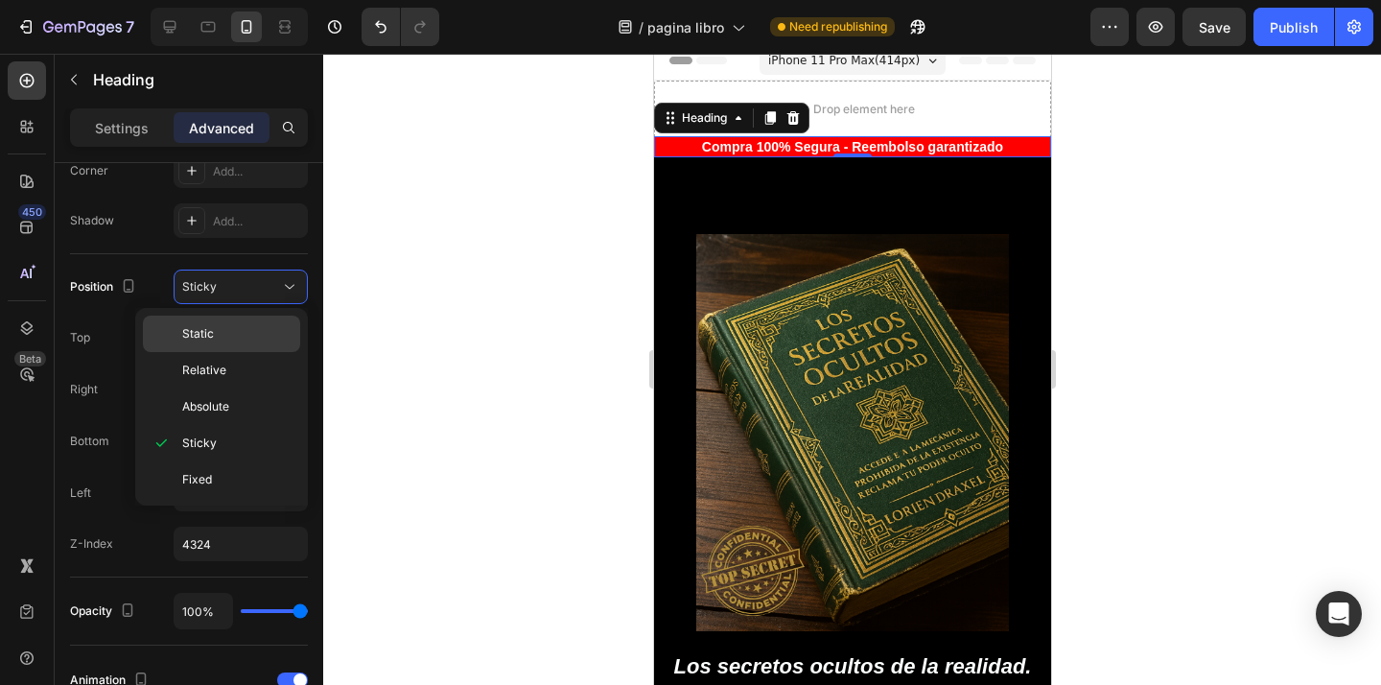
click at [228, 341] on p "Static" at bounding box center [236, 333] width 109 height 17
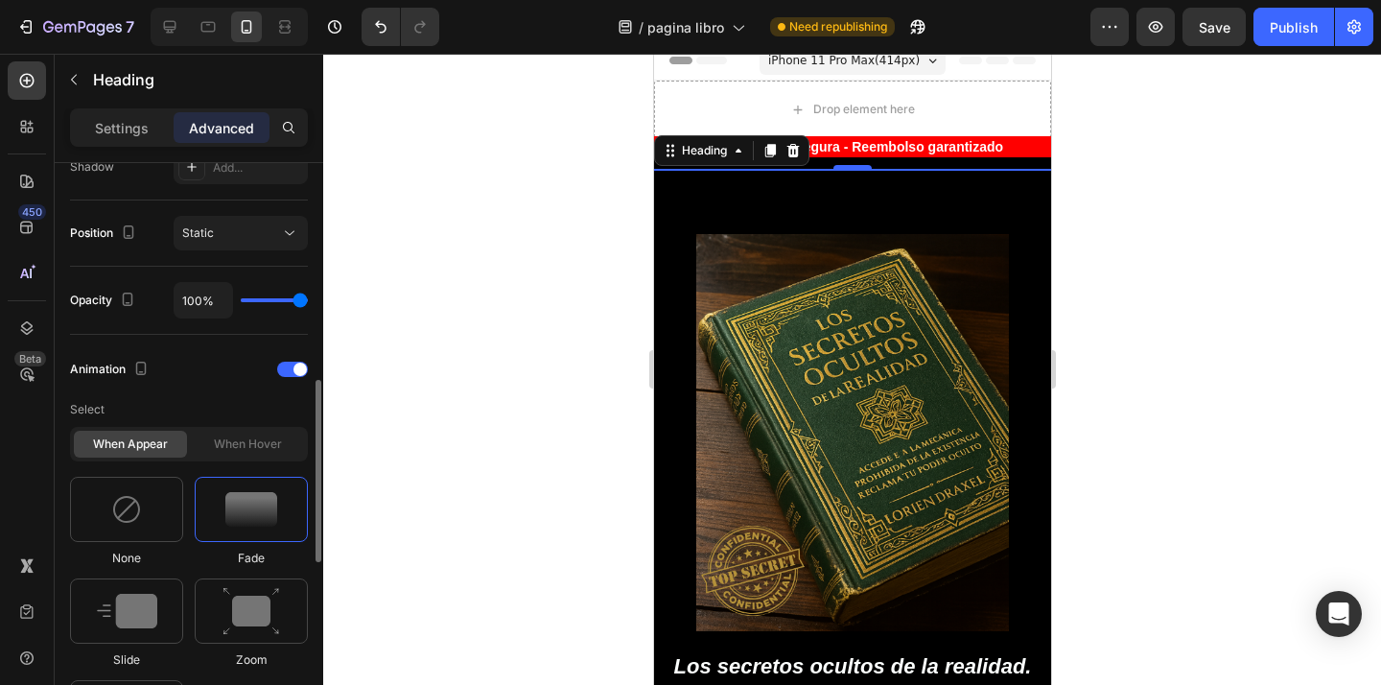
scroll to position [668, 0]
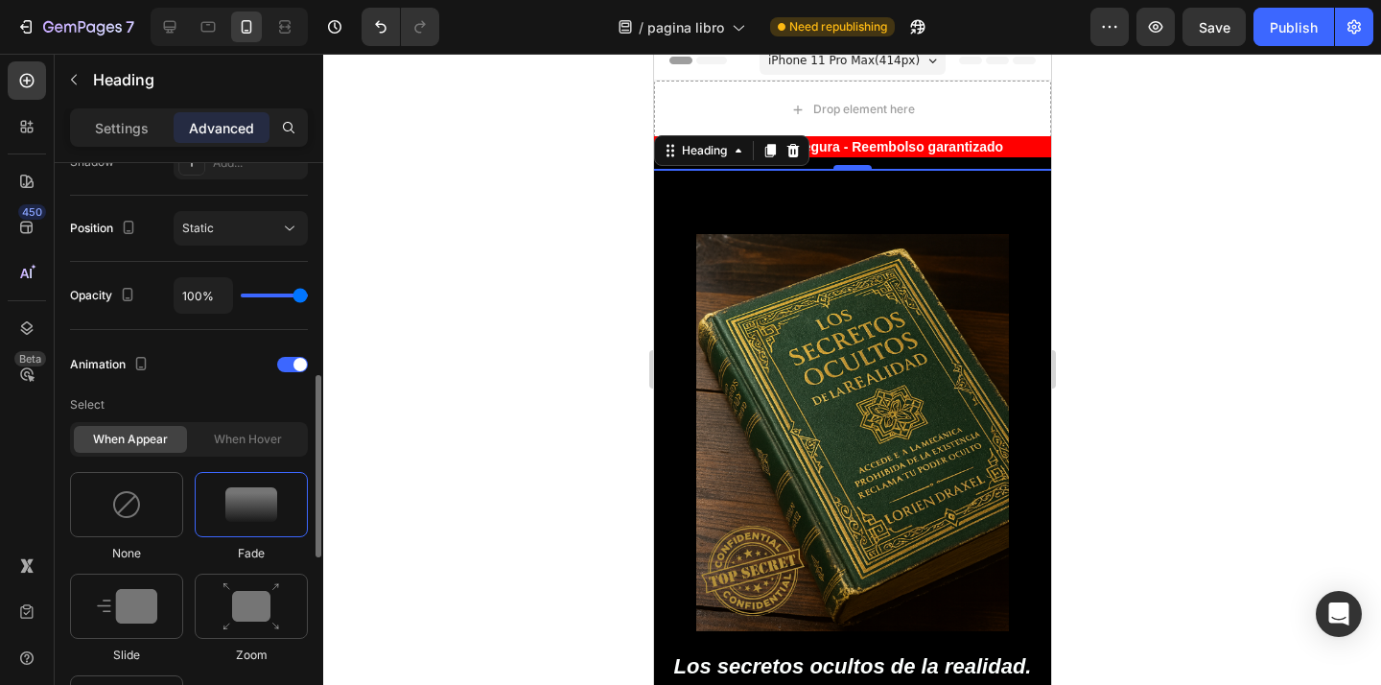
type input "86%"
type input "86"
type input "84%"
type input "84"
type input "83%"
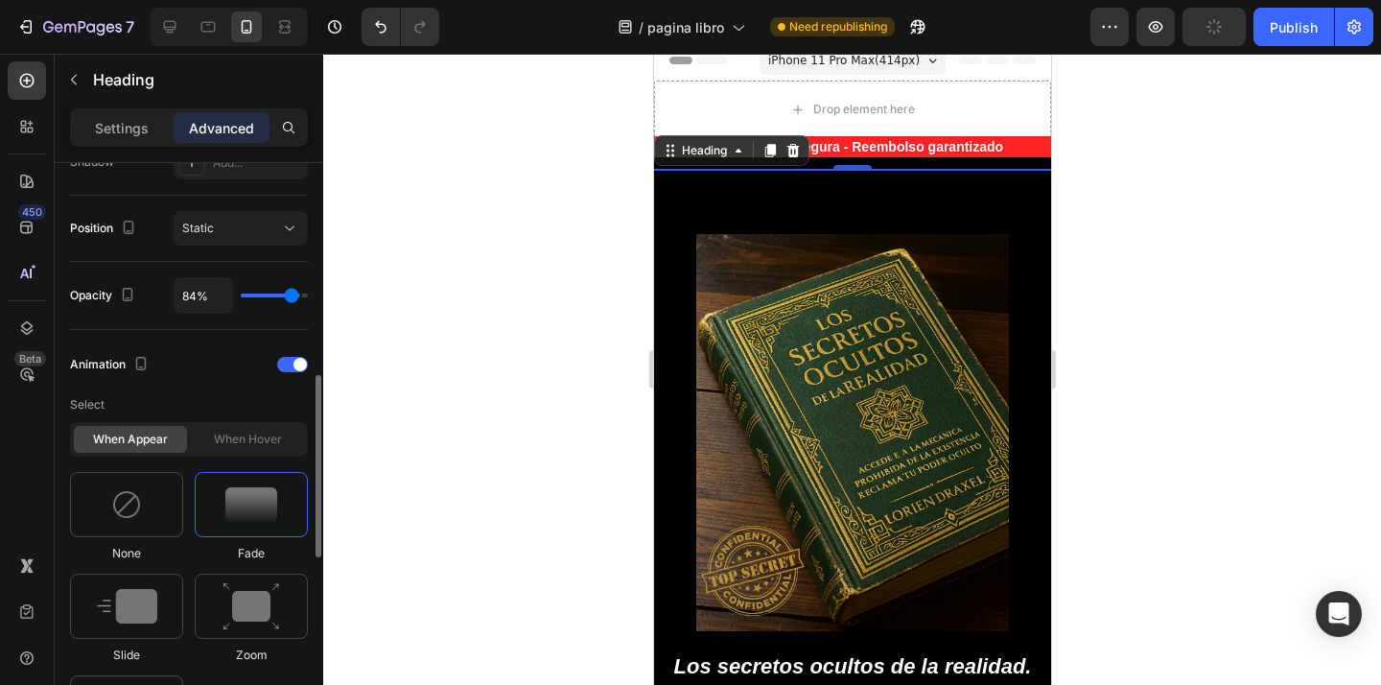
type input "83"
type input "82%"
type input "82"
type input "81%"
type input "81"
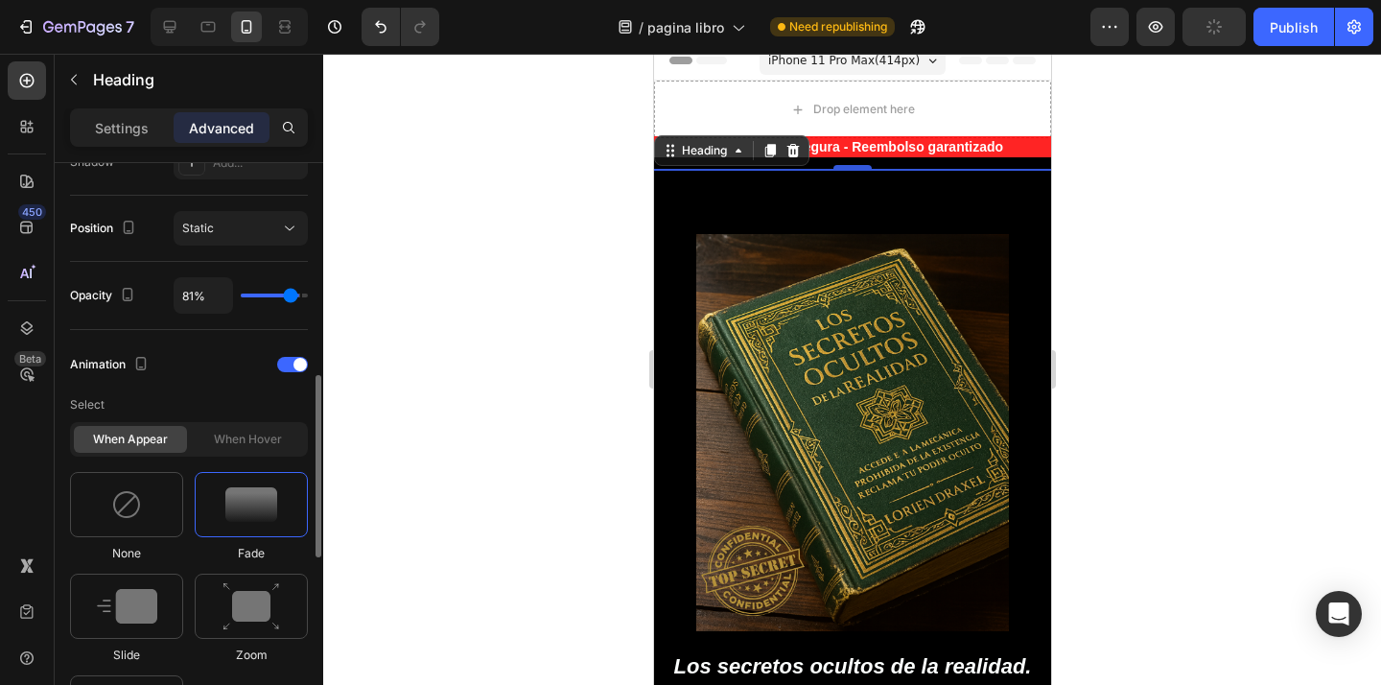
type input "80%"
type input "80"
type input "77%"
type input "77"
click at [288, 297] on input "range" at bounding box center [274, 295] width 67 height 4
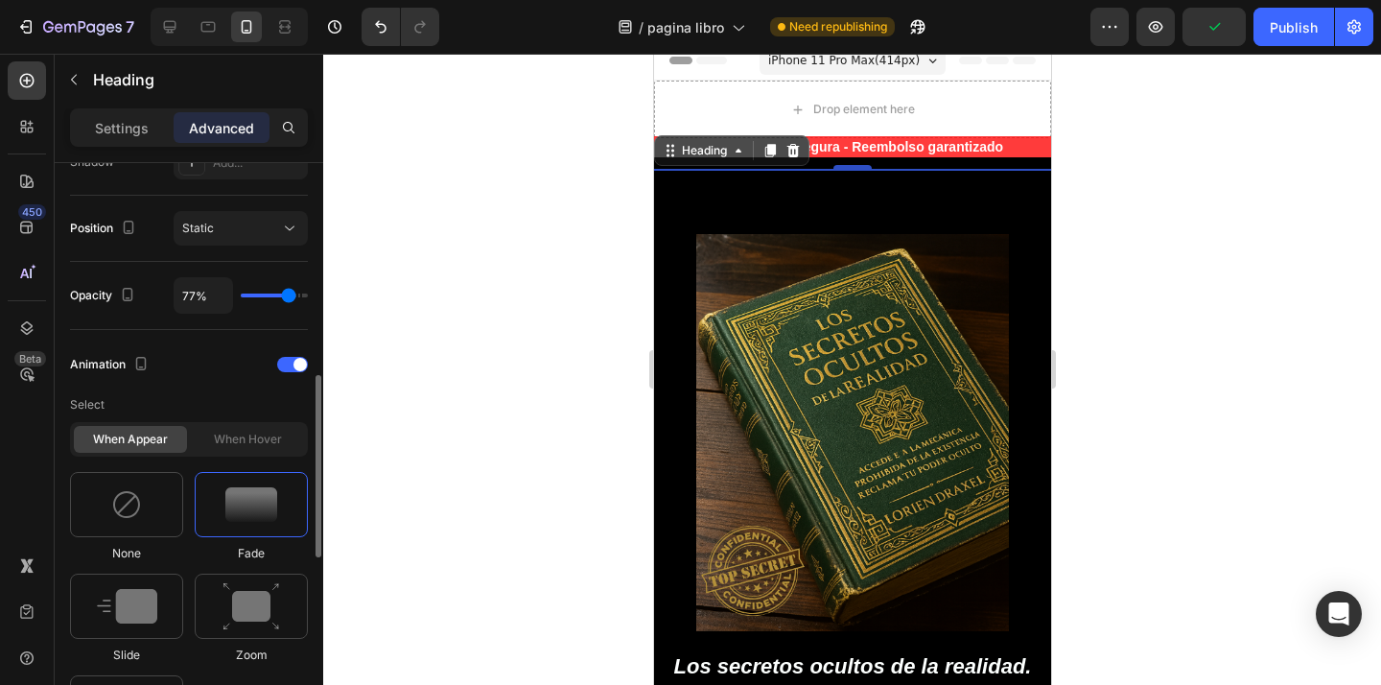
type input "82%"
type input "82"
type input "83%"
type input "83"
type input "87%"
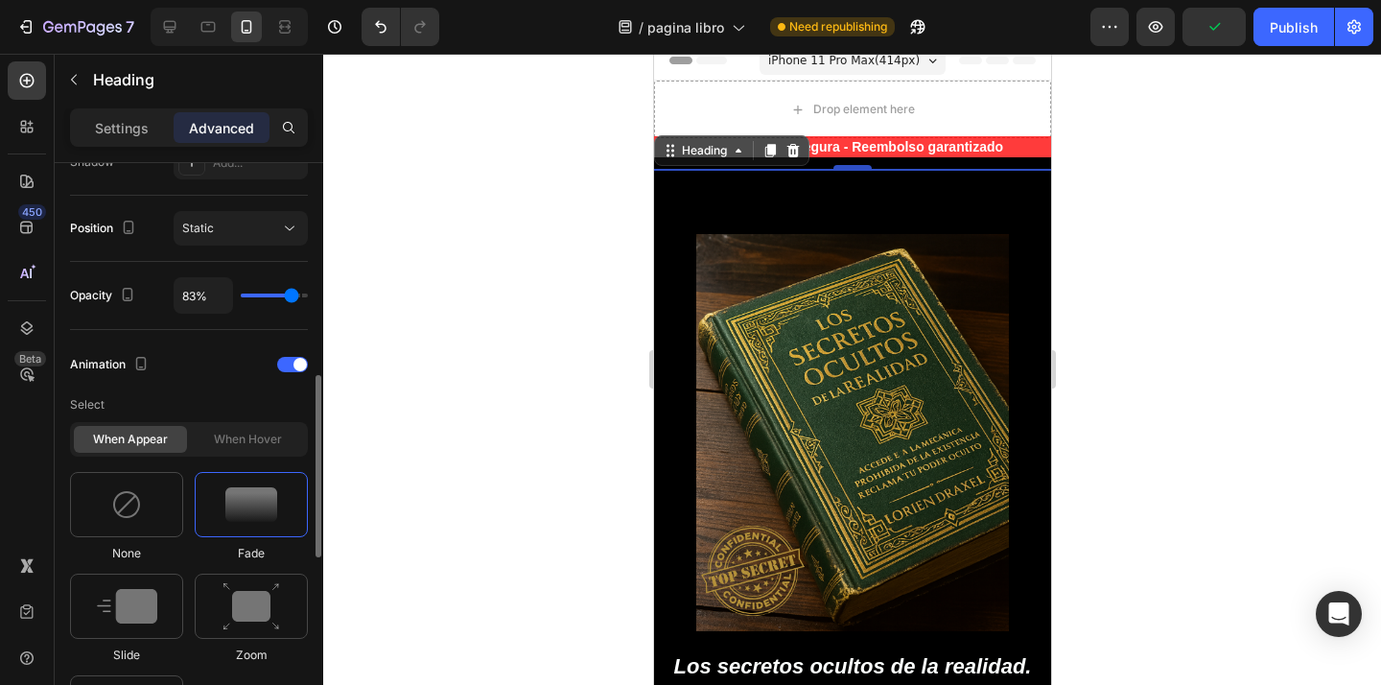
type input "87"
type input "90%"
type input "90"
type input "96%"
type input "96"
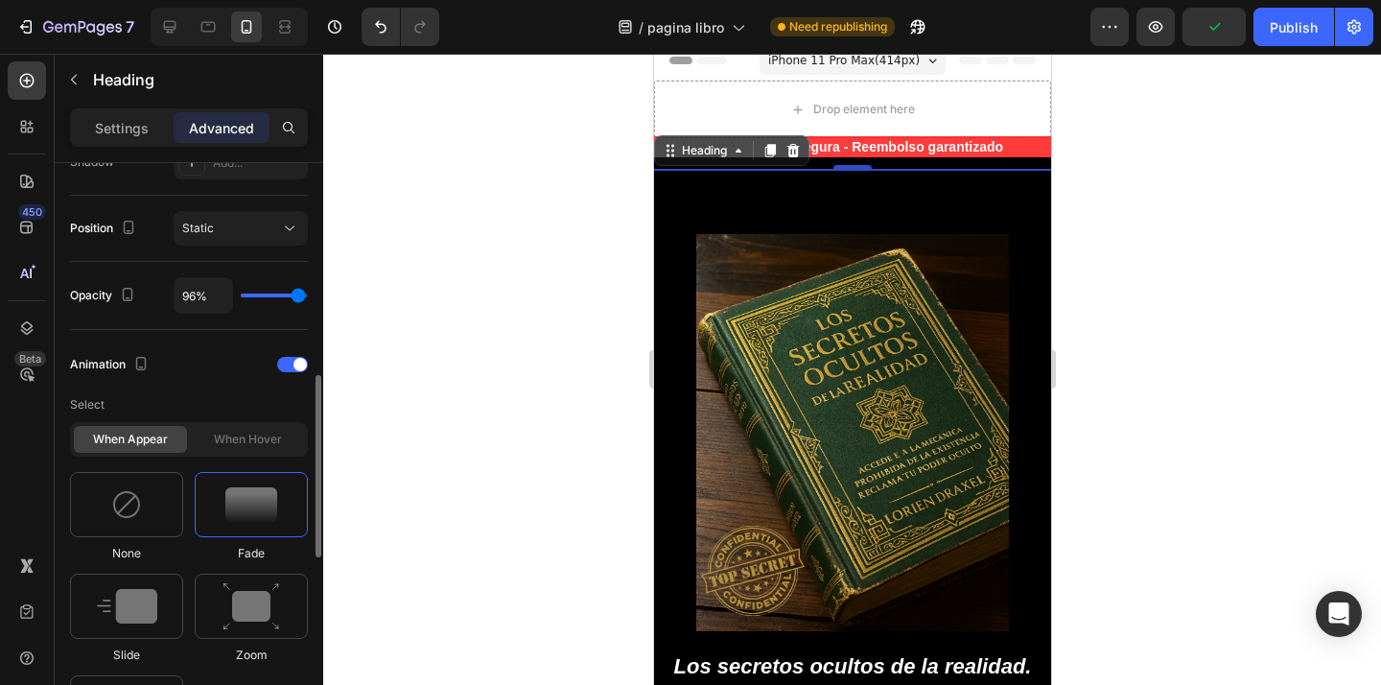
type input "99%"
type input "99"
type input "100%"
drag, startPoint x: 289, startPoint y: 294, endPoint x: 314, endPoint y: 292, distance: 26.0
type input "100"
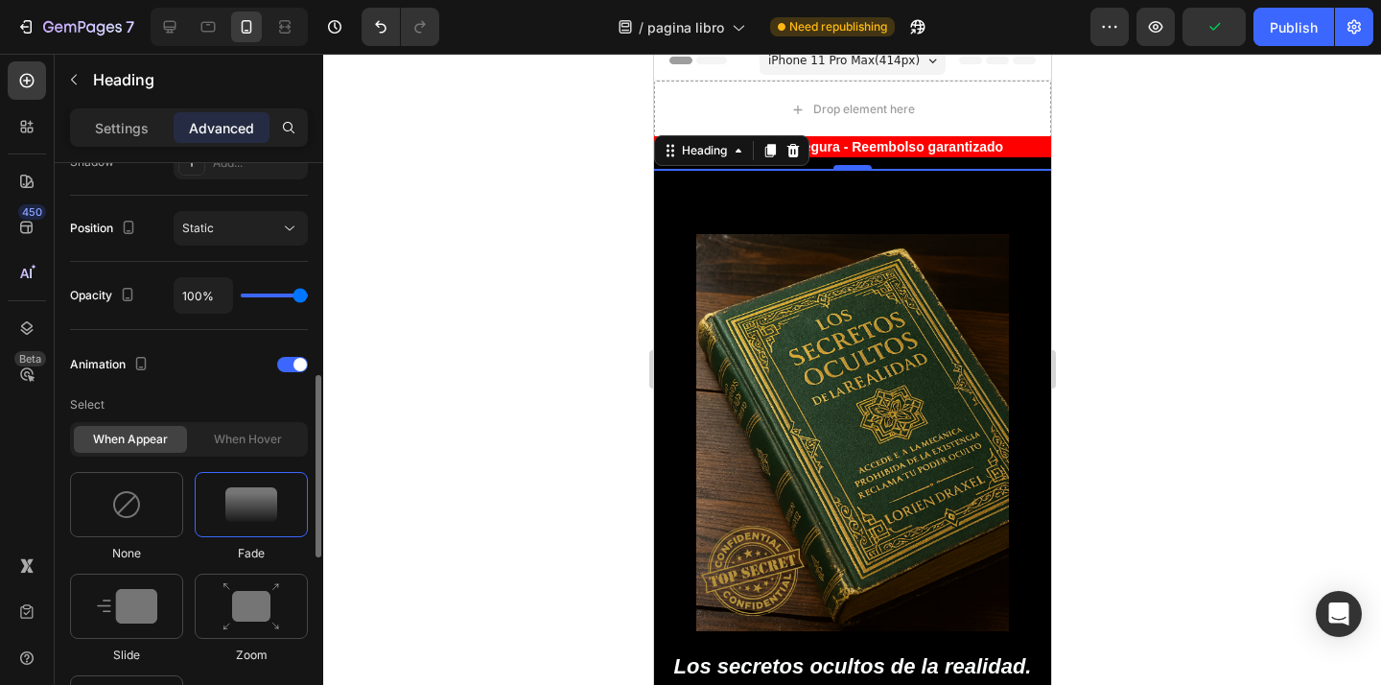
click at [308, 293] on input "range" at bounding box center [274, 295] width 67 height 4
click at [293, 364] on span at bounding box center [299, 364] width 13 height 13
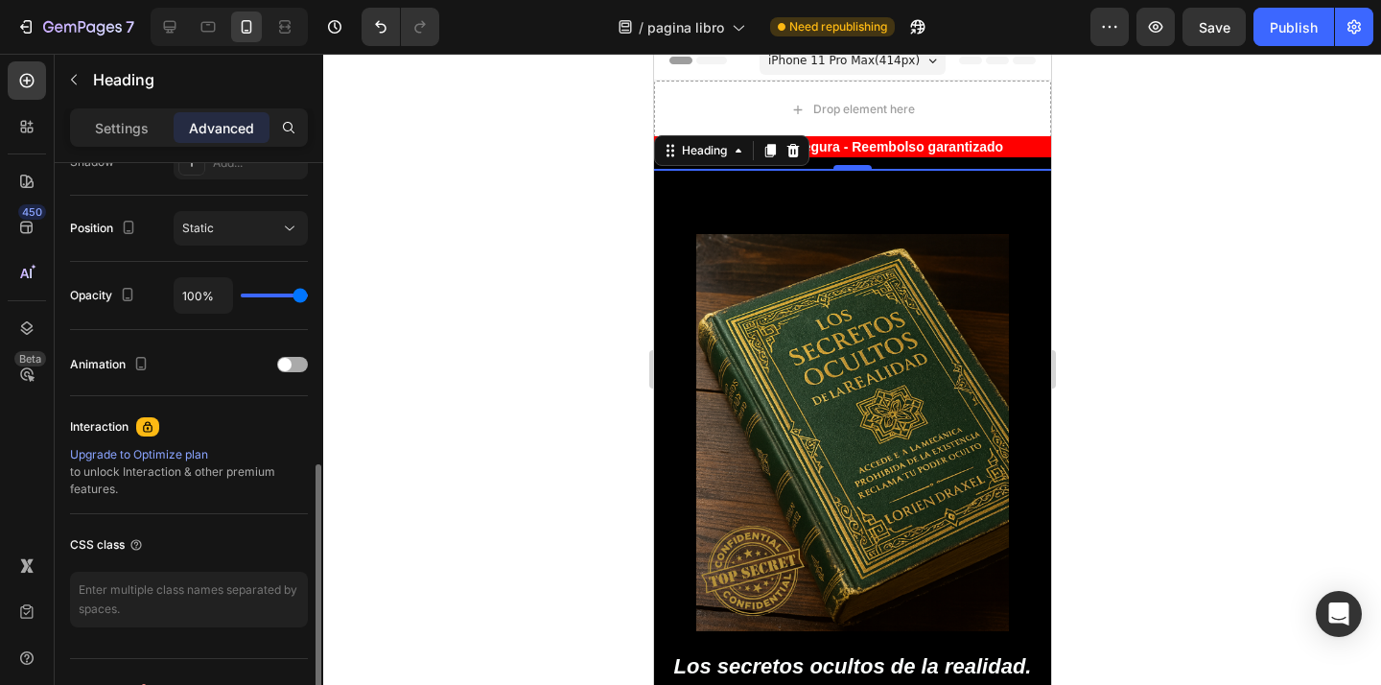
click at [292, 364] on div at bounding box center [292, 364] width 31 height 15
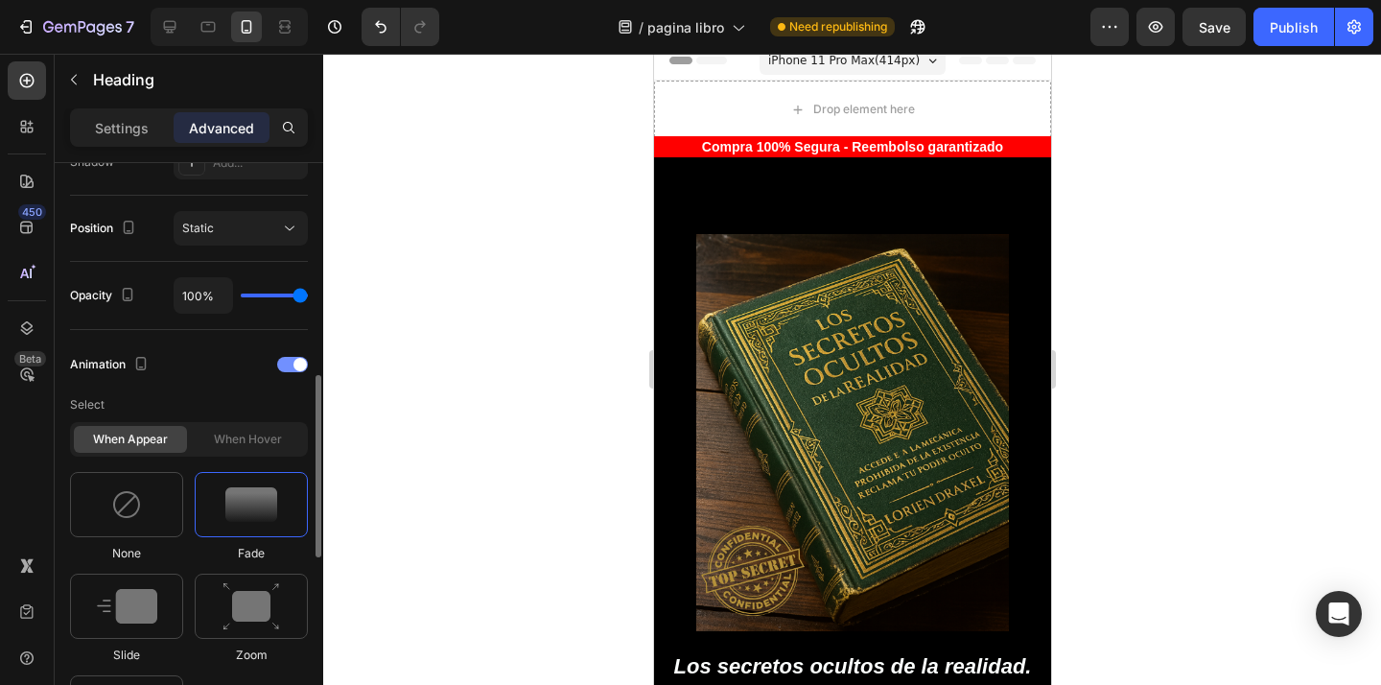
click at [293, 364] on span at bounding box center [299, 364] width 13 height 13
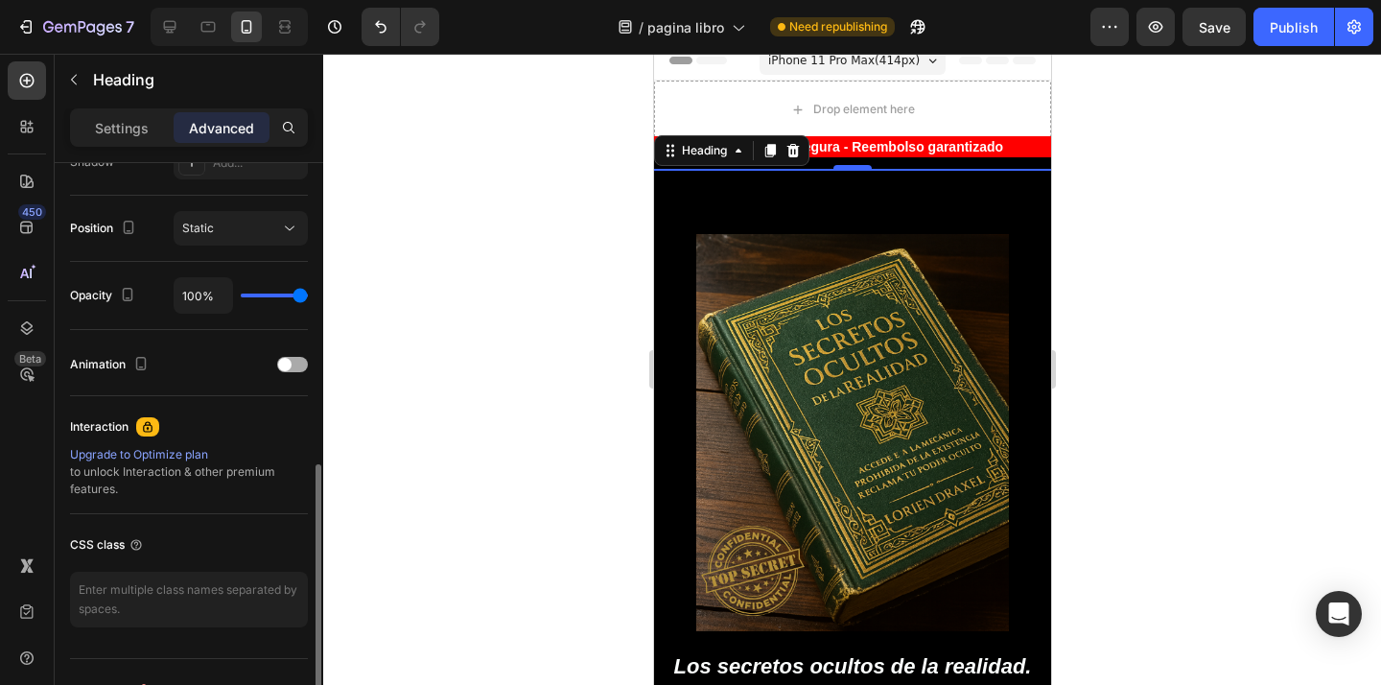
click at [292, 364] on div at bounding box center [292, 364] width 31 height 15
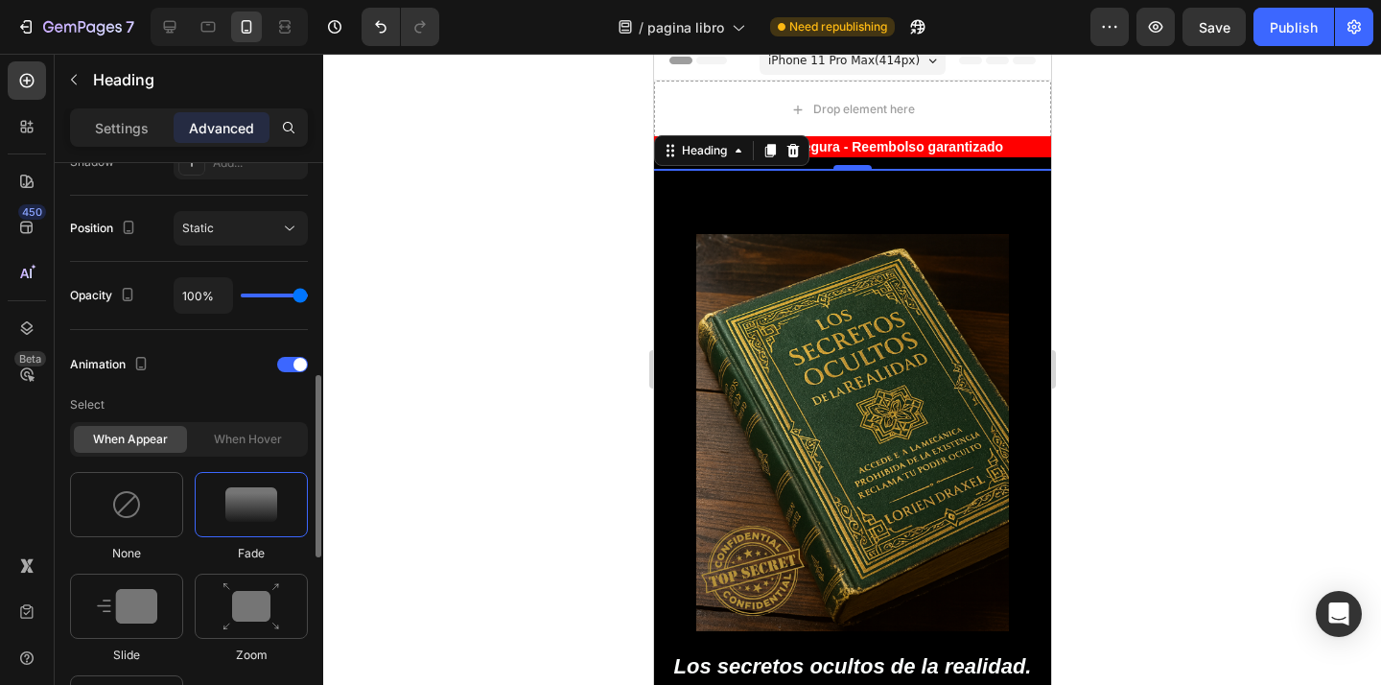
click at [256, 436] on div "When hover" at bounding box center [247, 439] width 113 height 27
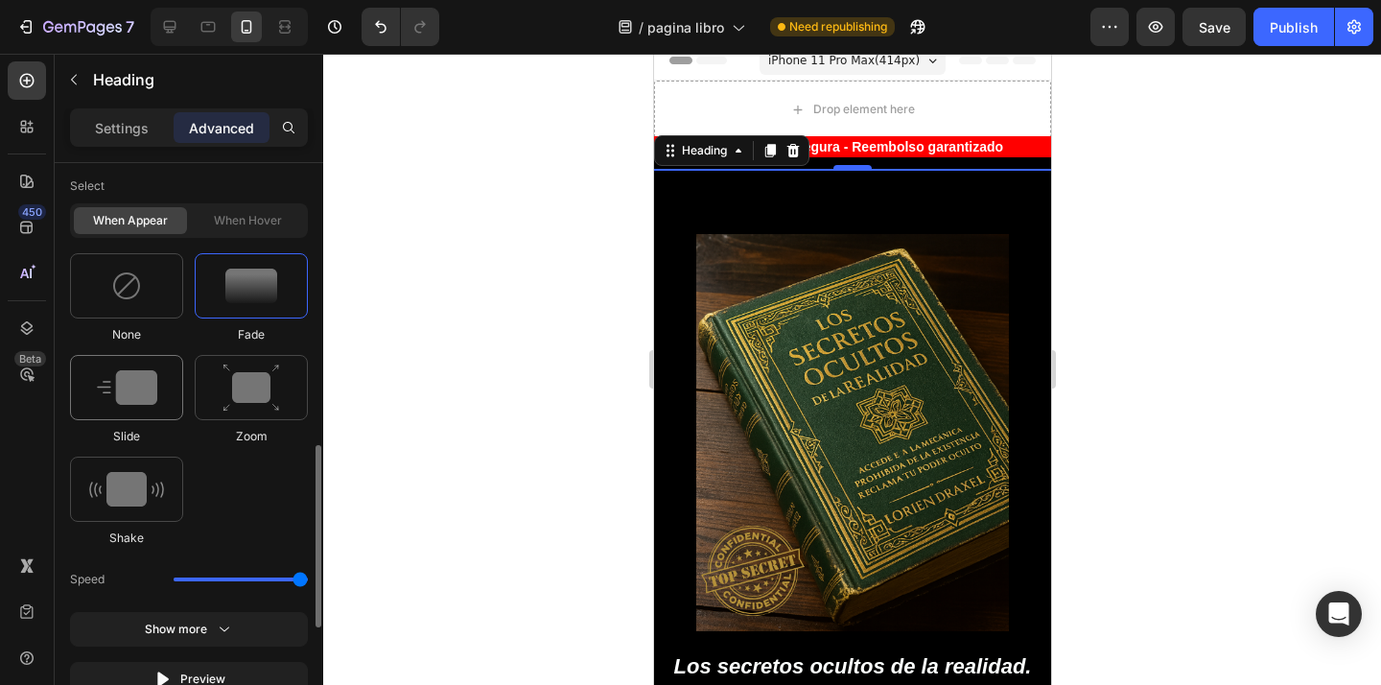
scroll to position [889, 0]
drag, startPoint x: 153, startPoint y: 385, endPoint x: 204, endPoint y: 263, distance: 132.8
click at [153, 385] on img at bounding box center [127, 385] width 60 height 35
type input "1.3"
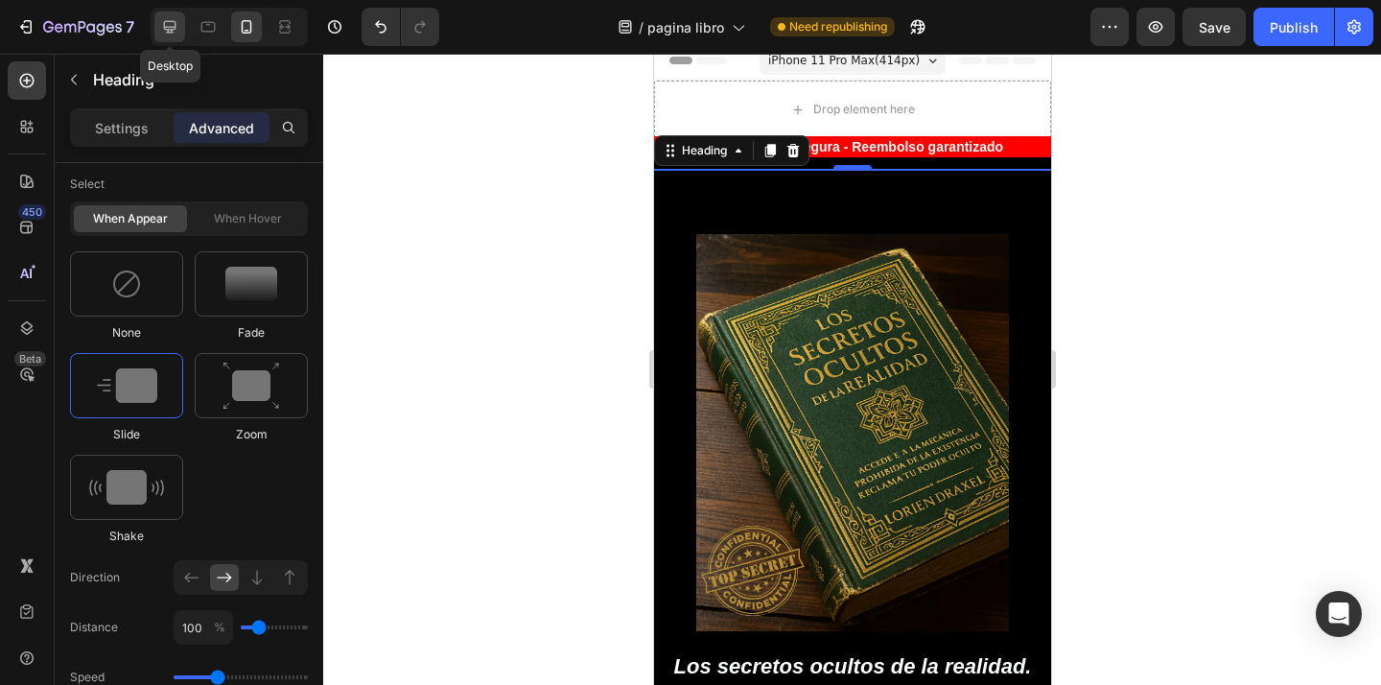
click at [176, 28] on icon at bounding box center [169, 26] width 19 height 19
type input "0"
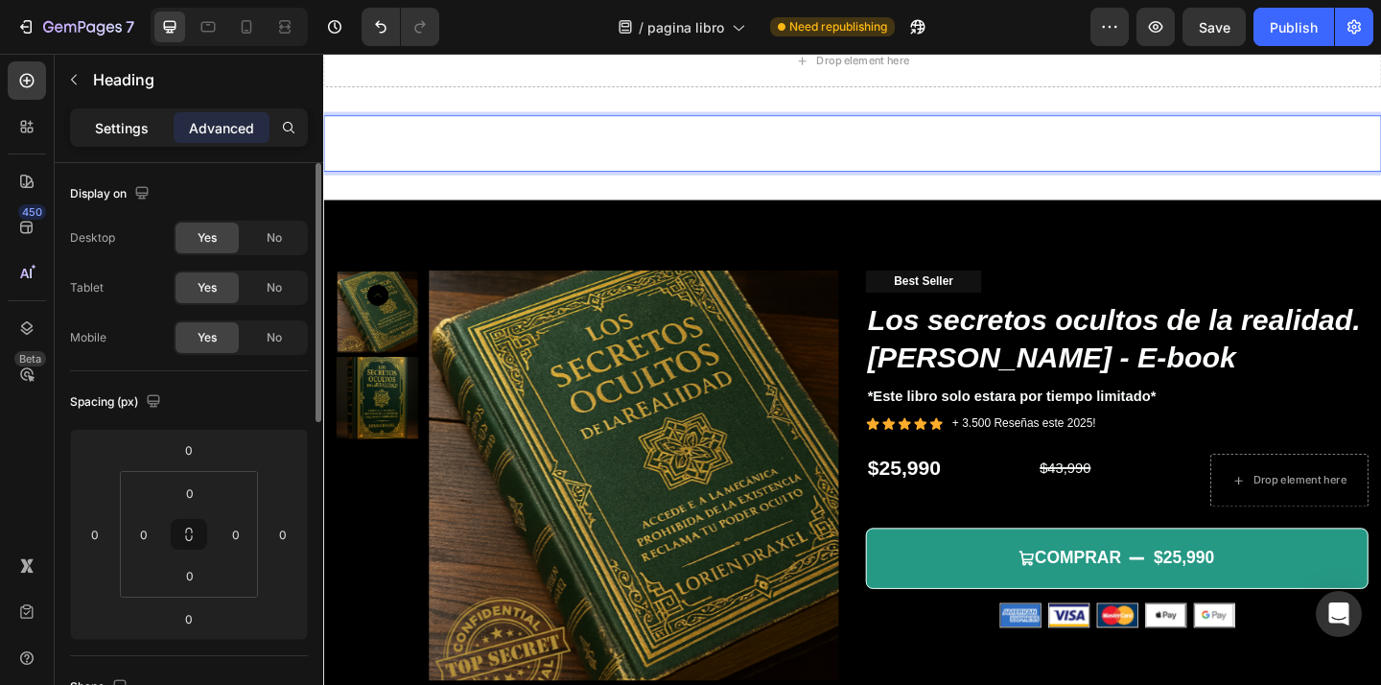
click at [125, 118] on p "Settings" at bounding box center [122, 128] width 54 height 20
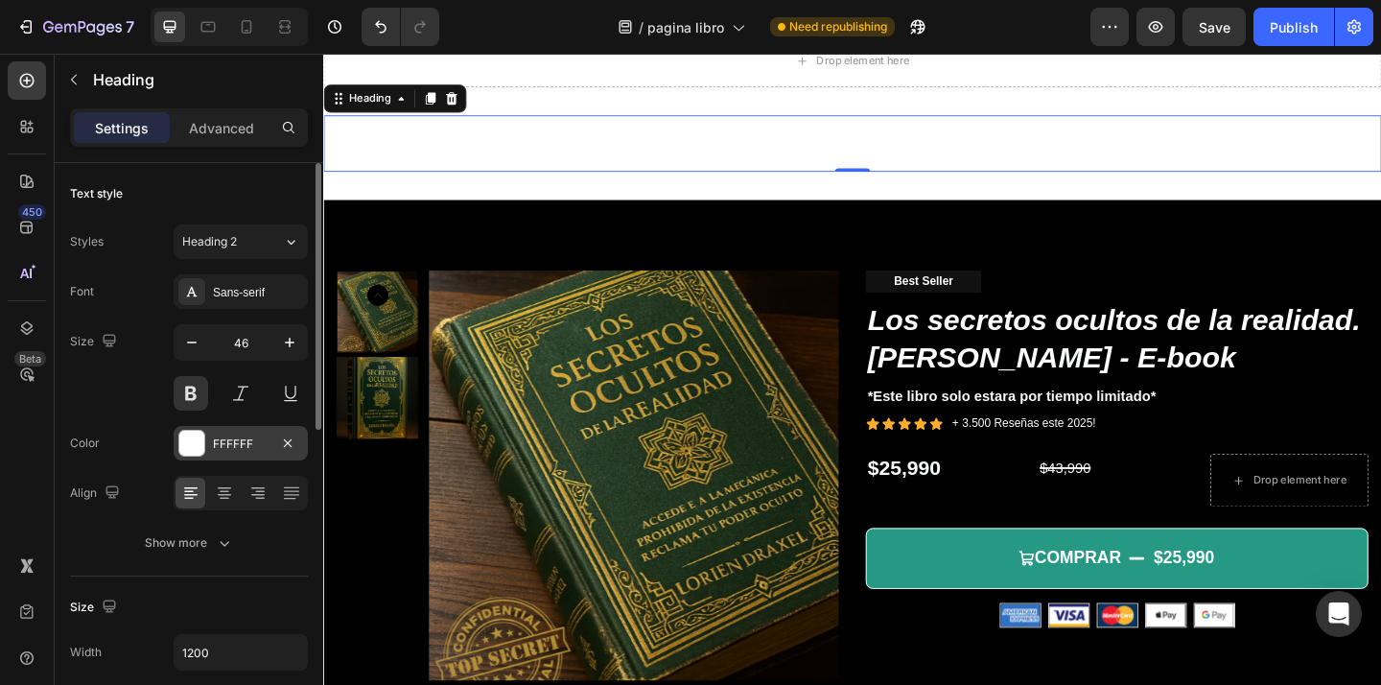
click at [230, 439] on div "FFFFFF" at bounding box center [241, 443] width 56 height 17
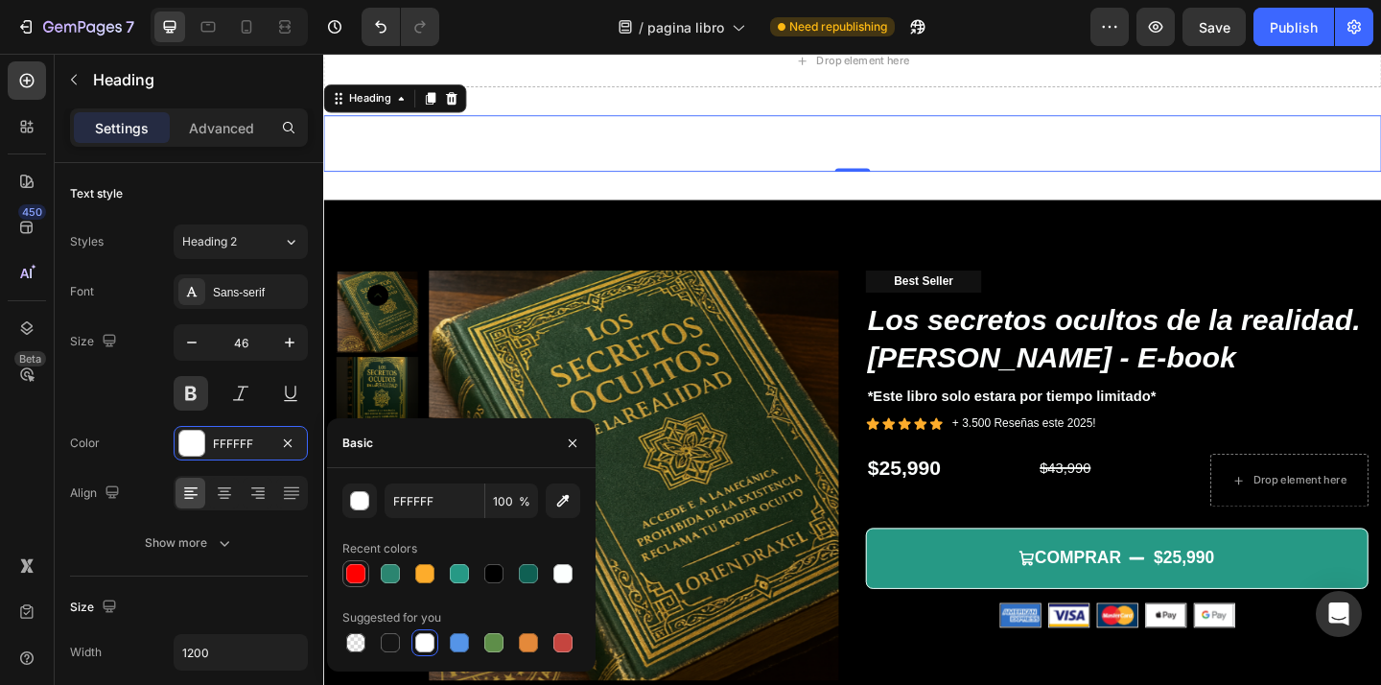
click at [363, 578] on div at bounding box center [355, 573] width 19 height 19
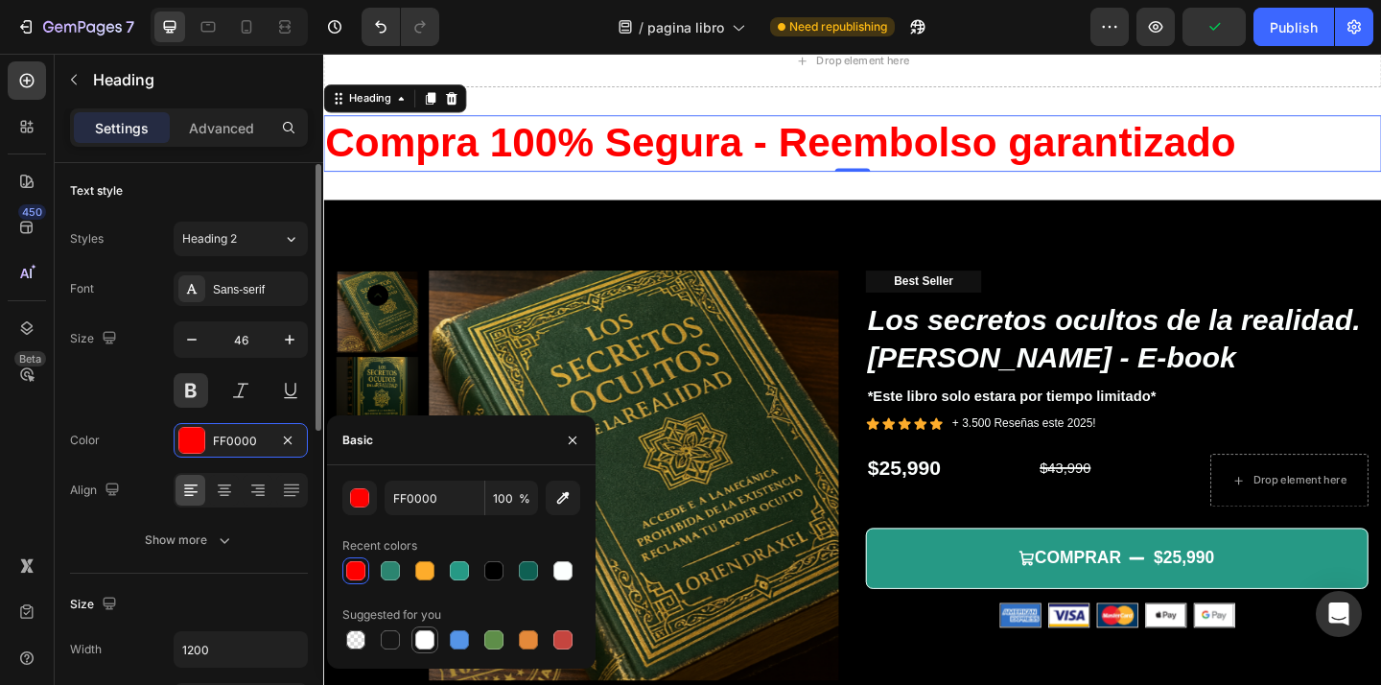
click at [426, 634] on div at bounding box center [424, 639] width 19 height 19
type input "FFFFFF"
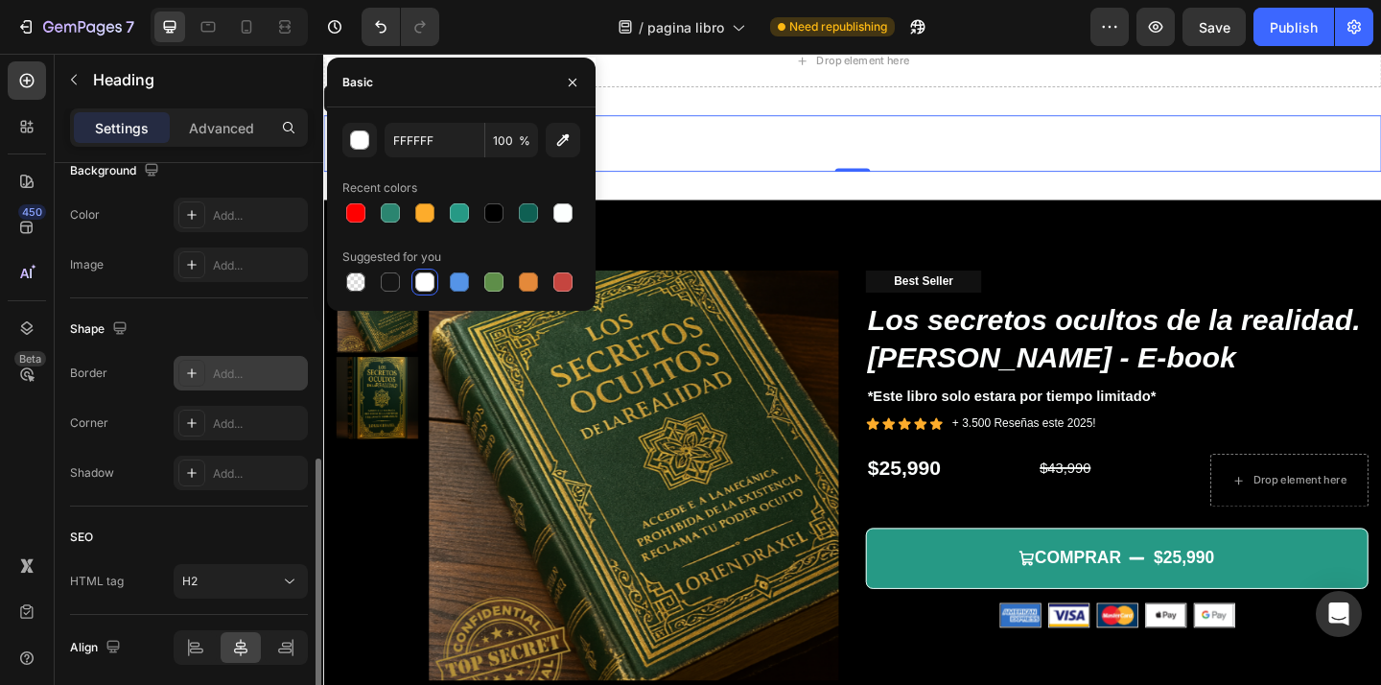
scroll to position [594, 0]
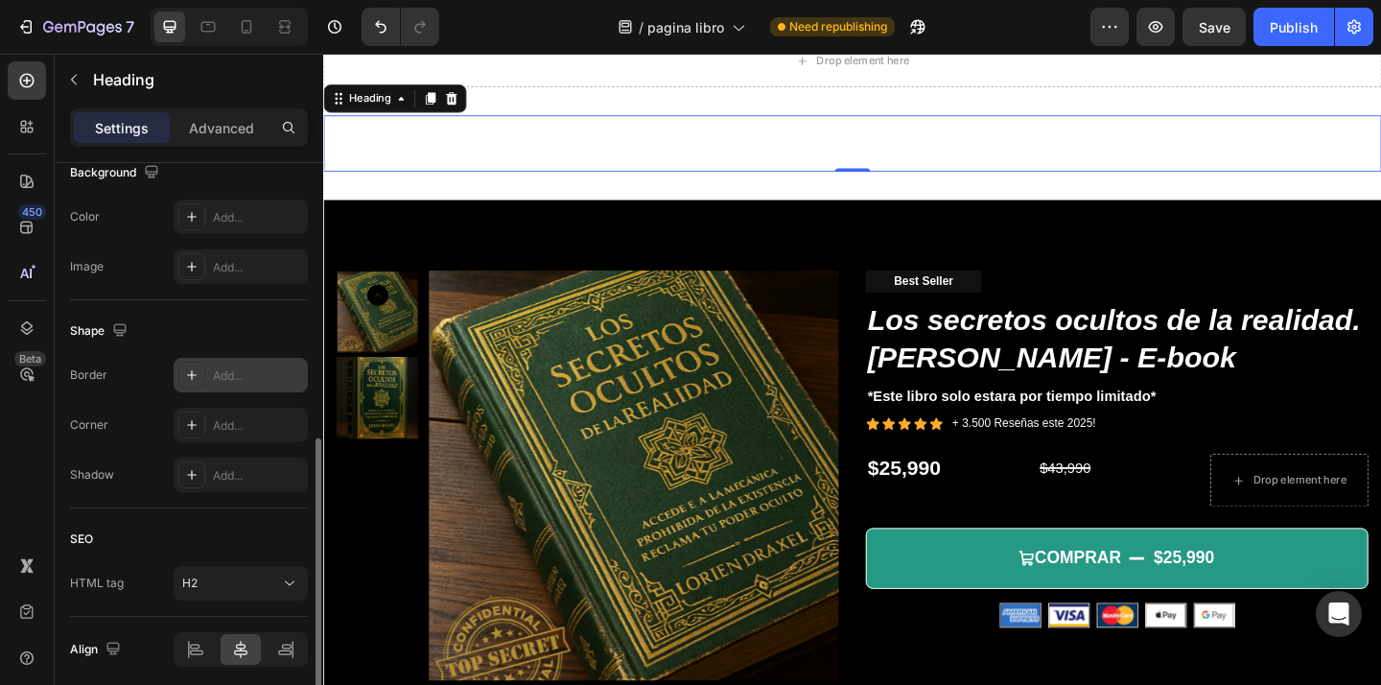
click at [244, 362] on div "Add..." at bounding box center [241, 375] width 134 height 35
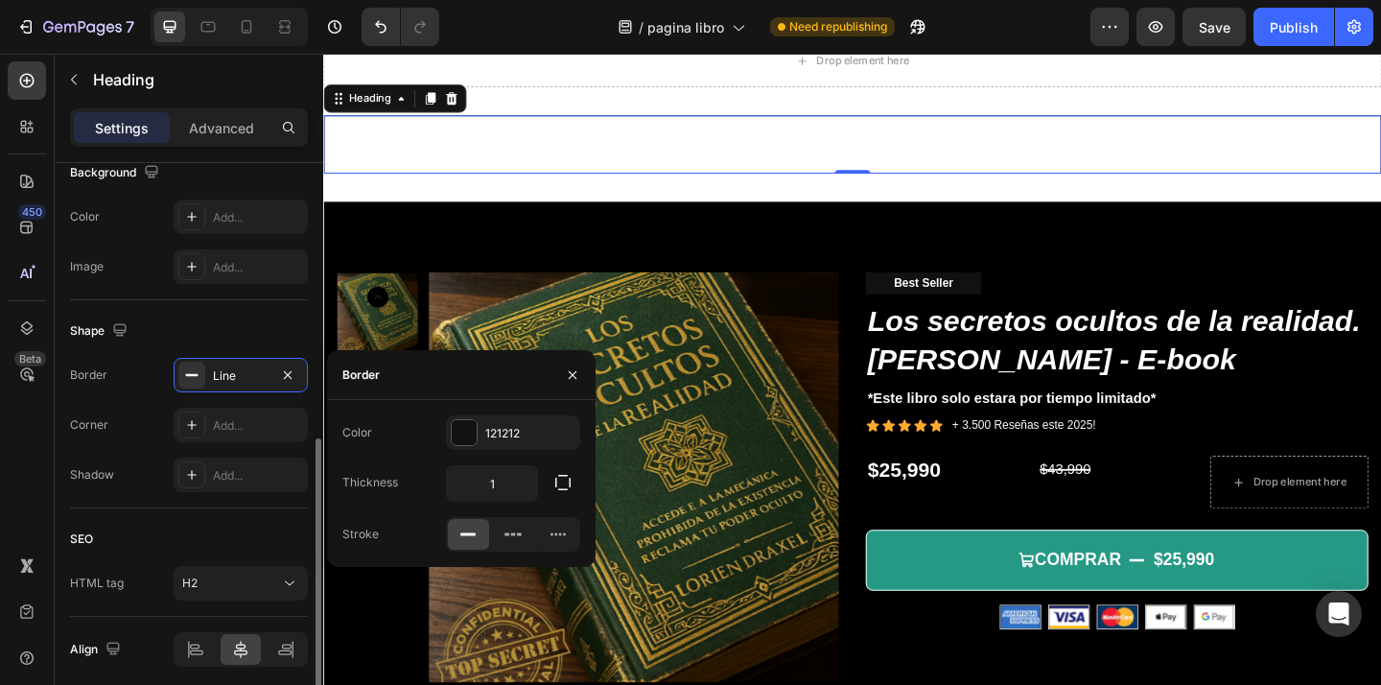
click at [291, 333] on div "Shape" at bounding box center [189, 330] width 238 height 31
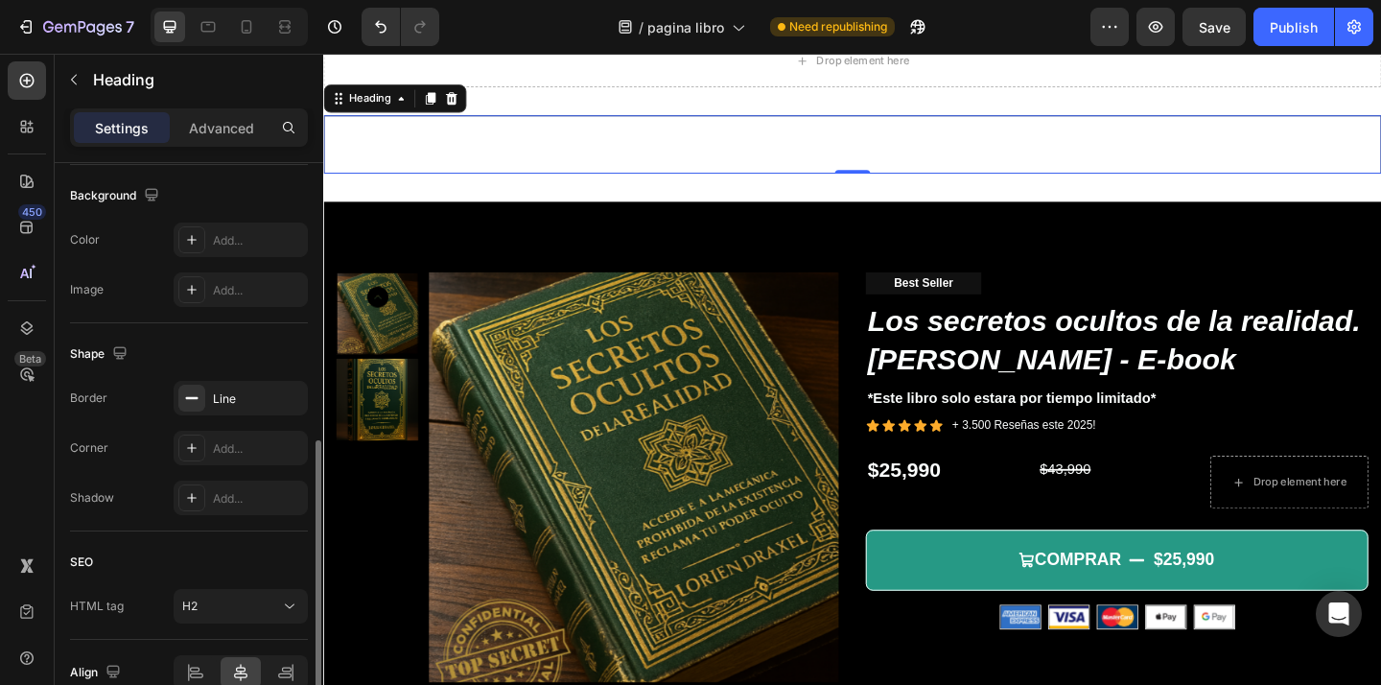
scroll to position [554, 0]
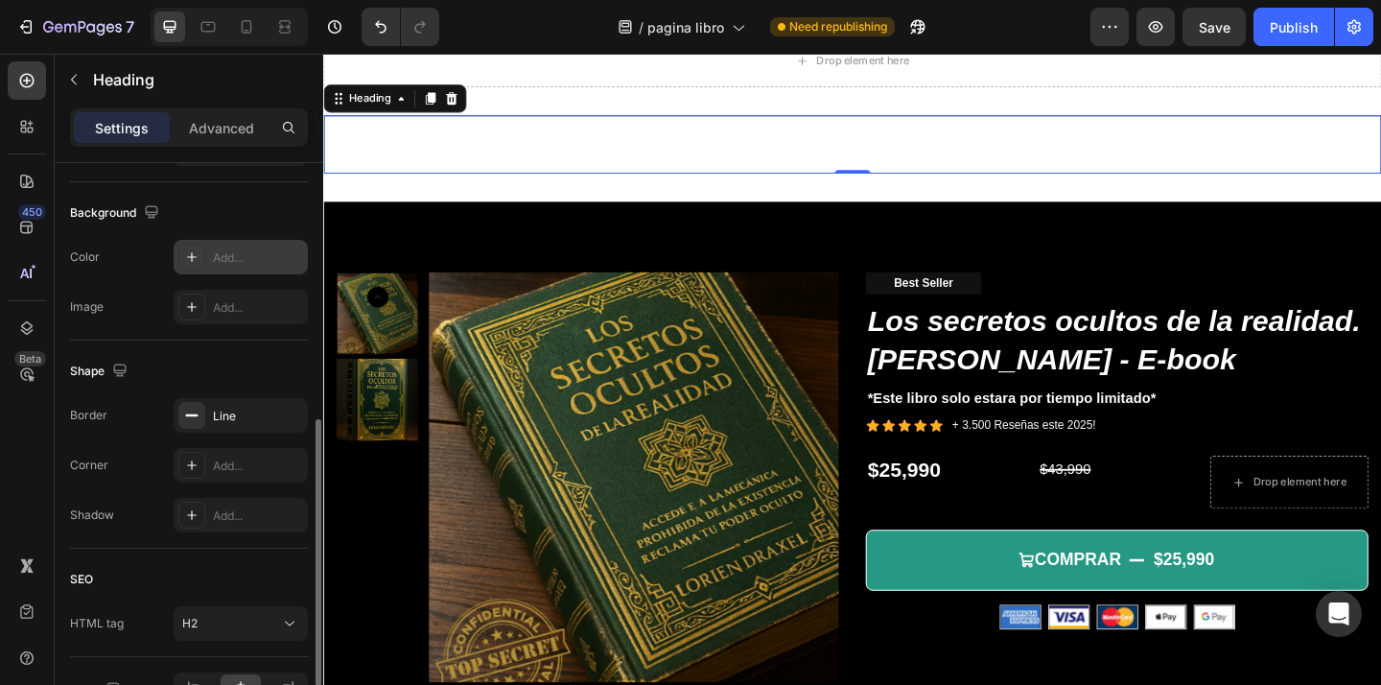
click at [236, 257] on div "Add..." at bounding box center [258, 257] width 90 height 17
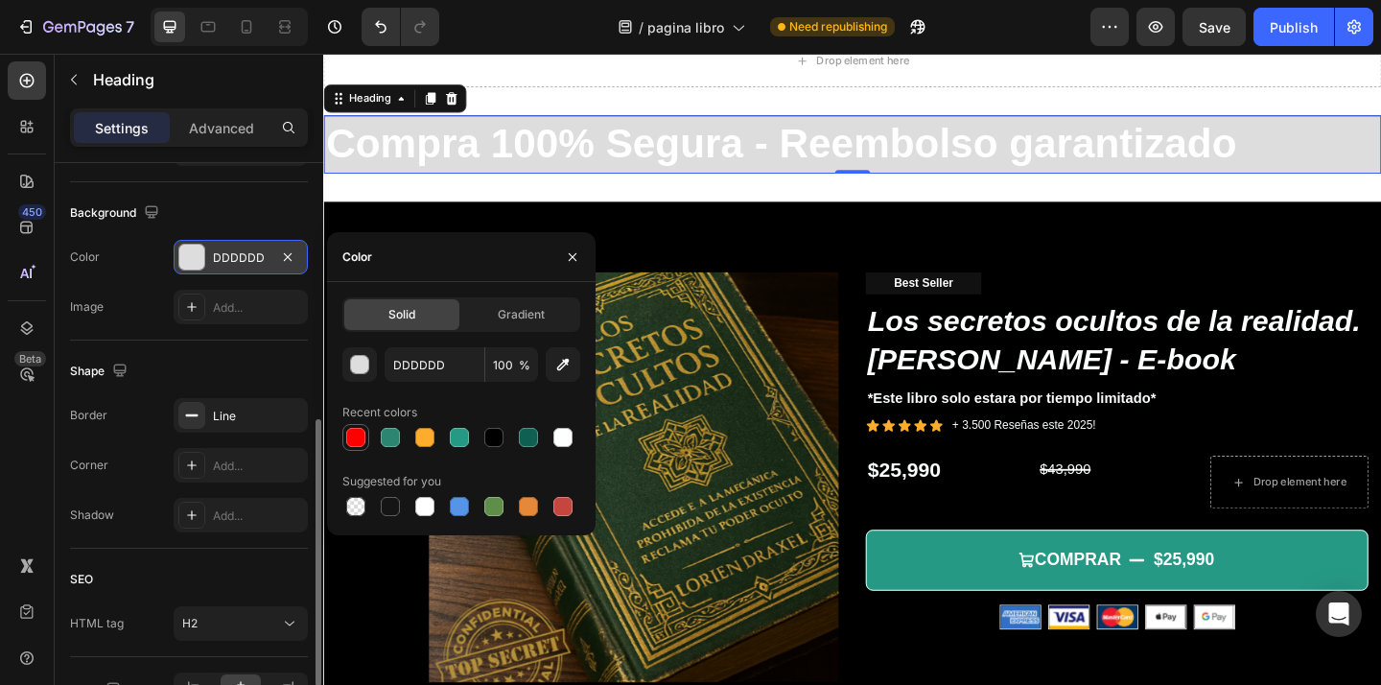
click at [364, 440] on div at bounding box center [355, 437] width 19 height 19
type input "FF0000"
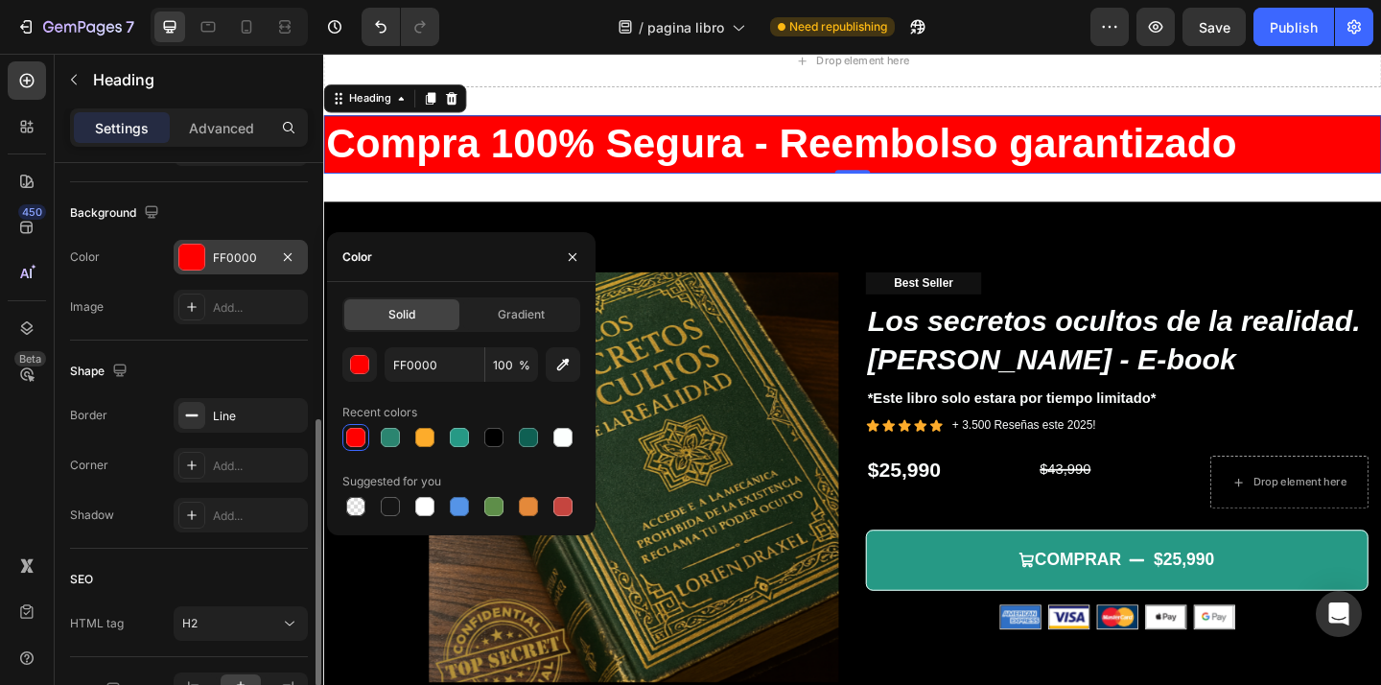
click at [299, 207] on div "Background" at bounding box center [189, 212] width 238 height 31
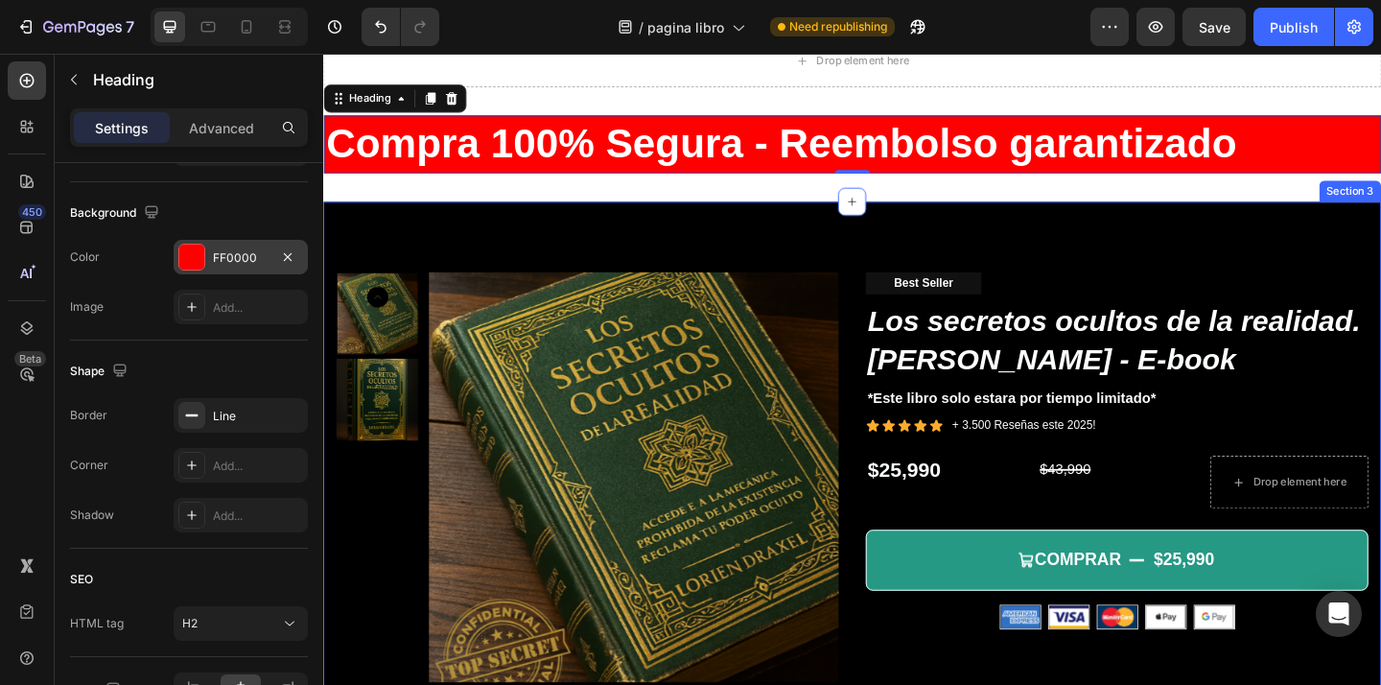
click at [656, 246] on div "Product Images Best Seller Text Block Los secretos ocultos de la realidad. Lori…" at bounding box center [898, 499] width 1150 height 569
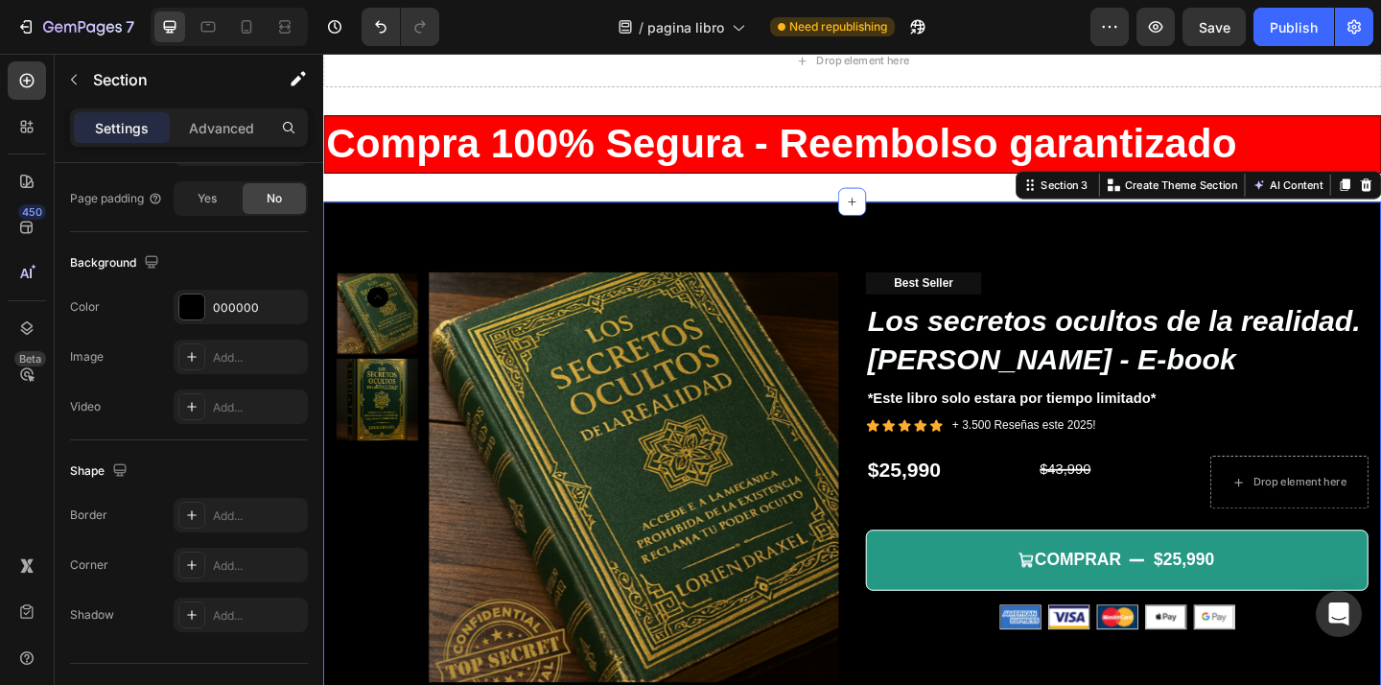
scroll to position [0, 0]
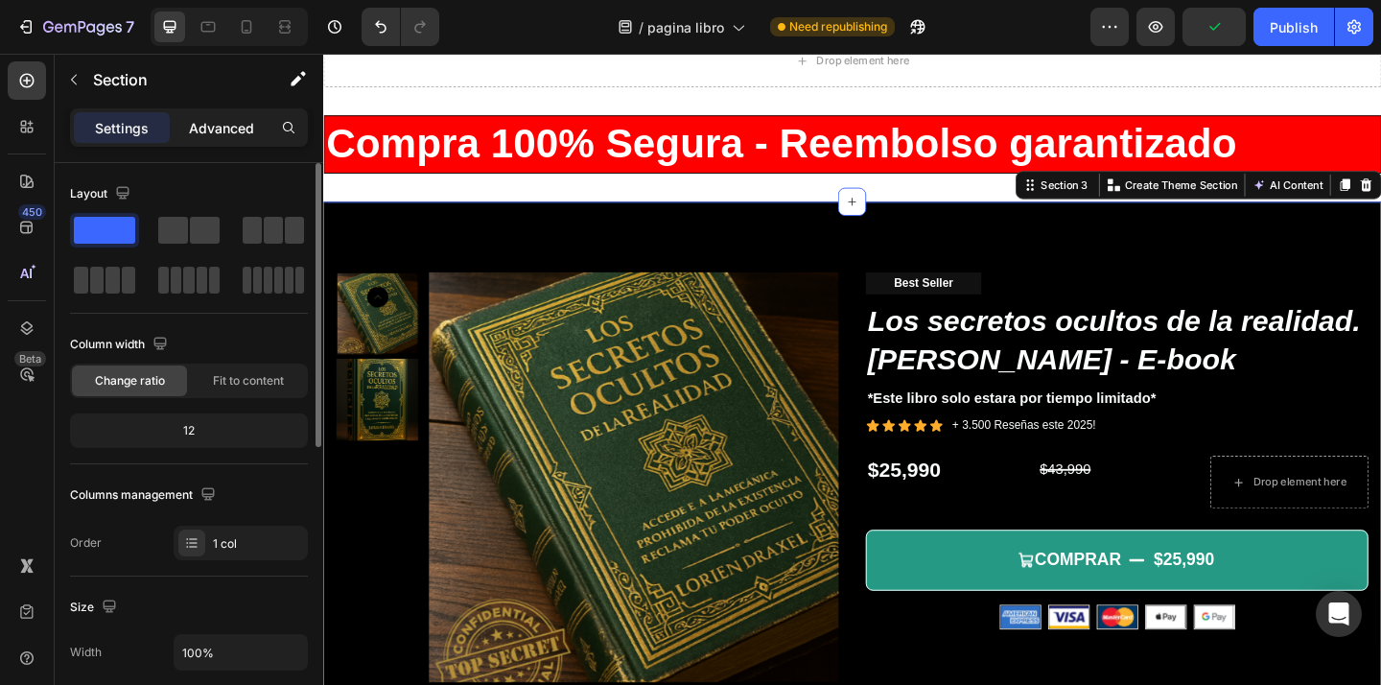
click at [245, 137] on div "Advanced" at bounding box center [222, 127] width 96 height 31
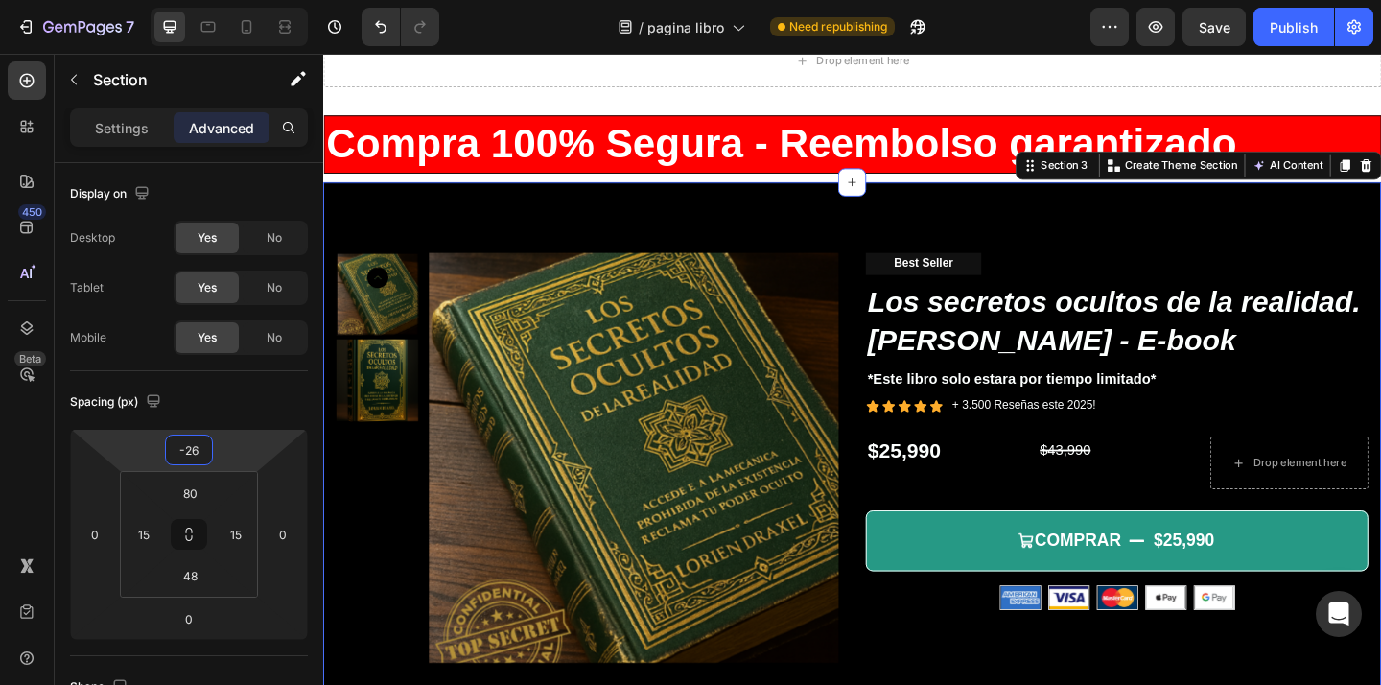
type input "-32"
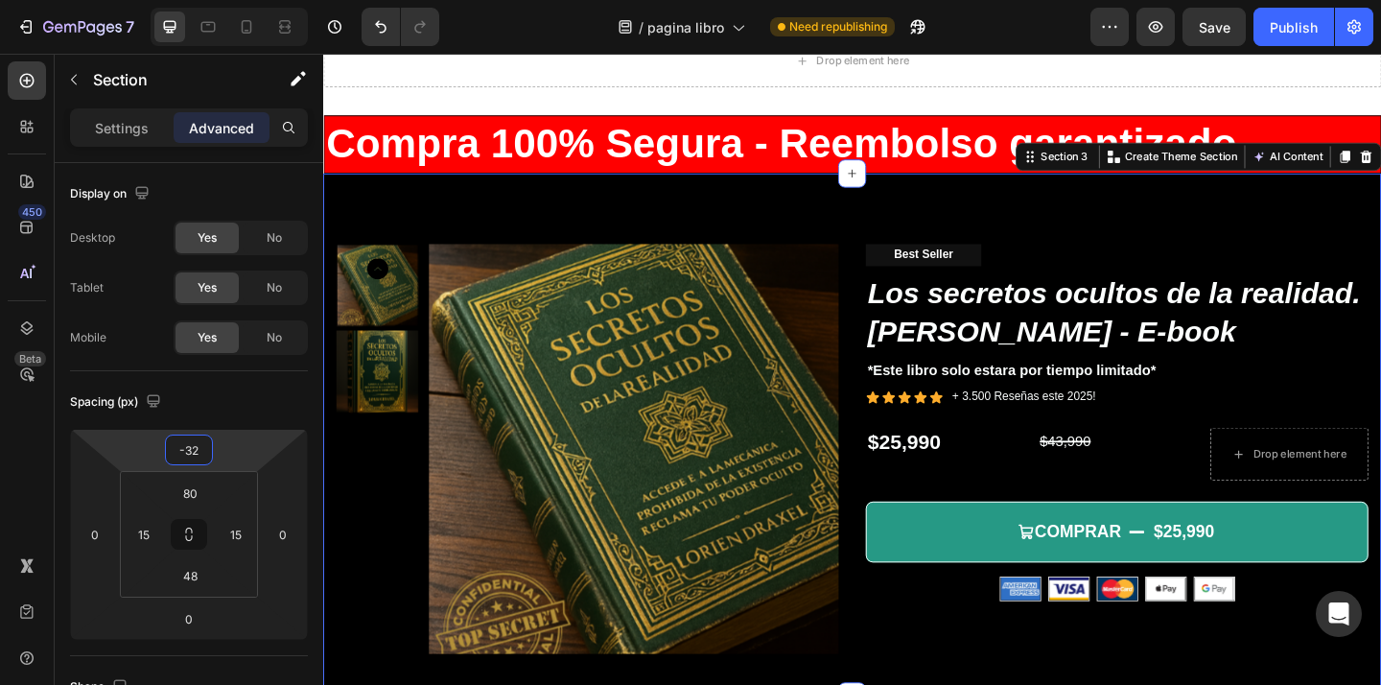
drag, startPoint x: 226, startPoint y: 445, endPoint x: 225, endPoint y: 468, distance: 23.0
click at [225, 0] on html "7 Version history / pagina libro Need republishing Preview Save Publish 450 Bet…" at bounding box center [690, 0] width 1381 height 0
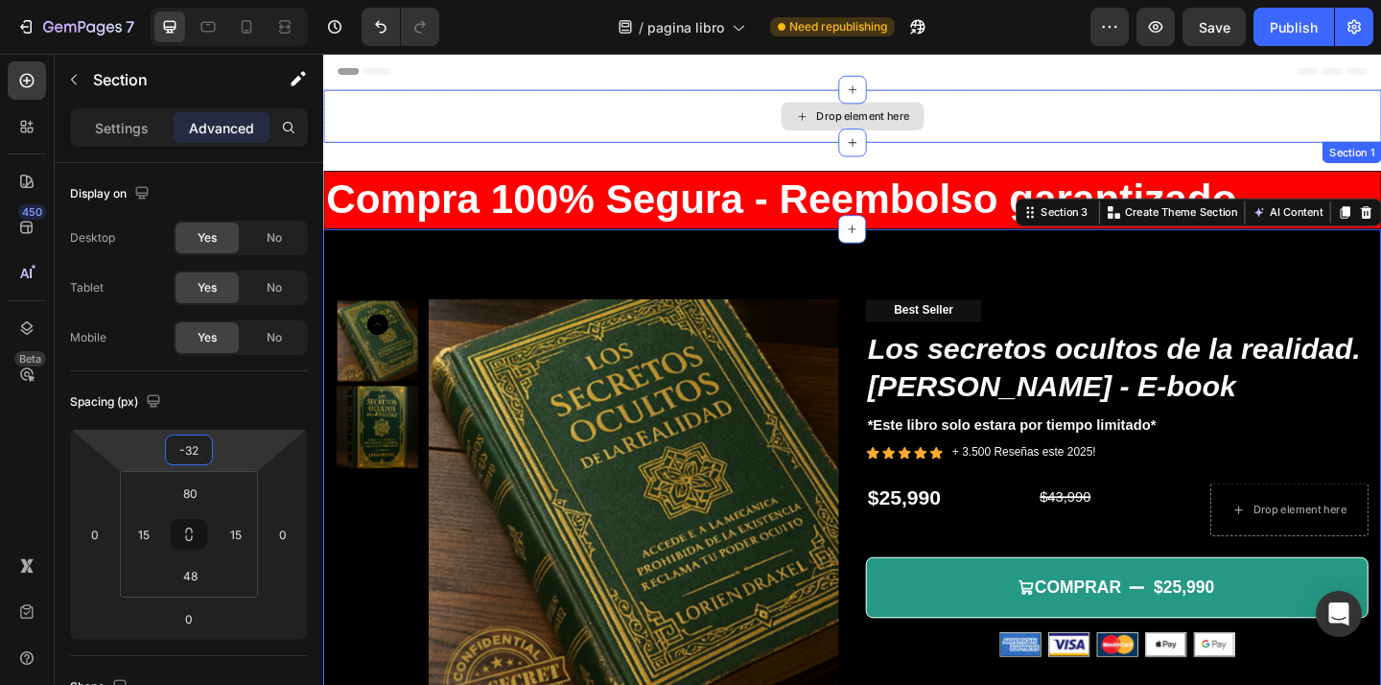
click at [555, 128] on div "Drop element here" at bounding box center [898, 122] width 1150 height 58
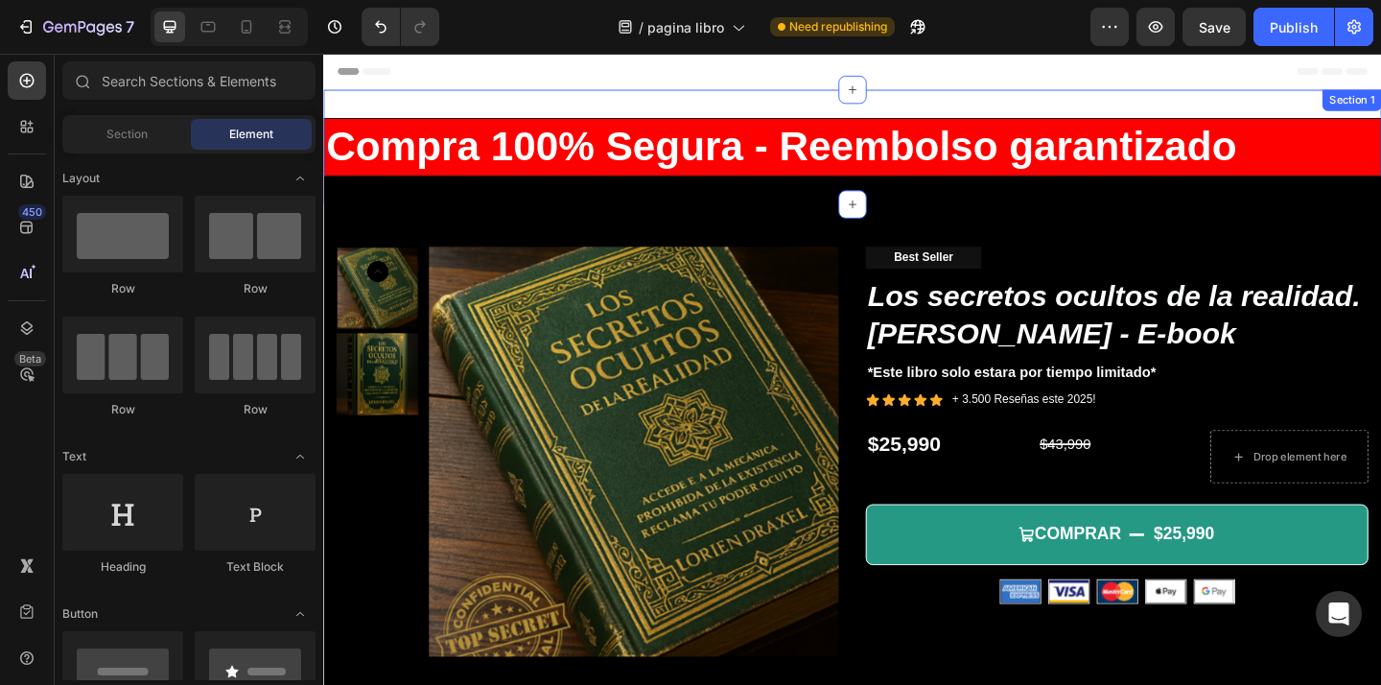
click at [1038, 106] on div "Compra 100% Segura - Reembolso garantizado Heading Section 1" at bounding box center [898, 155] width 1150 height 125
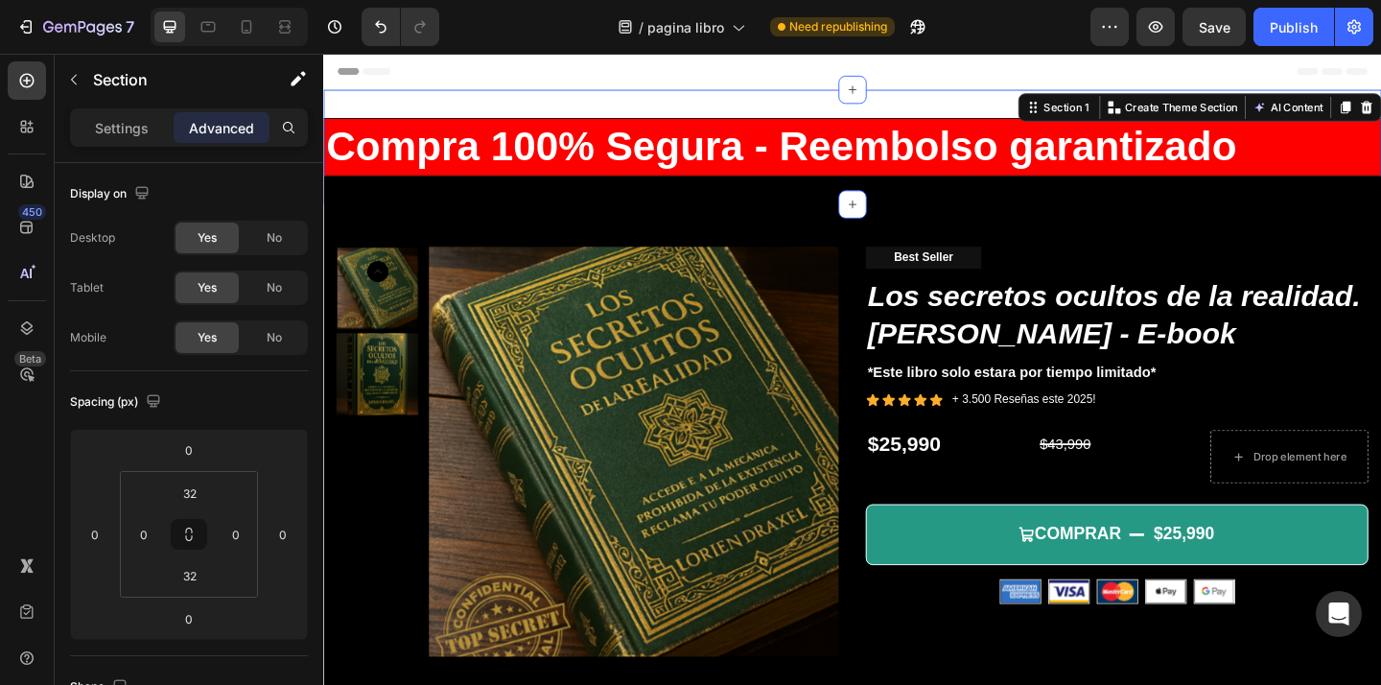
click at [1074, 75] on div "Header" at bounding box center [898, 73] width 1120 height 38
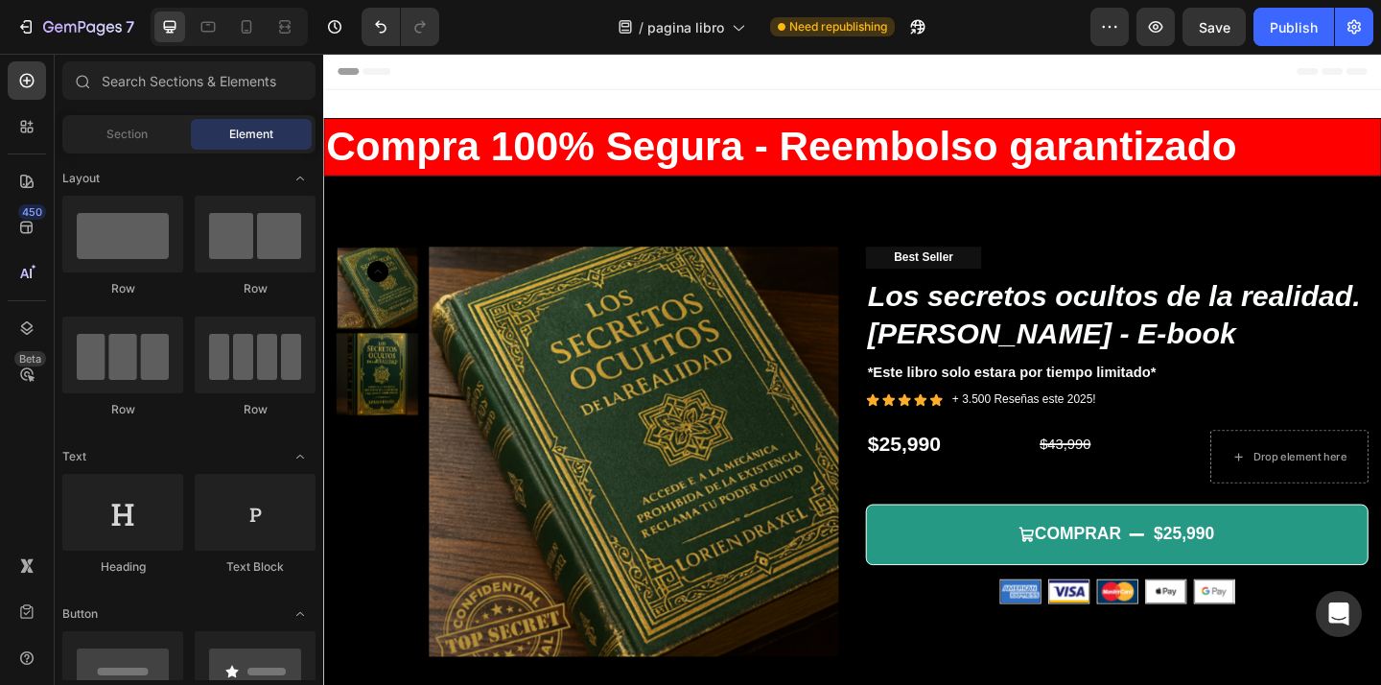
click at [1308, 78] on div "Header" at bounding box center [898, 73] width 1120 height 38
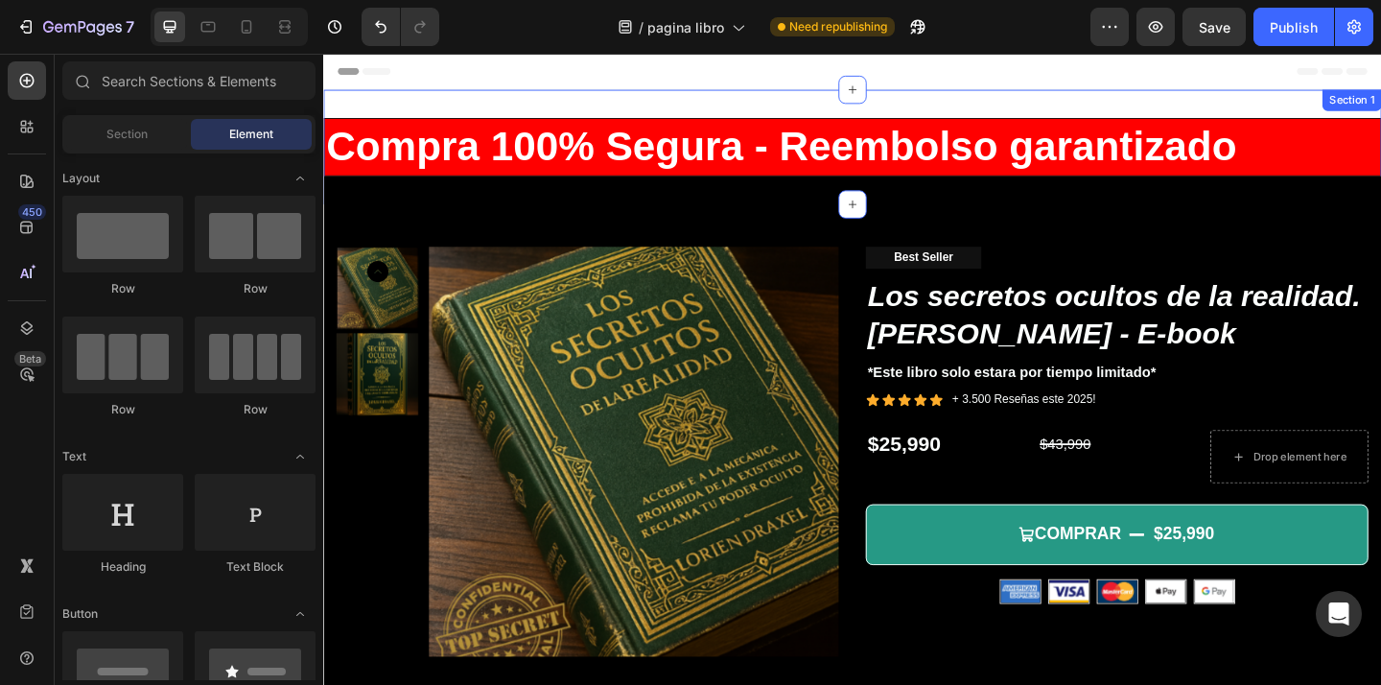
click at [770, 106] on div "Compra 100% Segura - Reembolso garantizado Heading Section 1" at bounding box center [898, 155] width 1150 height 125
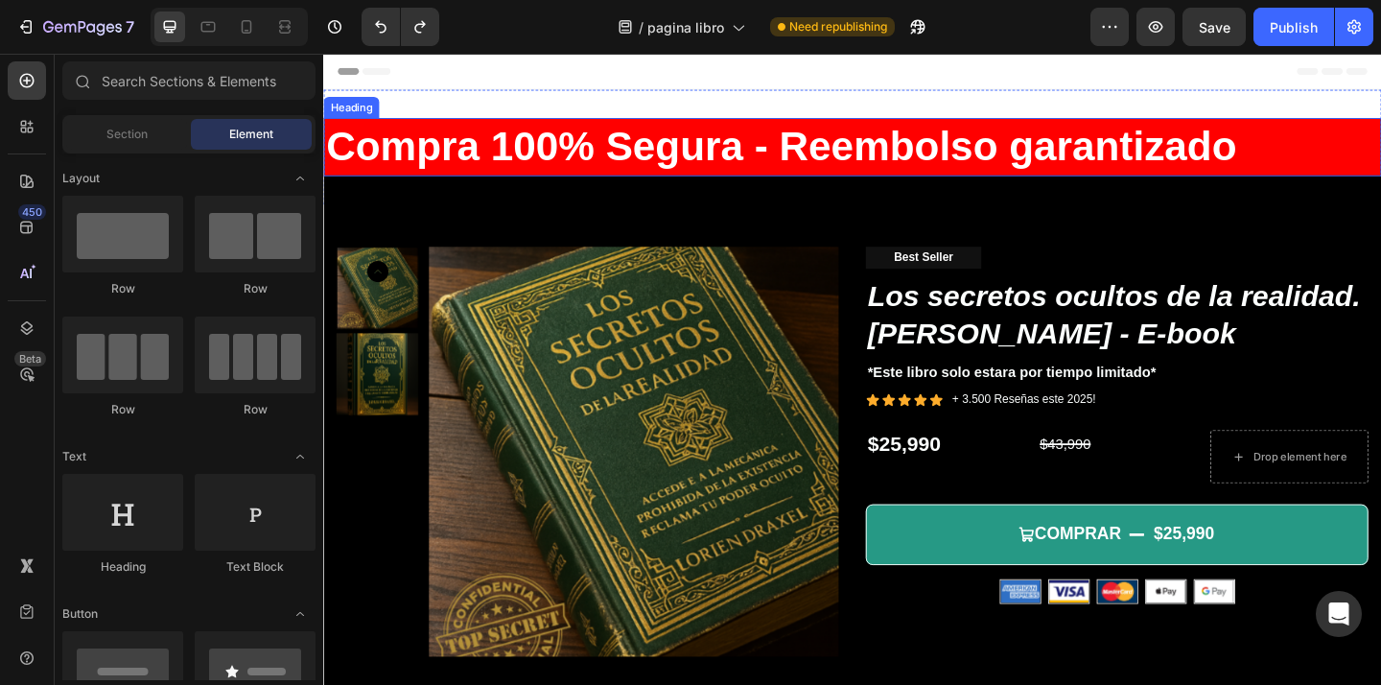
click at [491, 130] on h2 "Compra 100% Segura - Reembolso garantizado" at bounding box center [898, 155] width 1150 height 63
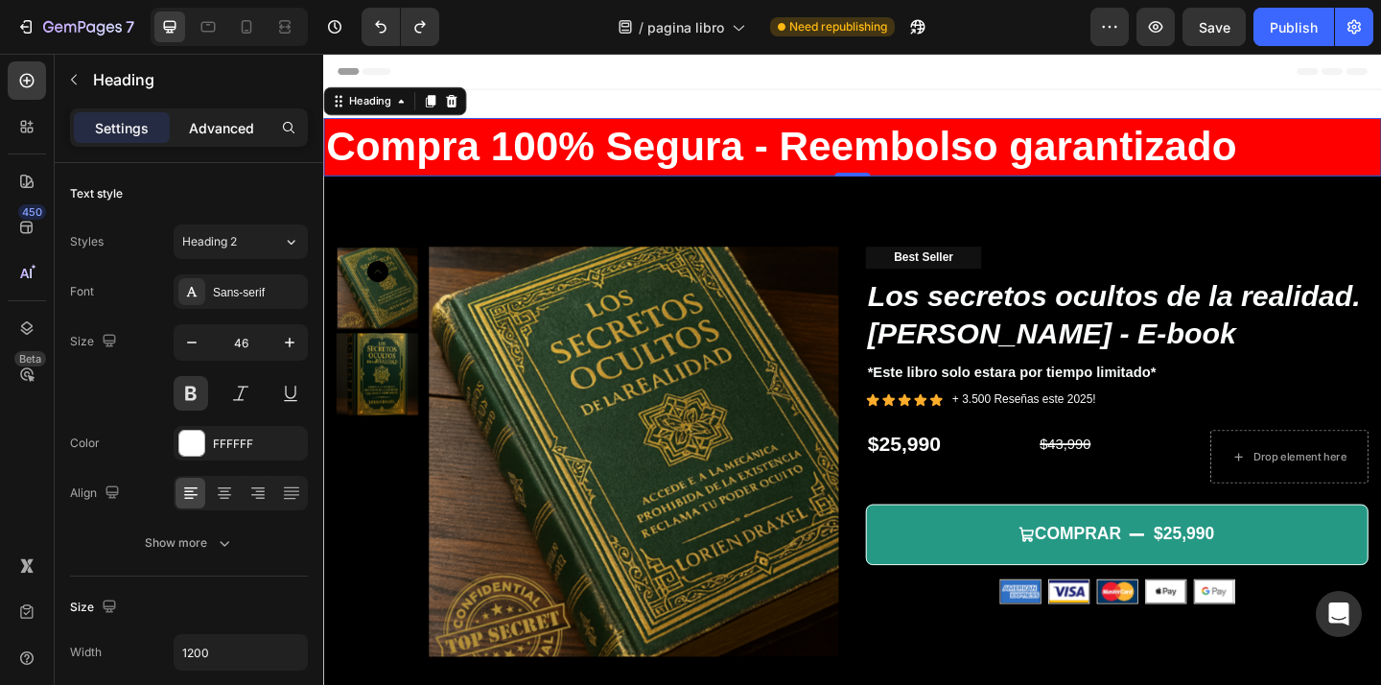
click at [221, 136] on p "Advanced" at bounding box center [221, 128] width 65 height 20
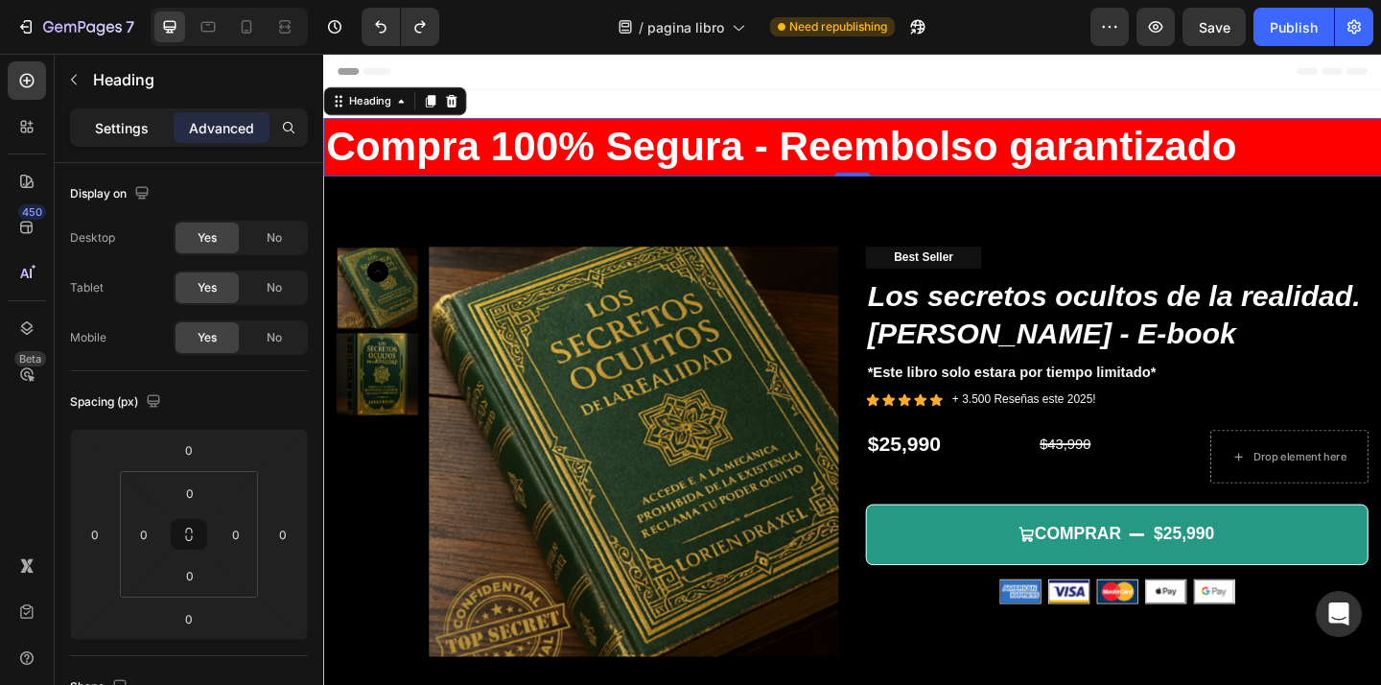
click at [117, 132] on p "Settings" at bounding box center [122, 128] width 54 height 20
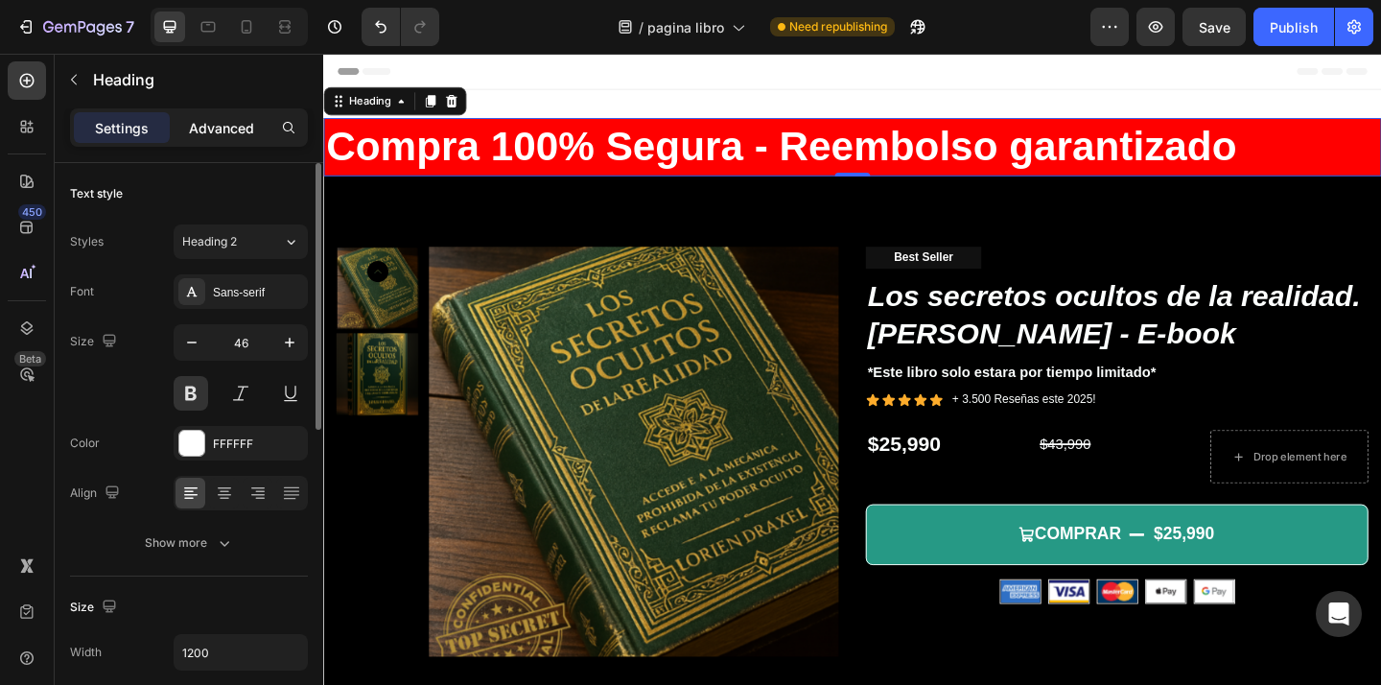
click at [216, 137] on p "Advanced" at bounding box center [221, 128] width 65 height 20
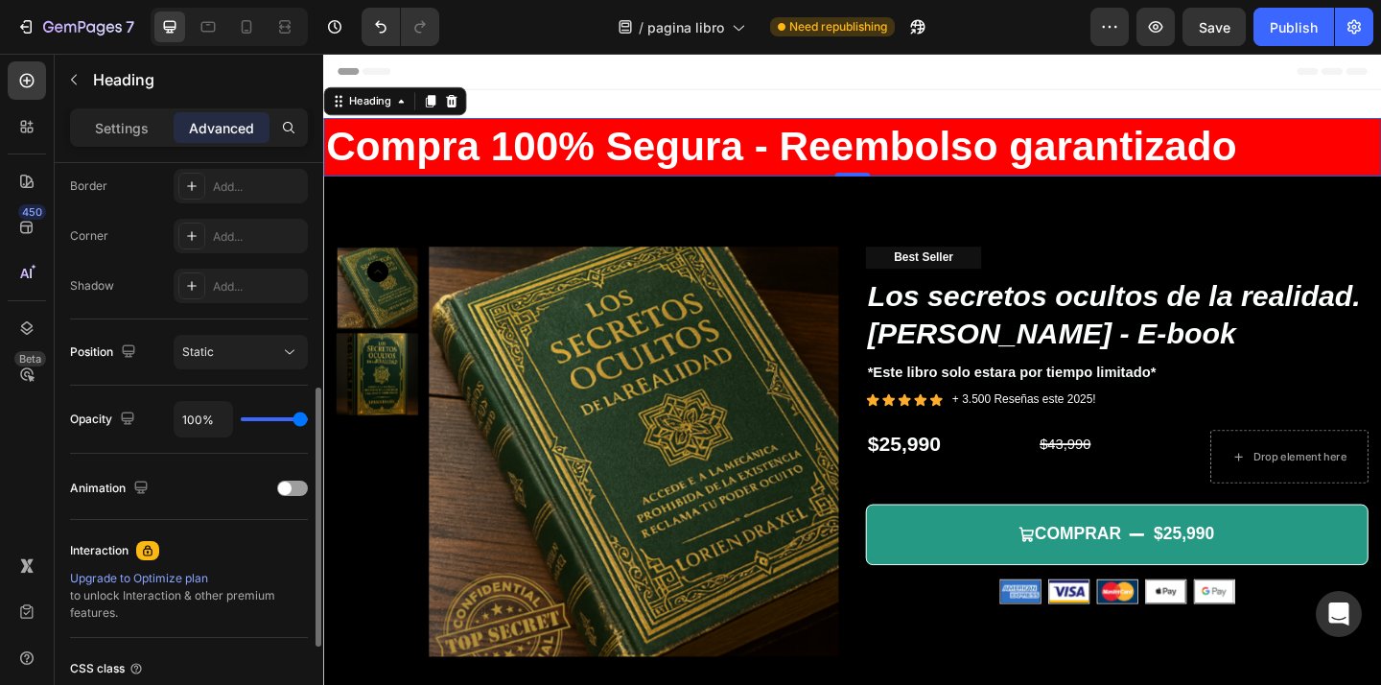
scroll to position [546, 0]
click at [295, 489] on div at bounding box center [292, 485] width 31 height 15
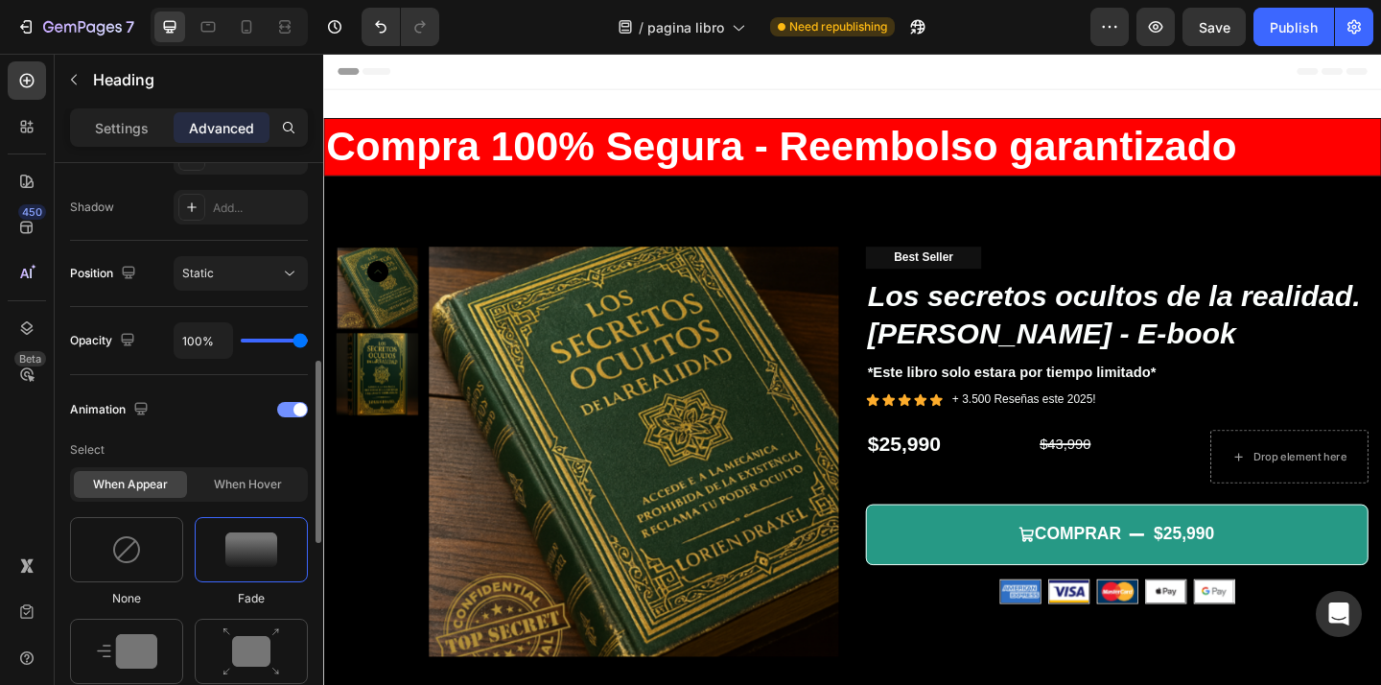
scroll to position [638, 0]
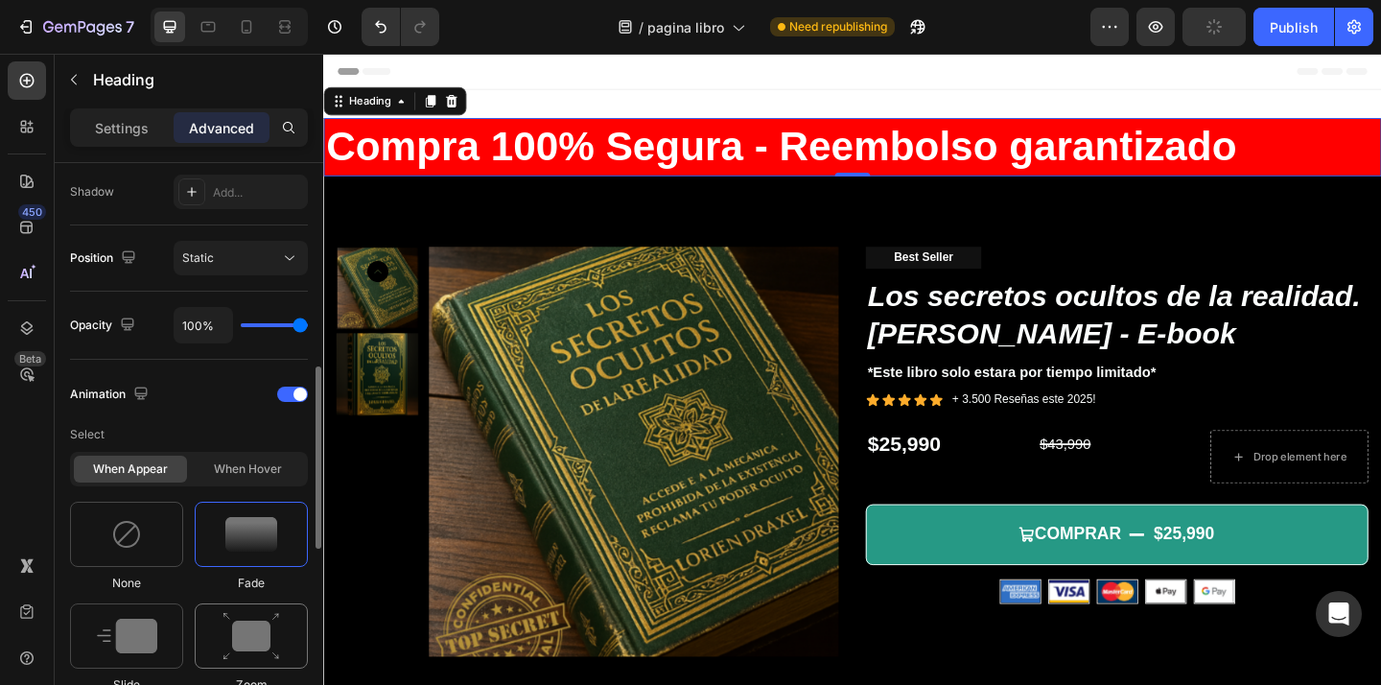
click at [271, 618] on img at bounding box center [251, 636] width 58 height 49
click at [158, 648] on div at bounding box center [126, 635] width 113 height 65
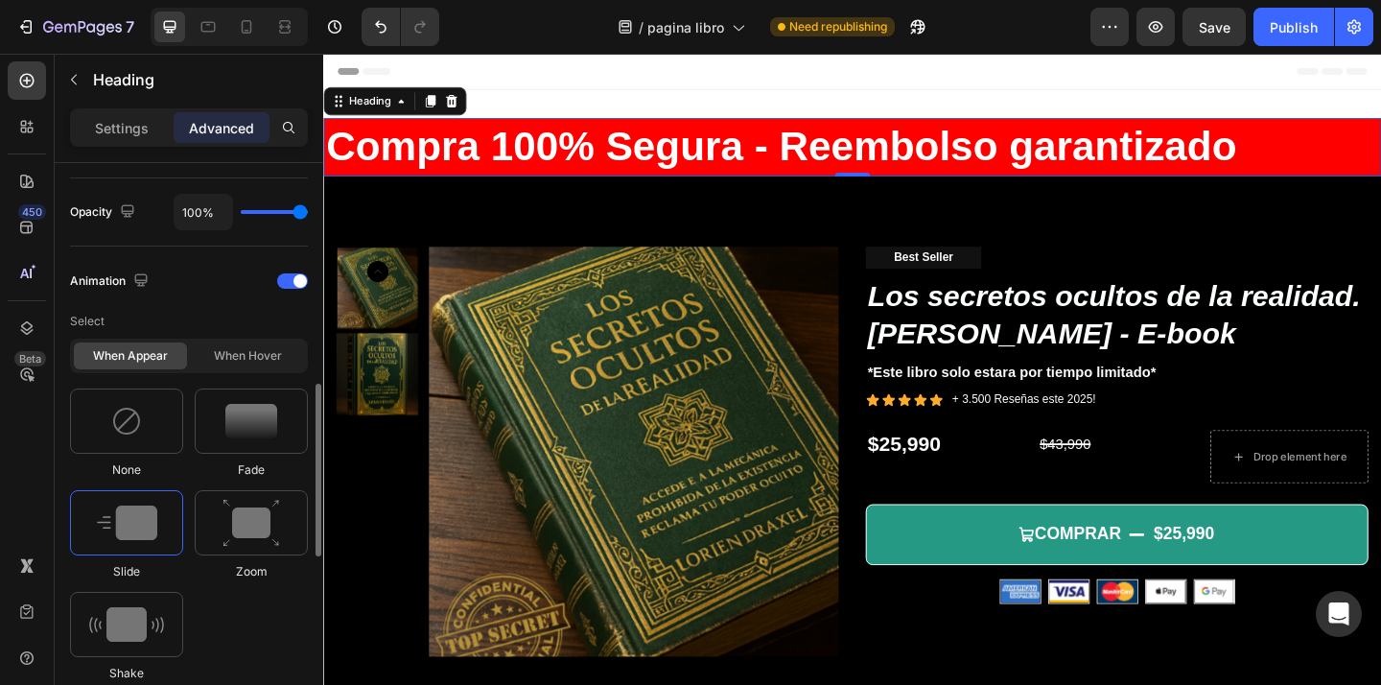
scroll to position [754, 0]
click at [157, 632] on img at bounding box center [126, 622] width 75 height 35
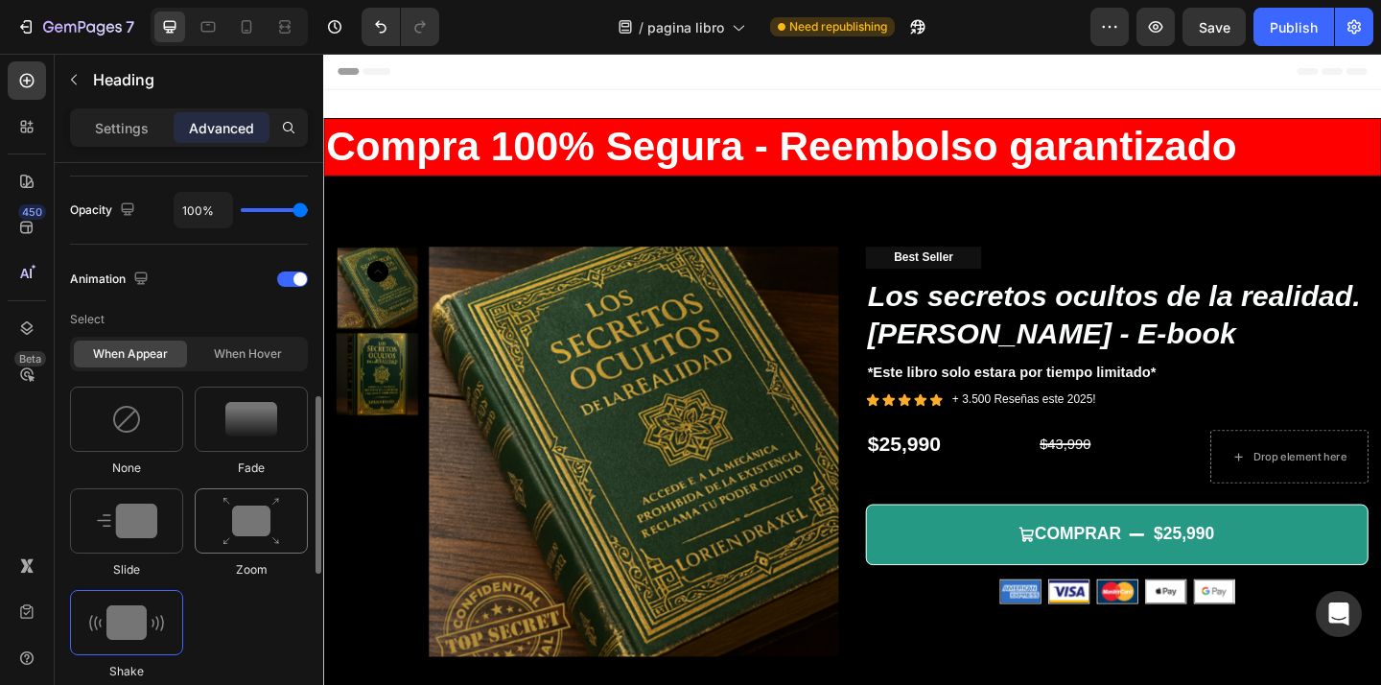
click at [245, 511] on img at bounding box center [251, 521] width 58 height 49
type input "1.7"
click at [141, 517] on img at bounding box center [127, 520] width 60 height 35
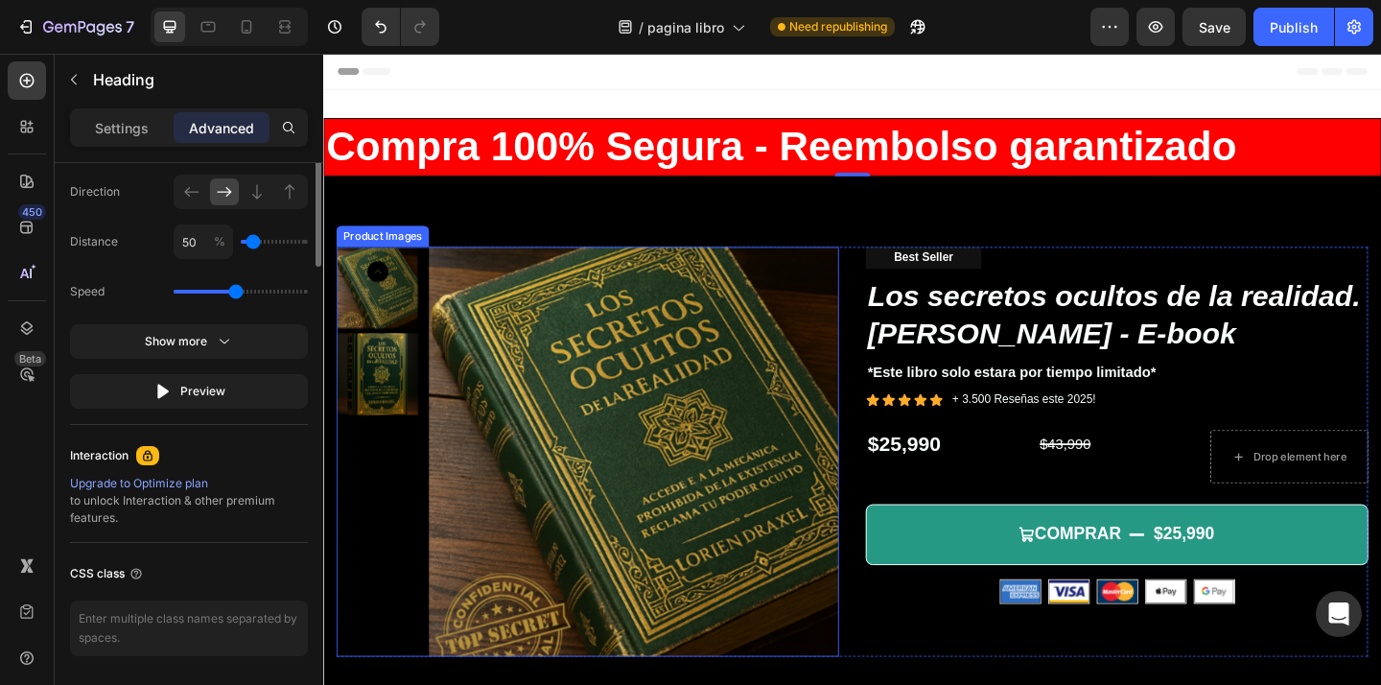
scroll to position [926, 0]
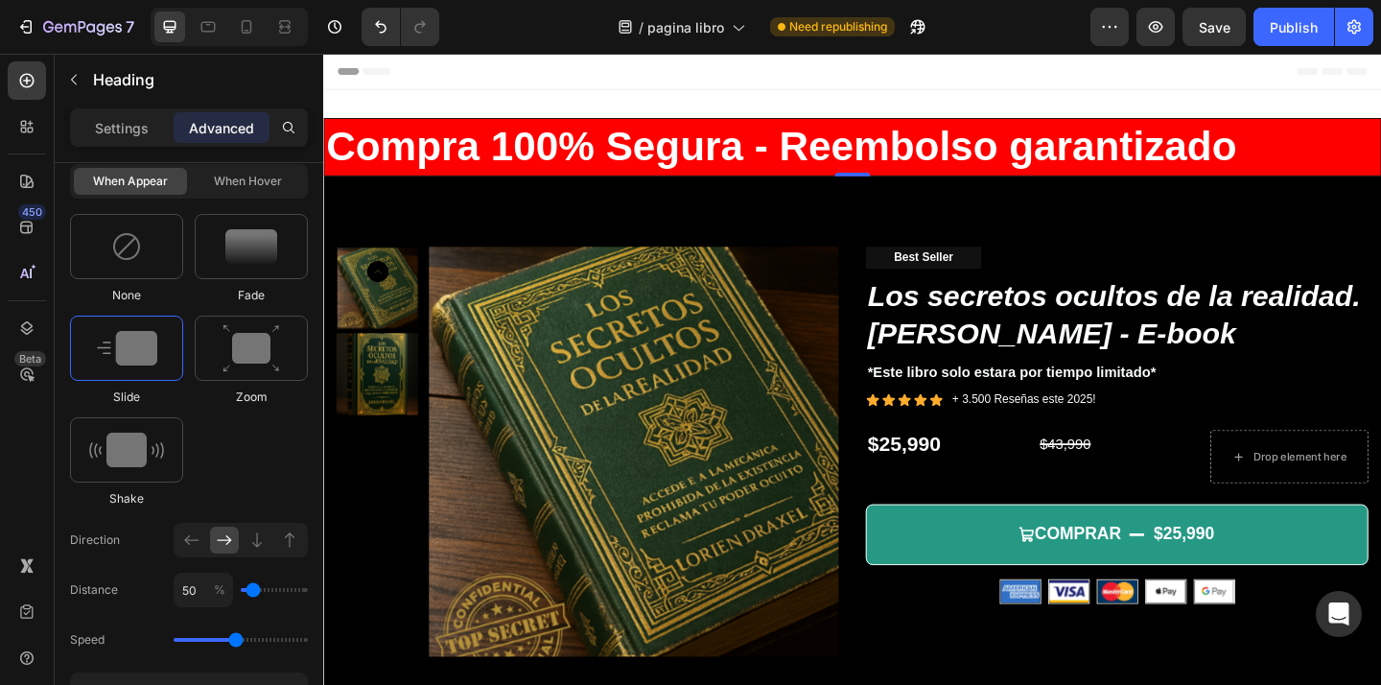
click at [671, 144] on h2 "Compra 100% Segura - Reembolso garantizado" at bounding box center [898, 155] width 1150 height 63
drag, startPoint x: 1300, startPoint y: 141, endPoint x: 1294, endPoint y: 131, distance: 11.2
click at [1296, 136] on p "Compra 100% Segura - Reembolso garantizado" at bounding box center [898, 156] width 1145 height 58
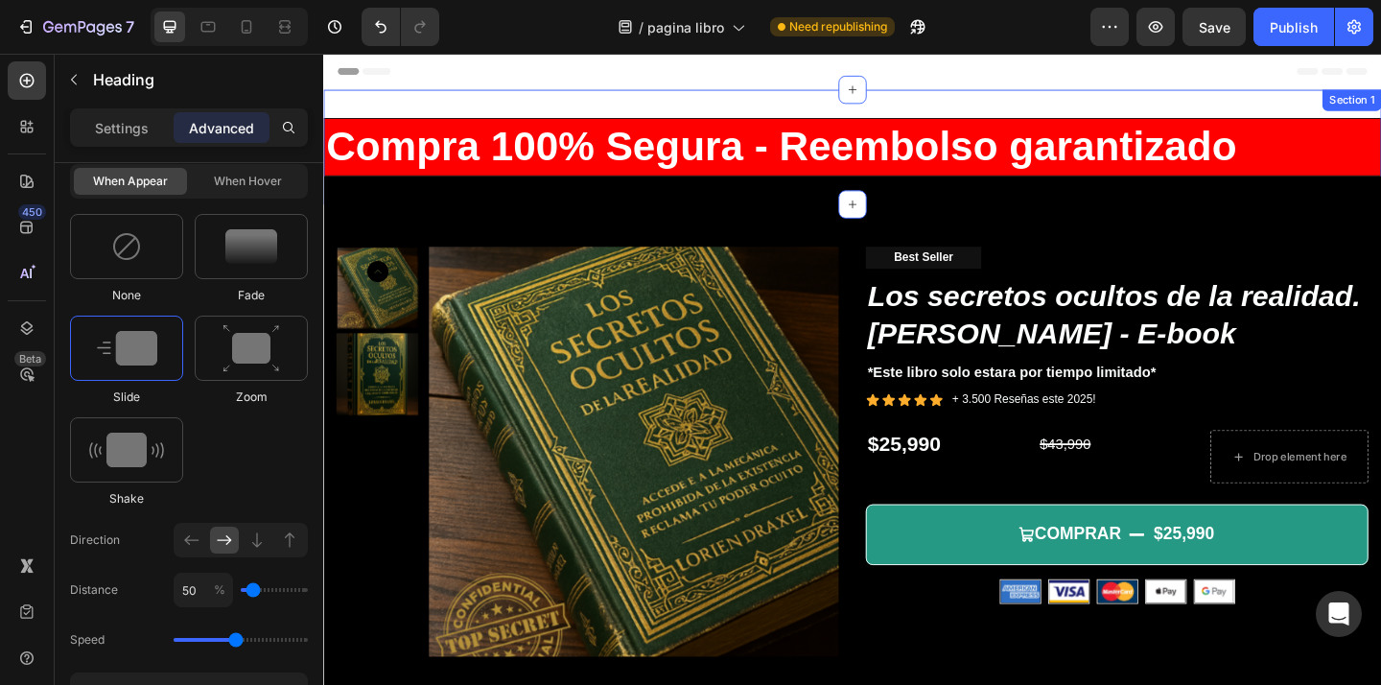
click at [1300, 104] on div "Compra 100% Segura - Reembolso garantizado Heading 0 Section 1" at bounding box center [898, 155] width 1150 height 125
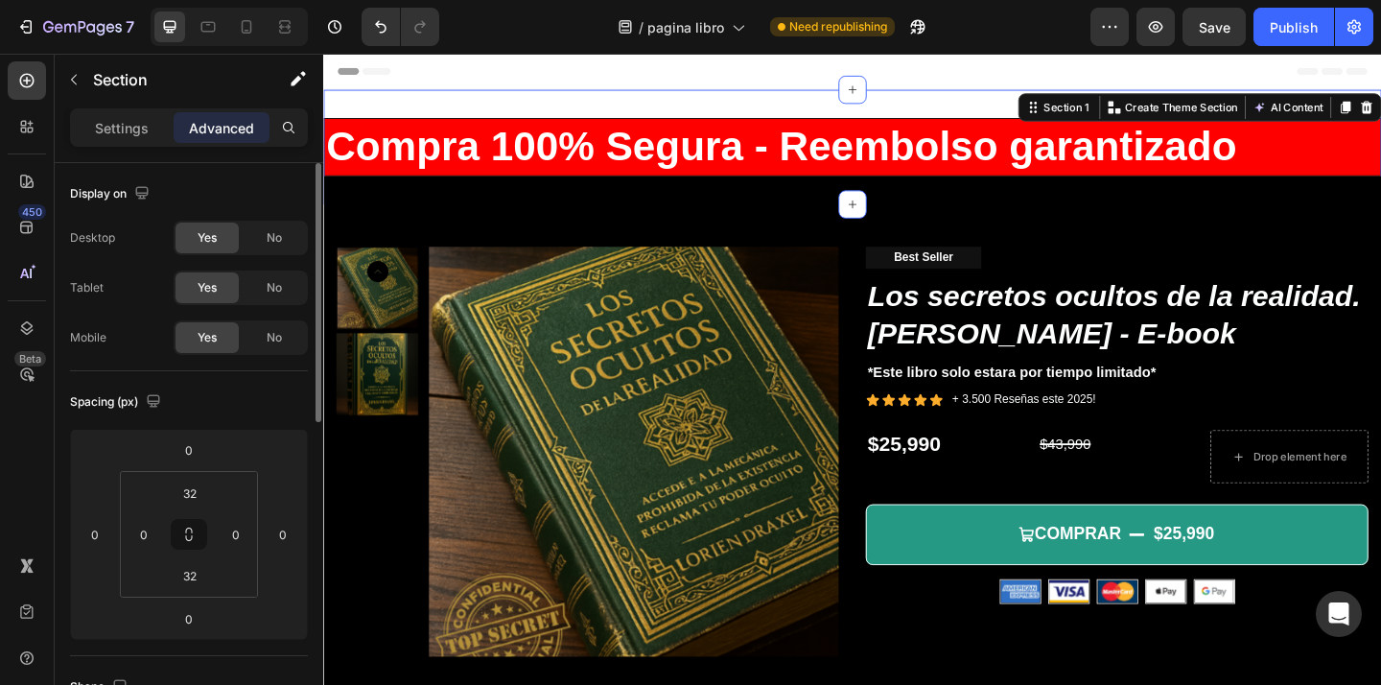
click at [1325, 155] on p "Compra 100% Segura - Reembolso garantizado" at bounding box center [898, 156] width 1145 height 58
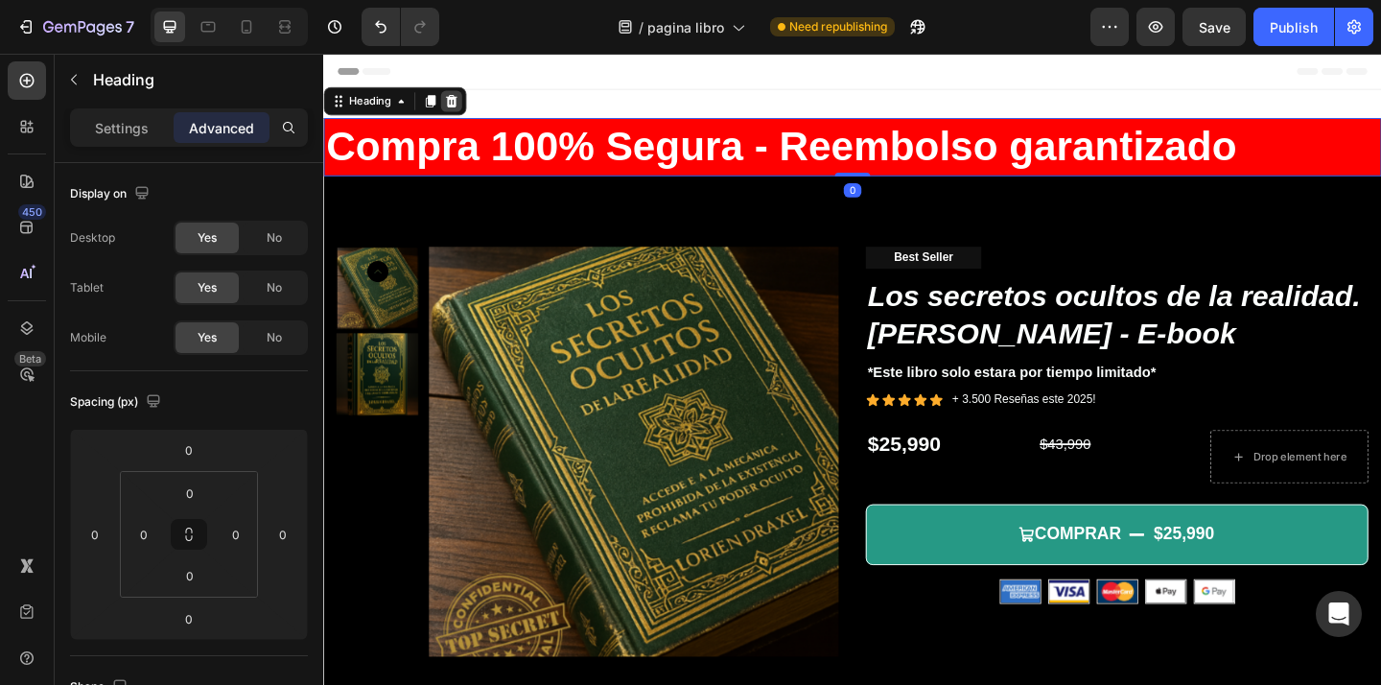
click at [467, 104] on icon at bounding box center [462, 105] width 12 height 13
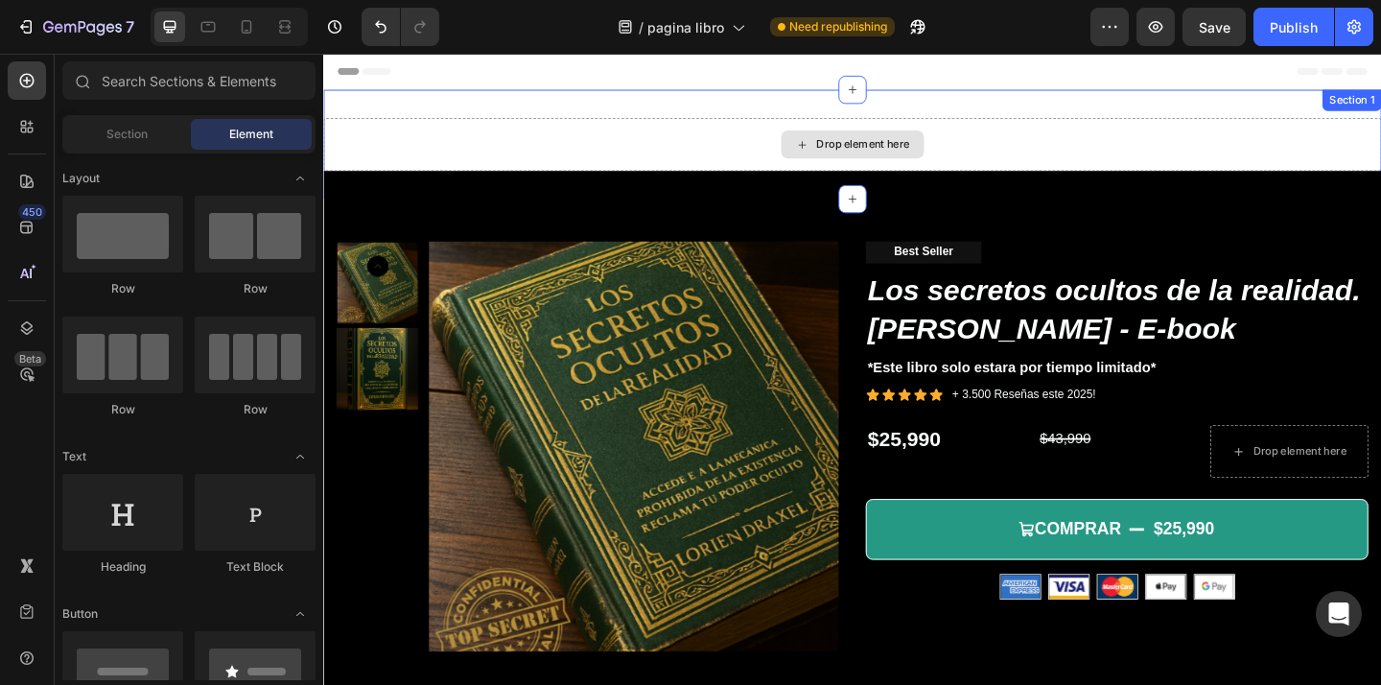
click at [801, 152] on div "Drop element here" at bounding box center [898, 153] width 1150 height 58
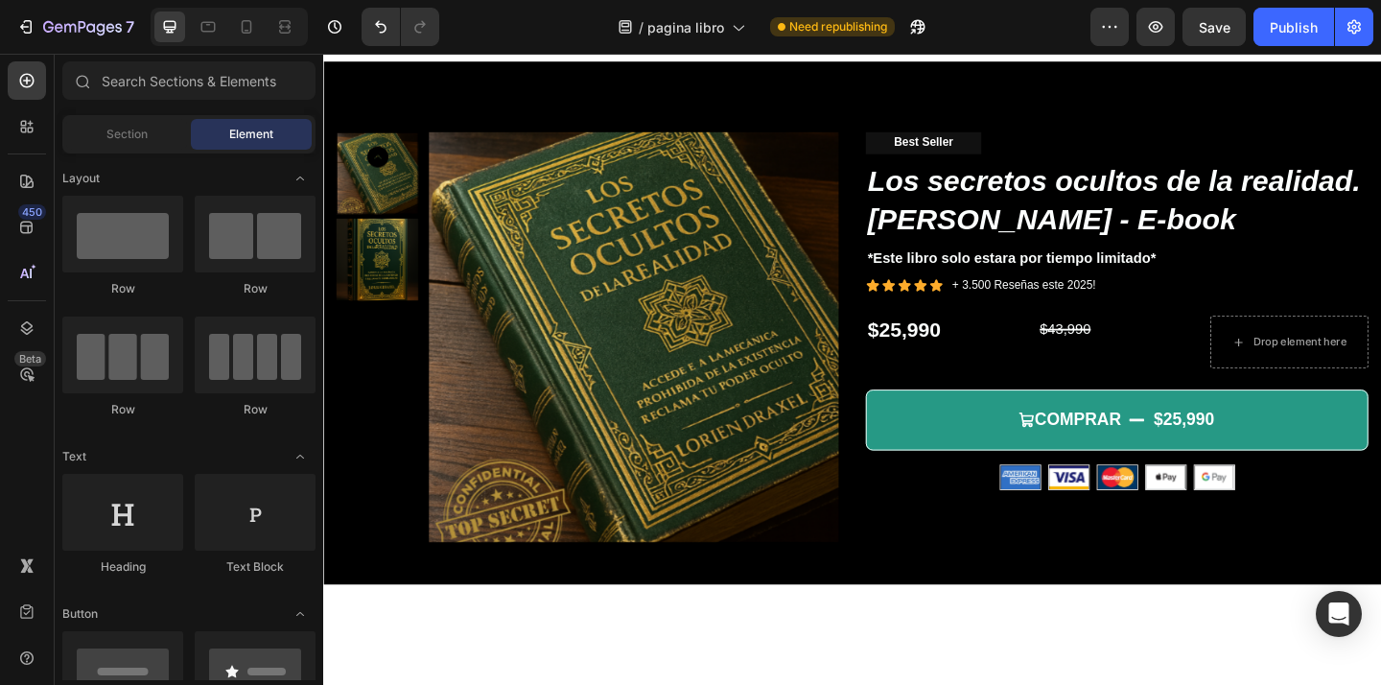
click at [1067, 58] on div "Header" at bounding box center [898, 73] width 1120 height 38
click at [1309, 25] on div "Publish" at bounding box center [1293, 27] width 48 height 20
click at [243, 28] on icon at bounding box center [246, 26] width 19 height 19
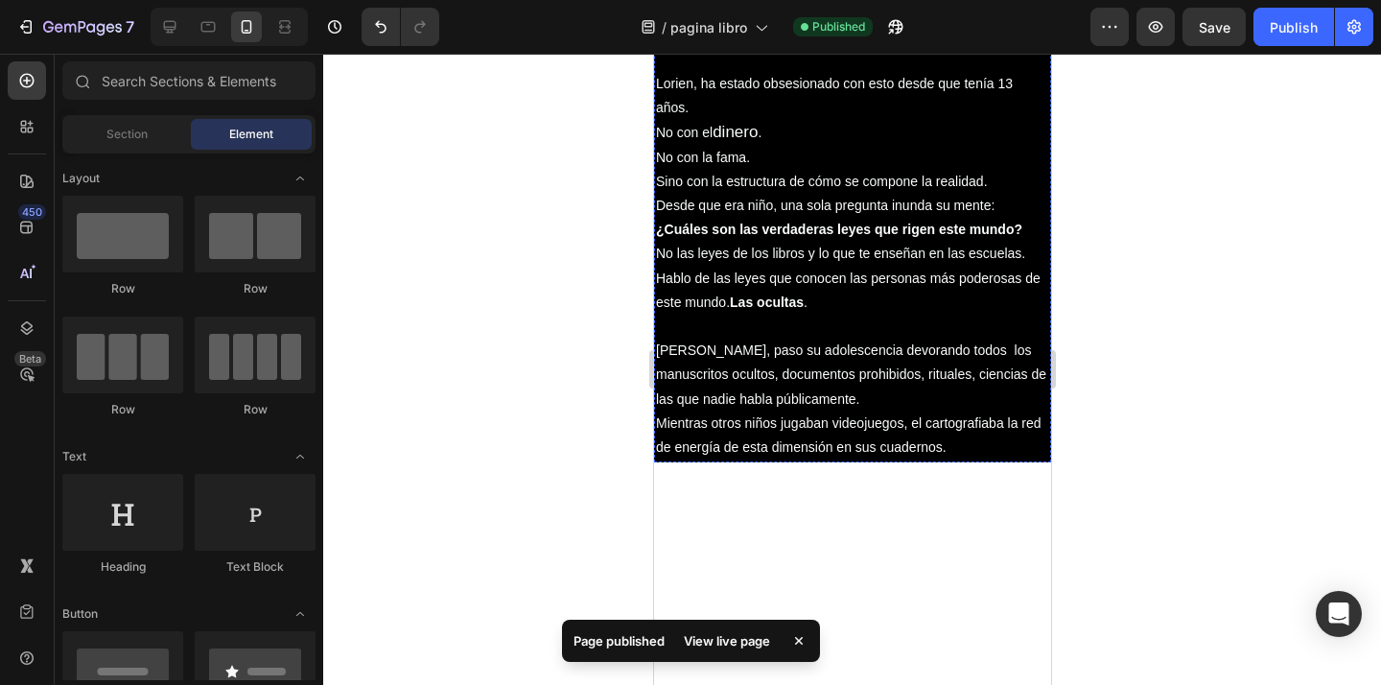
scroll to position [1555, 0]
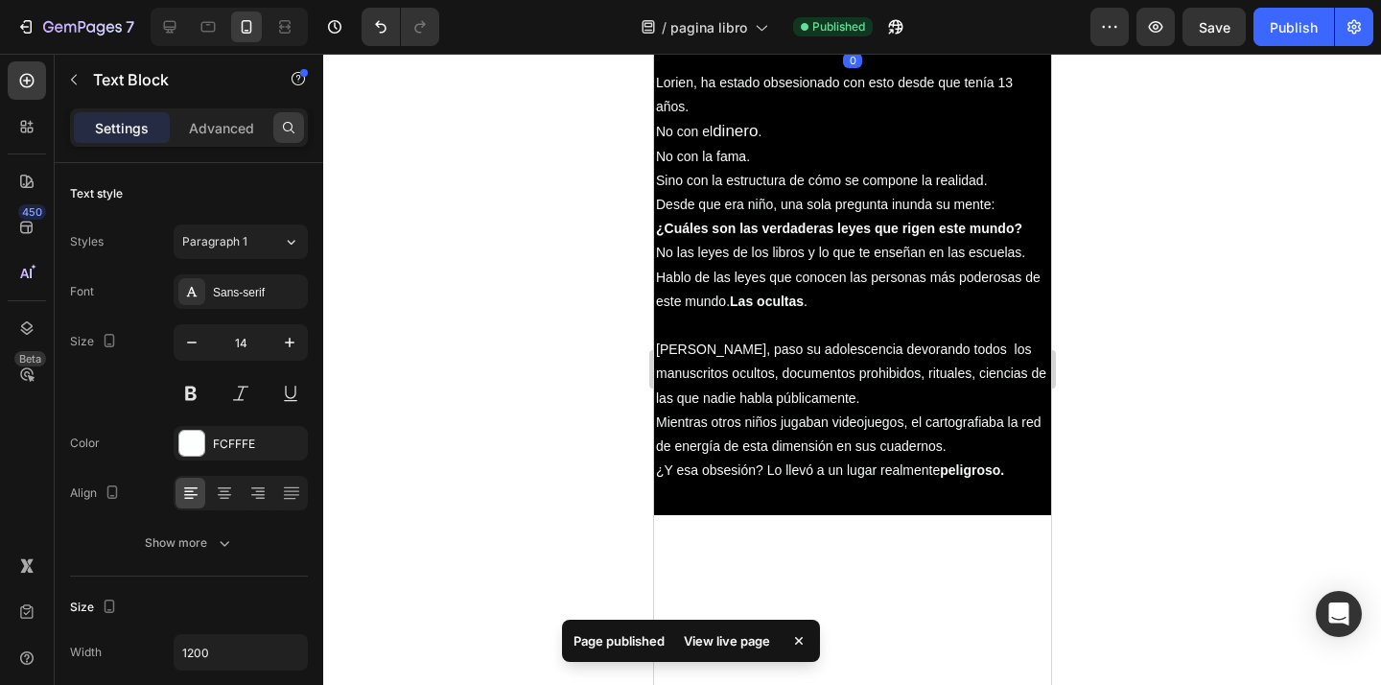
drag, startPoint x: 220, startPoint y: 128, endPoint x: 299, endPoint y: 128, distance: 78.6
click at [220, 128] on p "Advanced" at bounding box center [221, 128] width 65 height 20
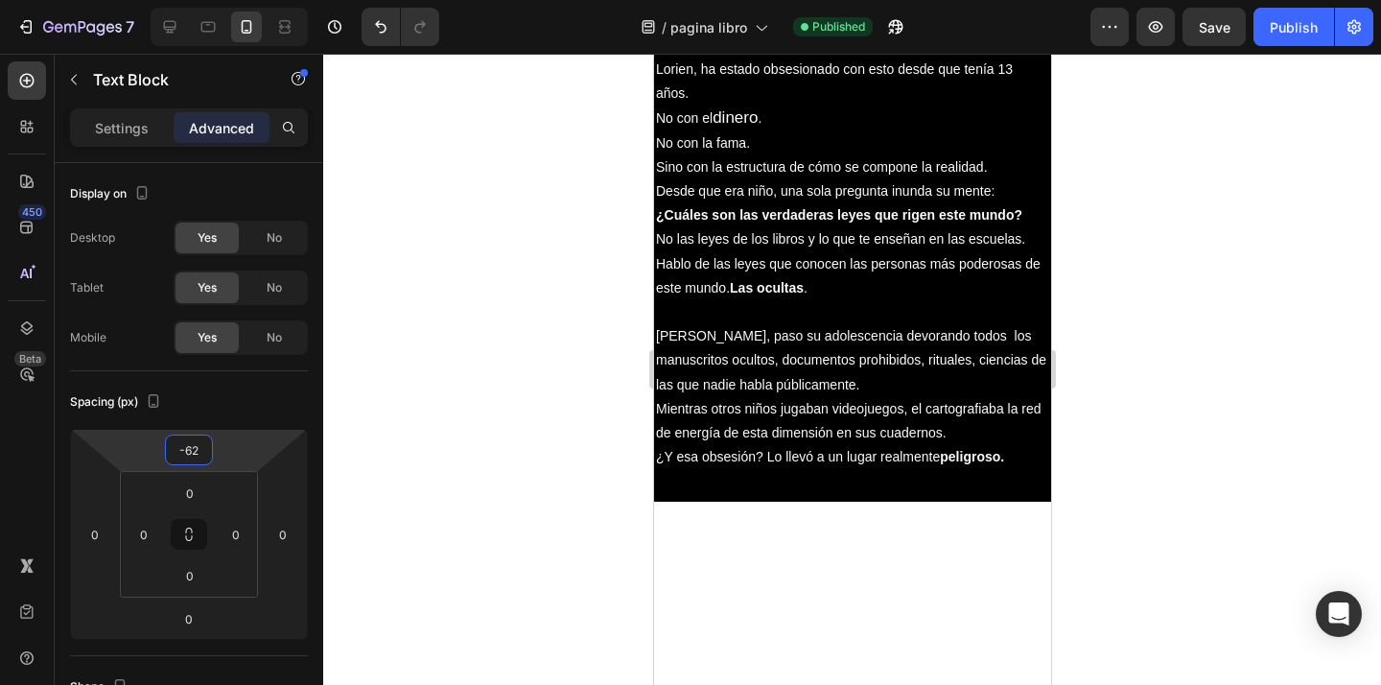
drag, startPoint x: 216, startPoint y: 459, endPoint x: 440, endPoint y: 360, distance: 245.5
click at [217, 0] on html "7 Version history / pagina libro Published Preview Save Publish 450 Beta Sectio…" at bounding box center [690, 0] width 1381 height 0
type input "-60"
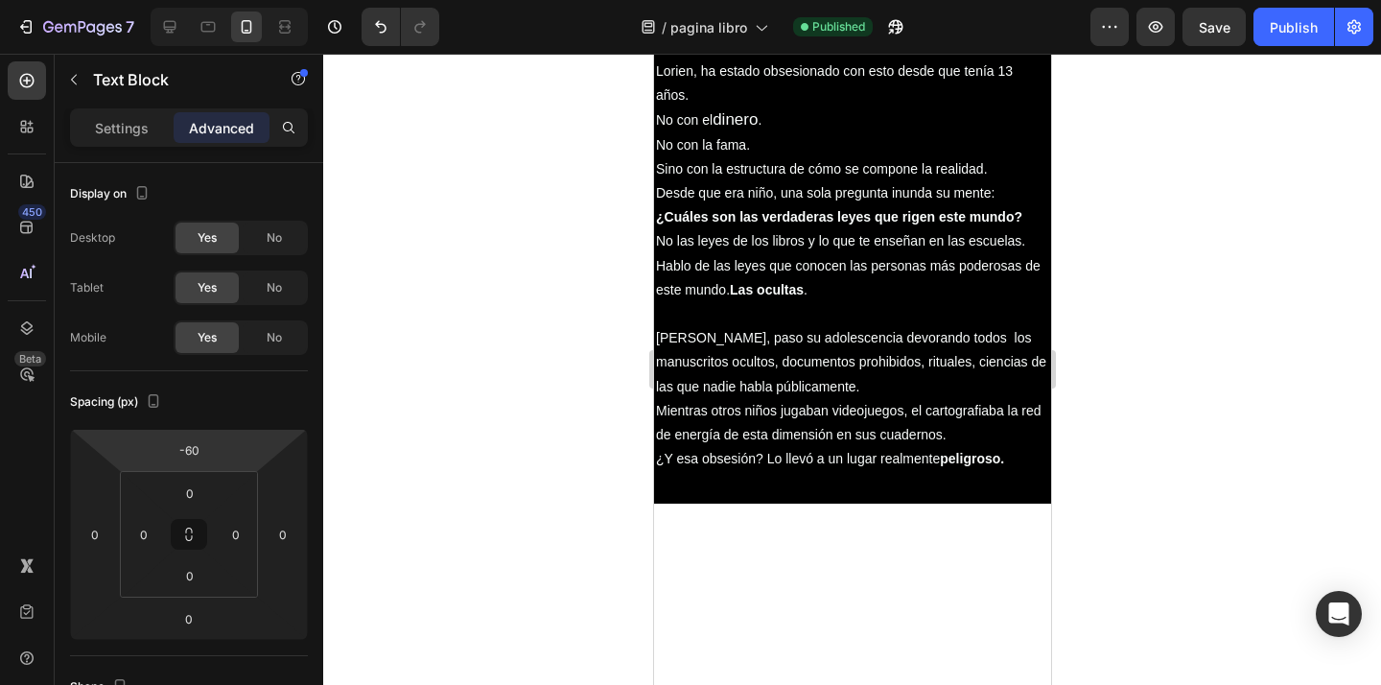
click at [591, 286] on div at bounding box center [851, 369] width 1057 height 631
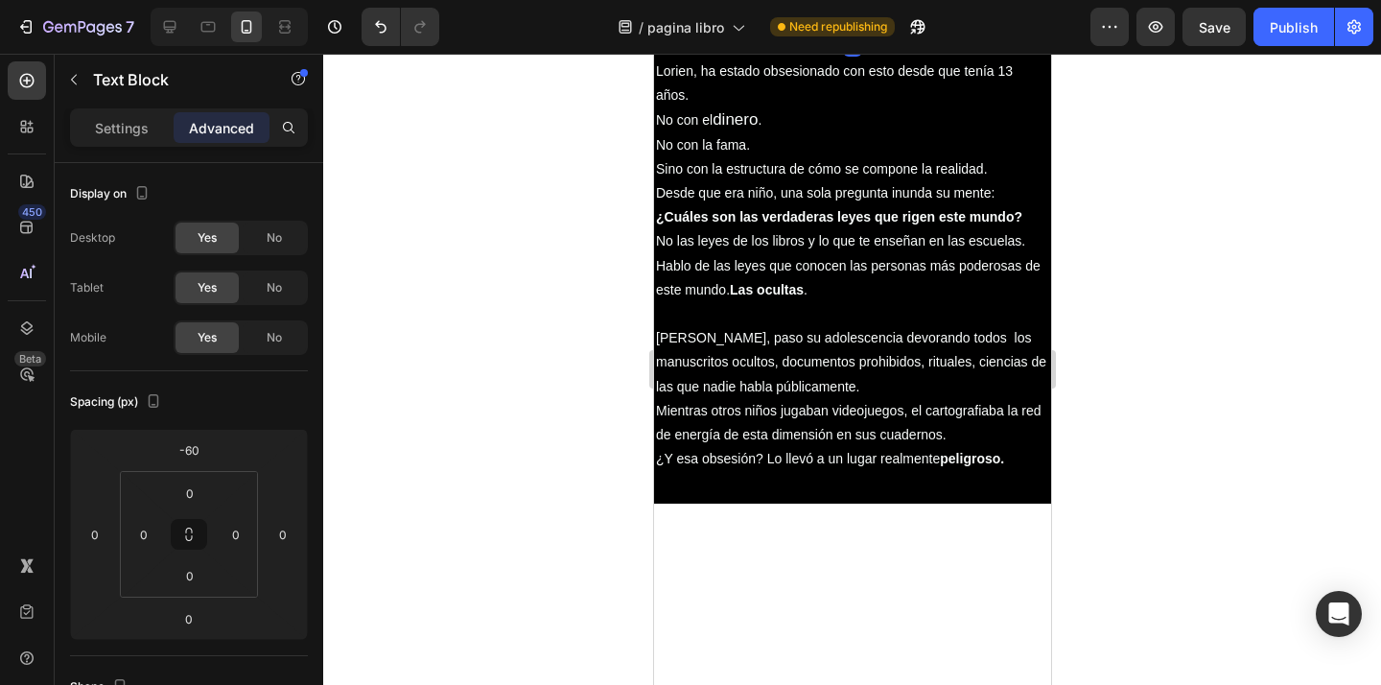
click at [1075, 309] on div at bounding box center [851, 369] width 1057 height 631
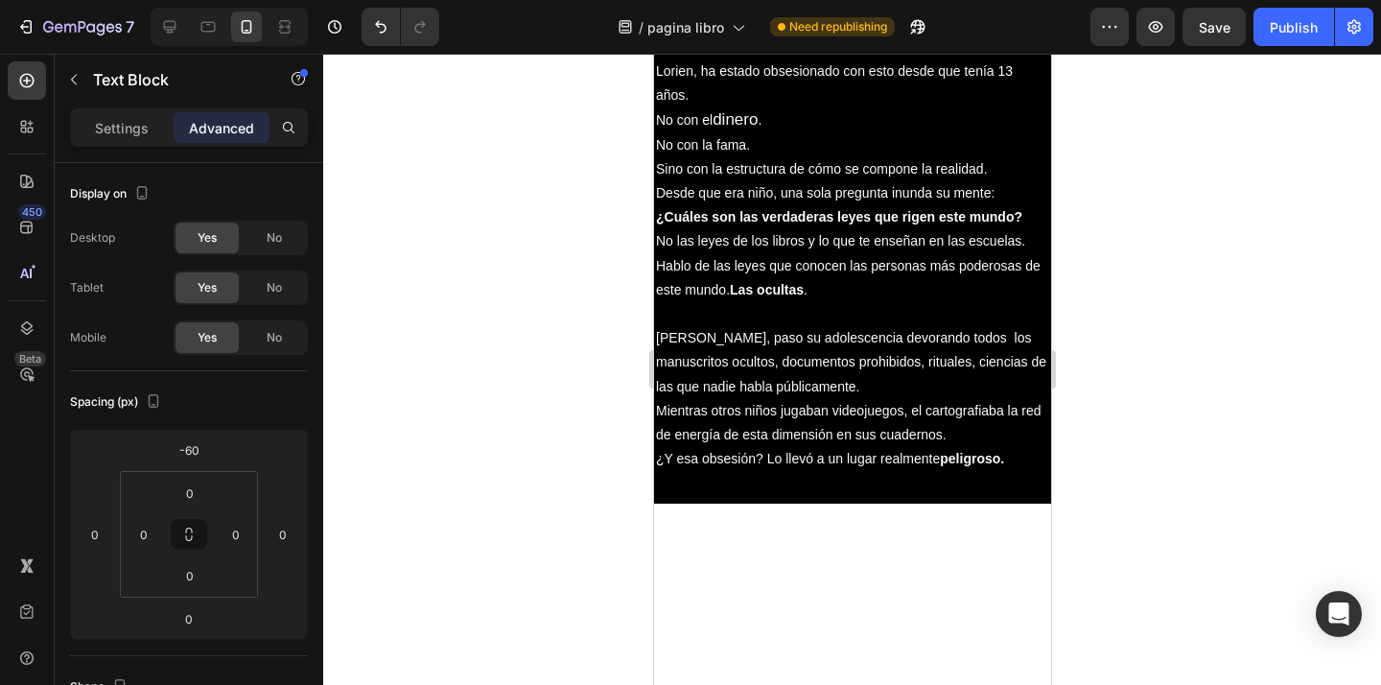
click at [1208, 273] on div at bounding box center [851, 369] width 1057 height 631
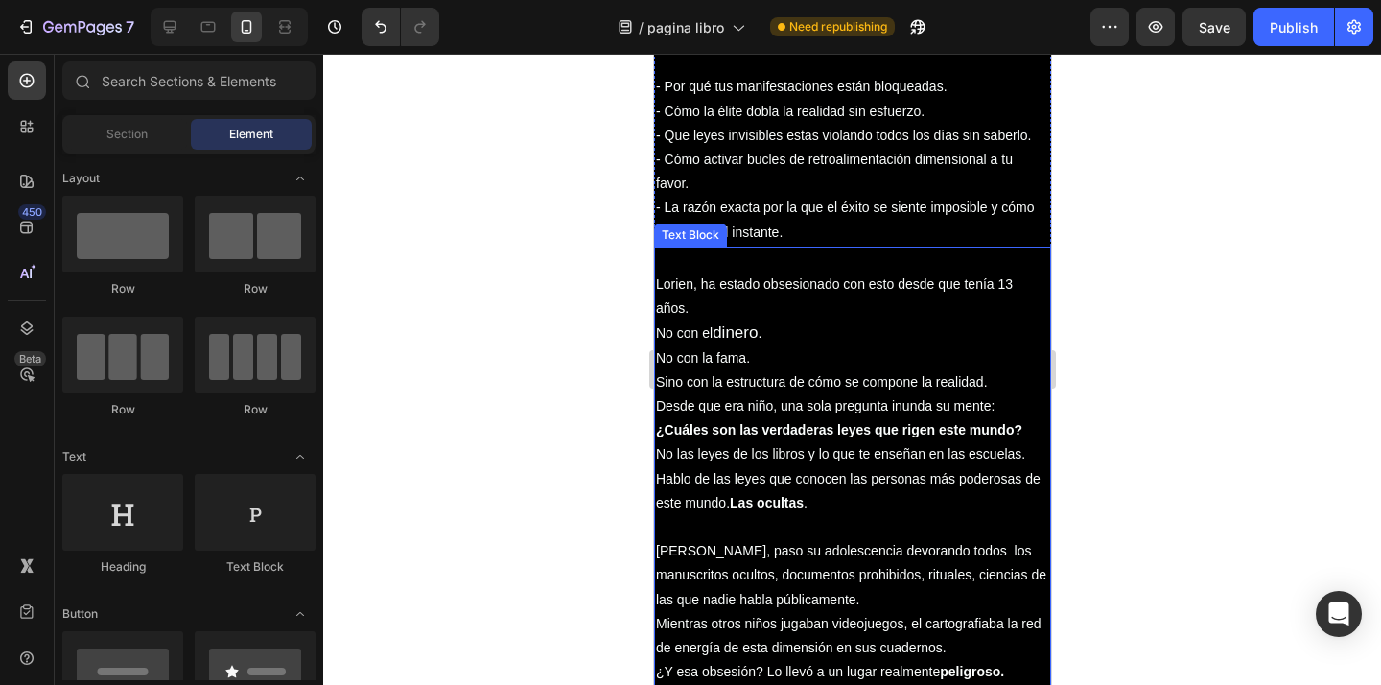
scroll to position [1732, 0]
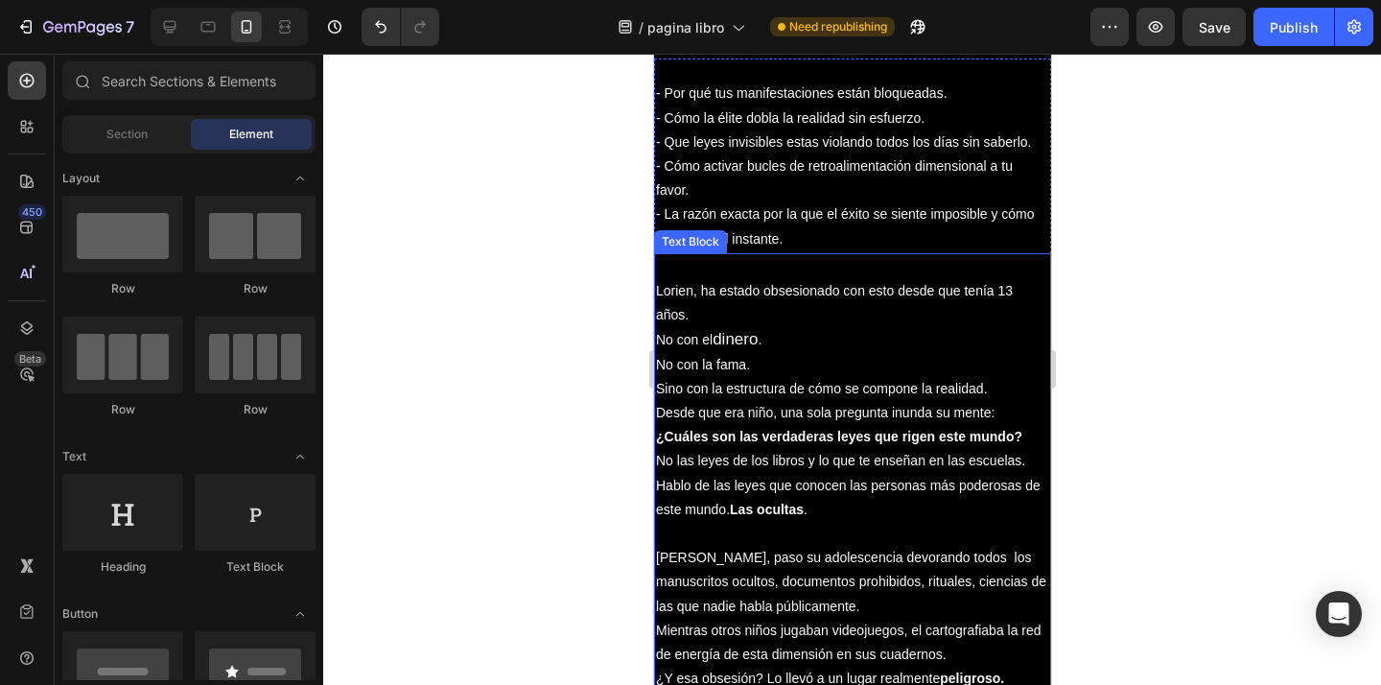
click at [937, 370] on p "Lorien, ha estado obsesionado con esto desde que tenía 13 años. No con el diner…" at bounding box center [851, 328] width 393 height 146
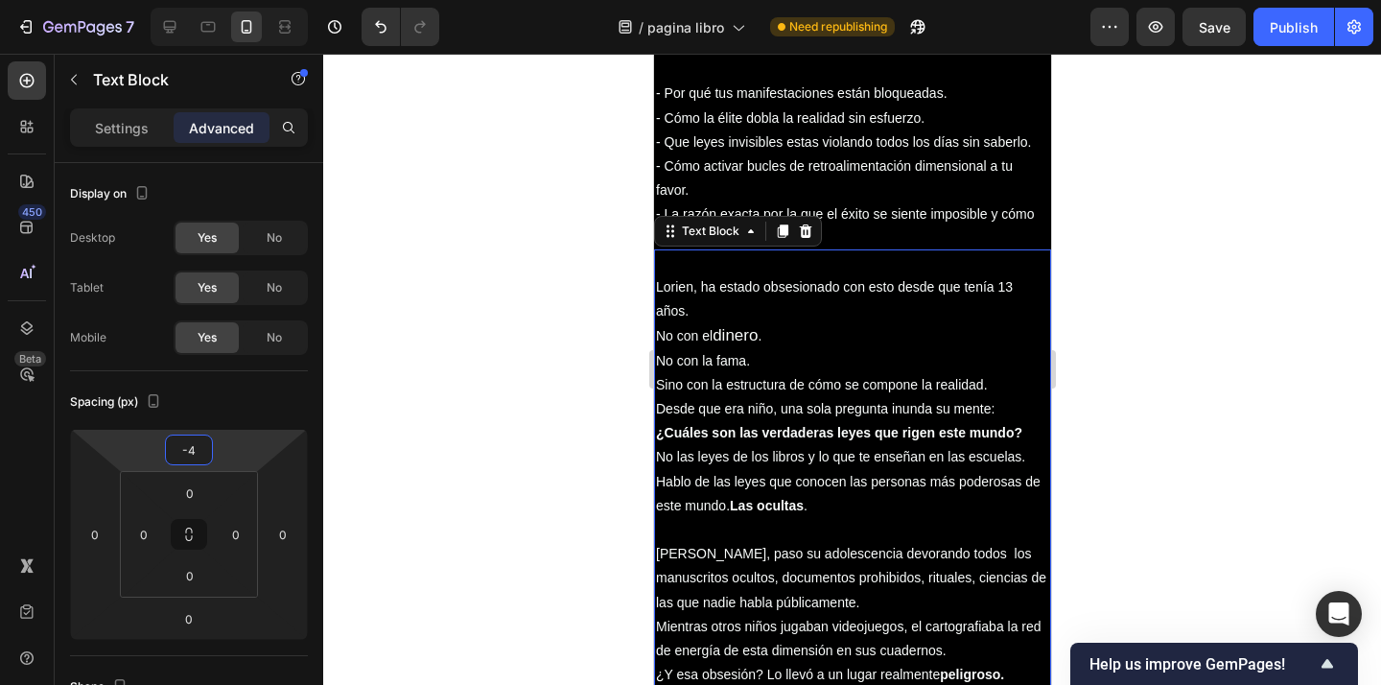
type input "-2"
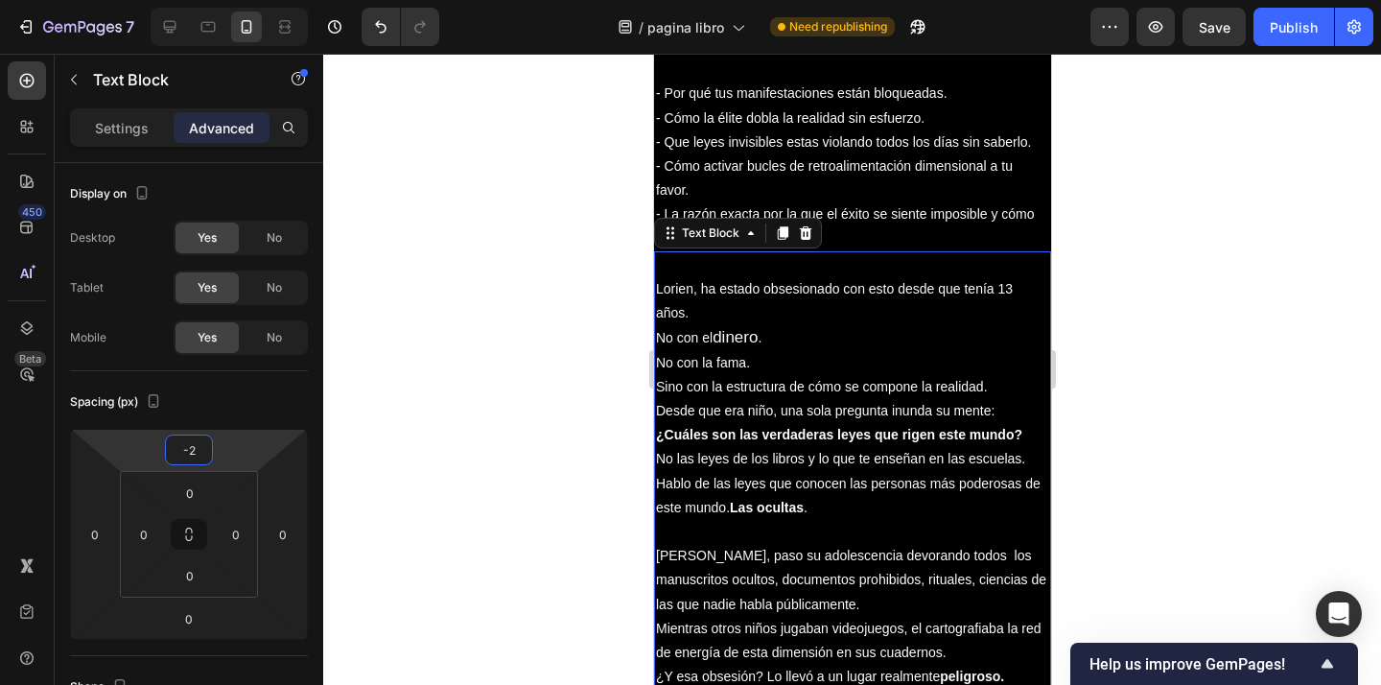
drag, startPoint x: 255, startPoint y: 457, endPoint x: 531, endPoint y: 361, distance: 292.3
click at [254, 0] on html "7 Version history / pagina libro Need republishing Preview Save Publish 450 Bet…" at bounding box center [690, 0] width 1381 height 0
click at [1136, 194] on div at bounding box center [851, 369] width 1057 height 631
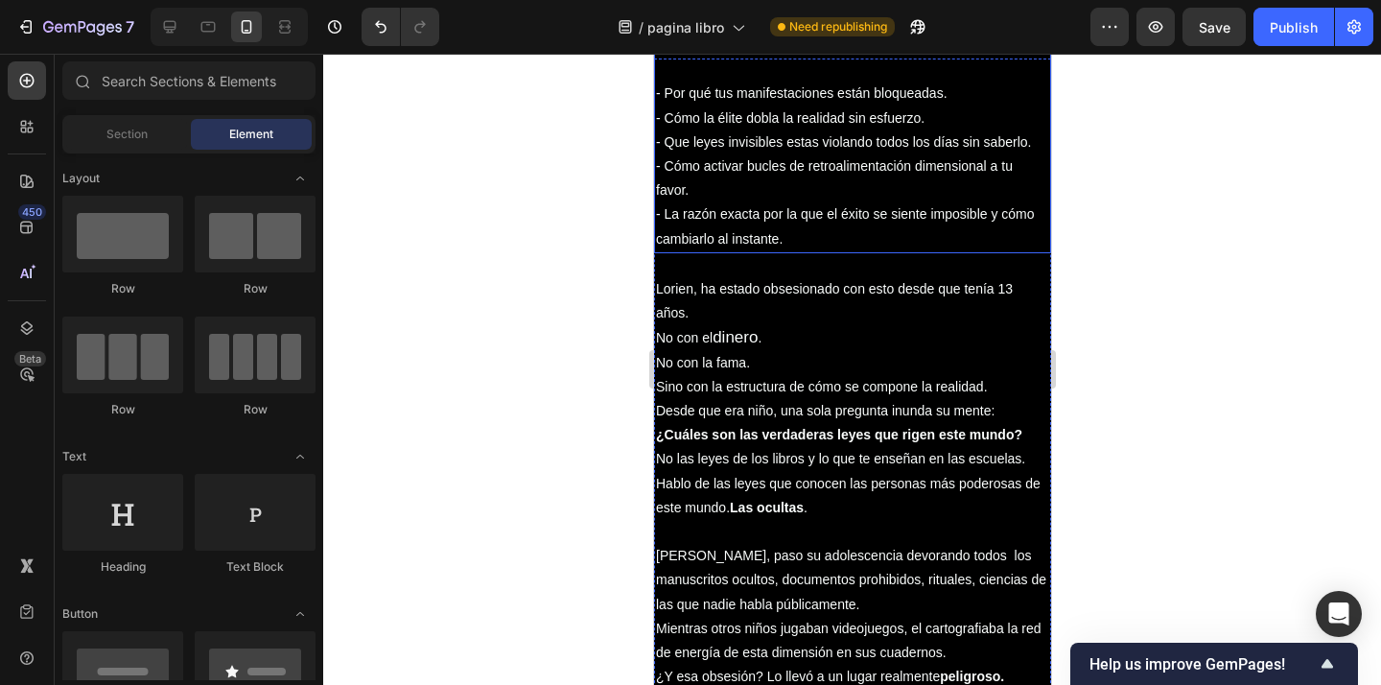
click at [1108, 301] on div at bounding box center [851, 369] width 1057 height 631
click at [742, 345] on span "dinero" at bounding box center [733, 337] width 45 height 18
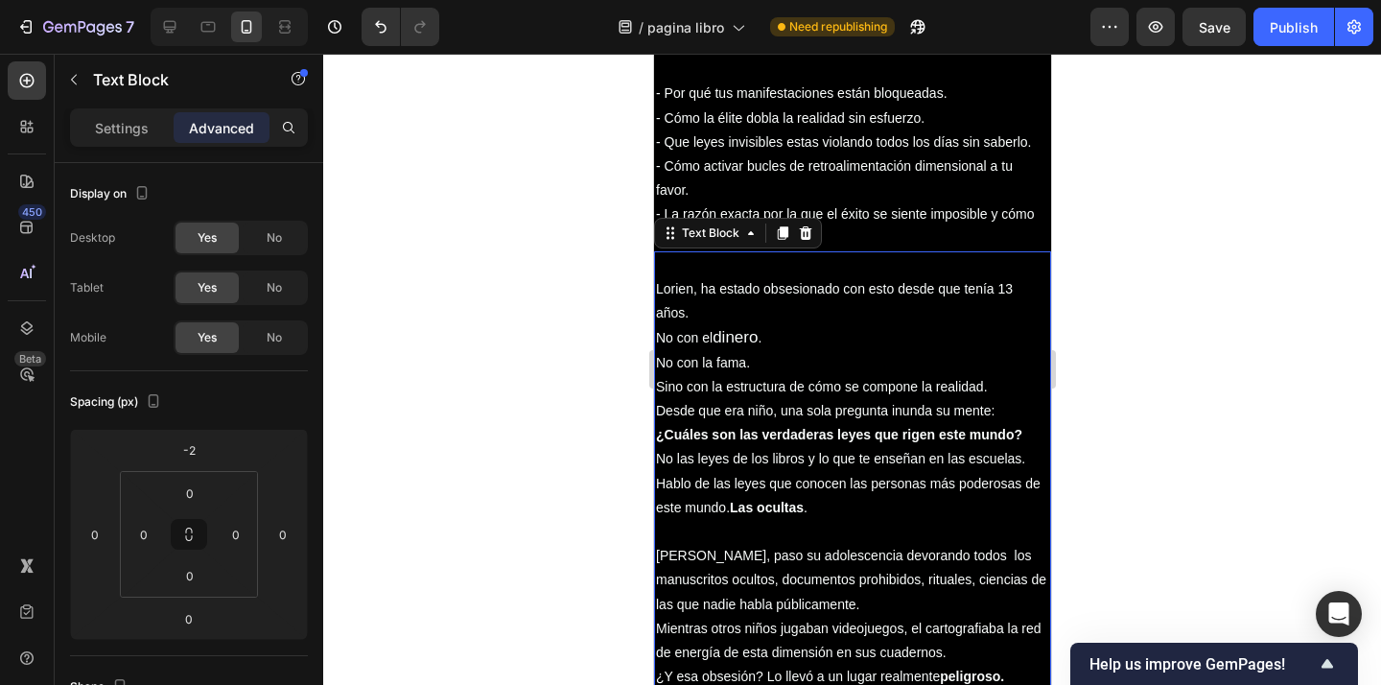
click at [743, 342] on span "dinero" at bounding box center [733, 337] width 45 height 18
click at [798, 336] on p "Lorien, ha estado obsesionado con esto desde que tenía 13 años. No con el diner…" at bounding box center [851, 326] width 393 height 146
drag, startPoint x: 782, startPoint y: 458, endPoint x: 789, endPoint y: 443, distance: 16.7
click at [782, 458] on p "Desde que era niño, una sola pregunta inunda su mente: ¿Cuáles son las verdader…" at bounding box center [851, 435] width 393 height 73
click at [736, 337] on span "dinero" at bounding box center [733, 337] width 45 height 18
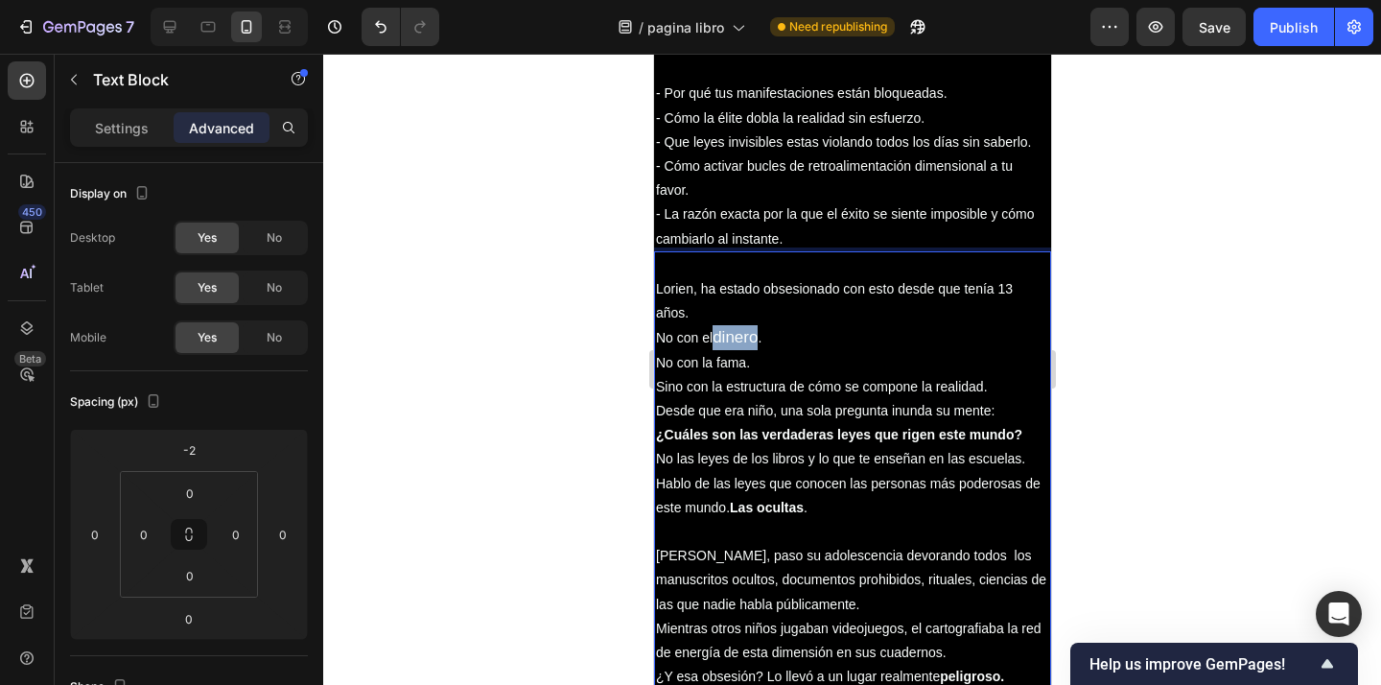
click at [736, 337] on span "dinero" at bounding box center [733, 337] width 45 height 18
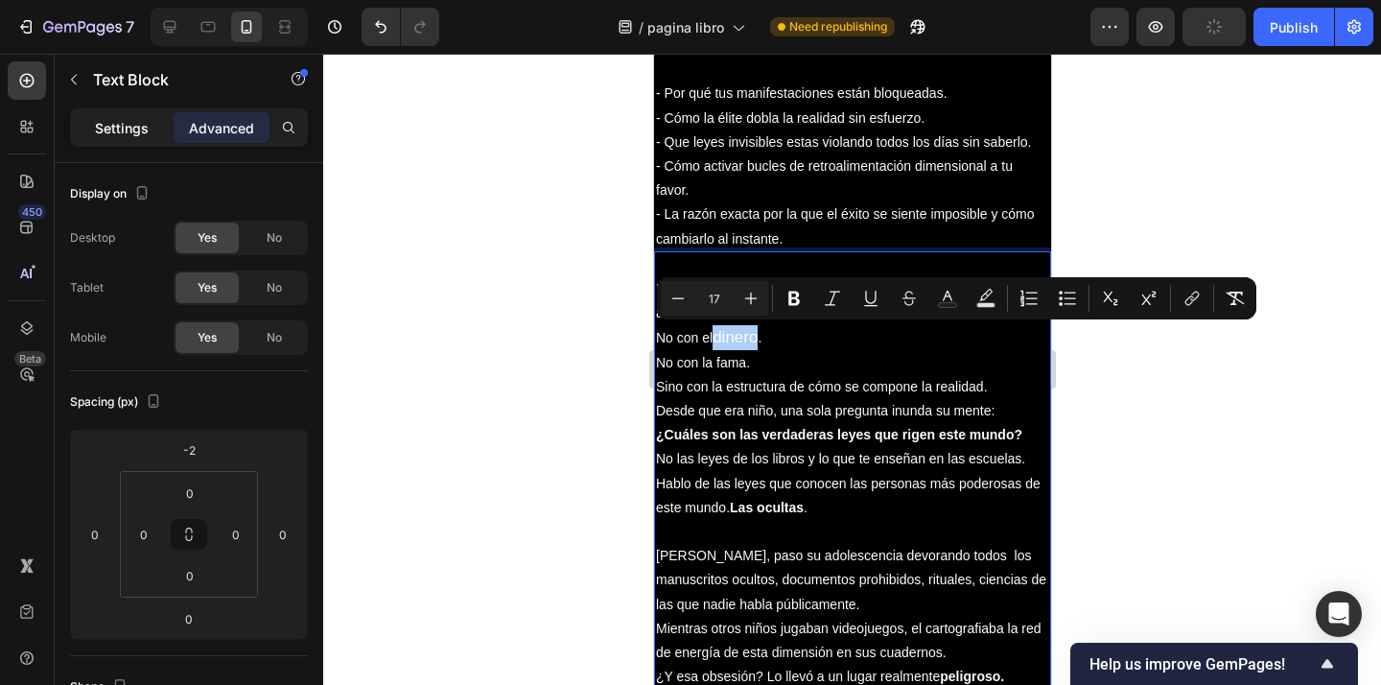
click at [141, 116] on div "Settings" at bounding box center [122, 127] width 96 height 31
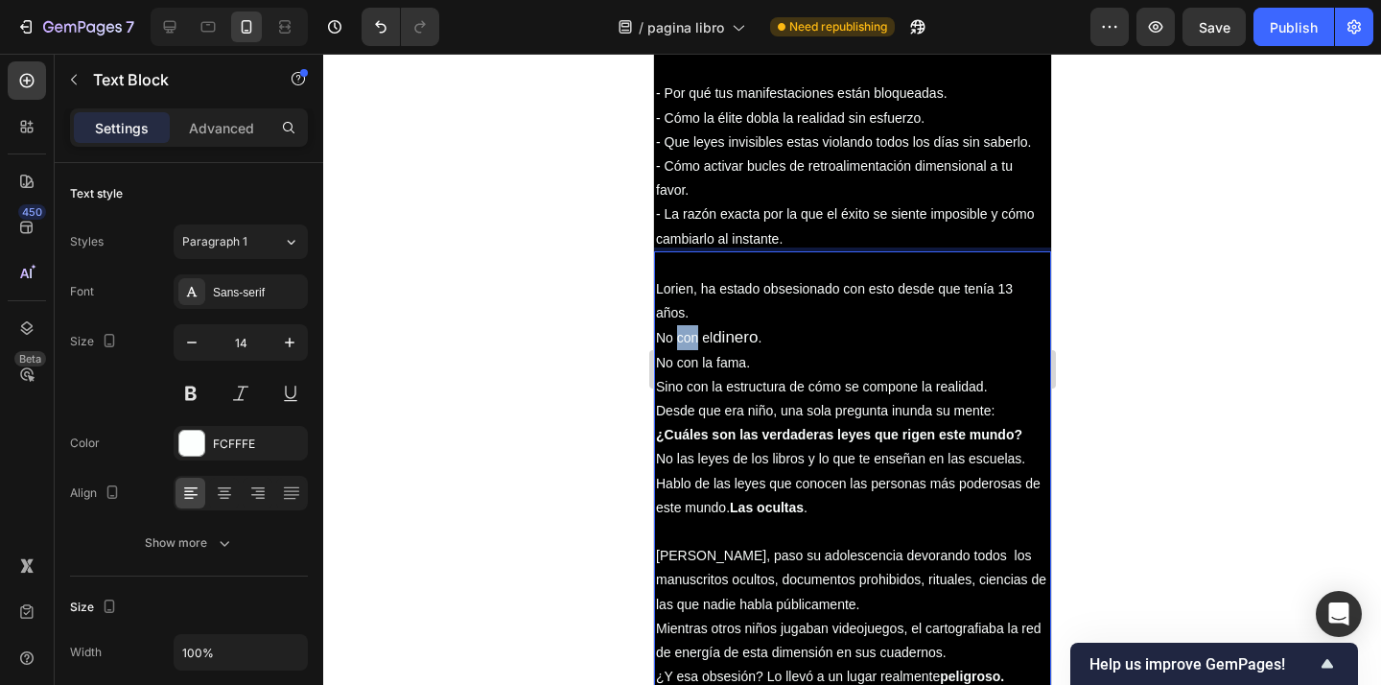
click at [691, 340] on p "⁠⁠⁠⁠⁠⁠⁠ Lorien, ha estado obsesionado con esto desde que tenía 13 años. No con …" at bounding box center [851, 326] width 393 height 146
click at [733, 339] on span "dinero" at bounding box center [733, 337] width 45 height 18
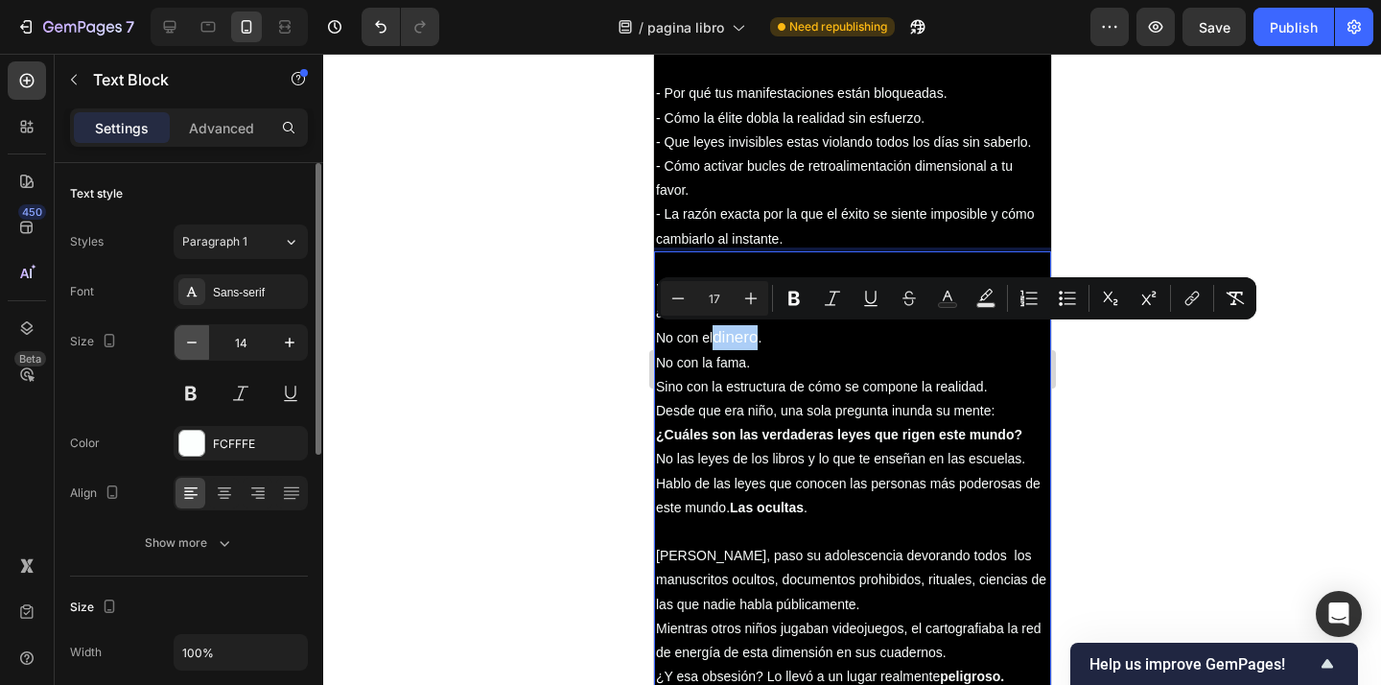
click at [201, 345] on button "button" at bounding box center [191, 342] width 35 height 35
type input "13"
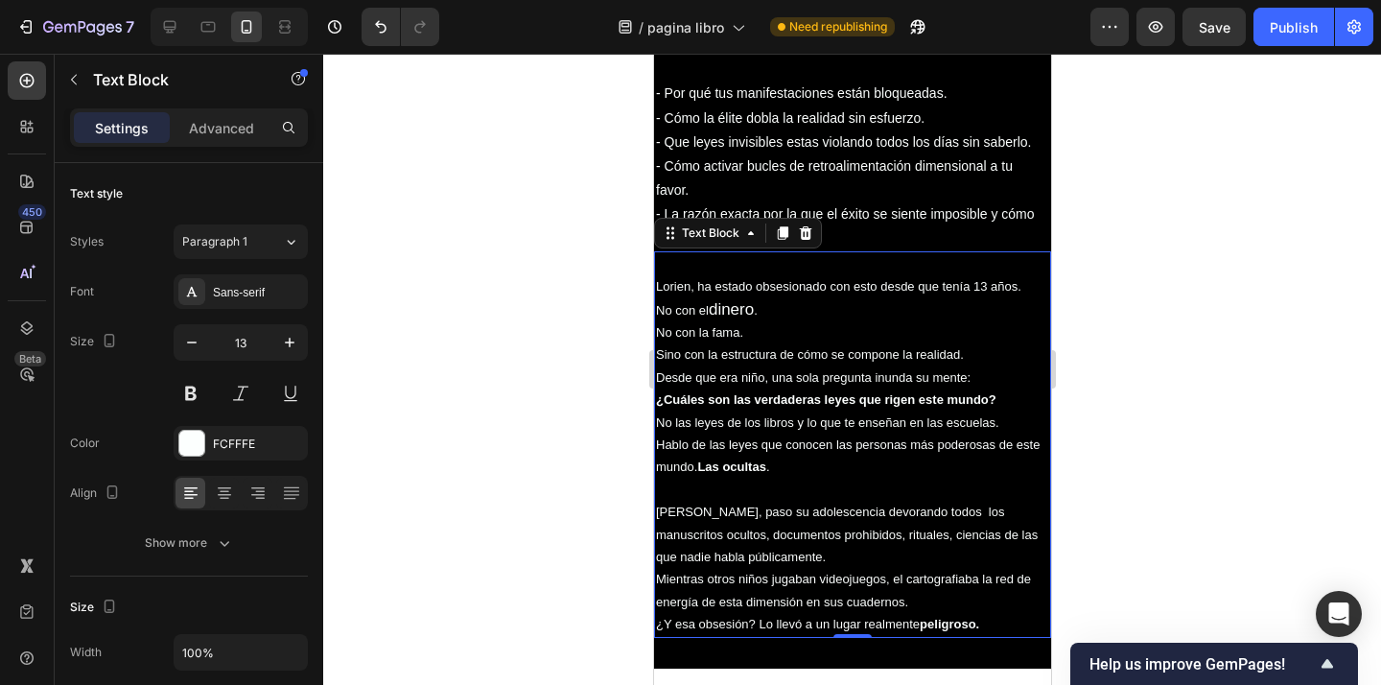
click at [518, 319] on div at bounding box center [851, 369] width 1057 height 631
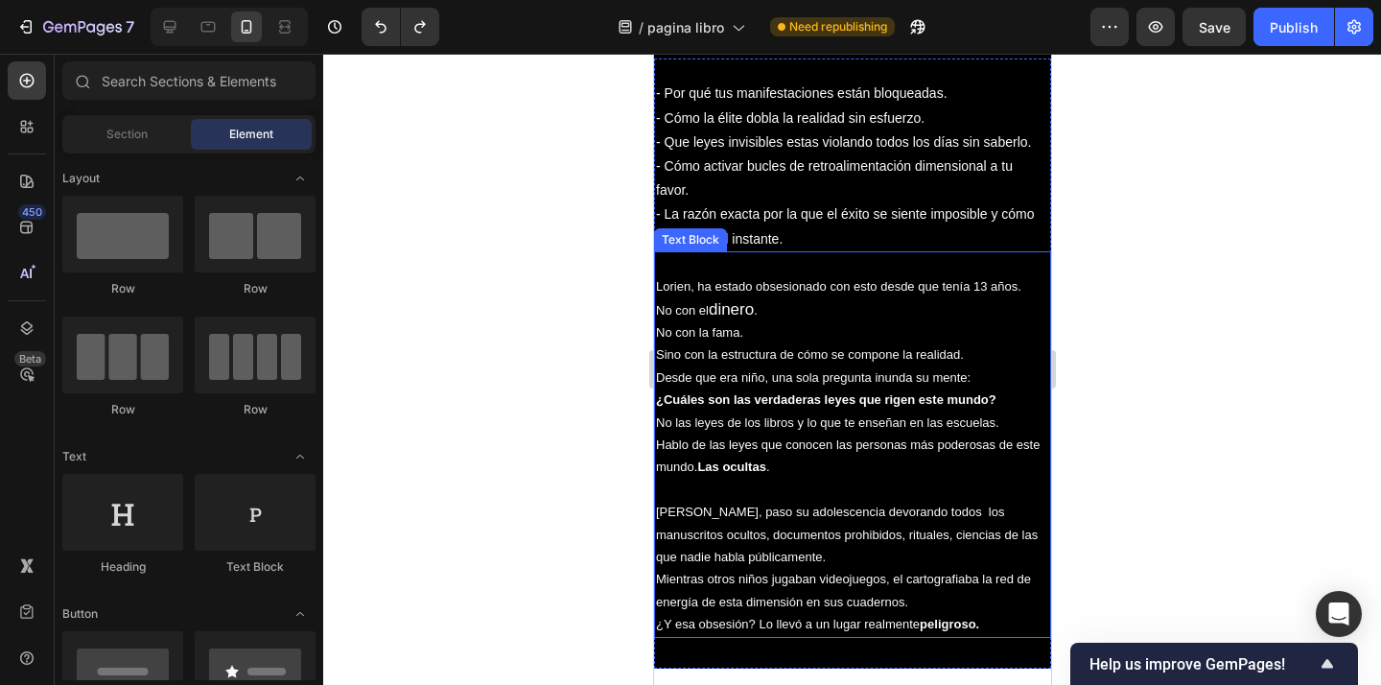
click at [909, 360] on p "⁠⁠⁠⁠⁠⁠⁠ Lorien, ha estado obsesionado con esto desde que tenía 13 años. No con …" at bounding box center [851, 309] width 393 height 113
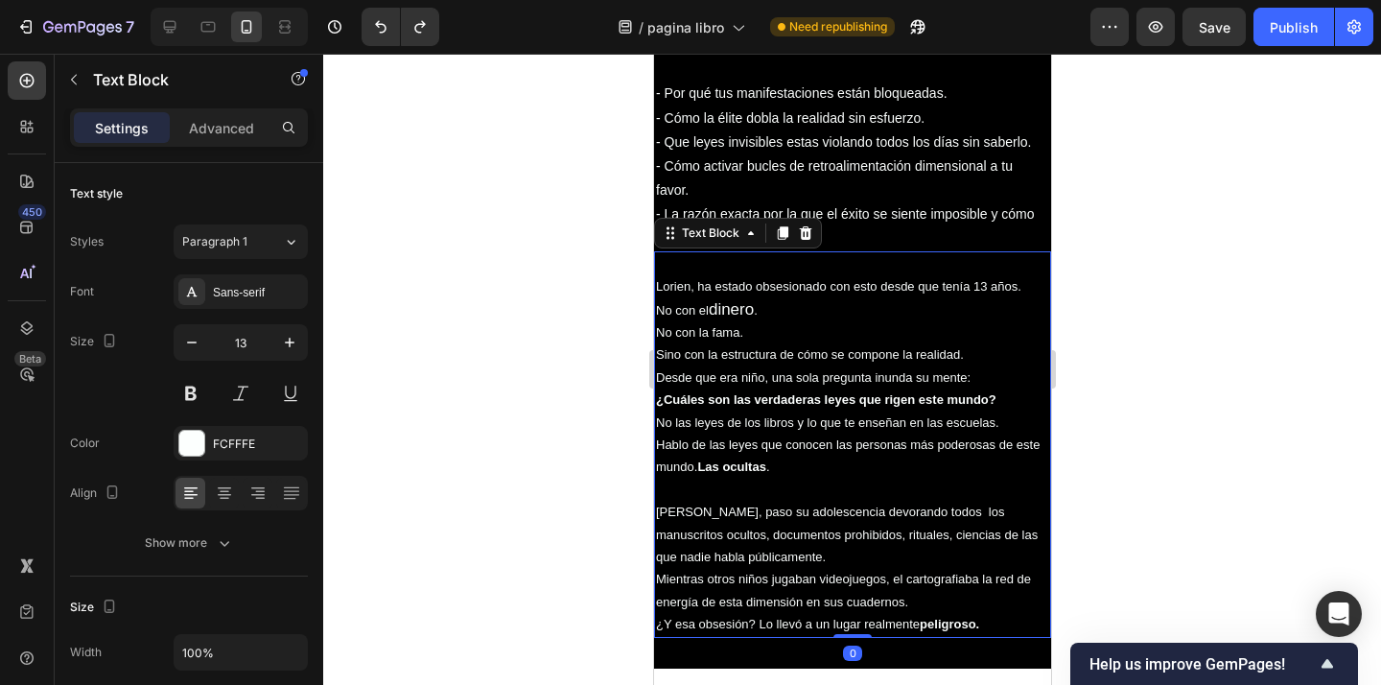
type input "14"
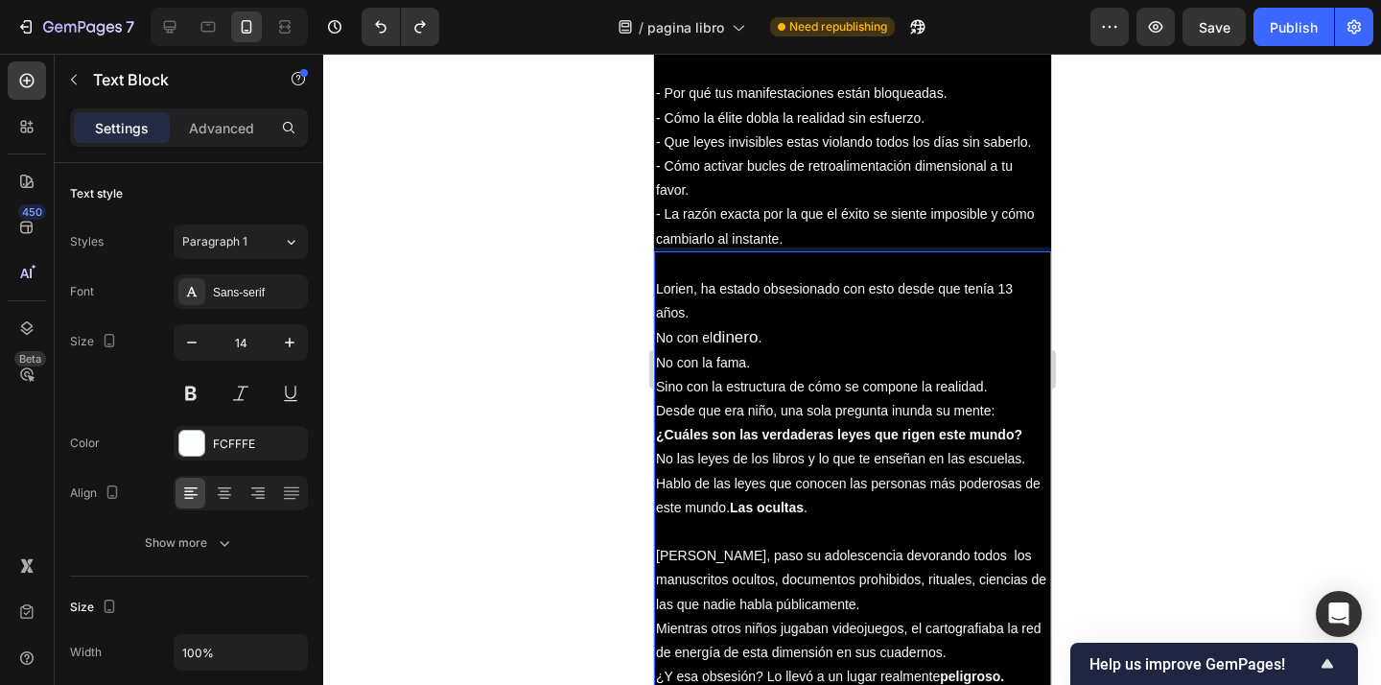
click at [847, 341] on p "Lorien, ha estado obsesionado con esto desde que tenía 13 años. No con el diner…" at bounding box center [851, 326] width 393 height 146
click at [1275, 393] on div at bounding box center [851, 369] width 1057 height 631
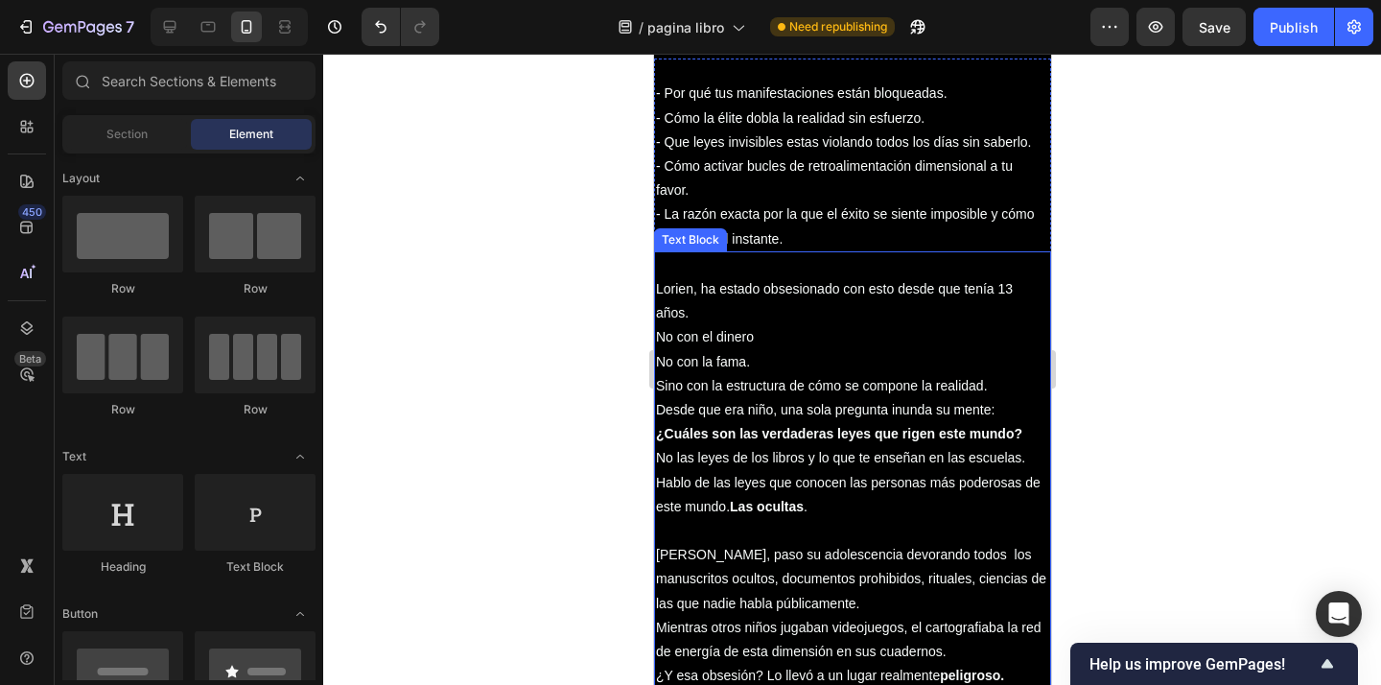
click at [736, 333] on p "Lorien, ha estado obsesionado con esto desde que tenía 13 años. No con el diner…" at bounding box center [851, 325] width 393 height 145
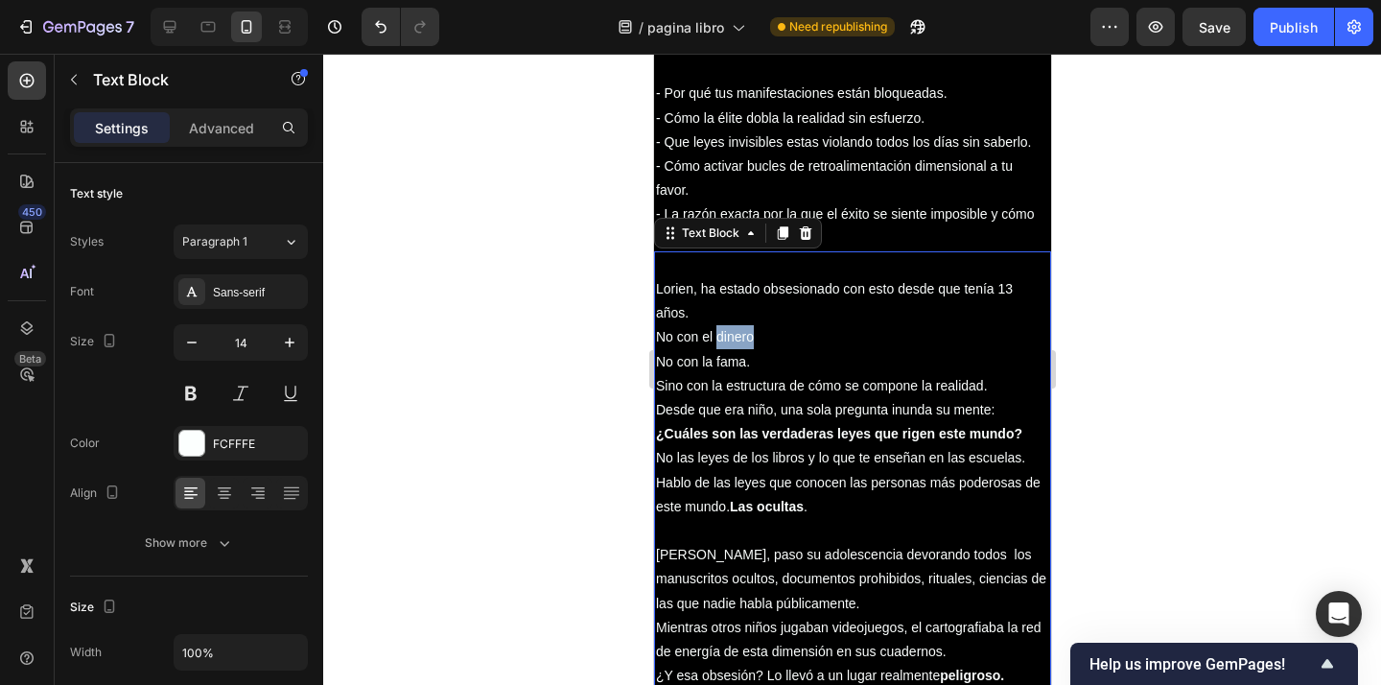
click at [735, 336] on p "⁠⁠⁠⁠⁠⁠⁠ Lorien, ha estado obsesionado con esto desde que tenía 13 años. No con …" at bounding box center [851, 325] width 393 height 145
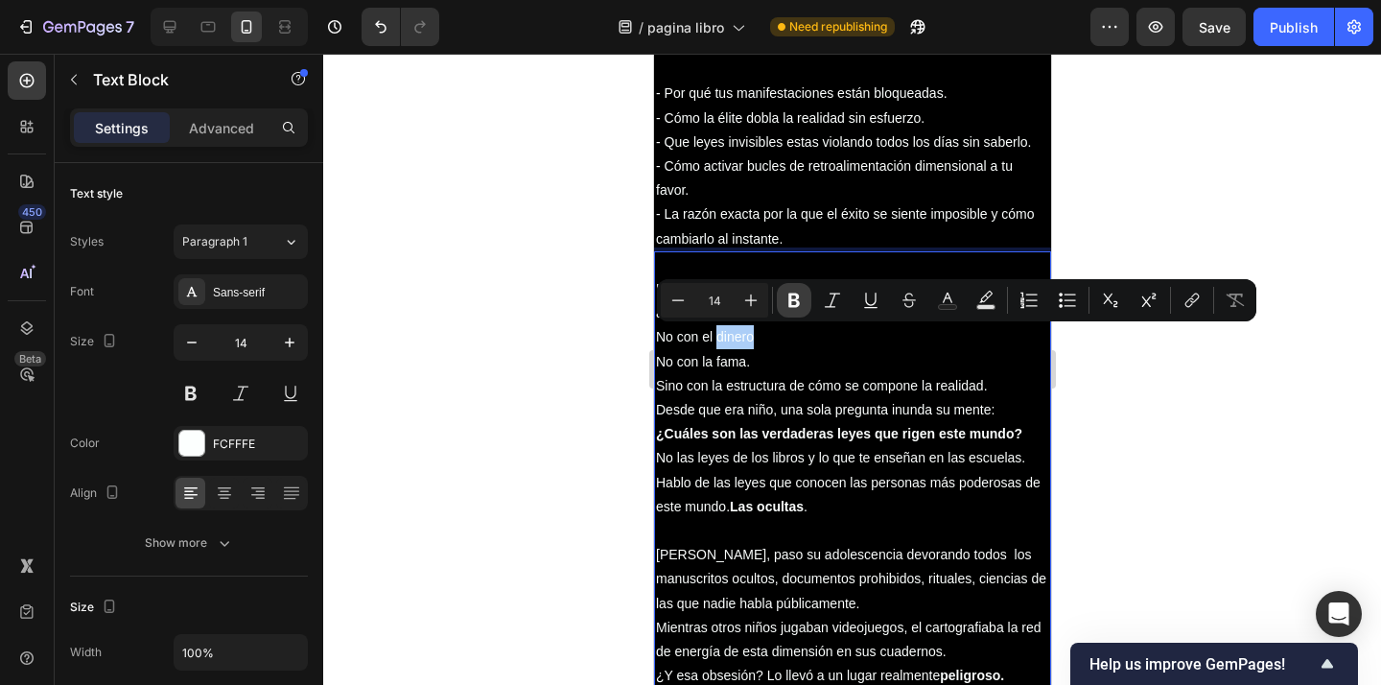
click at [795, 307] on icon "Editor contextual toolbar" at bounding box center [793, 299] width 19 height 19
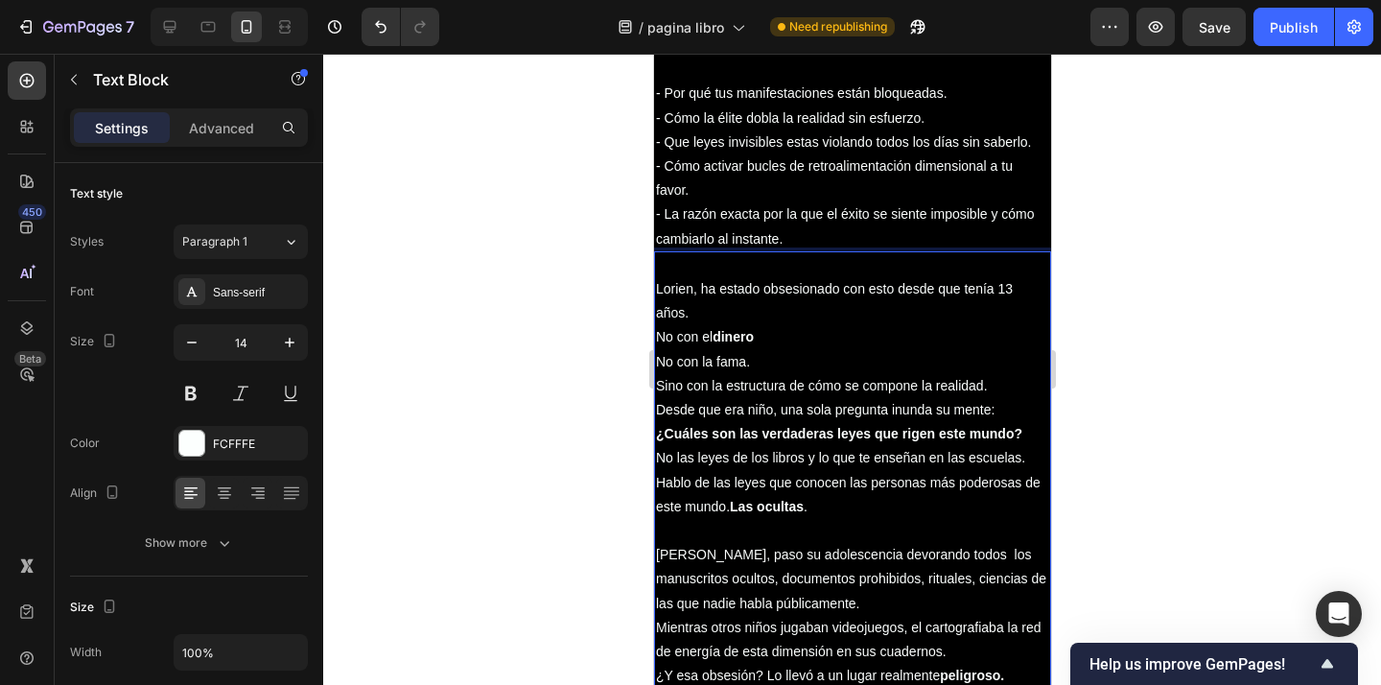
click at [728, 359] on p "⁠⁠⁠⁠⁠⁠⁠ Lorien, ha estado obsesionado con esto desde que tenía 13 años. No con …" at bounding box center [851, 325] width 393 height 145
click at [730, 360] on p "Lorien, ha estado obsesionado con esto desde que tenía 13 años. No con el diner…" at bounding box center [851, 325] width 393 height 145
click at [789, 350] on p "Lorien, ha estado obsesionado con esto desde que tenía 13 años. No con el diner…" at bounding box center [851, 325] width 393 height 145
click at [735, 364] on p "Lorien, ha estado obsesionado con esto desde que tenía 13 años. No con el diner…" at bounding box center [851, 325] width 393 height 145
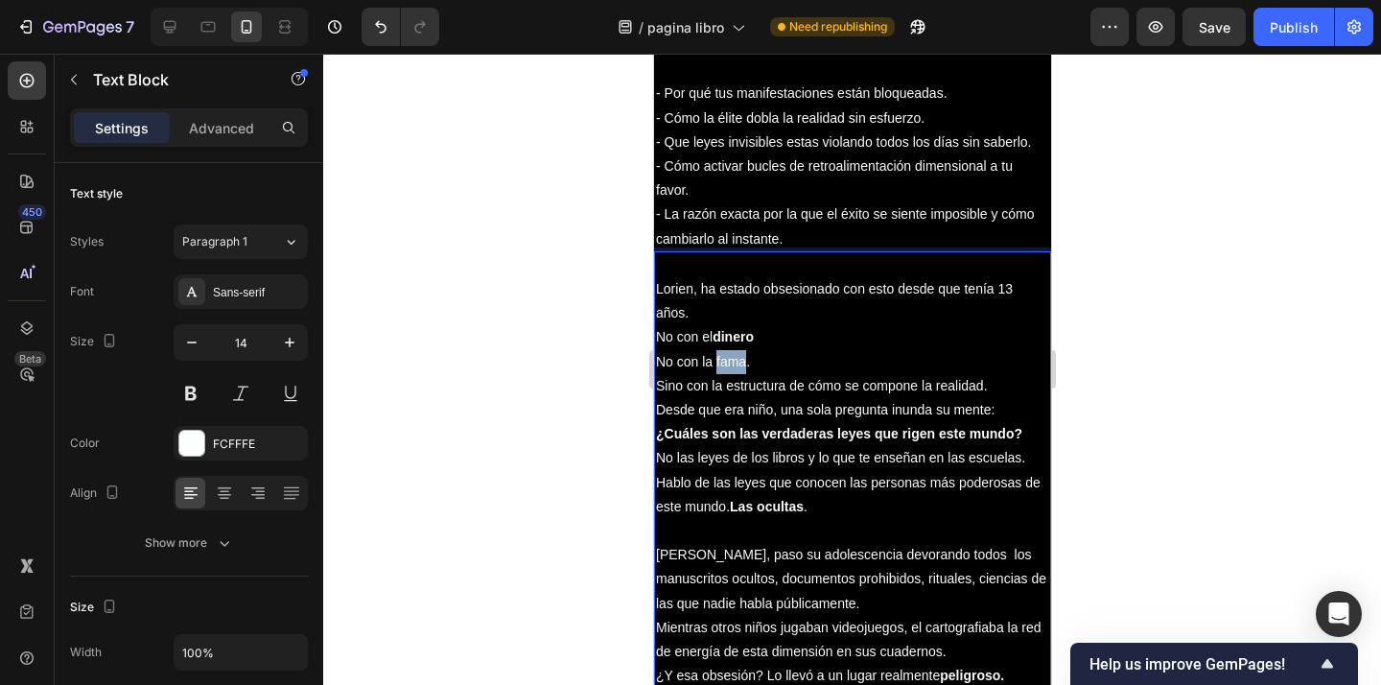
click at [735, 364] on p "Lorien, ha estado obsesionado con esto desde que tenía 13 años. No con el diner…" at bounding box center [851, 325] width 393 height 145
click at [732, 360] on p "Lorien, ha estado obsesionado con esto desde que tenía 13 años. No con el diner…" at bounding box center [851, 325] width 393 height 145
click at [816, 353] on p "Lorien, ha estado obsesionado con esto desde que tenía 13 años. No con el diner…" at bounding box center [851, 325] width 393 height 145
drag, startPoint x: 1062, startPoint y: 352, endPoint x: 390, endPoint y: 303, distance: 673.8
click at [1062, 352] on div at bounding box center [851, 369] width 1057 height 631
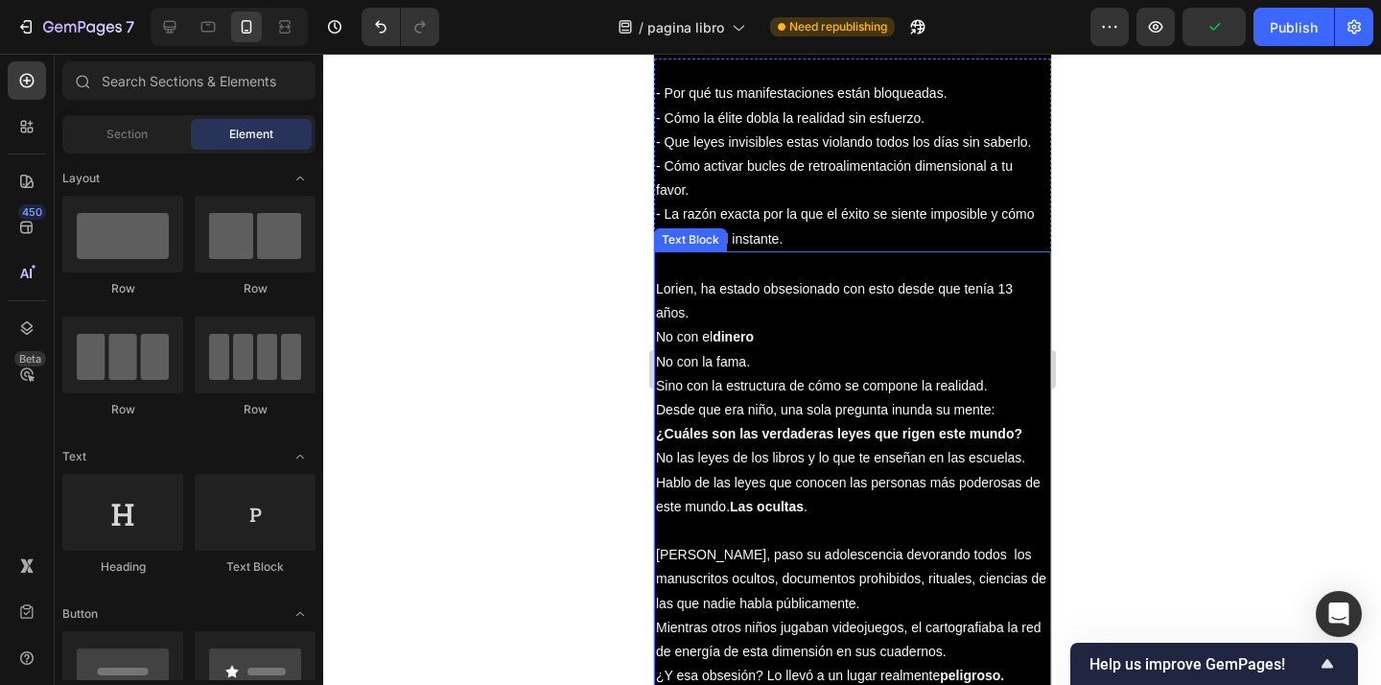
click at [739, 361] on p "Lorien, ha estado obsesionado con esto desde que tenía 13 años. No con el diner…" at bounding box center [851, 325] width 393 height 145
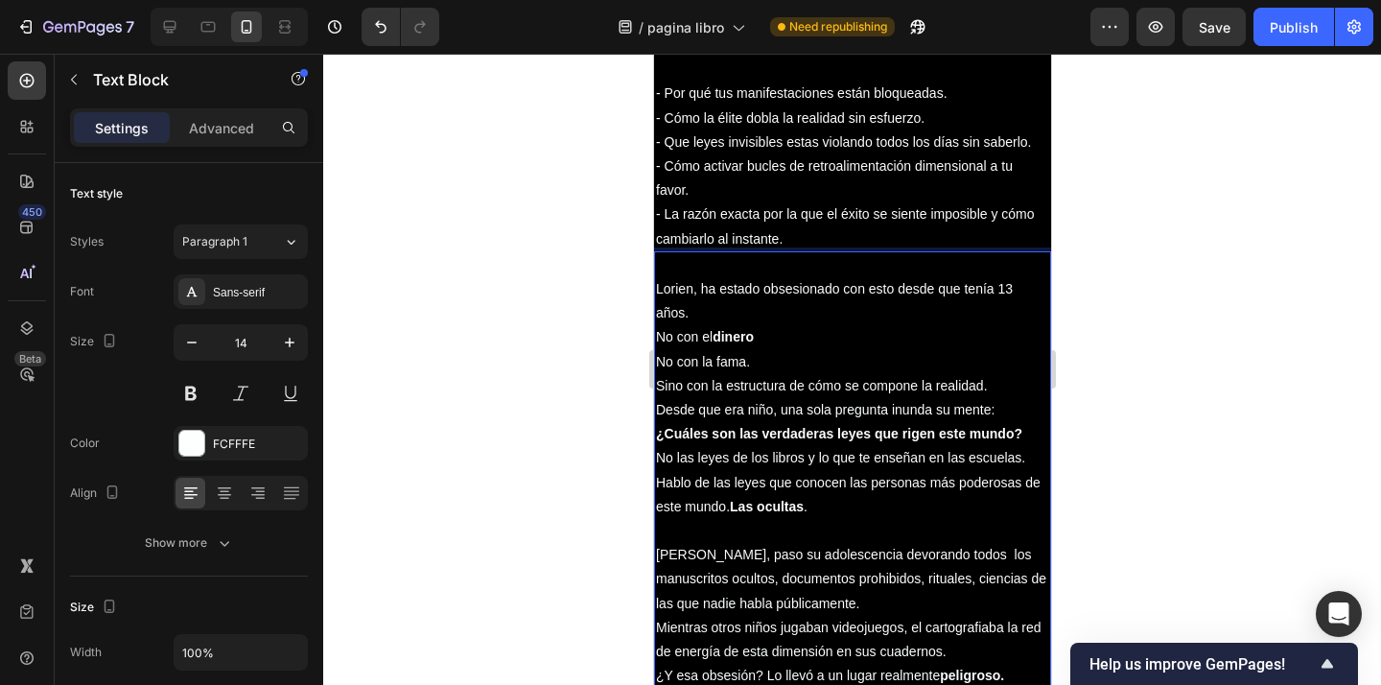
click at [735, 362] on p "Lorien, ha estado obsesionado con esto desde que tenía 13 años. No con el diner…" at bounding box center [851, 325] width 393 height 145
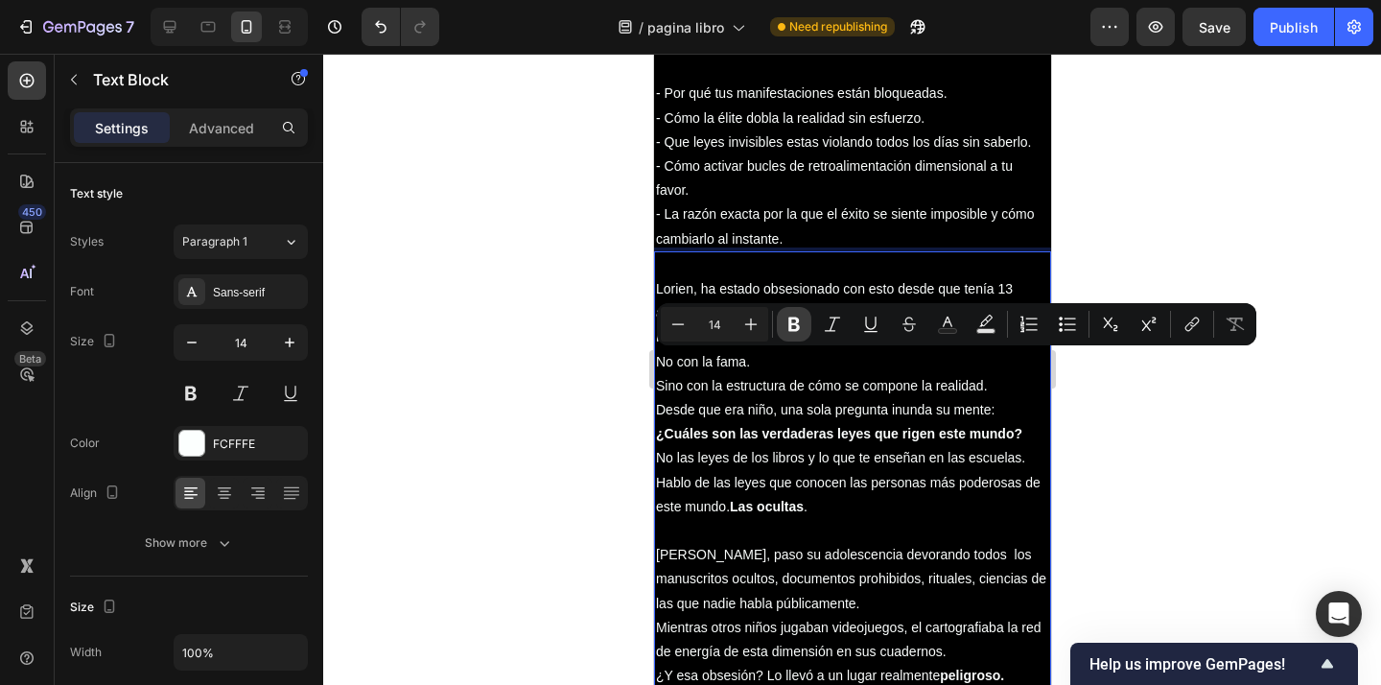
click at [794, 323] on icon "Editor contextual toolbar" at bounding box center [794, 324] width 12 height 14
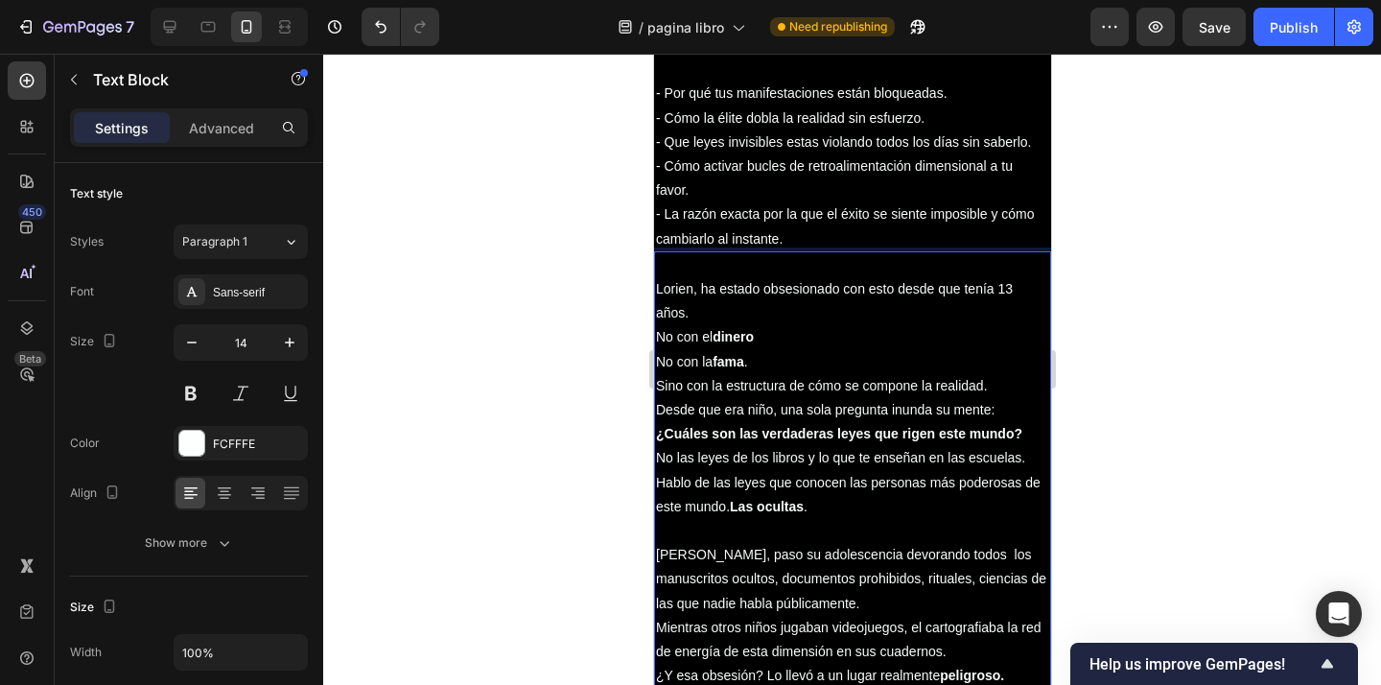
click at [1135, 398] on div at bounding box center [851, 369] width 1057 height 631
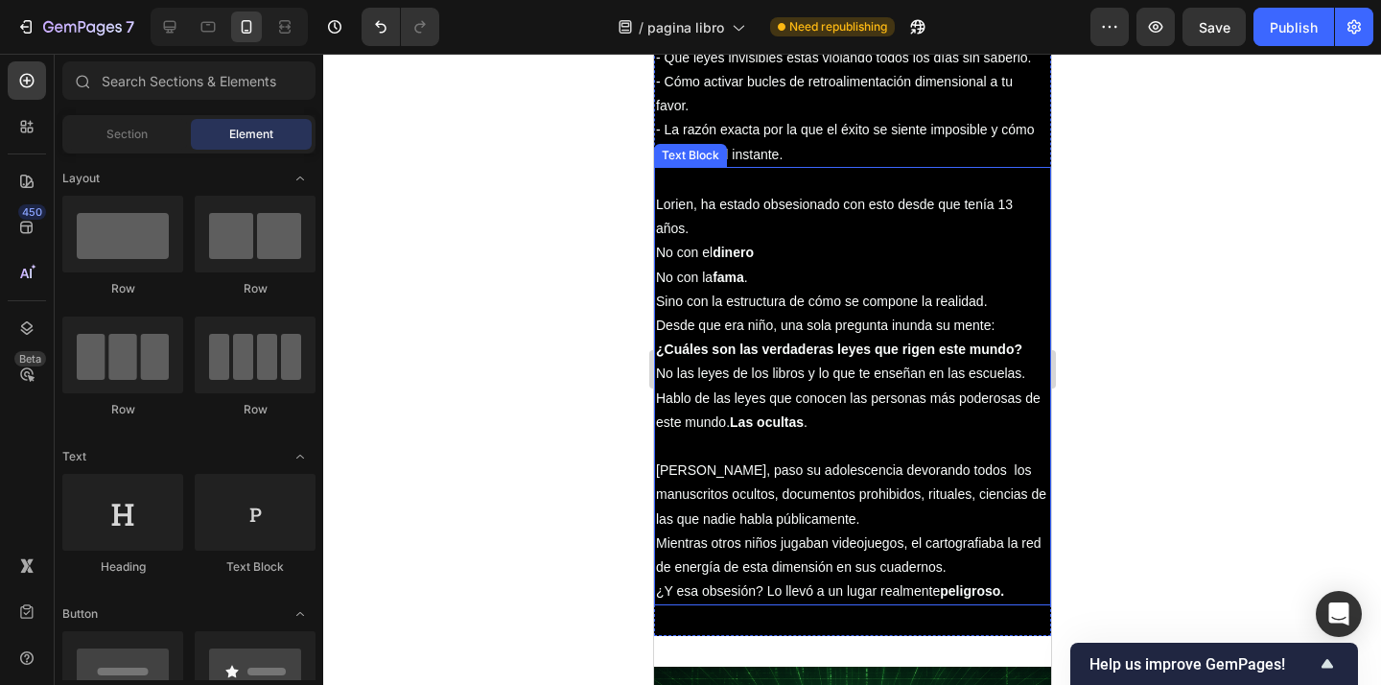
scroll to position [1818, 0]
click at [995, 305] on p "⁠⁠⁠⁠⁠⁠⁠ Lorien, ha estado obsesionado con esto desde que tenía 13 años. No con …" at bounding box center [851, 240] width 393 height 145
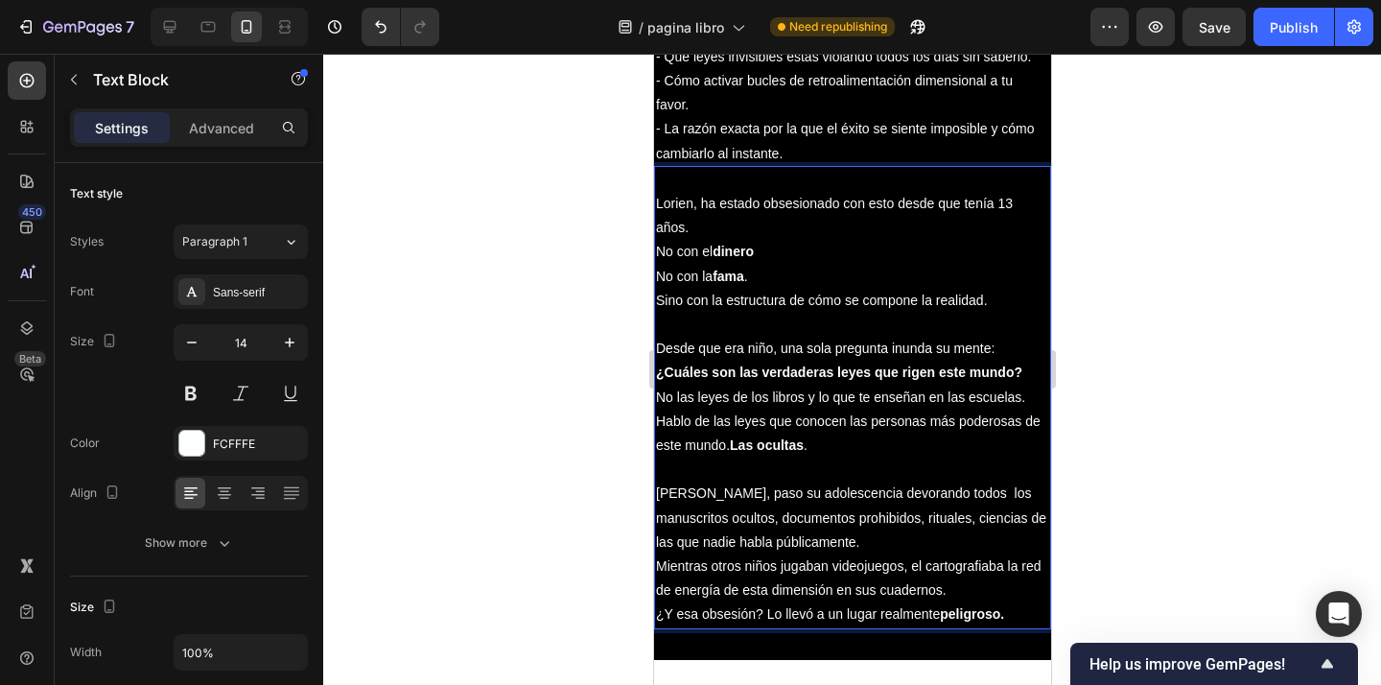
click at [1156, 337] on div at bounding box center [851, 369] width 1057 height 631
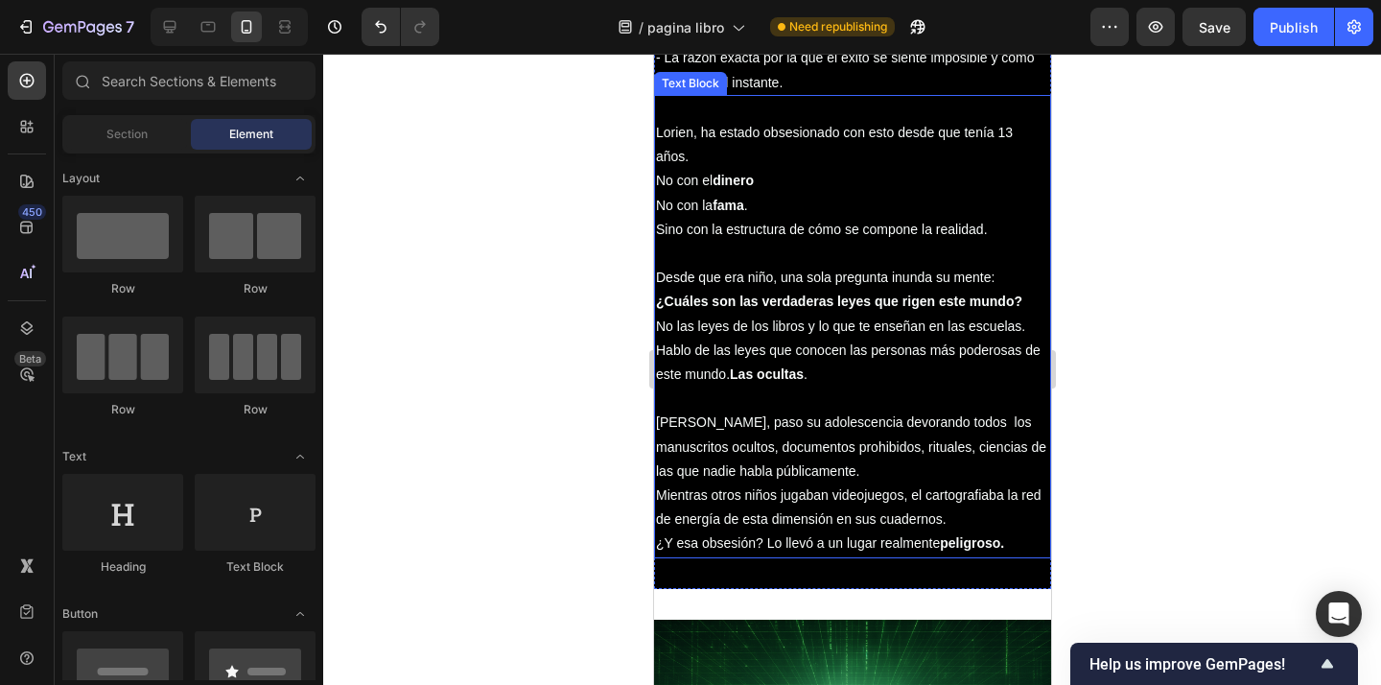
scroll to position [1890, 0]
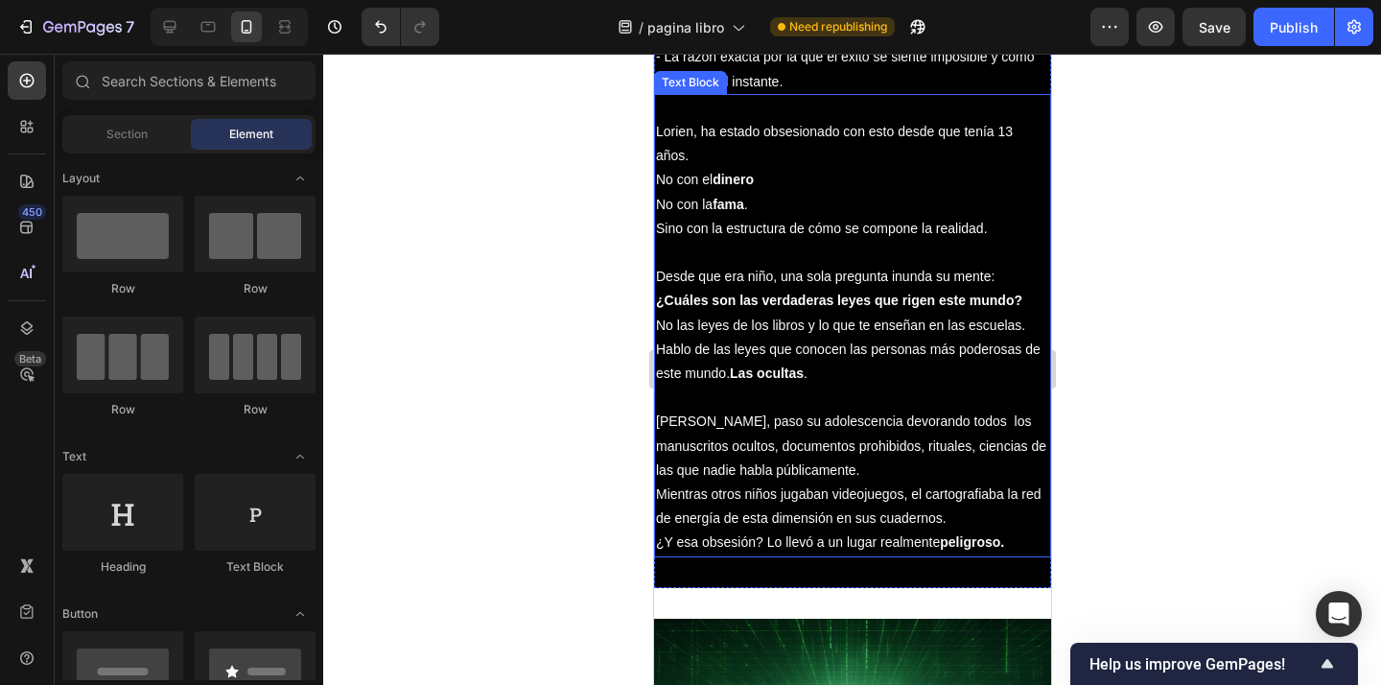
click at [975, 408] on p "Rich Text Editor. Editing area: main" at bounding box center [851, 397] width 393 height 24
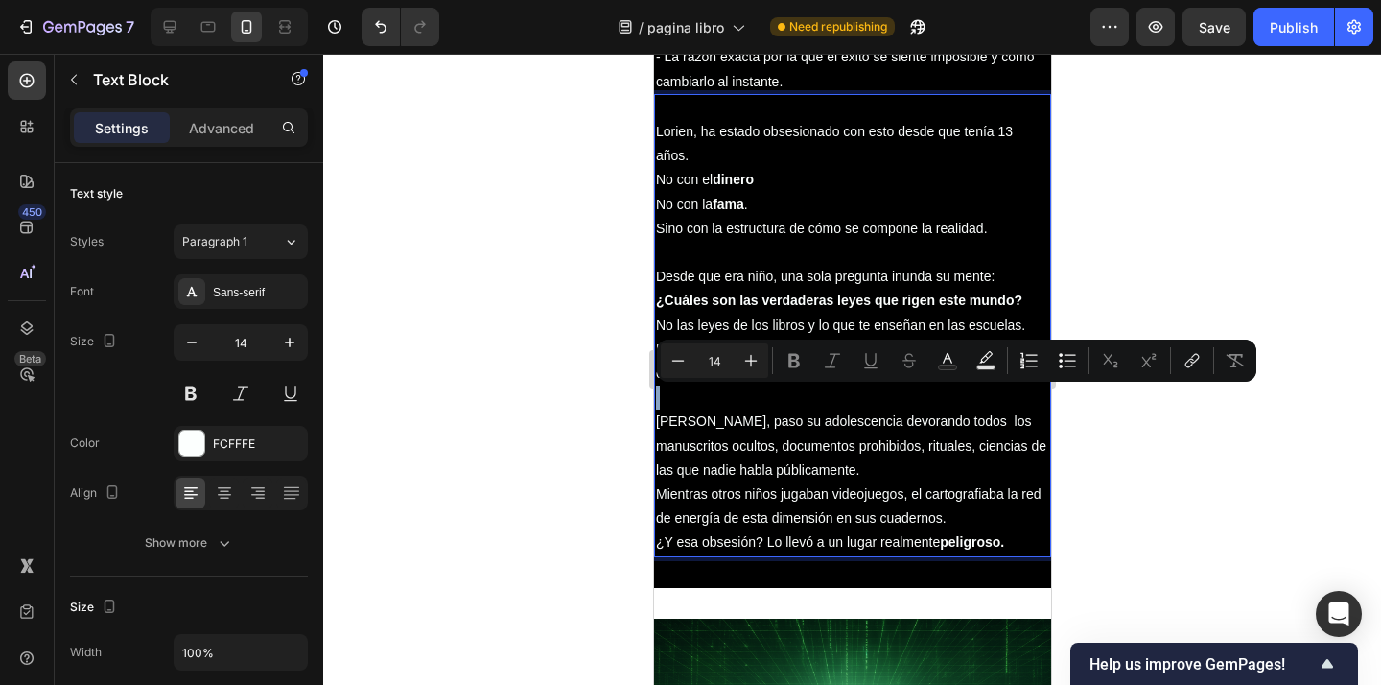
click at [975, 401] on p "Rich Text Editor. Editing area: main" at bounding box center [851, 397] width 393 height 24
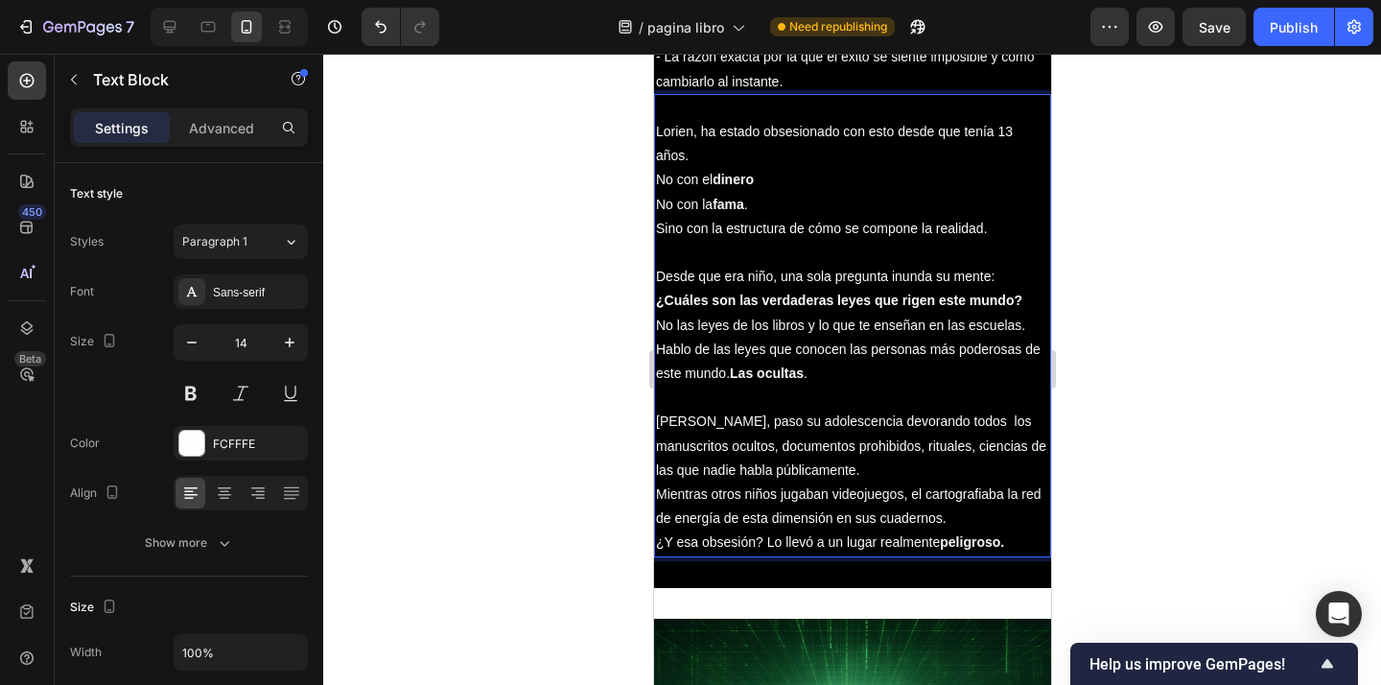
click at [1116, 411] on div at bounding box center [851, 369] width 1057 height 631
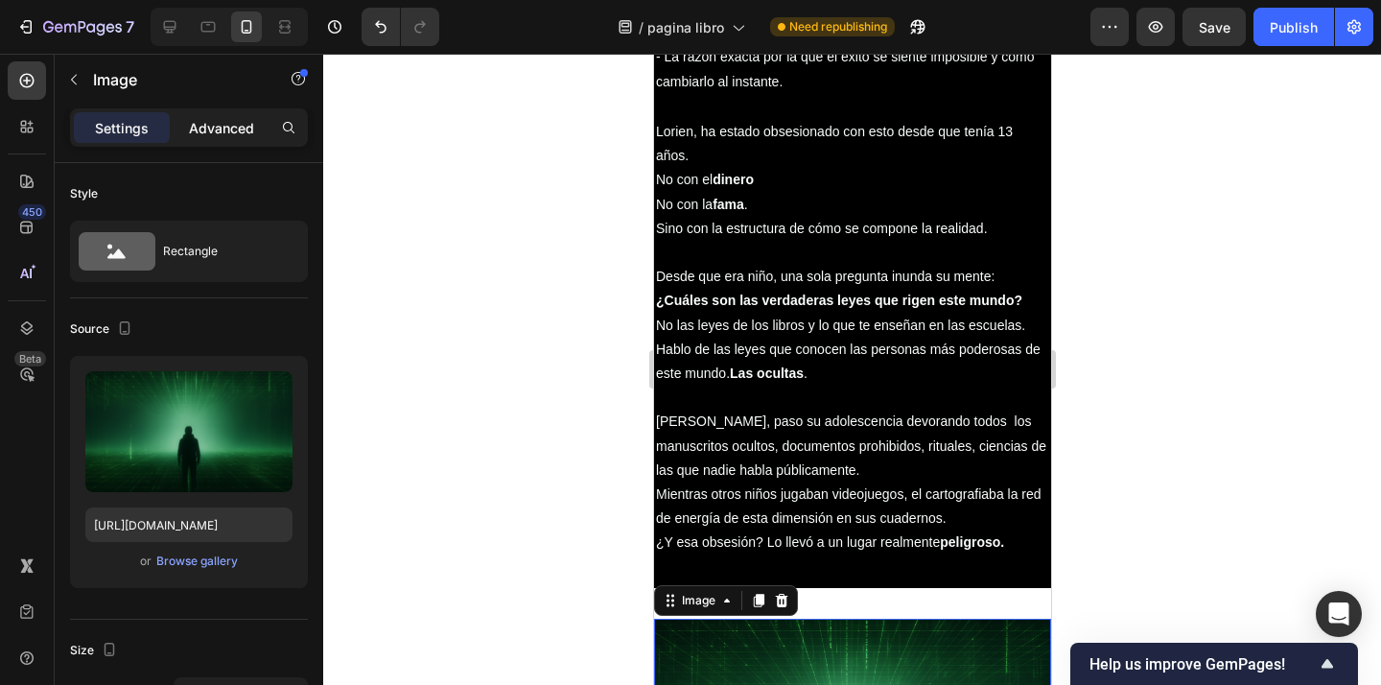
click at [202, 131] on p "Advanced" at bounding box center [221, 128] width 65 height 20
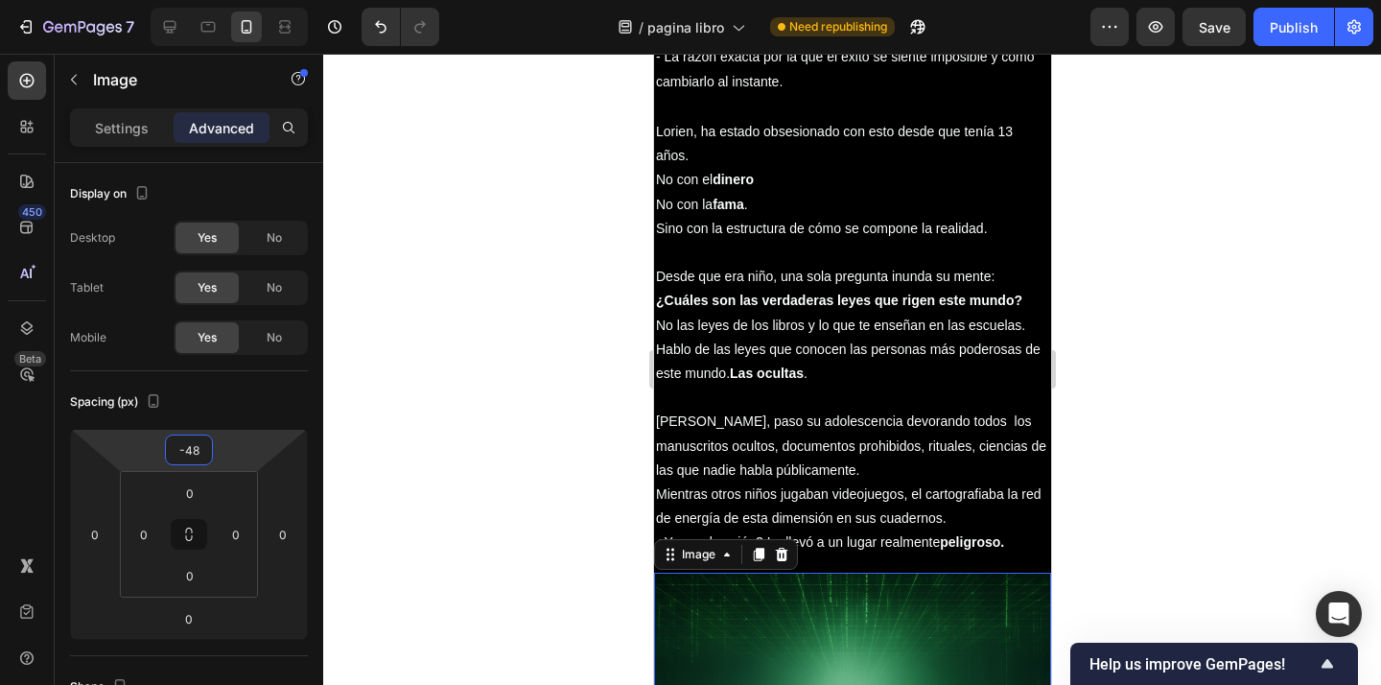
drag, startPoint x: 237, startPoint y: 452, endPoint x: 396, endPoint y: 413, distance: 163.9
click at [228, 0] on html "7 Version history / pagina libro Need republishing Preview Save Publish 450 Bet…" at bounding box center [690, 0] width 1381 height 0
type input "-46"
click at [1105, 322] on div at bounding box center [851, 369] width 1057 height 631
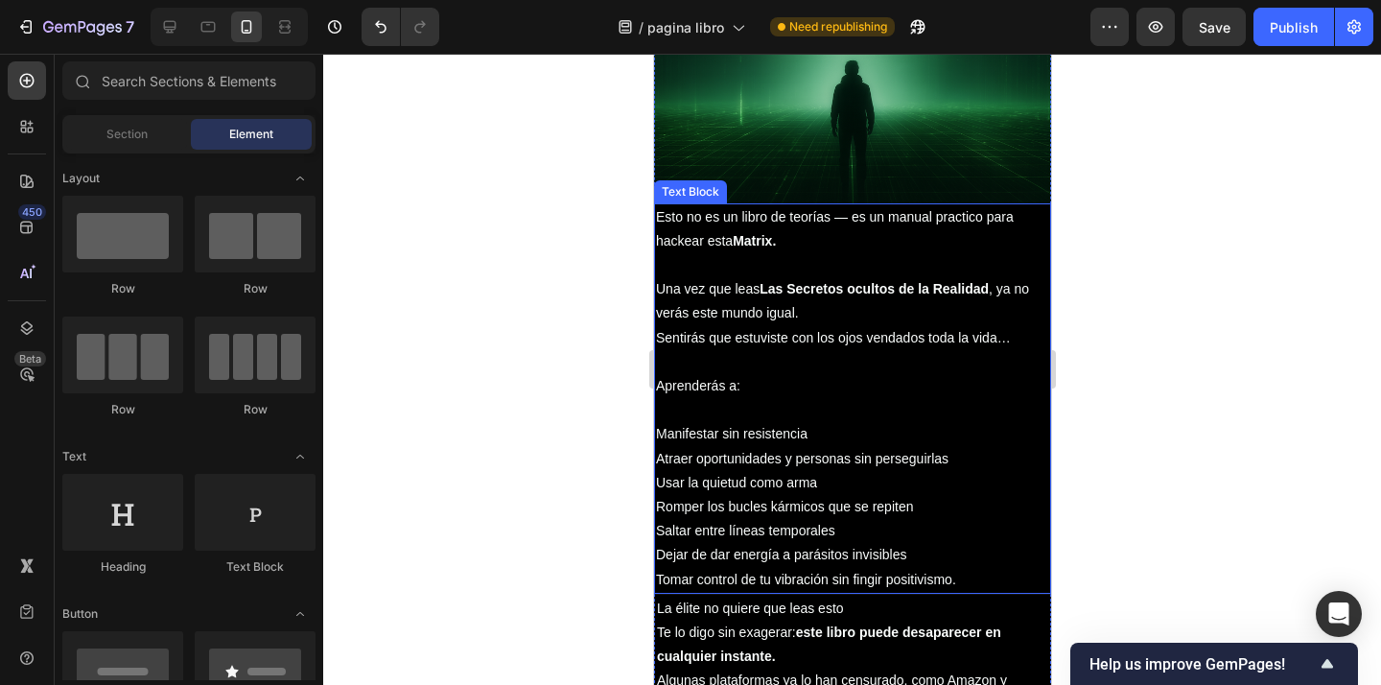
scroll to position [2533, 0]
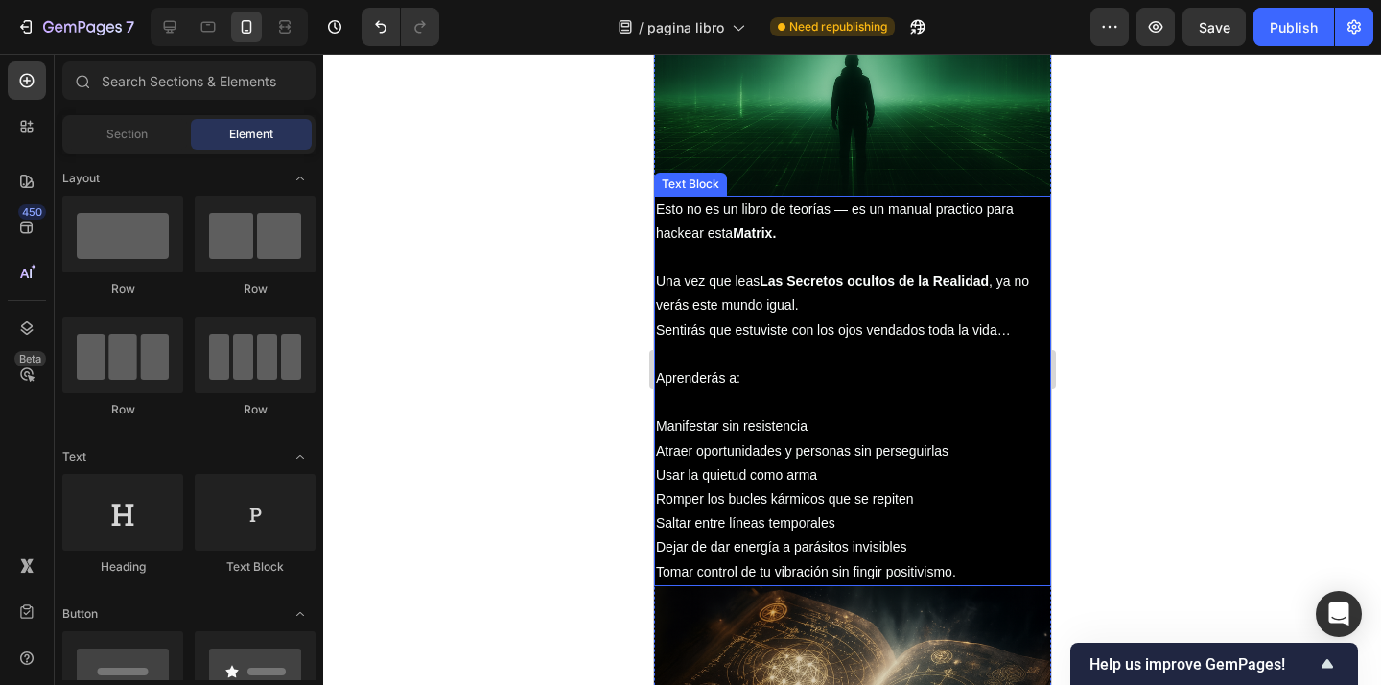
click at [693, 408] on p at bounding box center [851, 402] width 393 height 24
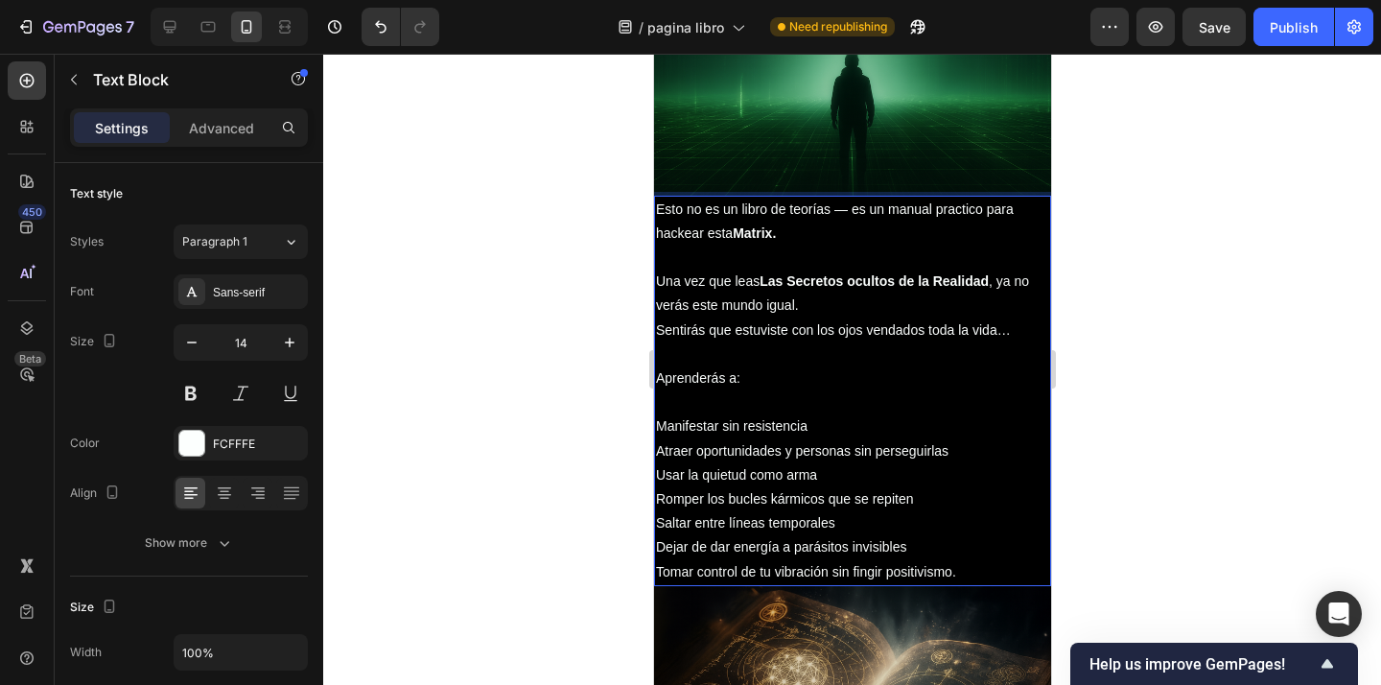
click at [663, 427] on p "Manifestar sin resistencia Atraer oportunidades y personas sin perseguirlas Usa…" at bounding box center [851, 498] width 393 height 169
click at [659, 428] on p "Manifestar sin resistencia Atraer oportunidades y personas sin perseguirlas Usa…" at bounding box center [851, 498] width 393 height 169
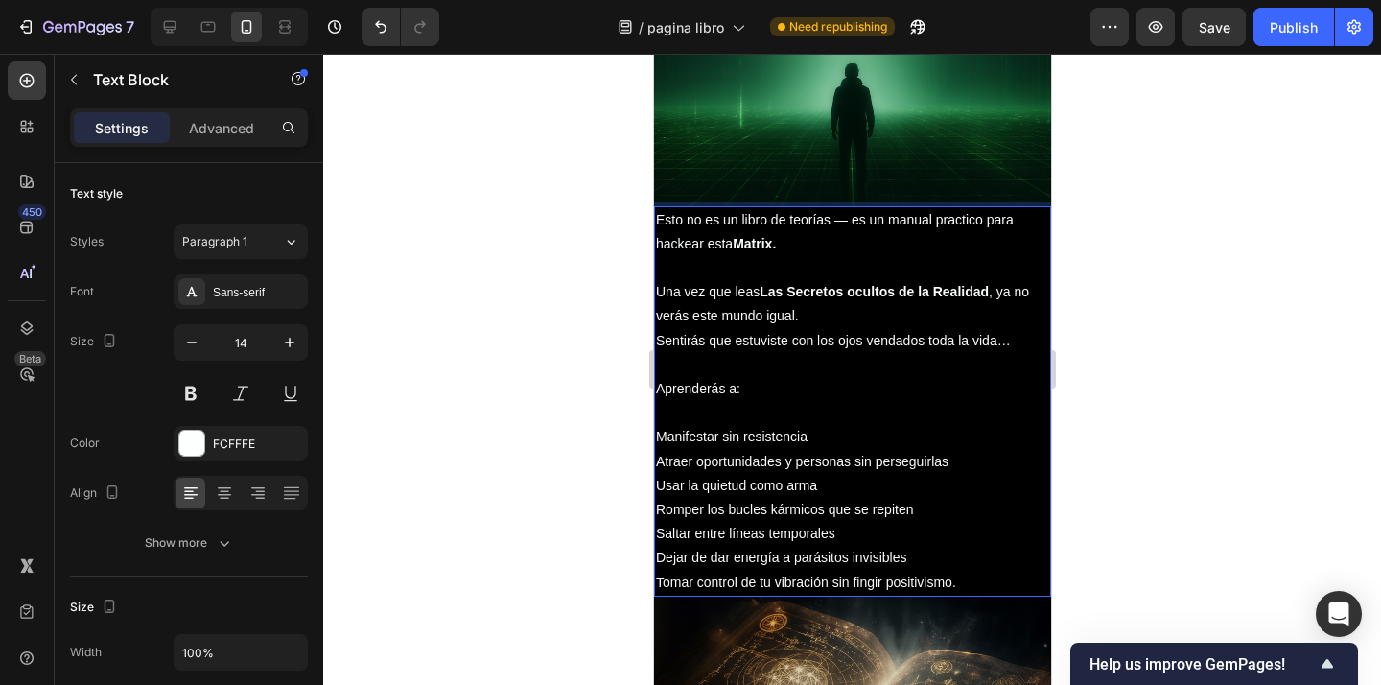
click at [705, 454] on p "Manifestar sin resistencia Atraer oportunidades y personas sin perseguirlas Usa…" at bounding box center [851, 509] width 393 height 169
click at [659, 439] on p "Manifestar sin resistencia Atraer oportunidades y personas sin perseguirlas Usa…" at bounding box center [851, 508] width 393 height 169
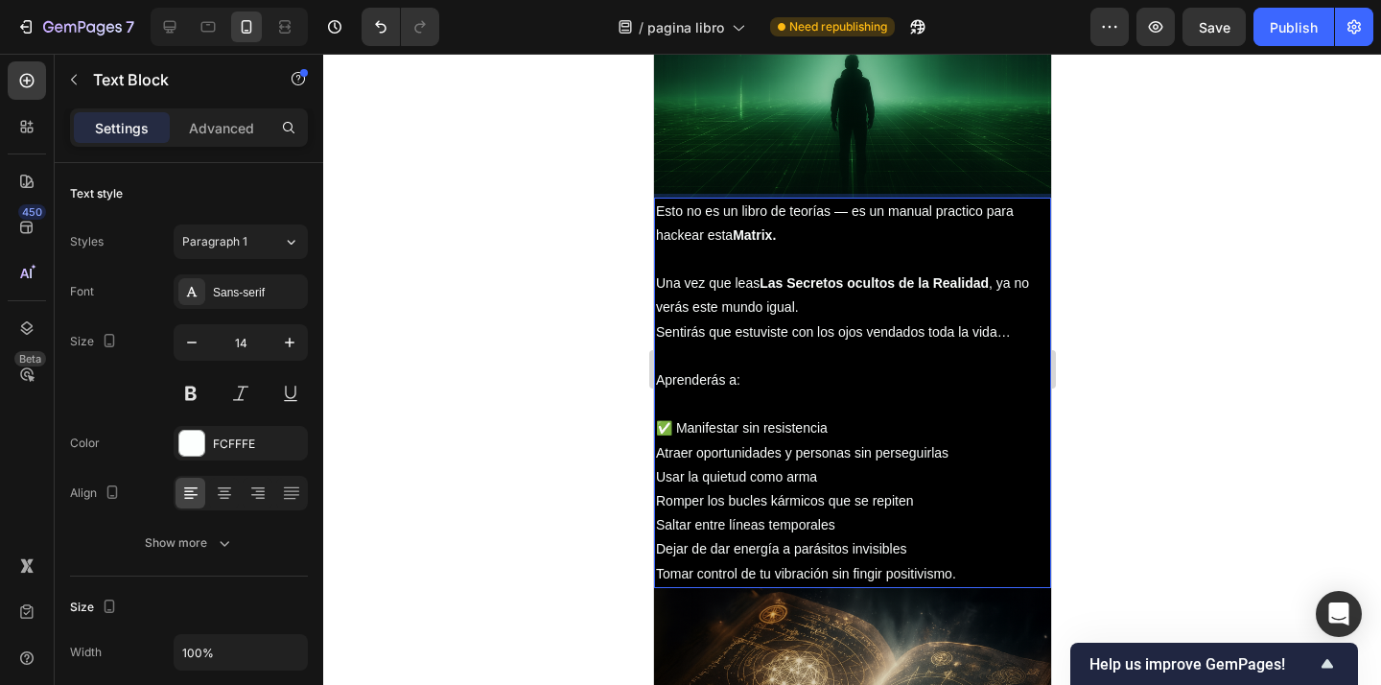
click at [661, 452] on p "✅ Manifestar sin resistencia Atraer oportunidades y personas sin perseguirlas U…" at bounding box center [851, 500] width 393 height 169
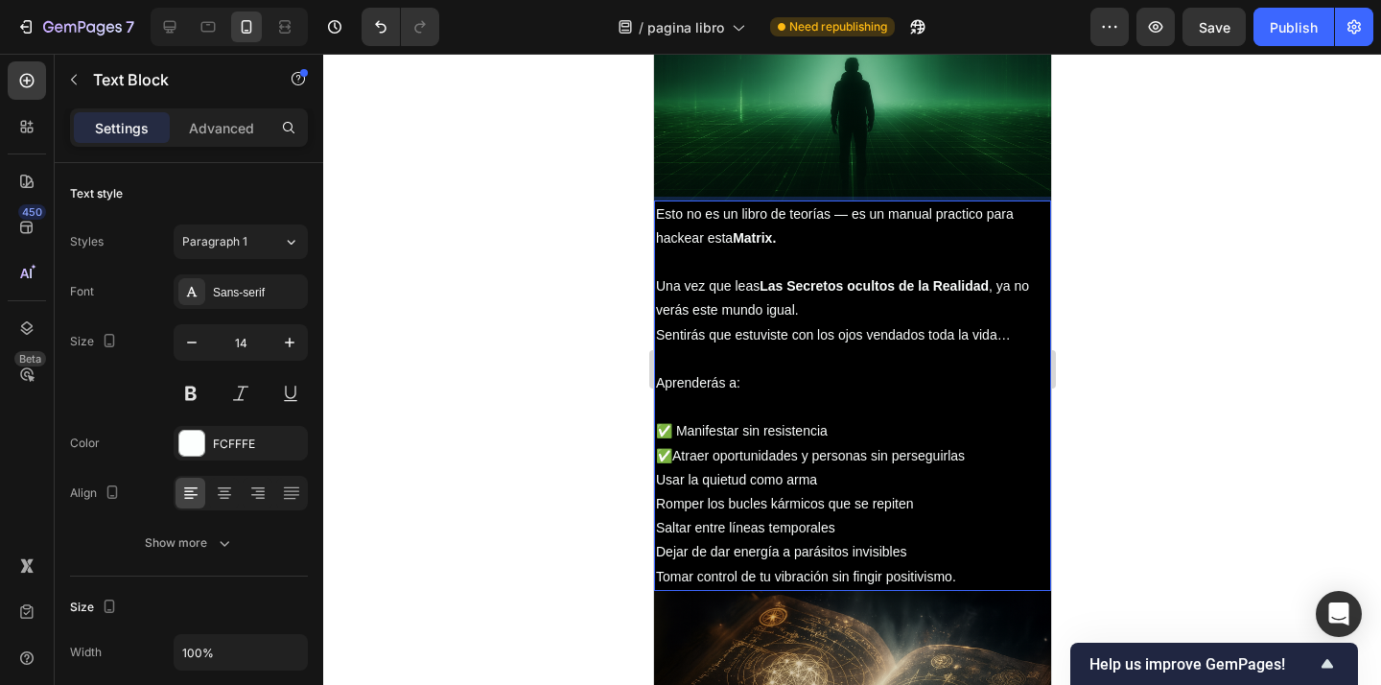
click at [659, 473] on p "✅ Manifestar sin resistencia ✅Atraer oportunidades y personas sin perseguirlas …" at bounding box center [851, 503] width 393 height 169
click at [659, 508] on p "✅ Manifestar sin resistencia ✅Atraer oportunidades y personas sin perseguirlas …" at bounding box center [851, 503] width 393 height 169
click at [661, 527] on p "✅ Manifestar sin resistencia ✅Atraer oportunidades y personas sin perseguirlas …" at bounding box center [851, 503] width 393 height 169
click at [660, 548] on p "✅ Manifestar sin resistencia ✅Atraer oportunidades y personas sin perseguirlas …" at bounding box center [851, 503] width 393 height 169
click at [661, 573] on p "✅ Manifestar sin resistencia ✅Atraer oportunidades y personas sin perseguirlas …" at bounding box center [851, 503] width 393 height 169
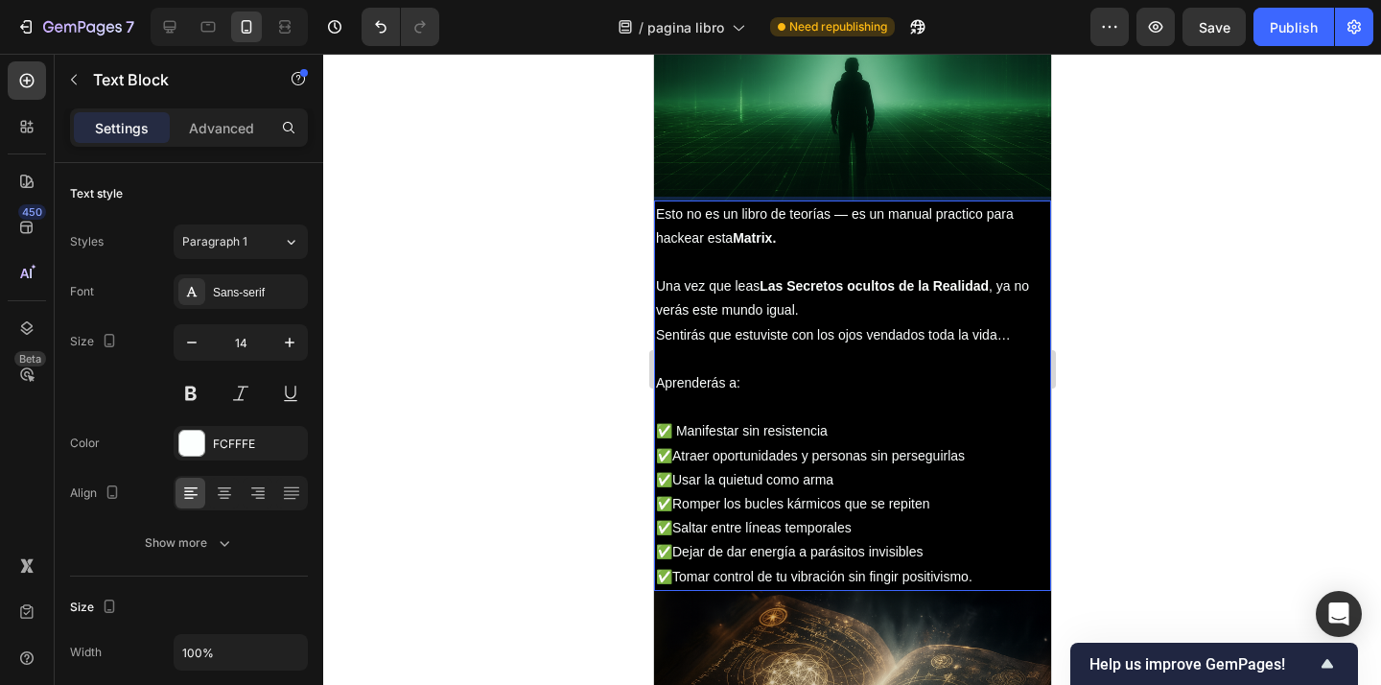
click at [680, 456] on p "✅ Manifestar sin resistencia ✅Atraer oportunidades y personas sin perseguirlas …" at bounding box center [851, 503] width 393 height 169
click at [678, 477] on p "✅ Manifestar sin resistencia ✅ Atraer oportunidades y personas sin perseguirlas…" at bounding box center [851, 503] width 393 height 169
click at [681, 499] on p "✅ Manifestar sin resistencia ✅ Atraer oportunidades y personas sin perseguirlas…" at bounding box center [851, 503] width 393 height 169
click at [679, 503] on p "✅ Manifestar sin resistencia ✅ Atraer oportunidades y personas sin perseguirlas…" at bounding box center [851, 503] width 393 height 169
click at [676, 532] on p "✅ Manifestar sin resistencia ✅ Atraer oportunidades y personas sin perseguirlas…" at bounding box center [851, 503] width 393 height 169
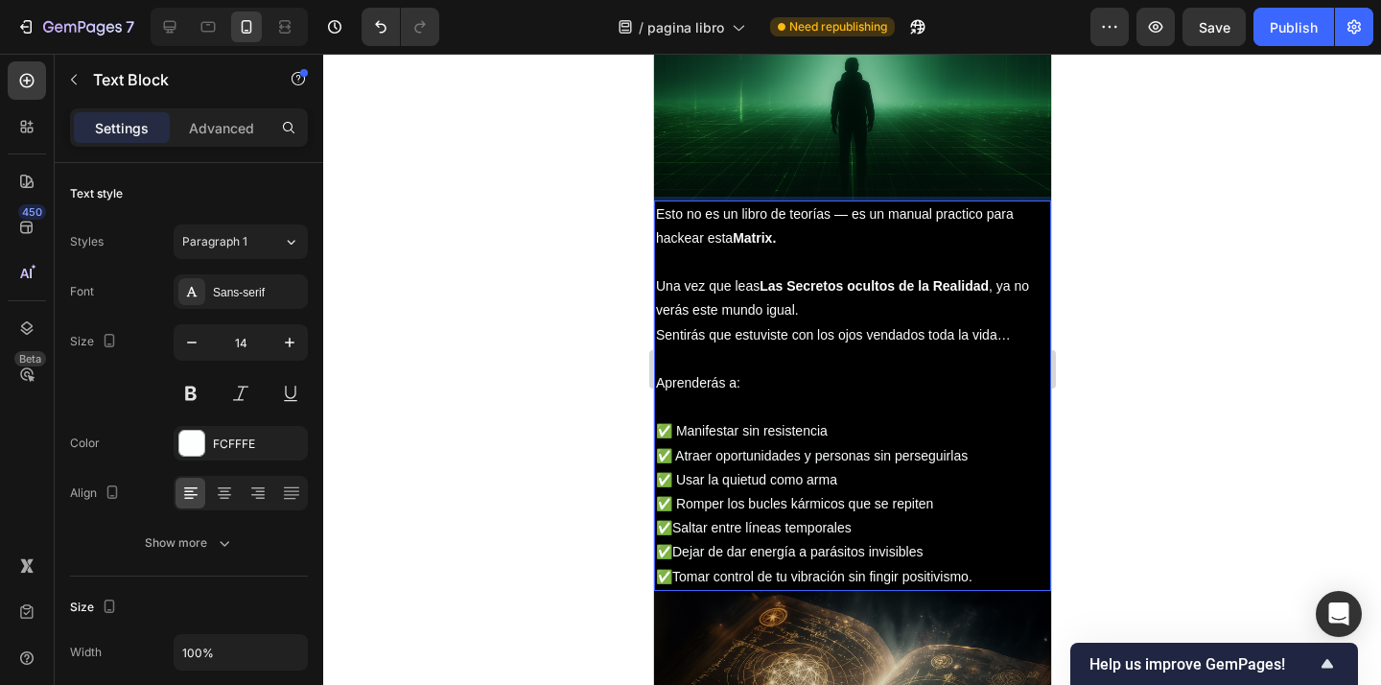
click at [679, 531] on p "✅ Manifestar sin resistencia ✅ Atraer oportunidades y personas sin perseguirlas…" at bounding box center [851, 503] width 393 height 169
click at [682, 555] on p "✅ Manifestar sin resistencia ✅ Atraer oportunidades y personas sin perseguirlas…" at bounding box center [851, 503] width 393 height 169
click at [681, 557] on p "✅ Manifestar sin resistencia ✅ Atraer oportunidades y personas sin perseguirlas…" at bounding box center [851, 503] width 393 height 169
click at [681, 552] on p "✅ Manifestar sin resistencia ✅ Atraer oportunidades y personas sin perseguirlas…" at bounding box center [851, 503] width 393 height 169
click at [680, 554] on p "✅ Manifestar sin resistencia ✅ Atraer oportunidades y personas sin perseguirlas…" at bounding box center [851, 503] width 393 height 169
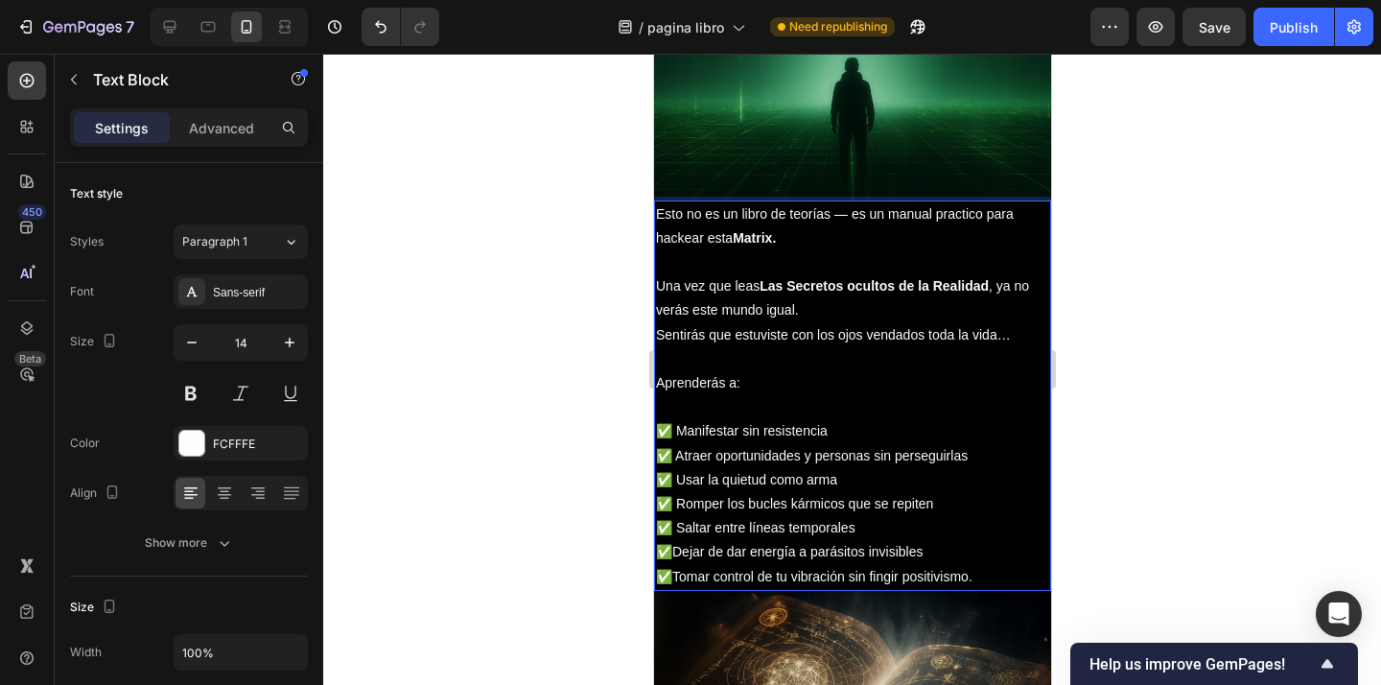
click at [678, 554] on p "✅ Manifestar sin resistencia ✅ Atraer oportunidades y personas sin perseguirlas…" at bounding box center [851, 503] width 393 height 169
click at [681, 574] on p "✅ Manifestar sin resistencia ✅ Atraer oportunidades y personas sin perseguirlas…" at bounding box center [851, 503] width 393 height 169
click at [680, 575] on p "✅ Manifestar sin resistencia ✅ Atraer oportunidades y personas sin perseguirlas…" at bounding box center [851, 503] width 393 height 169
click at [683, 576] on p "✅ Manifestar sin resistencia ✅ Atraer oportunidades y personas sin perseguirlas…" at bounding box center [851, 503] width 393 height 169
click at [679, 576] on p "✅ Manifestar sin resistencia ✅ Atraer oportunidades y personas sin perseguirlas…" at bounding box center [851, 503] width 393 height 169
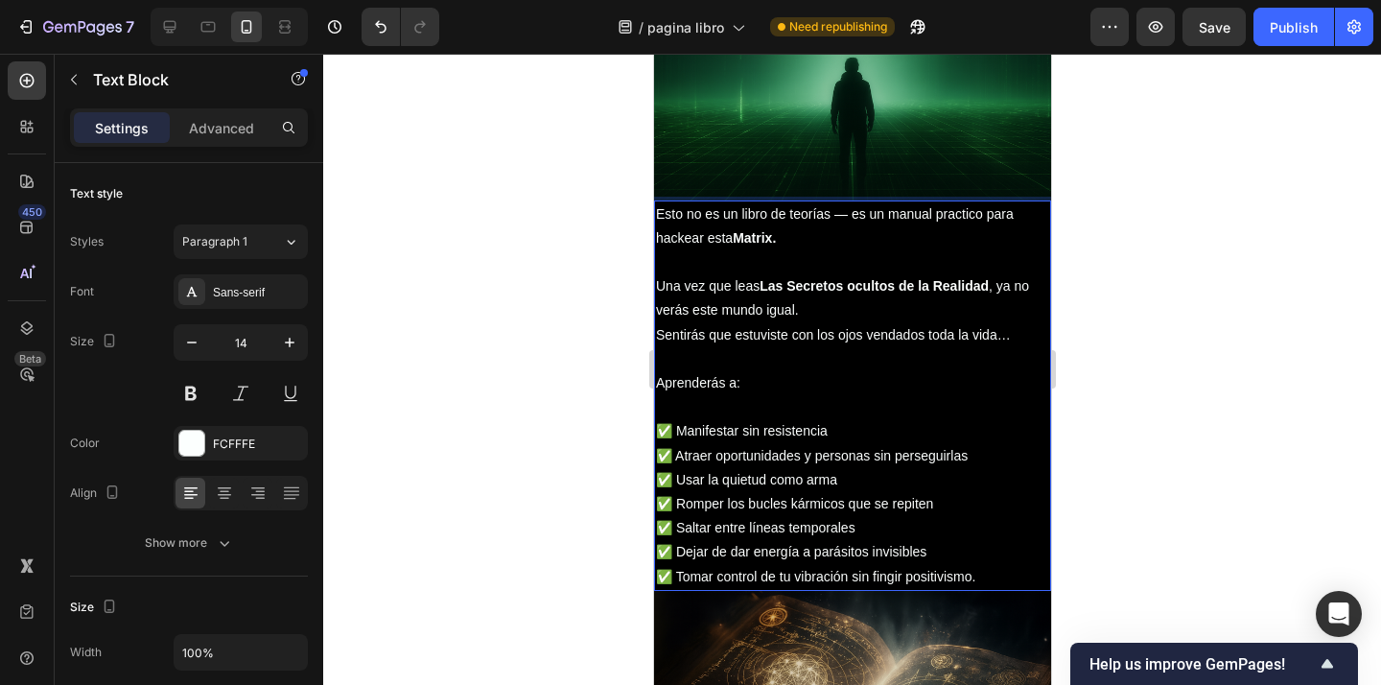
click at [1170, 420] on div at bounding box center [851, 369] width 1057 height 631
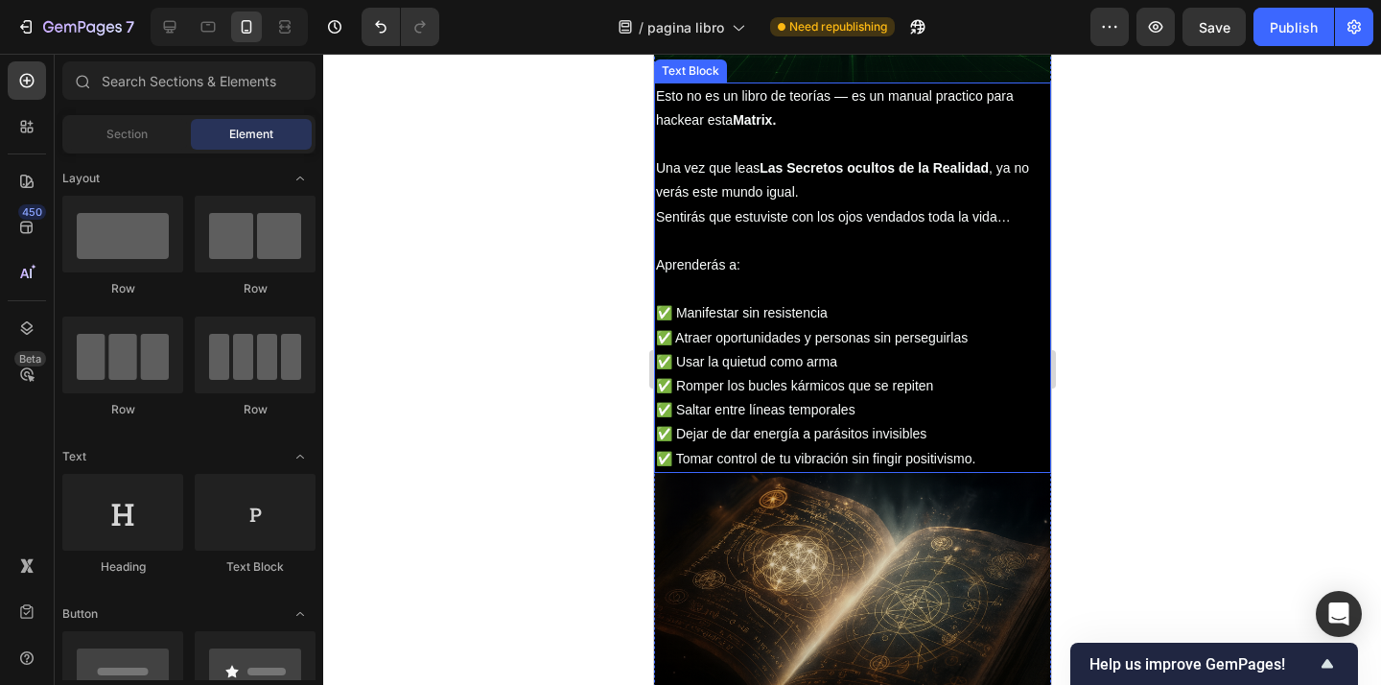
scroll to position [2672, 0]
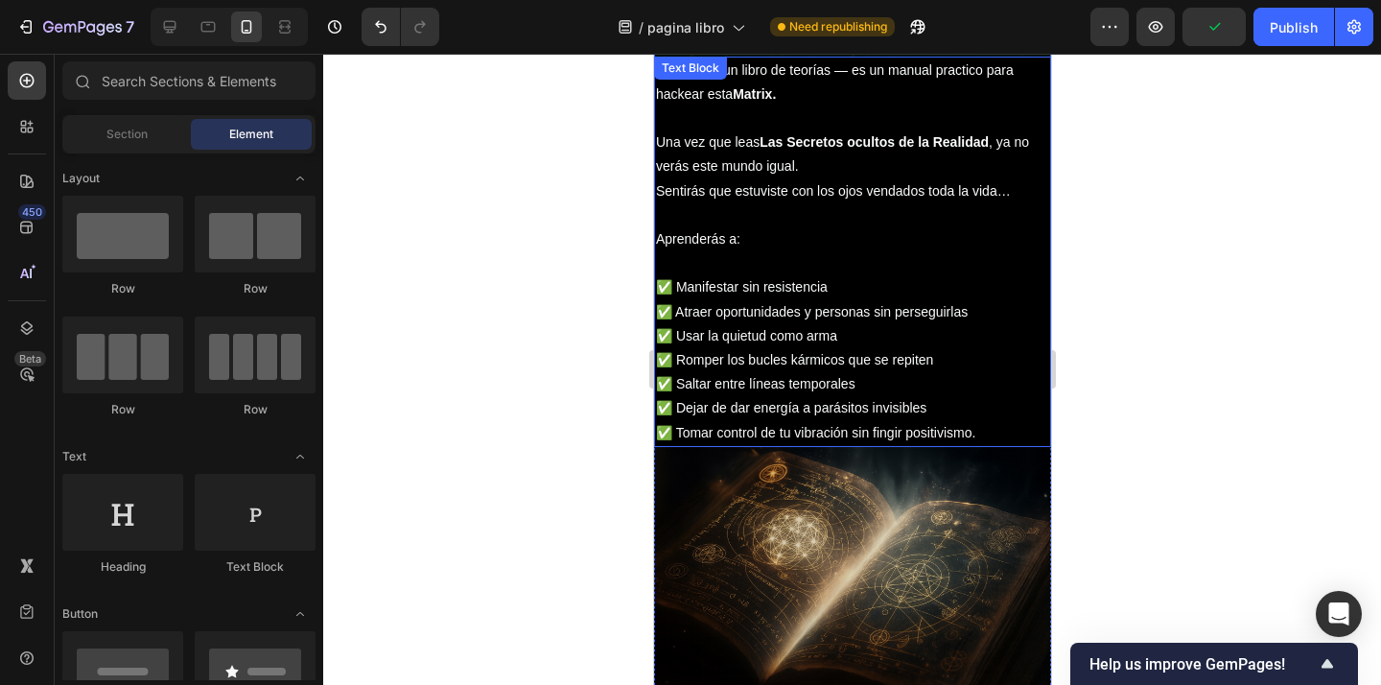
click at [996, 432] on p "✅ Manifestar sin resistencia ✅ Atraer oportunidades y personas sin perseguirlas…" at bounding box center [851, 359] width 393 height 169
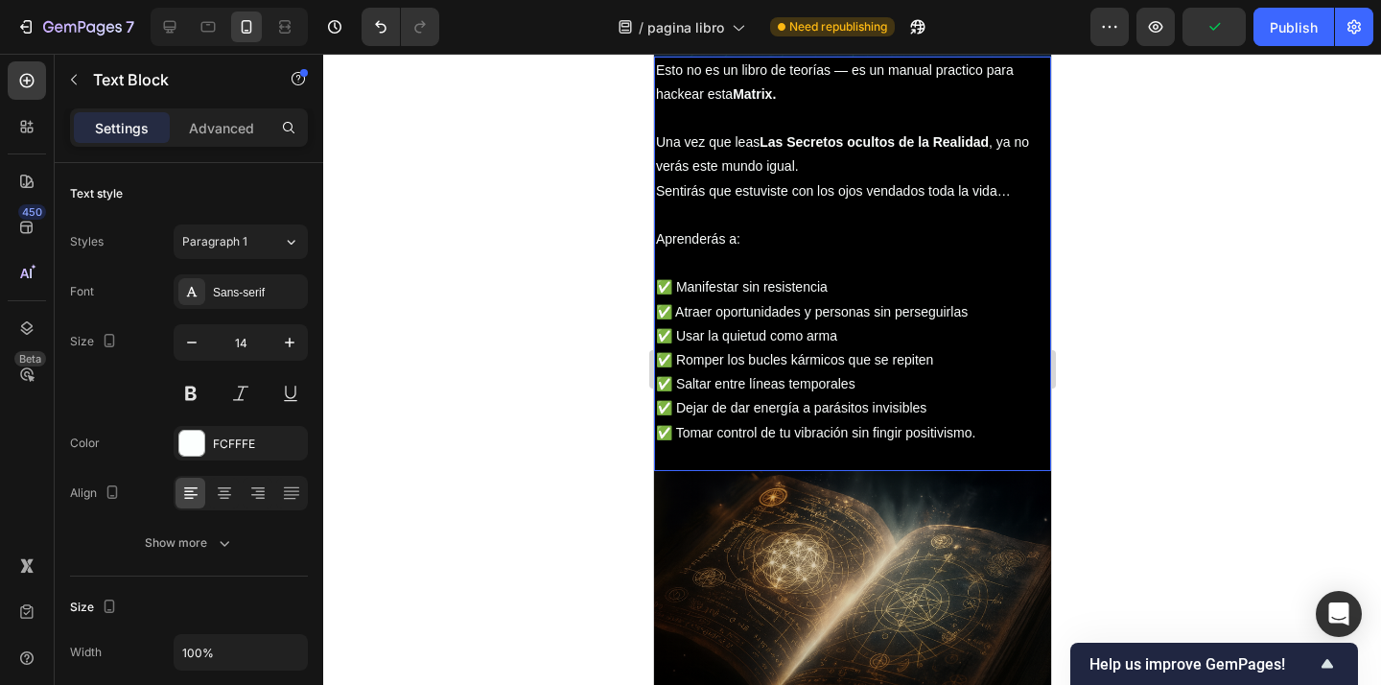
click at [1124, 392] on div at bounding box center [851, 369] width 1057 height 631
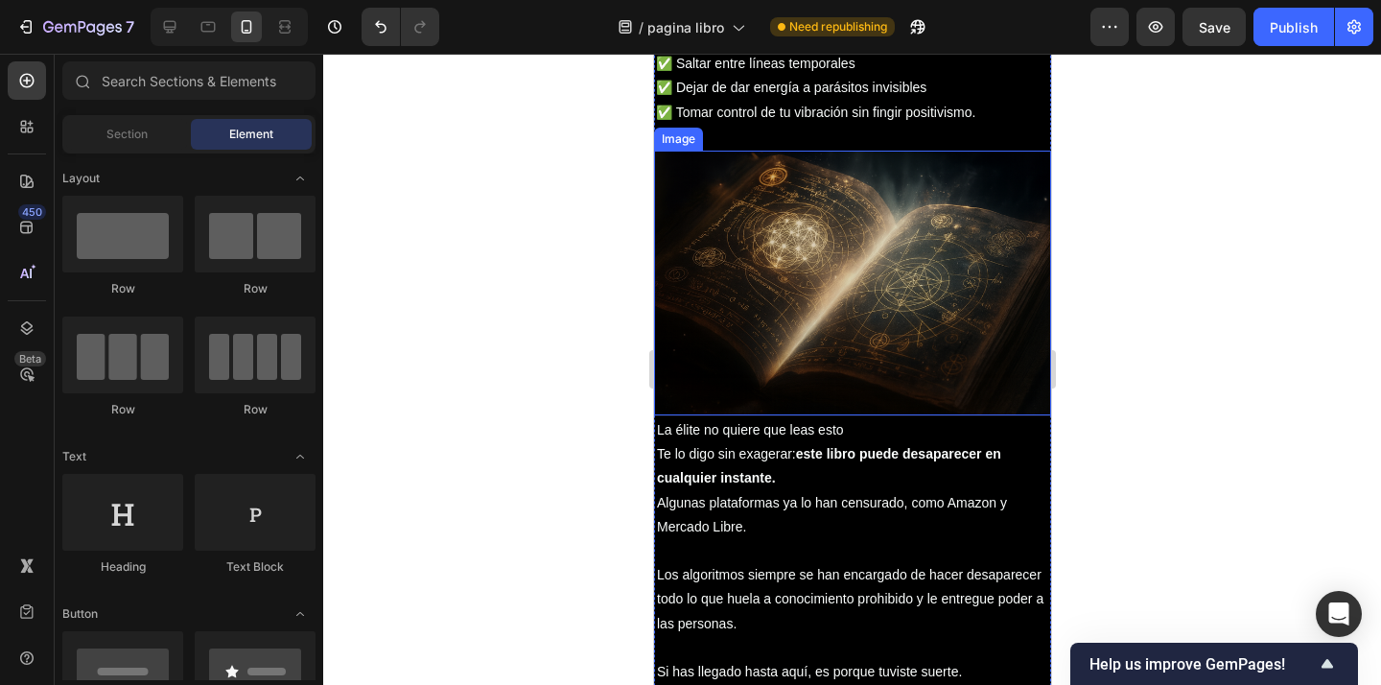
scroll to position [3023, 0]
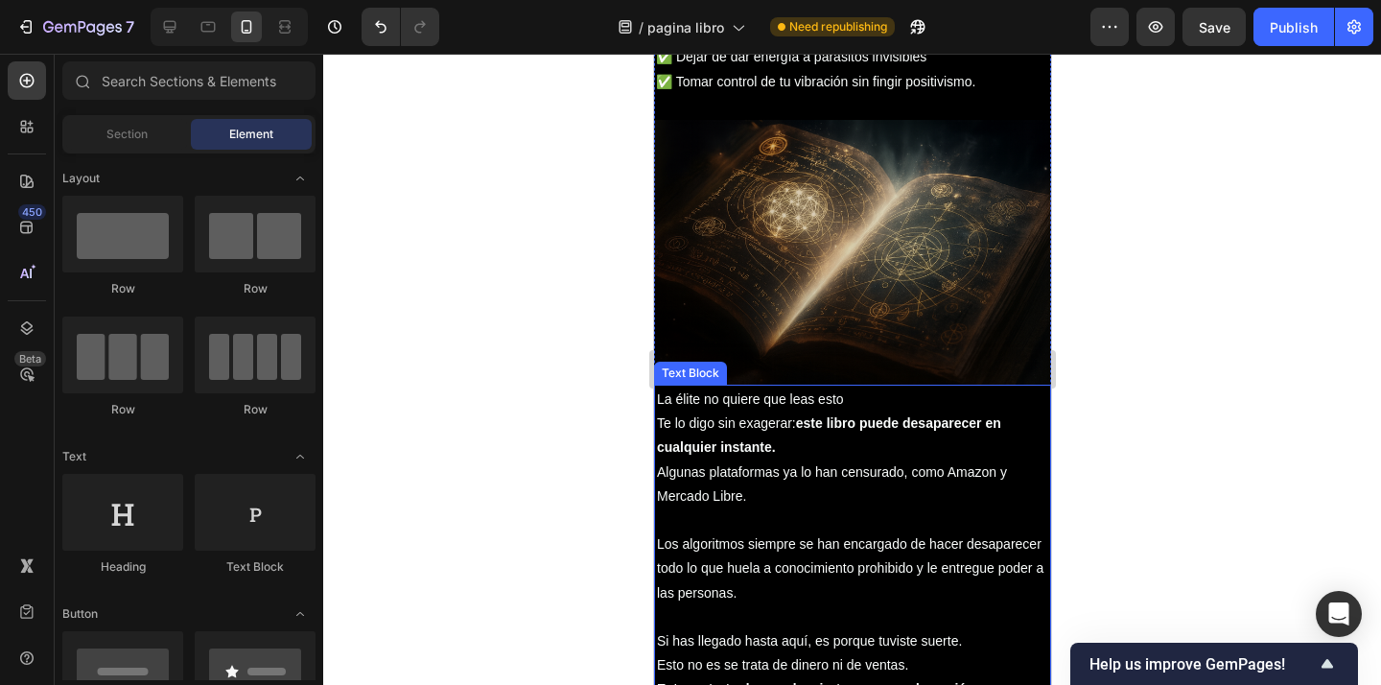
click at [683, 405] on p "La élite no quiere que leas esto" at bounding box center [851, 399] width 391 height 24
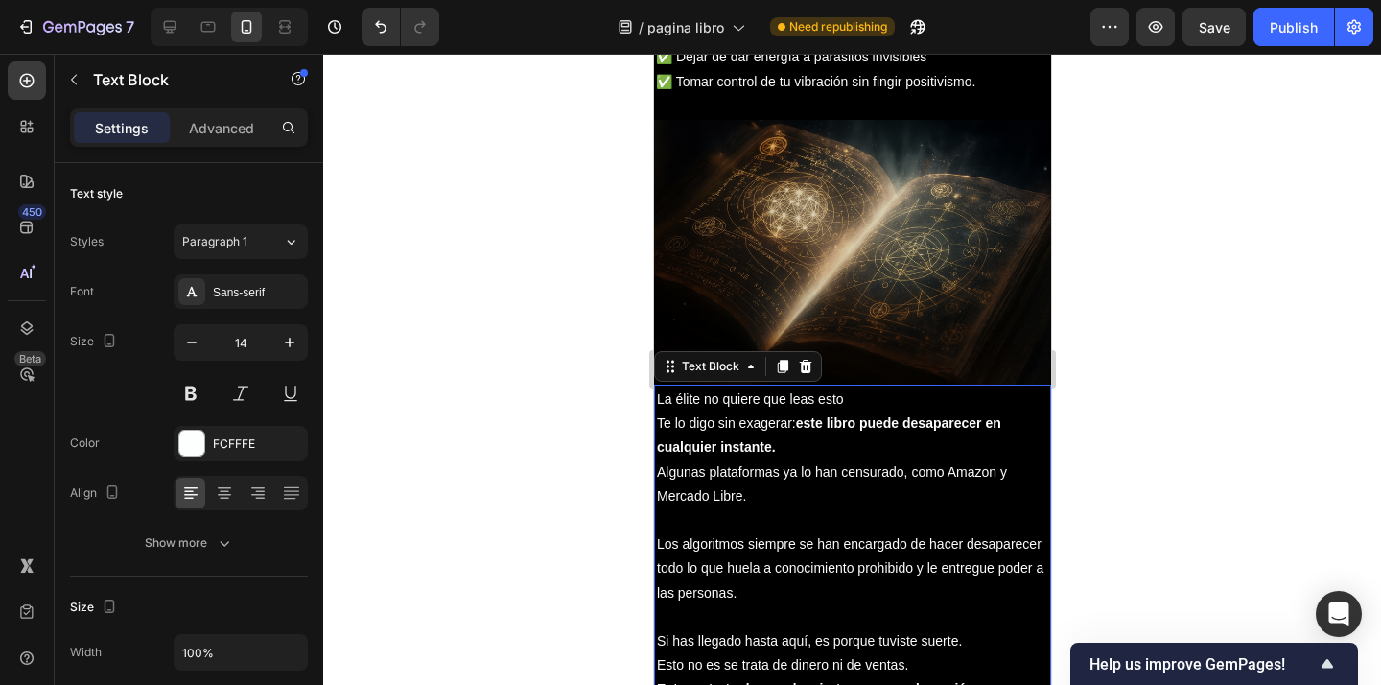
click at [683, 405] on p "La élite no quiere que leas esto" at bounding box center [851, 399] width 391 height 24
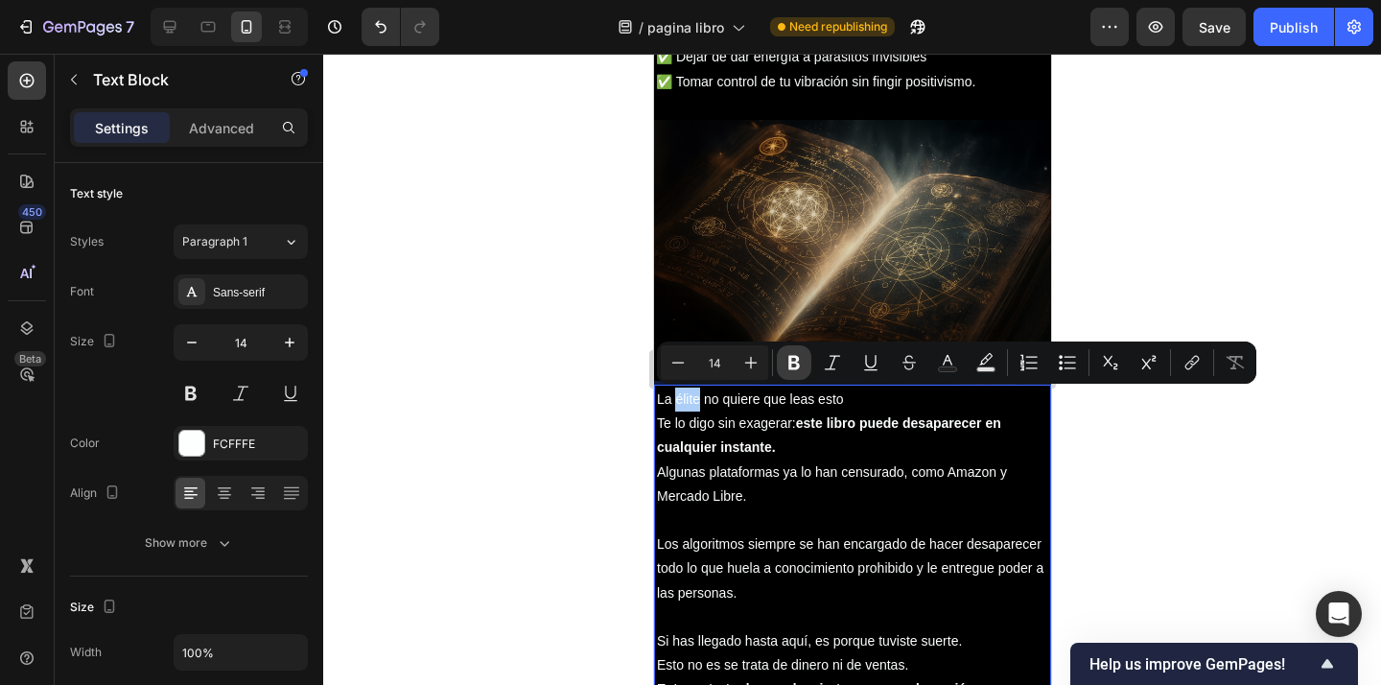
click at [800, 360] on icon "Editor contextual toolbar" at bounding box center [793, 362] width 19 height 19
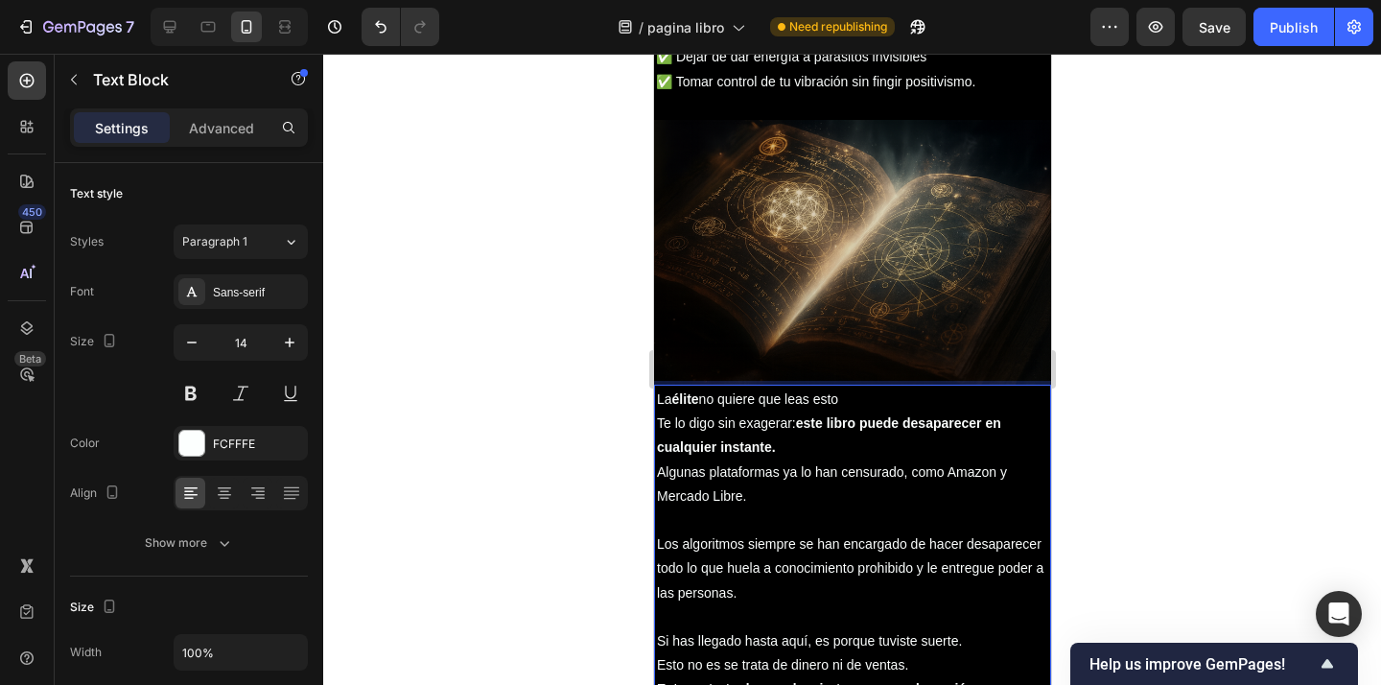
click at [1083, 472] on div at bounding box center [851, 369] width 1057 height 631
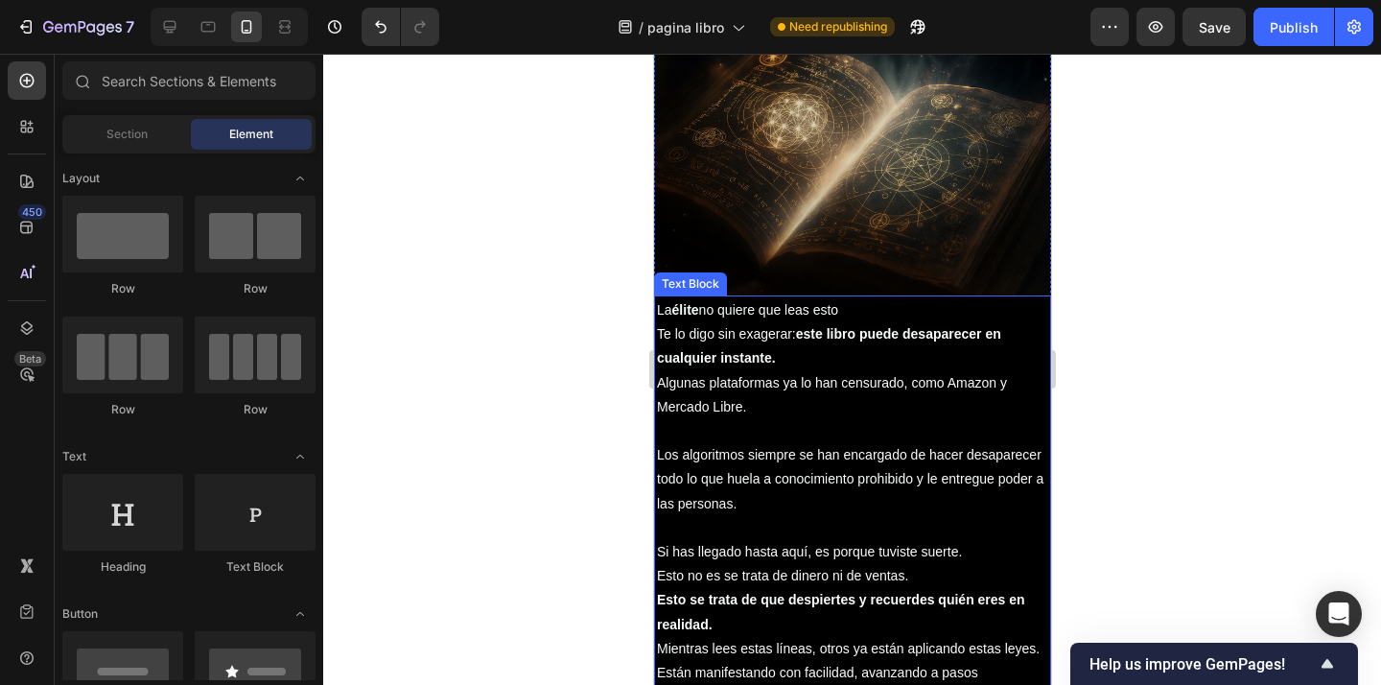
scroll to position [3124, 0]
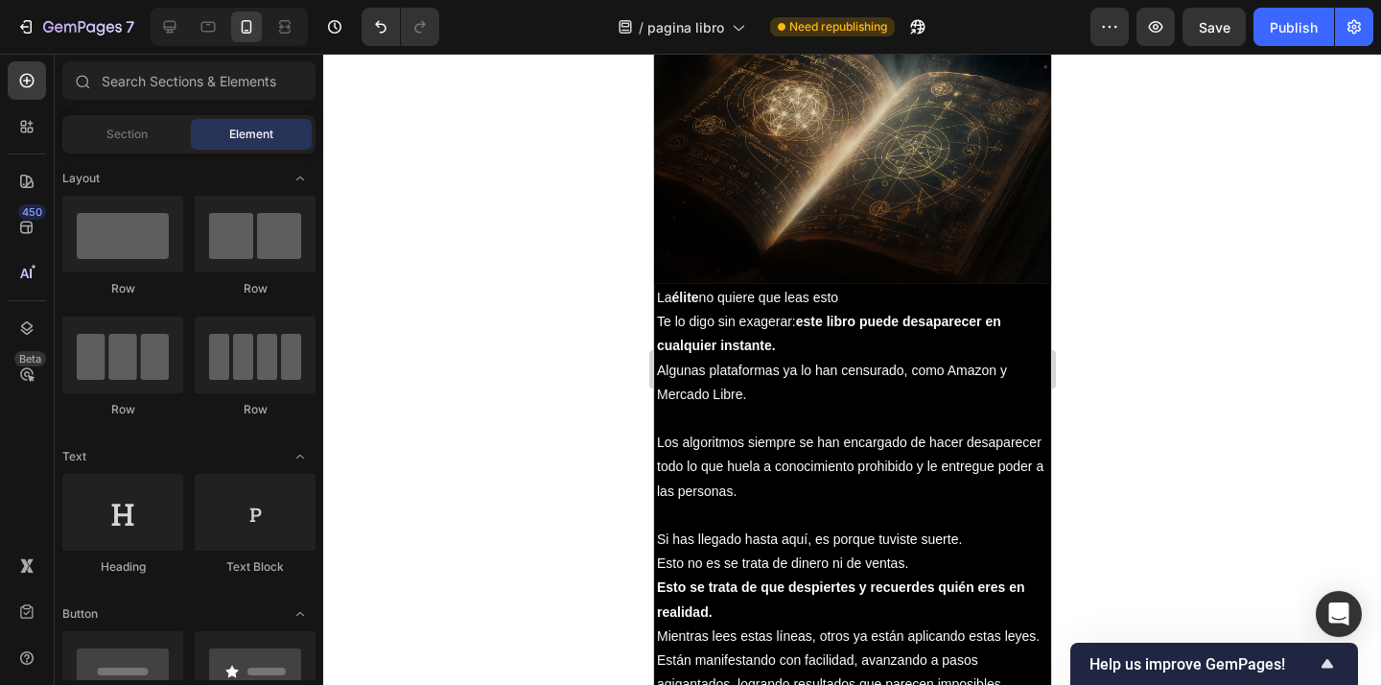
click at [1171, 412] on div at bounding box center [851, 369] width 1057 height 631
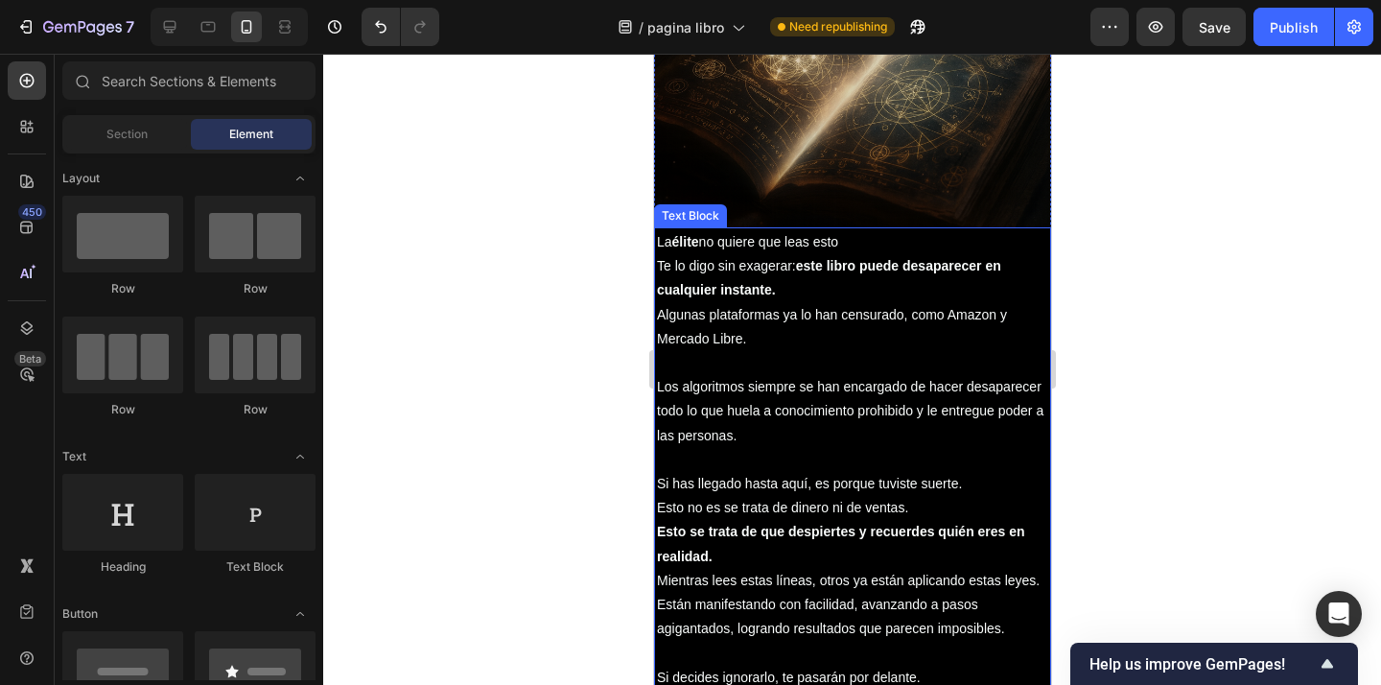
scroll to position [3207, 0]
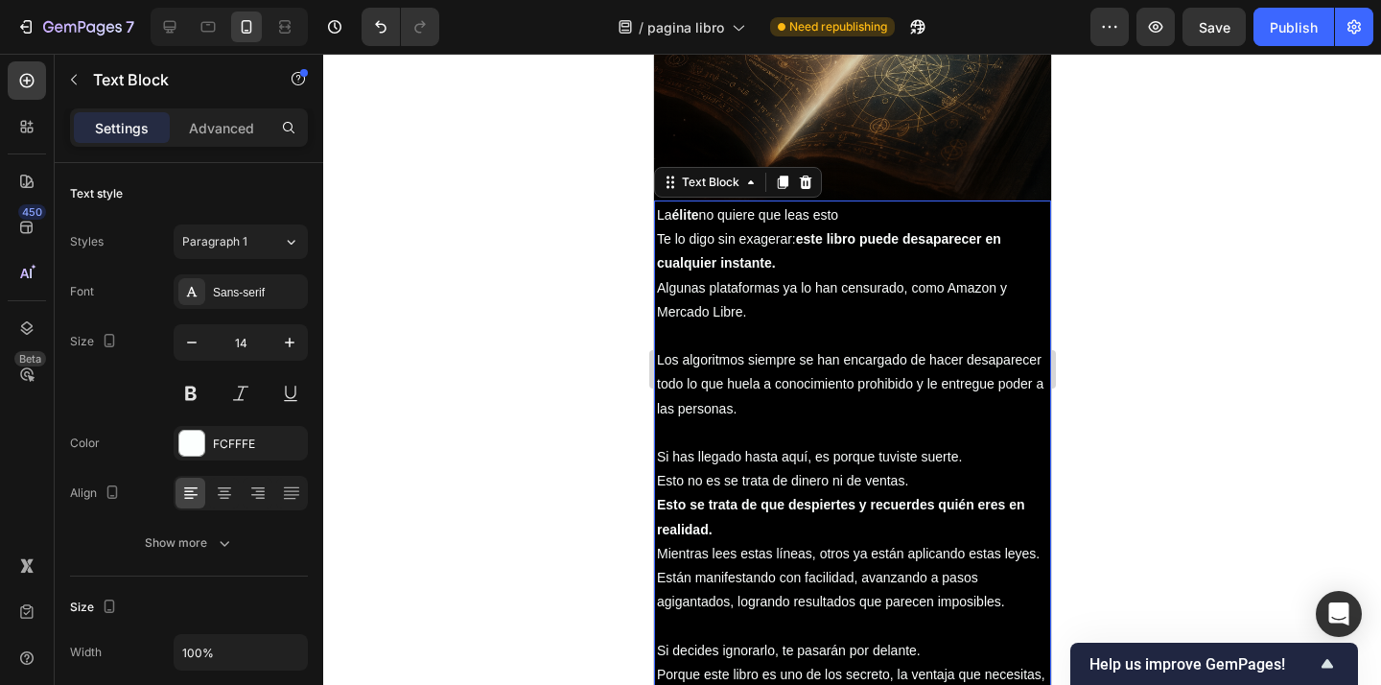
click at [743, 290] on p "Te lo digo sin exagerar: este libro puede desaparecer en cualquier instante. Al…" at bounding box center [851, 275] width 391 height 97
click at [779, 290] on p "Te lo digo sin exagerar: este libro puede desaparecer en cualquier instante. Al…" at bounding box center [851, 275] width 391 height 97
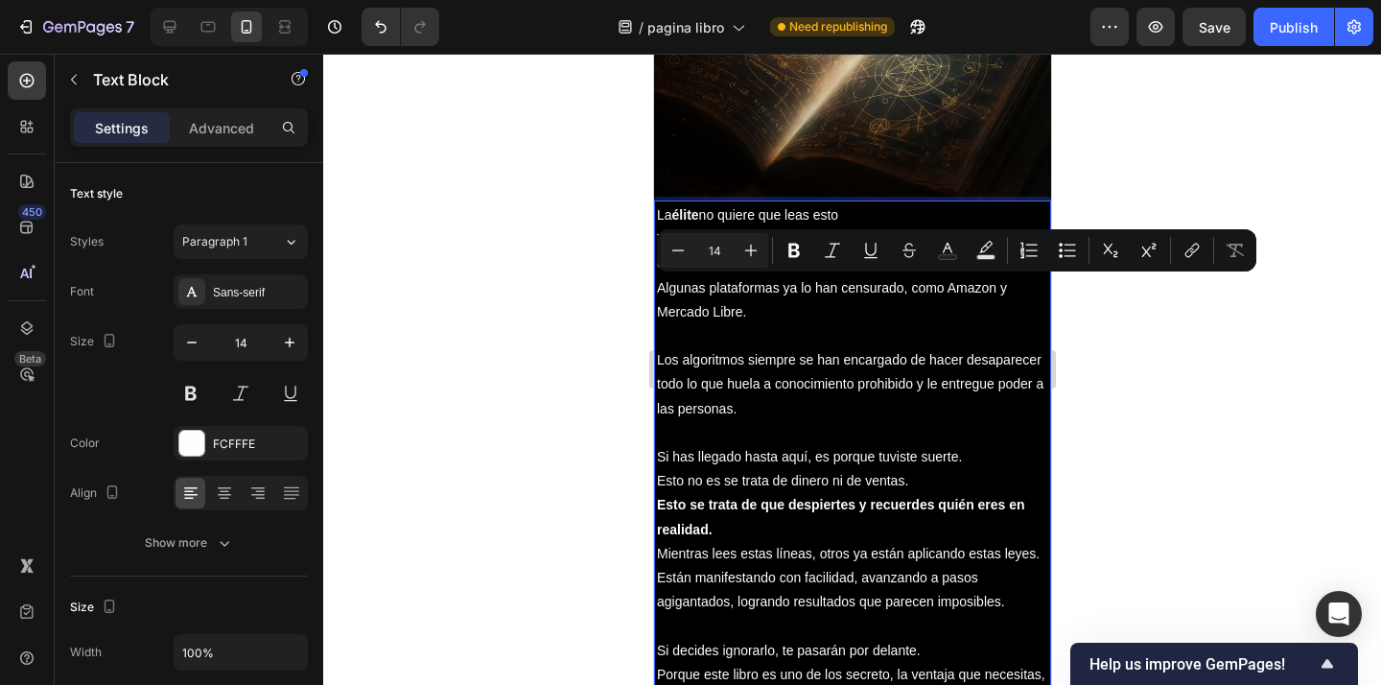
click at [791, 294] on p "Te lo digo sin exagerar: este libro puede desaparecer en cualquier instante. Al…" at bounding box center [851, 275] width 391 height 97
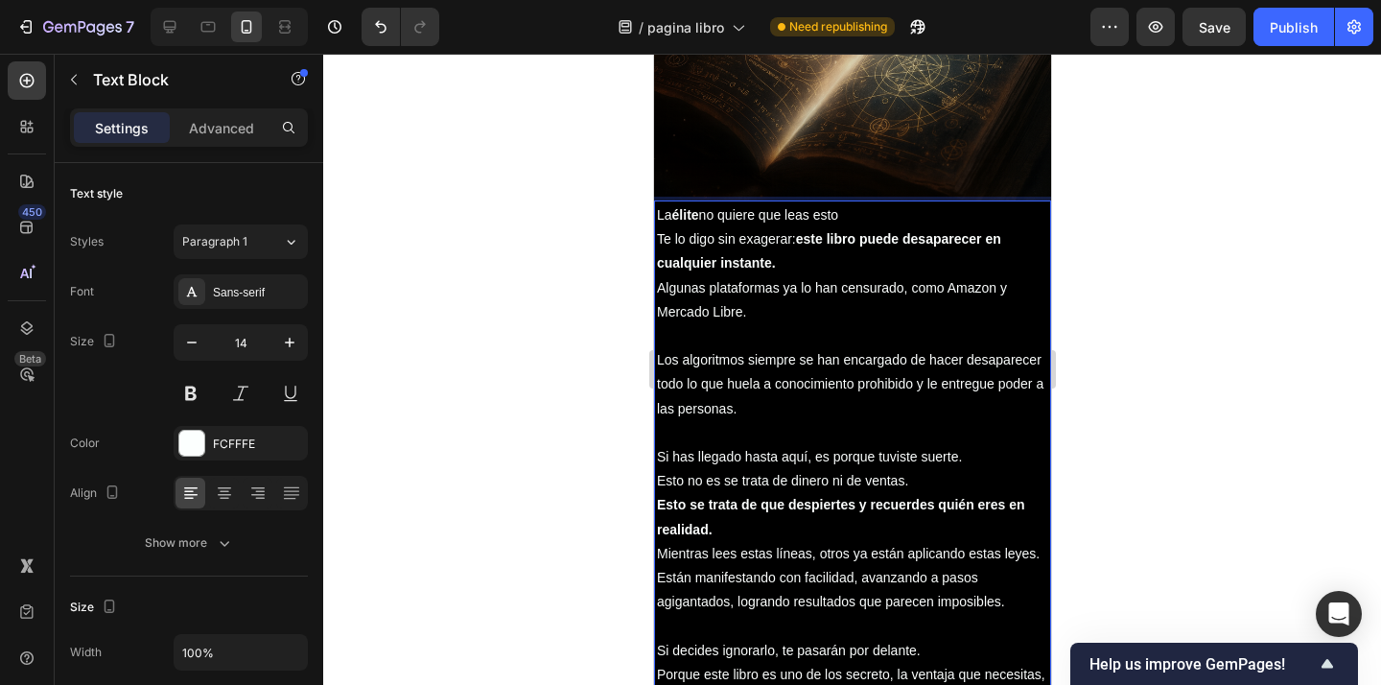
click at [782, 290] on p "Te lo digo sin exagerar: este libro puede desaparecer en cualquier instante. Al…" at bounding box center [851, 275] width 391 height 97
click at [792, 316] on p "Te lo digo sin exagerar: este libro puede desaparecer en cualquier instante. Al…" at bounding box center [851, 275] width 391 height 97
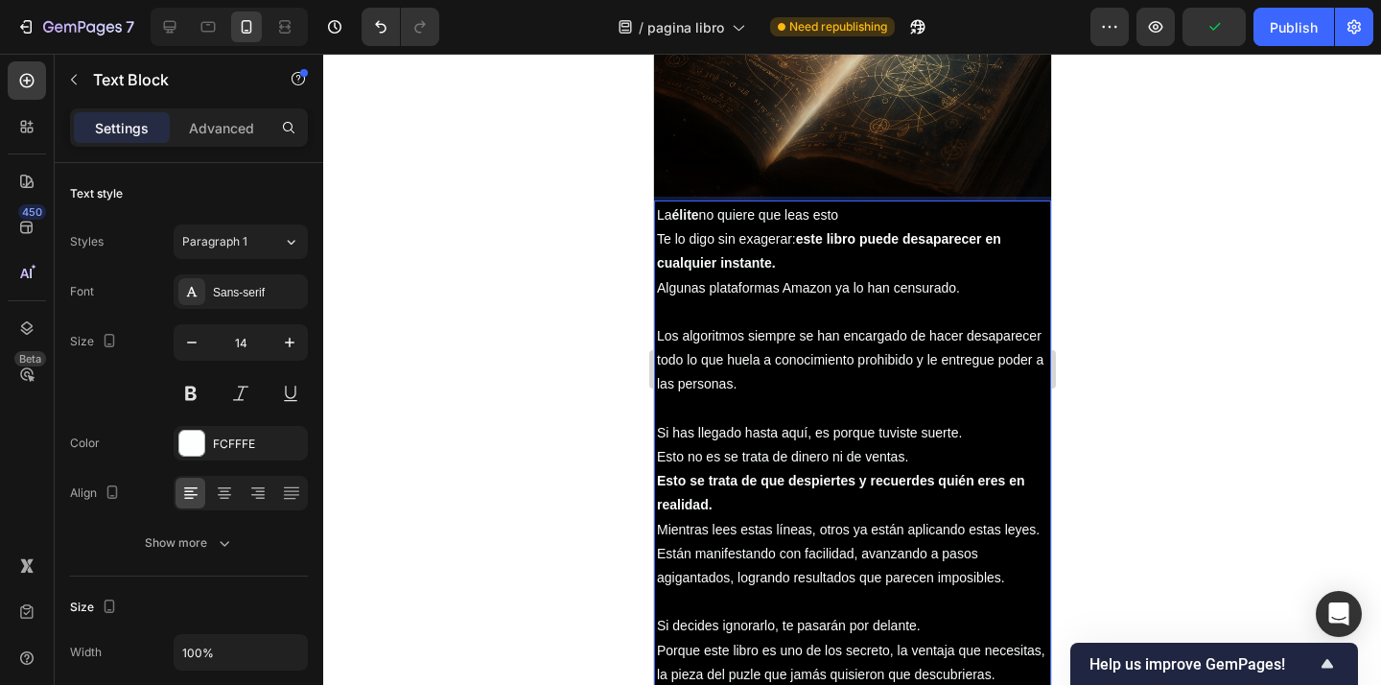
click at [698, 316] on p "Rich Text Editor. Editing area: main" at bounding box center [851, 312] width 391 height 24
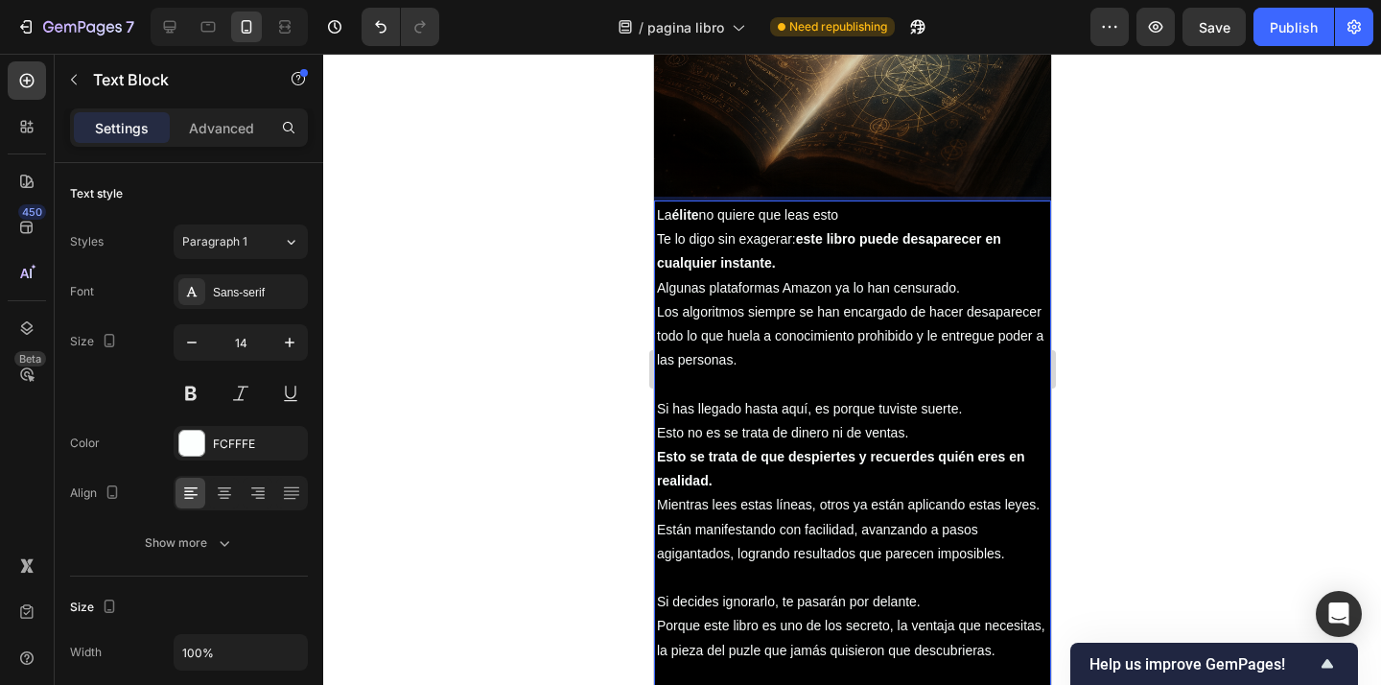
click at [1100, 336] on div at bounding box center [851, 369] width 1057 height 631
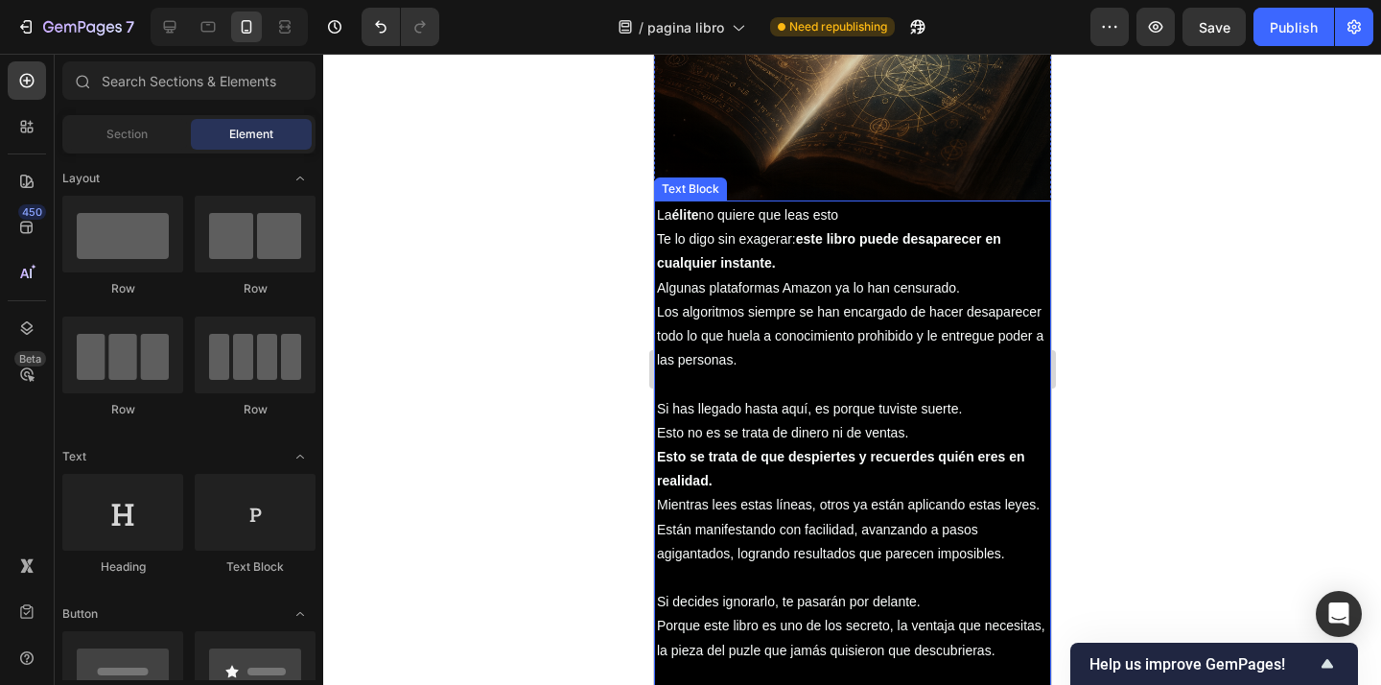
click at [892, 341] on p "Los algoritmos siempre se han encargado de hacer desaparecer todo lo que huela …" at bounding box center [851, 336] width 391 height 73
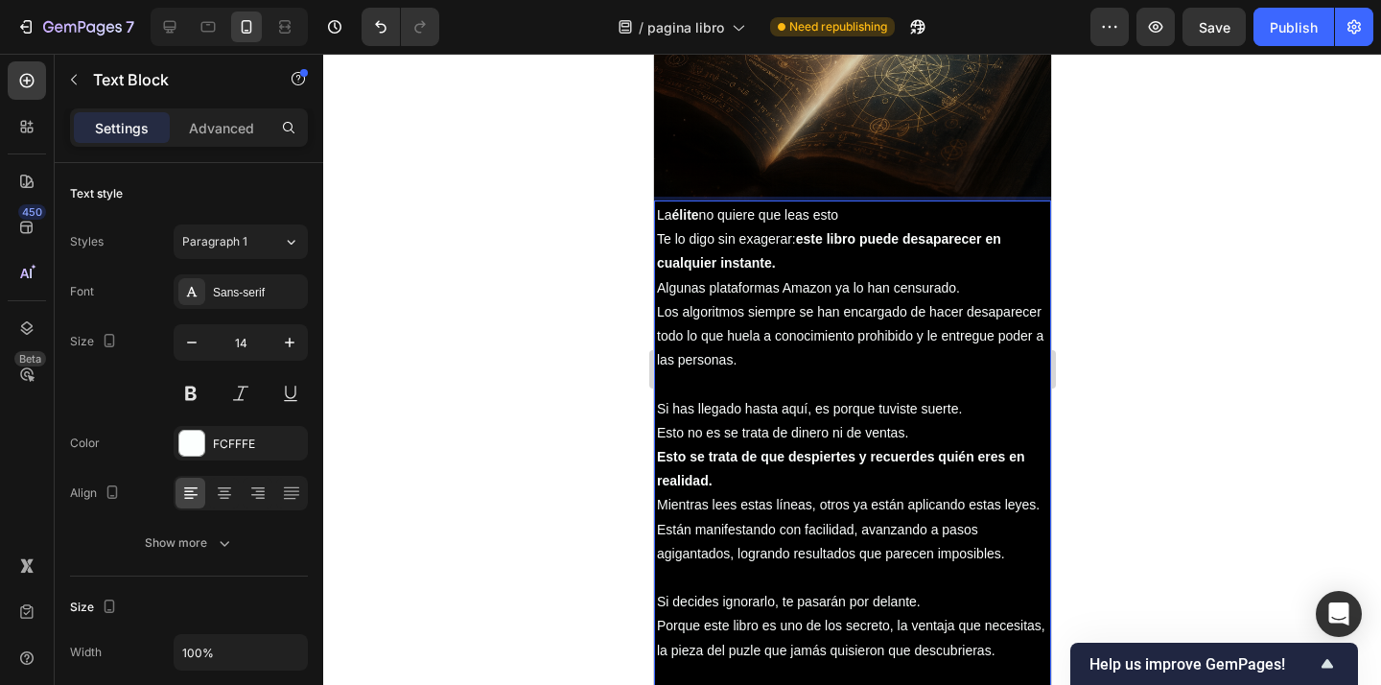
click at [893, 334] on p "Los algoritmos siempre se han encargado de hacer desaparecer todo lo que huela …" at bounding box center [851, 336] width 391 height 73
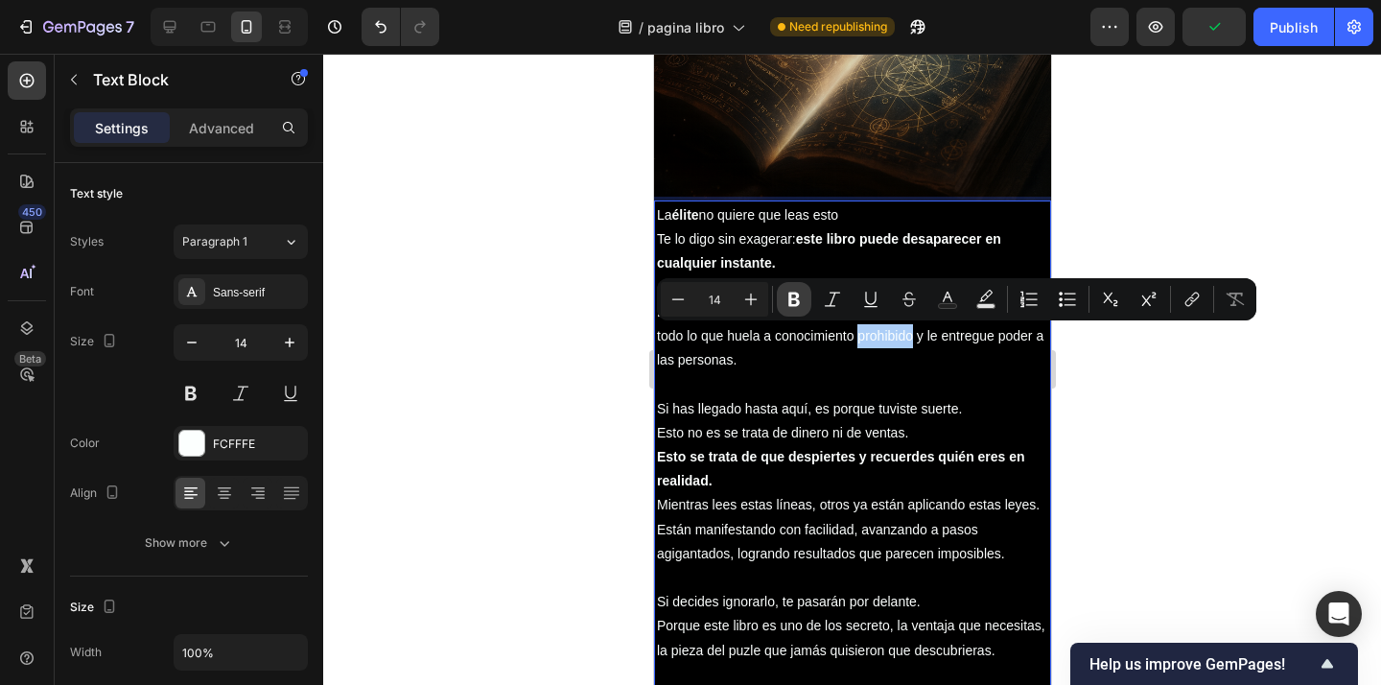
click at [795, 298] on icon "Editor contextual toolbar" at bounding box center [794, 299] width 12 height 14
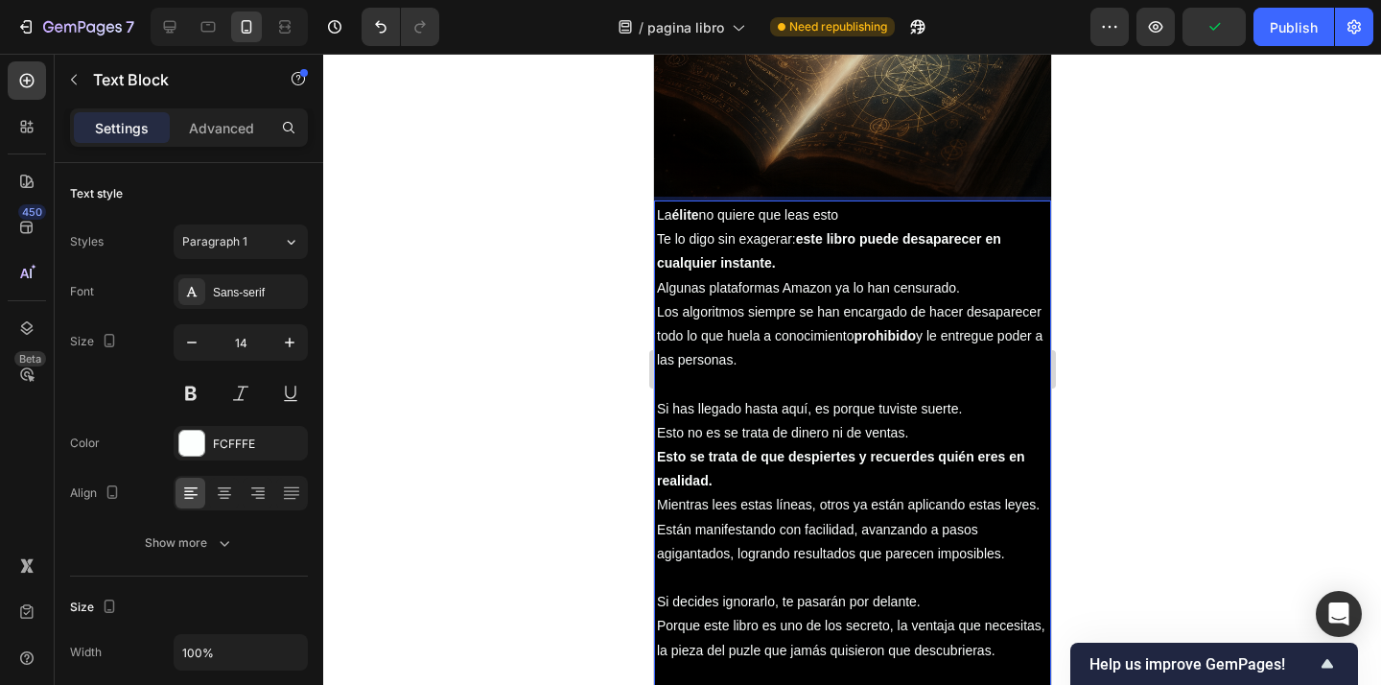
click at [1168, 395] on div at bounding box center [851, 369] width 1057 height 631
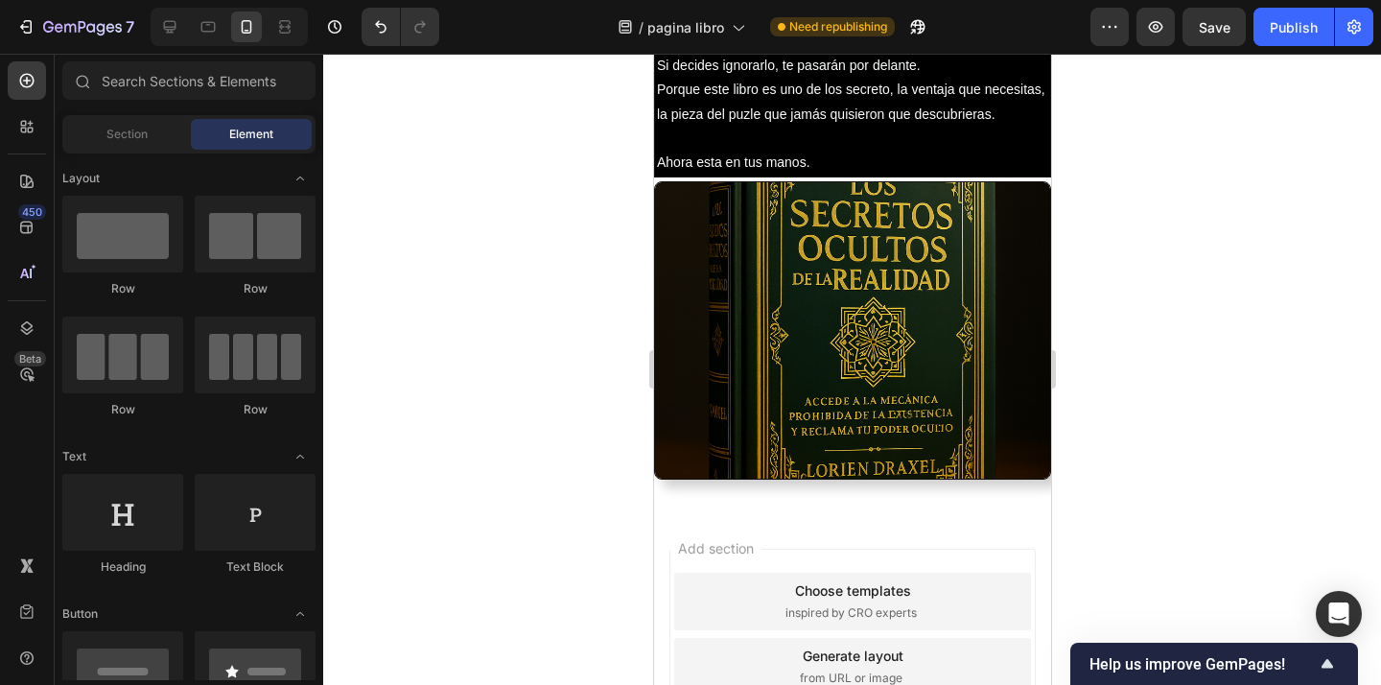
scroll to position [3676, 0]
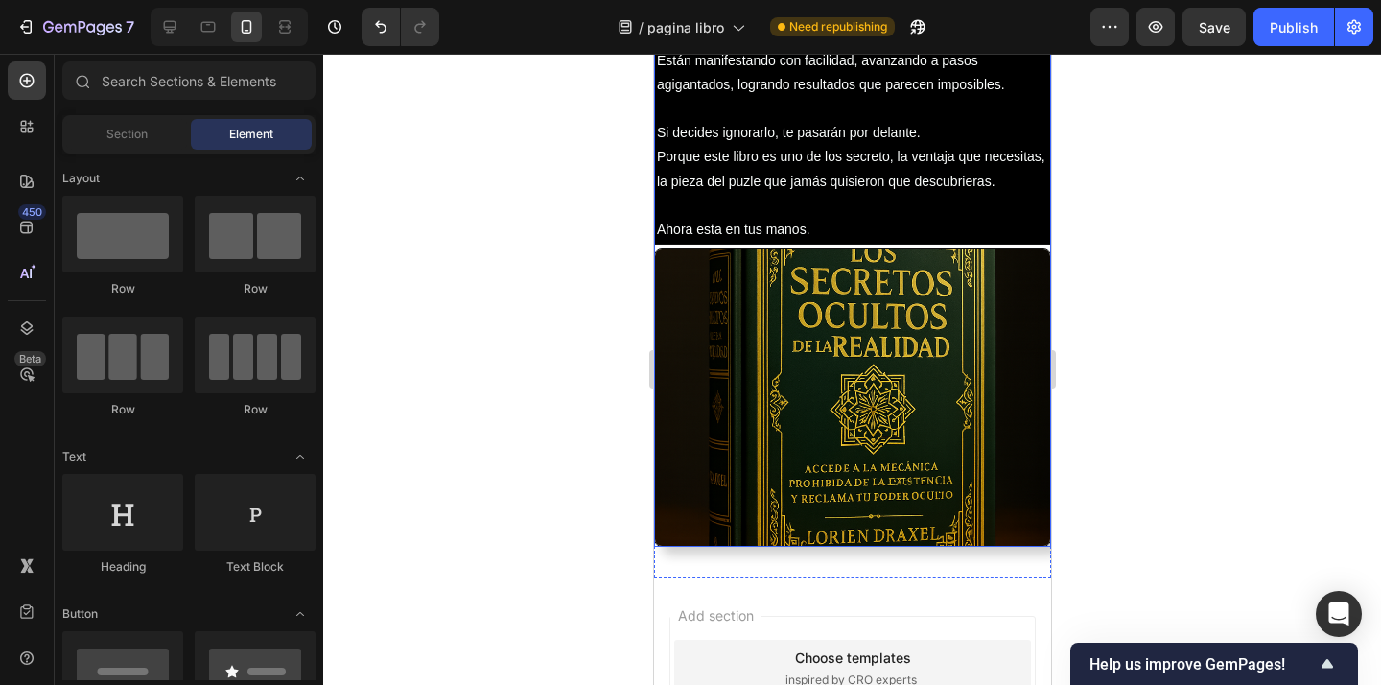
click at [995, 383] on img at bounding box center [851, 397] width 397 height 298
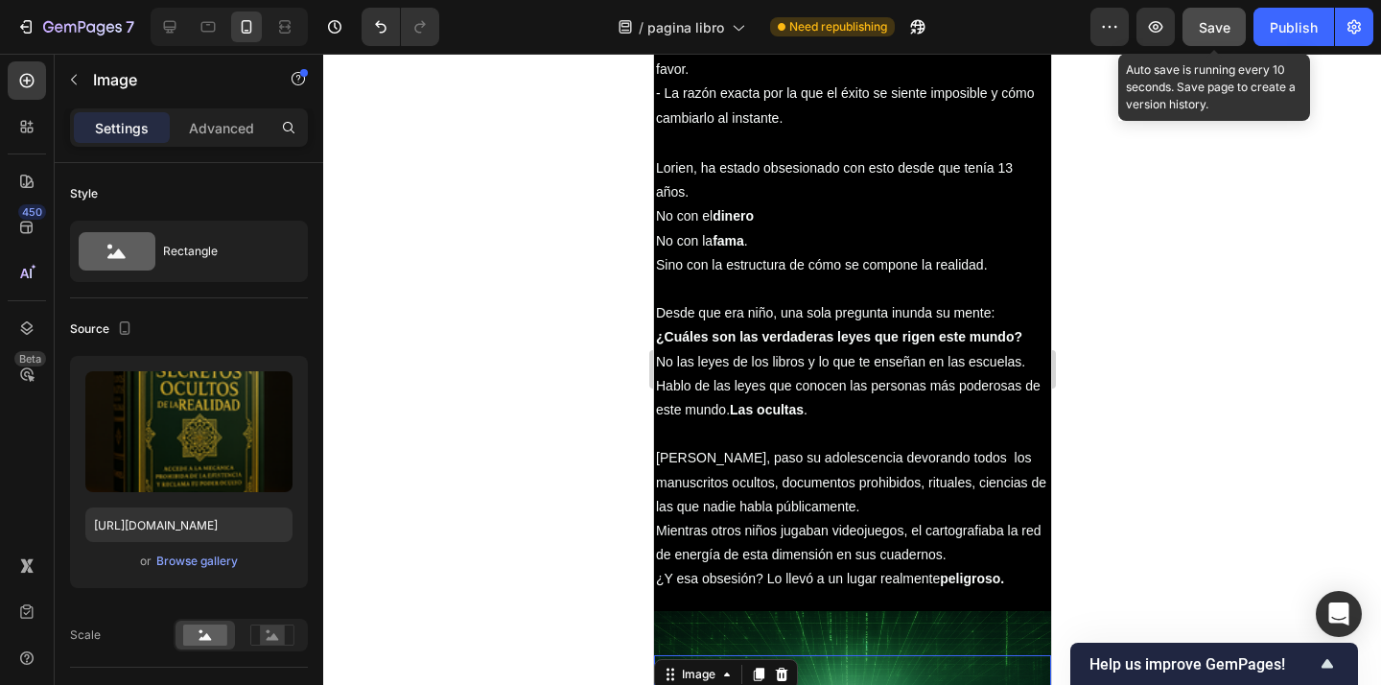
scroll to position [1842, 0]
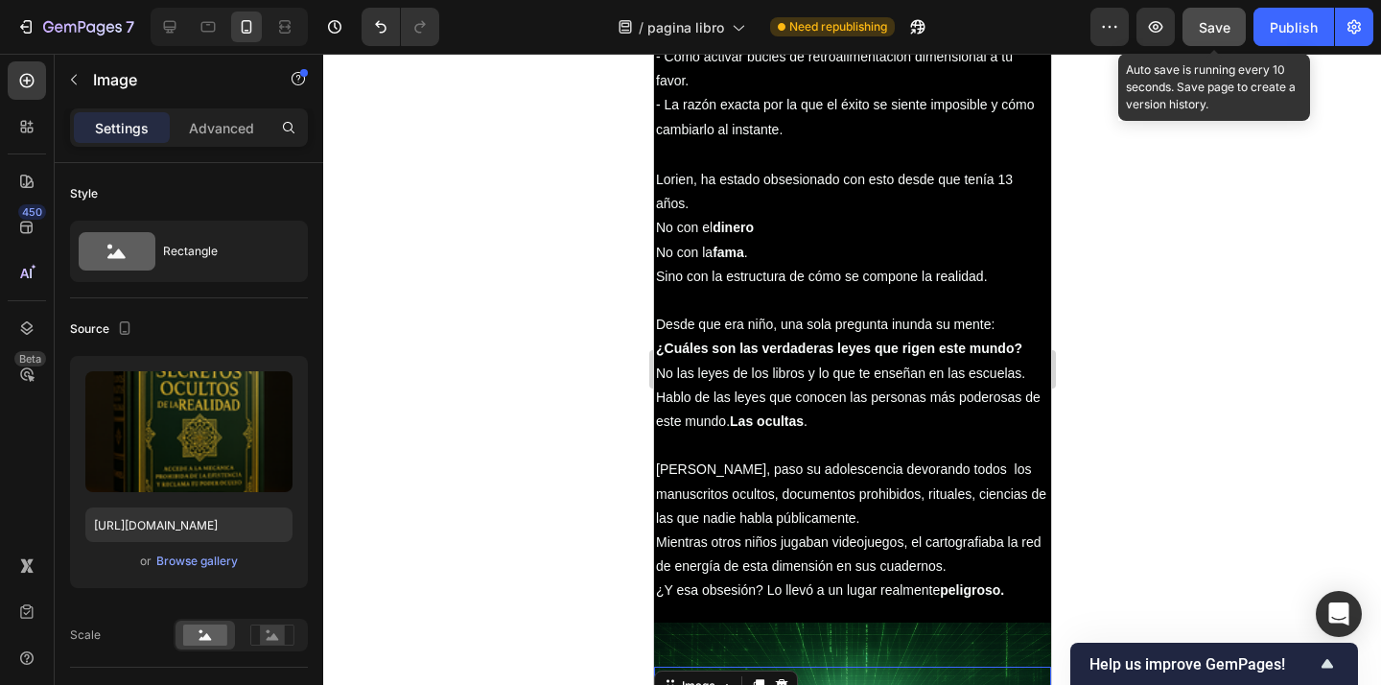
click at [1214, 21] on span "Save" at bounding box center [1214, 27] width 32 height 16
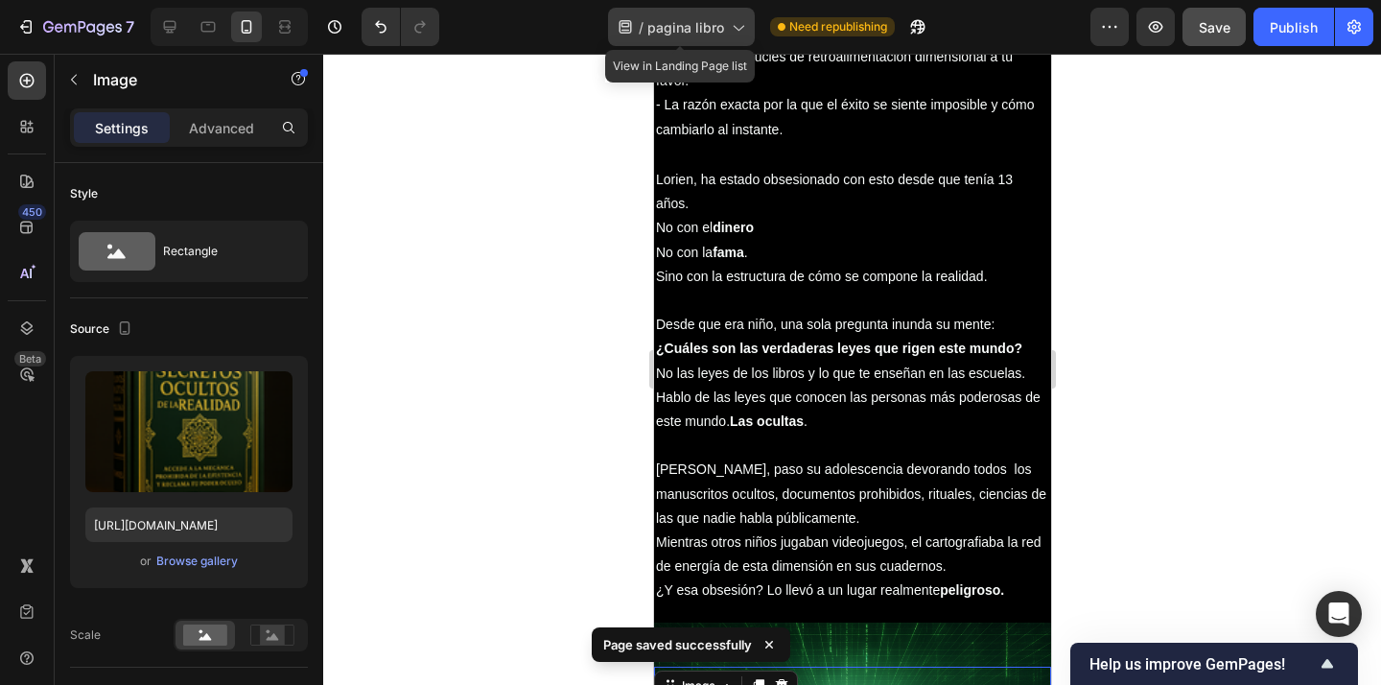
click at [656, 24] on span "pagina libro" at bounding box center [685, 27] width 77 height 20
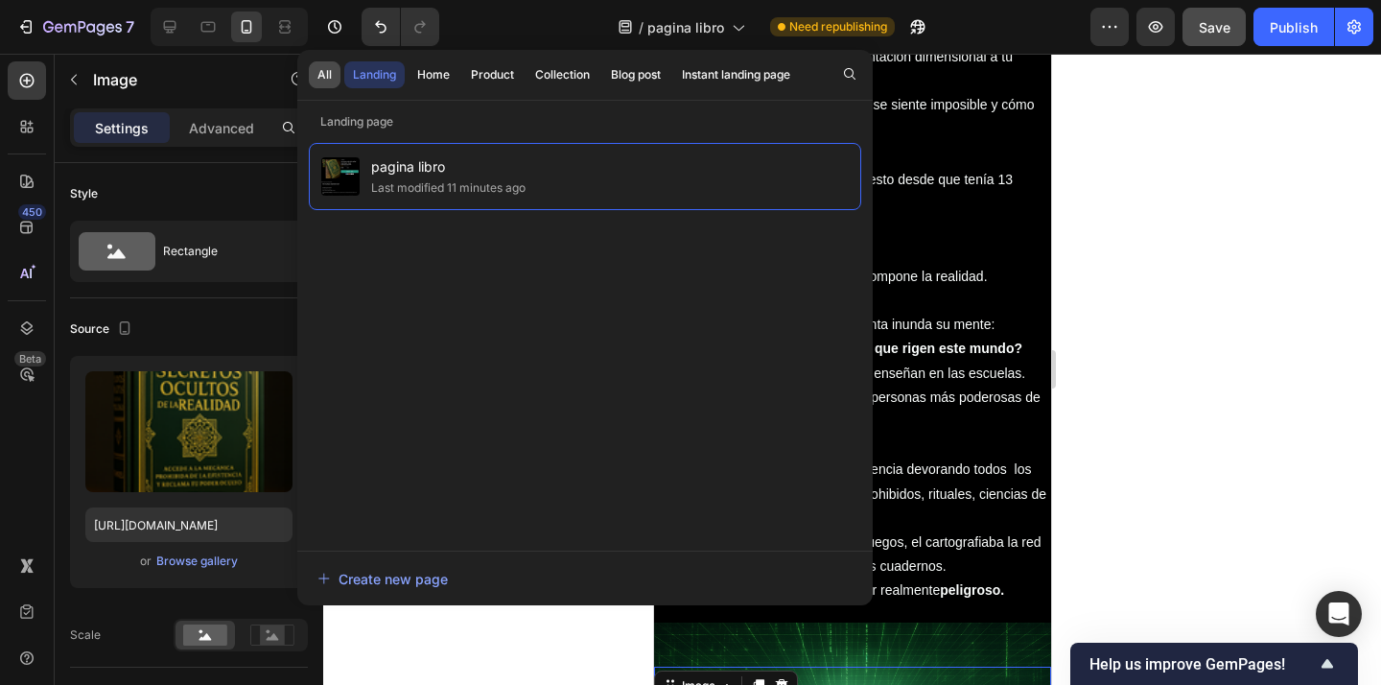
click at [330, 81] on div "All" at bounding box center [324, 74] width 14 height 17
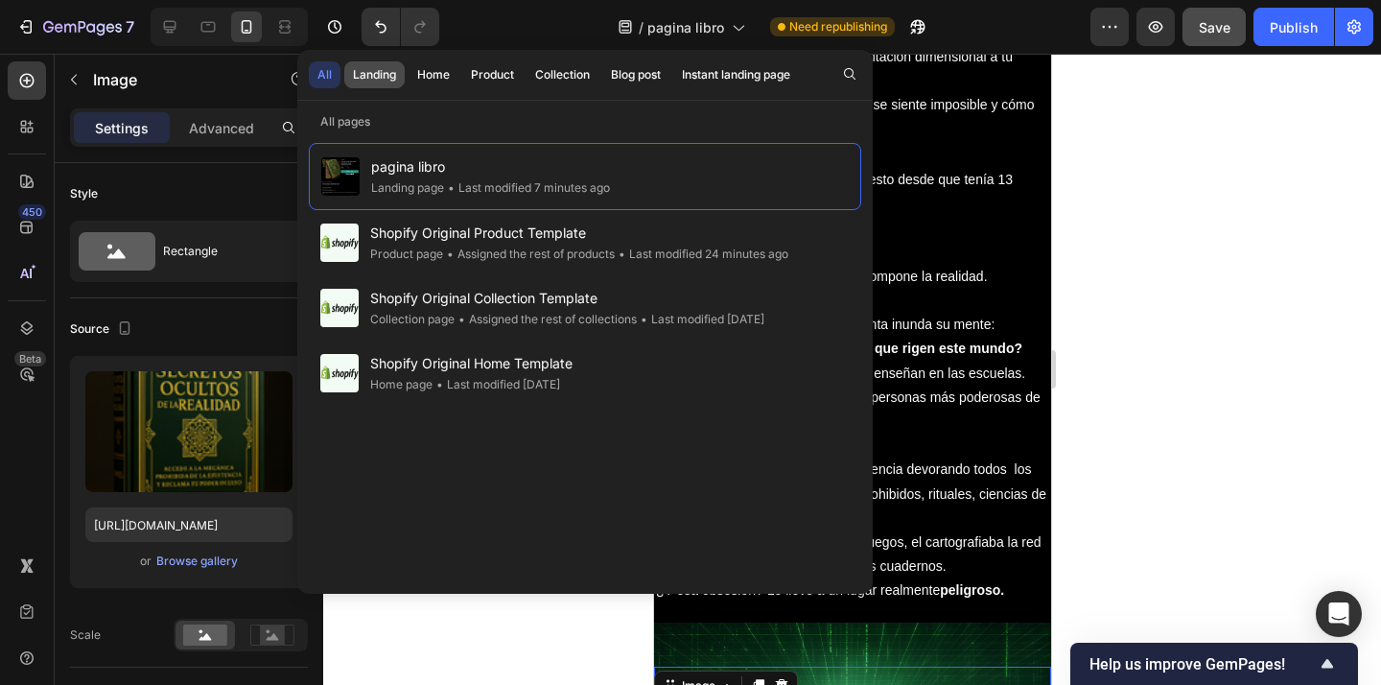
click at [360, 80] on div "Landing" at bounding box center [374, 74] width 43 height 17
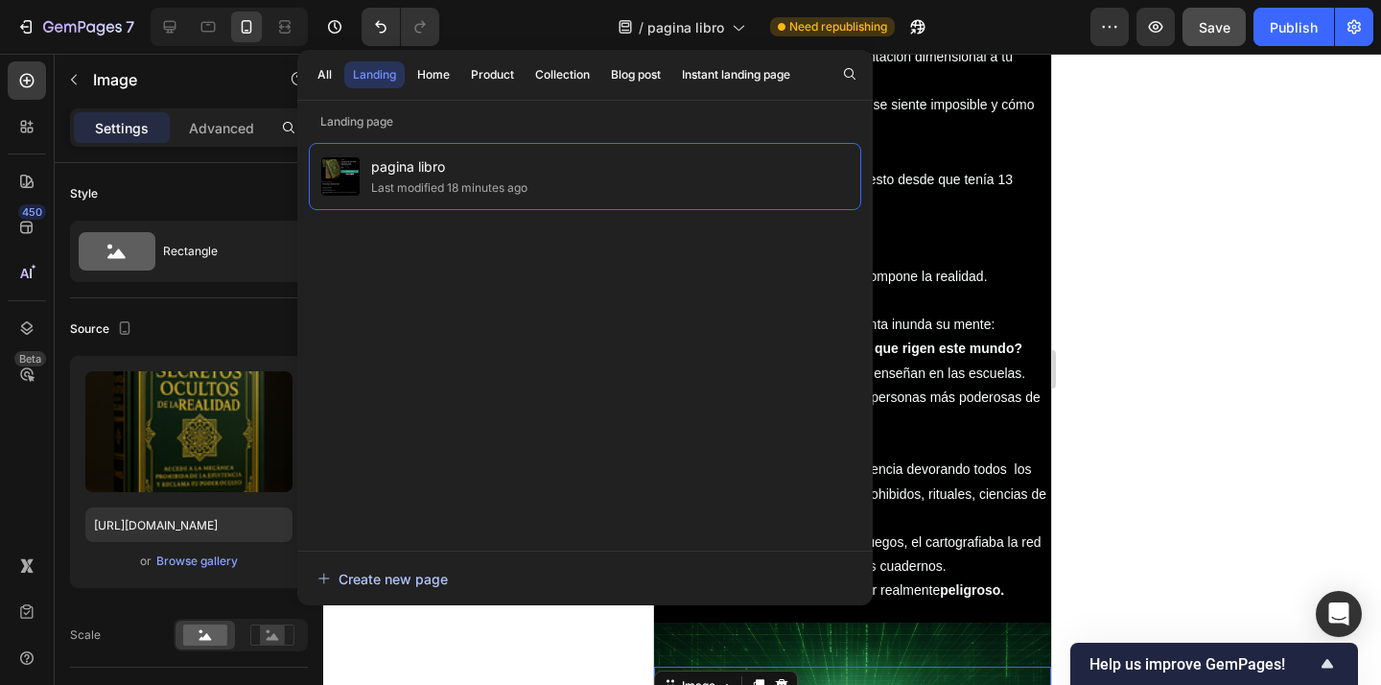
click at [445, 584] on div "Create new page" at bounding box center [382, 579] width 130 height 20
click at [1206, 198] on div at bounding box center [851, 369] width 1057 height 631
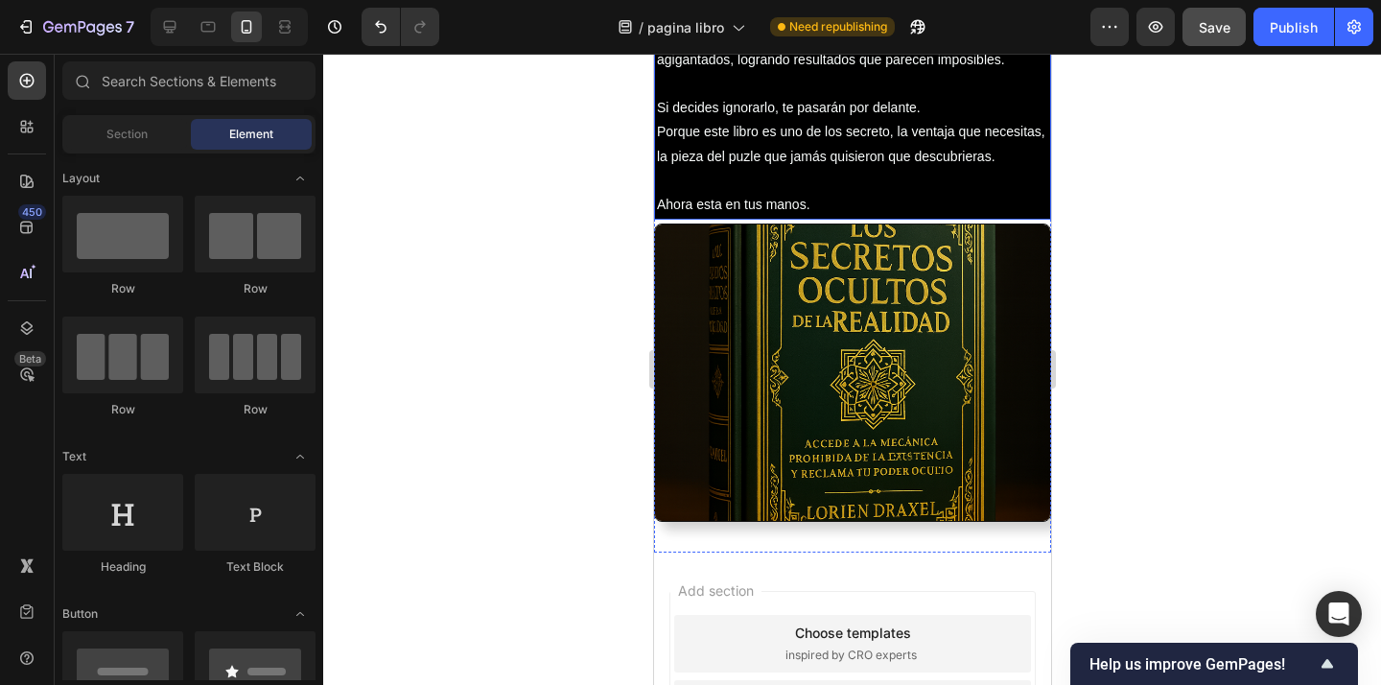
scroll to position [3702, 0]
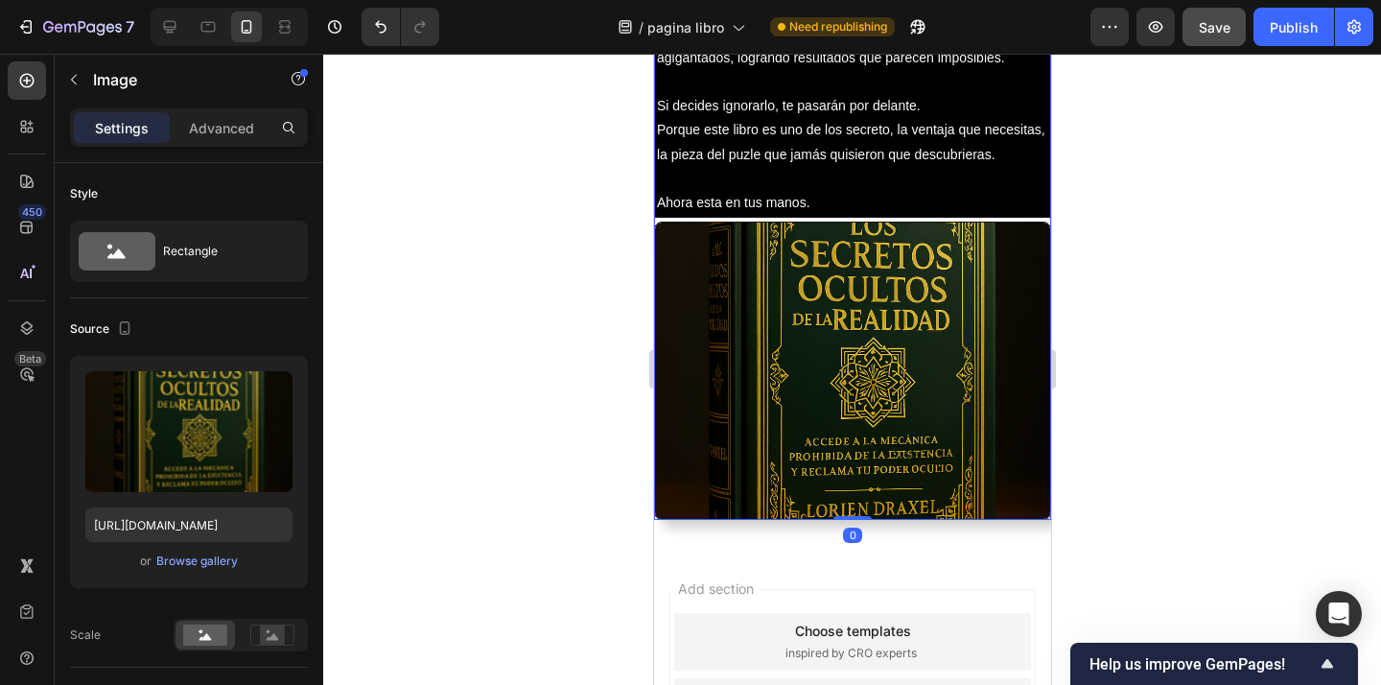
click at [836, 404] on img at bounding box center [851, 370] width 397 height 298
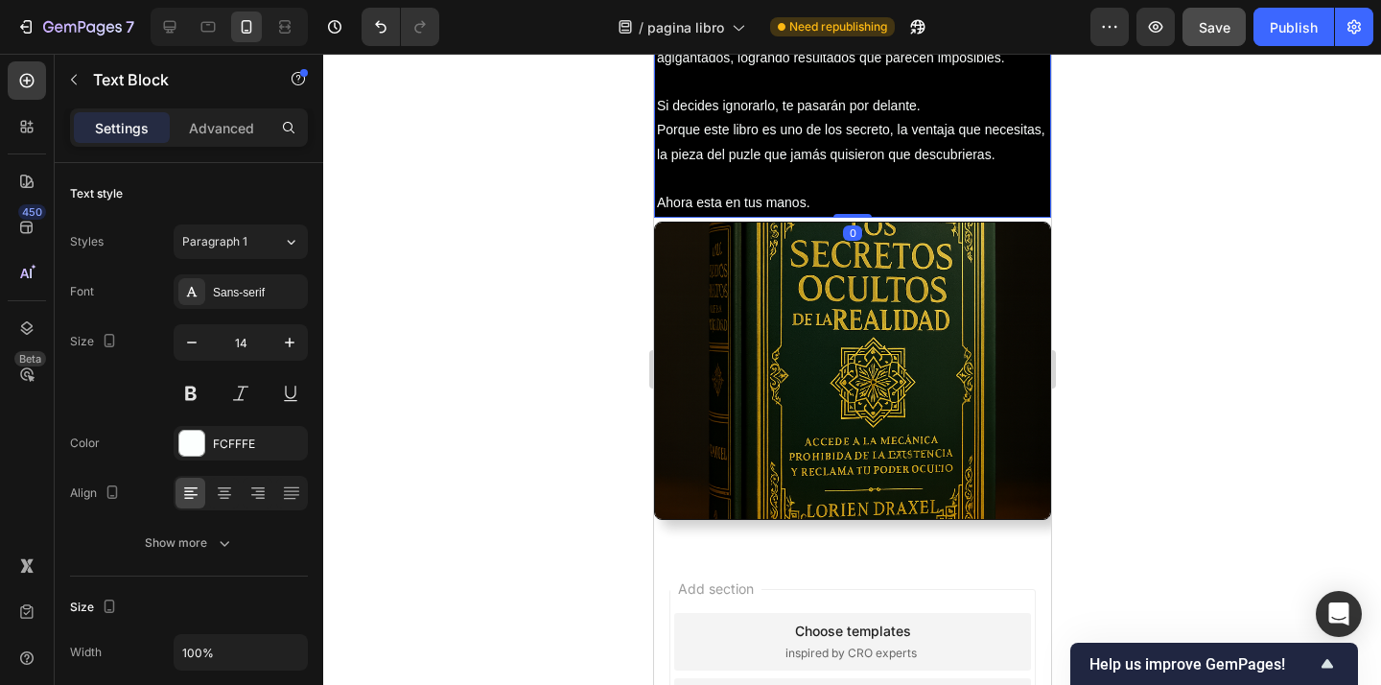
click at [828, 205] on p "Ahora esta en tus manos." at bounding box center [851, 203] width 391 height 24
click at [938, 196] on p "Ahora esta en tus manos." at bounding box center [851, 203] width 391 height 24
click at [568, 275] on div at bounding box center [851, 369] width 1057 height 631
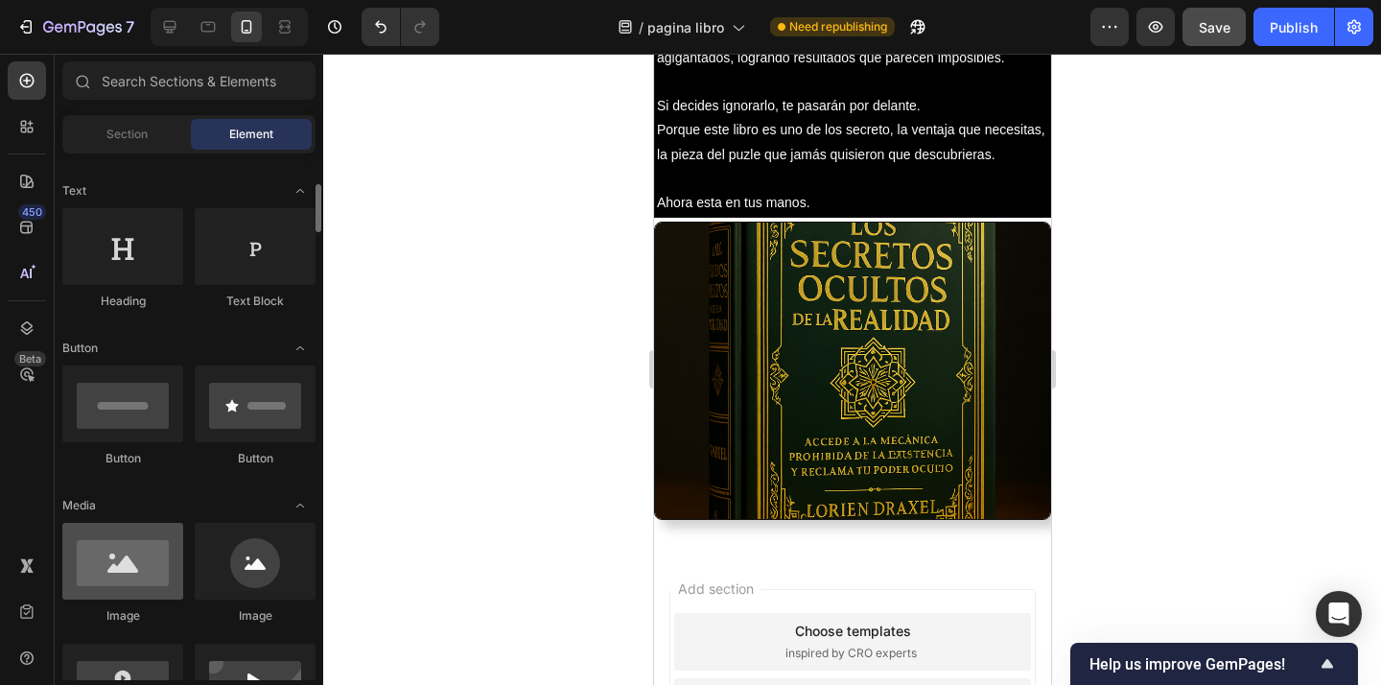
scroll to position [271, 0]
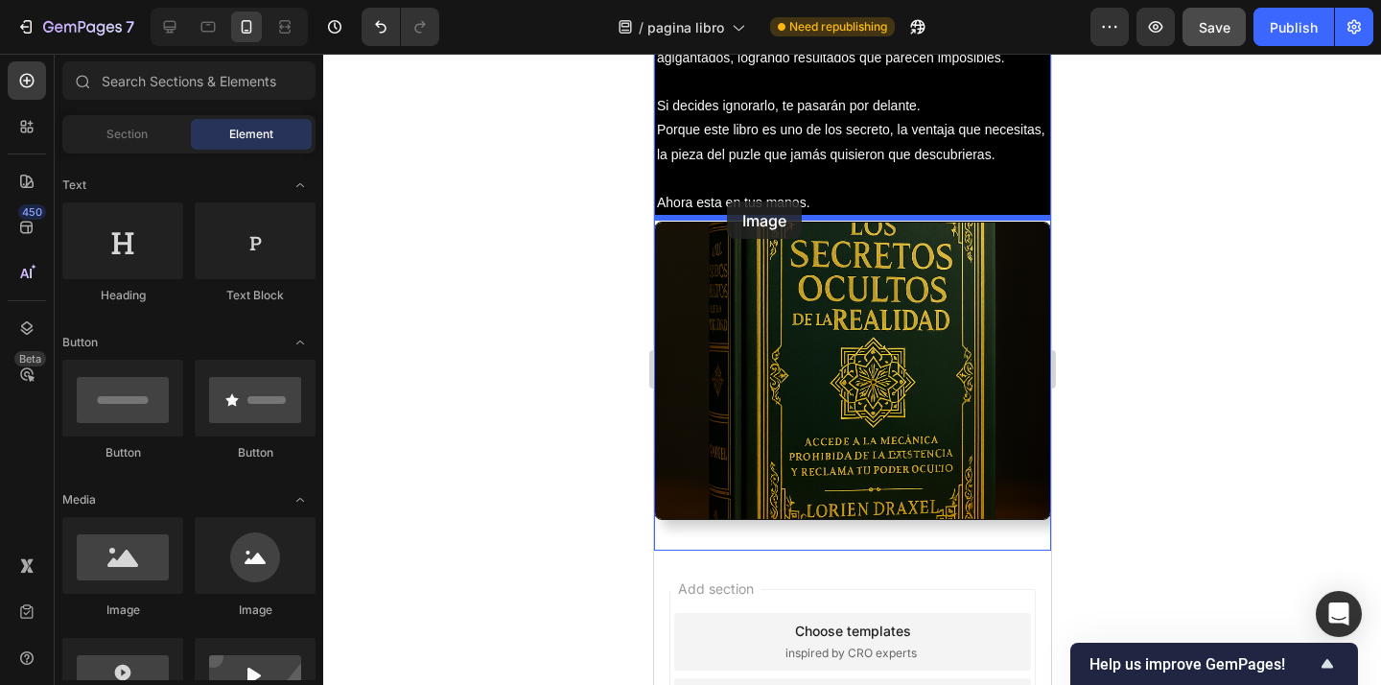
drag, startPoint x: 1196, startPoint y: 399, endPoint x: 726, endPoint y: 201, distance: 510.5
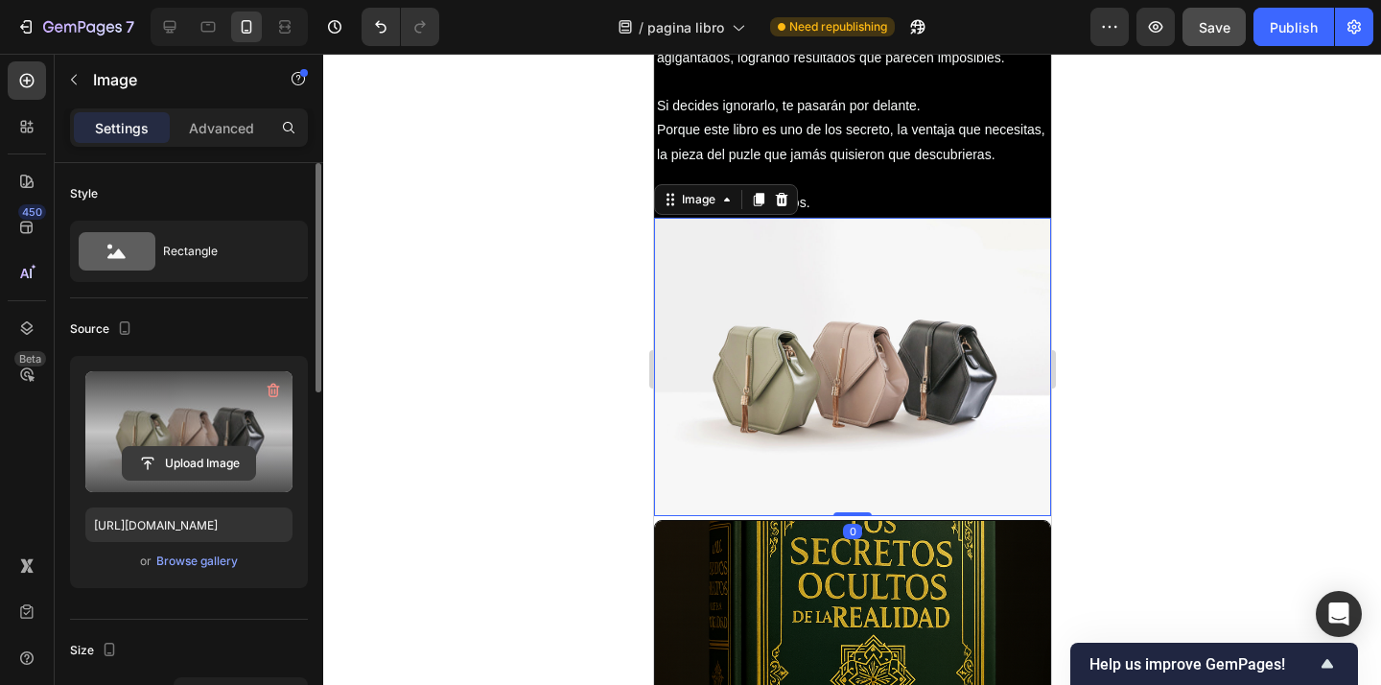
click at [175, 457] on input "file" at bounding box center [189, 463] width 132 height 33
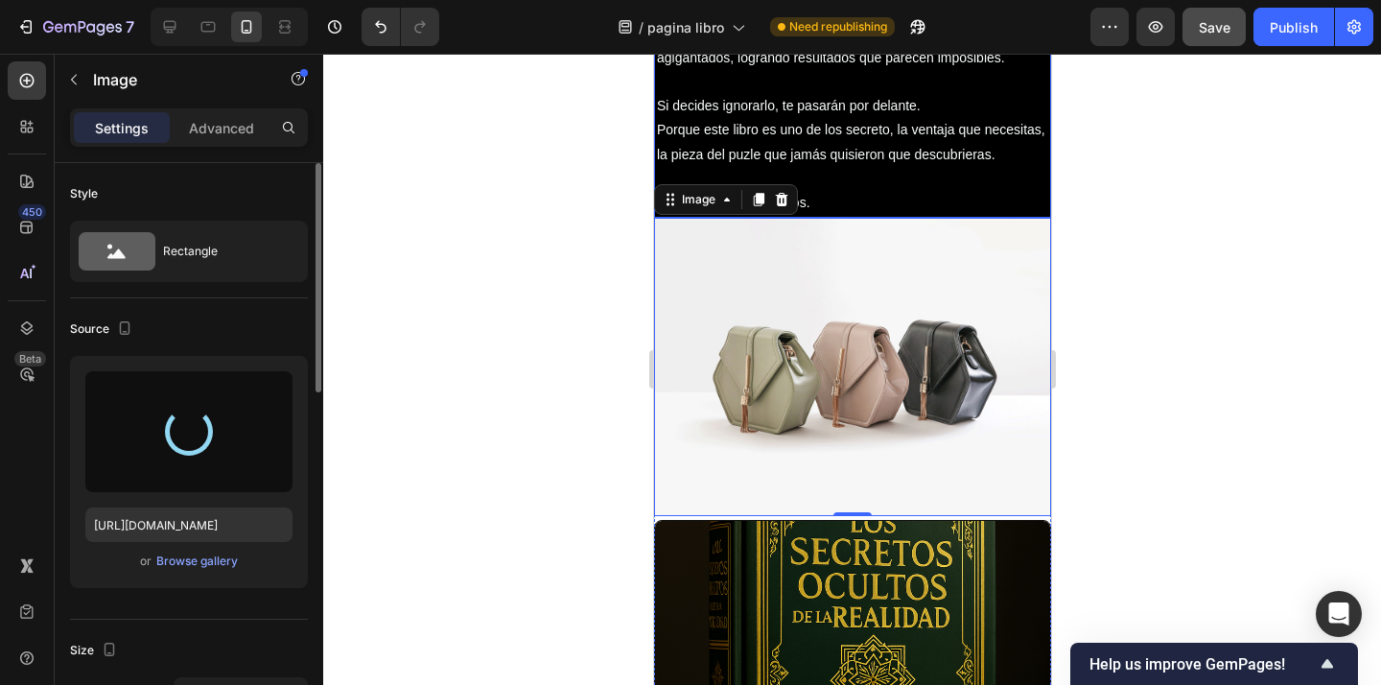
type input "https://cdn.shopify.com/s/files/1/0631/7218/2110/files/gempages_585300844094685…"
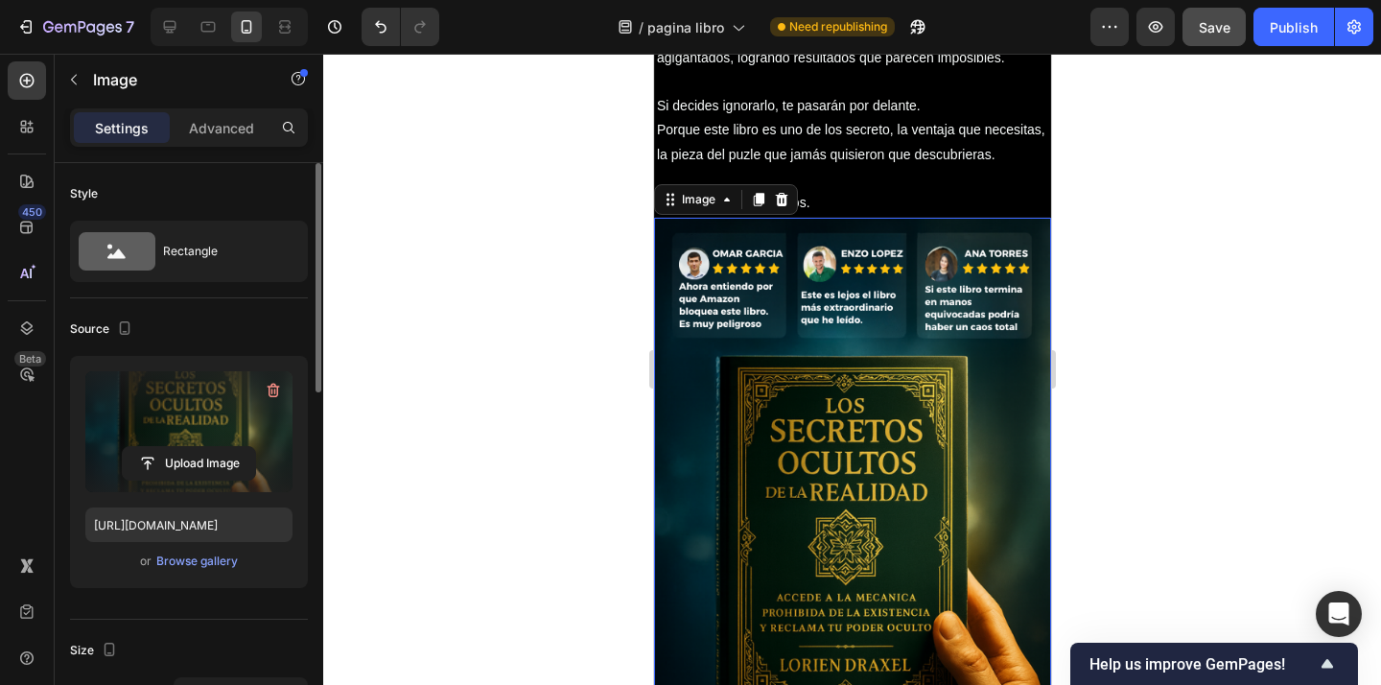
click at [1149, 407] on div at bounding box center [851, 369] width 1057 height 631
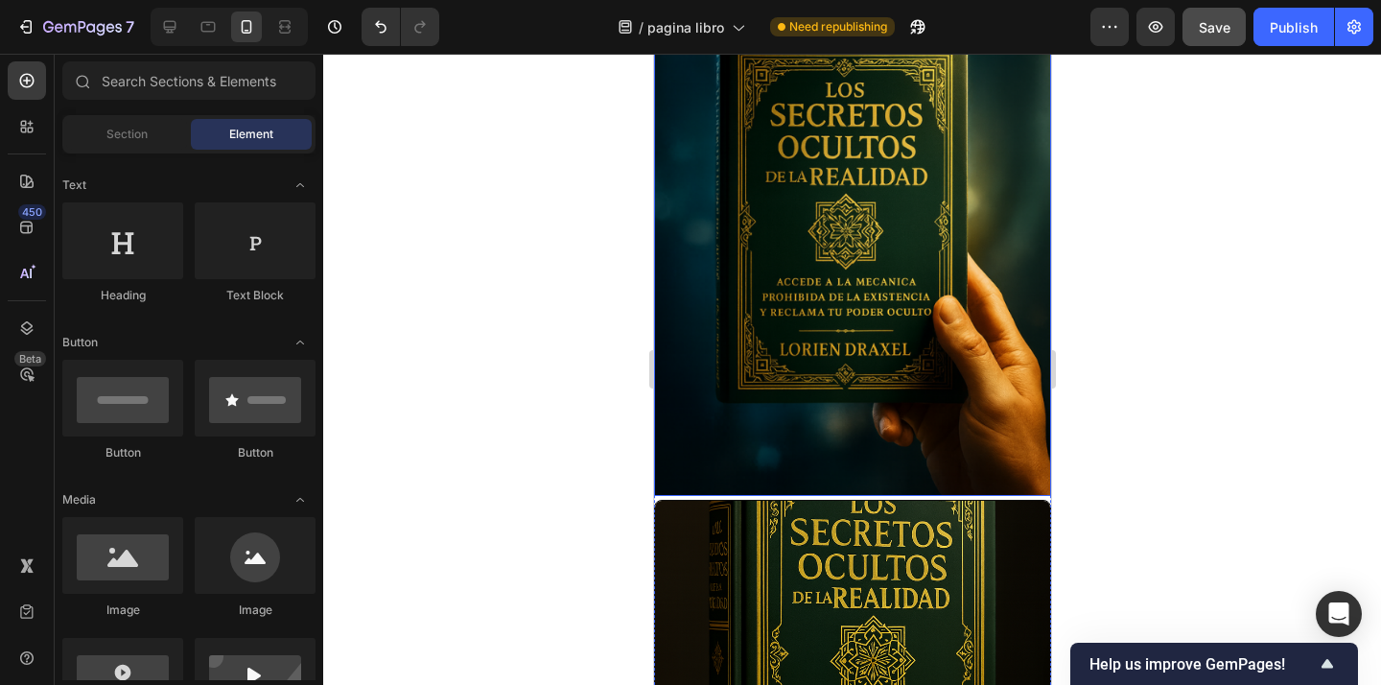
scroll to position [4021, 0]
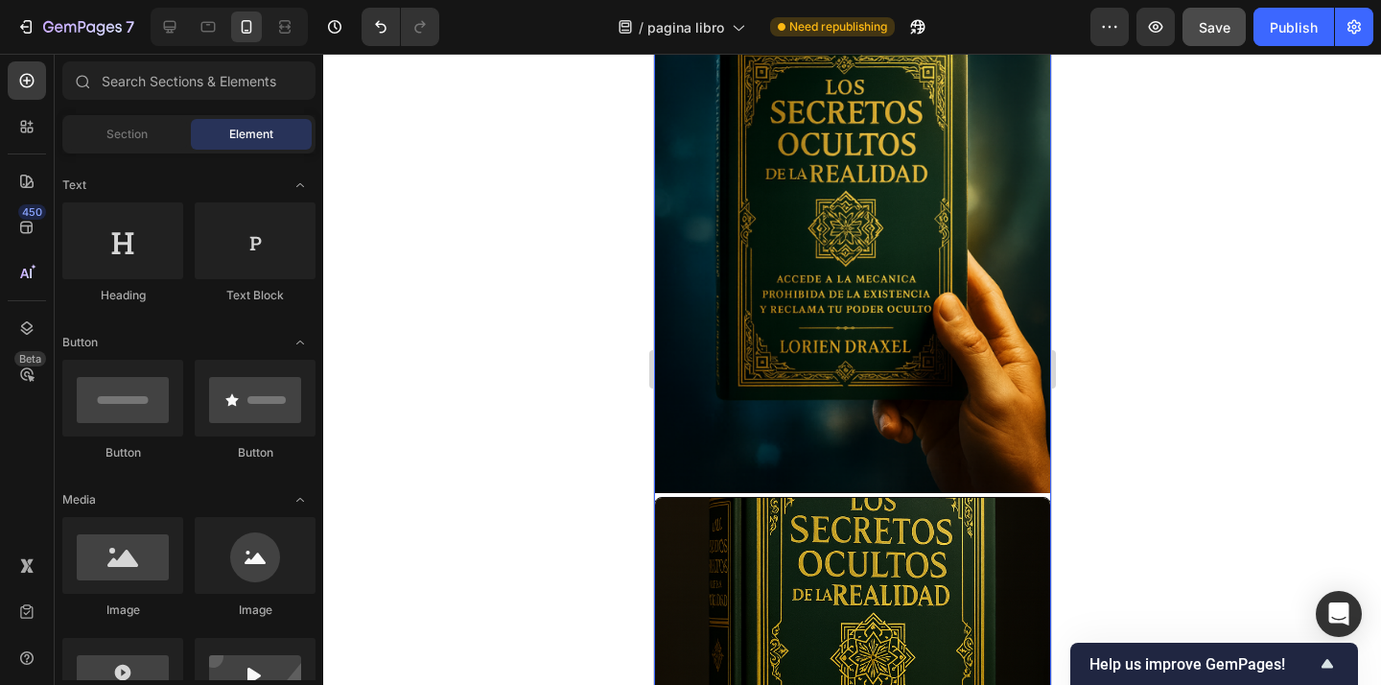
click at [970, 518] on img at bounding box center [851, 646] width 397 height 298
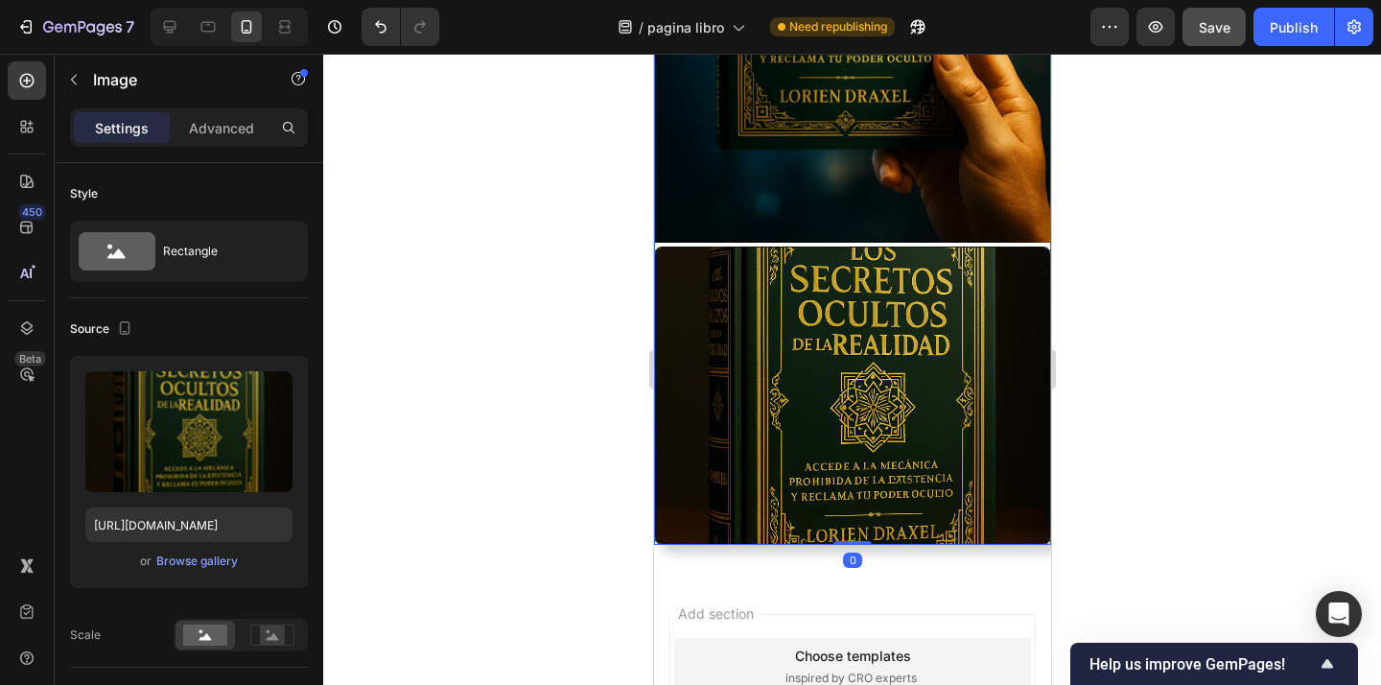
scroll to position [4311, 0]
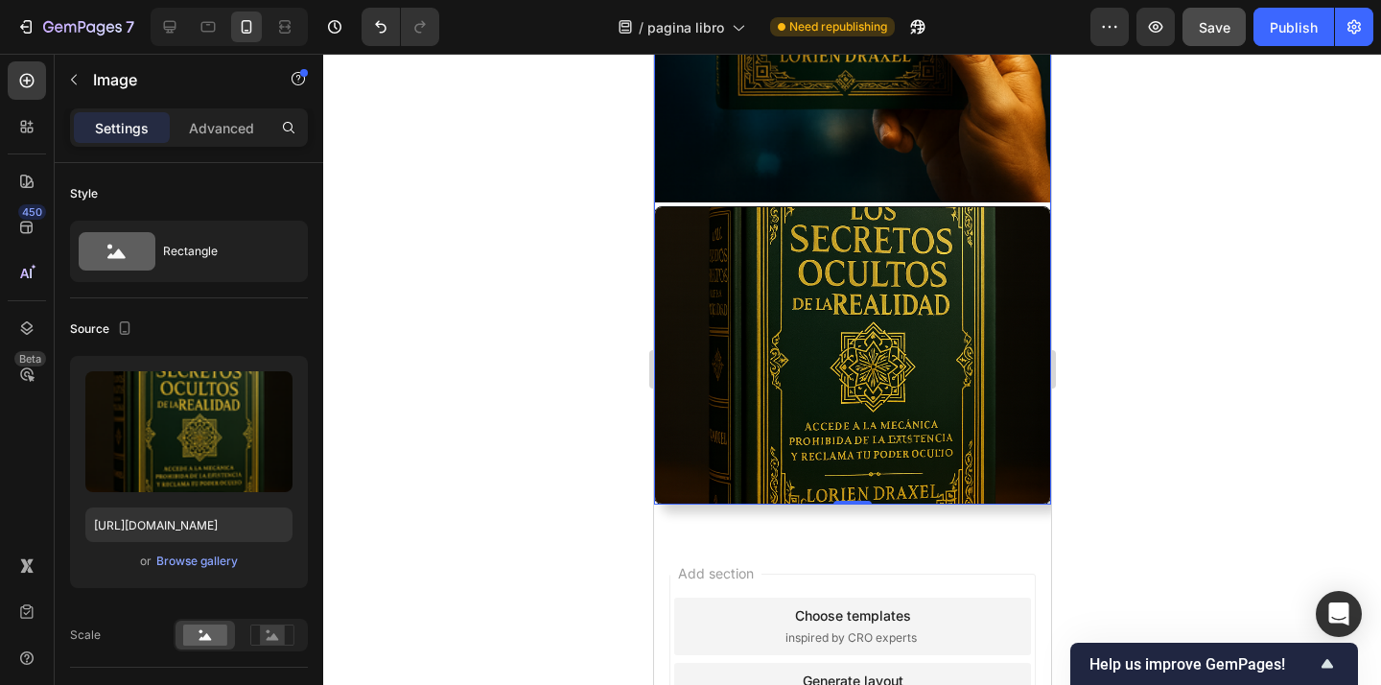
drag, startPoint x: 1151, startPoint y: 336, endPoint x: 1063, endPoint y: 321, distance: 89.5
click at [1151, 336] on div at bounding box center [851, 369] width 1057 height 631
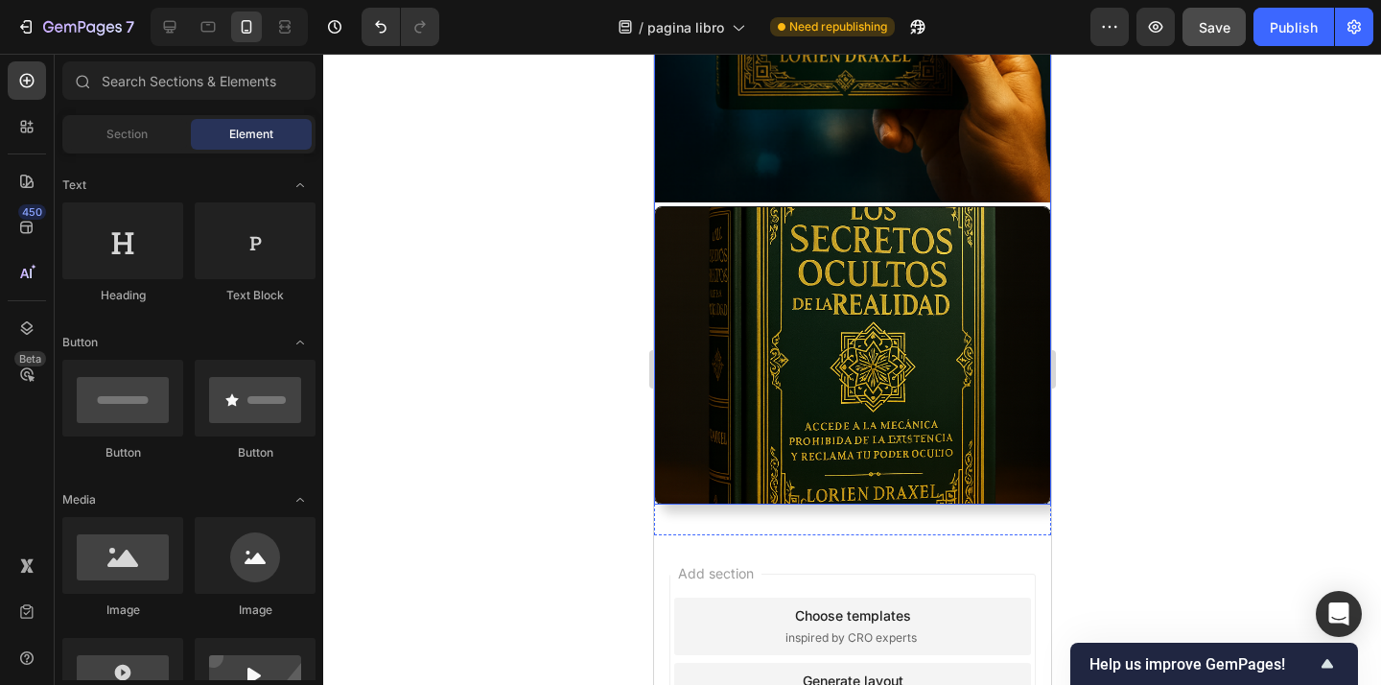
click at [955, 311] on img at bounding box center [851, 355] width 397 height 298
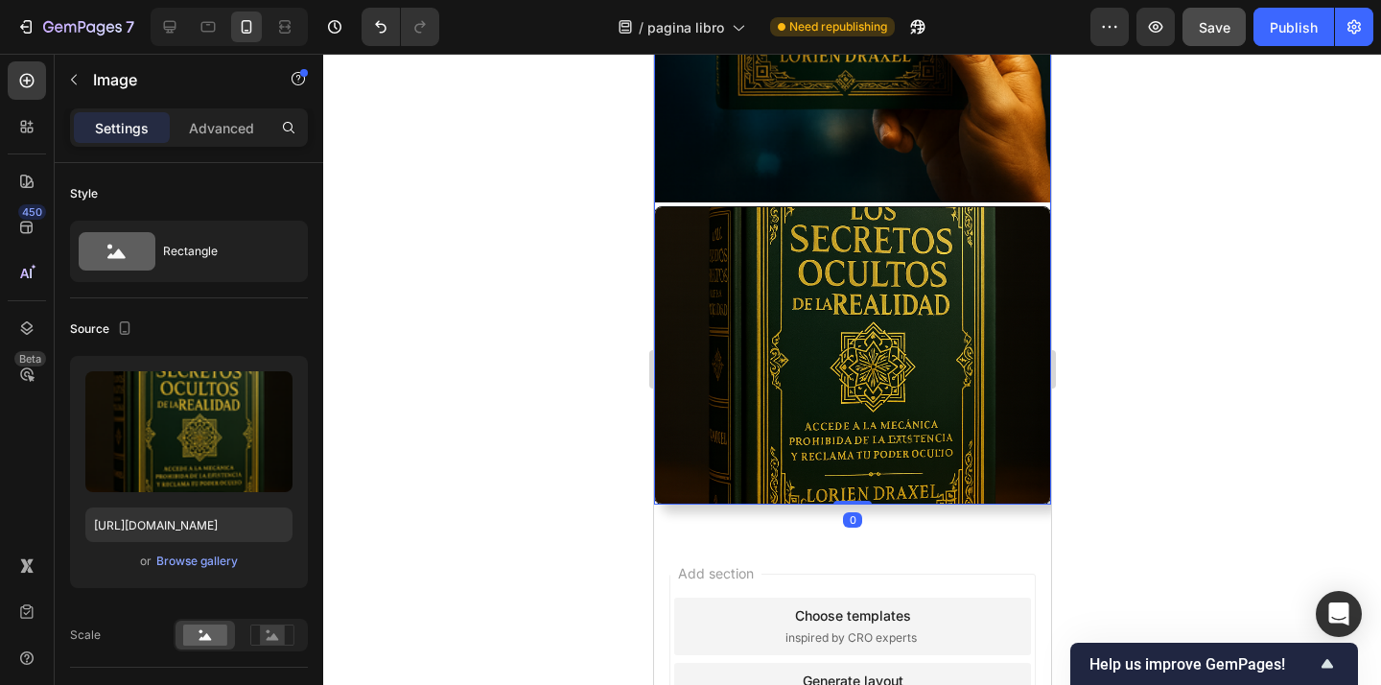
click at [929, 270] on img at bounding box center [851, 355] width 397 height 298
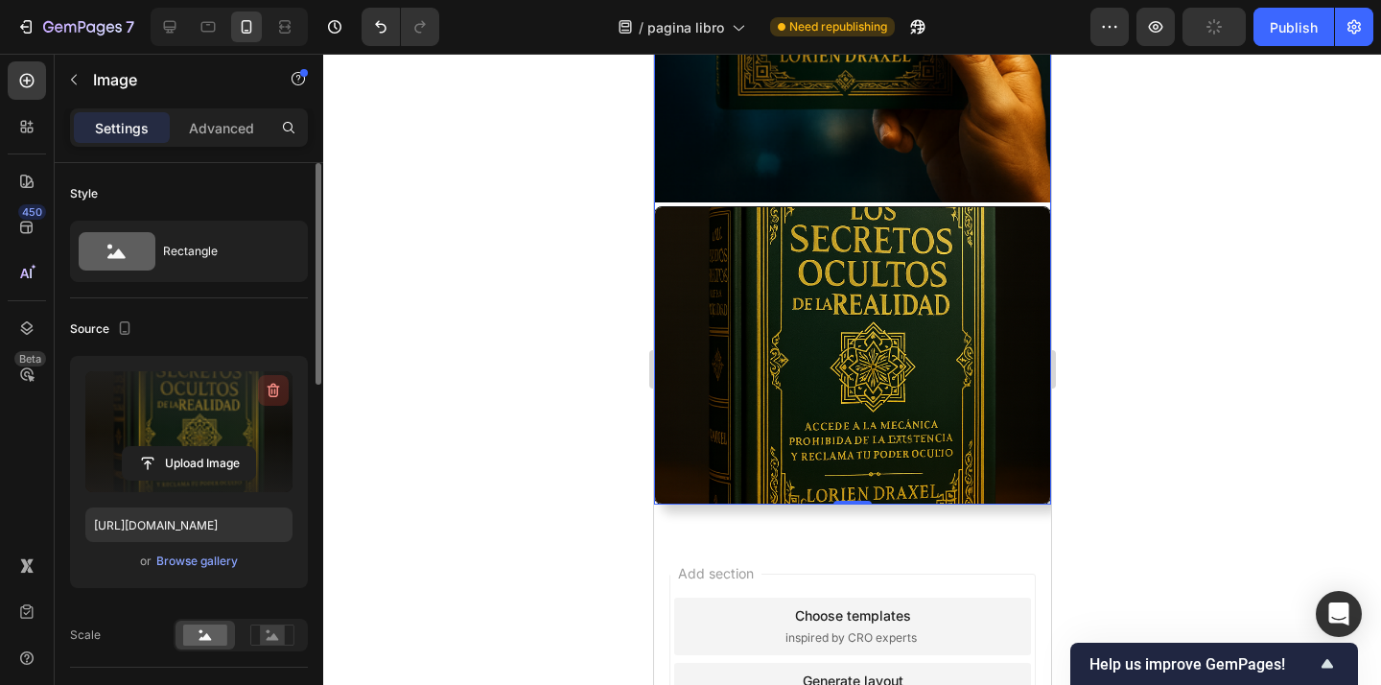
click at [273, 392] on icon "button" at bounding box center [273, 390] width 19 height 19
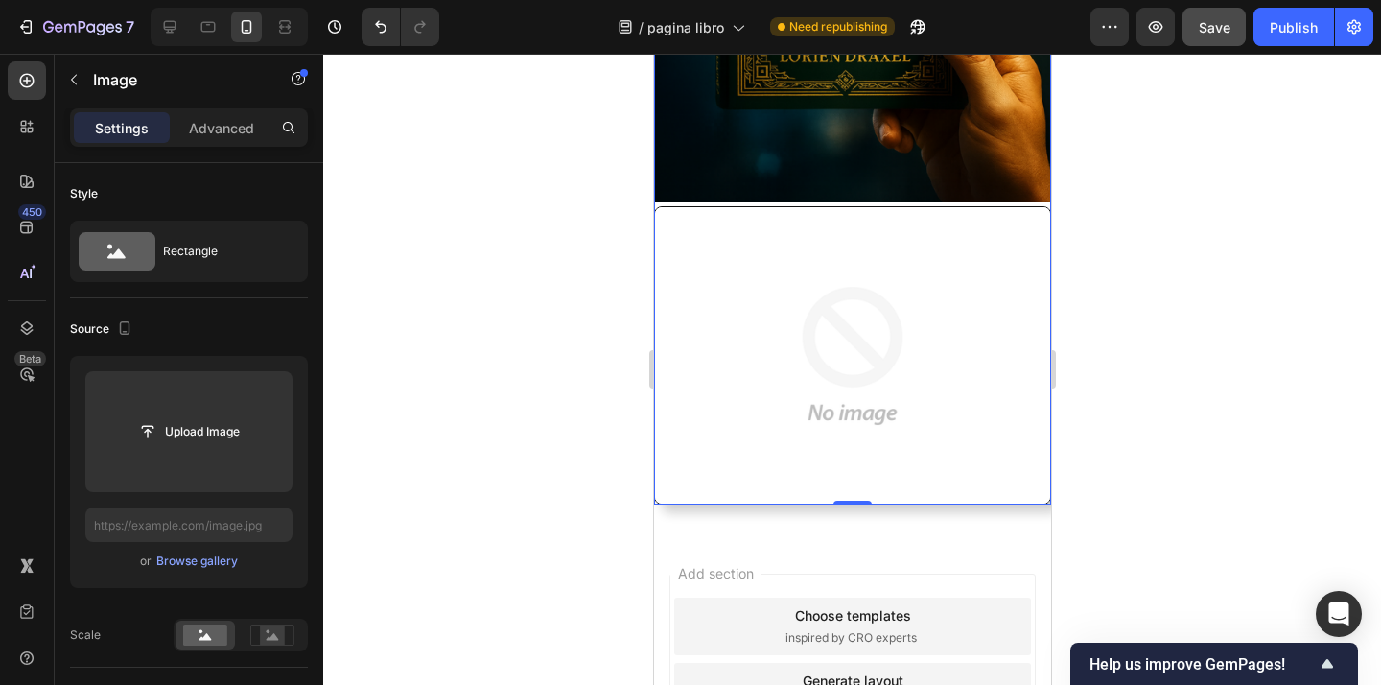
click at [1183, 316] on div at bounding box center [851, 369] width 1057 height 631
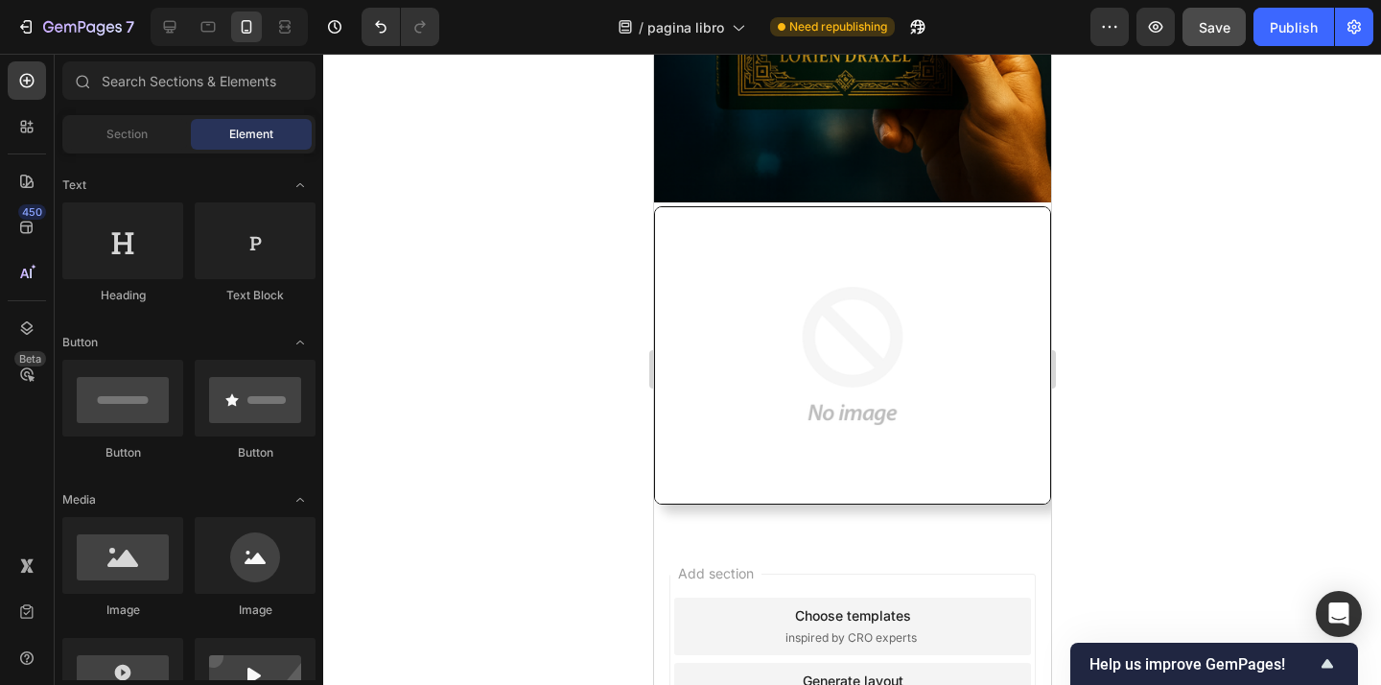
click at [863, 317] on img at bounding box center [851, 355] width 397 height 298
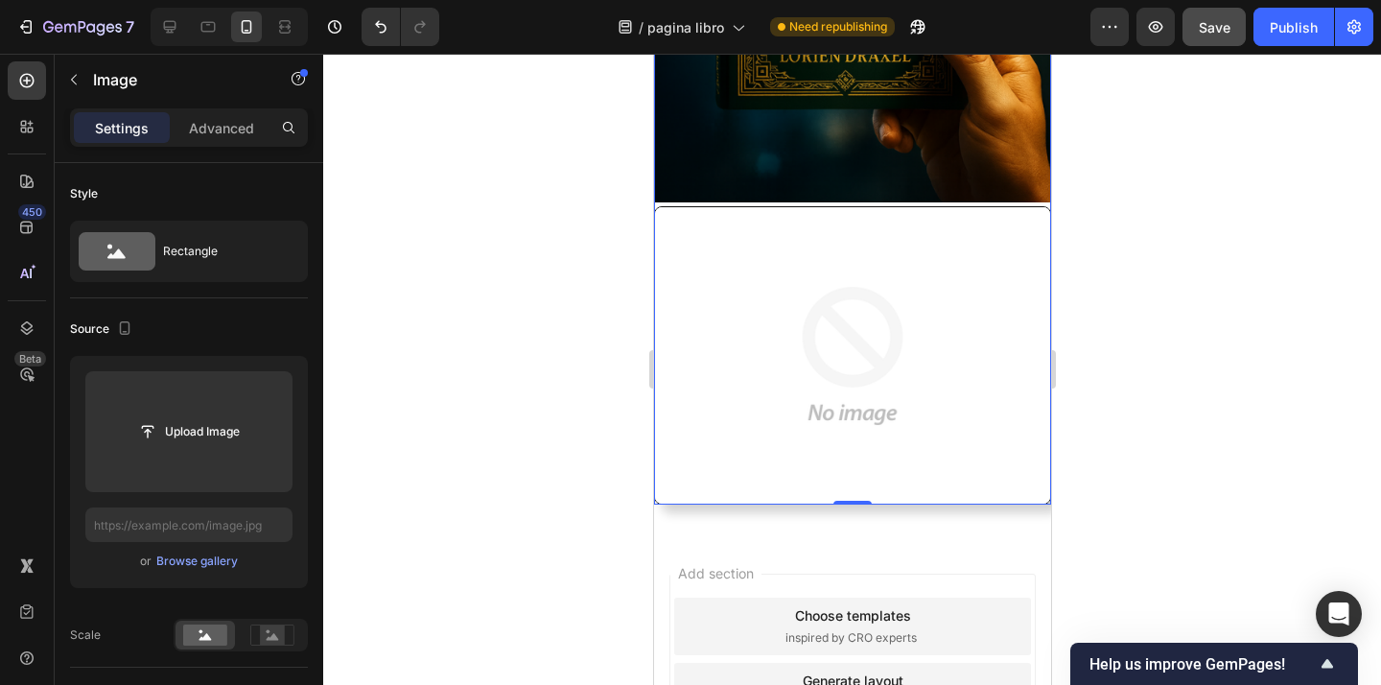
click at [894, 318] on img at bounding box center [851, 355] width 397 height 298
click at [860, 531] on div at bounding box center [851, 535] width 27 height 27
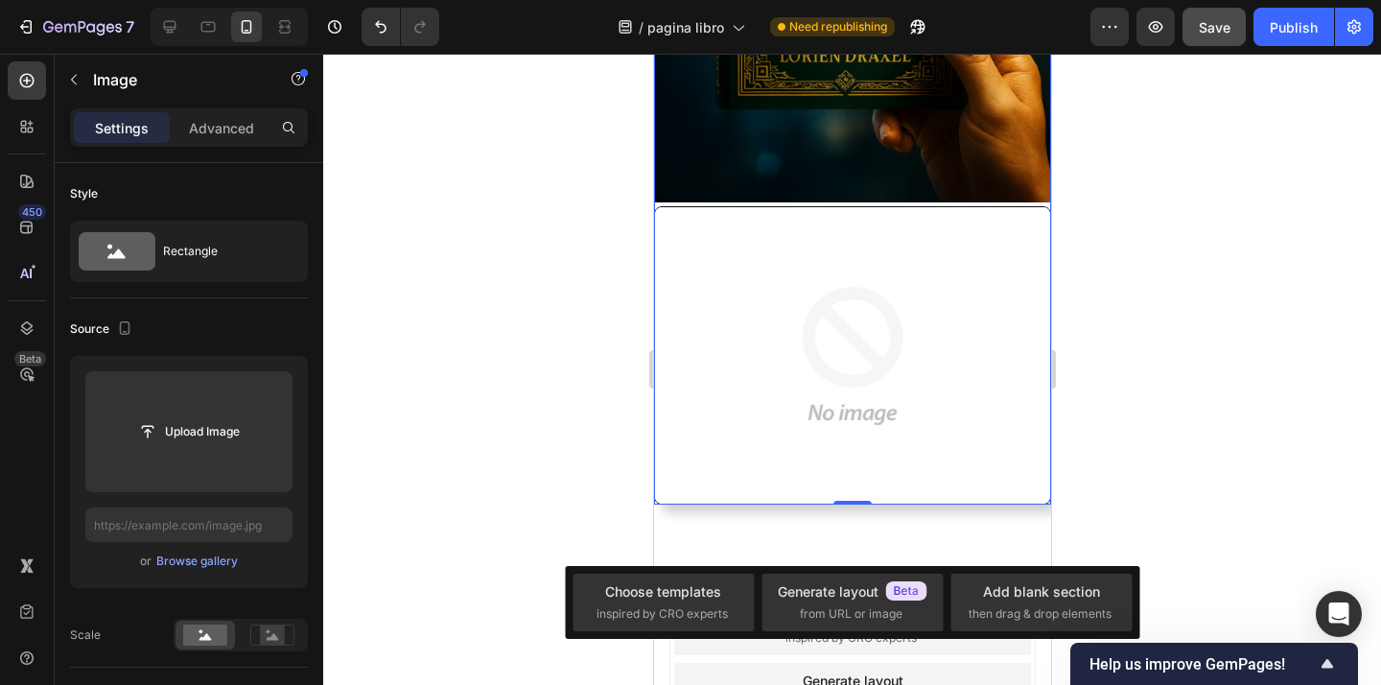
click at [926, 423] on img at bounding box center [851, 355] width 397 height 298
click at [965, 261] on img at bounding box center [851, 355] width 397 height 298
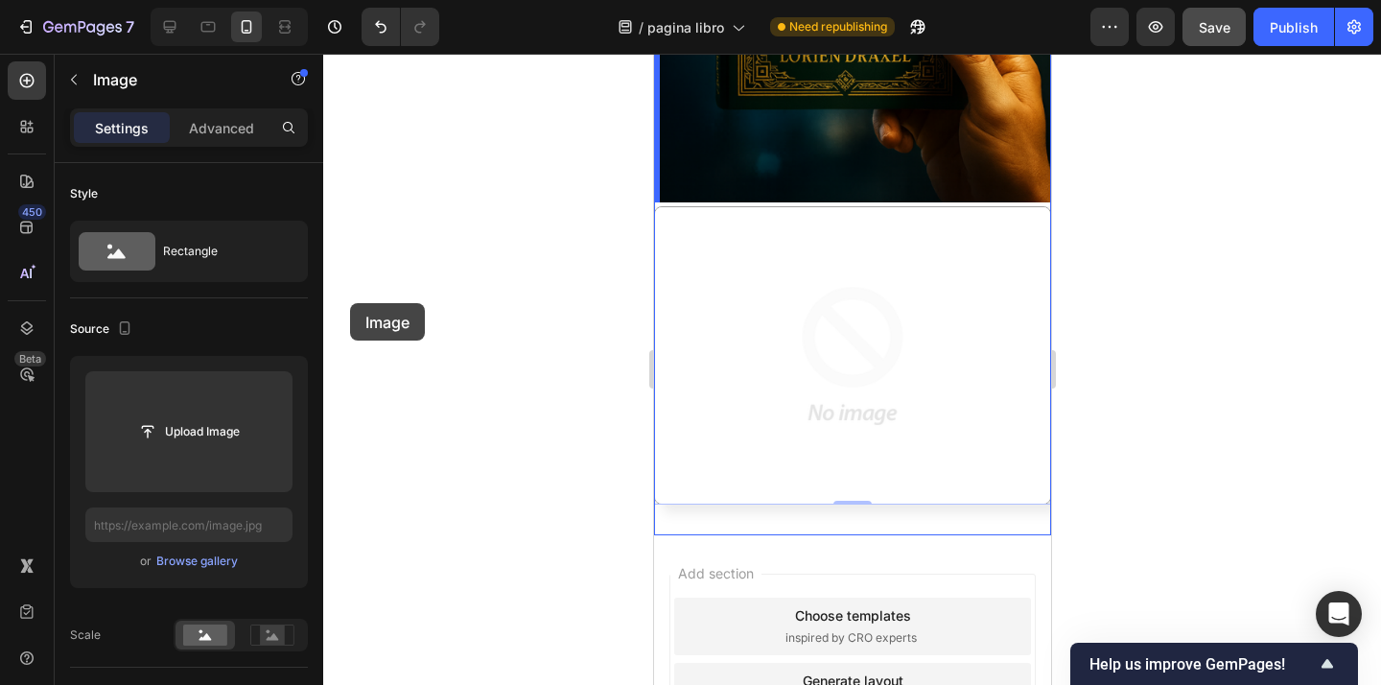
drag, startPoint x: 965, startPoint y: 261, endPoint x: 1139, endPoint y: 364, distance: 202.1
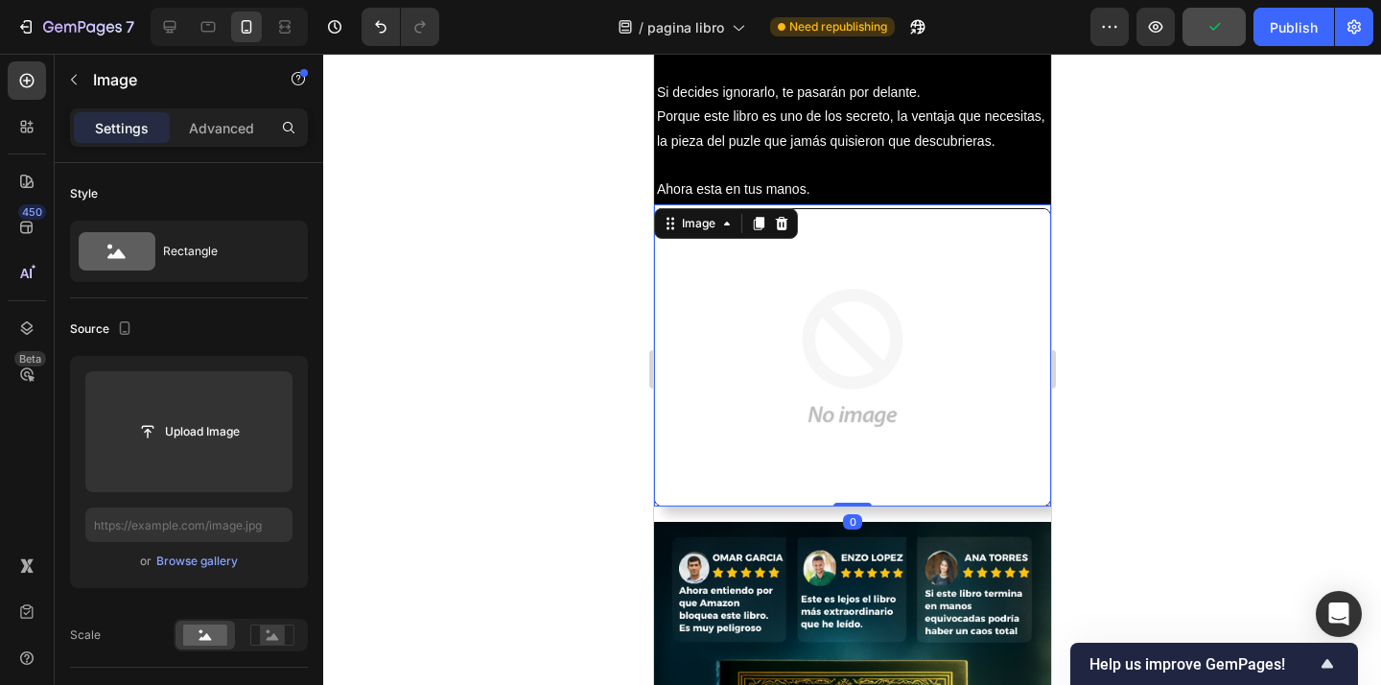
scroll to position [3718, 0]
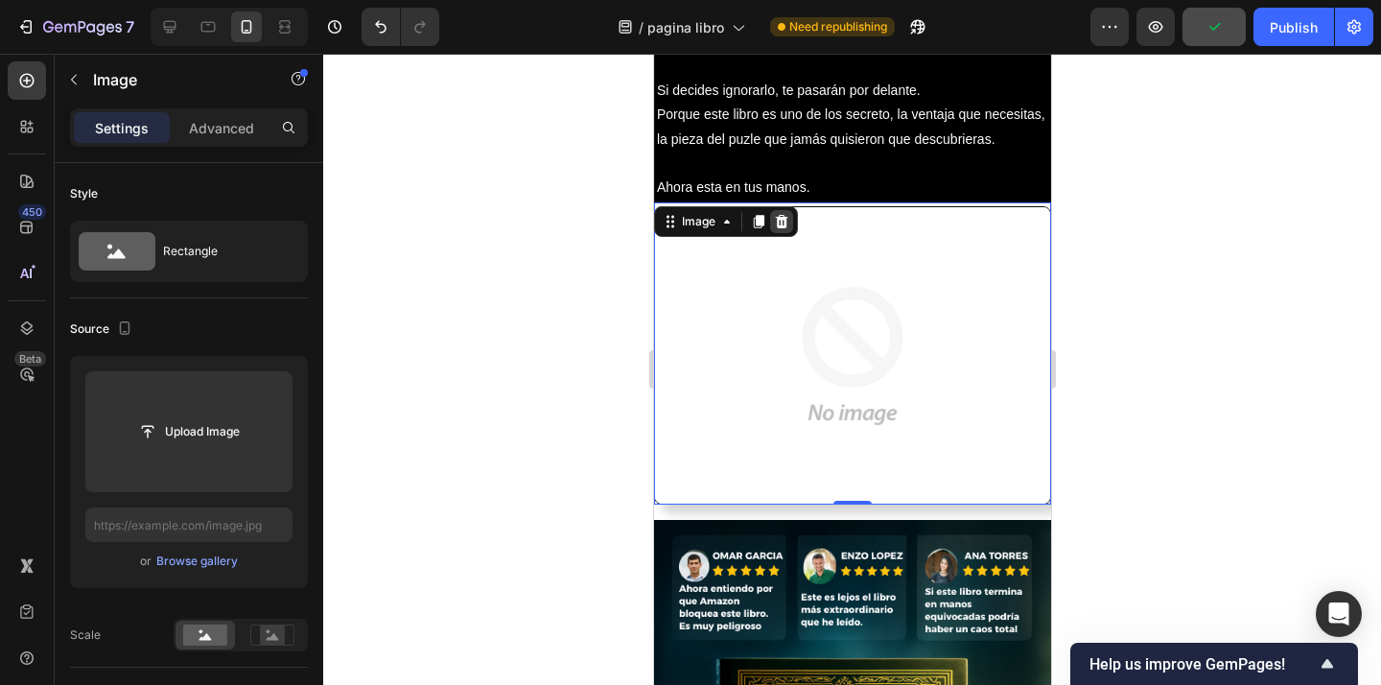
click at [778, 220] on icon at bounding box center [780, 221] width 15 height 15
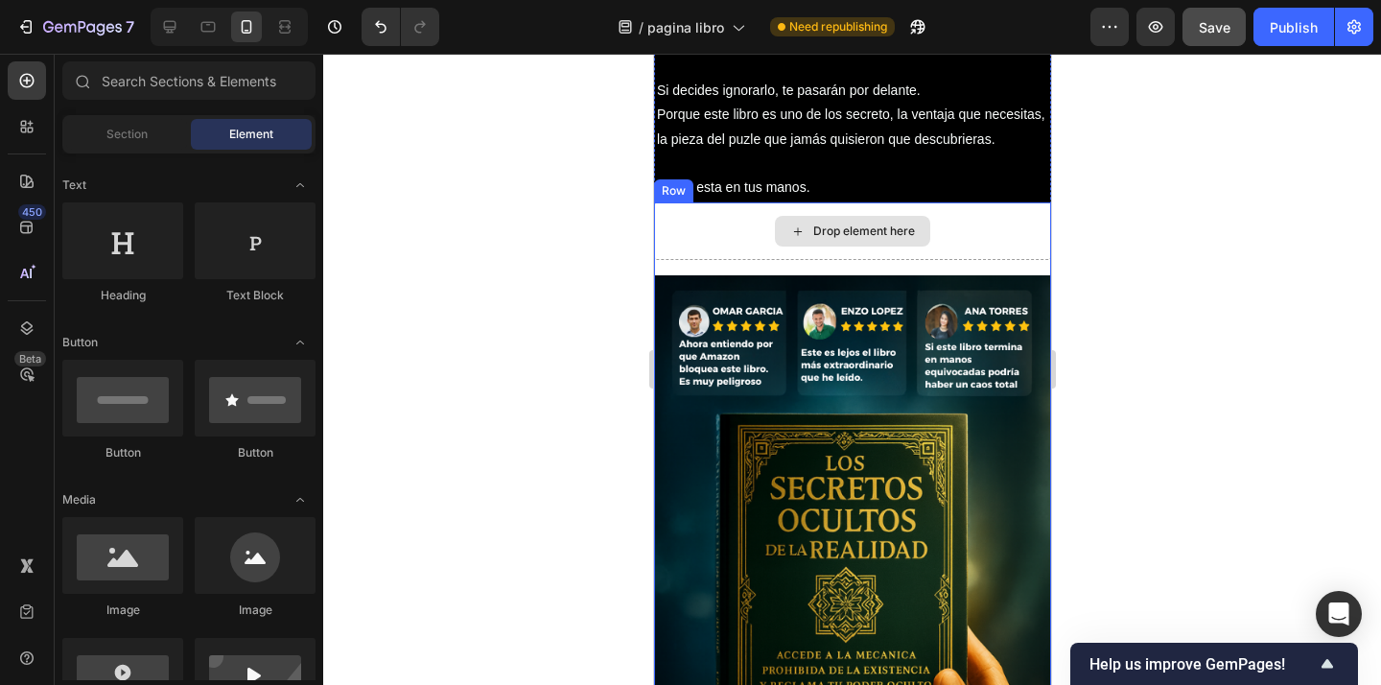
click at [978, 244] on div "Drop element here" at bounding box center [851, 231] width 397 height 58
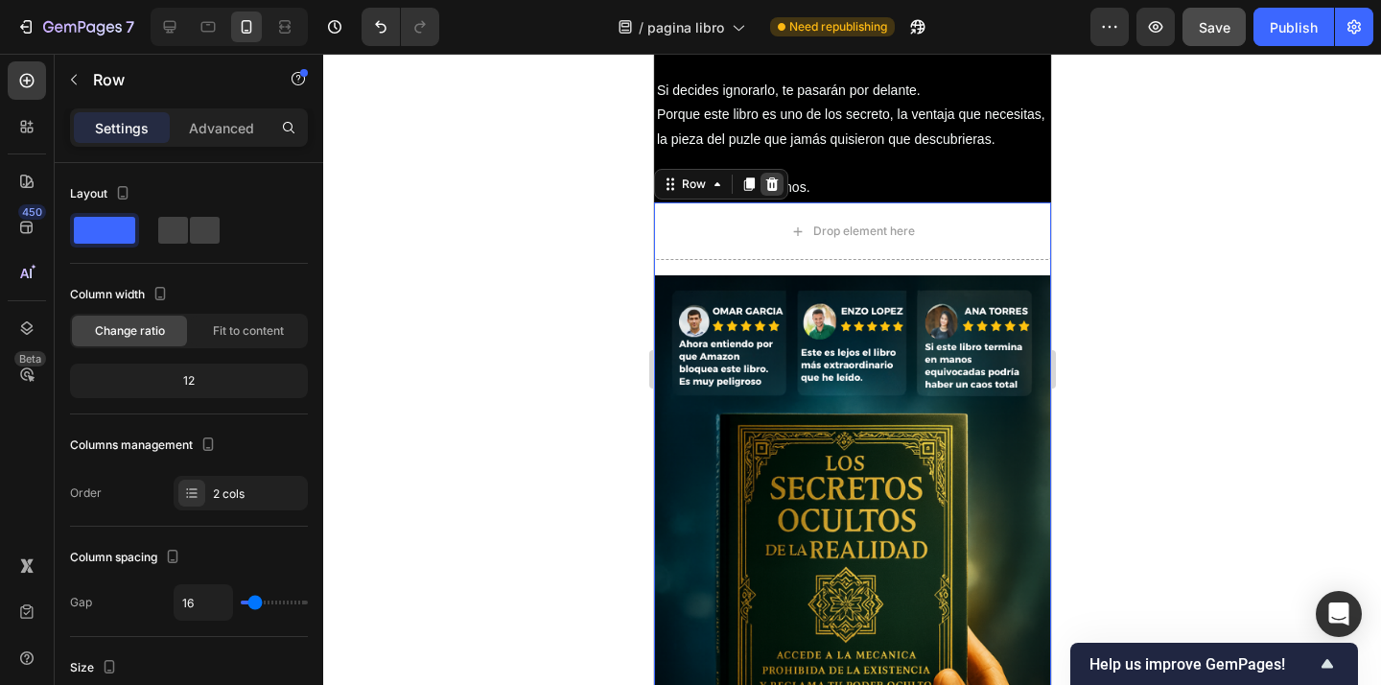
click at [773, 180] on icon at bounding box center [771, 183] width 12 height 13
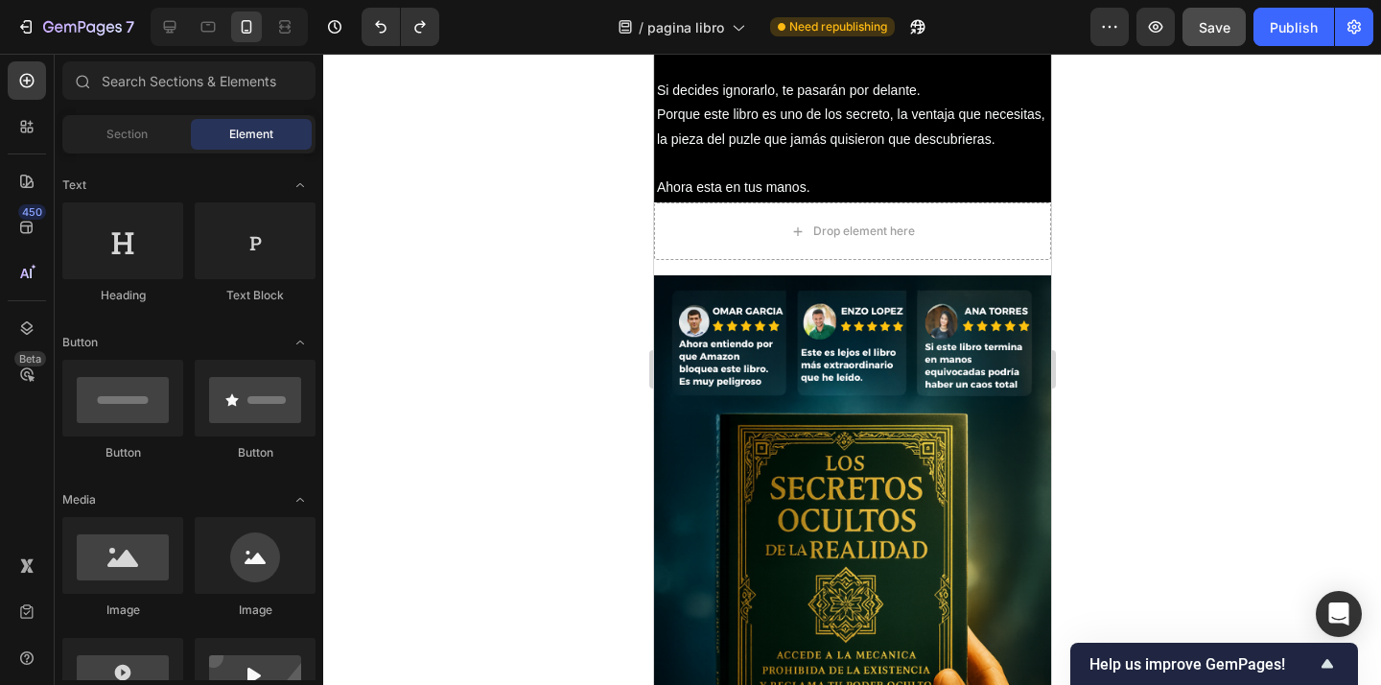
drag, startPoint x: 1101, startPoint y: 392, endPoint x: 1087, endPoint y: 400, distance: 15.5
click at [1101, 392] on div at bounding box center [851, 369] width 1057 height 631
click at [1008, 436] on img at bounding box center [851, 571] width 397 height 593
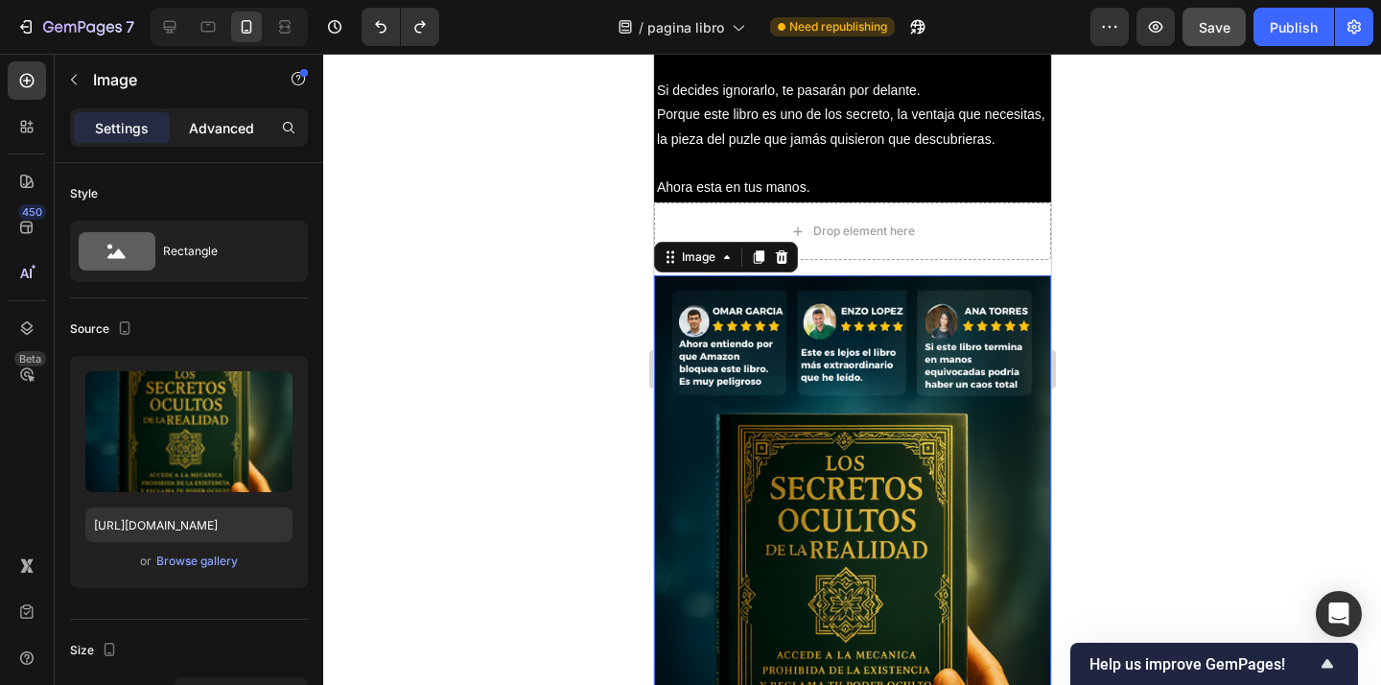
click at [221, 128] on p "Advanced" at bounding box center [221, 128] width 65 height 20
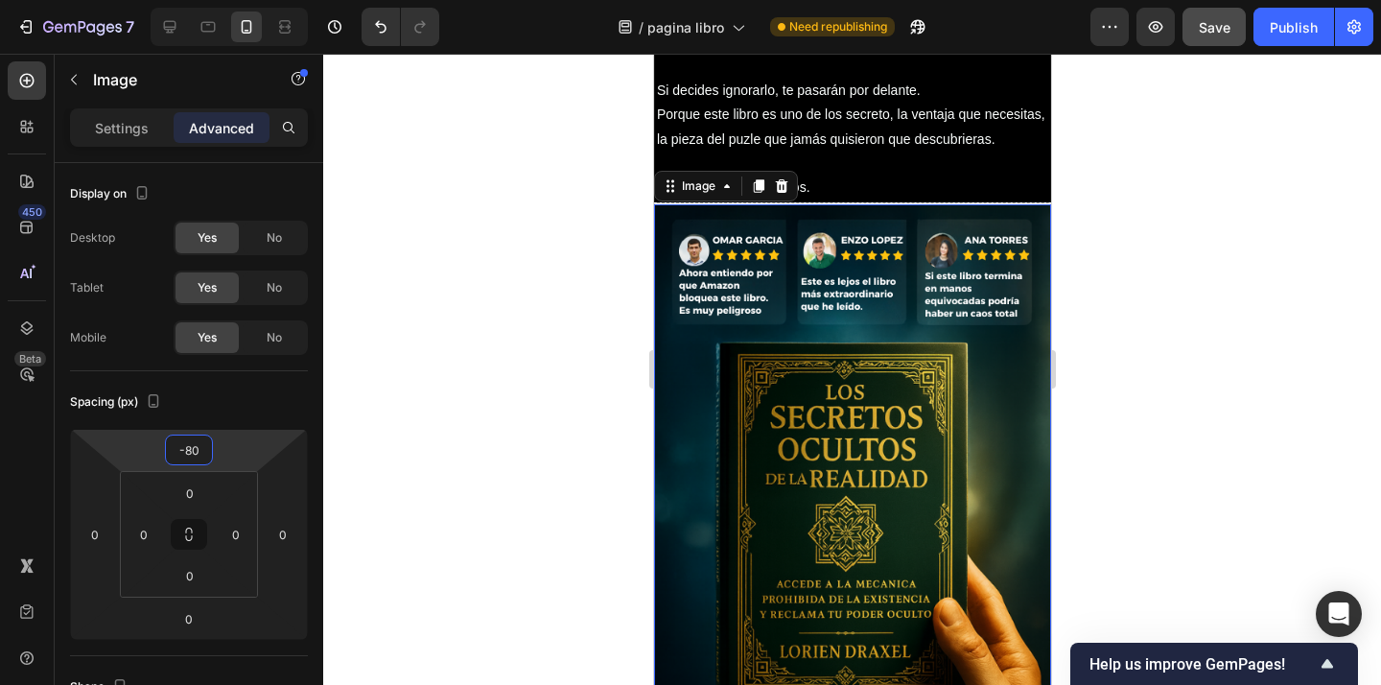
type input "-82"
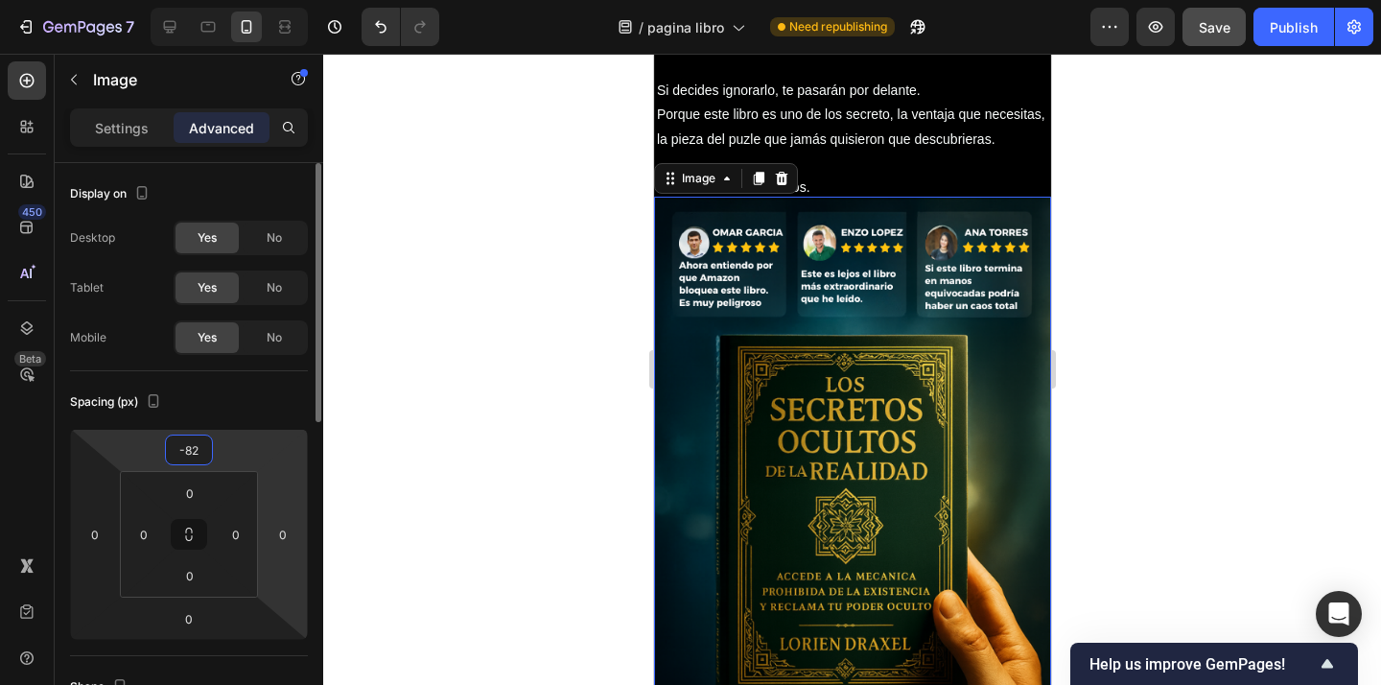
drag, startPoint x: 231, startPoint y: 440, endPoint x: 260, endPoint y: 488, distance: 55.9
click at [236, 0] on html "7 Version history / pagina libro Need republishing Preview Save Publish 450 Bet…" at bounding box center [690, 0] width 1381 height 0
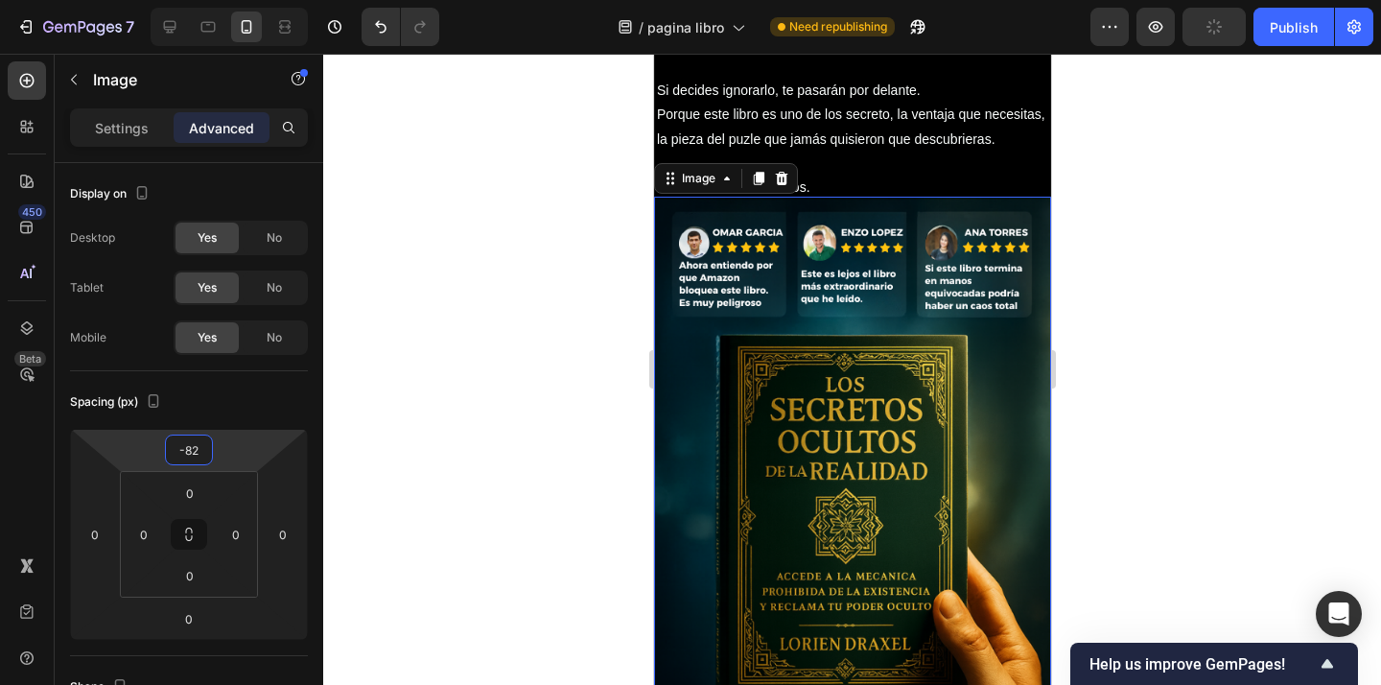
click at [1017, 272] on img at bounding box center [851, 493] width 397 height 593
click at [1151, 234] on div at bounding box center [851, 369] width 1057 height 631
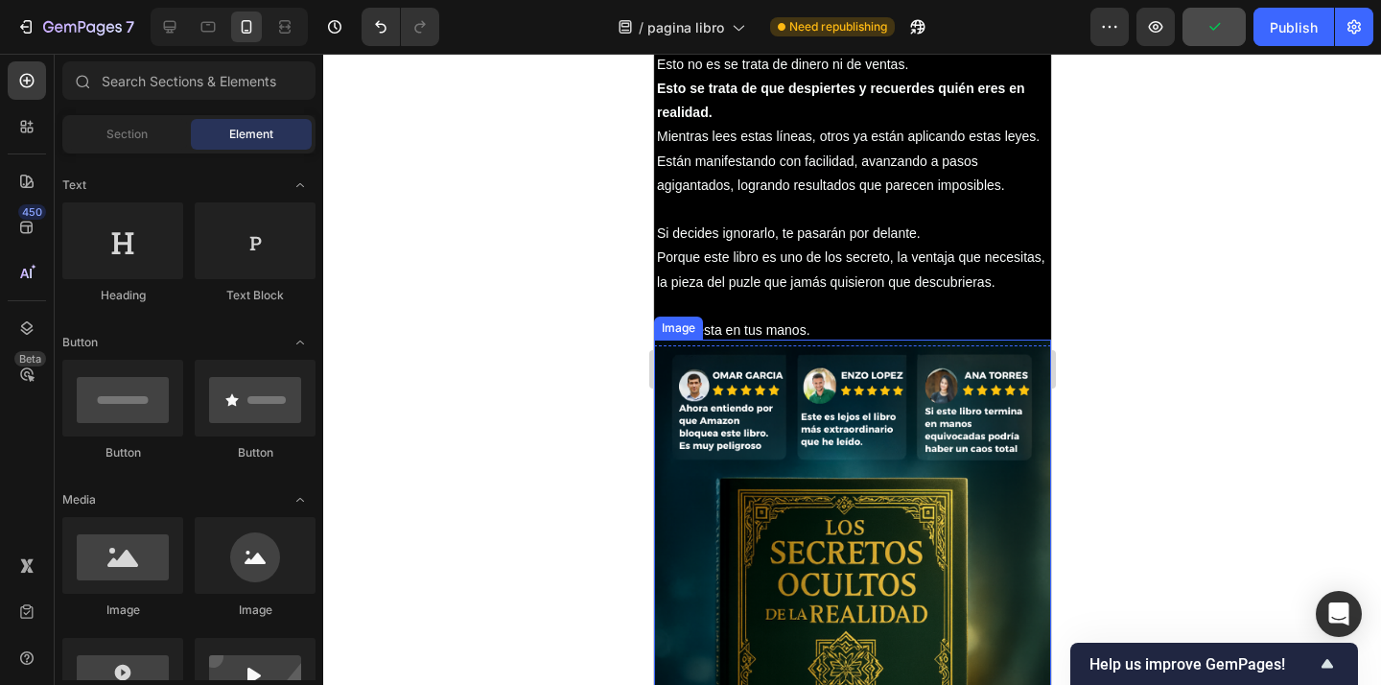
scroll to position [3567, 0]
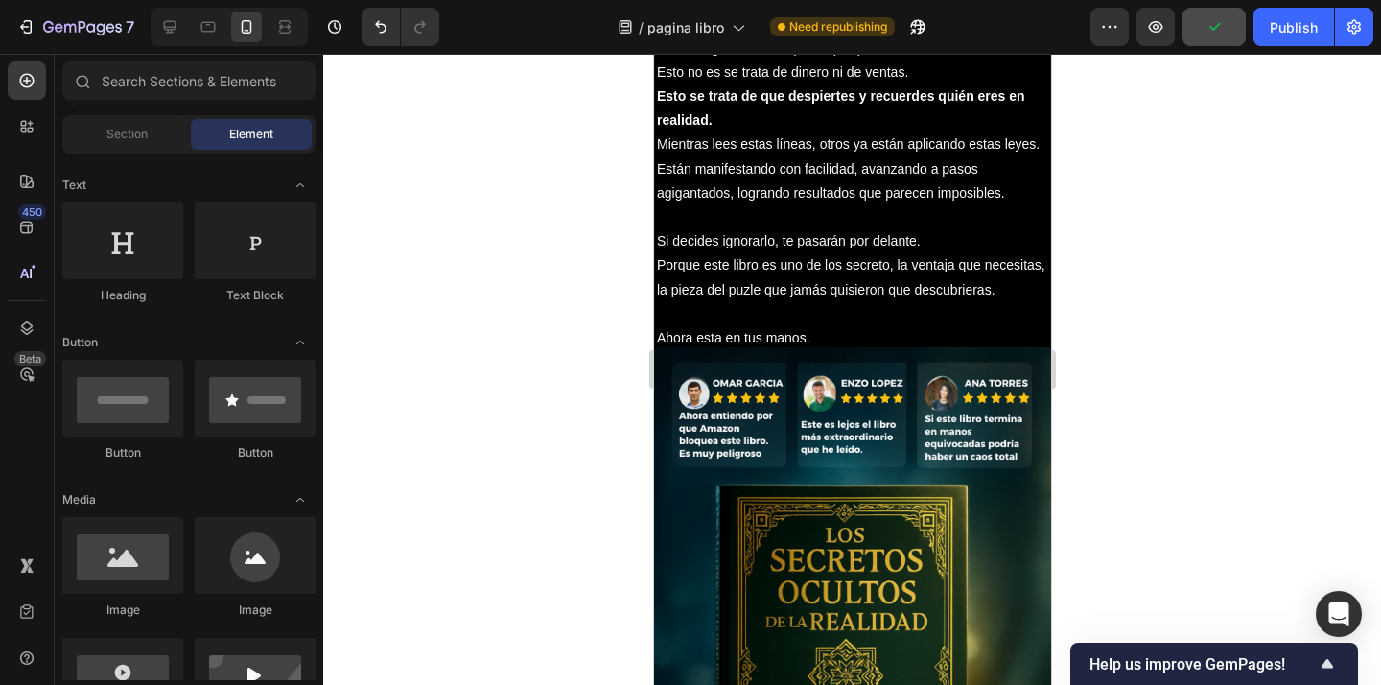
click at [1212, 319] on div at bounding box center [851, 369] width 1057 height 631
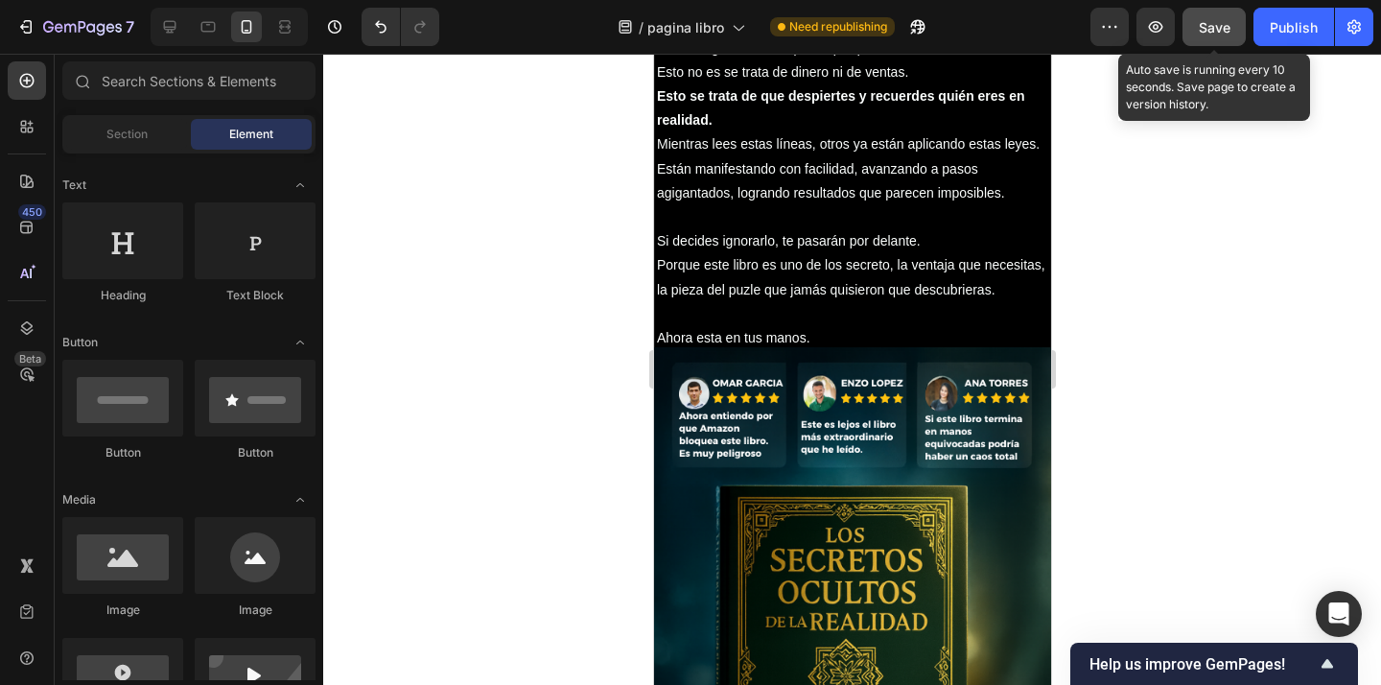
click at [1213, 37] on button "Save" at bounding box center [1213, 27] width 63 height 38
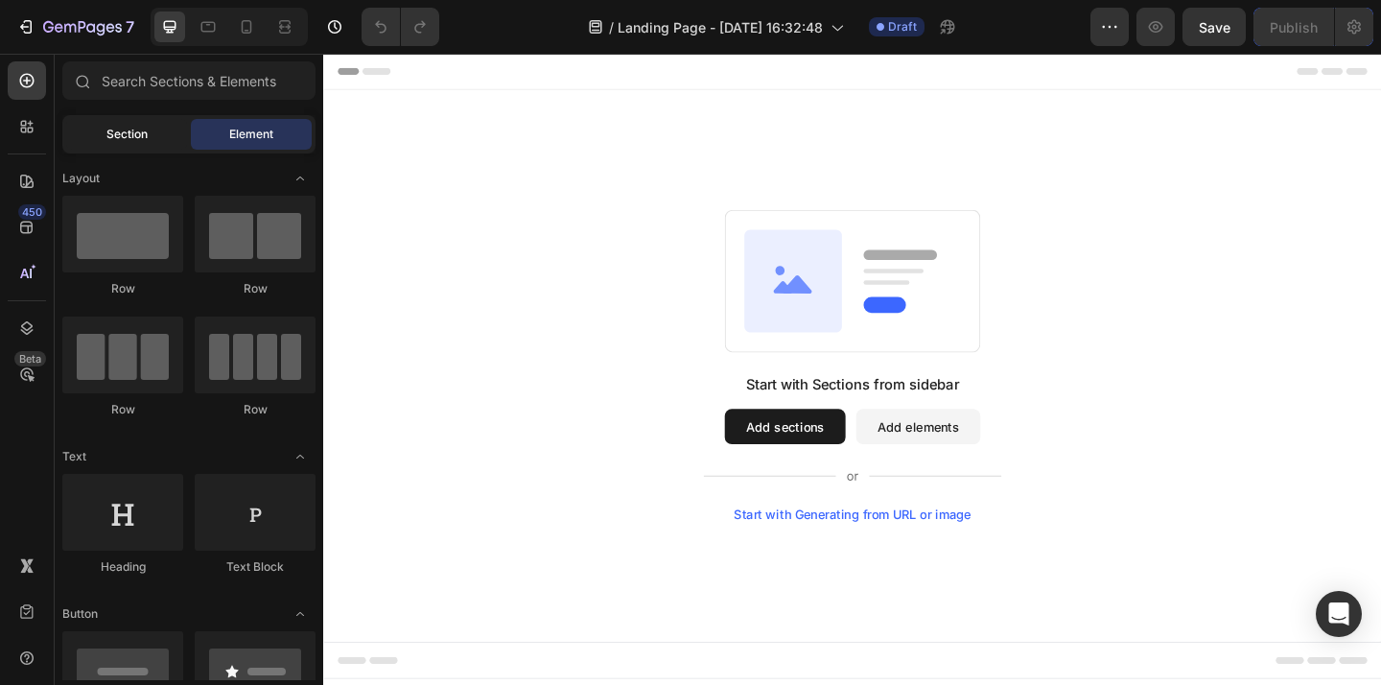
click at [118, 136] on span "Section" at bounding box center [126, 134] width 41 height 17
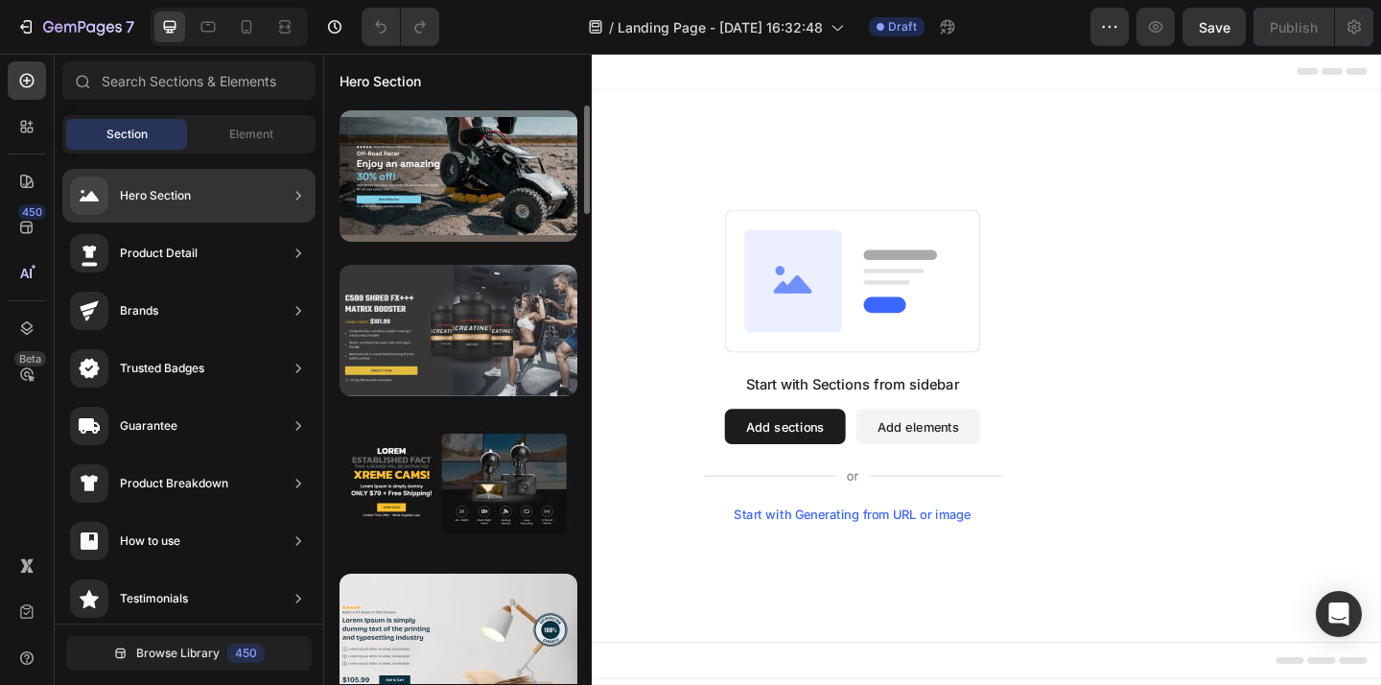
scroll to position [1, 0]
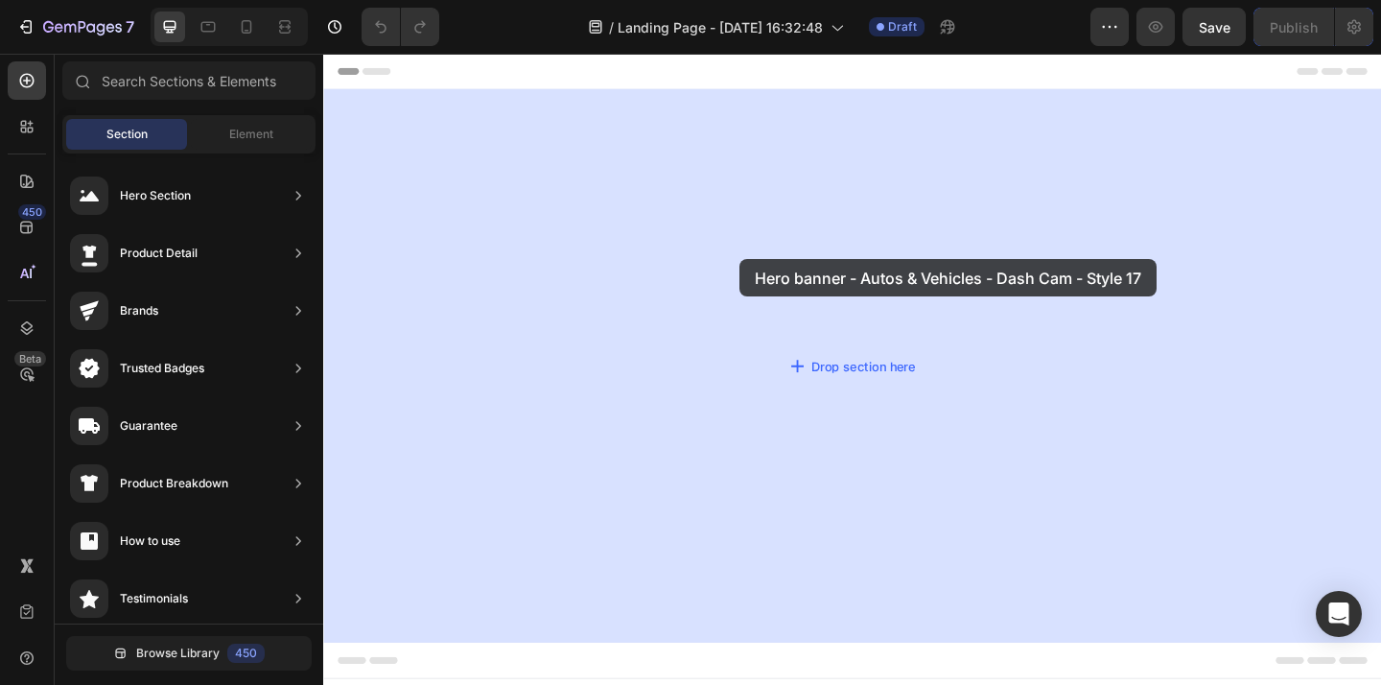
drag, startPoint x: 784, startPoint y: 520, endPoint x: 776, endPoint y: 276, distance: 243.7
